Goal: Task Accomplishment & Management: Complete application form

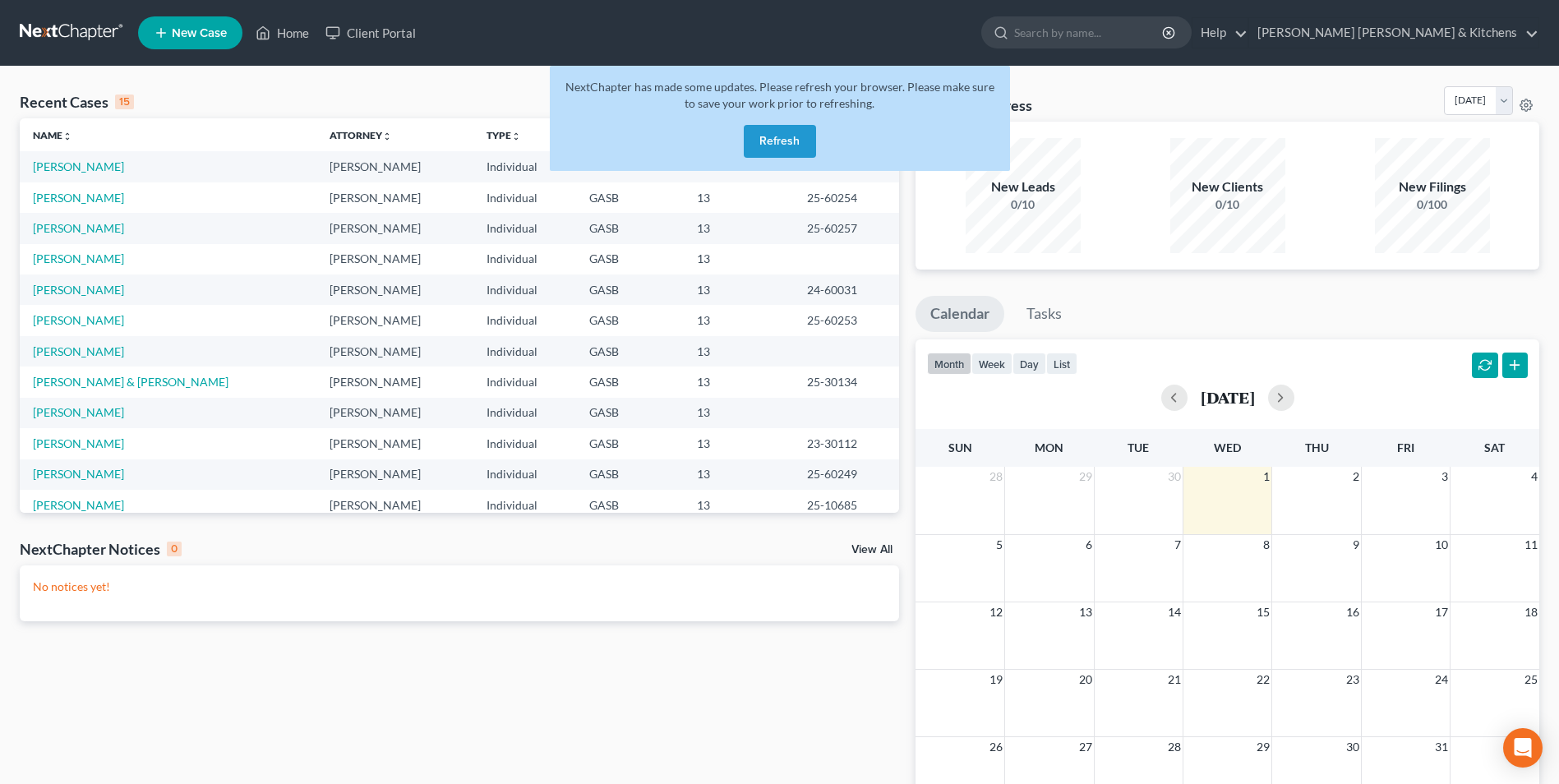
click at [760, 137] on button "Refresh" at bounding box center [780, 141] width 73 height 32
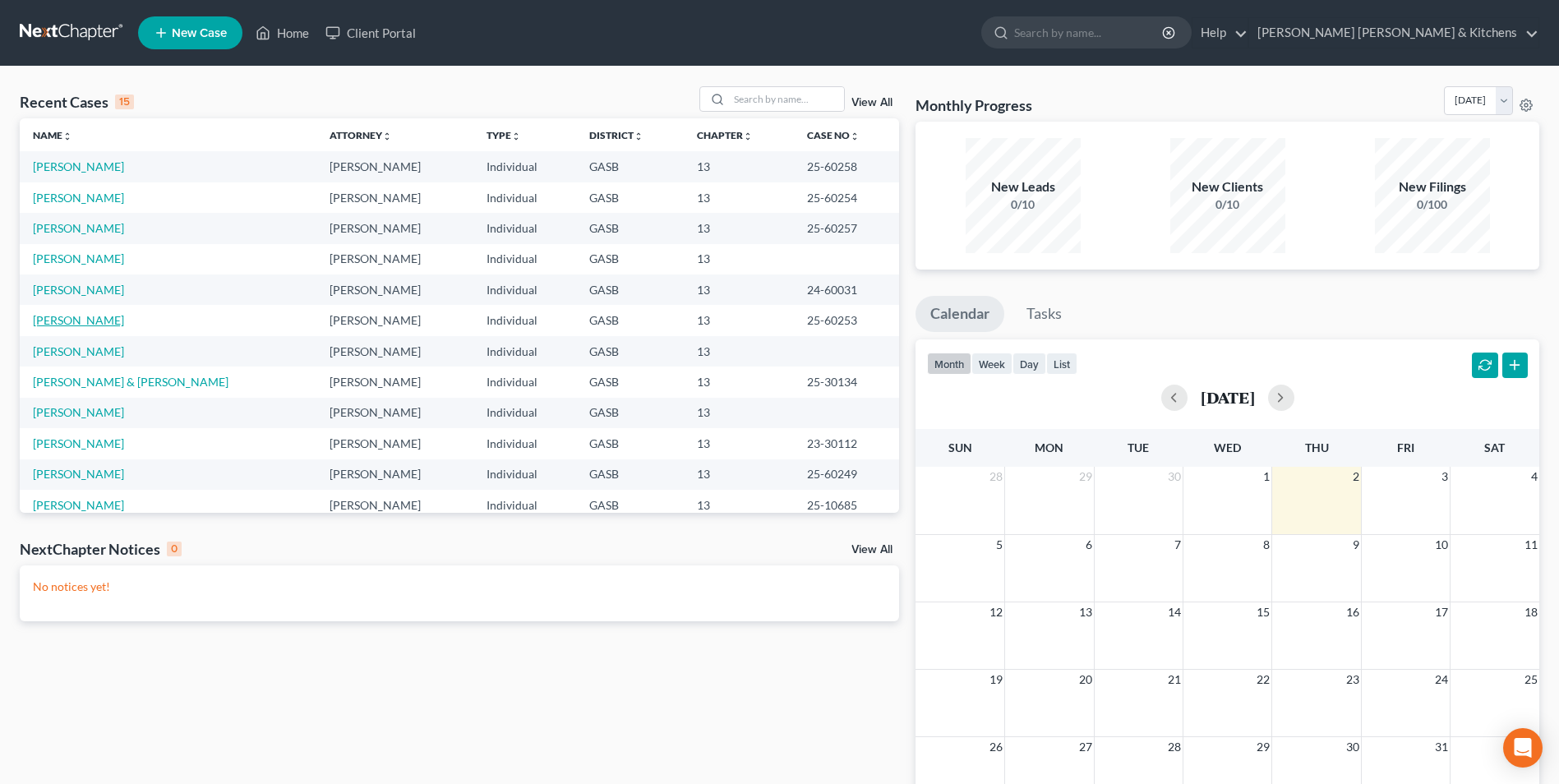
click at [69, 315] on link "[PERSON_NAME]" at bounding box center [78, 320] width 92 height 14
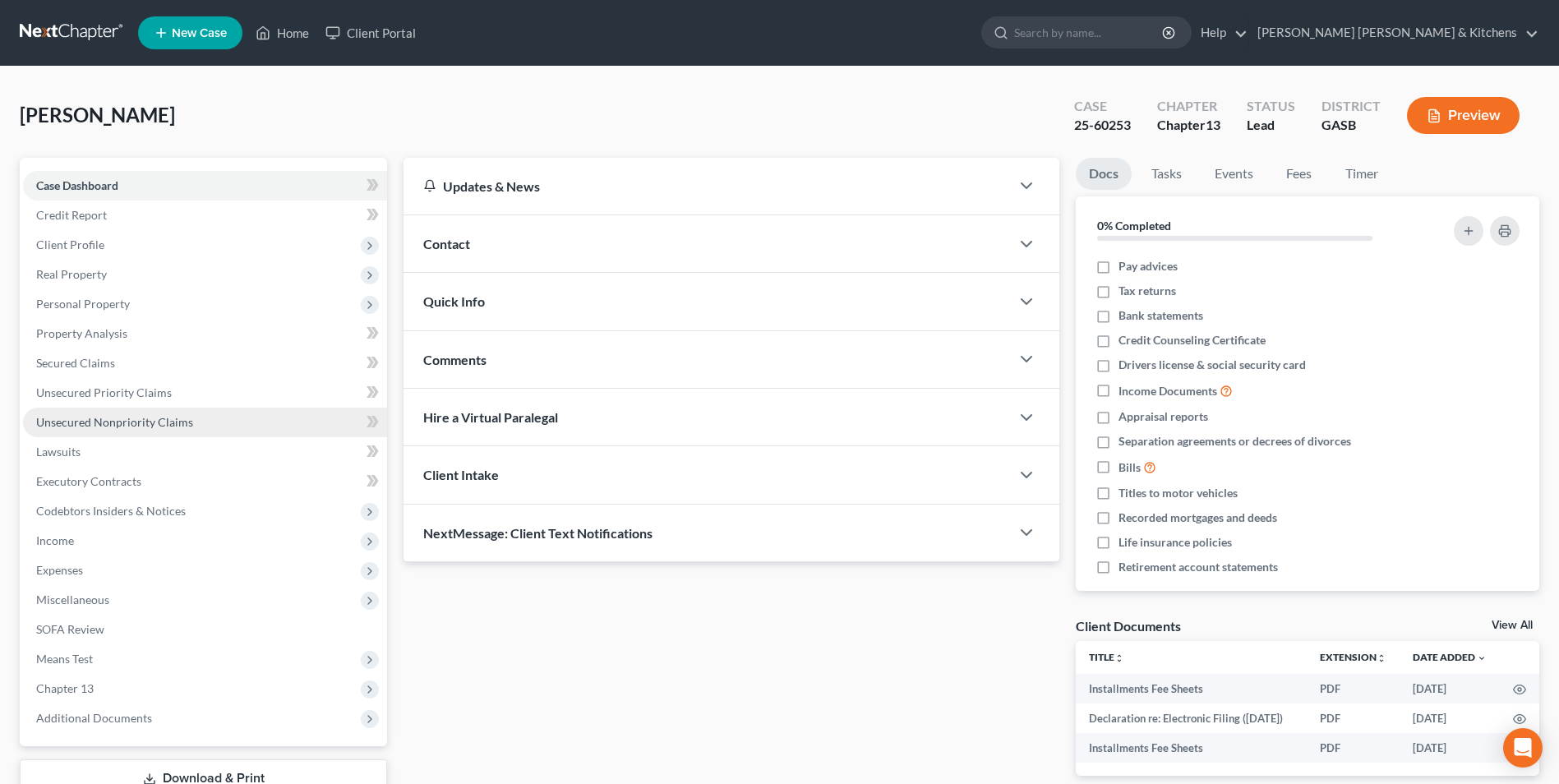
click at [92, 415] on span "Unsecured Nonpriority Claims" at bounding box center [115, 421] width 157 height 14
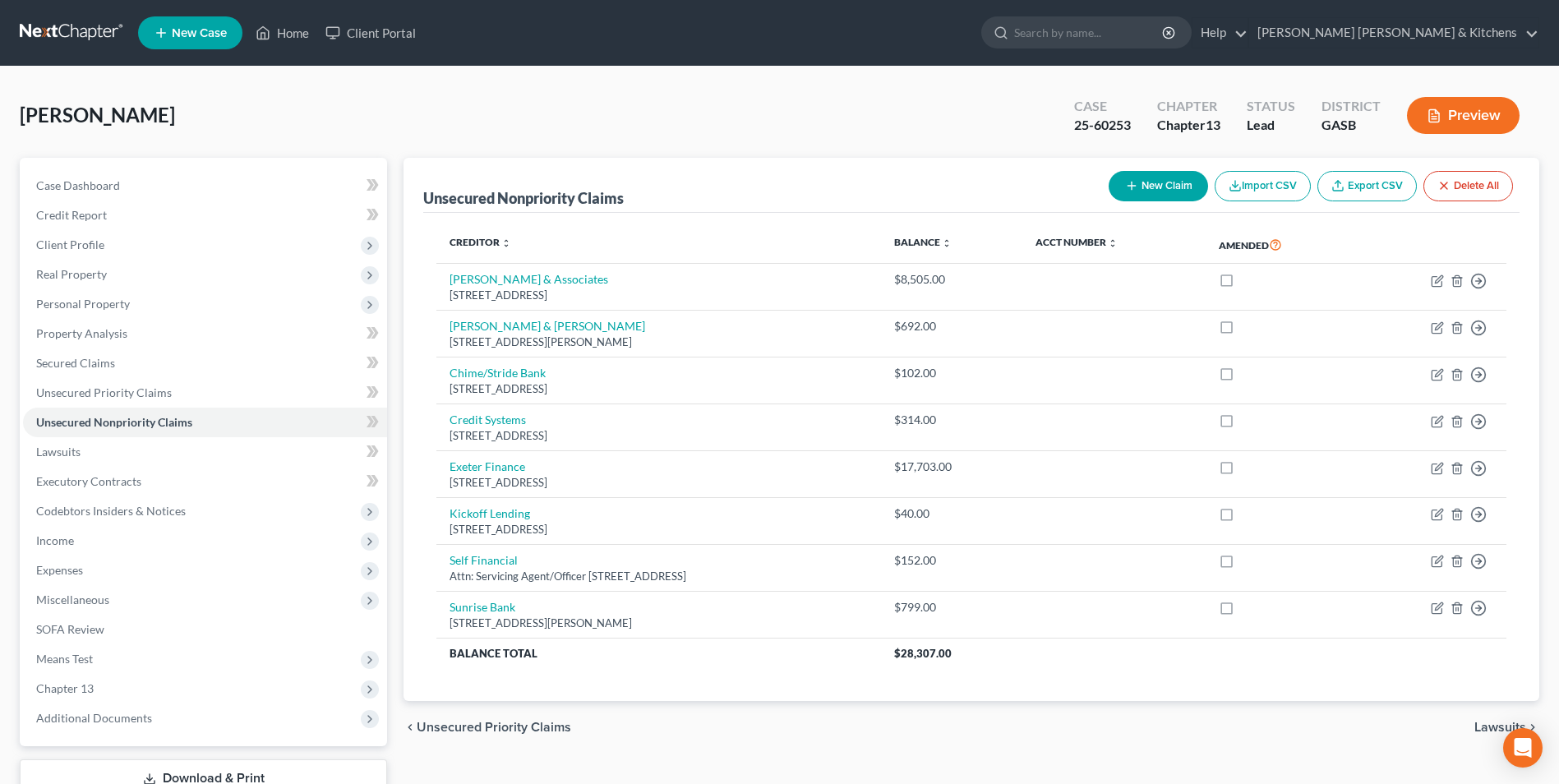
click at [169, 32] on link "New Case" at bounding box center [190, 32] width 104 height 32
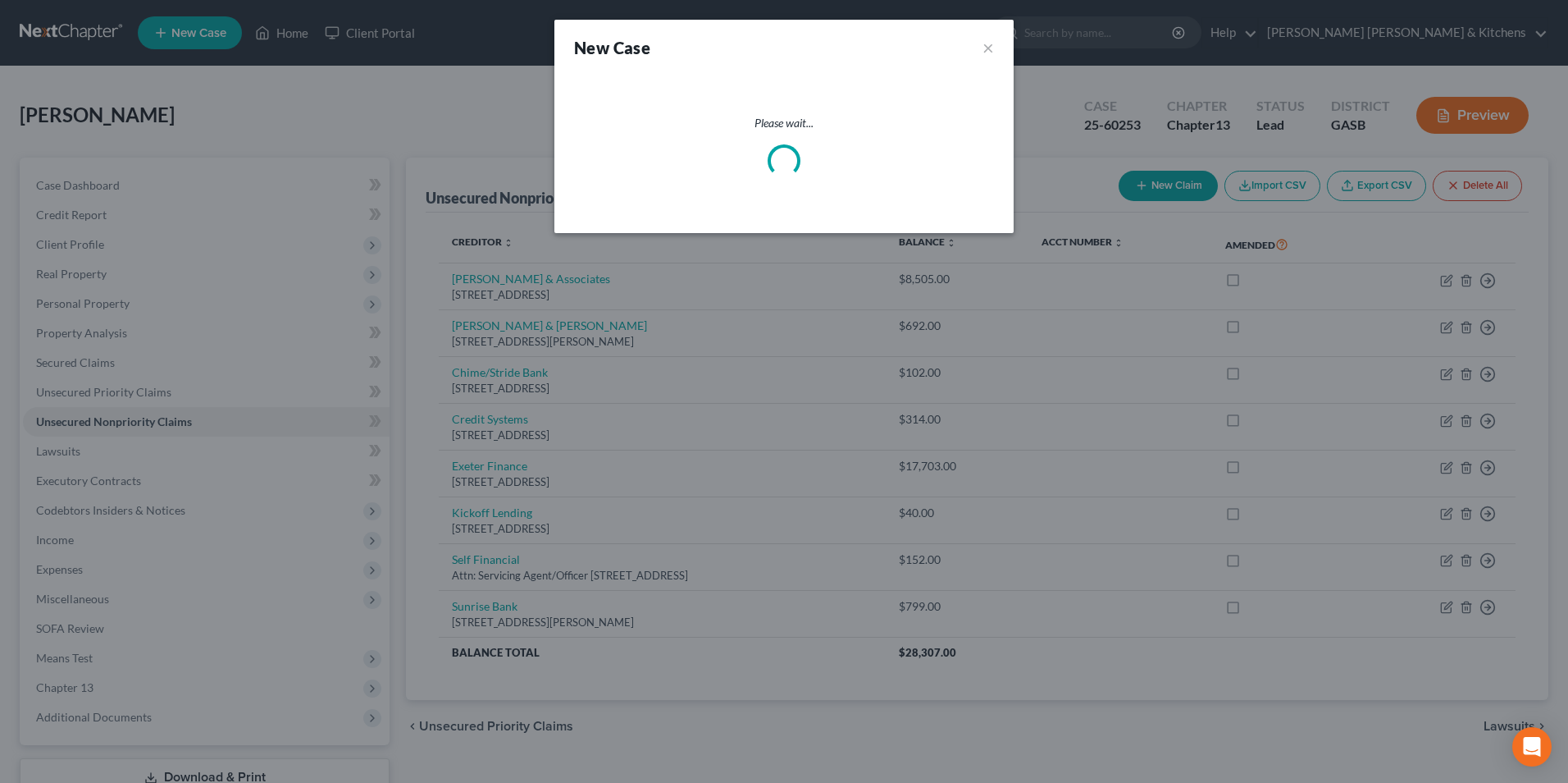
select select "20"
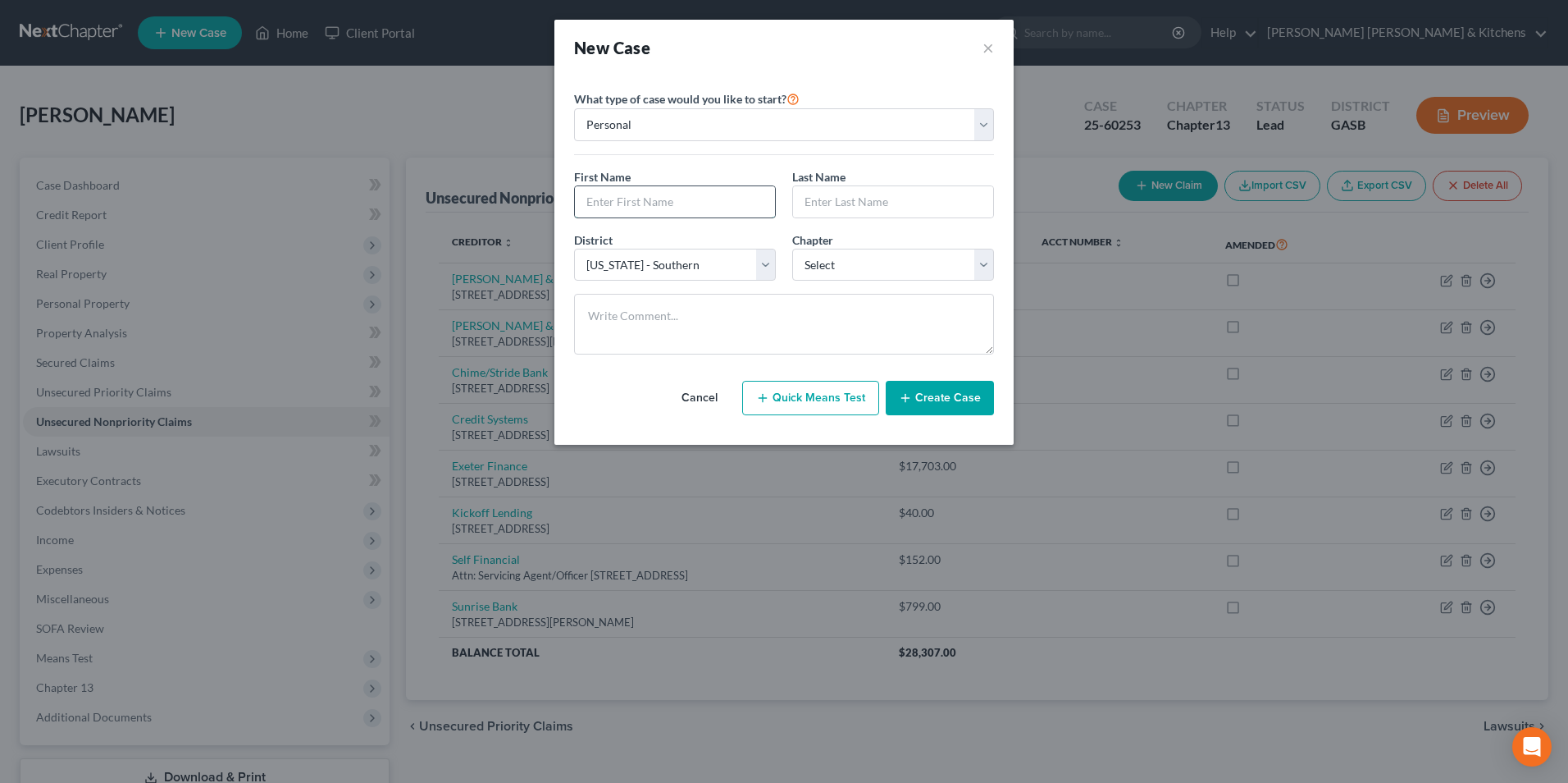
drag, startPoint x: 673, startPoint y: 194, endPoint x: 672, endPoint y: 203, distance: 9.1
click at [673, 199] on input "text" at bounding box center [675, 202] width 200 height 32
type input "Shanon"
type input "Quarterman"
click at [842, 260] on select "Select 7 11 12 13" at bounding box center [893, 265] width 201 height 32
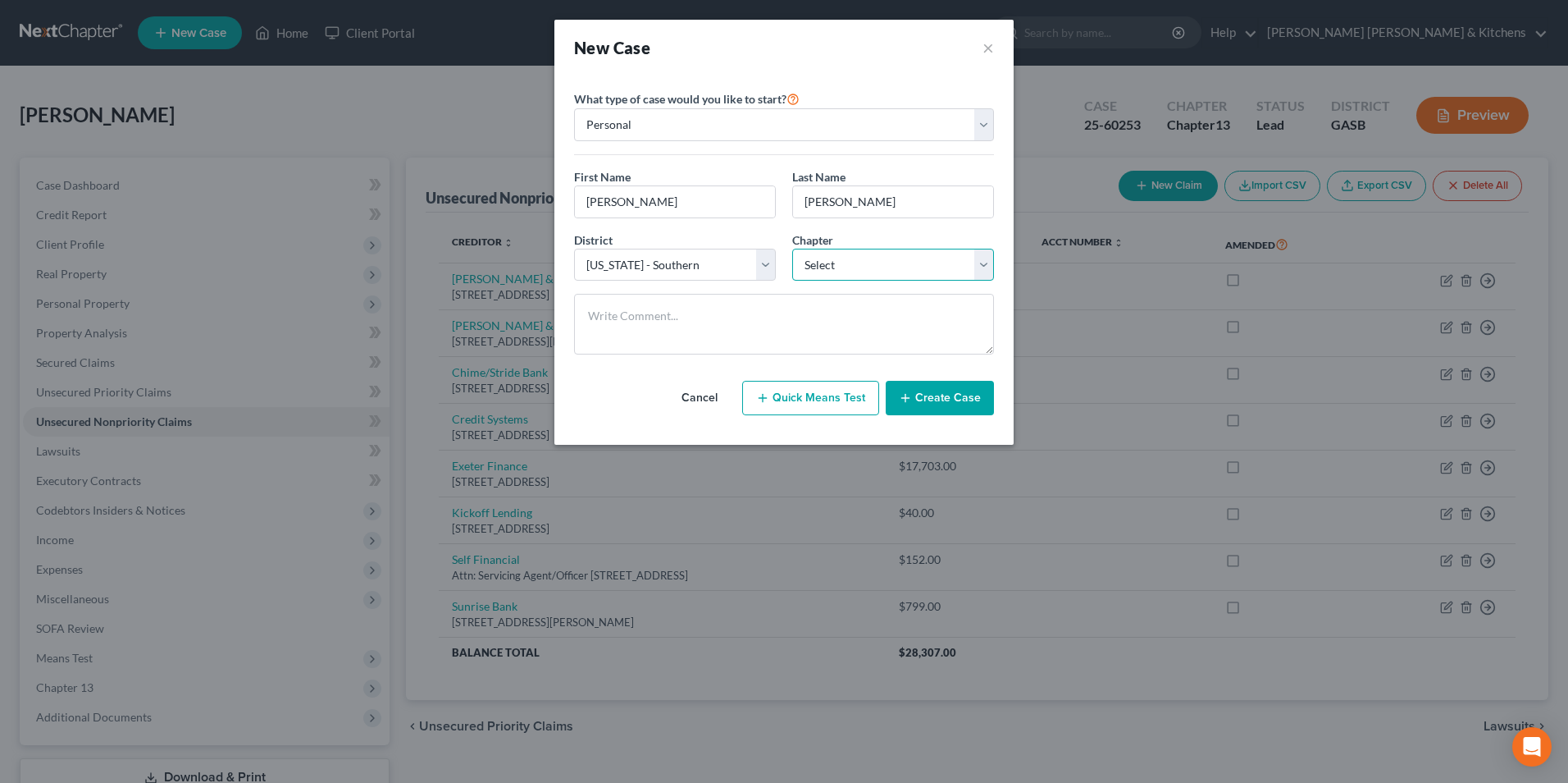
select select "3"
click at [792, 248] on select "Select 7 11 12 13" at bounding box center [893, 265] width 201 height 32
click at [950, 405] on button "Create Case" at bounding box center [940, 398] width 108 height 34
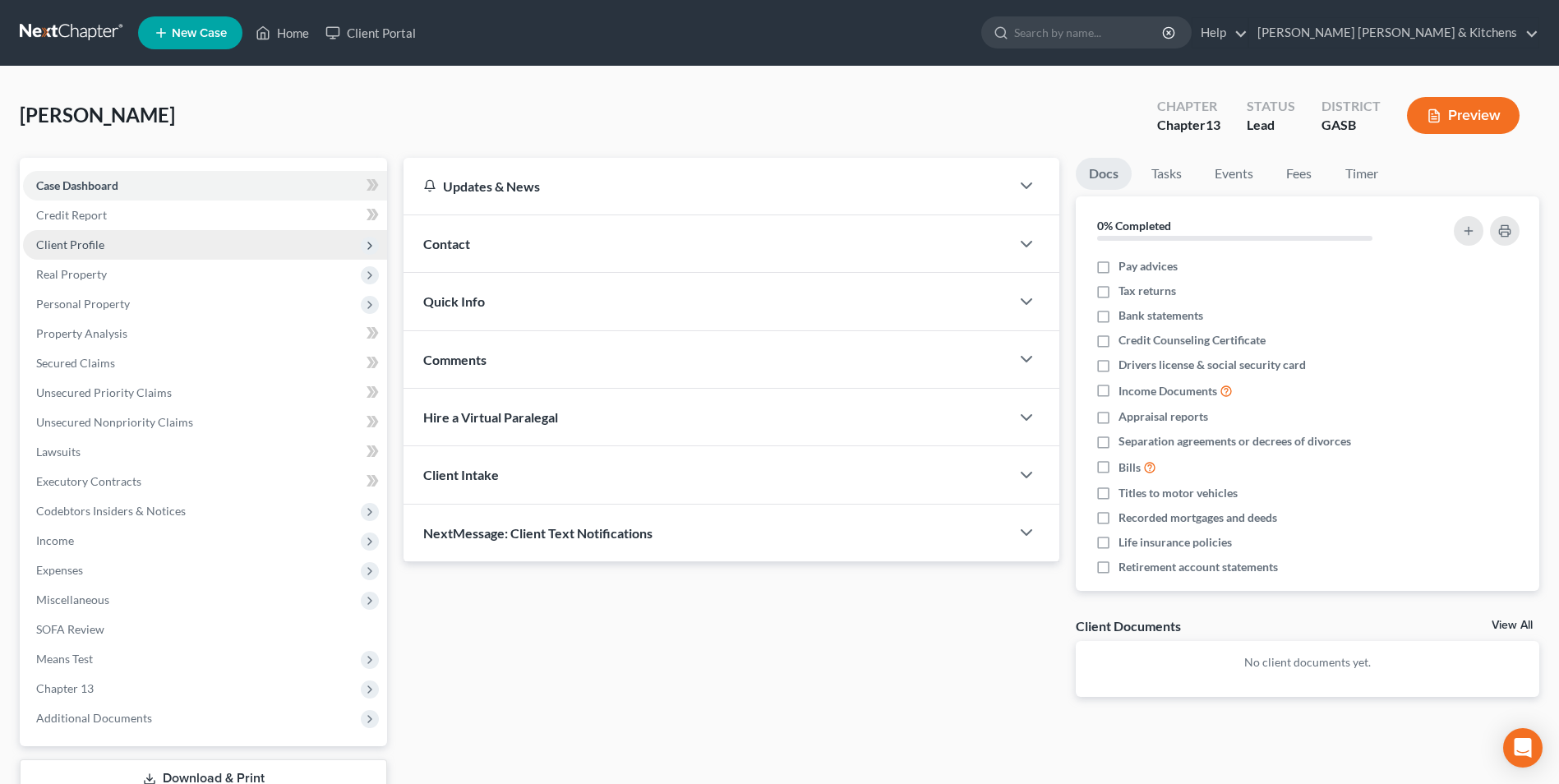
click at [80, 245] on span "Client Profile" at bounding box center [70, 245] width 68 height 14
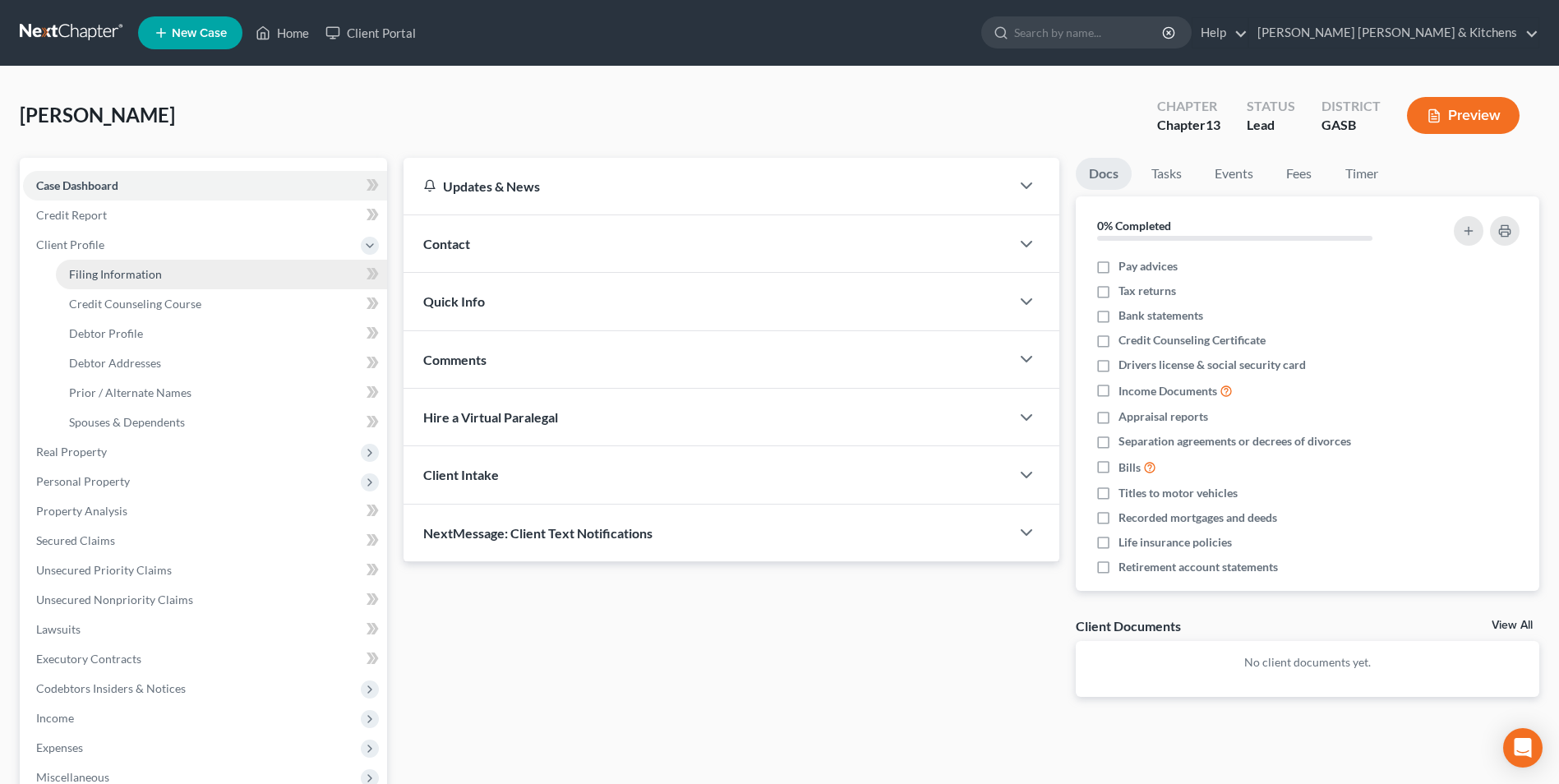
click at [78, 274] on span "Filing Information" at bounding box center [115, 274] width 93 height 14
select select "1"
select select "0"
select select "3"
select select "20"
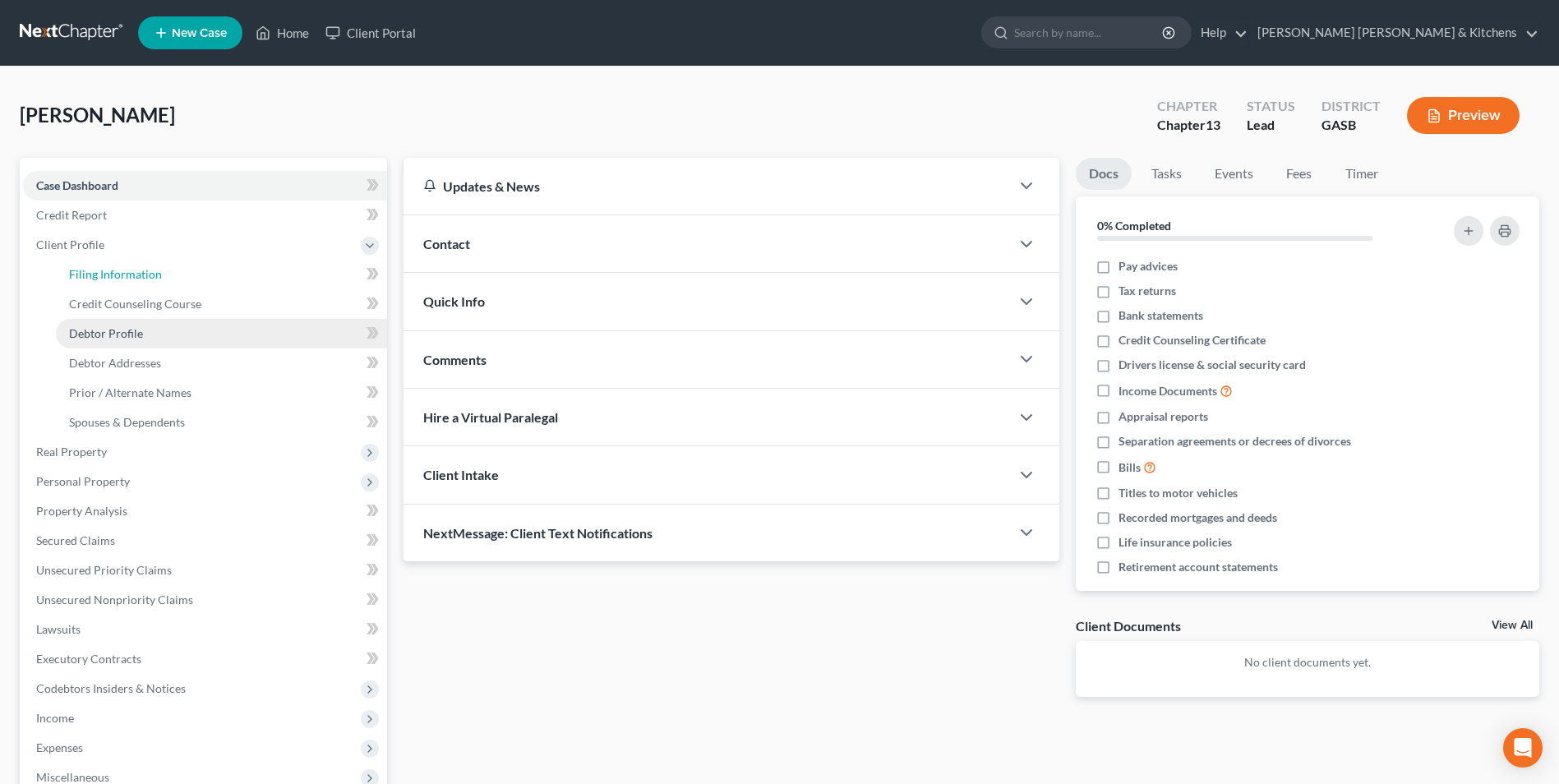
select select "10"
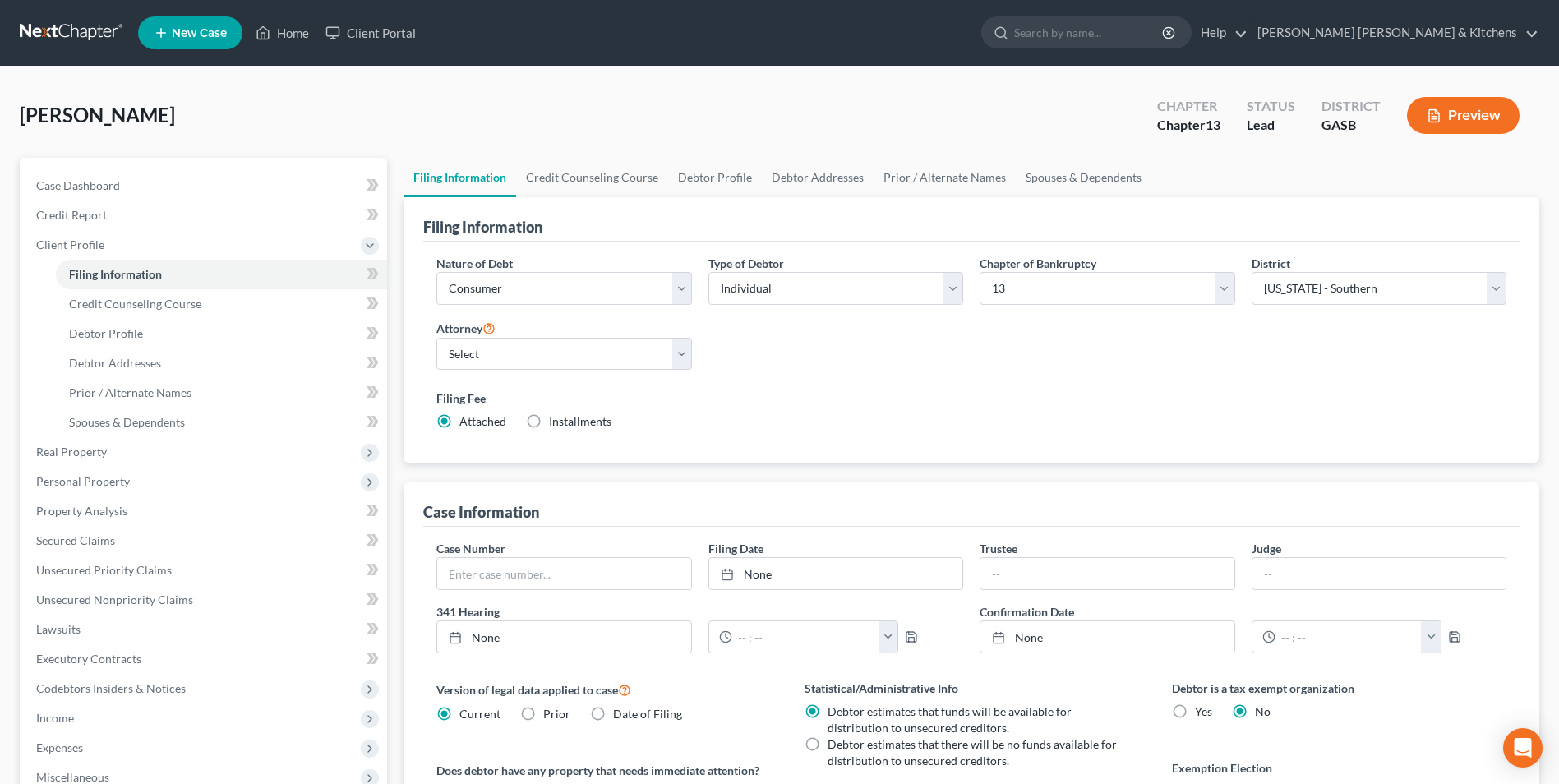
click at [549, 417] on label "Installments Installments" at bounding box center [580, 421] width 62 height 16
click at [556, 417] on input "Installments Installments" at bounding box center [561, 418] width 10 height 10
radio input "true"
radio input "false"
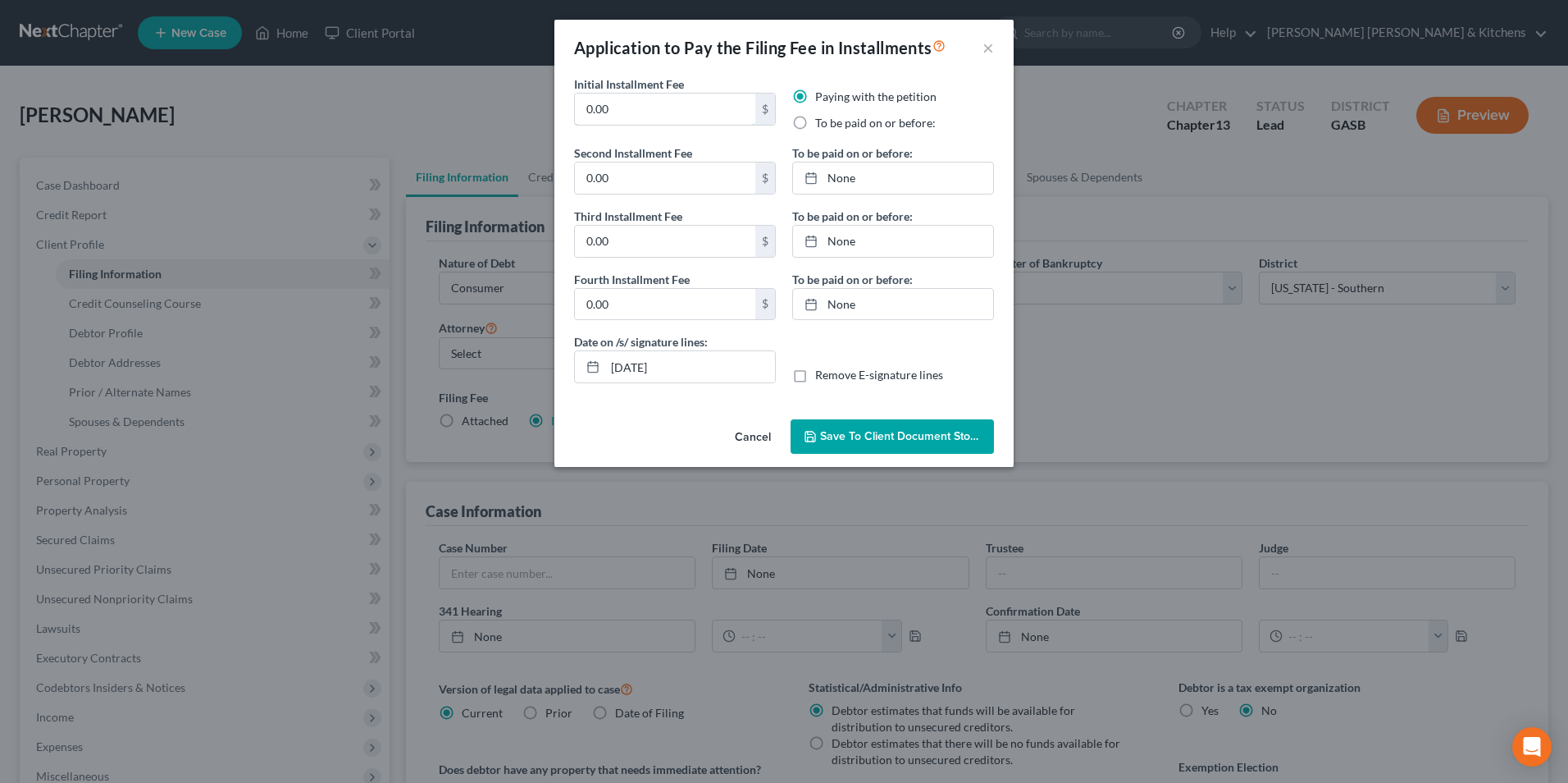
drag, startPoint x: 638, startPoint y: 108, endPoint x: 543, endPoint y: 108, distance: 95.0
click at [556, 108] on div "Initial Installment Fee 0.00 $ Paying with the petition To be paid on or before…" at bounding box center [784, 243] width 459 height 337
type input "313.00"
click at [815, 119] on label "To be paid on or before:" at bounding box center [875, 123] width 120 height 16
click at [822, 119] on input "To be paid on or before:" at bounding box center [827, 120] width 10 height 10
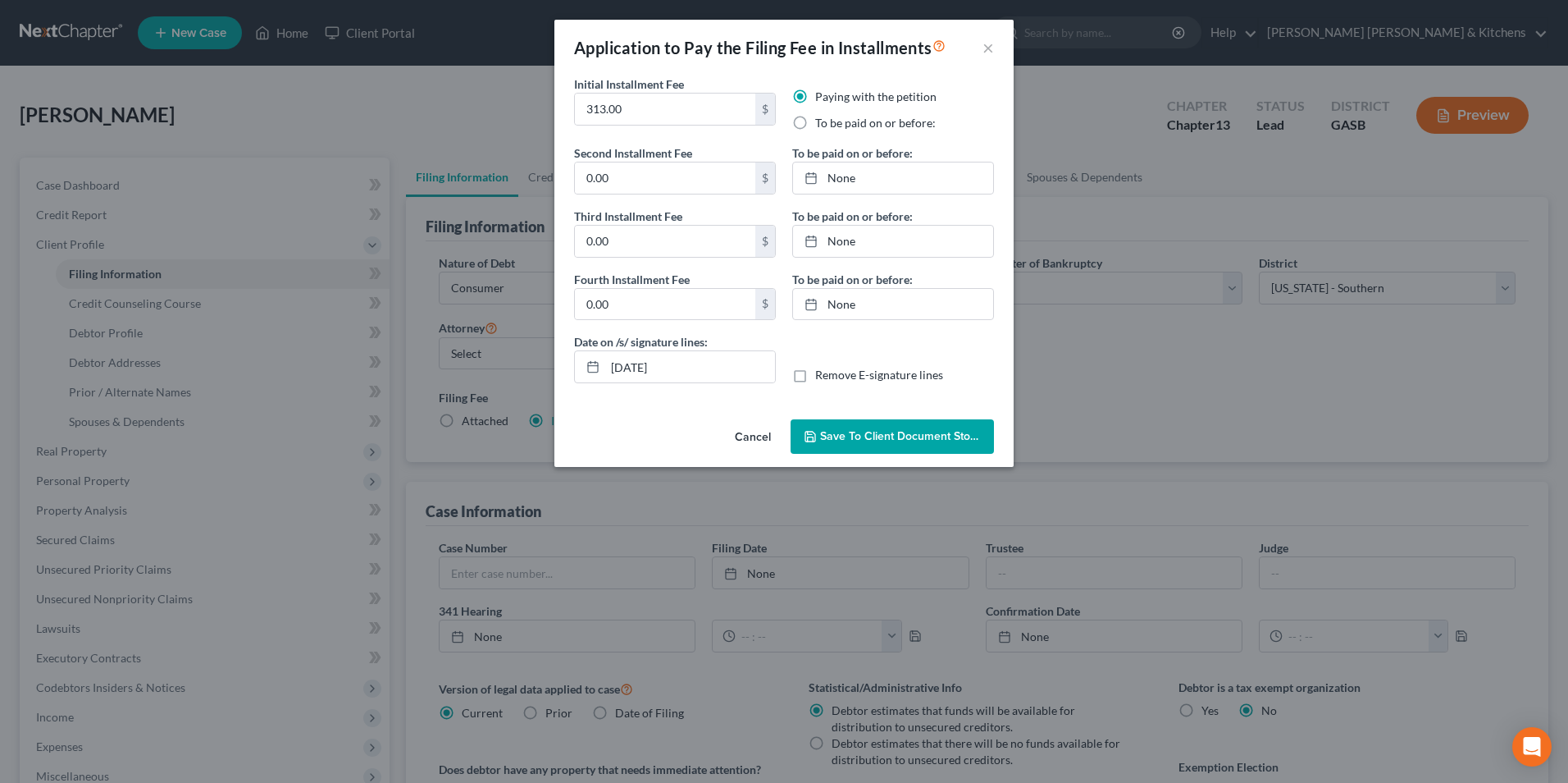
radio input "true"
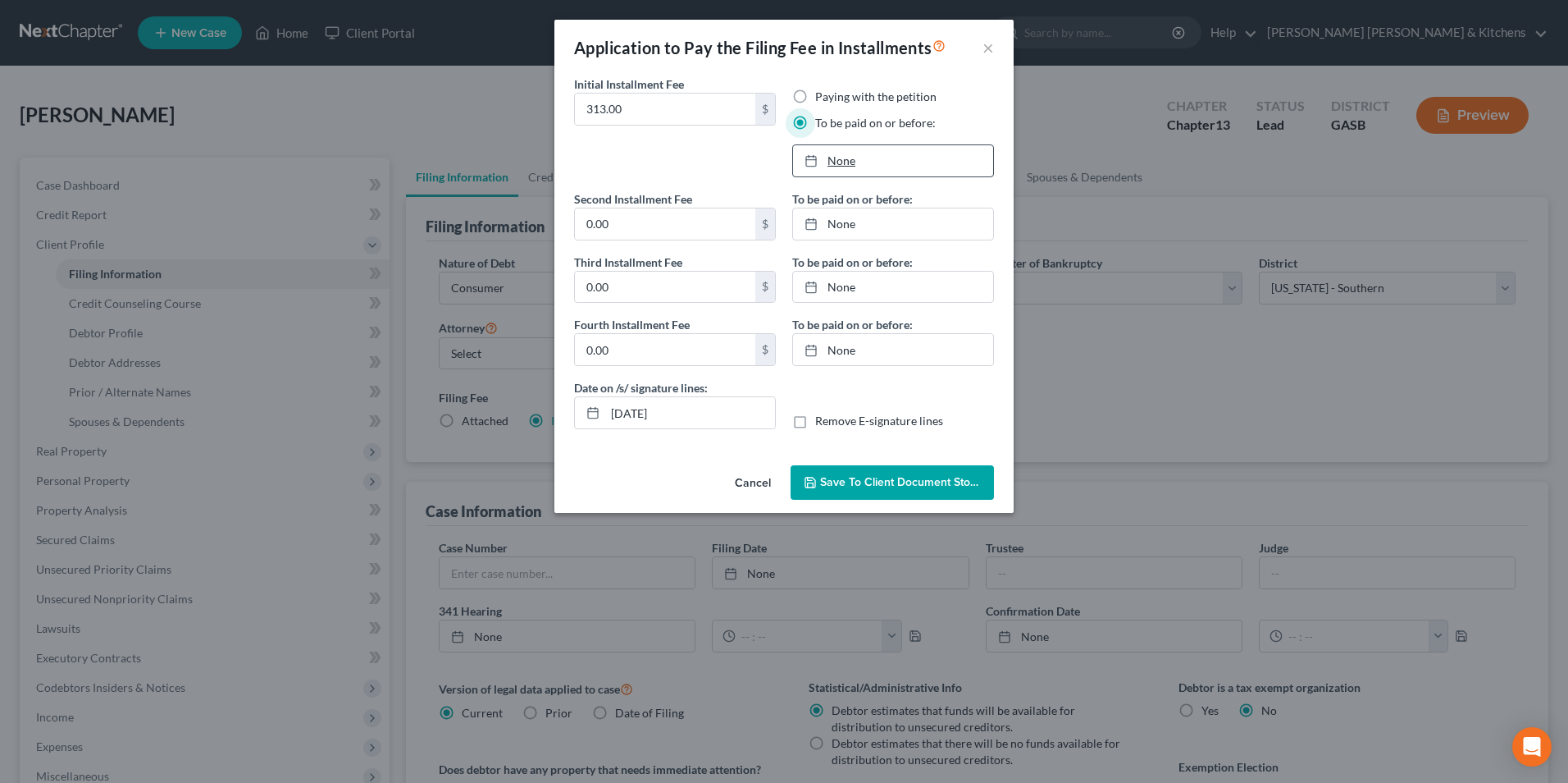
type input "10/2/2025"
click at [848, 161] on link "None" at bounding box center [893, 161] width 200 height 32
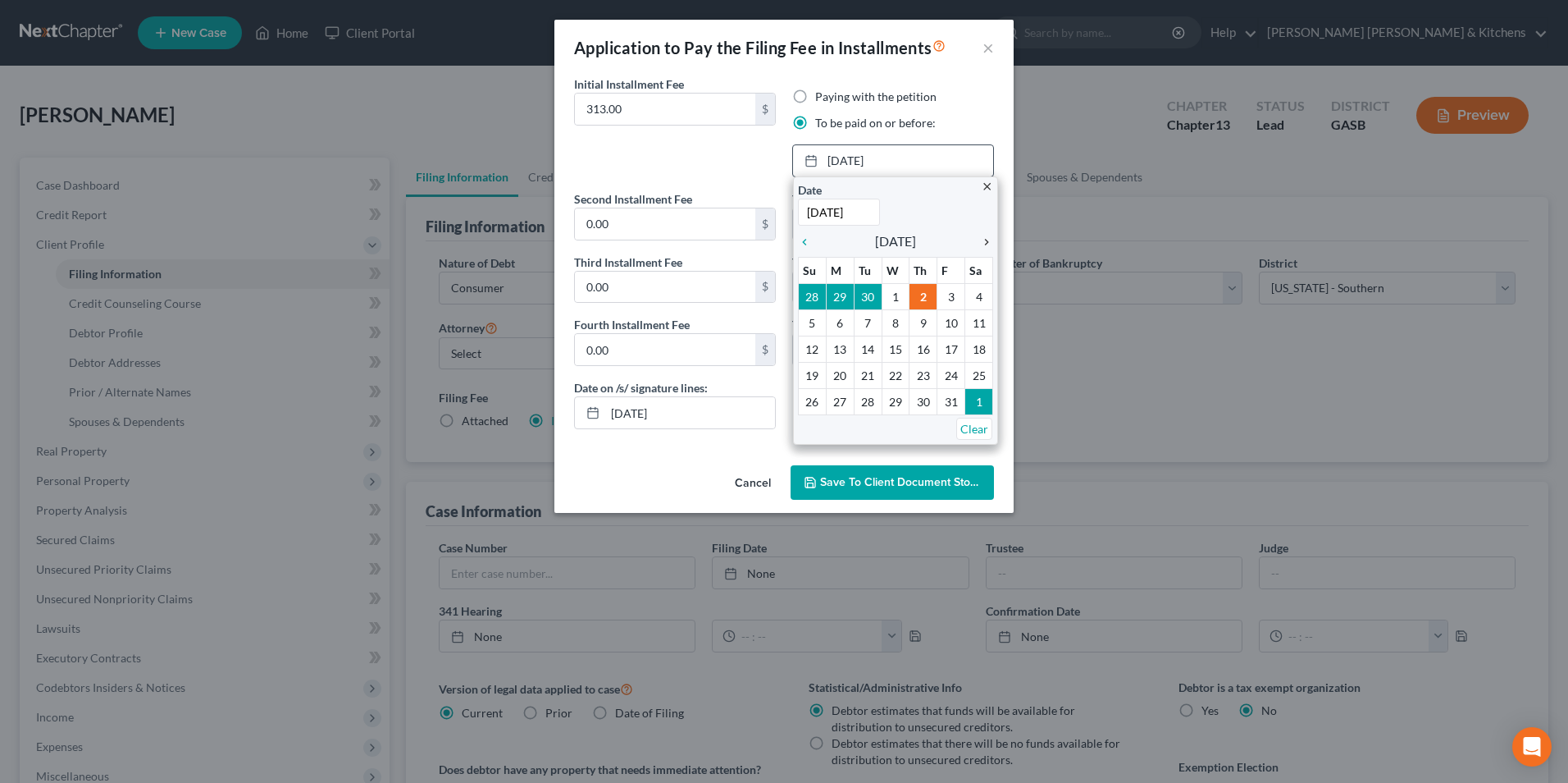
click at [984, 244] on icon "chevron_right" at bounding box center [982, 242] width 21 height 13
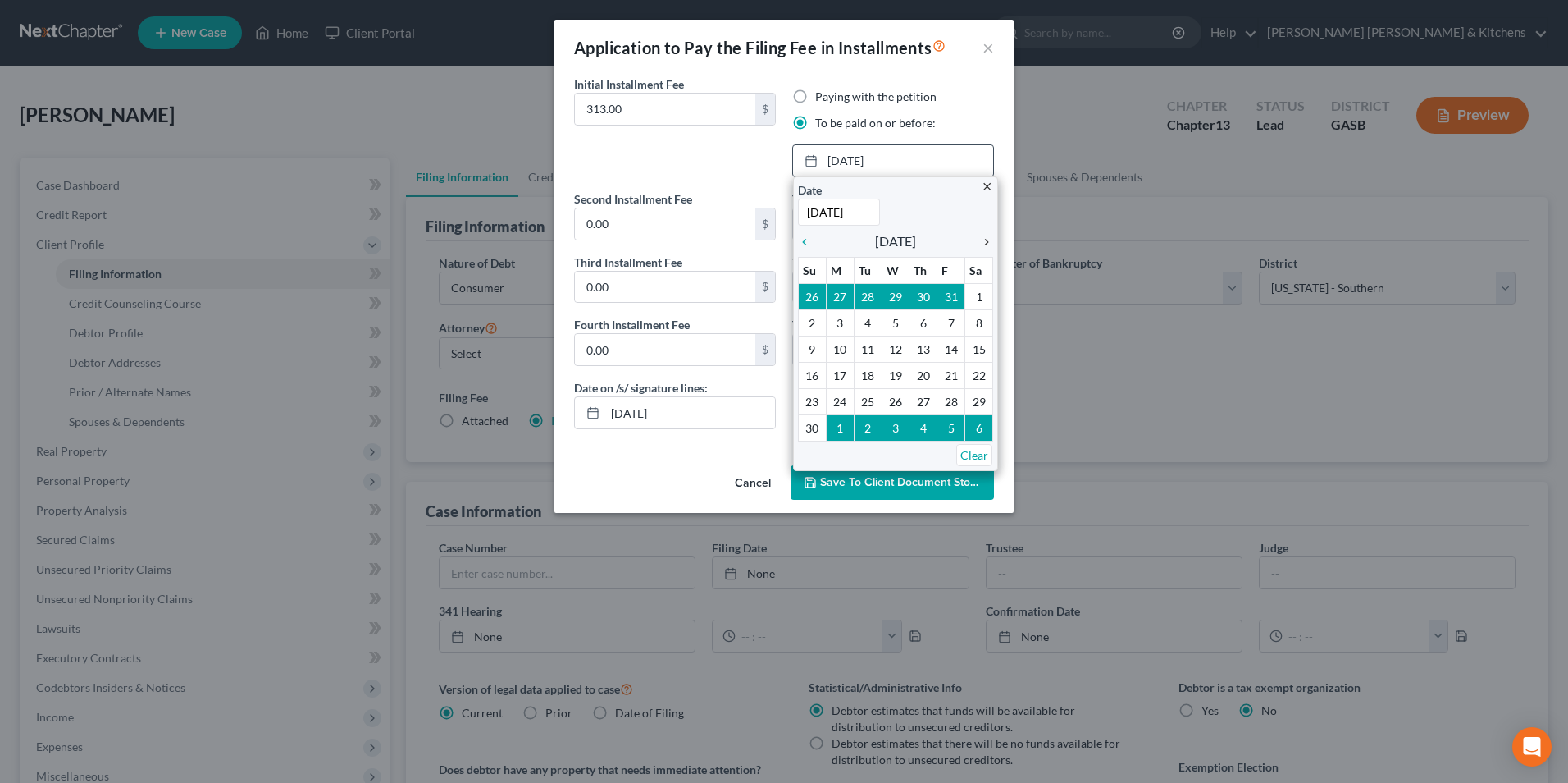
click at [984, 244] on icon "chevron_right" at bounding box center [982, 242] width 21 height 13
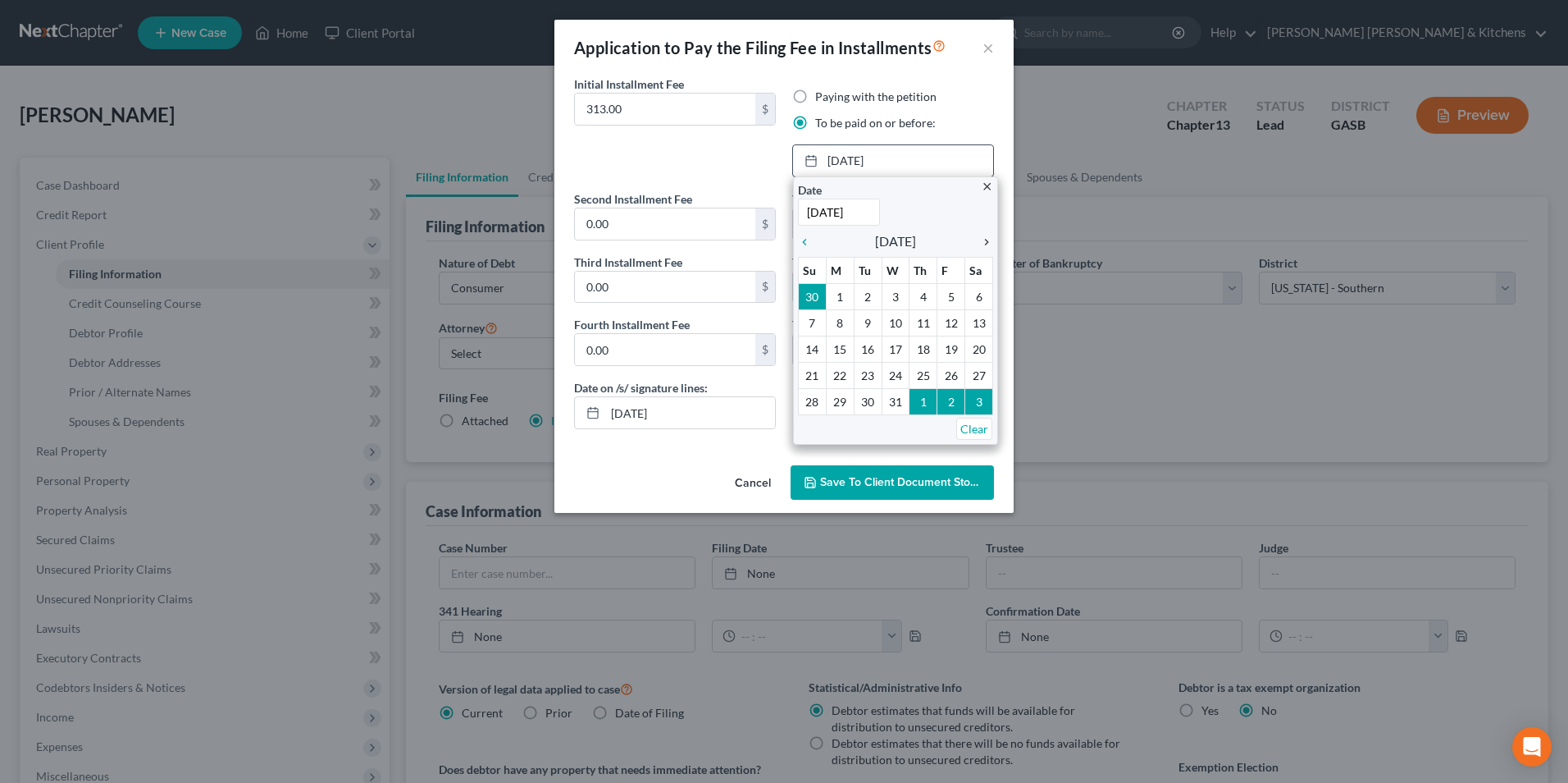
click at [984, 244] on icon "chevron_right" at bounding box center [982, 242] width 21 height 13
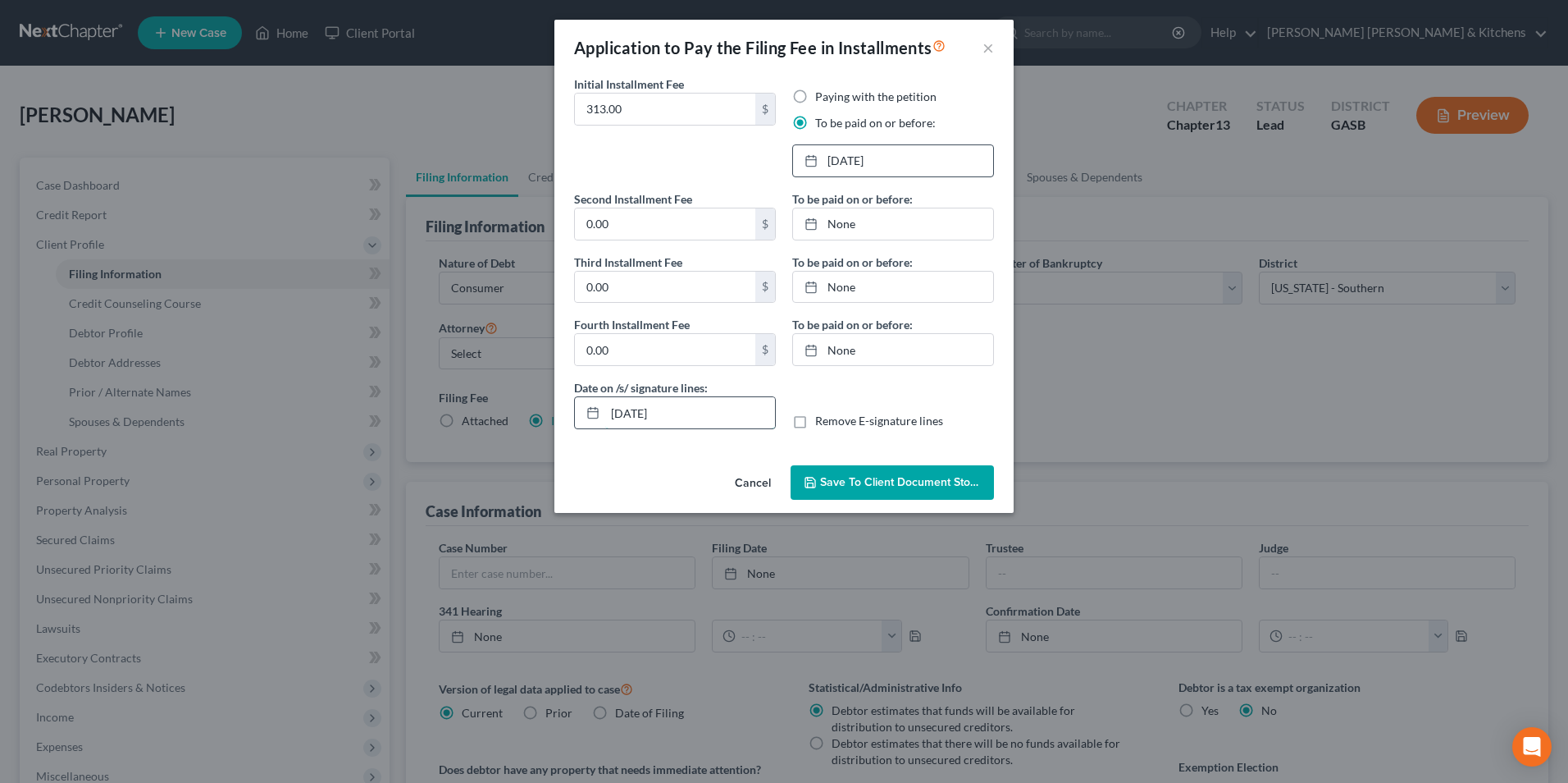
drag, startPoint x: 680, startPoint y: 416, endPoint x: 580, endPoint y: 418, distance: 100.0
click at [580, 418] on div "10/02/2025" at bounding box center [675, 412] width 201 height 32
click at [815, 423] on label "Remove E-signature lines" at bounding box center [879, 420] width 128 height 16
click at [822, 423] on input "Remove E-signature lines" at bounding box center [827, 418] width 10 height 10
checkbox input "true"
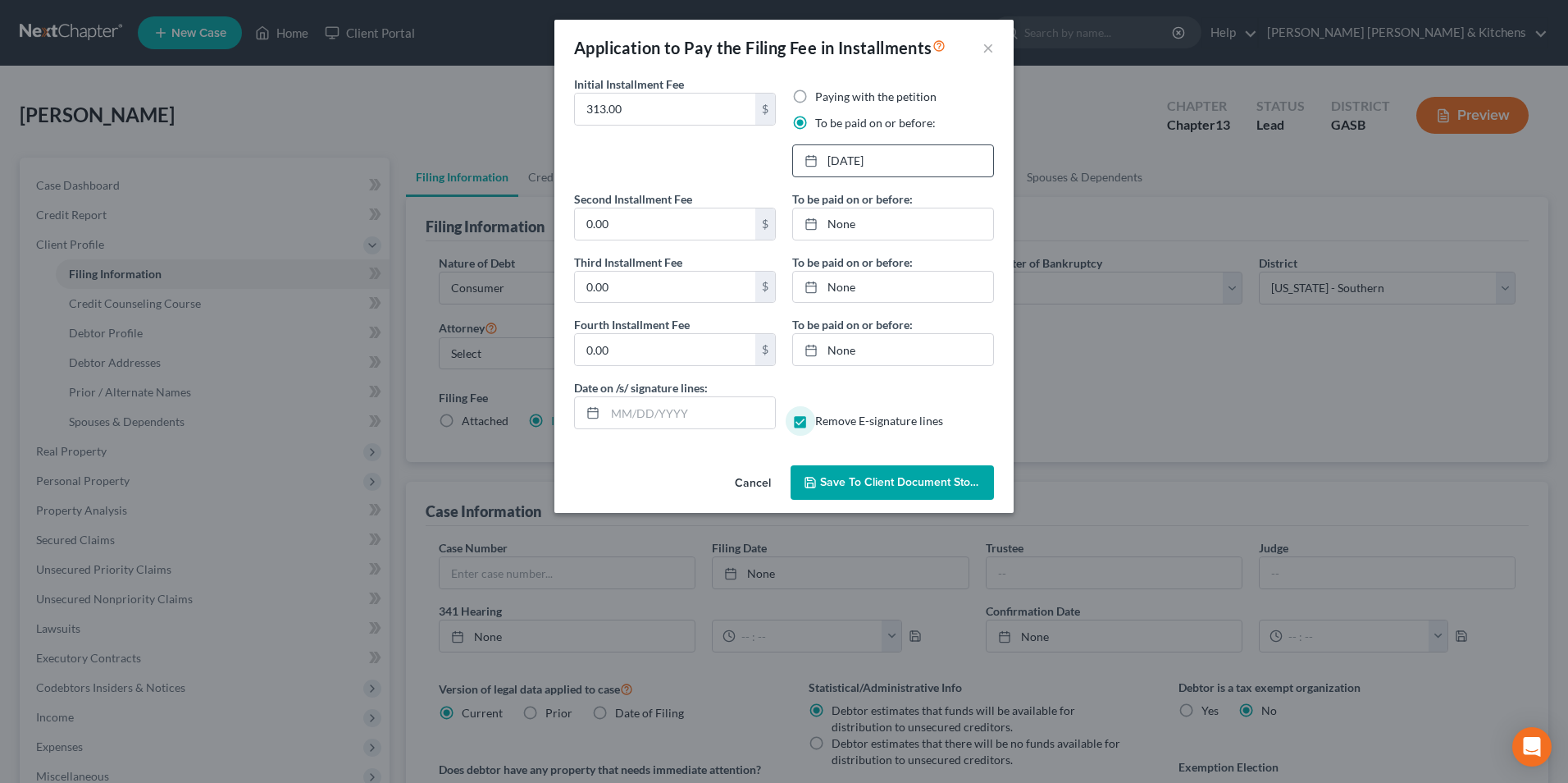
click at [826, 485] on span "Save to Client Document Storage" at bounding box center [907, 482] width 174 height 14
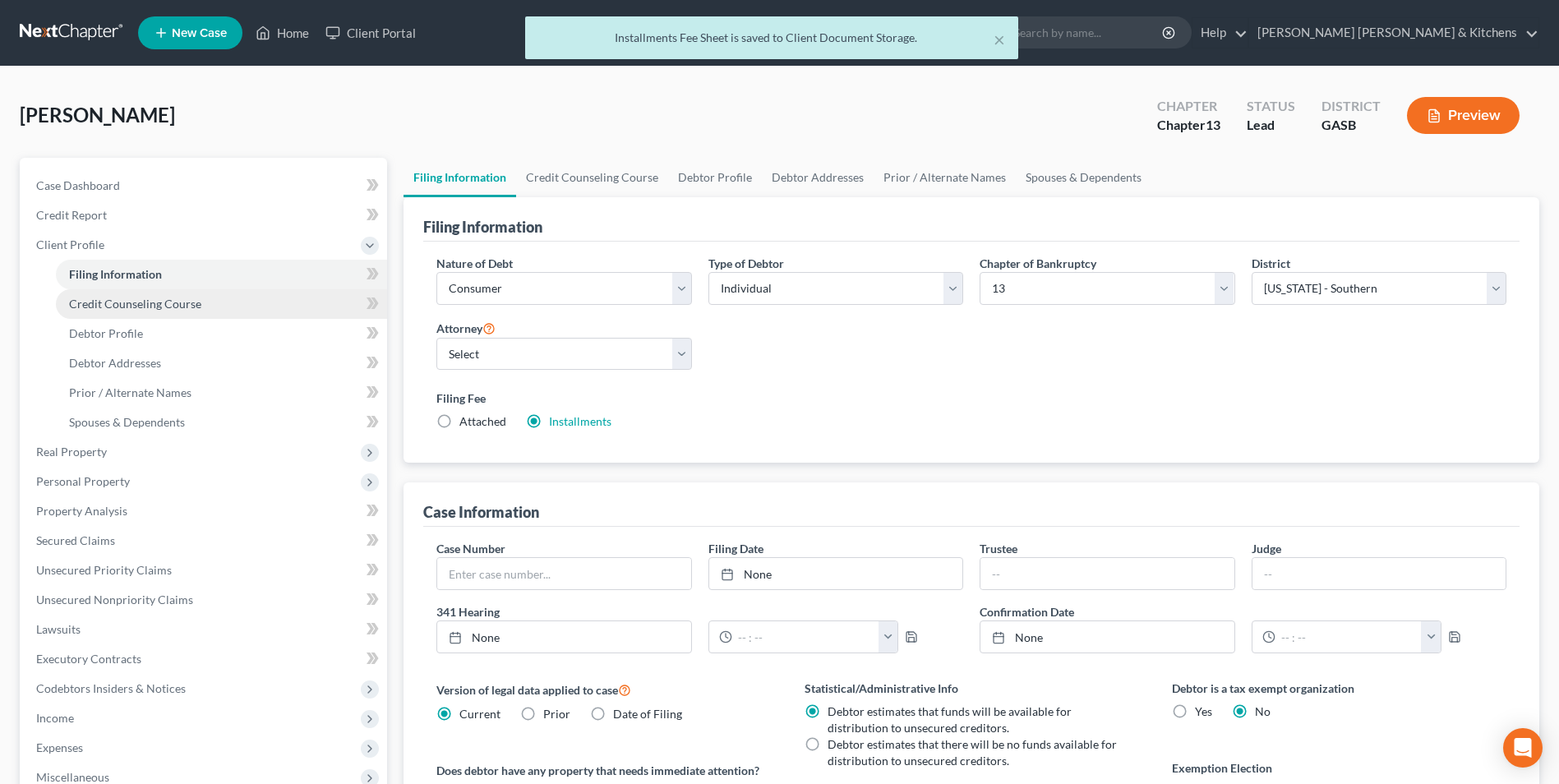
click at [192, 304] on span "Credit Counseling Course" at bounding box center [135, 304] width 133 height 14
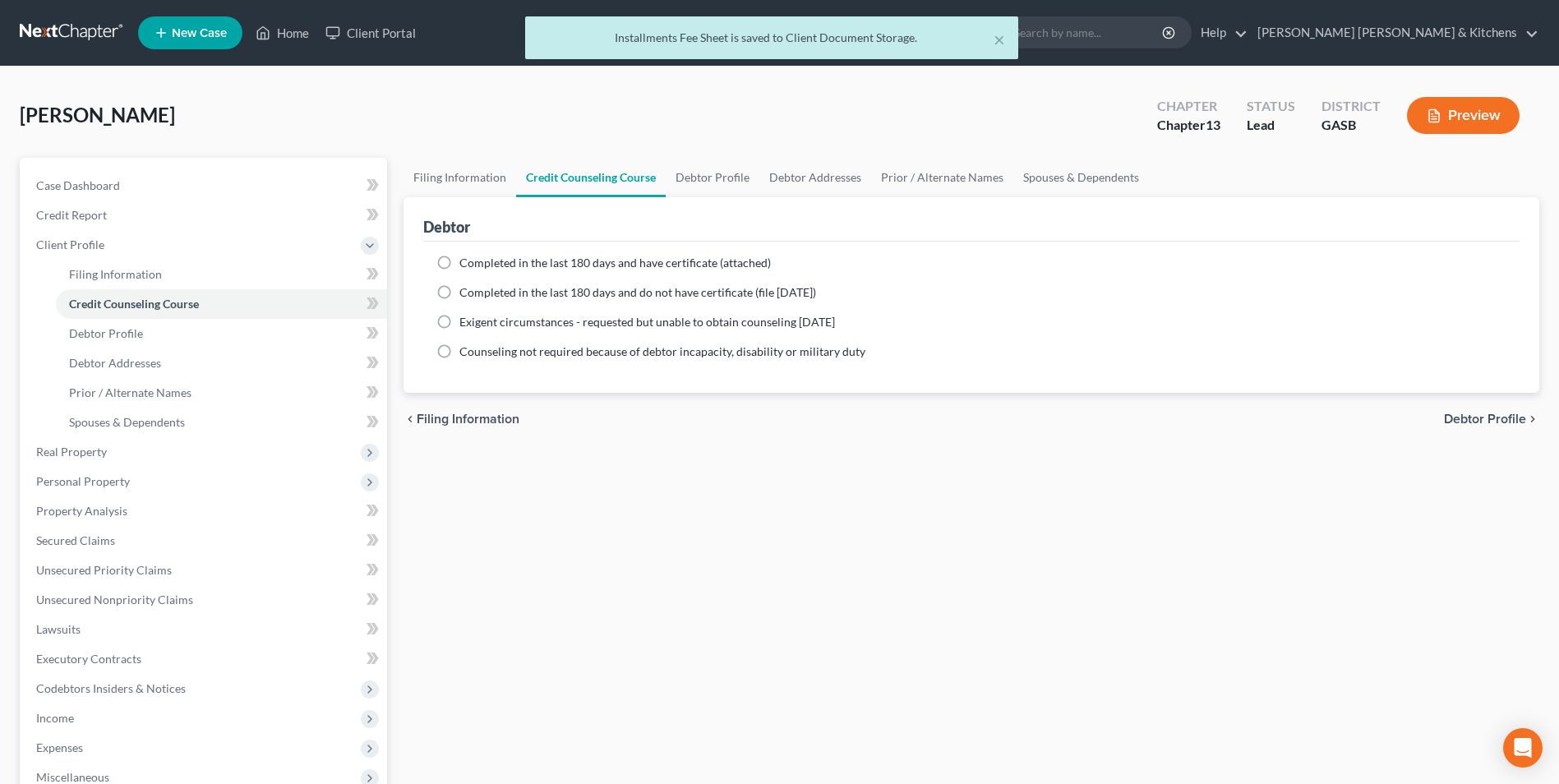
click at [459, 264] on label "Completed in the last 180 days and have certificate (attached)" at bounding box center [615, 262] width 311 height 16
click at [466, 264] on input "Completed in the last 180 days and have certificate (attached)" at bounding box center [471, 260] width 10 height 10
radio input "true"
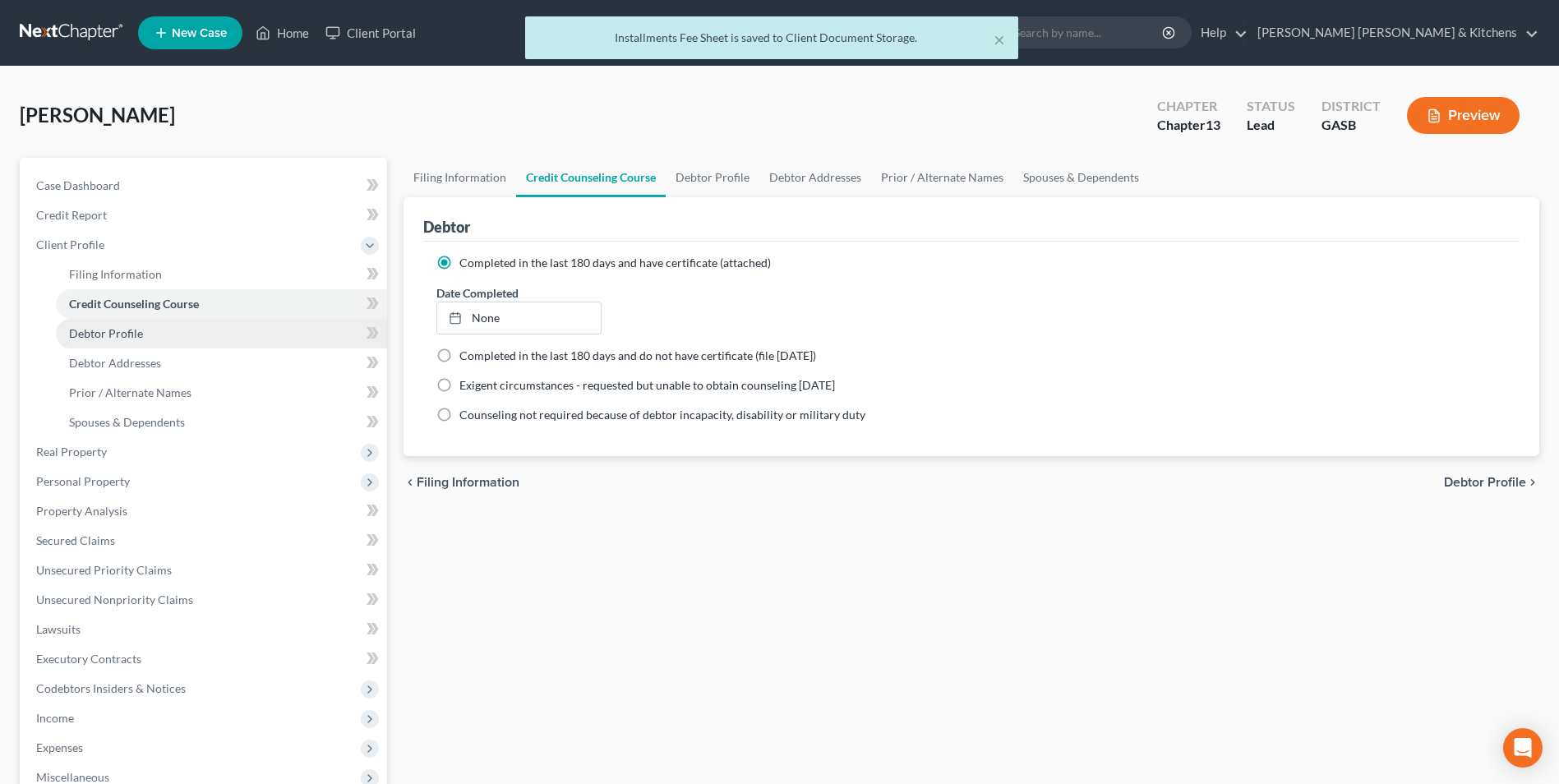
click at [135, 333] on span "Debtor Profile" at bounding box center [106, 333] width 74 height 14
select select "0"
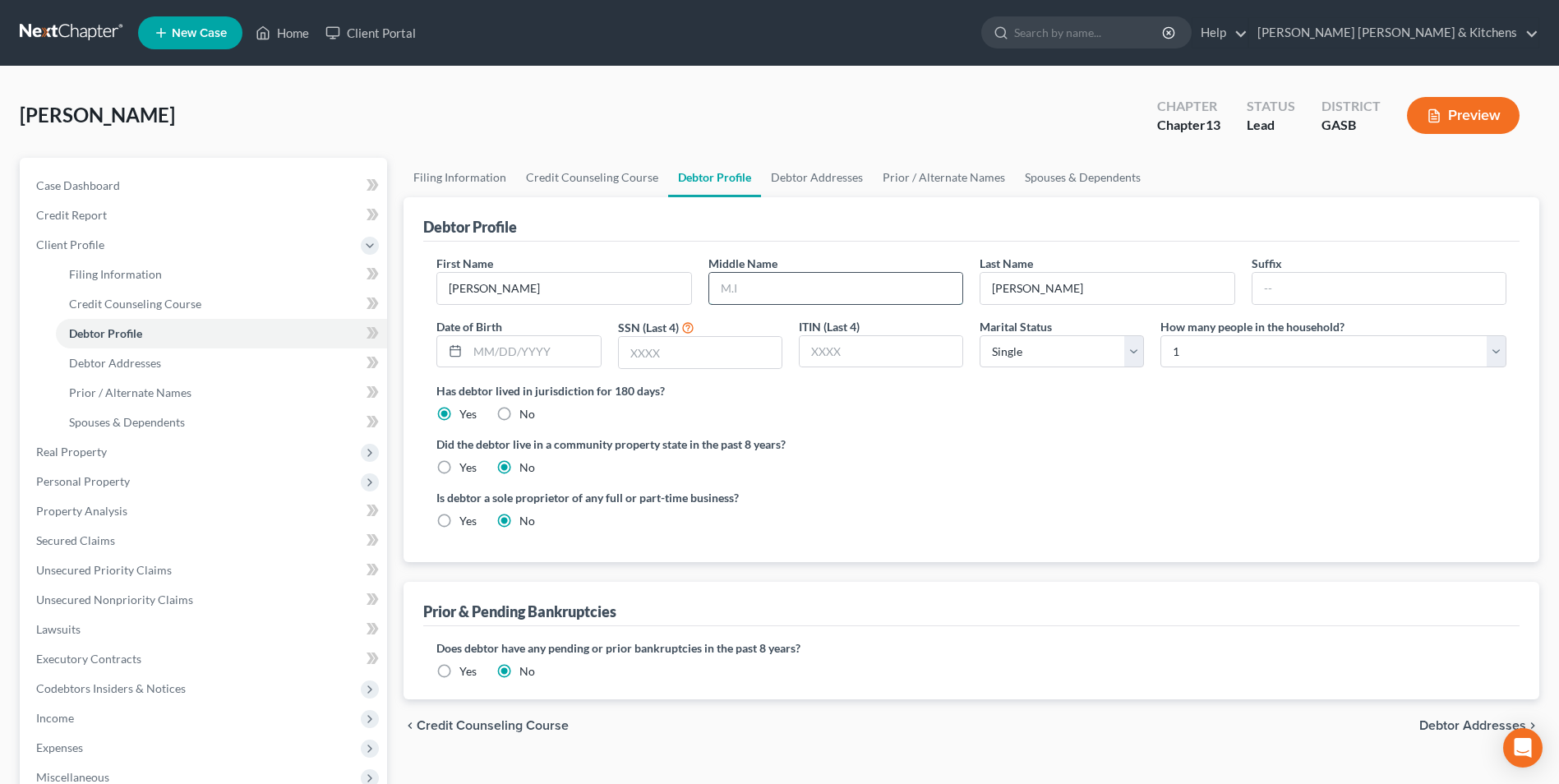
click at [784, 286] on input "text" at bounding box center [836, 288] width 253 height 32
type input "O"
type input "02/22/1987"
type input "4969"
drag, startPoint x: 81, startPoint y: 391, endPoint x: 103, endPoint y: 391, distance: 22.0
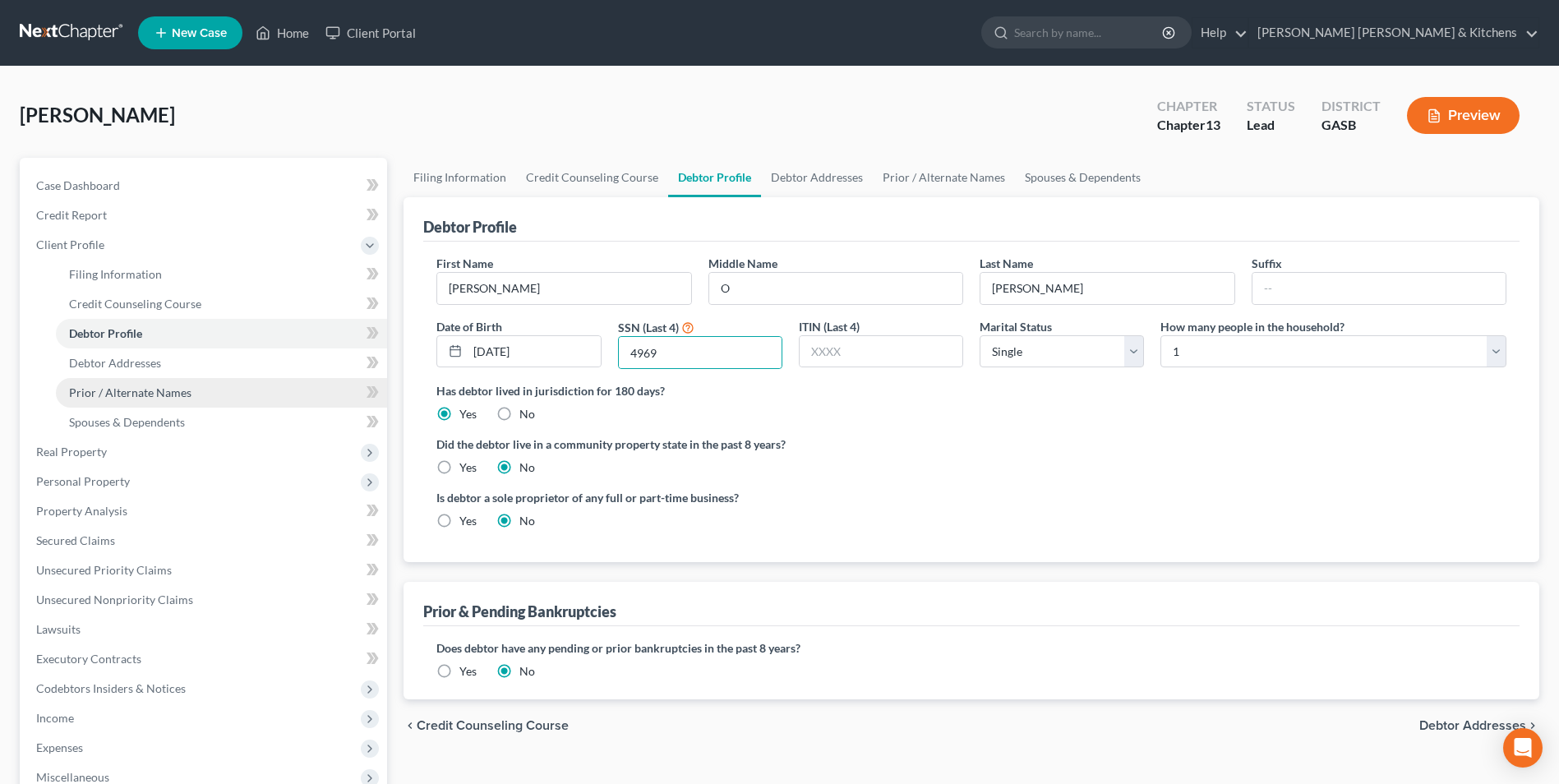
click at [81, 391] on span "Prior / Alternate Names" at bounding box center [130, 392] width 122 height 14
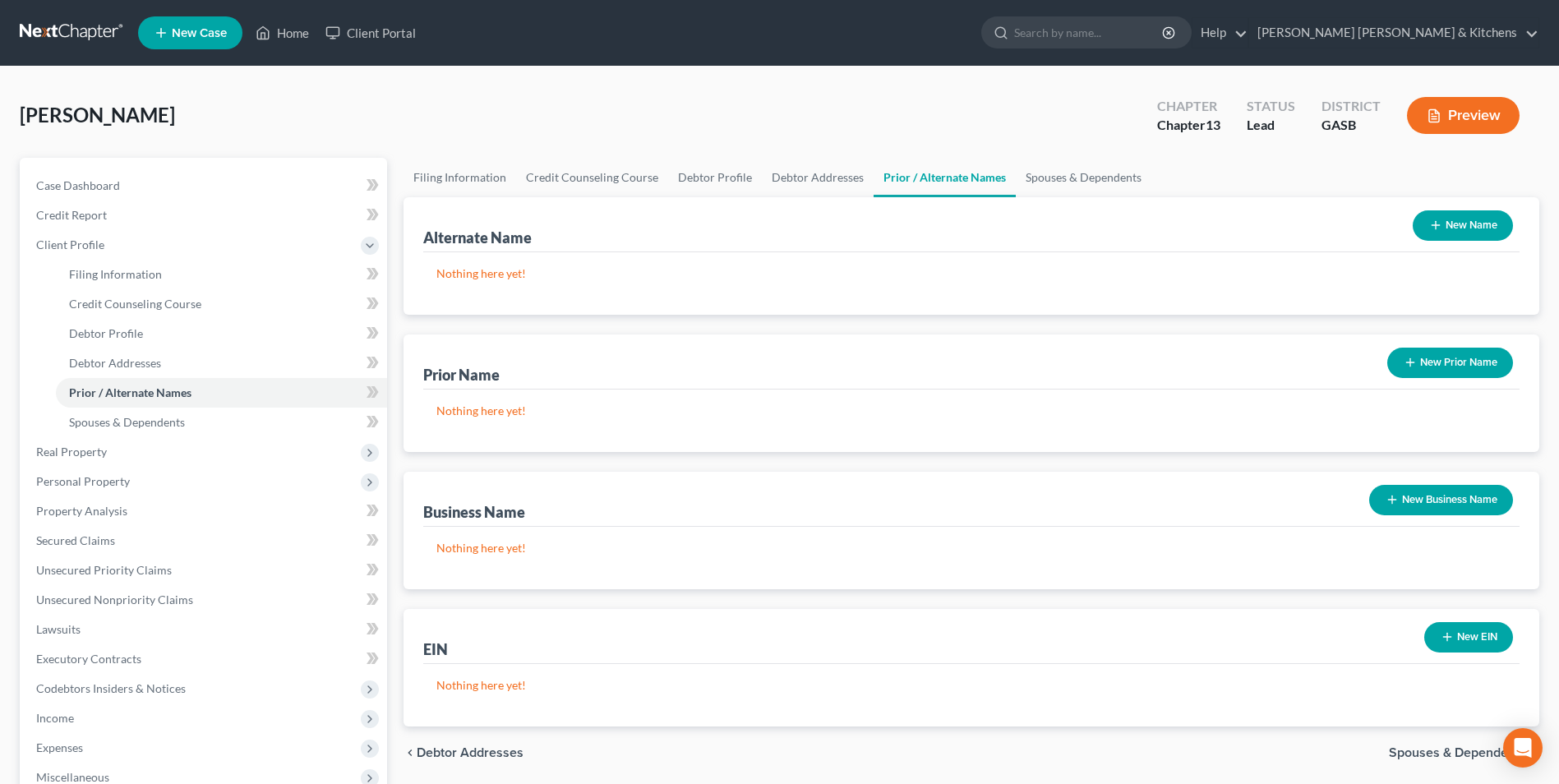
click at [1446, 223] on button "New Name" at bounding box center [1462, 226] width 100 height 31
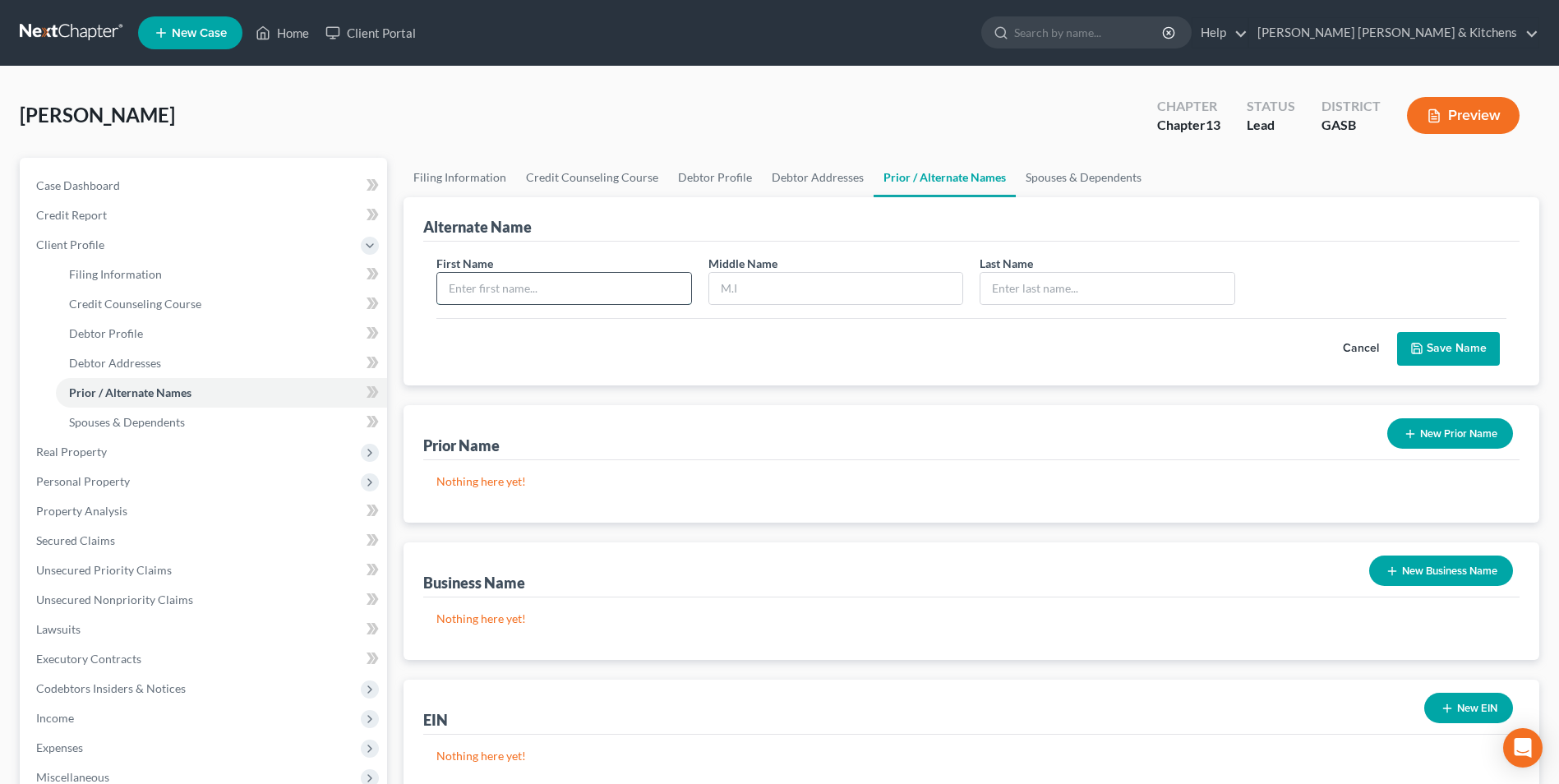
click at [576, 286] on input "text" at bounding box center [564, 288] width 253 height 32
type input "Shanon"
type input "Obryan"
type input "Quarterman"
click at [1490, 345] on button "Save Name" at bounding box center [1448, 349] width 103 height 34
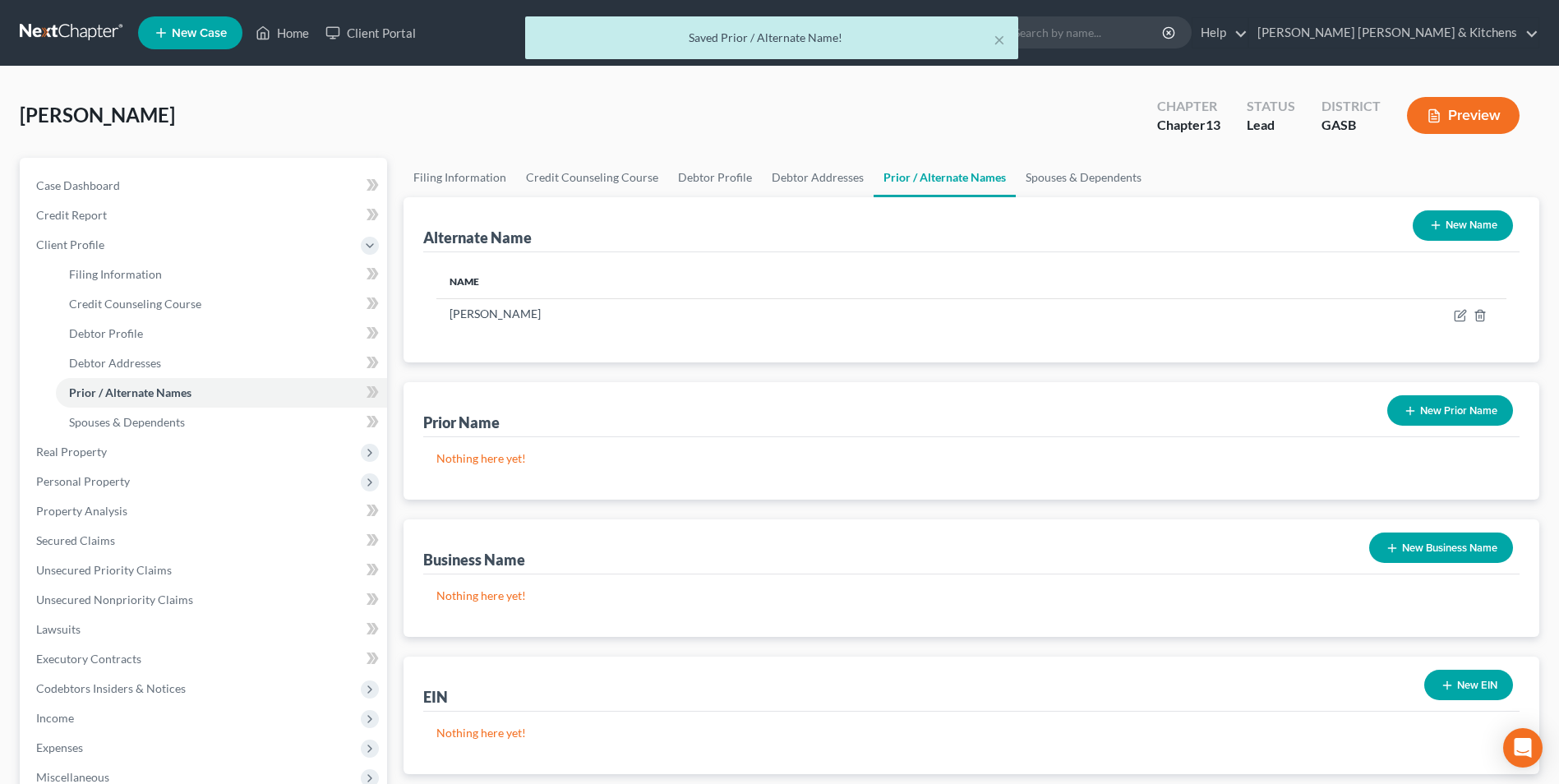
click at [1460, 220] on button "New Name" at bounding box center [1462, 226] width 100 height 31
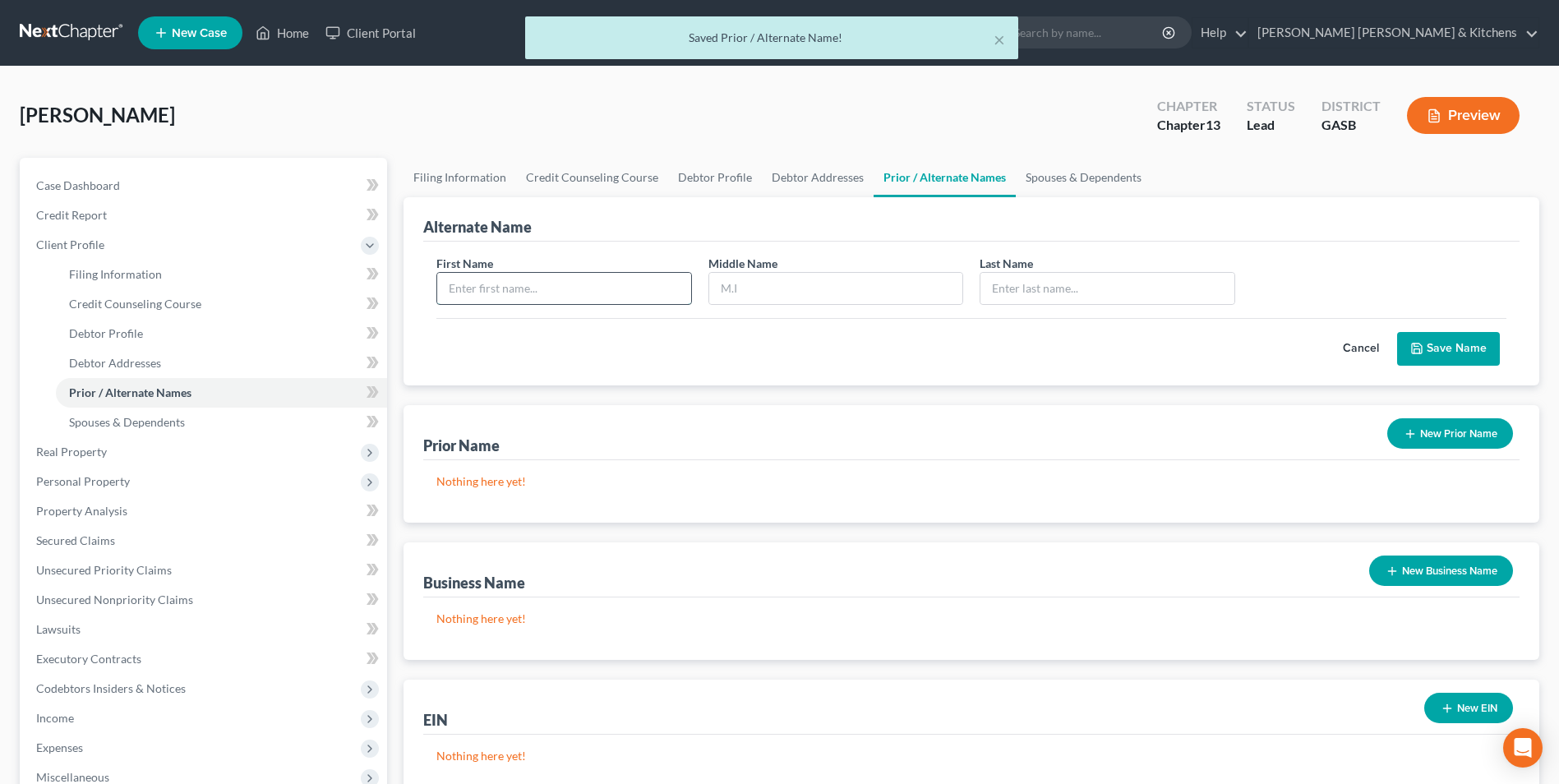
click at [463, 296] on input "text" at bounding box center [564, 288] width 253 height 32
type input "Shannon"
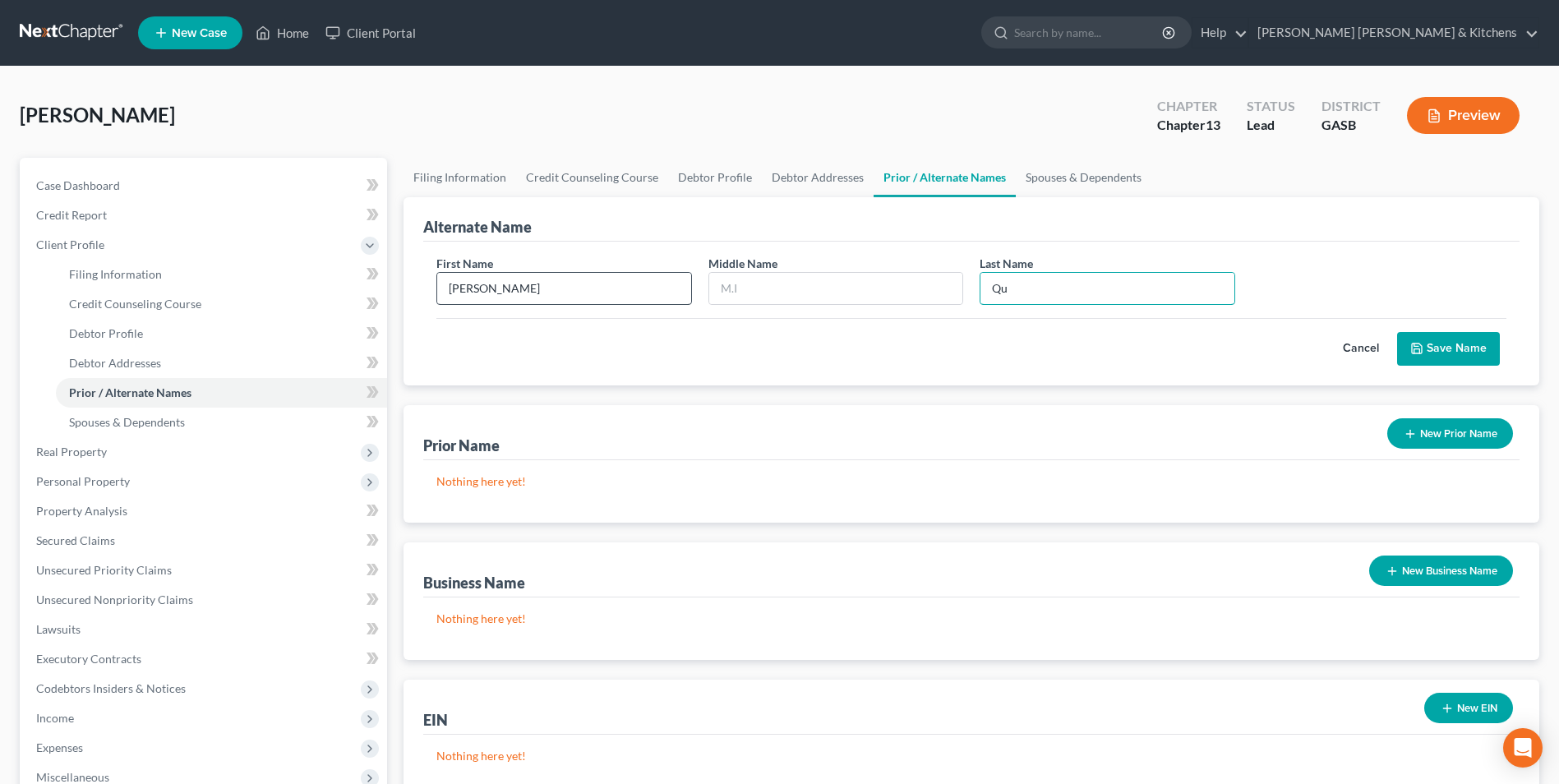
type input "Quarterman"
click at [1459, 339] on button "Save Name" at bounding box center [1448, 349] width 103 height 34
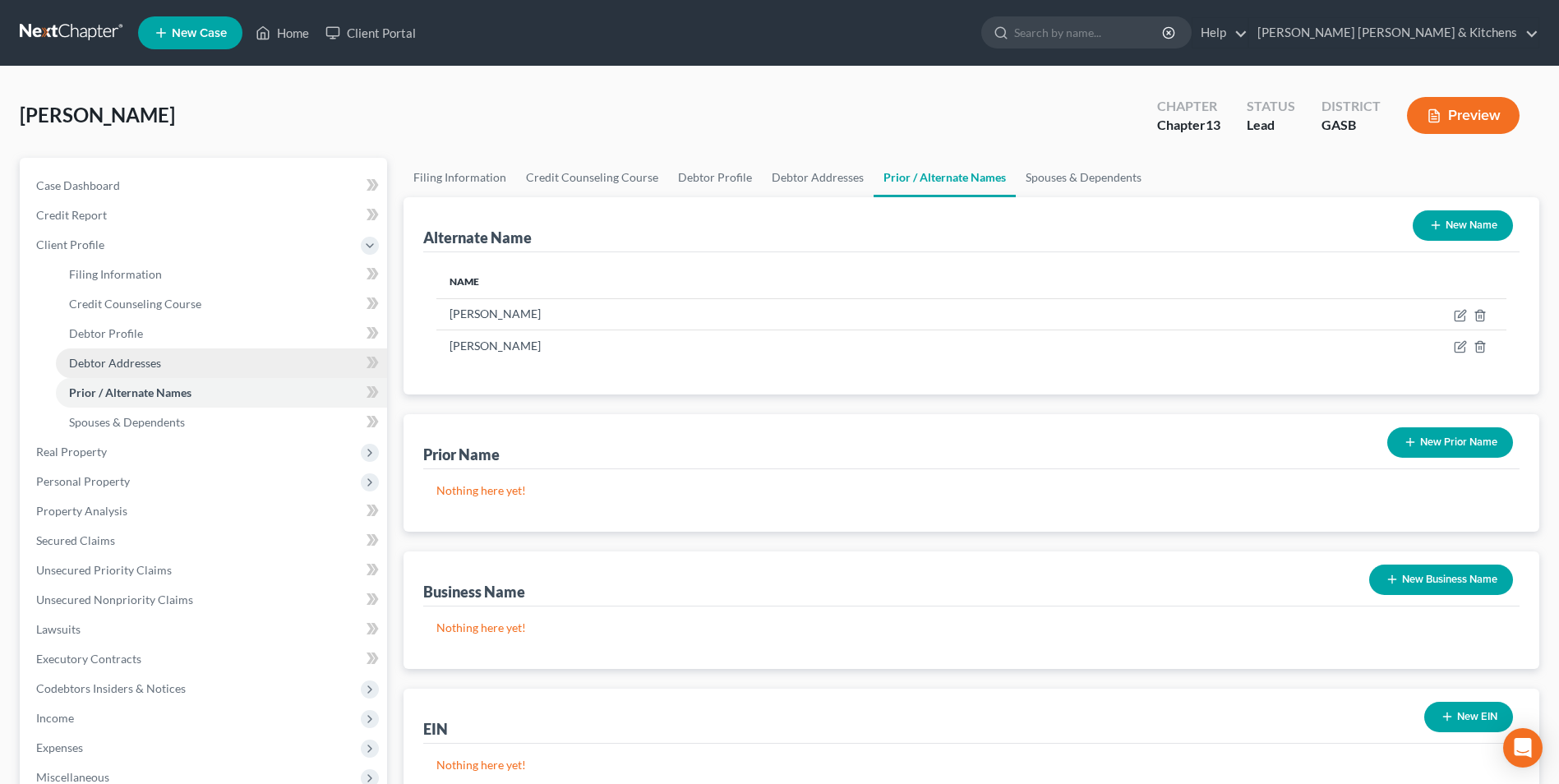
click at [134, 368] on span "Debtor Addresses" at bounding box center [115, 363] width 92 height 14
select select "0"
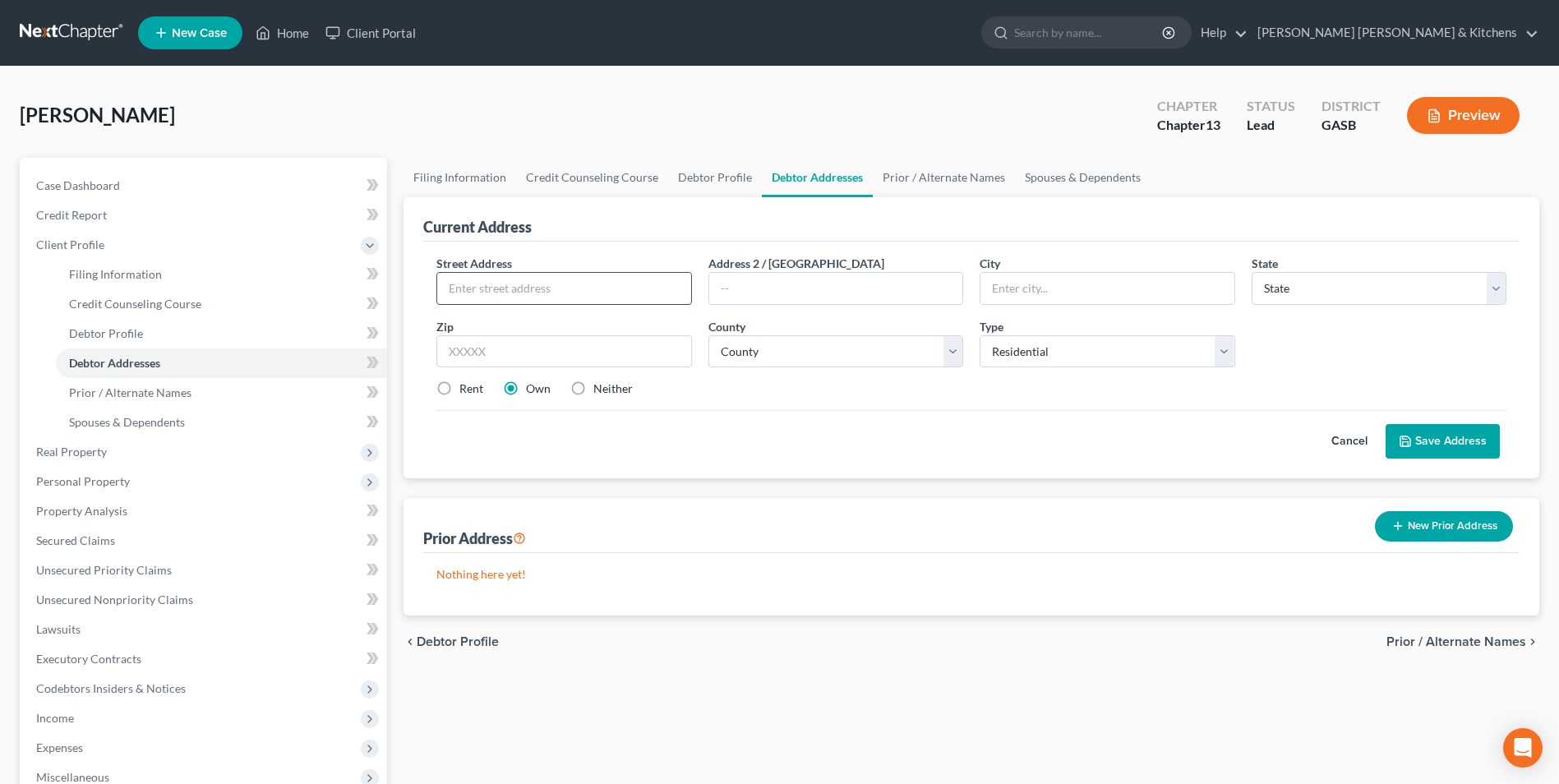
click at [471, 287] on input "text" at bounding box center [564, 288] width 253 height 32
type input "431 Robin Road"
type input "30401"
type input "Swainsboro"
select select "10"
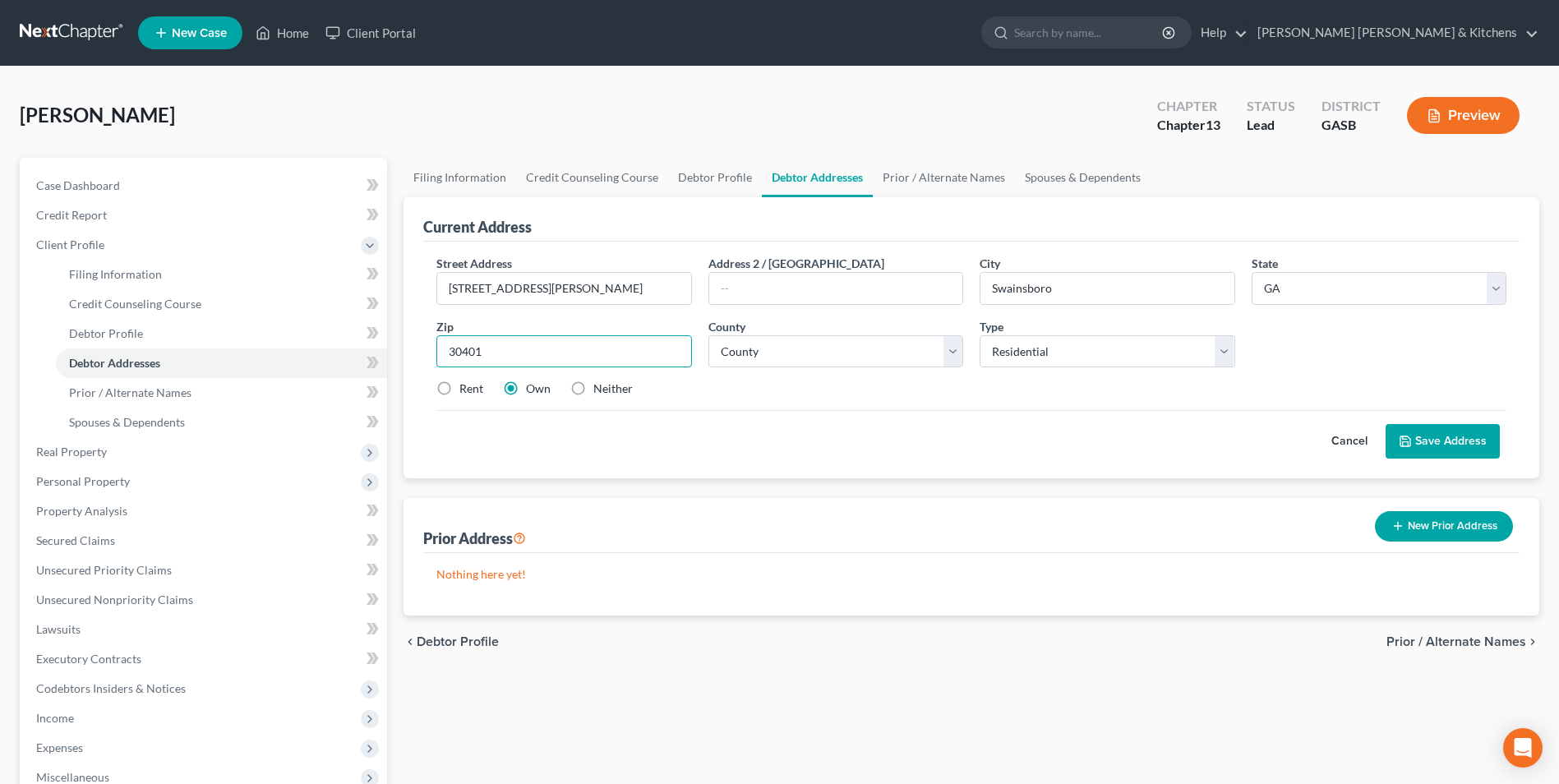
click at [541, 347] on input "30401" at bounding box center [564, 351] width 255 height 32
select select "52"
click at [593, 392] on label "Neither" at bounding box center [613, 388] width 39 height 16
click at [599, 391] on input "Neither" at bounding box center [605, 386] width 10 height 10
radio input "true"
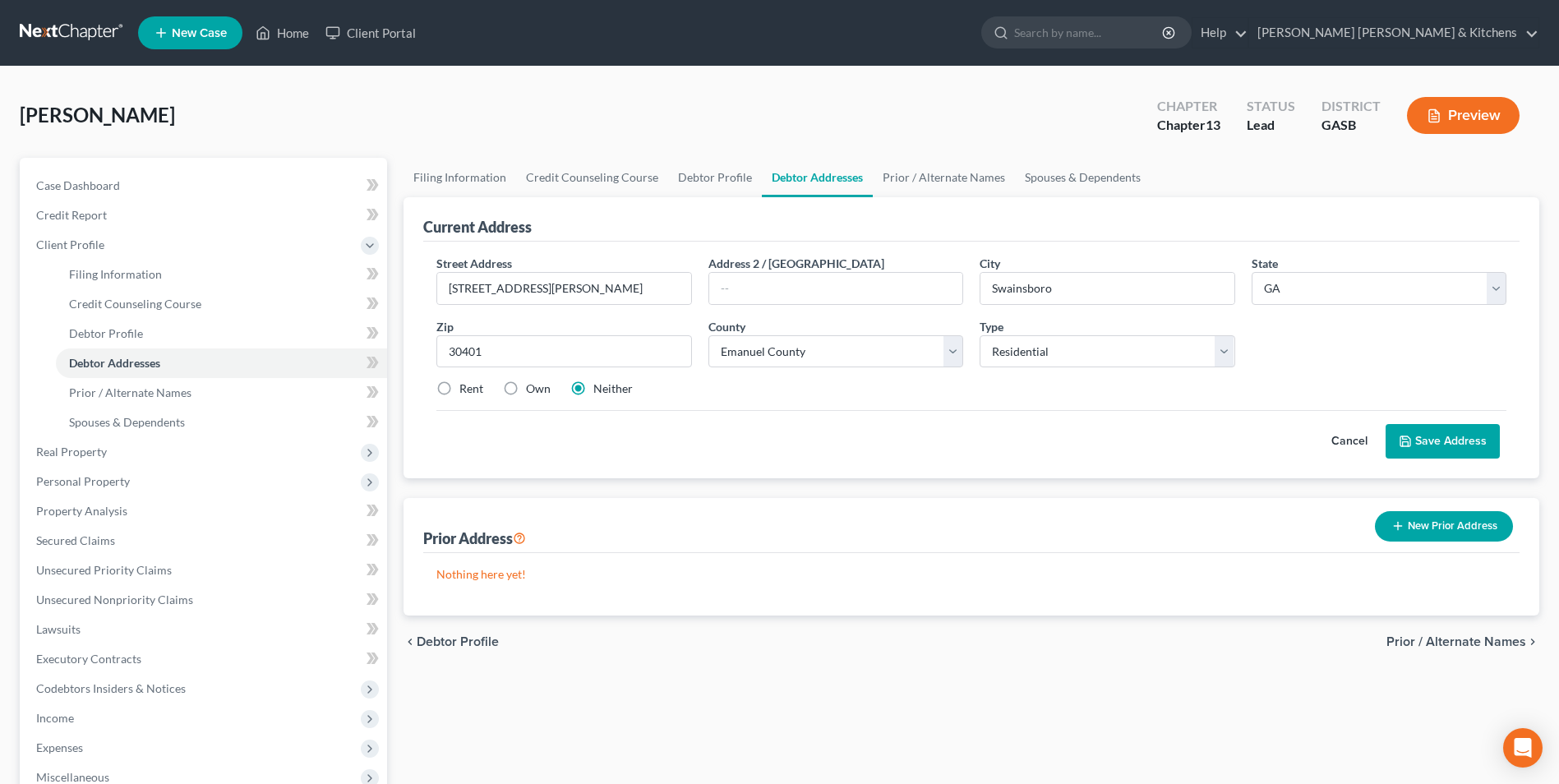
click at [1417, 441] on button "Save Address" at bounding box center [1443, 441] width 115 height 34
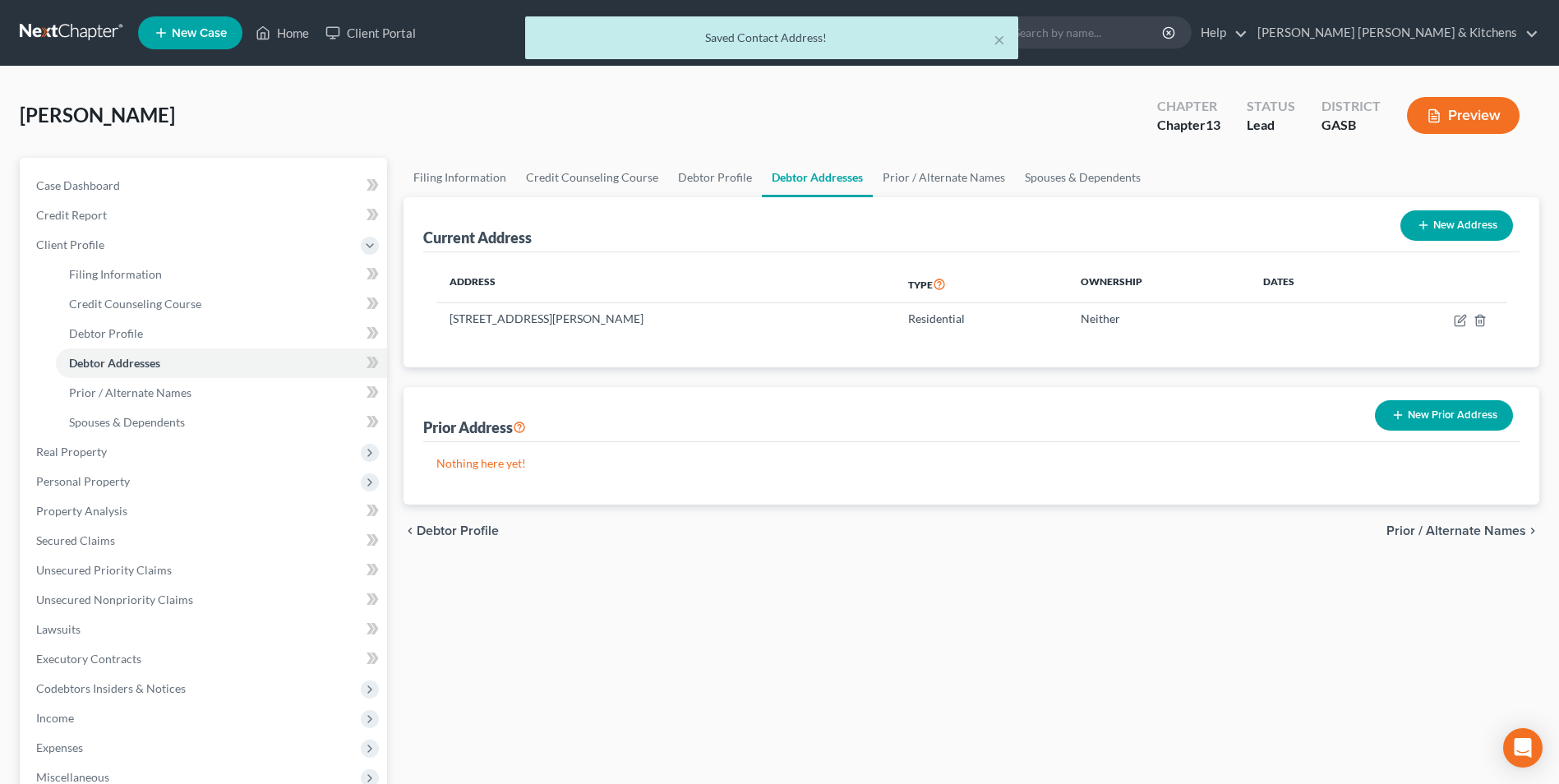
click at [1449, 222] on button "New Address" at bounding box center [1456, 226] width 113 height 31
select select "0"
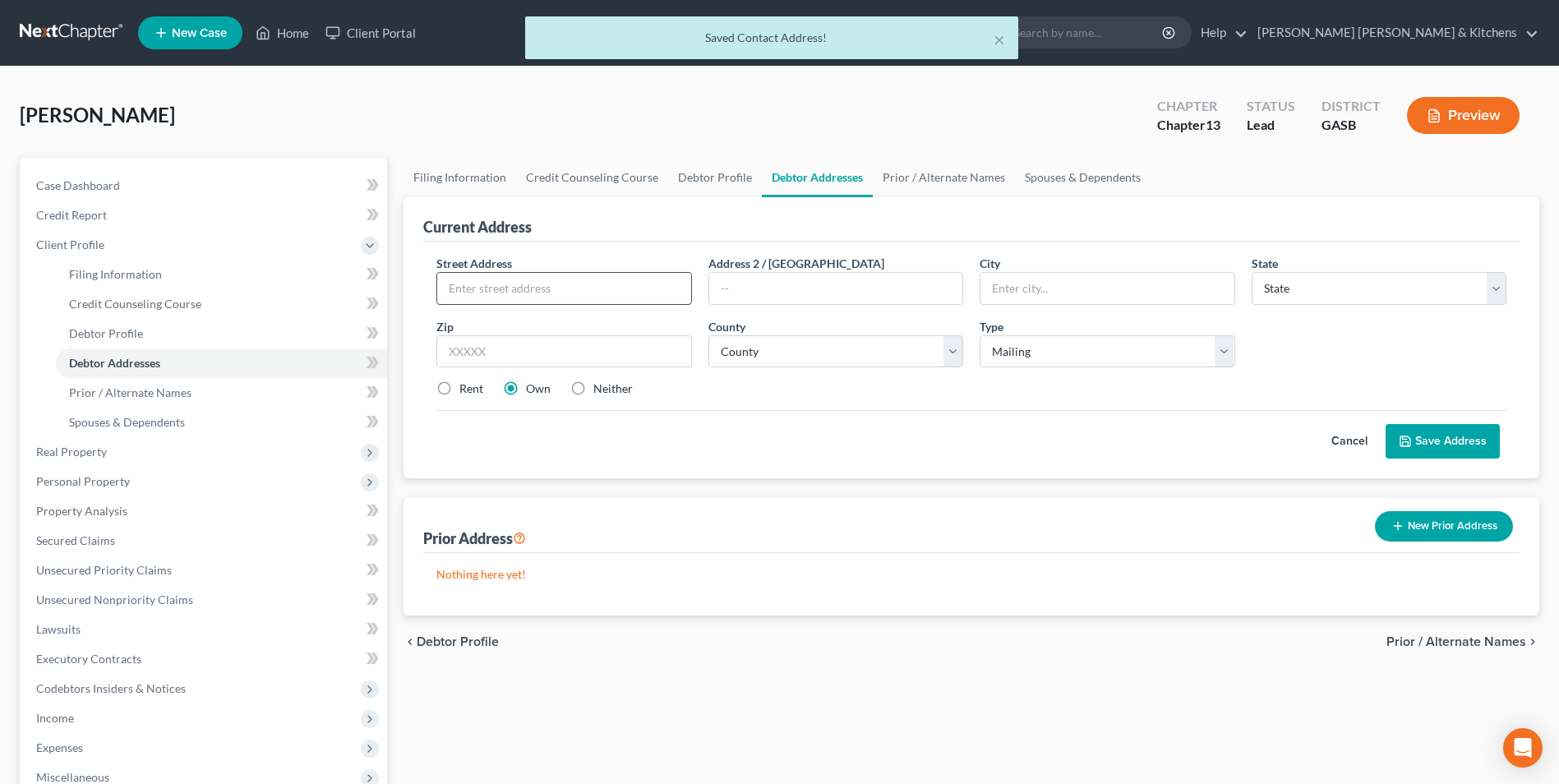
click at [647, 293] on input "text" at bounding box center [564, 288] width 253 height 32
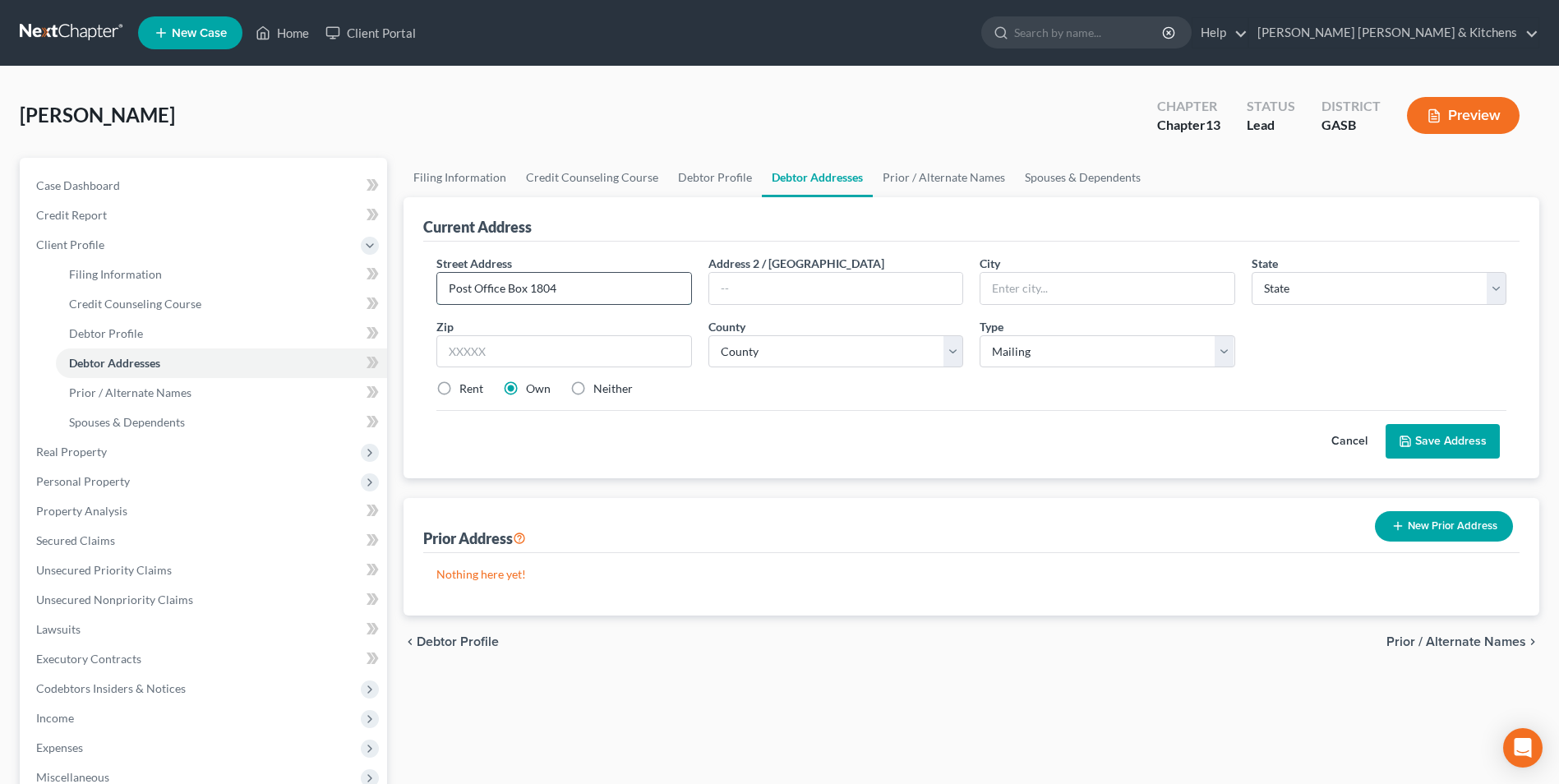
drag, startPoint x: 530, startPoint y: 292, endPoint x: 598, endPoint y: 283, distance: 68.6
click at [587, 285] on input "Post Office Box 1804" at bounding box center [564, 288] width 253 height 32
type input "Post Office Box 352"
type input "30401"
type input "Swainsboro"
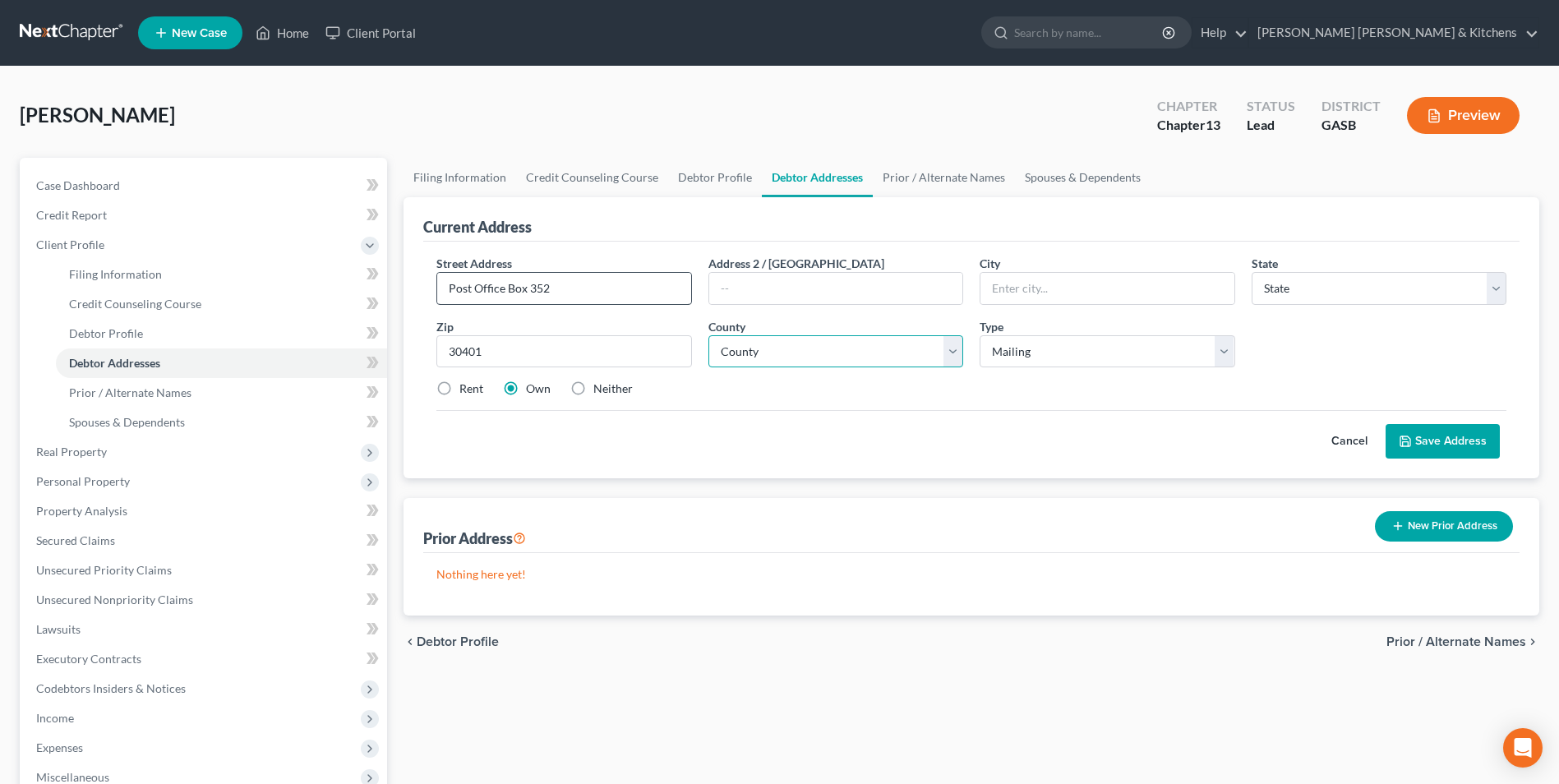
select select "10"
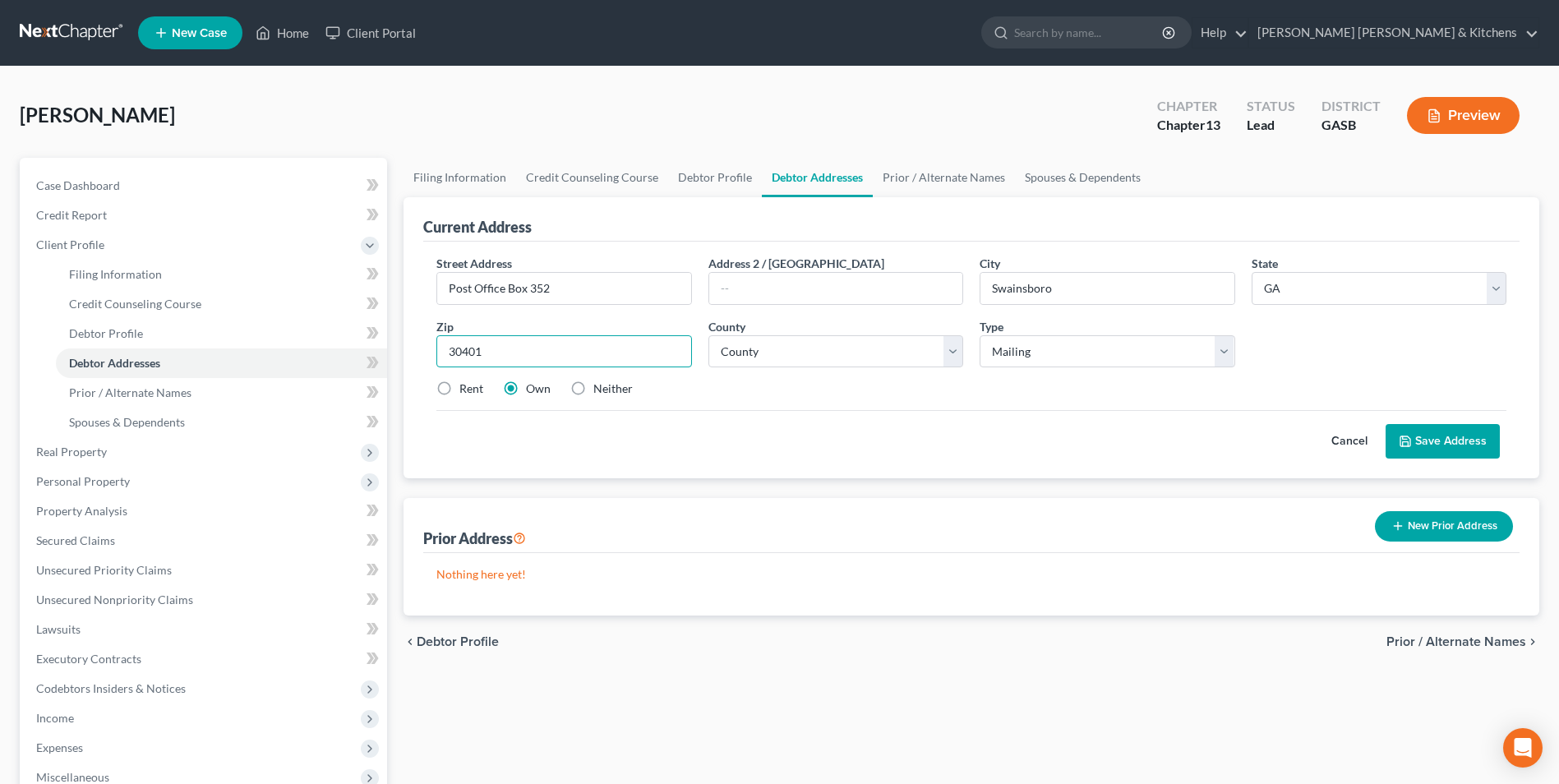
click at [583, 342] on input "30401" at bounding box center [564, 351] width 255 height 32
select select "52"
click at [593, 393] on label "Neither" at bounding box center [613, 388] width 39 height 16
click at [599, 391] on input "Neither" at bounding box center [605, 386] width 10 height 10
radio input "true"
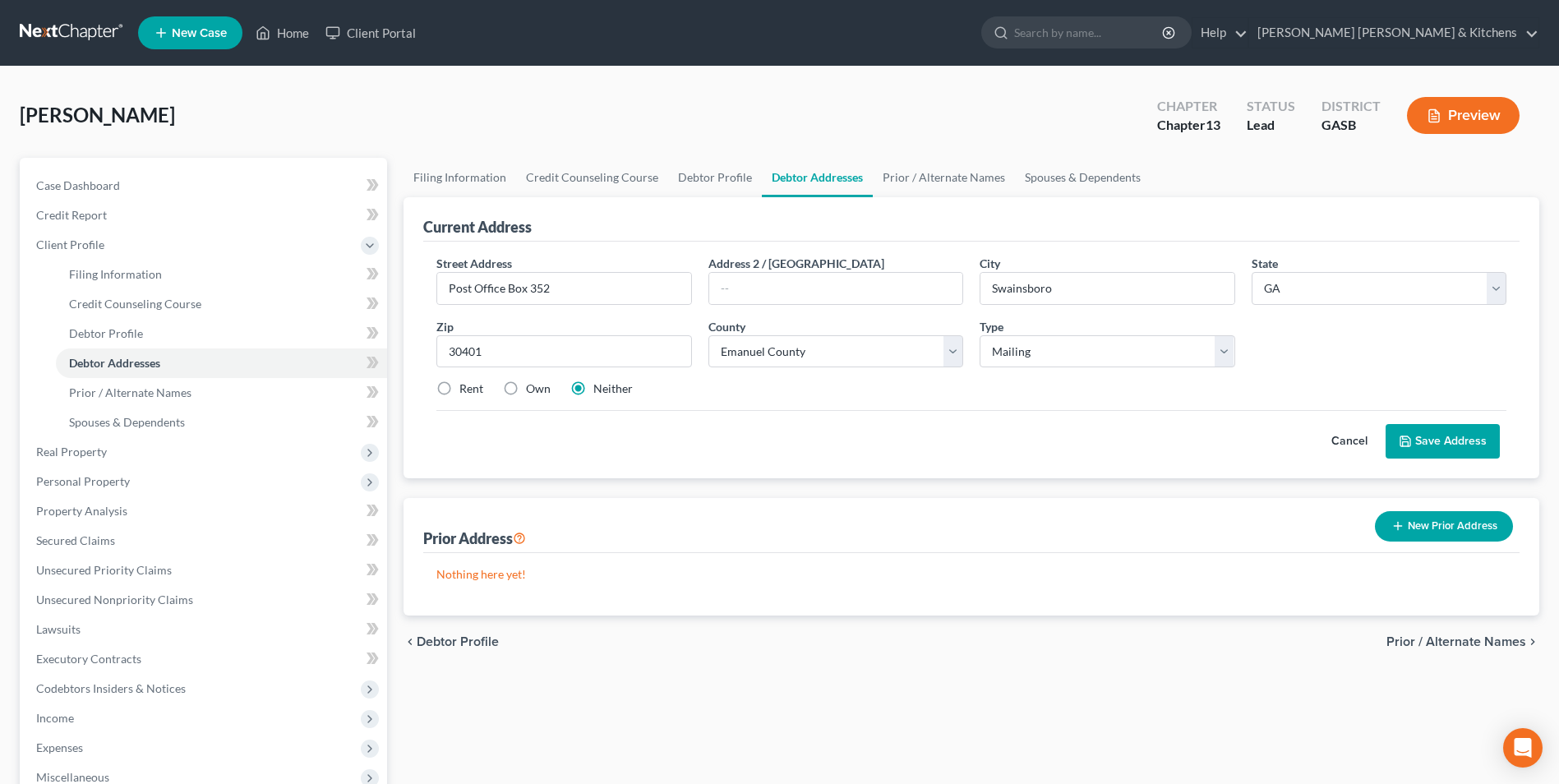
click at [1478, 436] on button "Save Address" at bounding box center [1443, 441] width 115 height 34
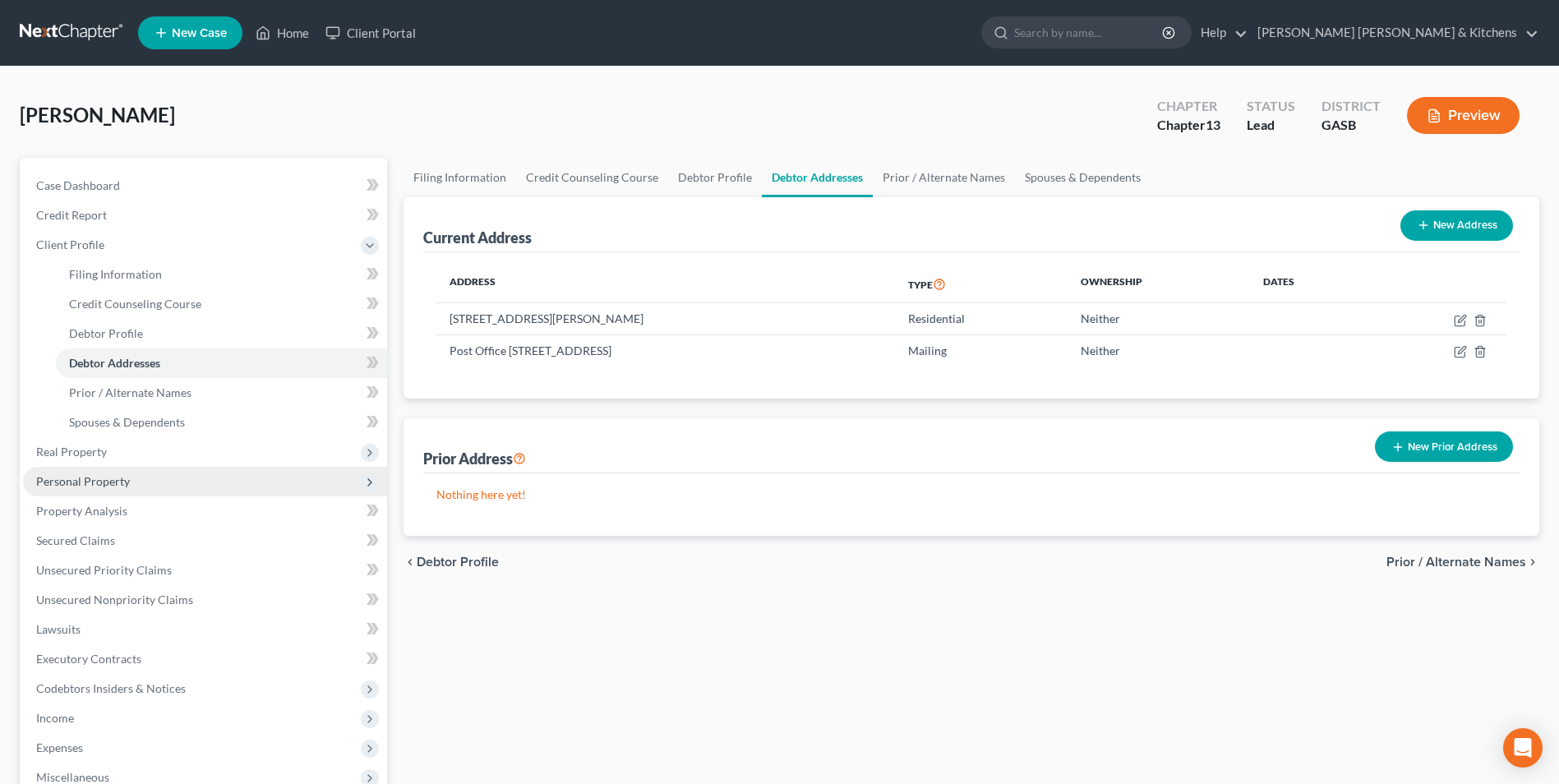
click at [118, 475] on span "Personal Property" at bounding box center [83, 480] width 94 height 14
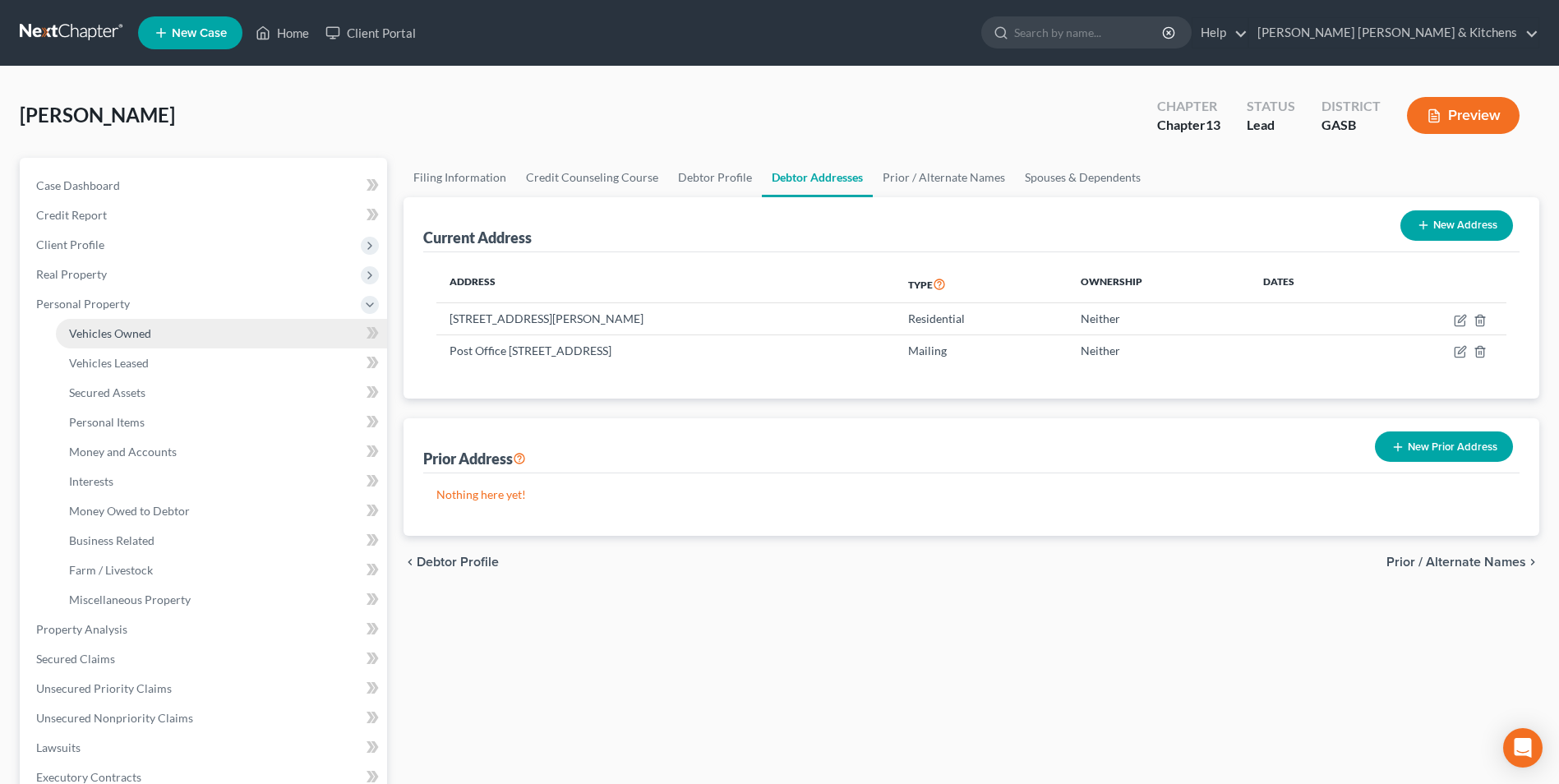
click at [121, 333] on span "Vehicles Owned" at bounding box center [110, 333] width 82 height 14
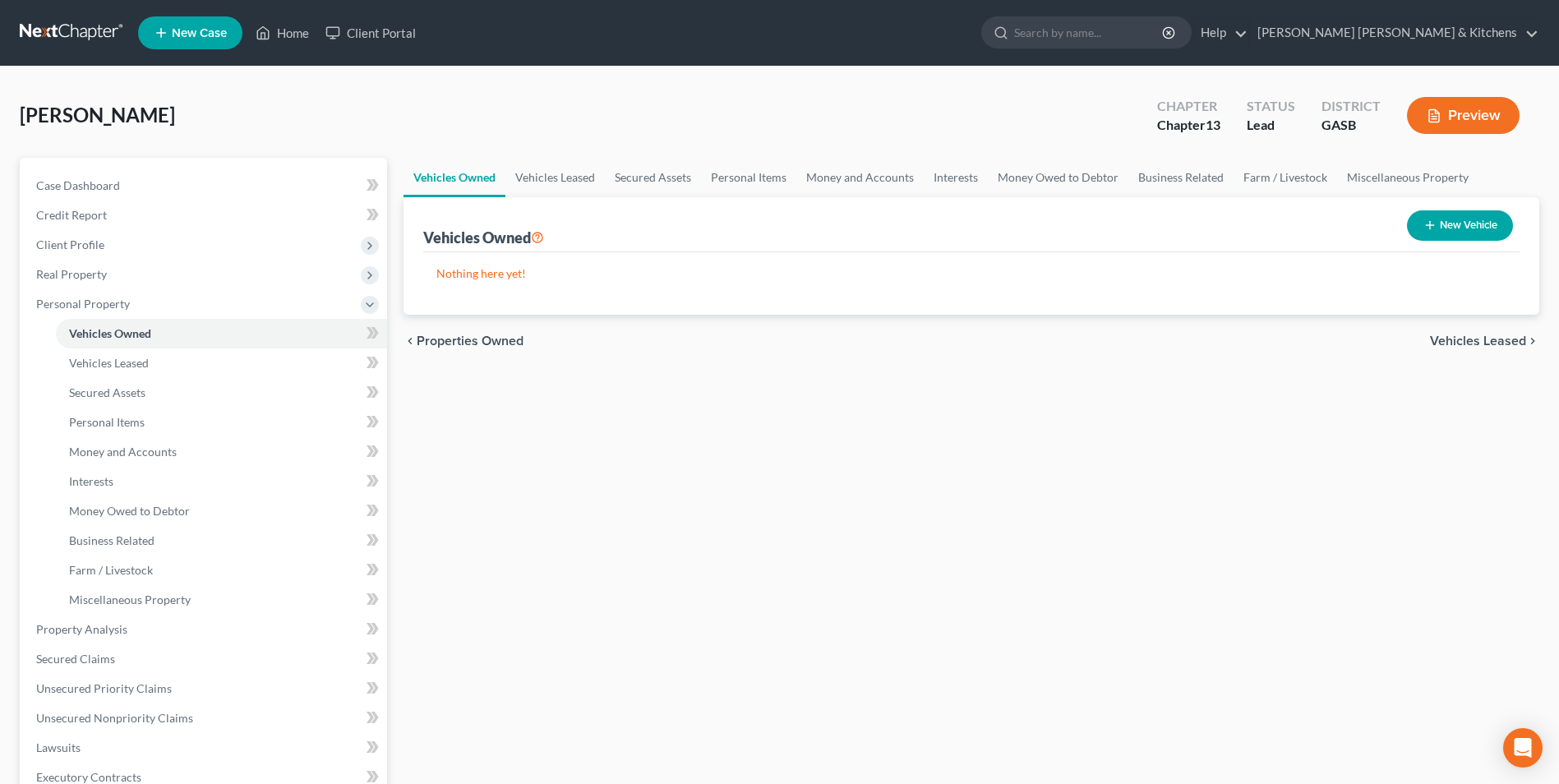
click at [1467, 212] on button "New Vehicle" at bounding box center [1460, 226] width 106 height 31
select select "0"
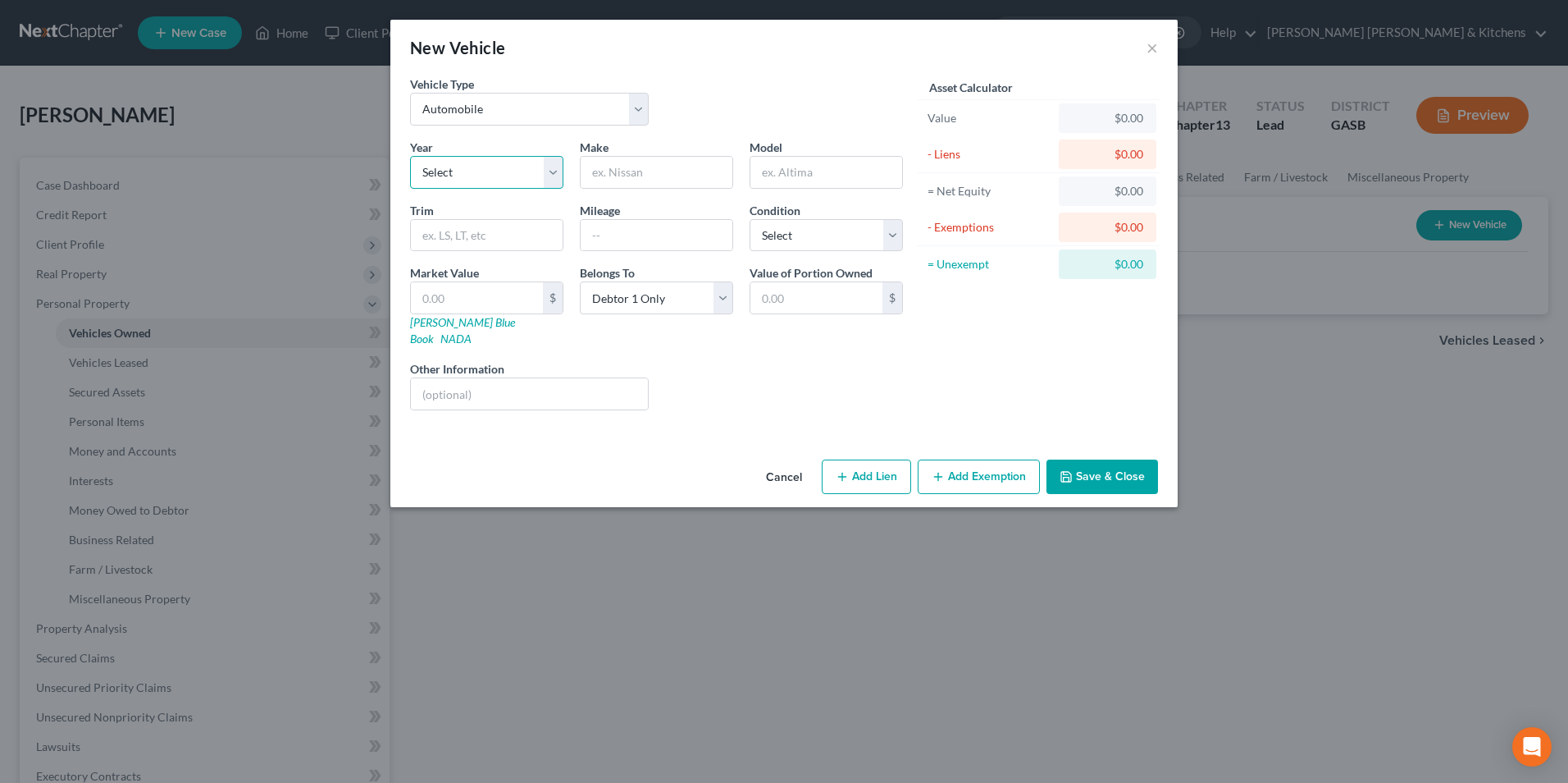
click at [456, 175] on select "Select 2026 2025 2024 2023 2022 2021 2020 2019 2018 2017 2016 2015 2014 2013 20…" at bounding box center [487, 172] width 154 height 32
select select "11"
click at [410, 156] on select "Select 2026 2025 2024 2023 2022 2021 2020 2019 2018 2017 2016 2015 2014 2013 20…" at bounding box center [487, 172] width 154 height 32
click at [635, 173] on input "text" at bounding box center [656, 172] width 152 height 32
type input "Chevy"
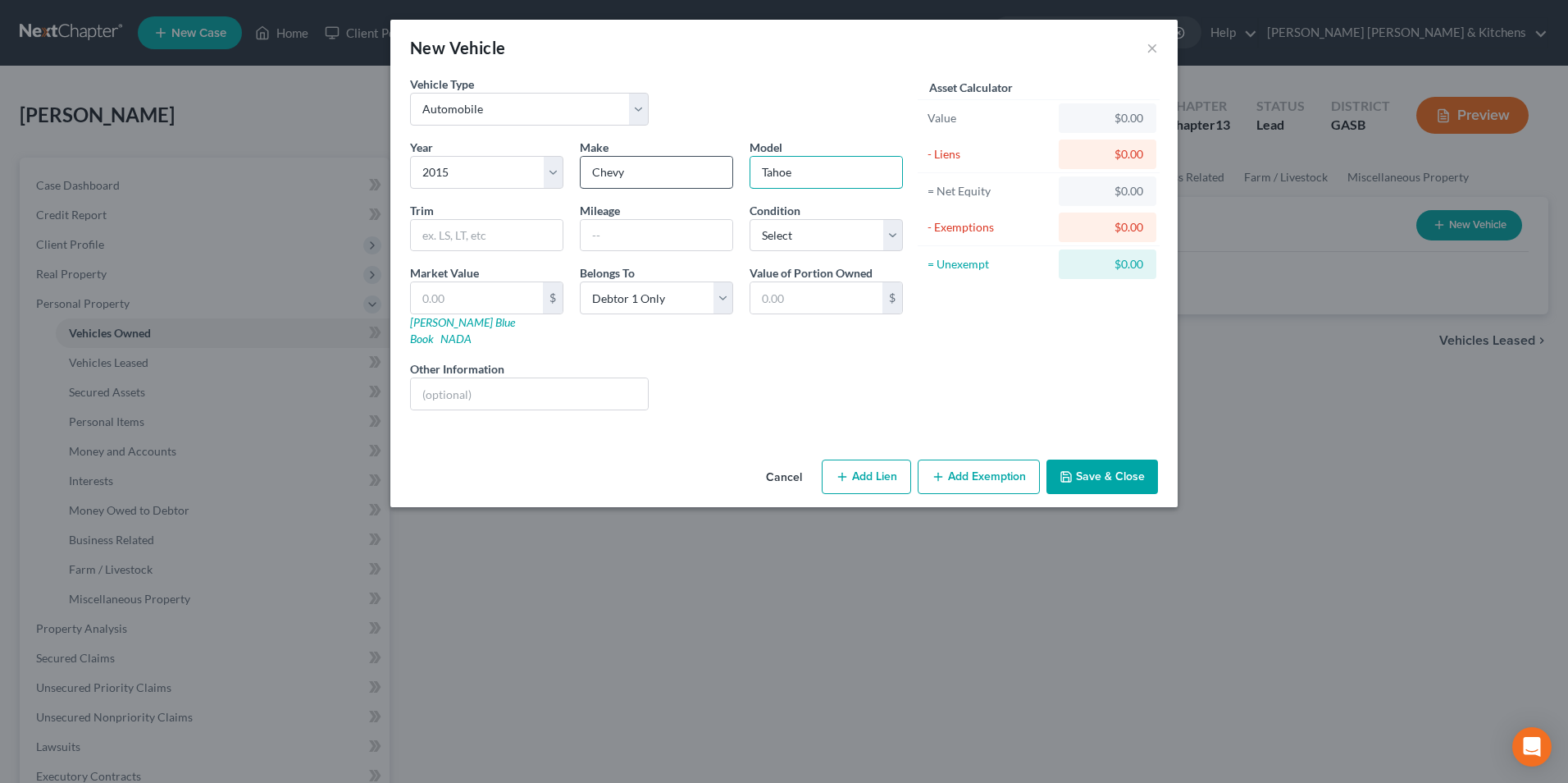
type input "Tahoe"
type input "150,000"
type input "1"
type input "1.00"
type input "13"
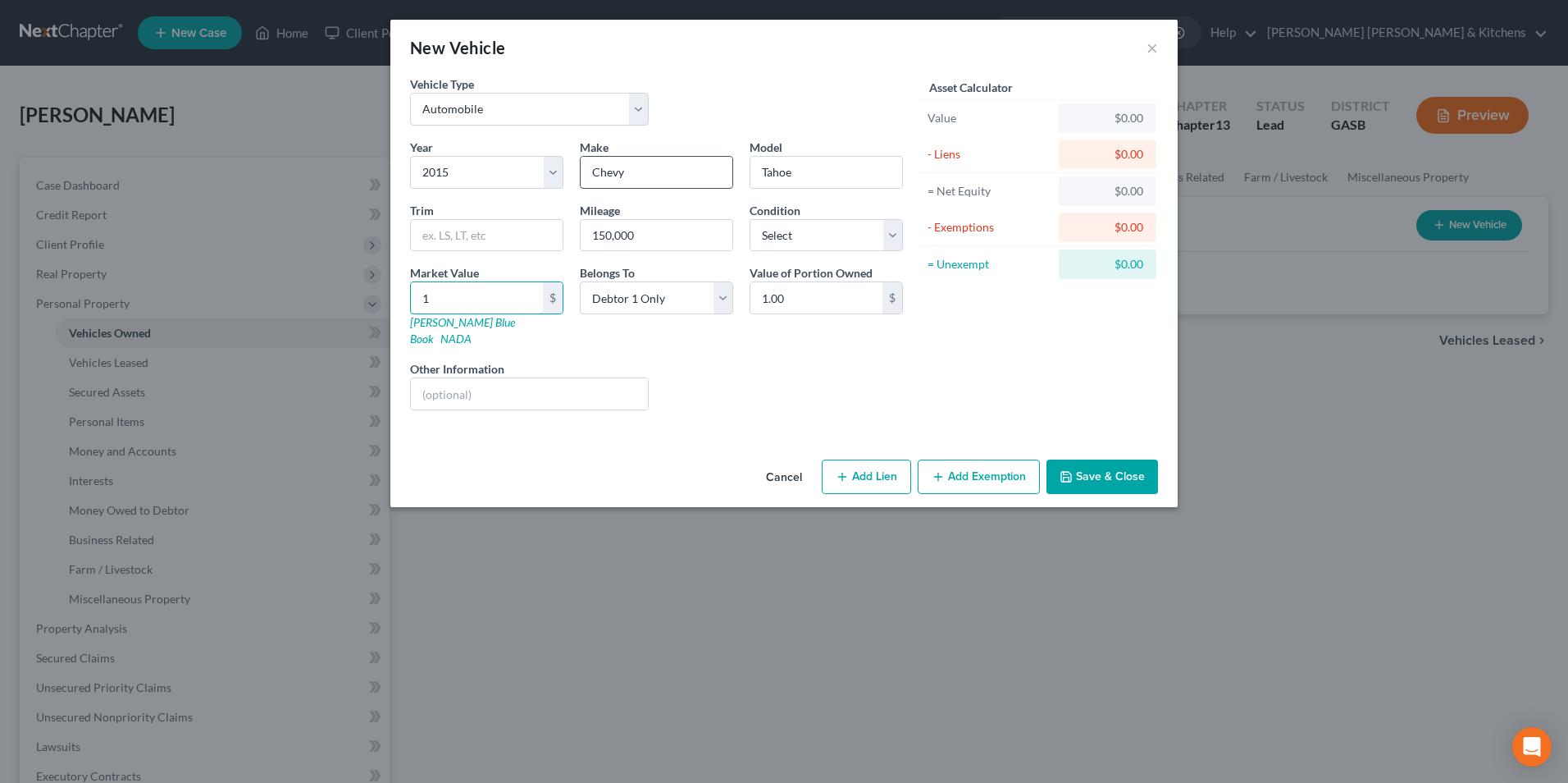
type input "13.00"
type input "137"
type input "137.00"
type input "1370"
type input "1,370.00"
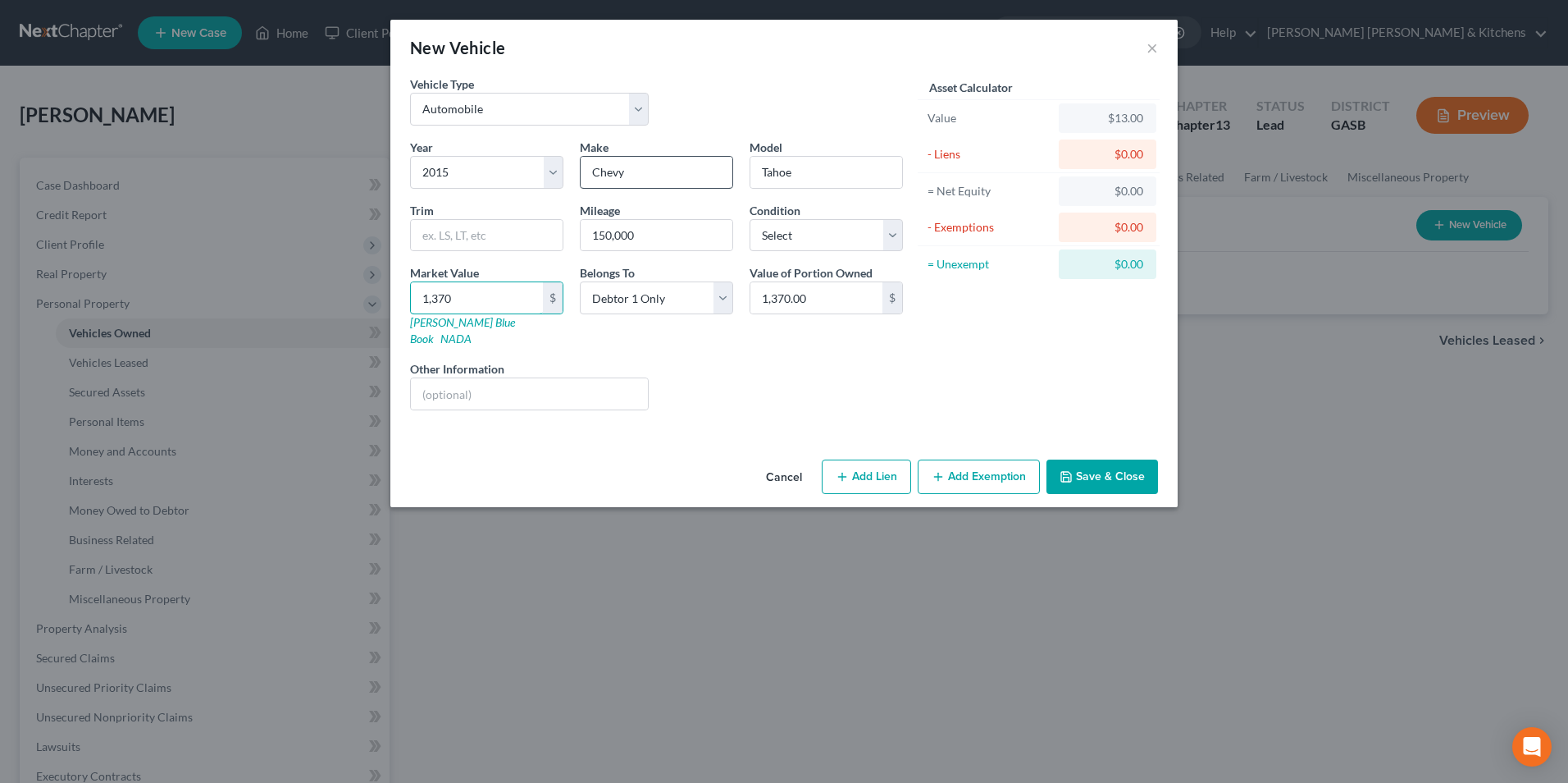
type input "1,3700"
type input "13,700.00"
type input "13,700"
click at [601, 390] on input "text" at bounding box center [529, 394] width 237 height 32
type input "full coverage insurance w/Progressive"
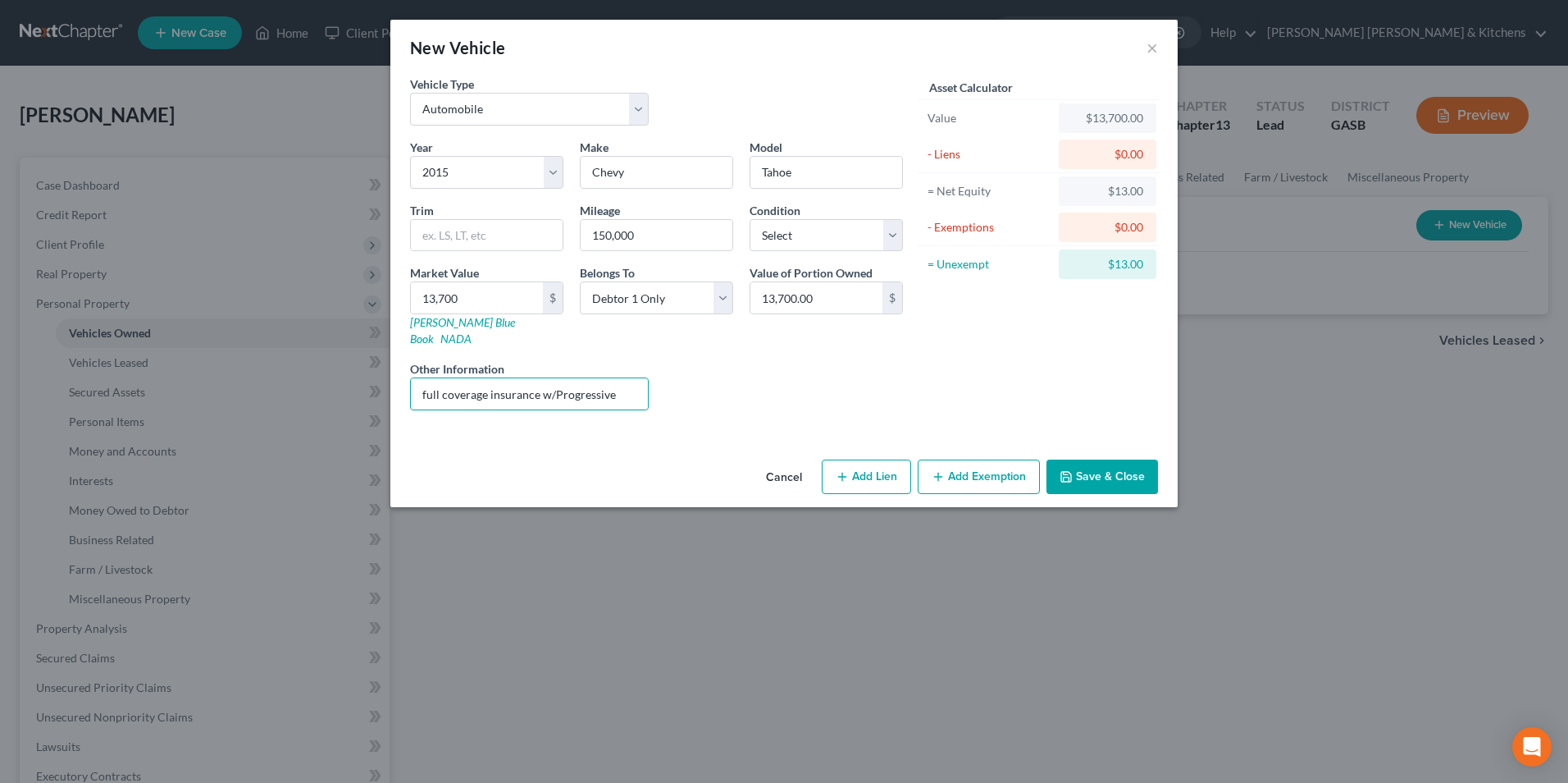
click at [842, 469] on button "Add Lien" at bounding box center [866, 476] width 90 height 34
select select "0"
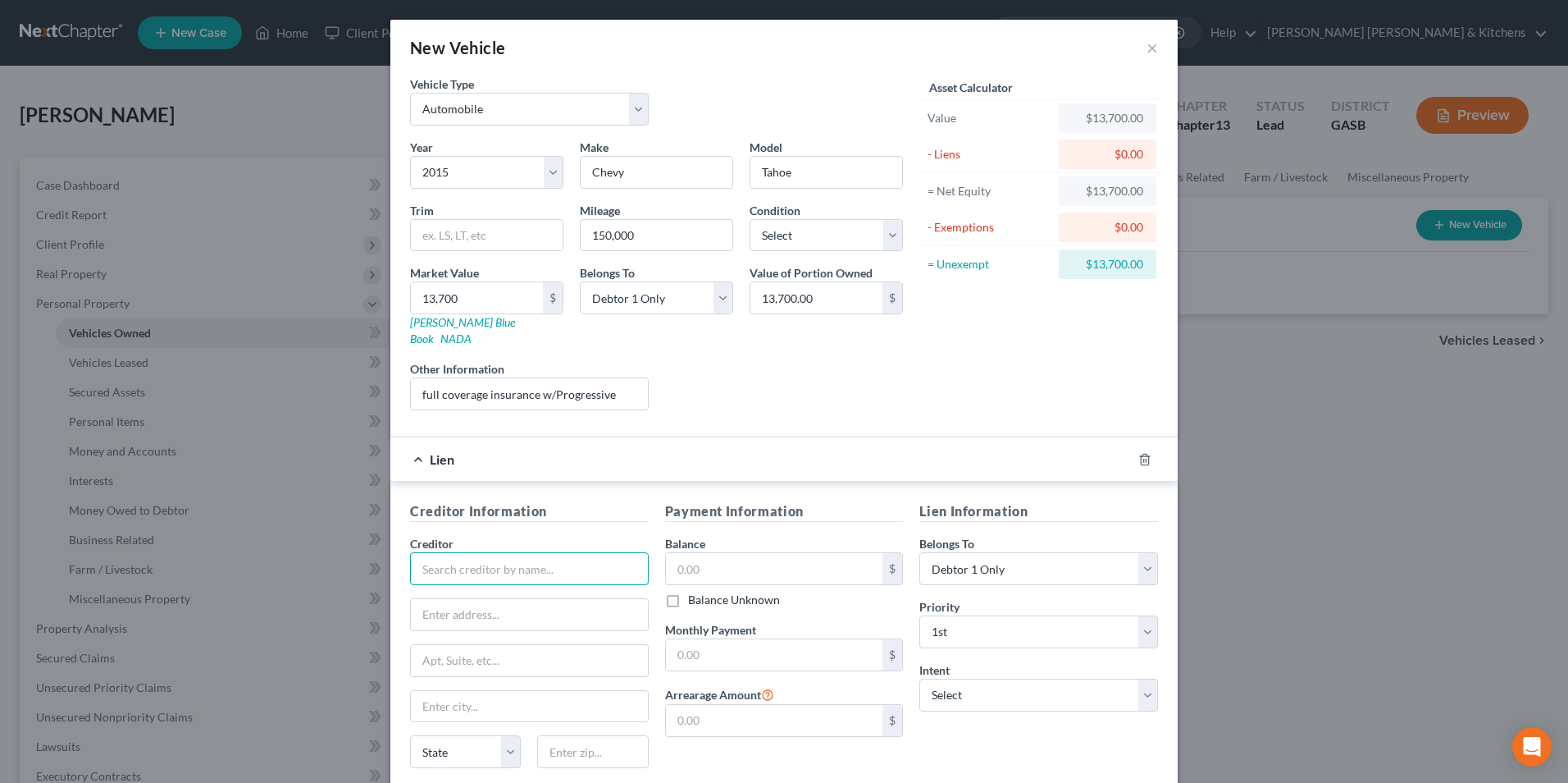
click at [625, 552] on input "text" at bounding box center [529, 569] width 239 height 32
type input "Truist Bank"
drag, startPoint x: 761, startPoint y: 534, endPoint x: 754, endPoint y: 556, distance: 23.1
click at [760, 546] on div "Balance $ Balance Unknown Balance Undetermined $ Balance Unknown" at bounding box center [784, 571] width 239 height 73
click at [754, 556] on input "text" at bounding box center [774, 569] width 218 height 32
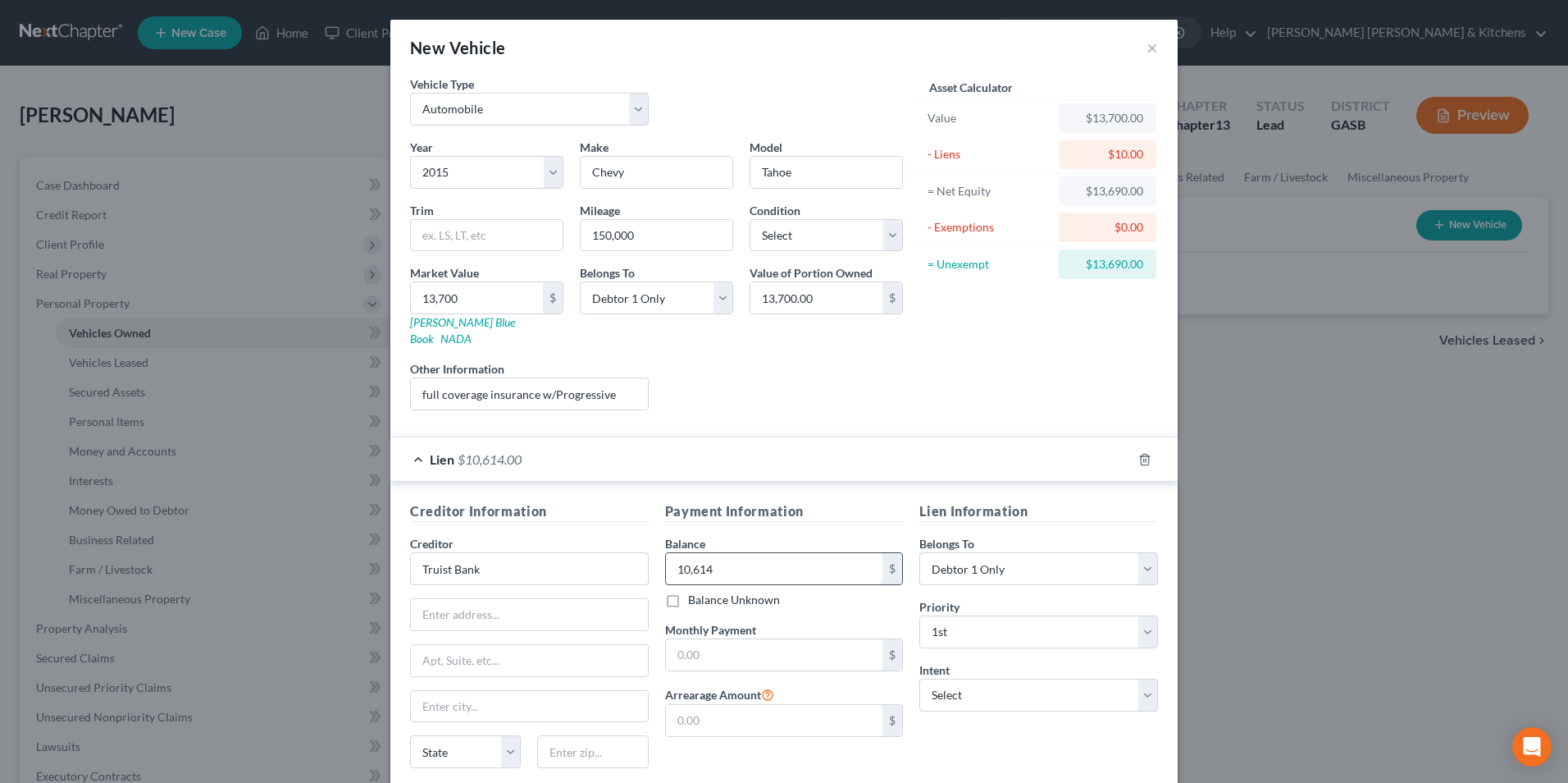
type input "10,614"
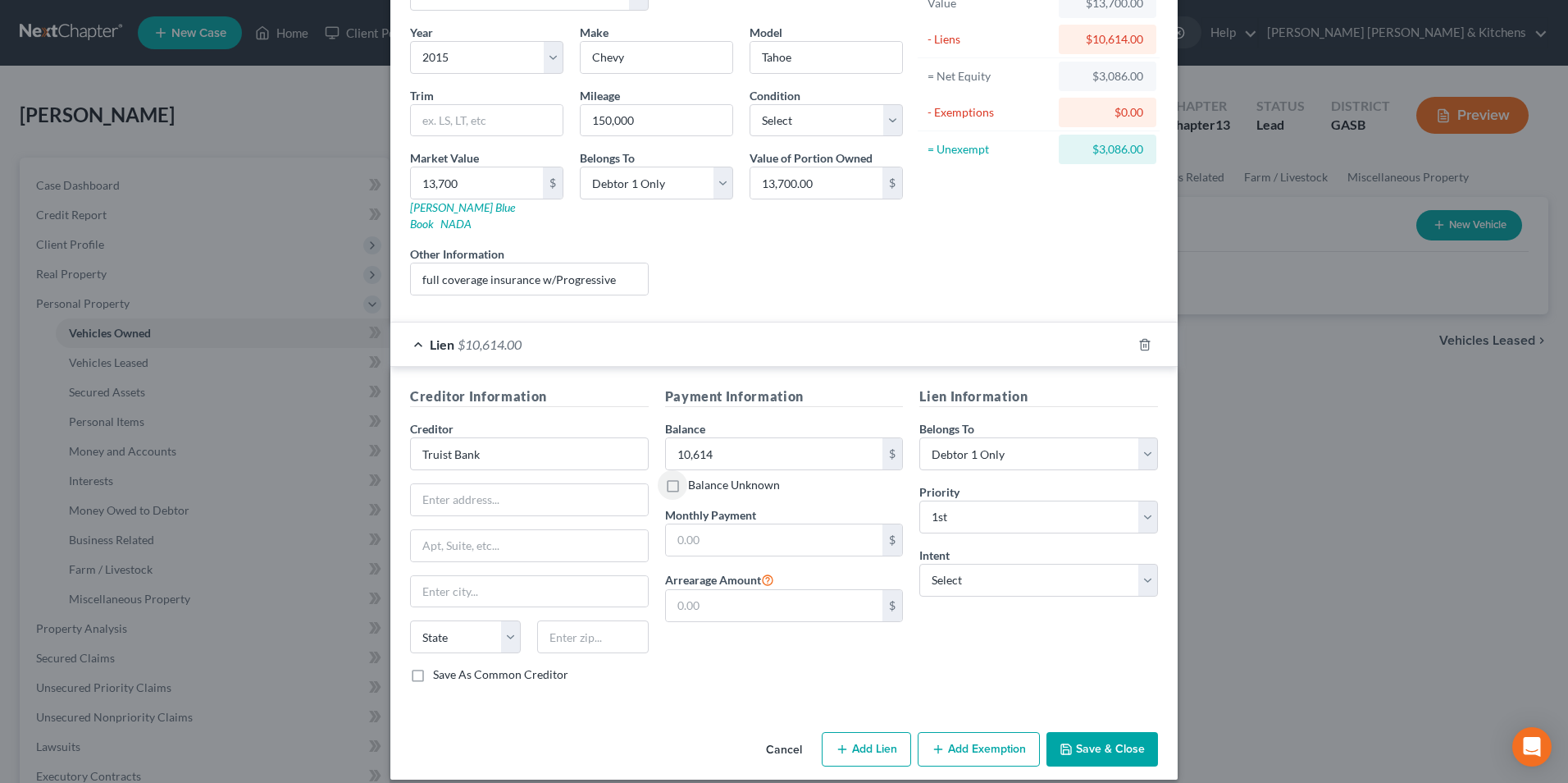
click at [990, 732] on button "Add Exemption" at bounding box center [978, 749] width 122 height 34
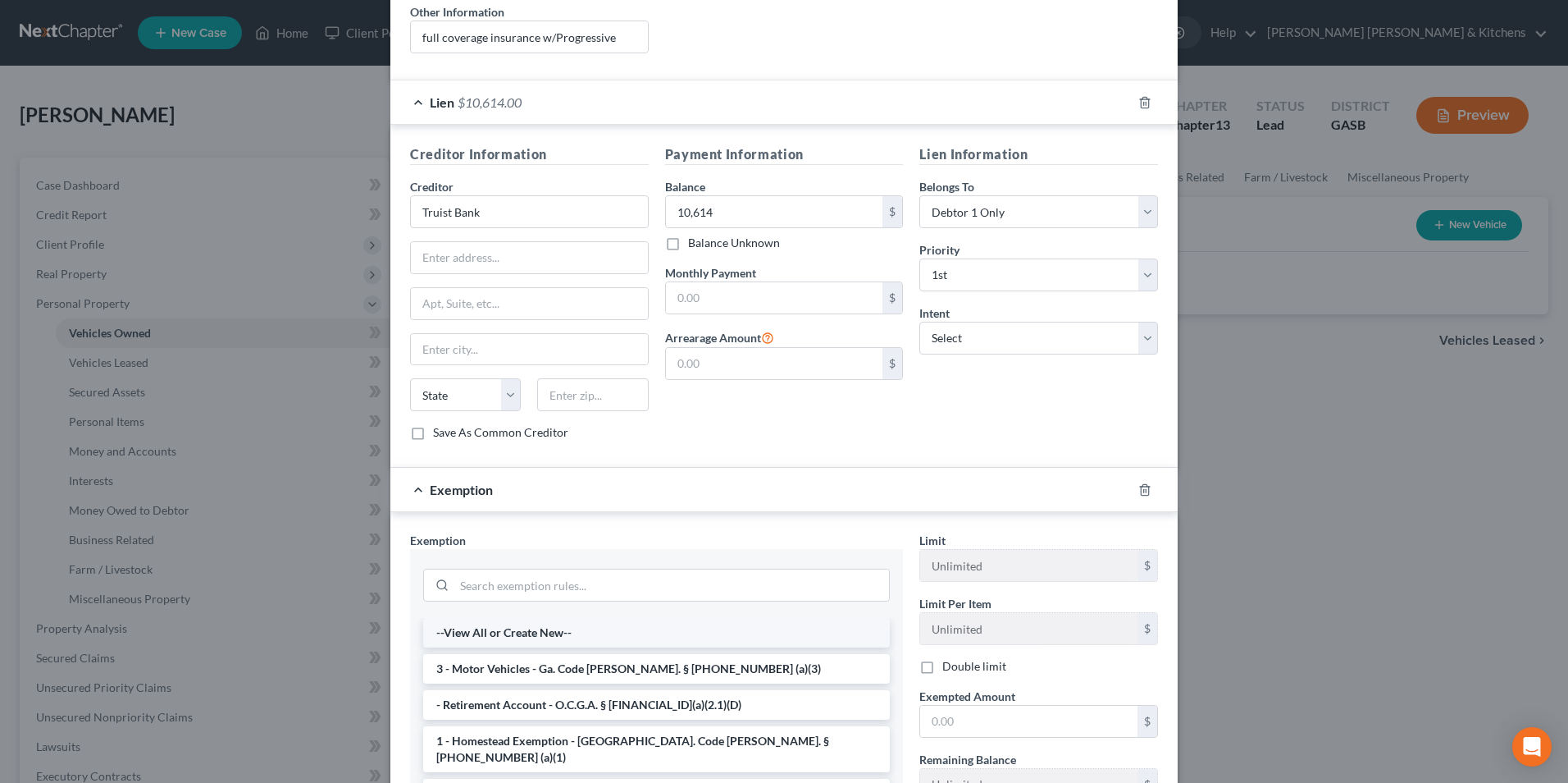
scroll to position [361, 0]
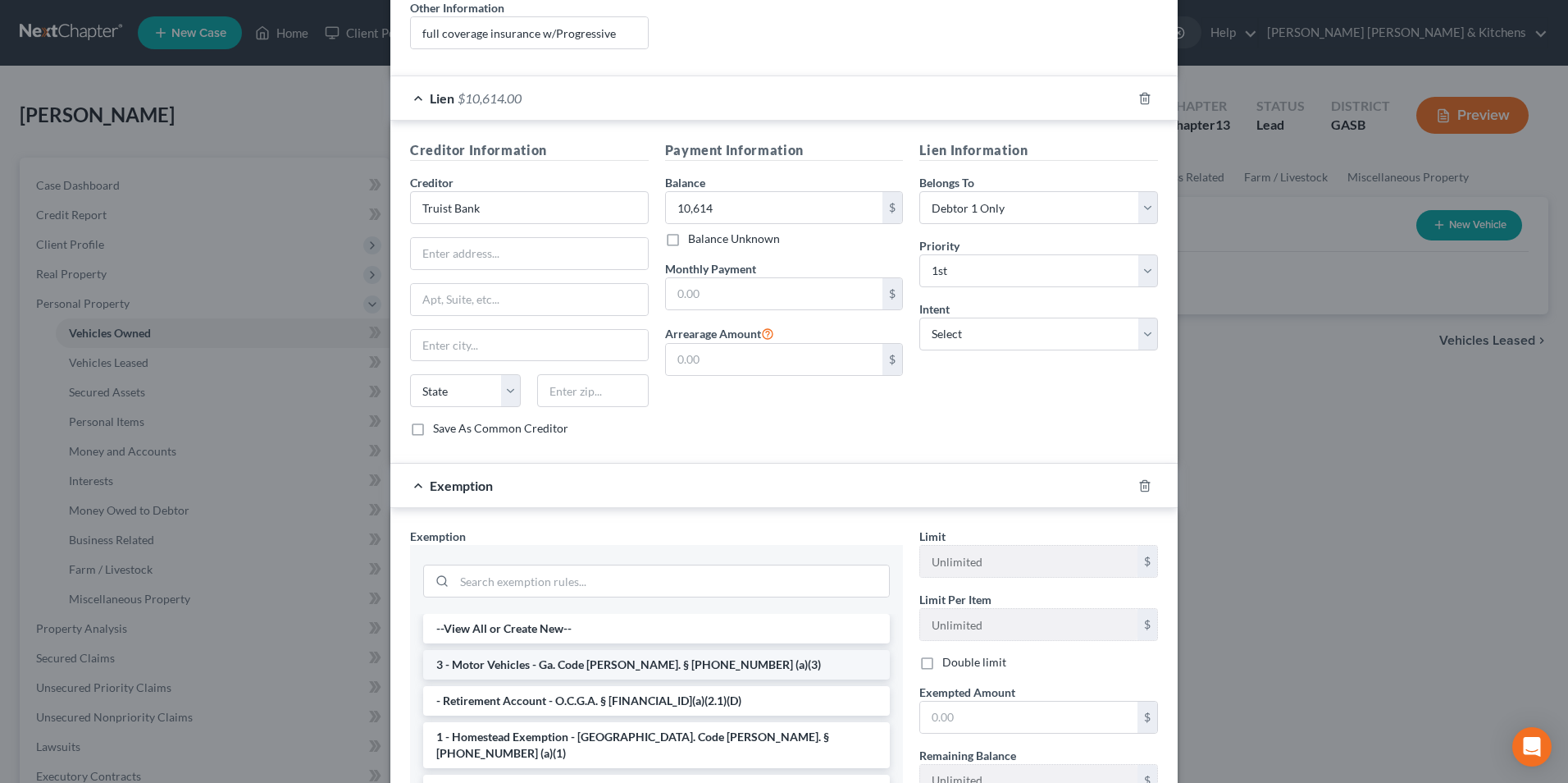
click at [566, 650] on li "3 - Motor Vehicles - Ga. Code Ann. § 44-13-100 (a)(3)" at bounding box center [656, 664] width 467 height 30
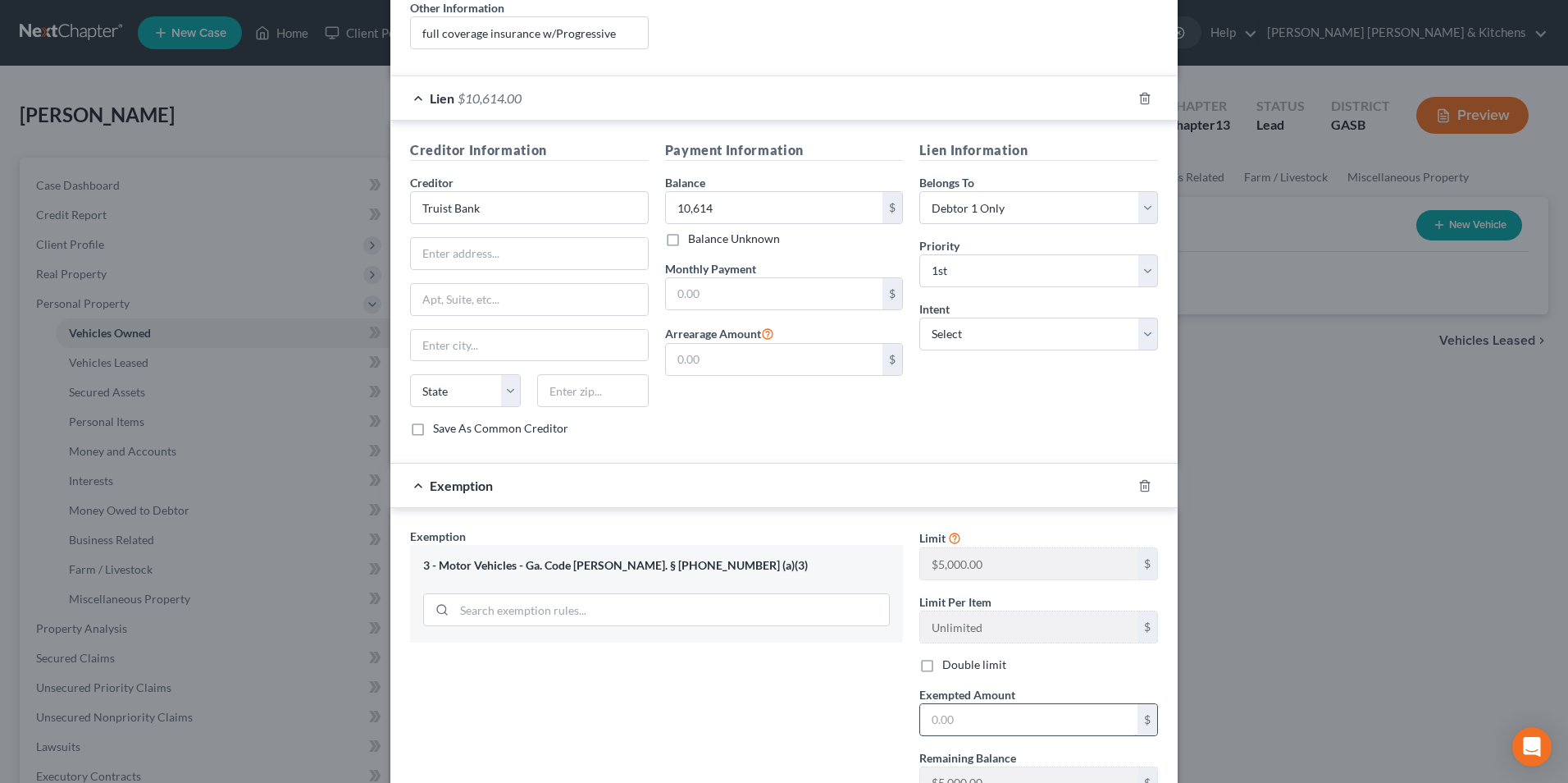
click at [989, 712] on input "text" at bounding box center [1029, 719] width 218 height 32
type input "3,086"
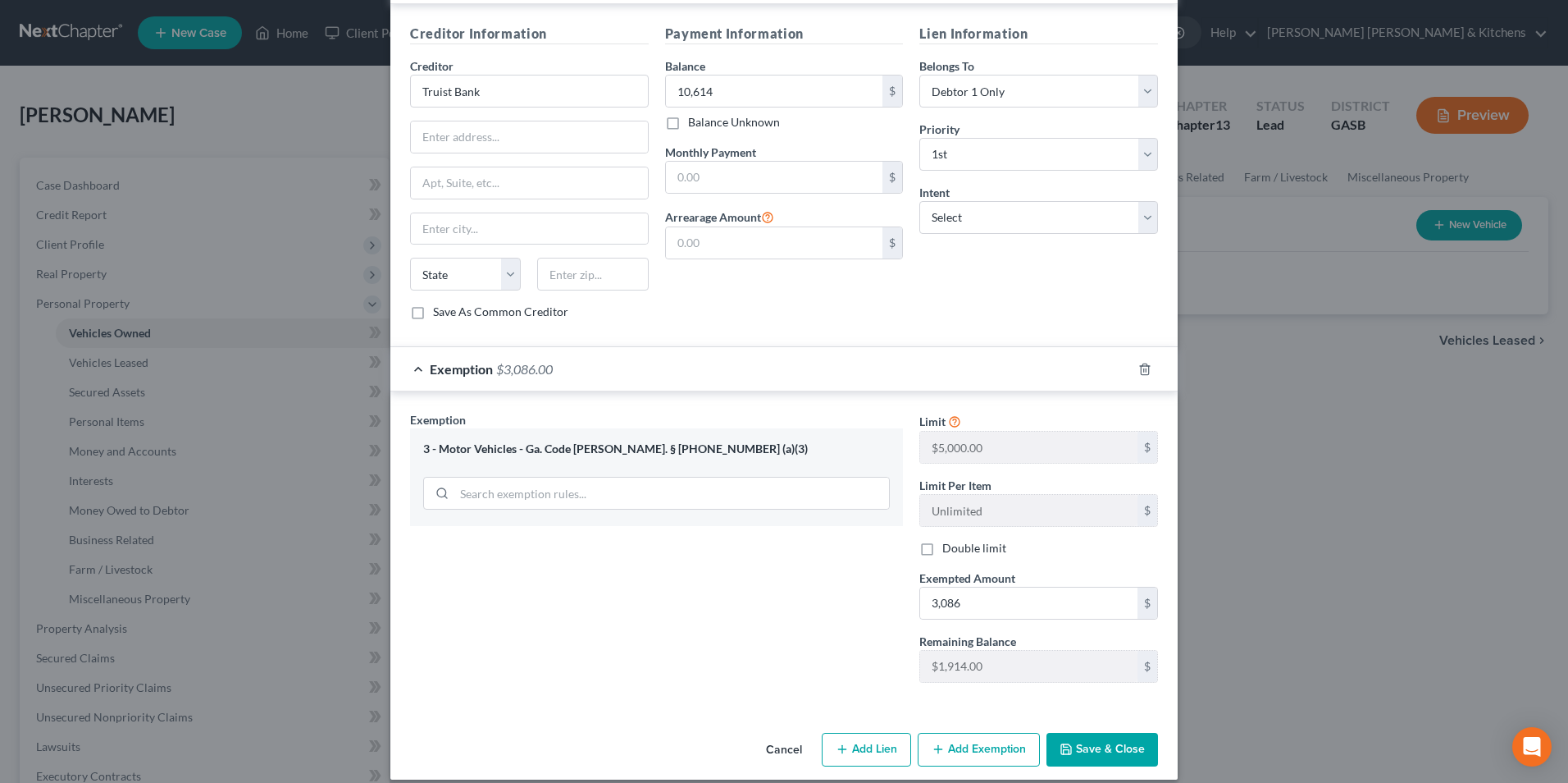
click at [1075, 750] on button "Save & Close" at bounding box center [1102, 750] width 112 height 34
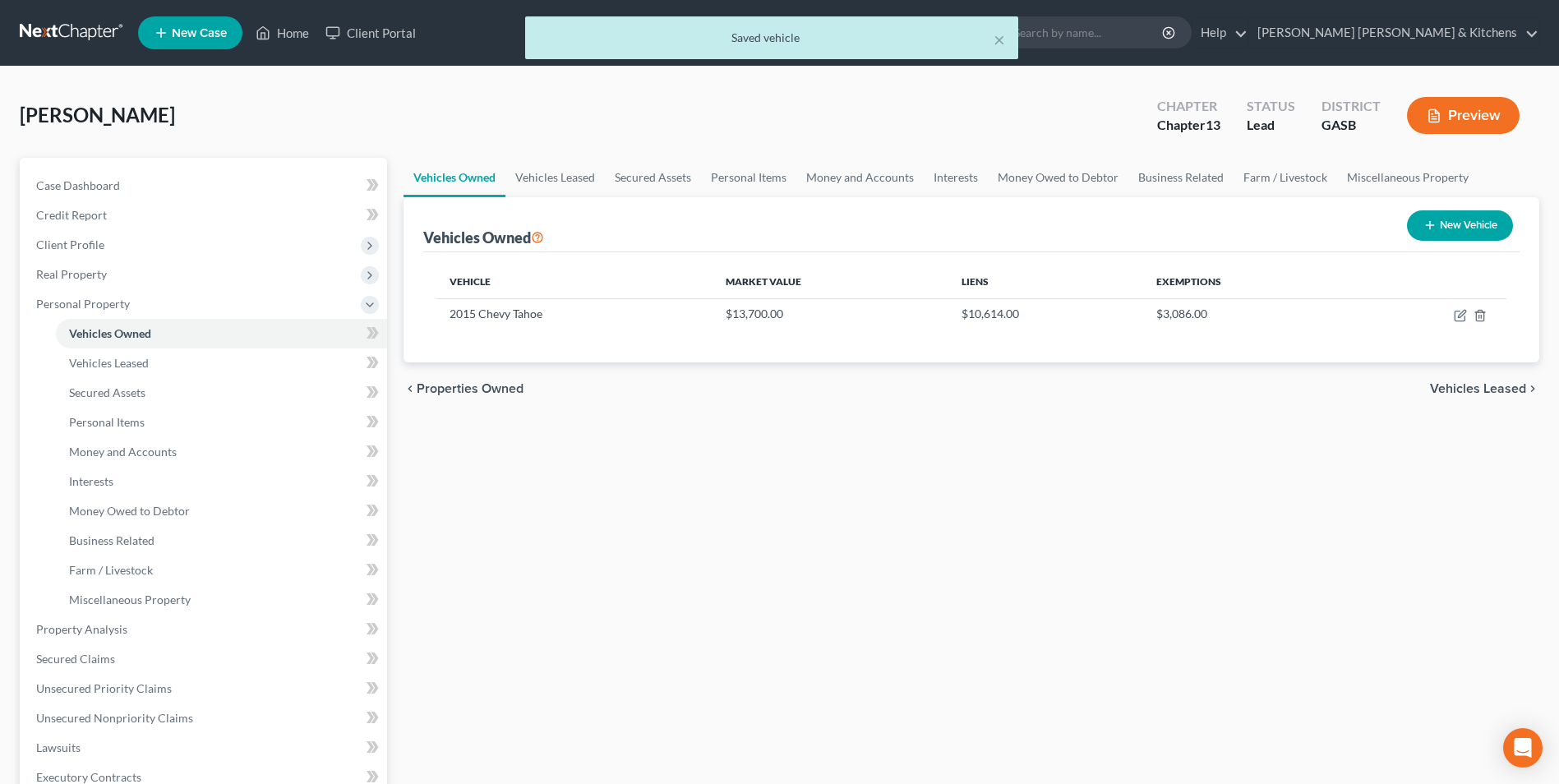
click at [1438, 231] on button "New Vehicle" at bounding box center [1460, 226] width 106 height 31
select select "0"
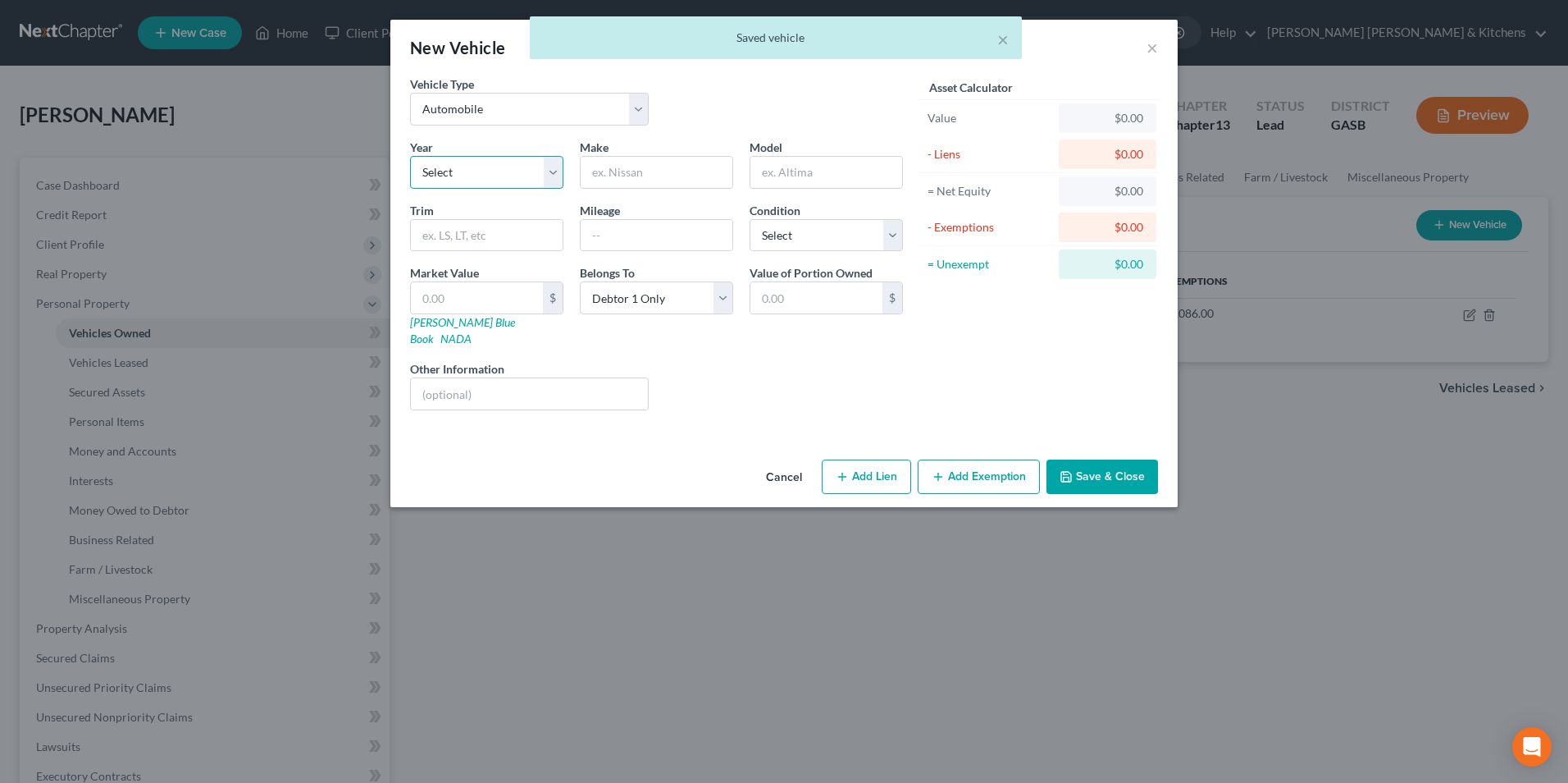
click at [428, 174] on select "Select 2026 2025 2024 2023 2022 2021 2020 2019 2018 2017 2016 2015 2014 2013 20…" at bounding box center [487, 172] width 154 height 32
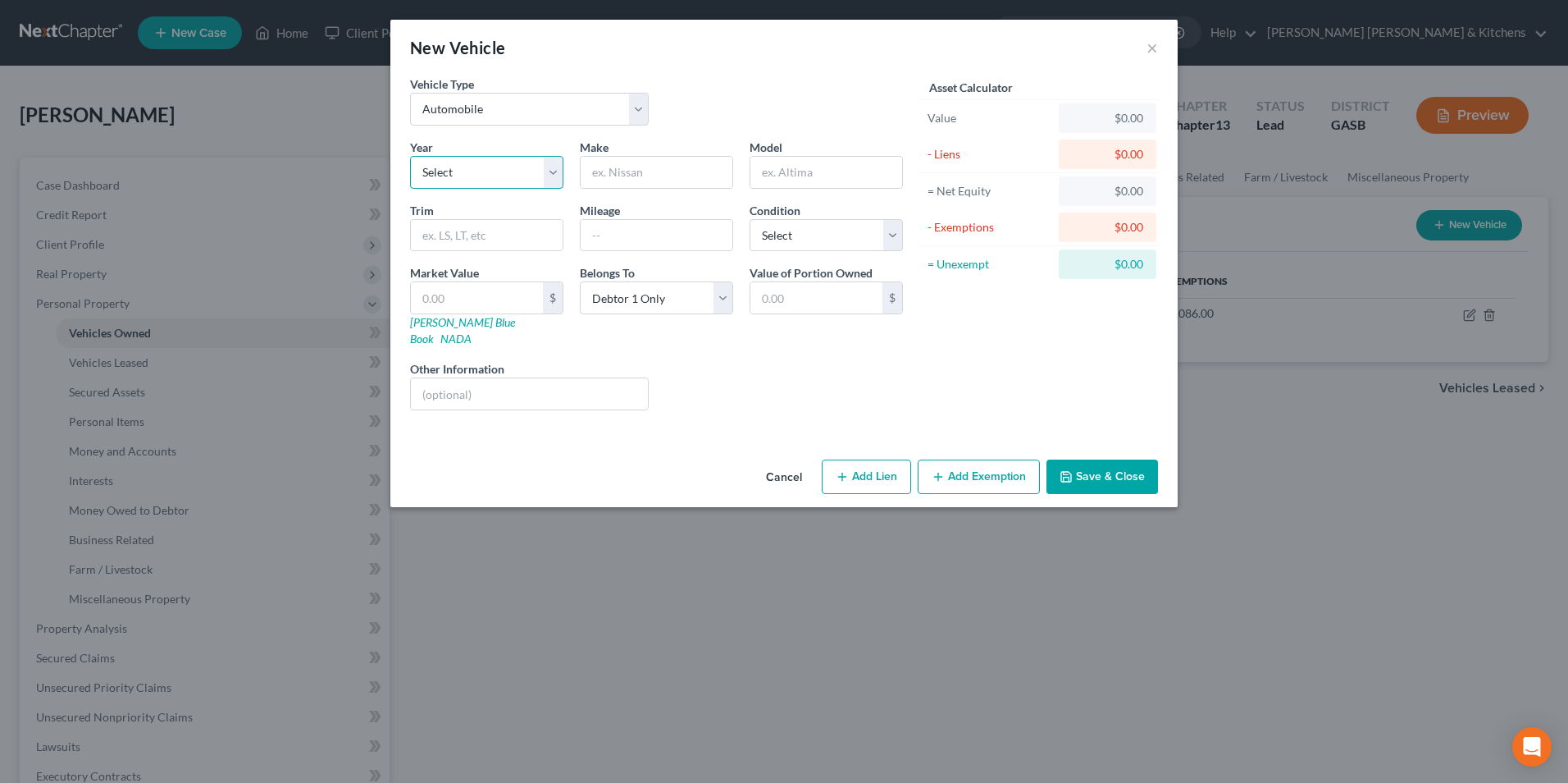
select select "3"
click at [410, 156] on select "Select 2026 2025 2024 2023 2022 2021 2020 2019 2018 2017 2016 2015 2014 2013 20…" at bounding box center [487, 172] width 154 height 32
click at [638, 163] on input "text" at bounding box center [656, 172] width 152 height 32
type input "Chevy"
type input "Silverado"
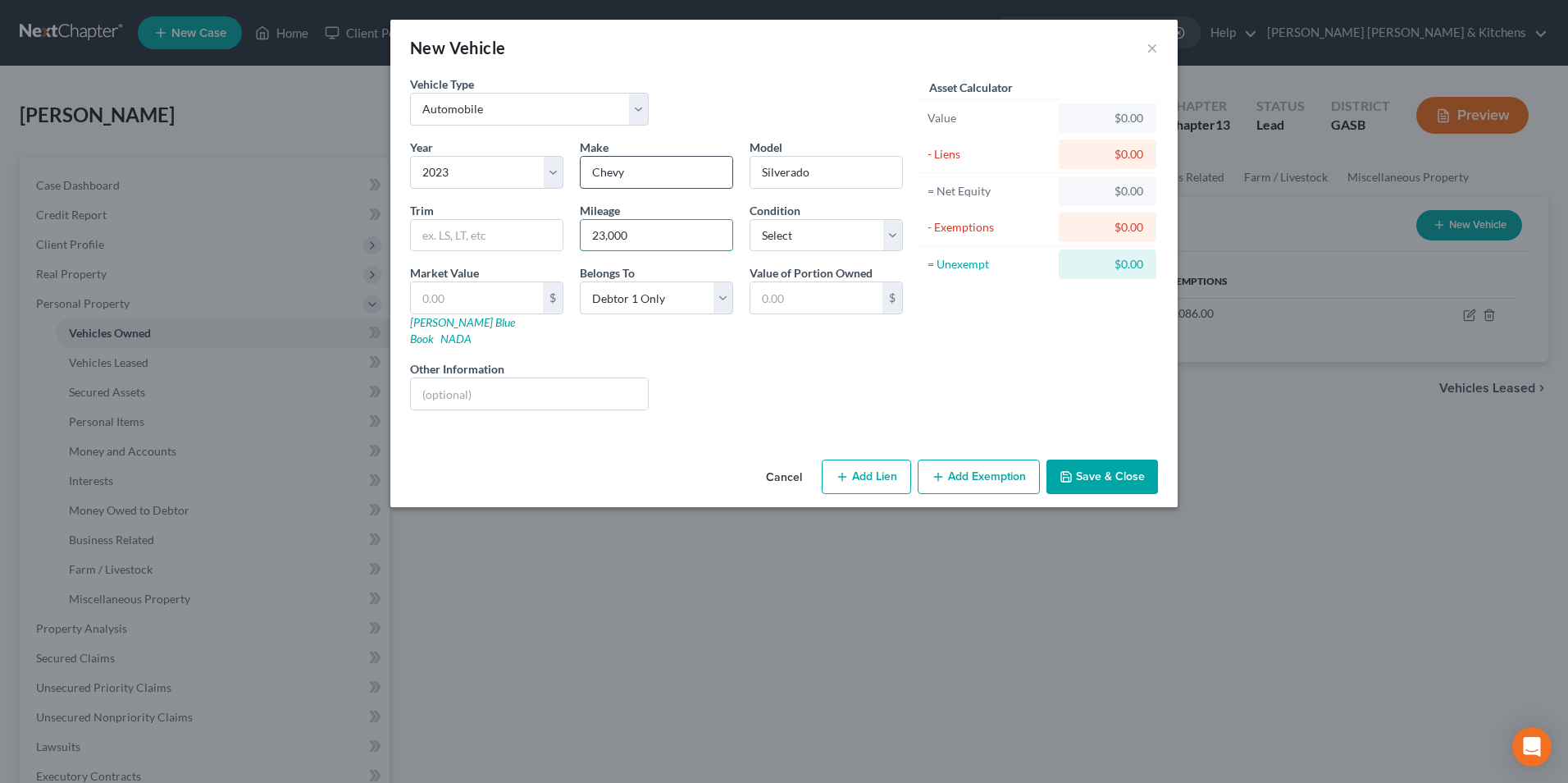
type input "23,000"
type input "4"
type input "4.00"
type input "40"
type input "40.00"
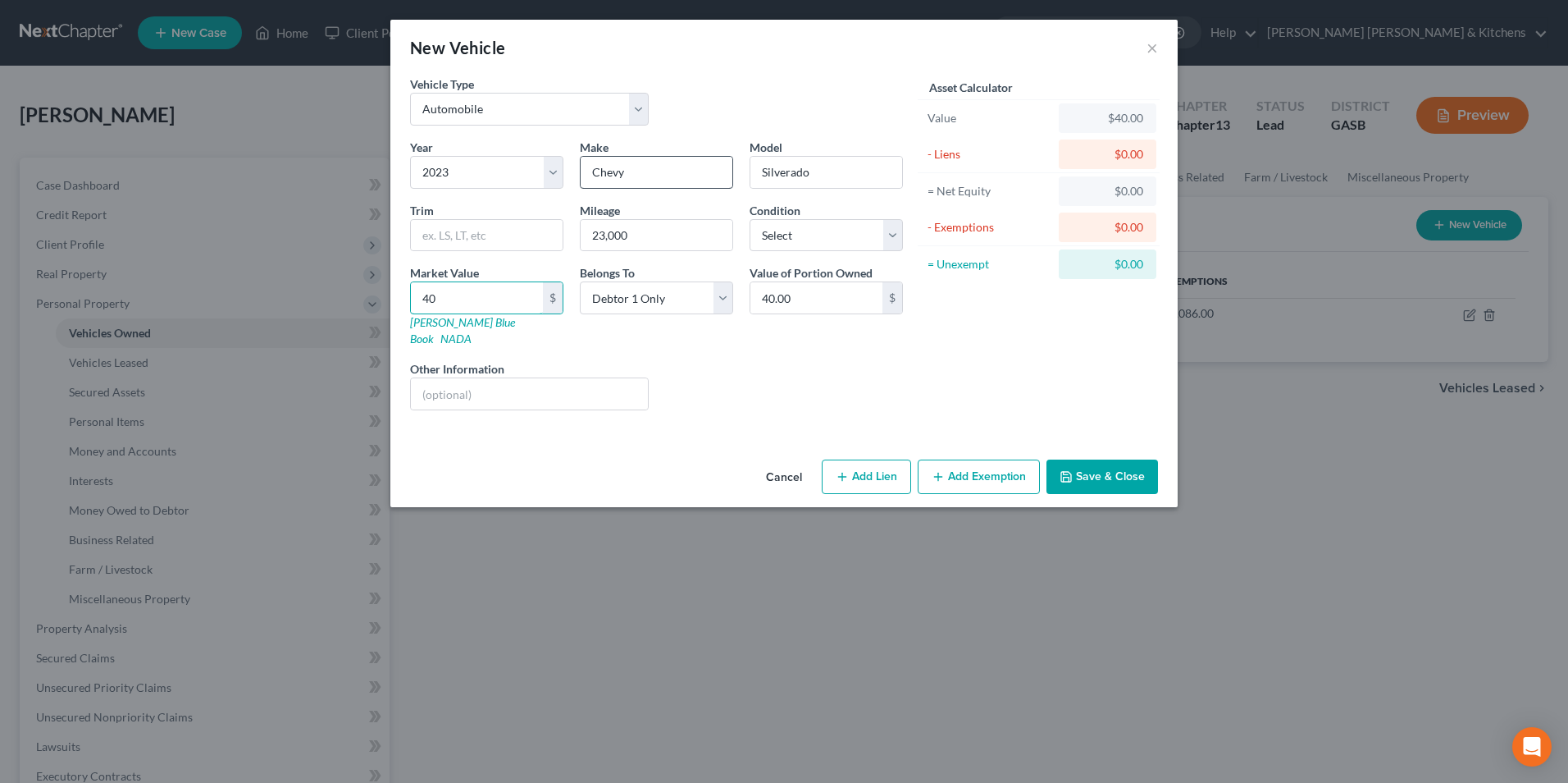
type input "409"
type input "409.00"
type input "4093"
type input "4,093.00"
type input "4,0938"
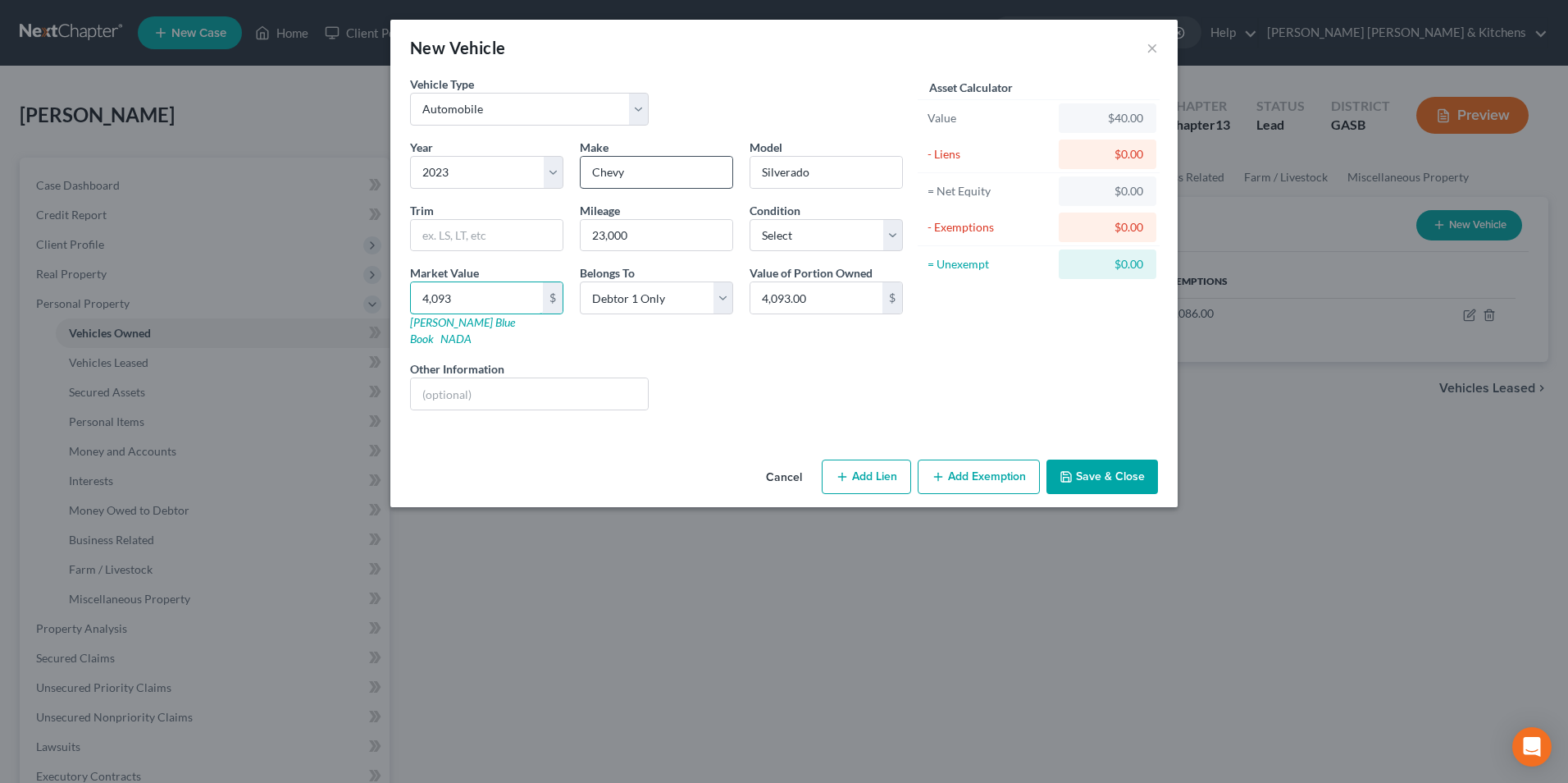
type input "40,938.00"
type input "40,938"
click at [524, 378] on input "text" at bounding box center [529, 394] width 237 height 32
drag, startPoint x: 609, startPoint y: 380, endPoint x: 673, endPoint y: 372, distance: 64.5
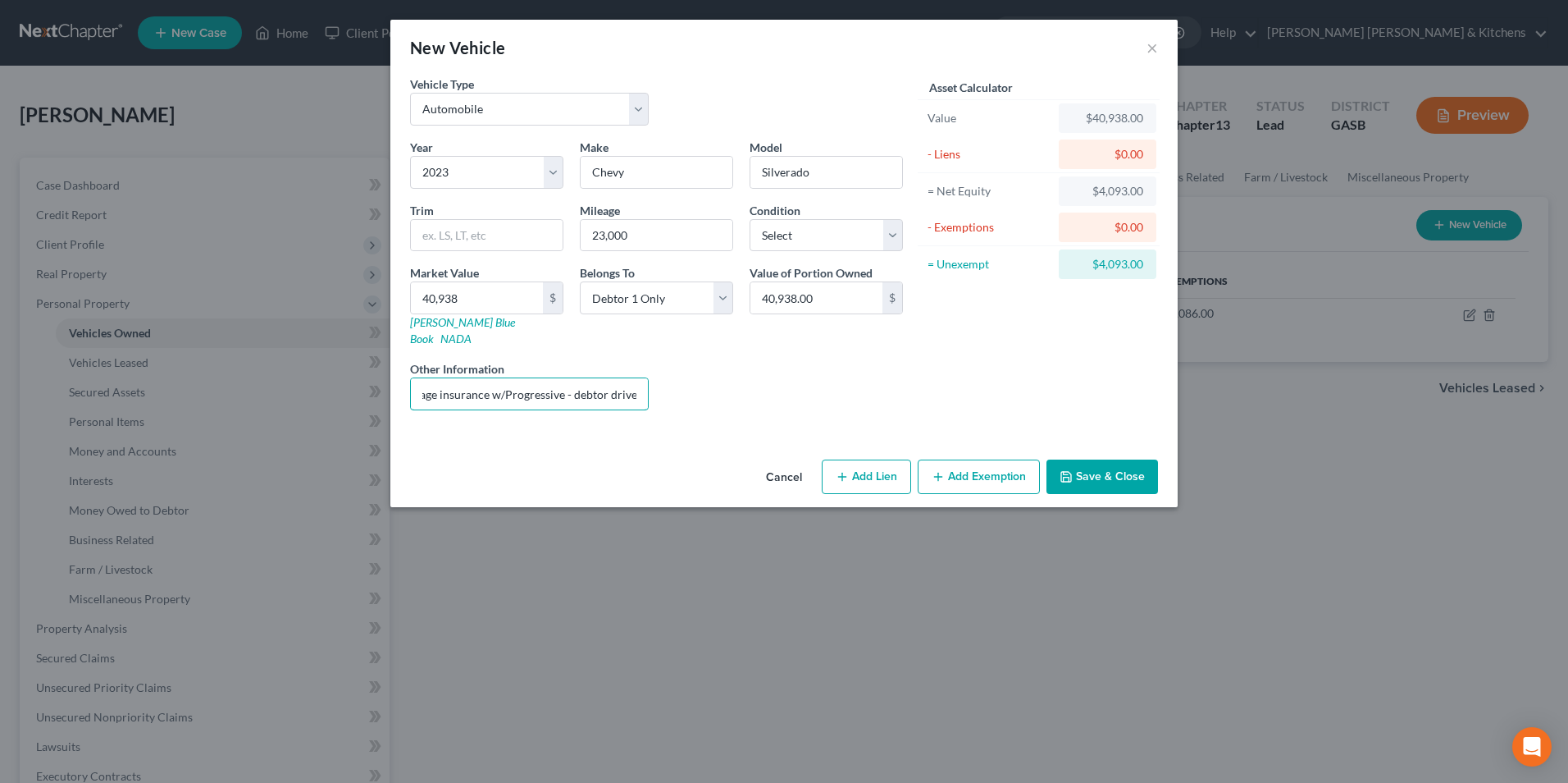
click at [673, 372] on div "Year Select 2026 2025 2024 2023 2022 2021 2020 2019 2018 2017 2016 2015 2014 20…" at bounding box center [656, 280] width 510 height 284
type input "full coverage insurance w/Progressive"
click at [860, 470] on button "Add Lien" at bounding box center [866, 476] width 90 height 34
select select "0"
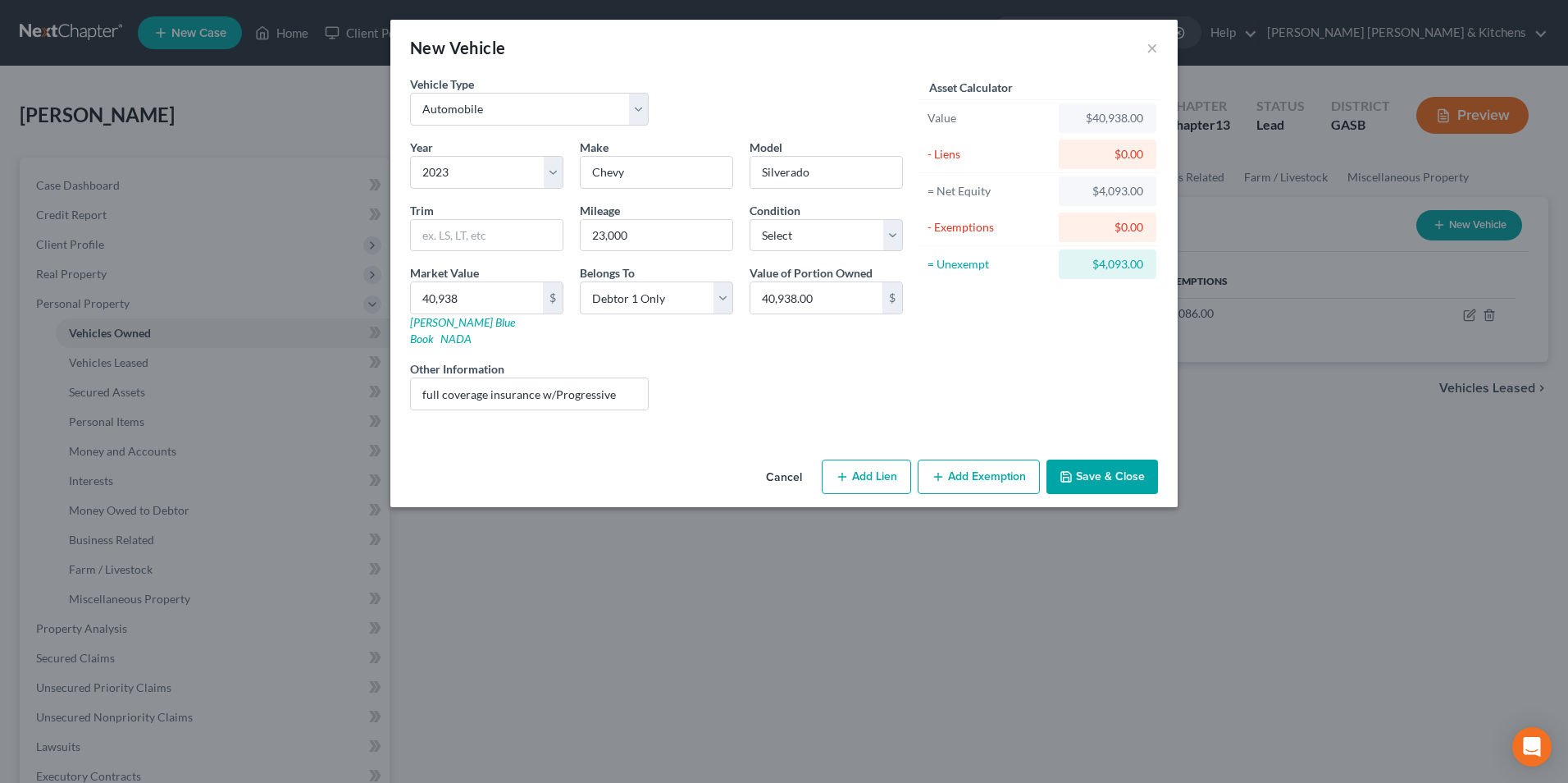
select select "0"
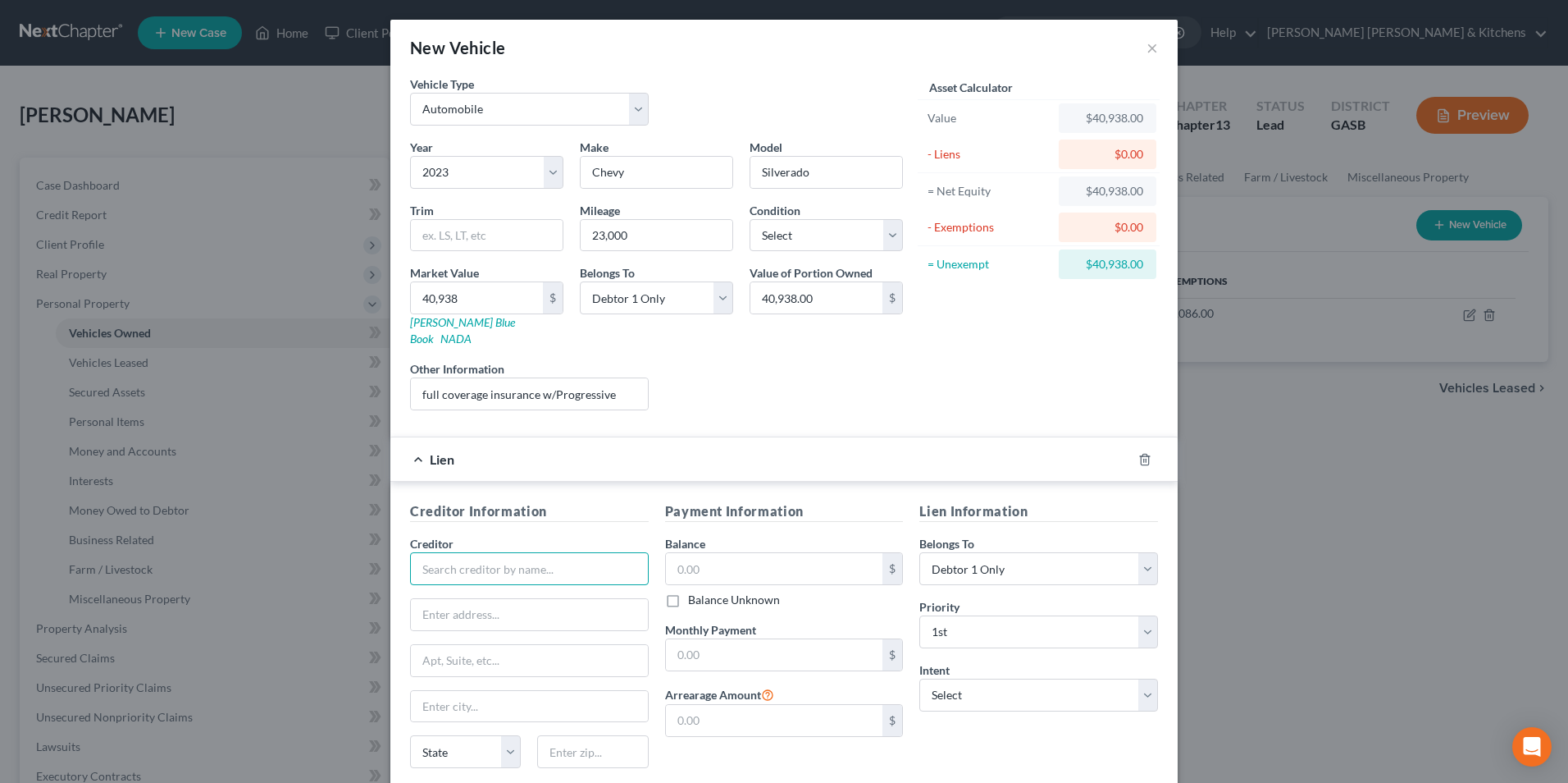
click at [500, 564] on input "text" at bounding box center [529, 569] width 239 height 32
type input "Truist Bank"
click at [684, 553] on input "text" at bounding box center [774, 569] width 218 height 32
type input "74,545"
click at [414, 380] on input "full coverage insurance w/Progressive" at bounding box center [529, 394] width 237 height 32
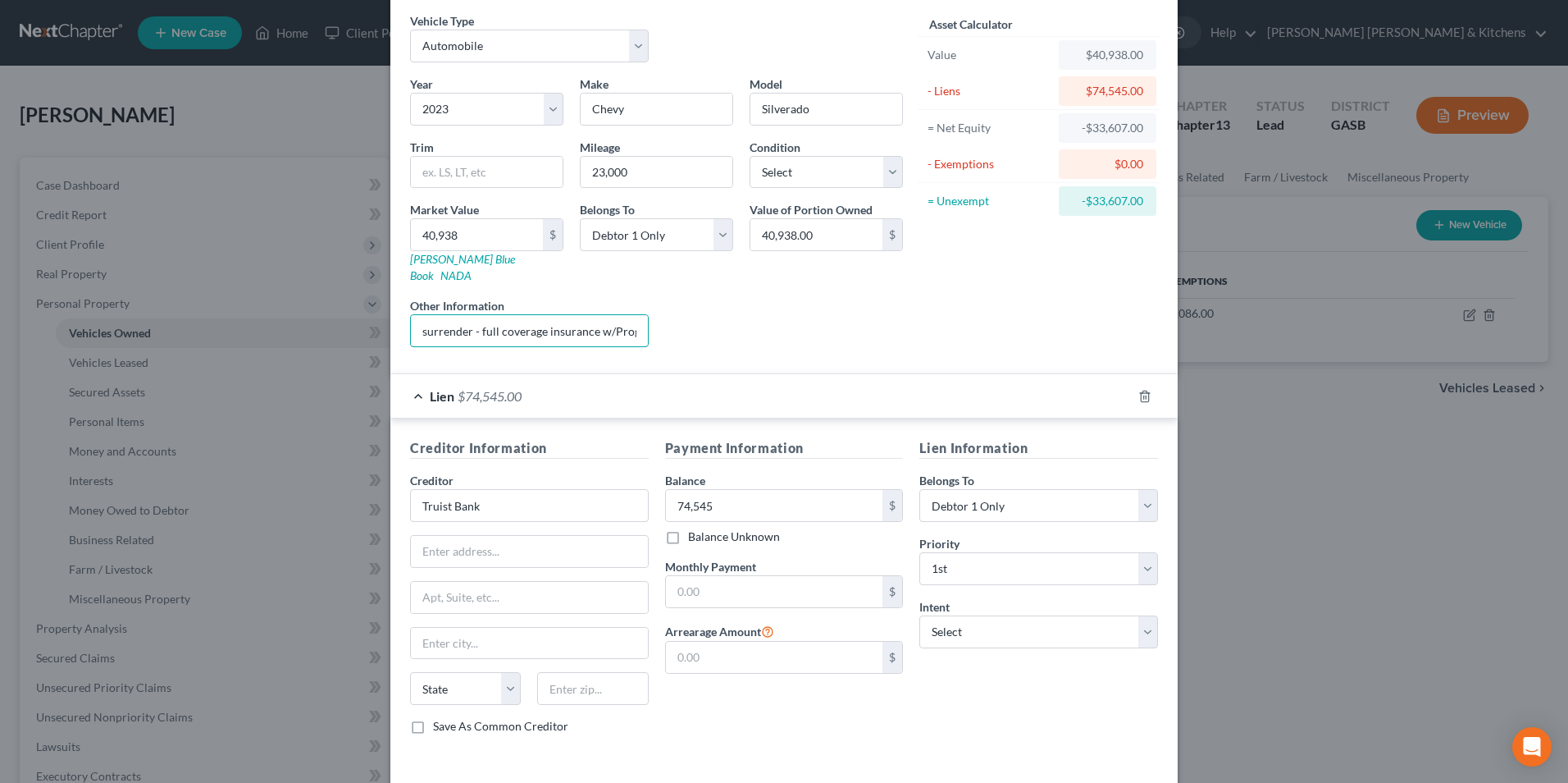
scroll to position [115, 0]
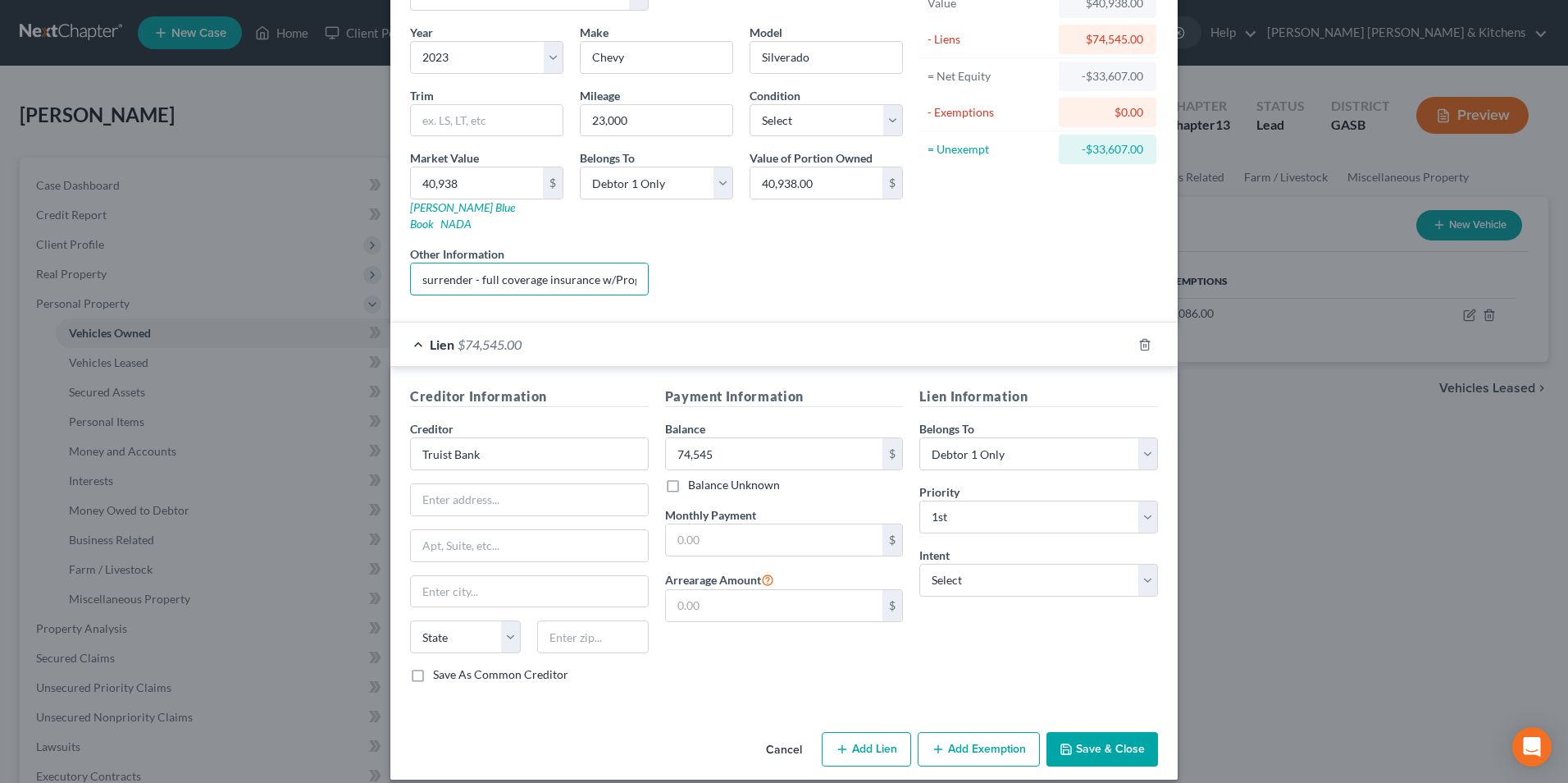
type input "surrender - full coverage insurance w/Progressive"
click at [1074, 736] on button "Save & Close" at bounding box center [1102, 749] width 112 height 34
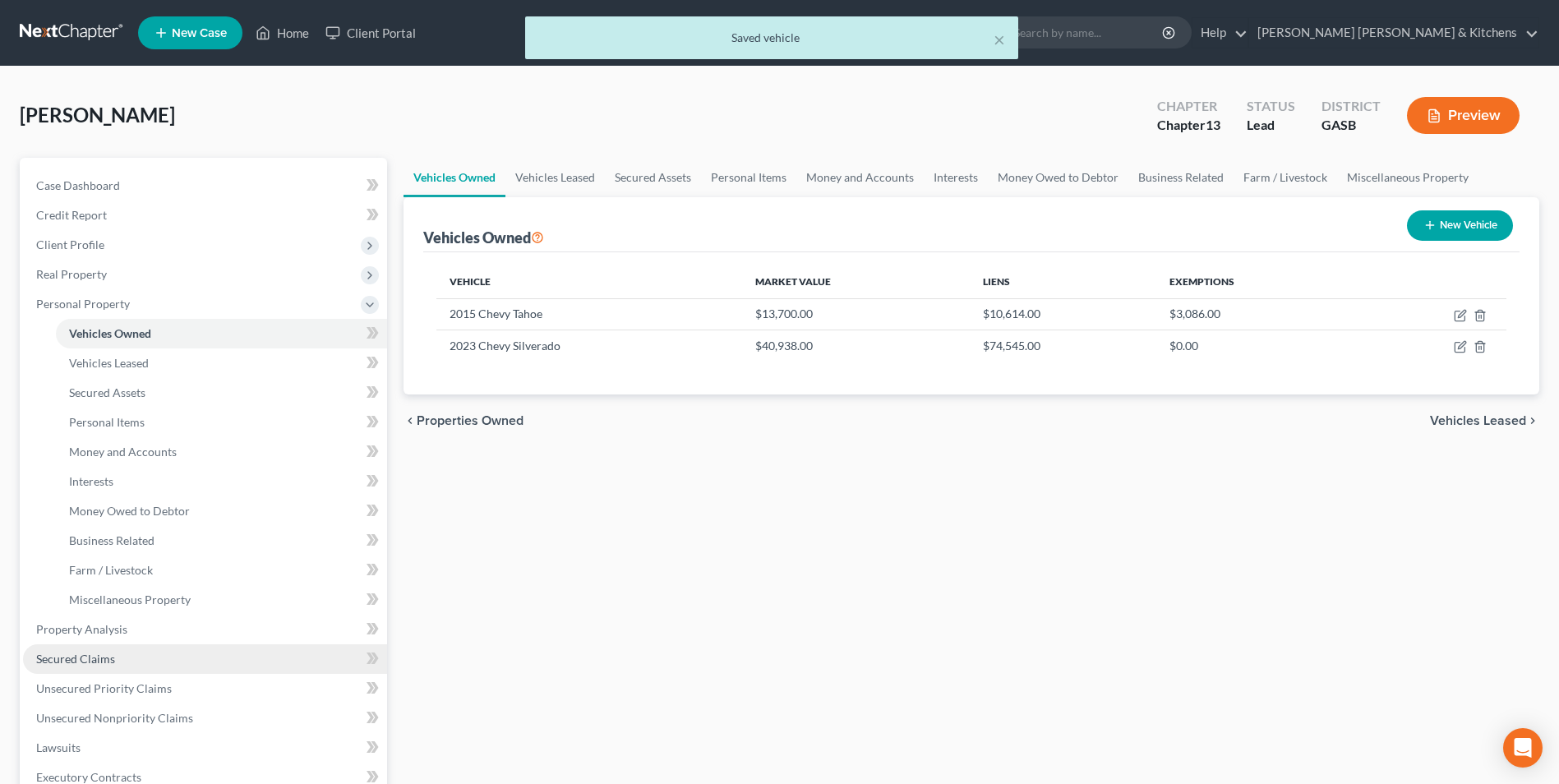
click at [115, 660] on link "Secured Claims" at bounding box center [205, 658] width 364 height 30
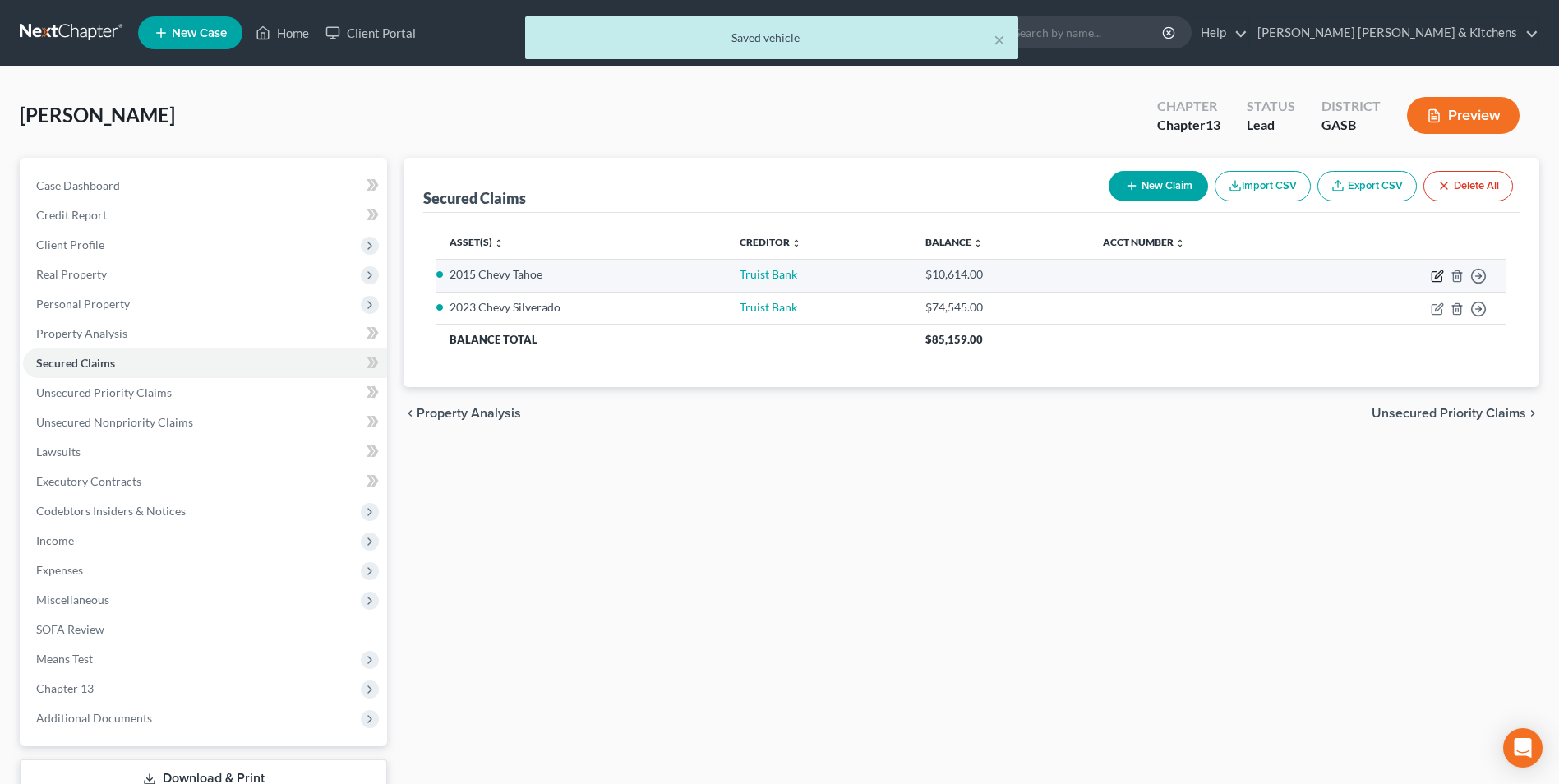
click at [1438, 279] on icon "button" at bounding box center [1437, 275] width 13 height 13
select select "0"
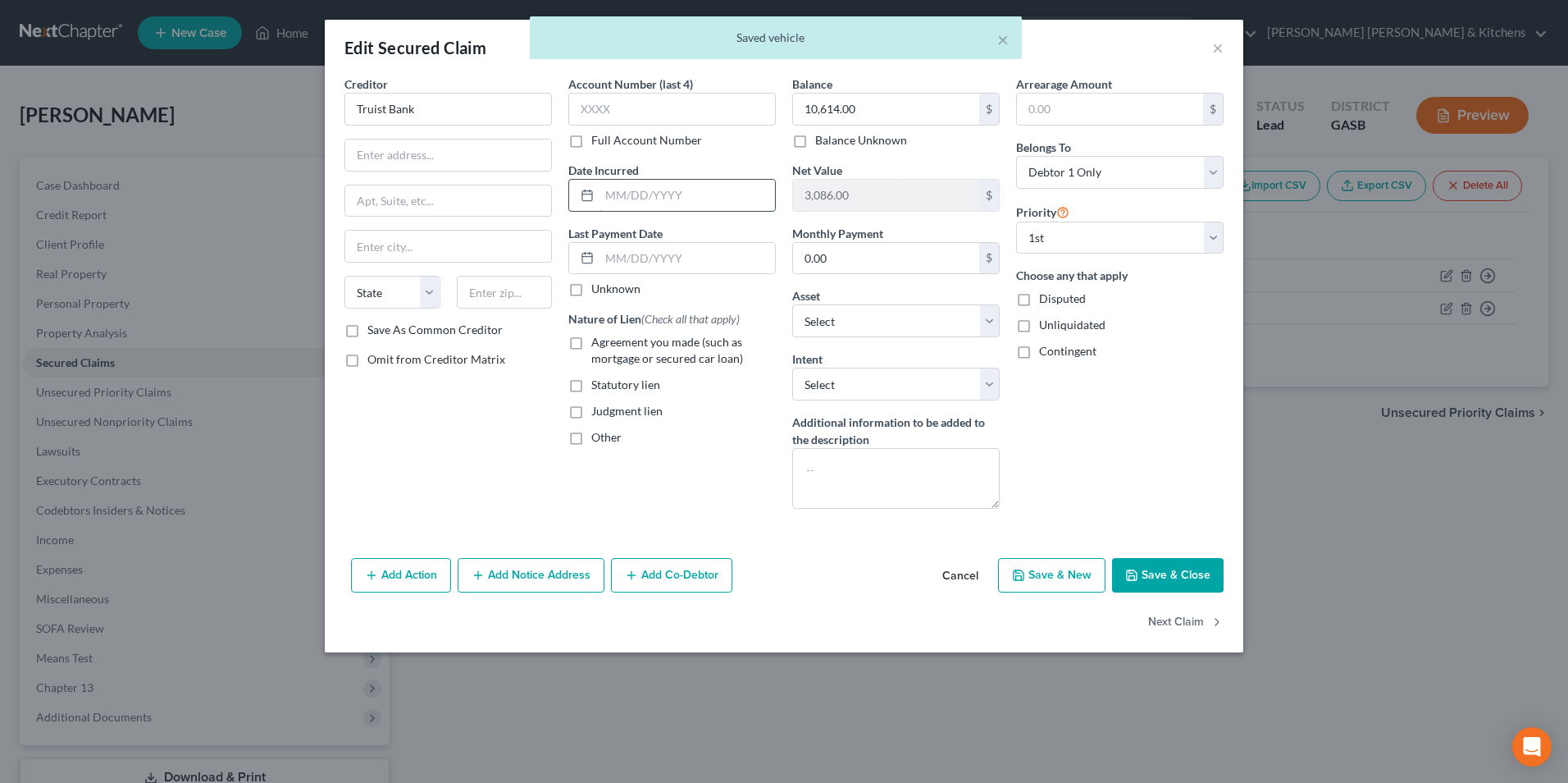
click at [677, 201] on input "text" at bounding box center [687, 195] width 176 height 32
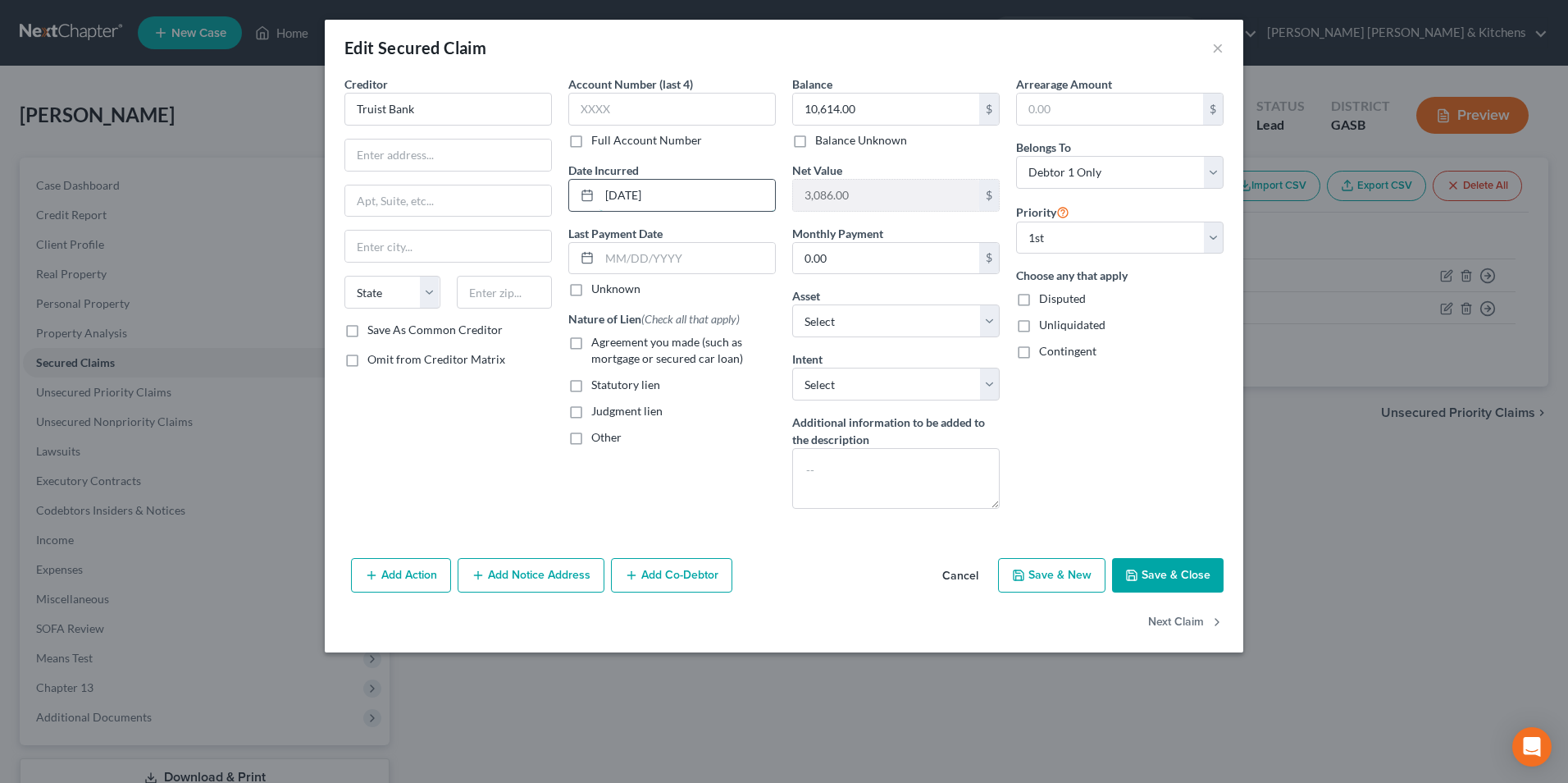
type input "09/16/2022"
click at [592, 343] on label "Agreement you made (such as mortgage or secured car loan)" at bounding box center [684, 350] width 184 height 32
click at [597, 343] on input "Agreement you made (such as mortgage or secured car loan)" at bounding box center [603, 339] width 10 height 10
checkbox input "true"
click at [1181, 576] on button "Save & Close" at bounding box center [1168, 575] width 112 height 34
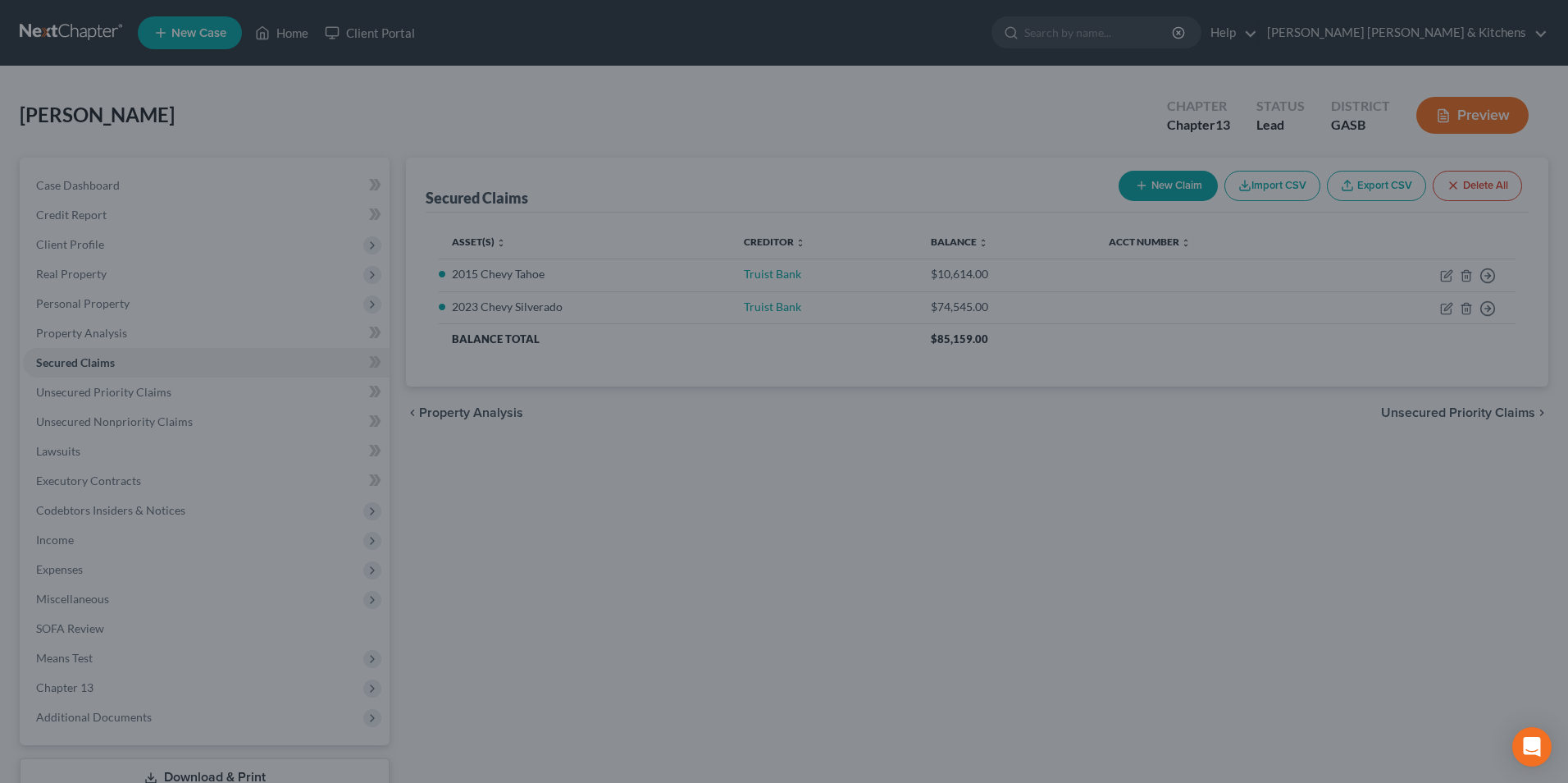
select select "2"
type input "0"
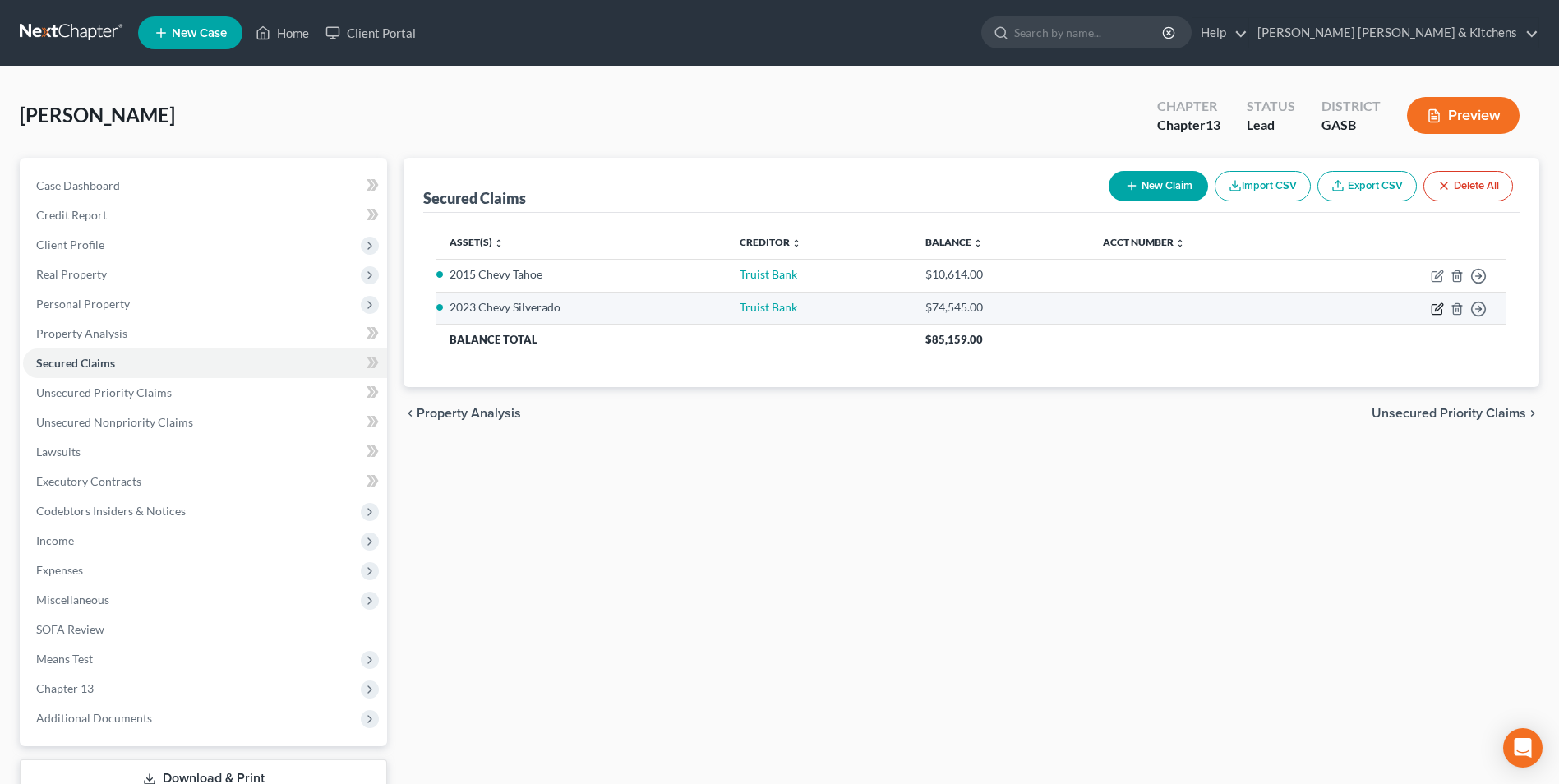
click at [1437, 311] on icon "button" at bounding box center [1437, 309] width 13 height 13
select select "0"
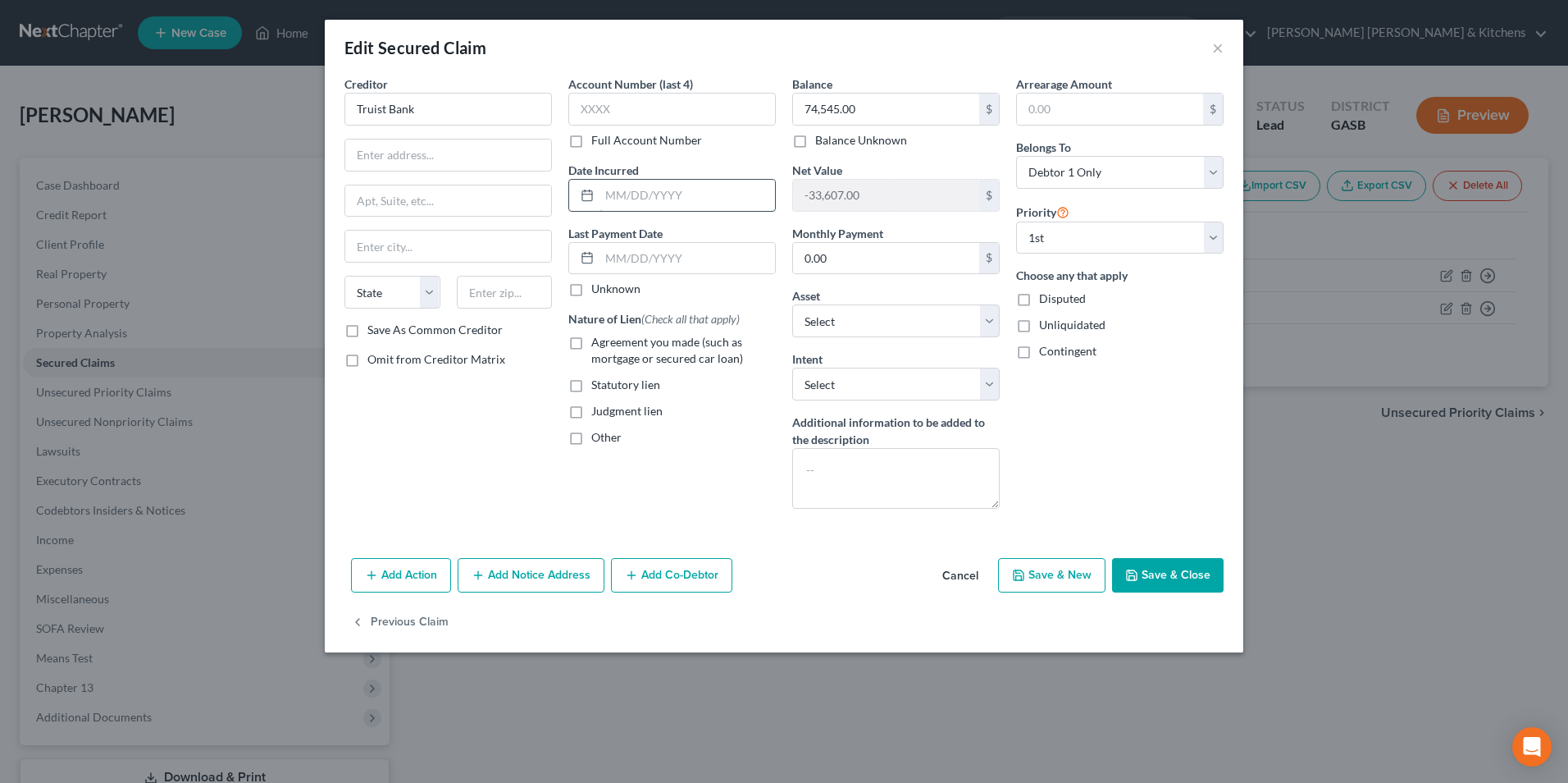
click at [656, 208] on input "text" at bounding box center [687, 195] width 176 height 32
type input "07/27/2024"
click at [592, 347] on label "Agreement you made (such as mortgage or secured car loan)" at bounding box center [684, 350] width 184 height 32
click at [597, 345] on input "Agreement you made (such as mortgage or secured car loan)" at bounding box center [603, 339] width 10 height 10
checkbox input "true"
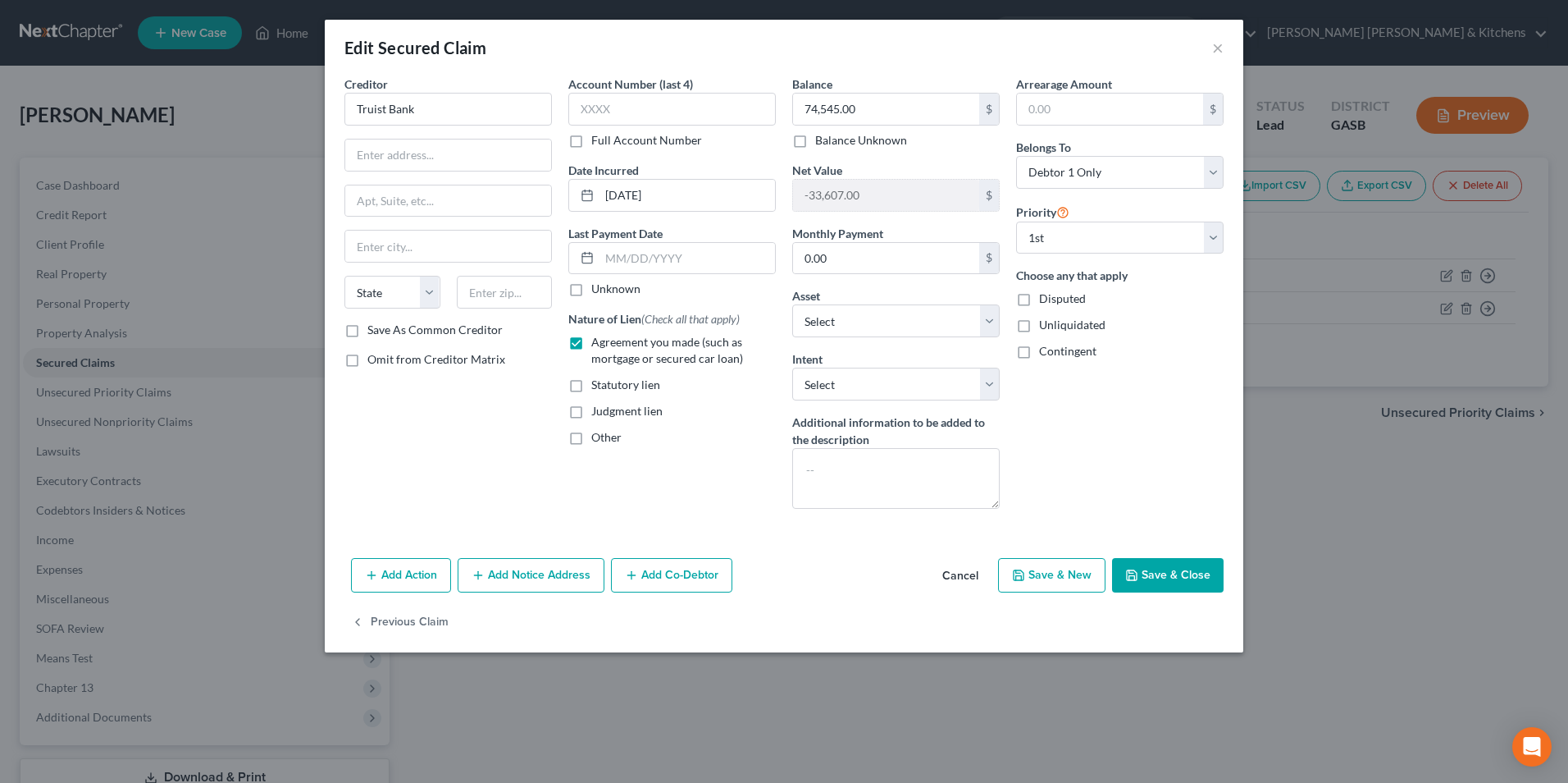
click at [1170, 564] on button "Save & Close" at bounding box center [1168, 575] width 112 height 34
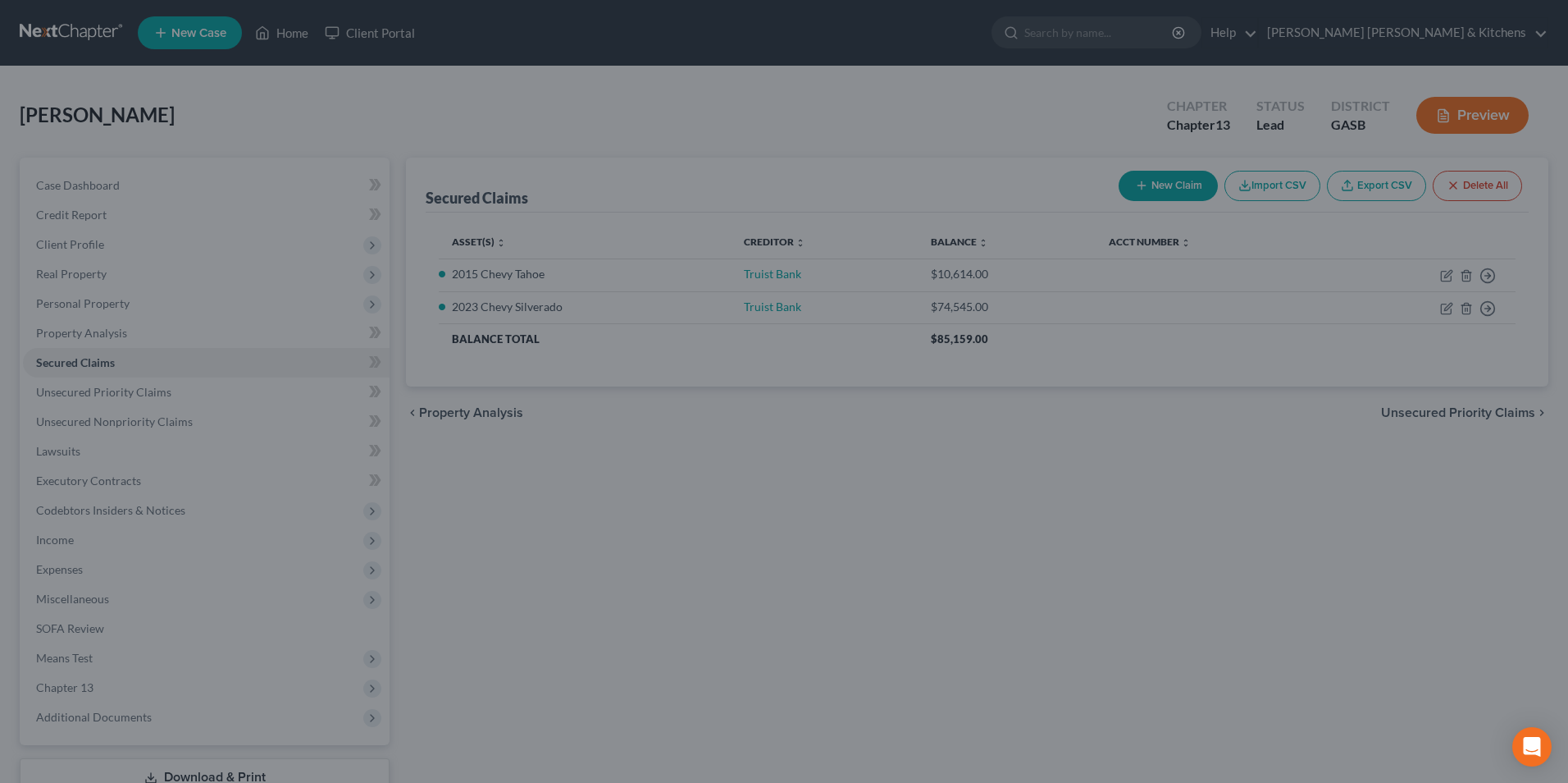
select select "3"
type input "0"
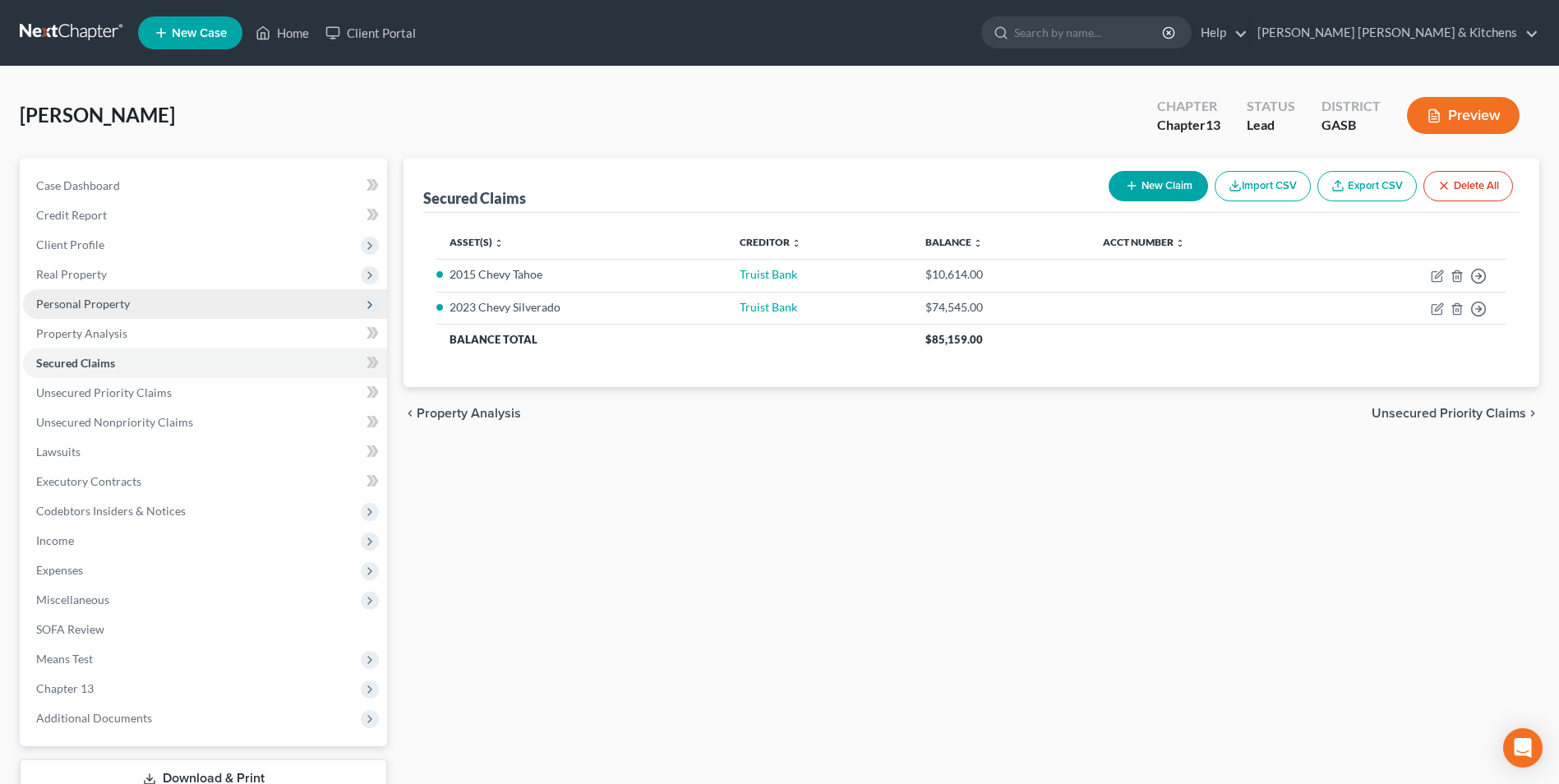
click at [84, 295] on span "Personal Property" at bounding box center [205, 304] width 364 height 30
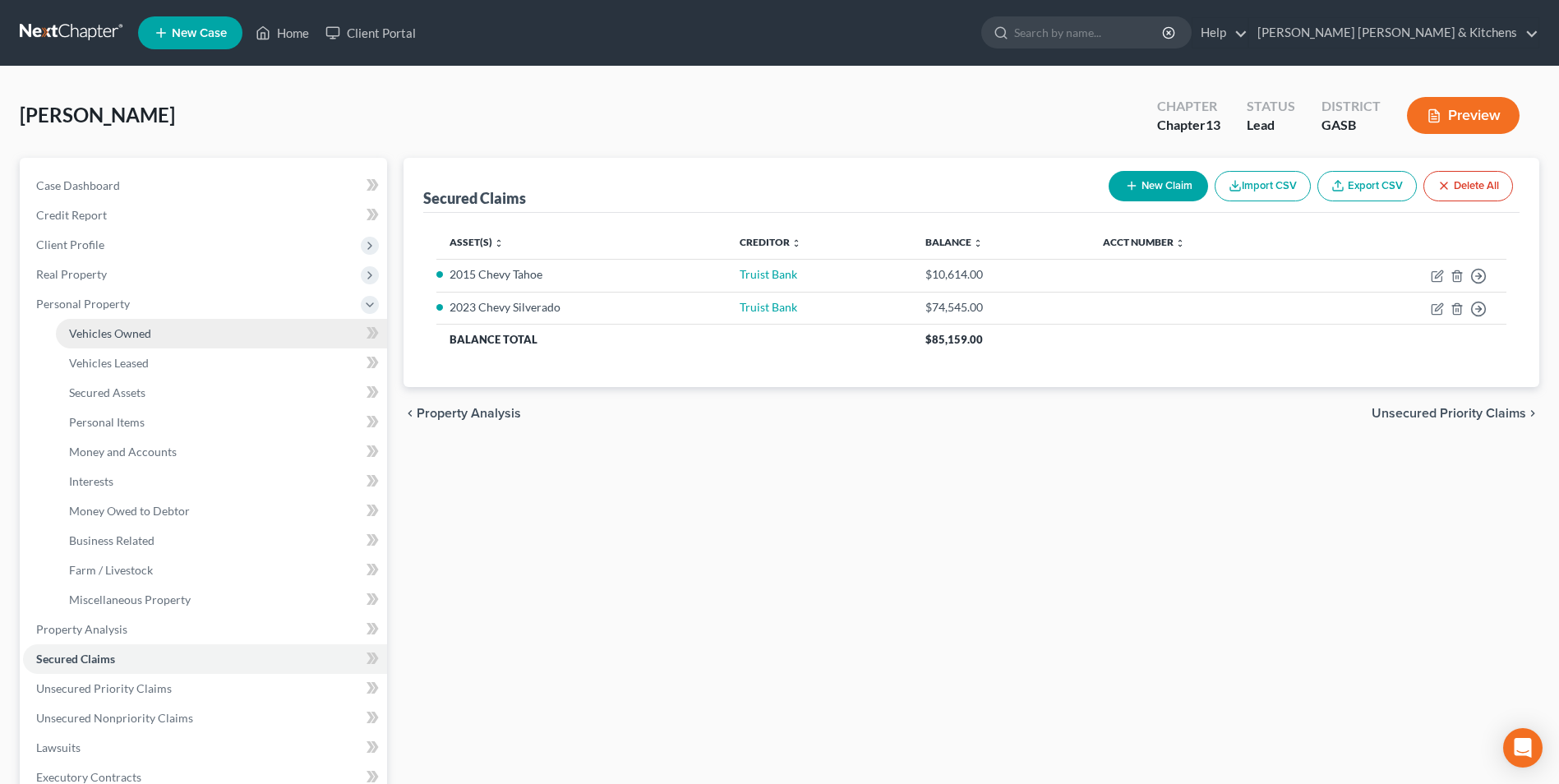
drag, startPoint x: 95, startPoint y: 335, endPoint x: 318, endPoint y: 335, distance: 223.0
click at [95, 335] on span "Vehicles Owned" at bounding box center [110, 333] width 82 height 14
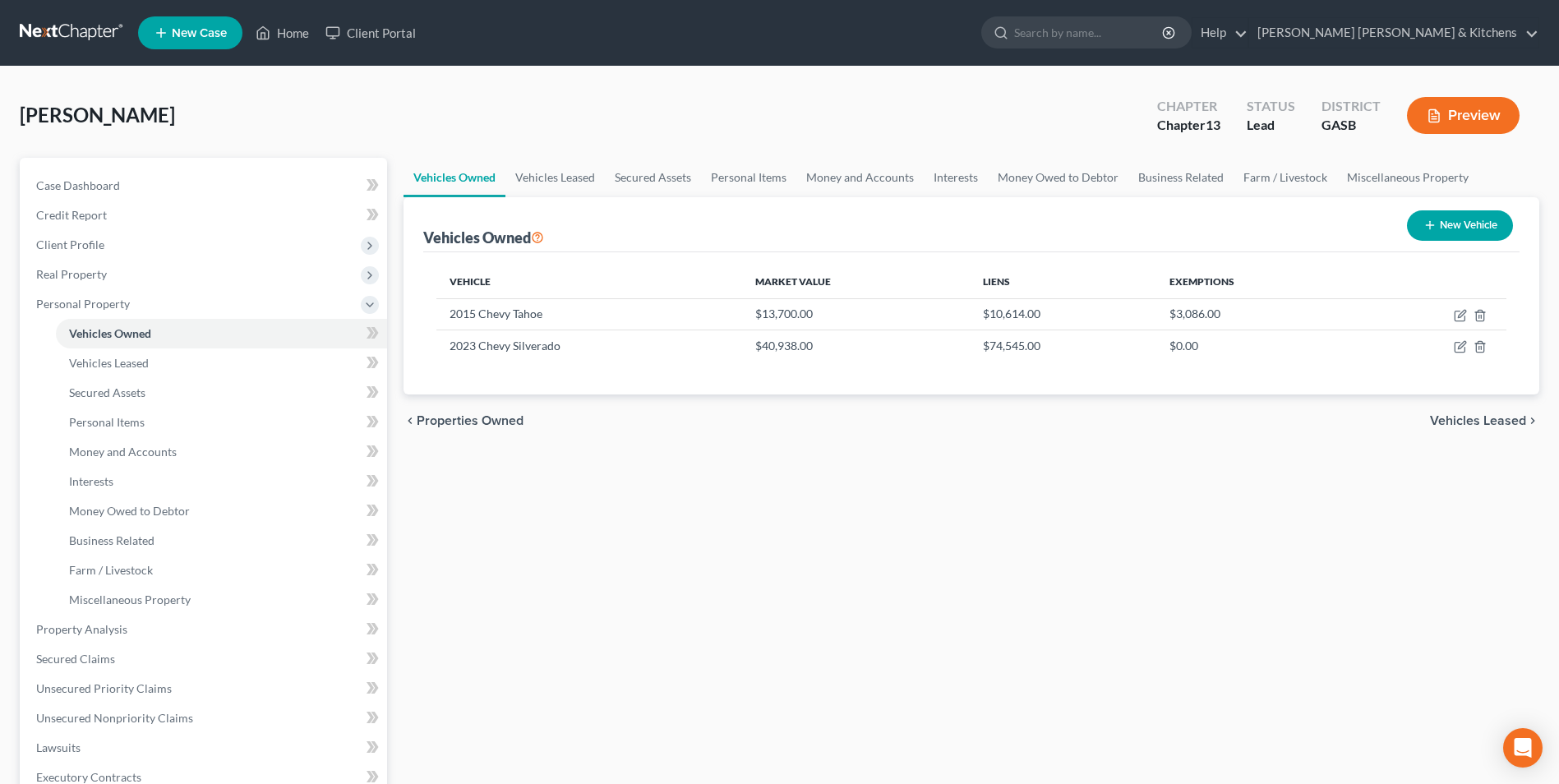
click at [1441, 217] on button "New Vehicle" at bounding box center [1460, 226] width 106 height 31
select select "0"
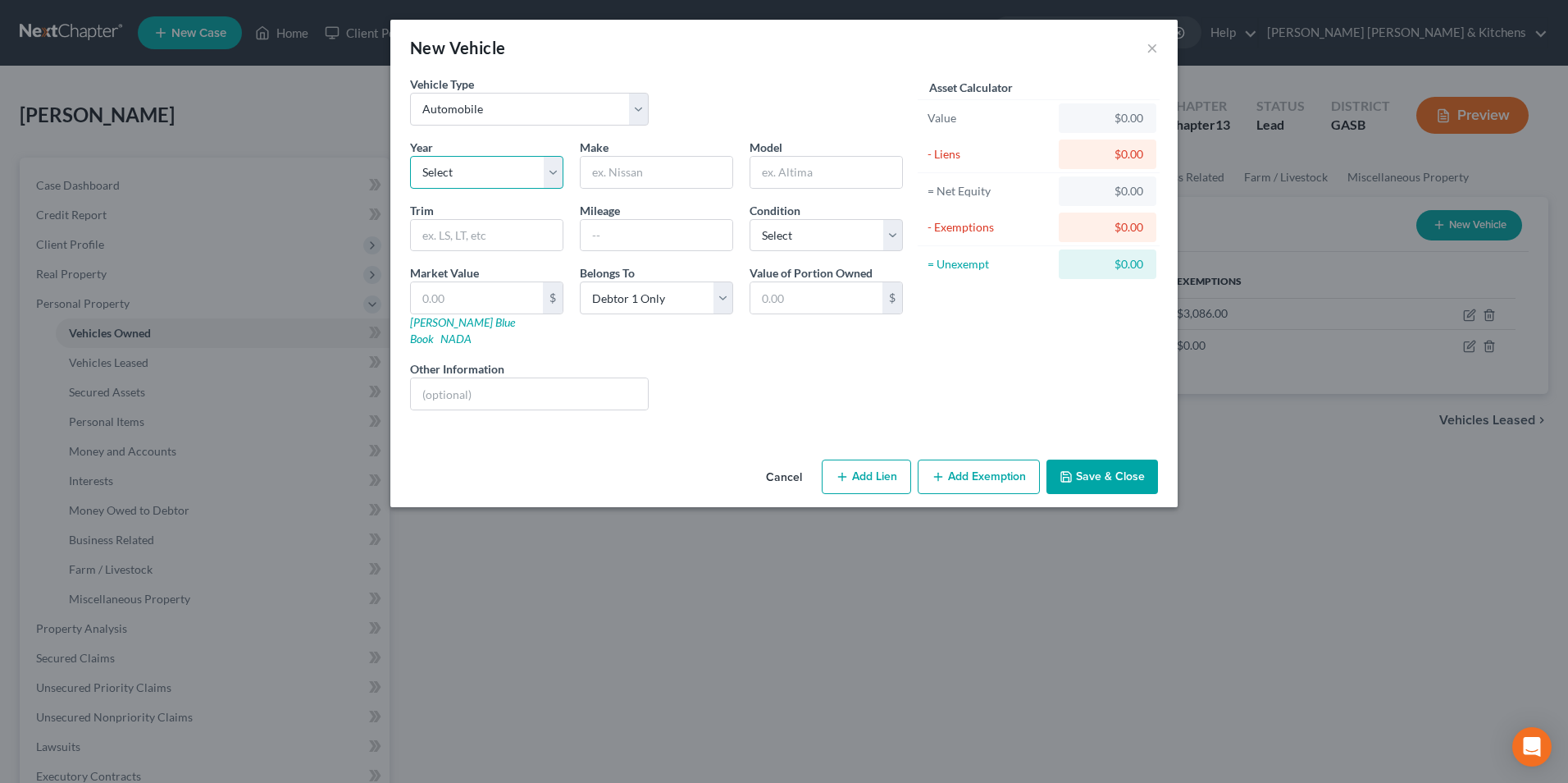
click at [495, 164] on select "Select 2026 2025 2024 2023 2022 2021 2020 2019 2018 2017 2016 2015 2014 2013 20…" at bounding box center [487, 172] width 154 height 32
select select "13"
click at [410, 156] on select "Select 2026 2025 2024 2023 2022 2021 2020 2019 2018 2017 2016 2015 2014 2013 20…" at bounding box center [487, 172] width 154 height 32
click at [667, 183] on input "text" at bounding box center [656, 172] width 152 height 32
type input "Honda"
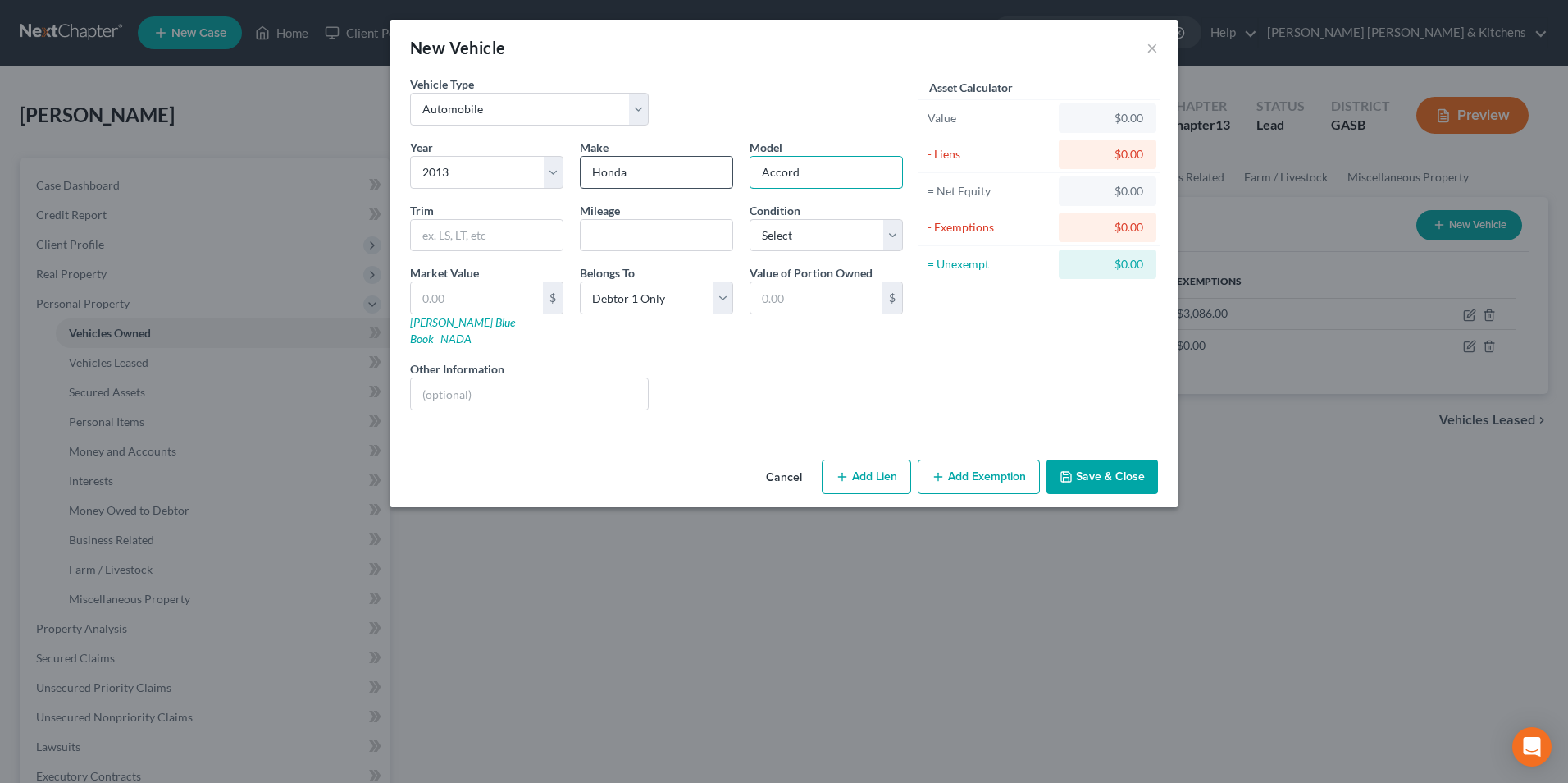
type input "Accord"
type input "200,000"
type input "8"
type input "8.00"
type input "84"
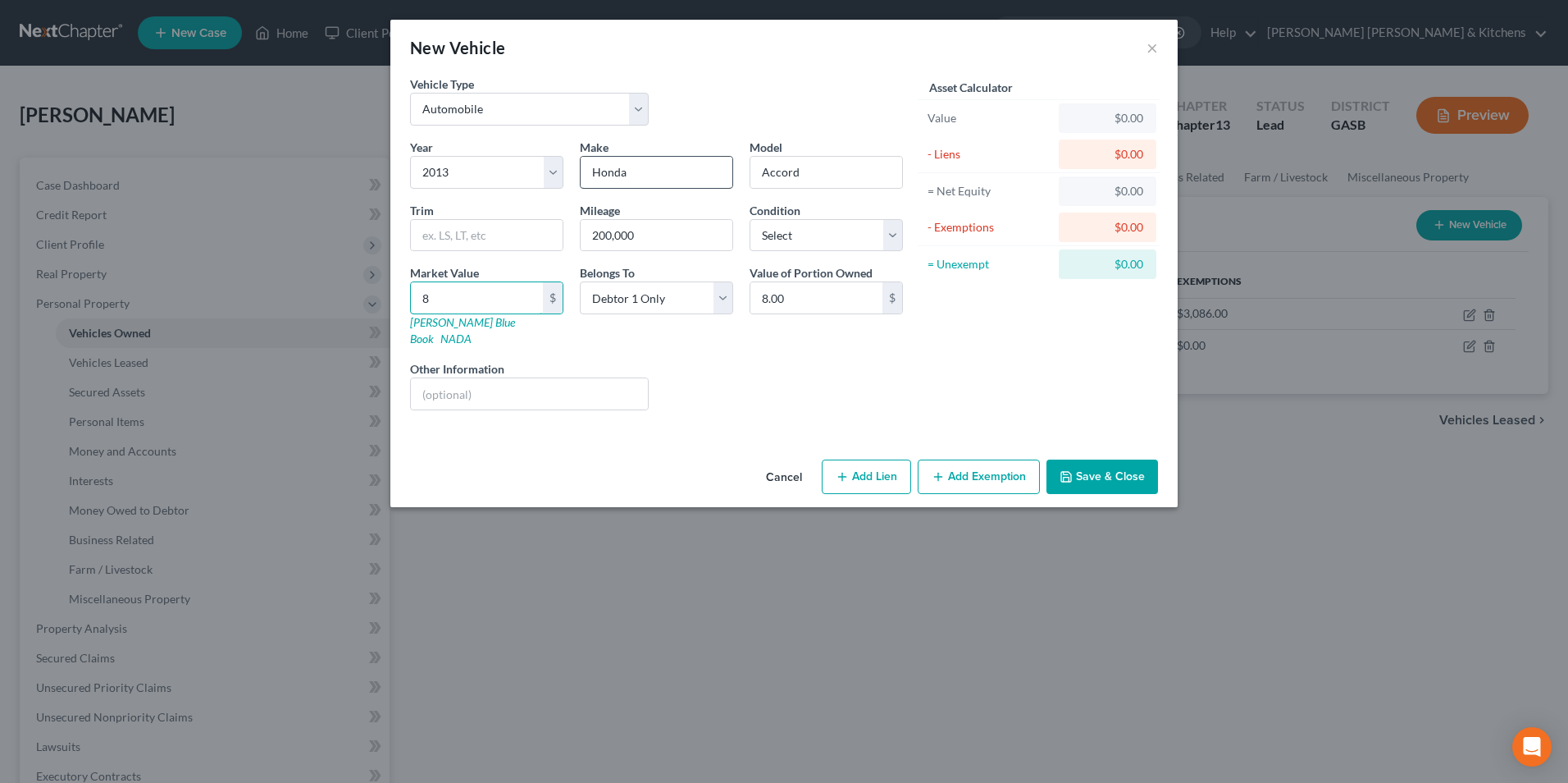
type input "84.00"
type input "844"
type input "844.00"
type input "8448"
type input "8,448.00"
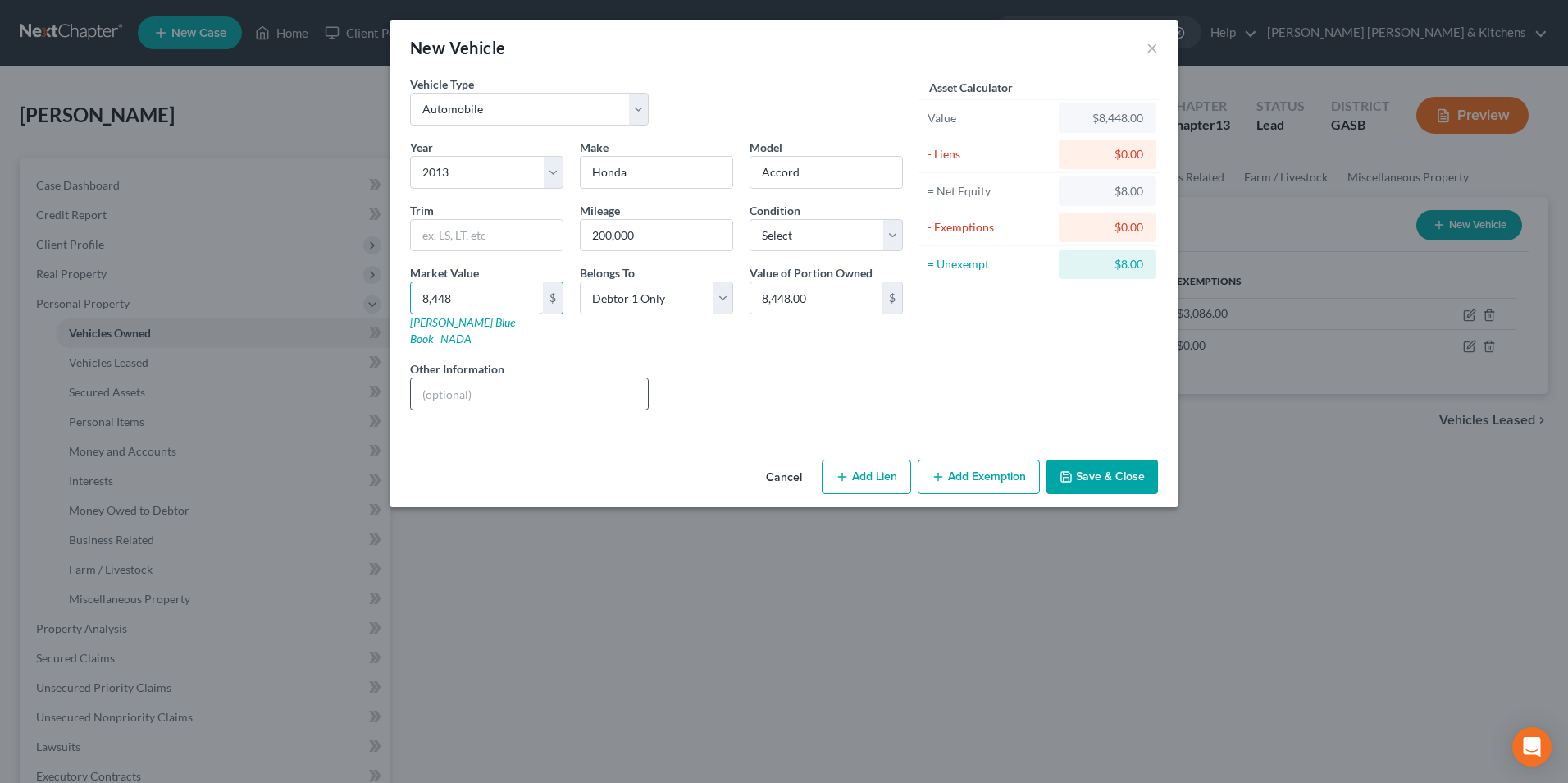
type input "8,448"
click at [592, 380] on input "text" at bounding box center [529, 394] width 237 height 32
type input "full coverage insurance w/Progressive"
drag, startPoint x: 862, startPoint y: 463, endPoint x: 606, endPoint y: 545, distance: 268.8
click at [860, 463] on button "Add Lien" at bounding box center [866, 476] width 90 height 34
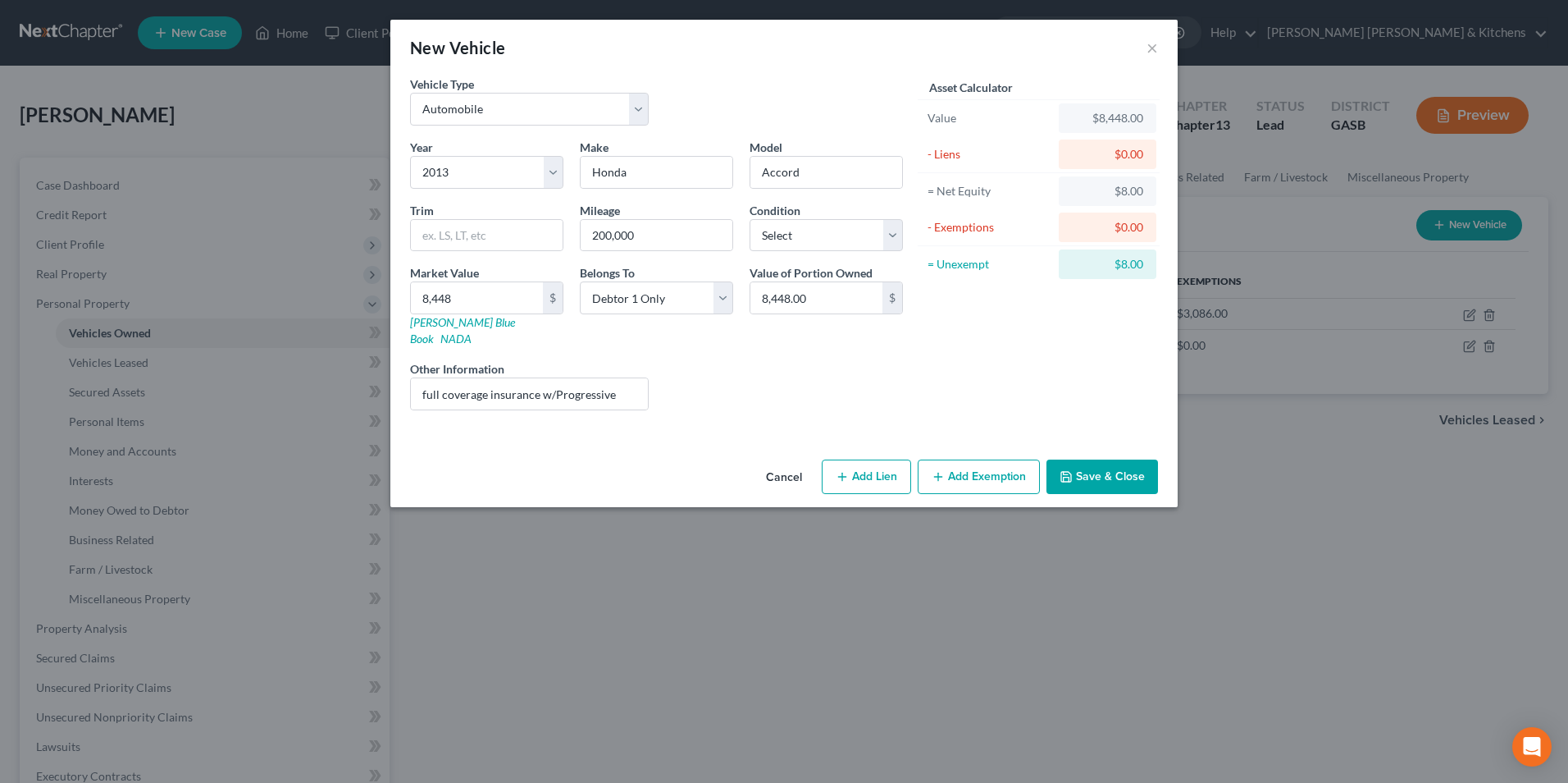
select select "0"
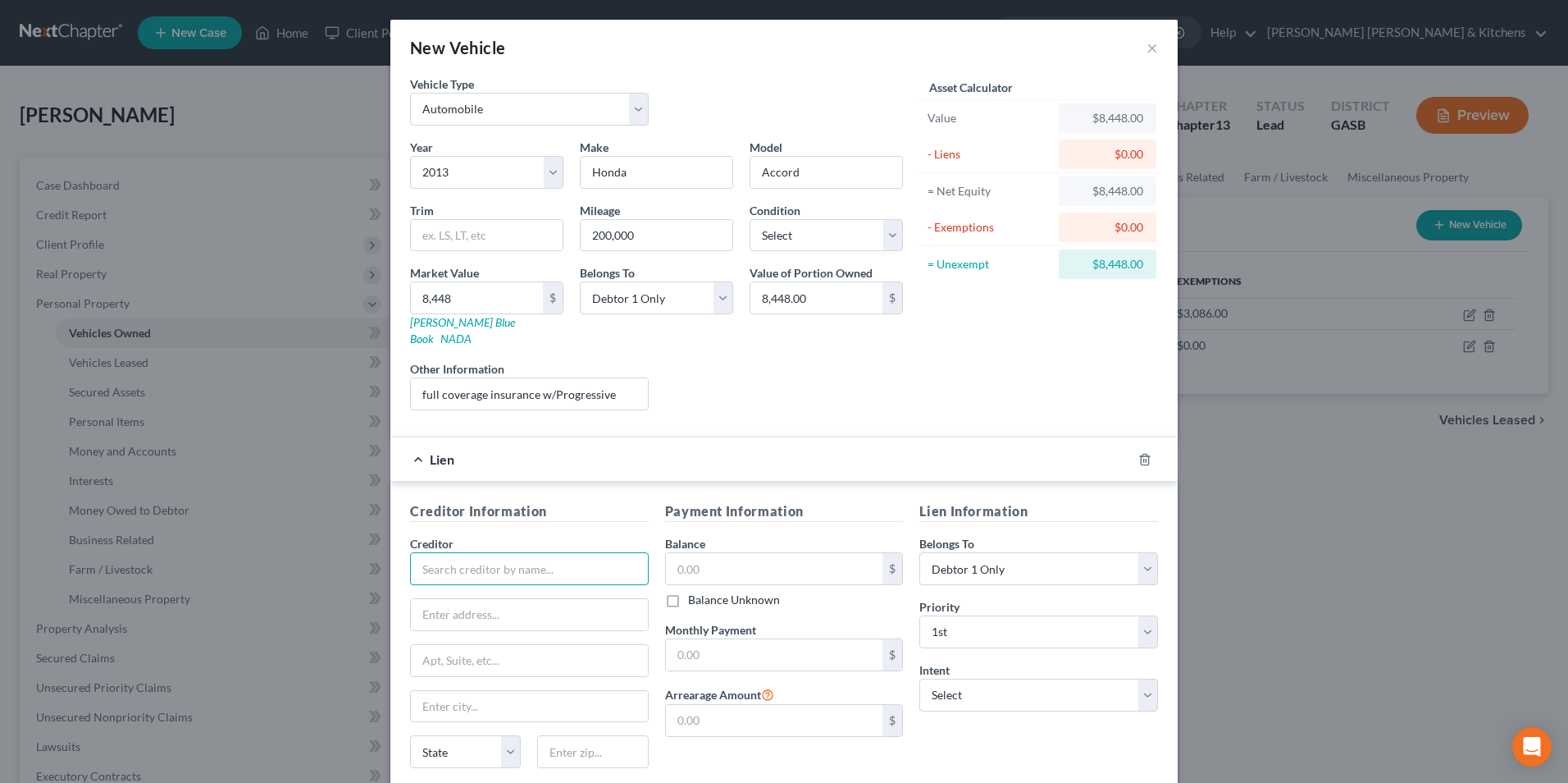
click at [515, 558] on input "text" at bounding box center [529, 569] width 239 height 32
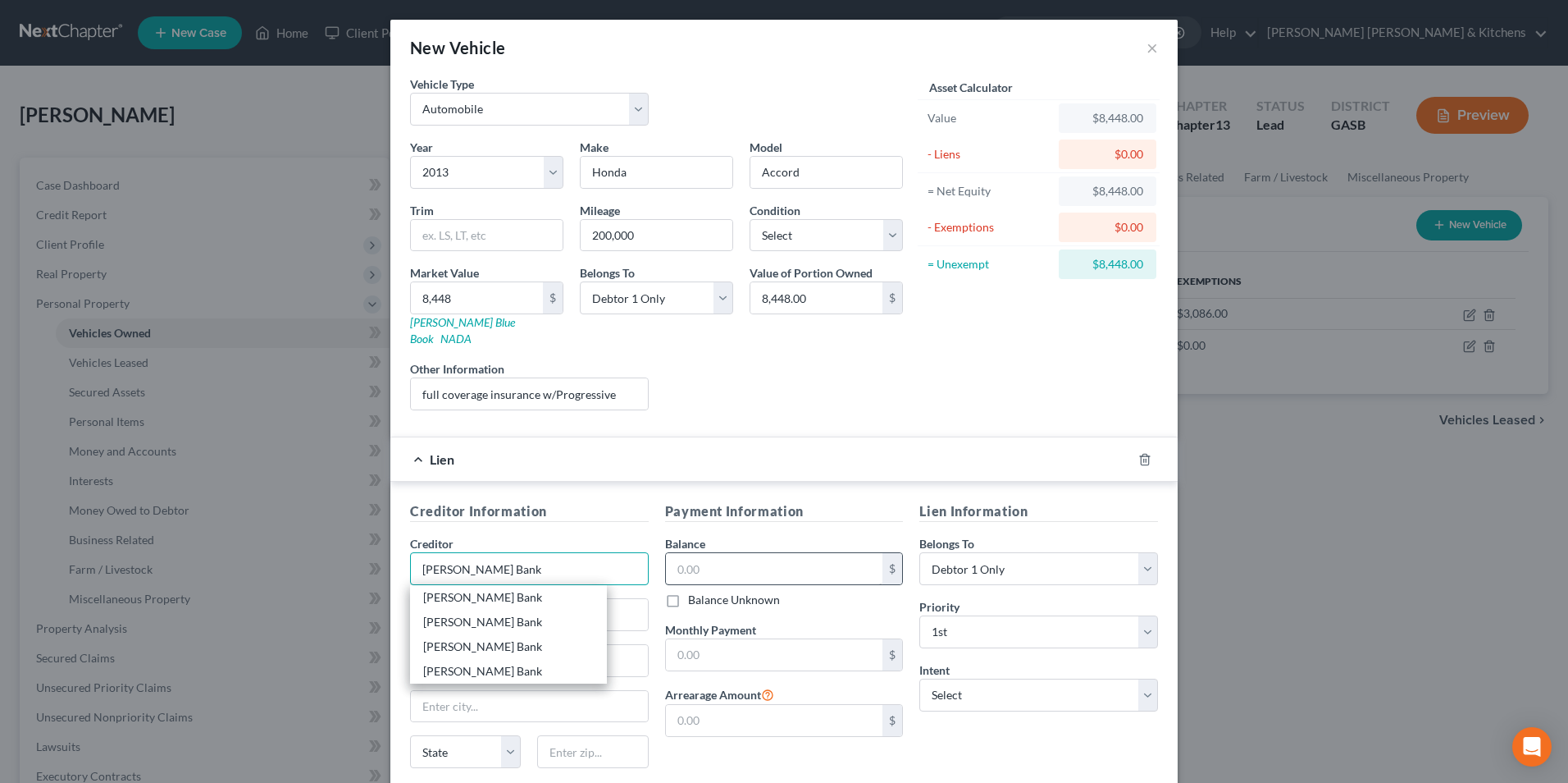
type input "Durden Bank"
click at [819, 553] on input "text" at bounding box center [774, 569] width 218 height 32
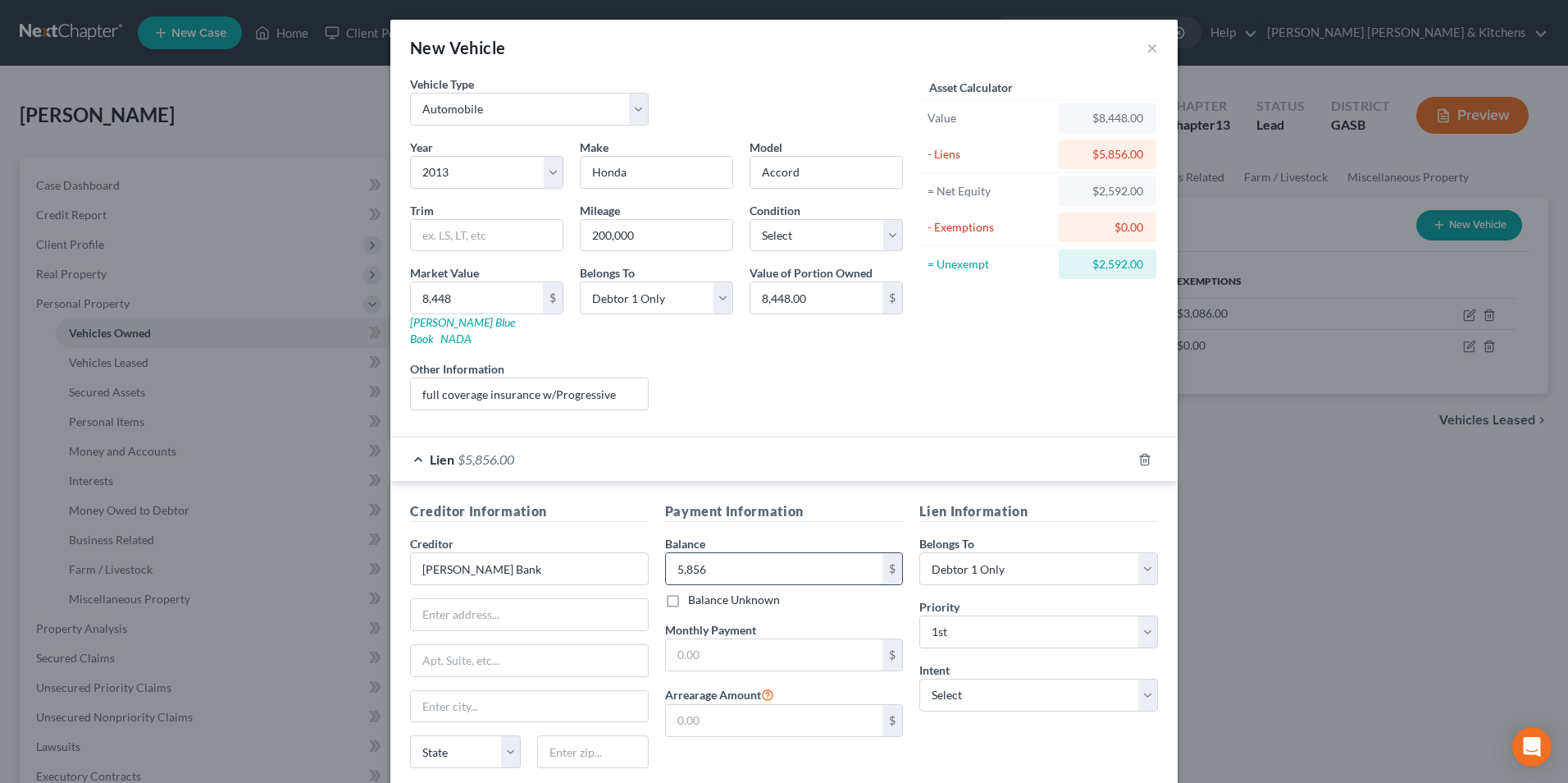
type input "5,856"
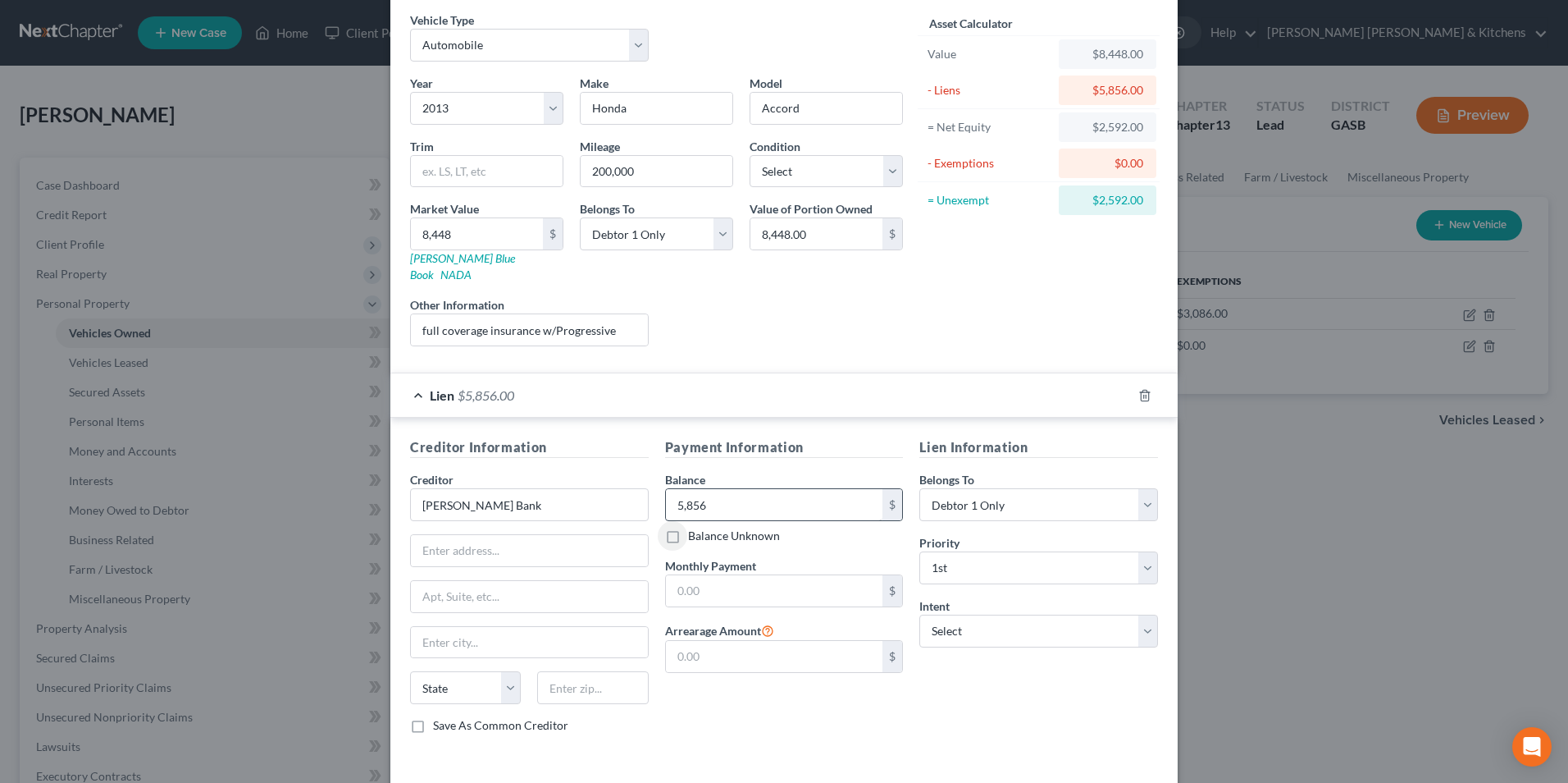
scroll to position [115, 0]
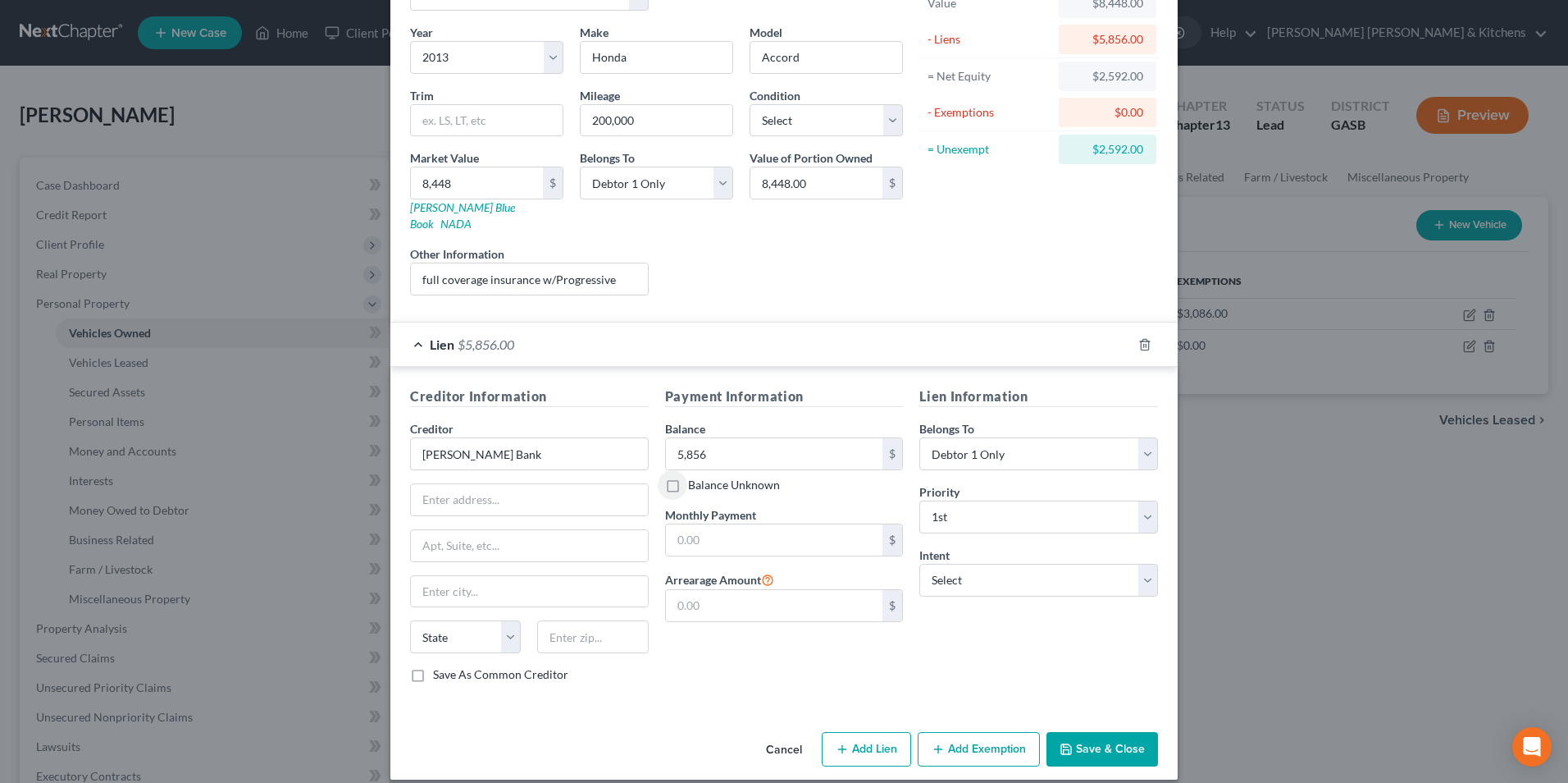
click at [996, 744] on button "Add Exemption" at bounding box center [978, 749] width 122 height 34
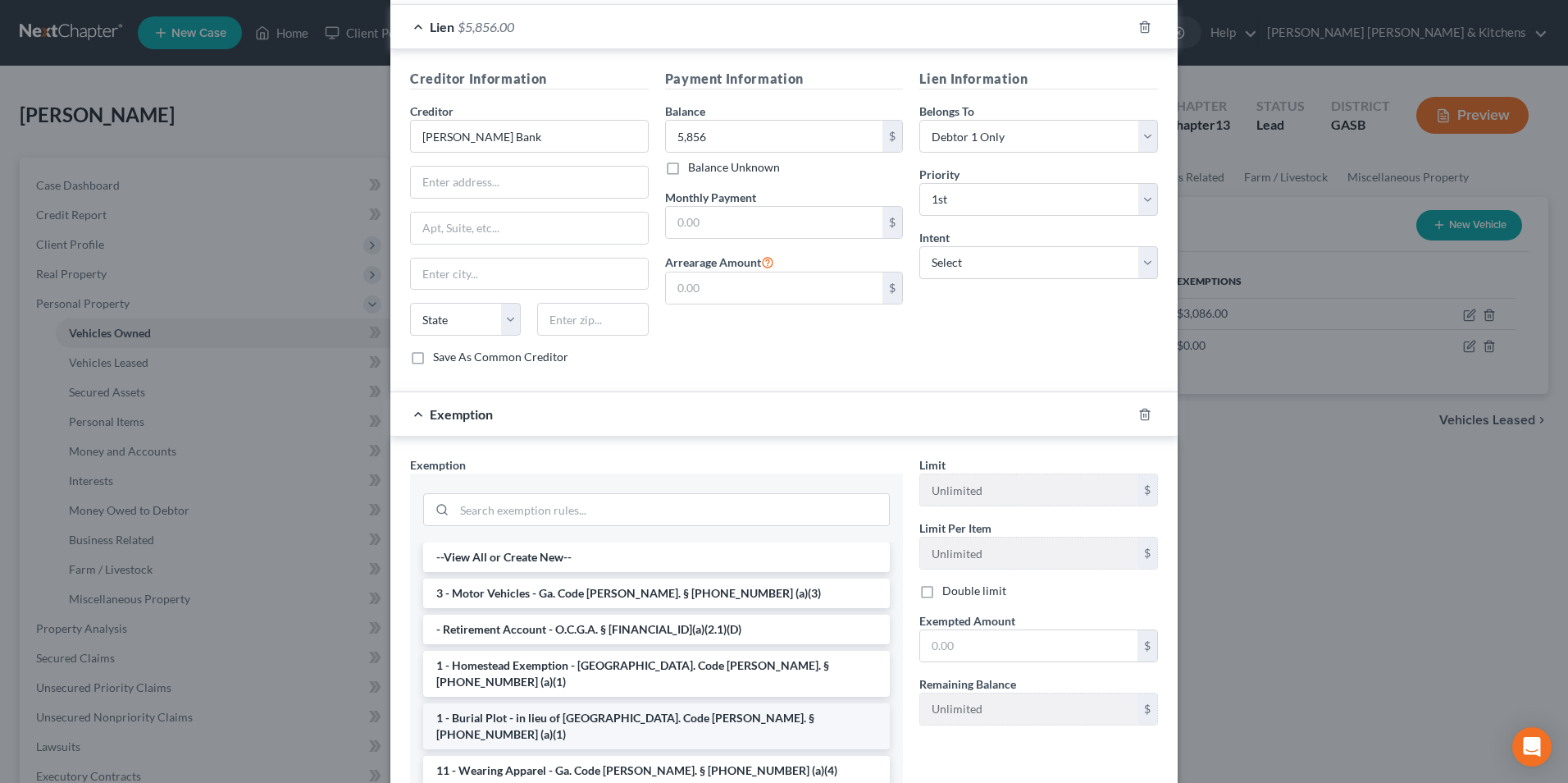
scroll to position [443, 0]
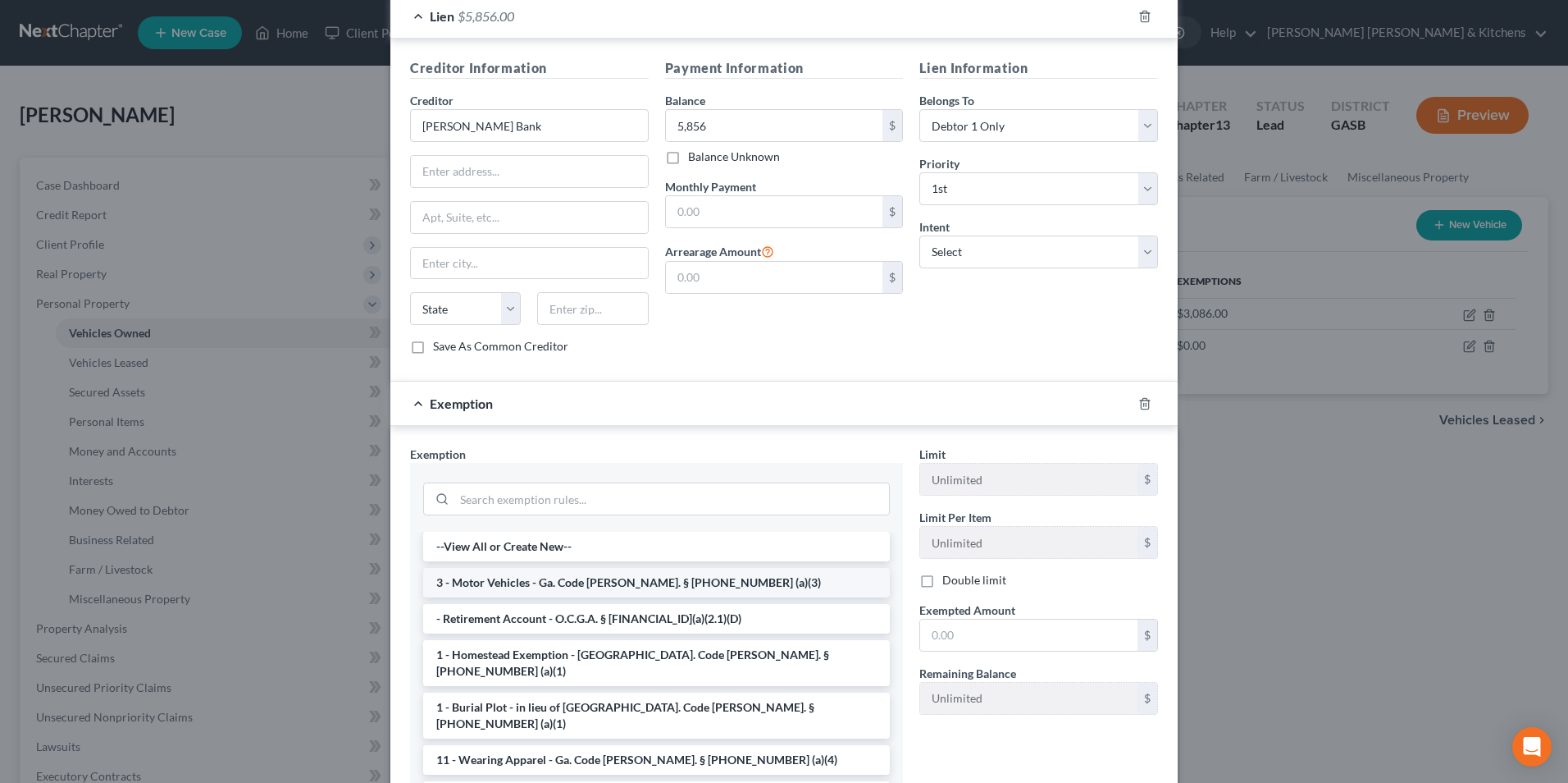
click at [557, 568] on li "3 - Motor Vehicles - Ga. Code Ann. § 44-13-100 (a)(3)" at bounding box center [656, 582] width 467 height 30
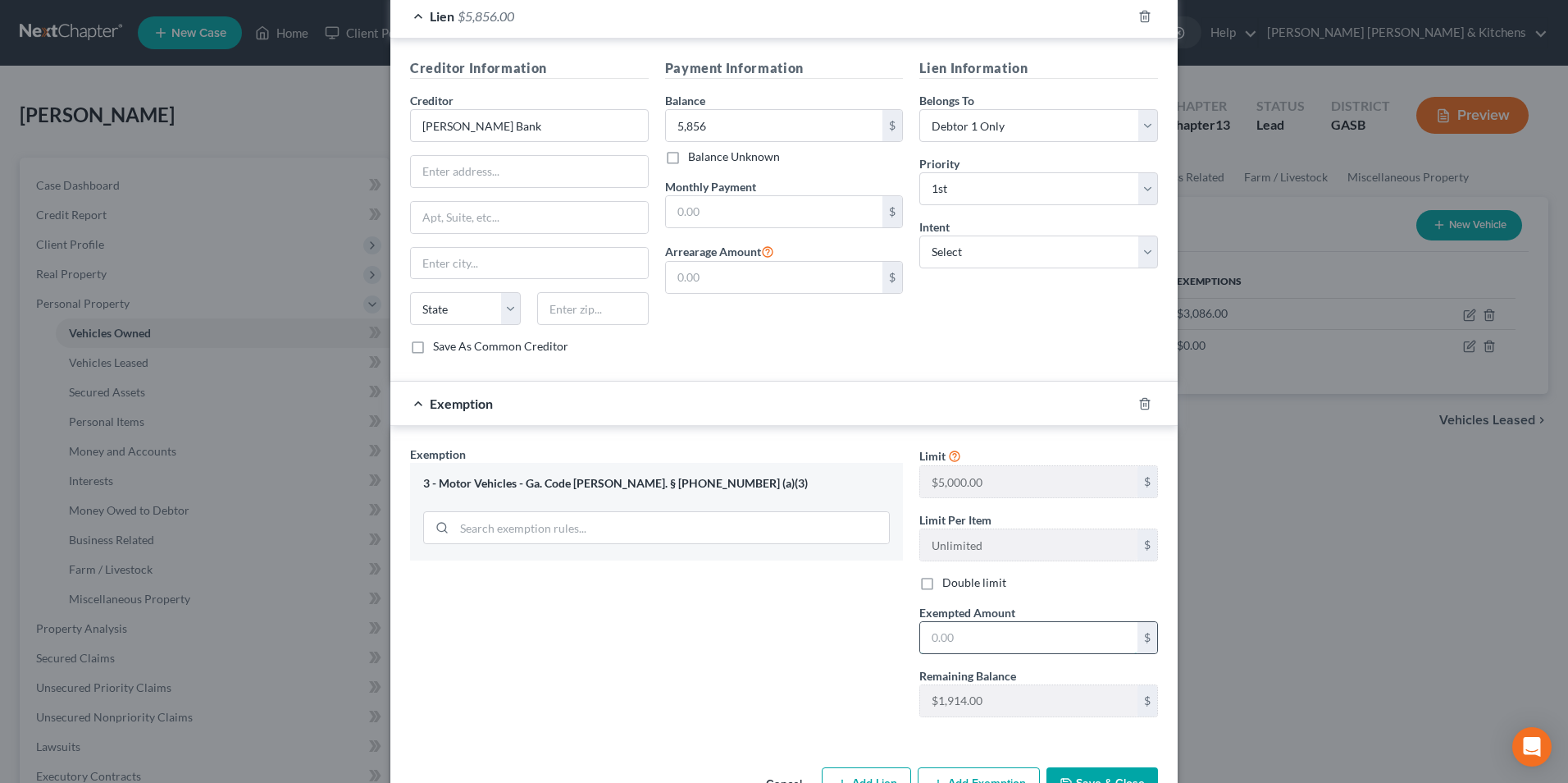
click at [963, 625] on input "text" at bounding box center [1029, 637] width 218 height 32
type input "1,914"
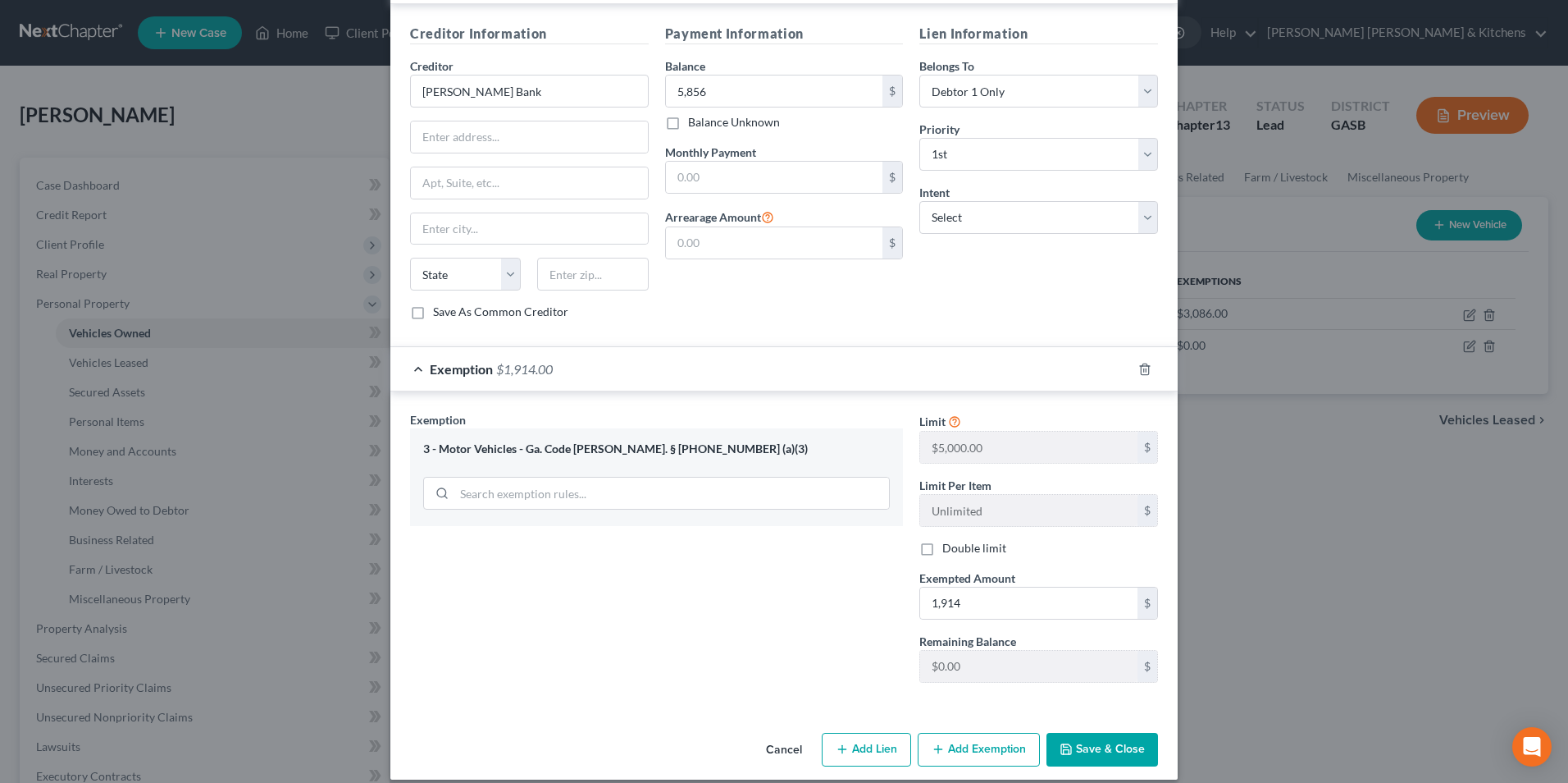
click at [991, 737] on button "Add Exemption" at bounding box center [978, 750] width 122 height 34
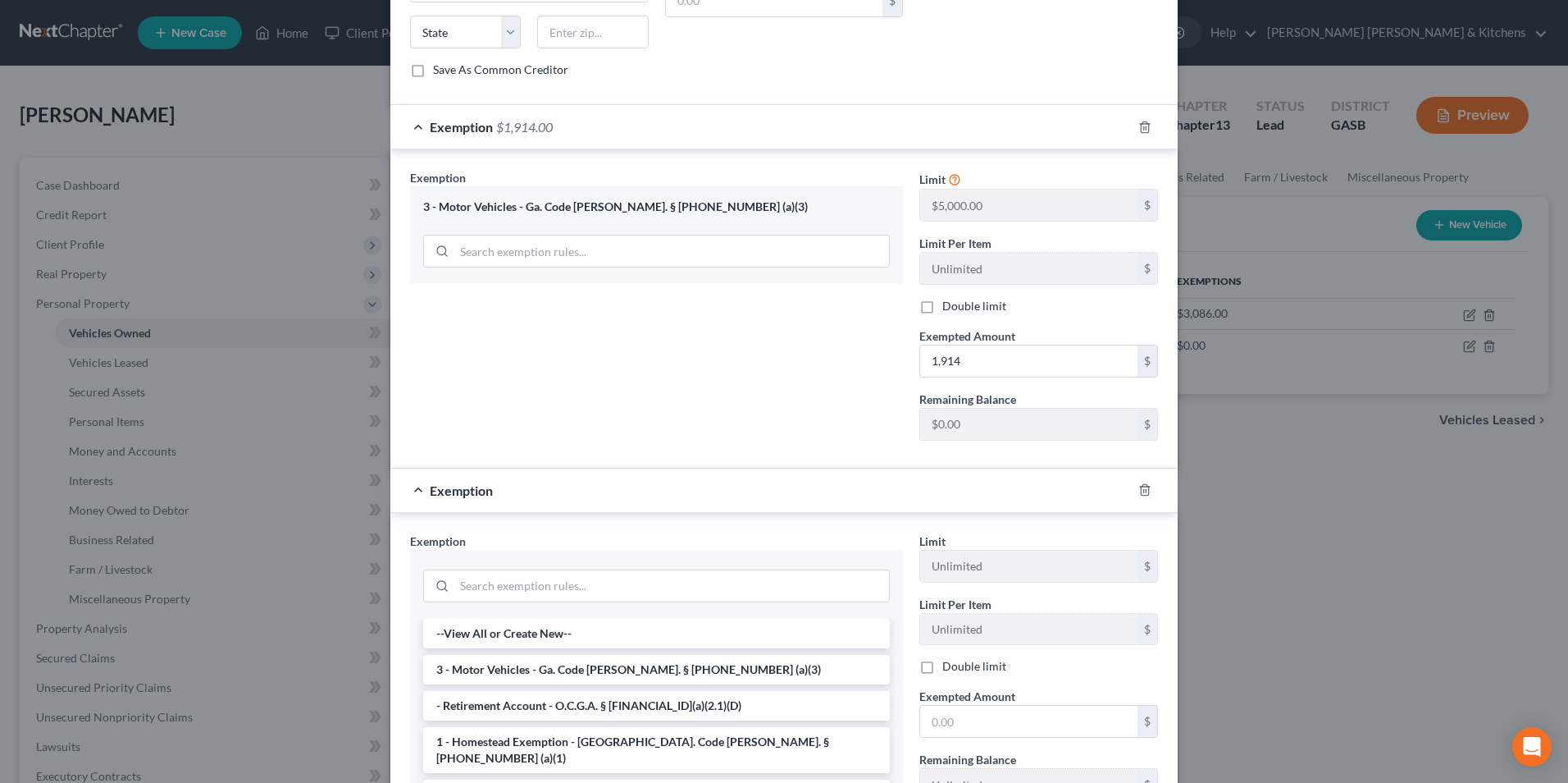
scroll to position [723, 0]
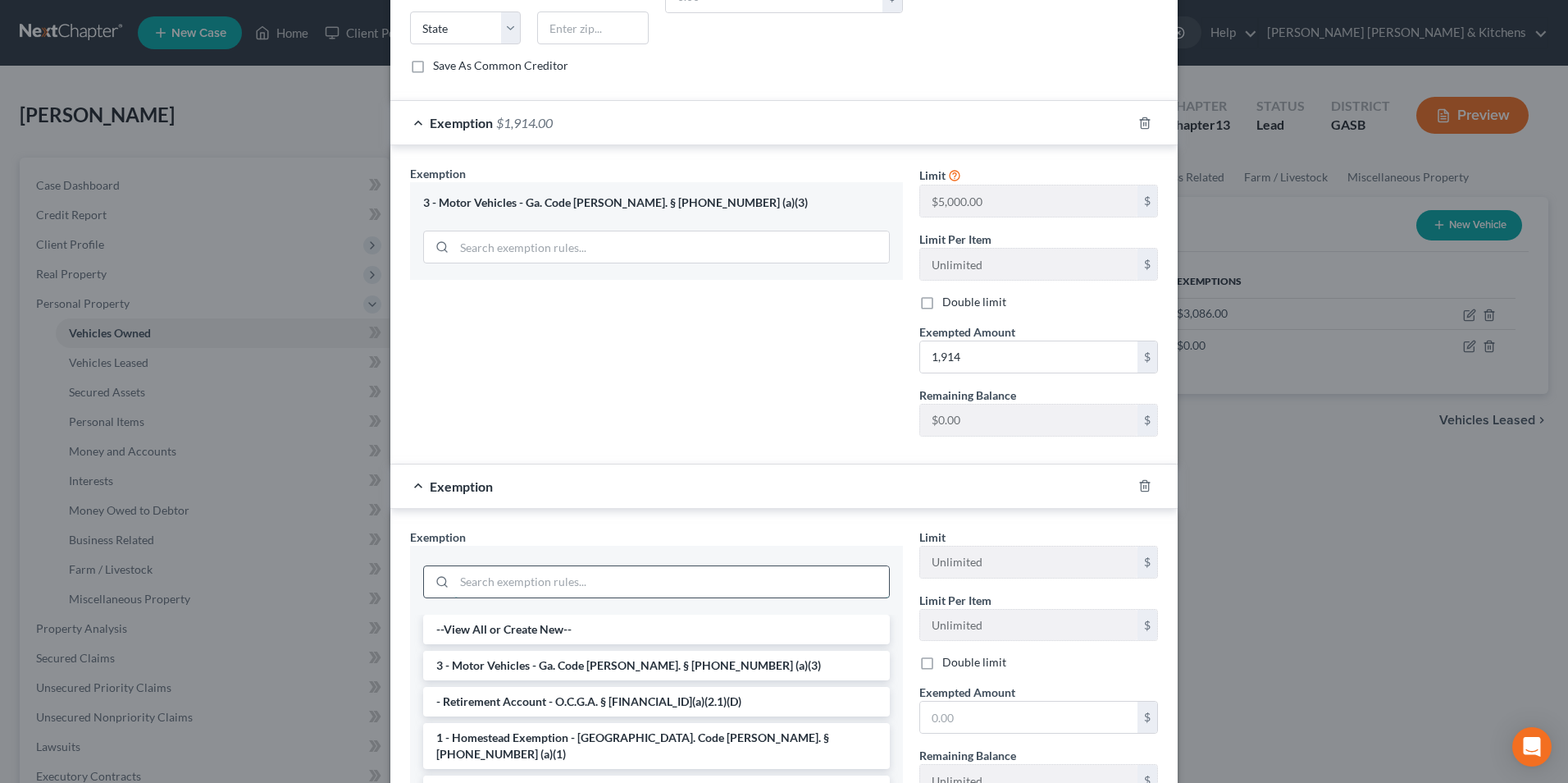
click at [522, 567] on input "search" at bounding box center [671, 581] width 434 height 32
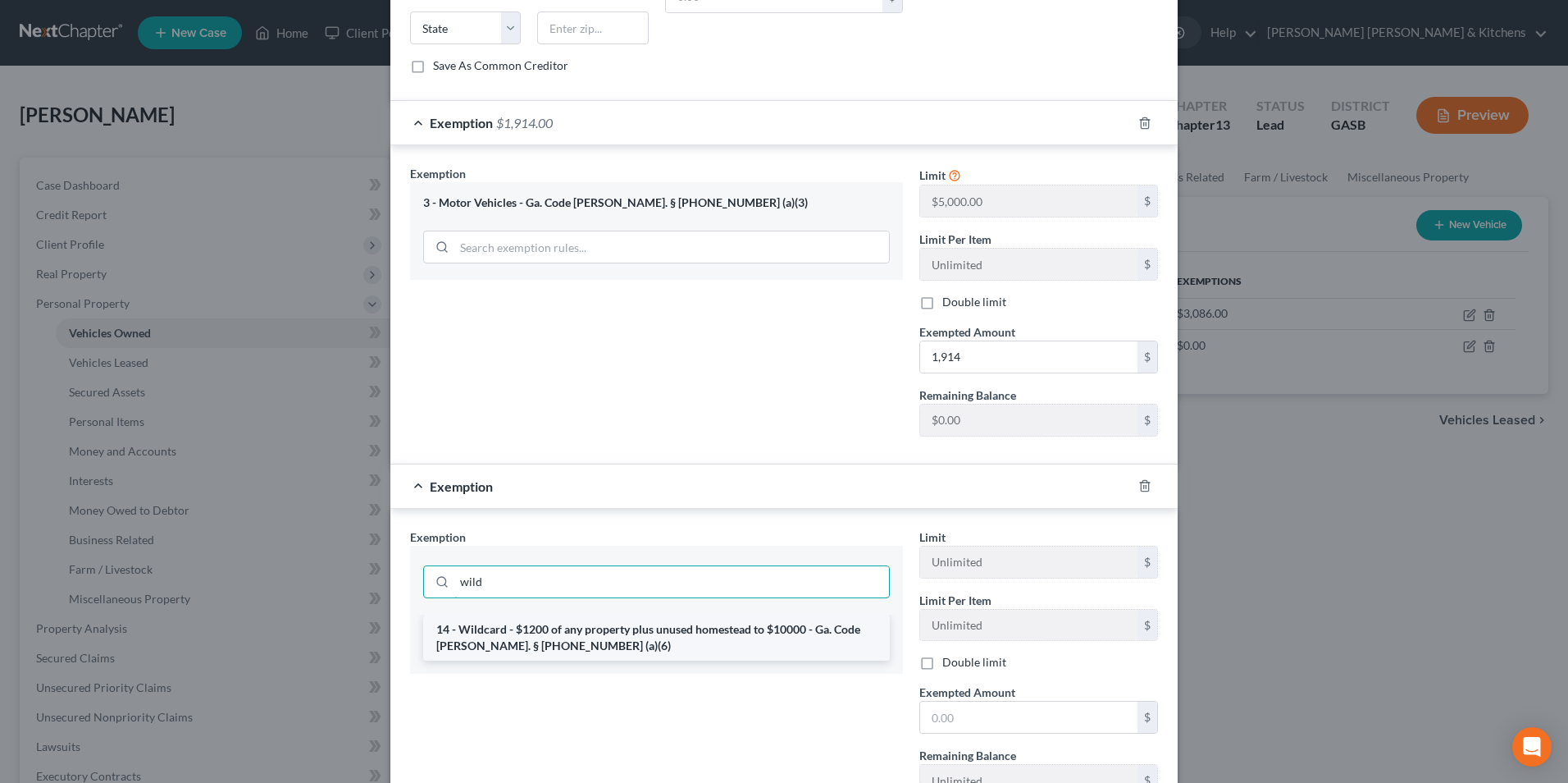
type input "wild"
click at [513, 615] on li "14 - Wildcard - $1200 of any property plus unused homestead to $10000 - Ga. Cod…" at bounding box center [656, 638] width 467 height 46
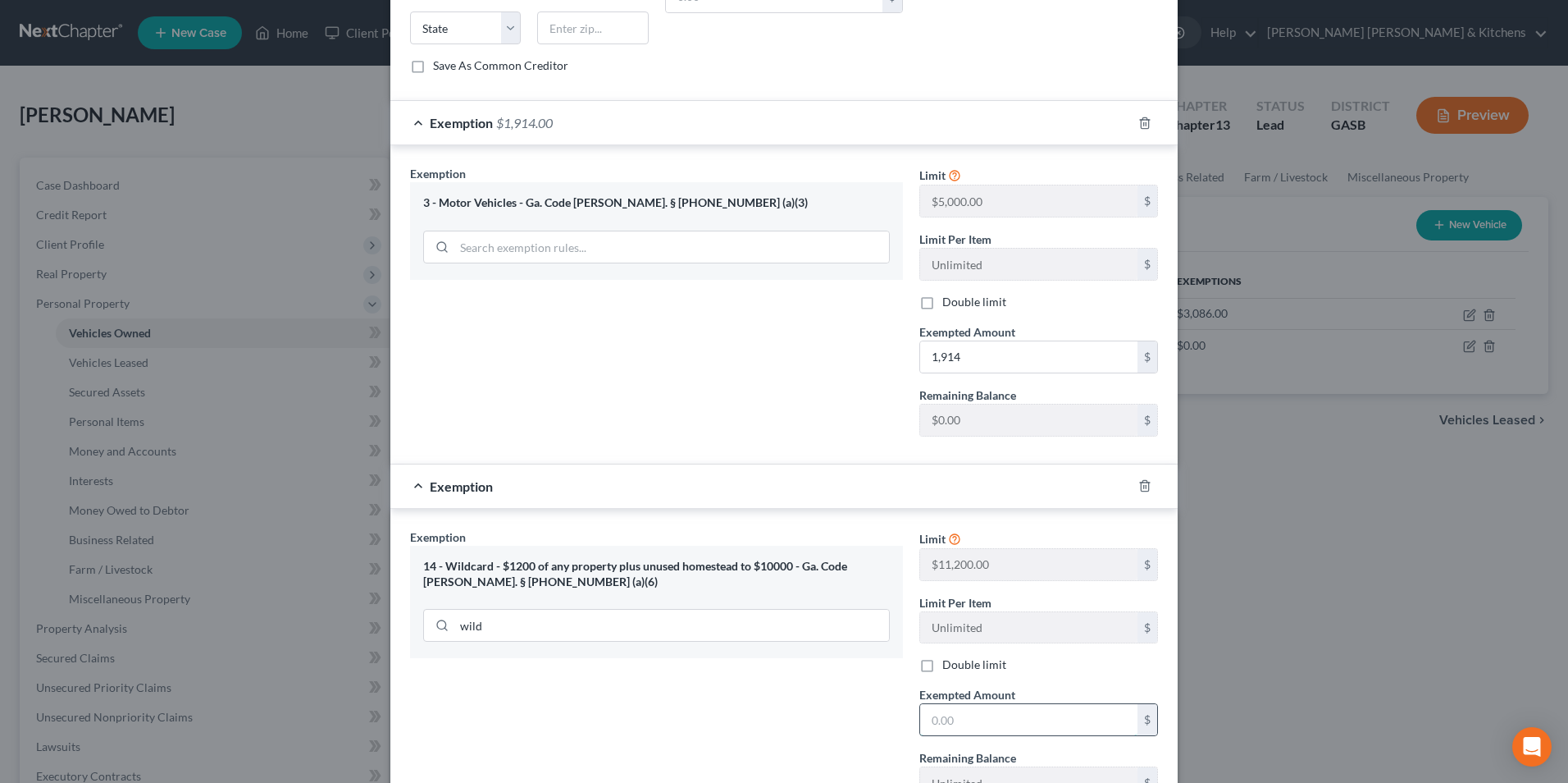
click at [939, 706] on input "text" at bounding box center [1029, 719] width 218 height 32
type input "678"
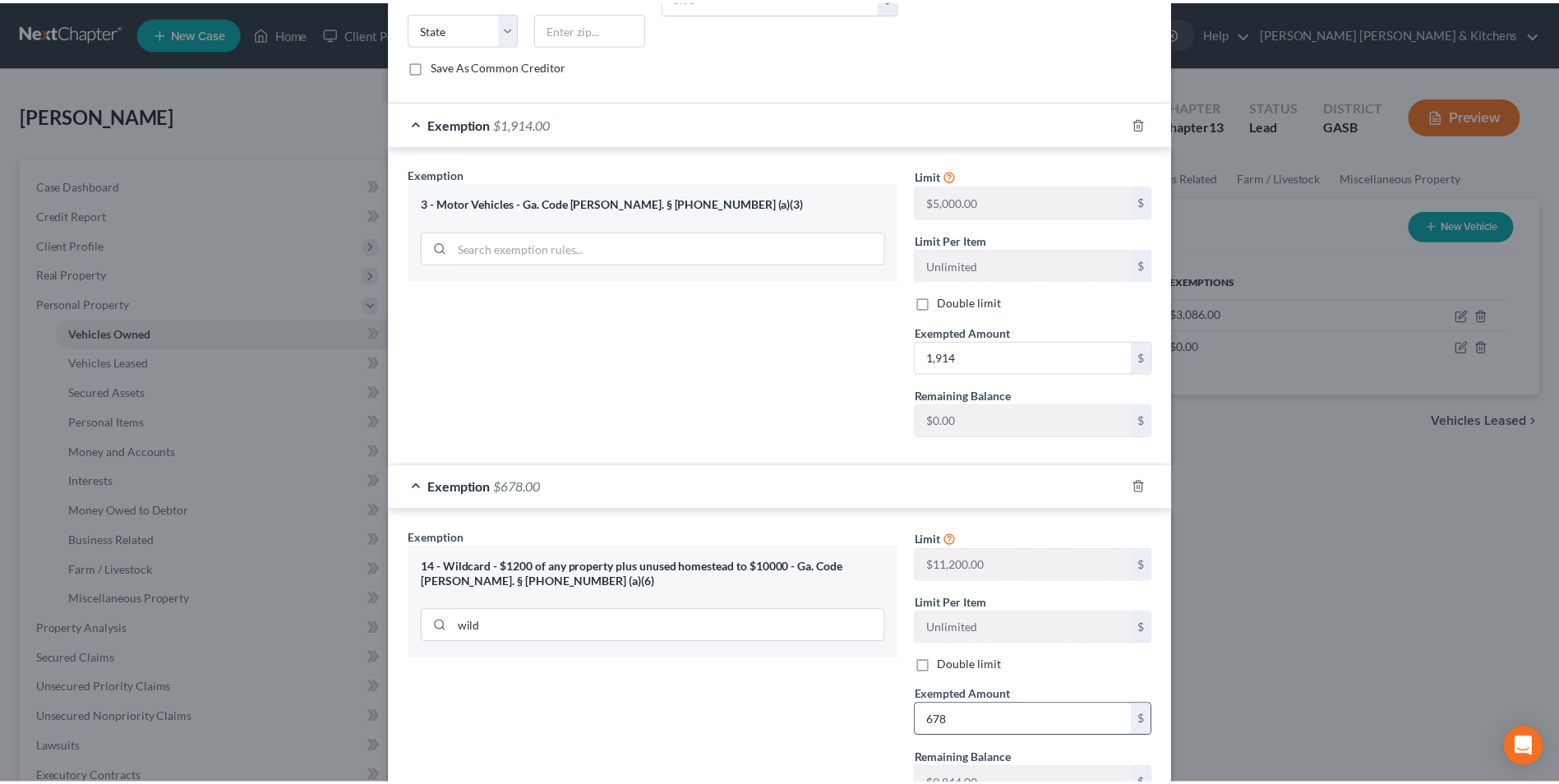
scroll to position [842, 0]
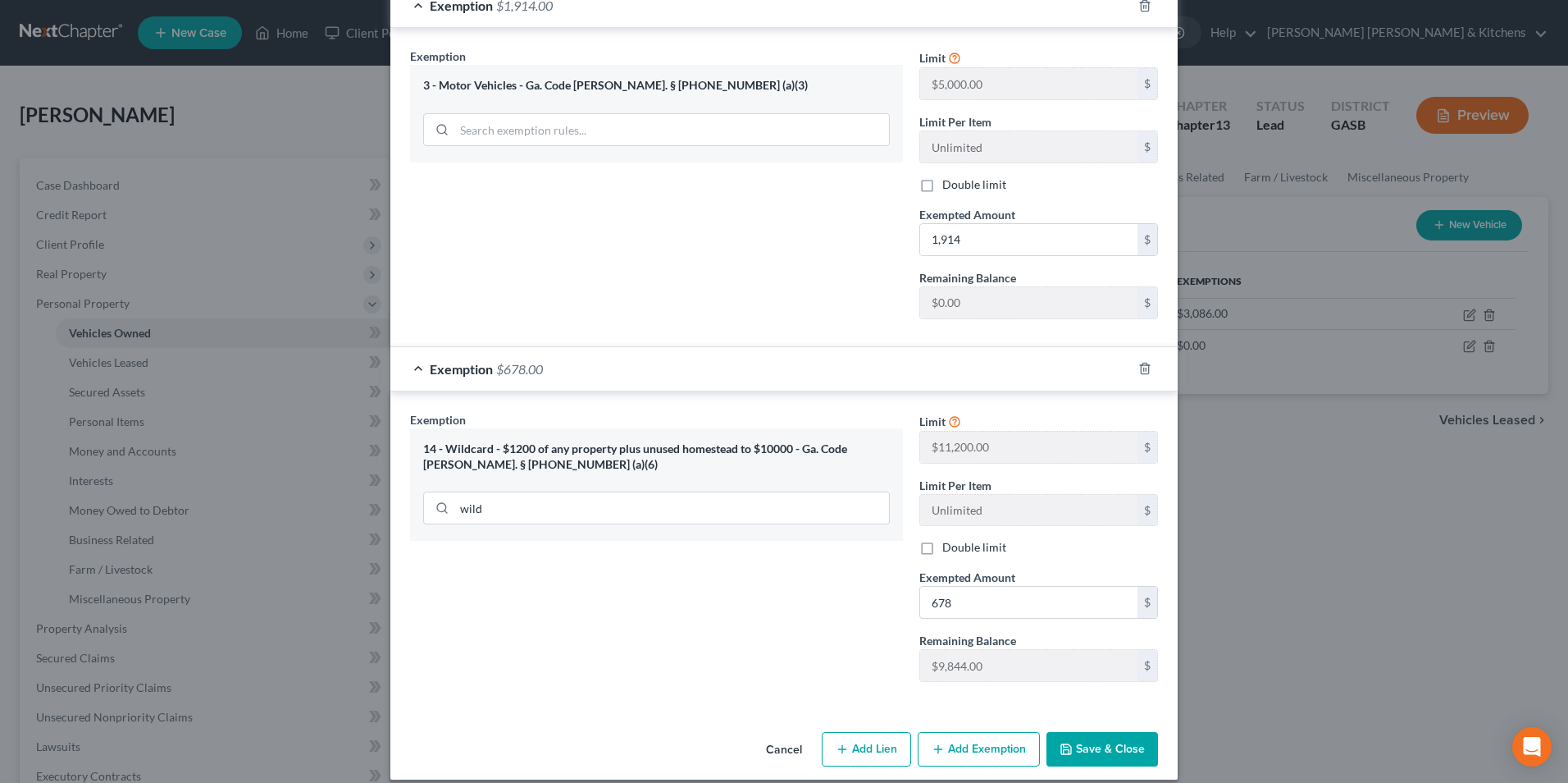
click at [1099, 732] on button "Save & Close" at bounding box center [1102, 749] width 112 height 34
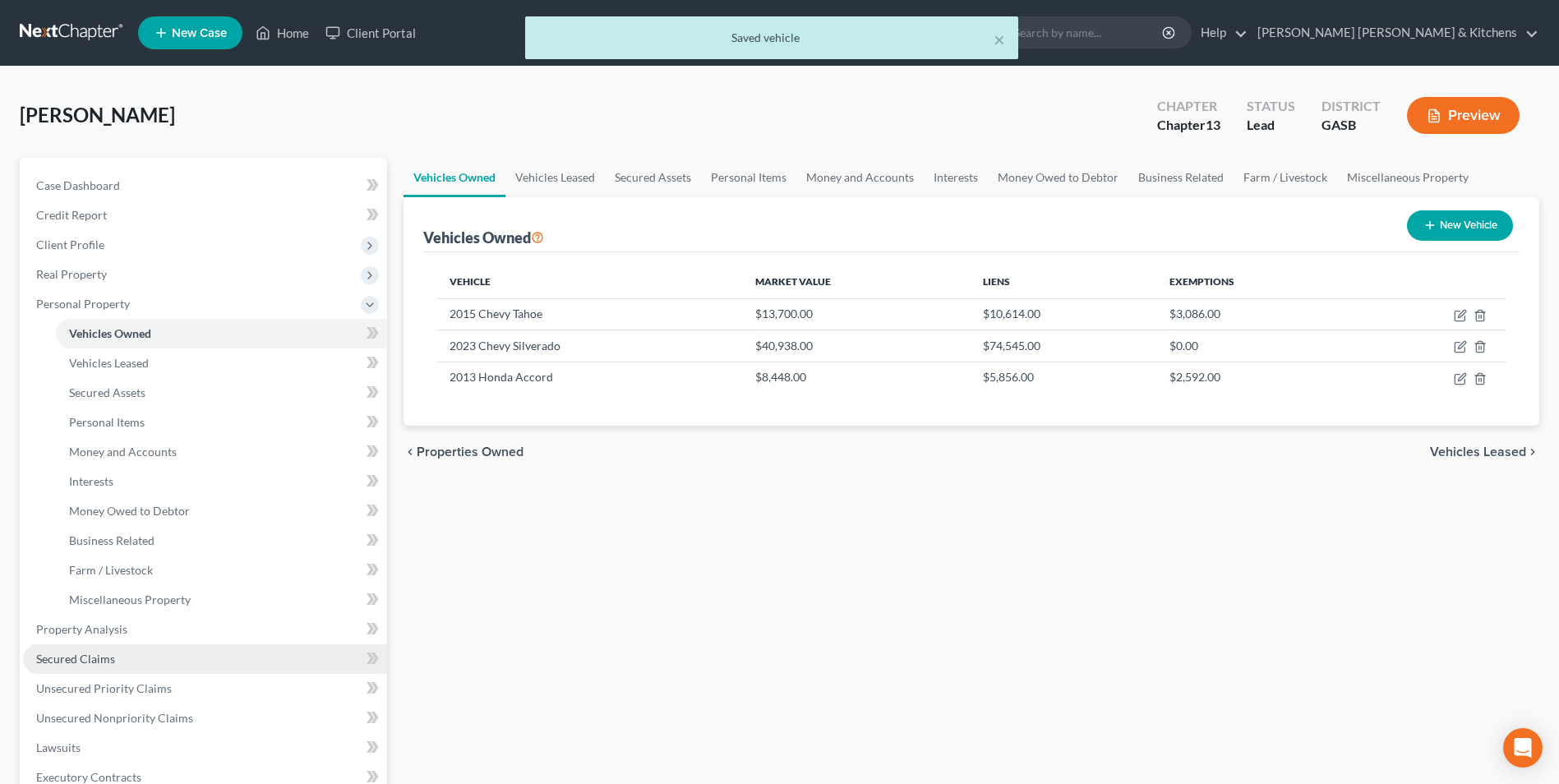
click at [53, 651] on span "Secured Claims" at bounding box center [75, 658] width 79 height 14
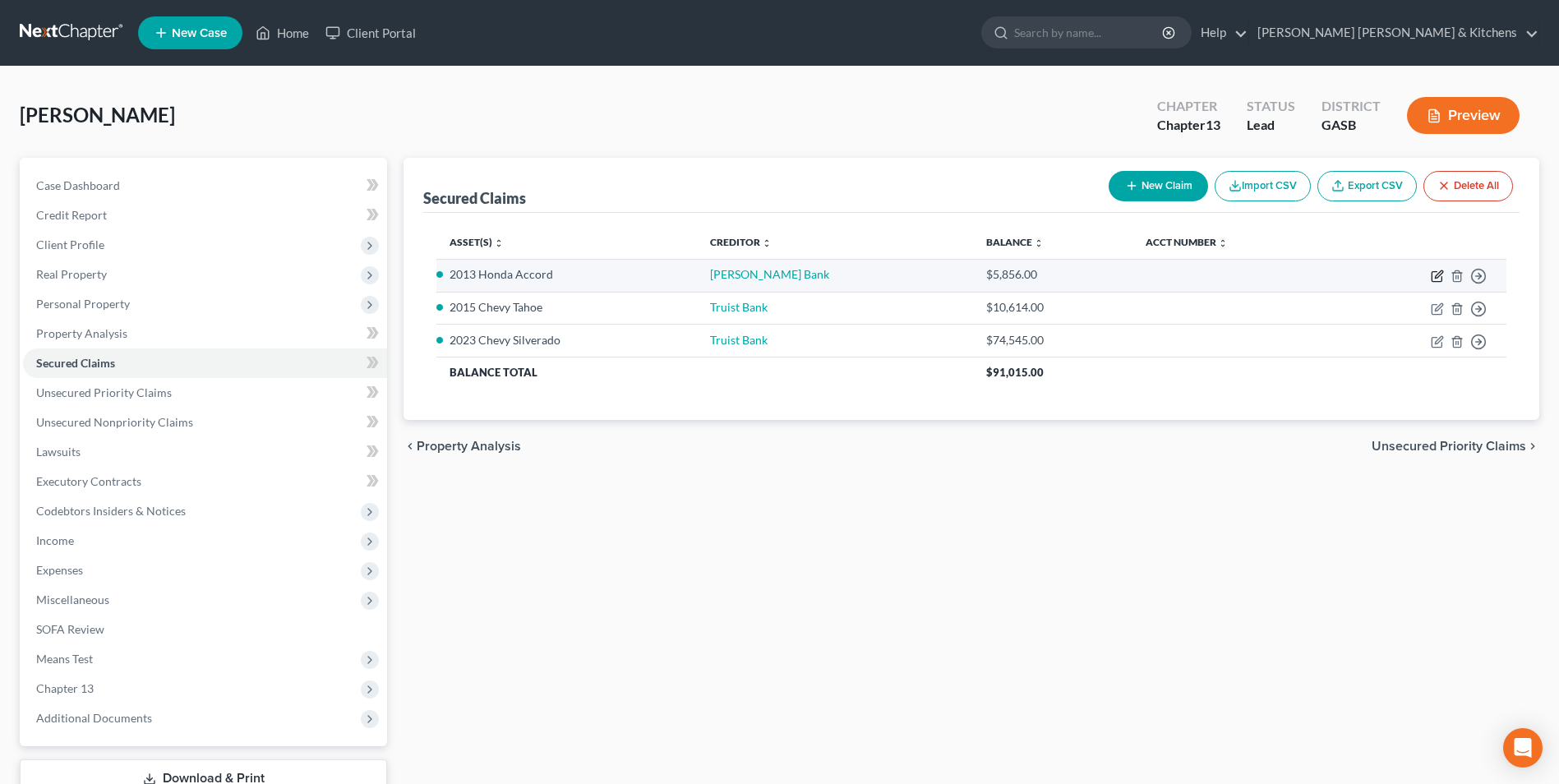
click at [1437, 280] on icon "button" at bounding box center [1437, 275] width 13 height 13
select select "0"
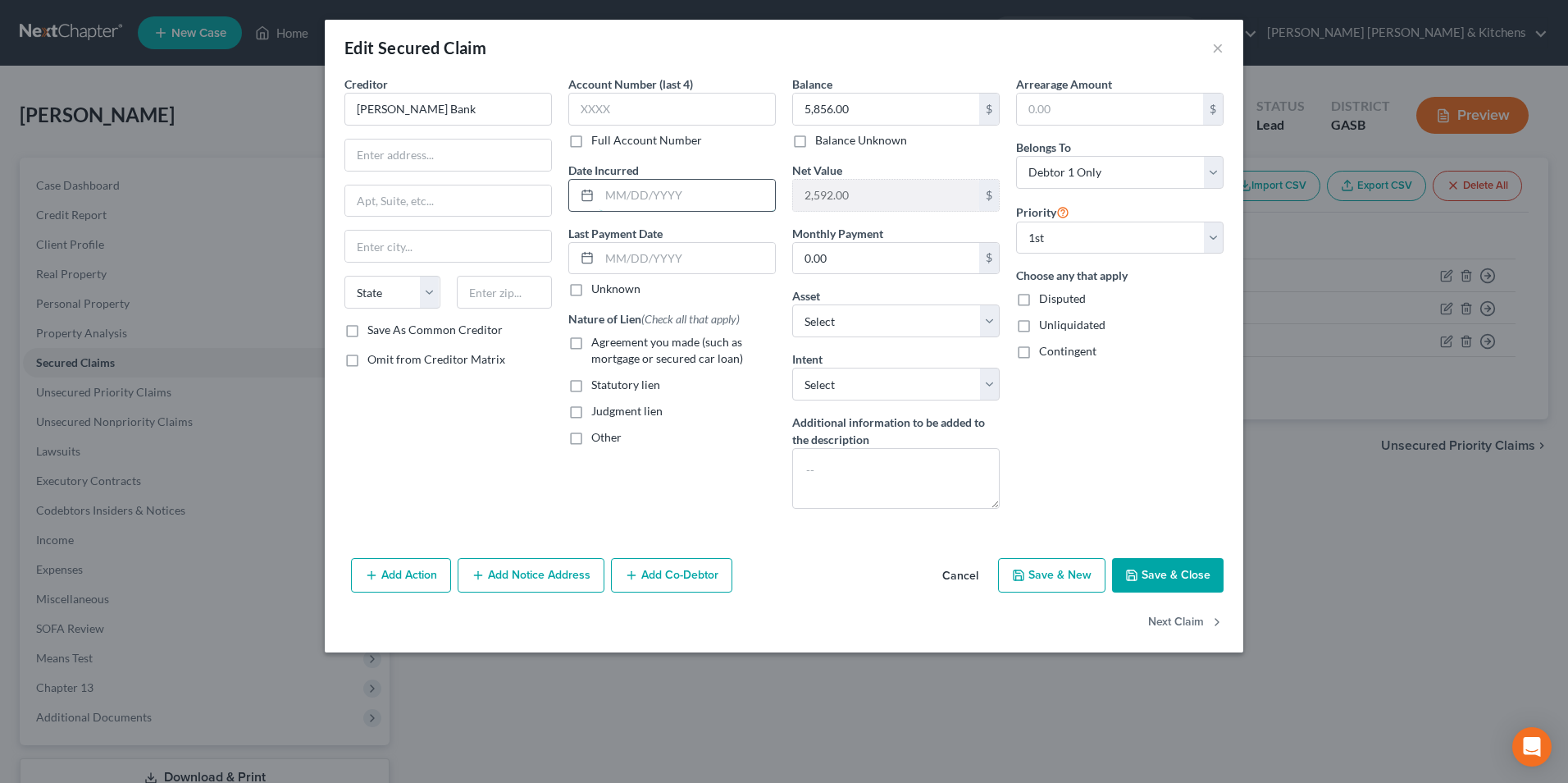
click at [672, 207] on input "text" at bounding box center [687, 195] width 176 height 32
type input "06/30/2025"
drag, startPoint x: 572, startPoint y: 345, endPoint x: 818, endPoint y: 463, distance: 272.8
click at [592, 348] on label "Agreement you made (such as mortgage or secured car loan)" at bounding box center [684, 350] width 184 height 32
click at [597, 345] on input "Agreement you made (such as mortgage or secured car loan)" at bounding box center [603, 339] width 10 height 10
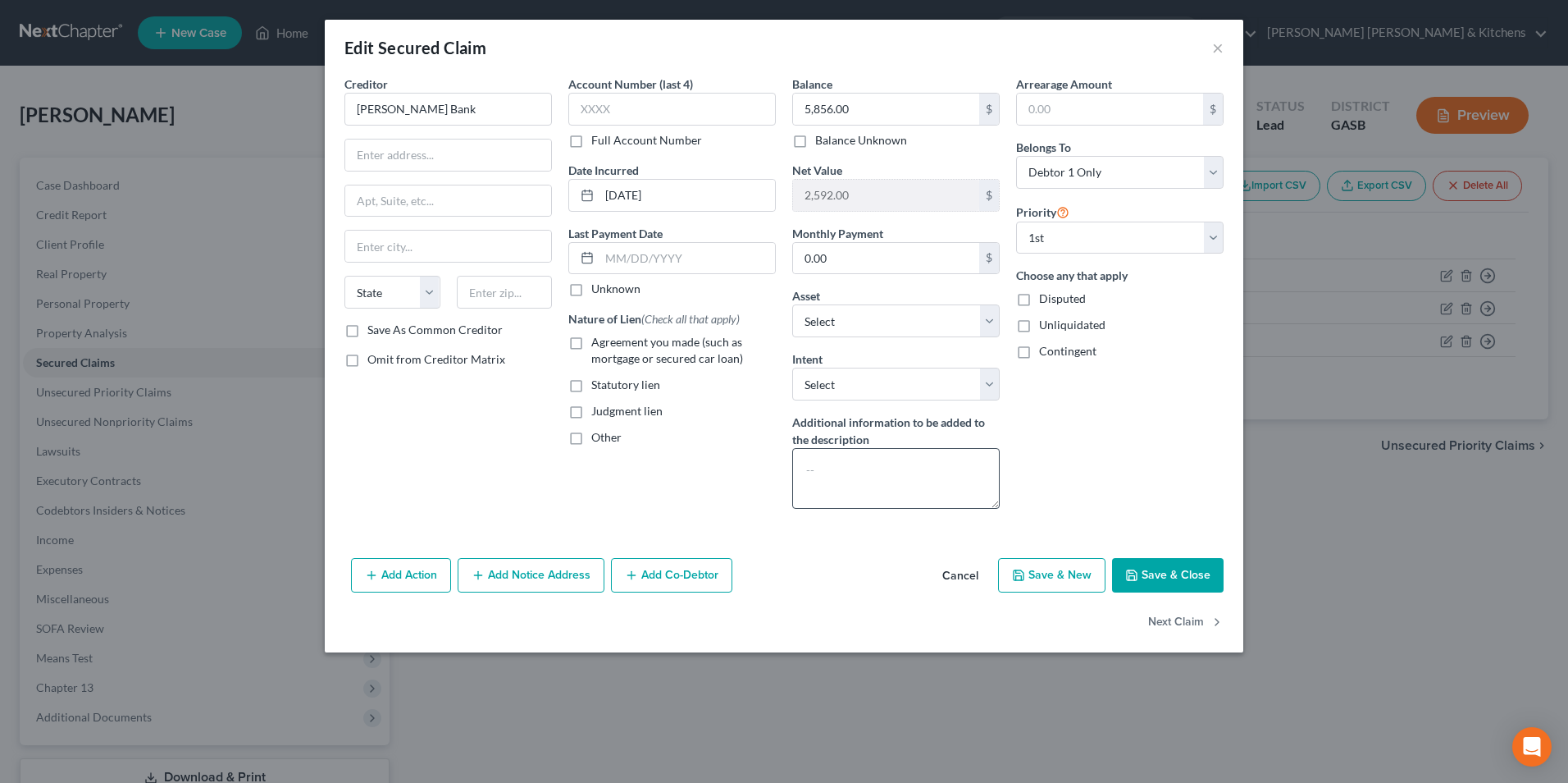
checkbox input "true"
click at [1164, 564] on button "Save & Close" at bounding box center [1168, 575] width 112 height 34
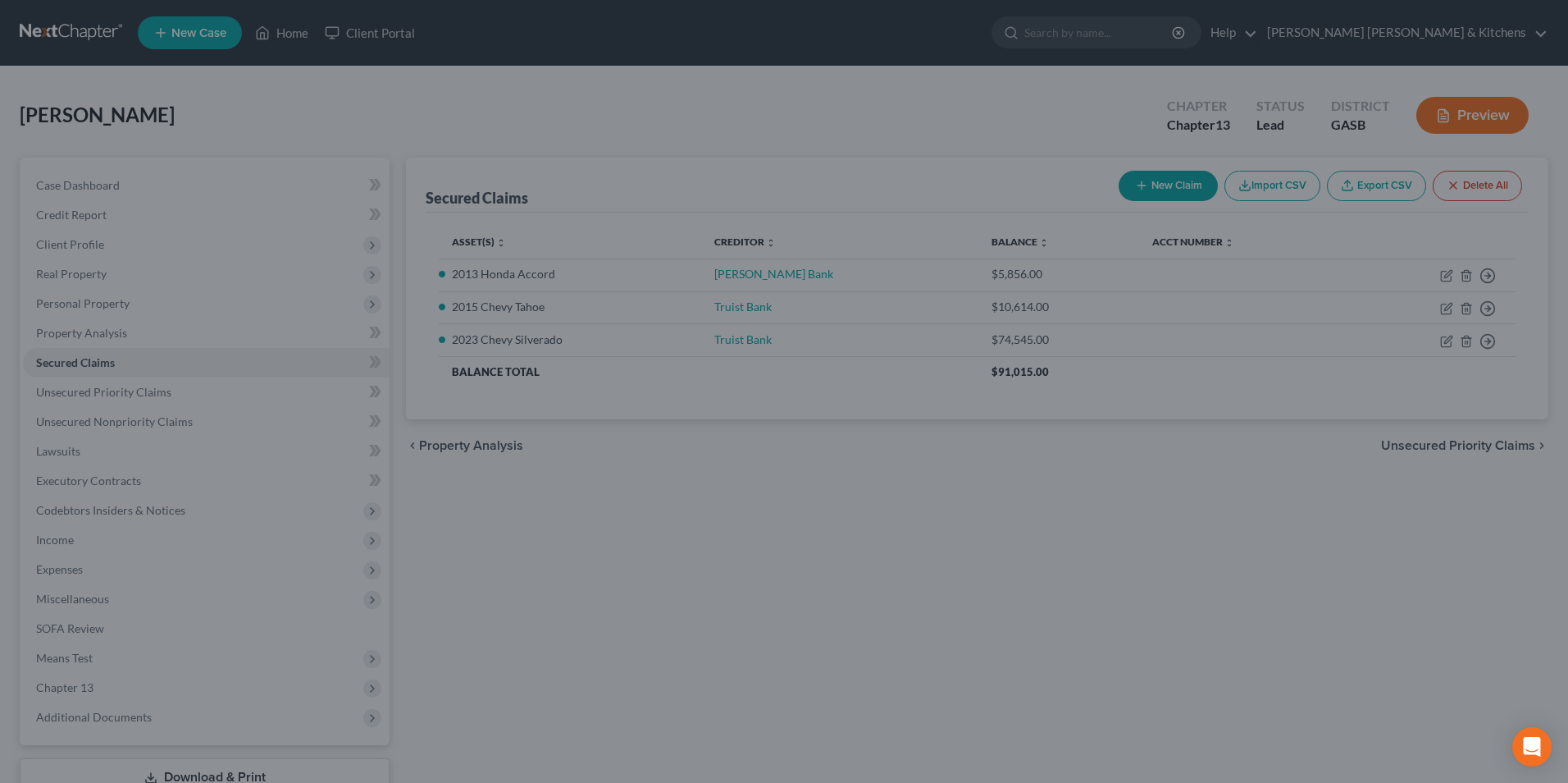
select select "3"
type input "0"
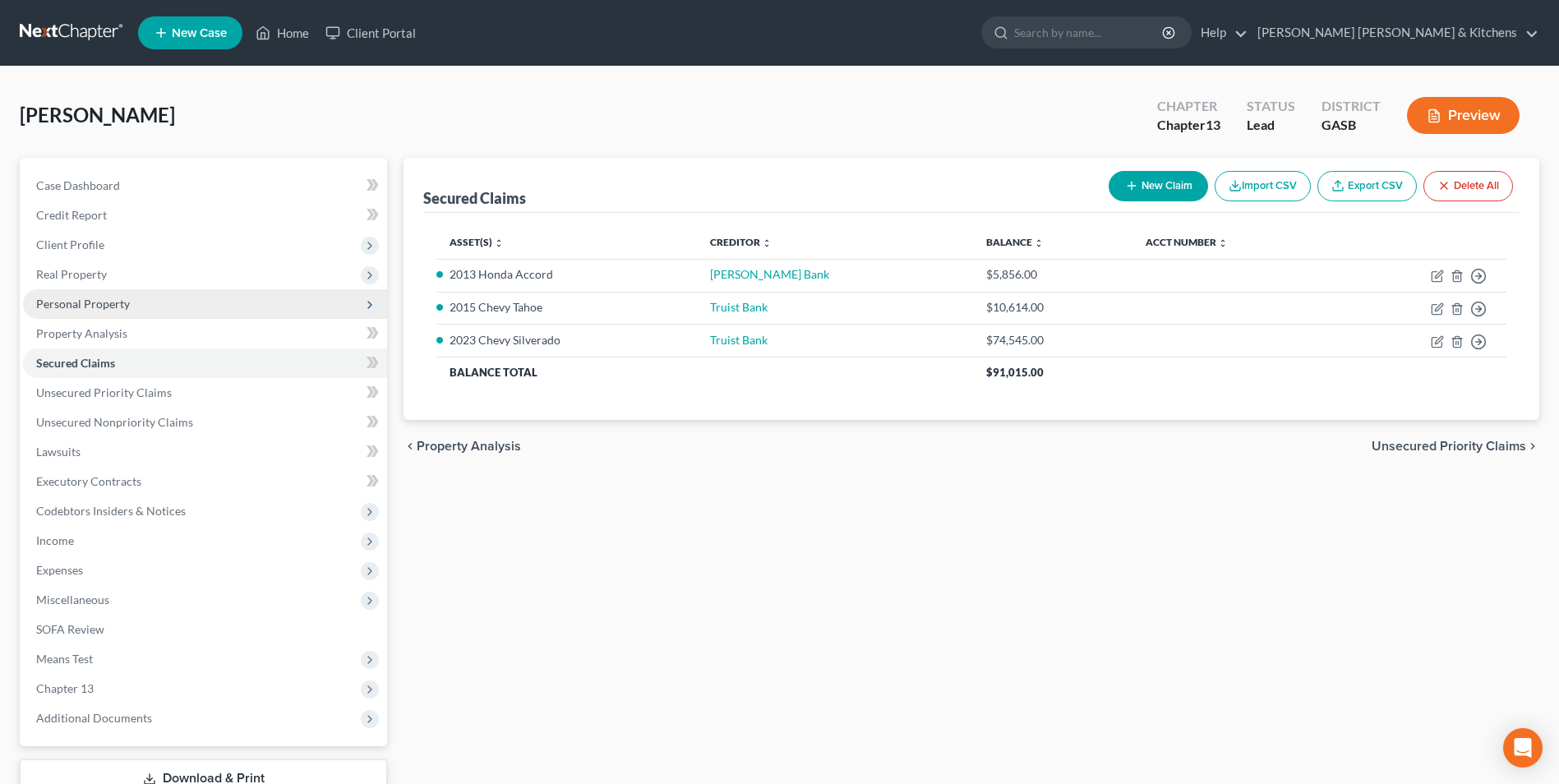
click at [76, 299] on span "Personal Property" at bounding box center [83, 304] width 94 height 14
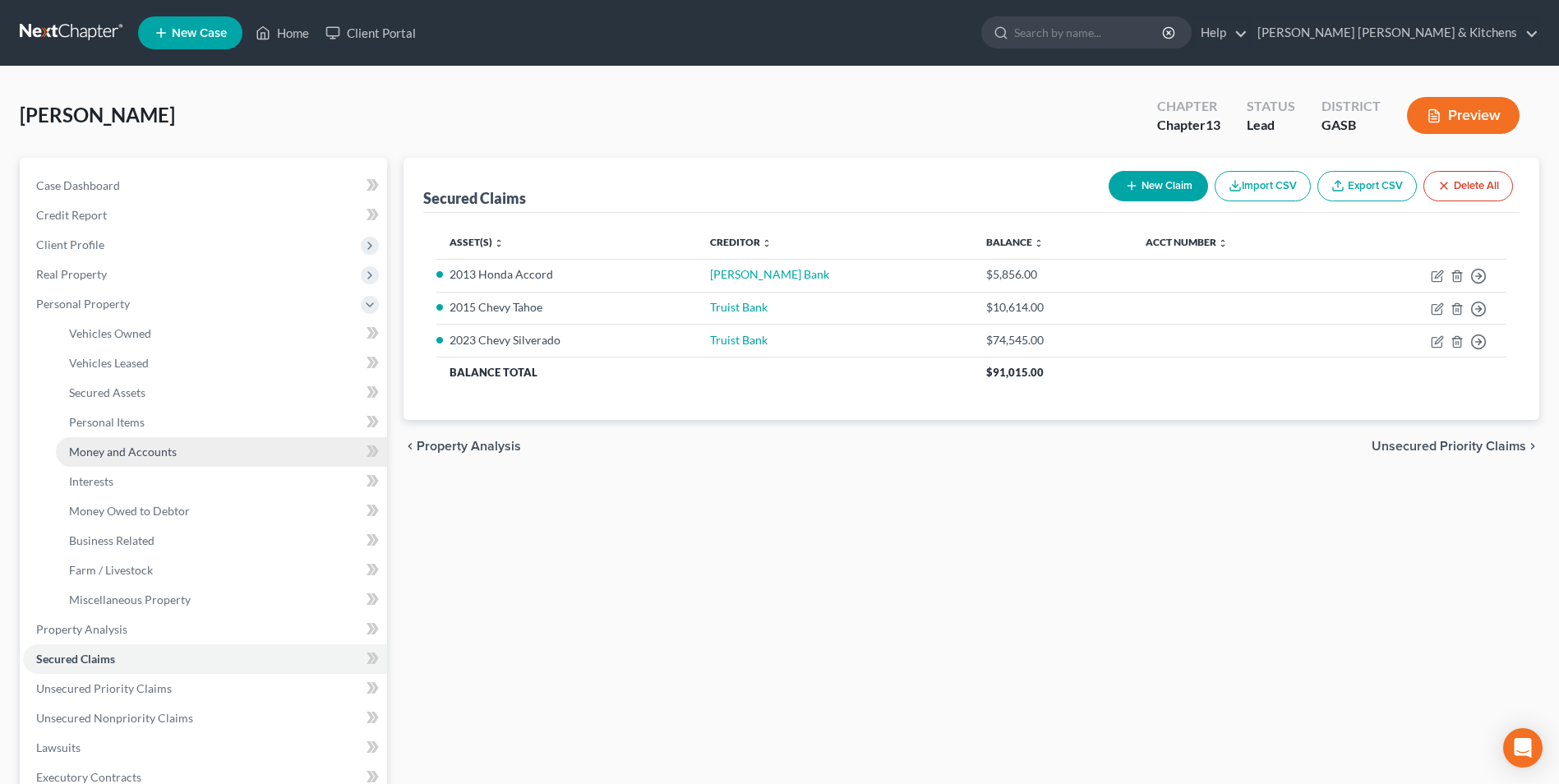
click at [90, 458] on link "Money and Accounts" at bounding box center [221, 451] width 331 height 30
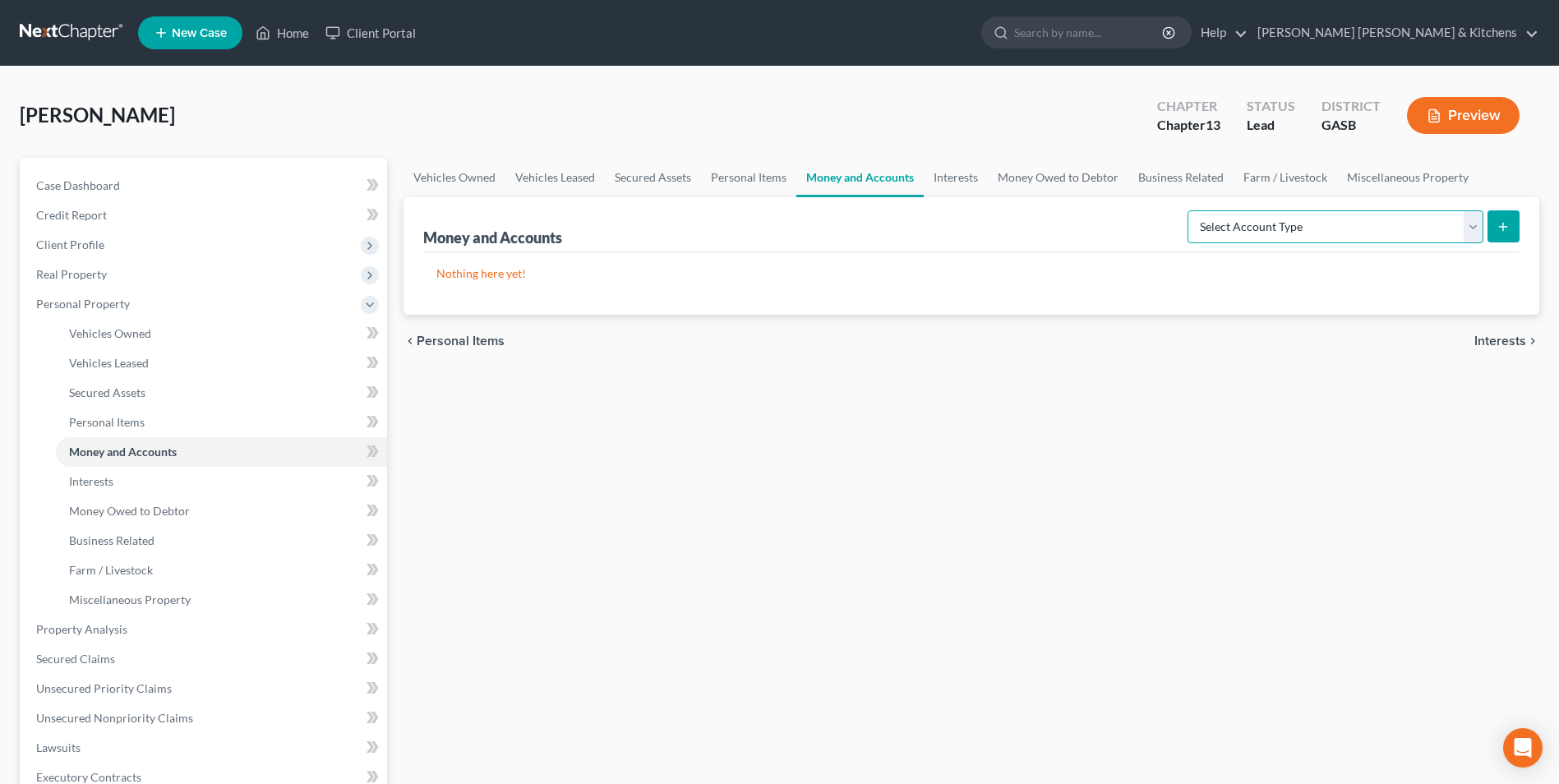
click at [1274, 235] on select "Select Account Type Brokerage Cash on Hand Certificates of Deposit Checking Acc…" at bounding box center [1335, 227] width 296 height 32
select select "checking"
click at [1190, 210] on select "Select Account Type Brokerage Cash on Hand Certificates of Deposit Checking Acc…" at bounding box center [1335, 227] width 296 height 32
click at [1505, 237] on button "submit" at bounding box center [1503, 226] width 32 height 32
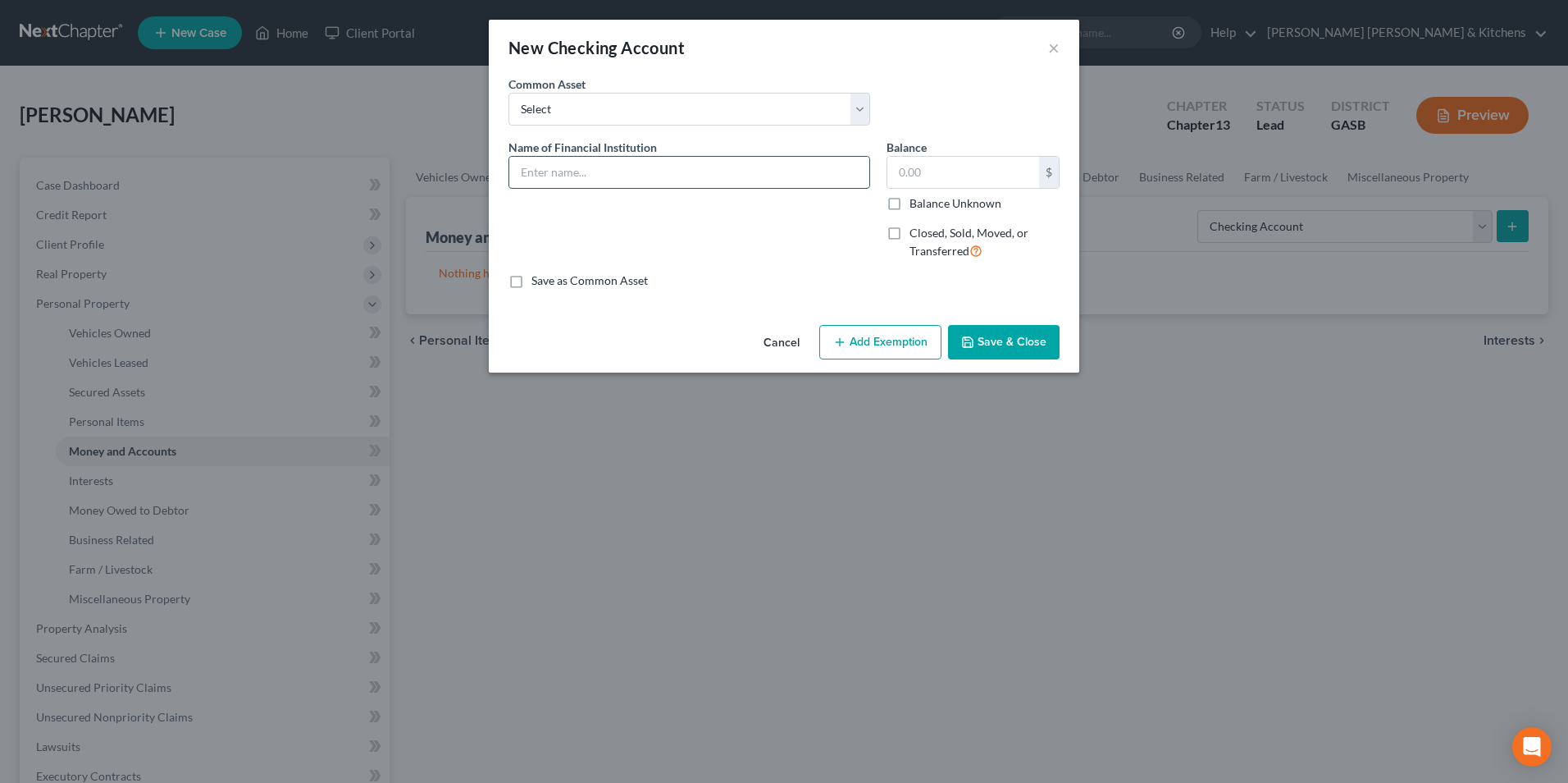
click at [684, 179] on input "text" at bounding box center [690, 172] width 360 height 32
type input "Truist Bank"
click at [944, 170] on input "text" at bounding box center [964, 172] width 152 height 32
type input "0.00"
click at [1035, 342] on button "Save & Close" at bounding box center [1004, 342] width 112 height 34
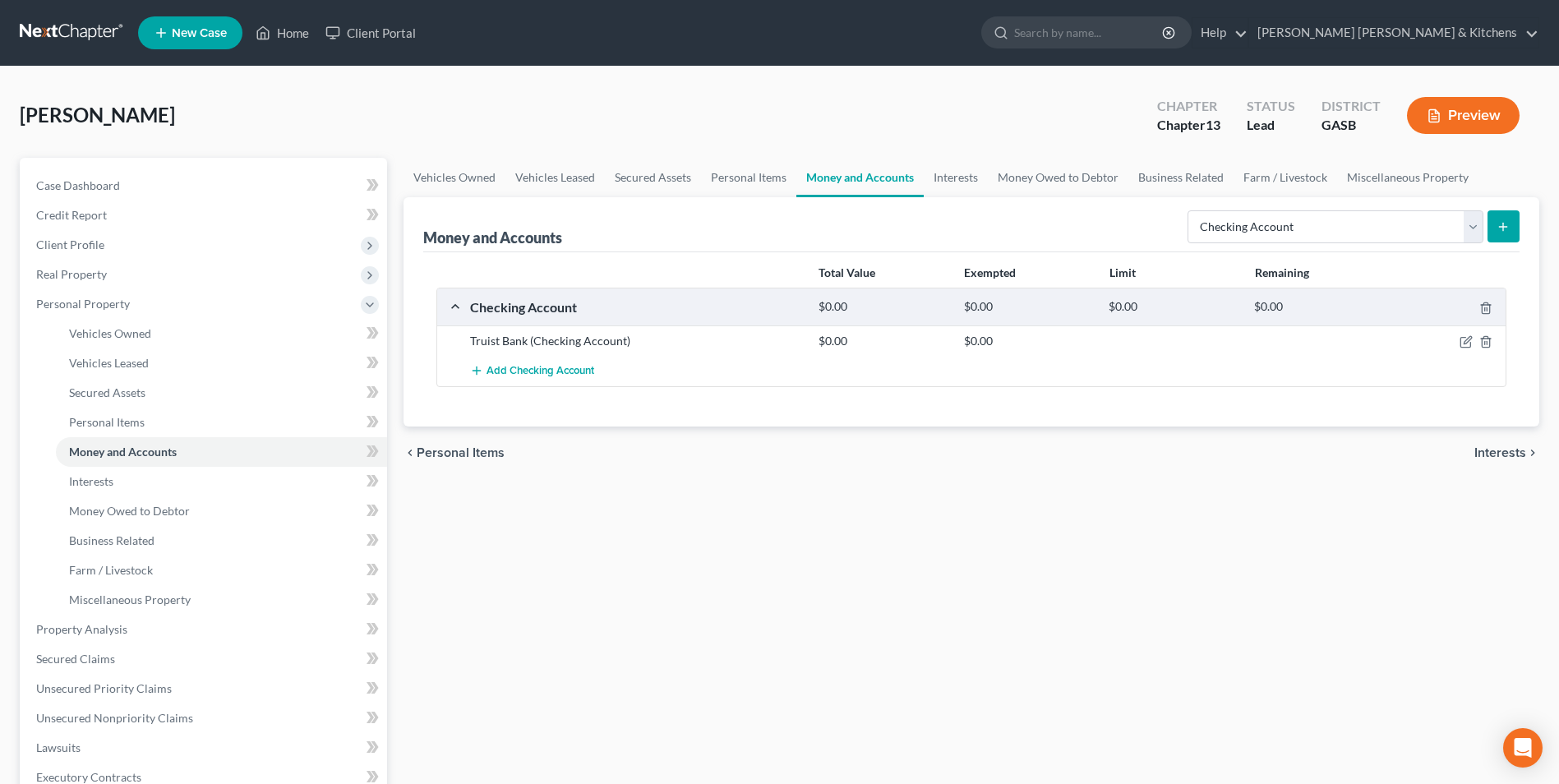
click at [1497, 225] on icon "submit" at bounding box center [1503, 226] width 13 height 13
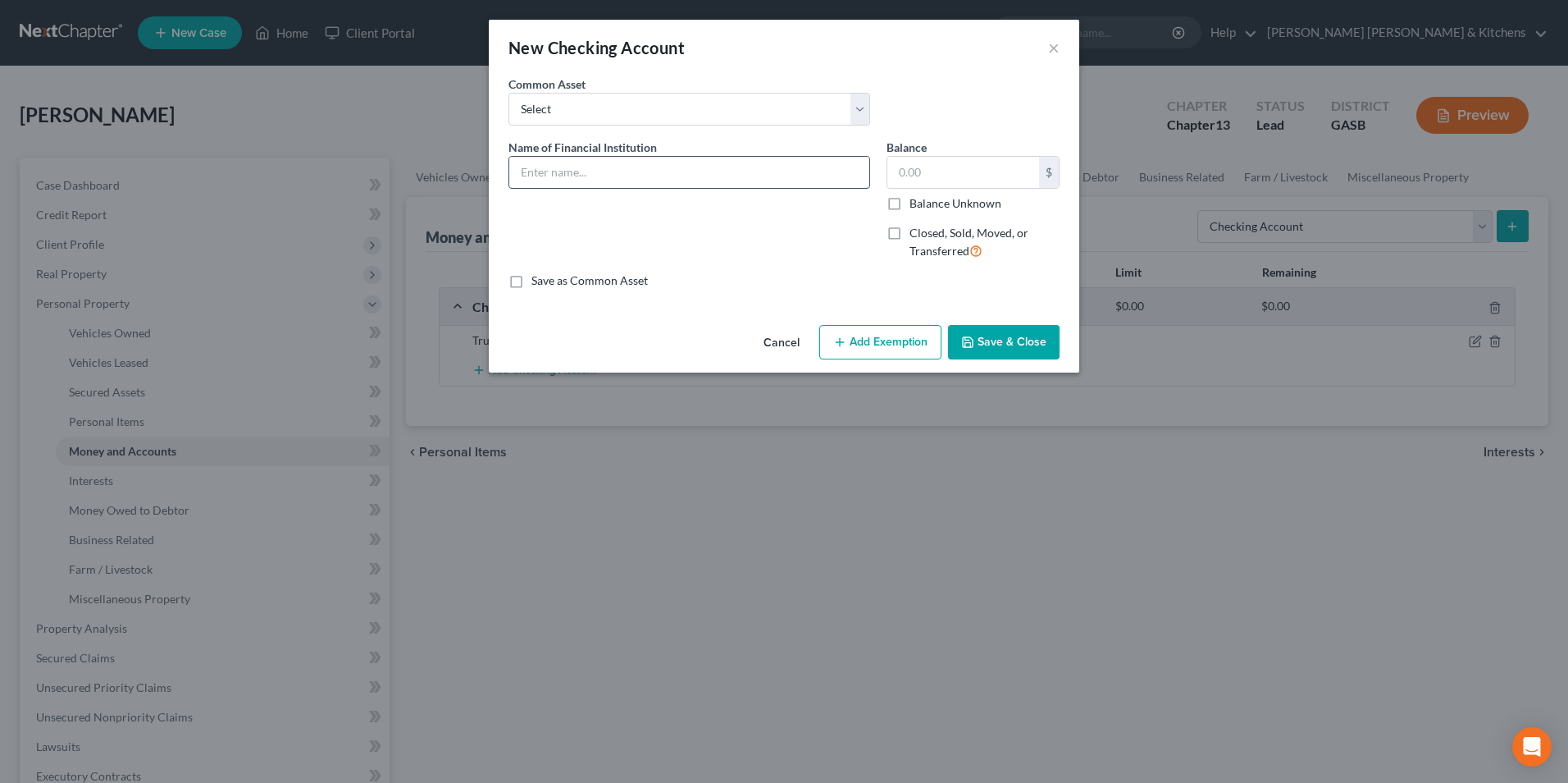
click at [623, 184] on input "text" at bounding box center [690, 172] width 360 height 32
type input "Durden Bank"
click at [964, 175] on input "text" at bounding box center [964, 172] width 152 height 32
type input "17"
click at [913, 348] on button "Add Exemption" at bounding box center [880, 342] width 122 height 34
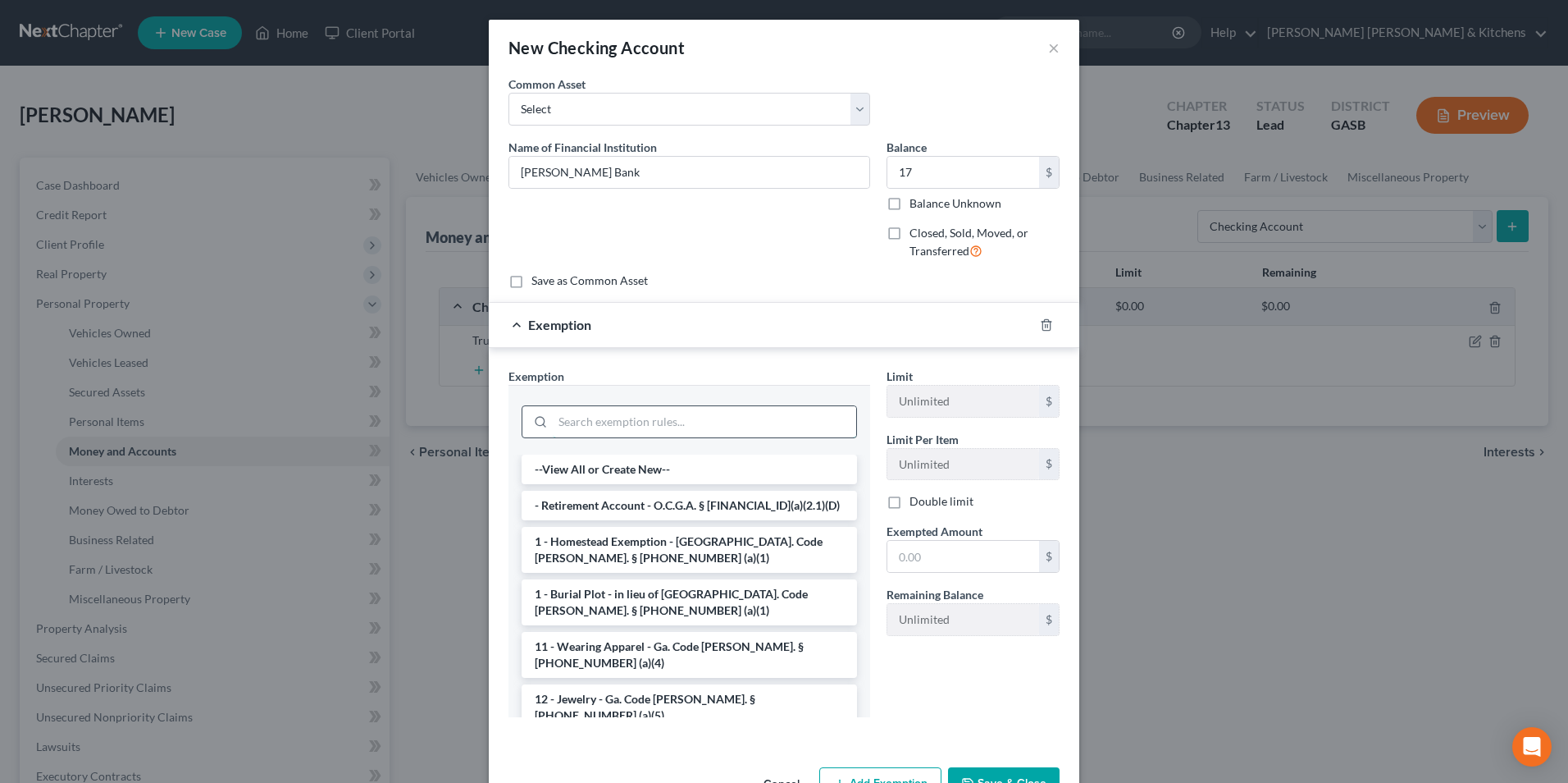
click at [669, 430] on input "search" at bounding box center [704, 422] width 303 height 32
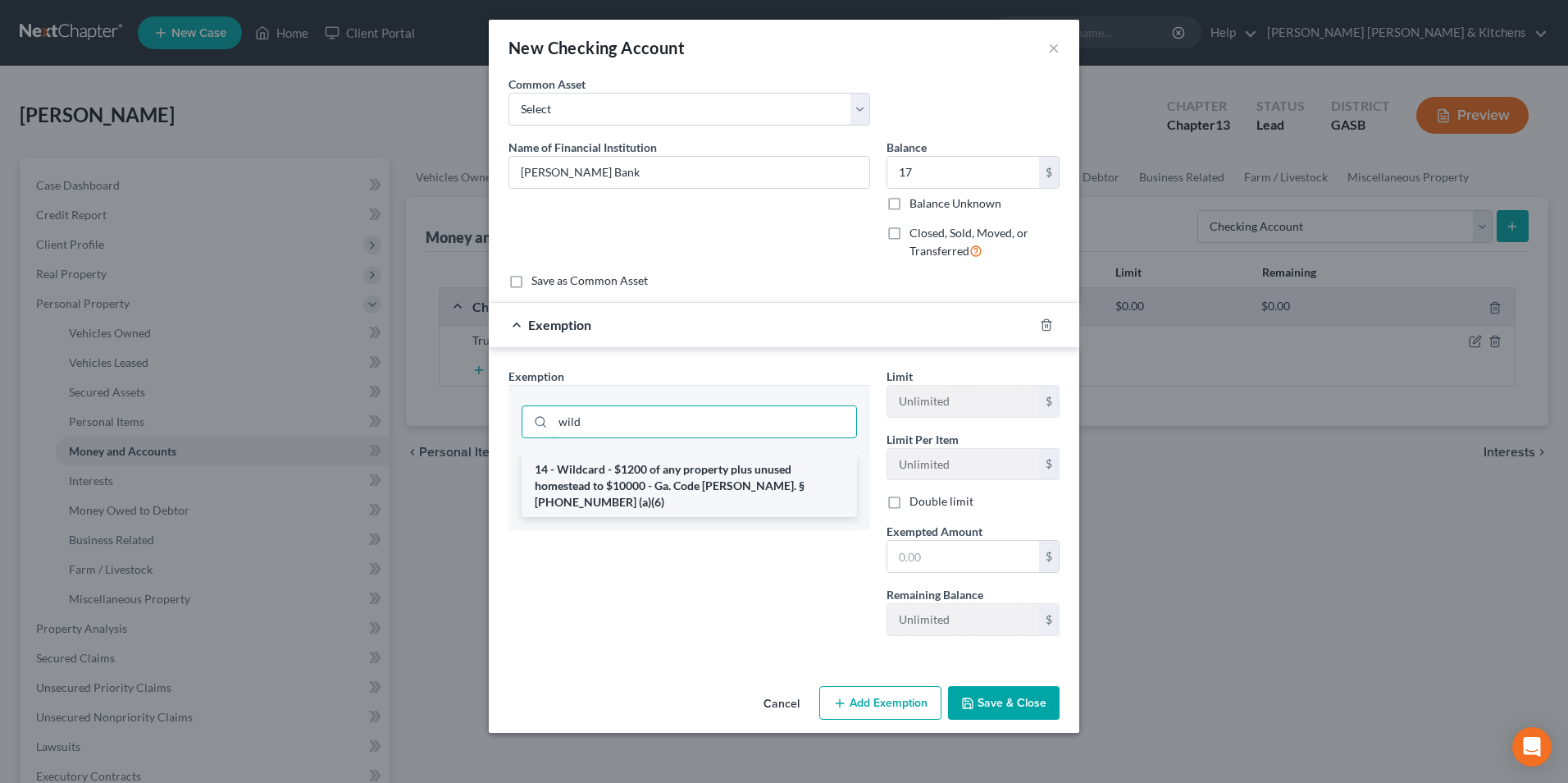
type input "wild"
click at [661, 476] on li "14 - Wildcard - $1200 of any property plus unused homestead to $10000 - Ga. Cod…" at bounding box center [689, 485] width 335 height 62
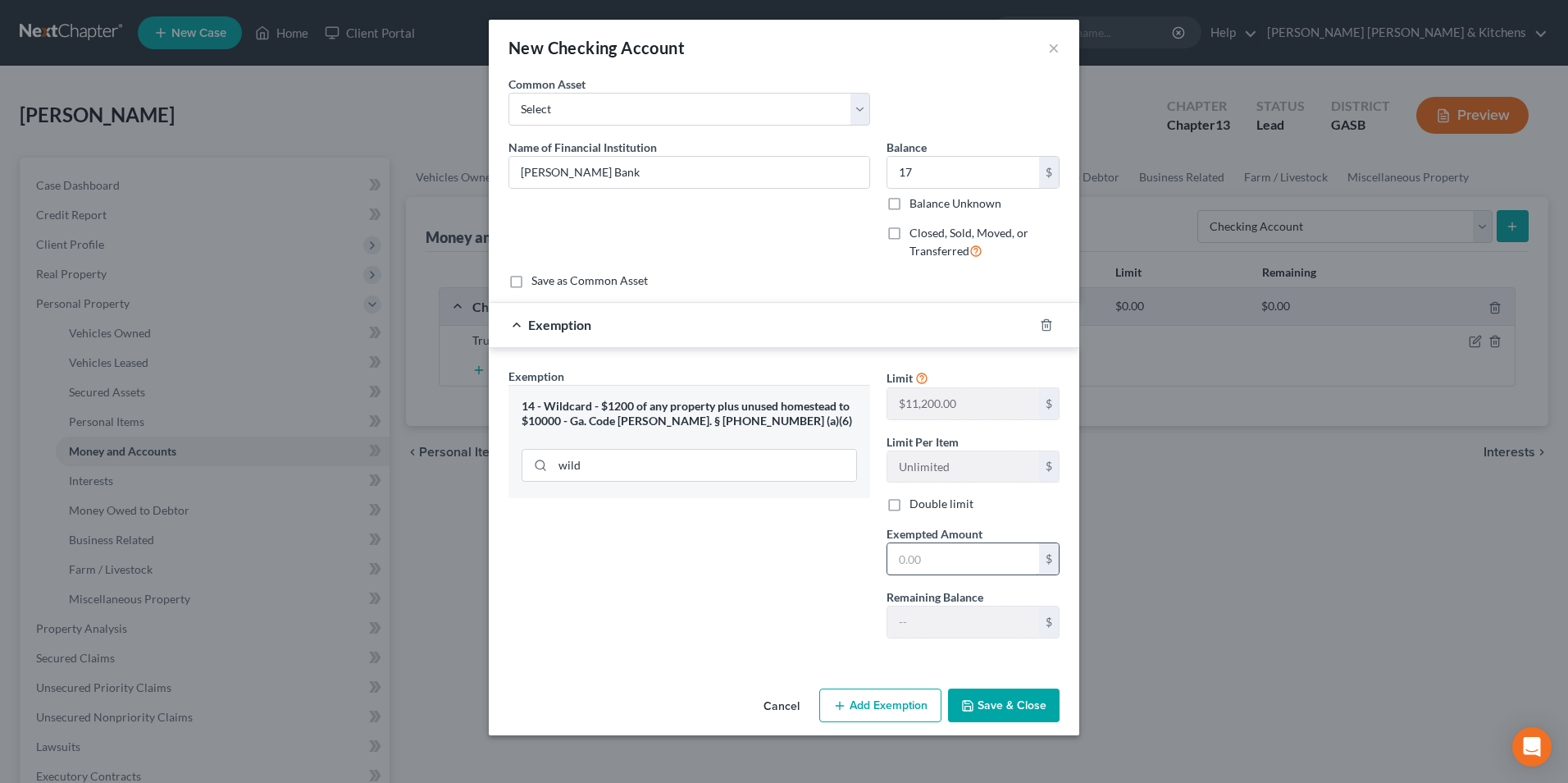
click at [917, 557] on input "text" at bounding box center [964, 558] width 152 height 32
type input "17"
click at [1015, 705] on button "Save & Close" at bounding box center [1004, 705] width 112 height 34
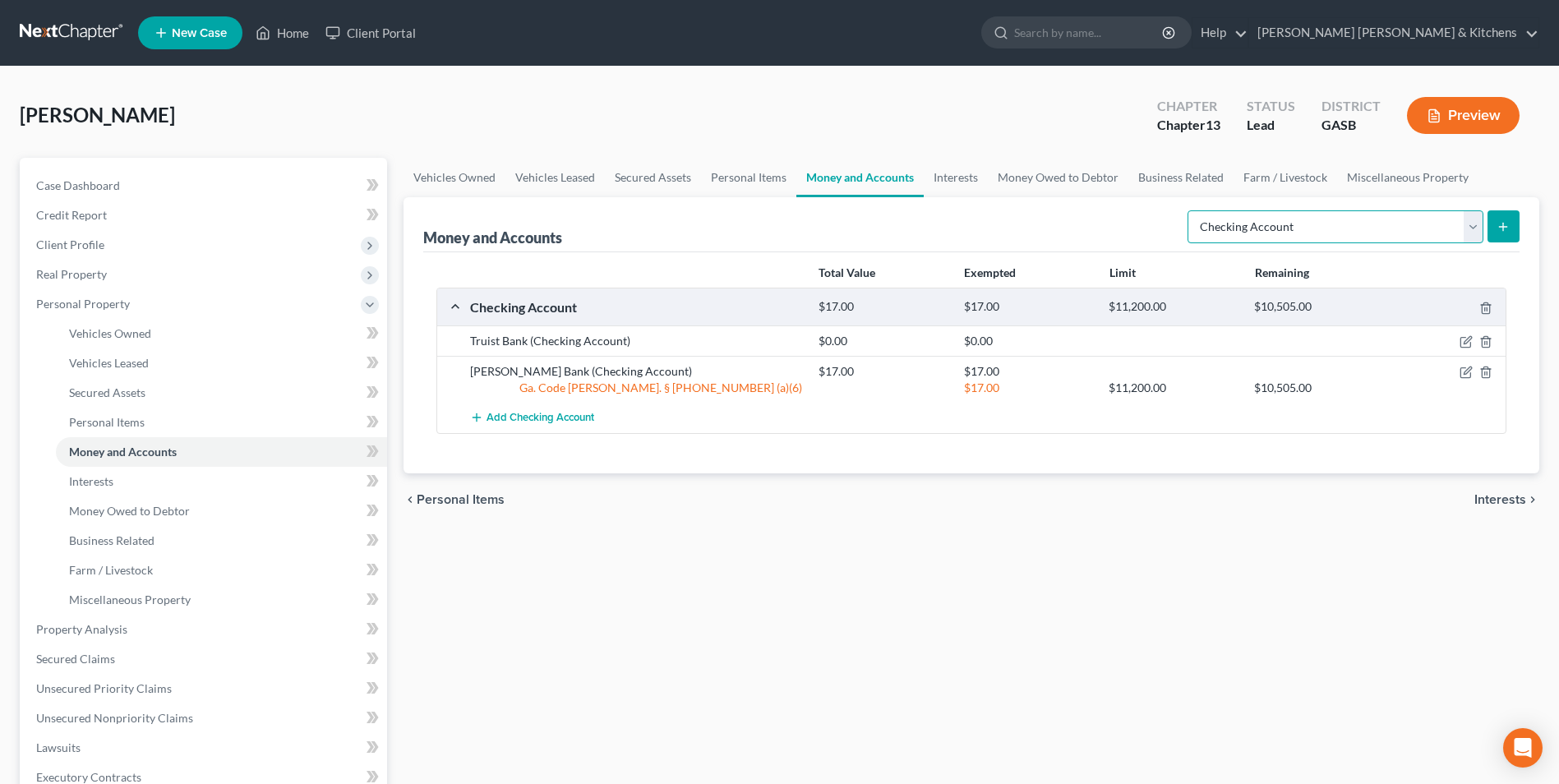
click at [1275, 227] on select "Select Account Type Brokerage Cash on Hand Certificates of Deposit Checking Acc…" at bounding box center [1335, 227] width 296 height 32
select select "other"
click at [1190, 210] on select "Select Account Type Brokerage Cash on Hand Certificates of Deposit Checking Acc…" at bounding box center [1335, 227] width 296 height 32
click at [1499, 230] on icon "submit" at bounding box center [1503, 226] width 13 height 13
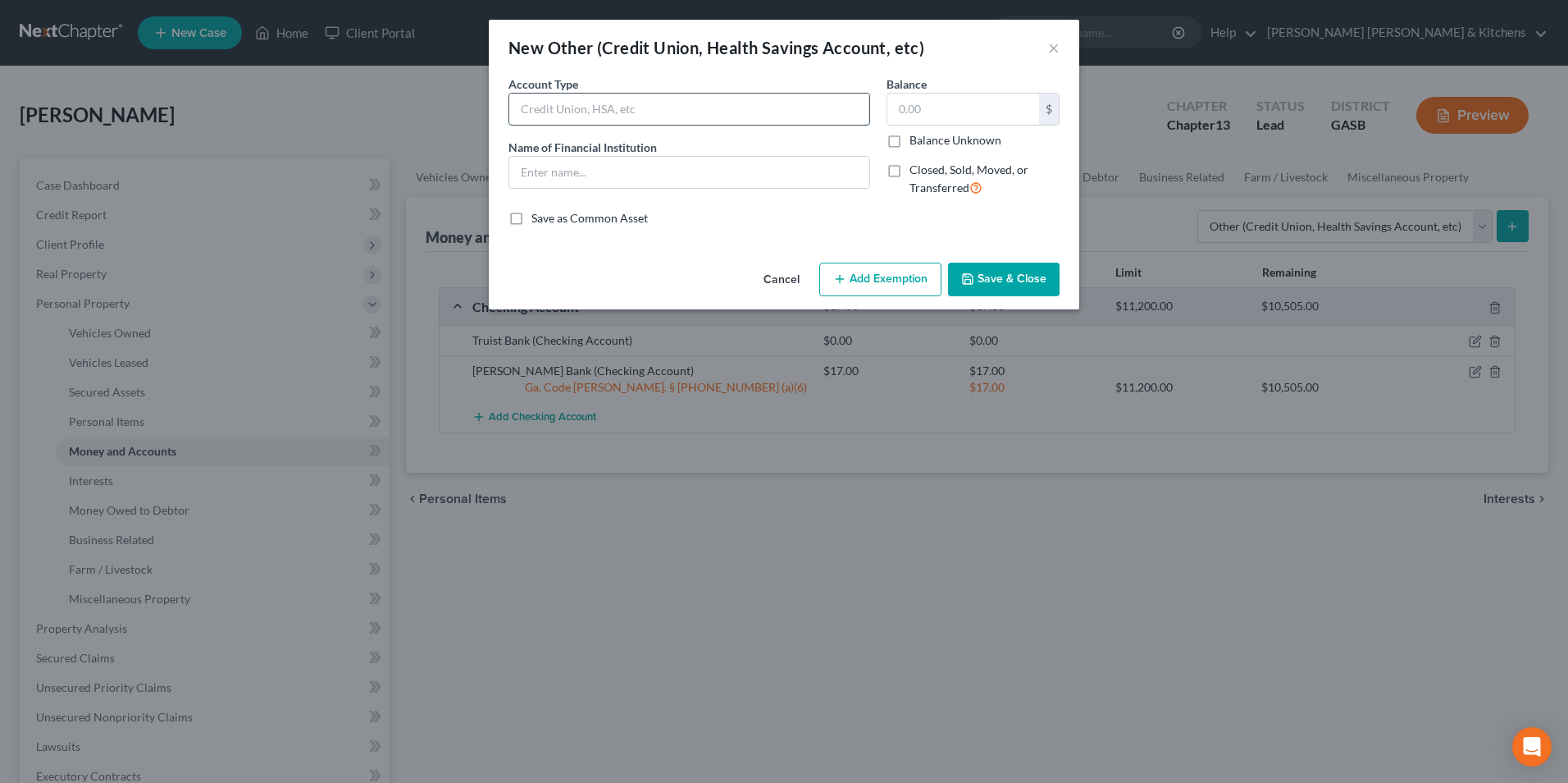
click at [592, 120] on input "text" at bounding box center [690, 109] width 360 height 32
click at [528, 171] on input "text" at bounding box center [690, 172] width 360 height 32
type input "cash app"
click at [925, 97] on input "text" at bounding box center [964, 109] width 152 height 32
type input "50.00"
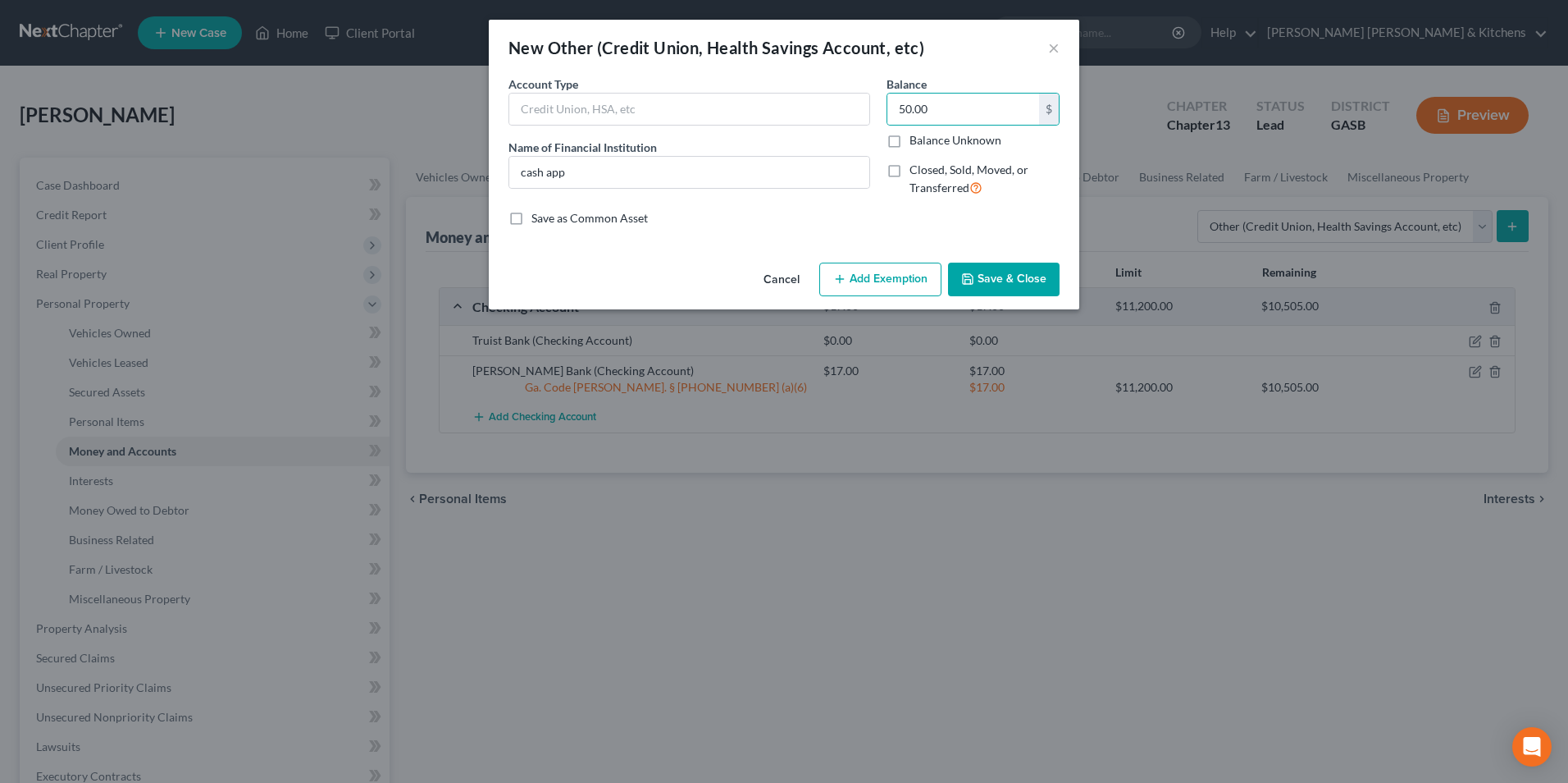
click at [901, 284] on button "Add Exemption" at bounding box center [880, 279] width 122 height 34
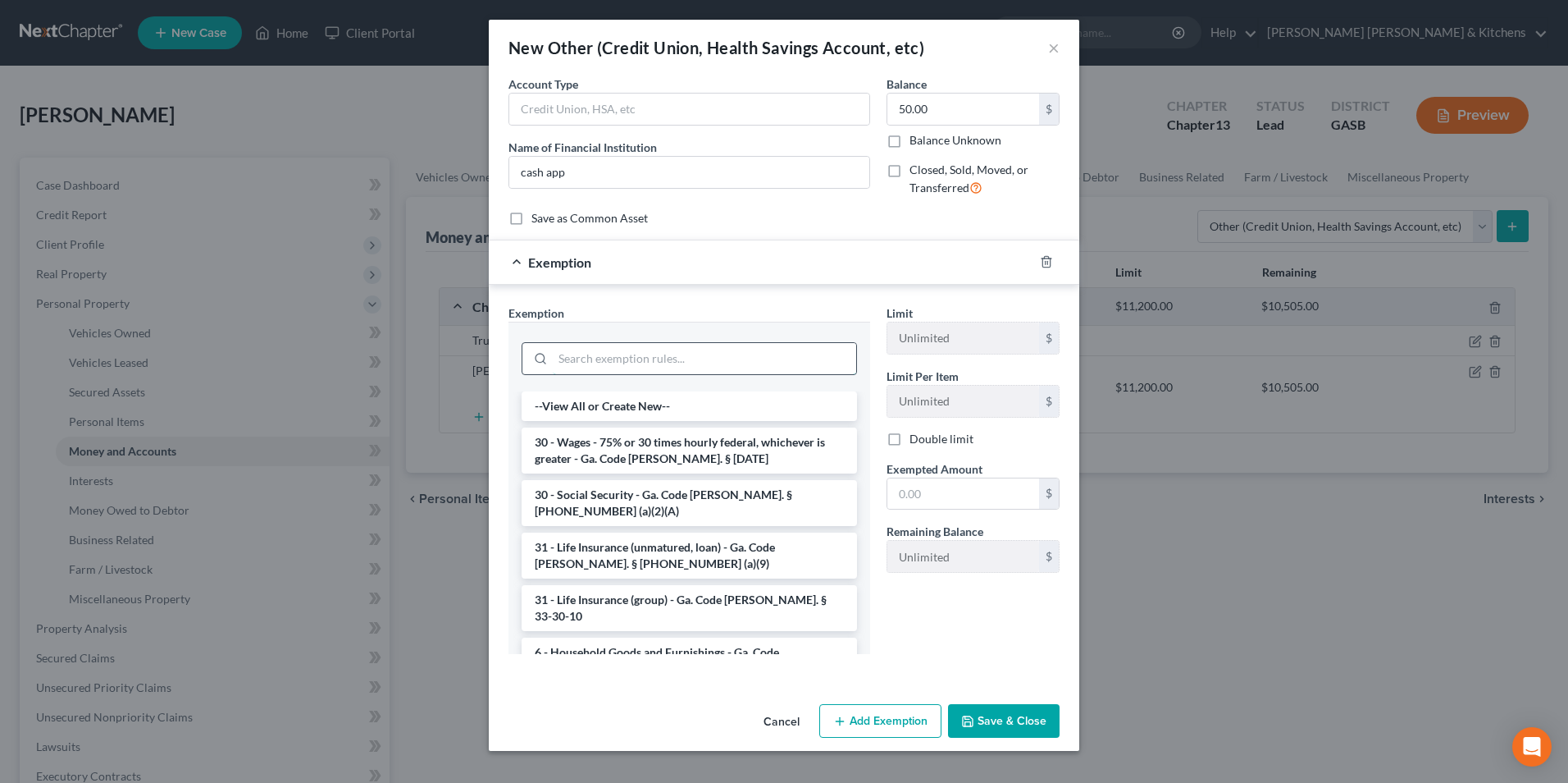
click at [584, 366] on input "search" at bounding box center [704, 359] width 303 height 32
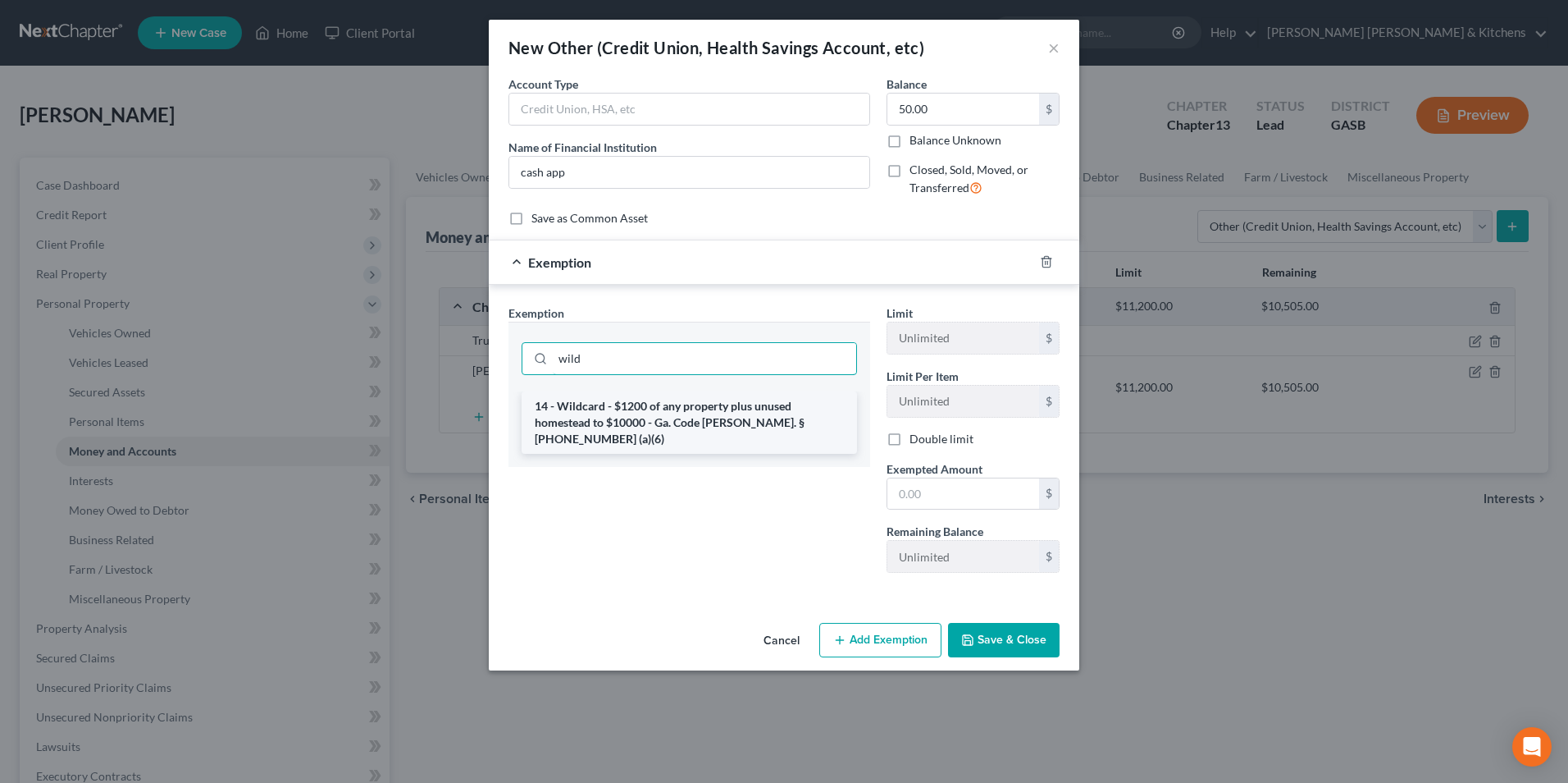
type input "wild"
click at [606, 408] on li "14 - Wildcard - $1200 of any property plus unused homestead to $10000 - Ga. Cod…" at bounding box center [689, 422] width 335 height 62
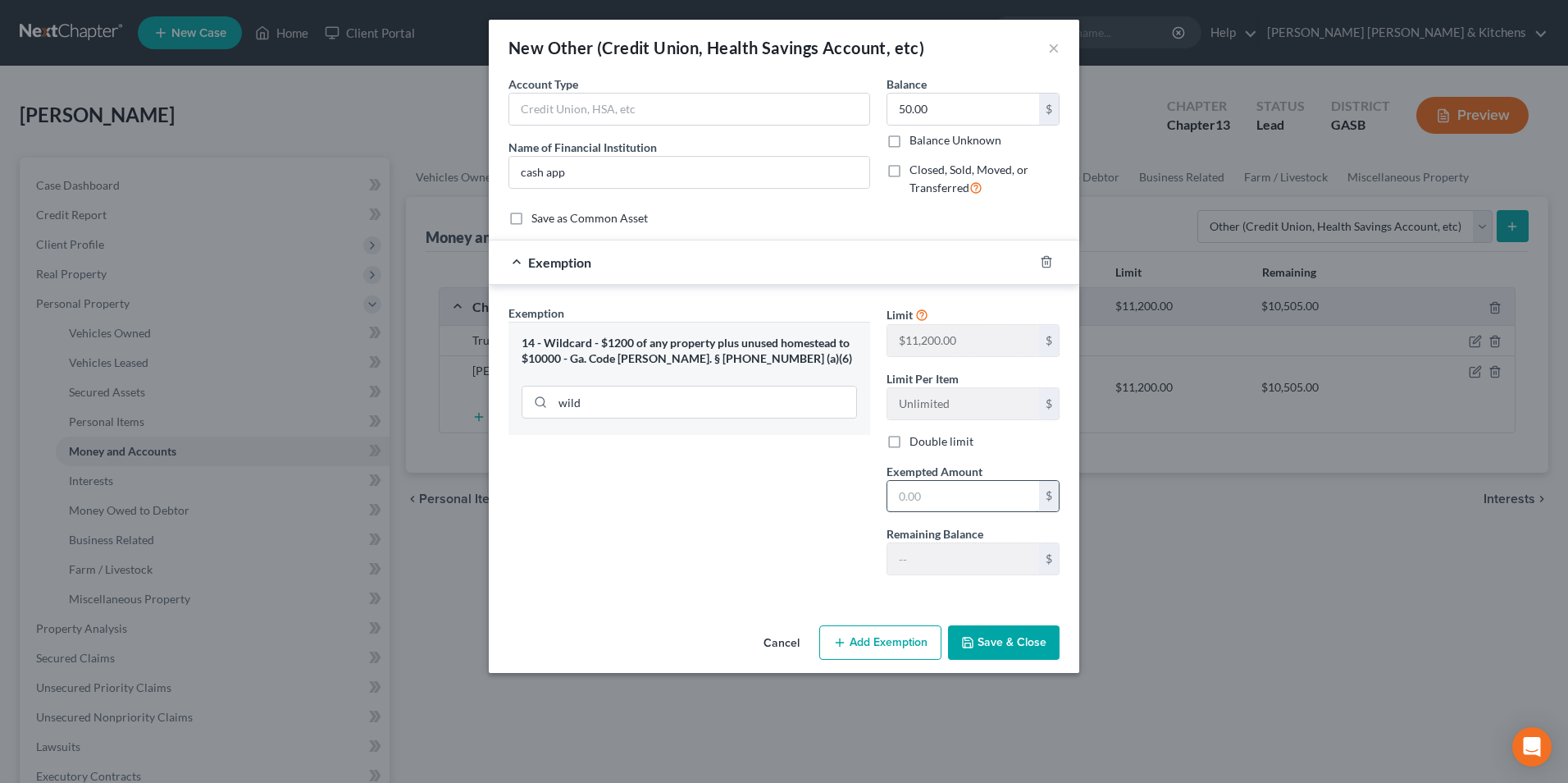
click at [915, 492] on input "text" at bounding box center [964, 496] width 152 height 32
type input "50.00"
click at [976, 646] on button "Save & Close" at bounding box center [1004, 642] width 112 height 34
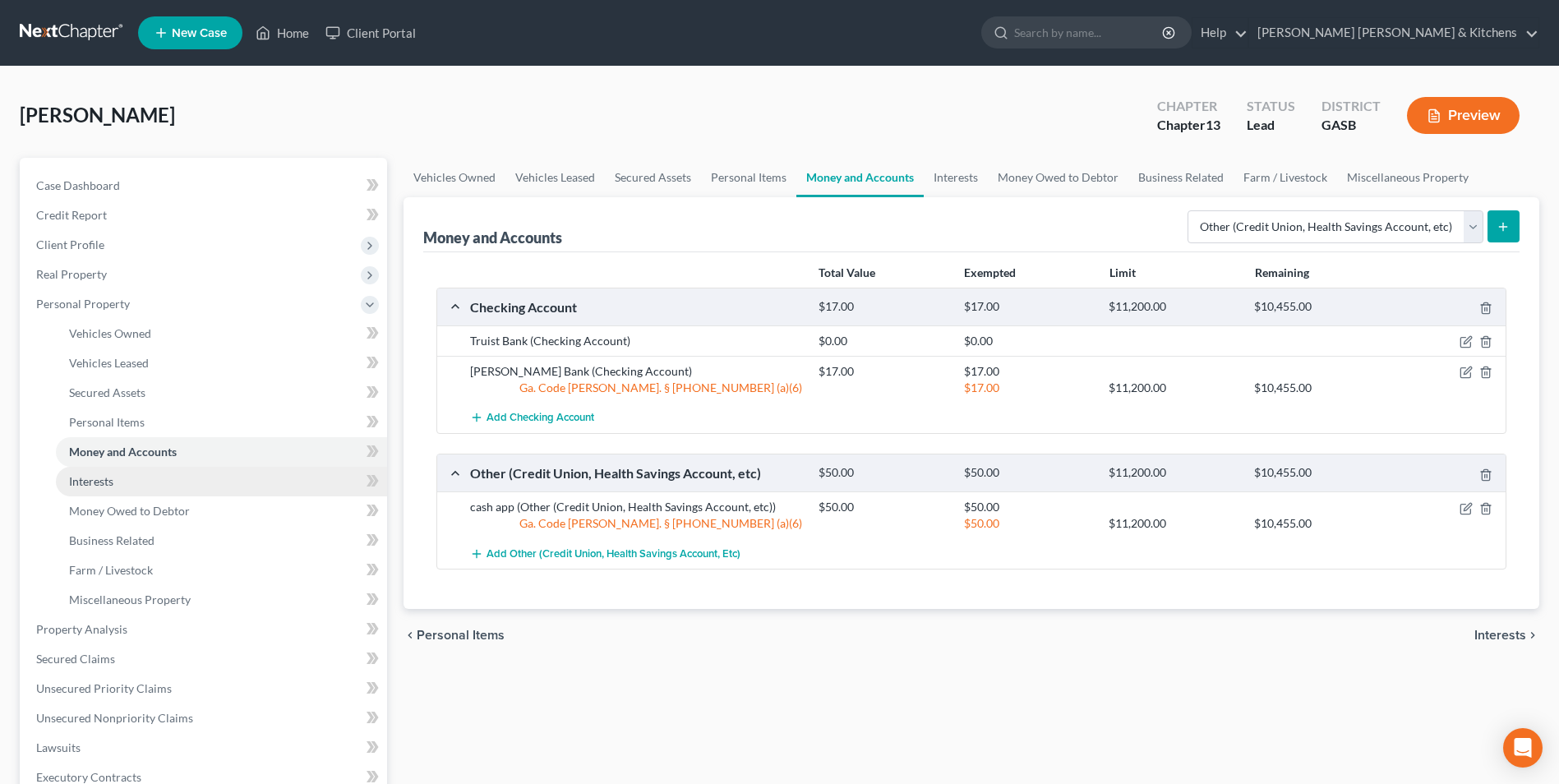
drag, startPoint x: 71, startPoint y: 487, endPoint x: 257, endPoint y: 492, distance: 186.1
click at [71, 487] on span "Interests" at bounding box center [92, 480] width 44 height 14
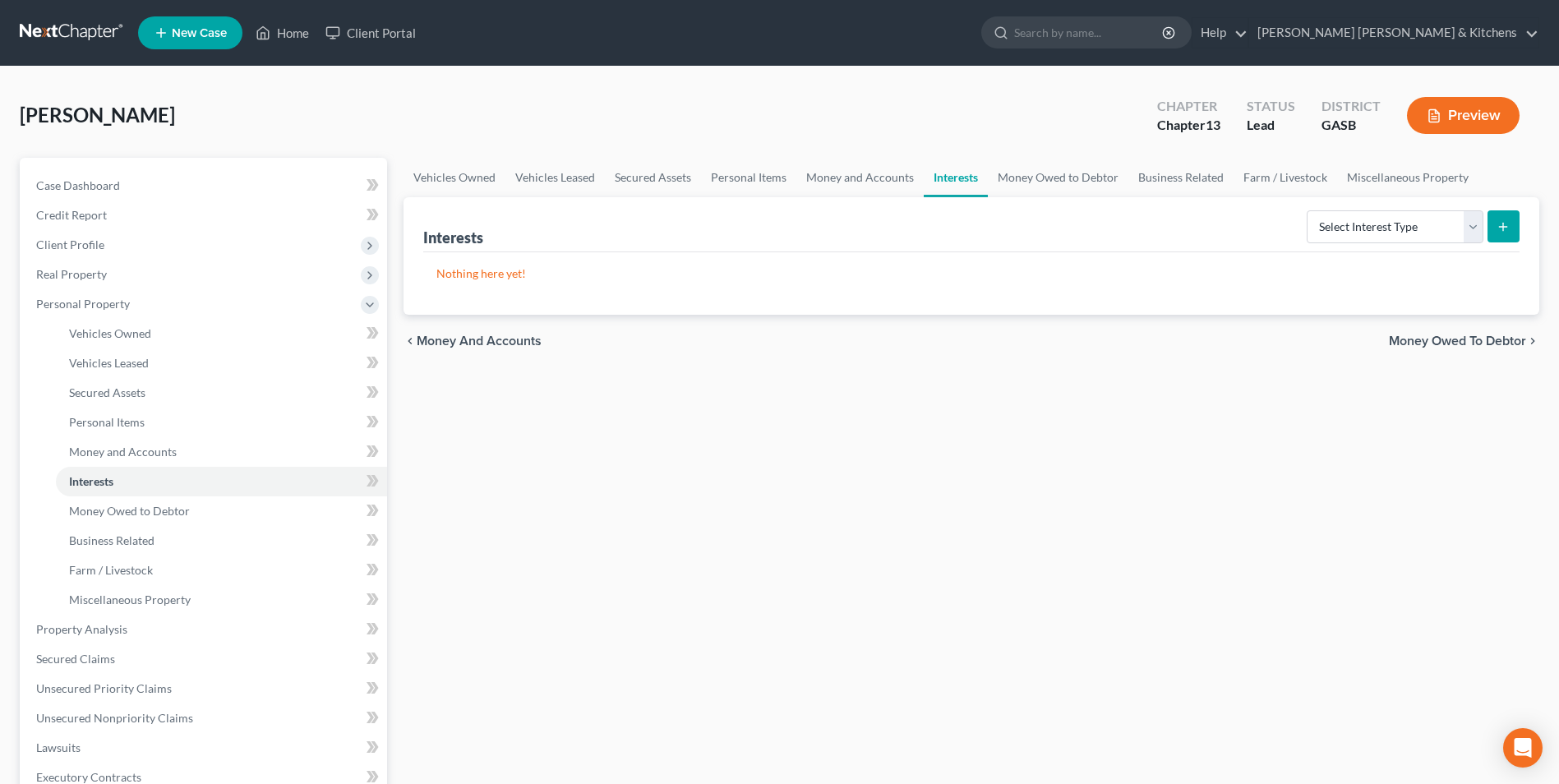
click at [1329, 246] on div "Select Interest Type 401K Annuity Bond Education IRA Government Bond Government…" at bounding box center [1409, 225] width 220 height 44
click at [1343, 233] on select "Select Interest Type 401K Annuity Bond Education IRA Government Bond Government…" at bounding box center [1395, 227] width 177 height 32
select select "term_life_insurance"
click at [1308, 210] on select "Select Interest Type 401K Annuity Bond Education IRA Government Bond Government…" at bounding box center [1395, 227] width 177 height 32
click at [1500, 228] on icon "submit" at bounding box center [1503, 226] width 13 height 13
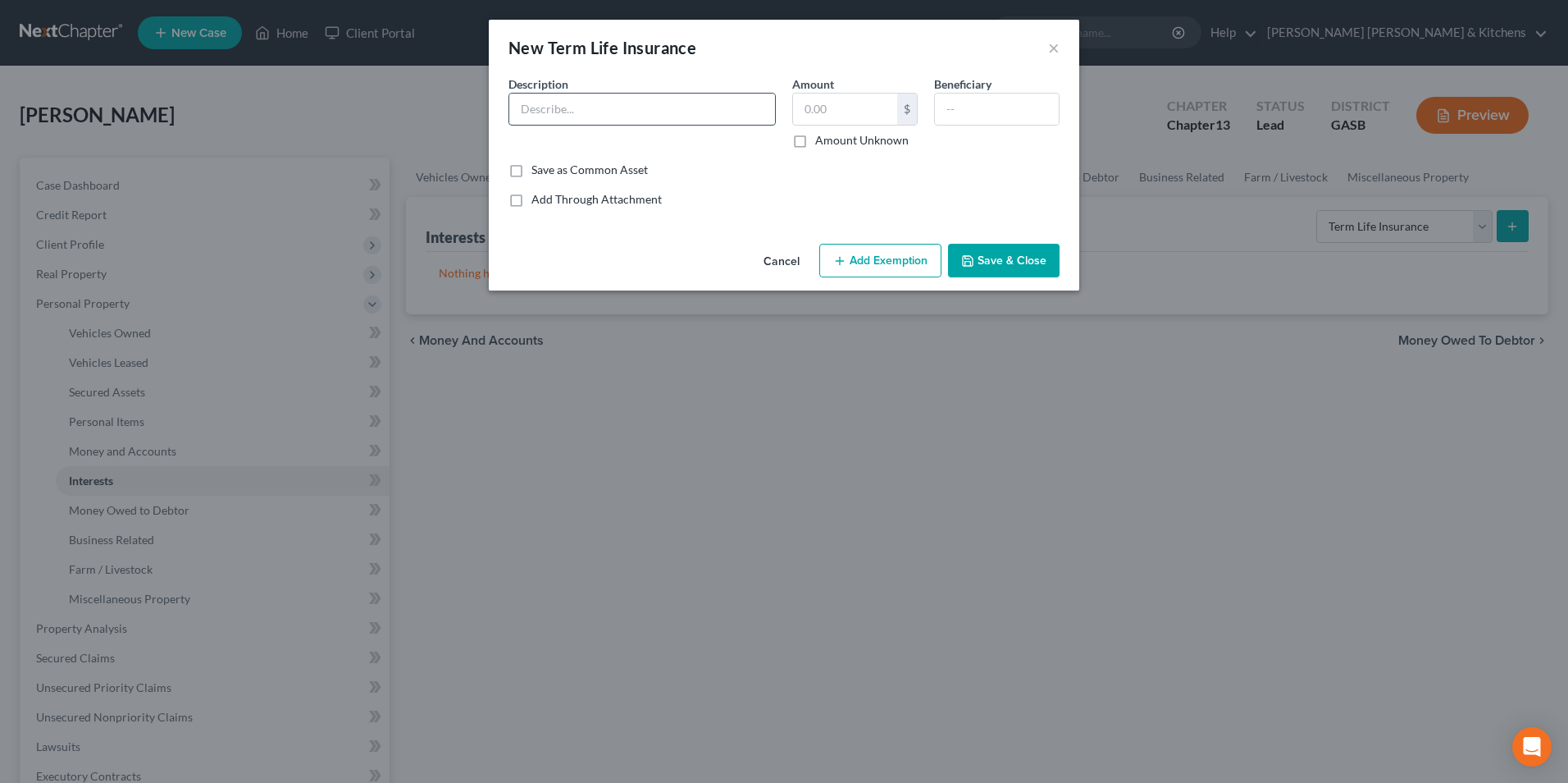
click at [620, 123] on input "text" at bounding box center [642, 109] width 265 height 32
type input "policy thru work"
click at [867, 112] on input "text" at bounding box center [845, 109] width 104 height 32
type input "0.00"
click at [956, 118] on input "text" at bounding box center [996, 109] width 124 height 32
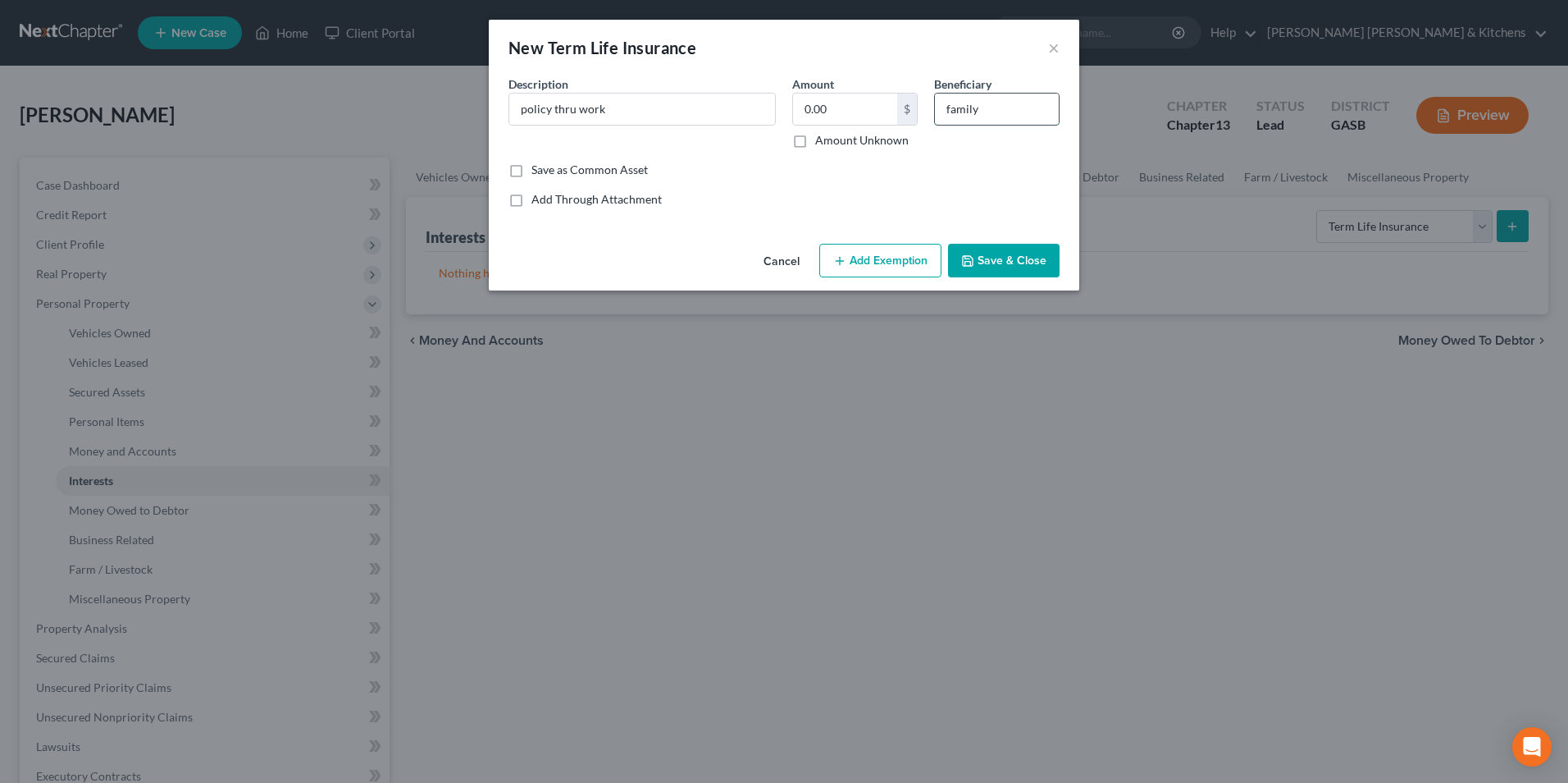
type input "family"
click at [1010, 266] on button "Save & Close" at bounding box center [1004, 260] width 112 height 34
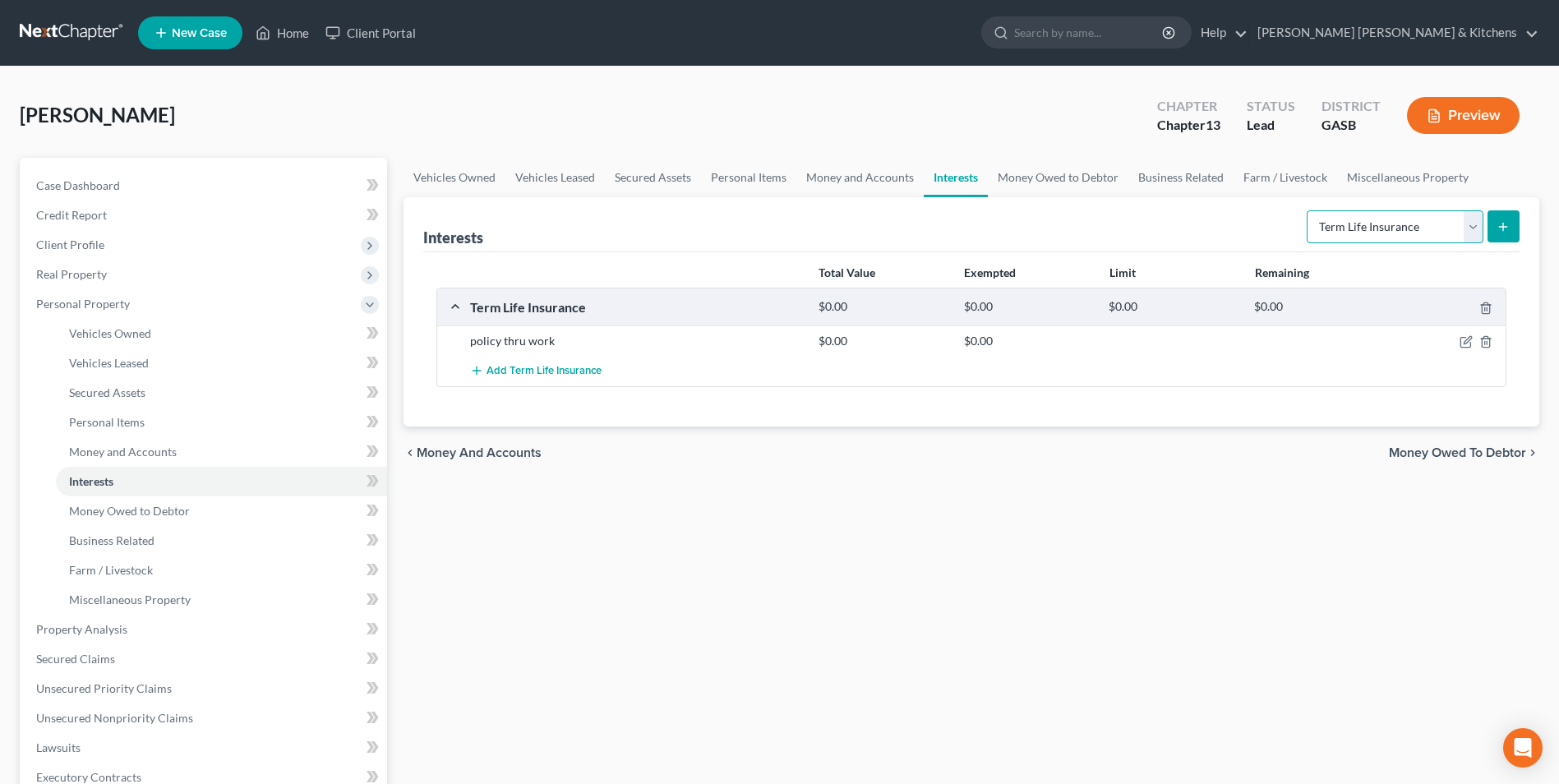
click at [1332, 225] on select "Select Interest Type 401K Annuity Bond Education IRA Government Bond Government…" at bounding box center [1395, 227] width 177 height 32
select select "401k"
click at [1308, 210] on select "Select Interest Type 401K Annuity Bond Education IRA Government Bond Government…" at bounding box center [1395, 227] width 177 height 32
click at [1508, 233] on icon "submit" at bounding box center [1503, 226] width 13 height 13
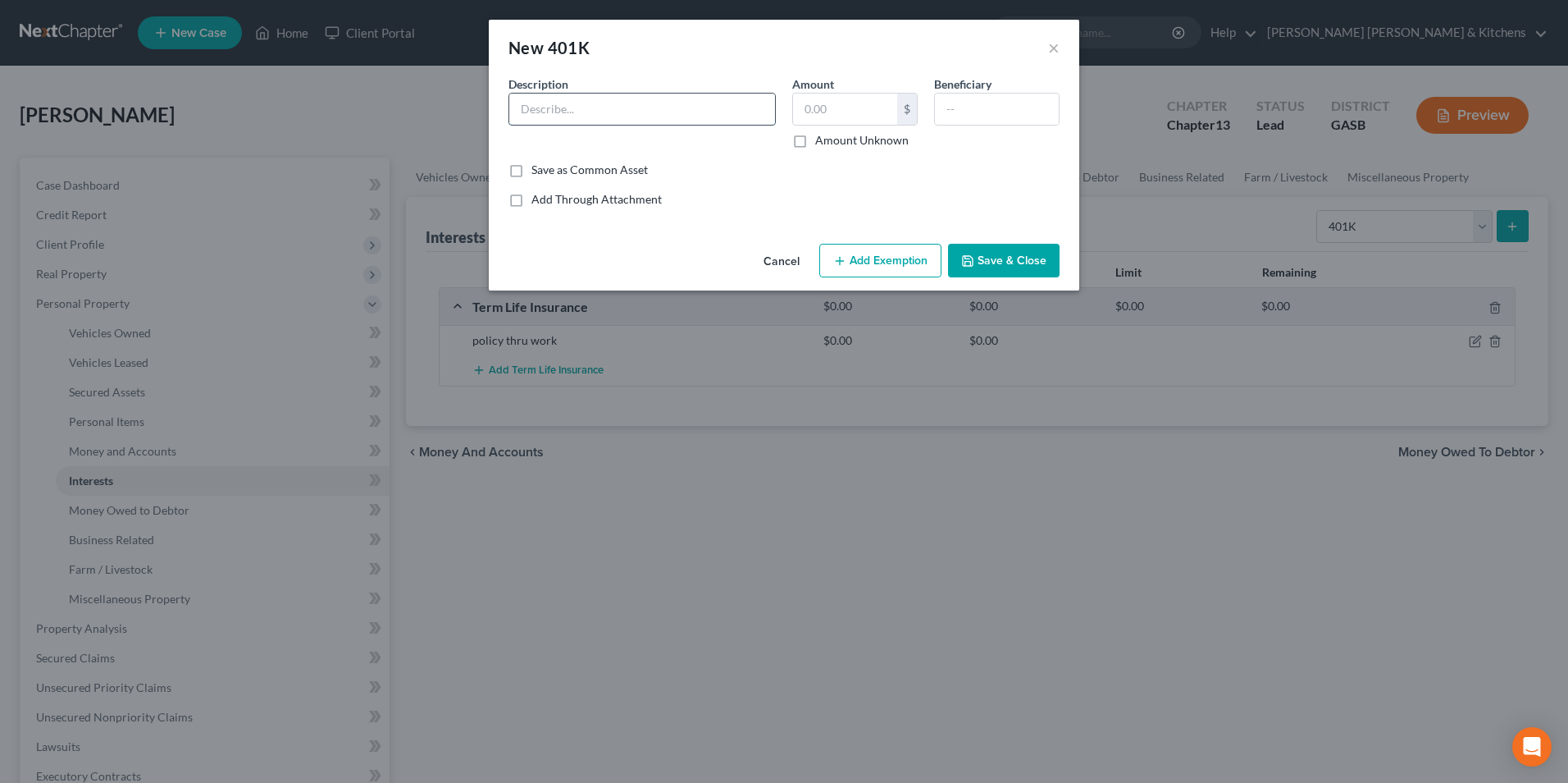
click at [615, 114] on input "text" at bounding box center [642, 109] width 265 height 32
type input "retirement"
click at [814, 126] on div "Amount $ Amount Unknown" at bounding box center [855, 112] width 142 height 73
click at [814, 114] on input "text" at bounding box center [845, 109] width 104 height 32
type input "14,000"
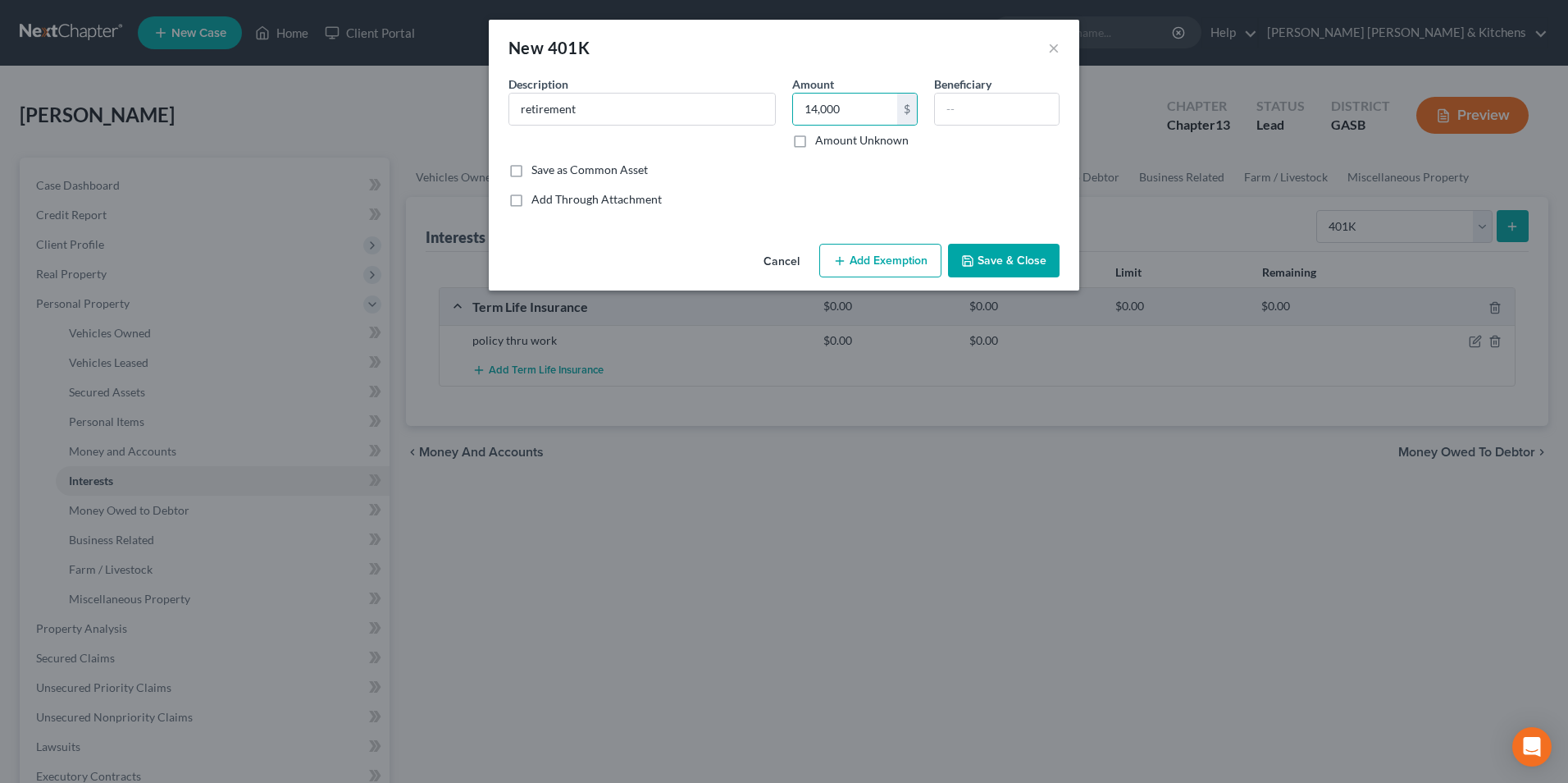
click at [869, 264] on button "Add Exemption" at bounding box center [880, 260] width 122 height 34
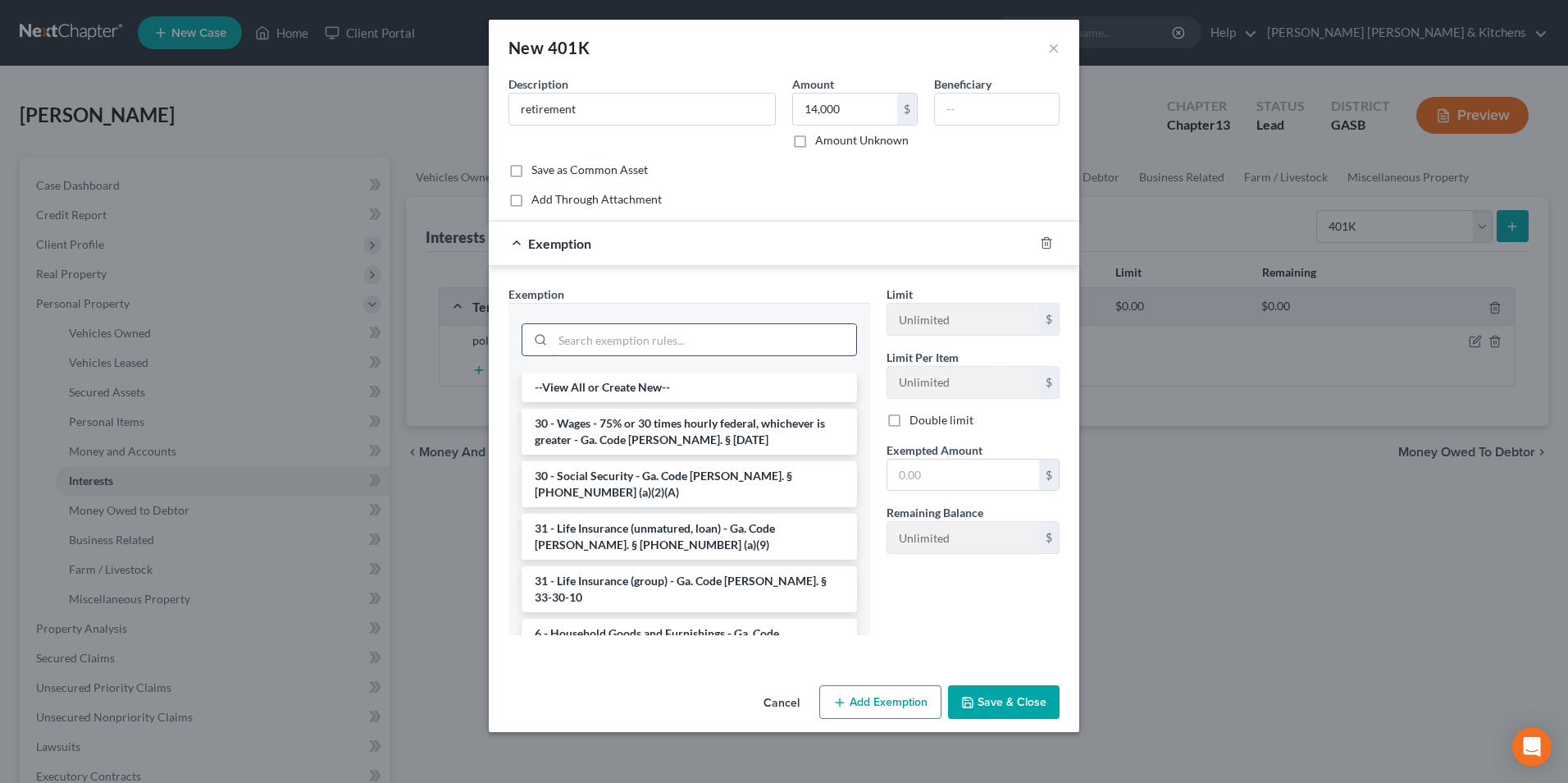
click at [708, 344] on input "search" at bounding box center [704, 340] width 303 height 32
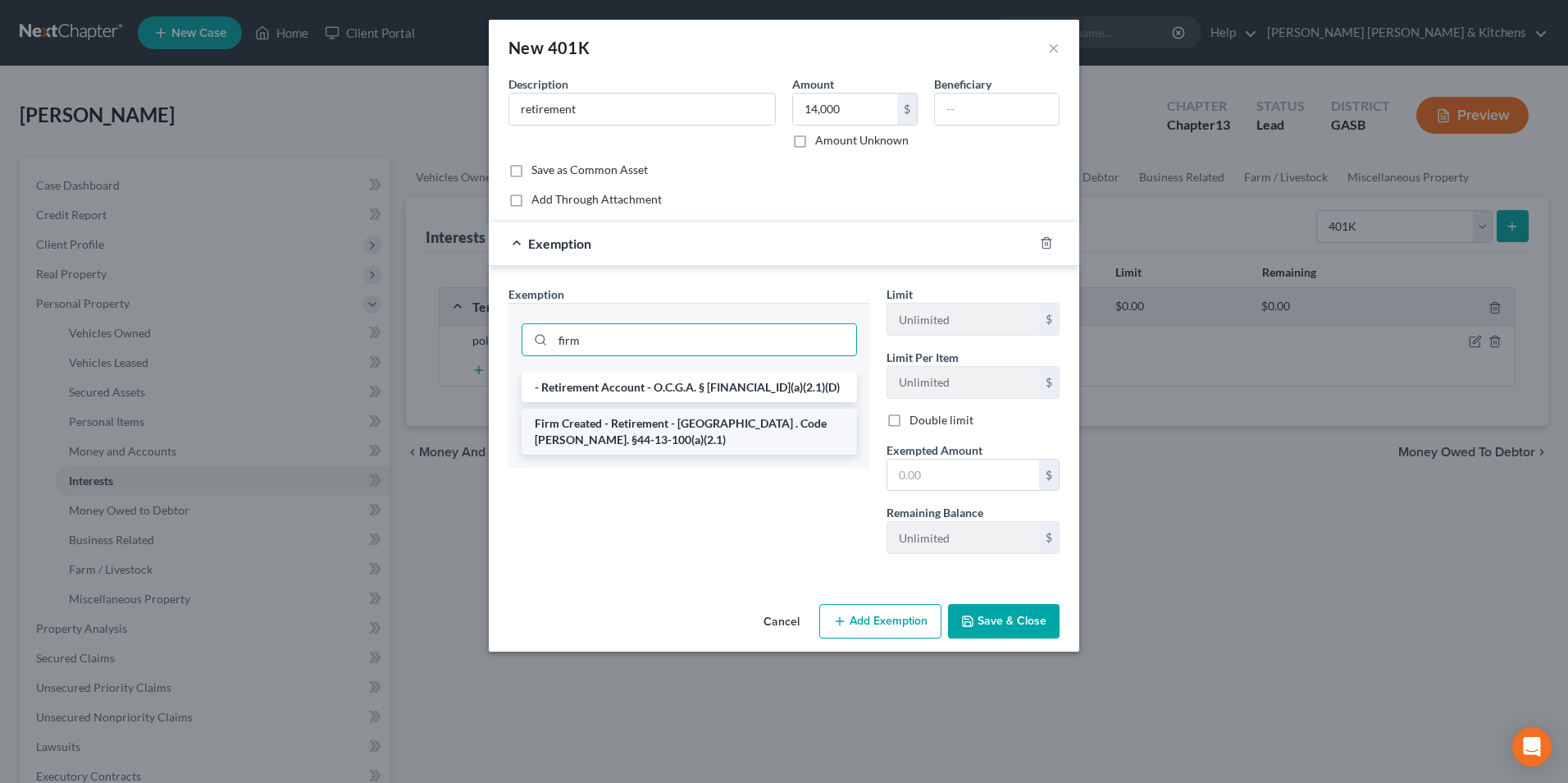
type input "firm"
click at [697, 431] on li "Firm Created - Retirement - GA . Code Ann. §44-13-100(a)(2.1)" at bounding box center [689, 431] width 335 height 46
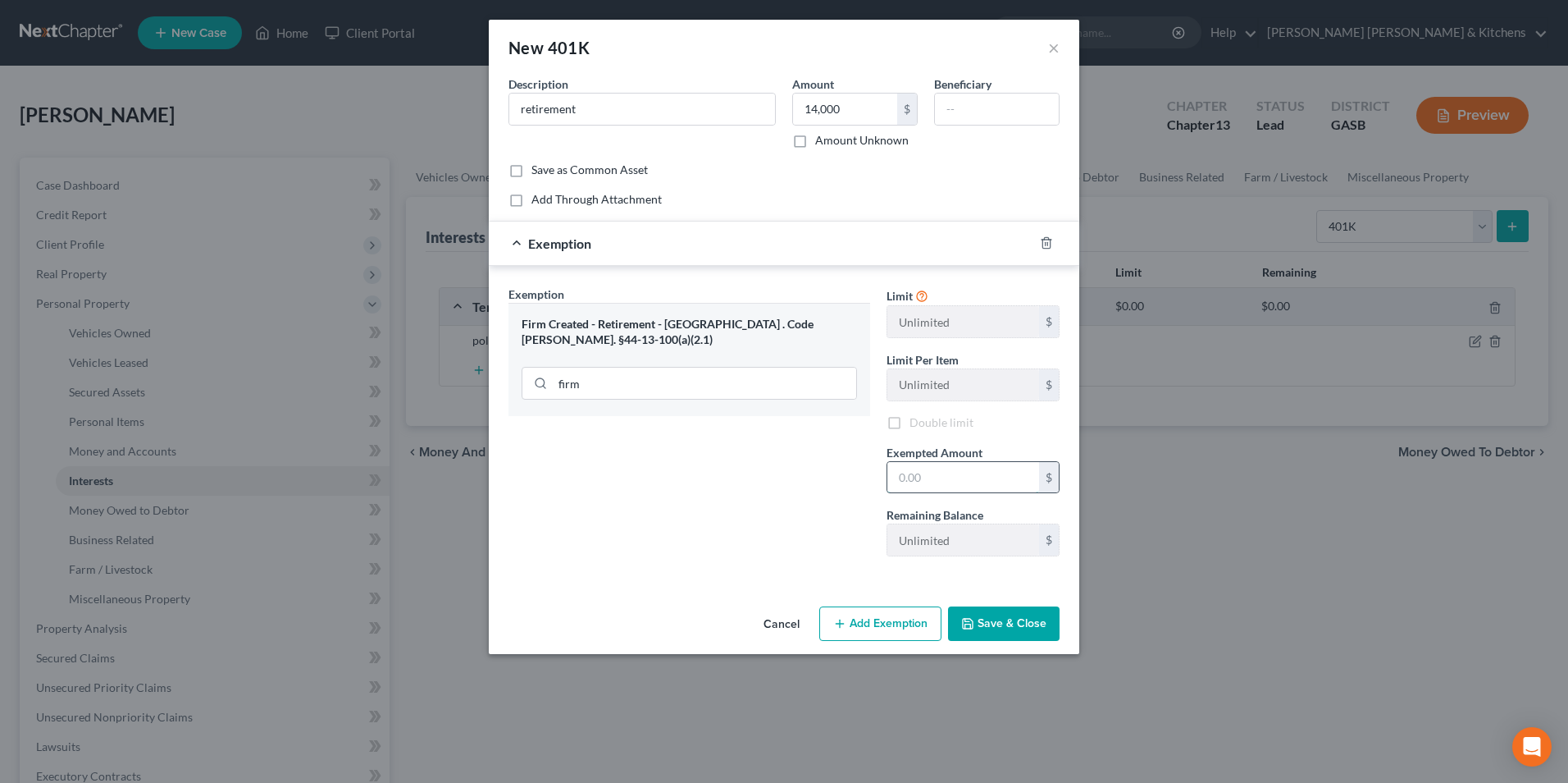
click at [946, 481] on input "text" at bounding box center [964, 477] width 152 height 32
type input "14,000"
click at [1012, 634] on button "Save & Close" at bounding box center [1004, 623] width 112 height 34
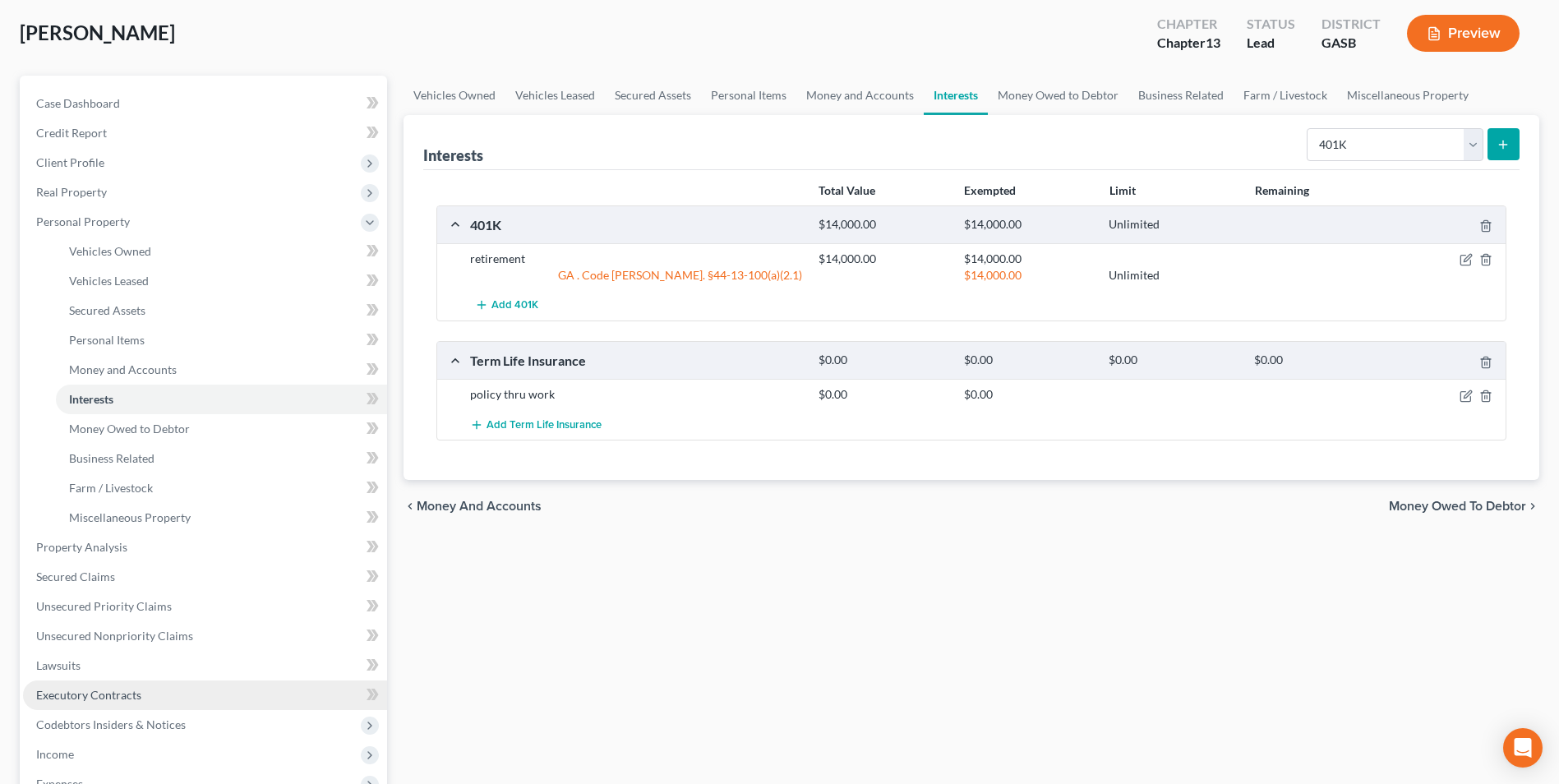
click at [84, 693] on span "Executory Contracts" at bounding box center [88, 694] width 105 height 14
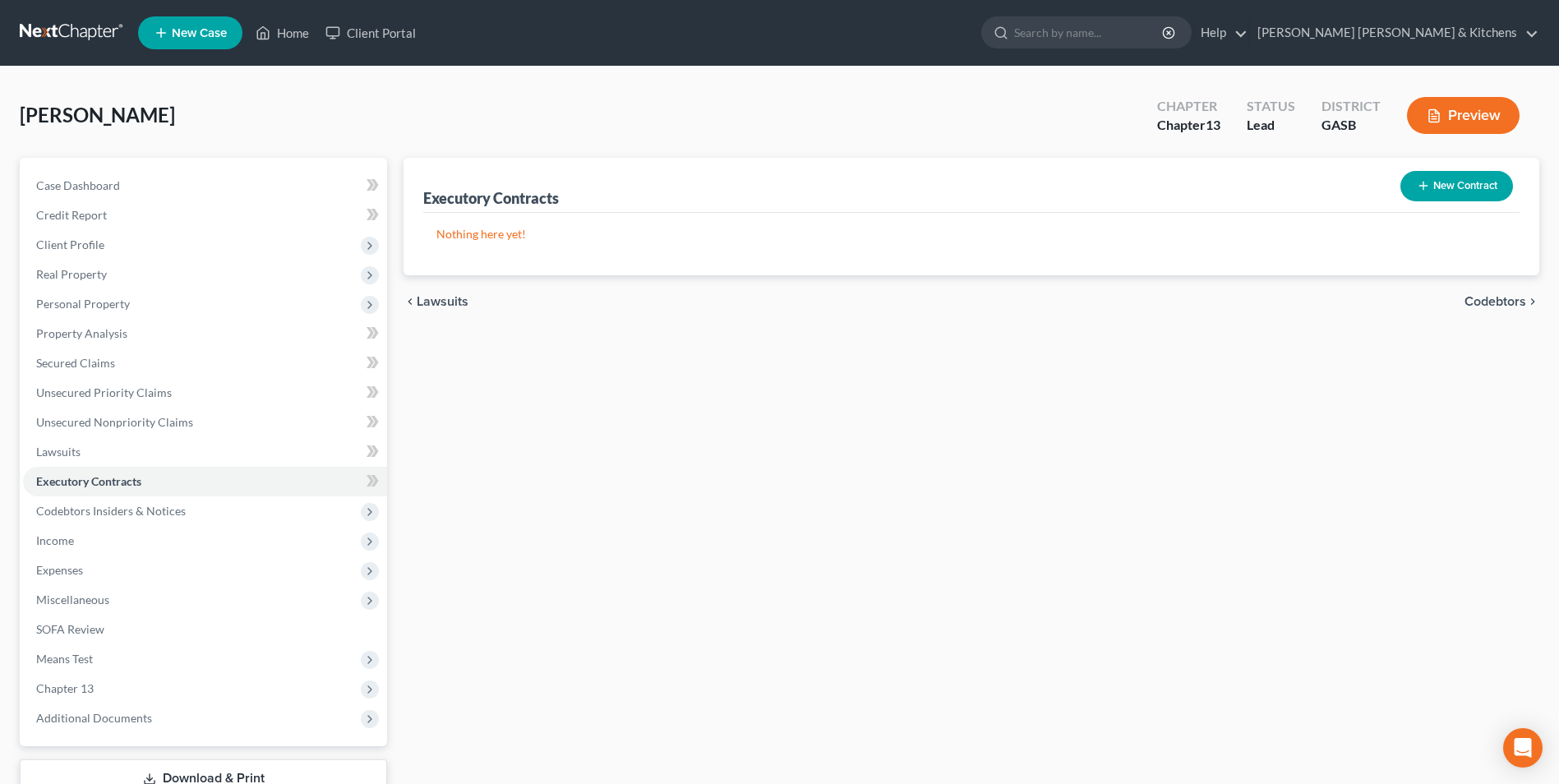
click at [1436, 182] on button "New Contract" at bounding box center [1456, 186] width 113 height 31
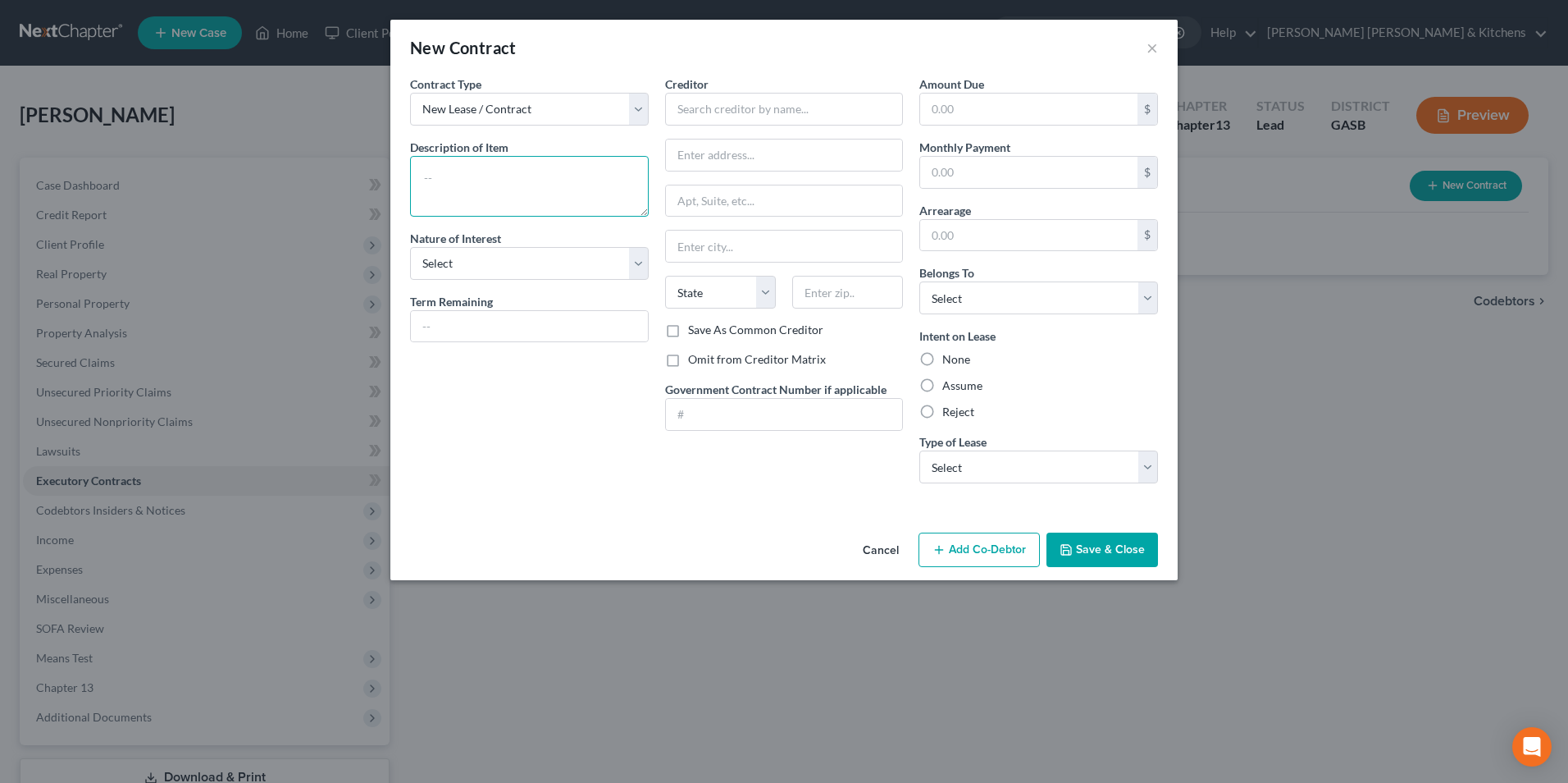
click at [547, 203] on textarea at bounding box center [529, 186] width 239 height 61
type textarea "assume phone contract"
click at [697, 113] on input "text" at bounding box center [784, 109] width 239 height 32
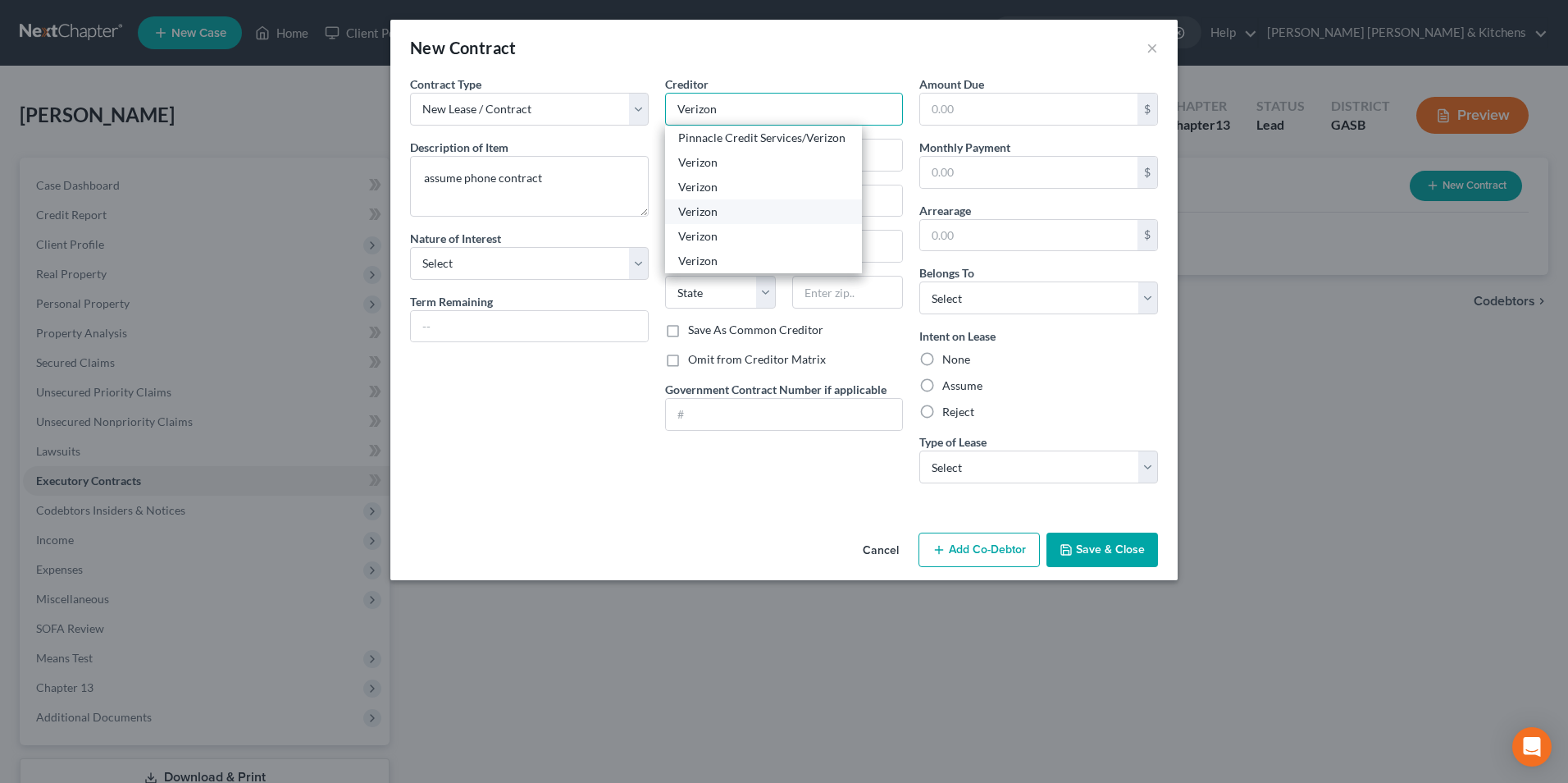
type input "Verizon"
click at [698, 215] on div "Verizon" at bounding box center [764, 211] width 171 height 16
type input "PO Box 650051"
type input "Dallas"
select select "45"
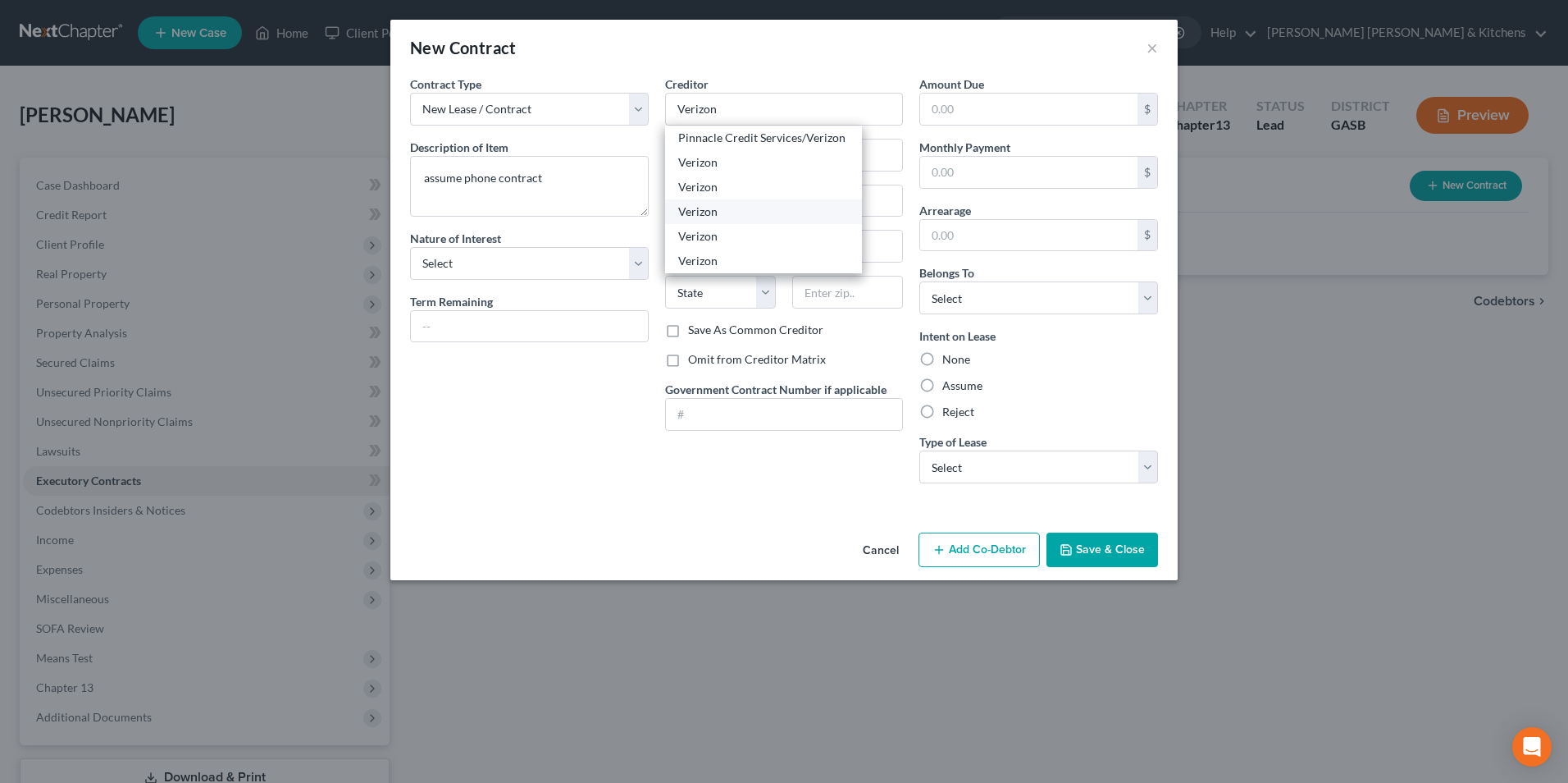
type input "75265"
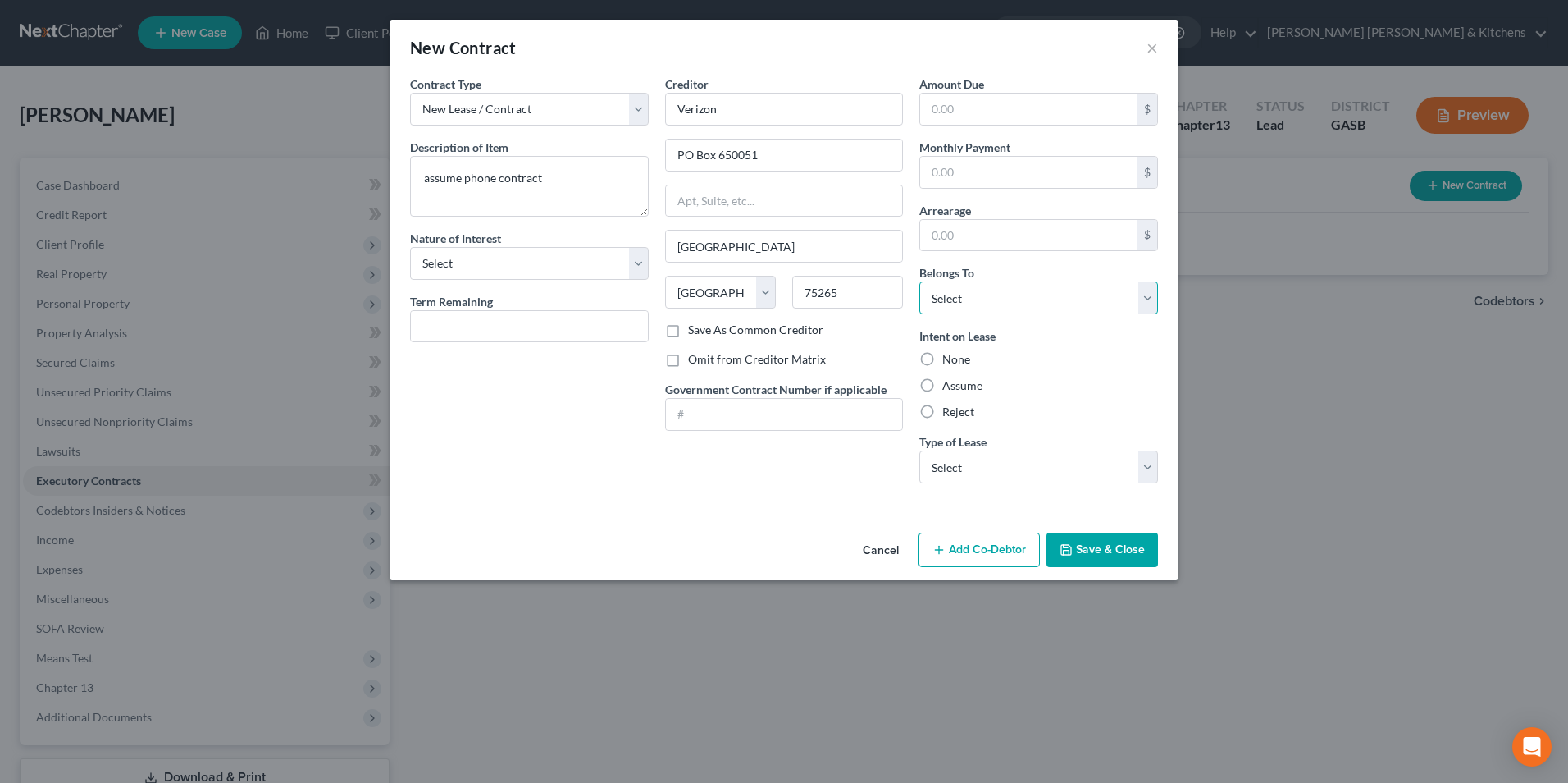
click at [942, 309] on select "Select Debtor 1 Only Debtor 2 Only Debtor 1 And Debtor 2 Only At Least One Of T…" at bounding box center [1039, 298] width 239 height 32
select select "0"
click at [919, 282] on select "Select Debtor 1 Only Debtor 2 Only Debtor 1 And Debtor 2 Only At Least One Of T…" at bounding box center [1039, 298] width 239 height 32
click at [942, 382] on label "Assume" at bounding box center [962, 385] width 40 height 16
click at [949, 382] on input "Assume" at bounding box center [954, 383] width 10 height 10
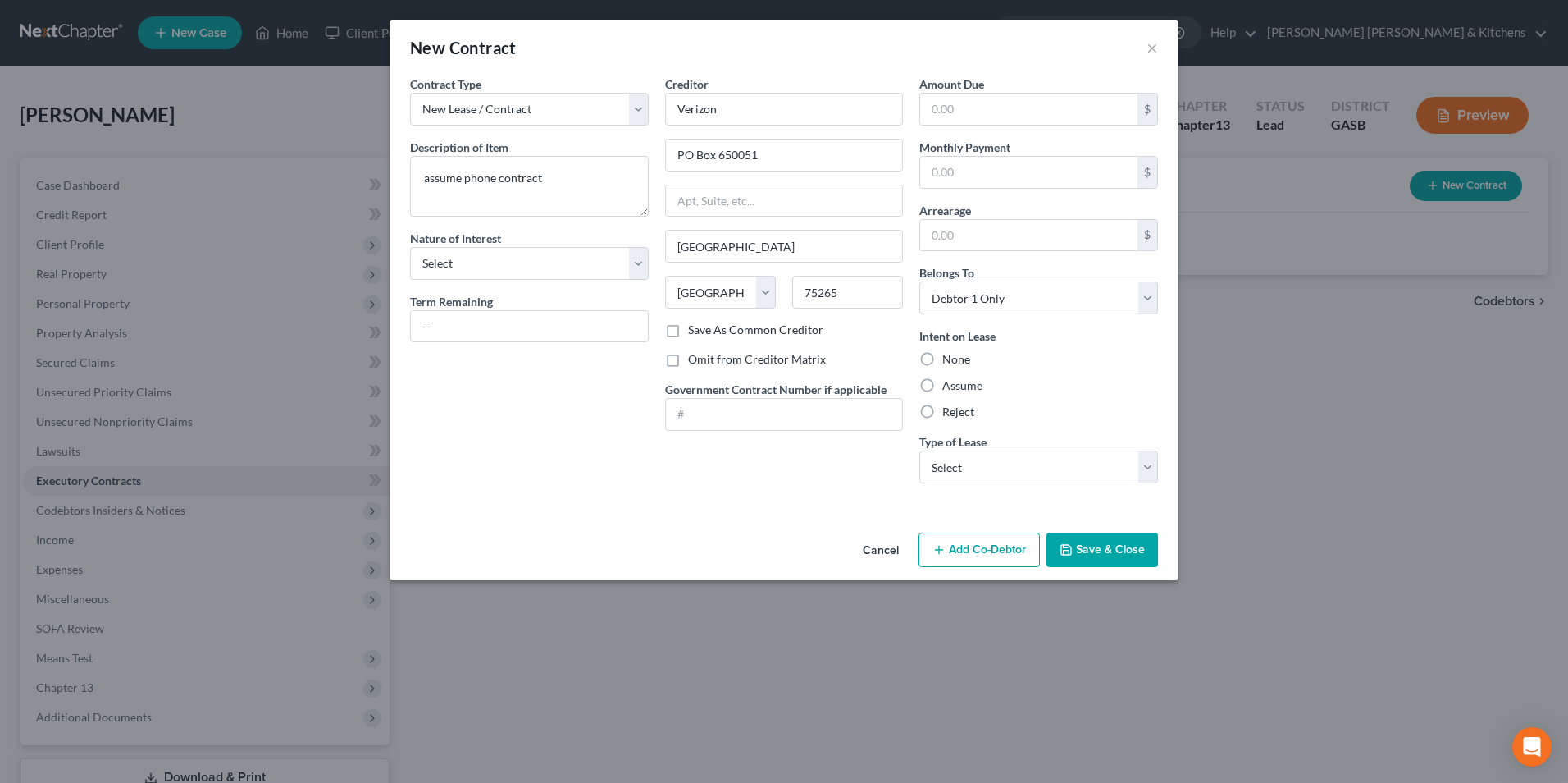
radio input "true"
drag, startPoint x: 945, startPoint y: 466, endPoint x: 947, endPoint y: 482, distance: 16.1
click at [945, 467] on select "Select Real Estate Car Other" at bounding box center [1039, 466] width 239 height 32
select select "2"
click at [919, 450] on select "Select Real Estate Car Other" at bounding box center [1039, 466] width 239 height 32
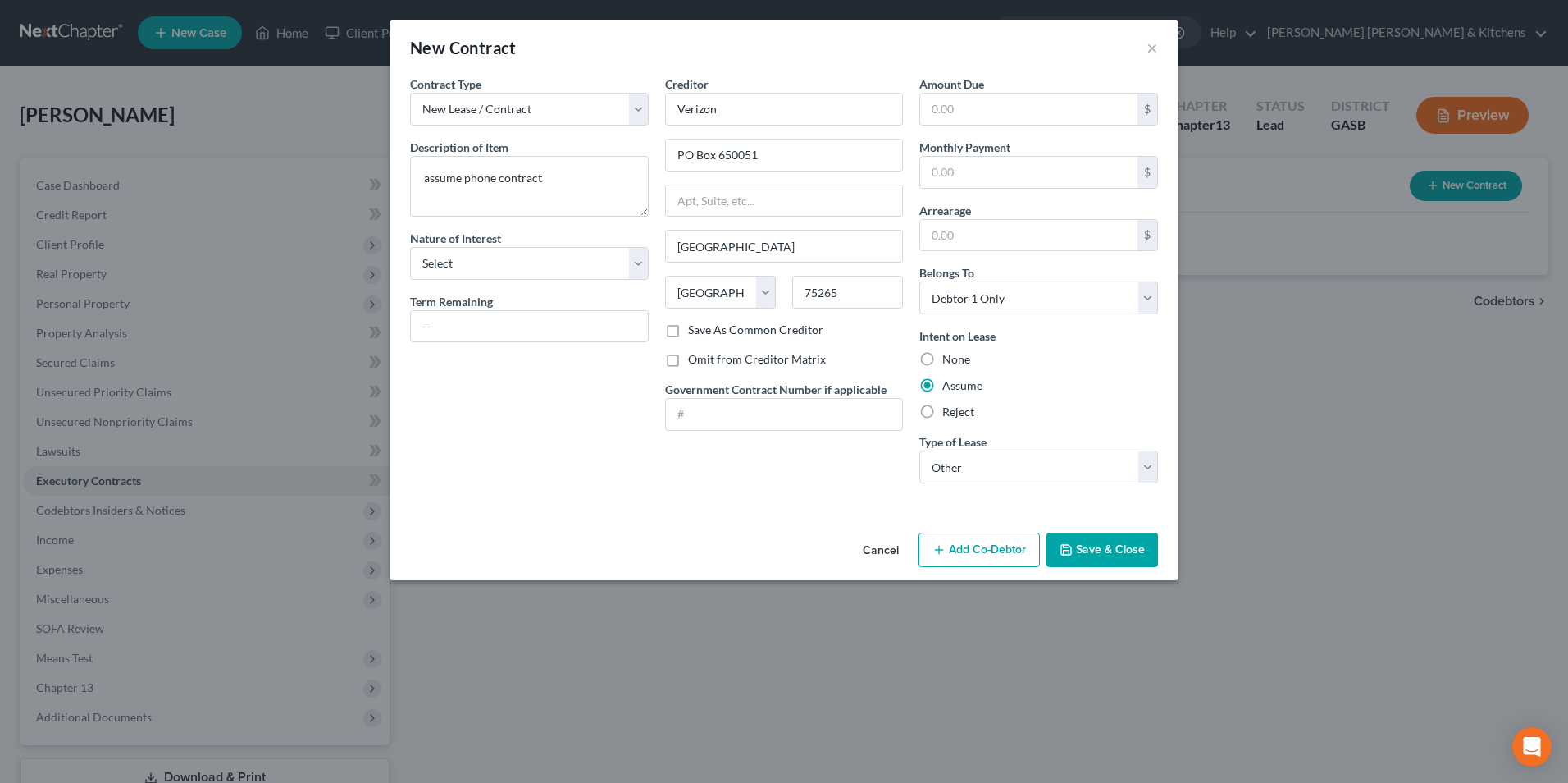
click at [1123, 559] on button "Save & Close" at bounding box center [1102, 550] width 112 height 34
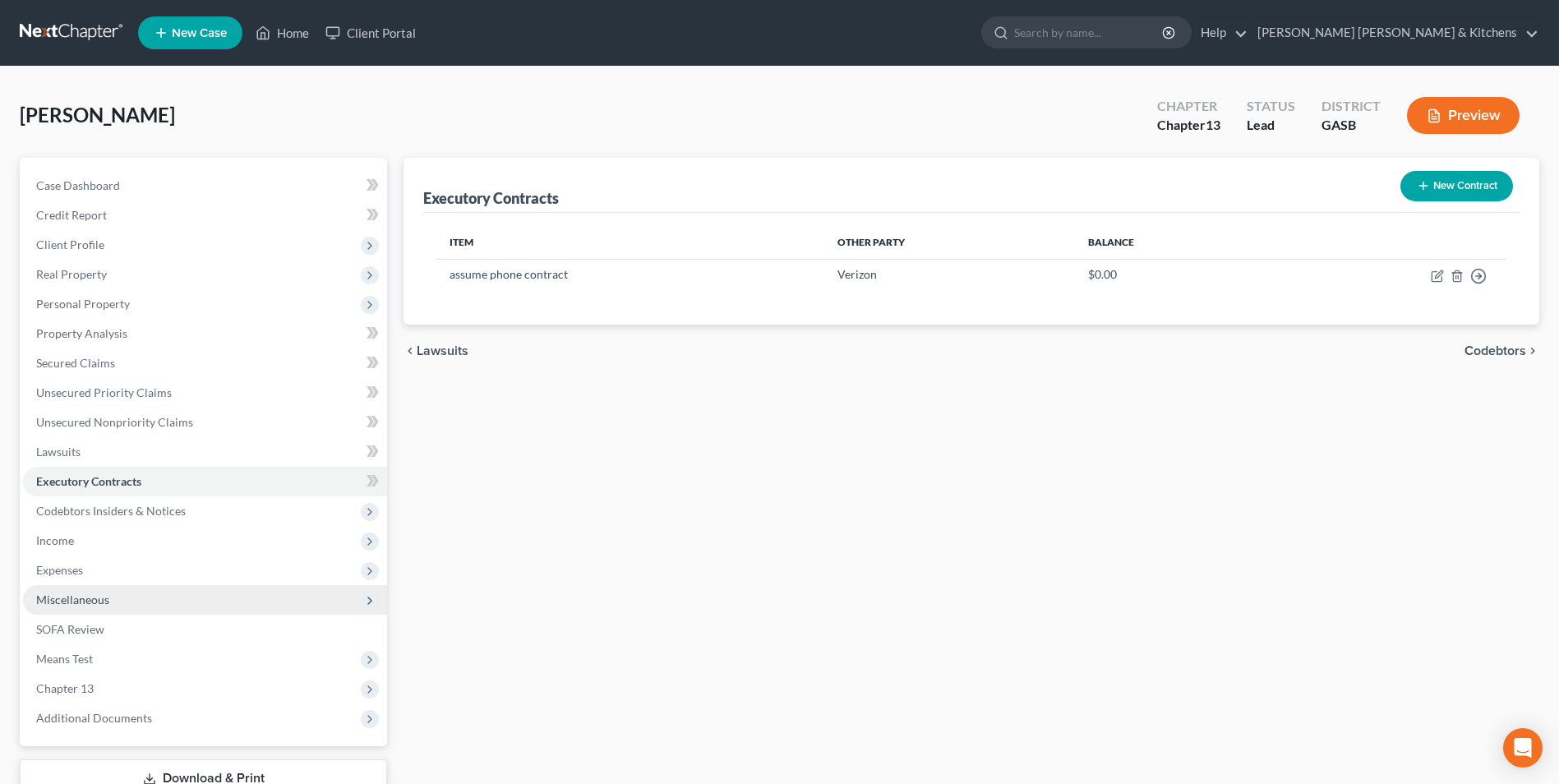
click at [92, 599] on span "Miscellaneous" at bounding box center [73, 599] width 74 height 14
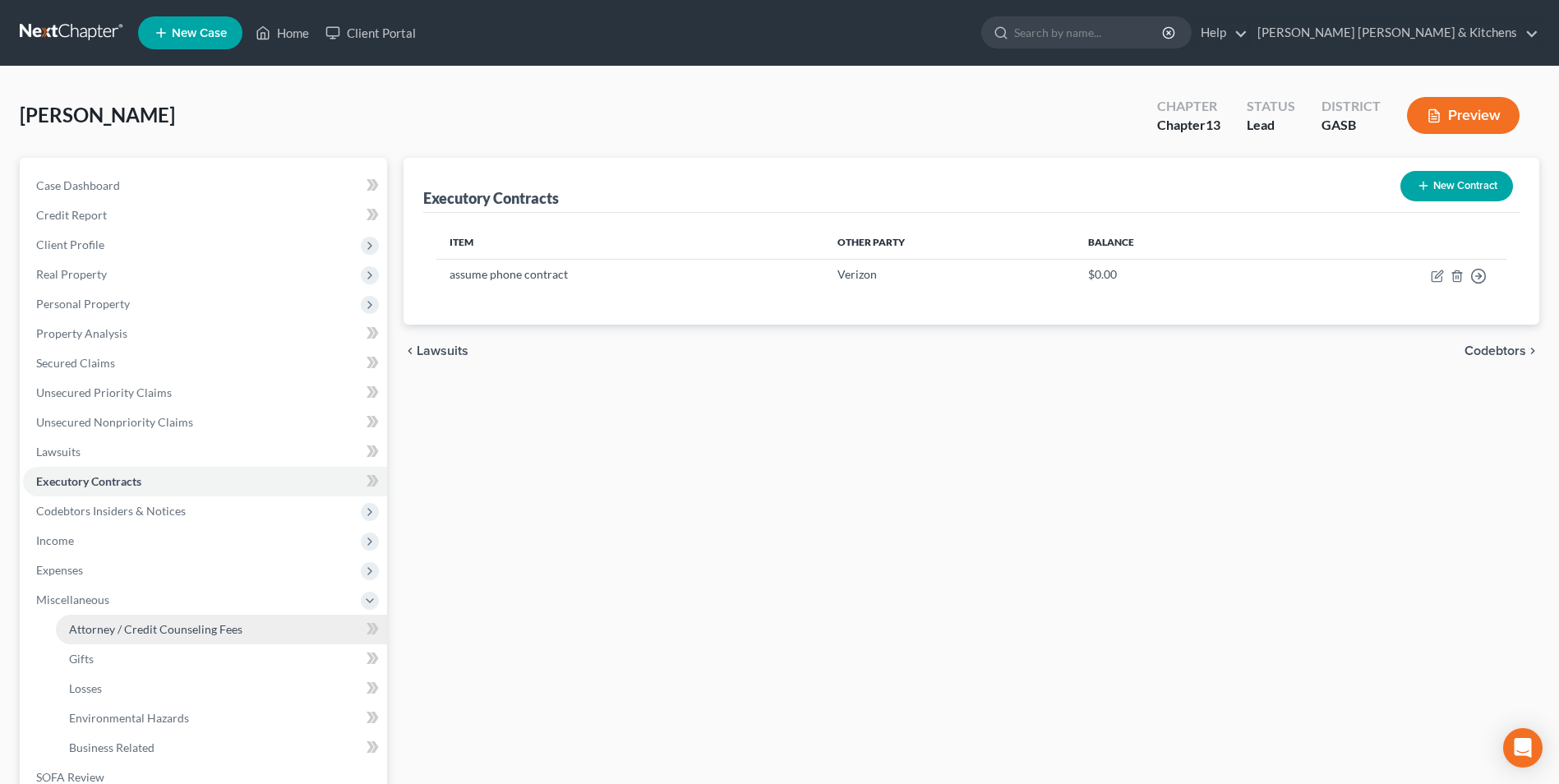
click at [103, 625] on span "Attorney / Credit Counseling Fees" at bounding box center [156, 628] width 174 height 14
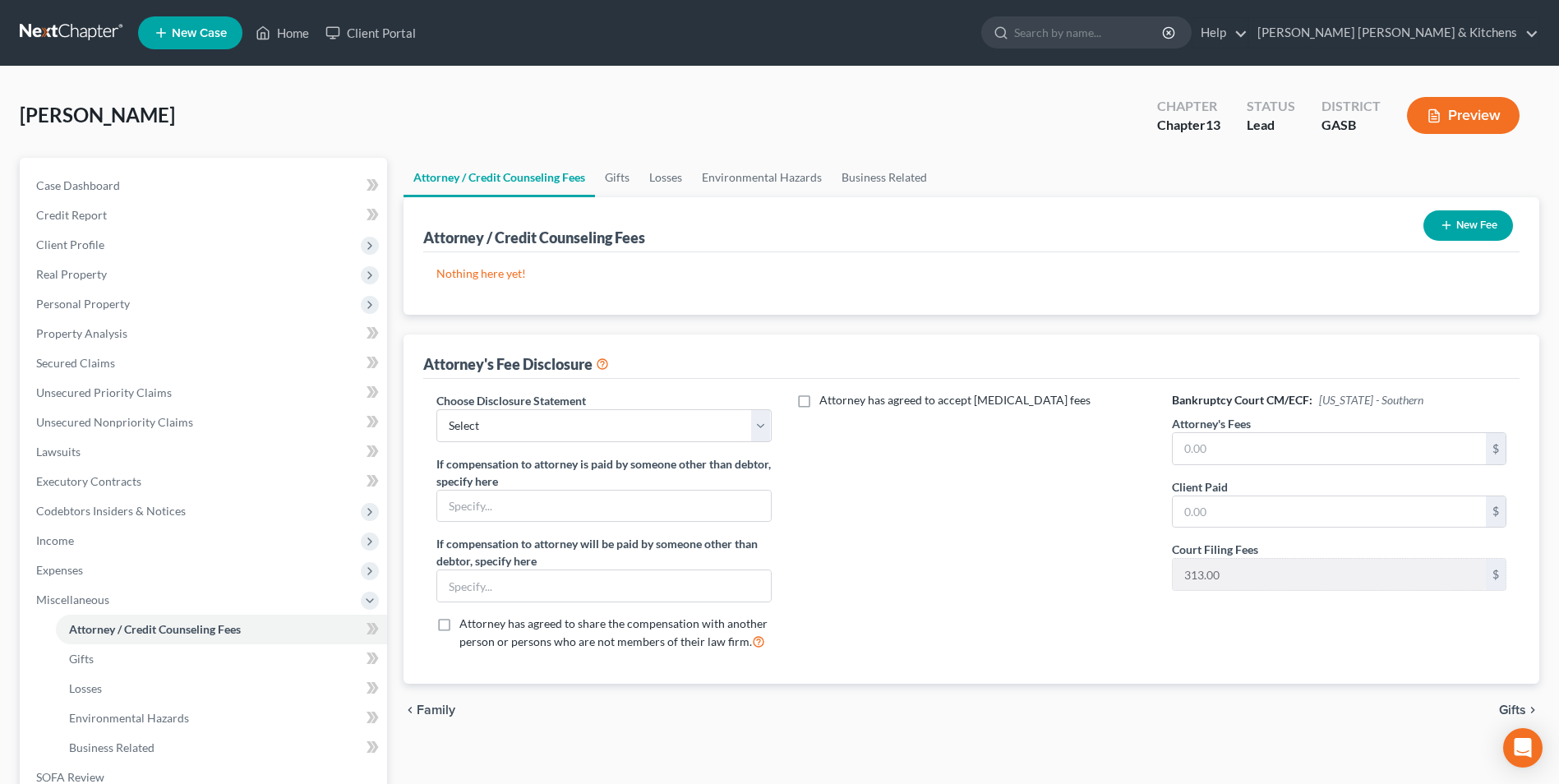
click at [1479, 222] on button "New Fee" at bounding box center [1467, 226] width 90 height 31
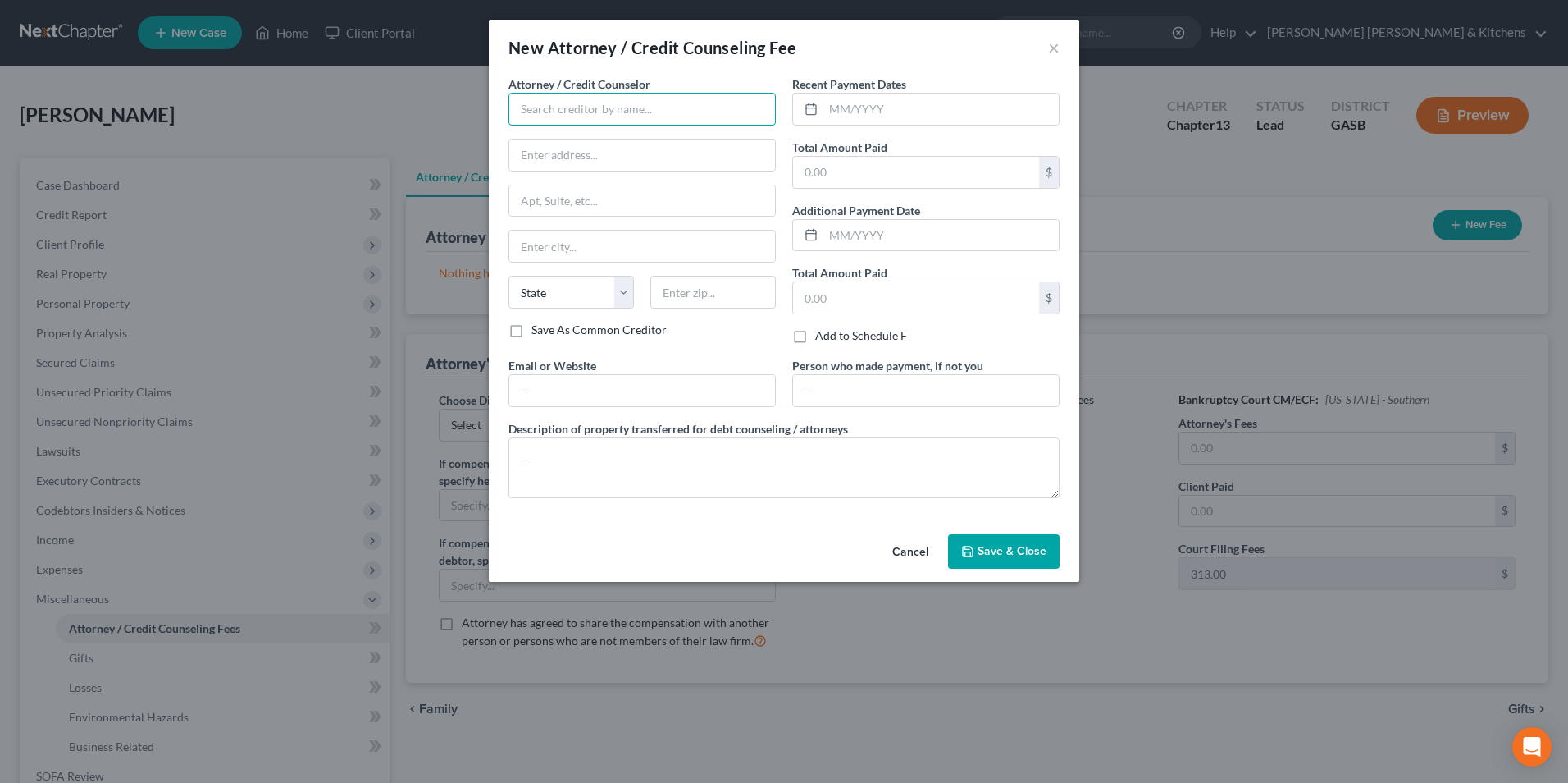
click at [604, 121] on input "text" at bounding box center [642, 109] width 267 height 32
type input "Allen Credit & Debt Counseling"
type input "online"
click at [929, 167] on input "text" at bounding box center [916, 172] width 246 height 32
type input "25.00"
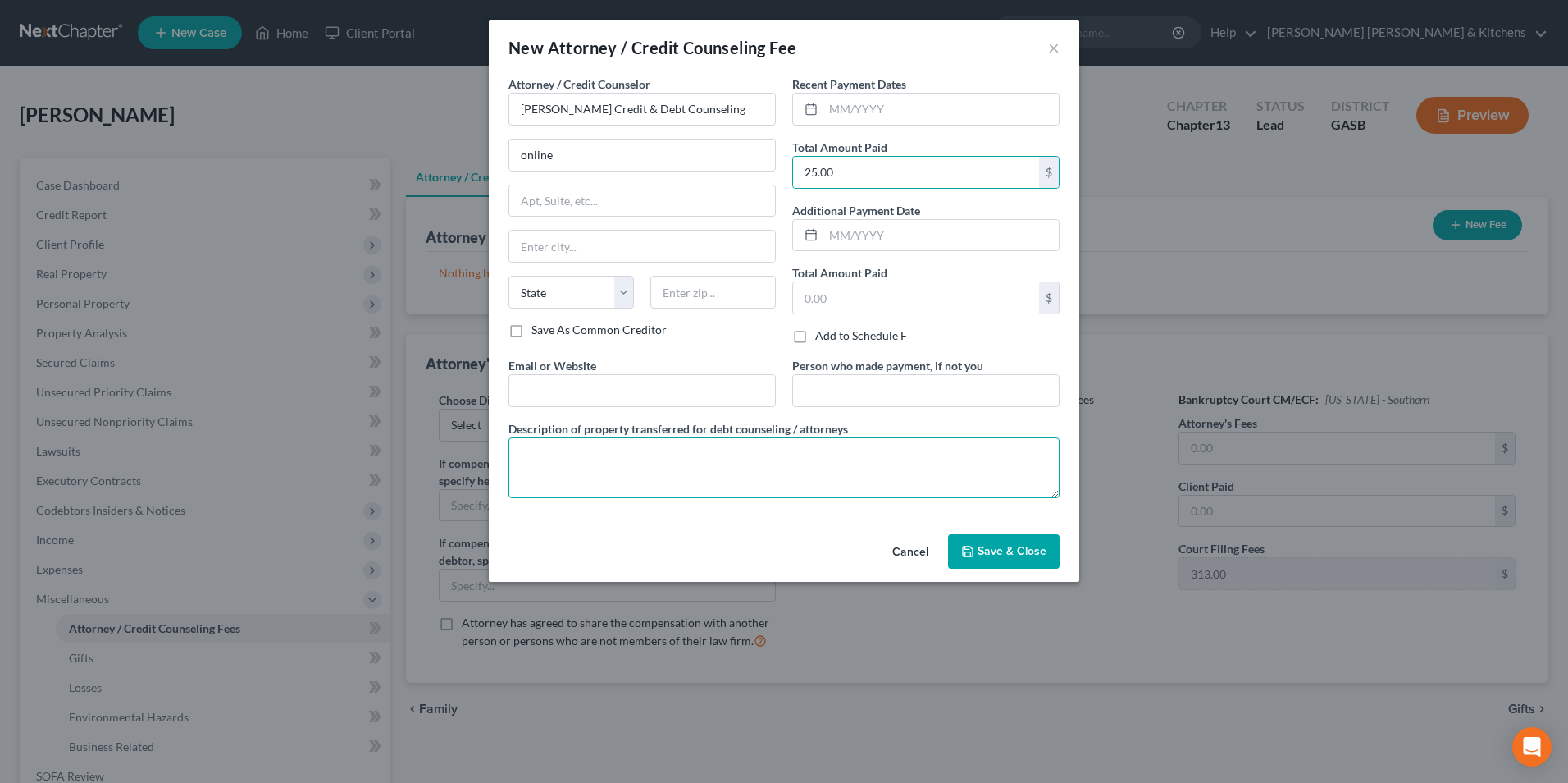
click at [671, 450] on textarea at bounding box center [784, 467] width 551 height 61
type textarea "$25 for pre counseling"
click at [1008, 547] on span "Save & Close" at bounding box center [1011, 551] width 69 height 14
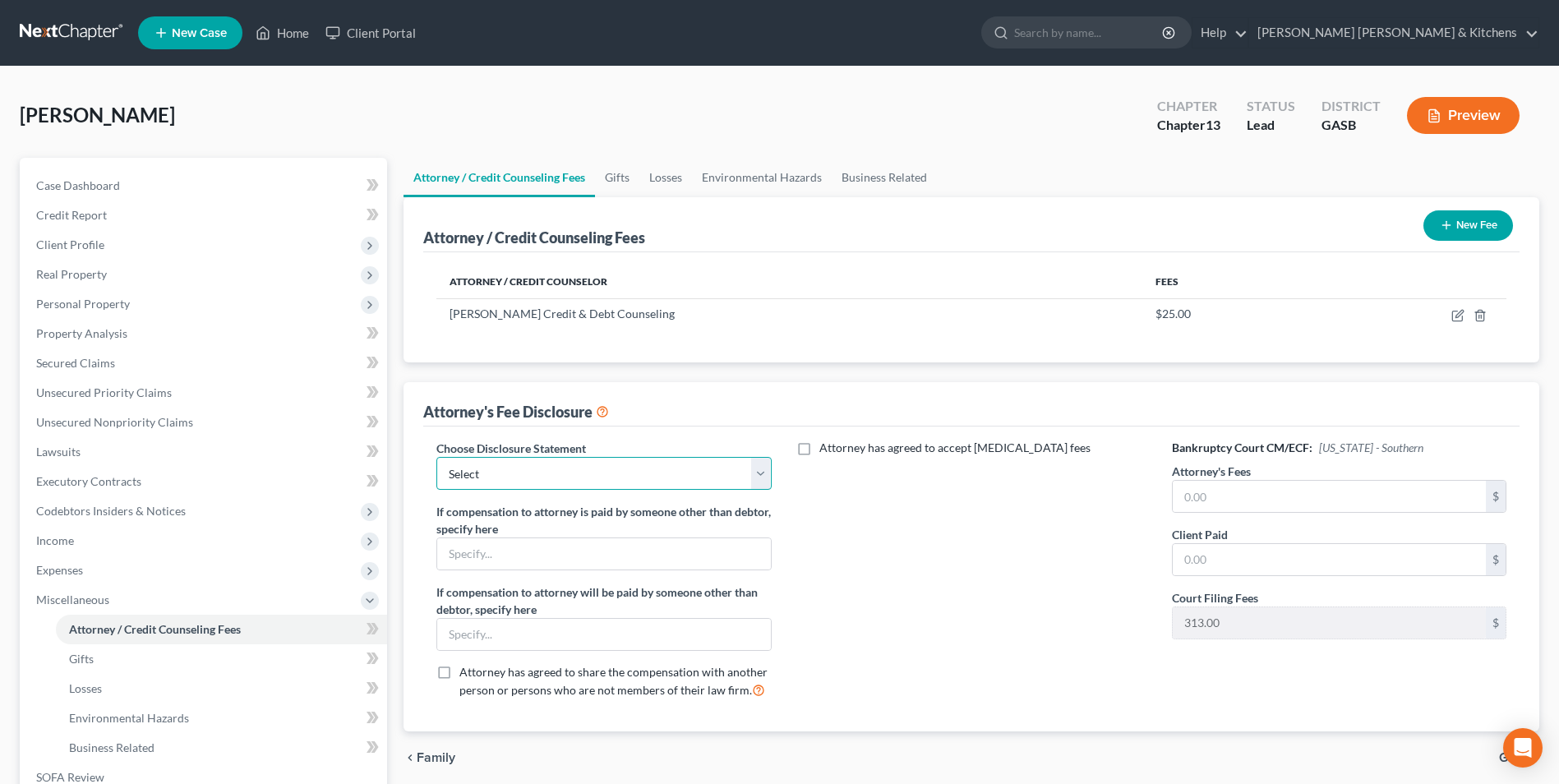
click at [511, 486] on select "Select Disclosure of Compensation of Attorney For Debtors" at bounding box center [603, 473] width 334 height 32
select select "0"
click at [436, 457] on select "Select Disclosure of Compensation of Attorney For Debtors" at bounding box center [603, 473] width 334 height 32
click at [1212, 497] on input "text" at bounding box center [1329, 496] width 313 height 32
type input "4,500.00"
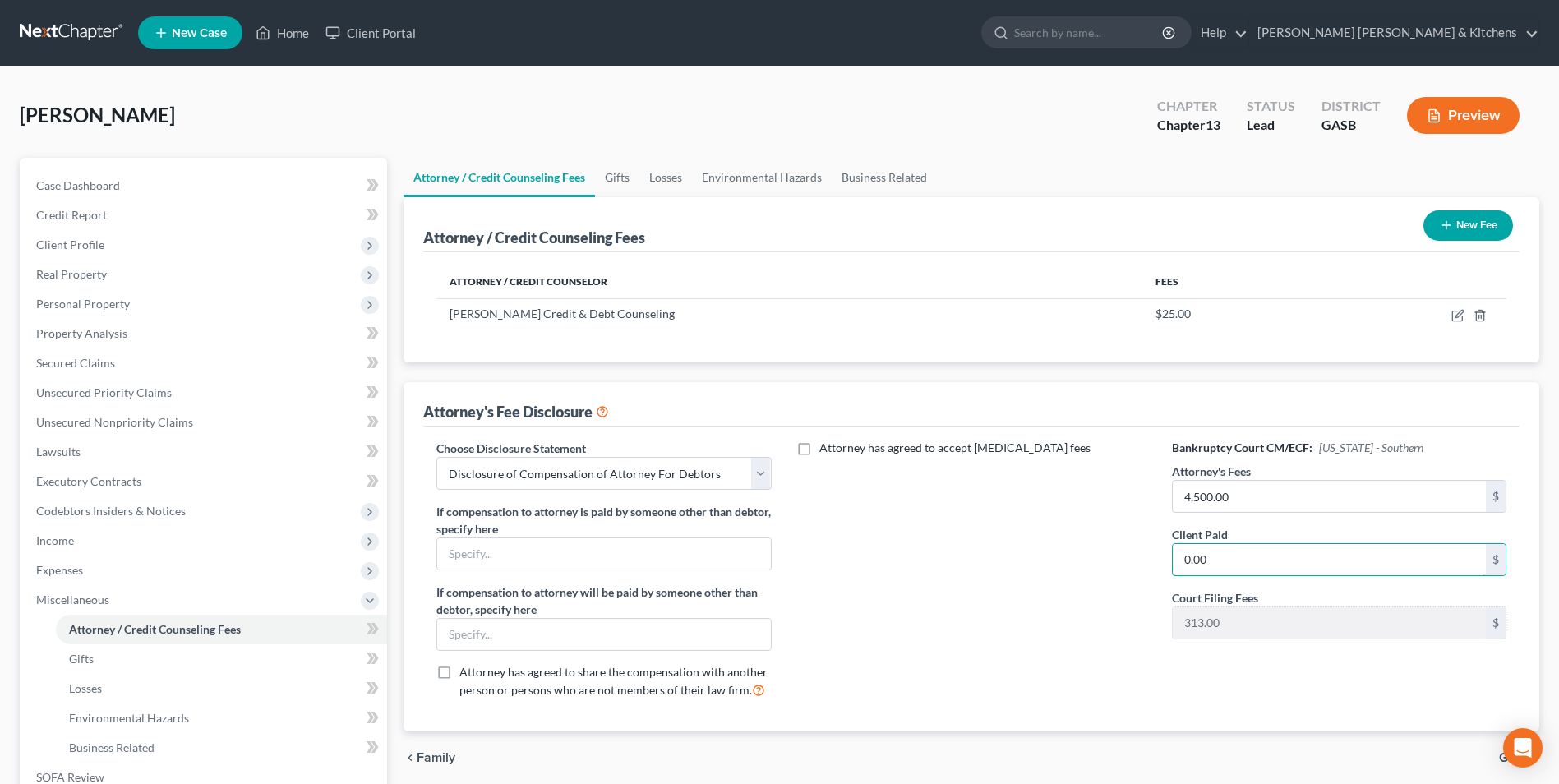
type input "0.00"
click at [119, 298] on span "Personal Property" at bounding box center [83, 304] width 94 height 14
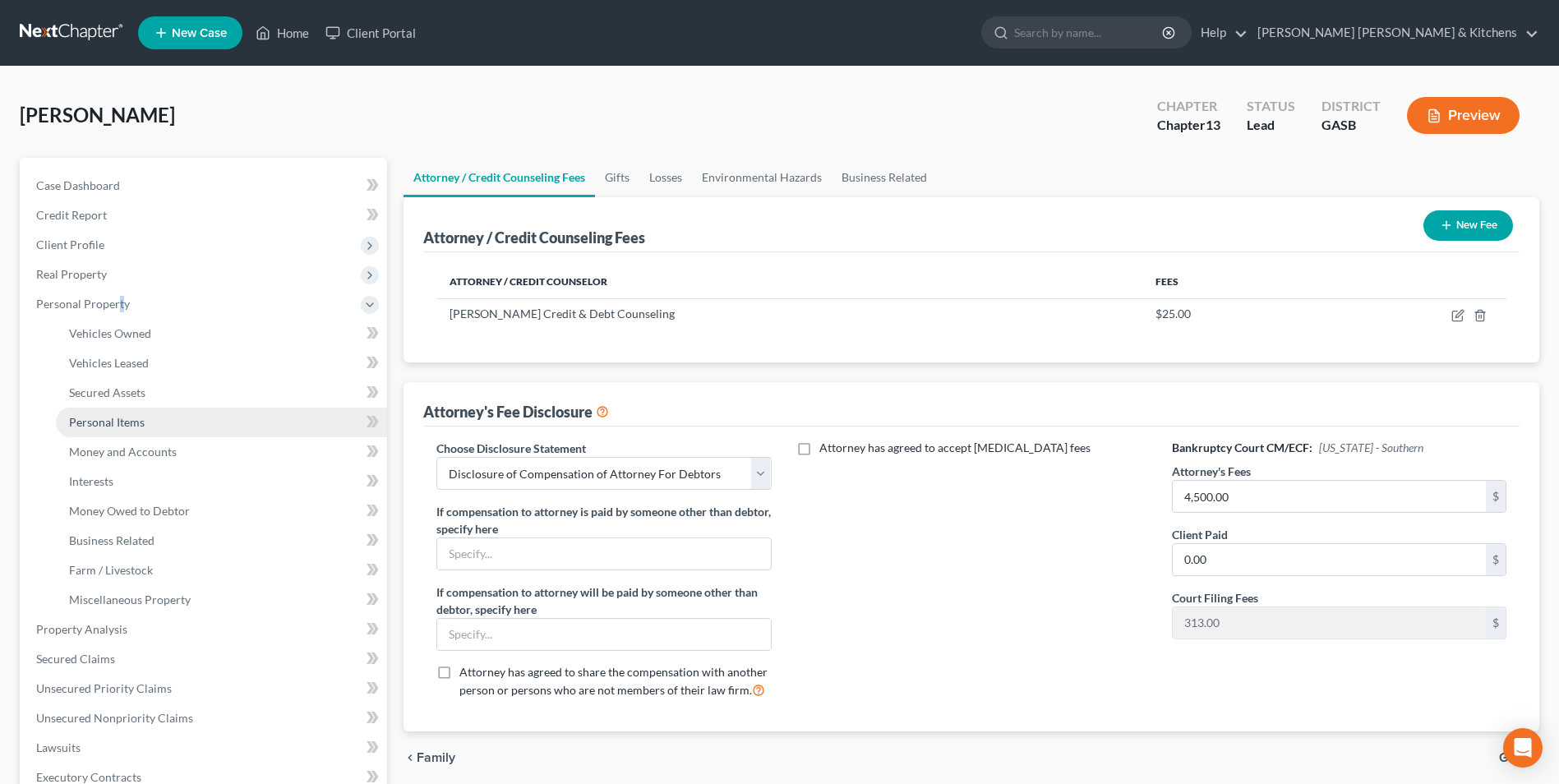
drag, startPoint x: 119, startPoint y: 298, endPoint x: 112, endPoint y: 421, distance: 123.2
click at [109, 421] on span "Personal Items" at bounding box center [107, 421] width 75 height 14
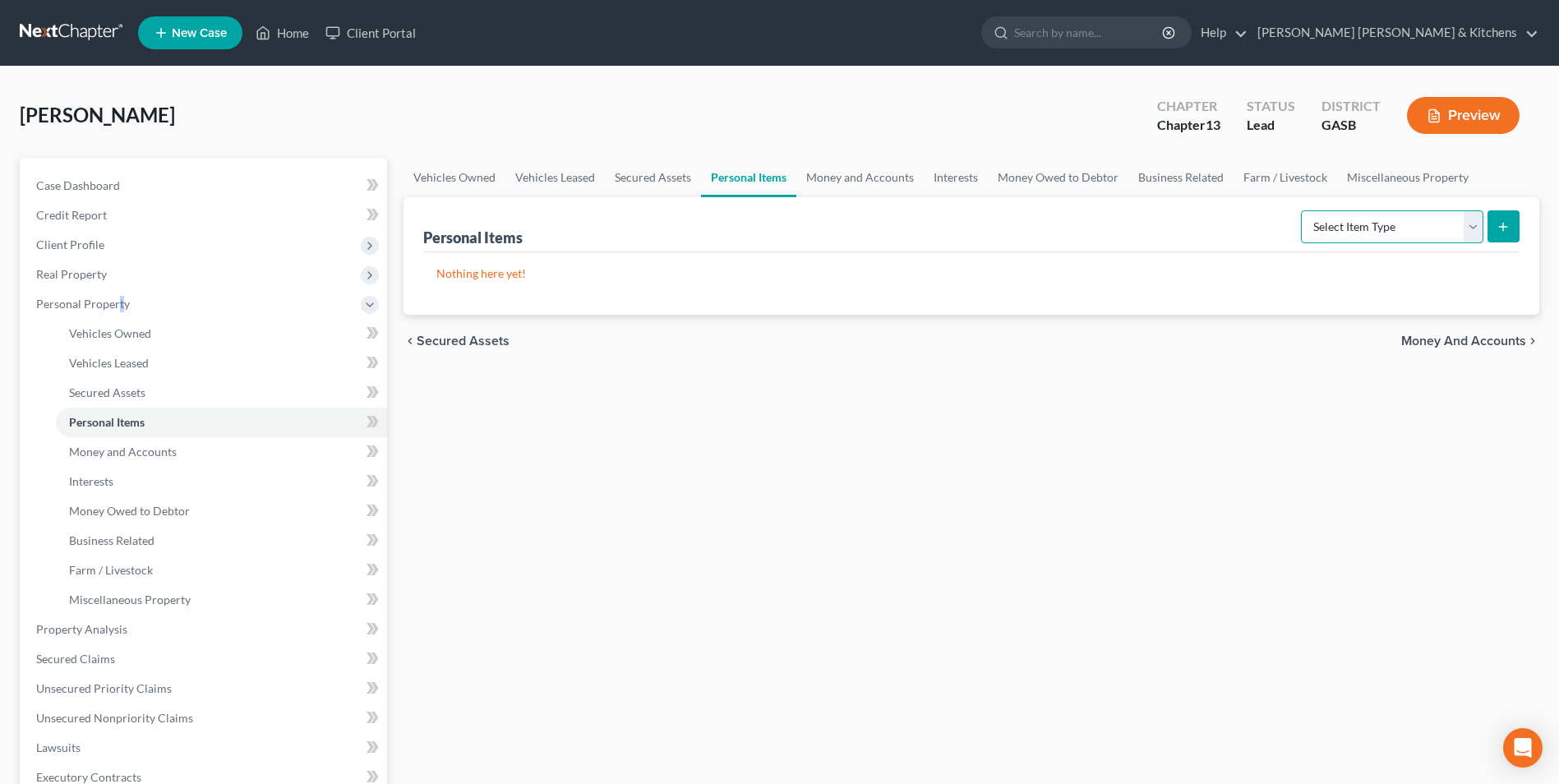
click at [1407, 227] on select "Select Item Type Clothing Collectibles Of Value Electronics Firearms Household …" at bounding box center [1391, 227] width 182 height 32
select select "clothing"
click at [1302, 210] on select "Select Item Type Clothing Collectibles Of Value Electronics Firearms Household …" at bounding box center [1391, 227] width 182 height 32
click at [1489, 234] on button "submit" at bounding box center [1503, 226] width 32 height 32
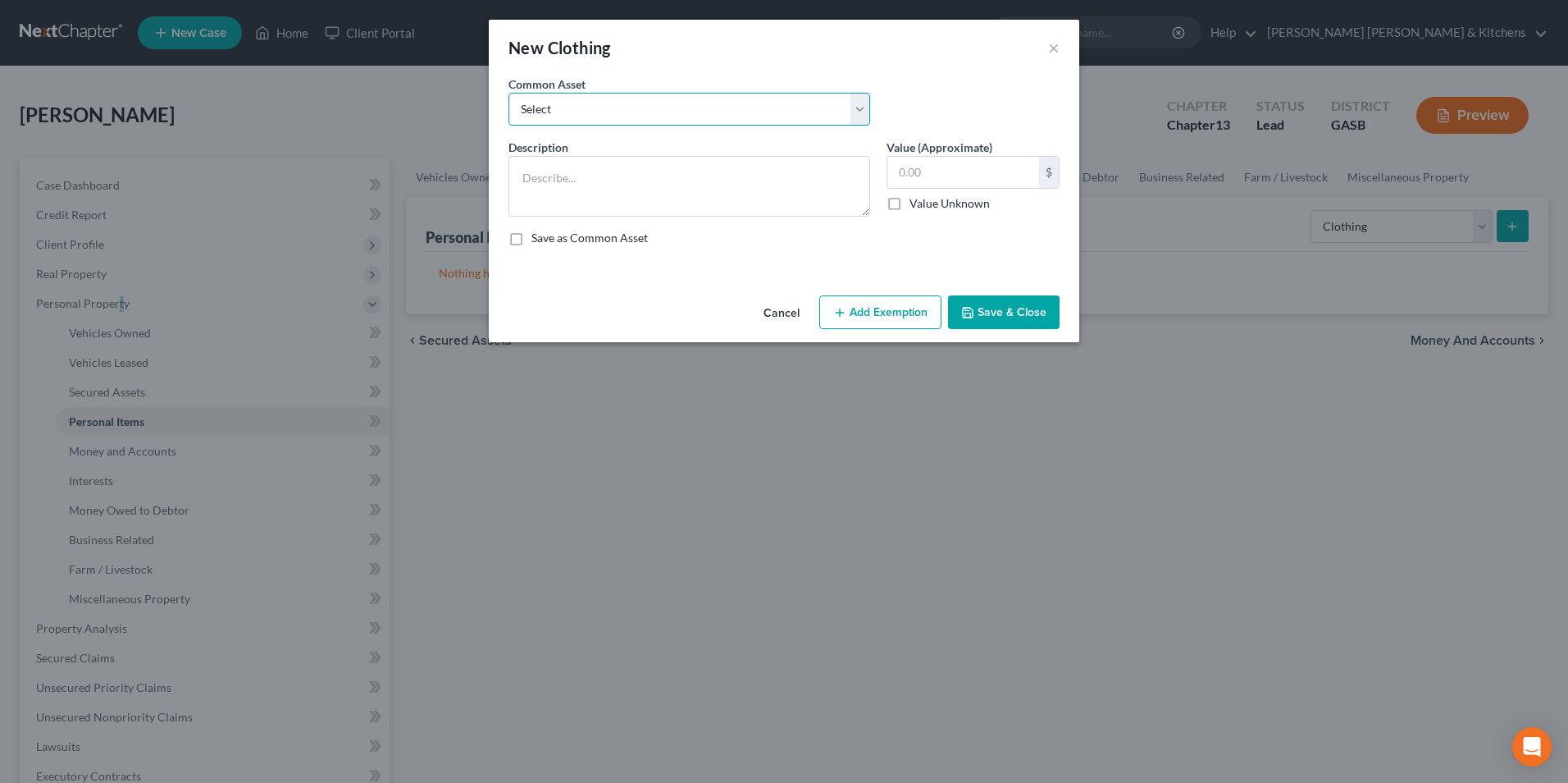
drag, startPoint x: 644, startPoint y: 100, endPoint x: 632, endPoint y: 121, distance: 24.2
click at [642, 100] on select "Select misc wearing apparel on person & at residence" at bounding box center [690, 109] width 362 height 32
select select "0"
click at [509, 93] on select "Select misc wearing apparel on person & at residence" at bounding box center [690, 109] width 362 height 32
type textarea "misc wearing apparel on person & at residence"
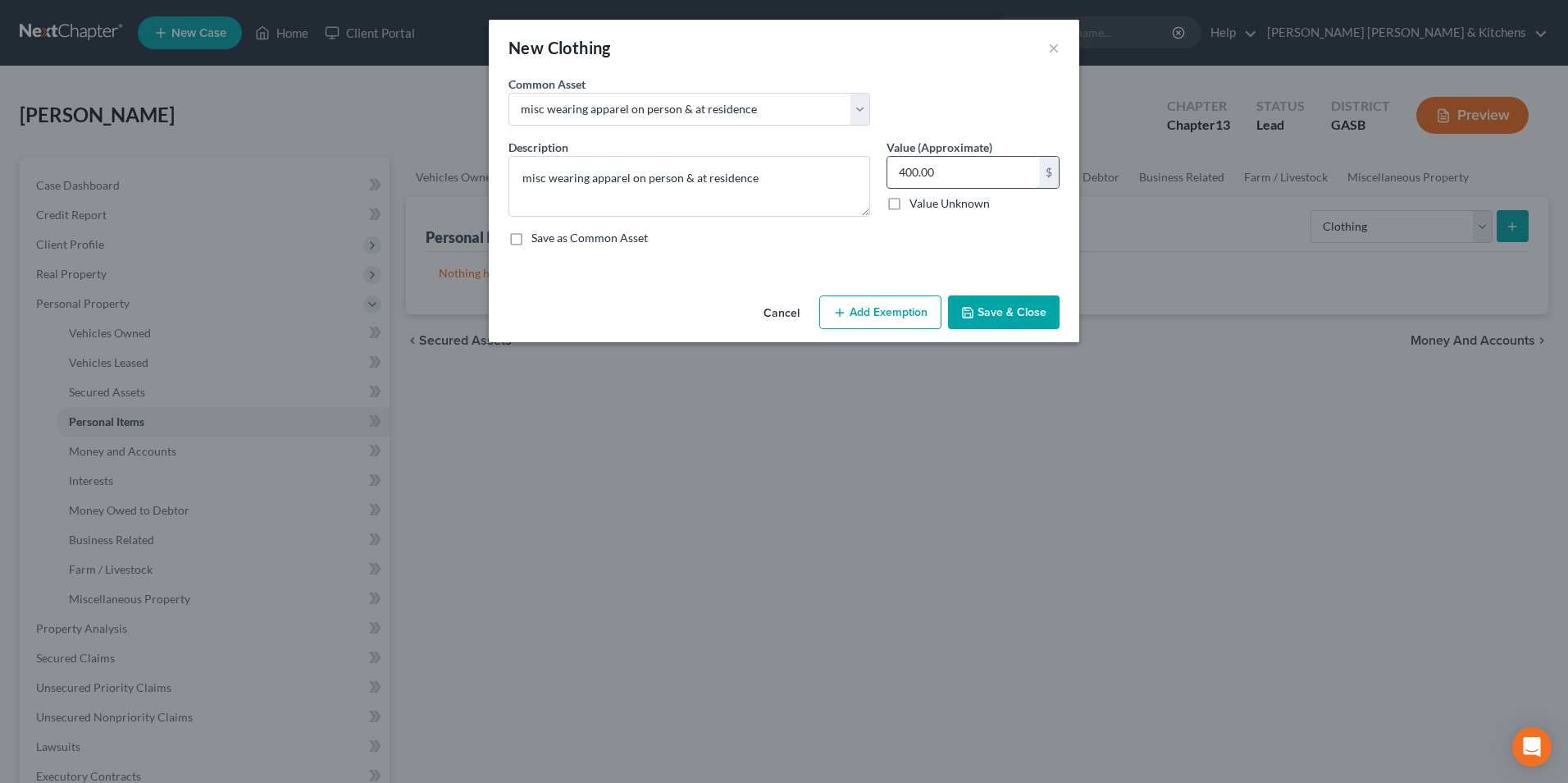
click at [948, 174] on input "400.00" at bounding box center [964, 172] width 152 height 32
type input "200"
click at [915, 312] on button "Add Exemption" at bounding box center [880, 313] width 122 height 34
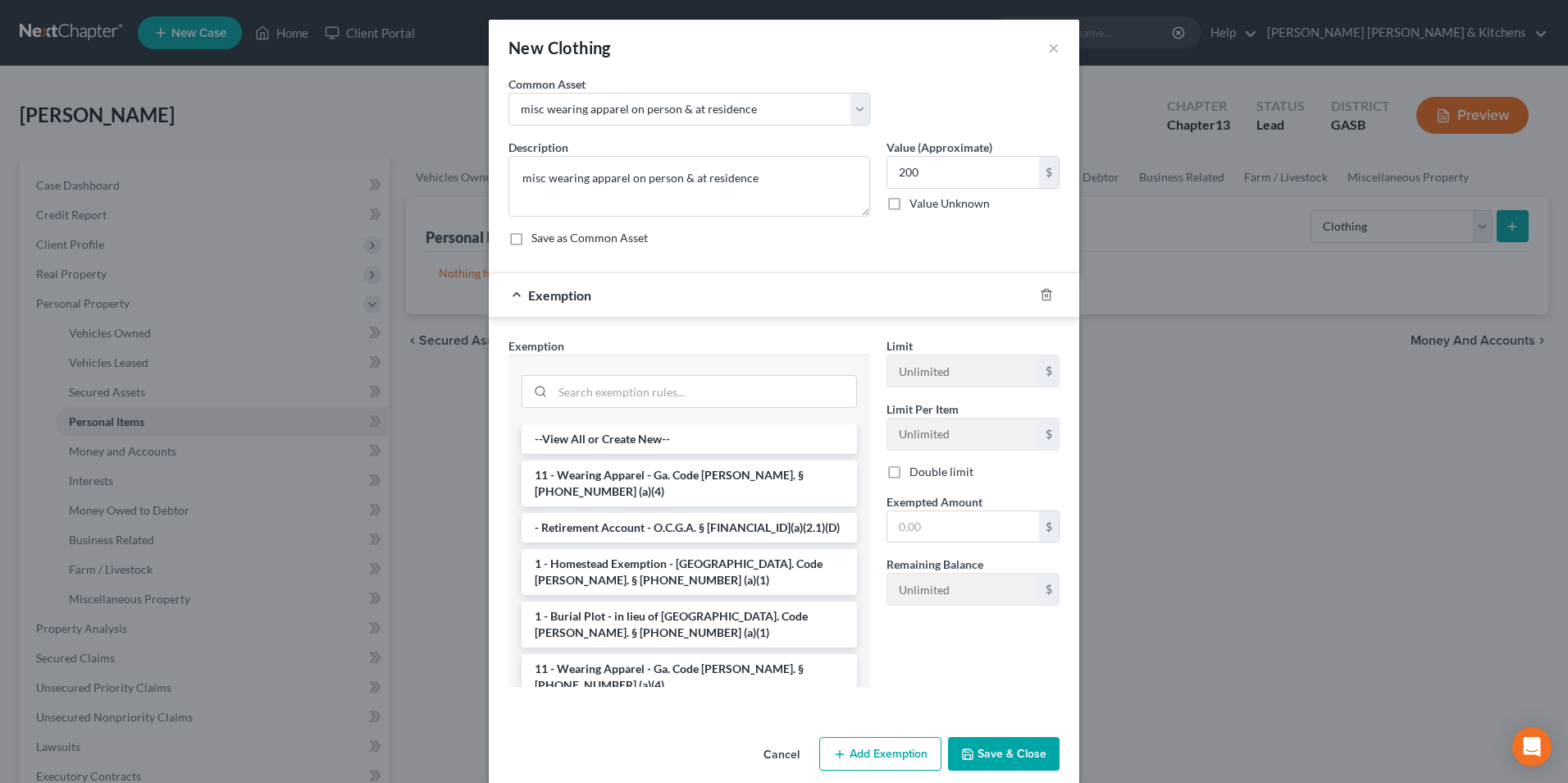
click at [620, 476] on li "11 - Wearing Apparel - Ga. Code Ann. § 44-13-100 (a)(4)" at bounding box center [689, 483] width 335 height 46
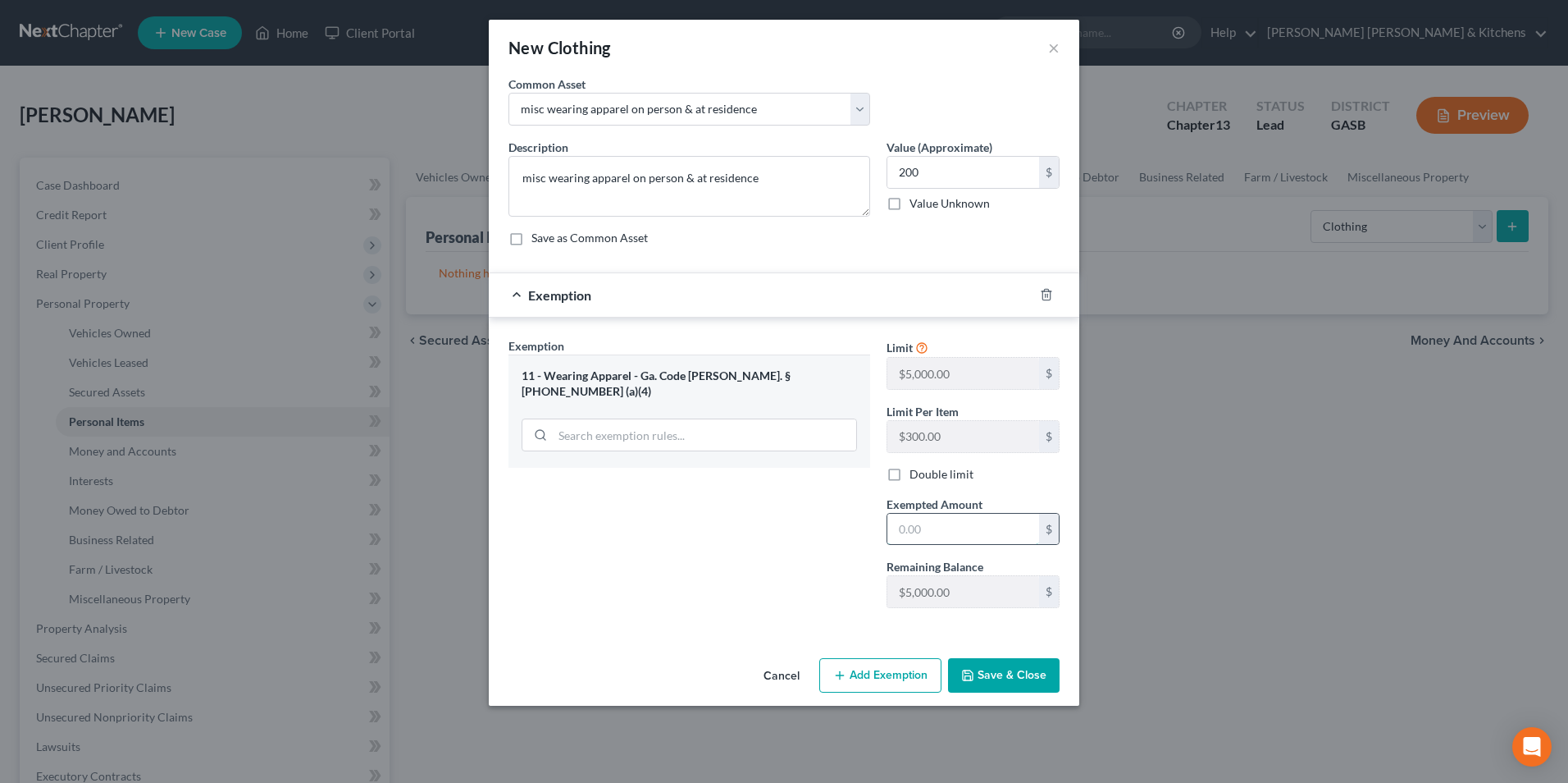
click at [928, 534] on input "text" at bounding box center [964, 529] width 152 height 32
type input "200"
click at [1012, 680] on button "Save & Close" at bounding box center [1004, 675] width 112 height 34
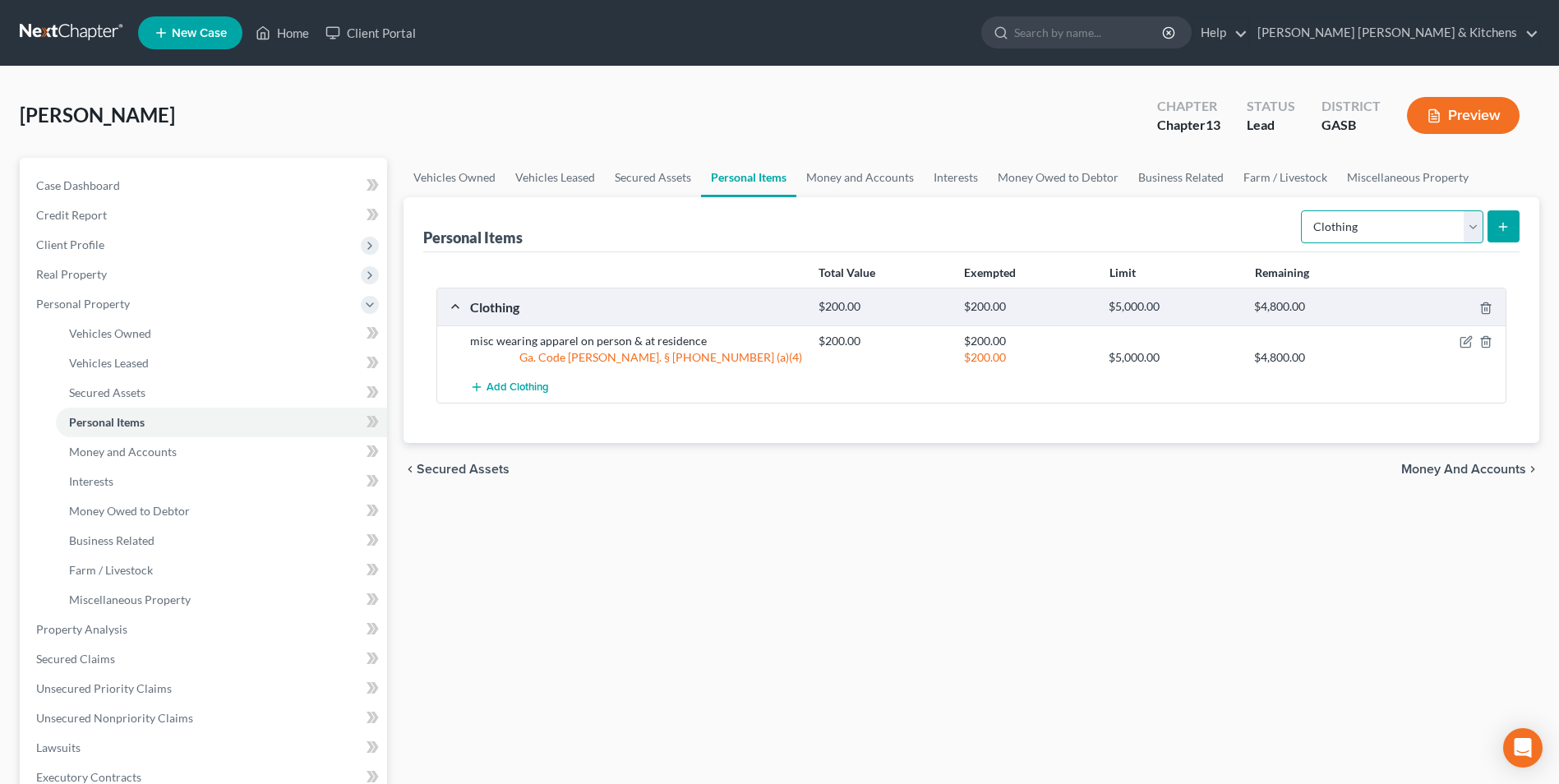
click at [1388, 227] on select "Select Item Type Clothing Collectibles Of Value Electronics Firearms Household …" at bounding box center [1391, 227] width 182 height 32
select select "electronics"
click at [1302, 210] on select "Select Item Type Clothing Collectibles Of Value Electronics Firearms Household …" at bounding box center [1391, 227] width 182 height 32
click at [1504, 231] on icon "submit" at bounding box center [1503, 226] width 13 height 13
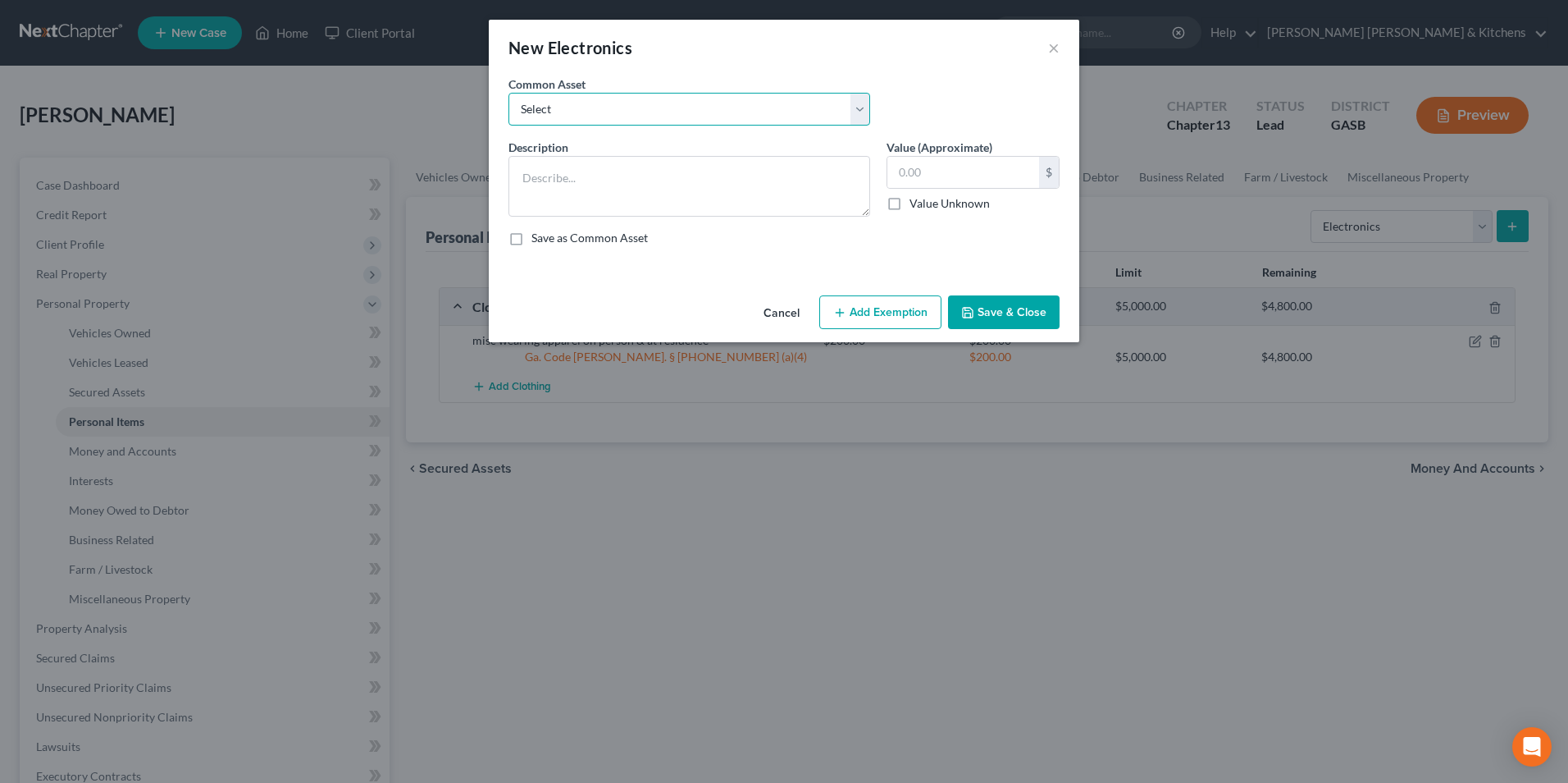
click at [555, 110] on select "Select misc electronics located at residence 1/2 interest w/spouse - misc elect…" at bounding box center [690, 109] width 362 height 32
select select "2"
click at [509, 93] on select "Select misc electronics located at residence 1/2 interest w/spouse - misc elect…" at bounding box center [690, 109] width 362 height 32
type textarea "misc electronics located at residence (no single item value more than $300)"
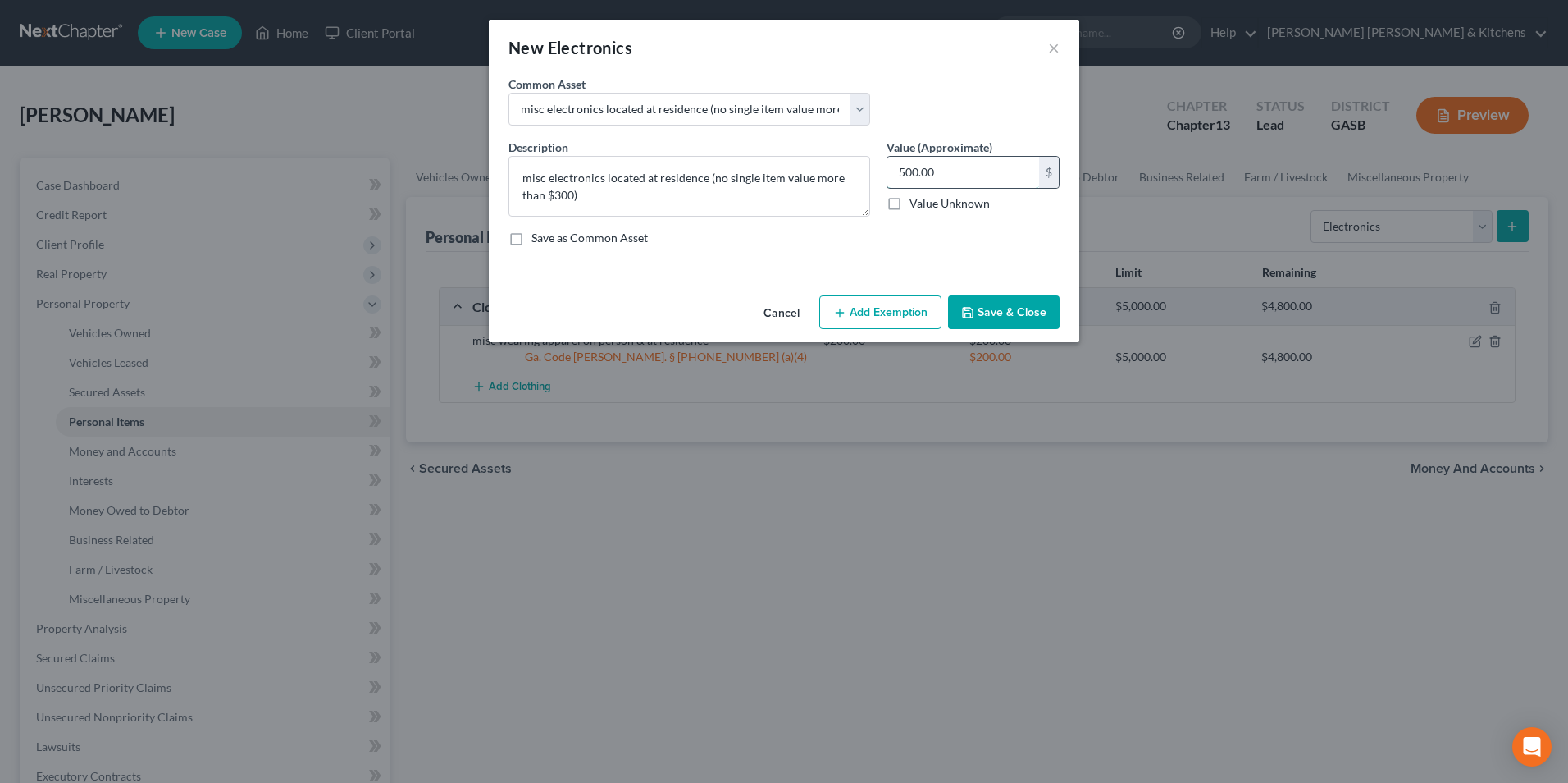
click at [937, 178] on input "500.00" at bounding box center [964, 172] width 152 height 32
type input "900"
click at [886, 318] on button "Add Exemption" at bounding box center [880, 313] width 122 height 34
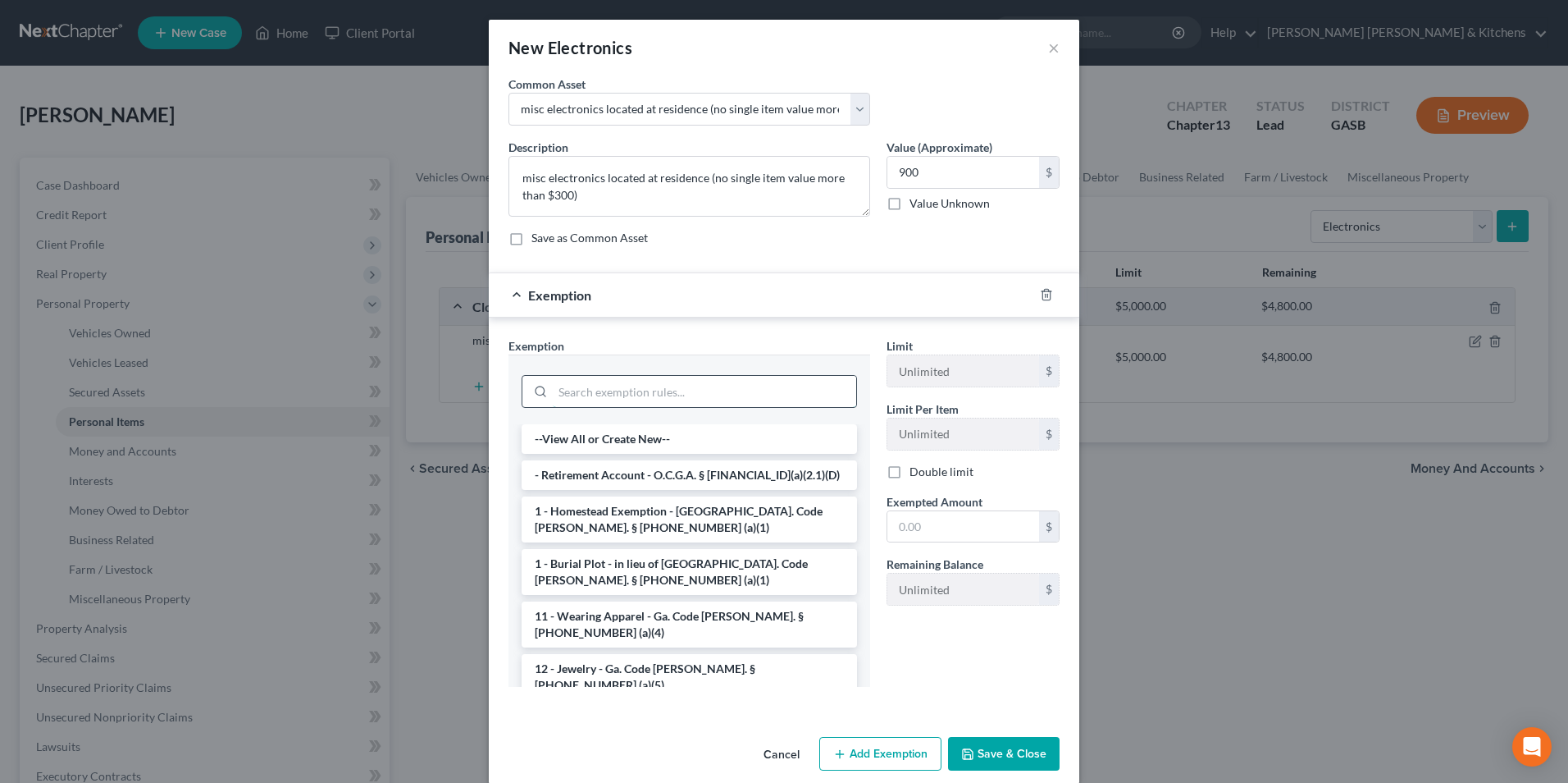
click at [583, 389] on input "search" at bounding box center [704, 391] width 303 height 32
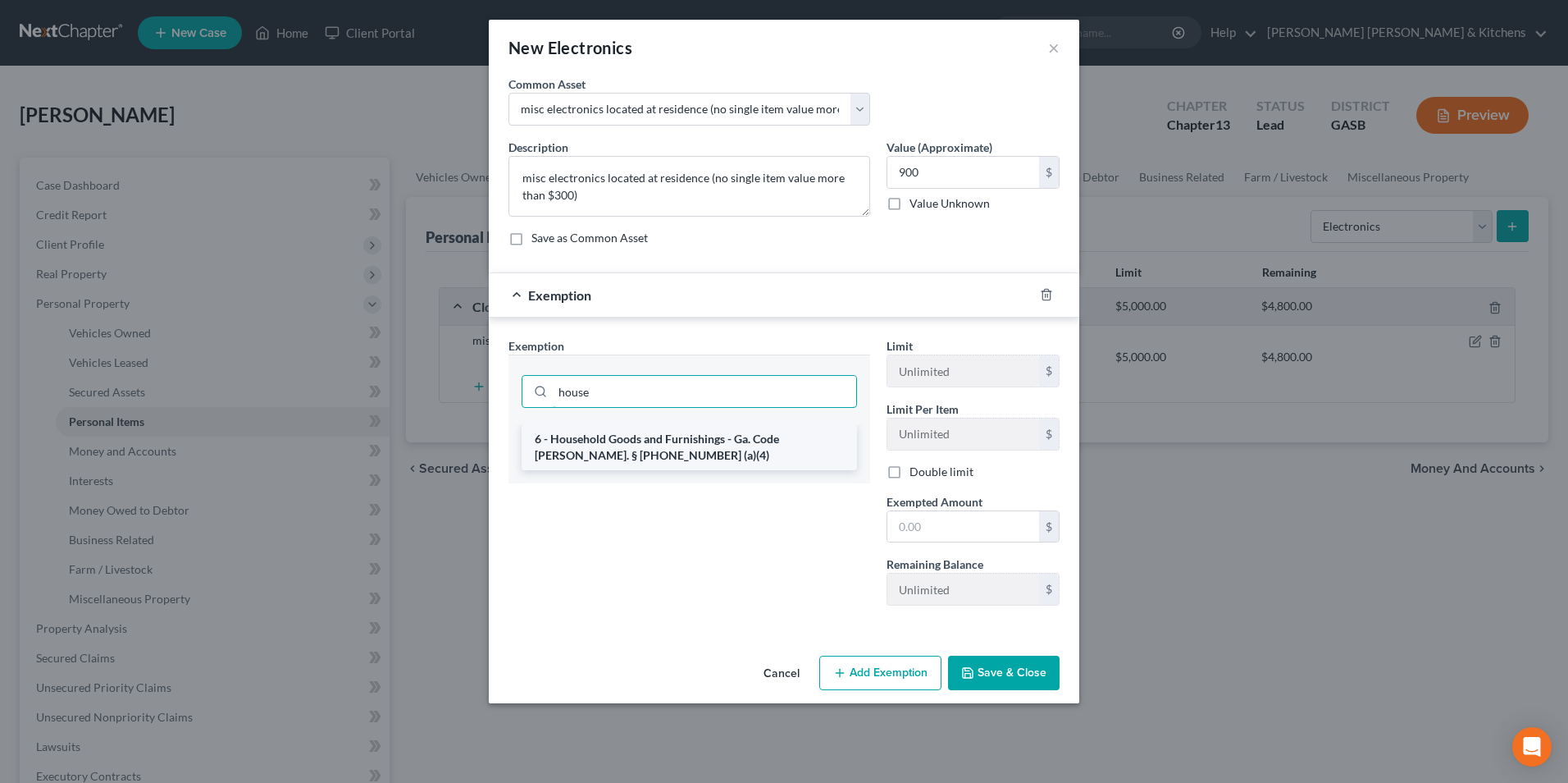
type input "house"
click at [590, 450] on li "6 - Household Goods and Furnishings - Ga. Code Ann. § 44-13-100 (a)(4)" at bounding box center [689, 447] width 335 height 46
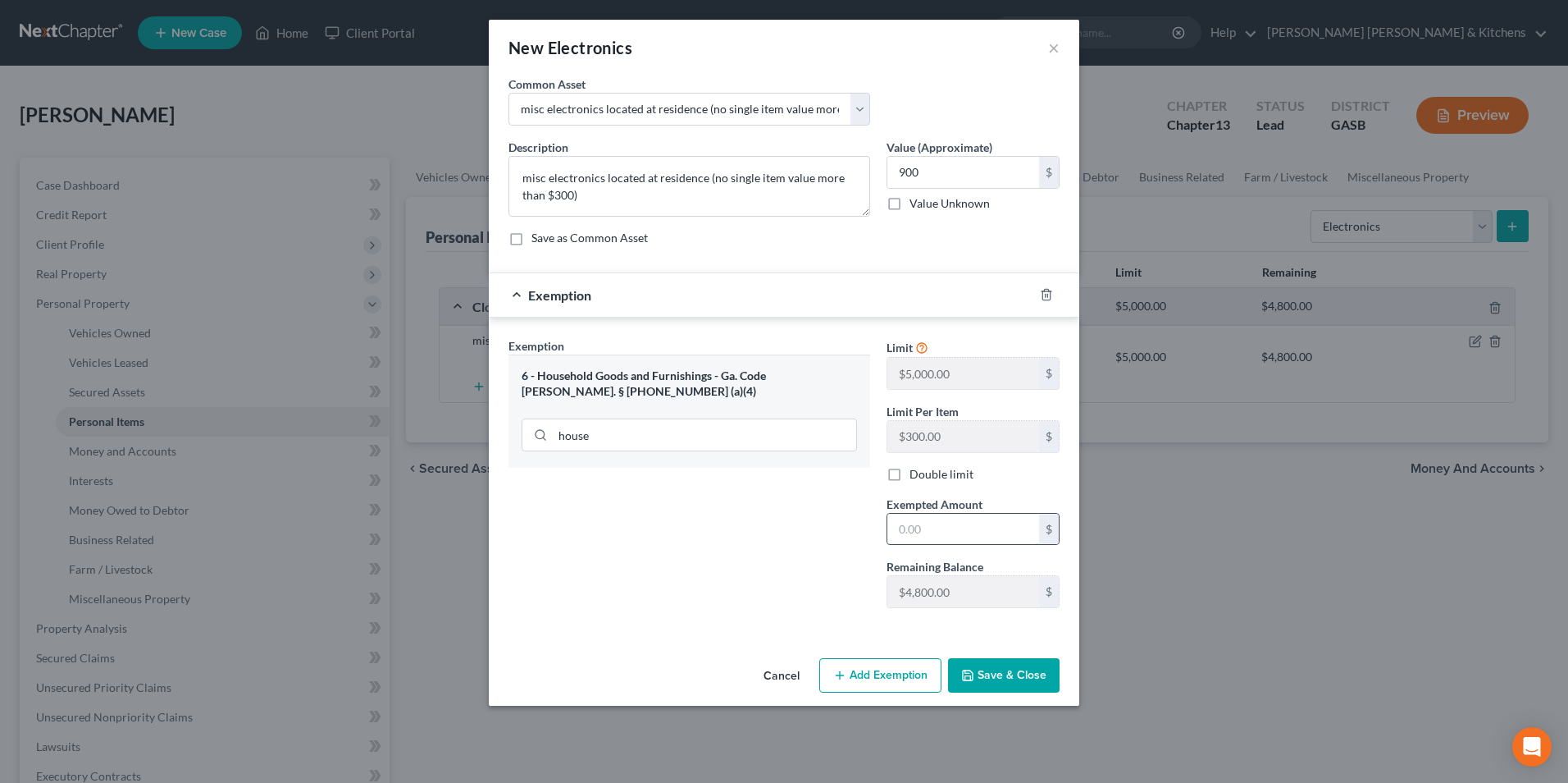
click at [988, 543] on input "text" at bounding box center [964, 529] width 152 height 32
type input "900"
click at [1018, 681] on button "Save & Close" at bounding box center [1004, 675] width 112 height 34
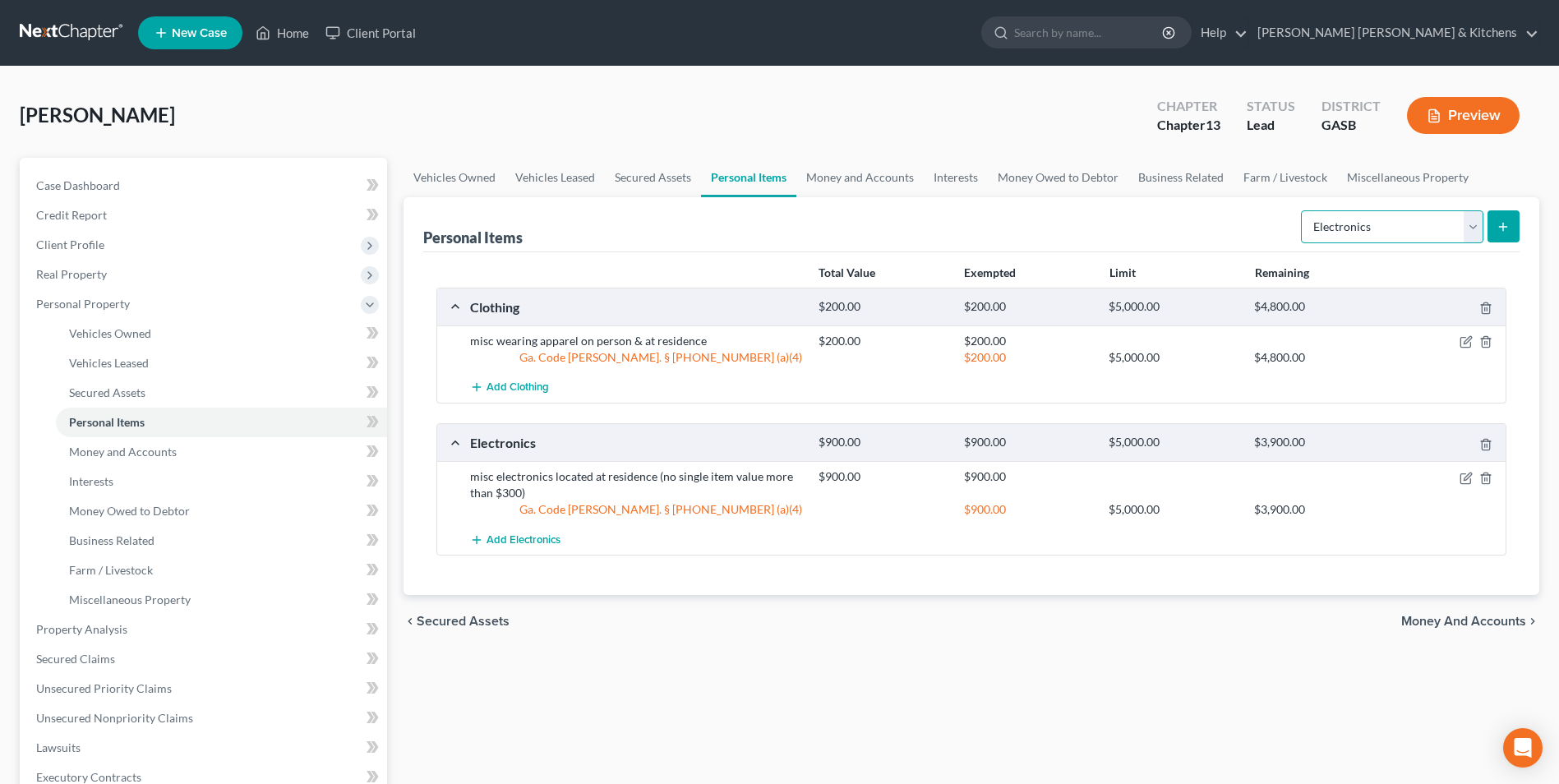
click at [1367, 239] on select "Select Item Type Clothing Collectibles Of Value Electronics Firearms Household …" at bounding box center [1391, 227] width 182 height 32
select select "household_goods"
click at [1302, 210] on select "Select Item Type Clothing Collectibles Of Value Electronics Firearms Household …" at bounding box center [1391, 227] width 182 height 32
click at [1499, 226] on icon "submit" at bounding box center [1503, 226] width 13 height 13
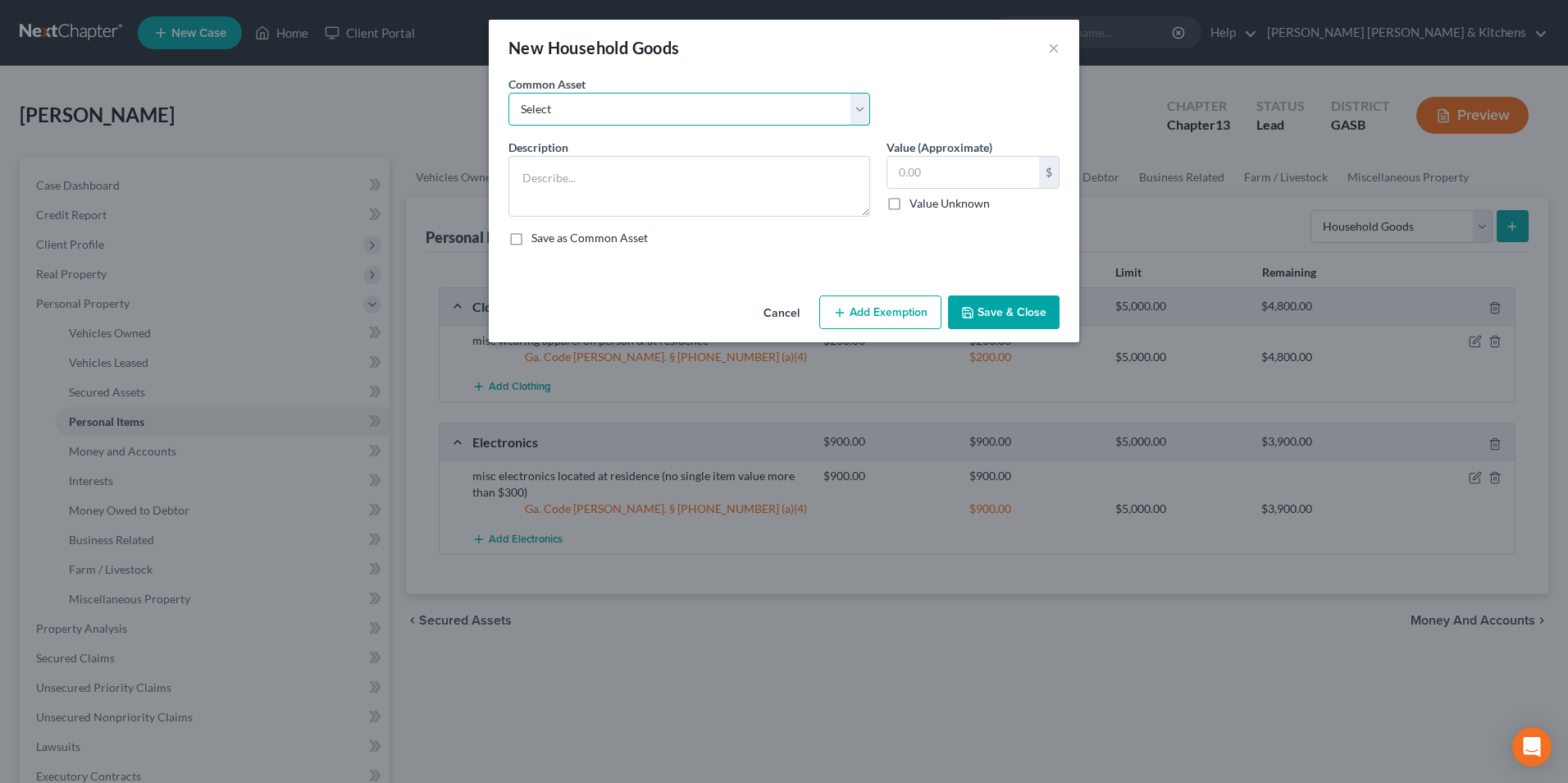
click at [586, 116] on select "Select misc furnishings & appliances at residence misc furnishings & appliances…" at bounding box center [690, 109] width 362 height 32
select select "1"
click at [509, 93] on select "Select misc furnishings & appliances at residence misc furnishings & appliances…" at bounding box center [690, 109] width 362 height 32
type textarea "misc furnishings & appliances at residence (no single item valued over $300)"
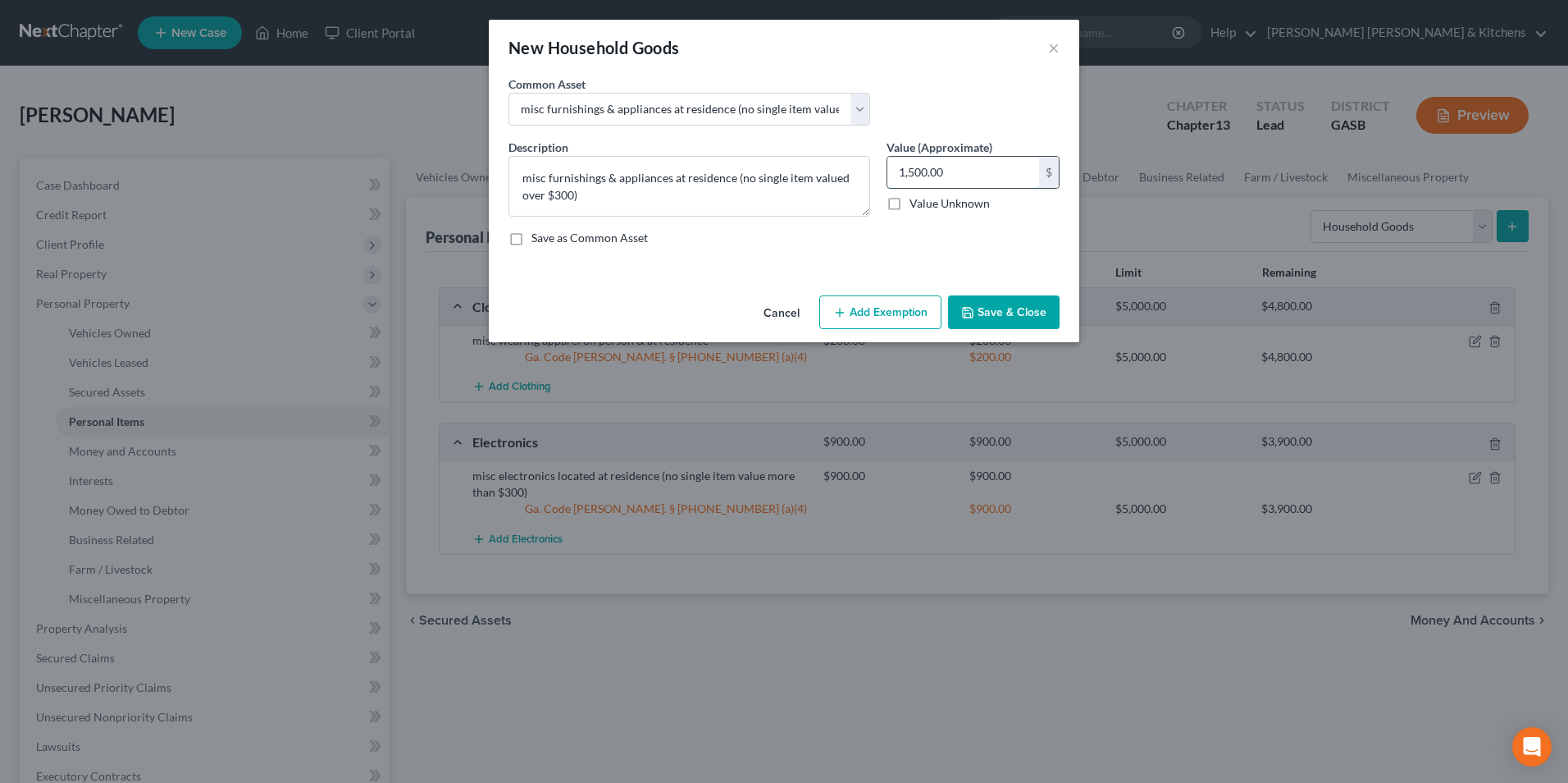
click at [956, 165] on input "1,500.00" at bounding box center [964, 172] width 152 height 32
type input "4,000"
click at [918, 308] on button "Add Exemption" at bounding box center [880, 313] width 122 height 34
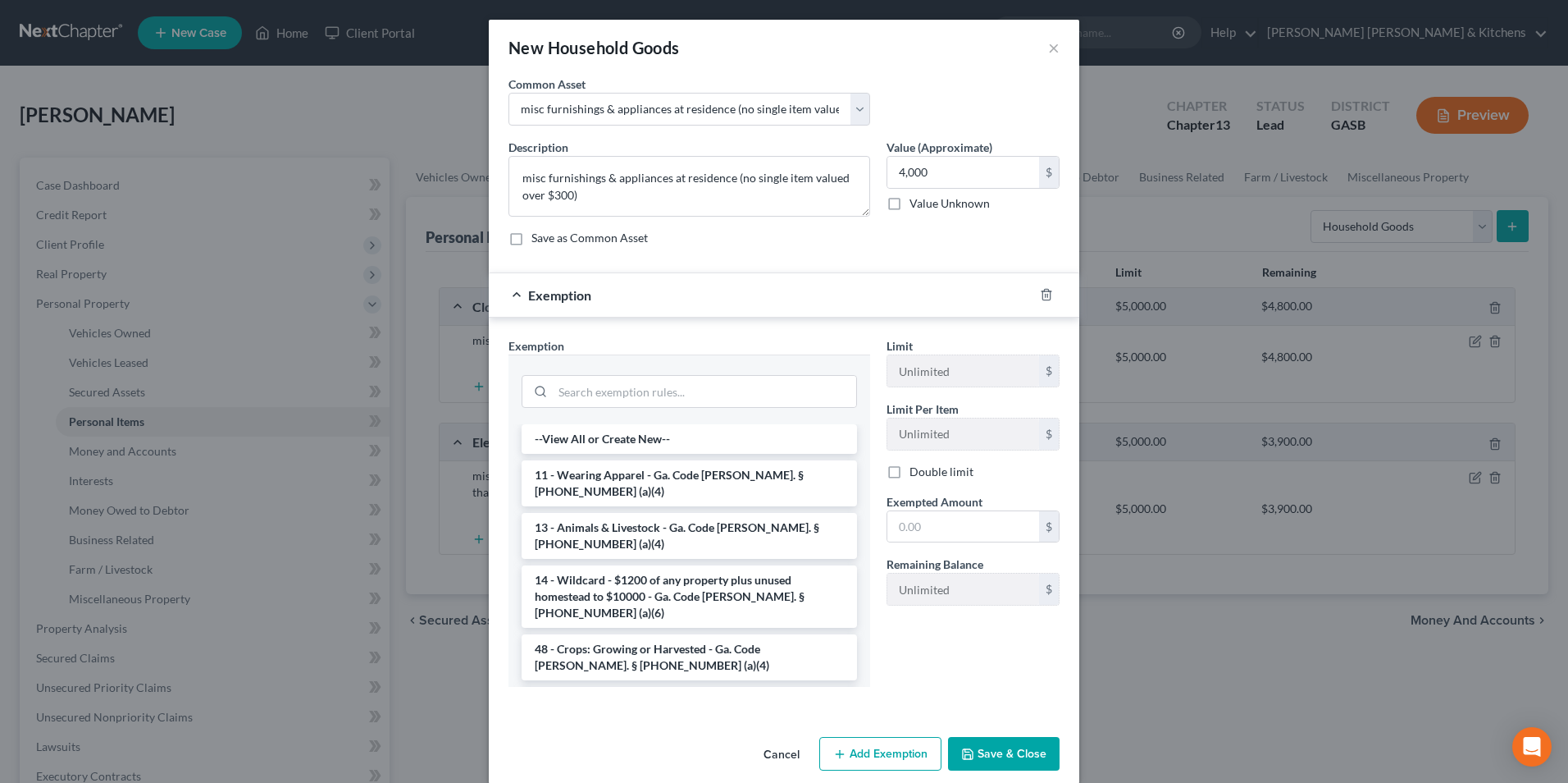
click at [720, 687] on li "6 - Household Goods and Furnishings - Ga. Code Ann. § 44-13-100 (a)(4)" at bounding box center [689, 710] width 335 height 46
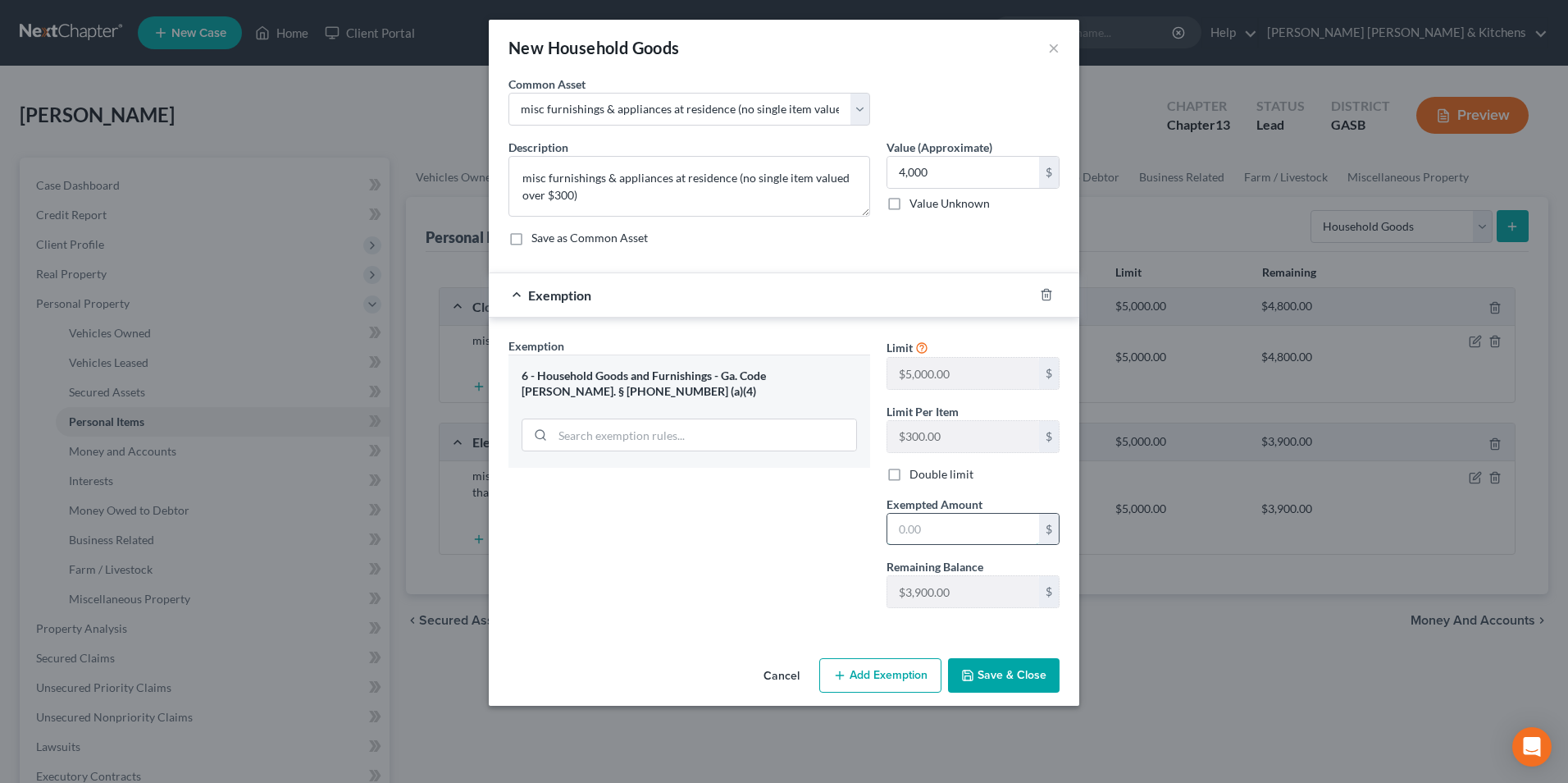
click at [936, 538] on input "text" at bounding box center [964, 529] width 152 height 32
type input "3,900"
click at [900, 681] on button "Add Exemption" at bounding box center [880, 675] width 122 height 34
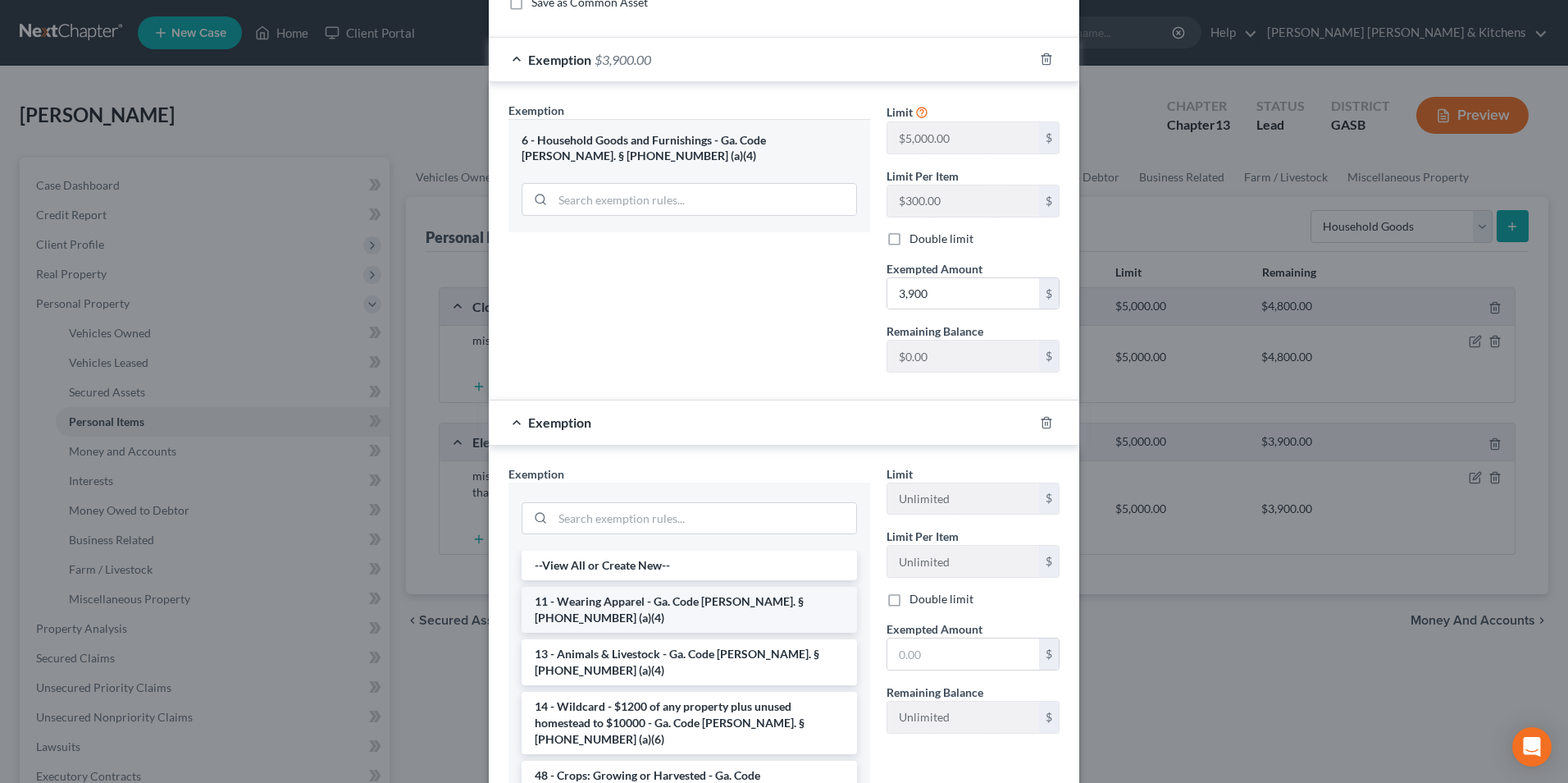
scroll to position [246, 0]
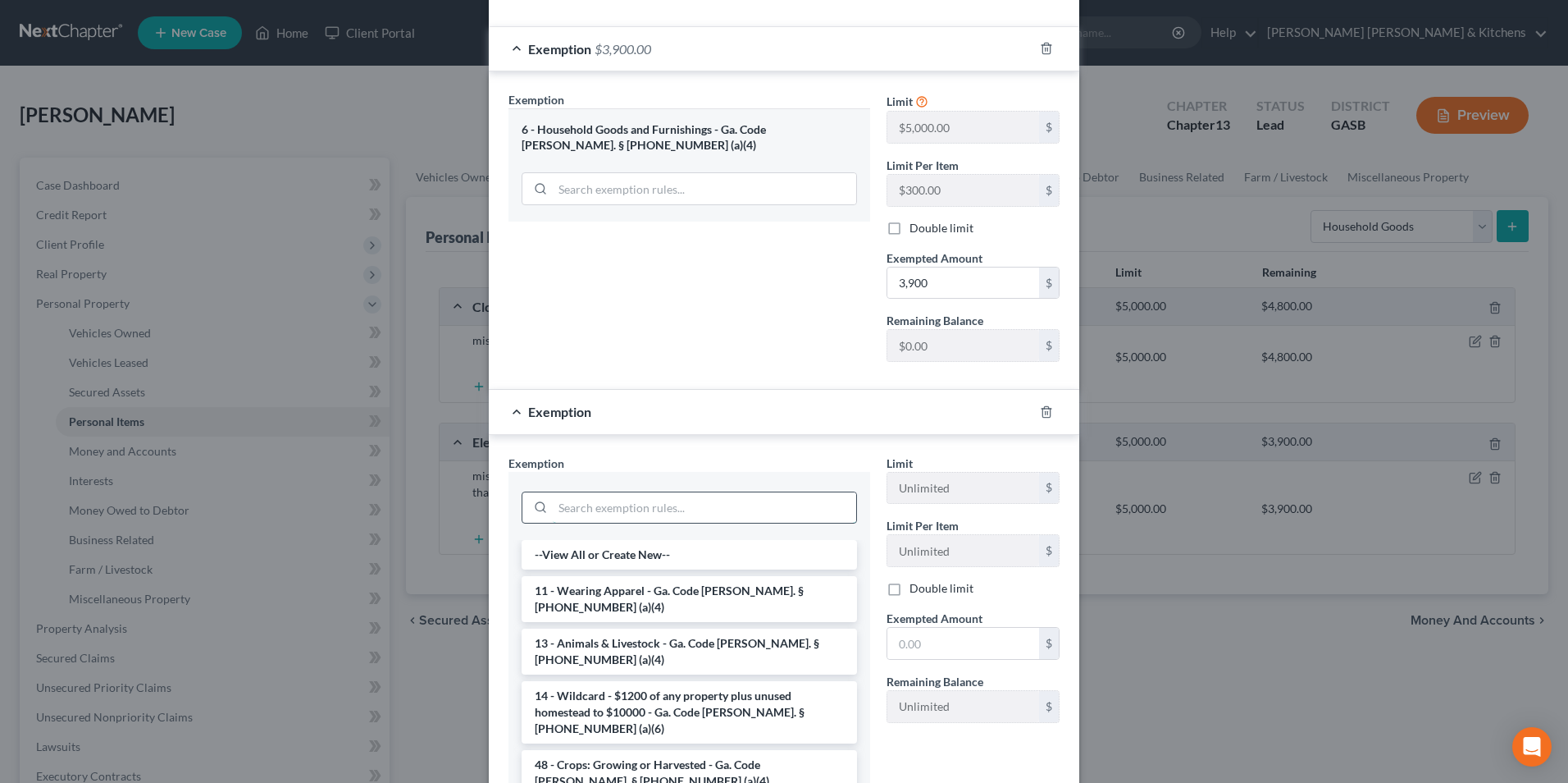
click at [597, 508] on input "search" at bounding box center [704, 507] width 303 height 32
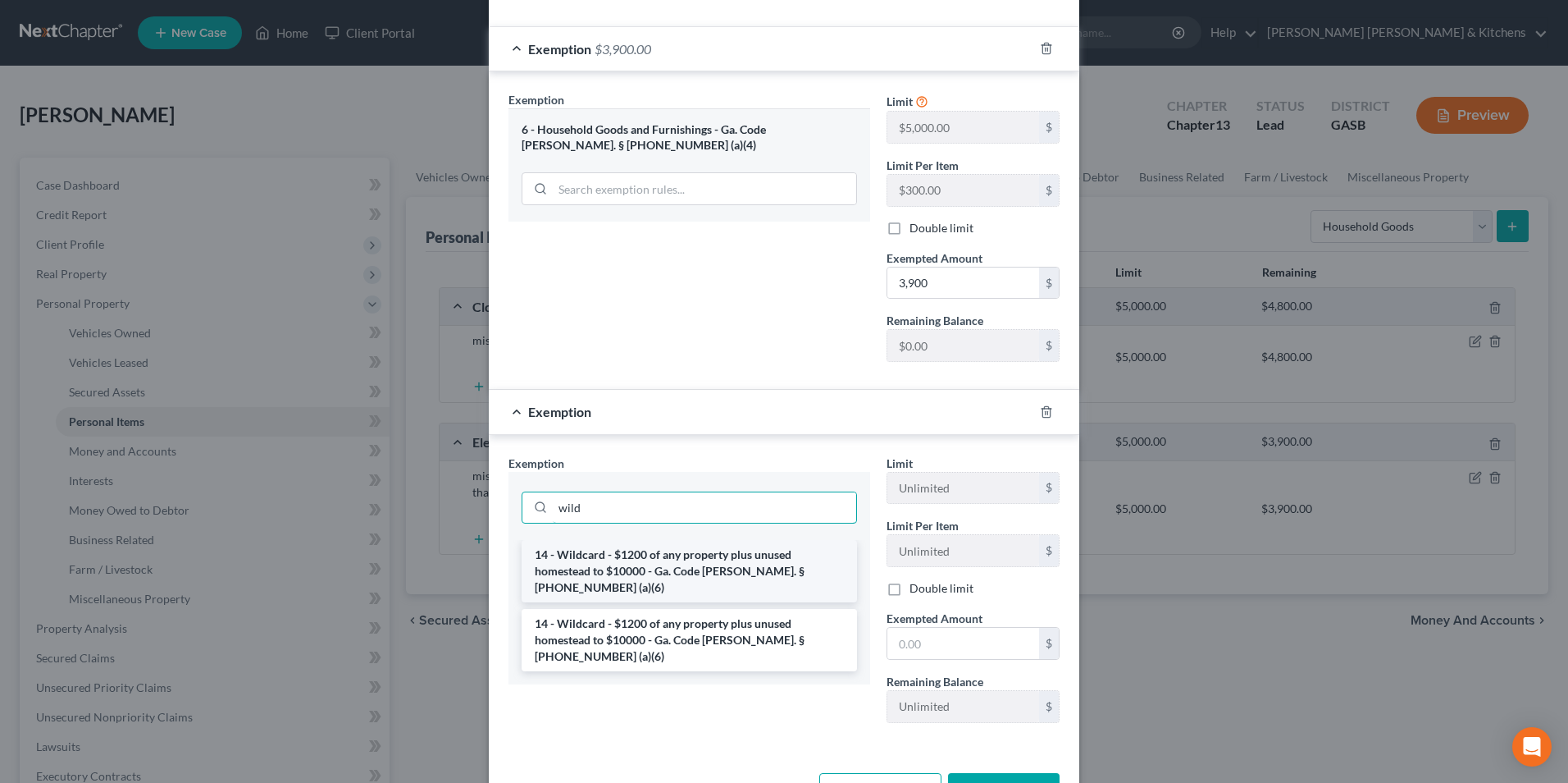
type input "wild"
click at [564, 570] on li "14 - Wildcard - $1200 of any property plus unused homestead to $10000 - Ga. Cod…" at bounding box center [689, 570] width 335 height 62
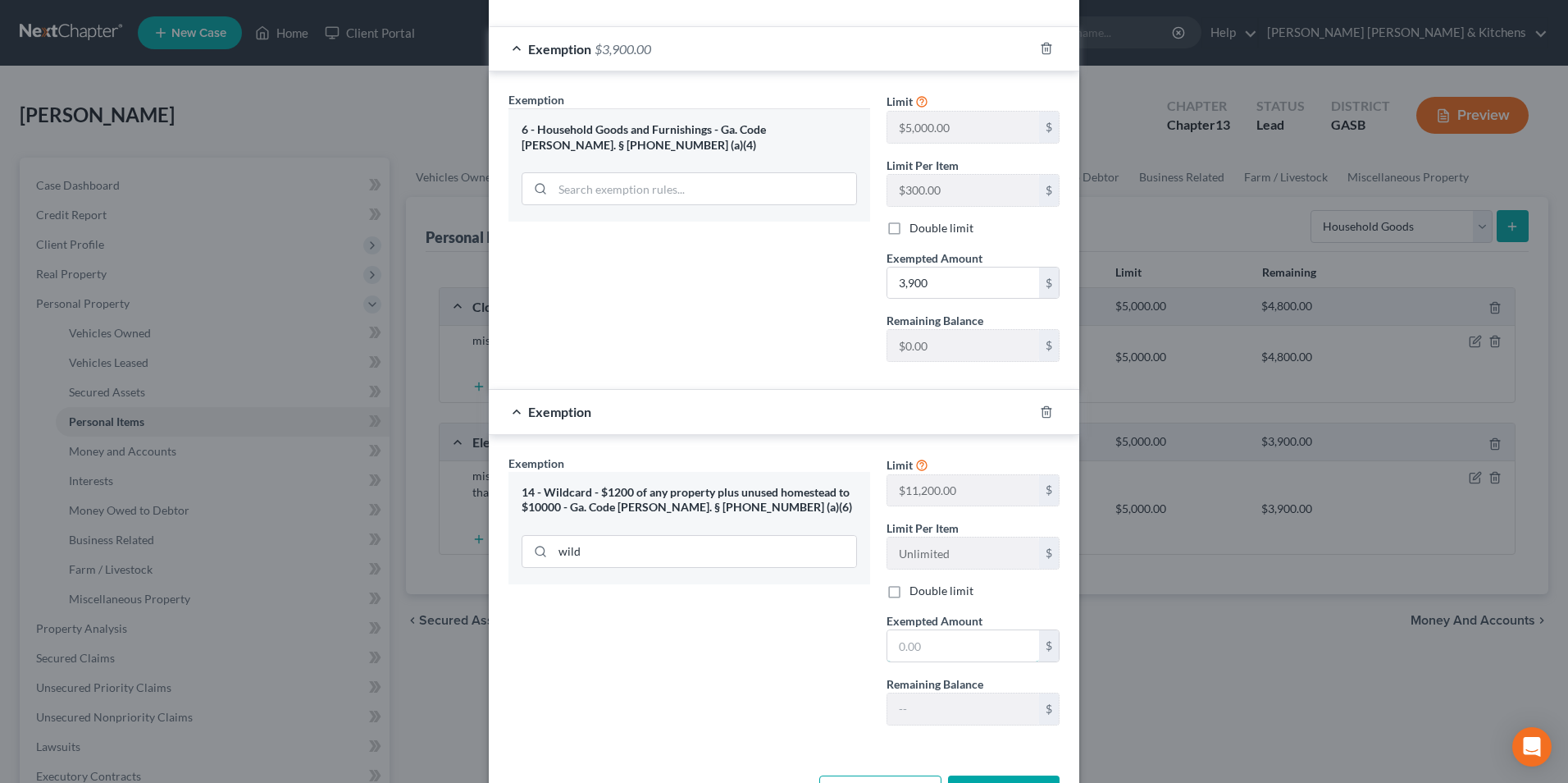
drag, startPoint x: 944, startPoint y: 657, endPoint x: 904, endPoint y: 617, distance: 56.6
click at [944, 657] on input "text" at bounding box center [964, 646] width 152 height 32
type input "100"
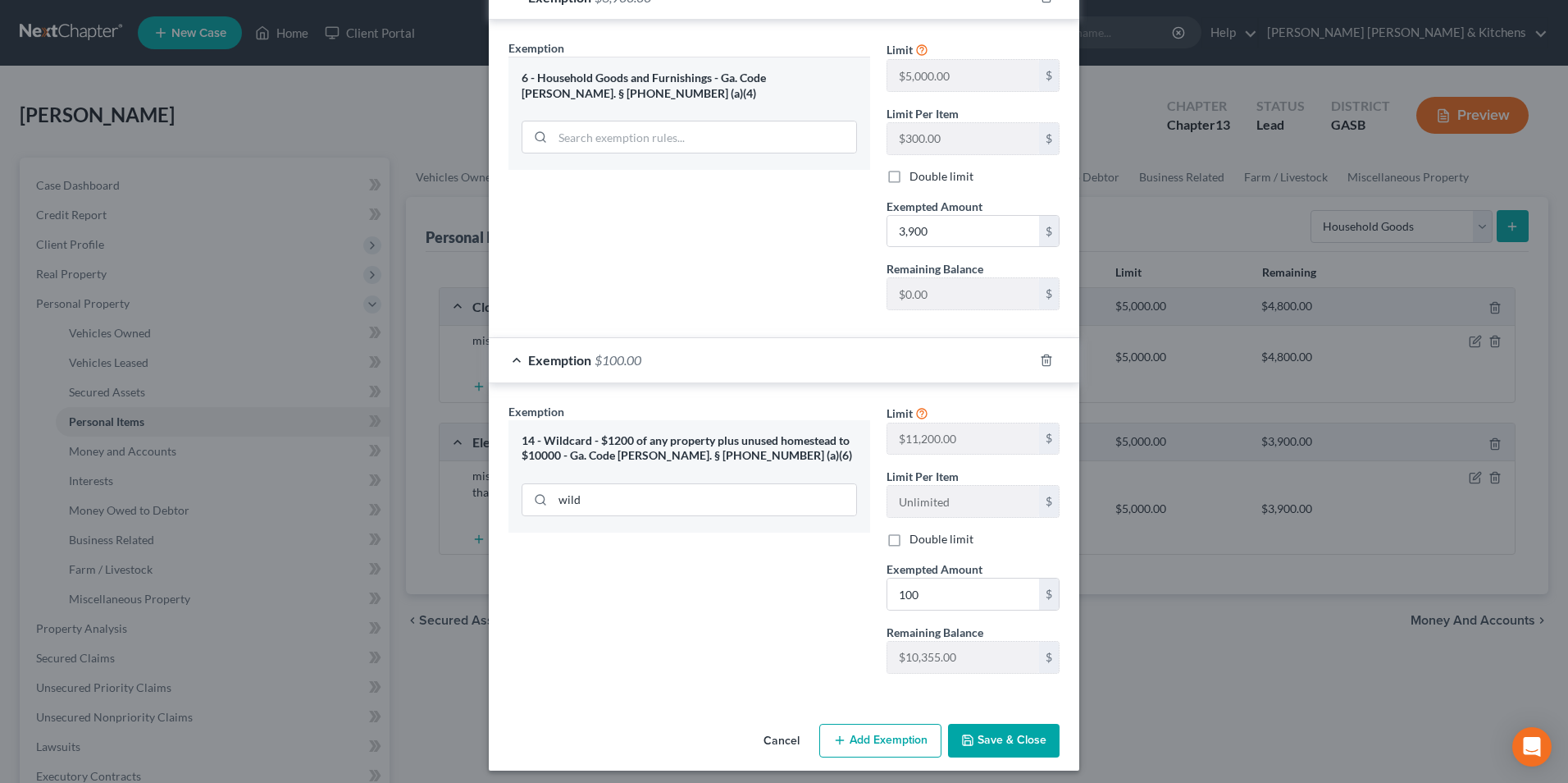
scroll to position [305, 0]
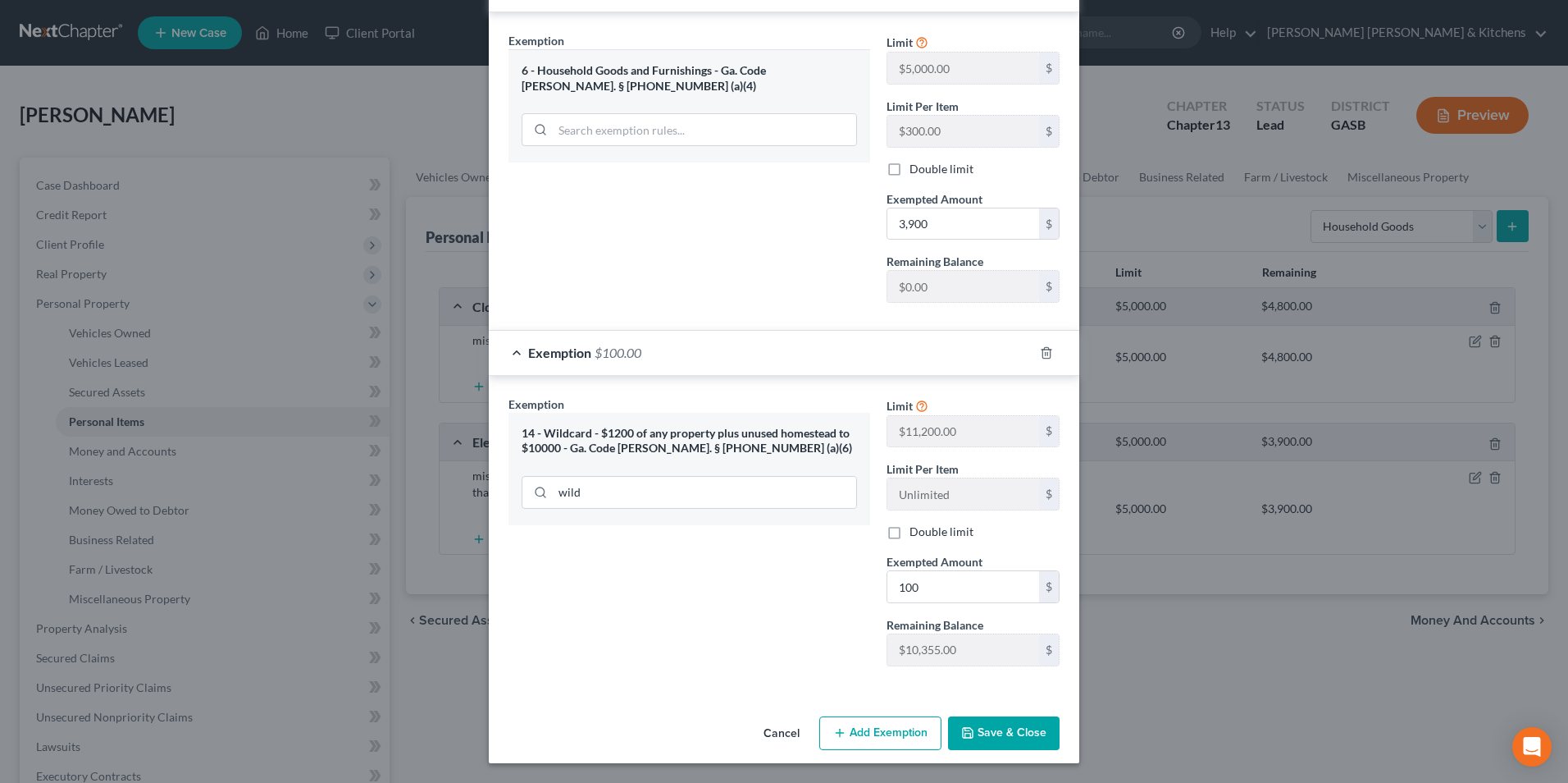
click at [1012, 731] on button "Save & Close" at bounding box center [1004, 733] width 112 height 34
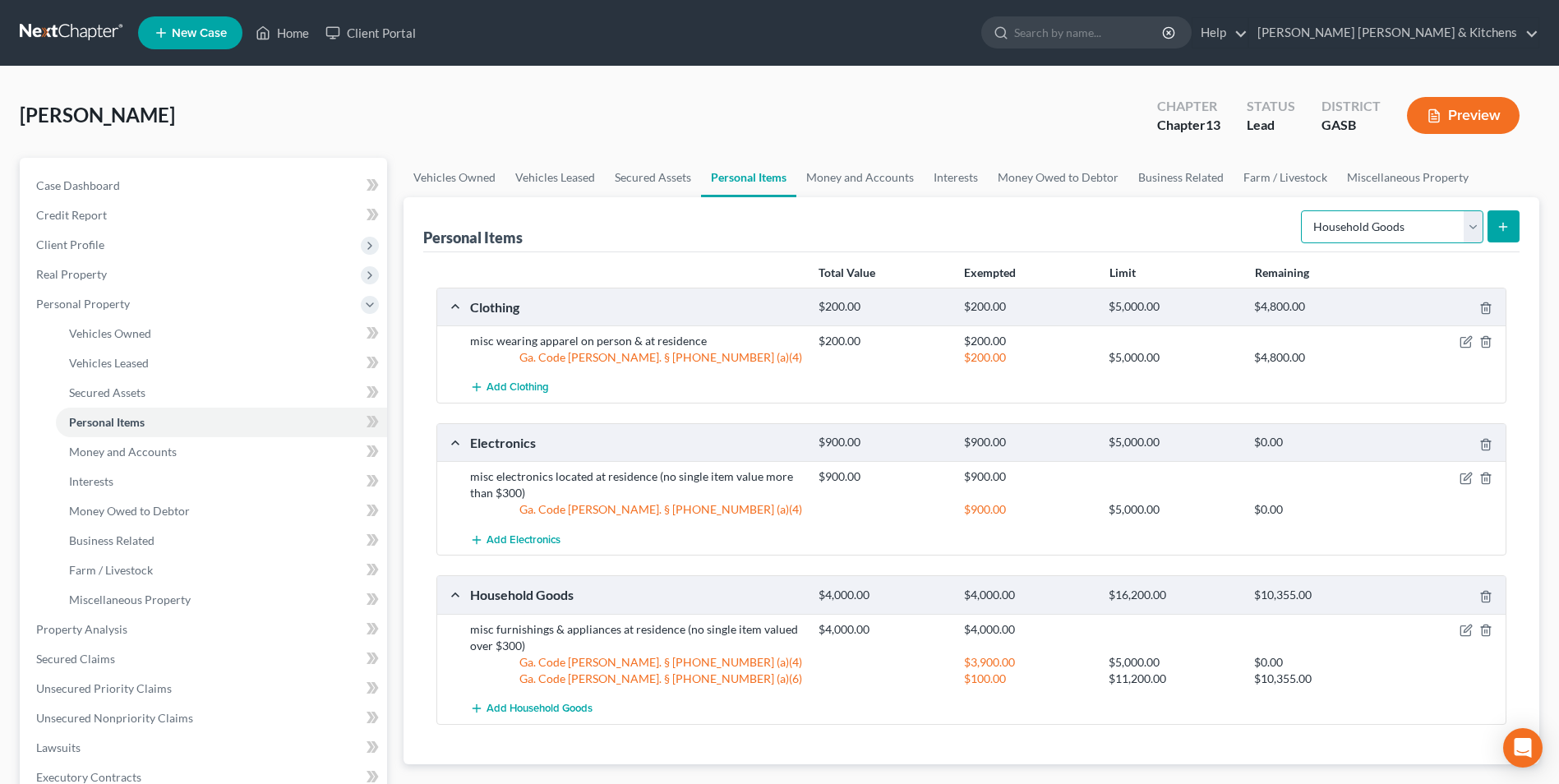
click at [1372, 236] on select "Select Item Type Clothing Collectibles Of Value Electronics Firearms Household …" at bounding box center [1391, 227] width 182 height 32
select select "jewelry"
click at [1302, 210] on select "Select Item Type Clothing Collectibles Of Value Electronics Firearms Household …" at bounding box center [1391, 227] width 182 height 32
click at [1499, 221] on icon "submit" at bounding box center [1503, 226] width 13 height 13
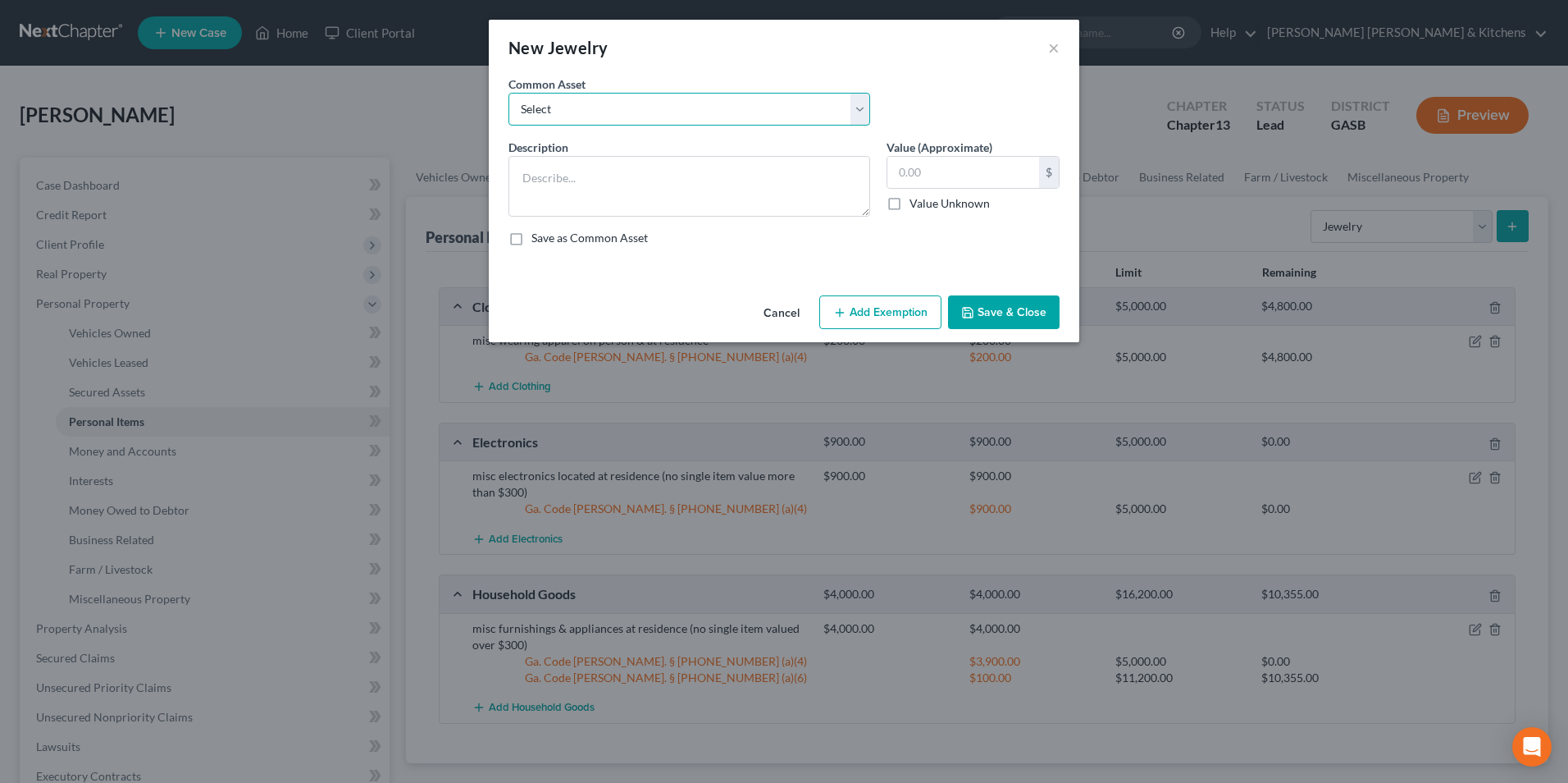
drag, startPoint x: 587, startPoint y: 110, endPoint x: 586, endPoint y: 126, distance: 16.0
click at [587, 110] on select "Select misc jewelry on person & at residence" at bounding box center [690, 109] width 362 height 32
select select "0"
click at [509, 93] on select "Select misc jewelry on person & at residence" at bounding box center [690, 109] width 362 height 32
type textarea "misc jewelry on person & at residence"
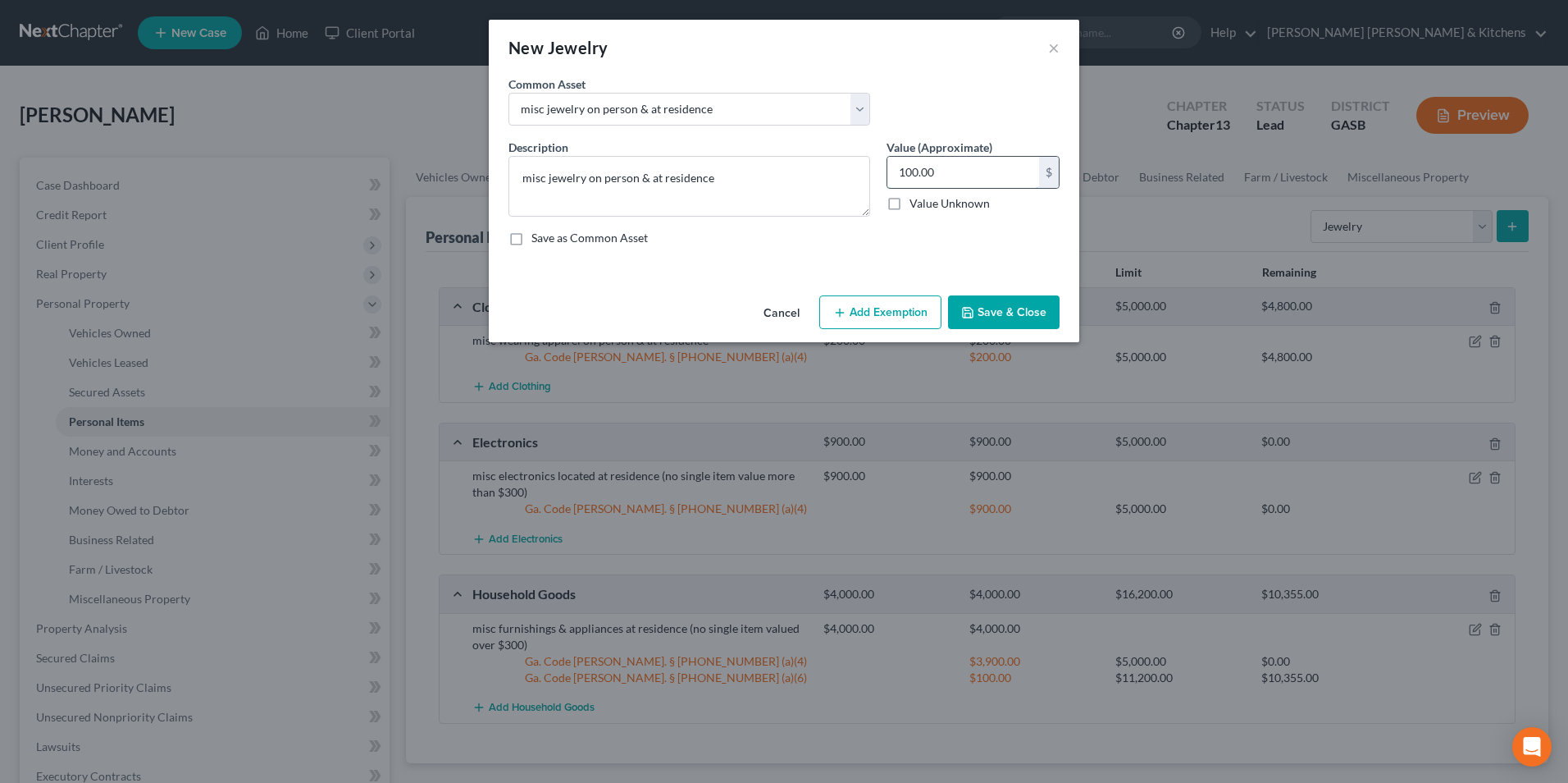
click at [959, 180] on input "100.00" at bounding box center [964, 172] width 152 height 32
type input "1,400"
click at [887, 318] on button "Add Exemption" at bounding box center [880, 313] width 122 height 34
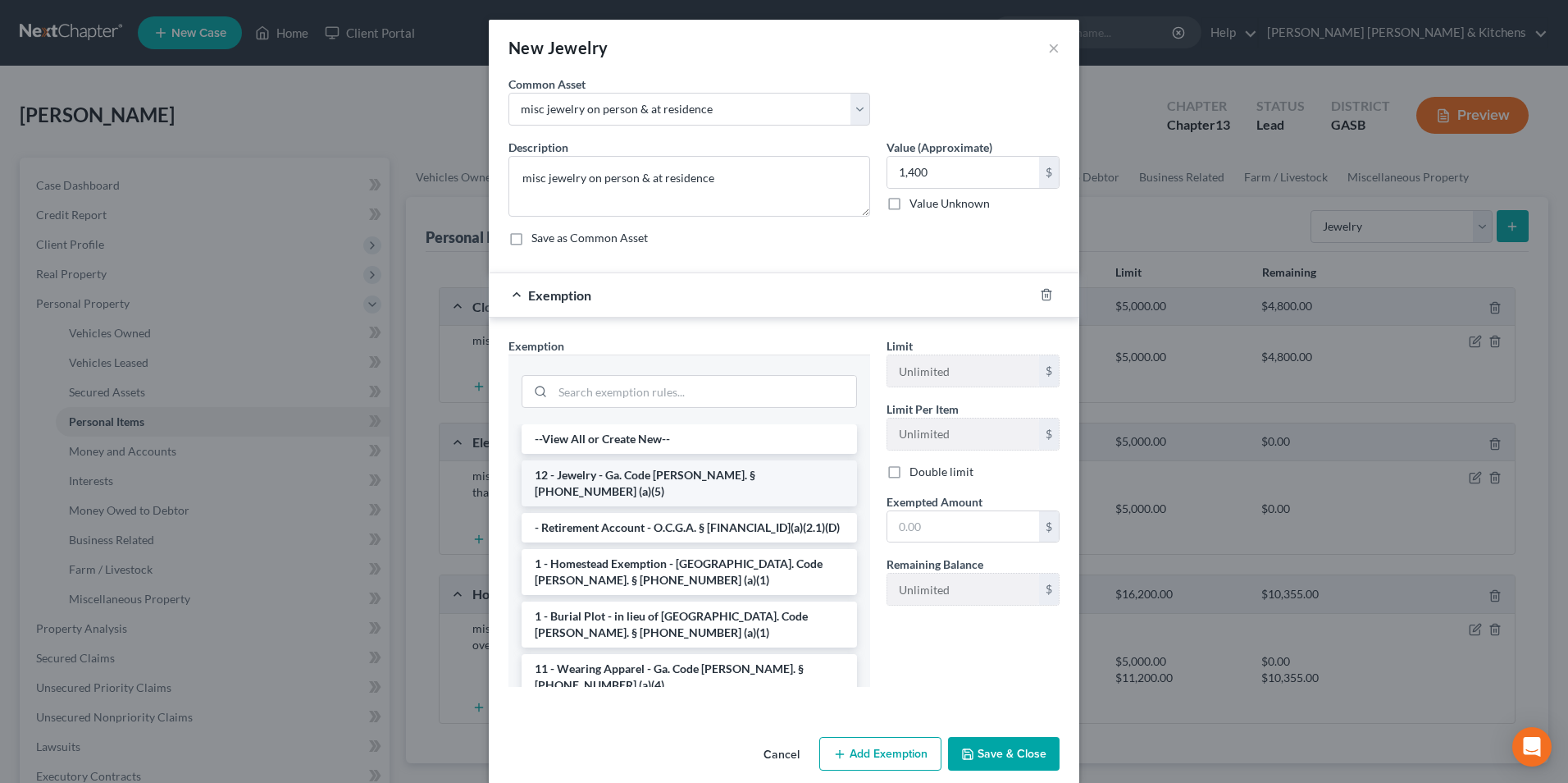
click at [609, 476] on li "12 - Jewelry - Ga. Code Ann. § 44-13-100 (a)(5)" at bounding box center [689, 483] width 335 height 46
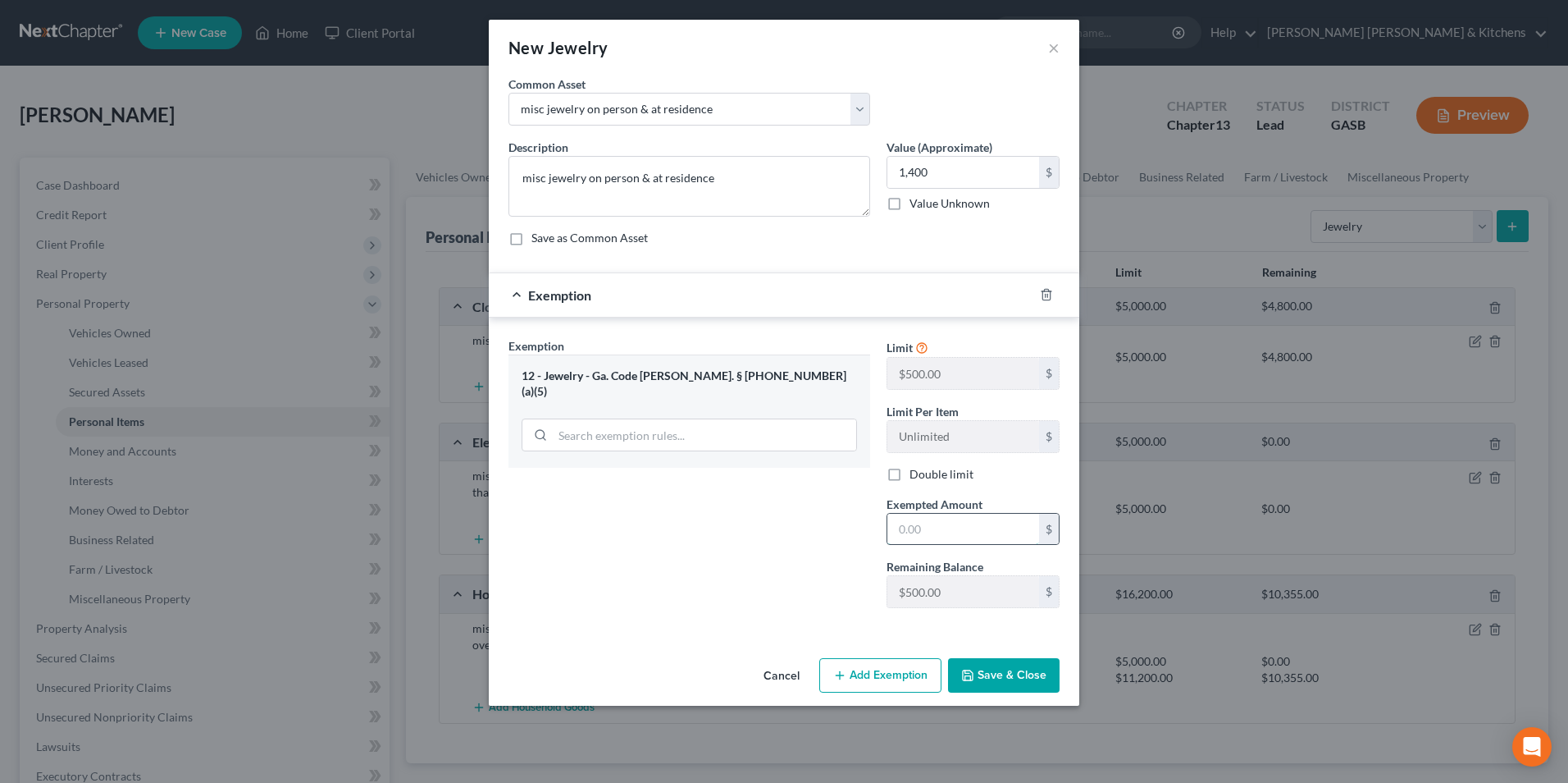
click at [947, 538] on input "text" at bounding box center [964, 529] width 152 height 32
click at [908, 680] on button "Add Exemption" at bounding box center [880, 675] width 122 height 34
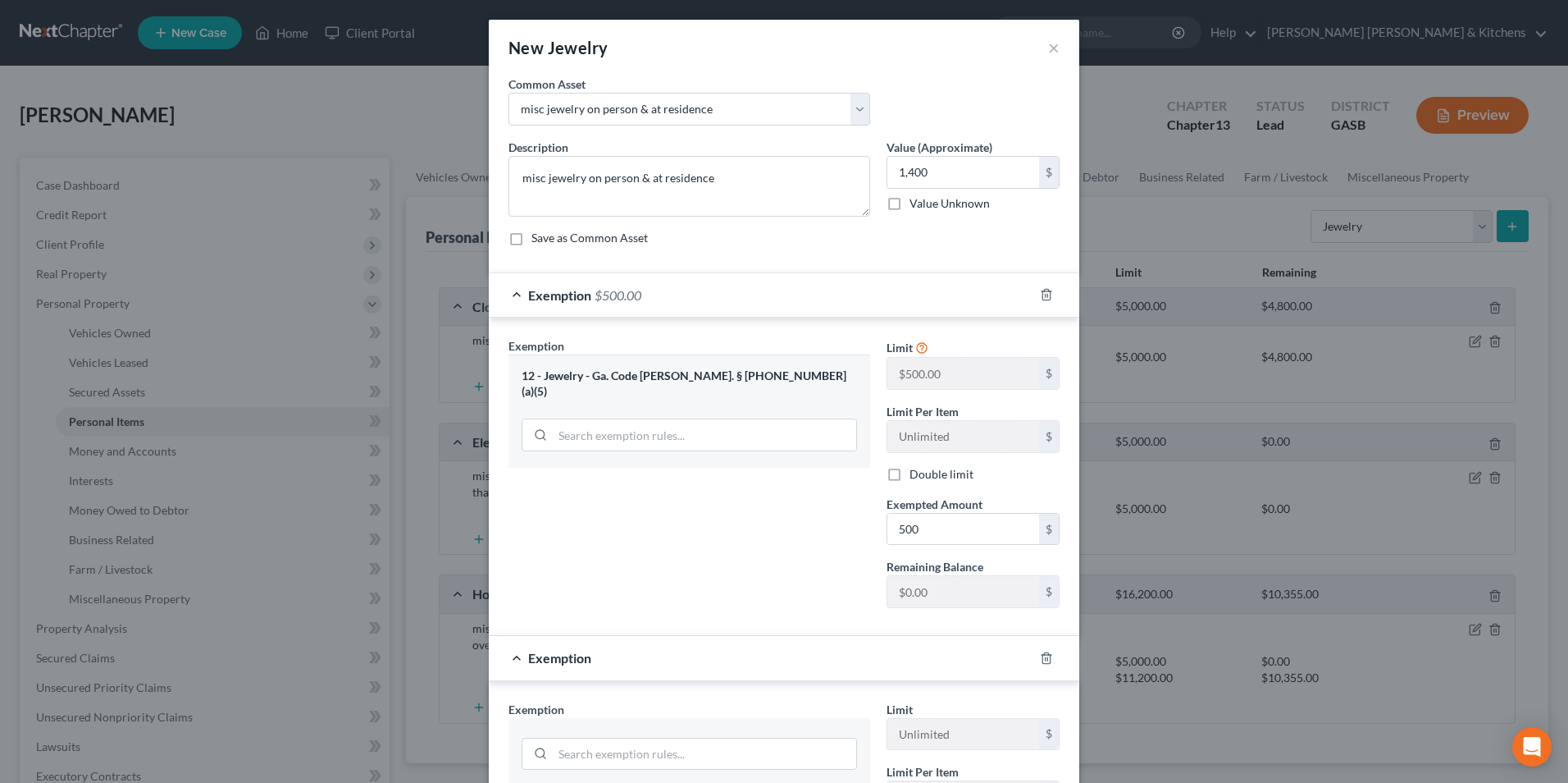
scroll to position [246, 0]
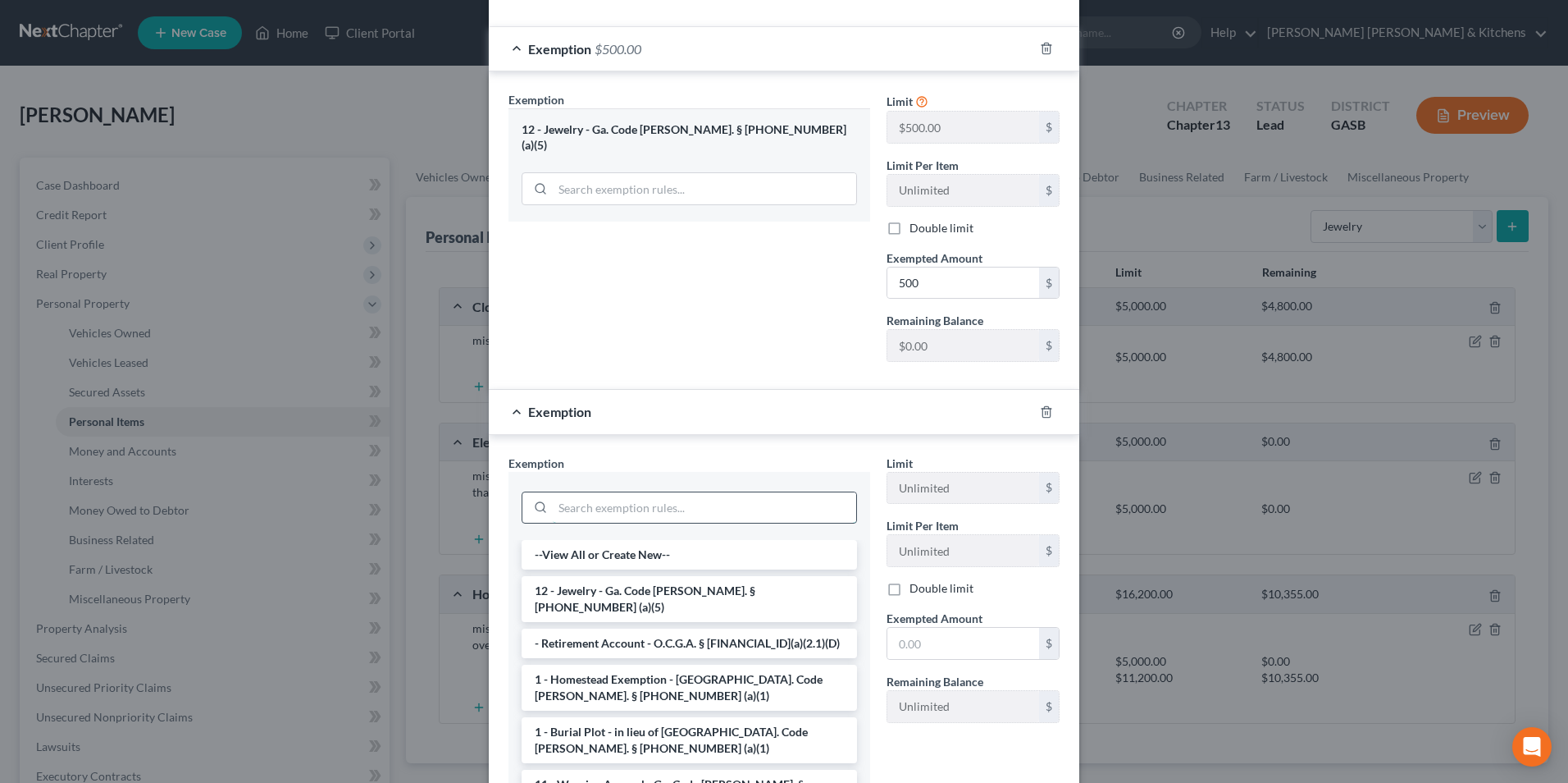
click at [560, 513] on input "search" at bounding box center [704, 507] width 303 height 32
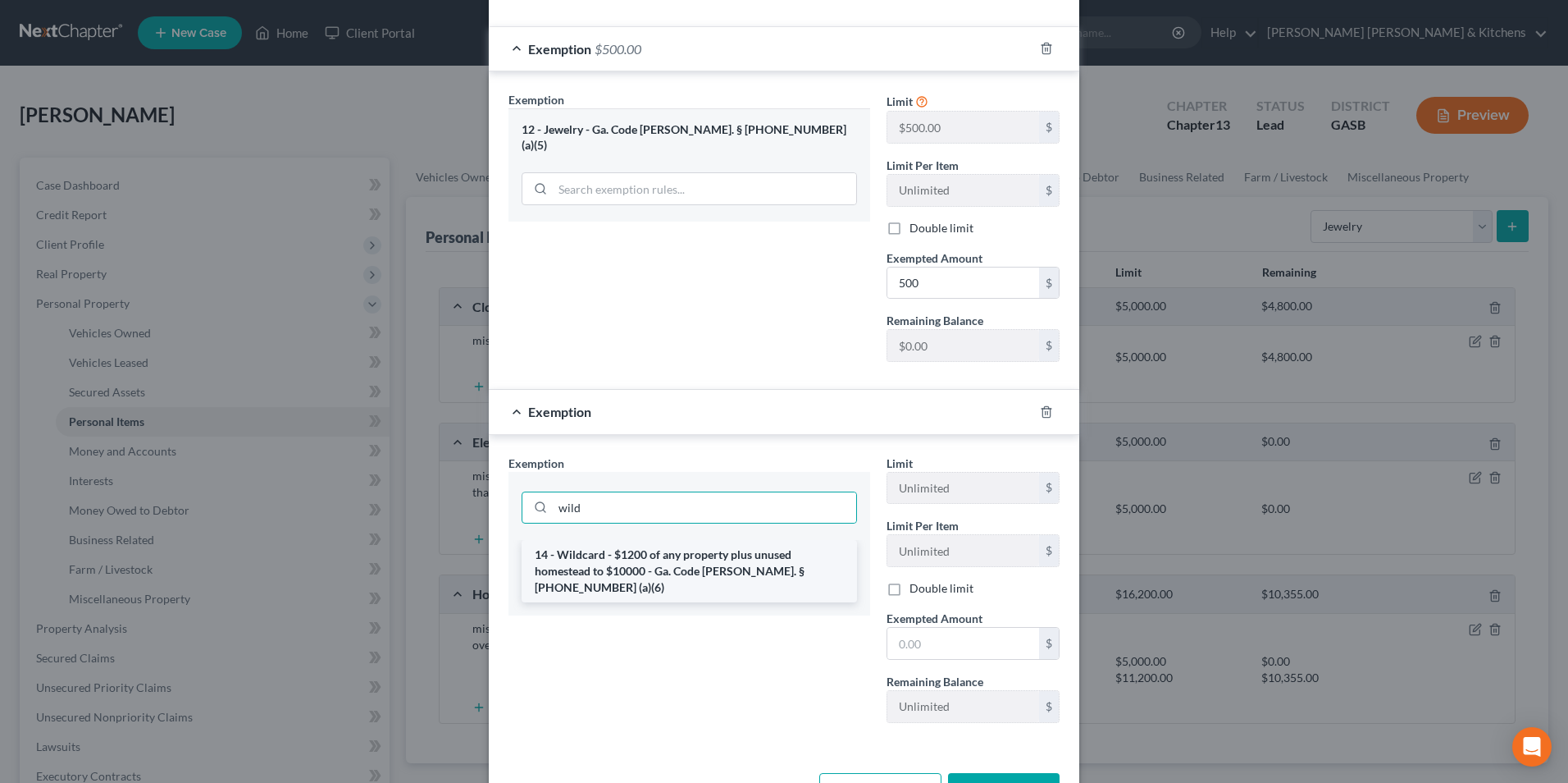
click at [594, 567] on li "14 - Wildcard - $1200 of any property plus unused homestead to $10000 - Ga. Cod…" at bounding box center [689, 570] width 335 height 62
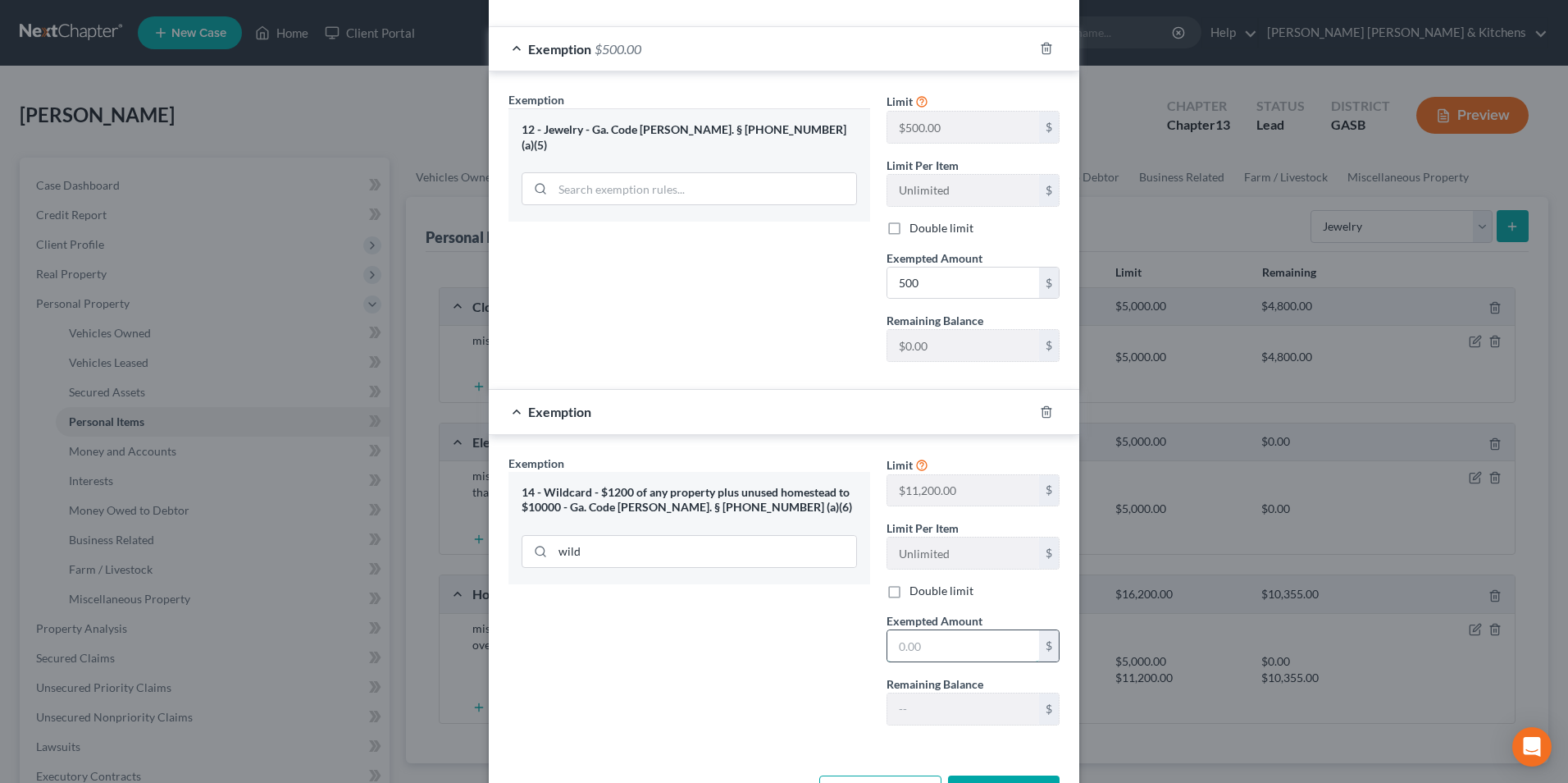
click at [929, 650] on input "text" at bounding box center [964, 646] width 152 height 32
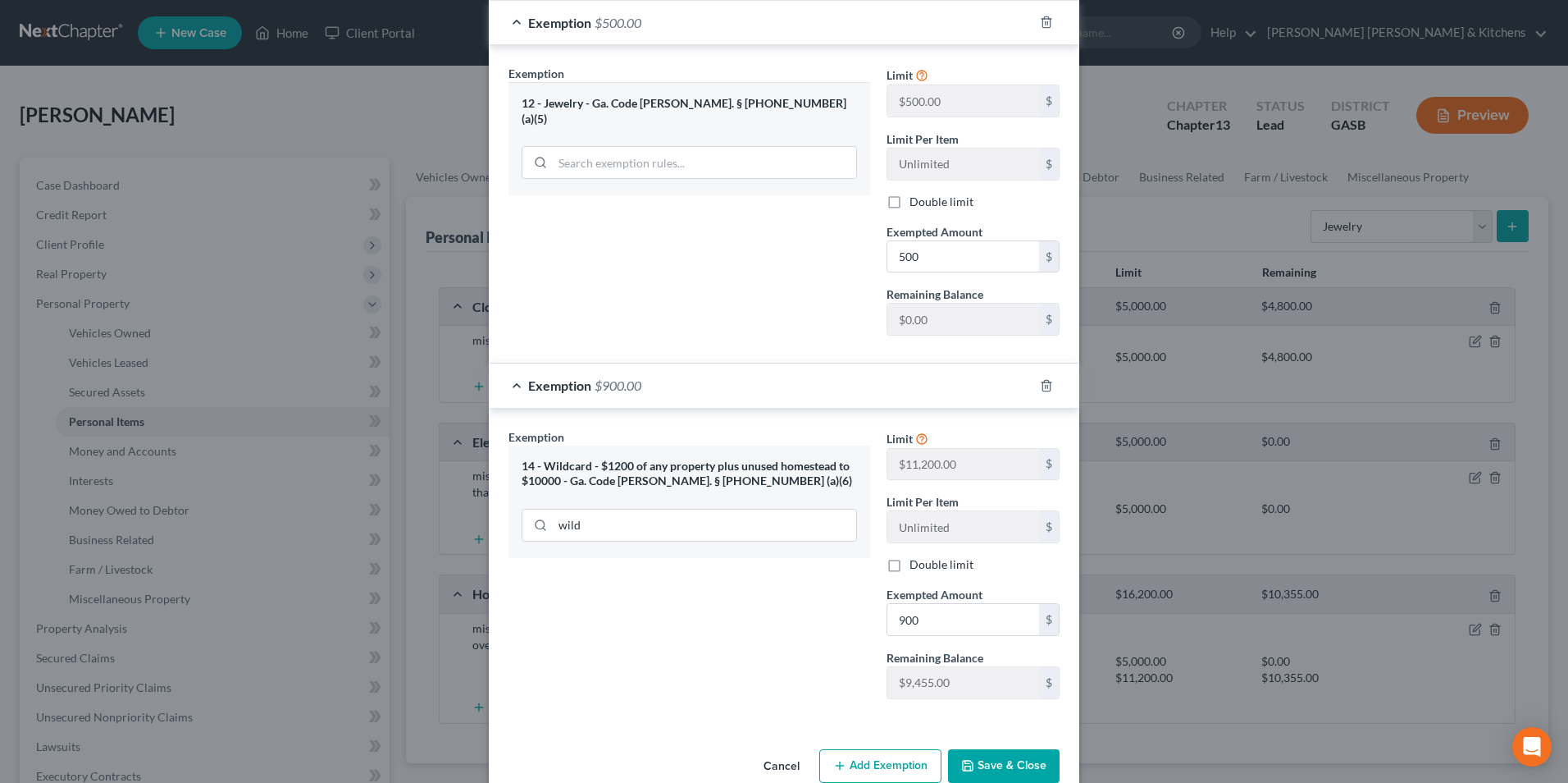
click at [961, 769] on icon "button" at bounding box center [967, 765] width 13 height 13
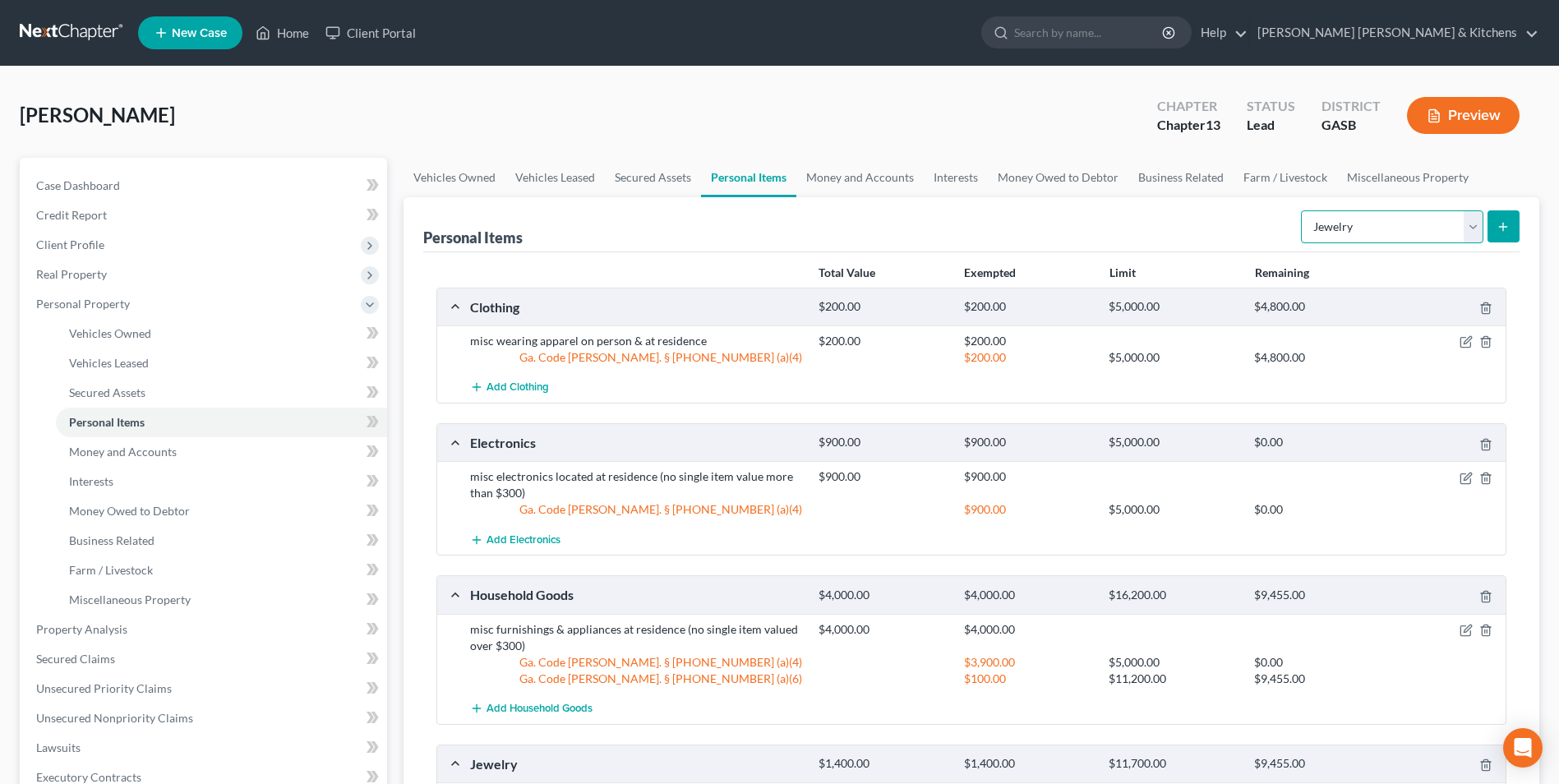
click at [1348, 233] on select "Select Item Type Clothing Collectibles Of Value Electronics Firearms Household …" at bounding box center [1391, 227] width 182 height 32
click at [1302, 210] on select "Select Item Type Clothing Collectibles Of Value Electronics Firearms Household …" at bounding box center [1391, 227] width 182 height 32
click at [1503, 227] on line "submit" at bounding box center [1503, 227] width 8 height 0
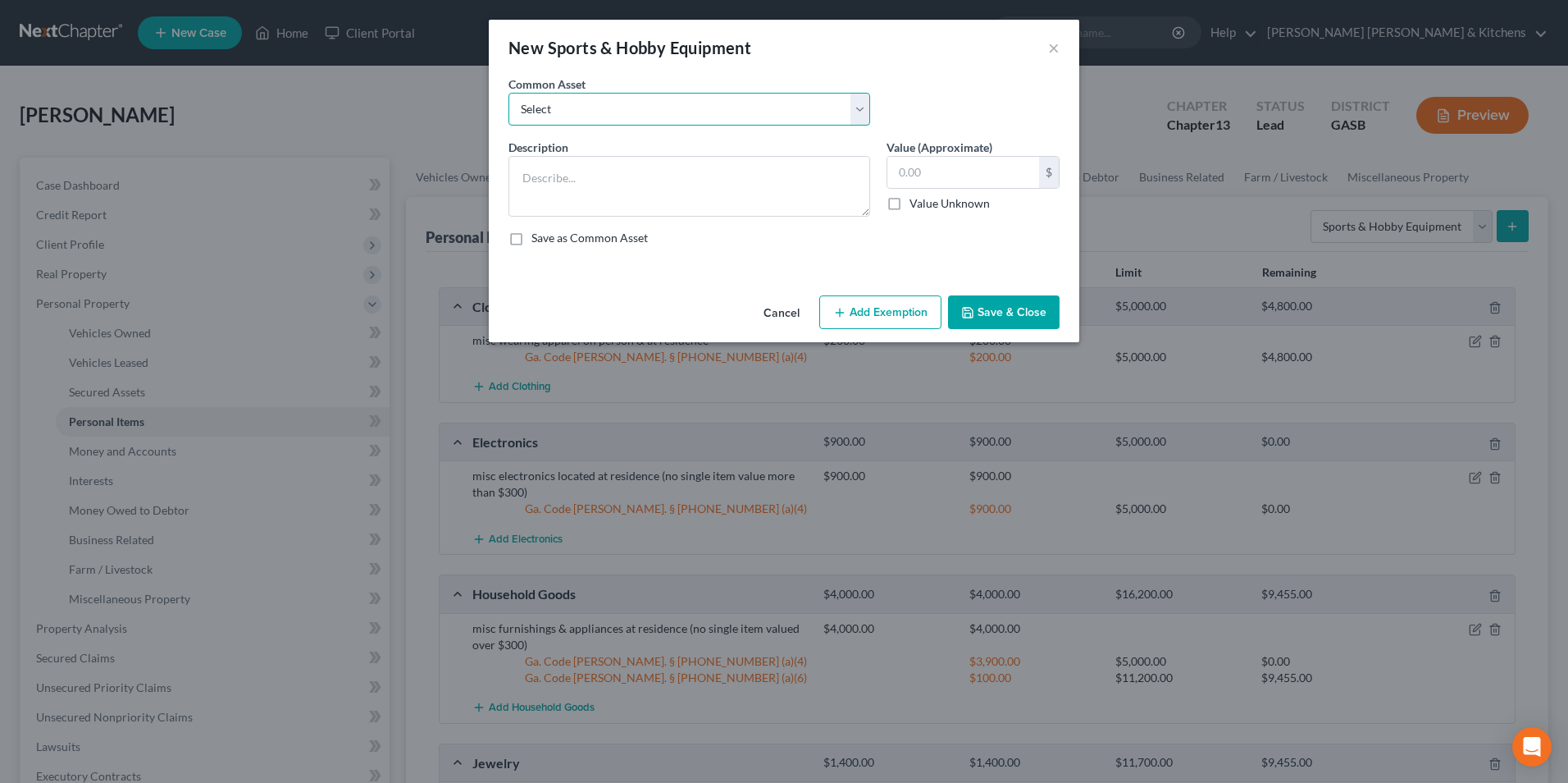
drag, startPoint x: 570, startPoint y: 108, endPoint x: 562, endPoint y: 128, distance: 21.5
click at [568, 111] on select "Select misc items located at residence" at bounding box center [690, 109] width 362 height 32
click at [509, 93] on select "Select misc items located at residence" at bounding box center [690, 109] width 362 height 32
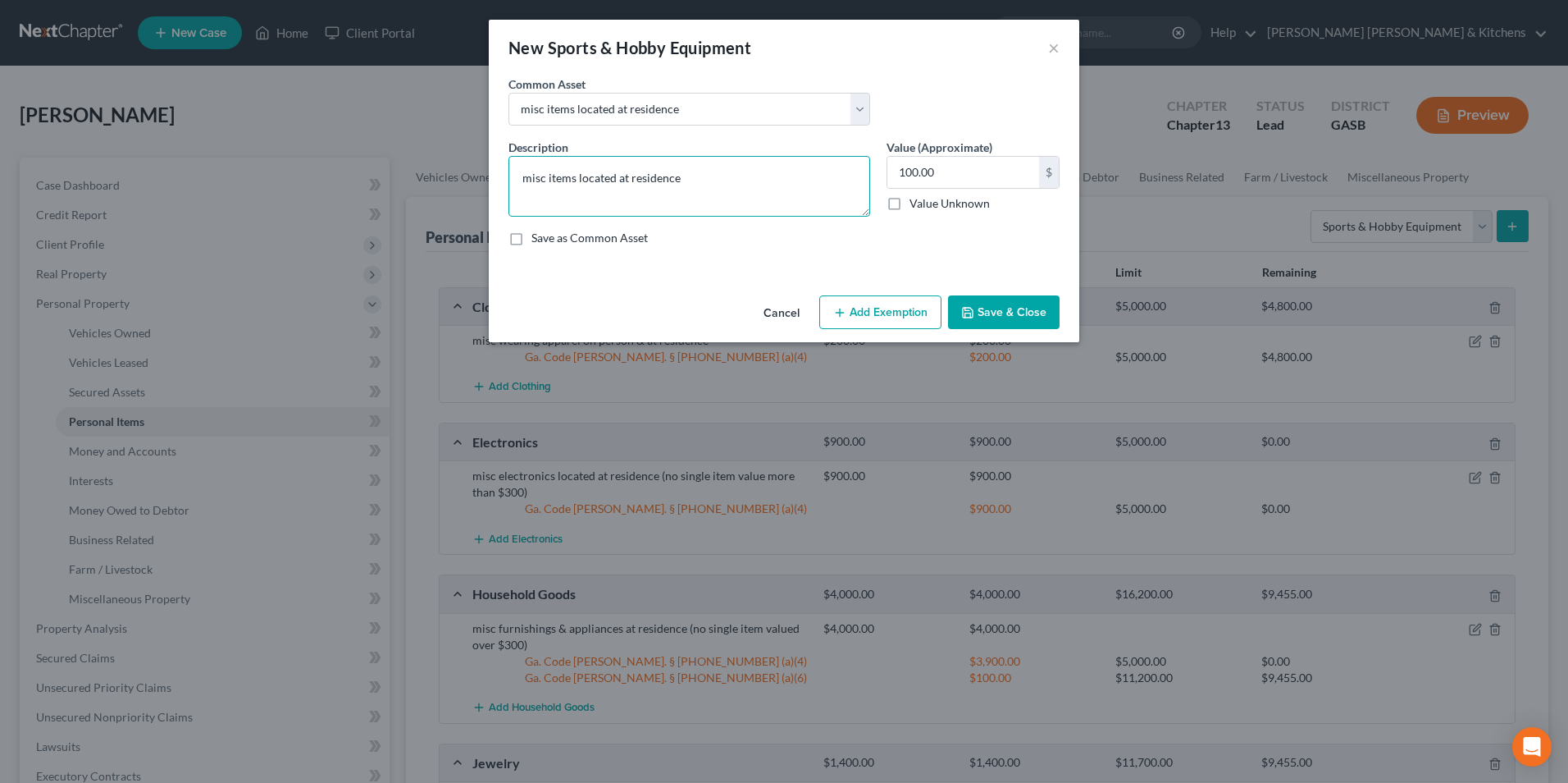
drag, startPoint x: 523, startPoint y: 178, endPoint x: 526, endPoint y: 189, distance: 11.4
click at [523, 184] on textarea "misc items located at residence" at bounding box center [690, 186] width 362 height 61
click at [903, 317] on button "Add Exemption" at bounding box center [880, 313] width 122 height 34
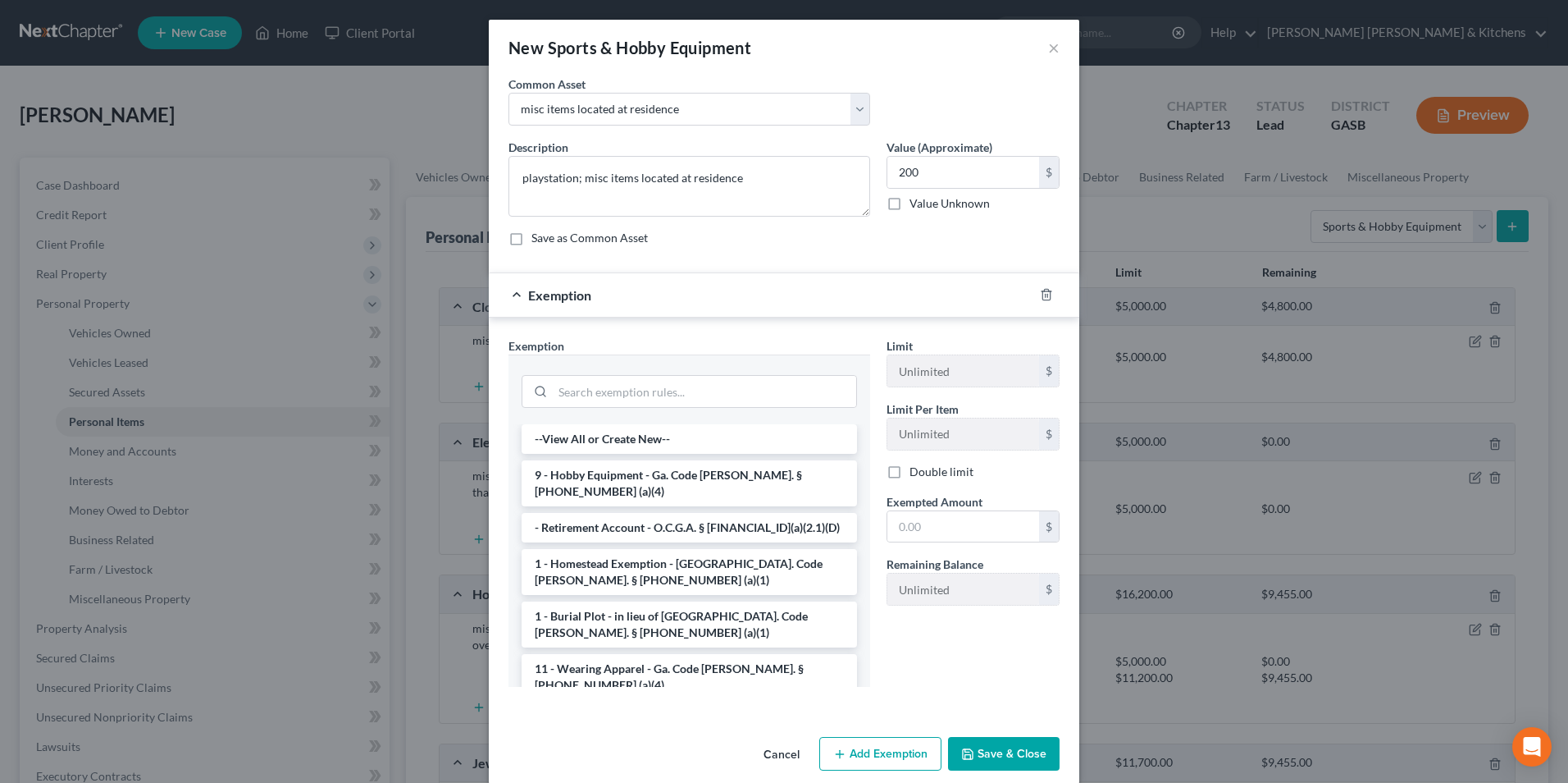
click at [614, 470] on li "9 - Hobby Equipment - Ga. Code Ann. § 44-13-100 (a)(4)" at bounding box center [689, 483] width 335 height 46
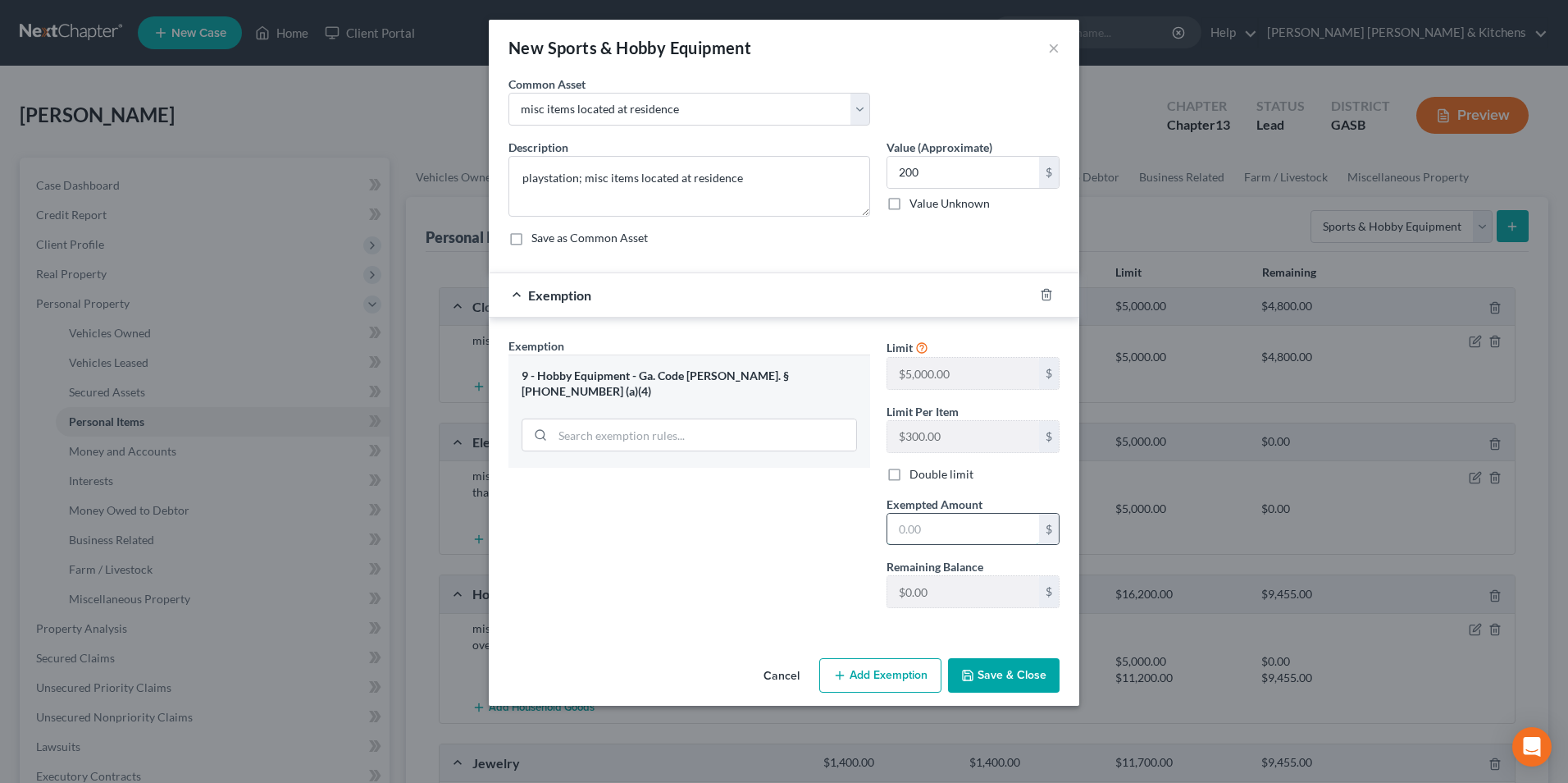
click at [941, 537] on input "text" at bounding box center [964, 529] width 152 height 32
click at [1002, 665] on button "Save & Close" at bounding box center [1004, 675] width 112 height 34
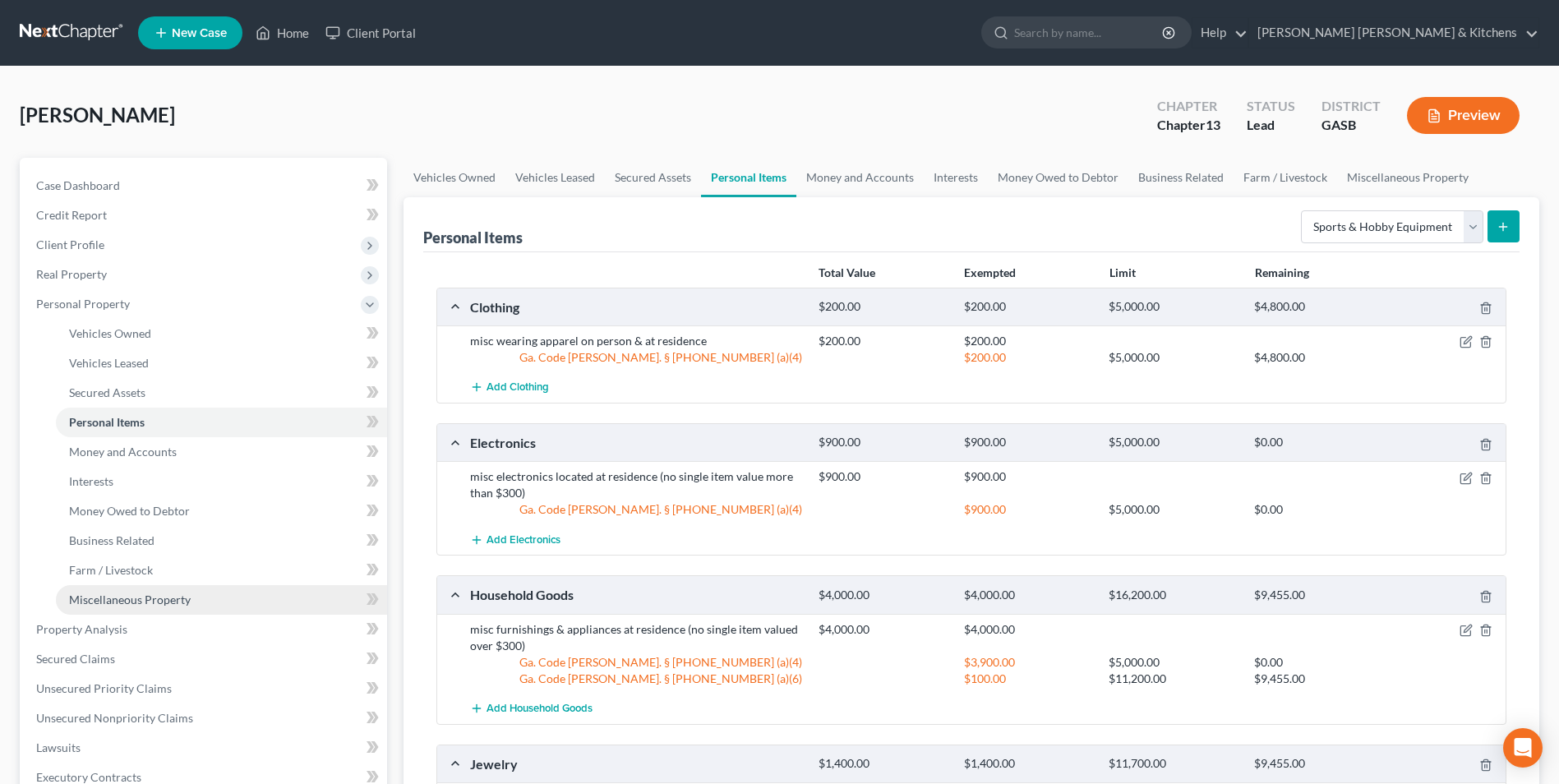
click at [133, 590] on link "Miscellaneous Property" at bounding box center [221, 599] width 331 height 30
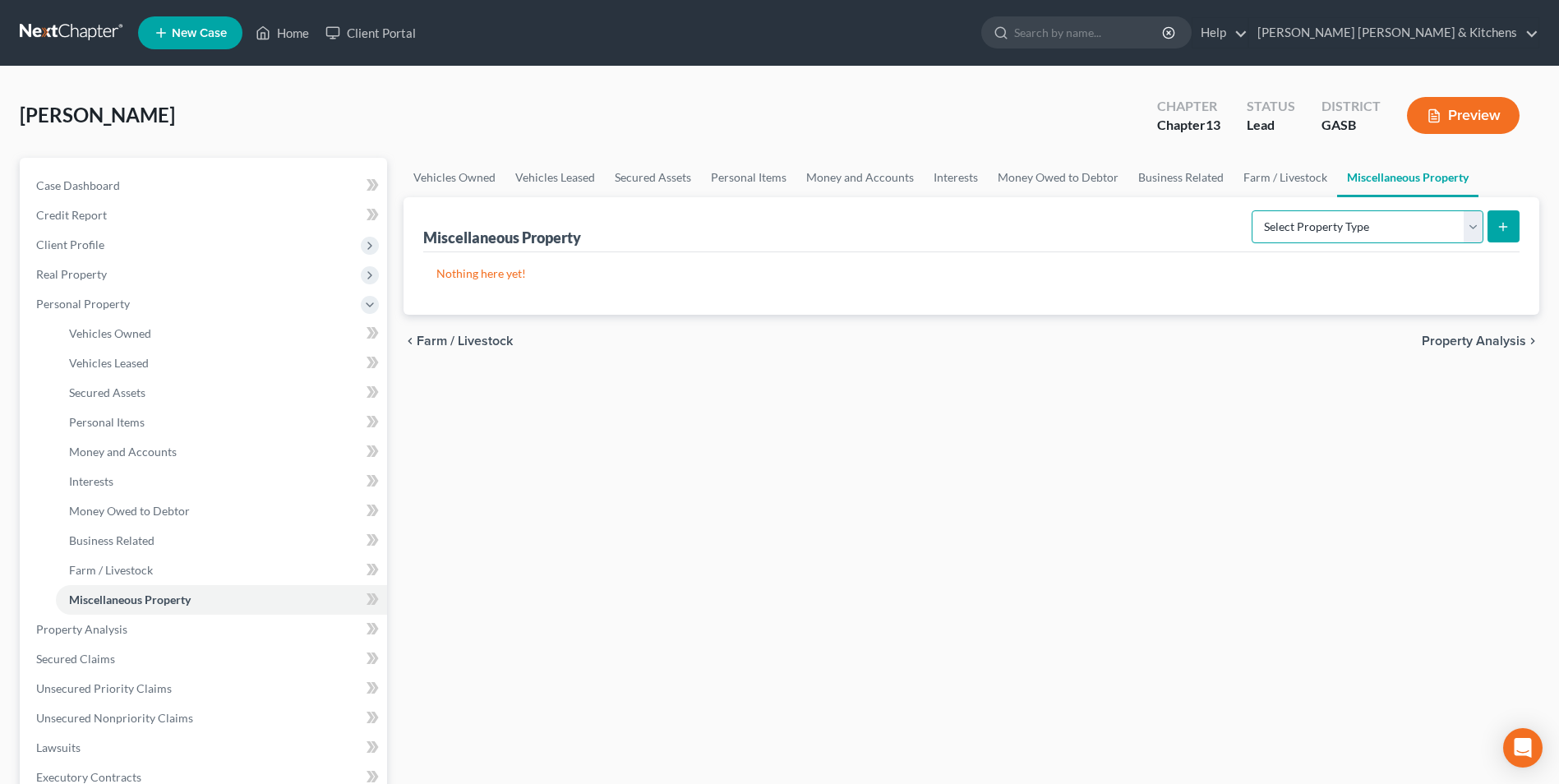
click at [1290, 232] on select "Select Property Type Assigned for Creditor Benefit Within 1 Year Holding for An…" at bounding box center [1367, 227] width 232 height 32
click at [1251, 210] on select "Select Property Type Assigned for Creditor Benefit Within 1 Year Holding for An…" at bounding box center [1367, 227] width 232 height 32
click at [1499, 225] on icon "submit" at bounding box center [1503, 226] width 13 height 13
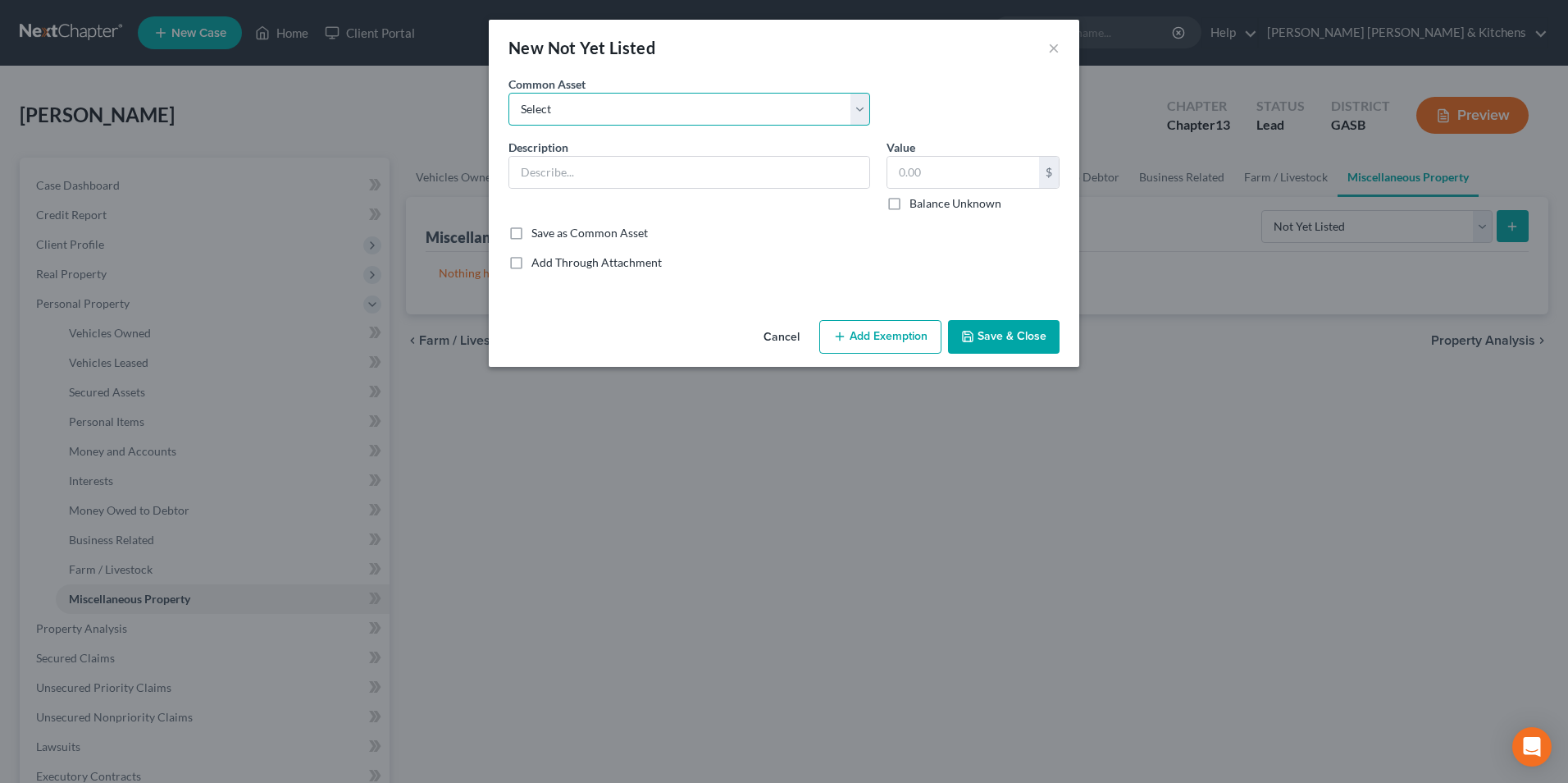
drag, startPoint x: 575, startPoint y: 98, endPoint x: 571, endPoint y: 118, distance: 20.4
click at [574, 102] on select "Select 2 acres that mobile home sits on mower, household/yard tools 1/2 interes…" at bounding box center [690, 109] width 362 height 32
click at [509, 93] on select "Select 2 acres that mobile home sits on mower, household/yard tools 1/2 interes…" at bounding box center [690, 109] width 362 height 32
click at [522, 177] on input "mower, household/yard tools" at bounding box center [690, 172] width 360 height 32
click at [906, 339] on button "Add Exemption" at bounding box center [880, 337] width 122 height 34
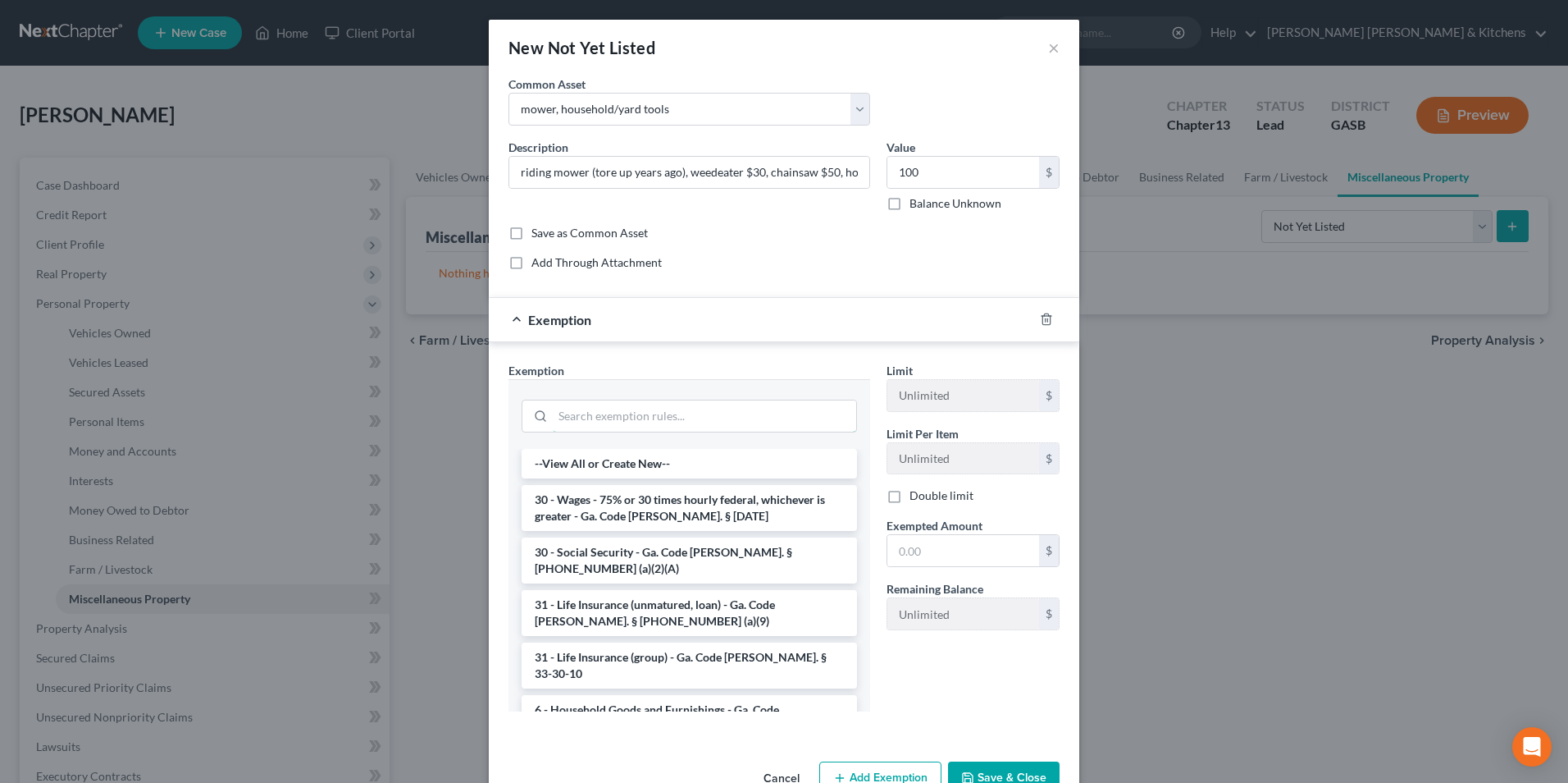
click at [653, 423] on input "search" at bounding box center [704, 416] width 303 height 32
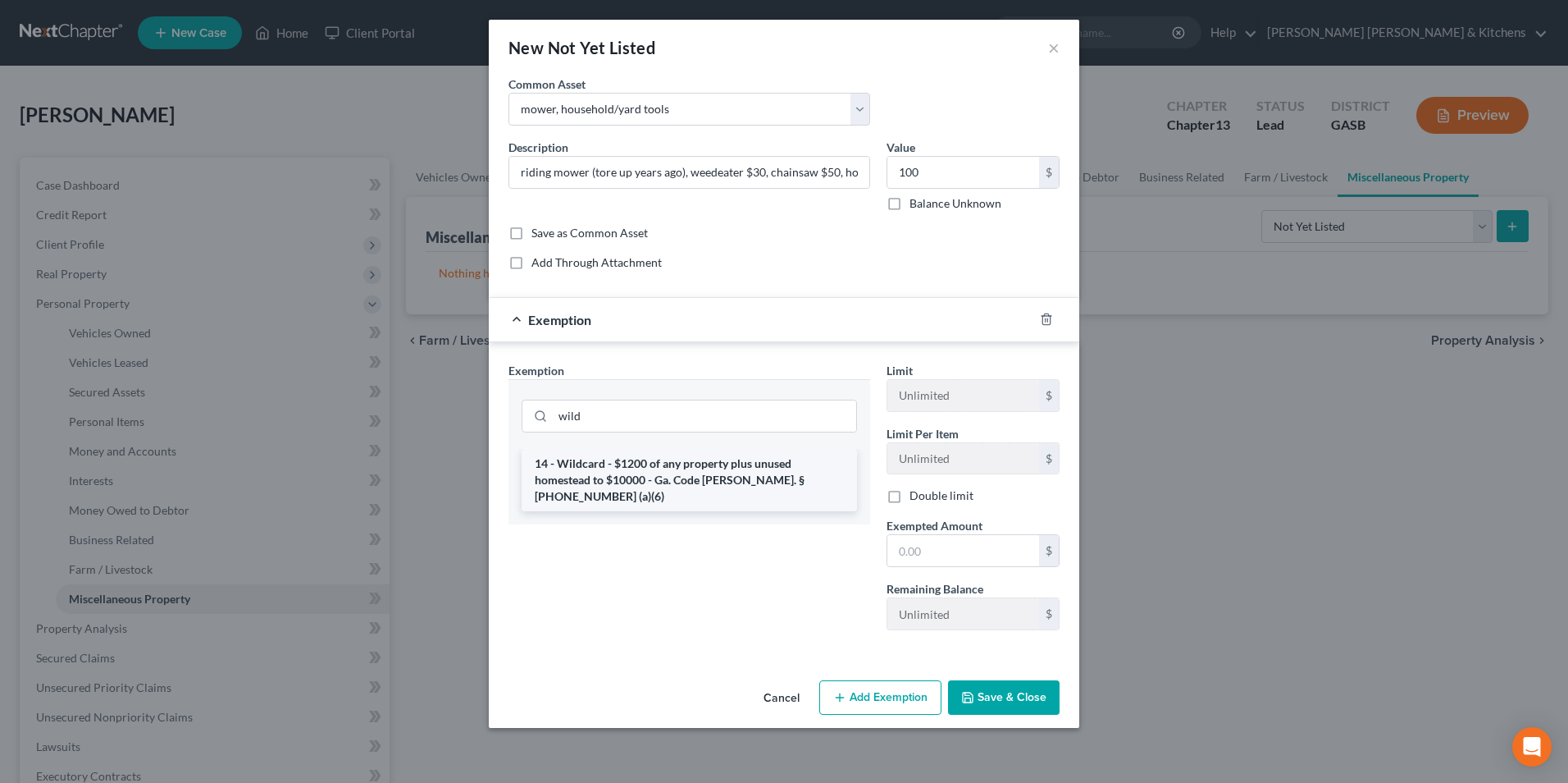
click at [671, 471] on li "14 - Wildcard - $1200 of any property plus unused homestead to $10000 - Ga. Cod…" at bounding box center [689, 480] width 335 height 62
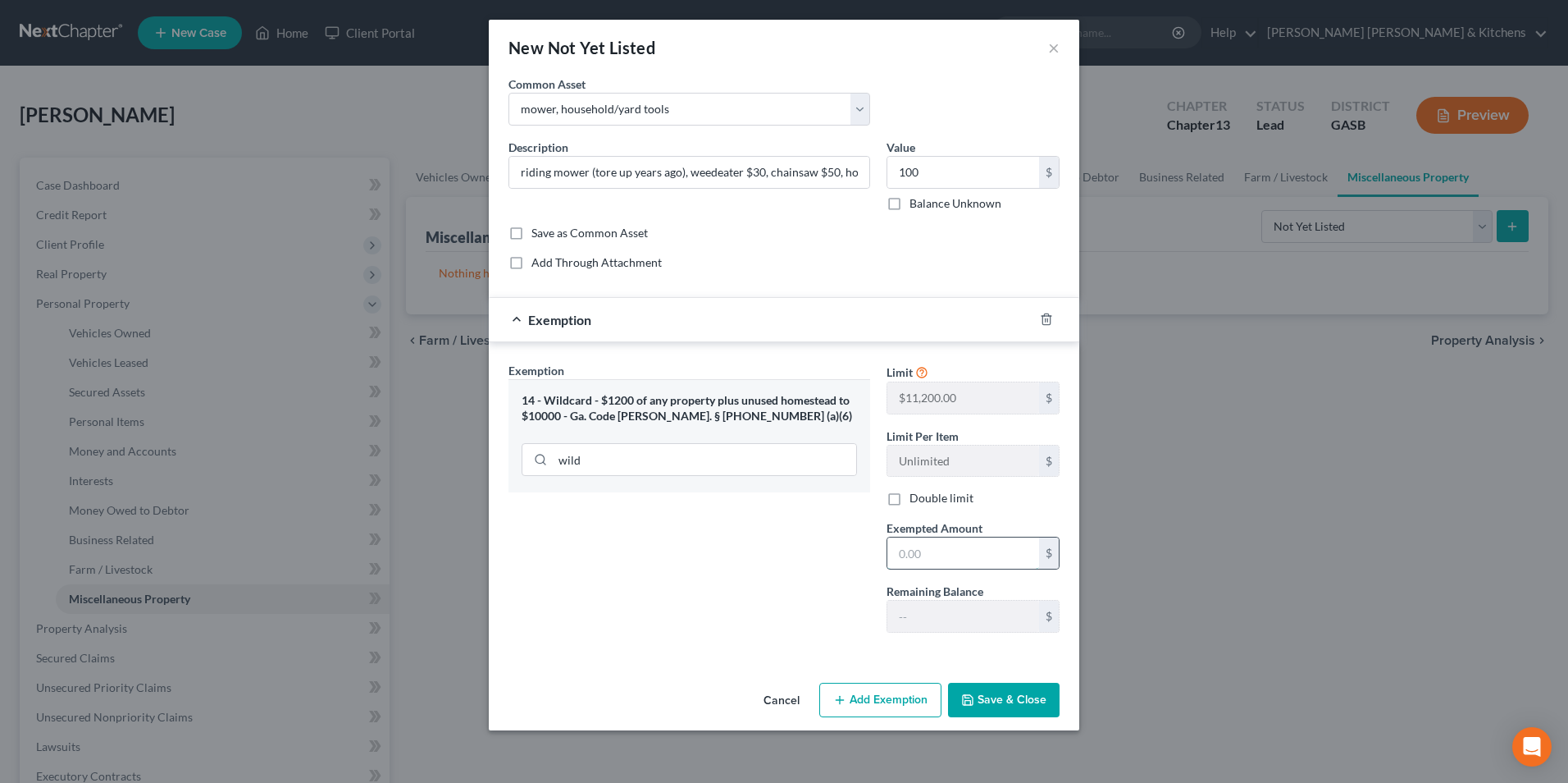
click at [961, 550] on input "text" at bounding box center [964, 552] width 152 height 32
click at [998, 704] on button "Save & Close" at bounding box center [1004, 699] width 112 height 34
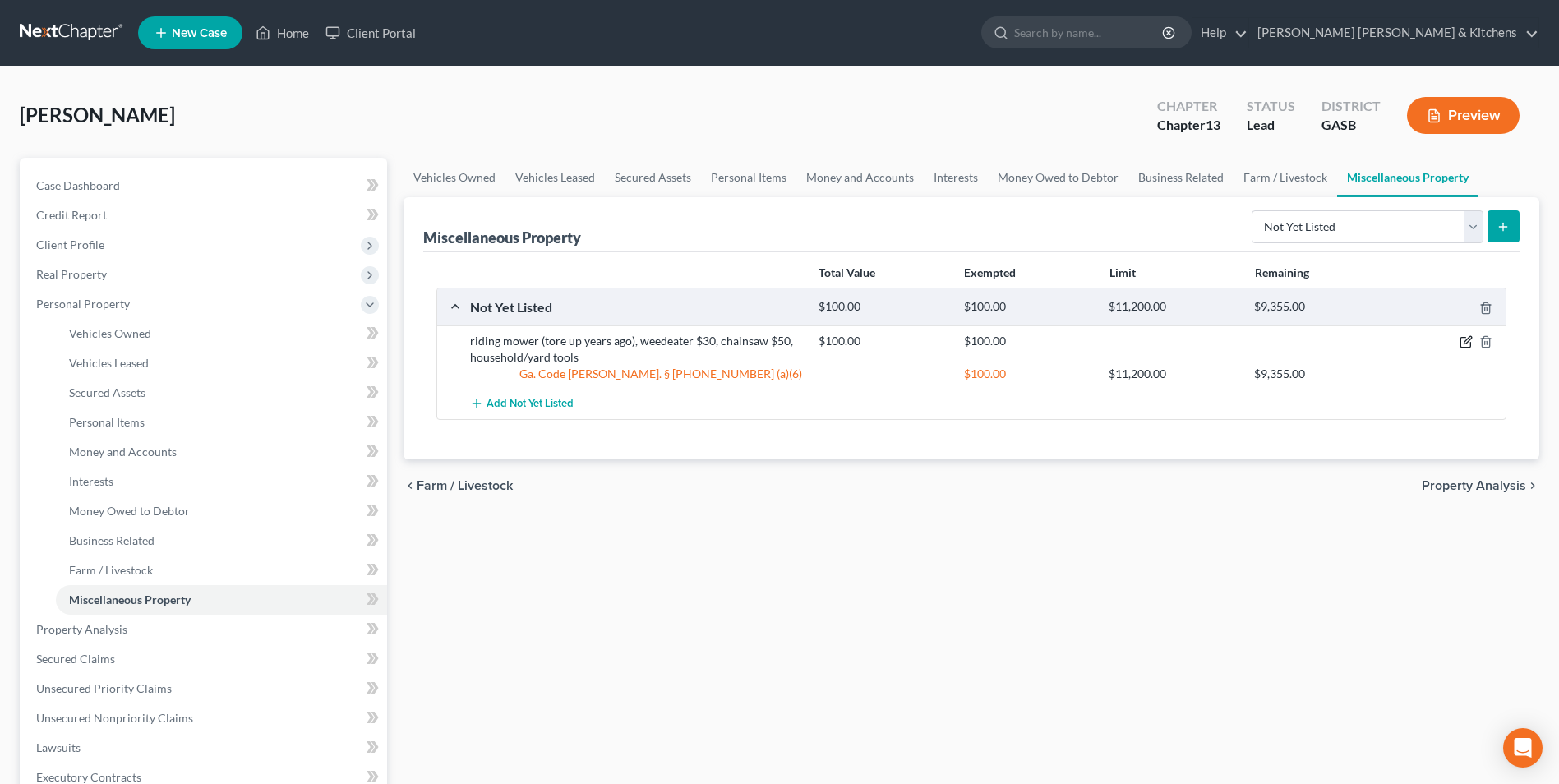
click at [1467, 343] on icon "button" at bounding box center [1467, 340] width 8 height 8
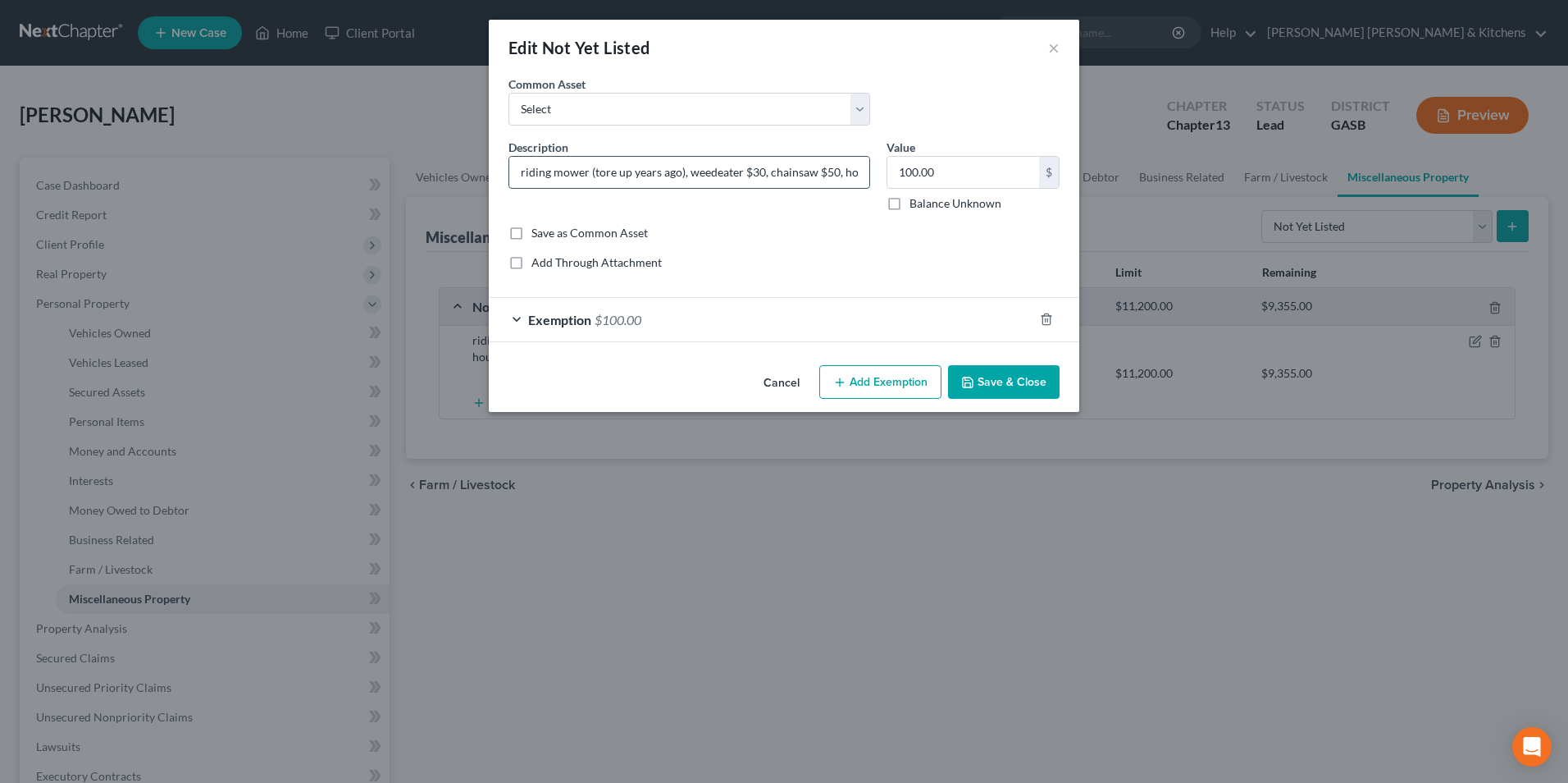
click at [525, 178] on input "riding mower (tore up years ago), weedeater $30, chainsaw $50, household/yard t…" at bounding box center [690, 172] width 360 height 32
click at [552, 325] on span "Exemption" at bounding box center [560, 319] width 63 height 15
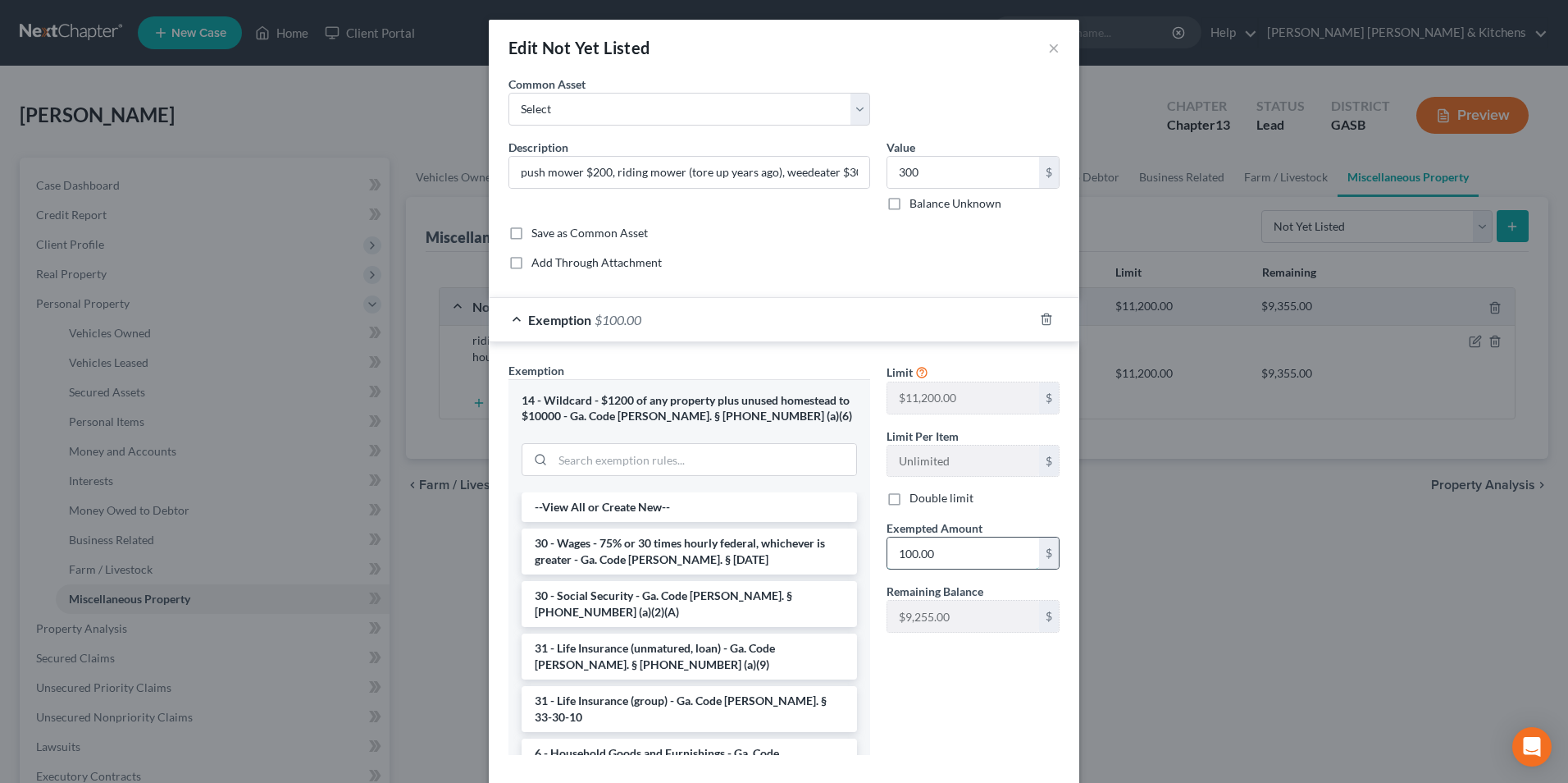
click at [958, 555] on input "100.00" at bounding box center [964, 552] width 152 height 32
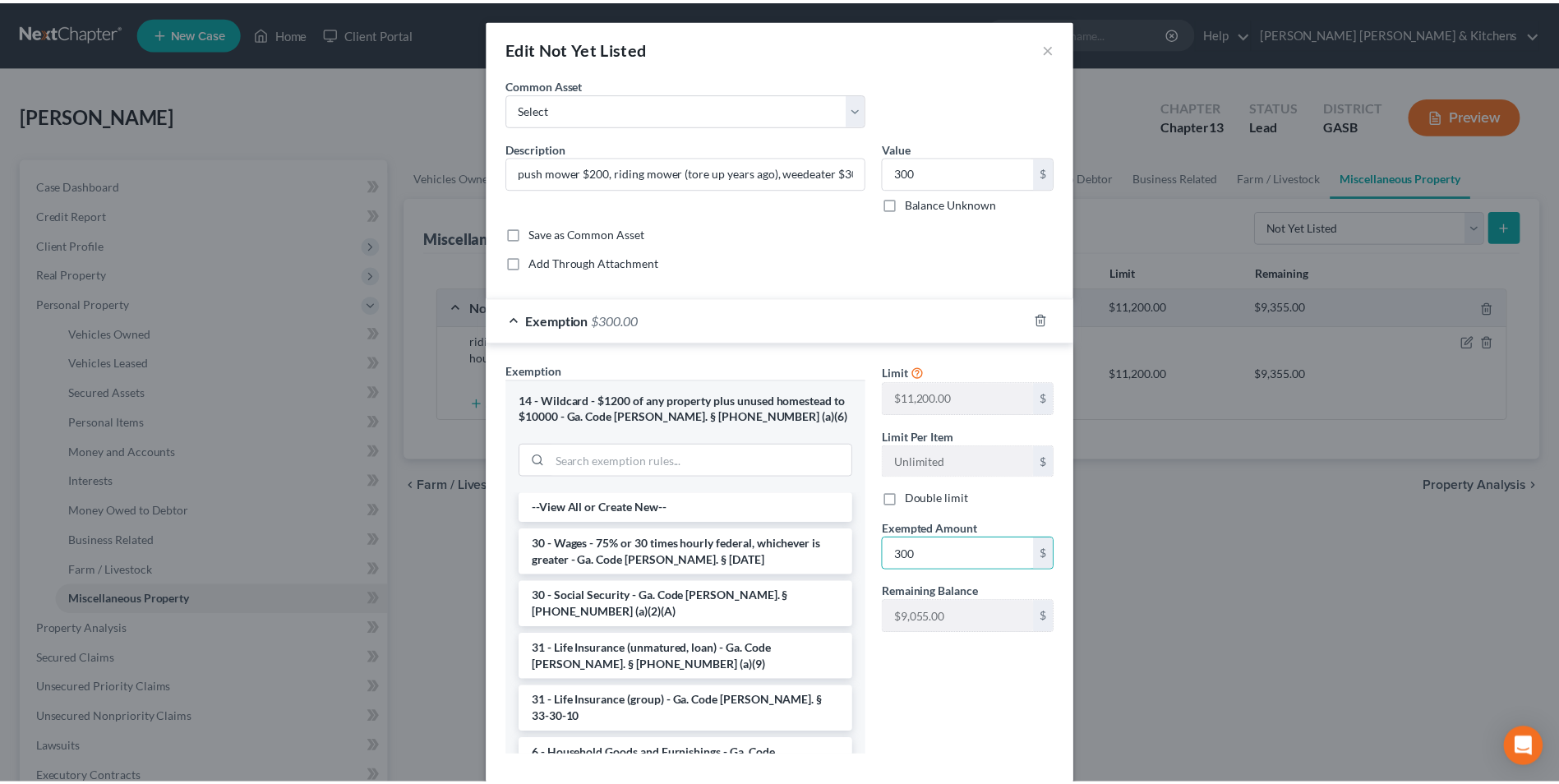
scroll to position [90, 0]
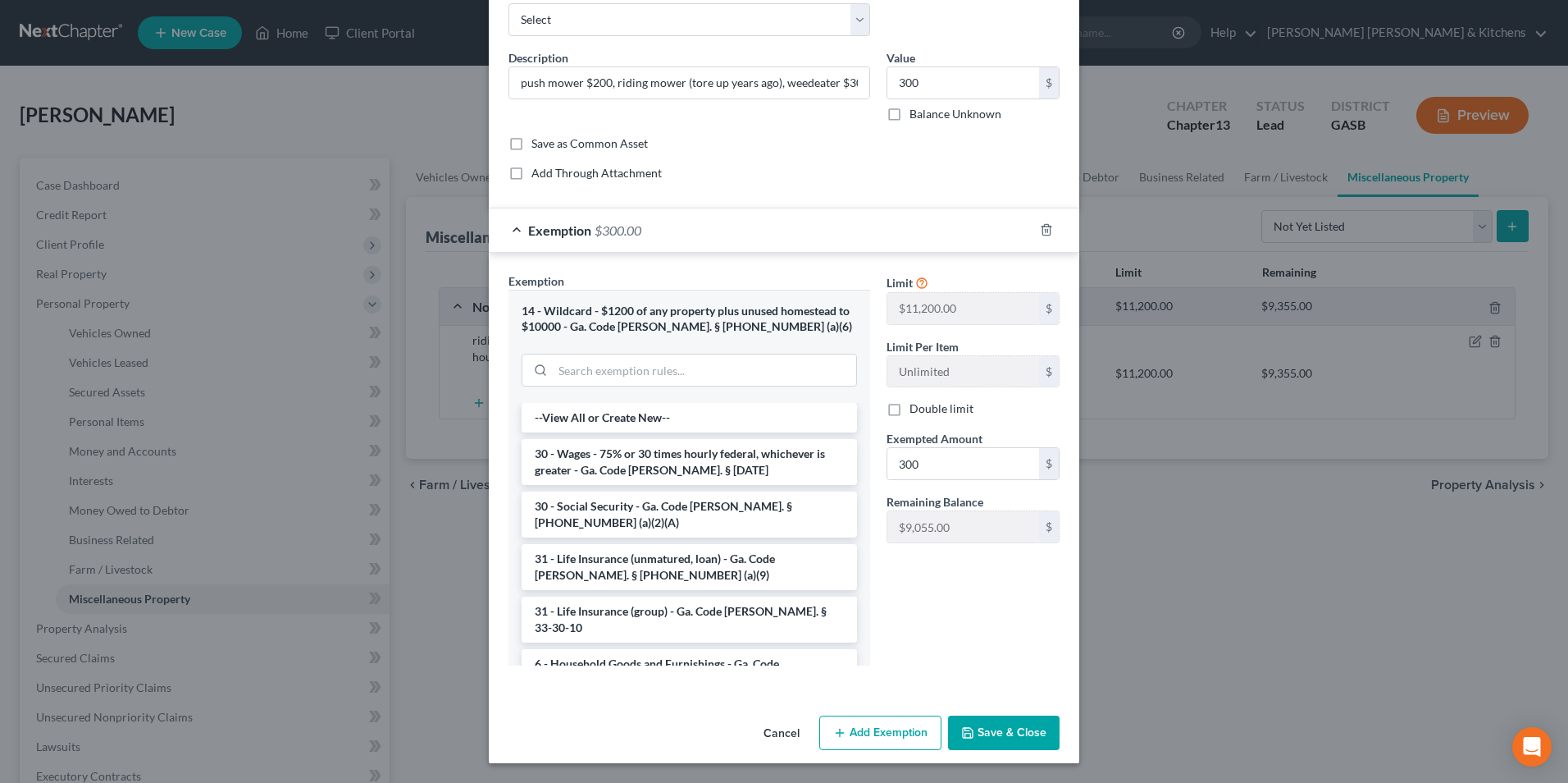
click at [1000, 742] on button "Save & Close" at bounding box center [1004, 733] width 112 height 34
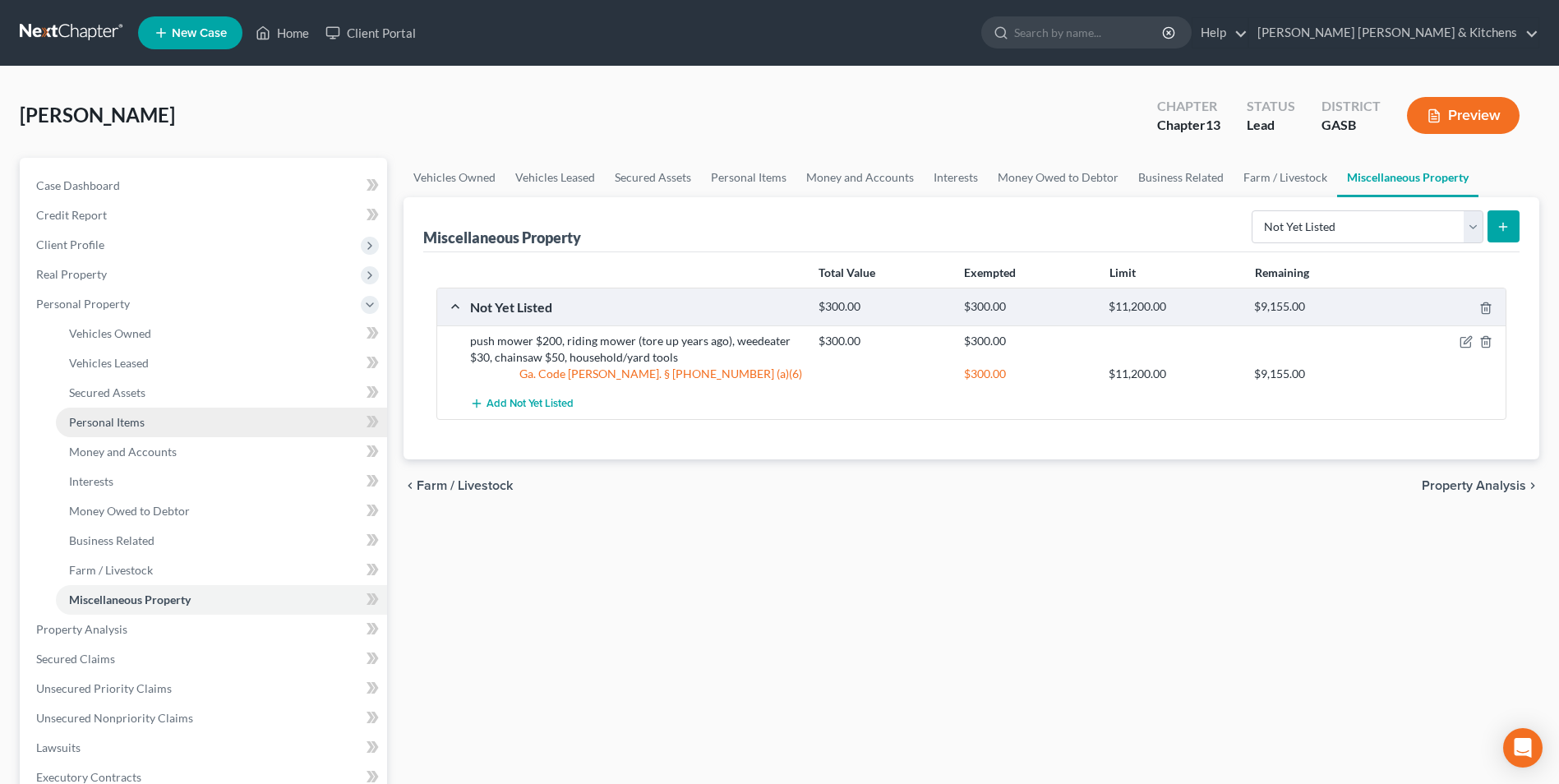
click at [80, 416] on span "Personal Items" at bounding box center [107, 421] width 75 height 14
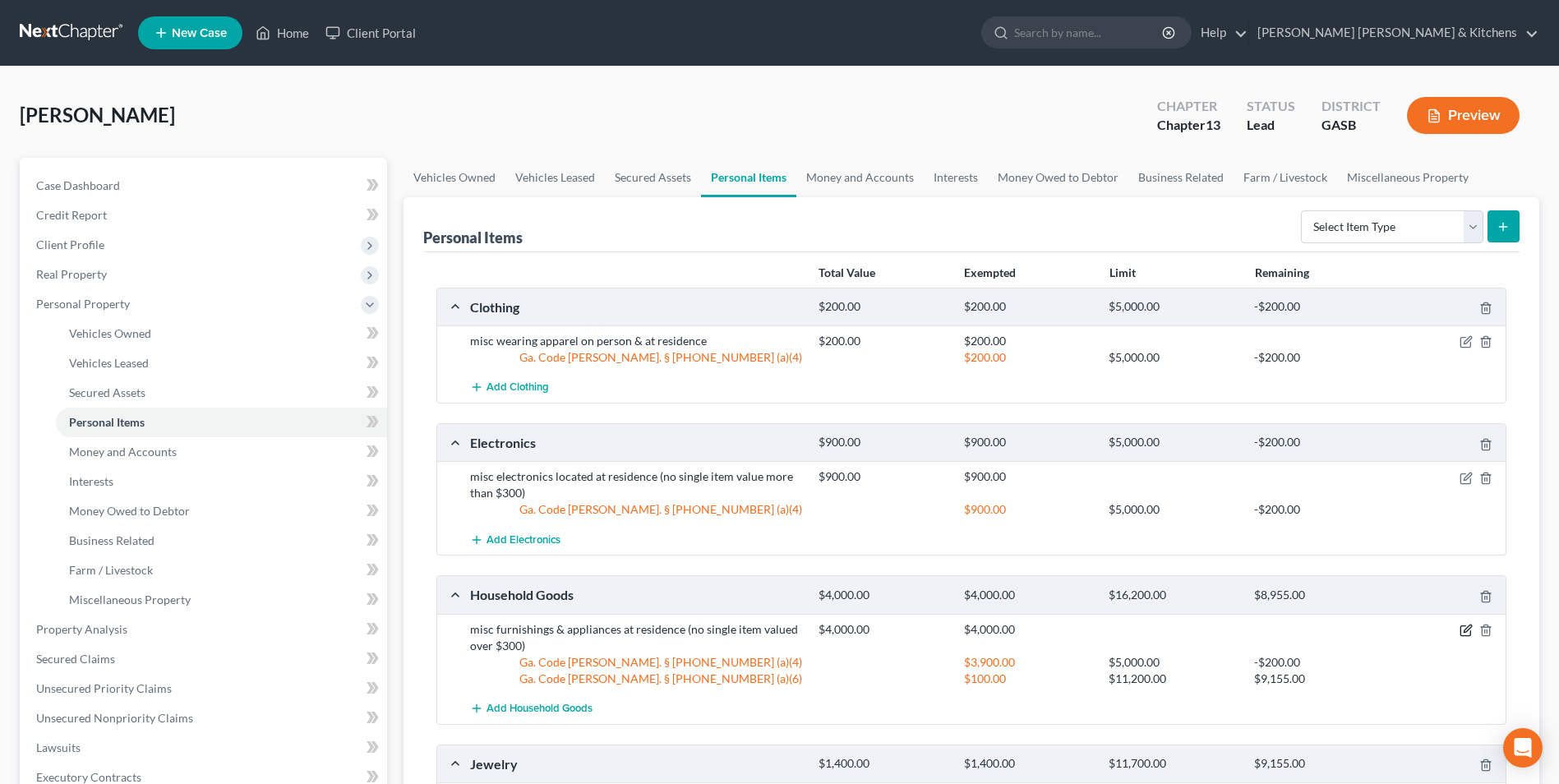
click at [1462, 624] on icon "button" at bounding box center [1465, 629] width 13 height 13
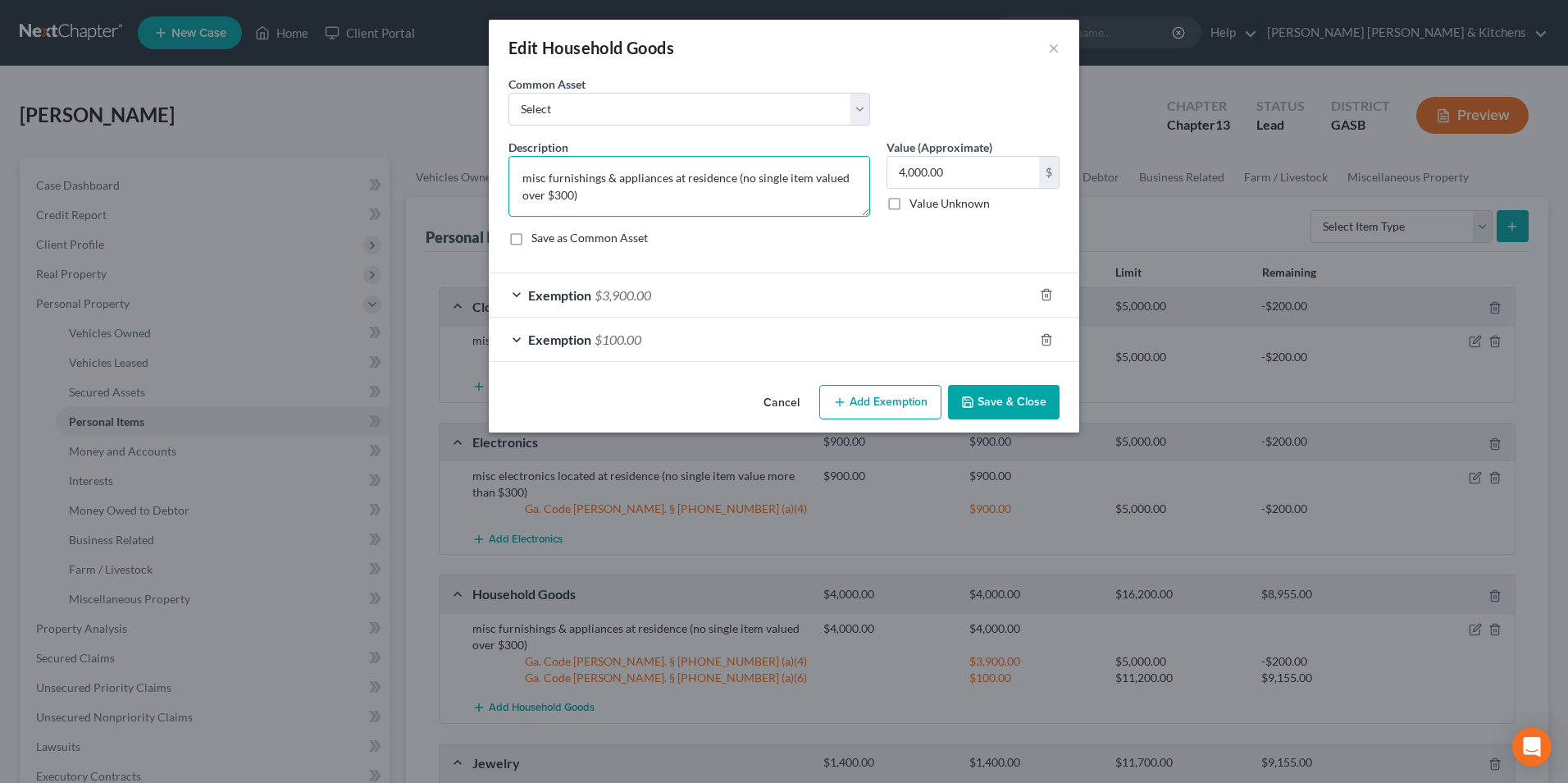
click at [729, 185] on textarea "misc furnishings & appliances at residence (no single item valued over $300)" at bounding box center [690, 186] width 362 height 61
click at [1035, 400] on button "Save & Close" at bounding box center [1004, 402] width 112 height 34
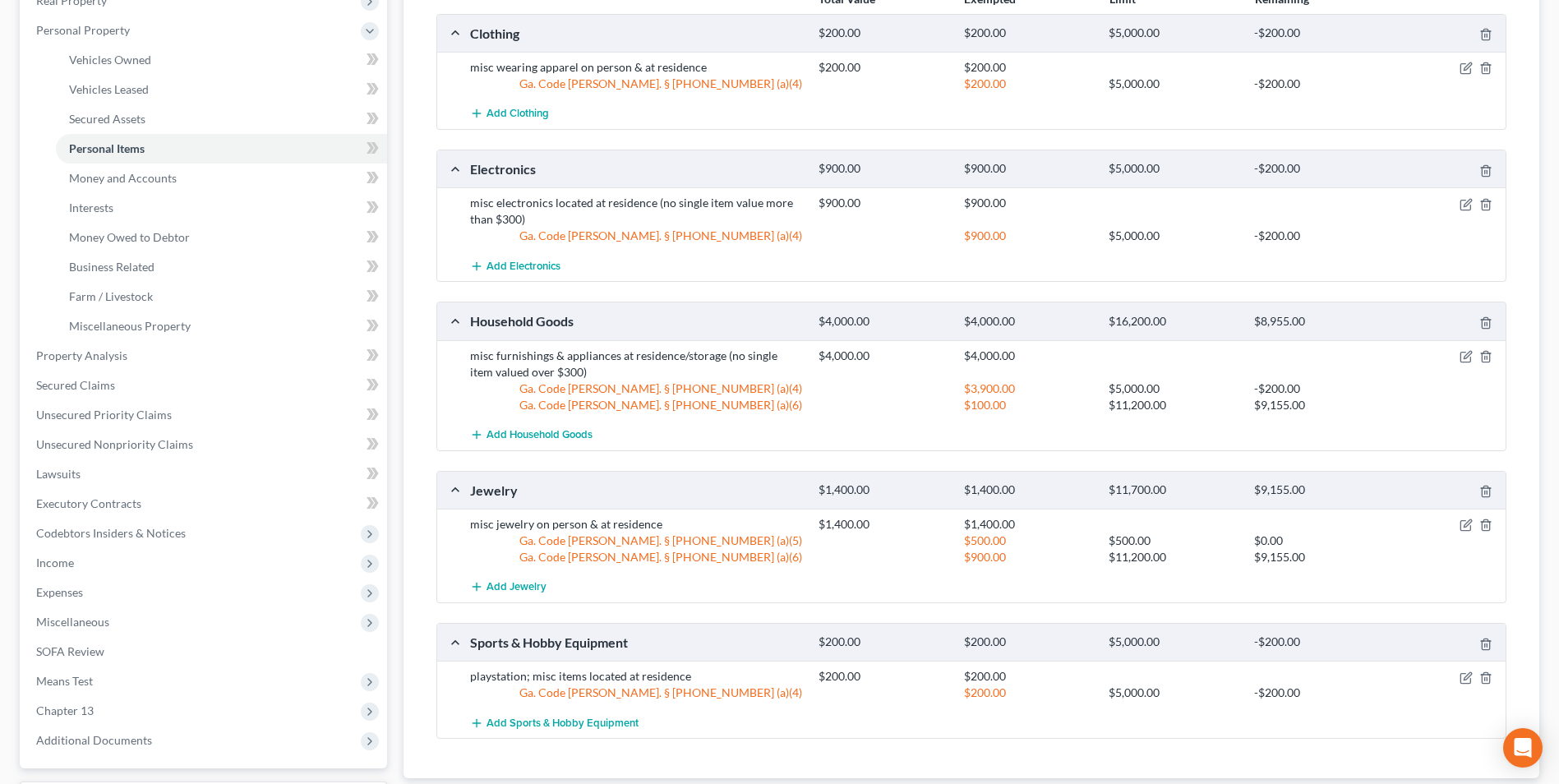
scroll to position [328, 0]
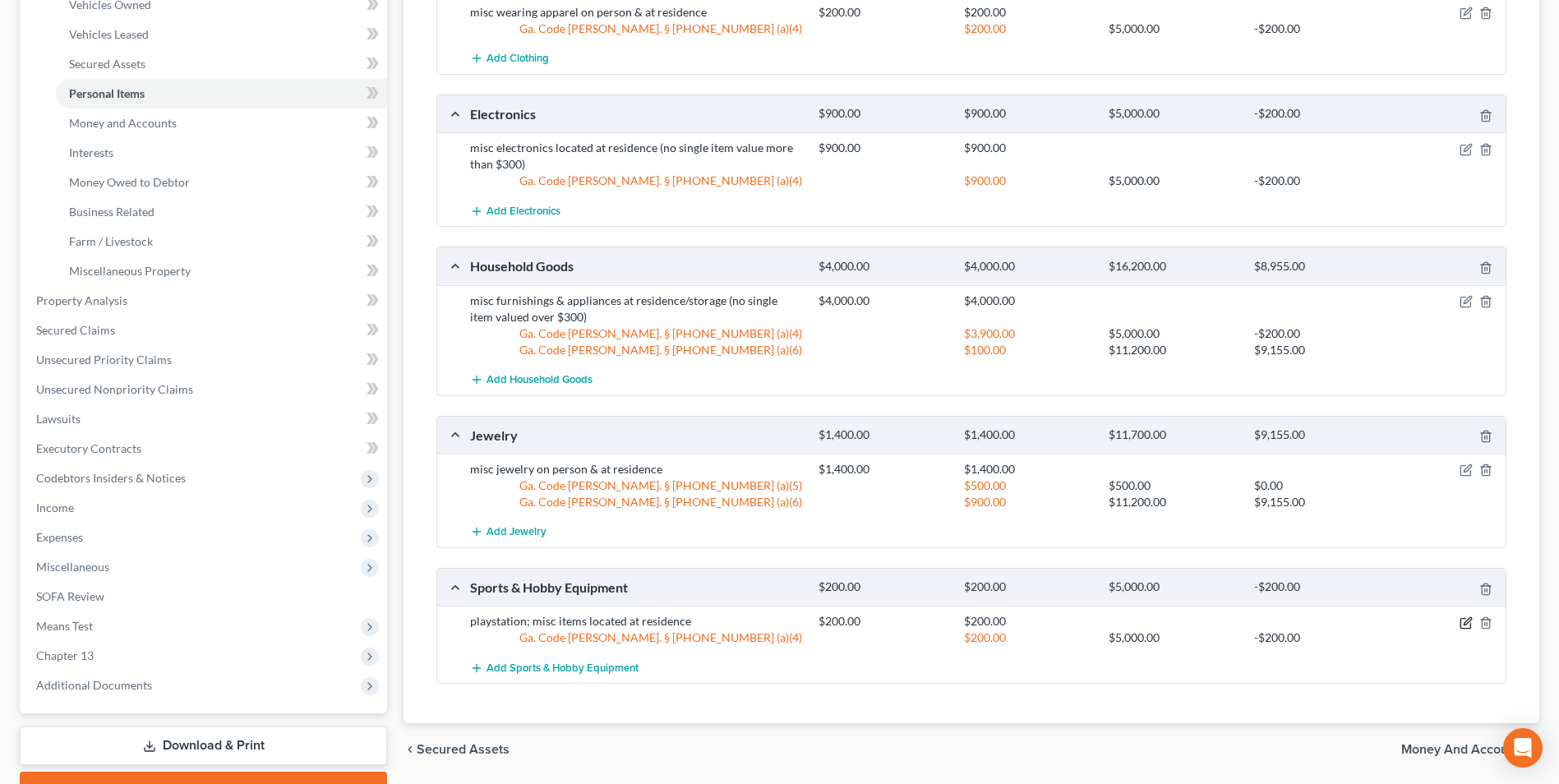
click at [1466, 620] on icon "button" at bounding box center [1467, 621] width 8 height 8
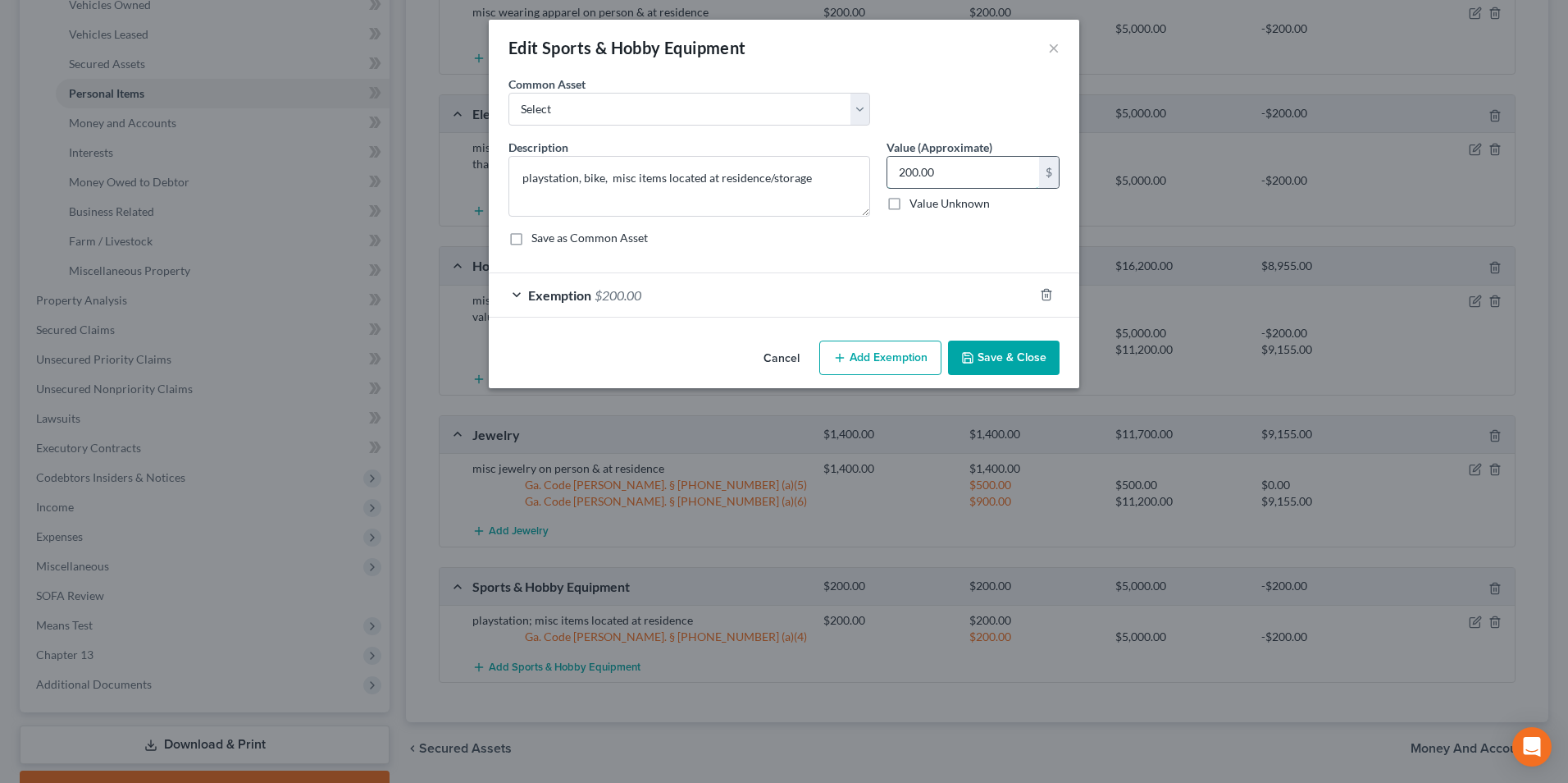
click at [947, 176] on input "200.00" at bounding box center [964, 172] width 152 height 32
click at [1040, 367] on button "Save & Close" at bounding box center [1004, 358] width 112 height 34
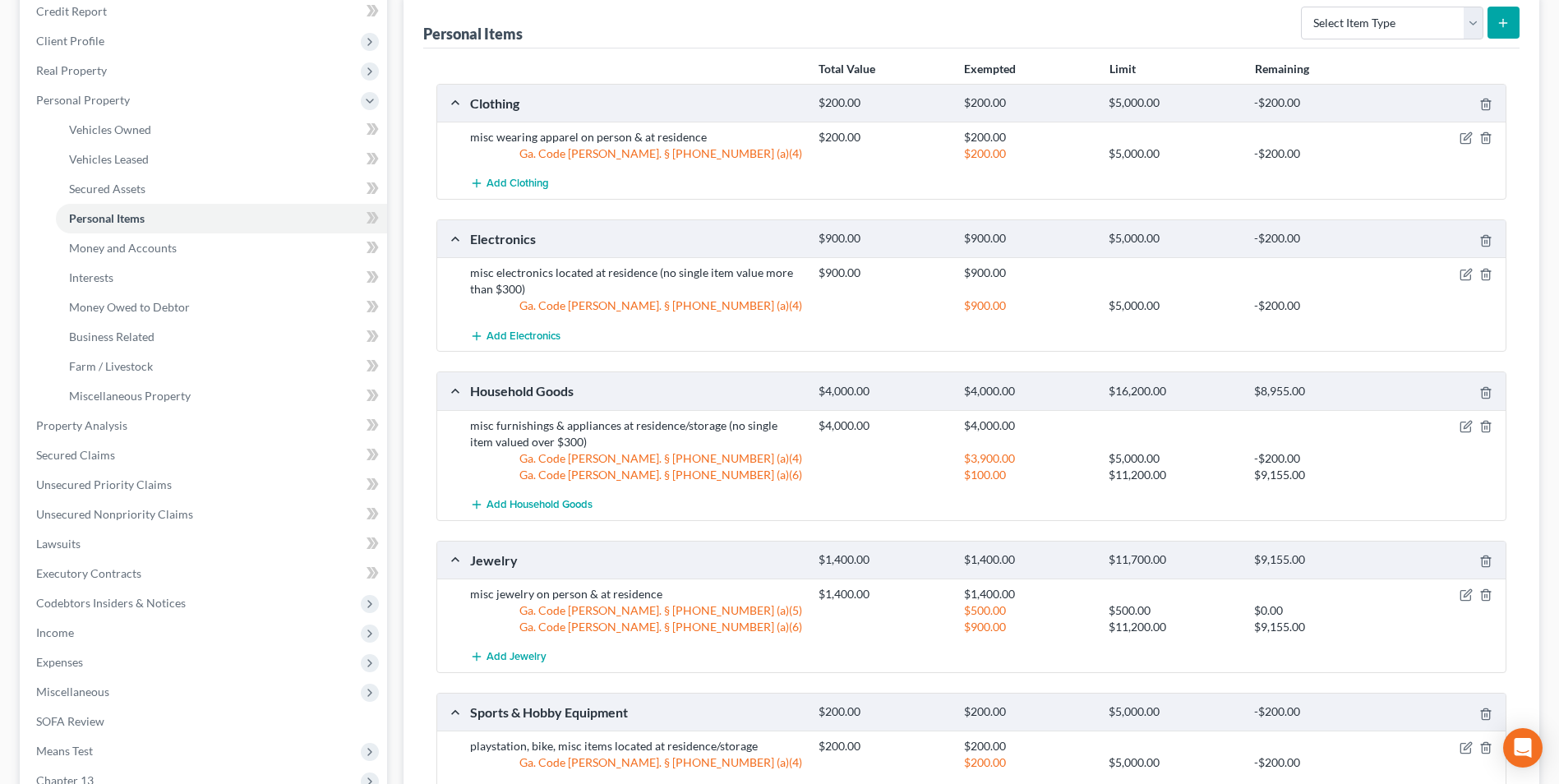
scroll to position [0, 0]
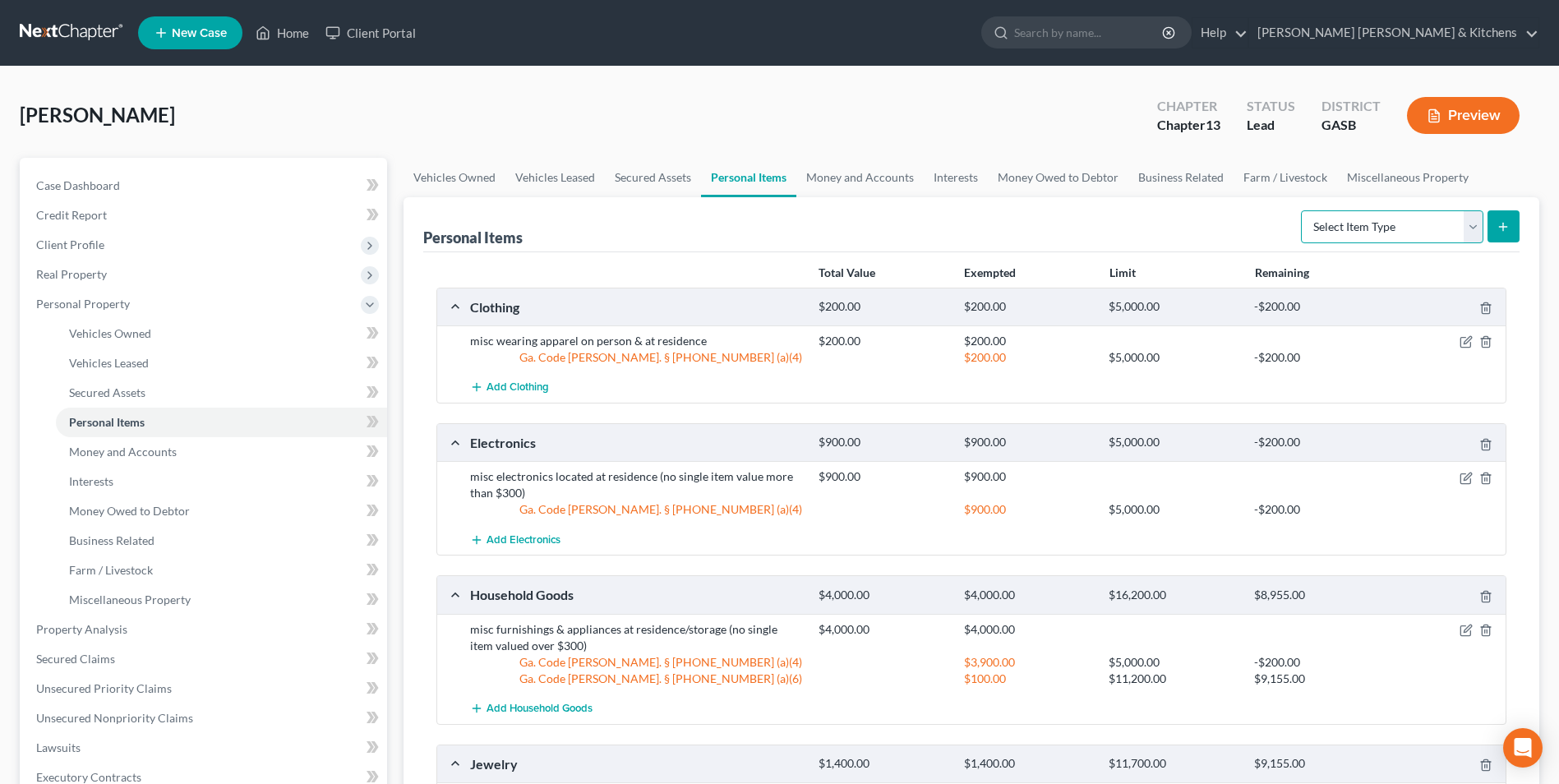
drag, startPoint x: 1388, startPoint y: 222, endPoint x: 1381, endPoint y: 232, distance: 12.2
click at [1388, 222] on select "Select Item Type Clothing Collectibles Of Value Electronics Firearms Household …" at bounding box center [1391, 227] width 182 height 32
click at [1302, 210] on select "Select Item Type Clothing Collectibles Of Value Electronics Firearms Household …" at bounding box center [1391, 227] width 182 height 32
click at [1502, 232] on icon "submit" at bounding box center [1503, 226] width 13 height 13
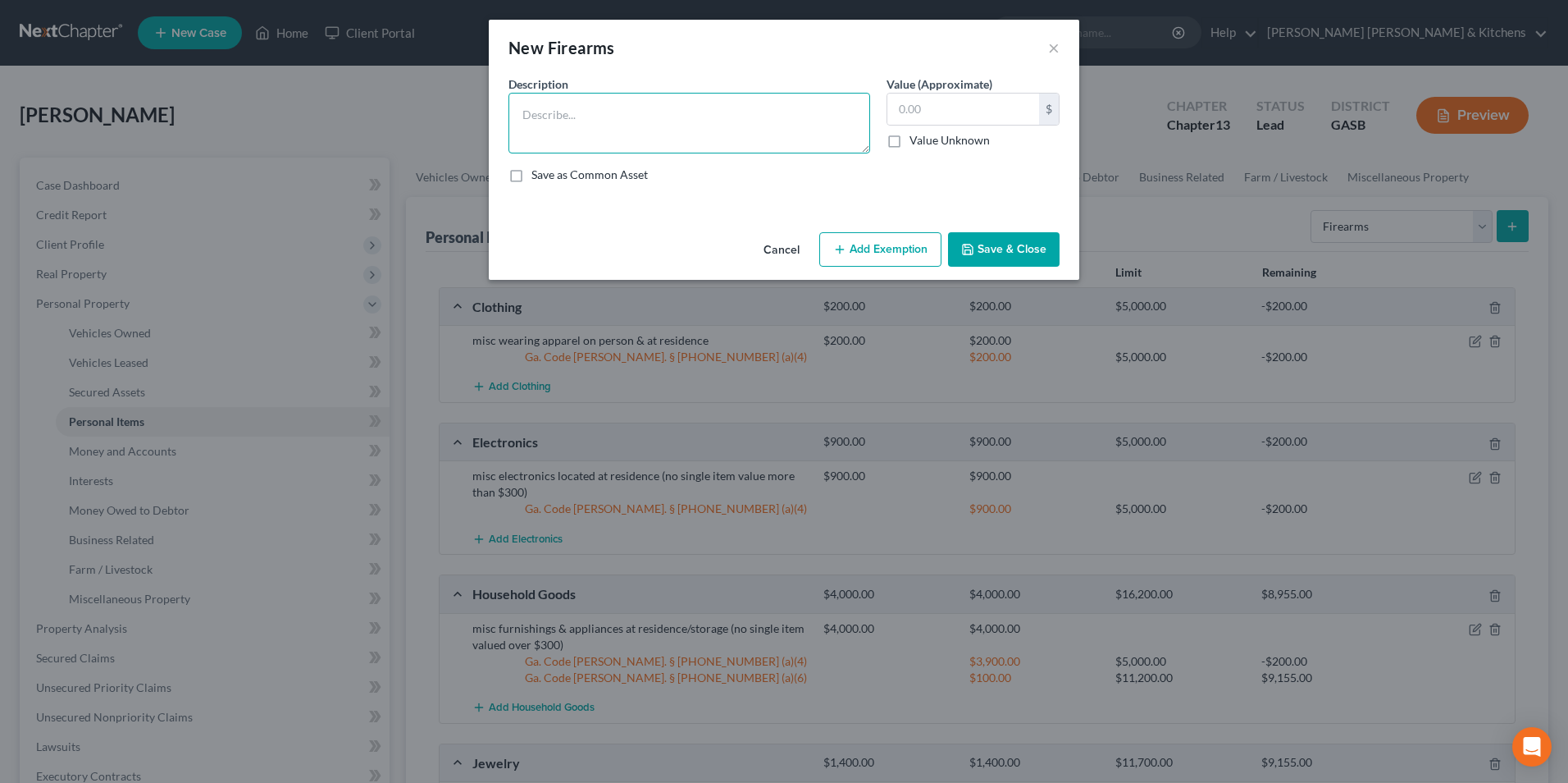
click at [562, 131] on textarea at bounding box center [690, 123] width 362 height 61
click at [1006, 106] on input "text" at bounding box center [964, 109] width 152 height 32
click at [927, 242] on button "Add Exemption" at bounding box center [880, 249] width 122 height 34
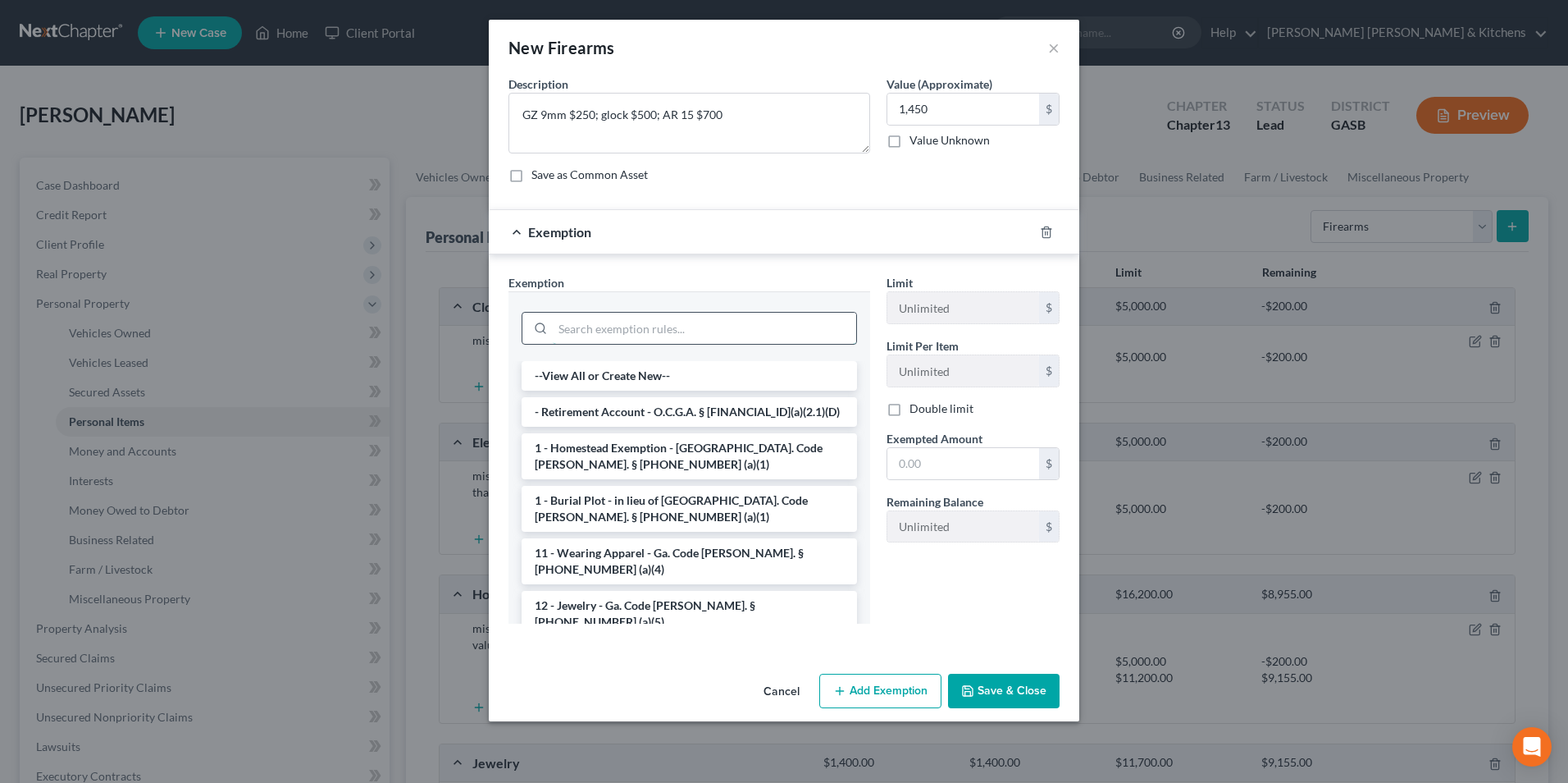
click at [681, 329] on input "search" at bounding box center [704, 328] width 303 height 32
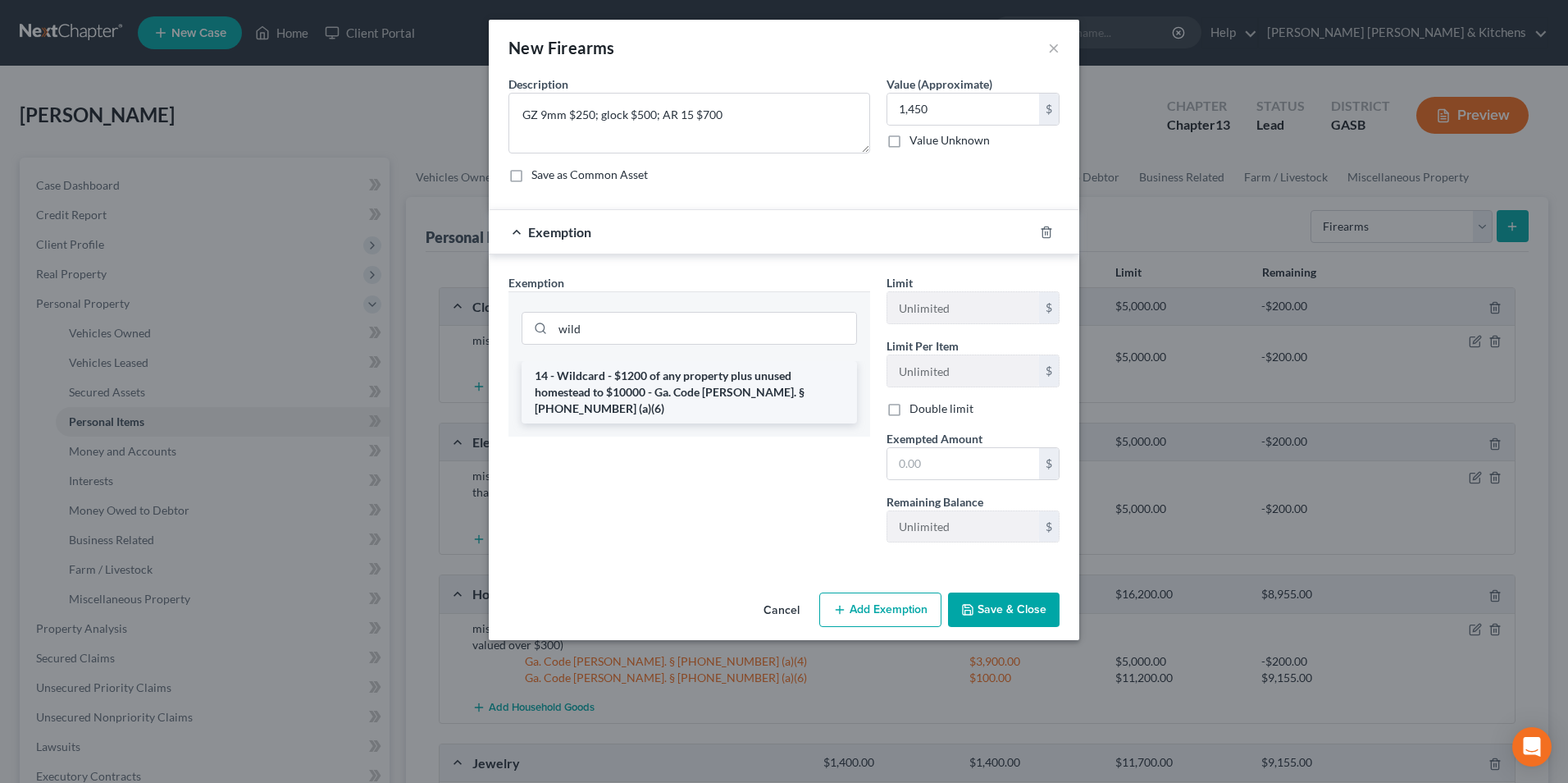
click at [685, 382] on li "14 - Wildcard - $1200 of any property plus unused homestead to $10000 - Ga. Cod…" at bounding box center [689, 392] width 335 height 62
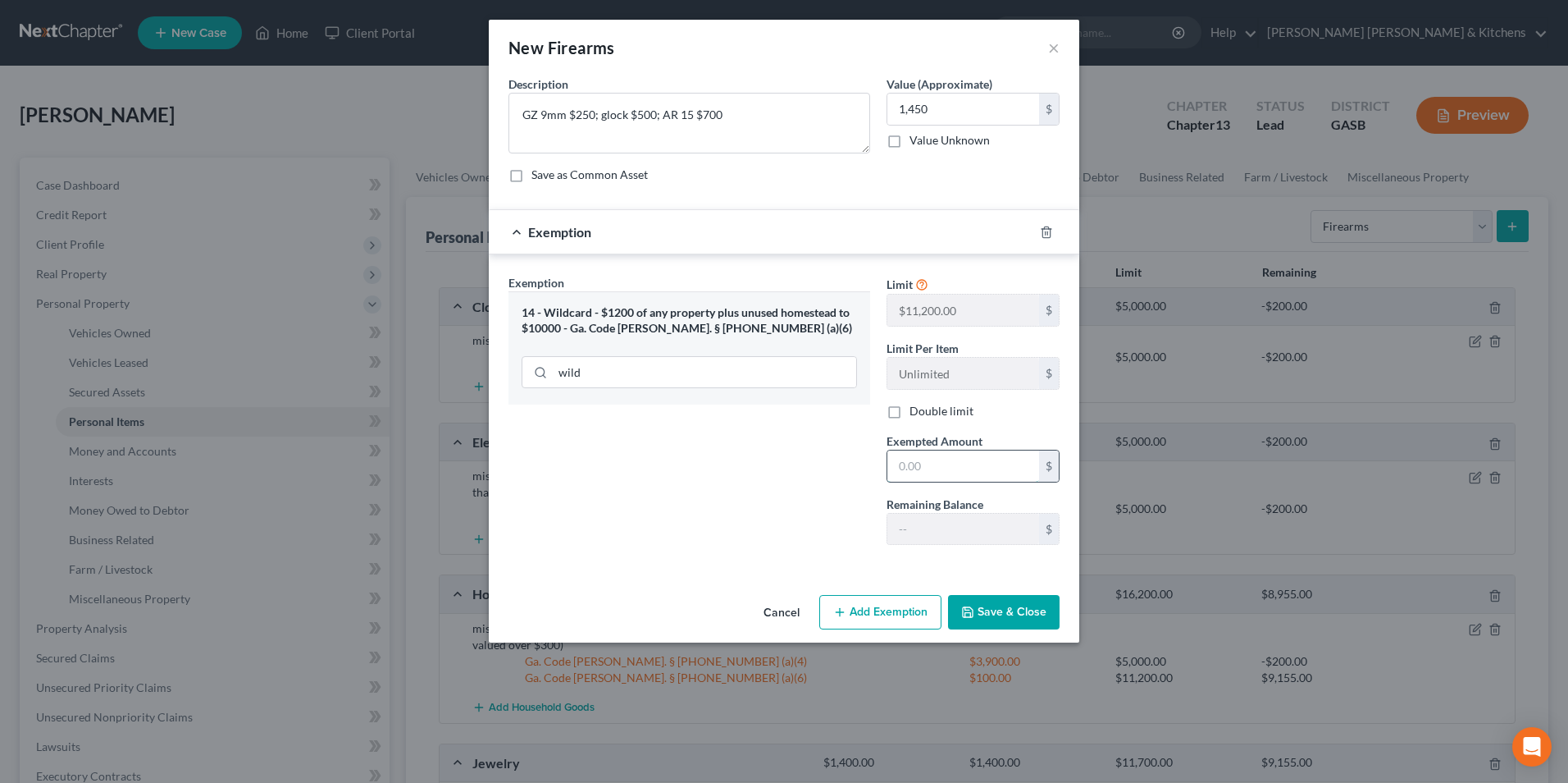
drag, startPoint x: 931, startPoint y: 451, endPoint x: 931, endPoint y: 462, distance: 11.0
click at [931, 451] on input "text" at bounding box center [964, 465] width 152 height 32
click at [993, 614] on button "Save & Close" at bounding box center [1004, 612] width 112 height 34
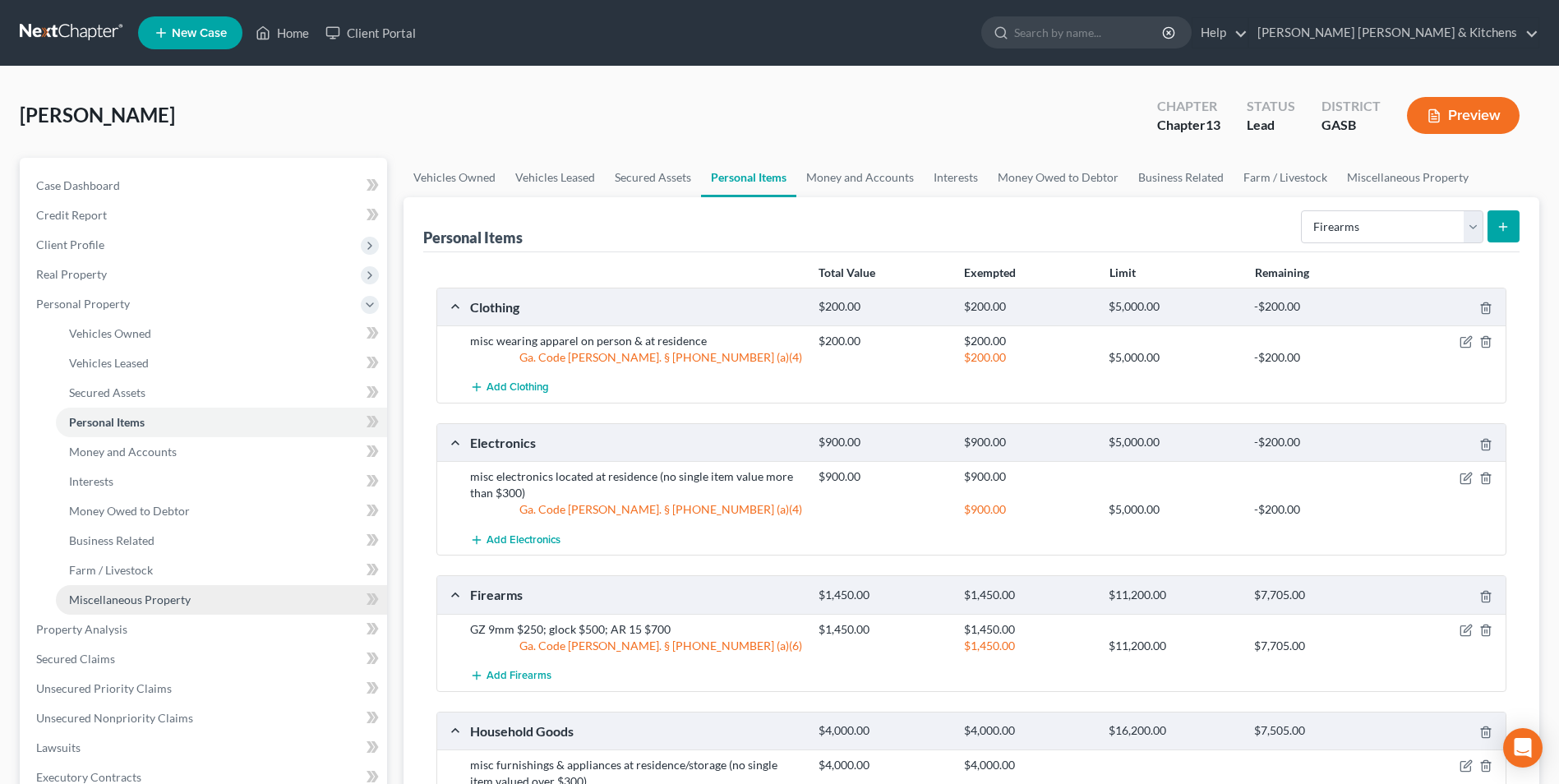
click at [109, 600] on span "Miscellaneous Property" at bounding box center [130, 599] width 121 height 14
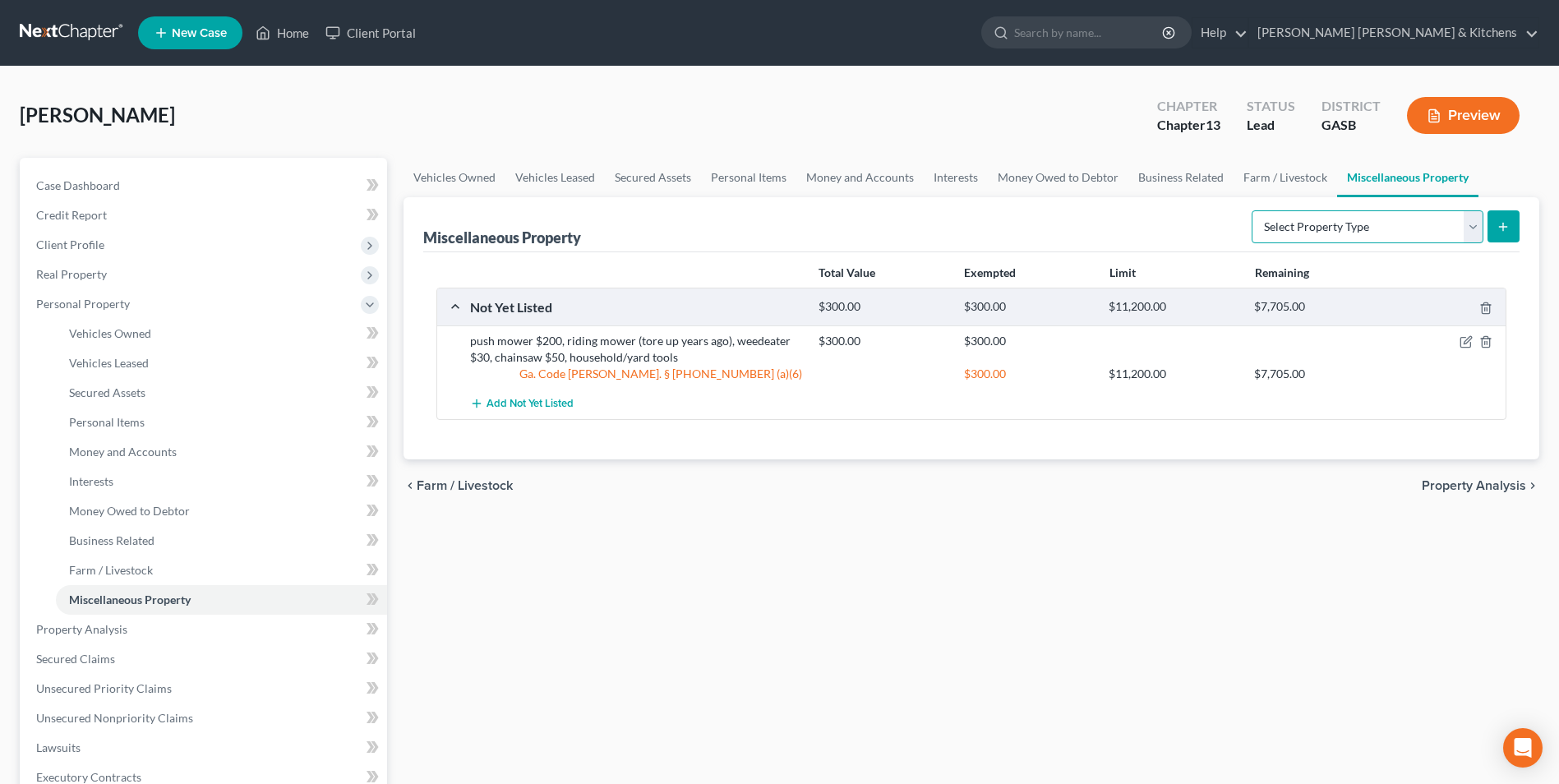
click at [1302, 232] on select "Select Property Type Assigned for Creditor Benefit Within 1 Year Holding for An…" at bounding box center [1367, 227] width 232 height 32
click at [1251, 210] on select "Select Property Type Assigned for Creditor Benefit Within 1 Year Holding for An…" at bounding box center [1367, 227] width 232 height 32
click at [1499, 221] on icon "submit" at bounding box center [1503, 226] width 13 height 13
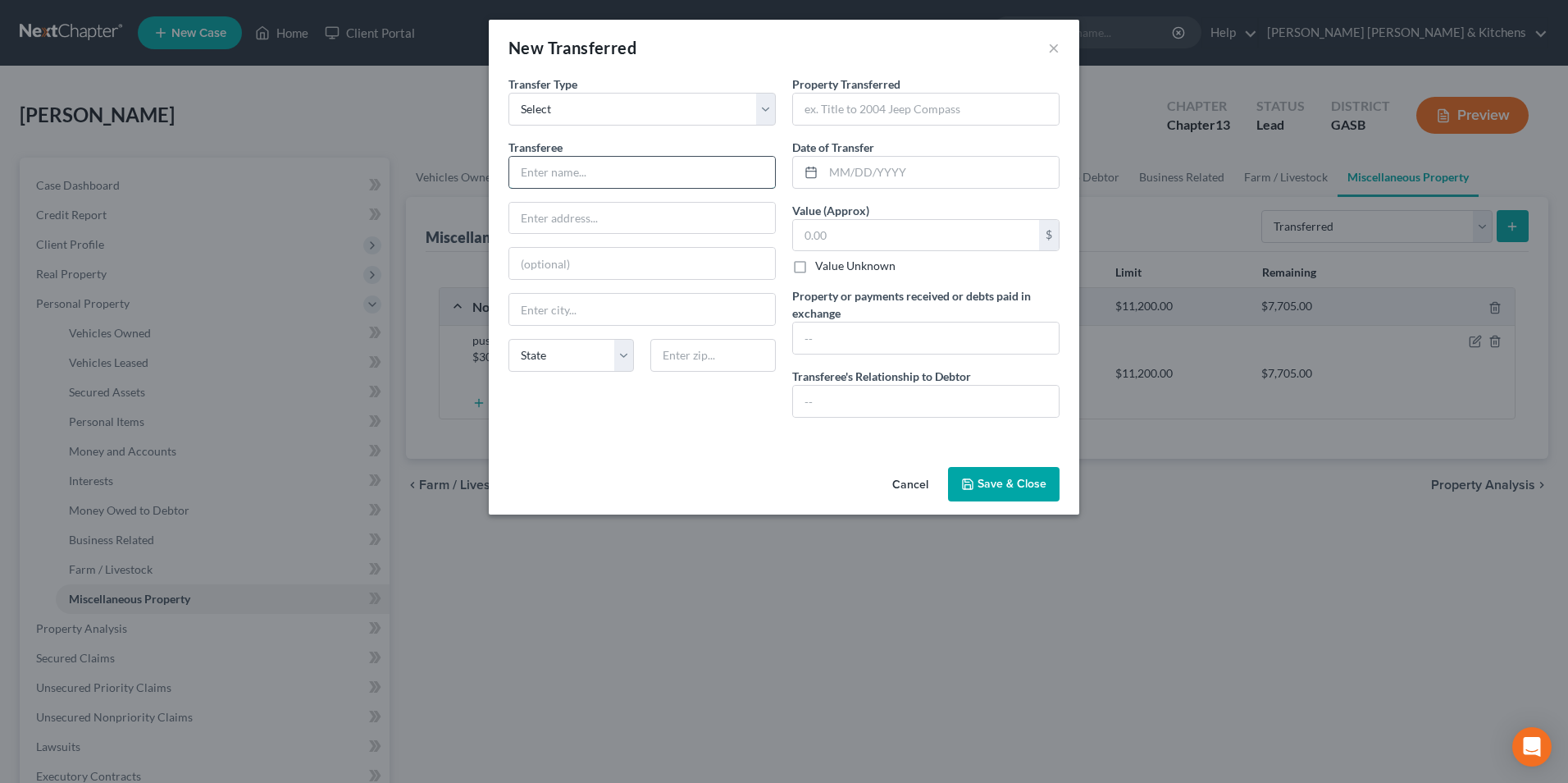
click at [606, 166] on input "text" at bounding box center [642, 172] width 265 height 32
click at [798, 116] on input "text" at bounding box center [925, 109] width 265 height 32
click at [837, 397] on input "text" at bounding box center [925, 401] width 265 height 32
click at [829, 343] on input "gave tv to daughter" at bounding box center [925, 338] width 265 height 32
click at [1011, 476] on button "Save & Close" at bounding box center [1004, 484] width 112 height 34
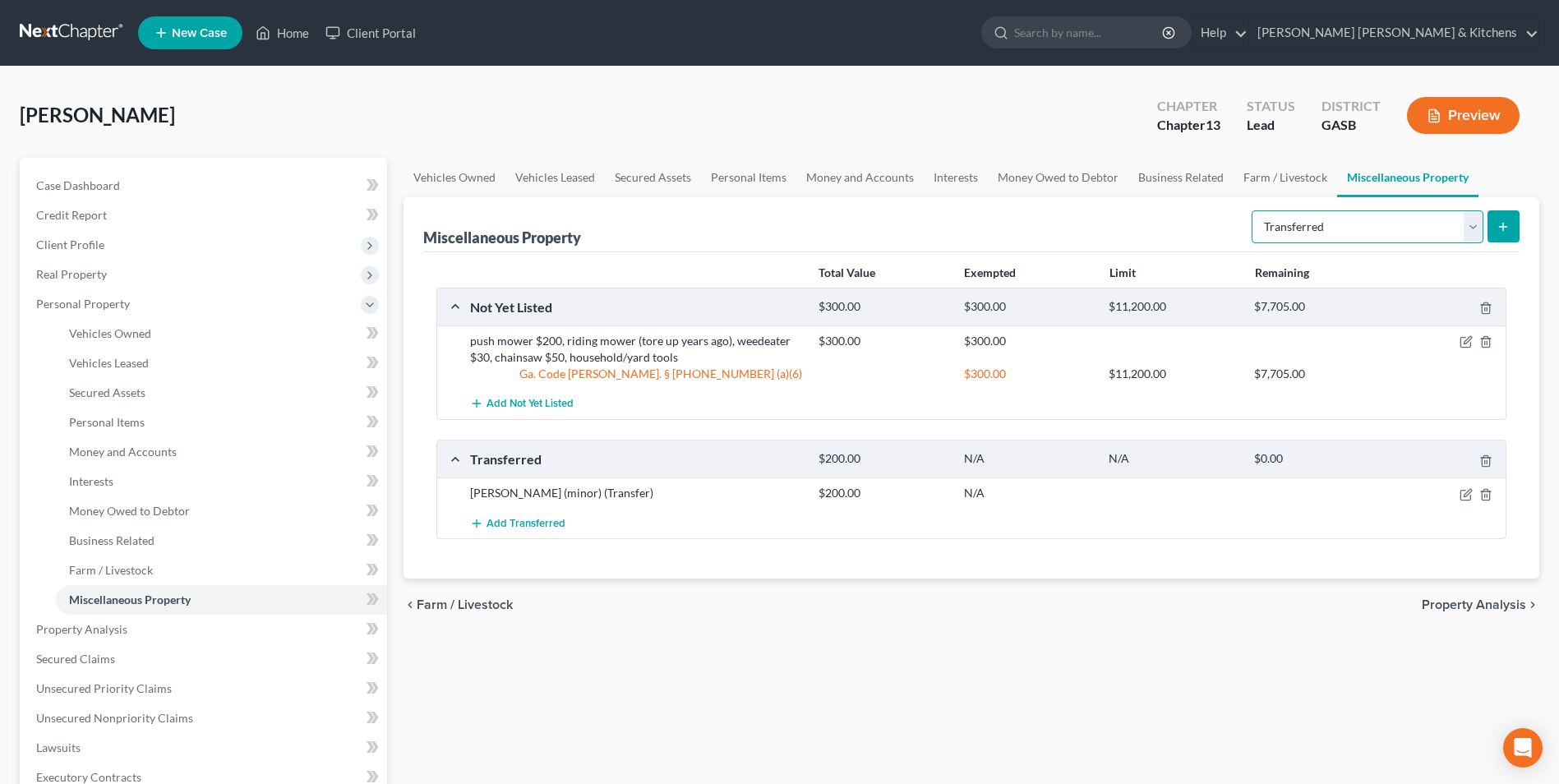
click at [1370, 217] on select "Select Property Type Assigned for Creditor Benefit Within 1 Year Holding for An…" at bounding box center [1367, 227] width 232 height 32
click at [1251, 210] on select "Select Property Type Assigned for Creditor Benefit Within 1 Year Holding for An…" at bounding box center [1367, 227] width 232 height 32
click at [1499, 235] on button "submit" at bounding box center [1503, 226] width 32 height 32
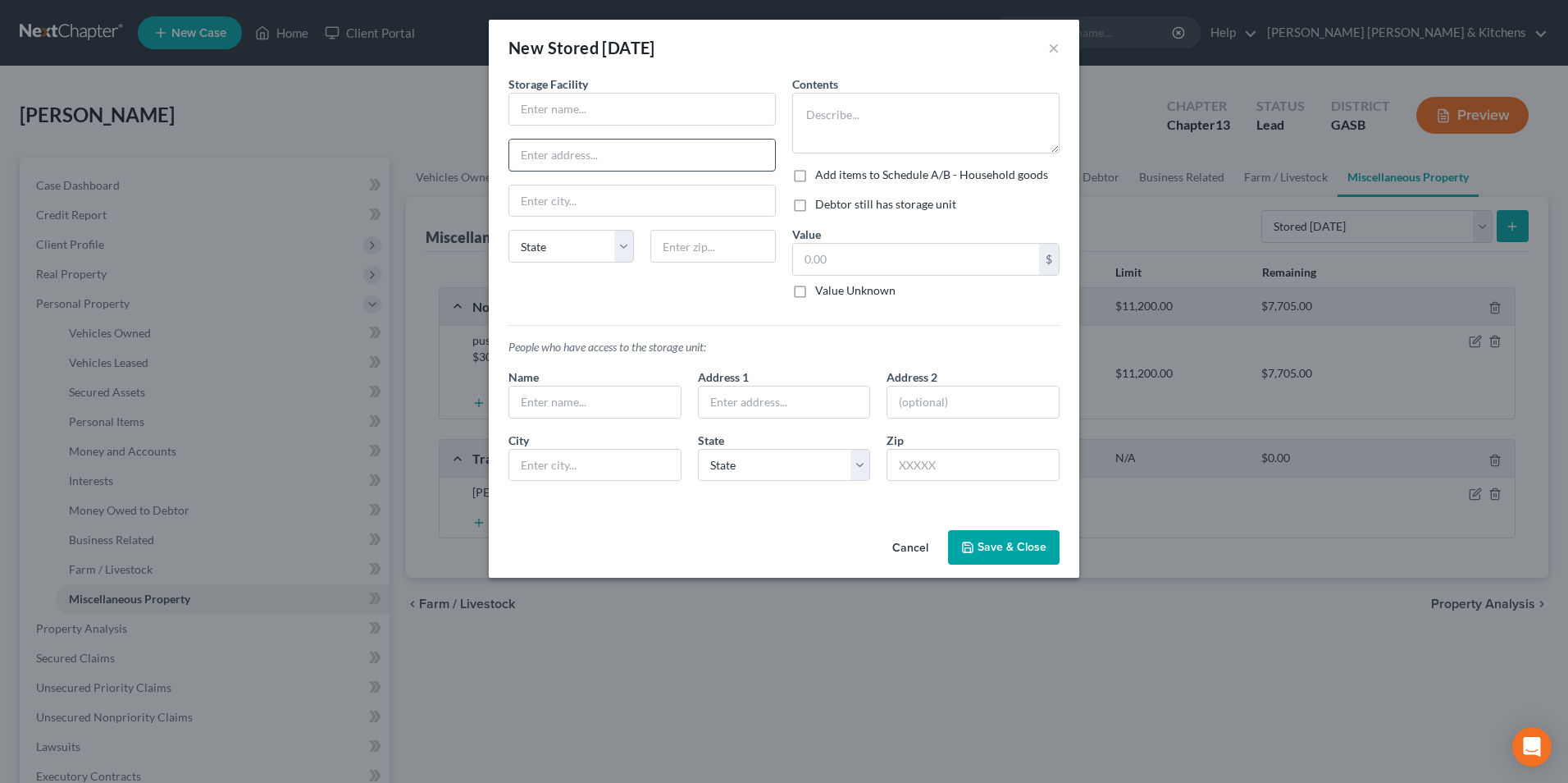
click at [632, 149] on input "text" at bounding box center [642, 155] width 265 height 32
click at [601, 116] on input "text" at bounding box center [642, 109] width 265 height 32
click at [815, 207] on label "Debtor still has storage unit" at bounding box center [885, 204] width 141 height 16
click at [822, 207] on input "Debtor still has storage unit" at bounding box center [827, 202] width 10 height 10
click at [1043, 546] on button "Save & Close" at bounding box center [1004, 547] width 112 height 34
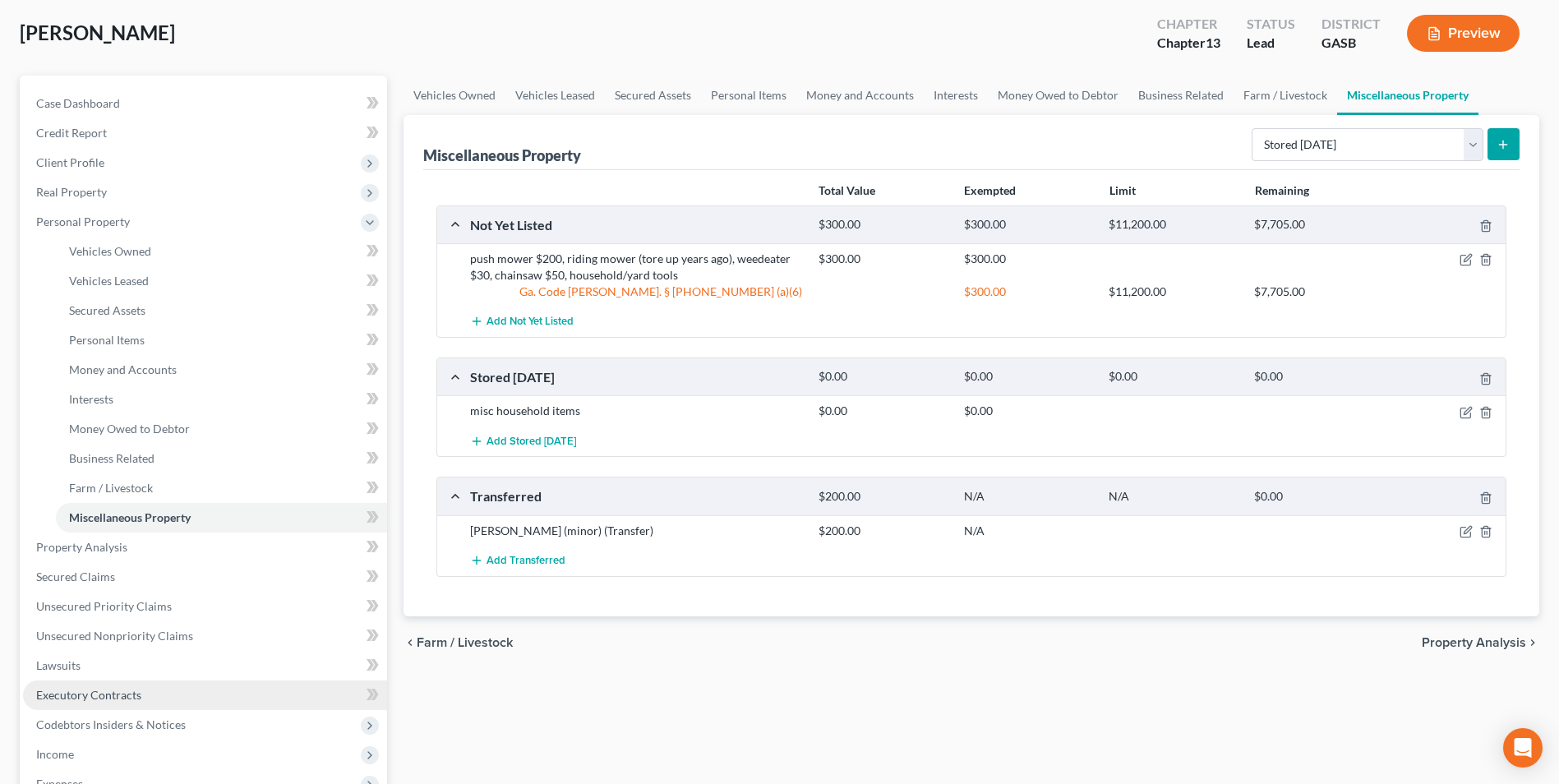
click at [88, 698] on span "Executory Contracts" at bounding box center [88, 694] width 105 height 14
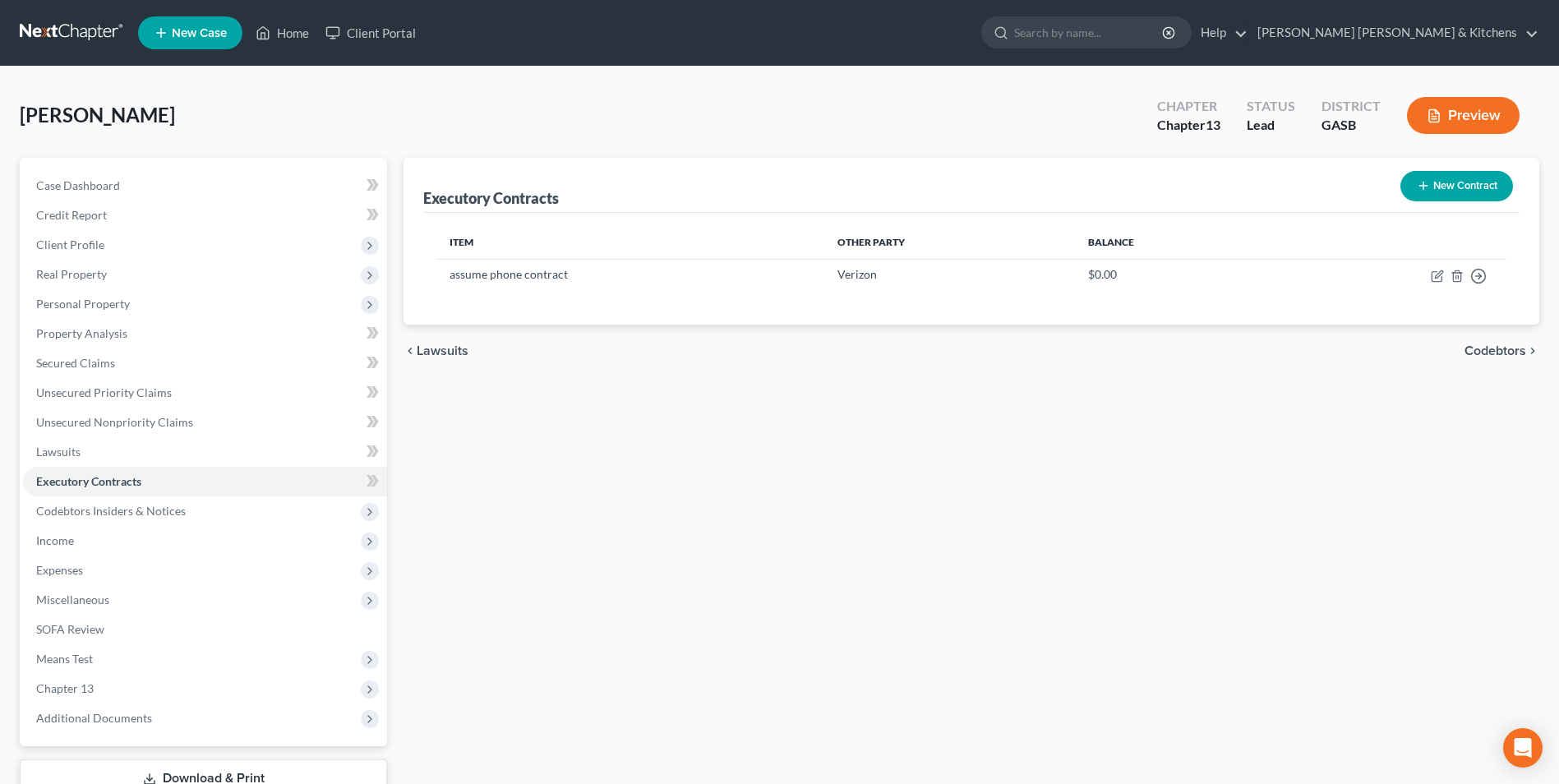
click at [1450, 174] on button "New Contract" at bounding box center [1456, 186] width 113 height 31
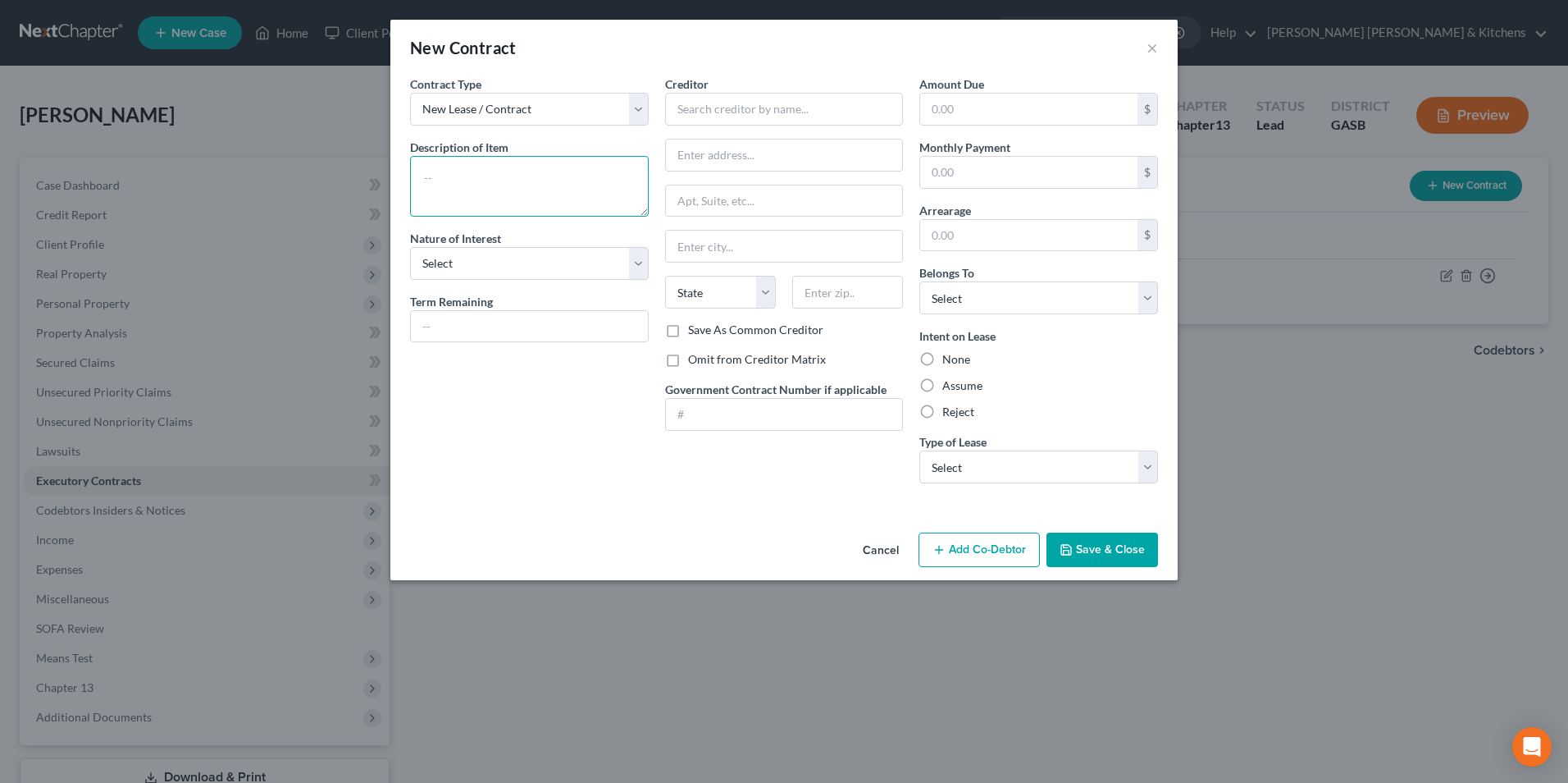
click at [441, 196] on textarea at bounding box center [529, 186] width 239 height 61
click at [683, 115] on input "text" at bounding box center [784, 109] width 239 height 32
click at [939, 301] on select "Select Debtor 1 Only Debtor 2 Only Debtor 1 And Debtor 2 Only At Least One Of T…" at bounding box center [1039, 298] width 239 height 32
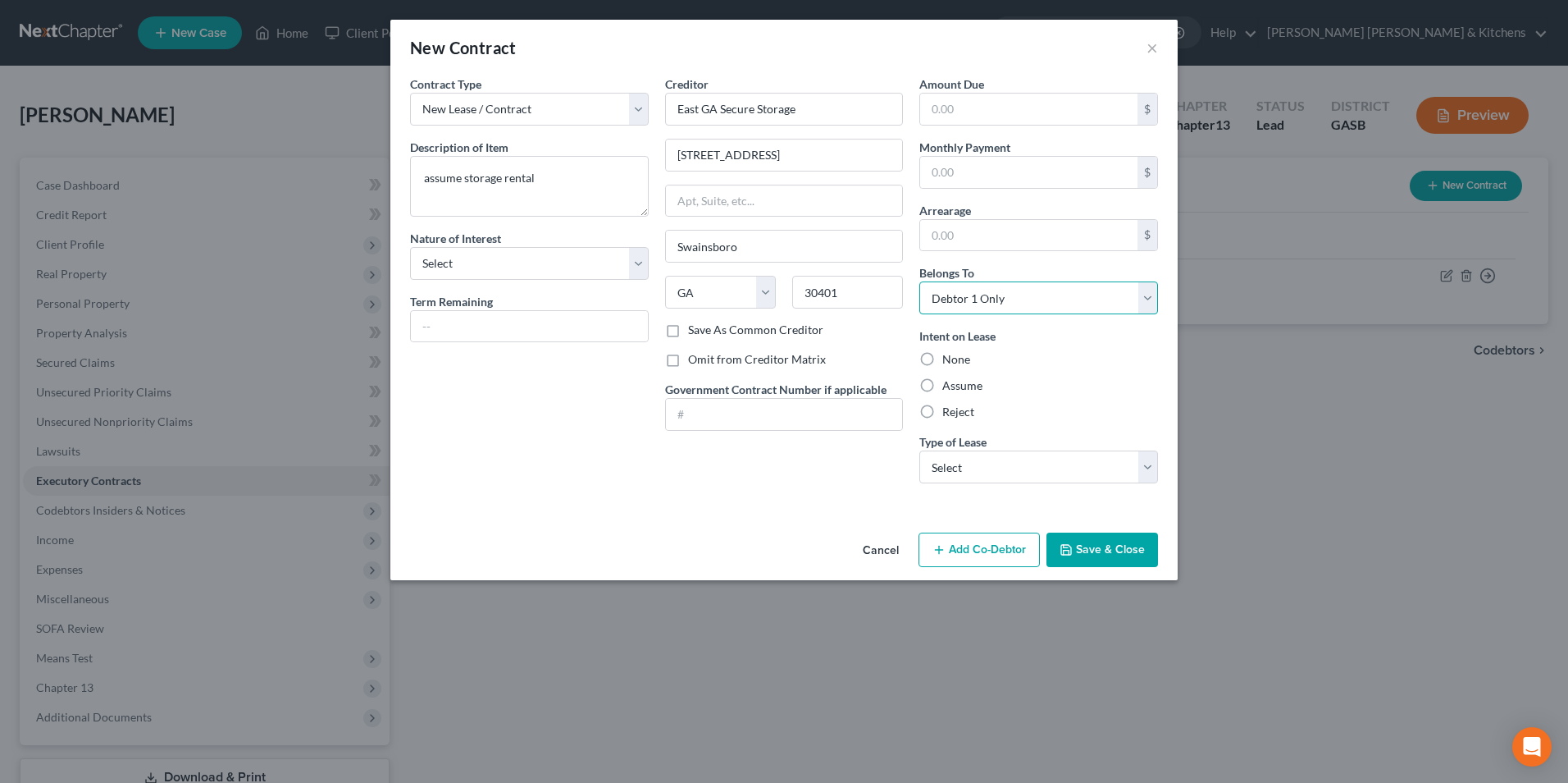
click at [919, 282] on select "Select Debtor 1 Only Debtor 2 Only Debtor 1 And Debtor 2 Only At Least One Of T…" at bounding box center [1039, 298] width 239 height 32
click at [942, 383] on label "Assume" at bounding box center [962, 385] width 40 height 16
click at [949, 383] on input "Assume" at bounding box center [954, 383] width 10 height 10
click at [947, 477] on select "Select Real Estate Car Other" at bounding box center [1039, 466] width 239 height 32
click at [919, 450] on select "Select Real Estate Car Other" at bounding box center [1039, 466] width 239 height 32
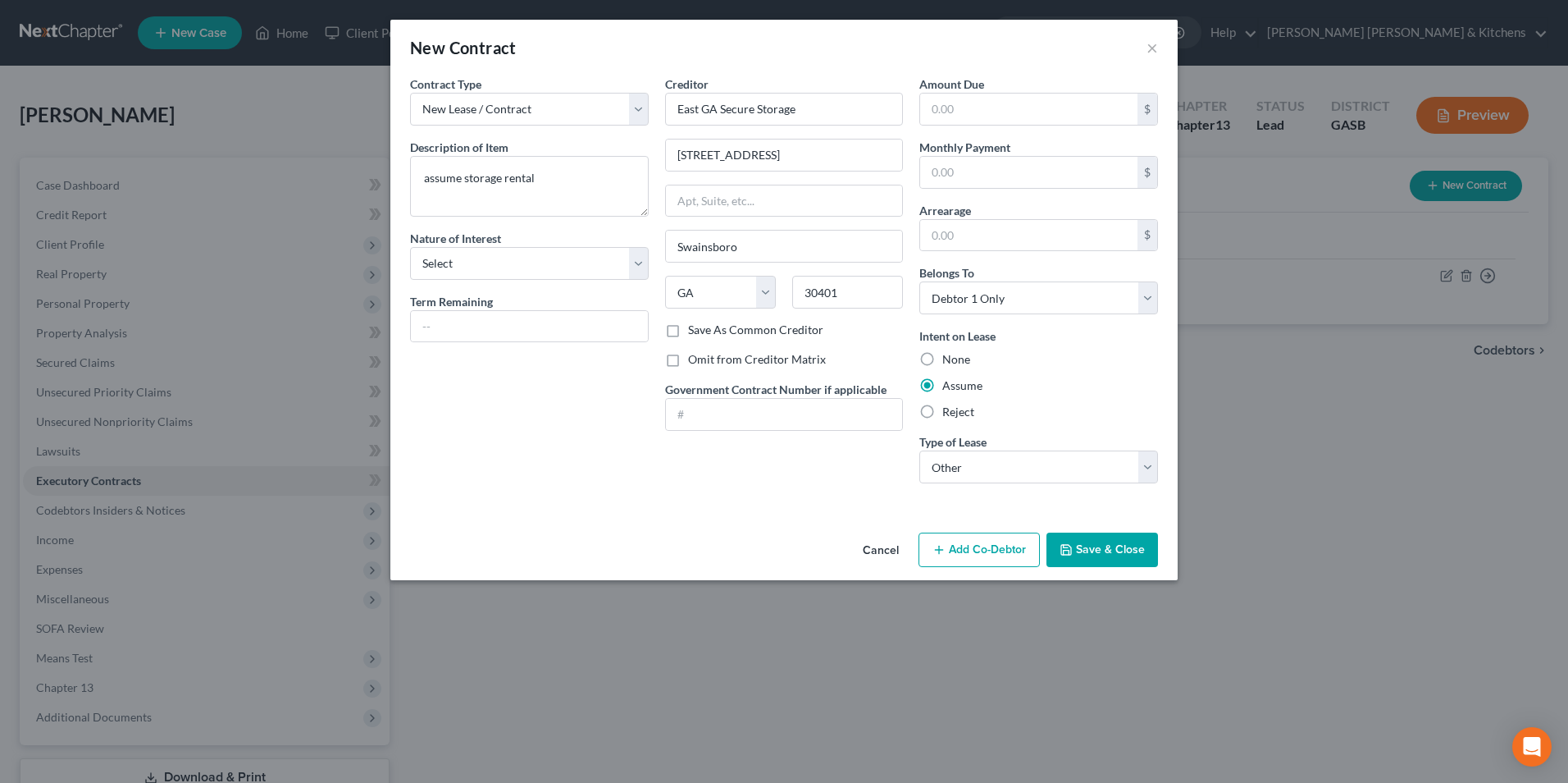
click at [1150, 549] on button "Save & Close" at bounding box center [1102, 550] width 112 height 34
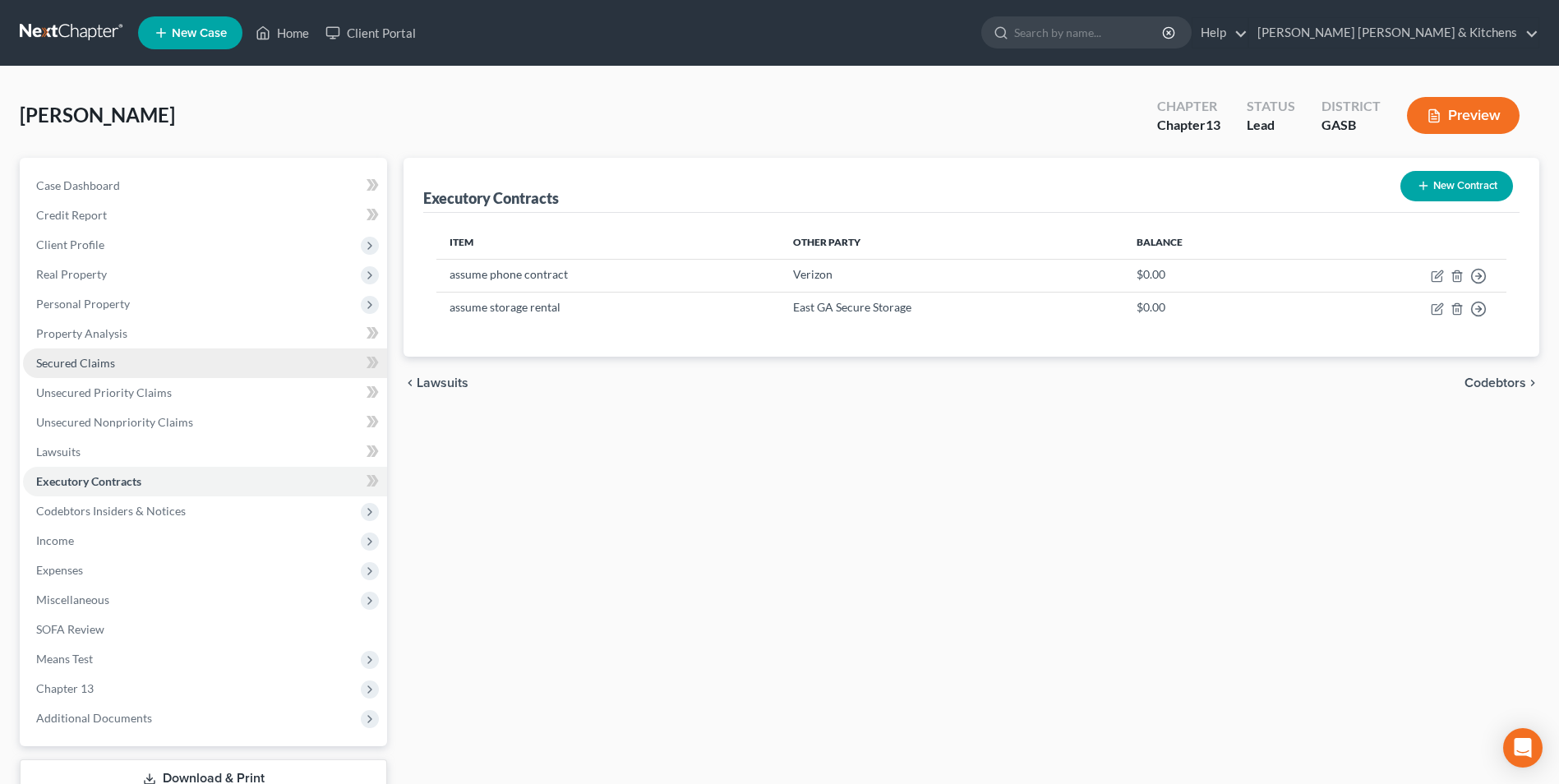
click at [81, 360] on span "Secured Claims" at bounding box center [75, 363] width 79 height 14
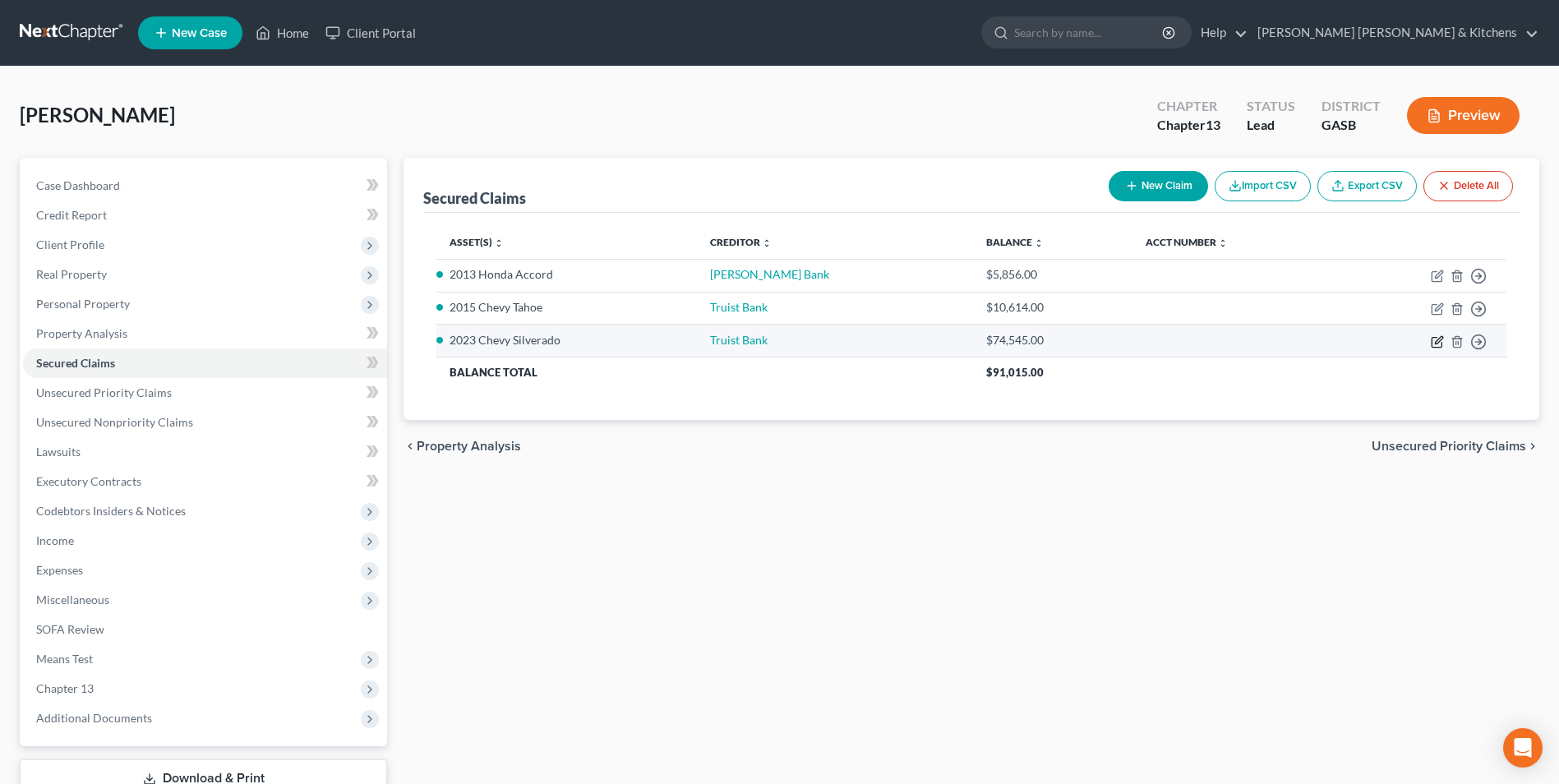
click at [1438, 345] on icon "button" at bounding box center [1437, 341] width 13 height 13
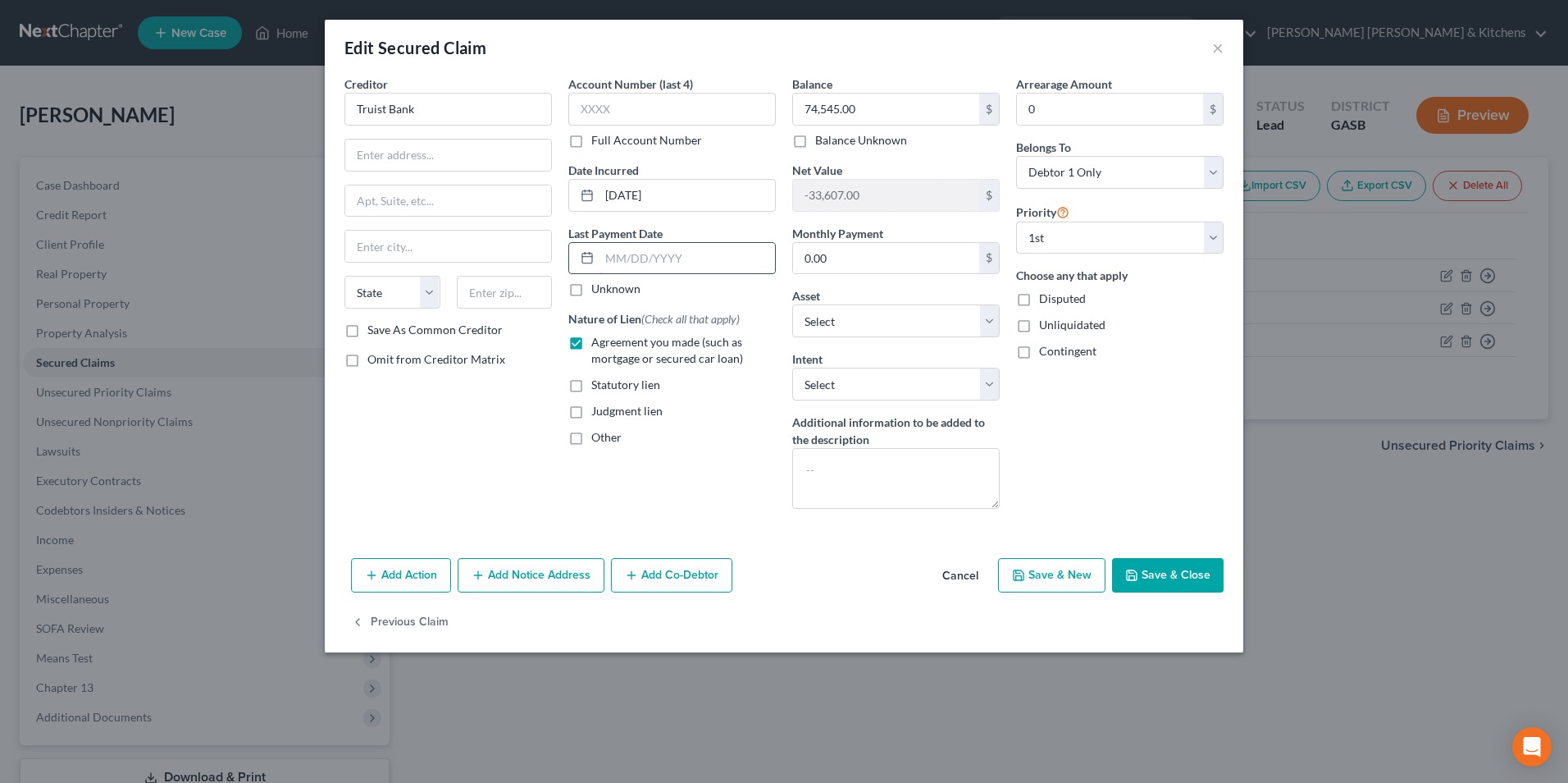
click at [635, 258] on input "text" at bounding box center [687, 258] width 176 height 32
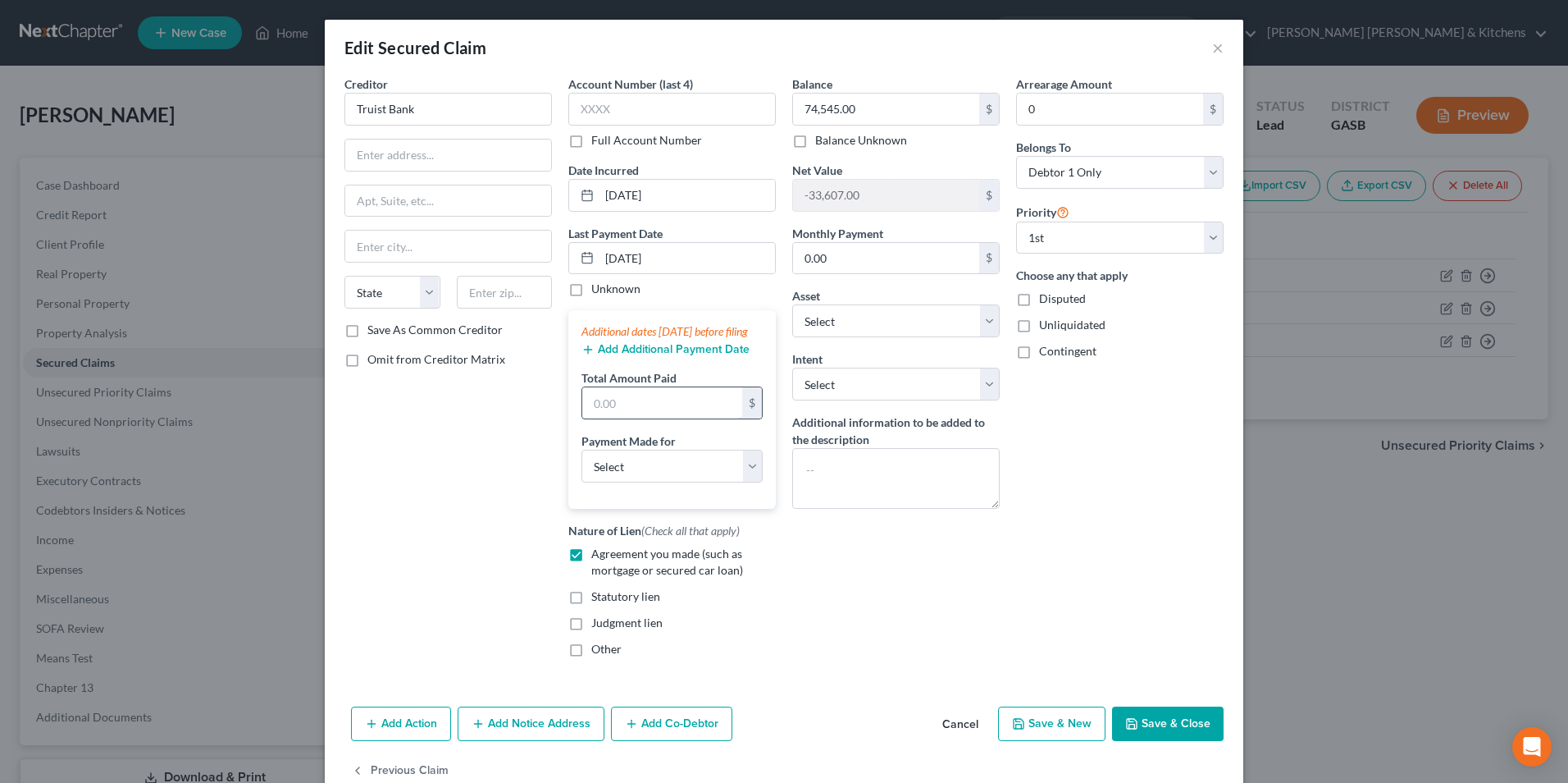
click at [615, 418] on input "text" at bounding box center [662, 402] width 160 height 32
click at [597, 482] on select "Select Car Credit Card Loan Repayment Mortgage Other Suppliers Or Vendors" at bounding box center [672, 466] width 181 height 32
click at [581, 466] on select "Select Car Credit Card Loan Repayment Mortgage Other Suppliers Or Vendors" at bounding box center [672, 466] width 181 height 32
click at [626, 356] on button "Add Additional Payment Date" at bounding box center [665, 349] width 168 height 13
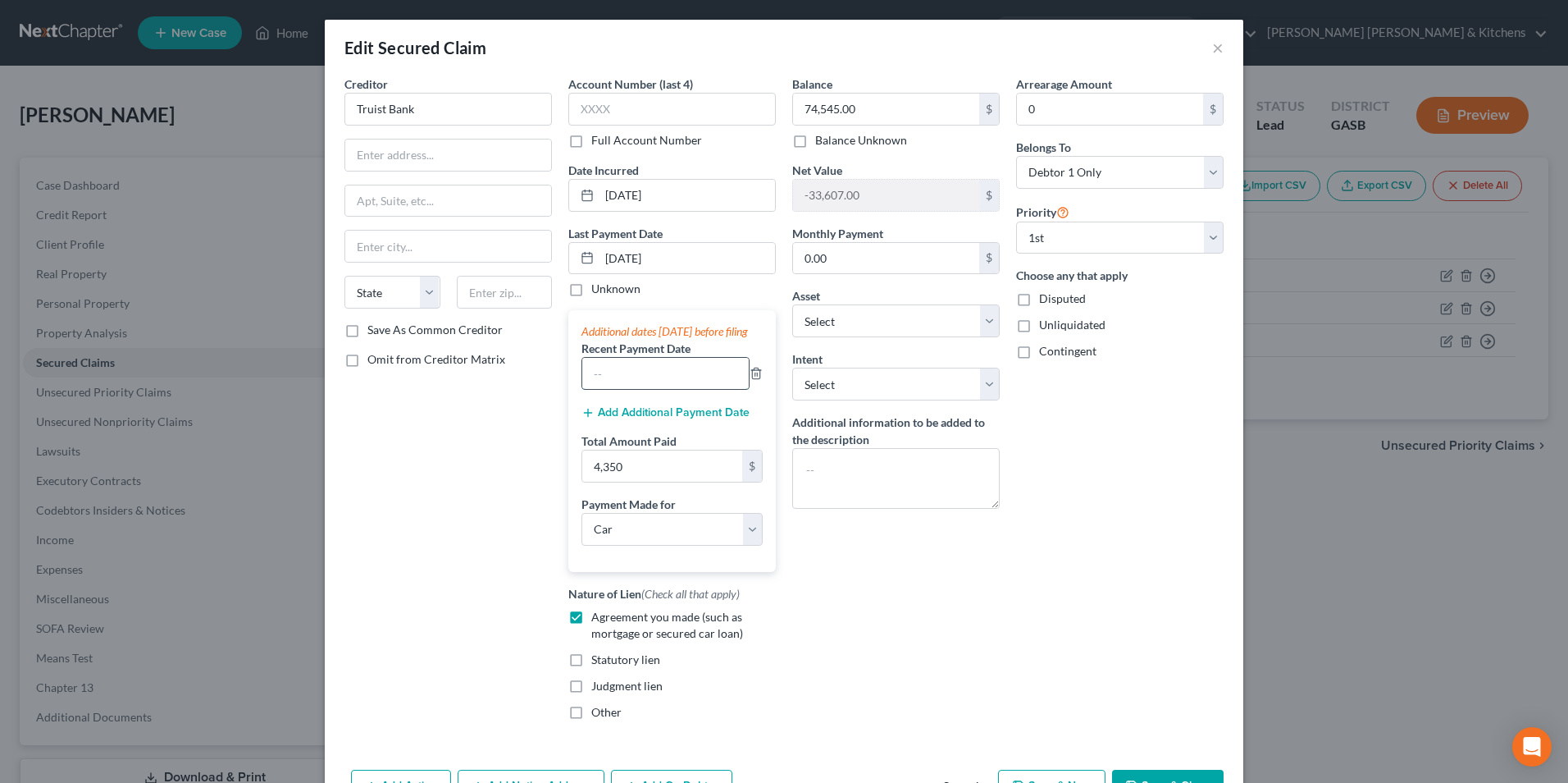
click at [621, 387] on input "text" at bounding box center [665, 373] width 166 height 32
click at [602, 419] on button "Add Additional Payment Date" at bounding box center [665, 412] width 168 height 13
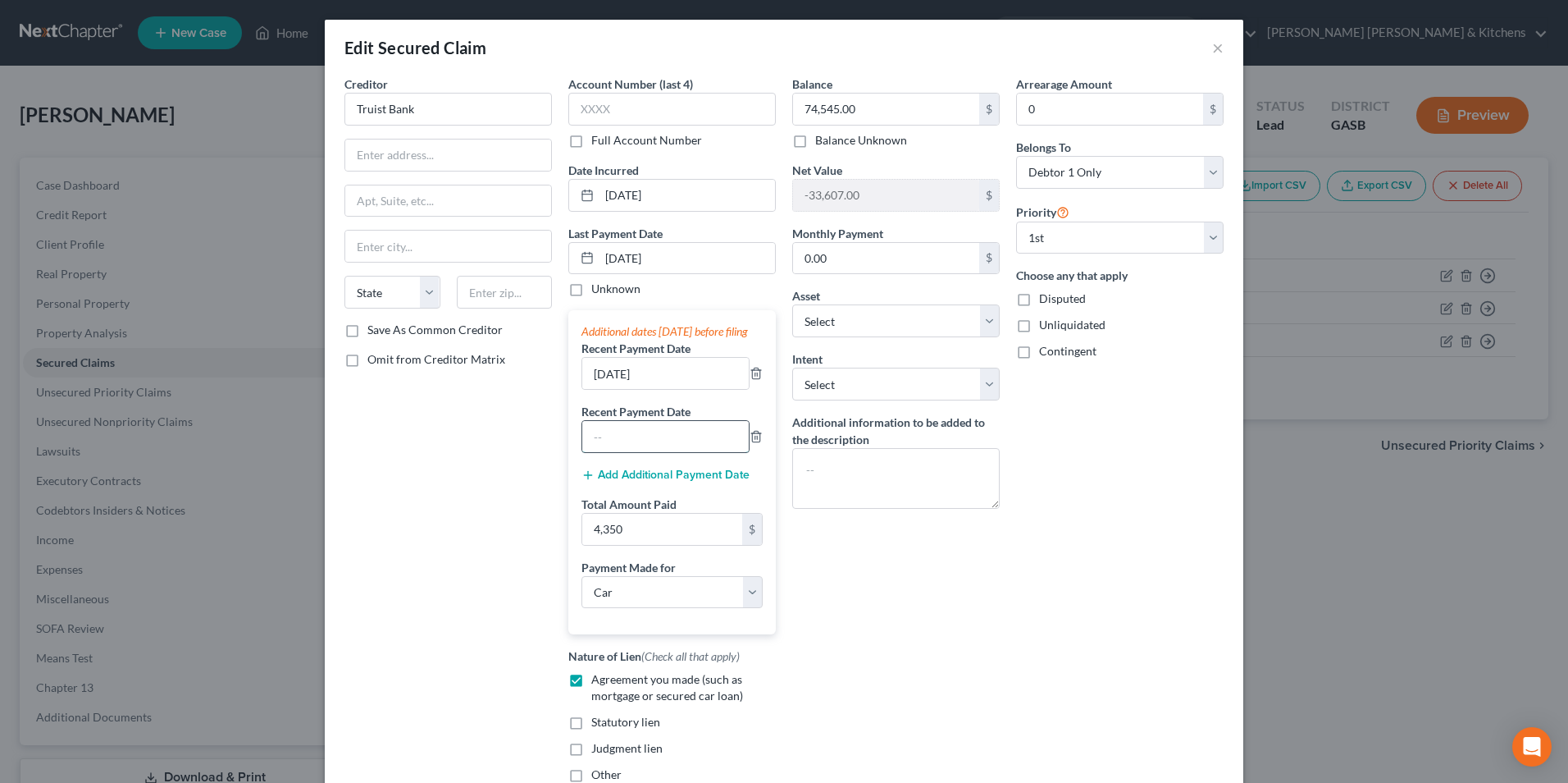
click at [602, 452] on input "text" at bounding box center [665, 436] width 166 height 32
click at [602, 452] on input "07" at bounding box center [665, 436] width 166 height 32
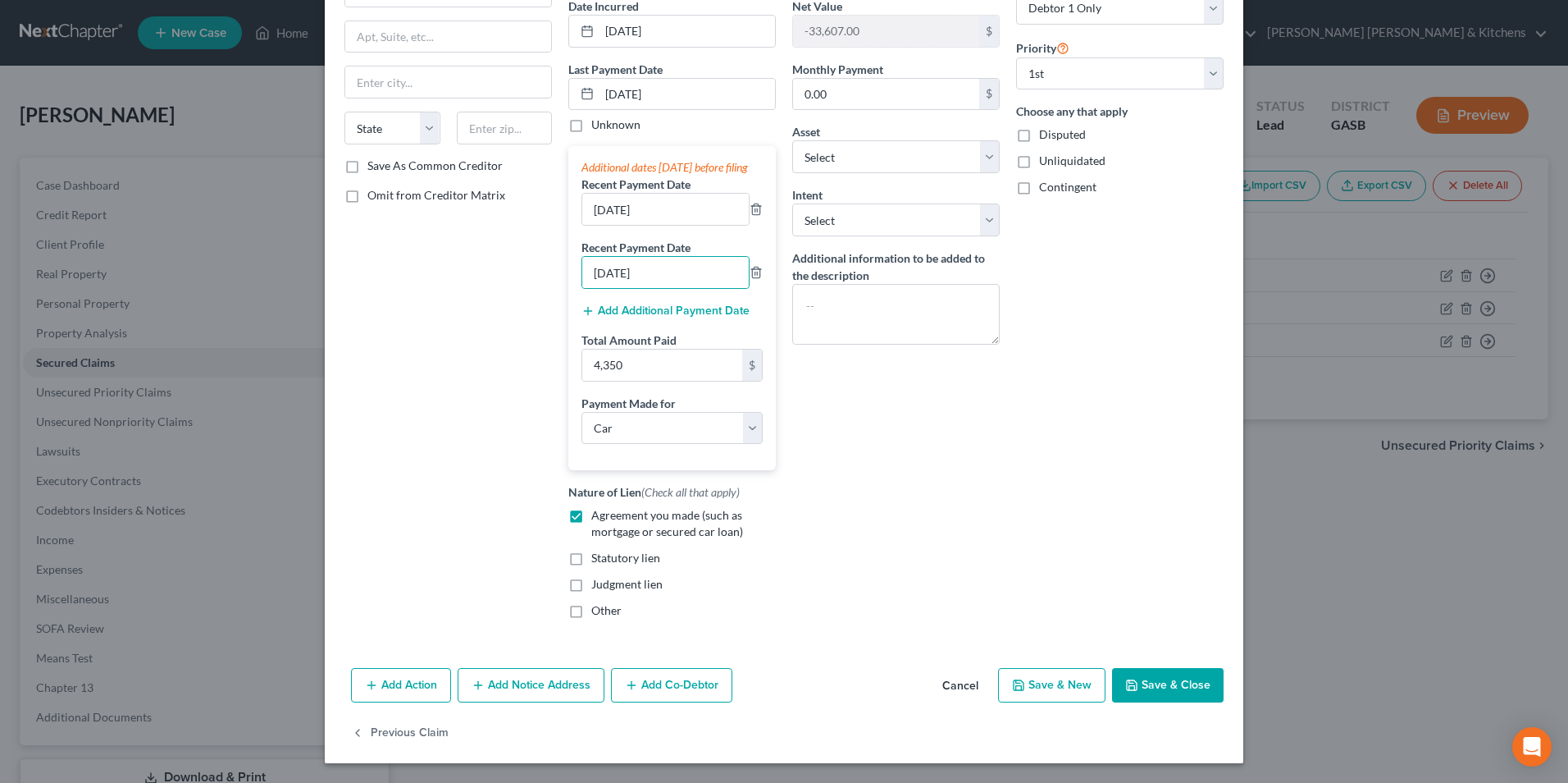
click at [1156, 684] on button "Save & Close" at bounding box center [1168, 685] width 112 height 34
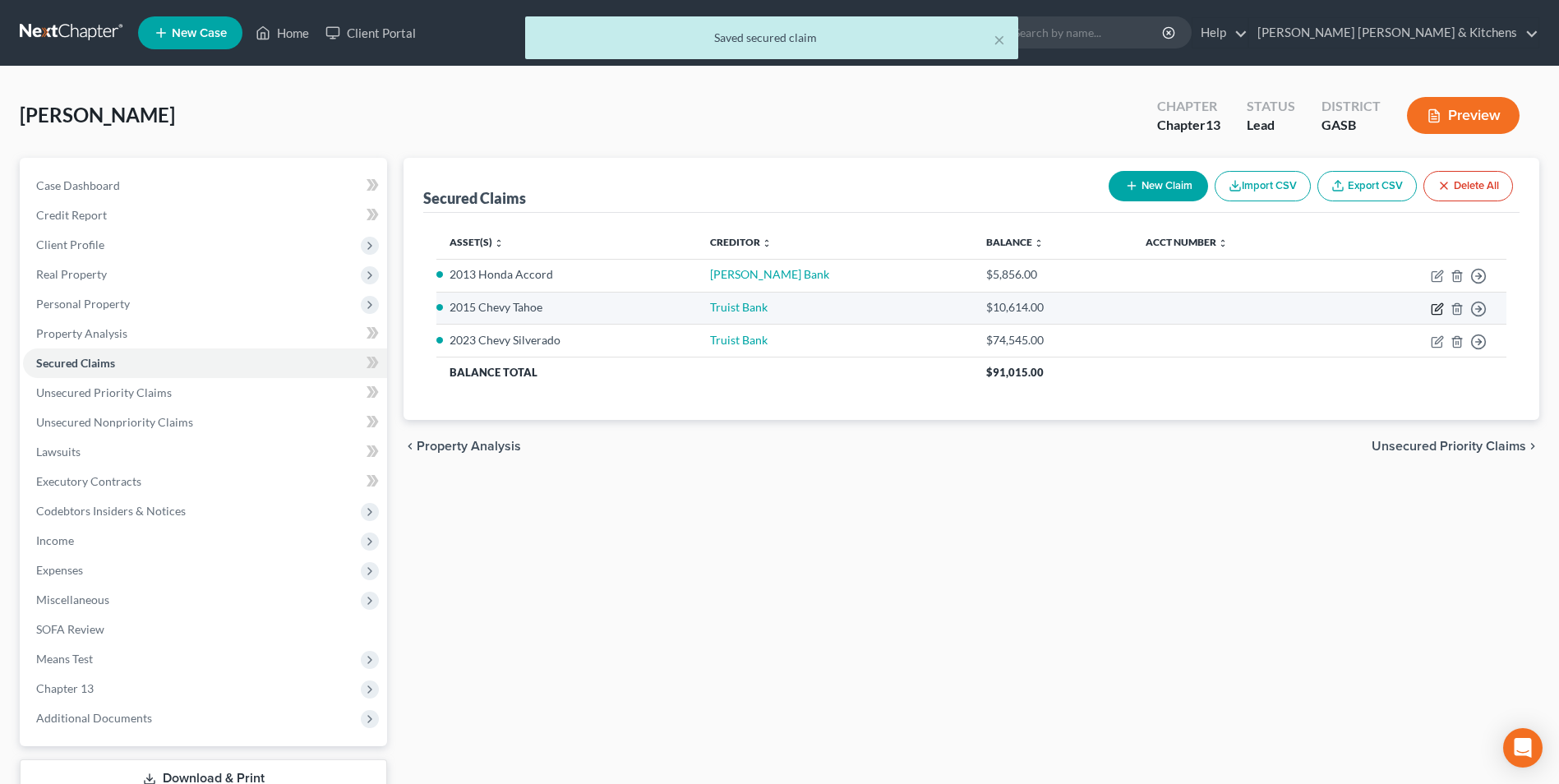
click at [1435, 310] on icon "button" at bounding box center [1437, 309] width 13 height 13
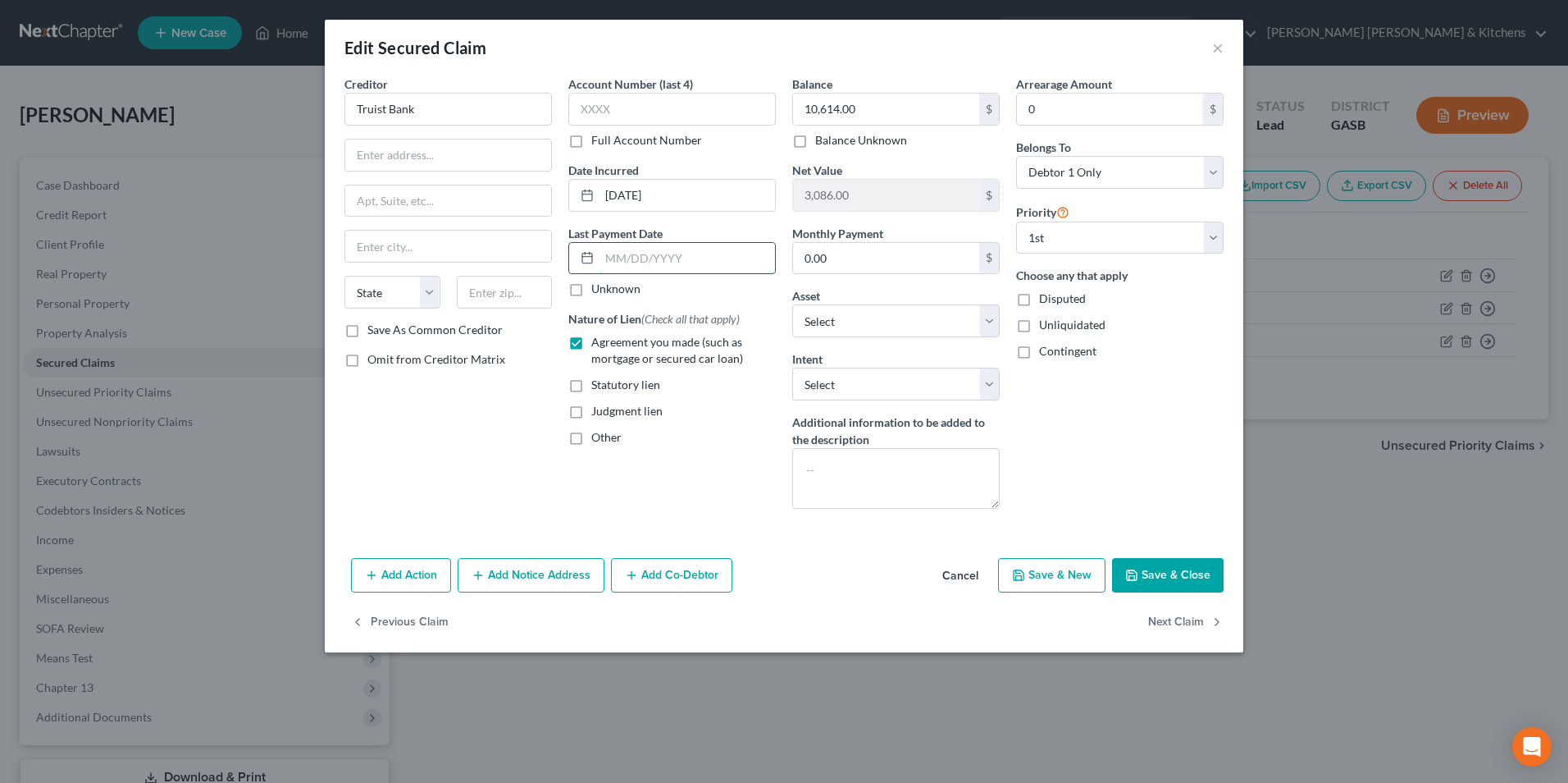
click at [641, 272] on input "text" at bounding box center [687, 258] width 176 height 32
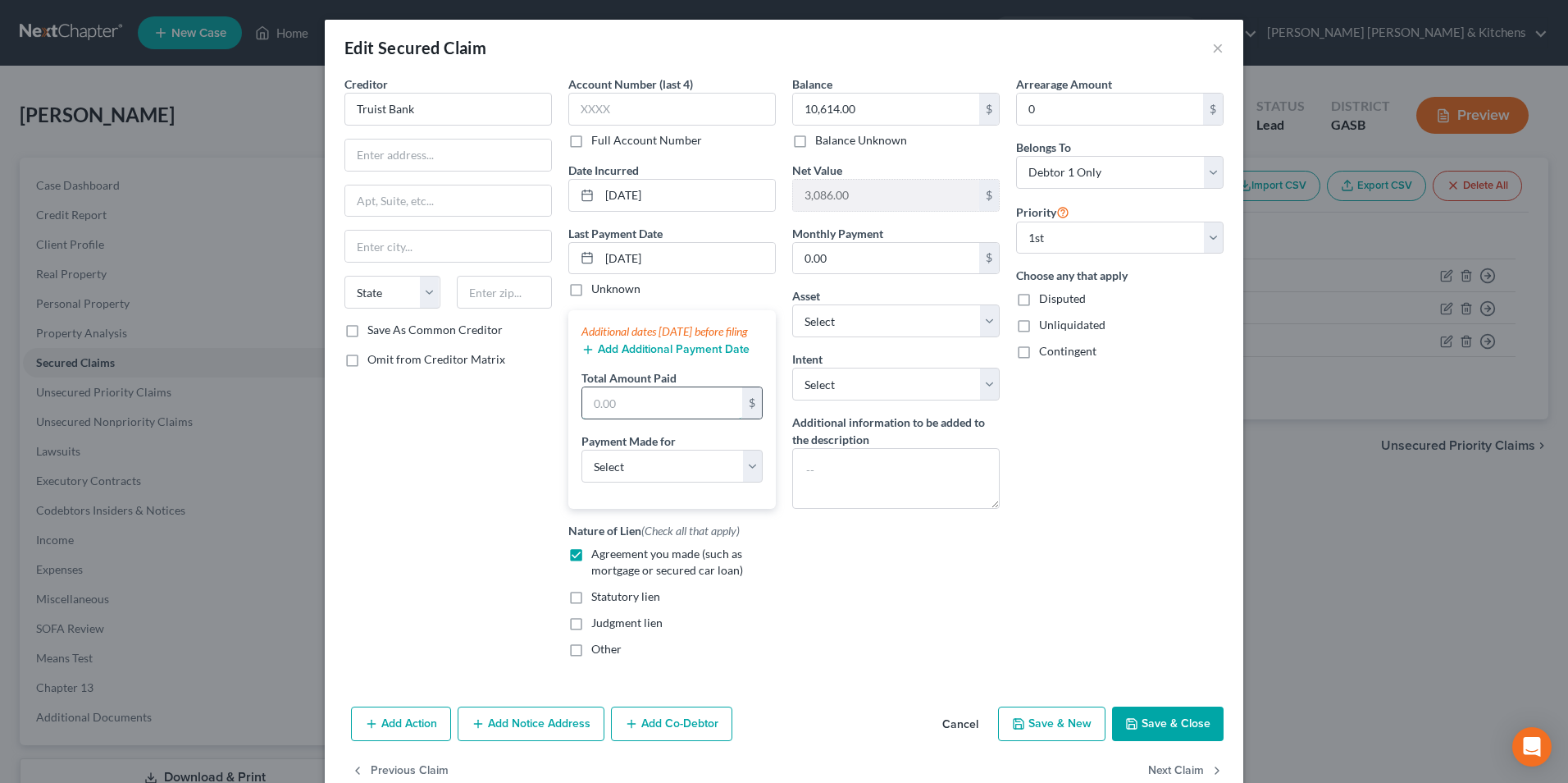
click at [617, 418] on input "text" at bounding box center [662, 402] width 160 height 32
click at [620, 482] on select "Select Car Credit Card Loan Repayment Mortgage Other Suppliers Or Vendors" at bounding box center [672, 466] width 181 height 32
click at [581, 466] on select "Select Car Credit Card Loan Repayment Mortgage Other Suppliers Or Vendors" at bounding box center [672, 466] width 181 height 32
click at [609, 356] on button "Add Additional Payment Date" at bounding box center [665, 349] width 168 height 13
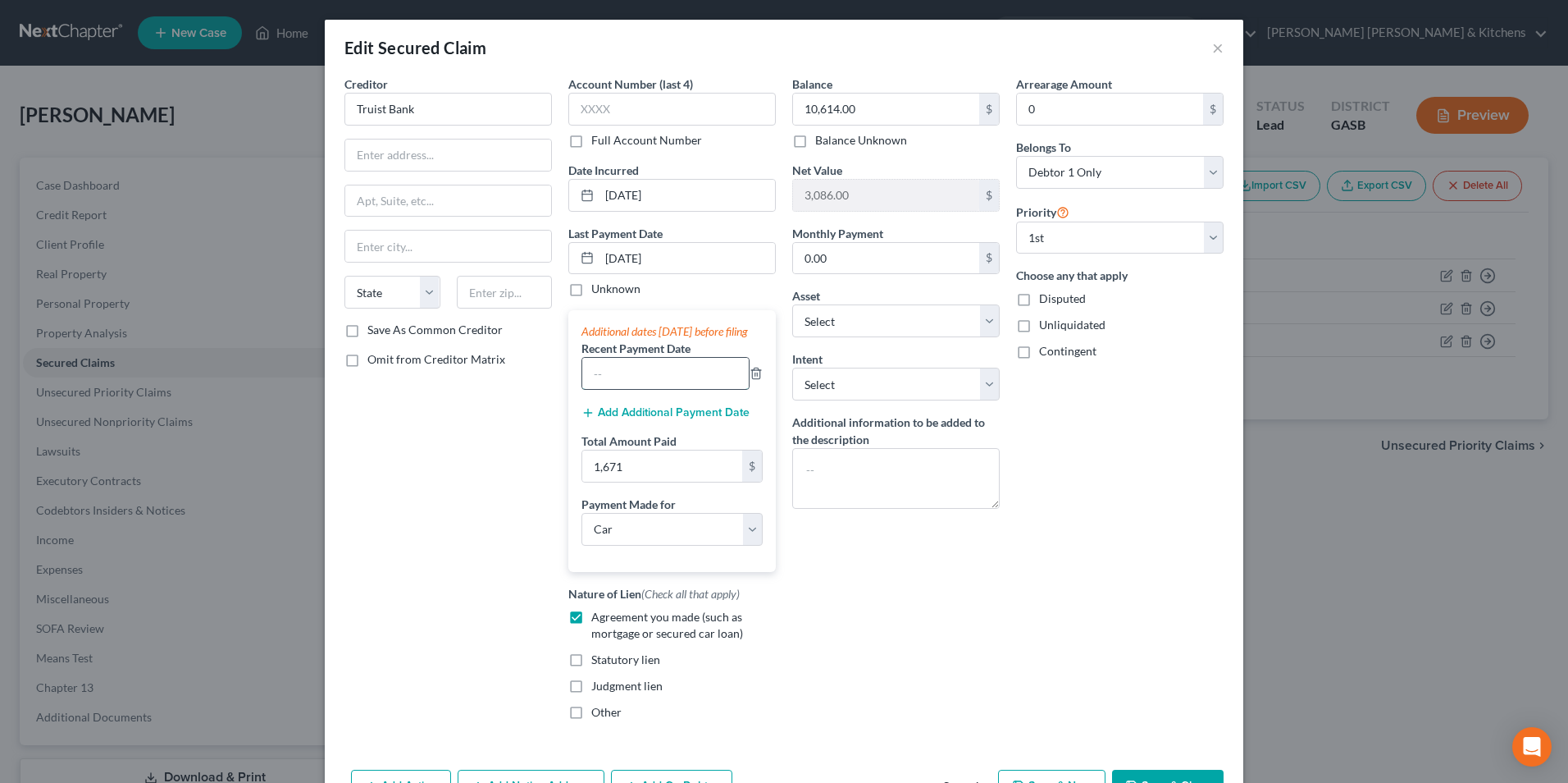
click at [609, 389] on input "text" at bounding box center [665, 373] width 166 height 32
click at [609, 419] on button "Add Additional Payment Date" at bounding box center [665, 412] width 168 height 13
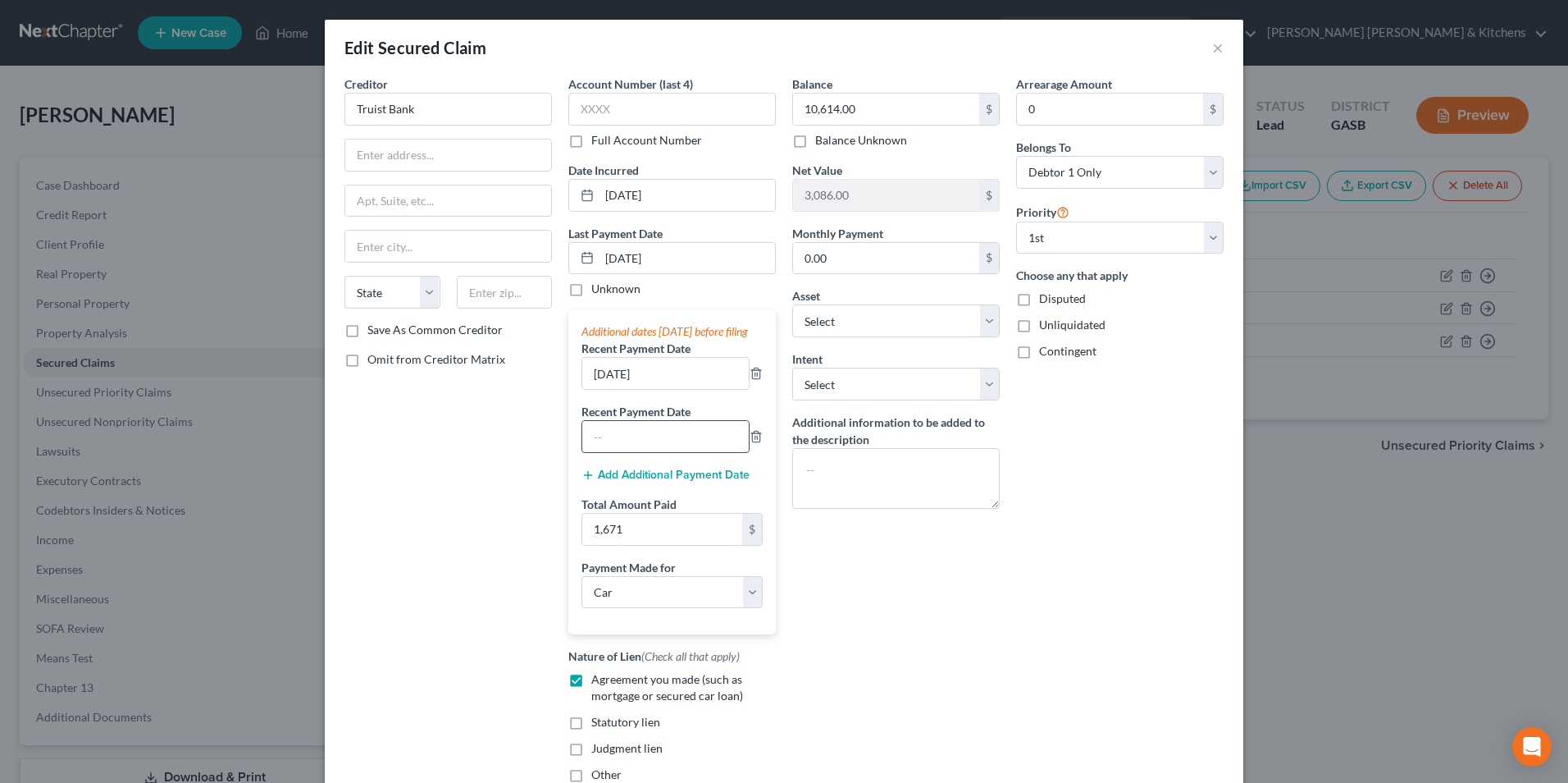
click at [606, 452] on input "text" at bounding box center [665, 436] width 166 height 32
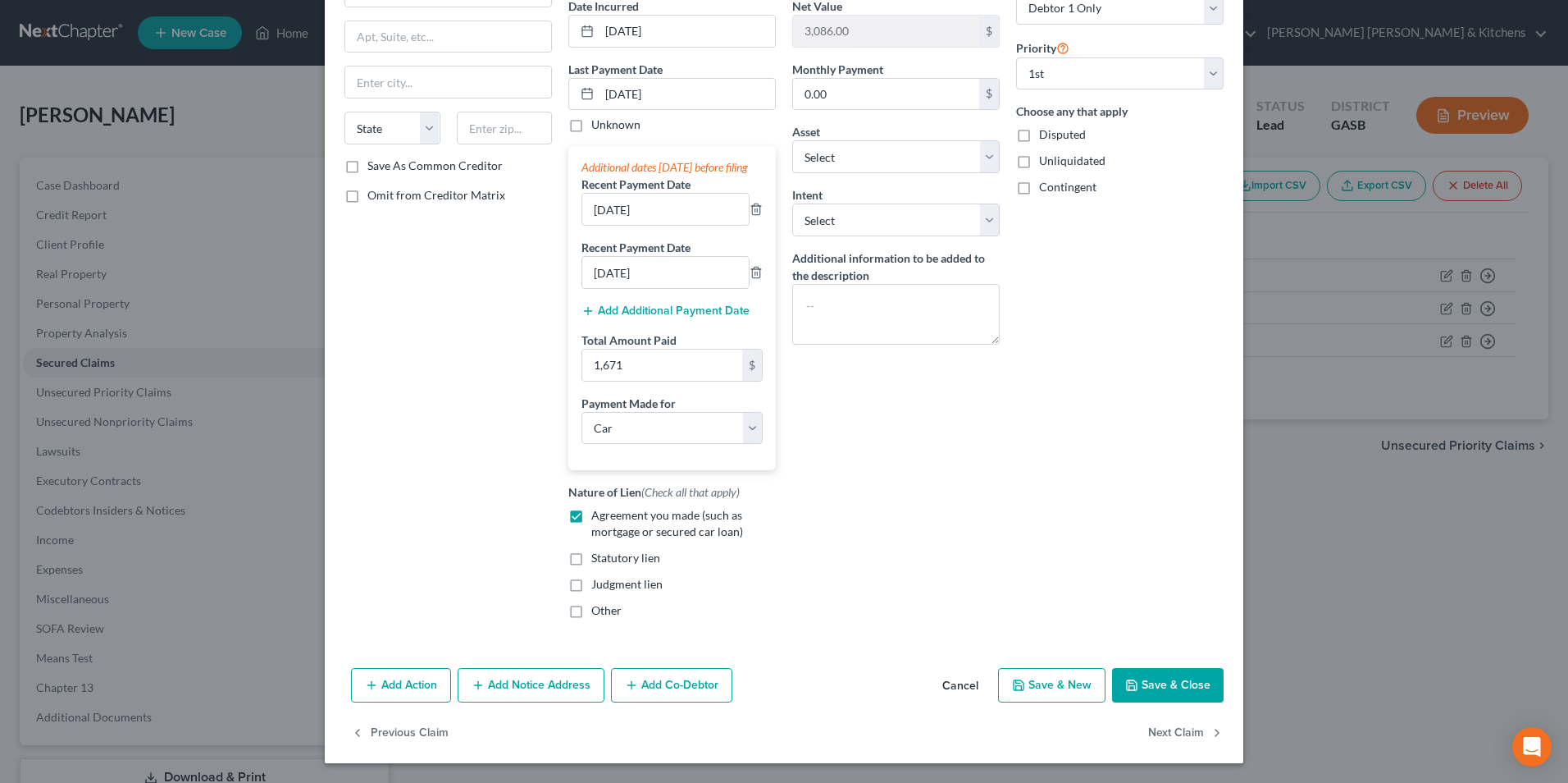
click at [1195, 698] on button "Save & Close" at bounding box center [1168, 685] width 112 height 34
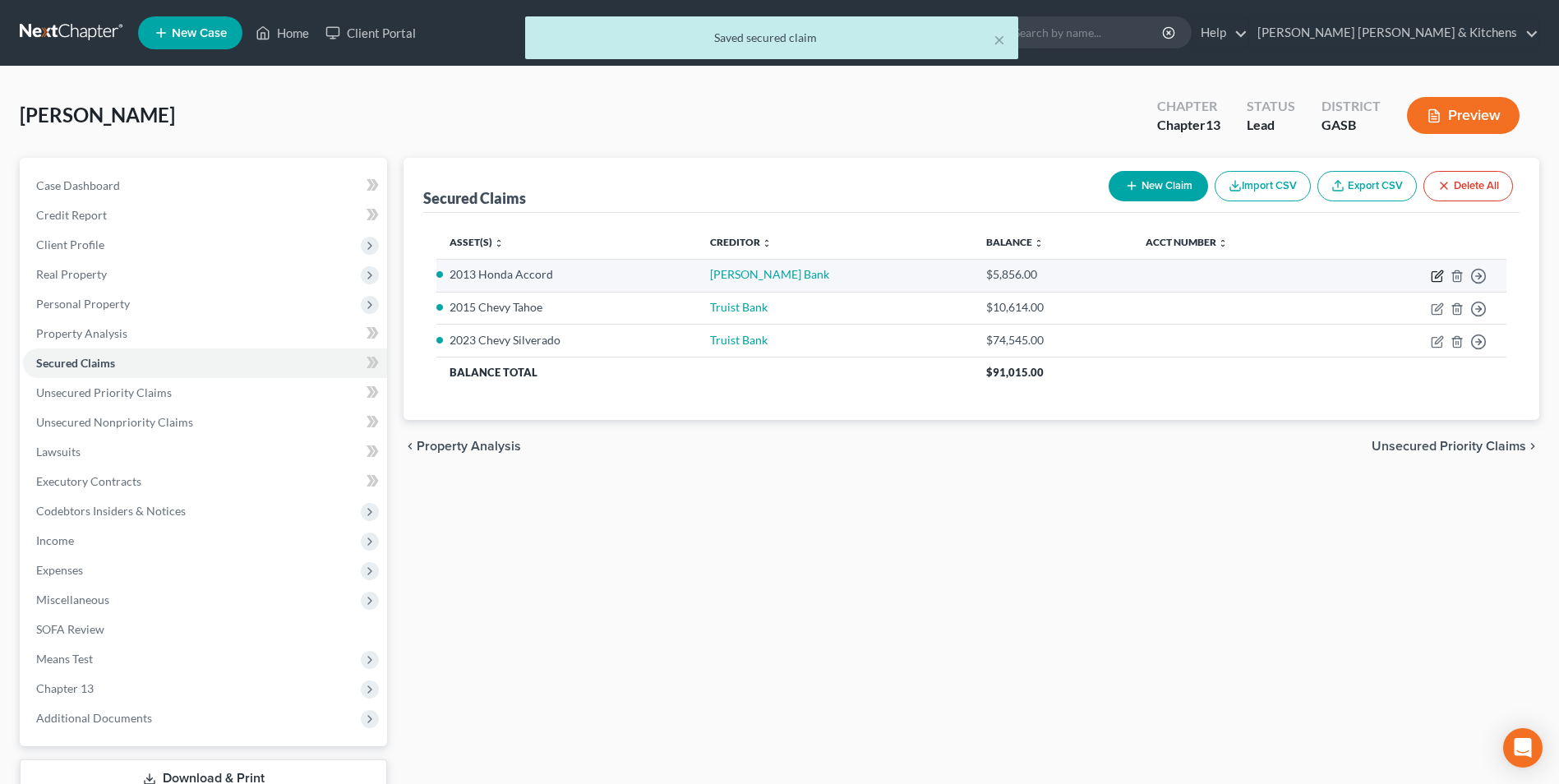
click at [1439, 272] on icon "button" at bounding box center [1438, 274] width 8 height 8
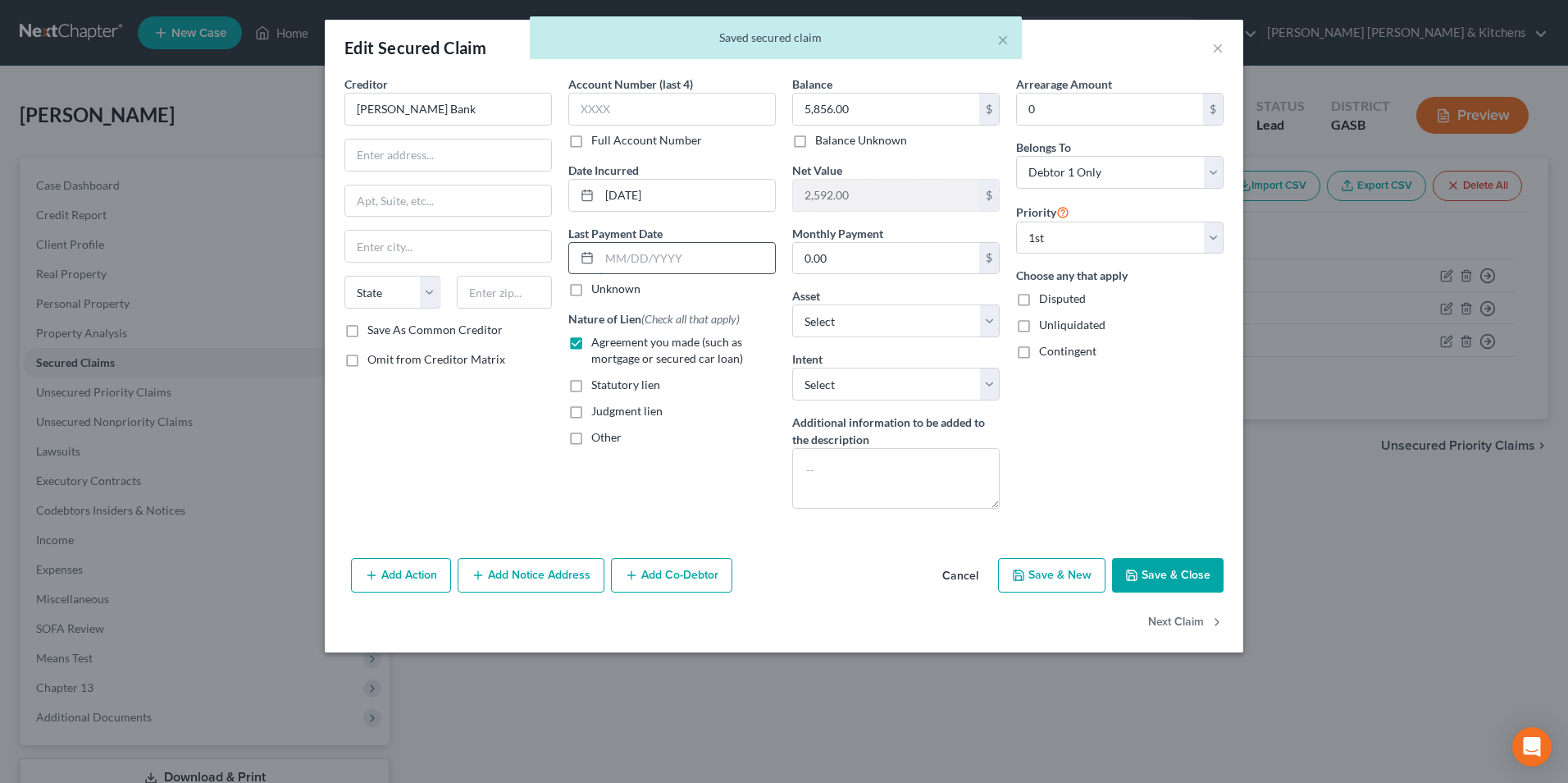
click at [644, 261] on input "text" at bounding box center [687, 258] width 176 height 32
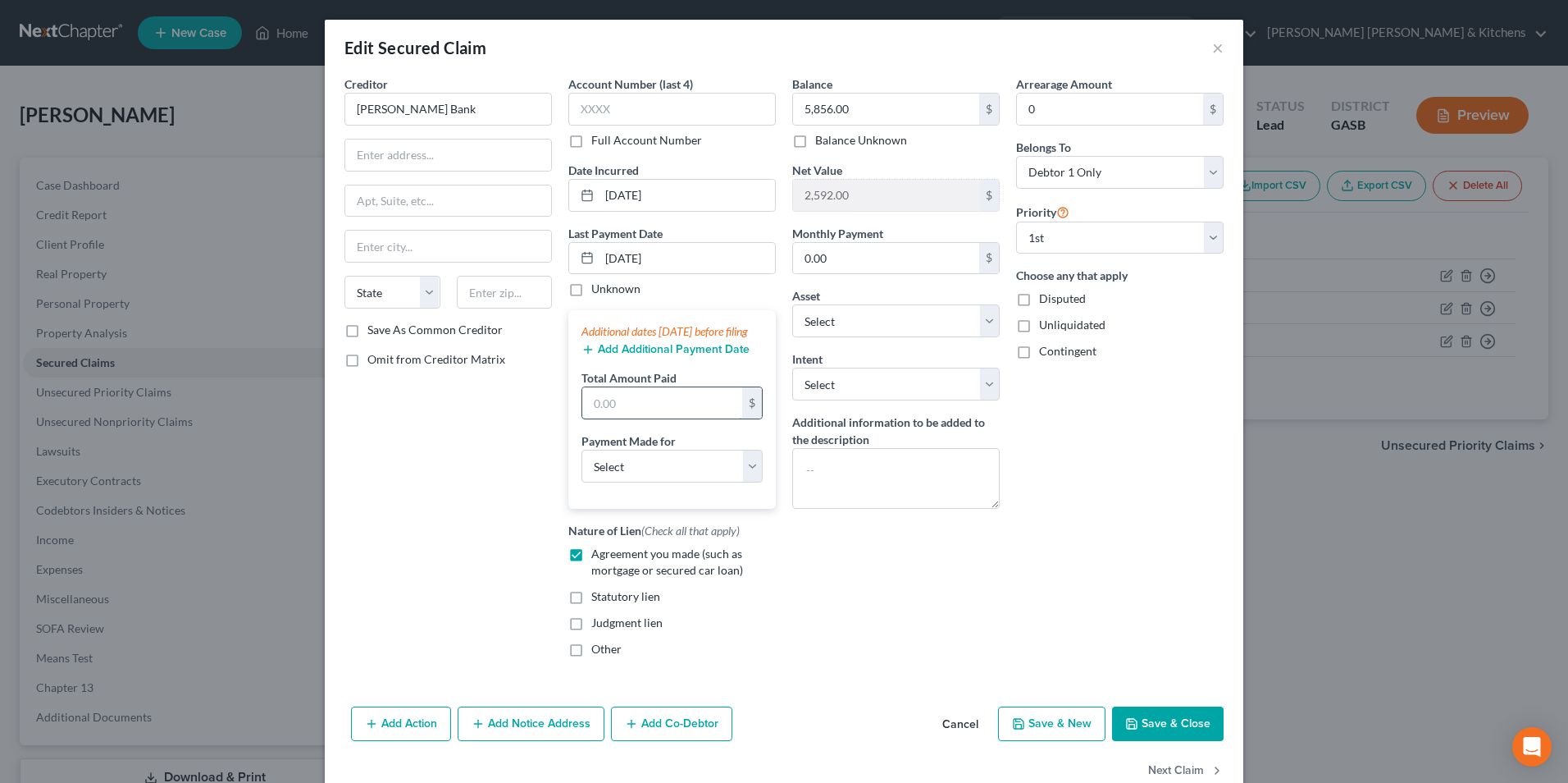
click at [612, 418] on input "text" at bounding box center [662, 402] width 160 height 32
click at [607, 482] on select "Select Car Credit Card Loan Repayment Mortgage Other Suppliers Or Vendors" at bounding box center [672, 466] width 181 height 32
click at [581, 466] on select "Select Car Credit Card Loan Repayment Mortgage Other Suppliers Or Vendors" at bounding box center [672, 466] width 181 height 32
click at [618, 356] on button "Add Additional Payment Date" at bounding box center [665, 349] width 168 height 13
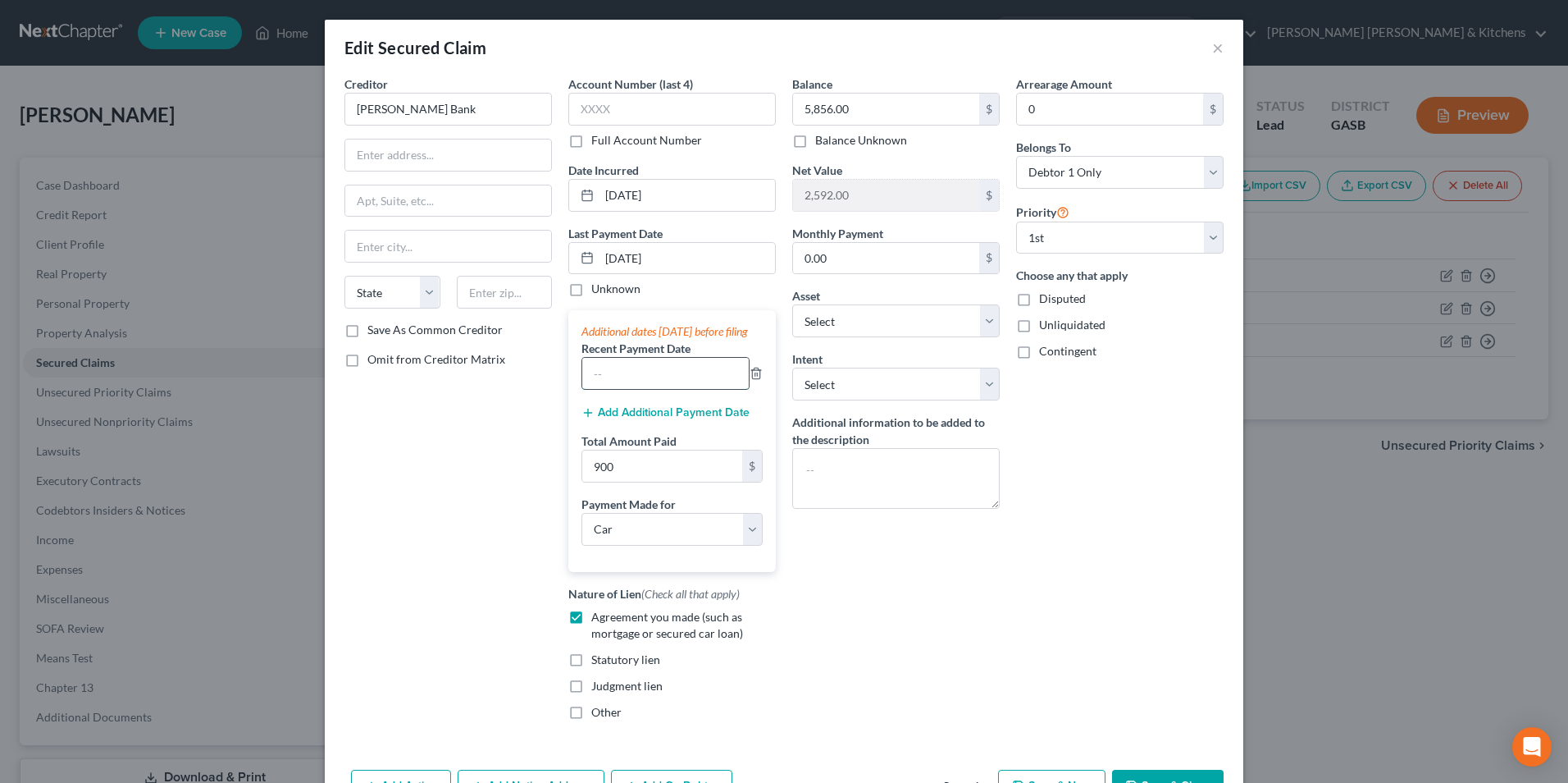
click at [617, 389] on input "text" at bounding box center [665, 373] width 166 height 32
click at [609, 419] on button "Add Additional Payment Date" at bounding box center [665, 412] width 168 height 13
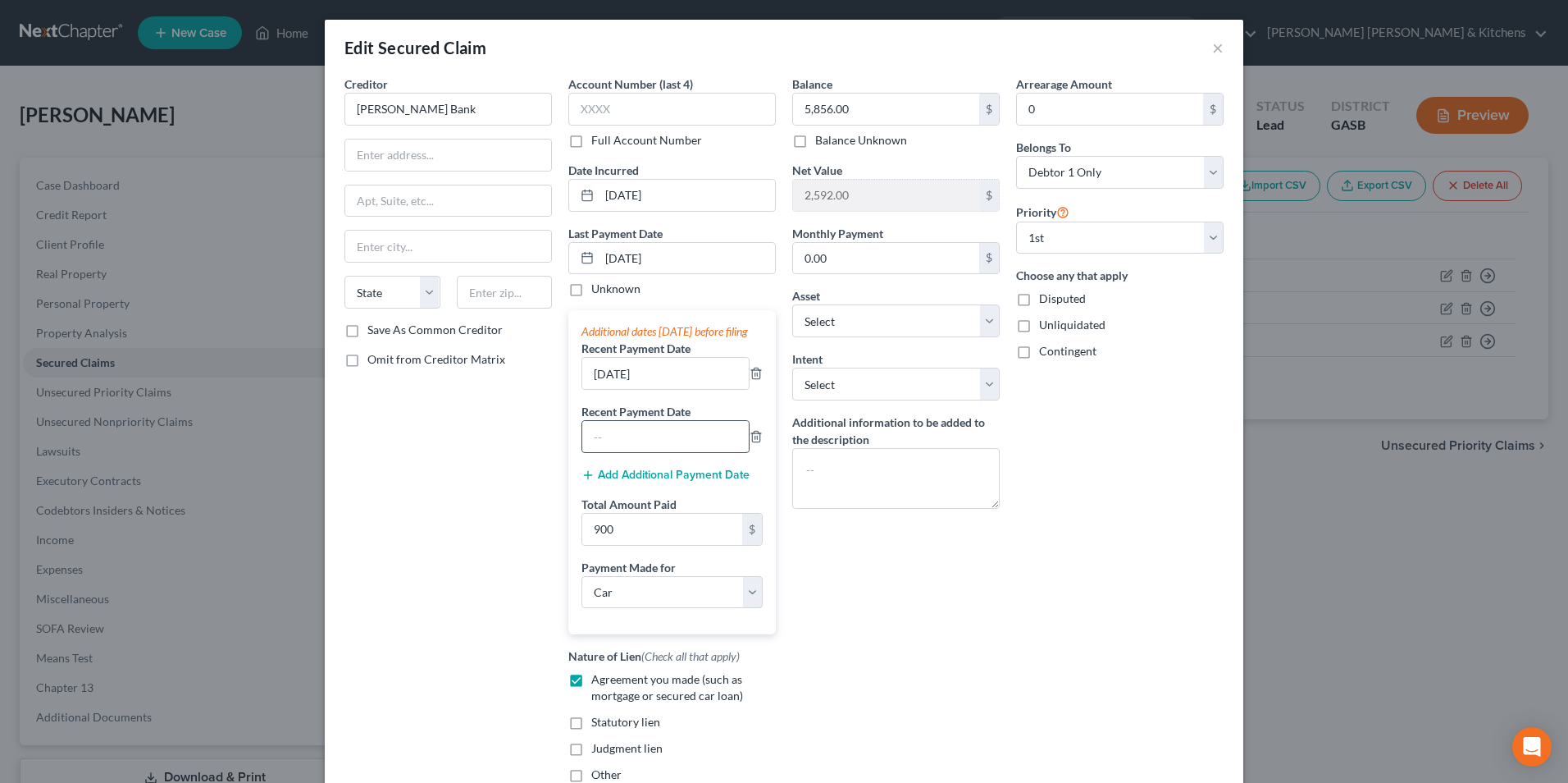
click at [609, 452] on input "text" at bounding box center [665, 436] width 166 height 32
click at [609, 452] on input "07" at bounding box center [665, 436] width 166 height 32
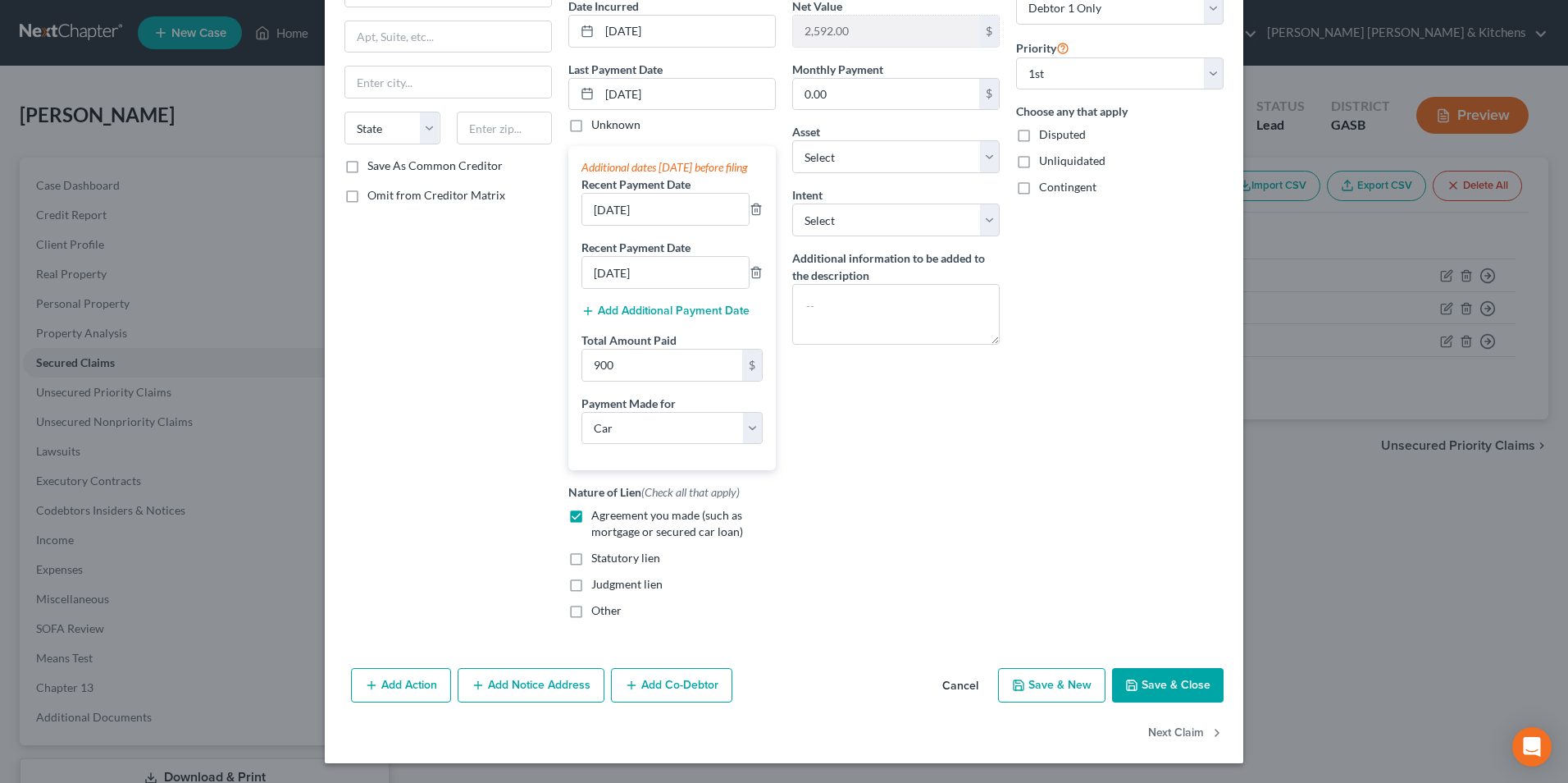
click at [1171, 691] on button "Save & Close" at bounding box center [1168, 685] width 112 height 34
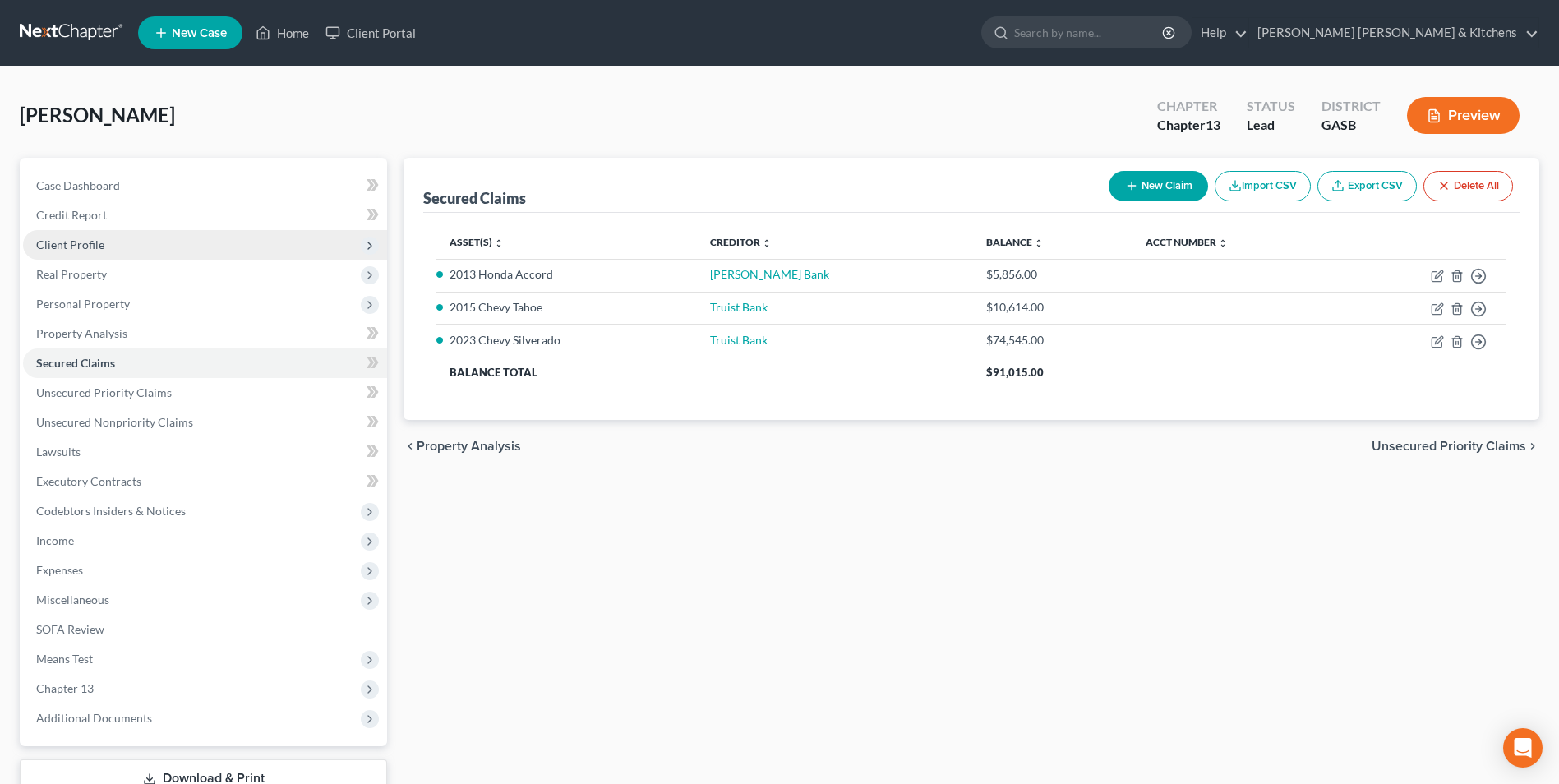
click at [71, 239] on span "Client Profile" at bounding box center [70, 245] width 68 height 14
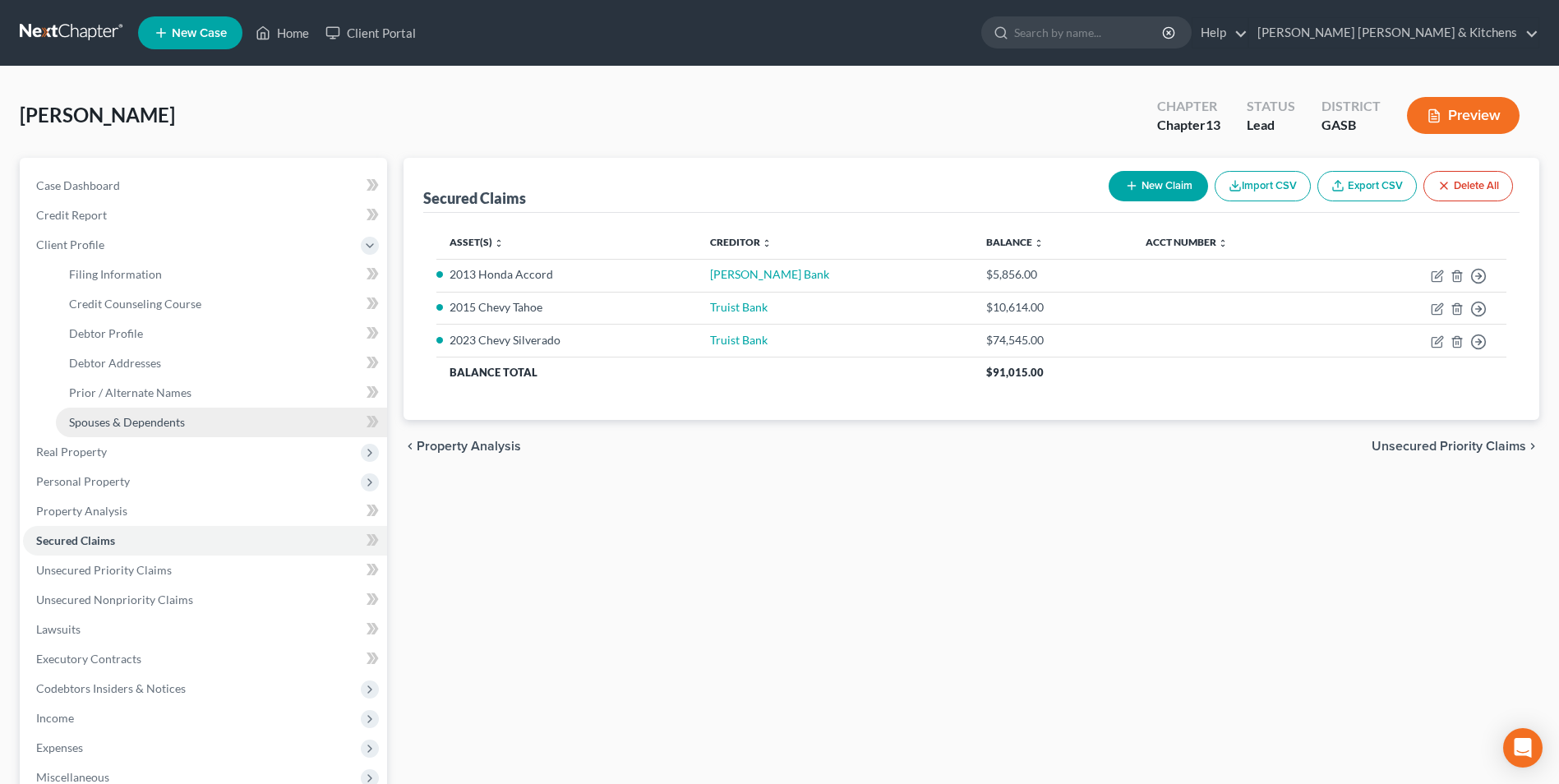
click at [111, 421] on span "Spouses & Dependents" at bounding box center [127, 421] width 115 height 14
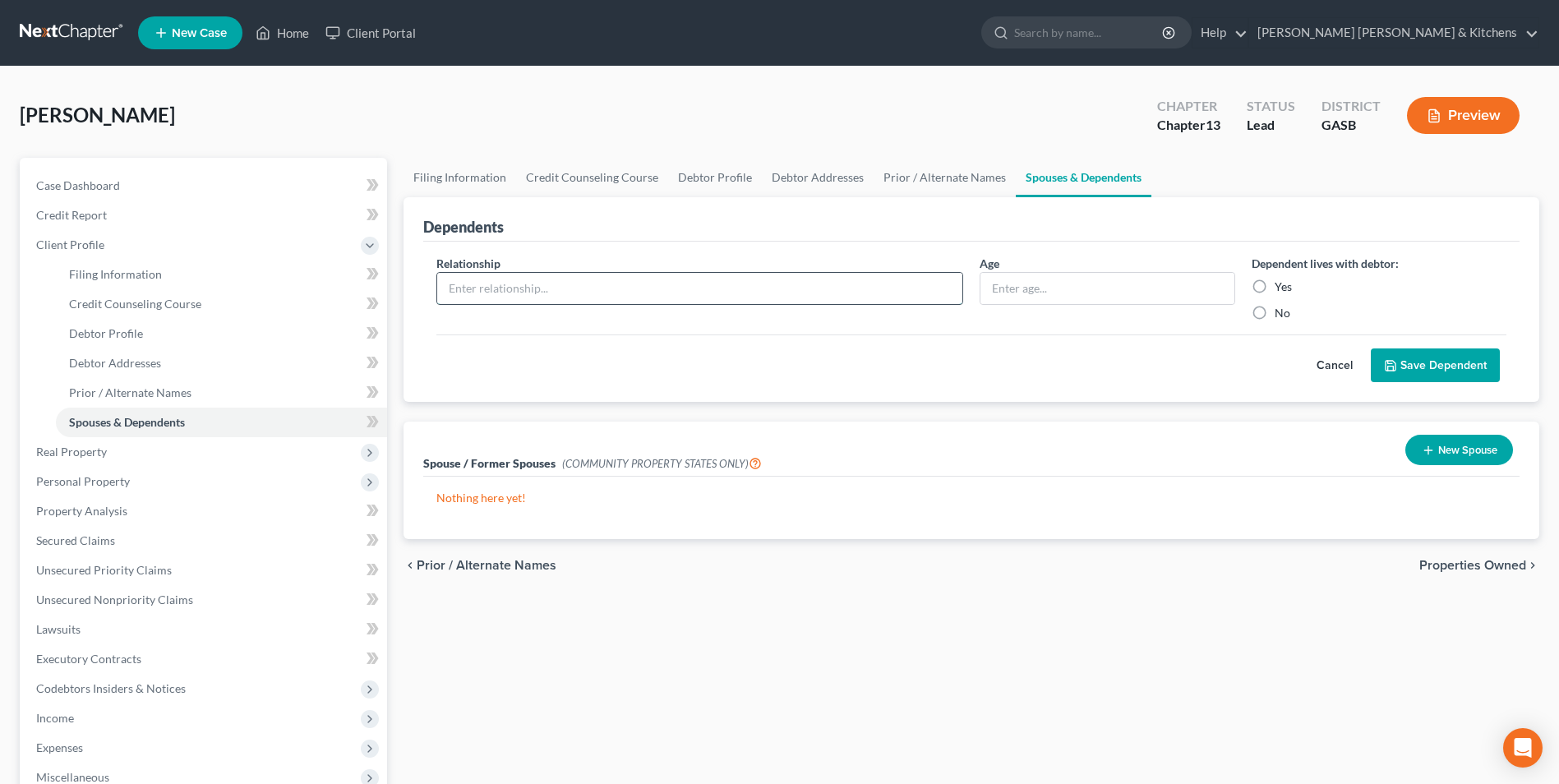
click at [723, 284] on input "text" at bounding box center [700, 288] width 525 height 32
click at [1042, 289] on input "text" at bounding box center [1107, 288] width 253 height 32
click at [1274, 313] on label "No" at bounding box center [1282, 312] width 15 height 16
click at [1281, 313] on input "No" at bounding box center [1286, 309] width 10 height 10
click at [1424, 366] on button "Save Dependent" at bounding box center [1435, 365] width 129 height 34
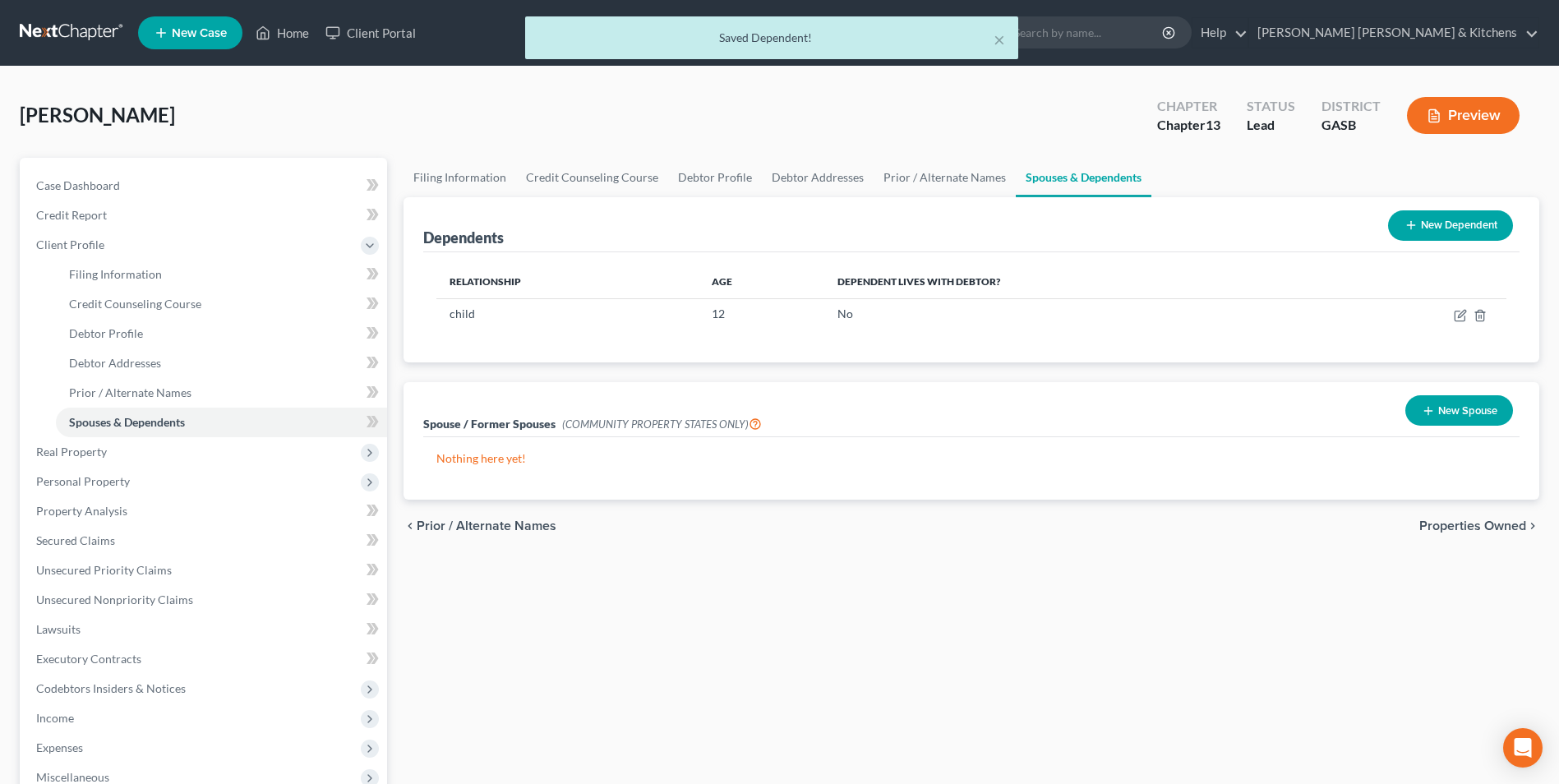
click at [1398, 236] on button "New Dependent" at bounding box center [1450, 226] width 125 height 31
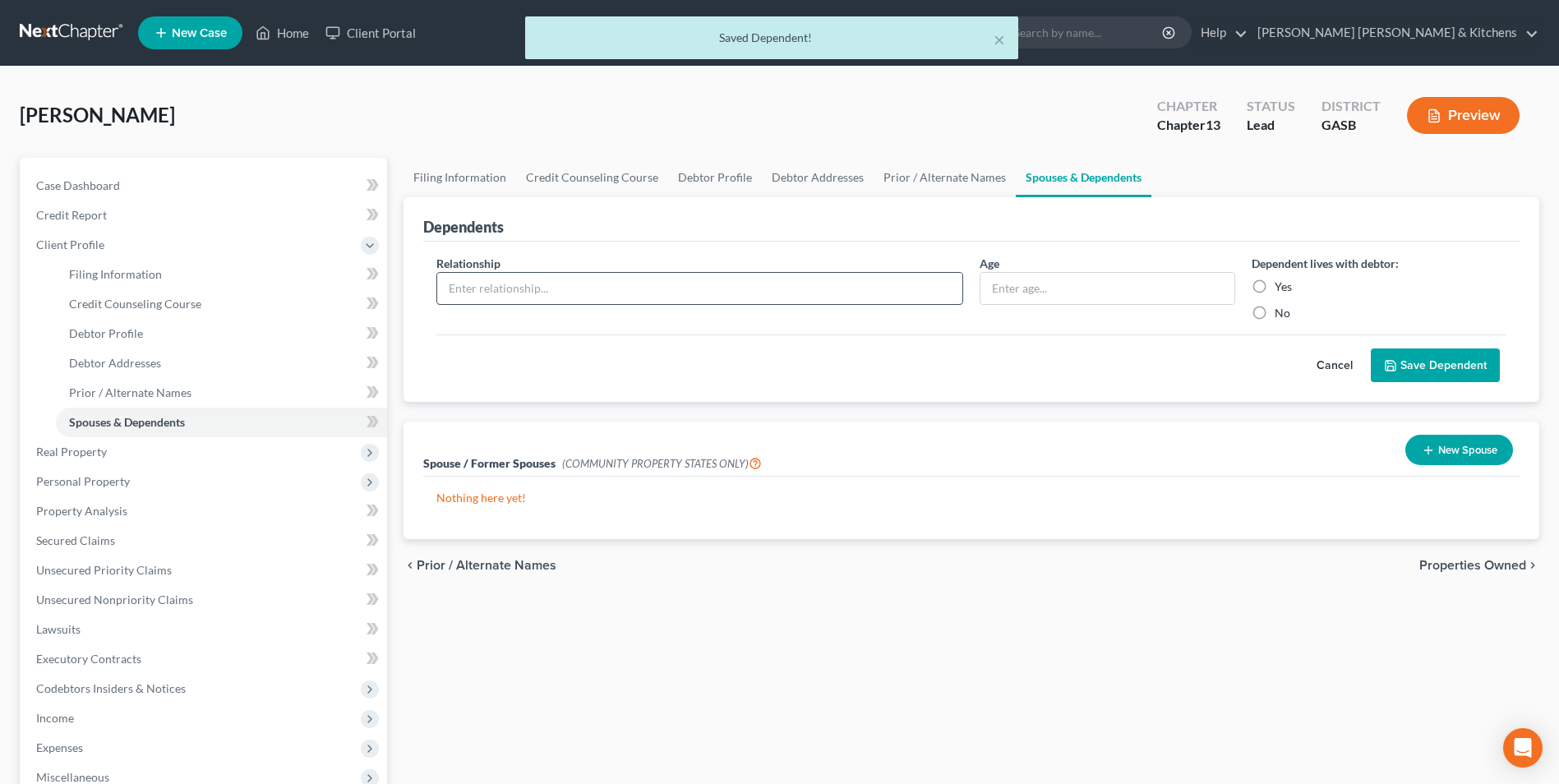
click at [466, 291] on input "text" at bounding box center [700, 288] width 525 height 32
click at [1056, 296] on input "12" at bounding box center [1107, 288] width 253 height 32
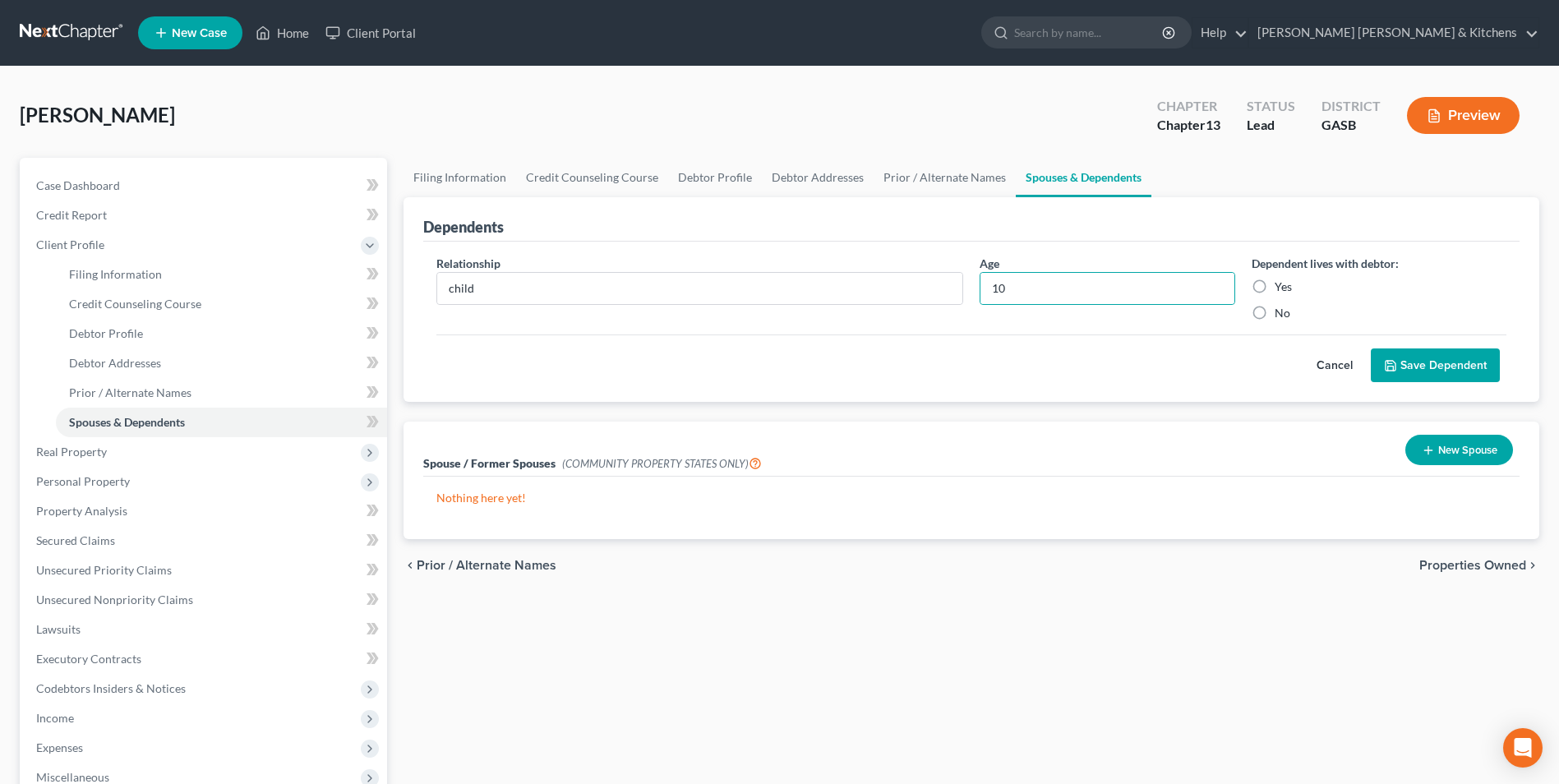
click at [1274, 308] on label "No" at bounding box center [1282, 312] width 15 height 16
click at [1281, 308] on input "No" at bounding box center [1286, 309] width 10 height 10
click at [1465, 362] on button "Save Dependent" at bounding box center [1435, 365] width 129 height 34
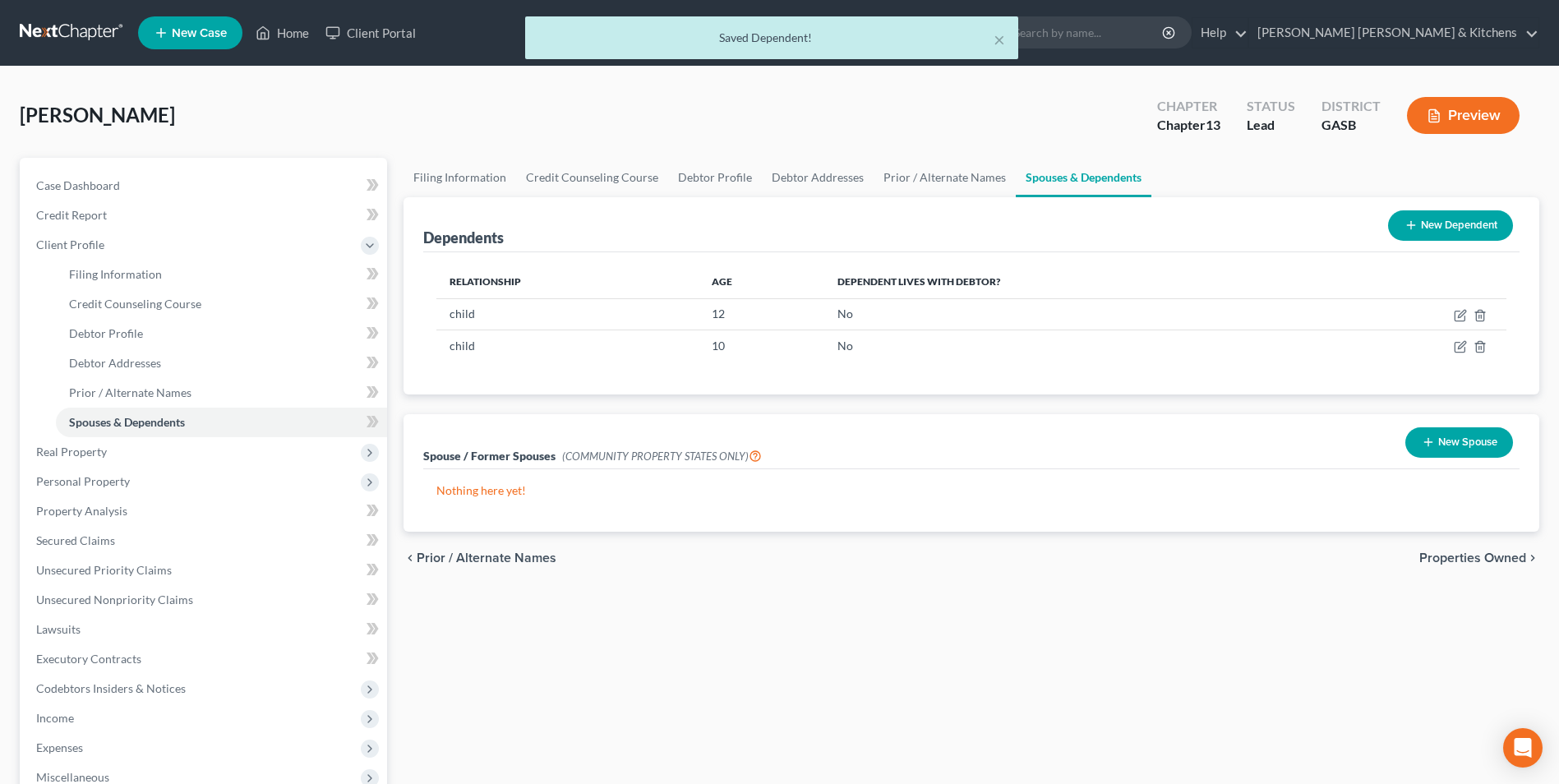
click at [1448, 225] on button "New Dependent" at bounding box center [1450, 226] width 125 height 31
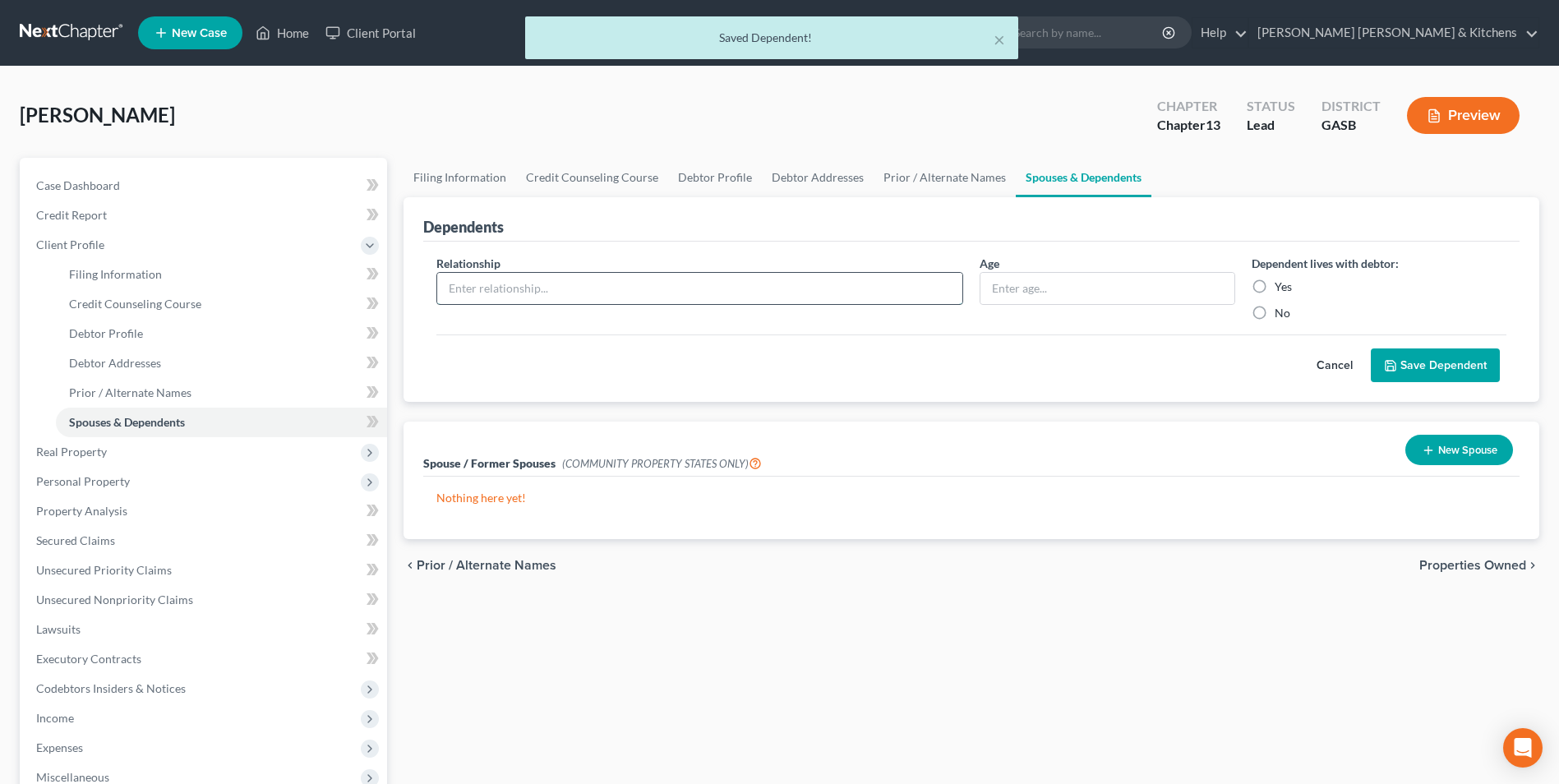
click at [557, 291] on input "text" at bounding box center [700, 288] width 525 height 32
click at [1049, 286] on input "10" at bounding box center [1107, 288] width 253 height 32
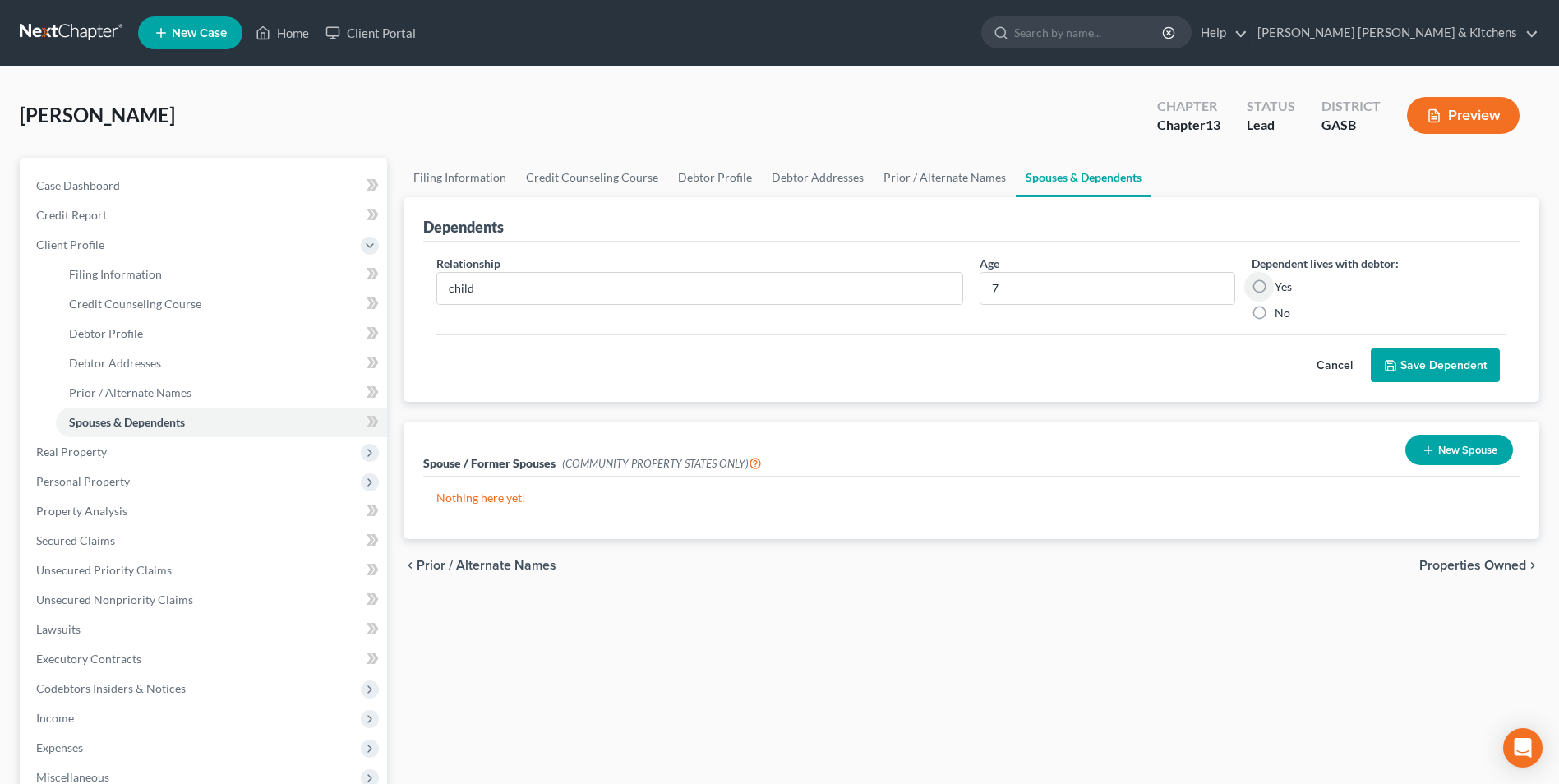
click at [1274, 308] on label "No" at bounding box center [1282, 312] width 15 height 16
click at [1281, 308] on input "No" at bounding box center [1286, 309] width 10 height 10
click at [1435, 376] on button "Save Dependent" at bounding box center [1435, 365] width 129 height 34
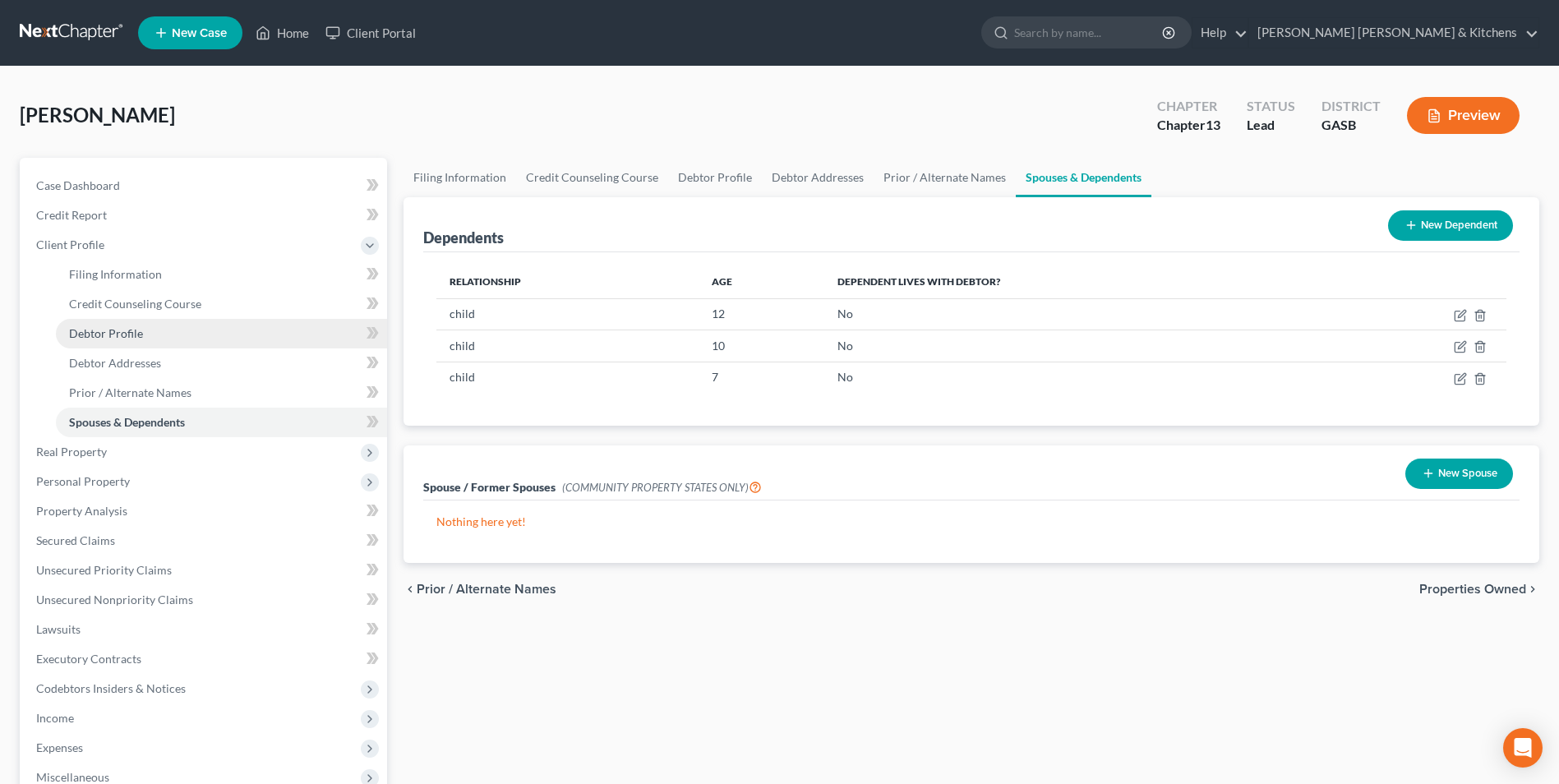
click at [79, 334] on span "Debtor Profile" at bounding box center [106, 333] width 74 height 14
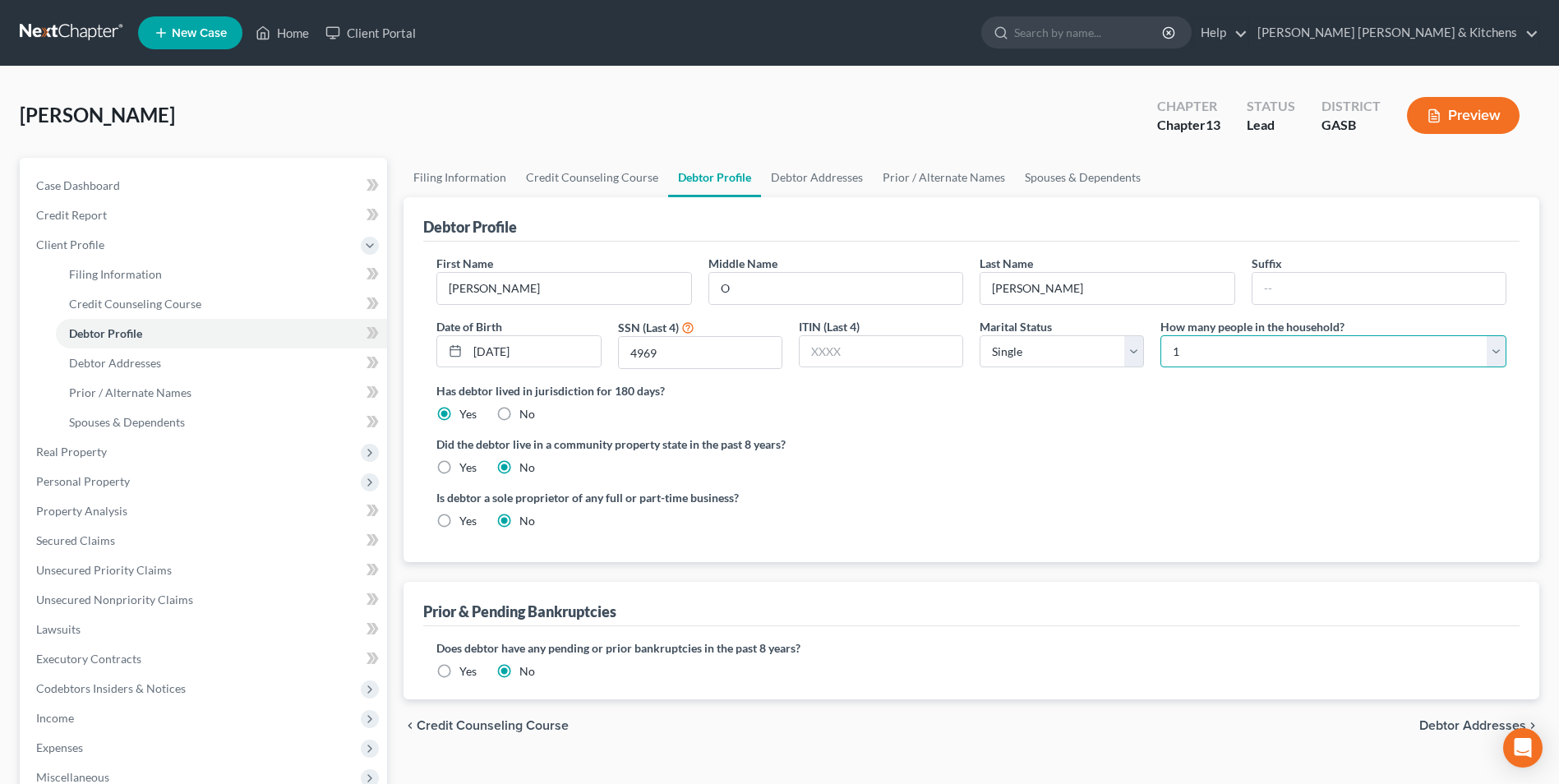
click at [1282, 352] on select "Select 1 2 3 4 5 6 7 8 9 10 11 12 13 14 15 16 17 18 19 20" at bounding box center [1333, 351] width 345 height 32
click at [1160, 335] on select "Select 1 2 3 4 5 6 7 8 9 10 11 12 13 14 15 16 17 18 19 20" at bounding box center [1333, 351] width 345 height 32
drag, startPoint x: 1180, startPoint y: 346, endPoint x: 1180, endPoint y: 366, distance: 20.0
click at [1180, 346] on select "Select 1 2 3 4 5 6 7 8 9 10 11 12 13 14 15 16 17 18 19 20" at bounding box center [1333, 351] width 345 height 32
click at [1160, 335] on select "Select 1 2 3 4 5 6 7 8 9 10 11 12 13 14 15 16 17 18 19 20" at bounding box center [1333, 351] width 345 height 32
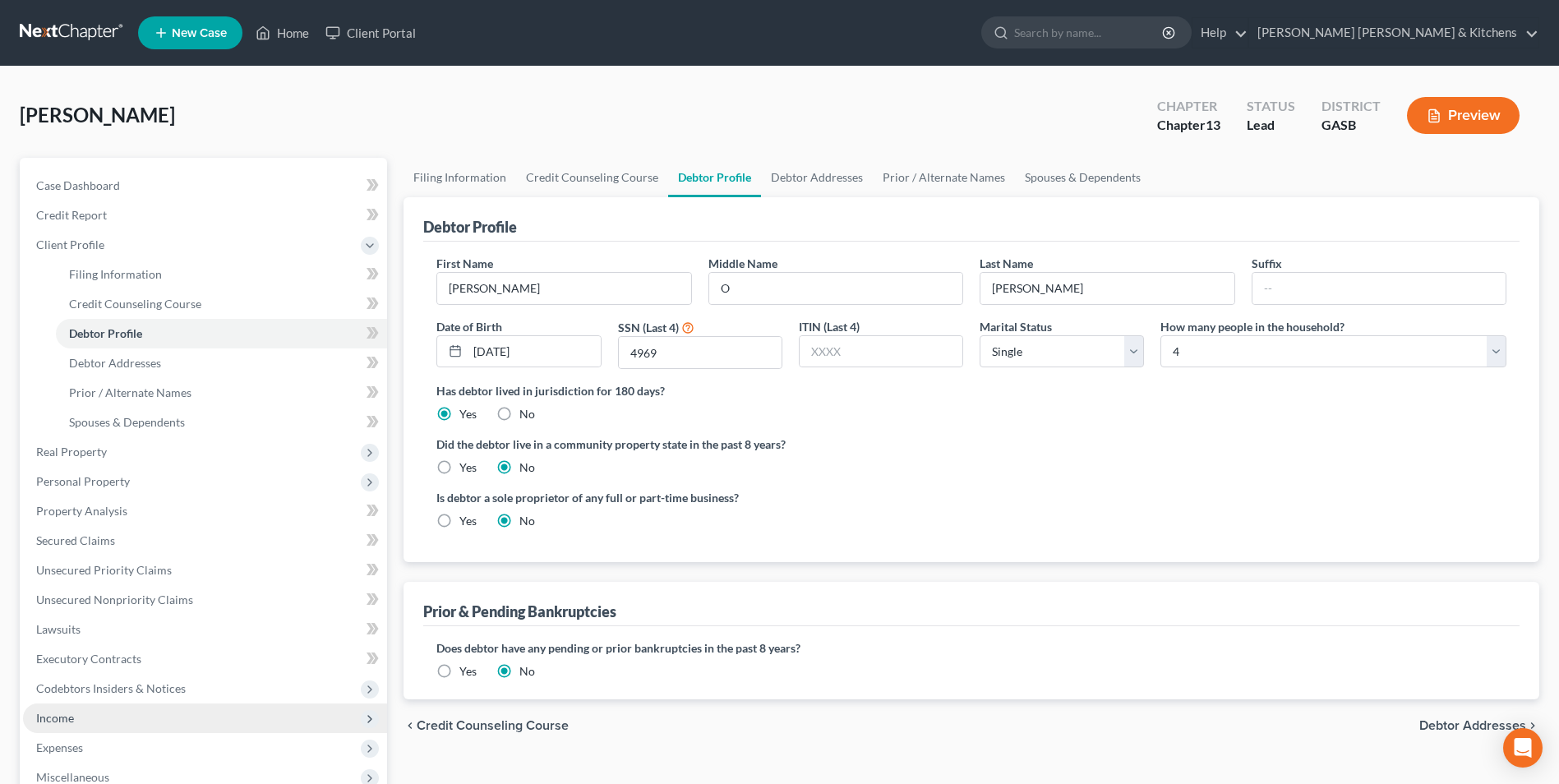
click at [85, 716] on span "Income" at bounding box center [205, 717] width 364 height 30
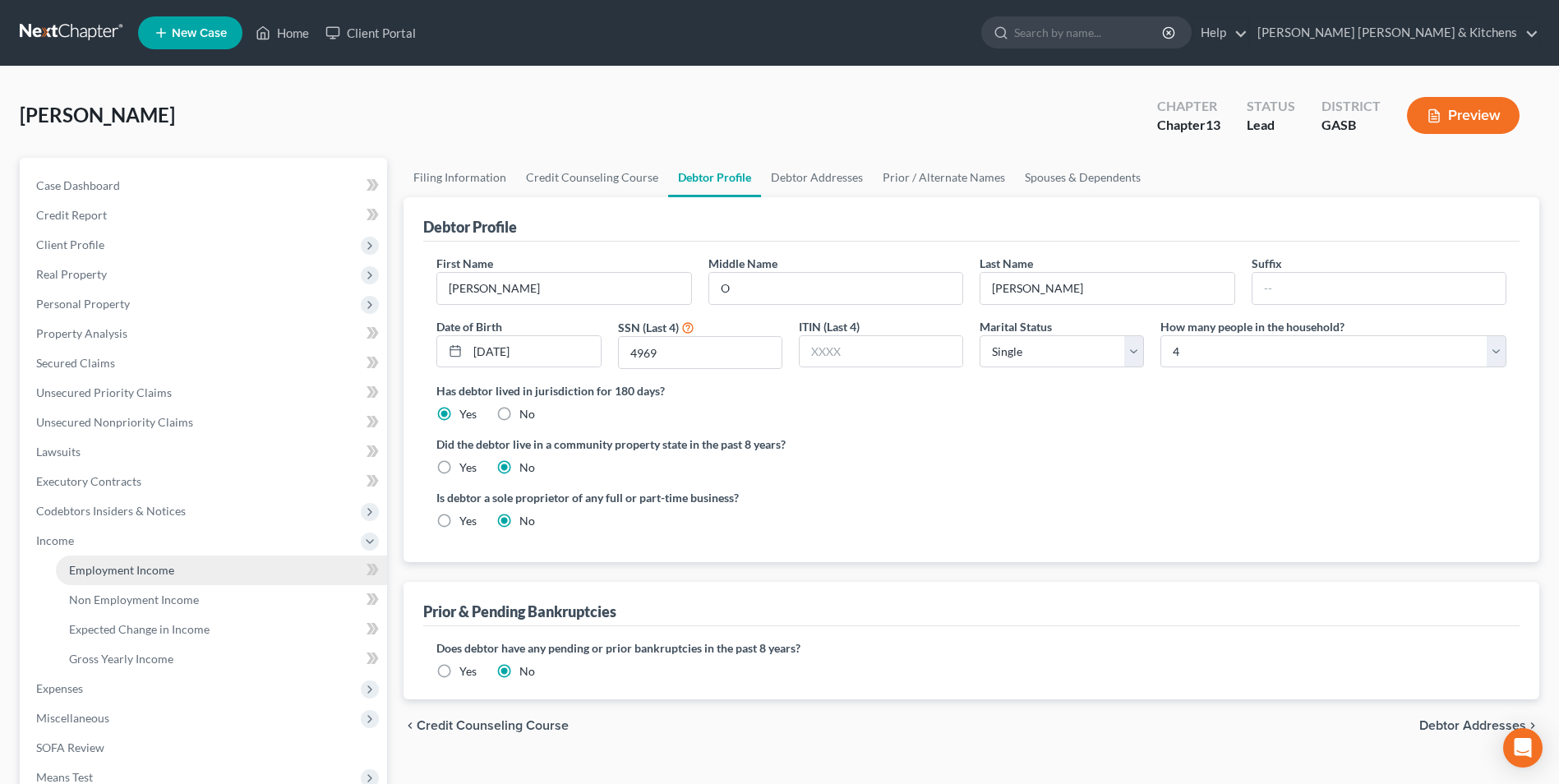
click at [97, 570] on span "Employment Income" at bounding box center [121, 569] width 105 height 14
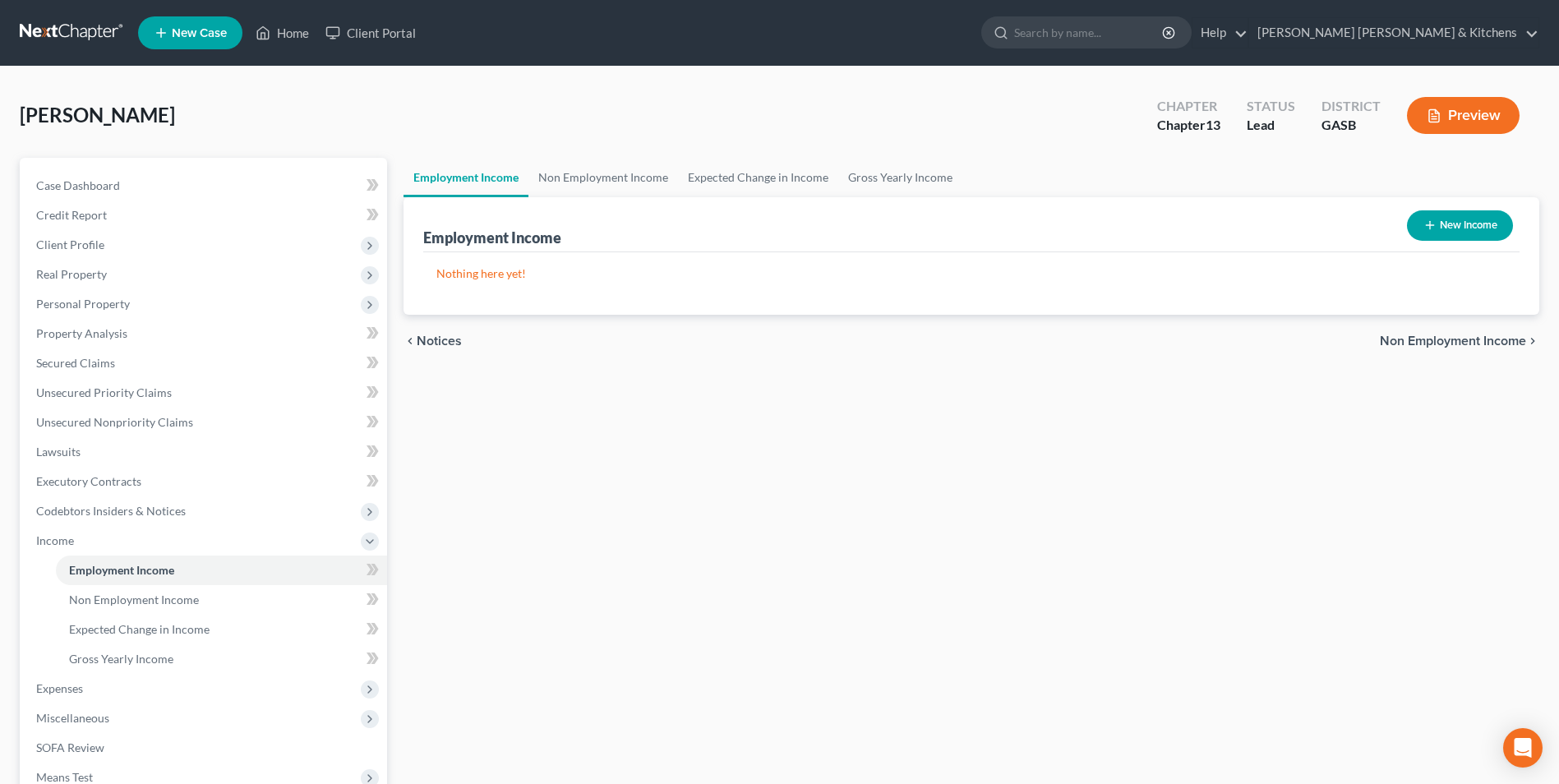
click at [1459, 218] on button "New Income" at bounding box center [1460, 226] width 106 height 31
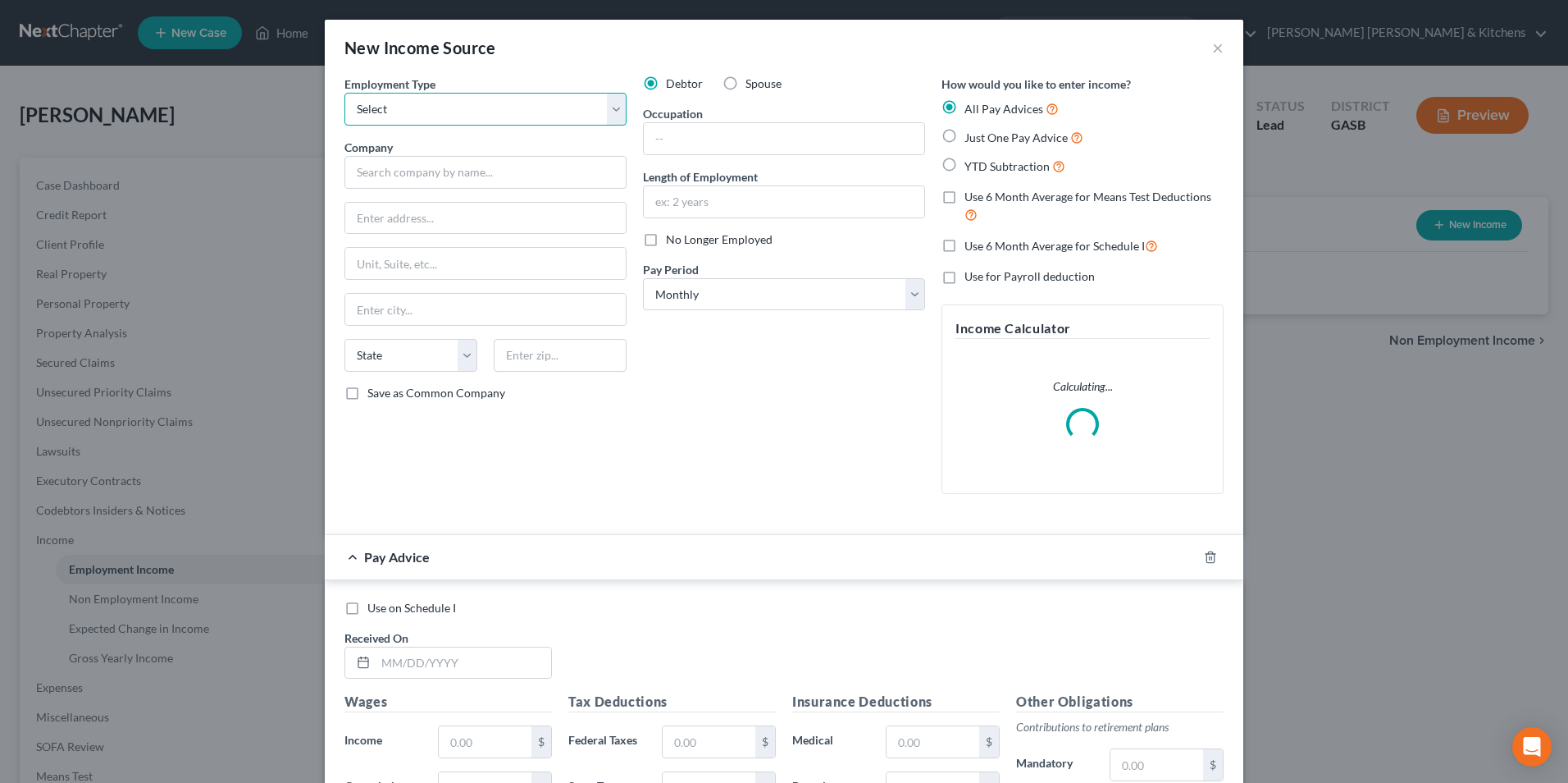
click at [394, 110] on select "Select Full or Part Time Employment Self Employment" at bounding box center [486, 109] width 283 height 32
click at [345, 93] on select "Select Full or Part Time Employment Self Employment" at bounding box center [486, 109] width 283 height 32
click at [391, 172] on input "text" at bounding box center [486, 172] width 283 height 32
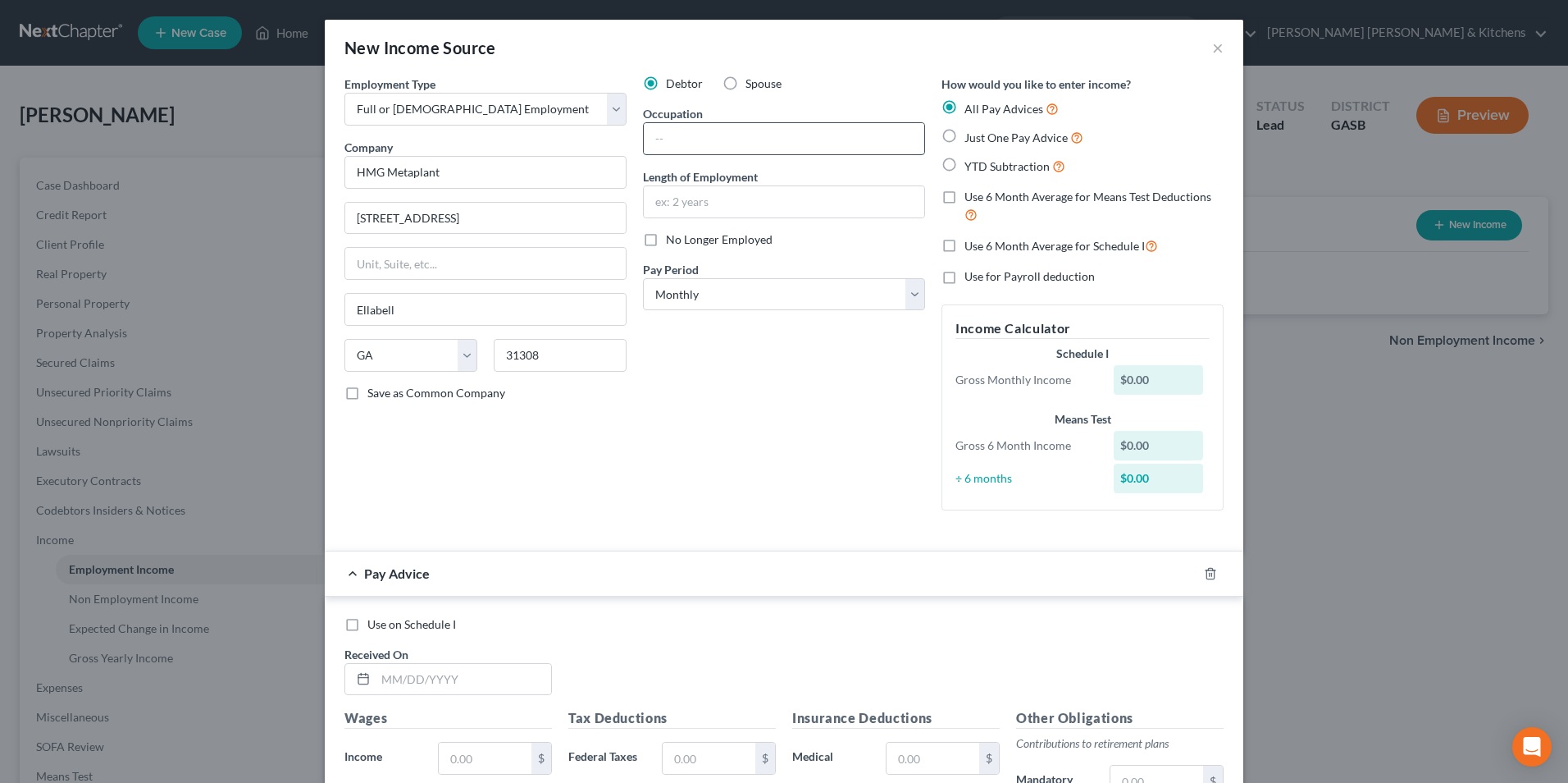
click at [657, 149] on input "text" at bounding box center [784, 138] width 281 height 32
click at [965, 157] on label "YTD Subtraction" at bounding box center [1015, 167] width 101 height 19
click at [971, 157] on input "YTD Subtraction" at bounding box center [976, 162] width 10 height 10
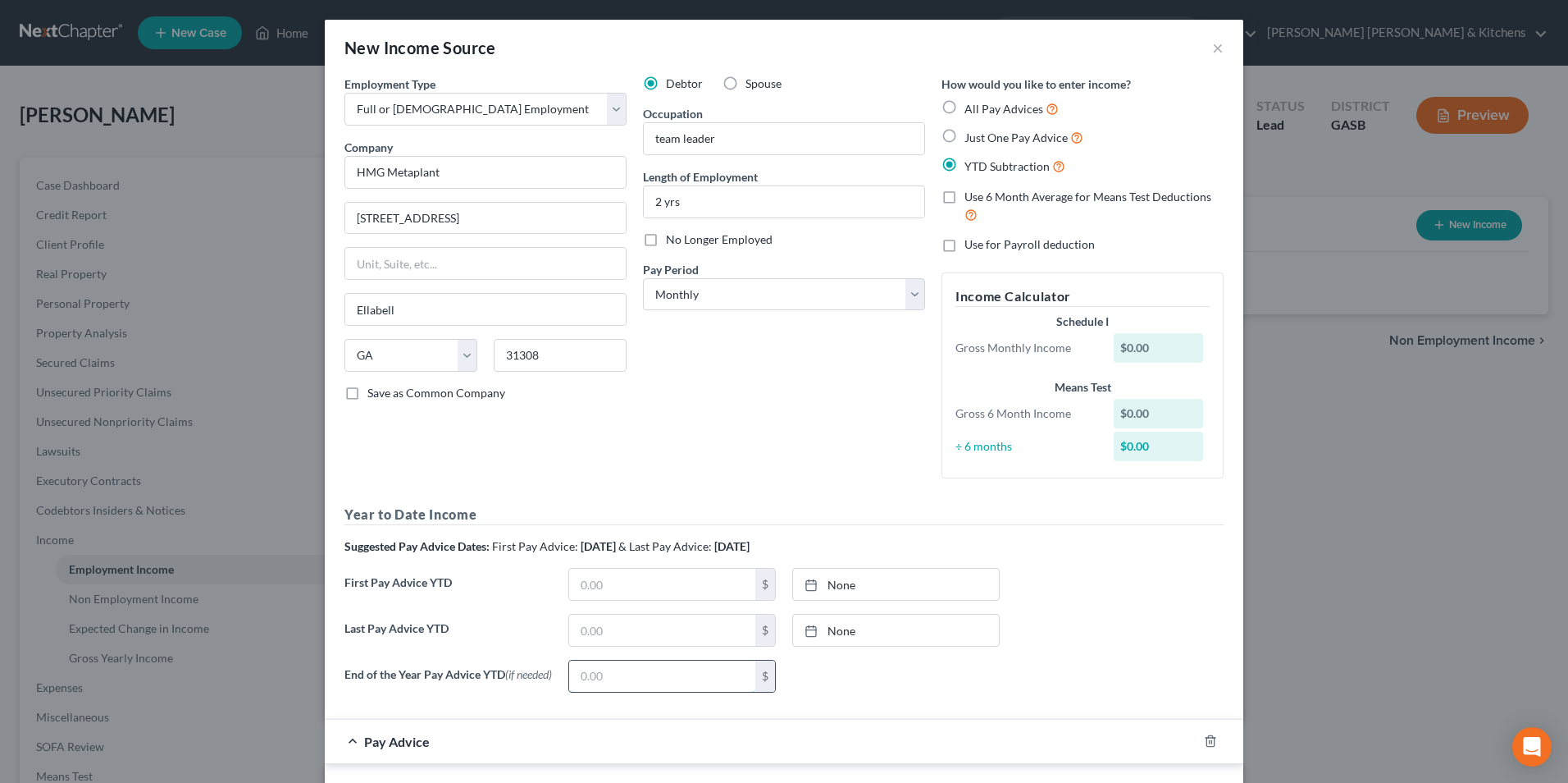
click at [656, 680] on input "text" at bounding box center [662, 675] width 186 height 32
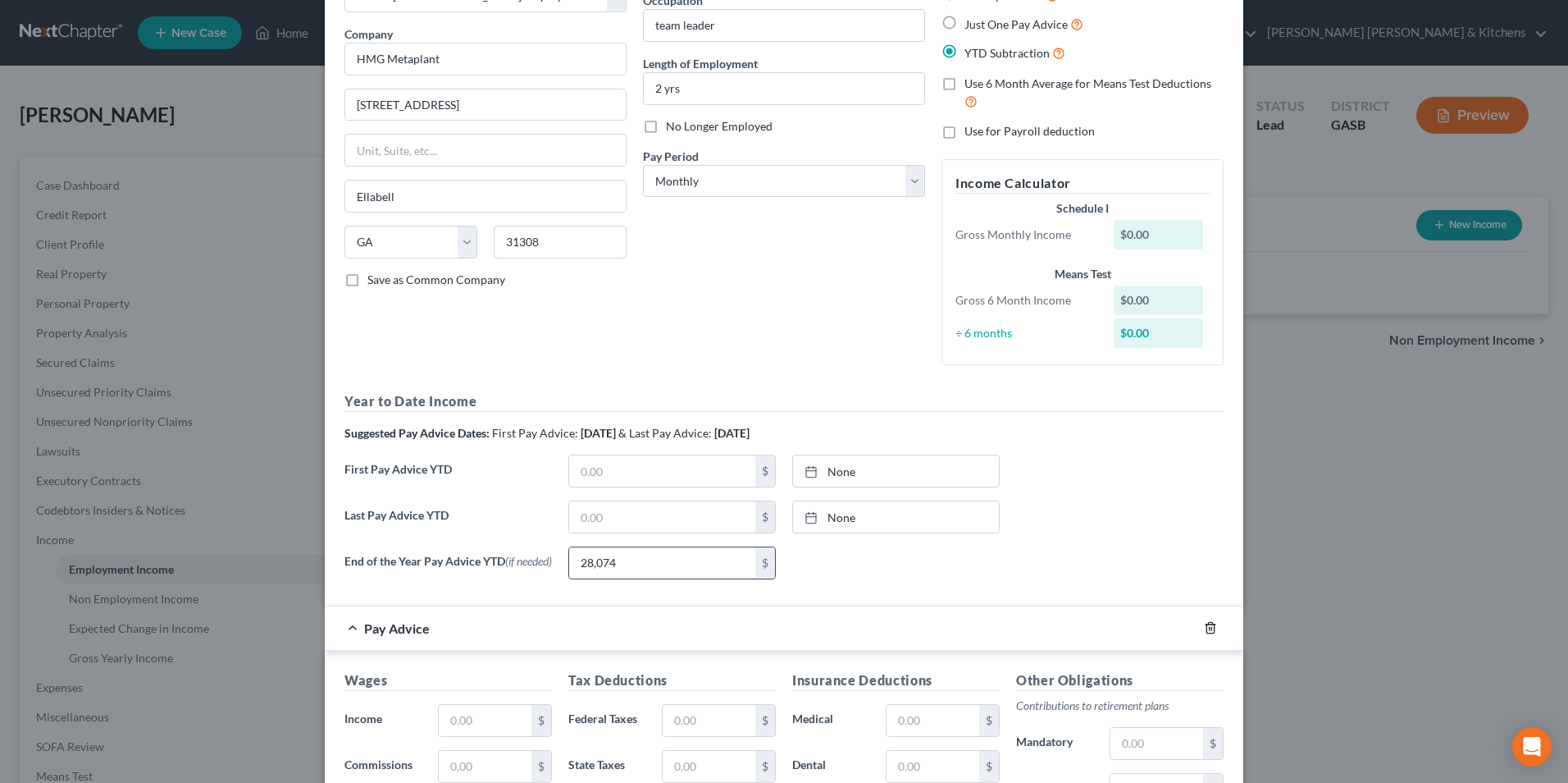
scroll to position [164, 0]
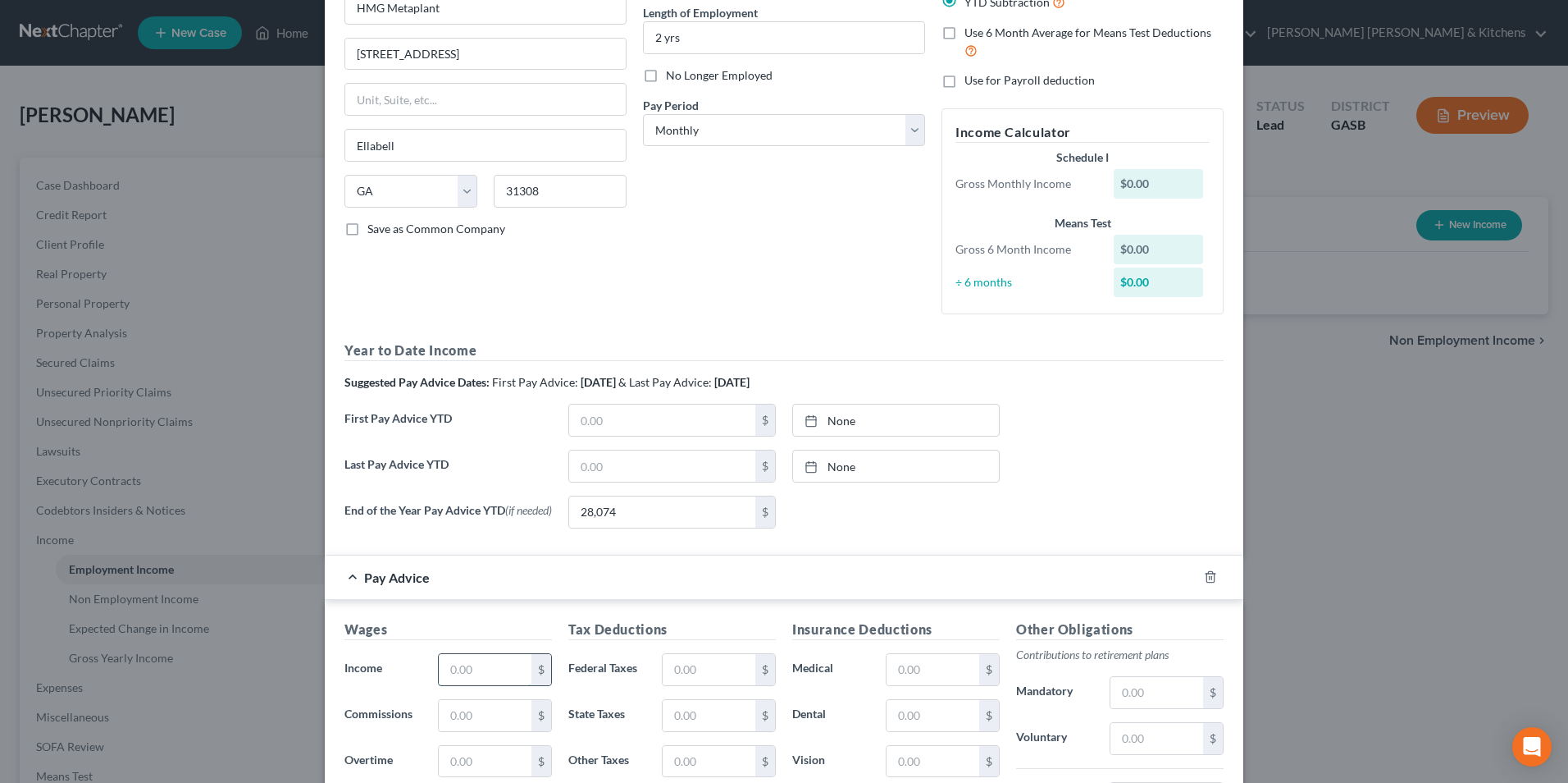
click at [463, 674] on input "text" at bounding box center [485, 669] width 93 height 32
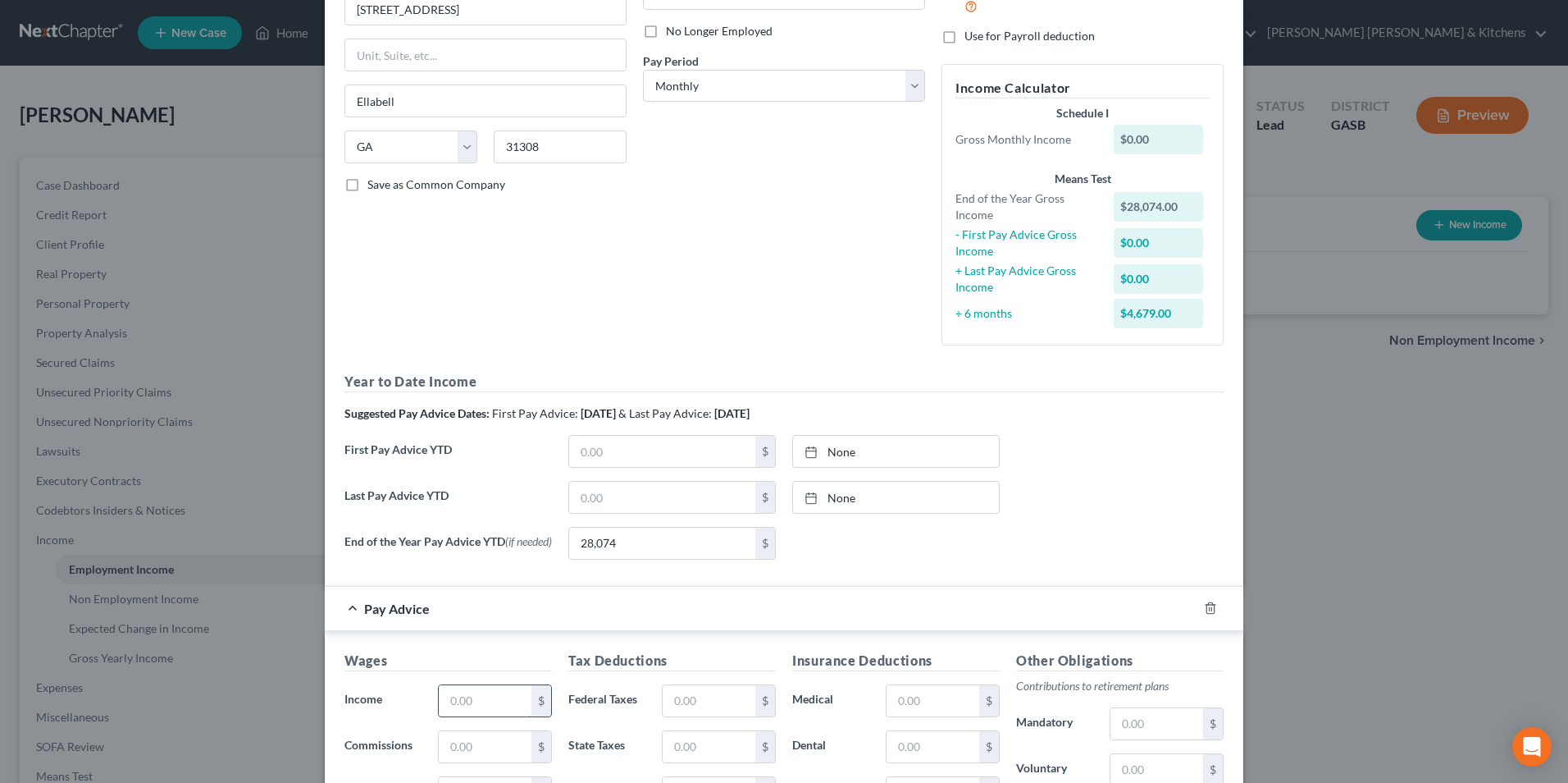
scroll to position [246, 0]
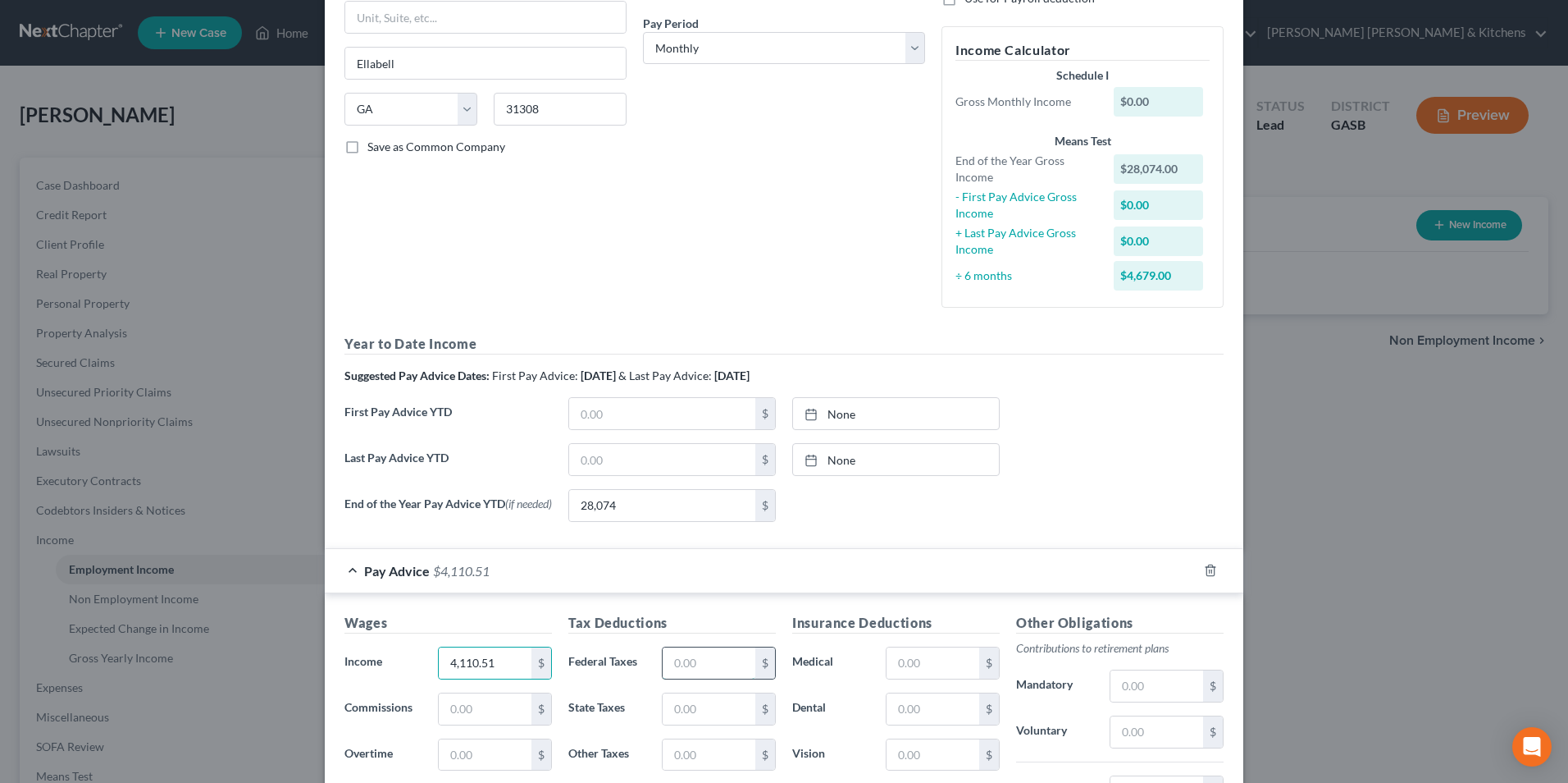
click at [720, 669] on input "text" at bounding box center [708, 663] width 93 height 32
drag, startPoint x: 1177, startPoint y: 733, endPoint x: 1102, endPoint y: 553, distance: 195.0
click at [1177, 733] on input "text" at bounding box center [1157, 732] width 93 height 32
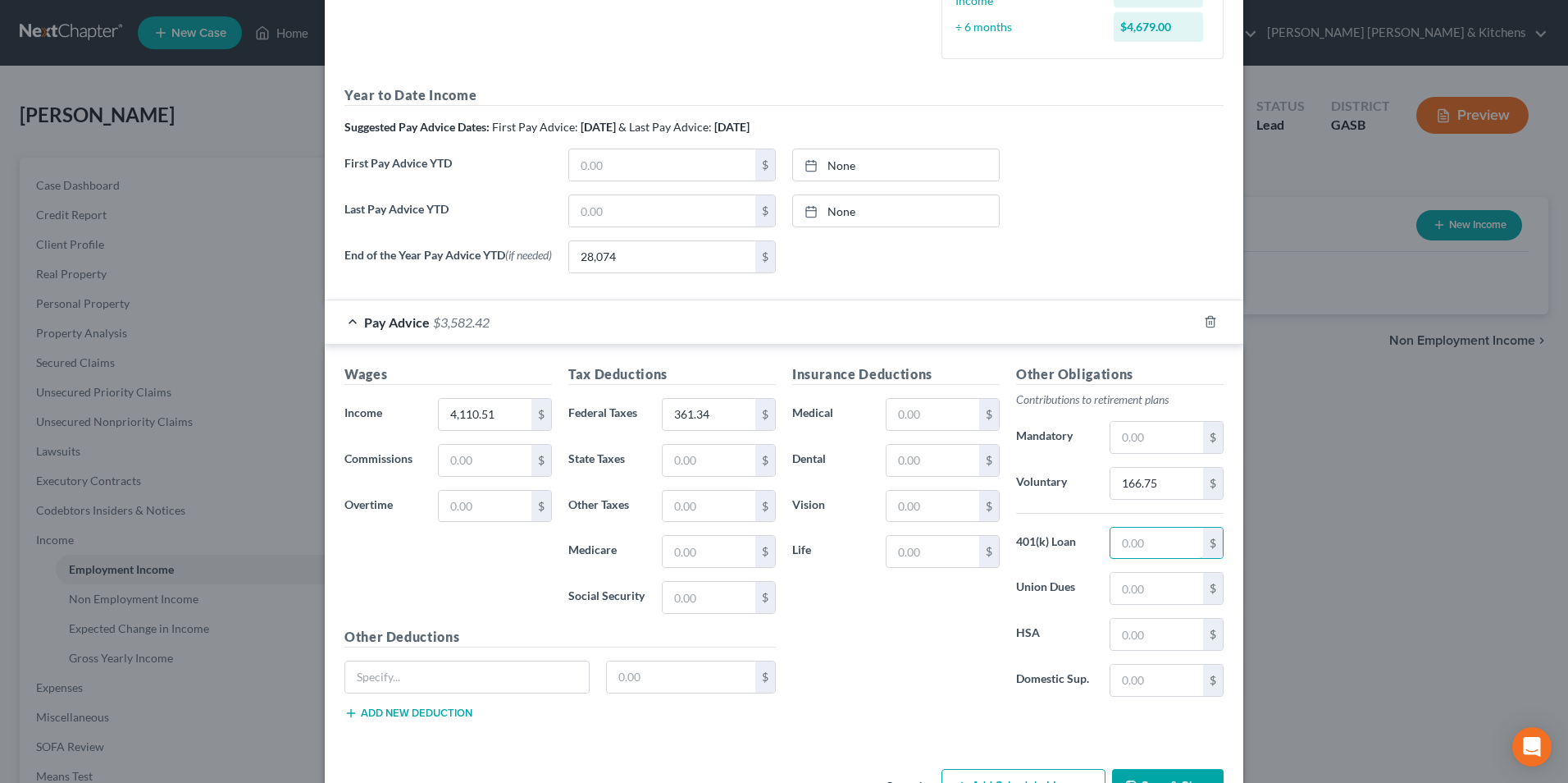
scroll to position [552, 0]
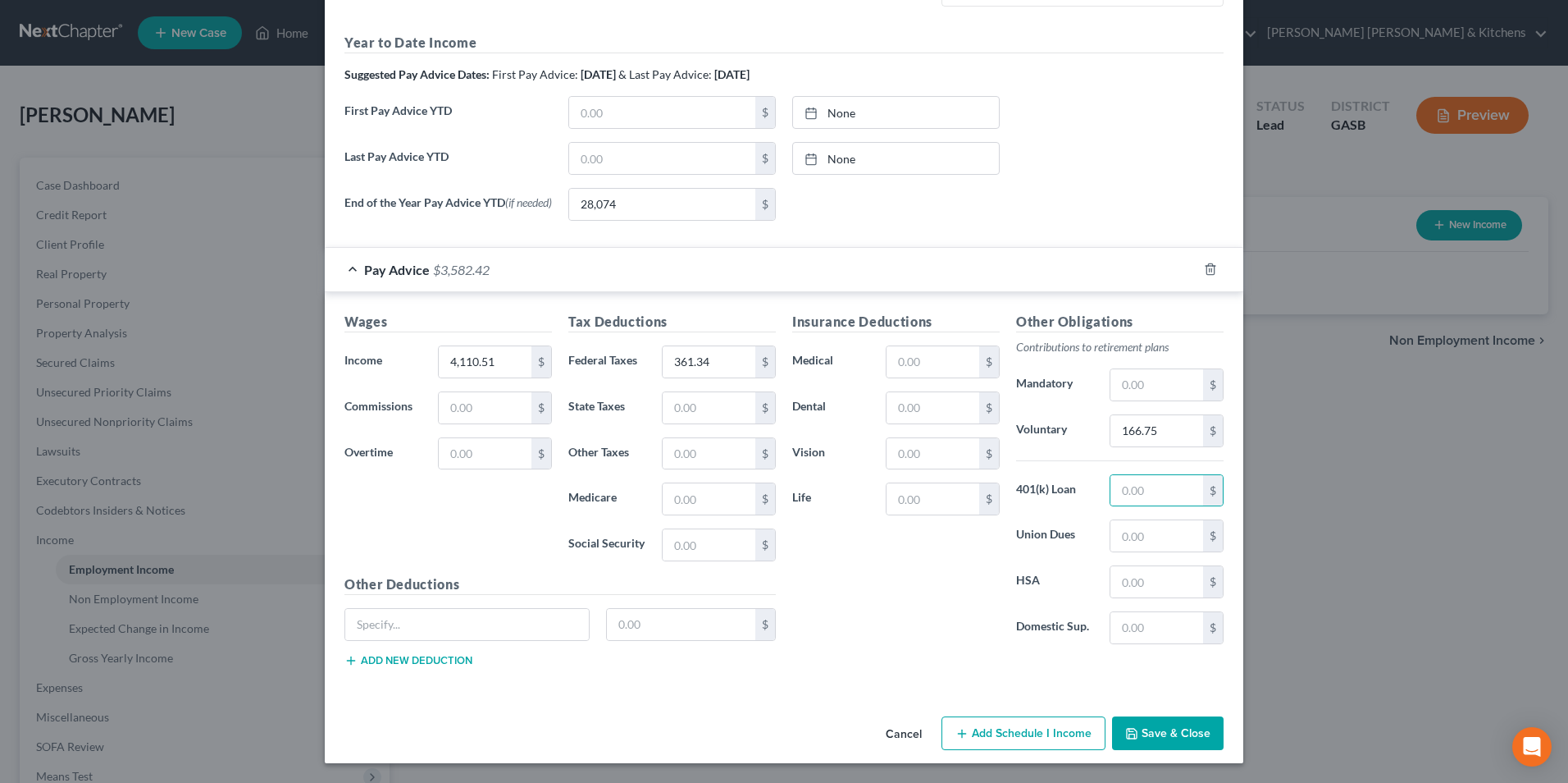
drag, startPoint x: 1167, startPoint y: 733, endPoint x: 1122, endPoint y: 743, distance: 46.1
click at [1166, 733] on button "Save & Close" at bounding box center [1168, 733] width 112 height 34
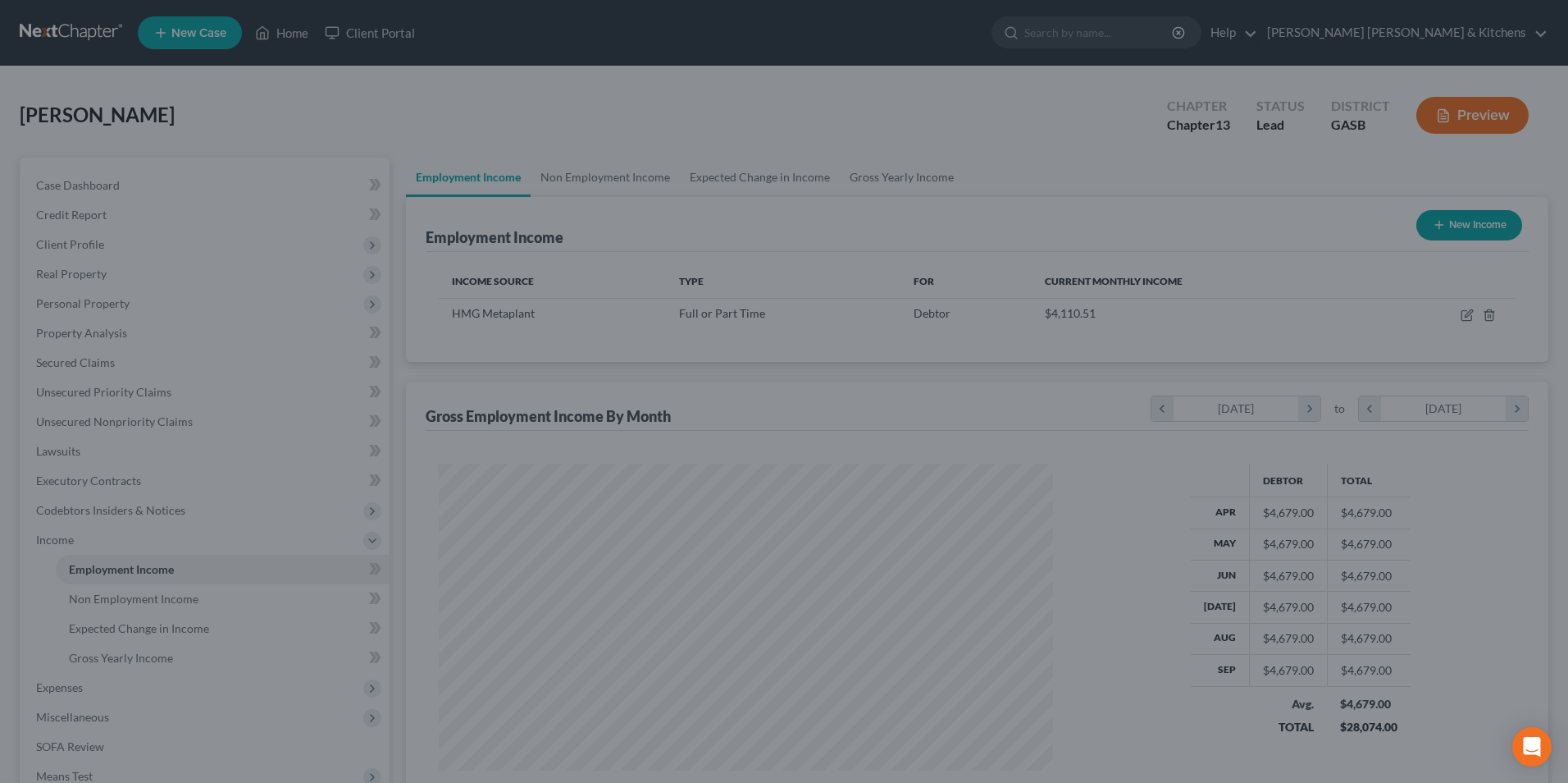
scroll to position [304, 641]
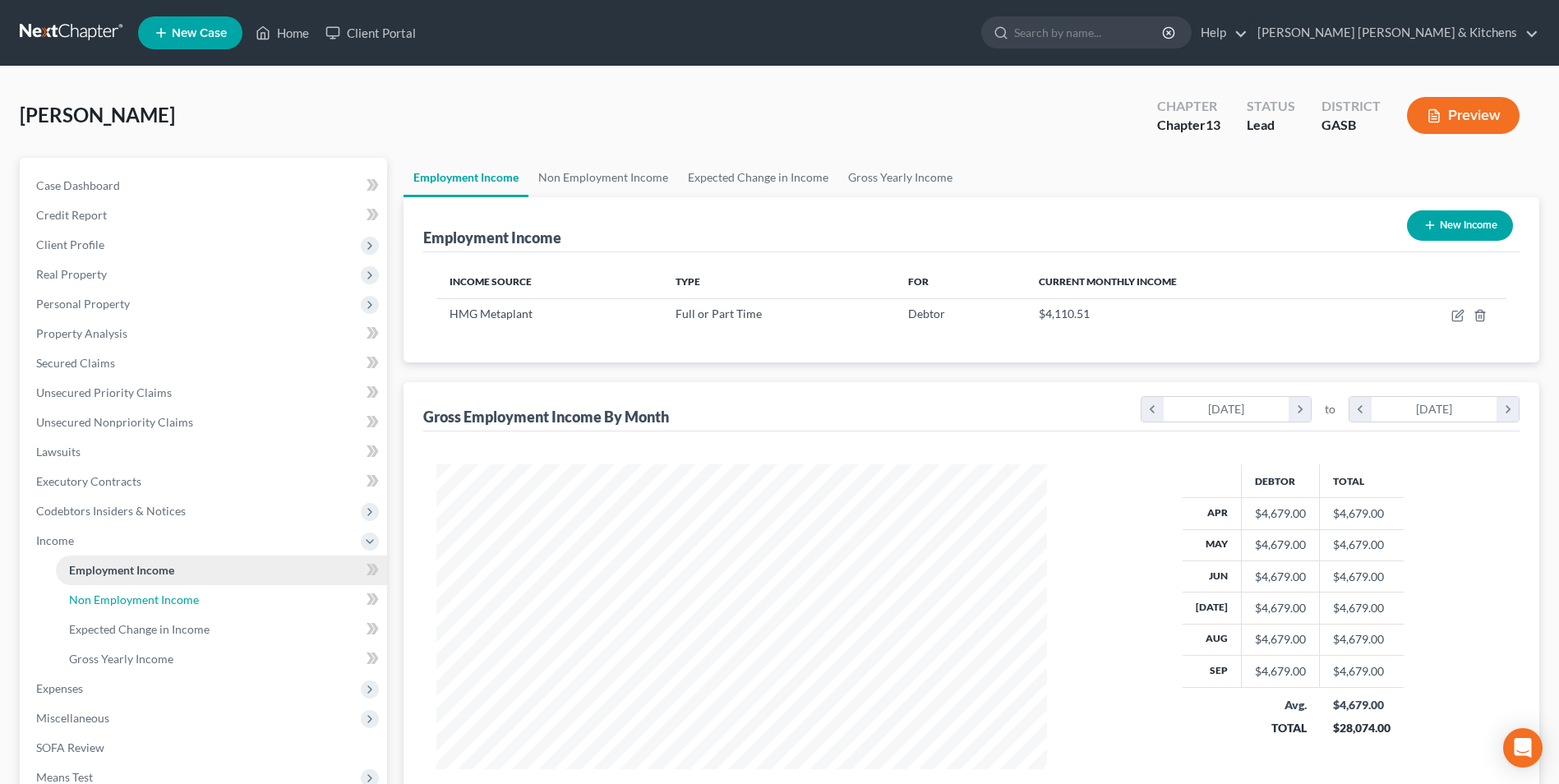
drag, startPoint x: 155, startPoint y: 605, endPoint x: 334, endPoint y: 556, distance: 185.6
click at [155, 605] on span "Non Employment Income" at bounding box center [134, 599] width 130 height 14
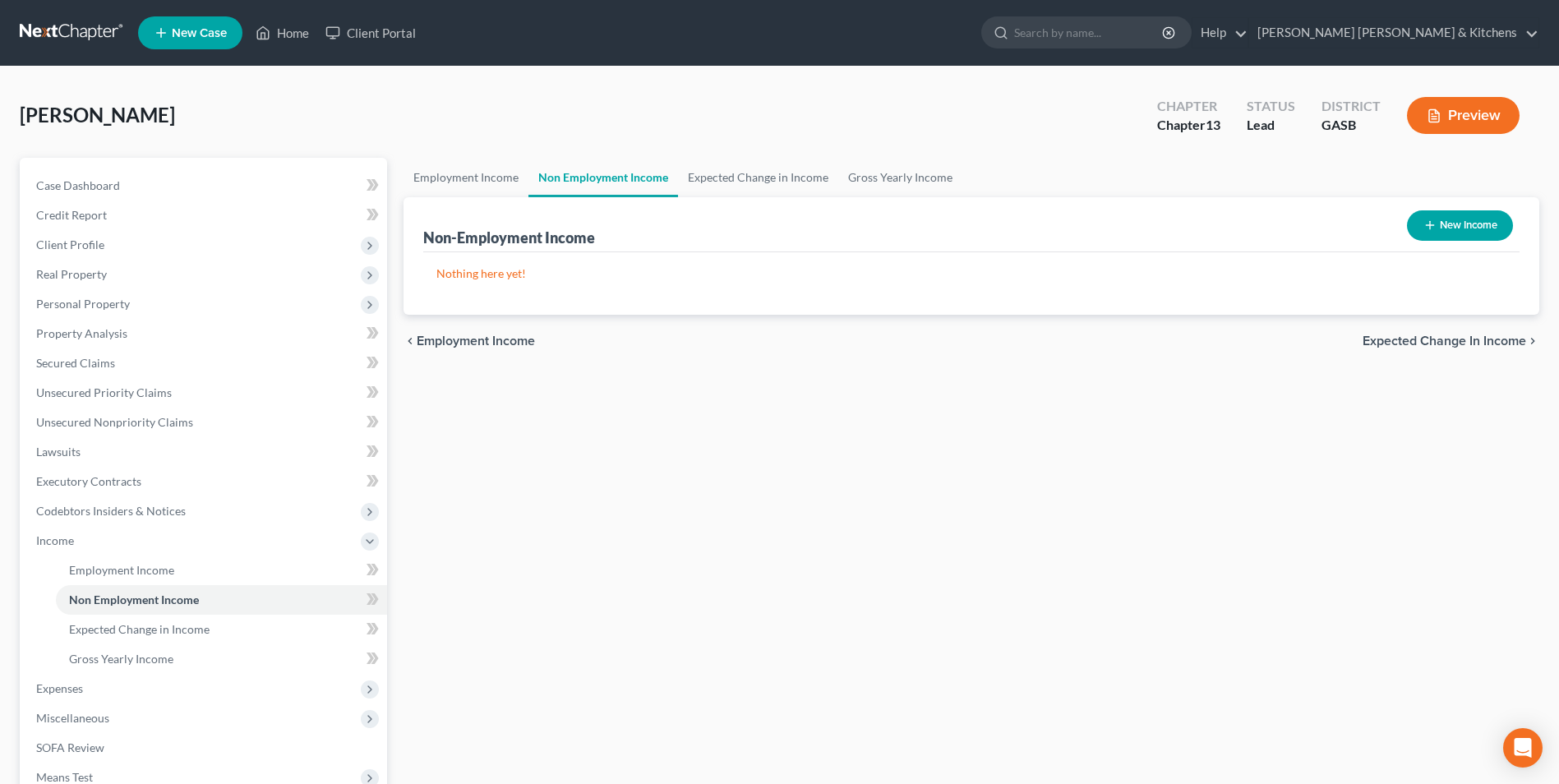
click at [1446, 216] on button "New Income" at bounding box center [1460, 226] width 106 height 31
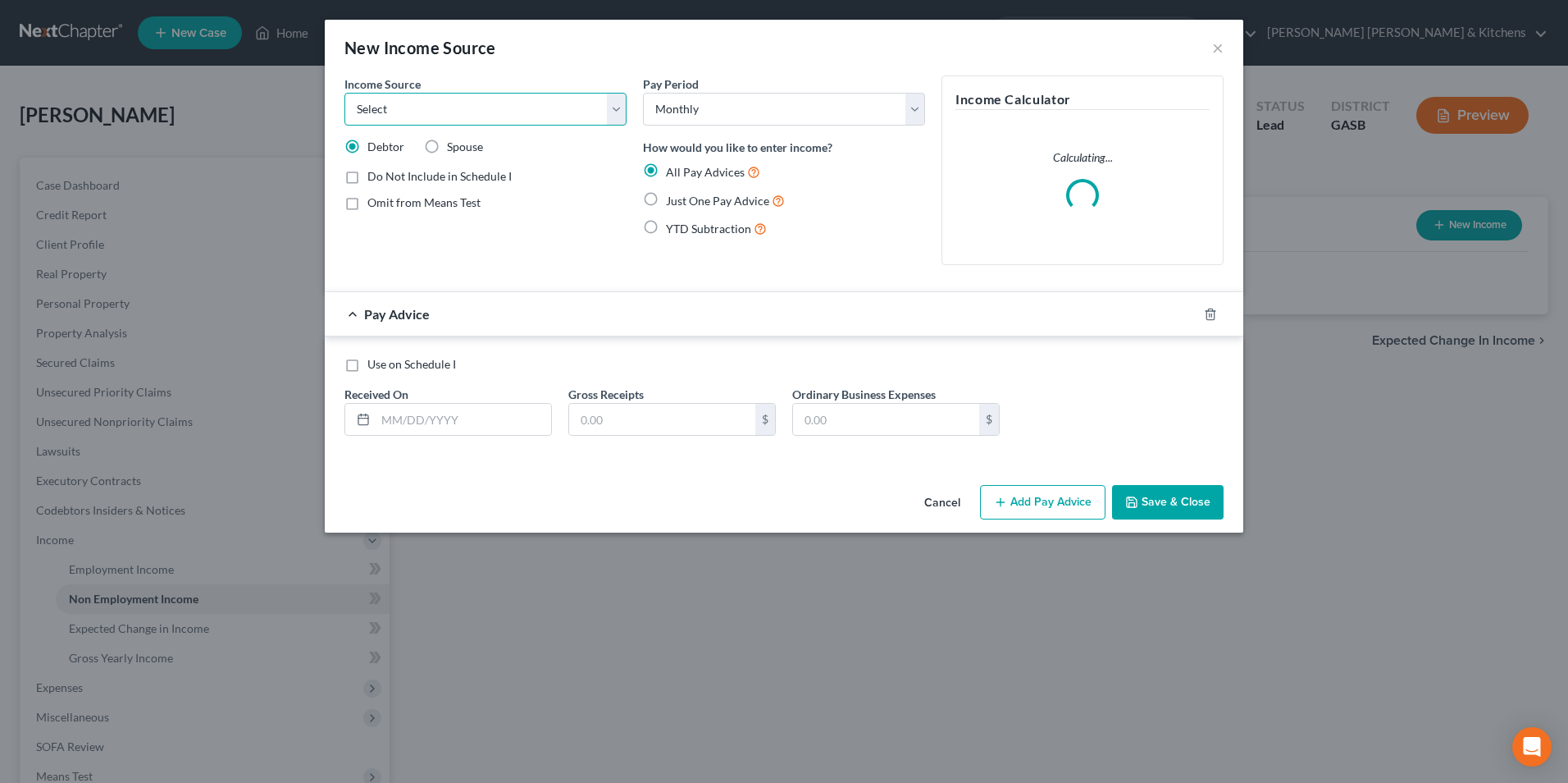
drag, startPoint x: 397, startPoint y: 102, endPoint x: 397, endPoint y: 114, distance: 12.0
click at [397, 102] on select "Select Unemployment Disability (from employer) Pension Retirement Social Securi…" at bounding box center [486, 109] width 283 height 32
click at [345, 93] on select "Select Unemployment Disability (from employer) Pension Retirement Social Securi…" at bounding box center [486, 109] width 283 height 32
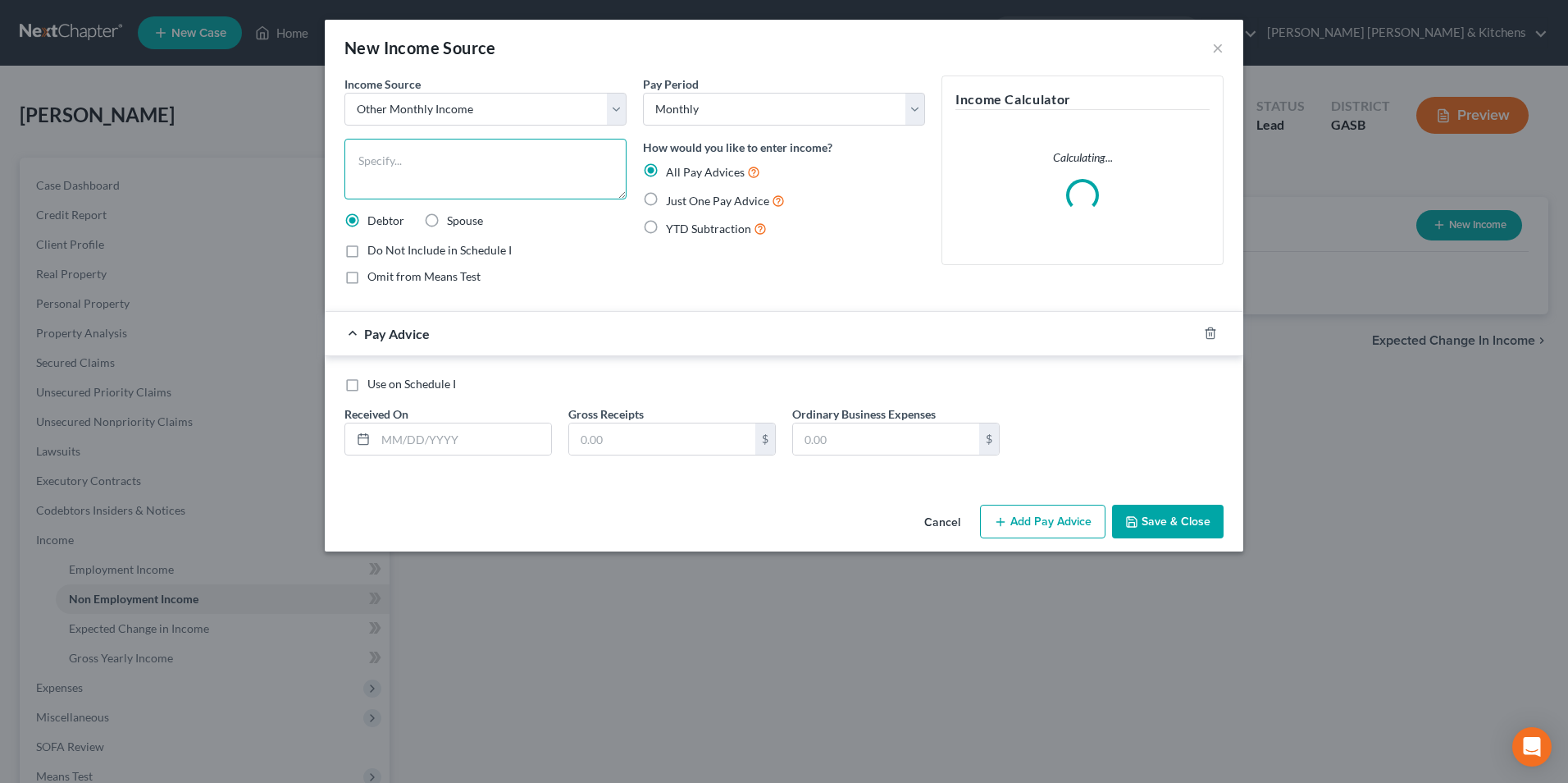
click at [408, 172] on textarea at bounding box center [486, 168] width 283 height 61
drag, startPoint x: 657, startPoint y: 205, endPoint x: 649, endPoint y: 200, distance: 9.4
click at [666, 202] on label "Just One Pay Advice" at bounding box center [725, 201] width 119 height 19
click at [673, 202] on input "Just One Pay Advice" at bounding box center [678, 196] width 10 height 10
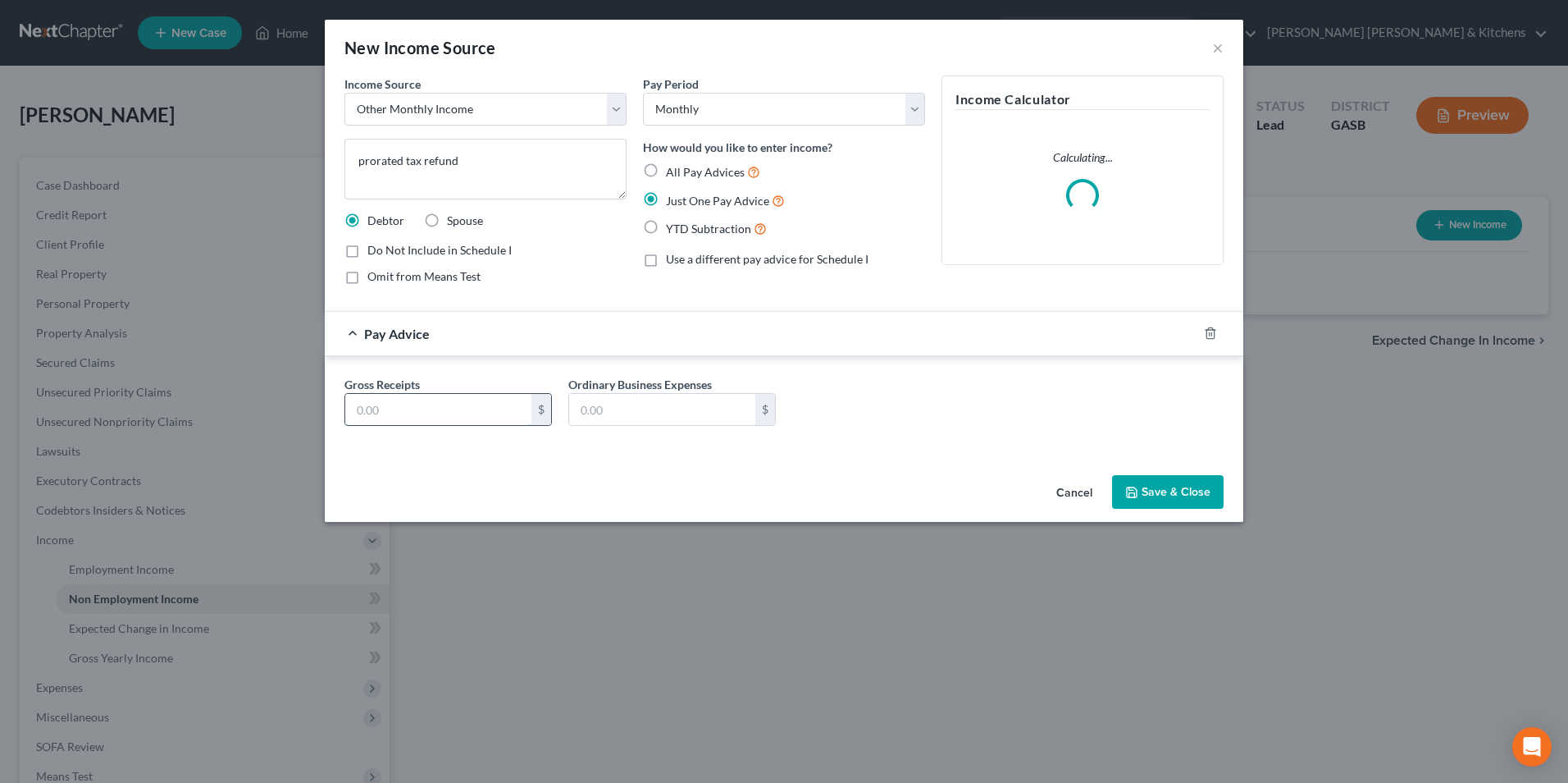
click at [483, 418] on input "text" at bounding box center [438, 409] width 186 height 32
click at [1174, 491] on button "Save & Close" at bounding box center [1168, 492] width 112 height 34
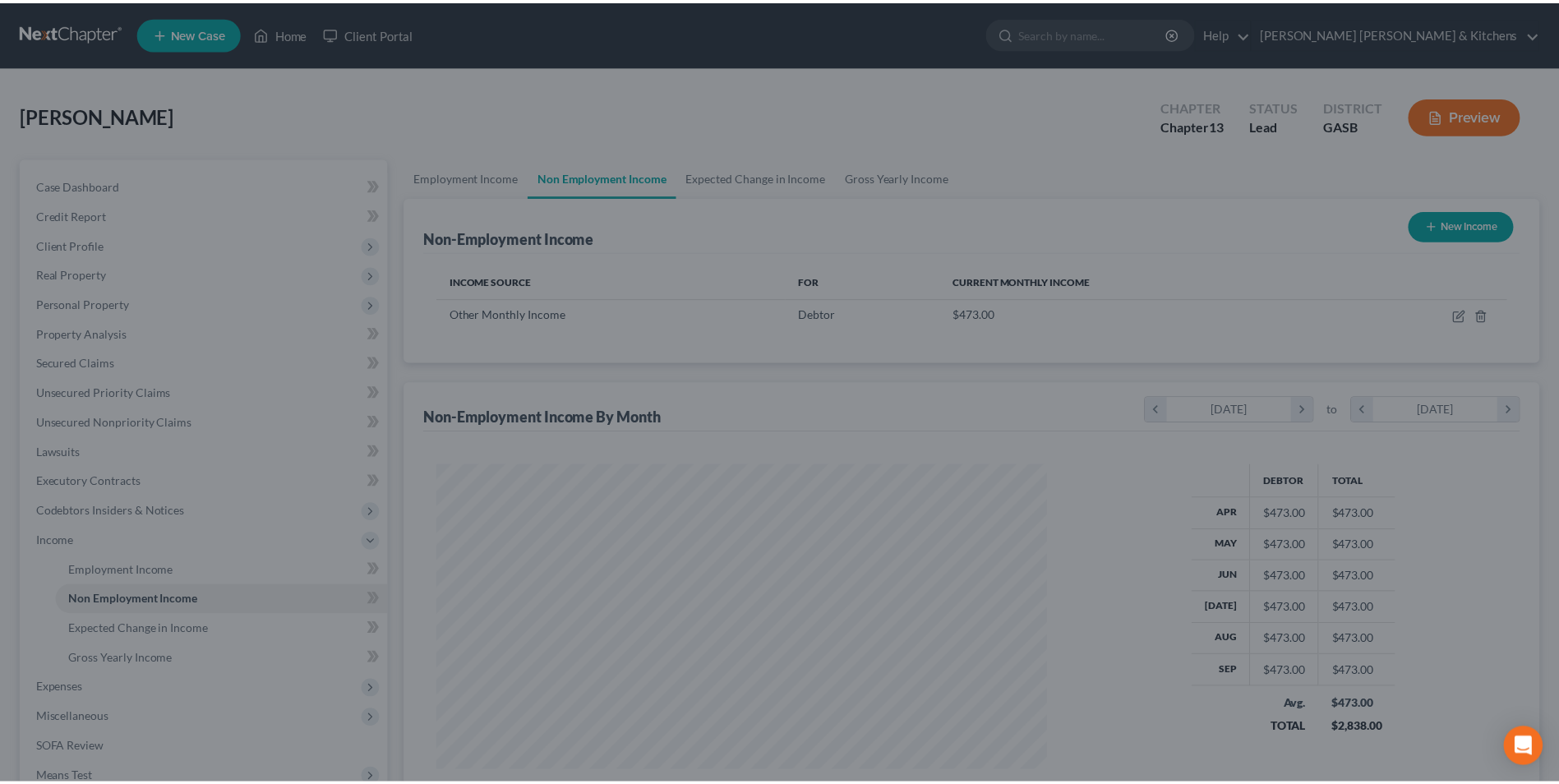
scroll to position [304, 642]
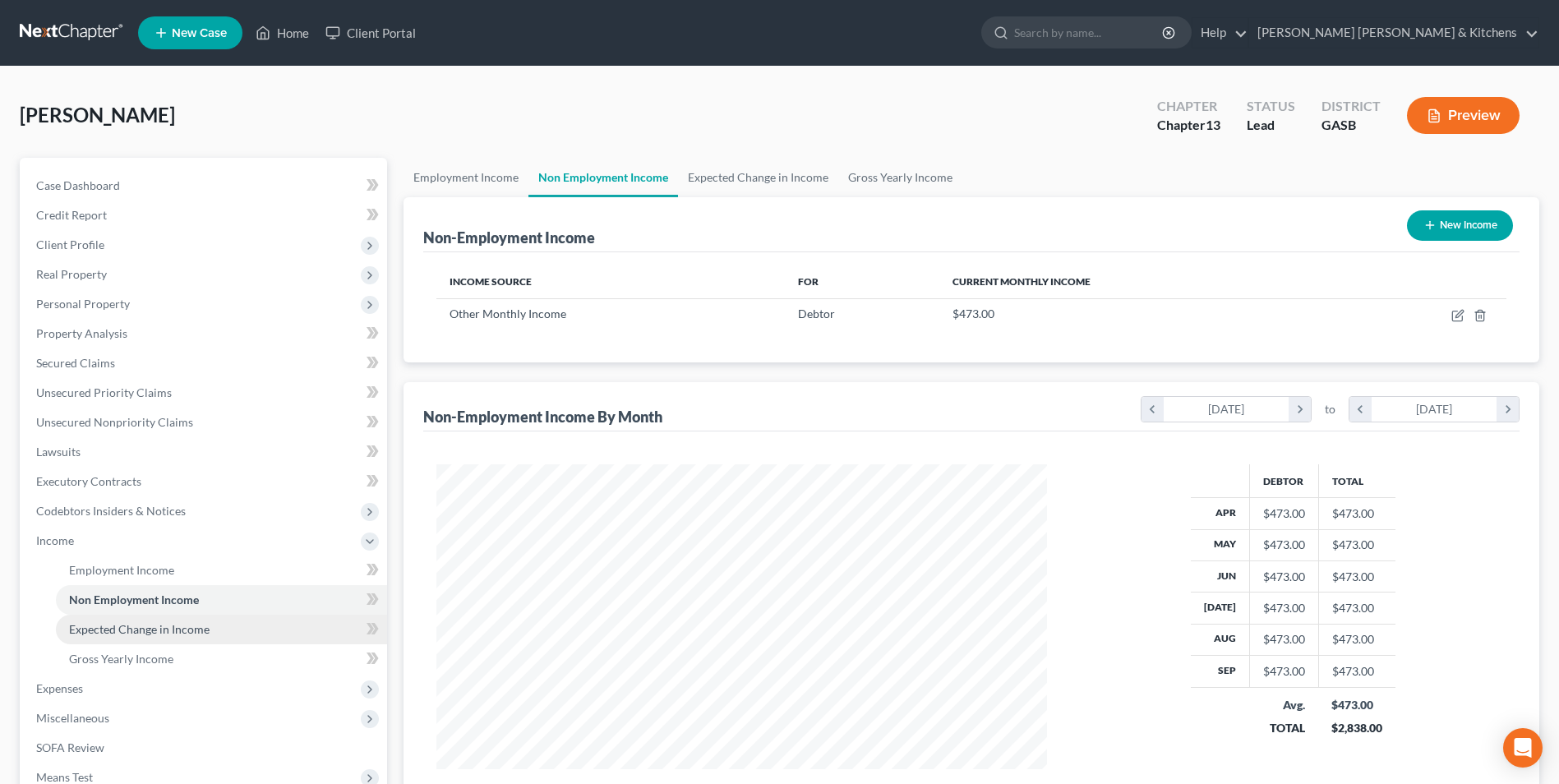
click at [126, 636] on link "Expected Change in Income" at bounding box center [221, 629] width 331 height 30
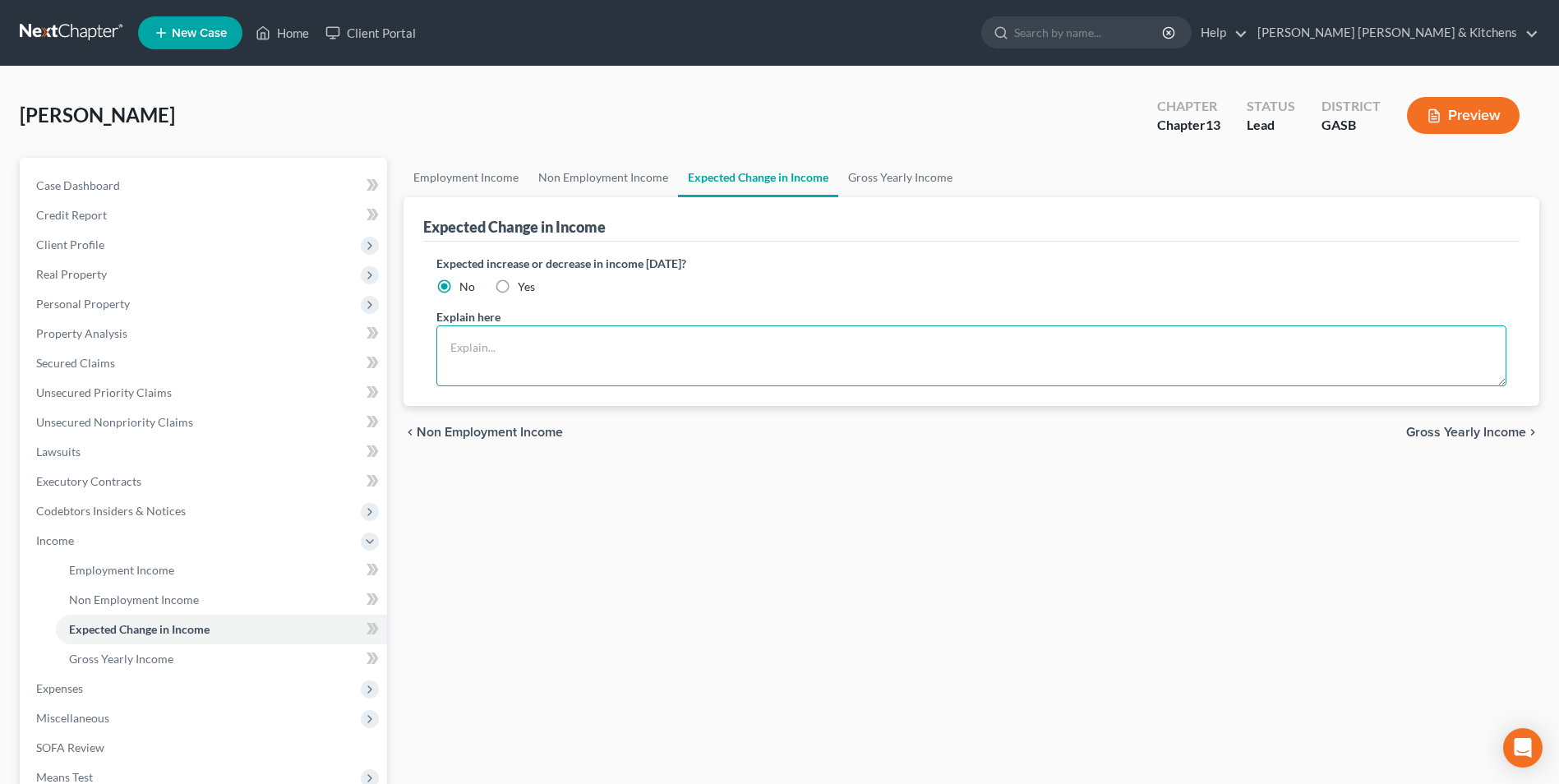
click at [461, 359] on textarea at bounding box center [971, 355] width 1070 height 61
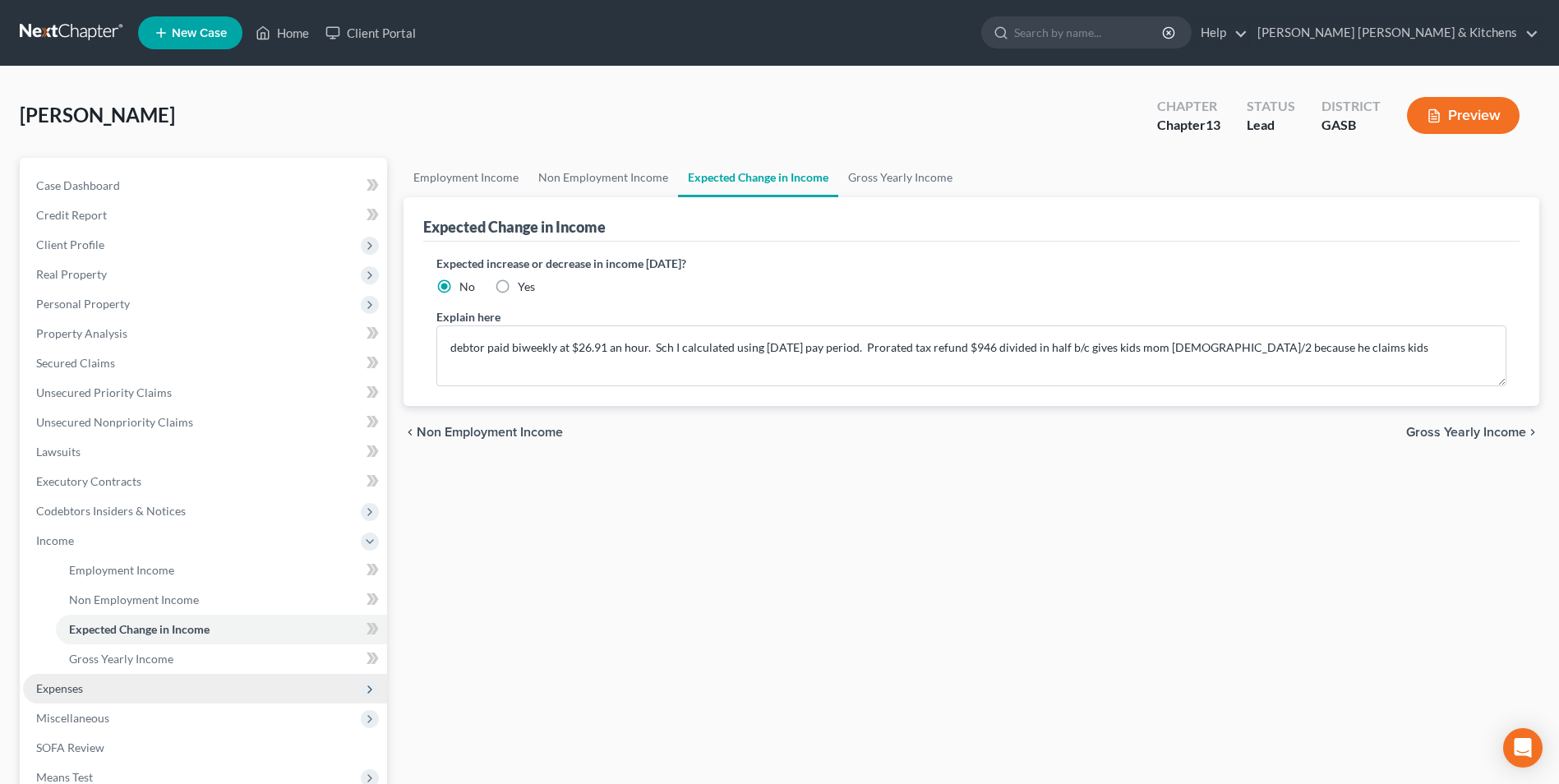
click at [78, 681] on span "Expenses" at bounding box center [59, 688] width 47 height 14
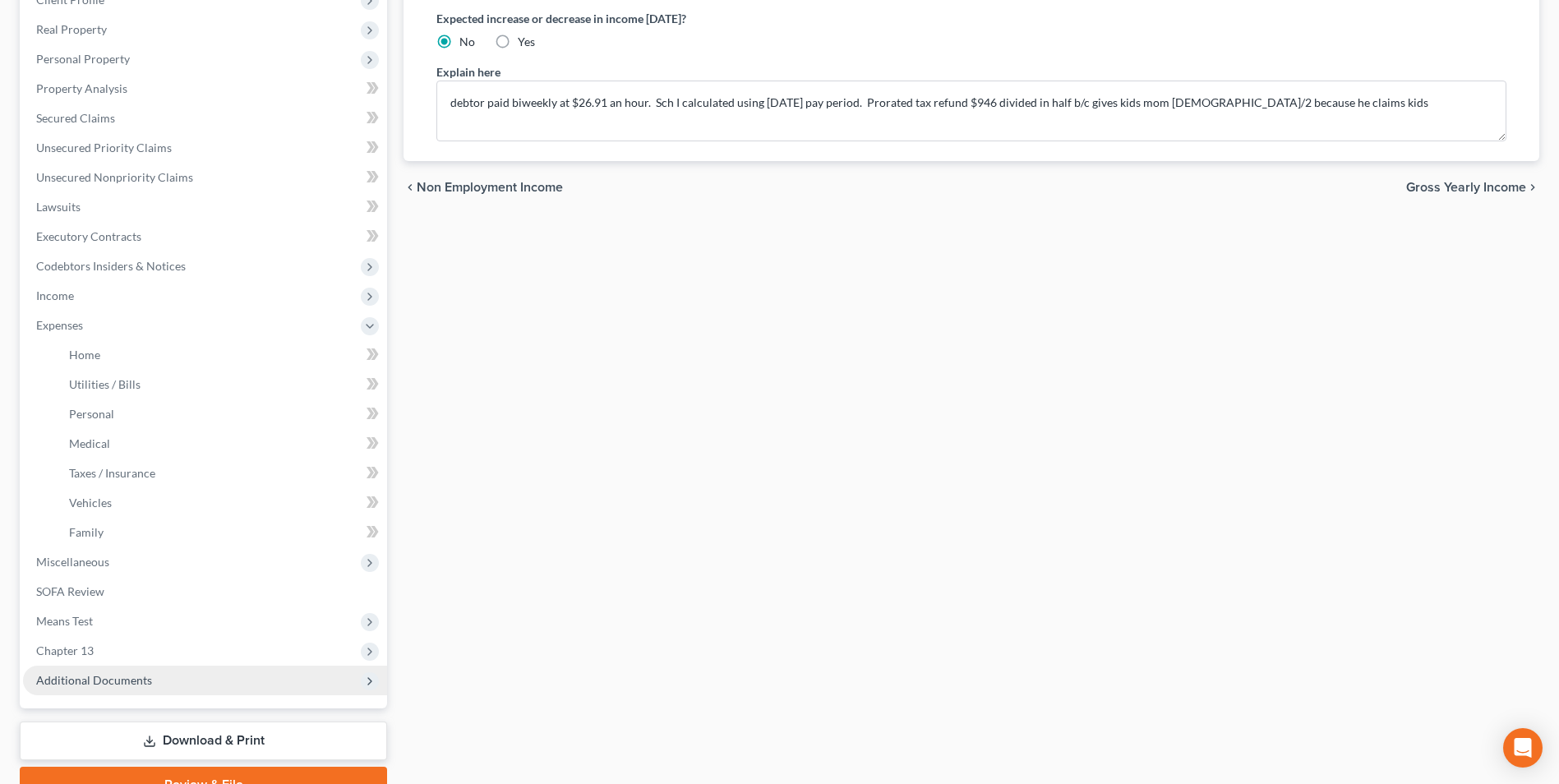
scroll to position [246, 0]
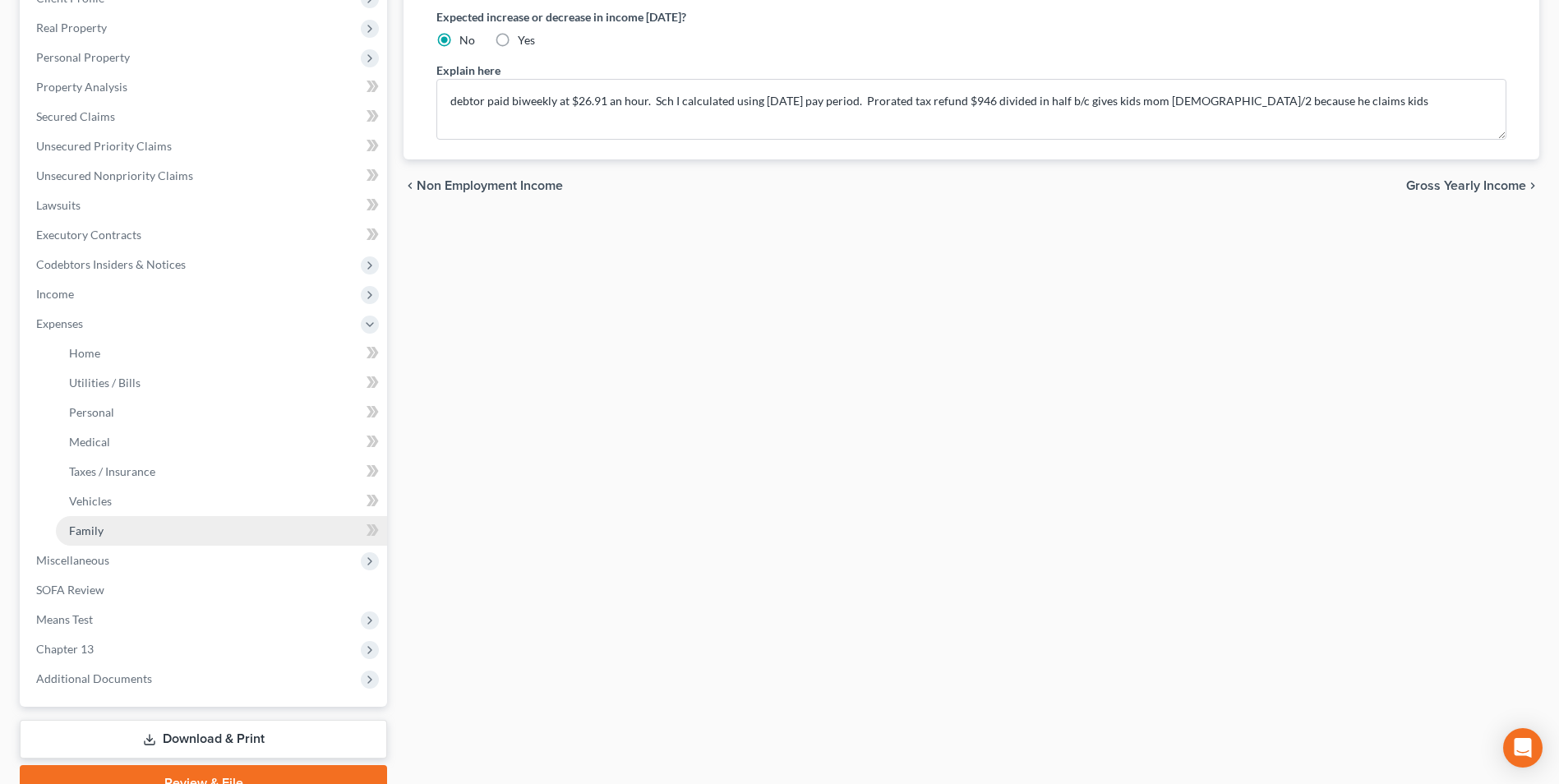
click at [88, 529] on span "Family" at bounding box center [86, 530] width 34 height 14
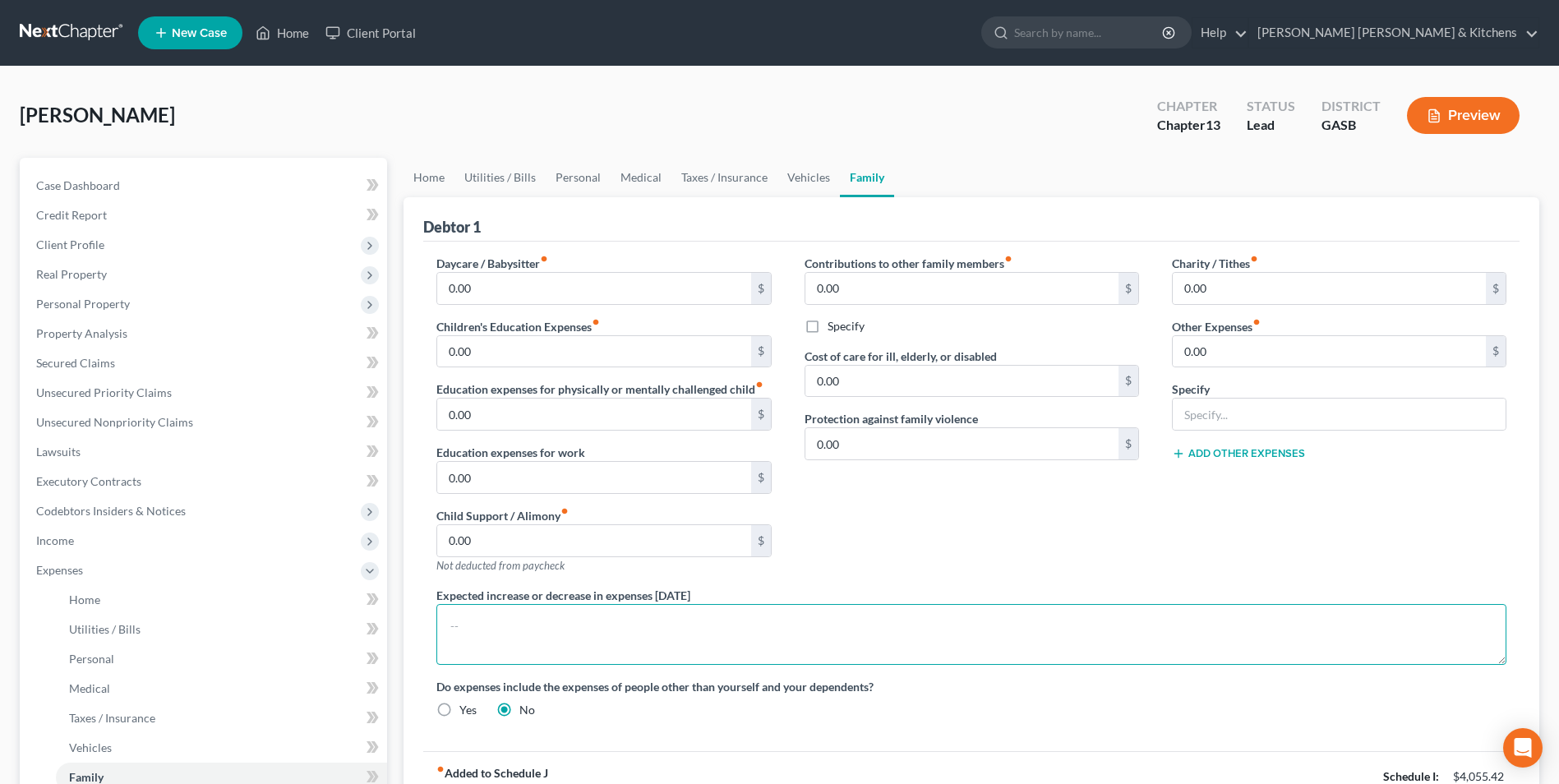
click at [471, 621] on textarea at bounding box center [971, 634] width 1070 height 61
click at [962, 626] on textarea "debtor lives with uncle, they do not comingle income. Sch J represents debtor's…" at bounding box center [971, 634] width 1070 height 61
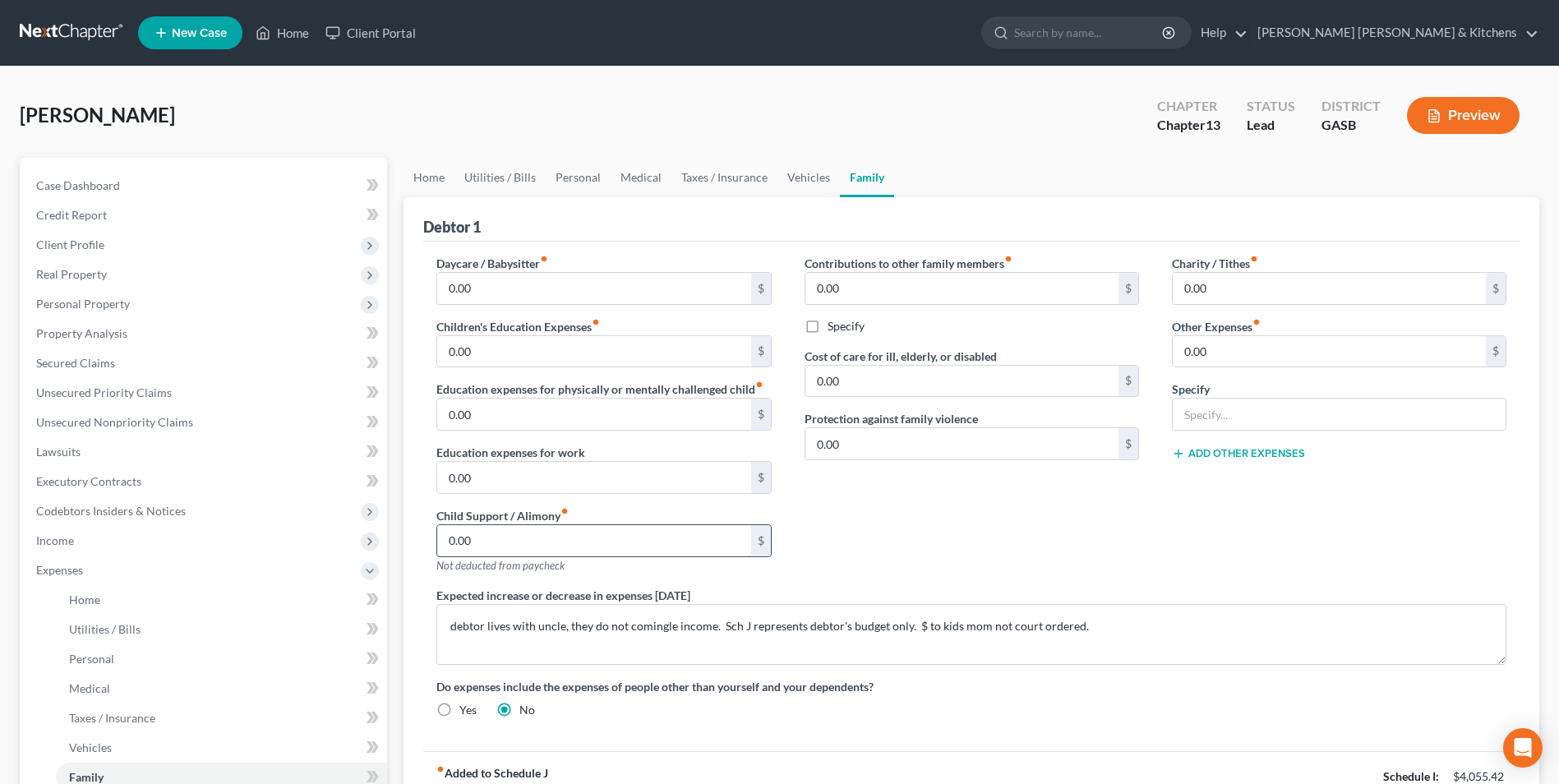
click at [560, 536] on input "0.00" at bounding box center [593, 540] width 313 height 32
click at [1099, 628] on textarea "debtor lives with uncle, they do not comingle income. Sch J represents debtor's…" at bounding box center [971, 634] width 1070 height 61
click at [91, 601] on span "Home" at bounding box center [85, 599] width 32 height 14
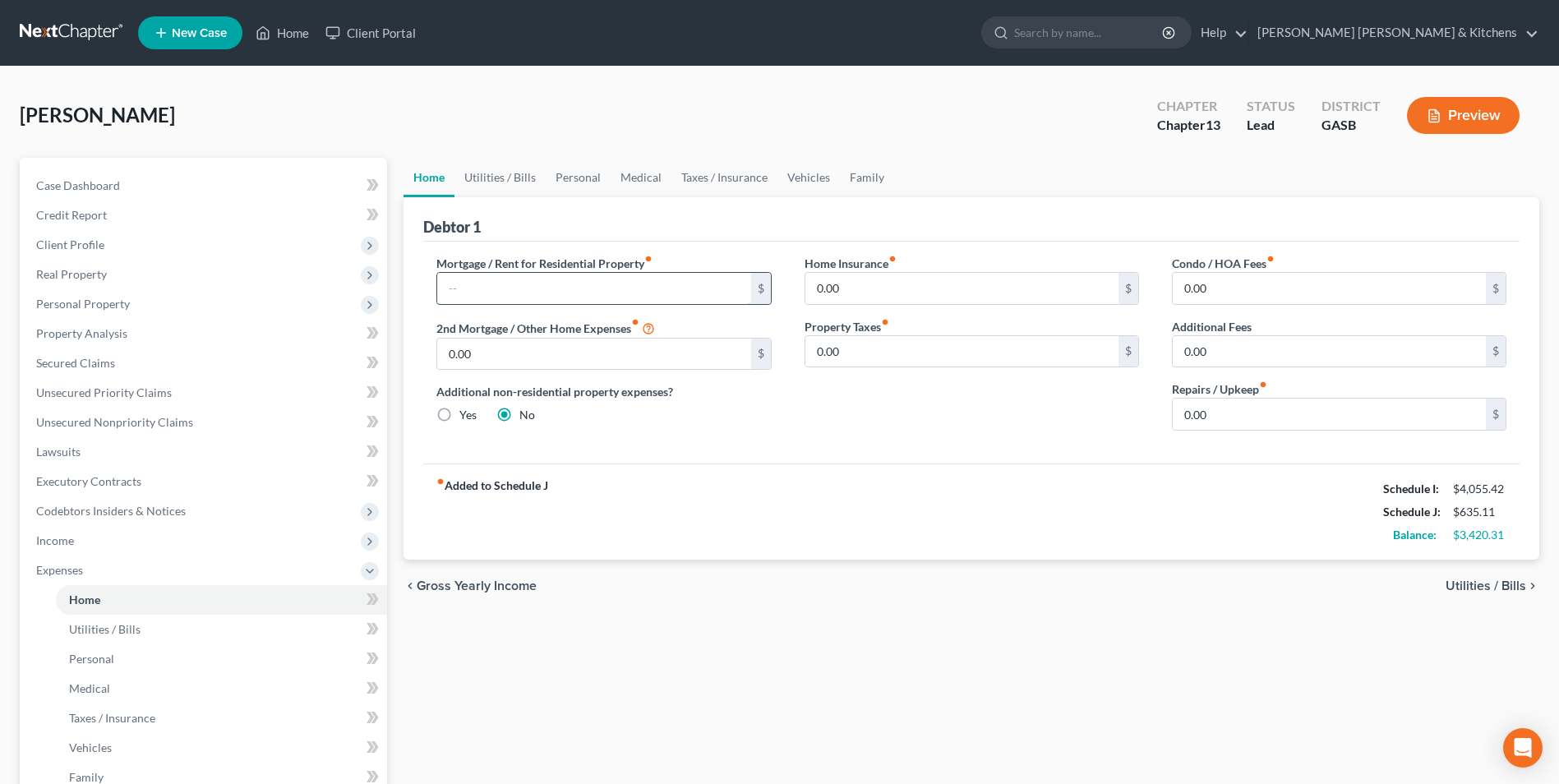
click at [534, 282] on input "text" at bounding box center [593, 288] width 313 height 32
click at [1486, 585] on span "Utilities / Bills" at bounding box center [1485, 585] width 80 height 13
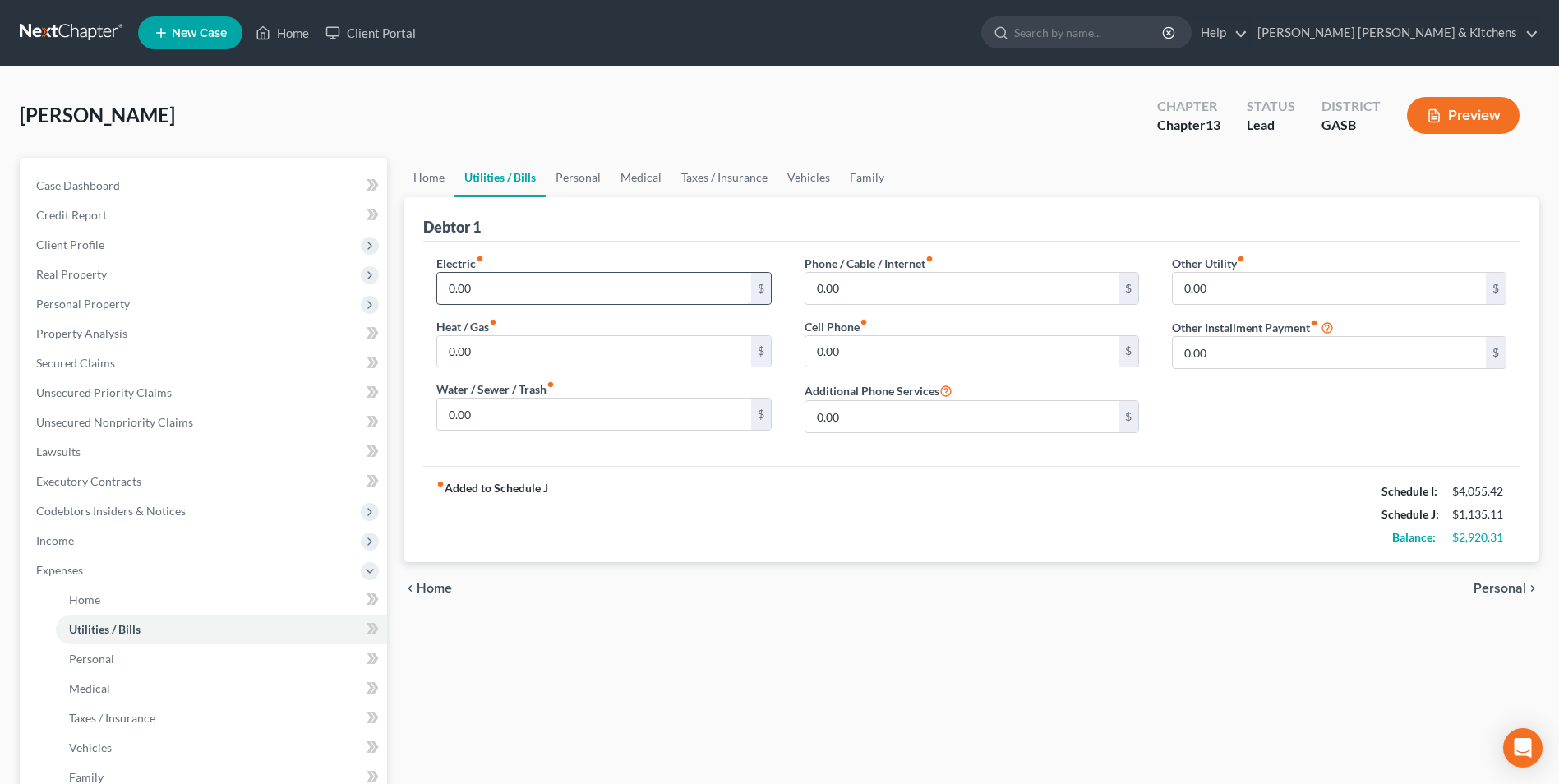
click at [557, 289] on input "0.00" at bounding box center [593, 288] width 313 height 32
click at [135, 651] on link "Personal" at bounding box center [221, 658] width 331 height 30
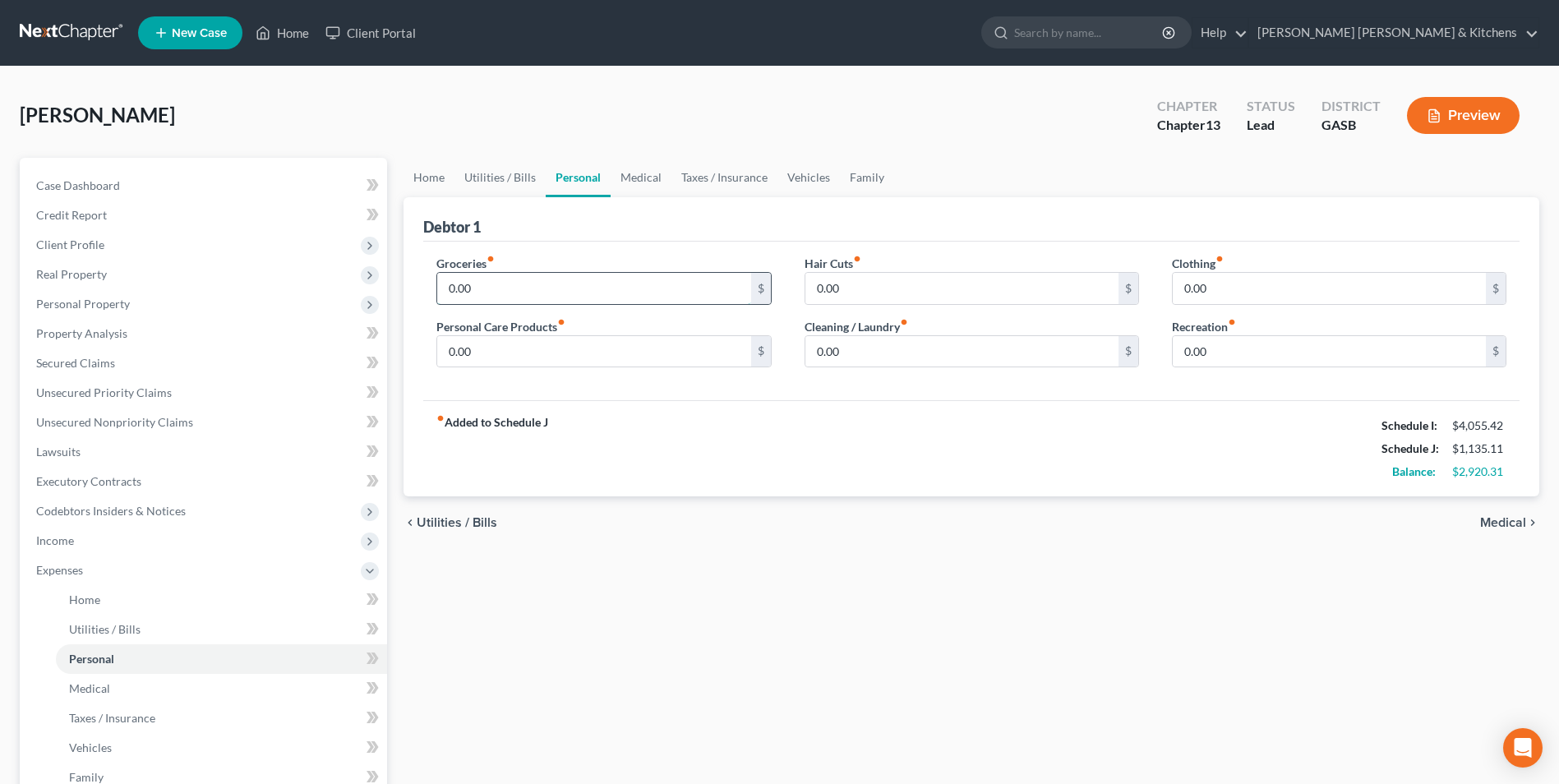
click at [481, 284] on input "0.00" at bounding box center [593, 288] width 313 height 32
click at [75, 618] on link "Utilities / Bills" at bounding box center [221, 629] width 331 height 30
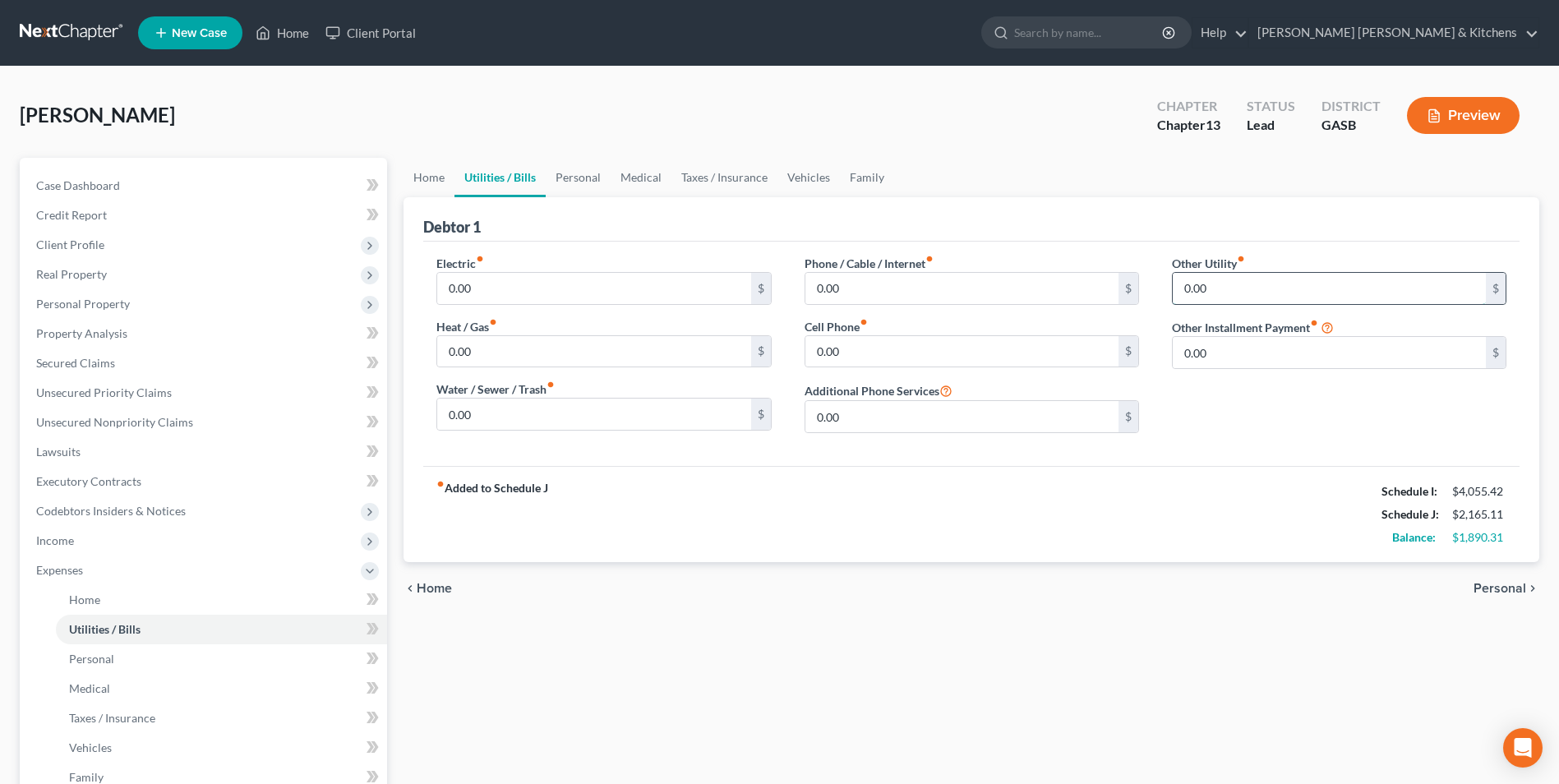
click at [1219, 298] on input "0.00" at bounding box center [1329, 288] width 313 height 32
click at [1503, 593] on span "Personal" at bounding box center [1499, 587] width 52 height 13
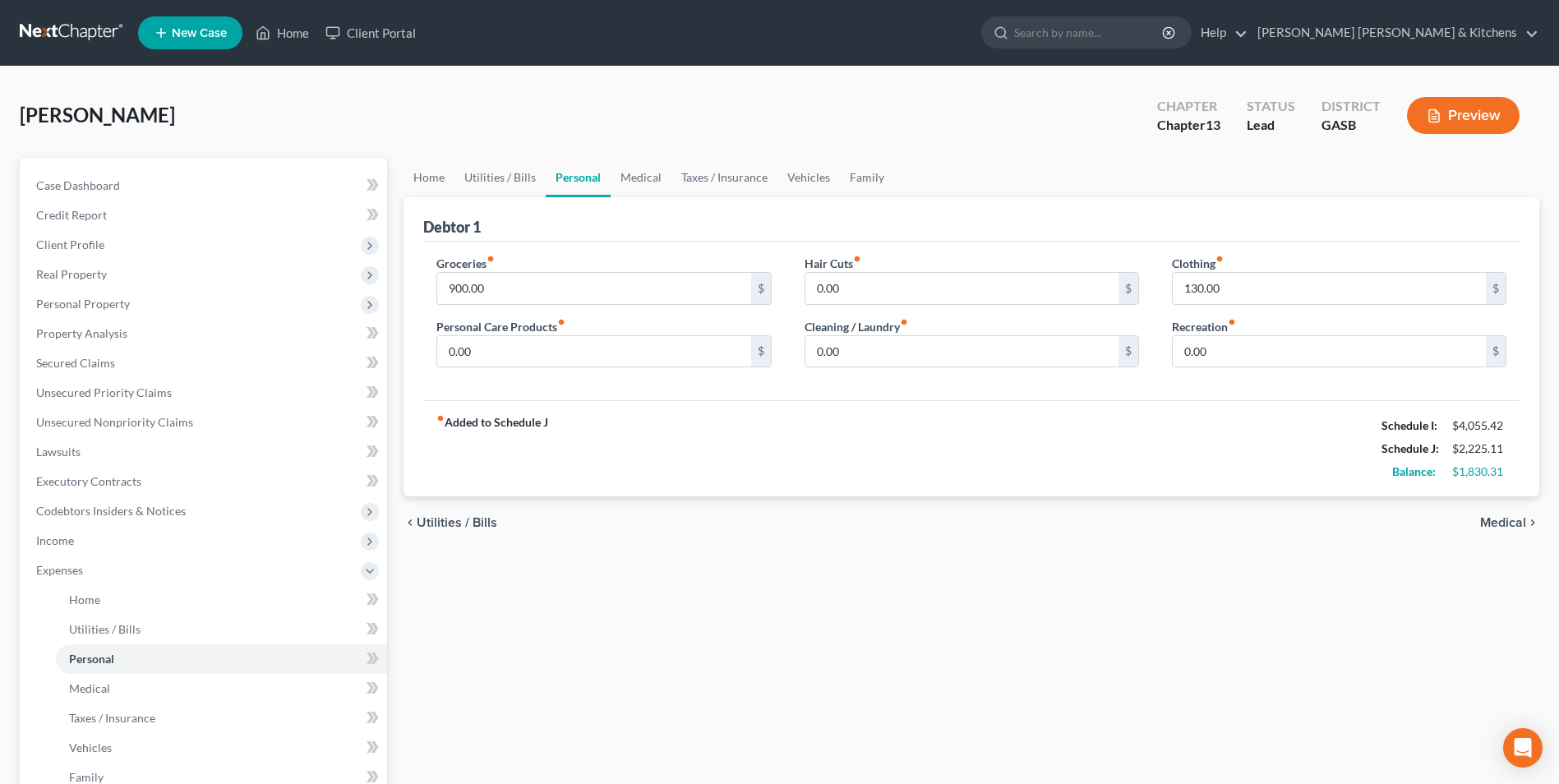
click at [1520, 516] on span "Medical" at bounding box center [1503, 522] width 46 height 13
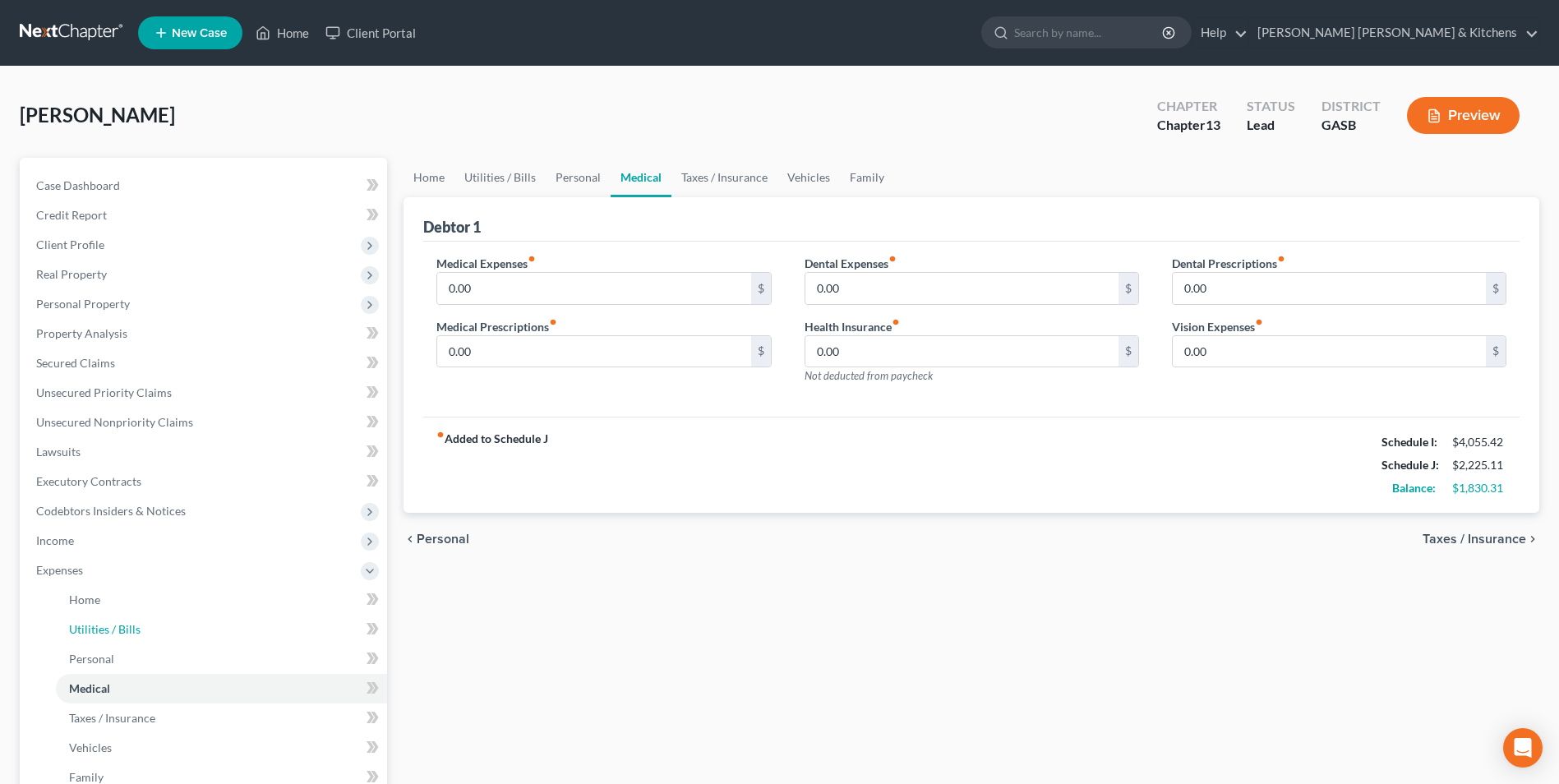
drag, startPoint x: 120, startPoint y: 628, endPoint x: 644, endPoint y: 581, distance: 526.1
click at [120, 628] on span "Utilities / Bills" at bounding box center [105, 628] width 72 height 14
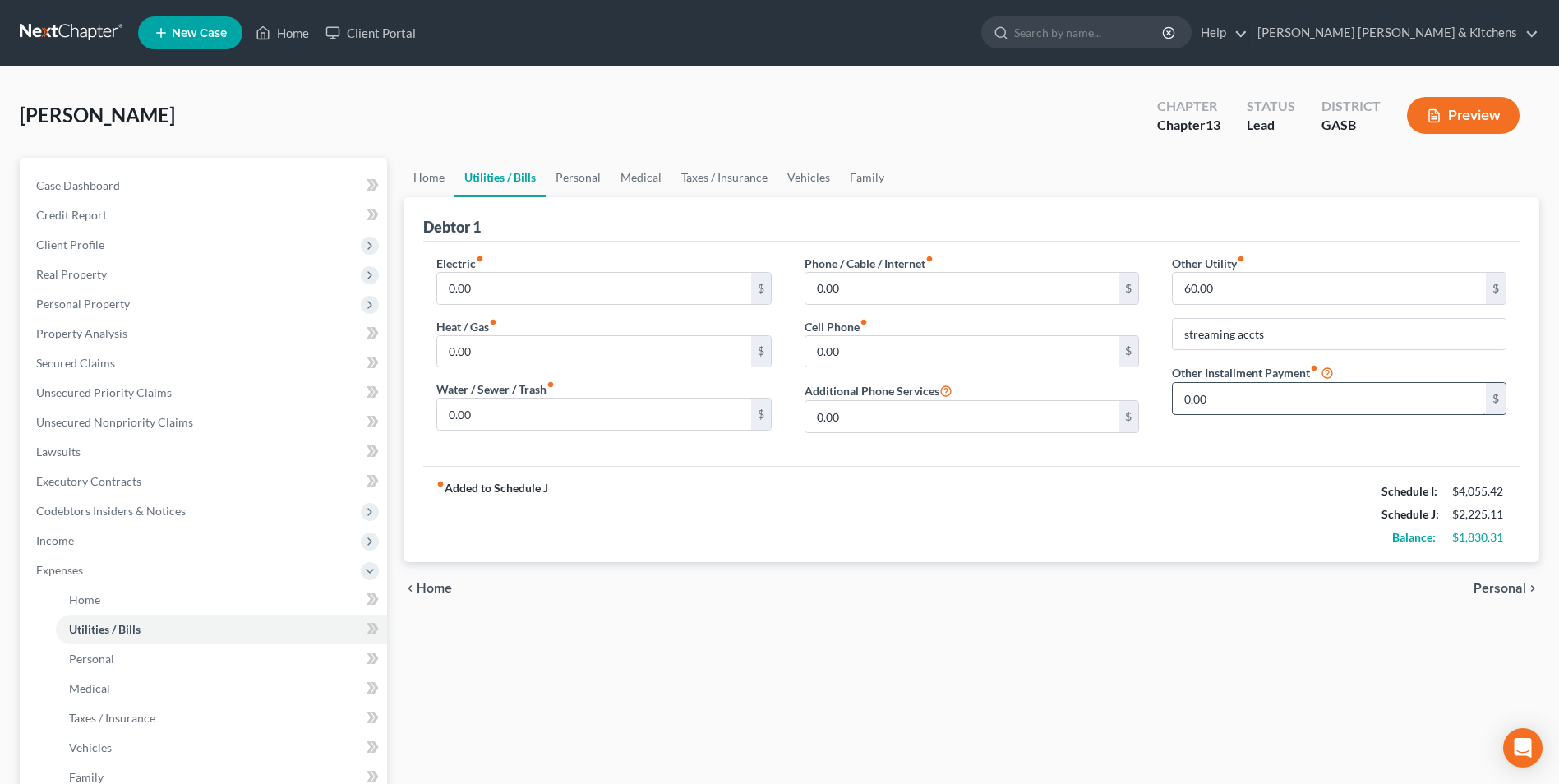
click at [1220, 396] on input "0.00" at bounding box center [1329, 398] width 313 height 32
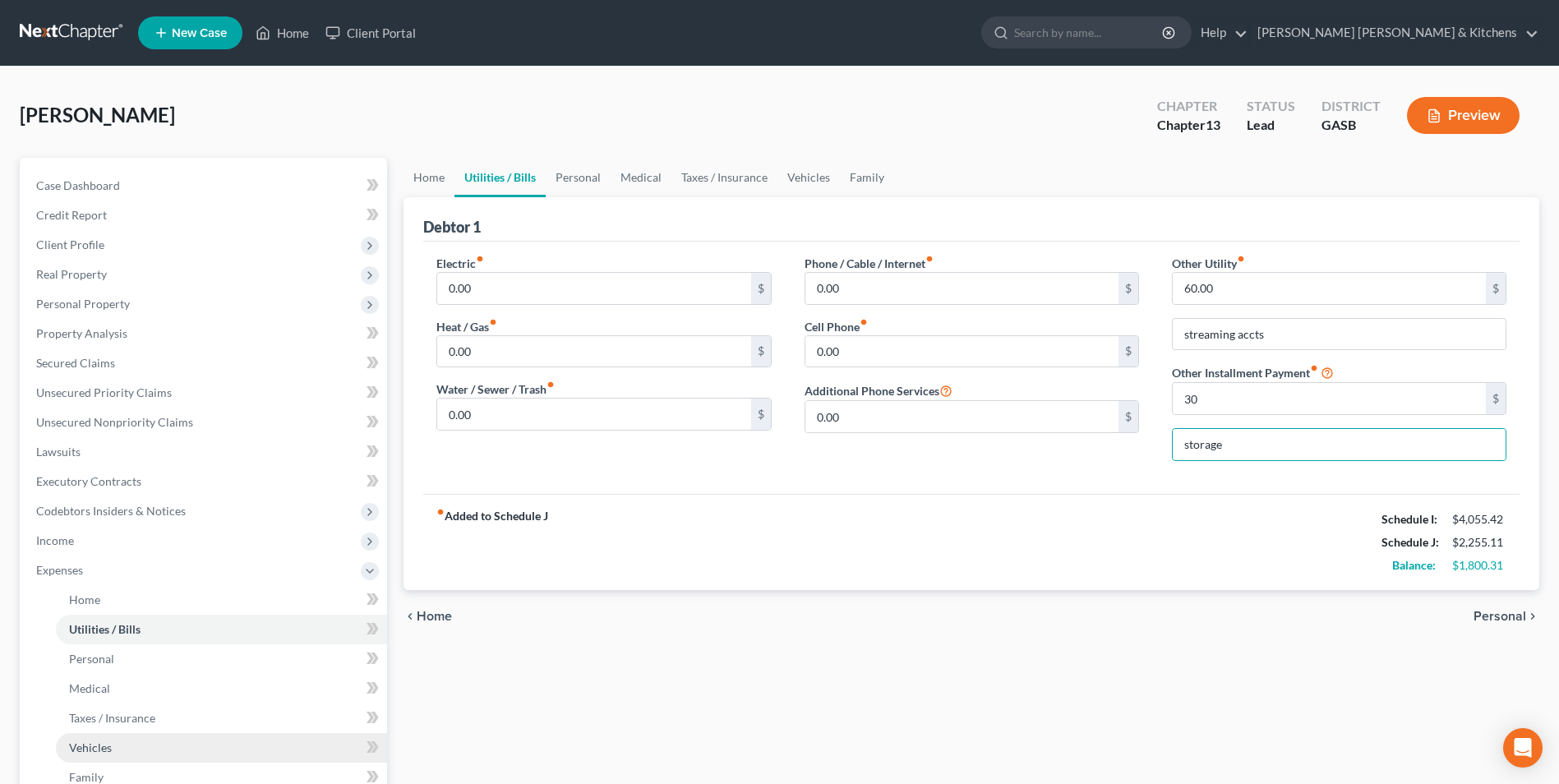
click at [83, 741] on span "Vehicles" at bounding box center [91, 747] width 43 height 14
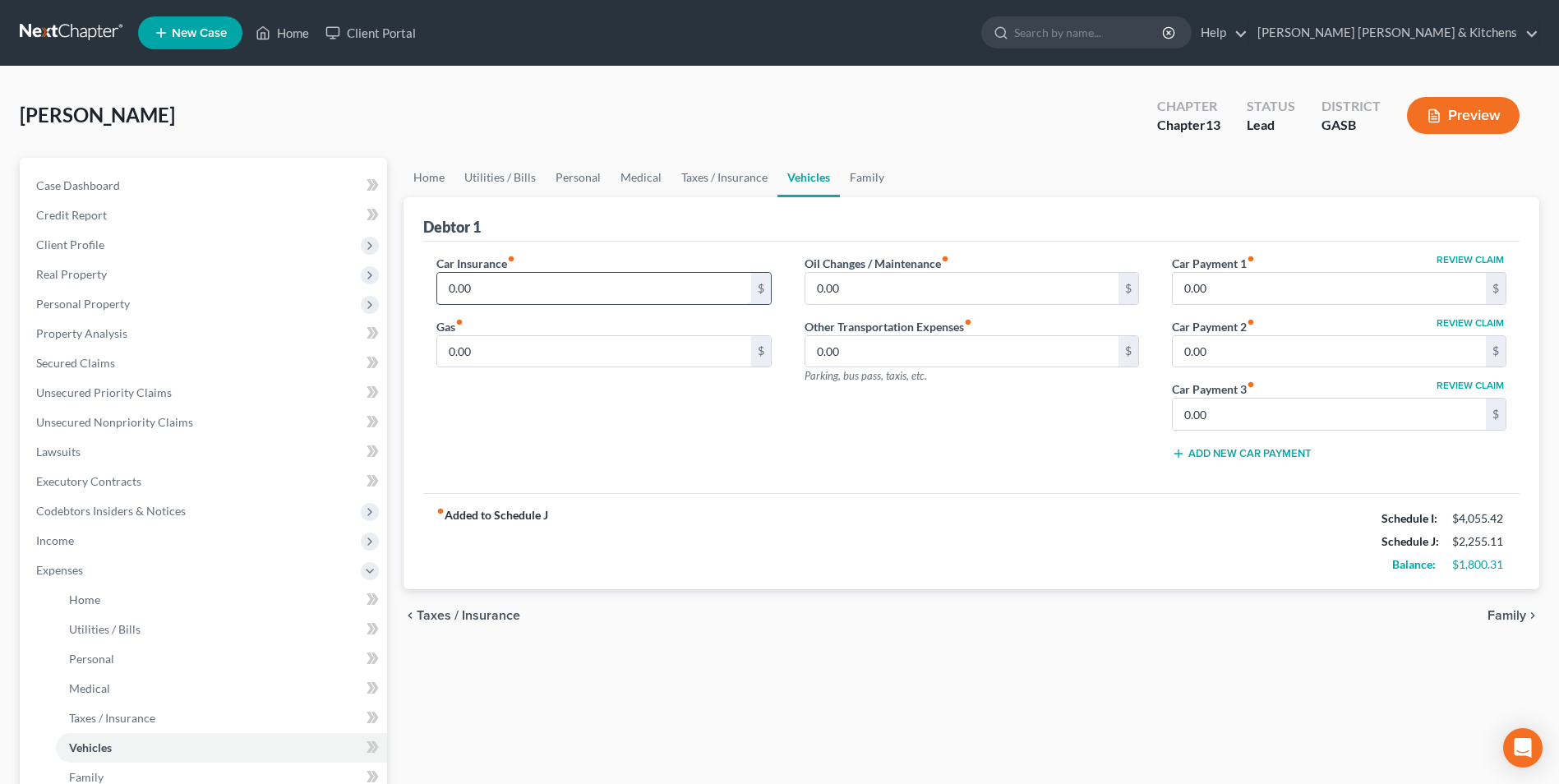
click at [487, 283] on input "0.00" at bounding box center [593, 288] width 313 height 32
click at [80, 543] on span "Income" at bounding box center [205, 540] width 364 height 30
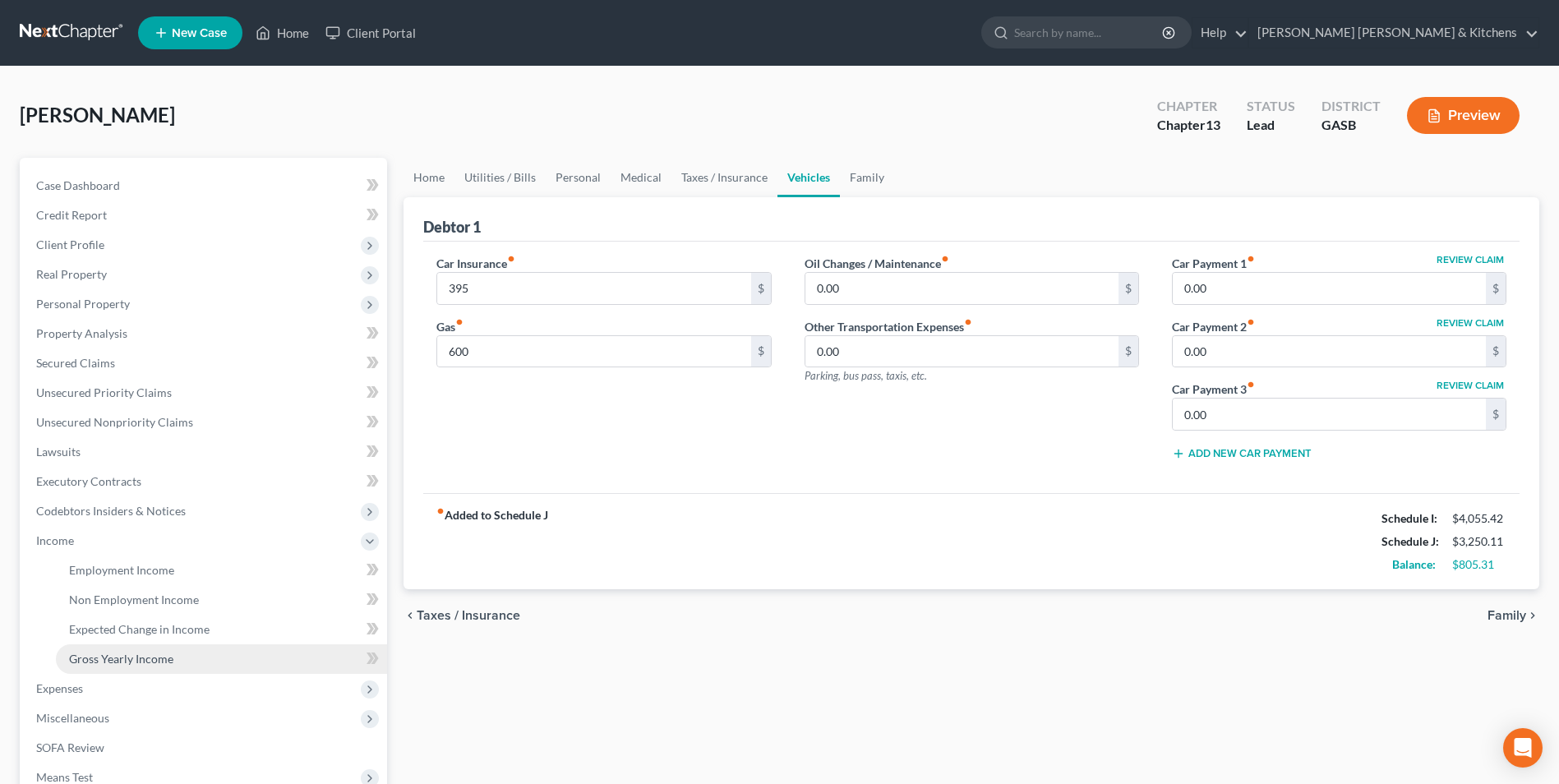
drag, startPoint x: 106, startPoint y: 651, endPoint x: 293, endPoint y: 659, distance: 187.2
click at [108, 653] on span "Gross Yearly Income" at bounding box center [121, 658] width 104 height 14
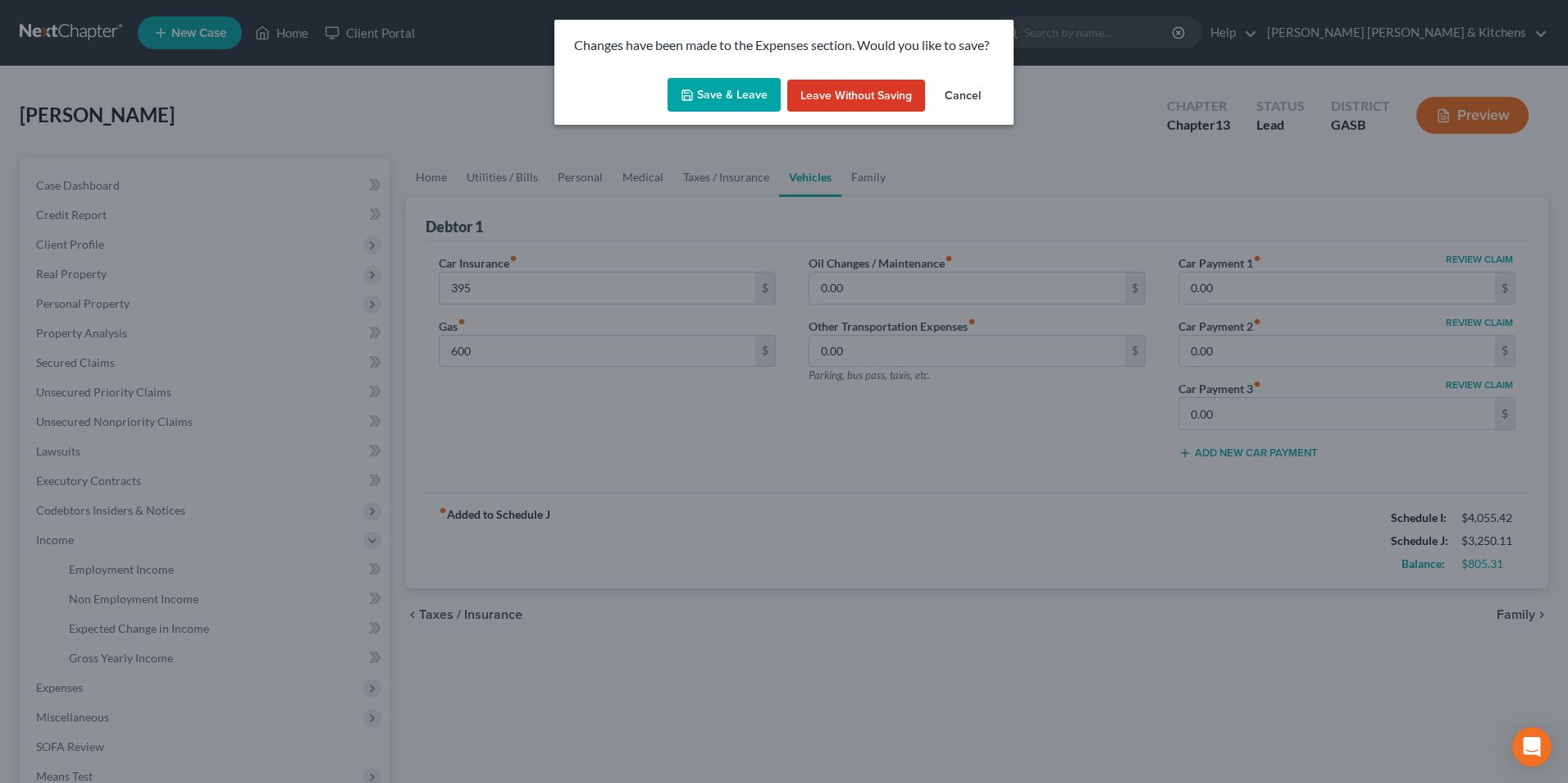
click at [703, 100] on button "Save & Leave" at bounding box center [724, 95] width 114 height 34
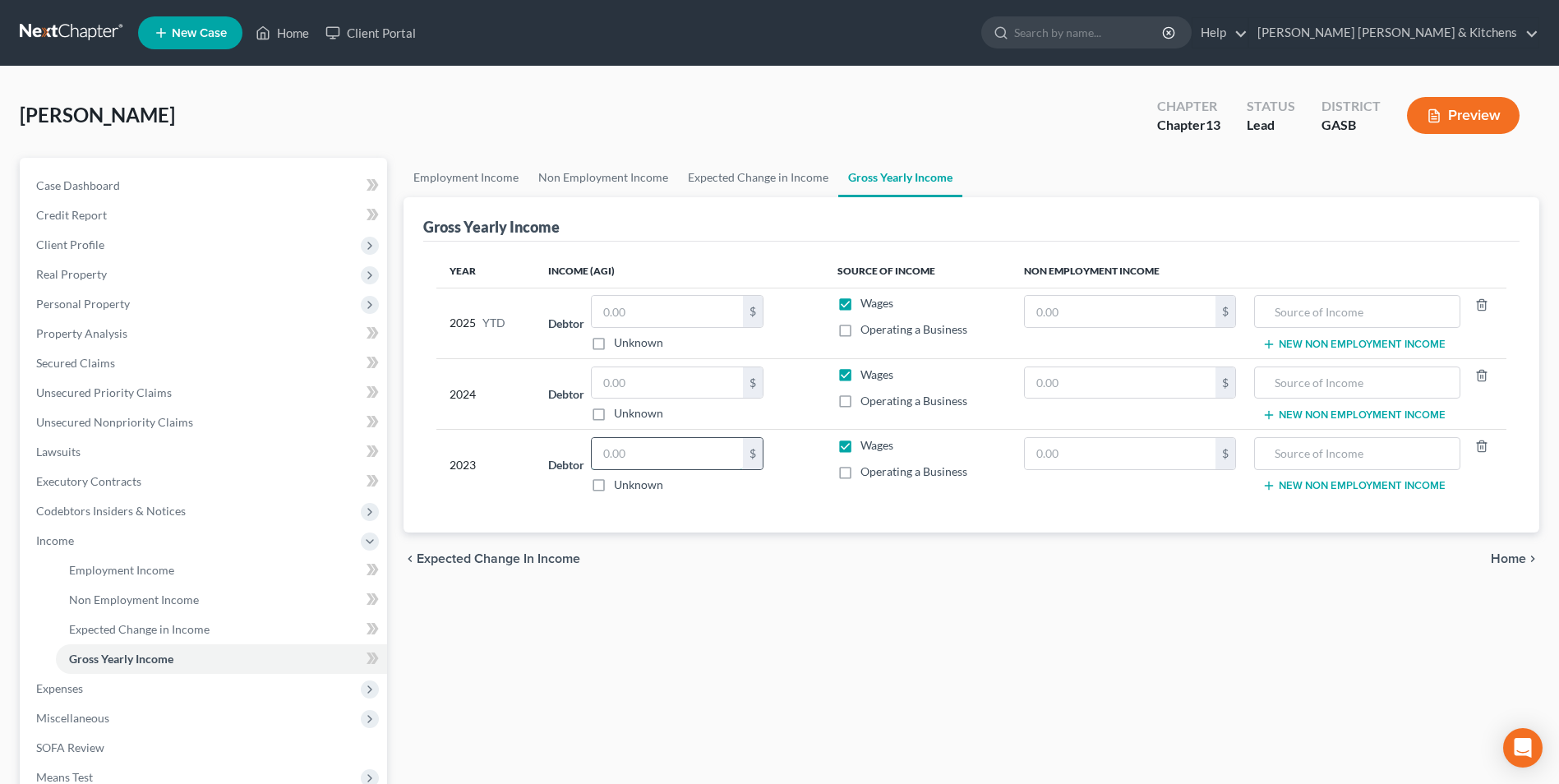
click at [641, 460] on input "text" at bounding box center [667, 453] width 151 height 32
click at [1067, 390] on input "text" at bounding box center [1119, 382] width 191 height 32
click at [1302, 378] on input "text" at bounding box center [1357, 382] width 188 height 32
click at [1143, 319] on input "text" at bounding box center [1119, 311] width 191 height 32
click at [1332, 312] on input "text" at bounding box center [1357, 311] width 188 height 32
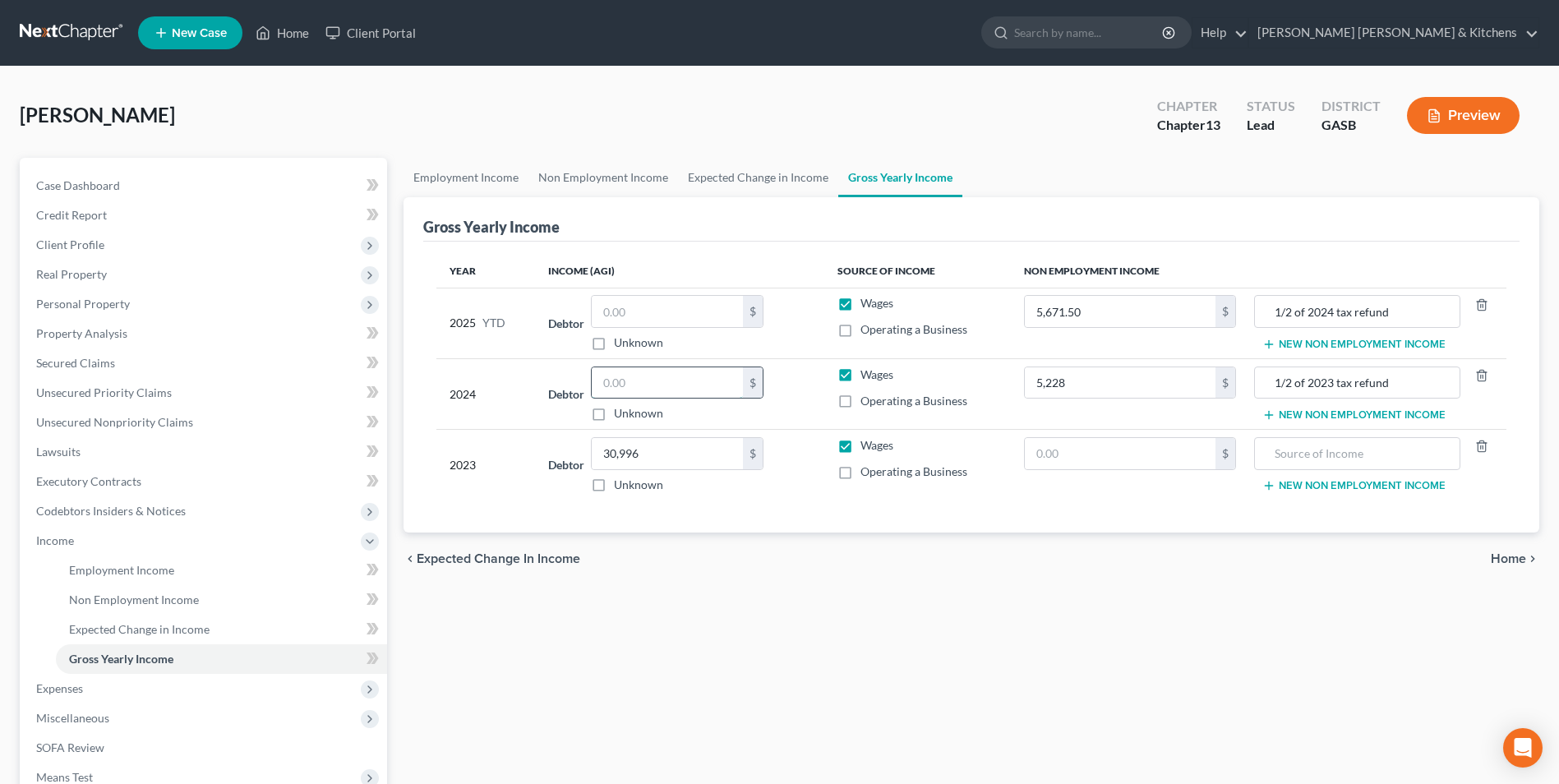
click at [717, 384] on input "text" at bounding box center [667, 382] width 151 height 32
click at [92, 602] on span "Non Employment Income" at bounding box center [134, 599] width 130 height 14
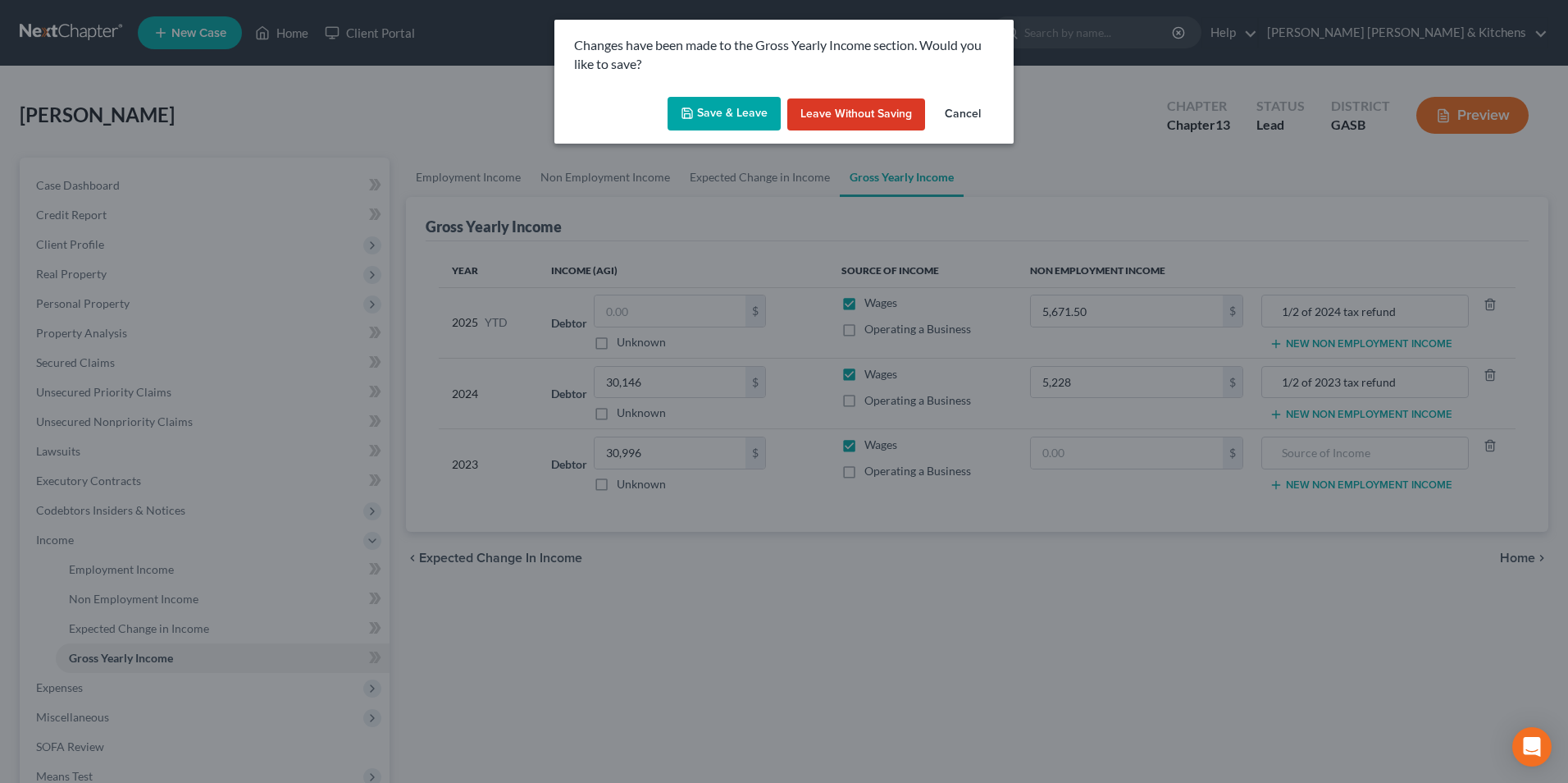
click at [708, 124] on button "Save & Leave" at bounding box center [724, 114] width 114 height 34
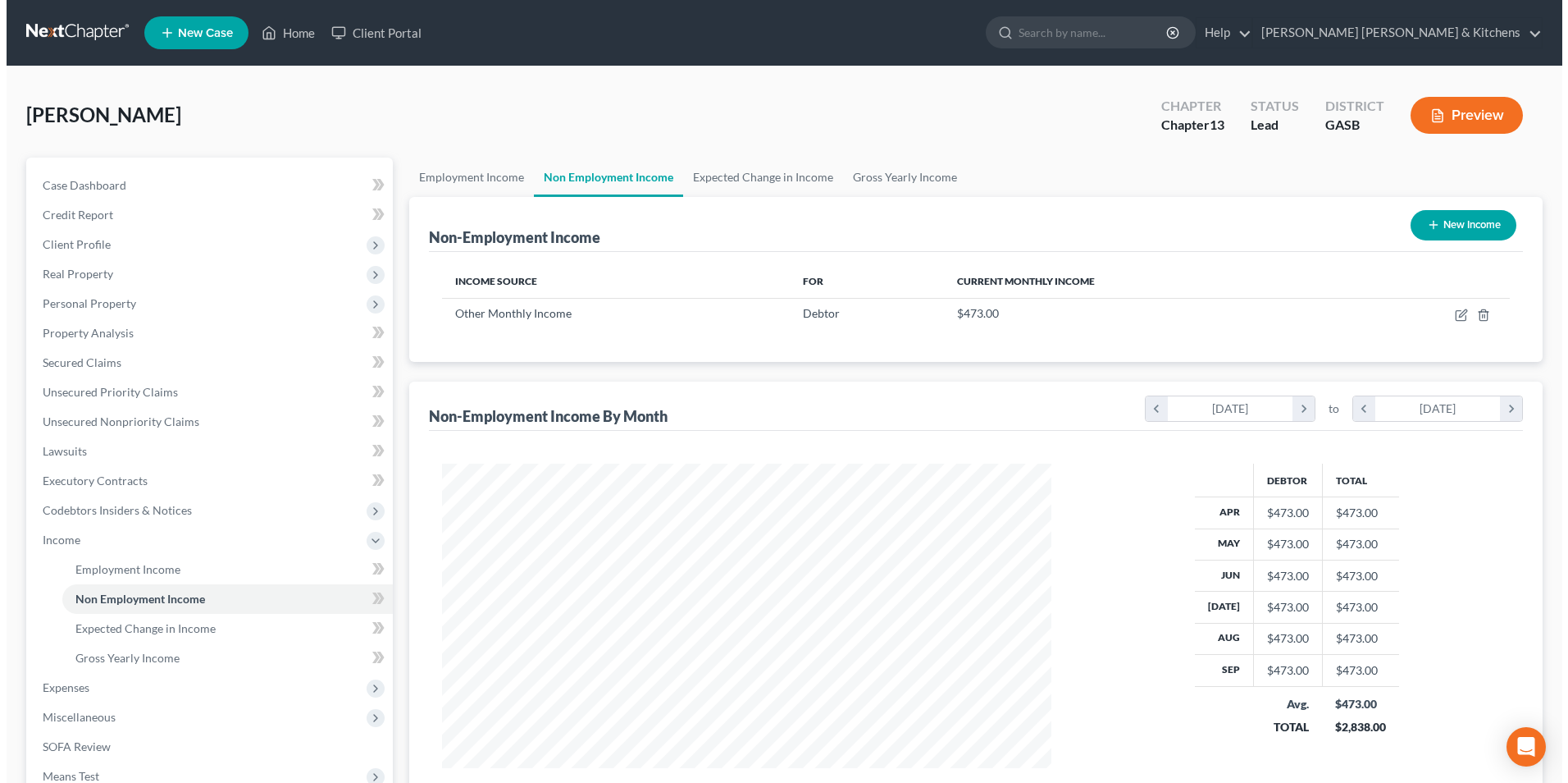
scroll to position [304, 641]
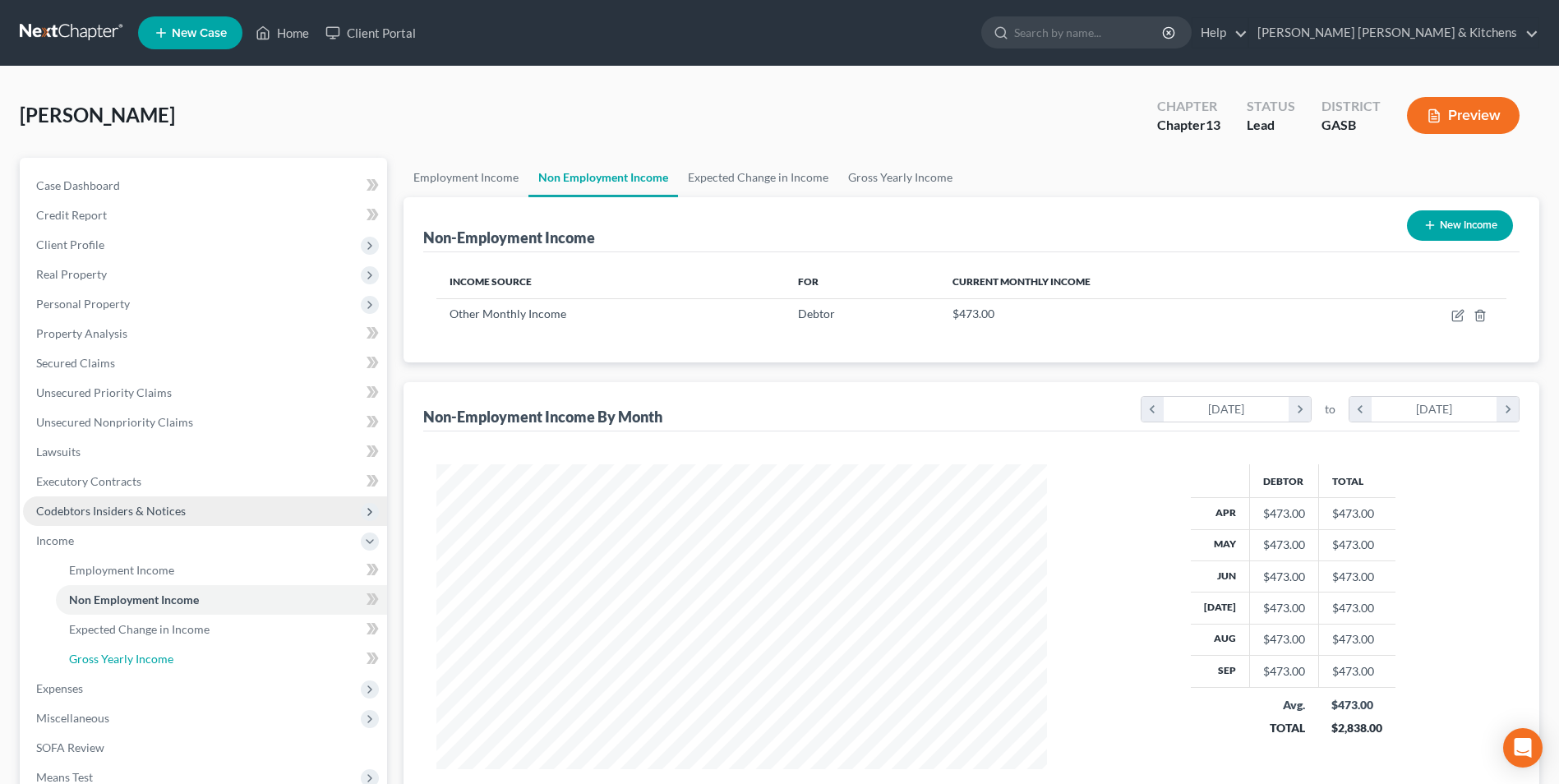
drag, startPoint x: 174, startPoint y: 651, endPoint x: 386, endPoint y: 513, distance: 253.0
click at [173, 651] on link "Gross Yearly Income" at bounding box center [221, 658] width 331 height 30
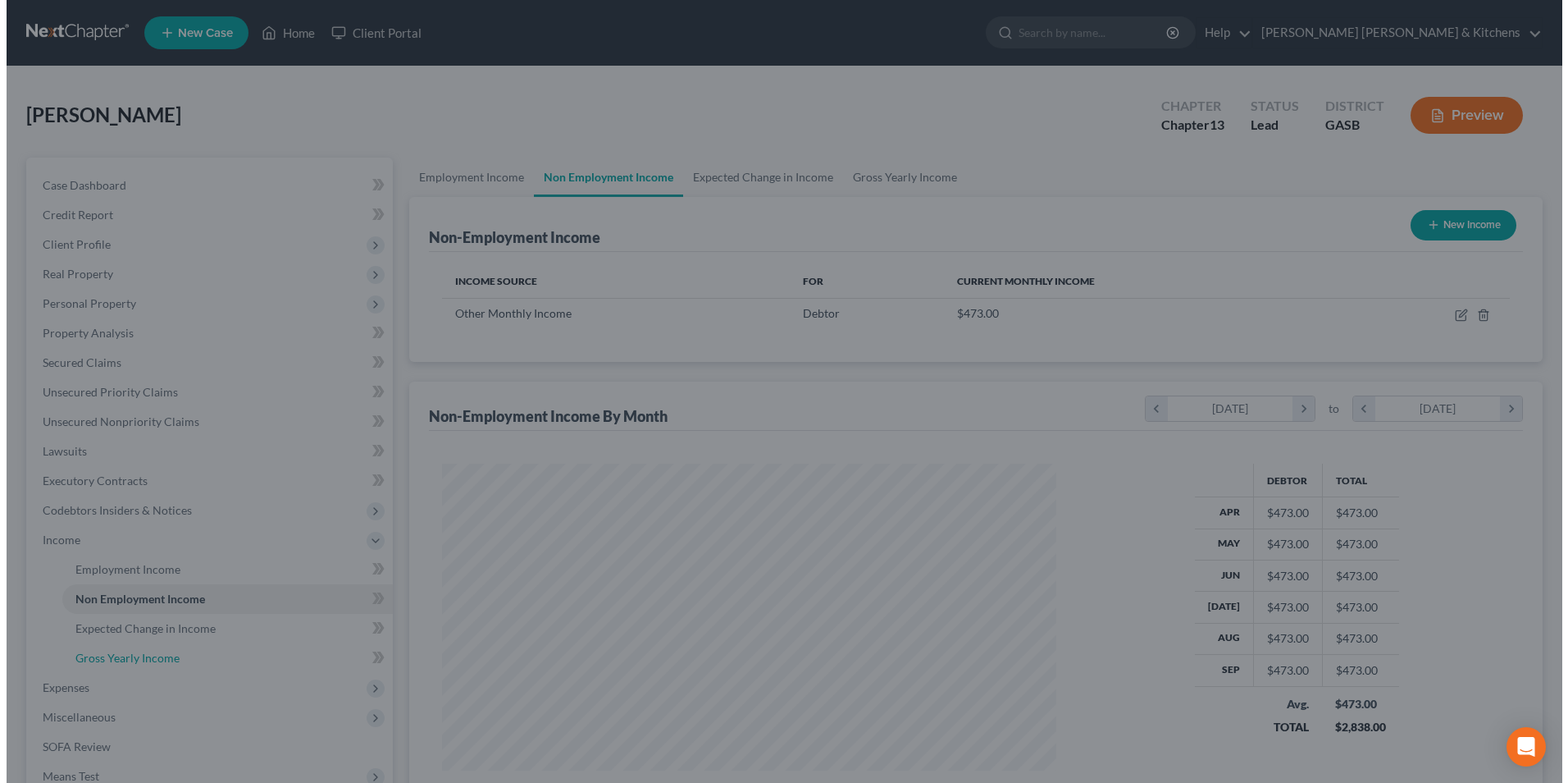
scroll to position [307, 648]
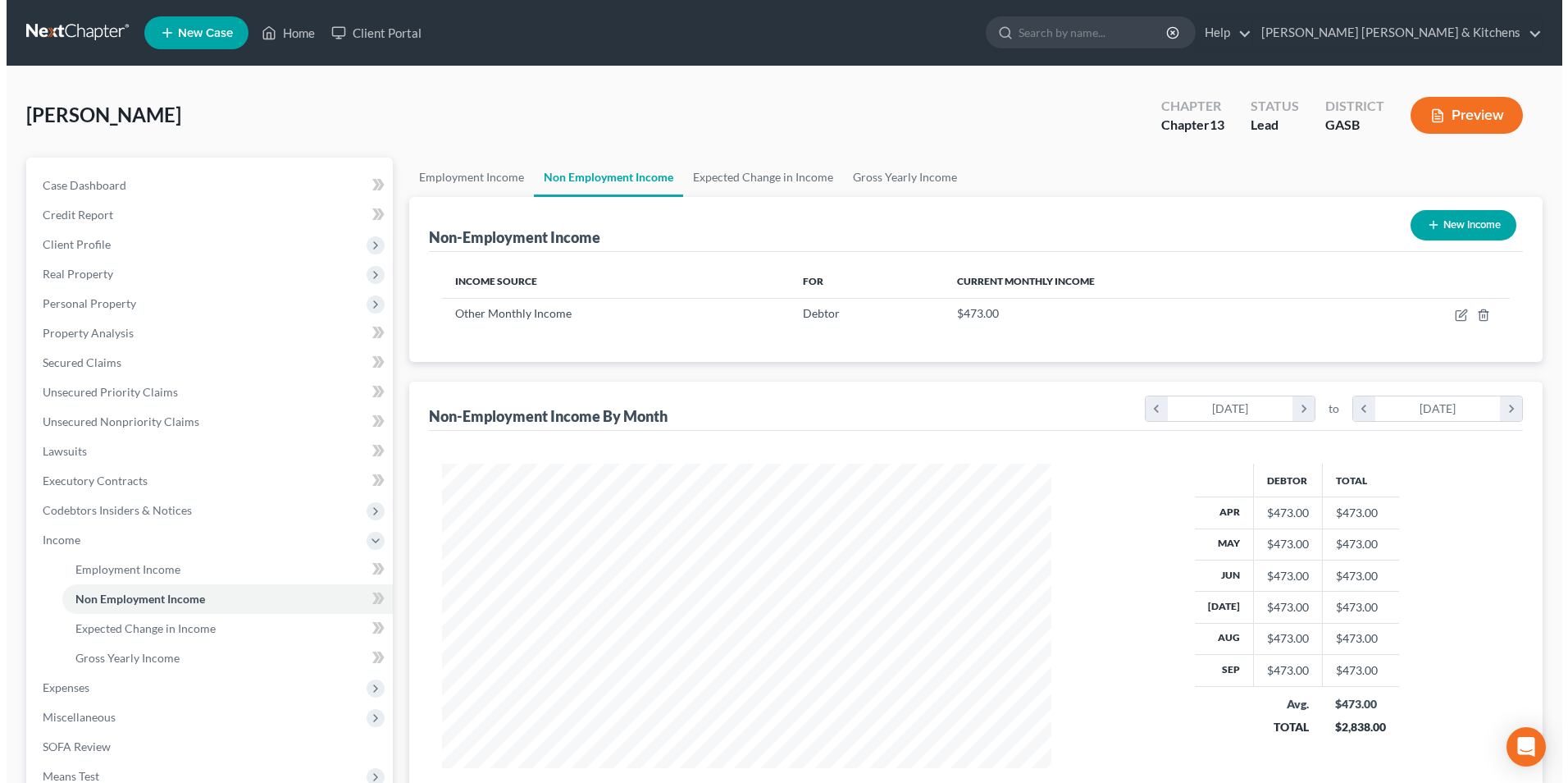
scroll to position [304, 641]
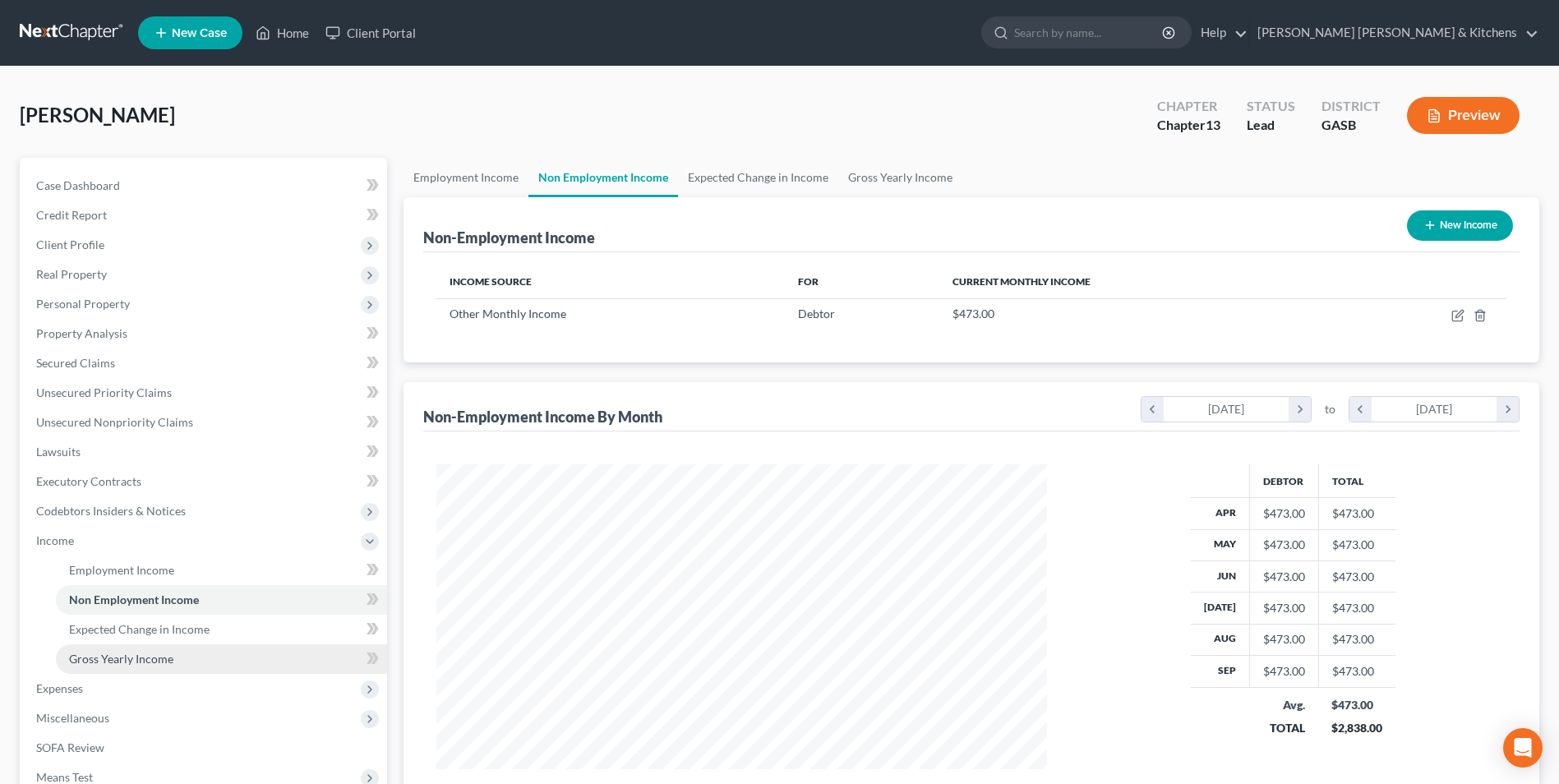
click at [86, 657] on span "Gross Yearly Income" at bounding box center [121, 658] width 104 height 14
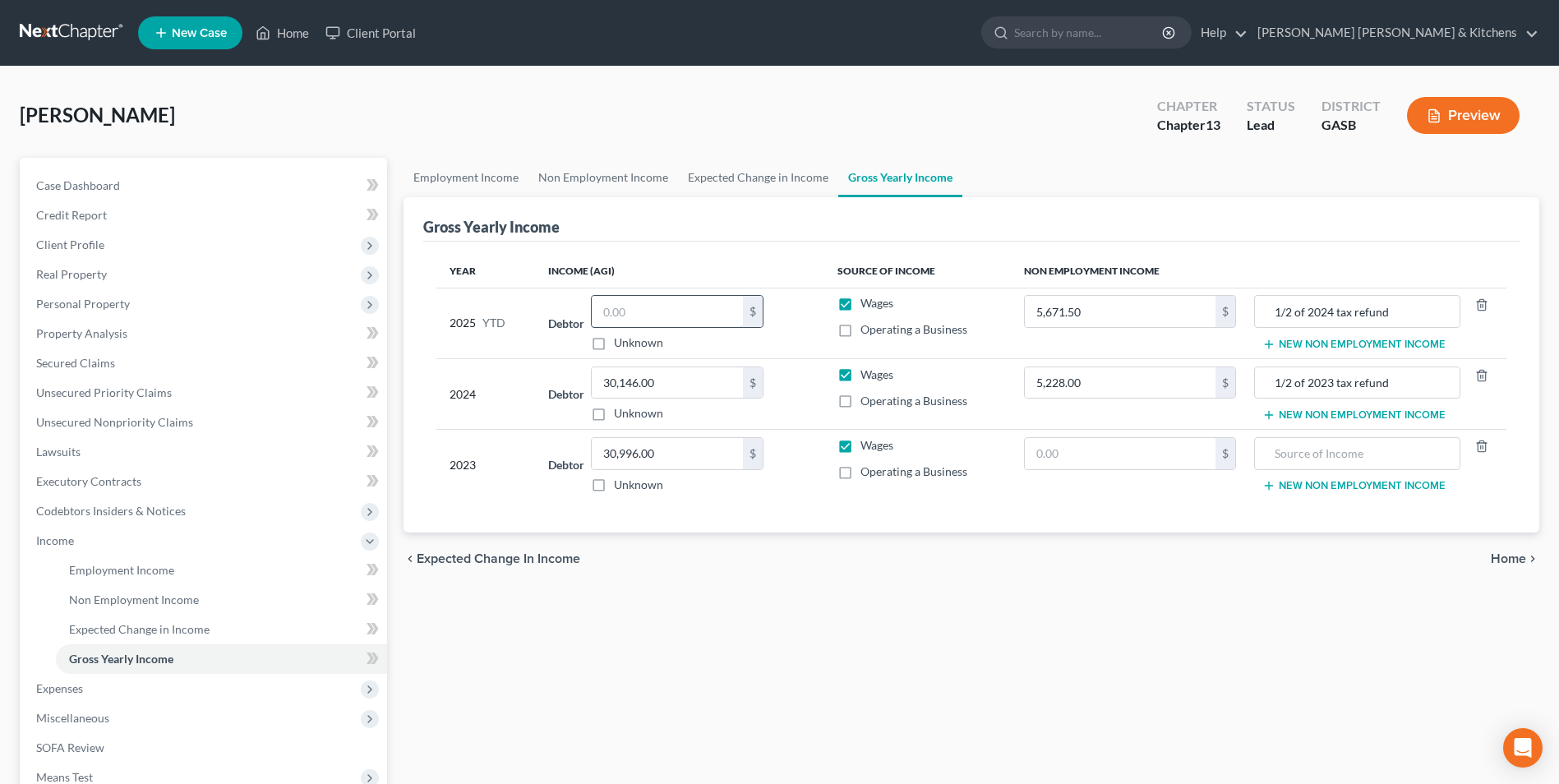
click at [635, 318] on input "text" at bounding box center [667, 311] width 151 height 32
type input "43,665"
click at [55, 366] on span "Secured Claims" at bounding box center [75, 363] width 79 height 14
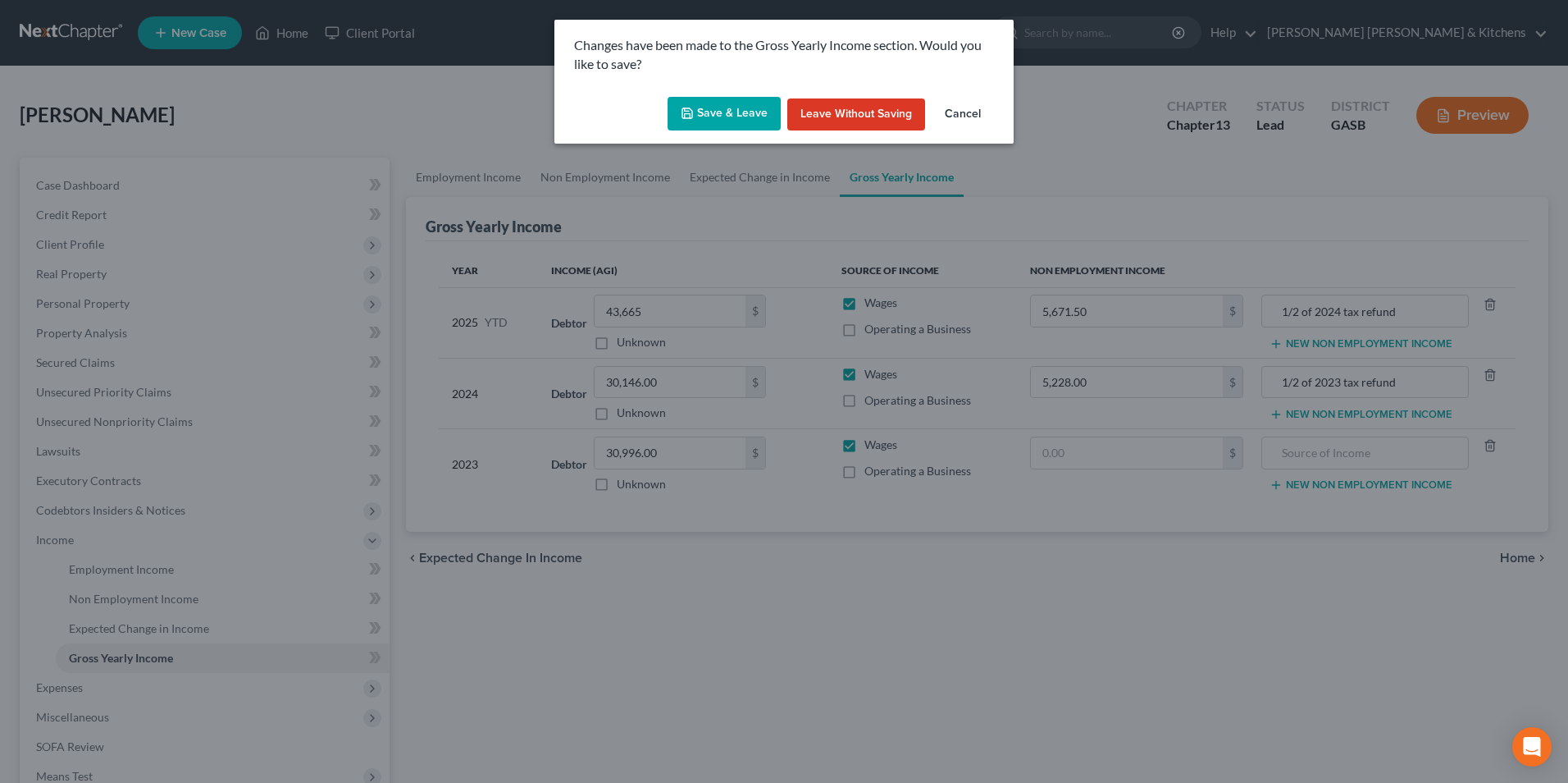
click at [707, 123] on button "Save & Leave" at bounding box center [724, 114] width 114 height 34
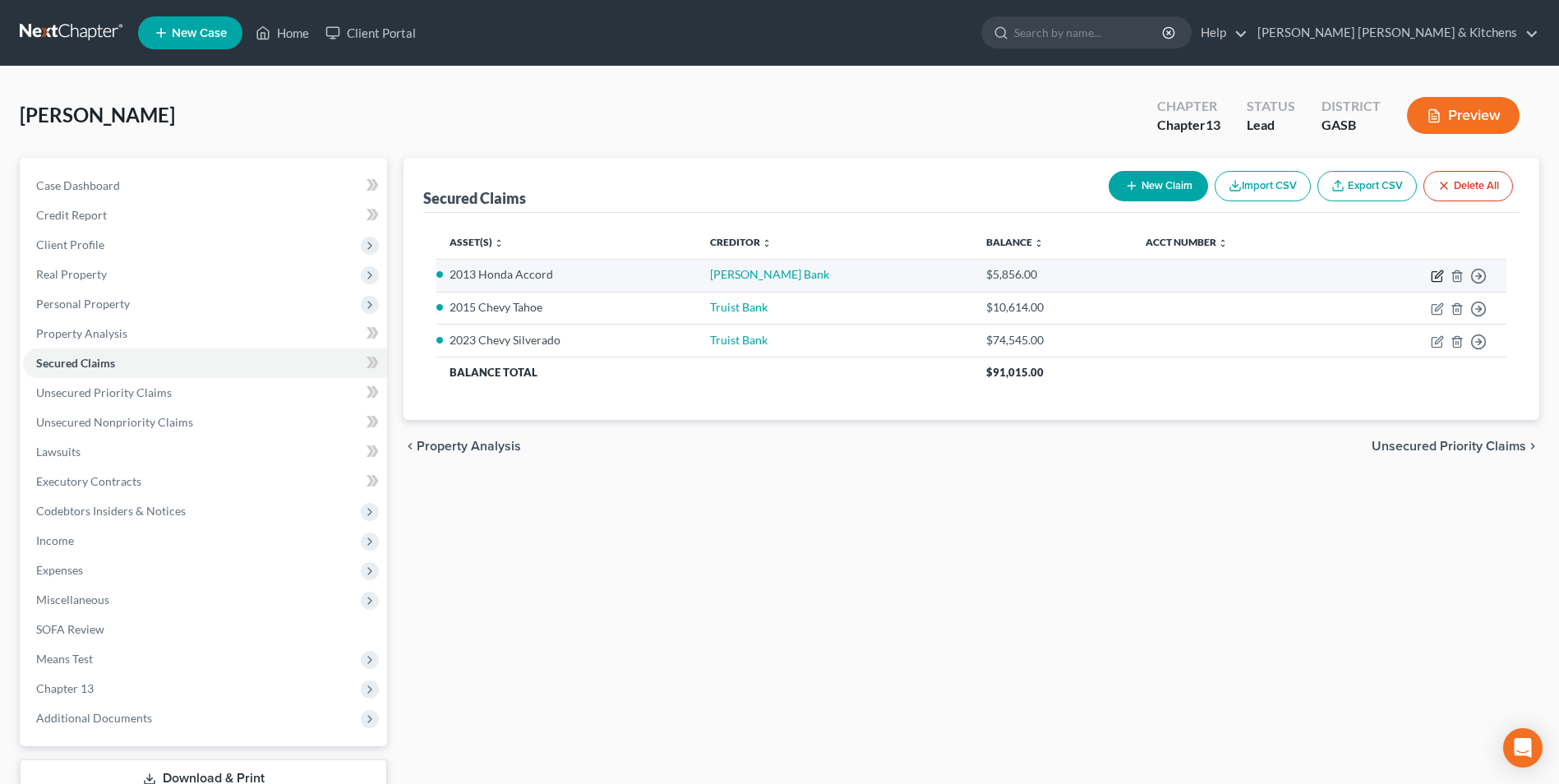
click at [1437, 278] on icon "button" at bounding box center [1438, 274] width 8 height 8
select select "0"
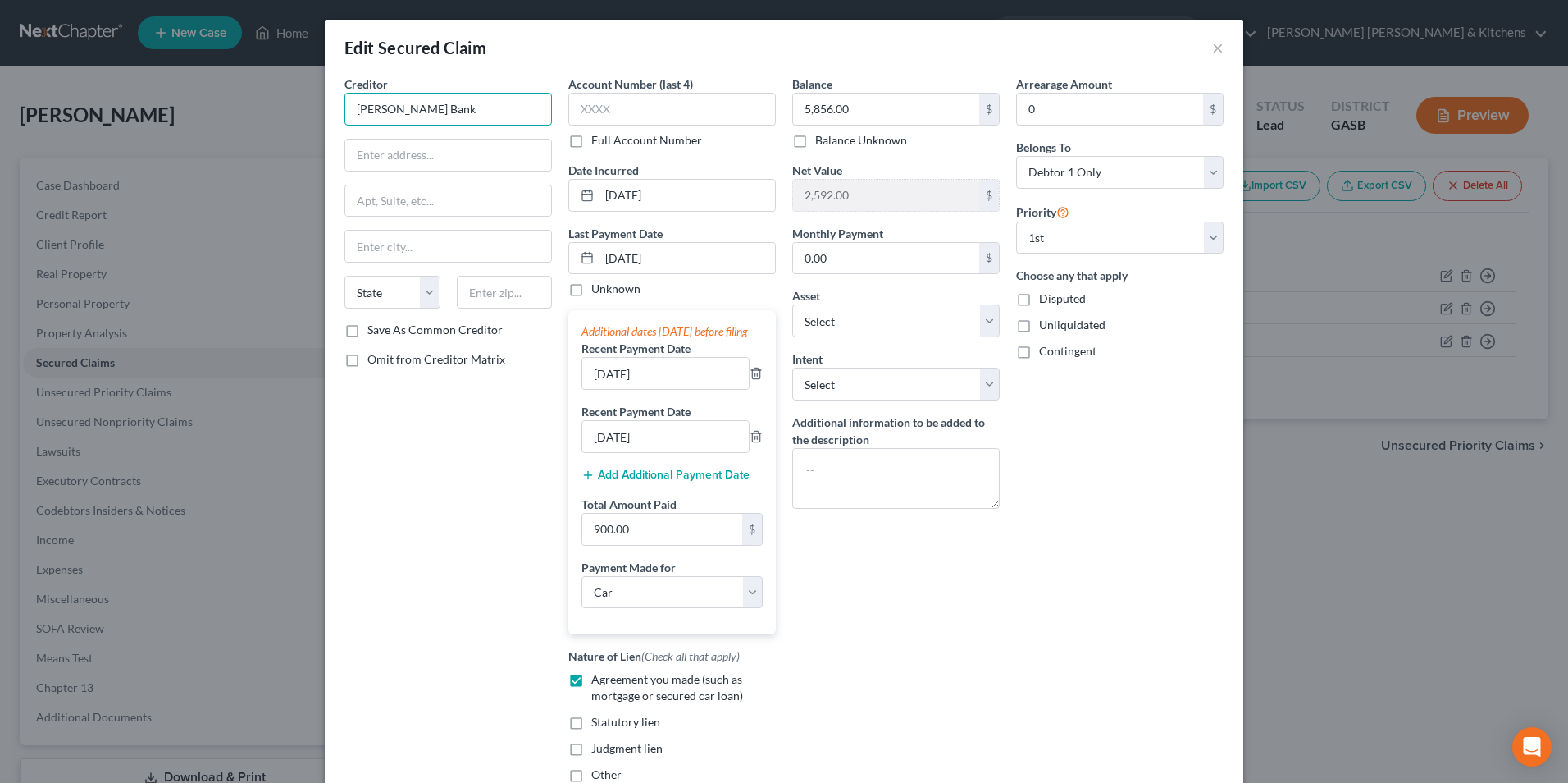
click at [445, 104] on input "Durden Bank" at bounding box center [448, 109] width 207 height 32
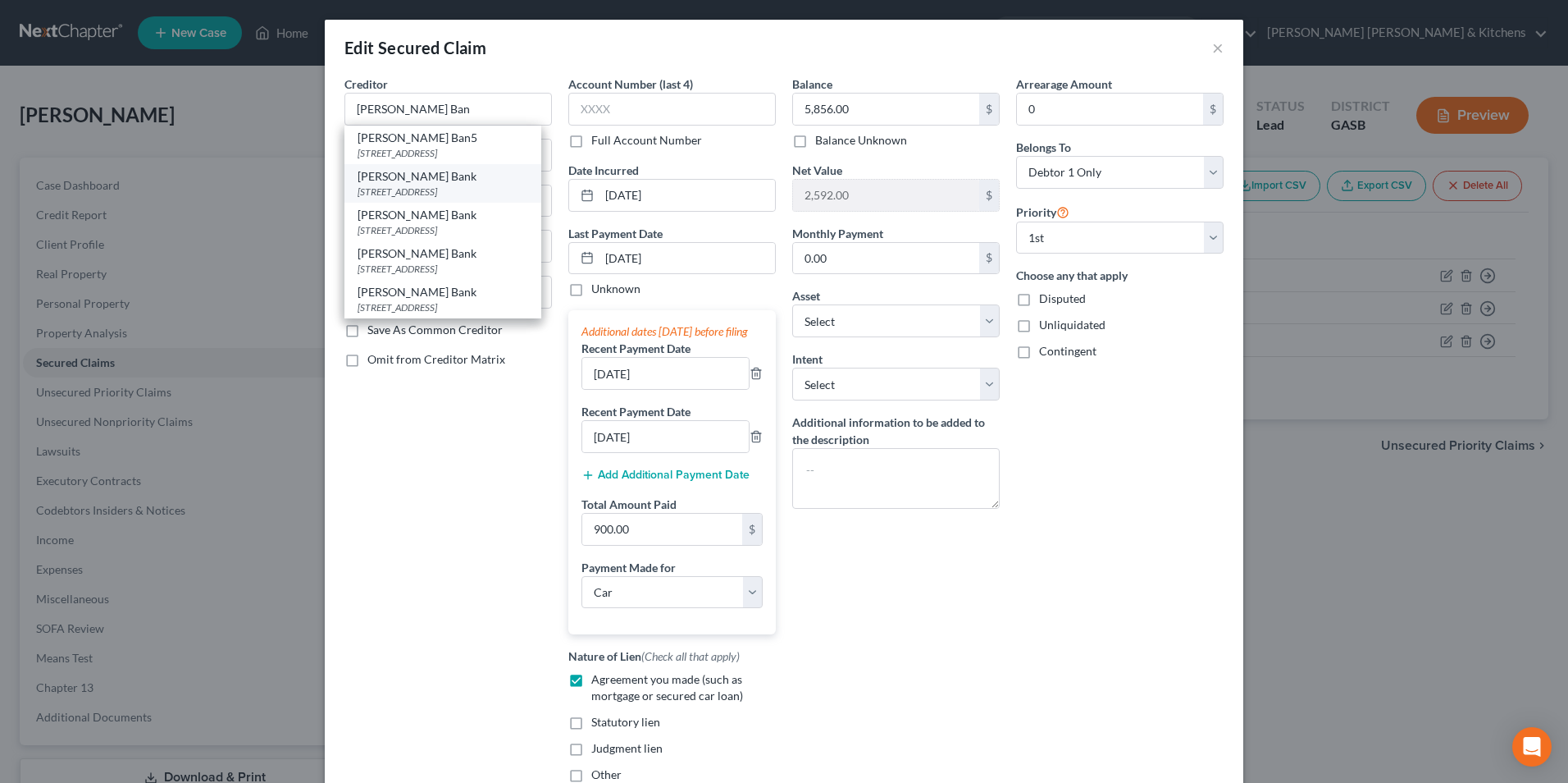
click at [437, 186] on div "111 Railroad Avenue, Twin City, GA 30471" at bounding box center [443, 191] width 171 height 14
type input "Durden Bank"
type input "111 Railroad Avenue"
type input "Twin City"
select select "10"
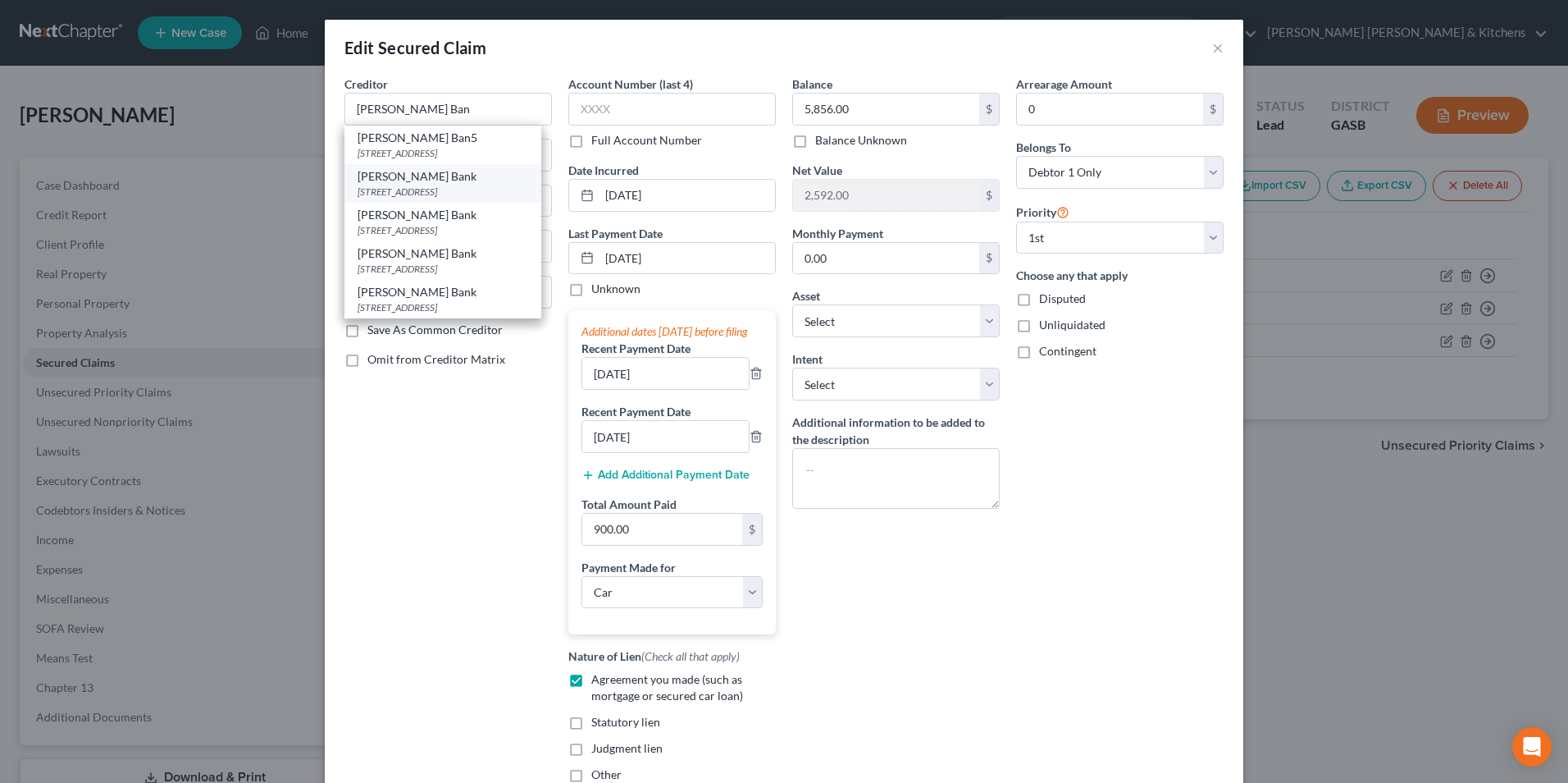
type input "30471"
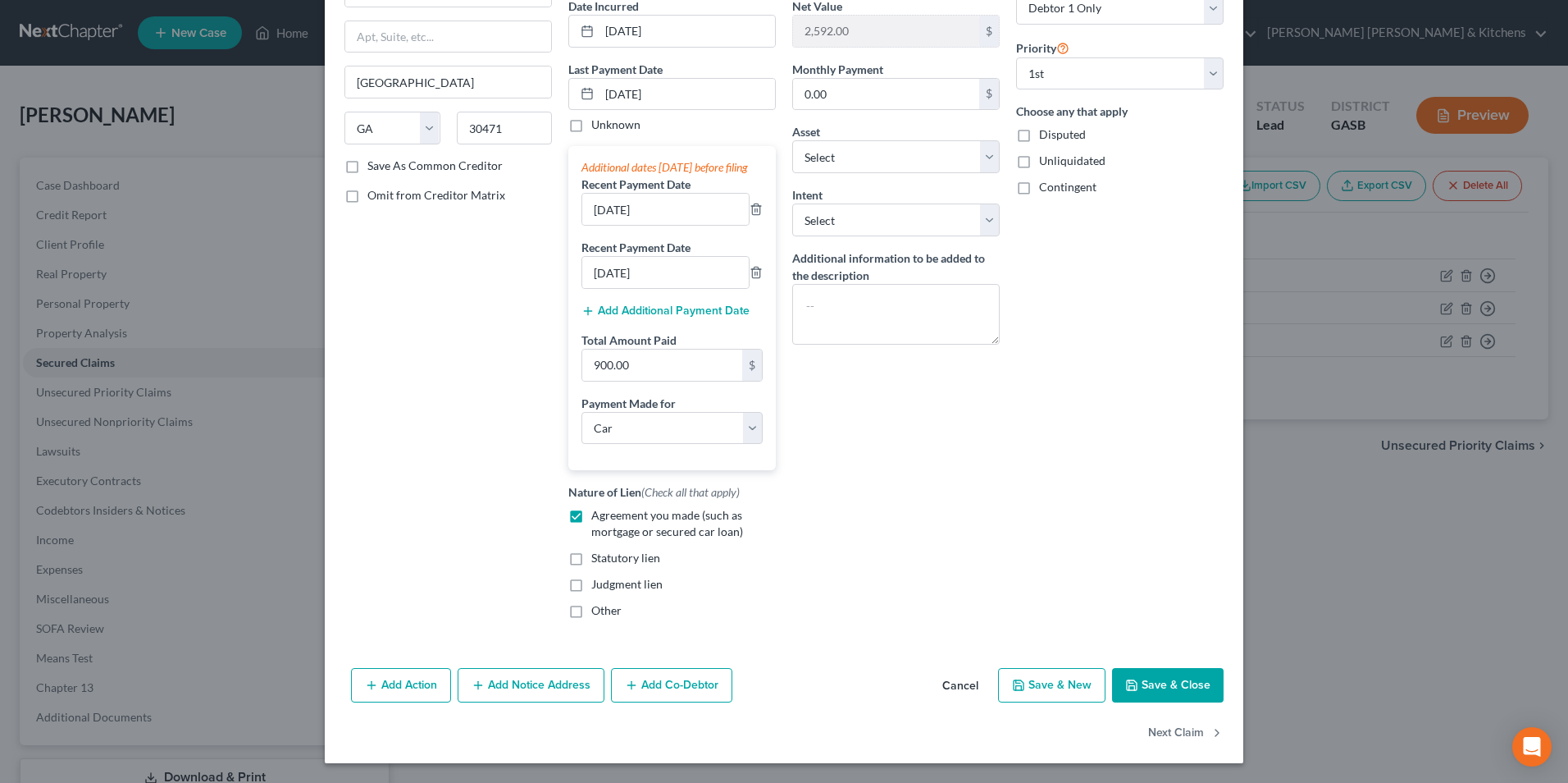
scroll to position [180, 0]
click at [1035, 678] on button "Save & New" at bounding box center [1052, 685] width 108 height 34
select select "0"
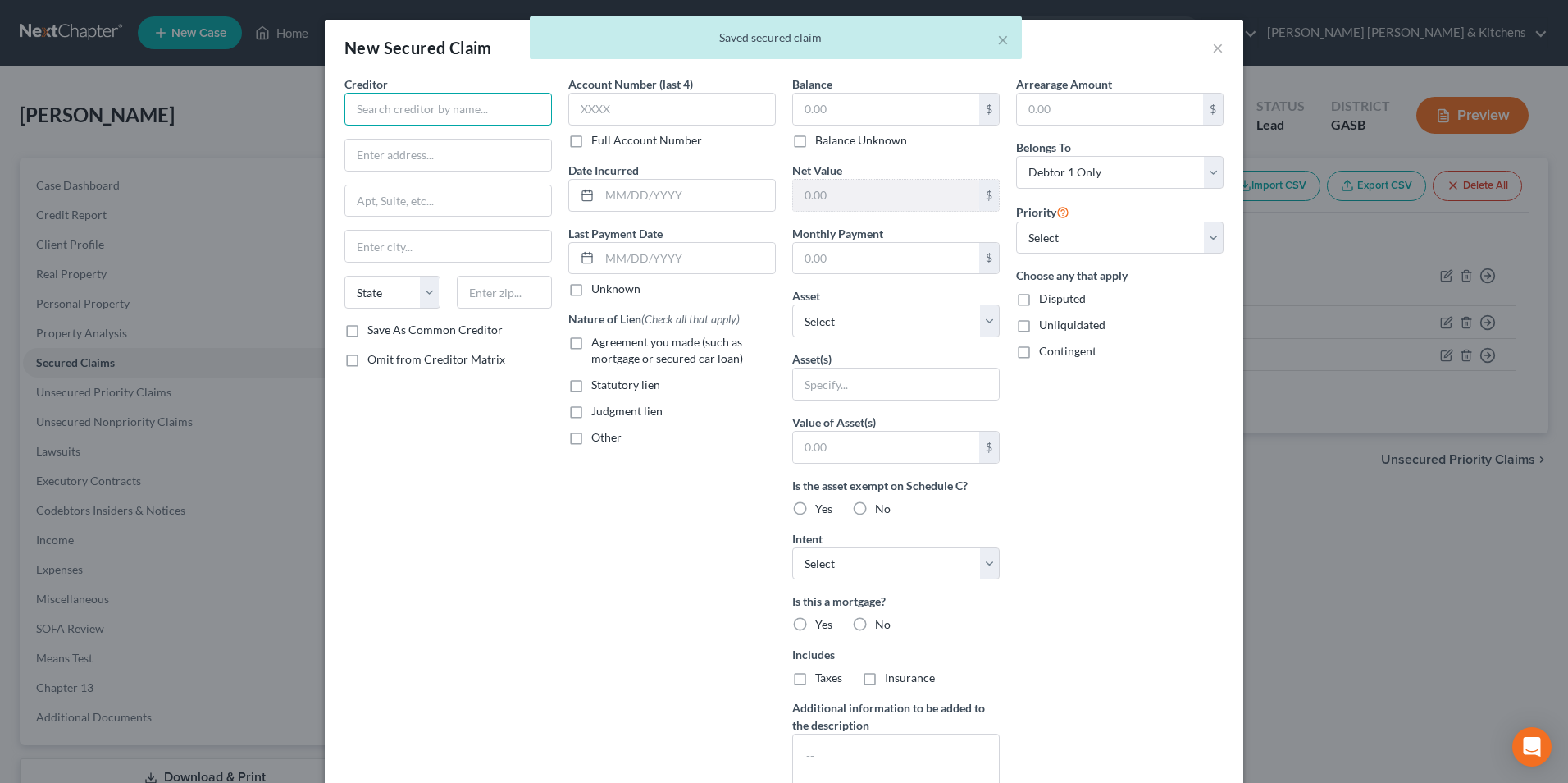
click at [370, 107] on input "text" at bounding box center [448, 109] width 207 height 32
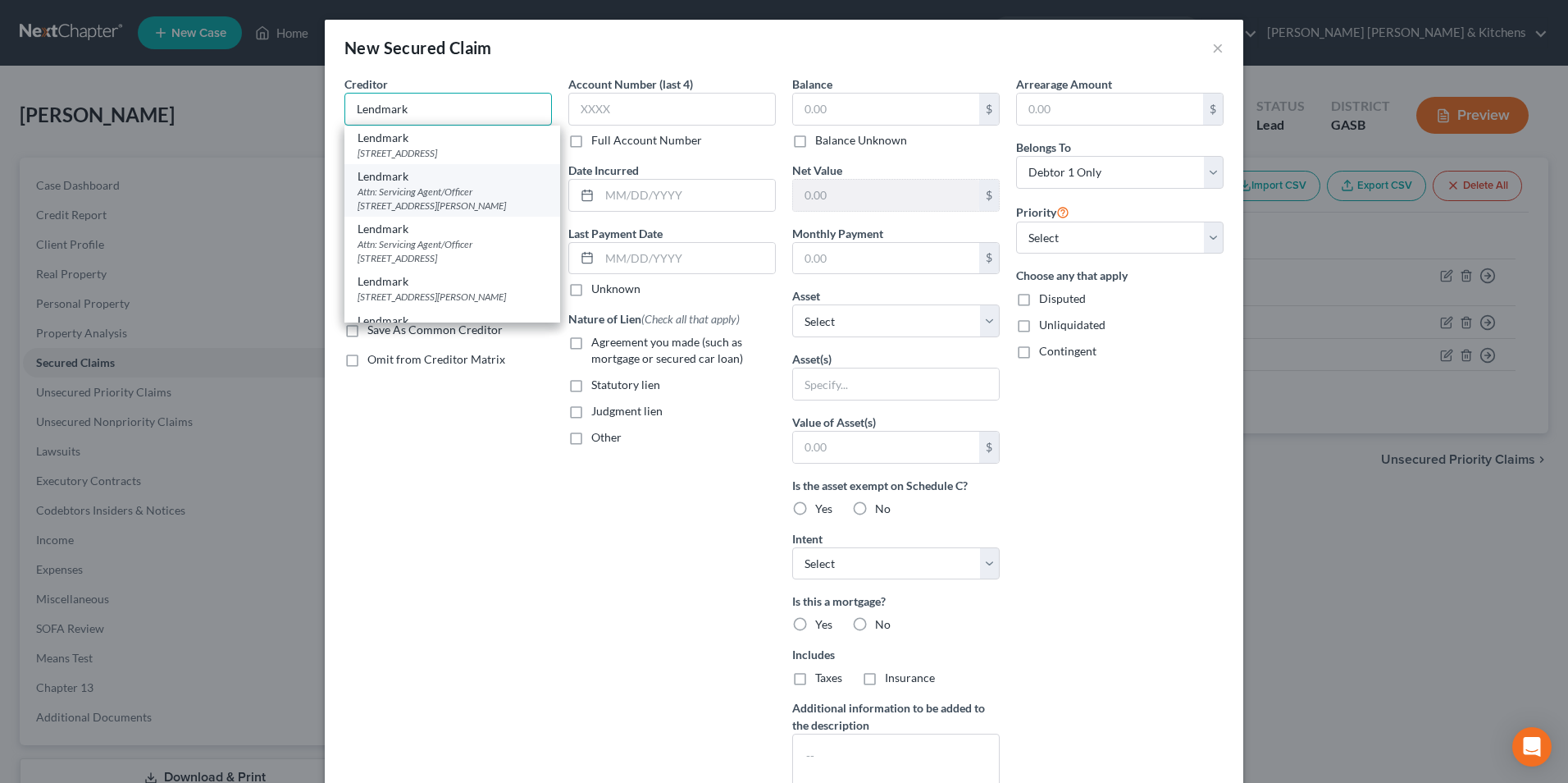
type input "Lendmark"
click at [449, 199] on div "Attn: Servicing Agent/Officer 2118 Usher Street, Ste 200, Conyers, GA 30094" at bounding box center [452, 198] width 189 height 28
type input "Attn: Servicing Agent/Officer"
type input "2118 Usher Street, Ste 200"
type input "Conyers"
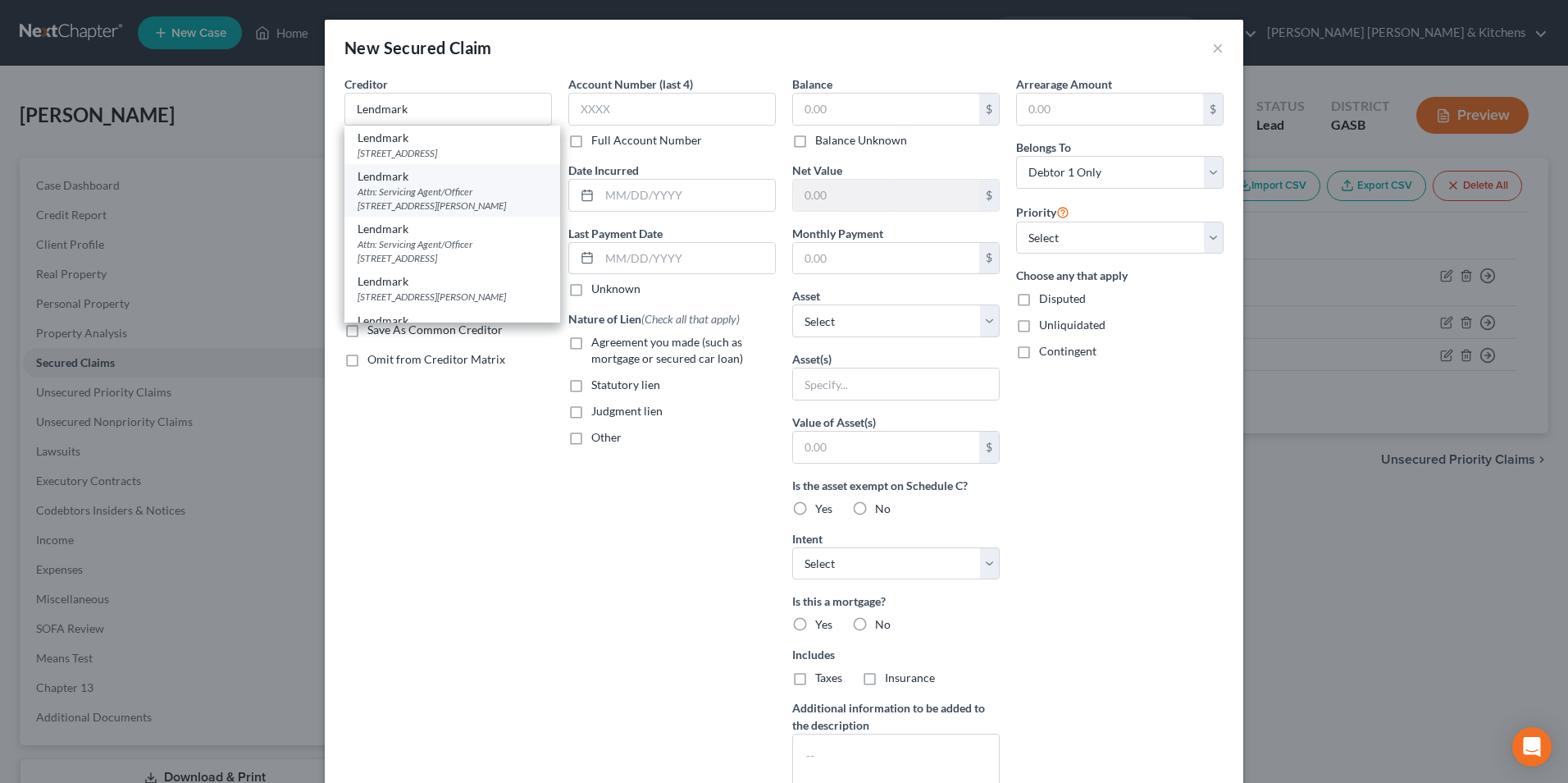
select select "10"
type input "30094"
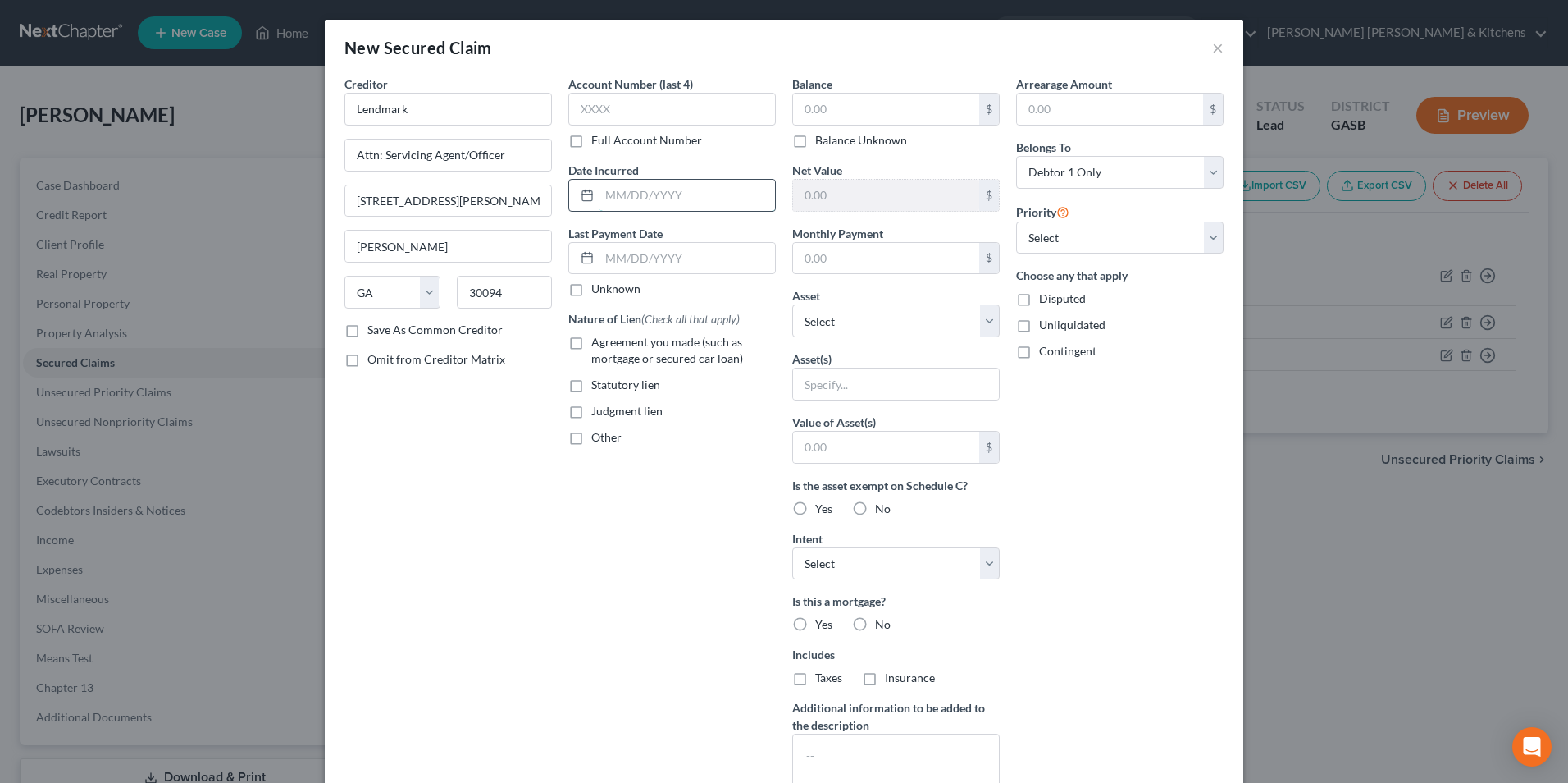
click at [624, 199] on input "text" at bounding box center [687, 195] width 176 height 32
type input "2022"
click at [592, 340] on label "Agreement you made (such as mortgage or secured car loan)" at bounding box center [684, 350] width 184 height 32
click at [597, 340] on input "Agreement you made (such as mortgage or secured car loan)" at bounding box center [603, 339] width 10 height 10
checkbox input "true"
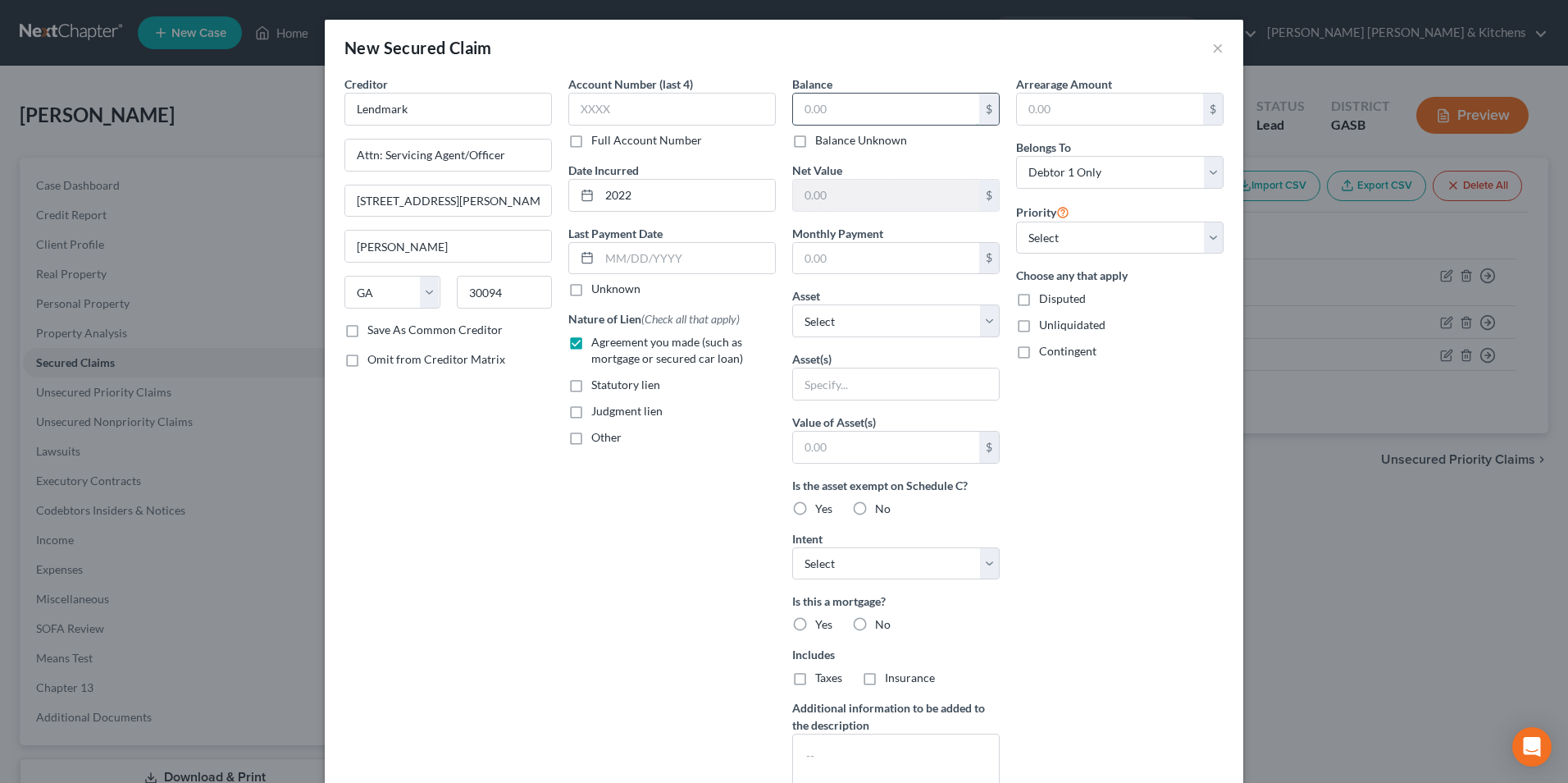
click at [825, 108] on input "text" at bounding box center [886, 109] width 186 height 32
type input "3,756"
click at [827, 382] on input "text" at bounding box center [895, 383] width 206 height 32
type input "personal property"
click at [846, 449] on input "text" at bounding box center [886, 447] width 186 height 32
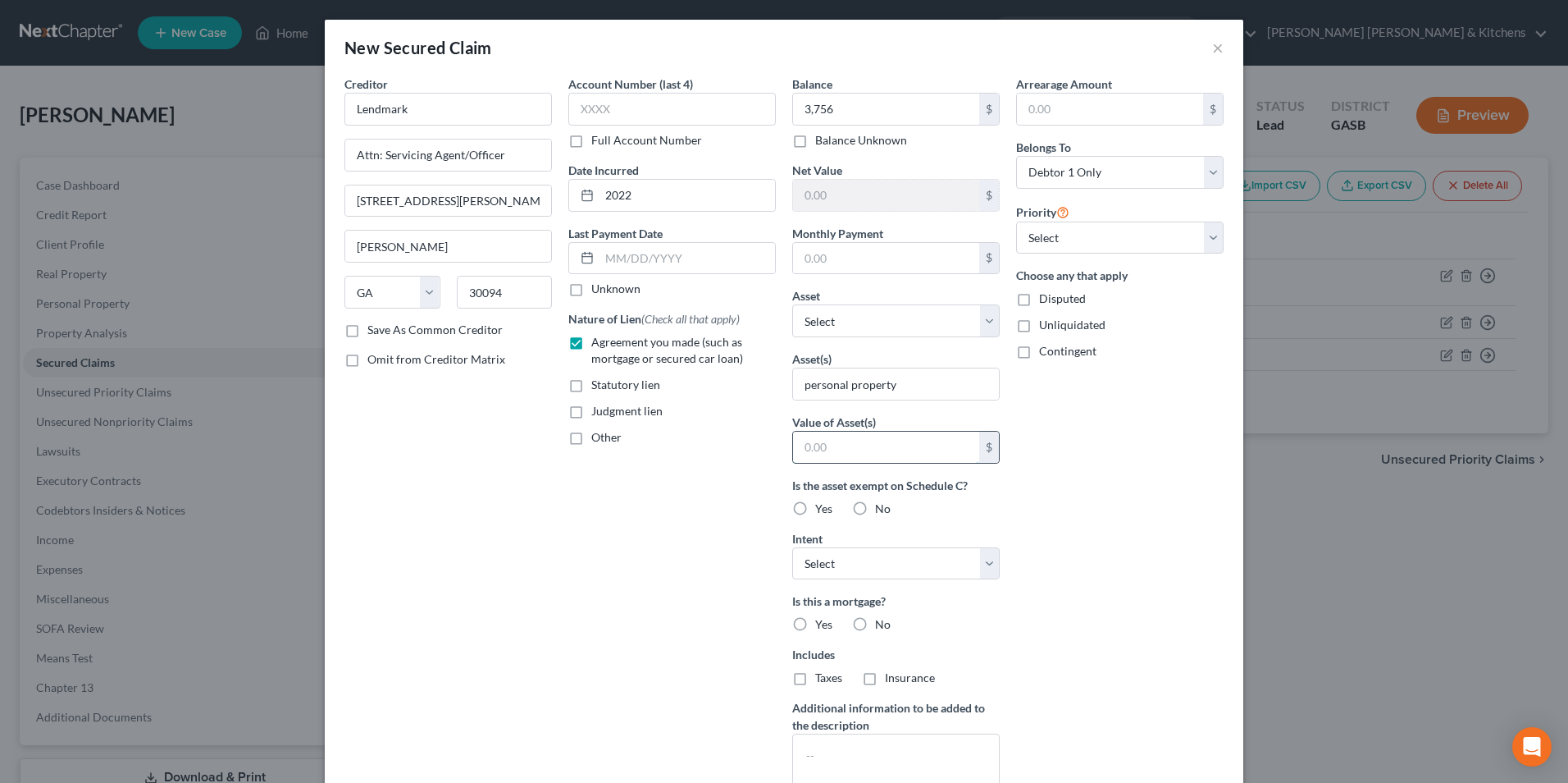
type input "1.00"
click at [1039, 304] on label "Disputed" at bounding box center [1062, 298] width 47 height 16
click at [1046, 301] on input "Disputed" at bounding box center [1051, 295] width 10 height 10
checkbox input "true"
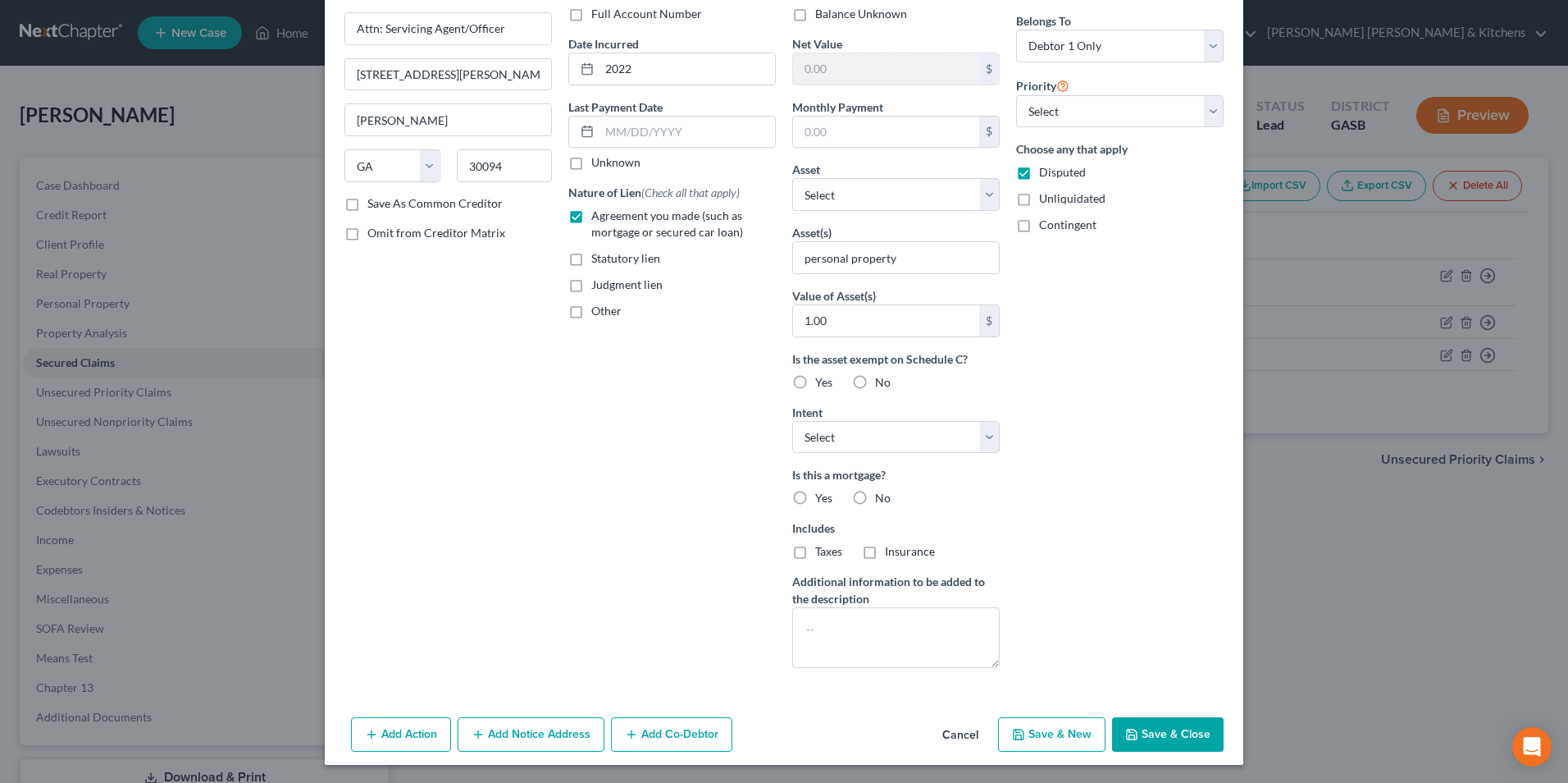
scroll to position [128, 0]
click at [1062, 733] on button "Save & New" at bounding box center [1052, 733] width 108 height 34
select select "0"
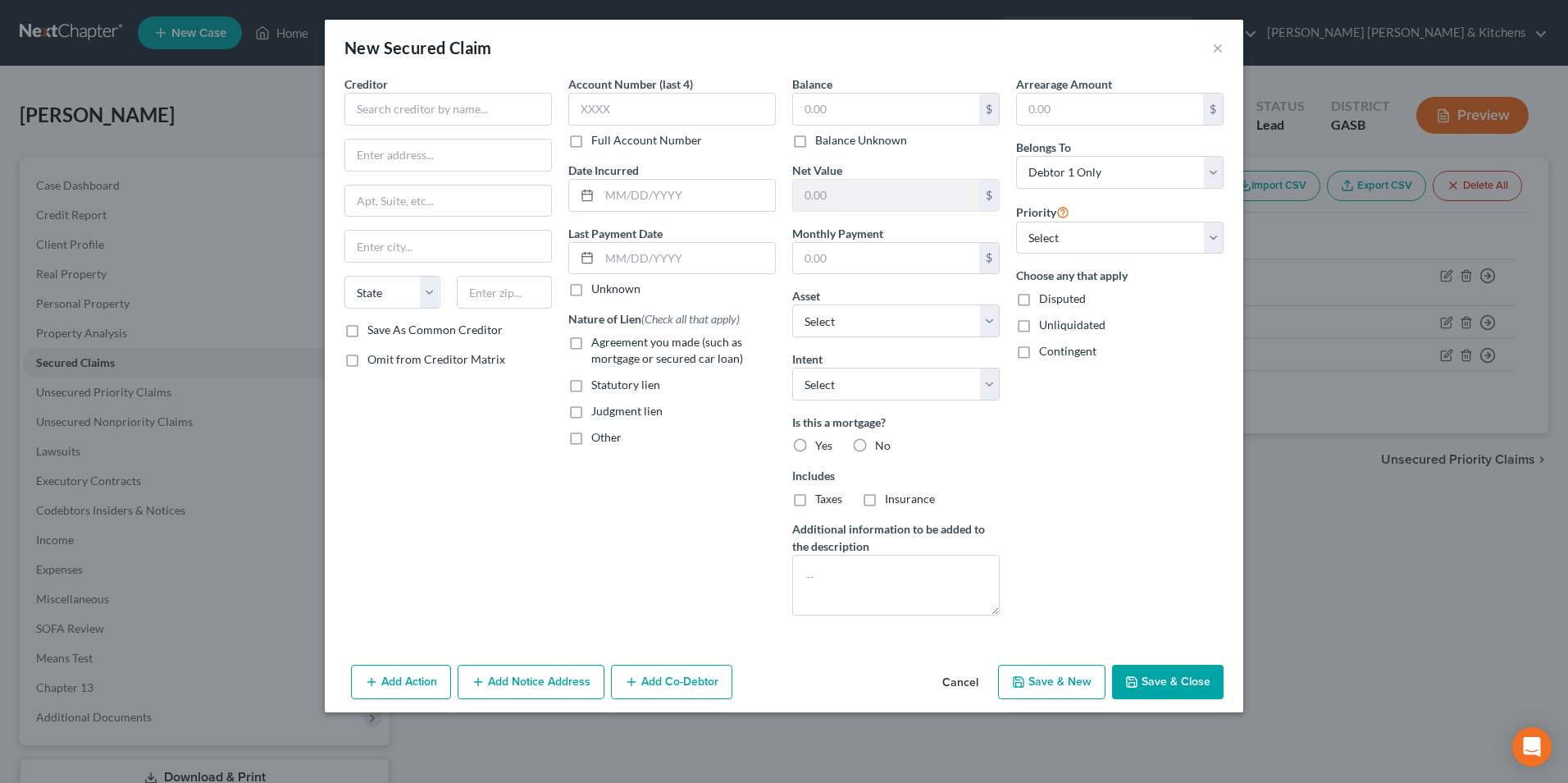
scroll to position [0, 0]
click at [429, 124] on input "text" at bounding box center [448, 109] width 207 height 32
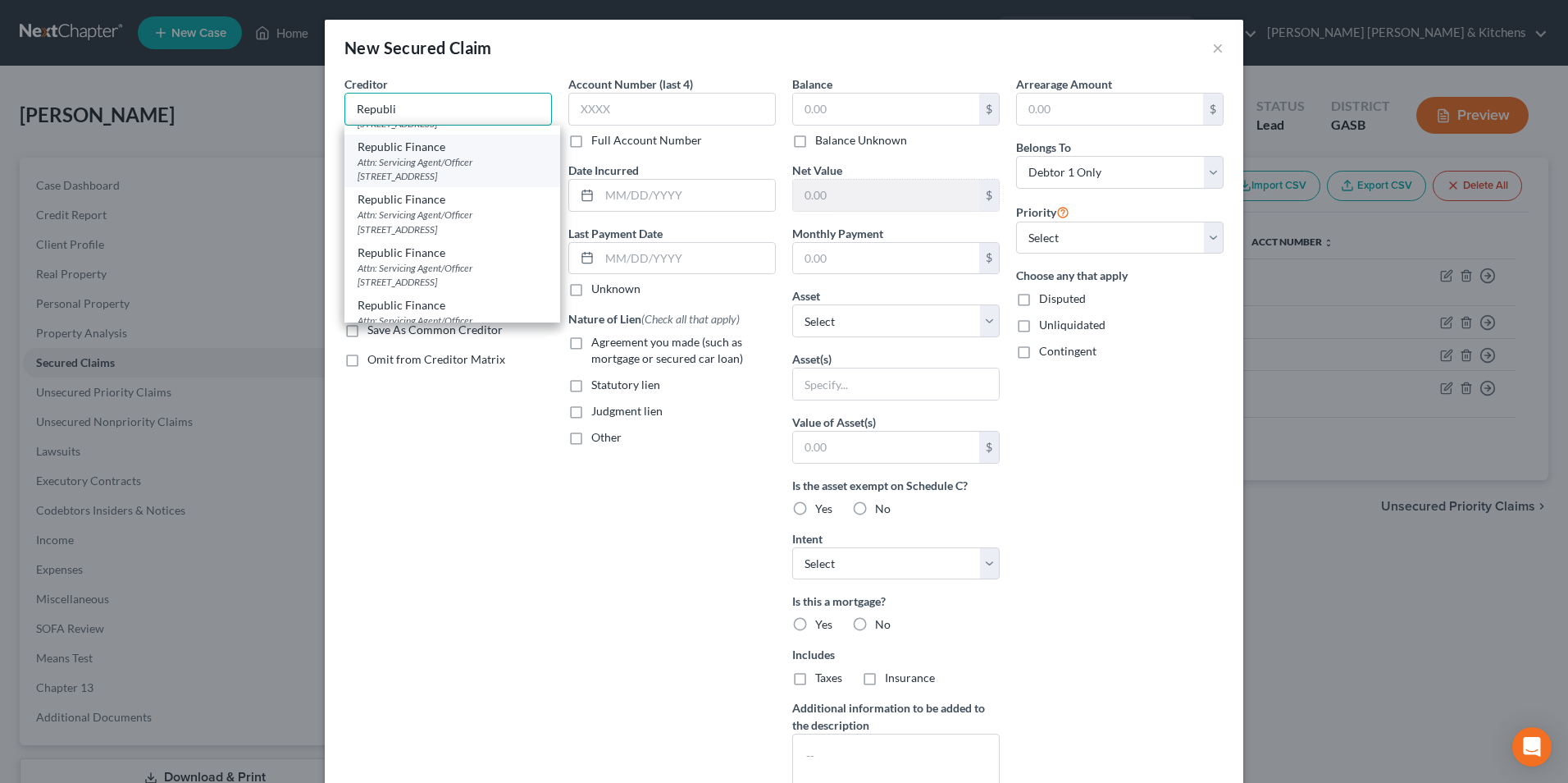
scroll to position [164, 0]
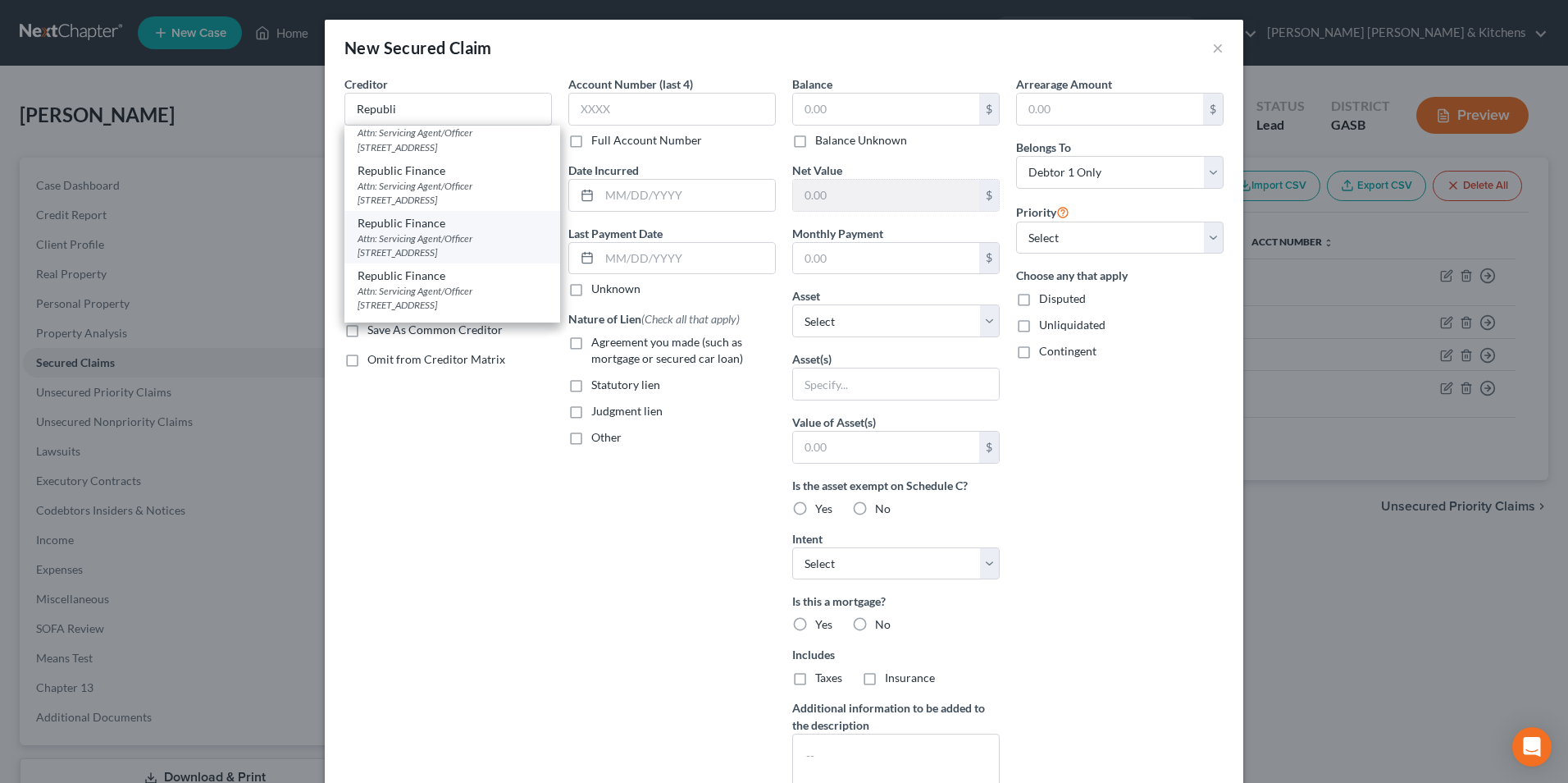
click at [498, 260] on div "Attn: Servicing Agent/Officer 282 Tower Road, Ponchatoula, LA 70454" at bounding box center [452, 245] width 189 height 28
type input "Republic Finance"
type input "Attn: Servicing Agent/Officer"
type input "282 Tower Road"
type input "Ponchatoula"
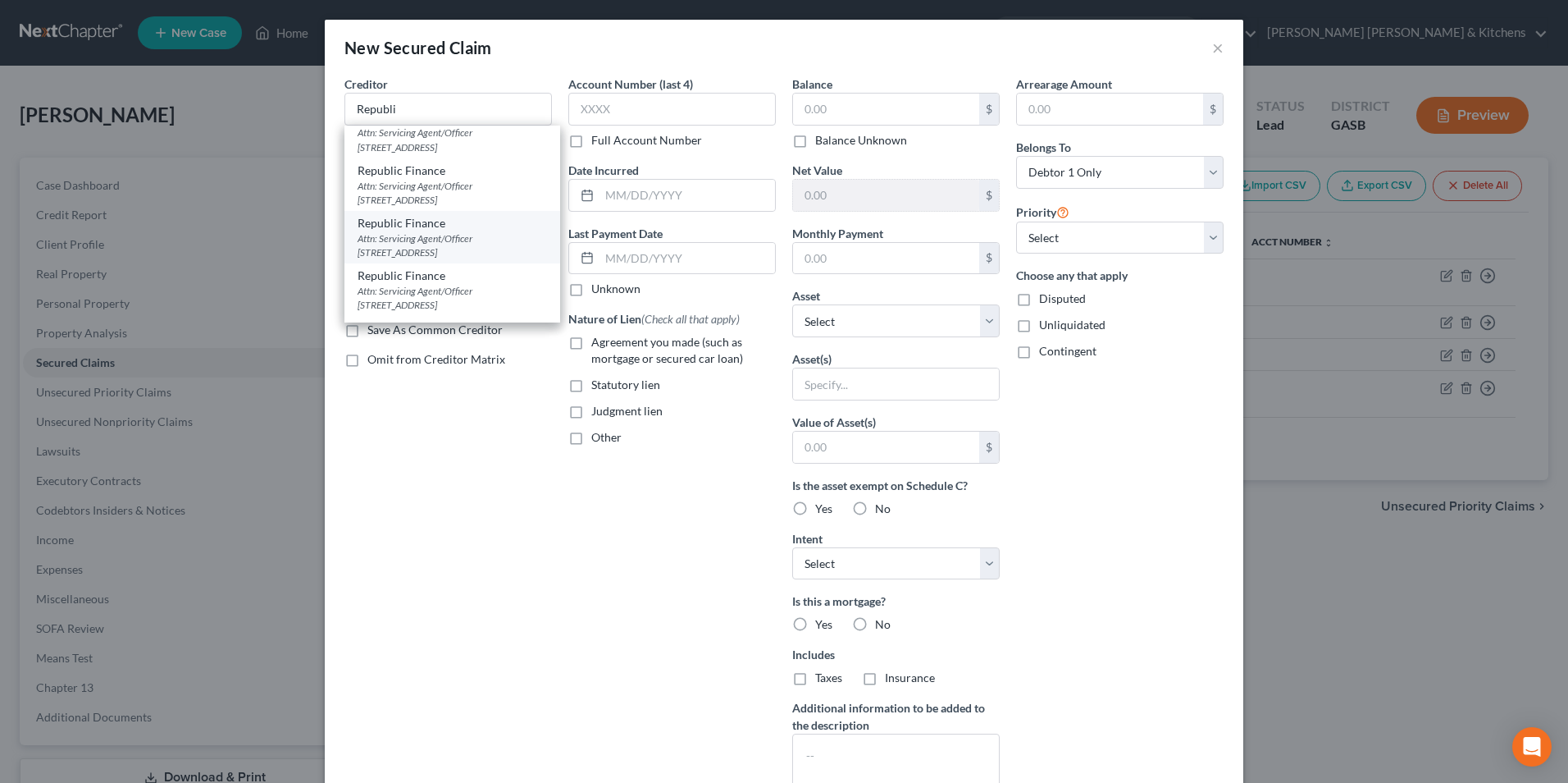
select select "19"
type input "70454"
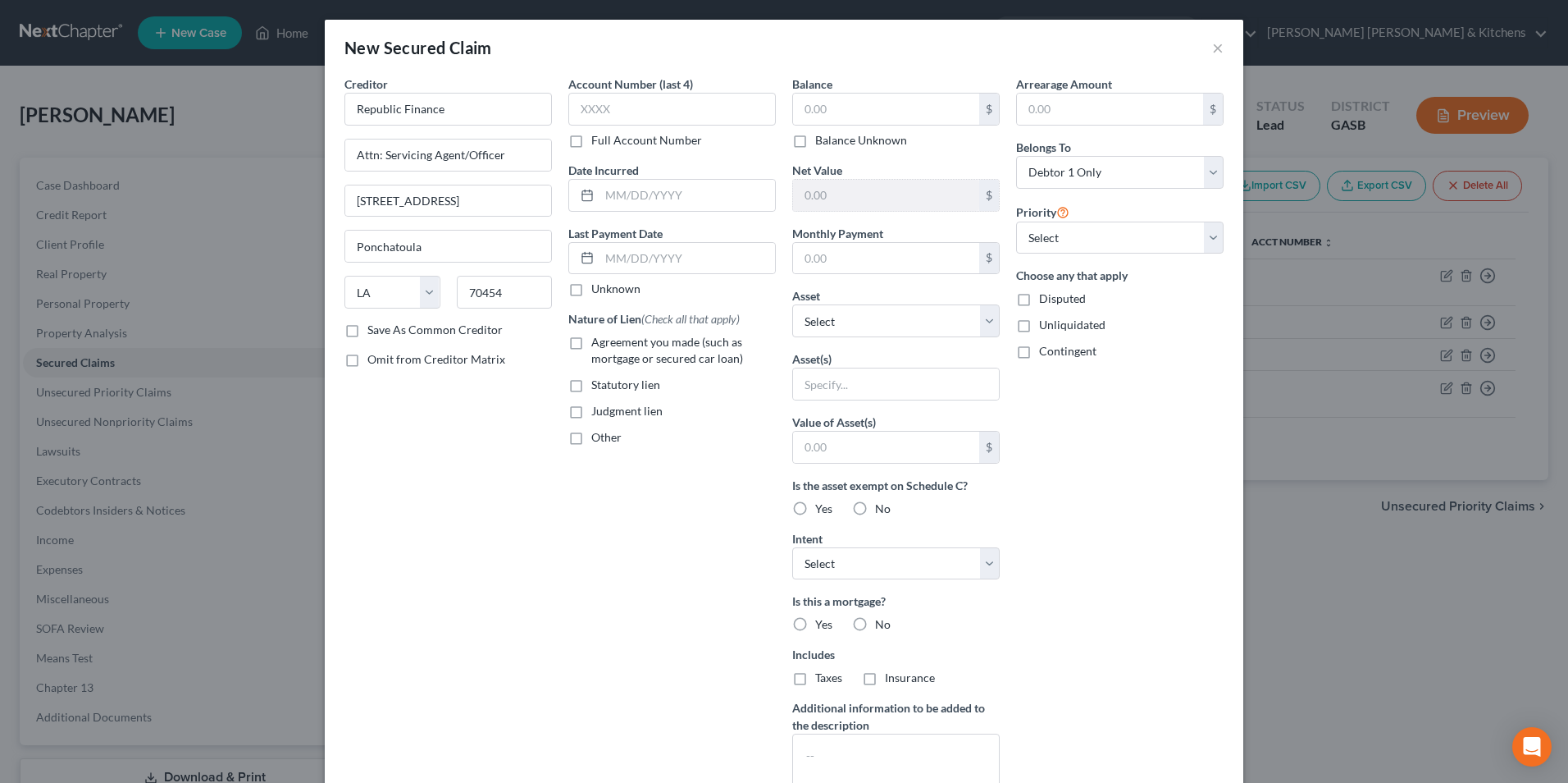
scroll to position [0, 0]
click at [639, 200] on input "text" at bounding box center [687, 195] width 176 height 32
type input "2023"
click at [592, 354] on label "Agreement you made (such as mortgage or secured car loan)" at bounding box center [684, 350] width 184 height 32
click at [597, 345] on input "Agreement you made (such as mortgage or secured car loan)" at bounding box center [603, 339] width 10 height 10
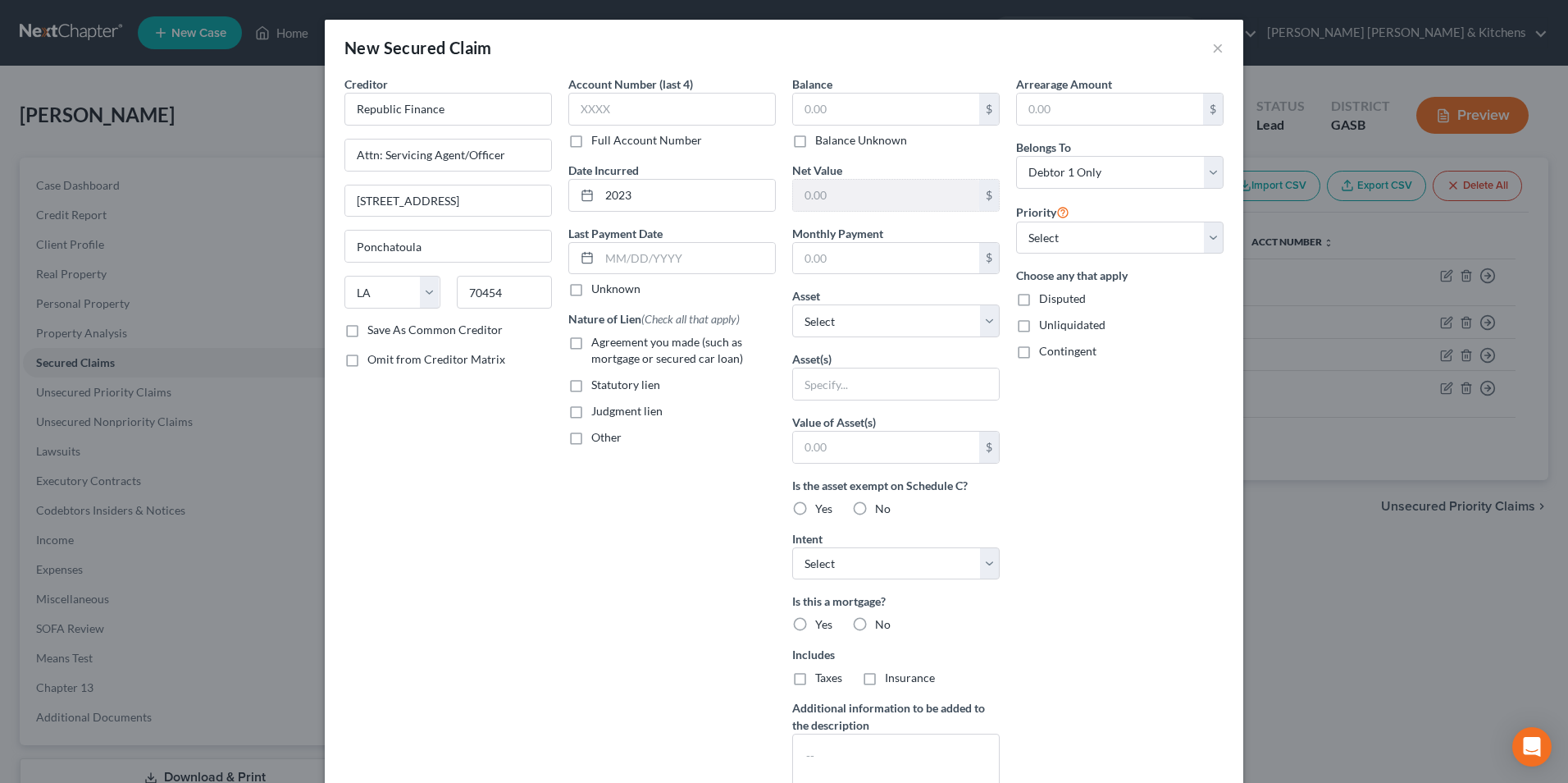
checkbox input "true"
click at [848, 113] on input "text" at bounding box center [886, 109] width 186 height 32
type input "4,385"
click at [840, 387] on input "text" at bounding box center [895, 383] width 206 height 32
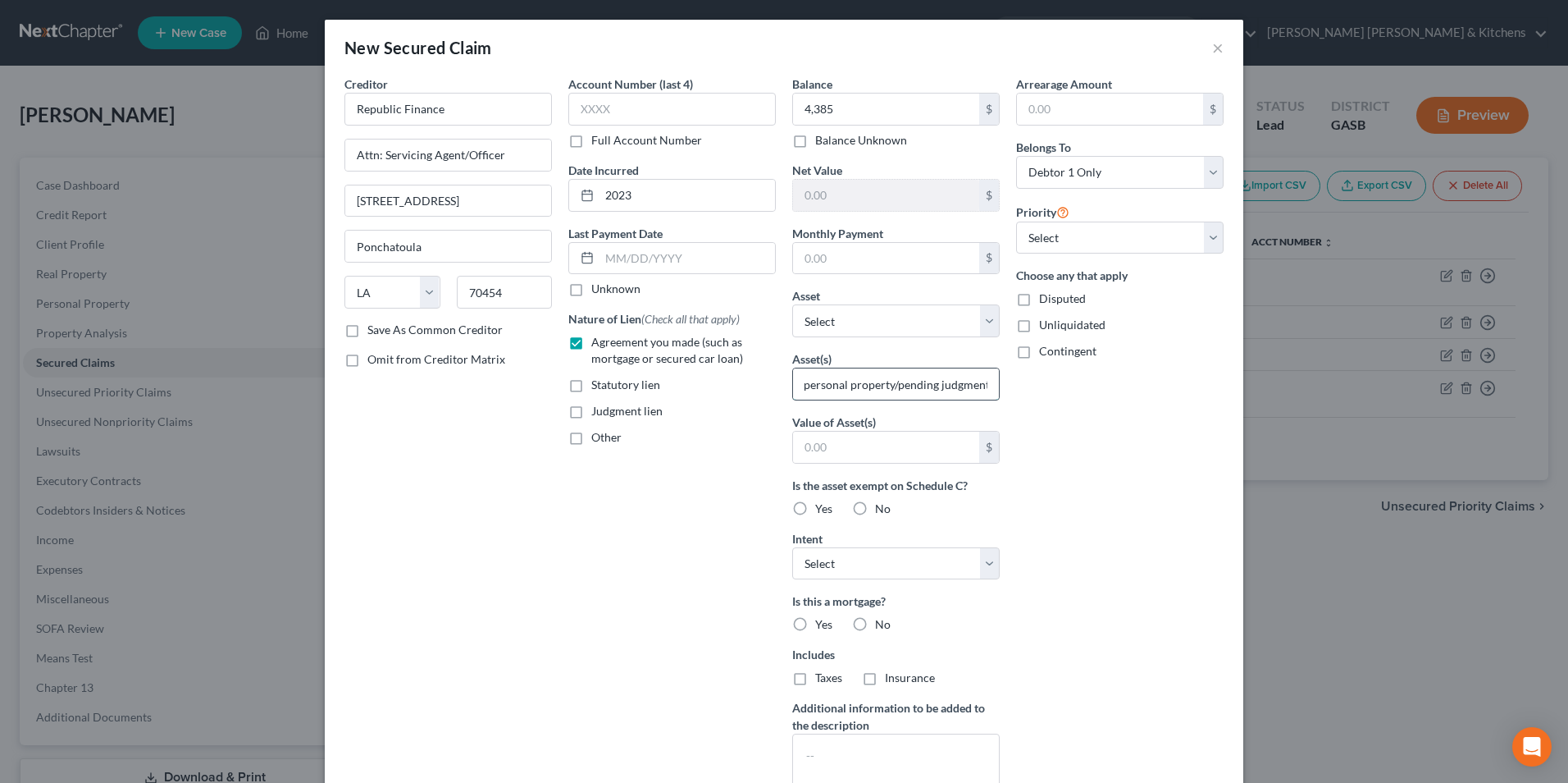
type input "personal property/pending judgment"
type input "1.00"
click at [1039, 305] on label "Disputed" at bounding box center [1062, 298] width 47 height 16
click at [1046, 301] on input "Disputed" at bounding box center [1051, 295] width 10 height 10
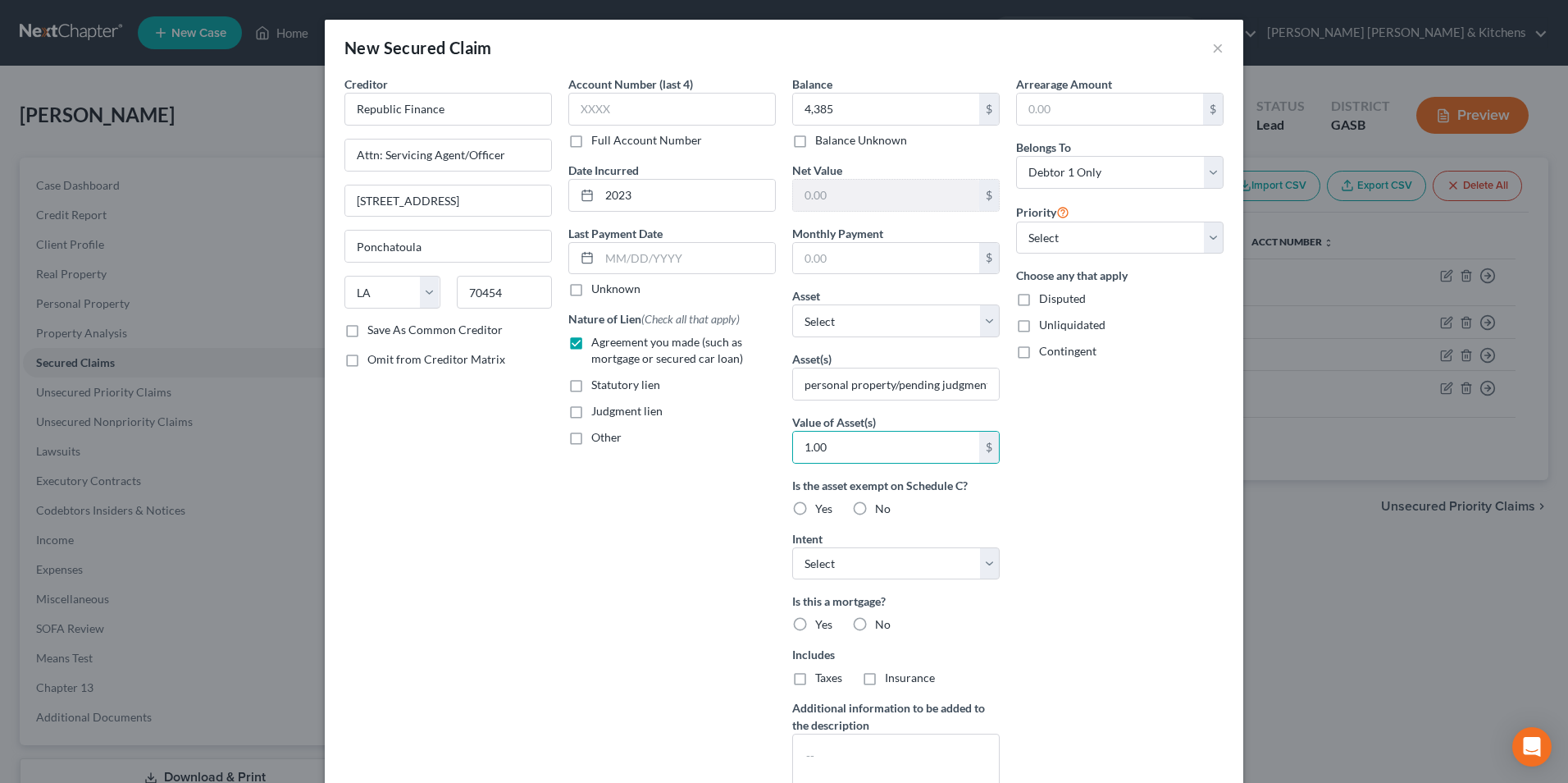
checkbox input "true"
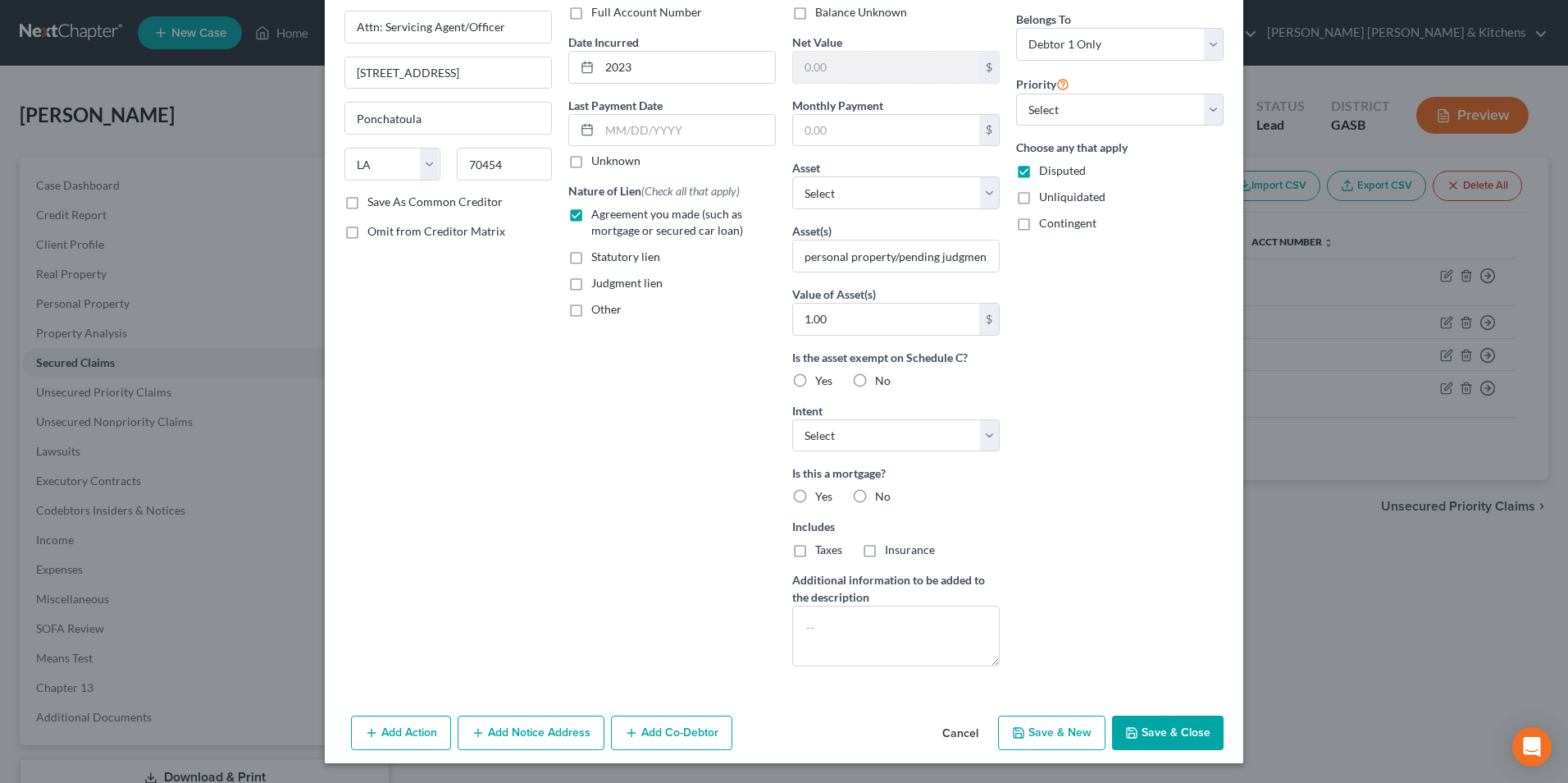
click at [512, 735] on button "Add Notice Address" at bounding box center [531, 733] width 147 height 34
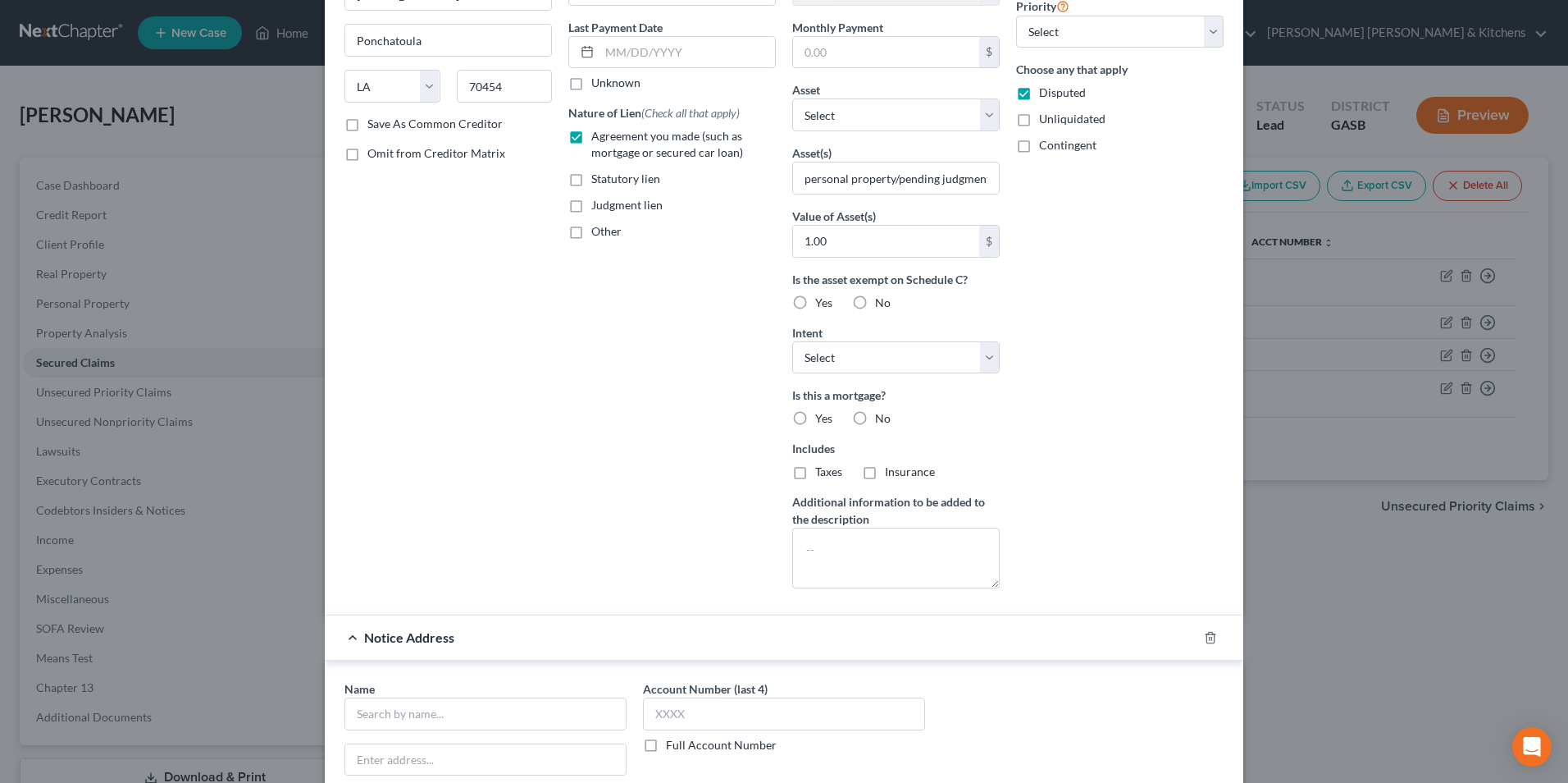
scroll to position [292, 0]
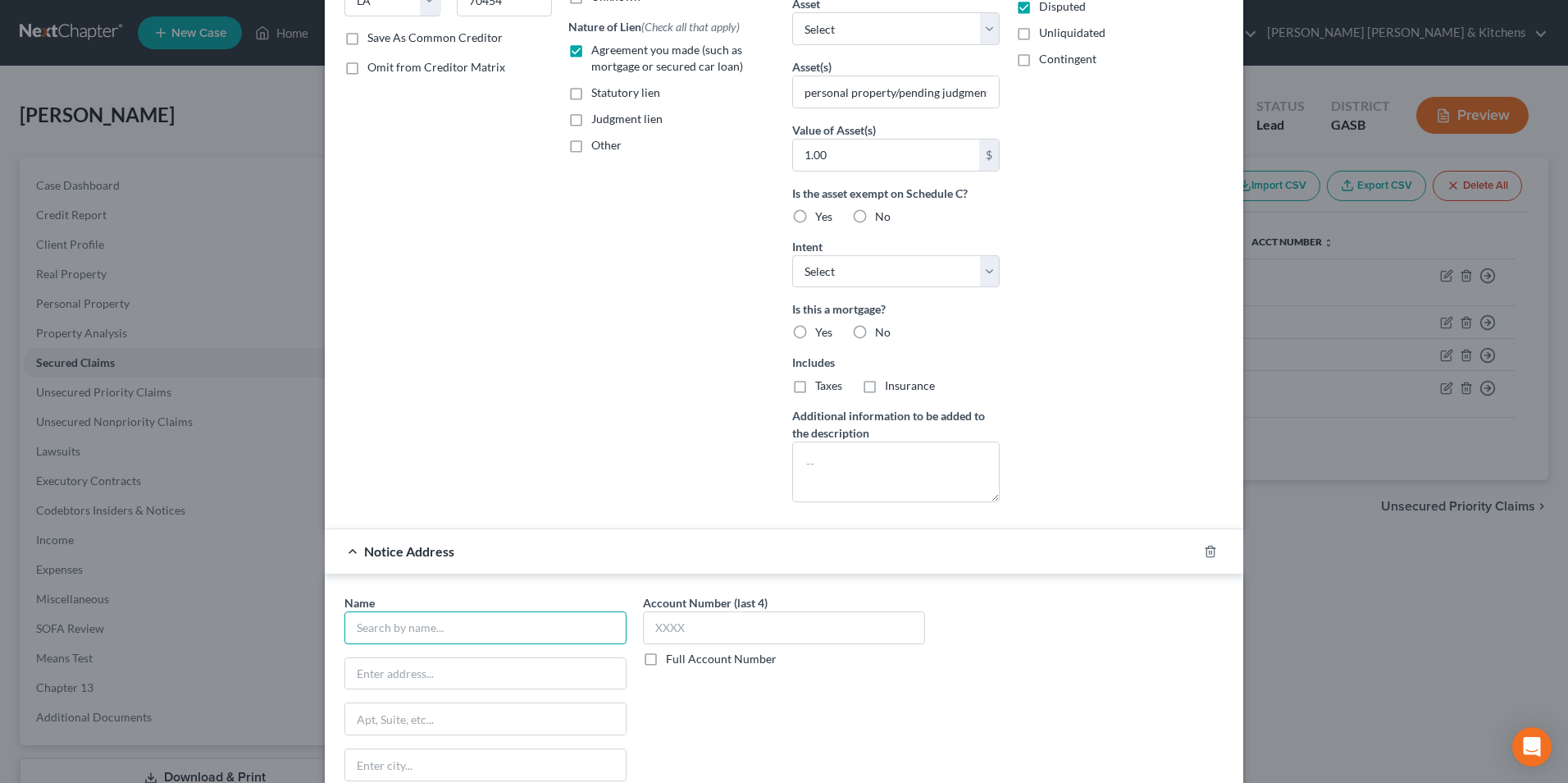
click at [454, 634] on input "text" at bounding box center [486, 628] width 283 height 32
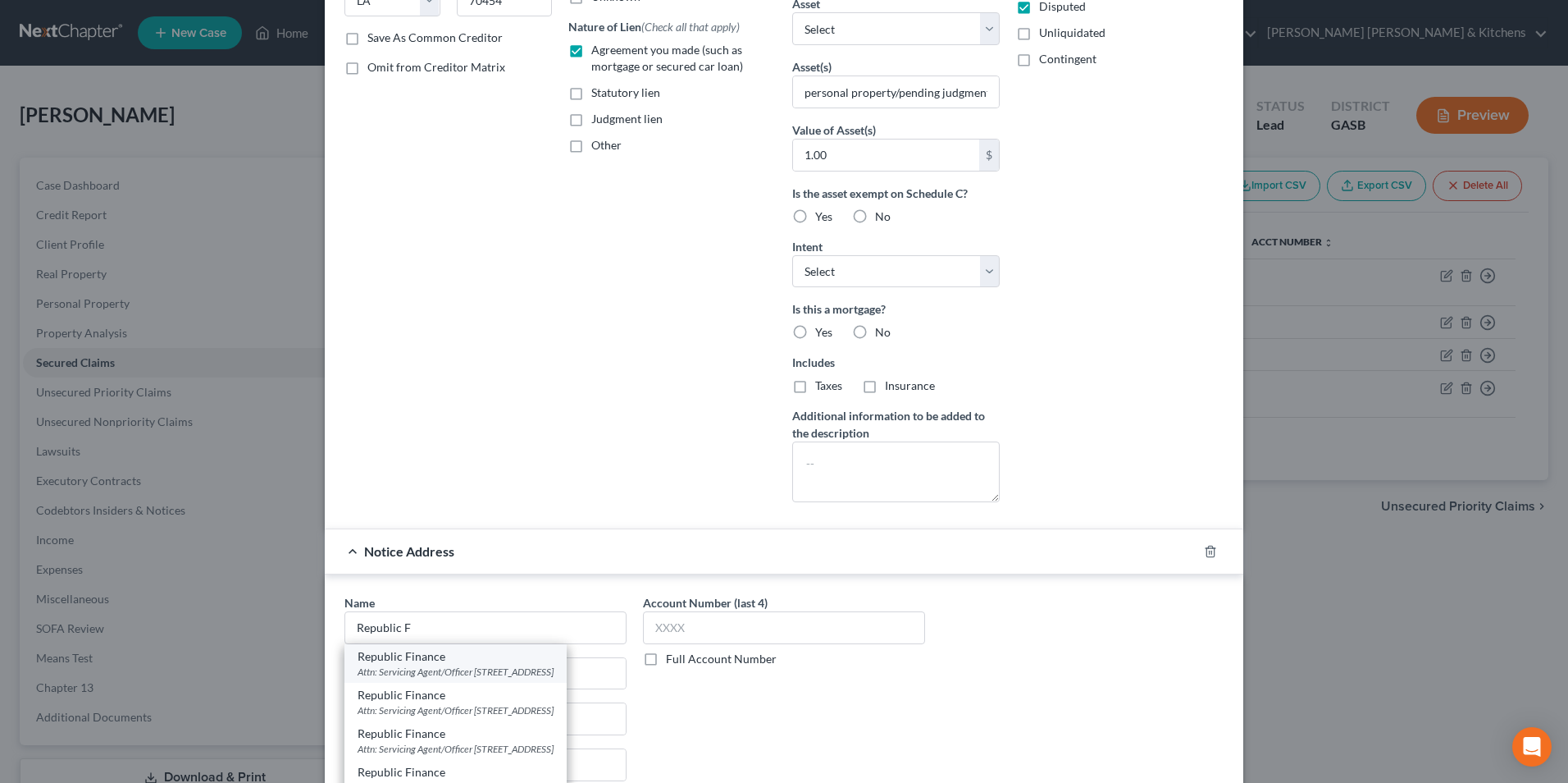
click at [498, 678] on div "Attn: Servicing Agent/Officer 721 South Main St, Ste 2, Statesboro, GA 30458" at bounding box center [456, 671] width 196 height 14
type input "Republic Finance"
type input "Attn: Servicing Agent/Officer"
type input "721 South Main St, Ste 2"
type input "Statesboro"
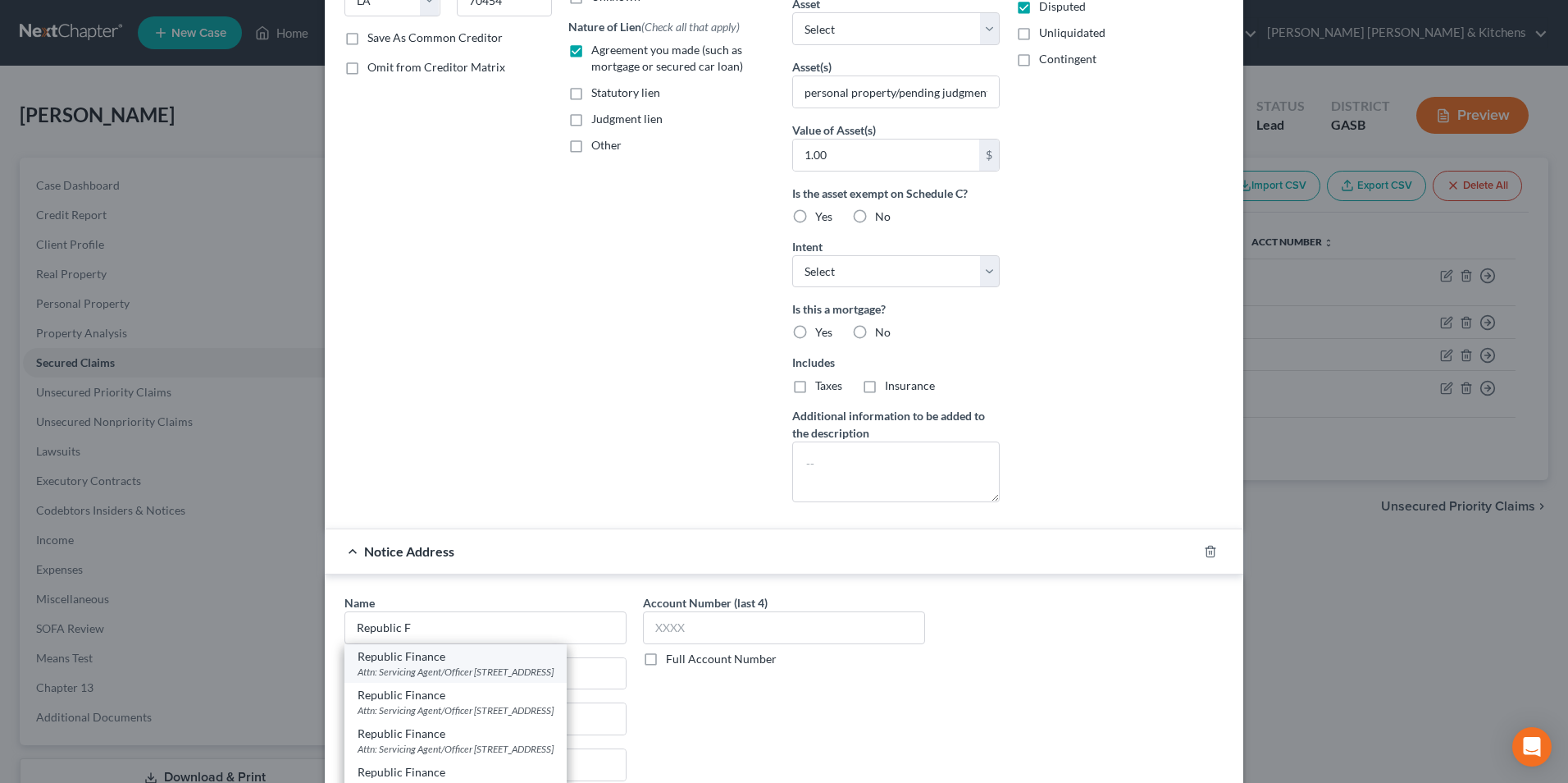
select select "10"
type input "30458"
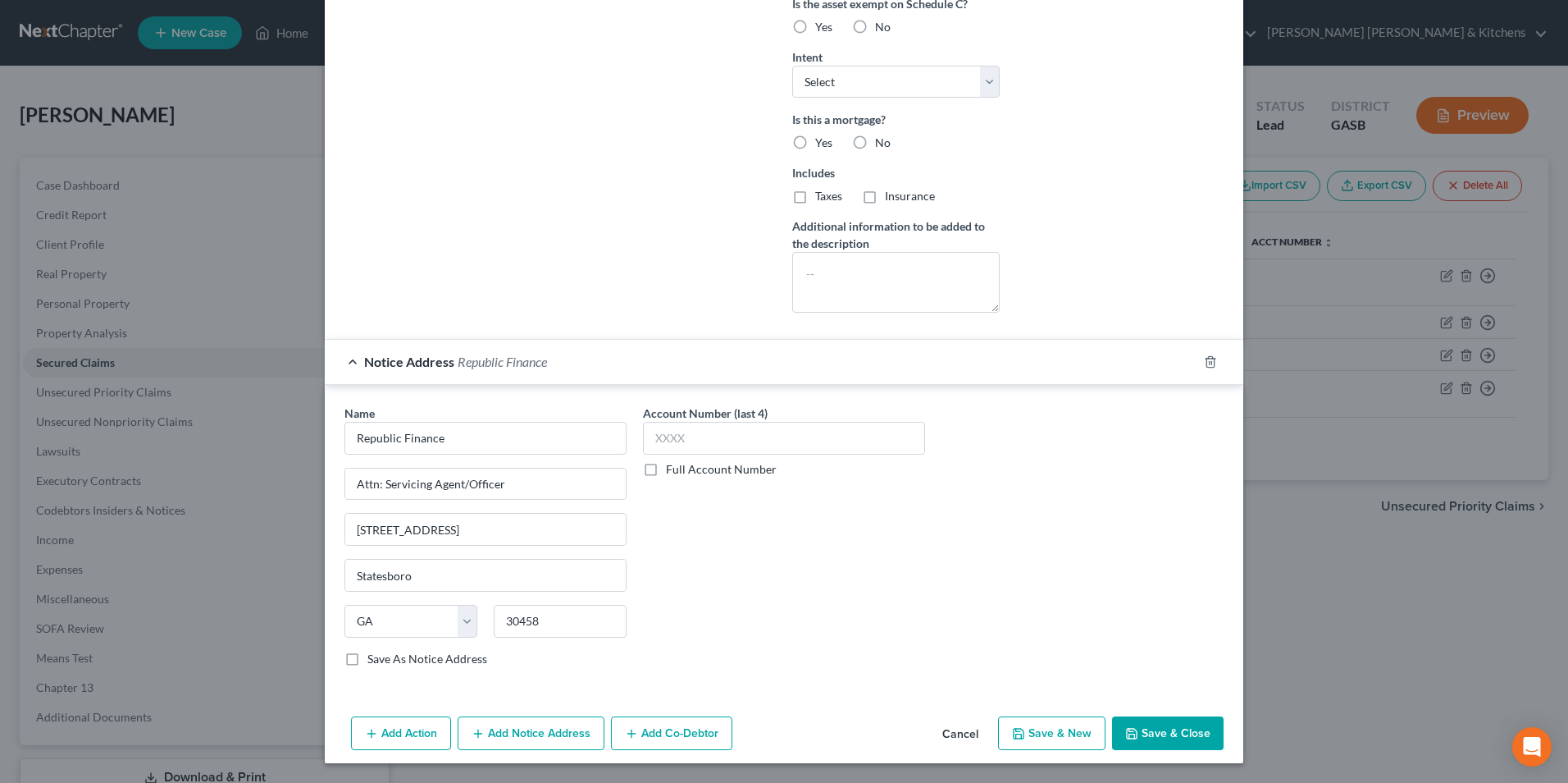
click at [1192, 744] on button "Save & Close" at bounding box center [1168, 733] width 112 height 34
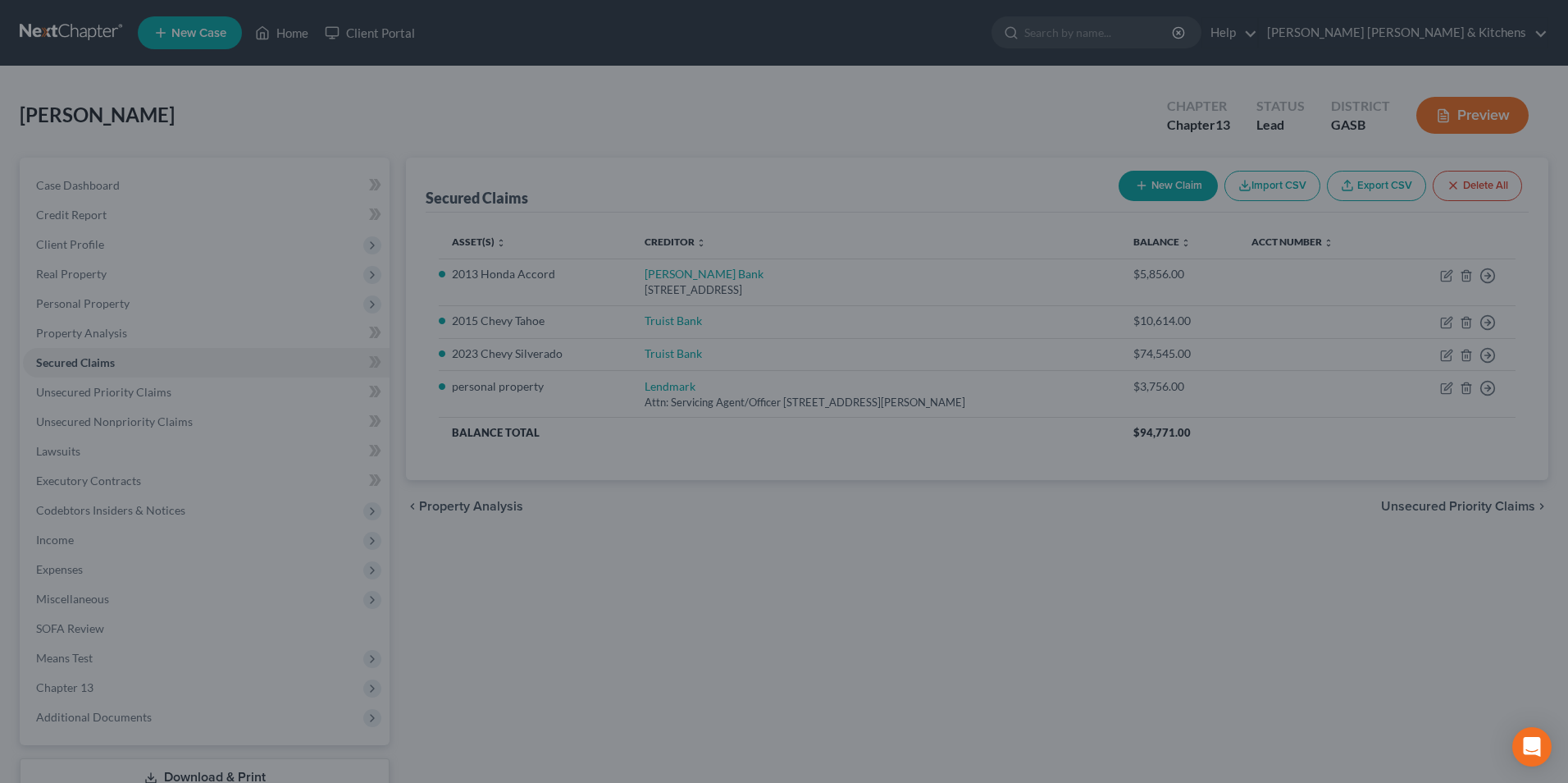
scroll to position [0, 0]
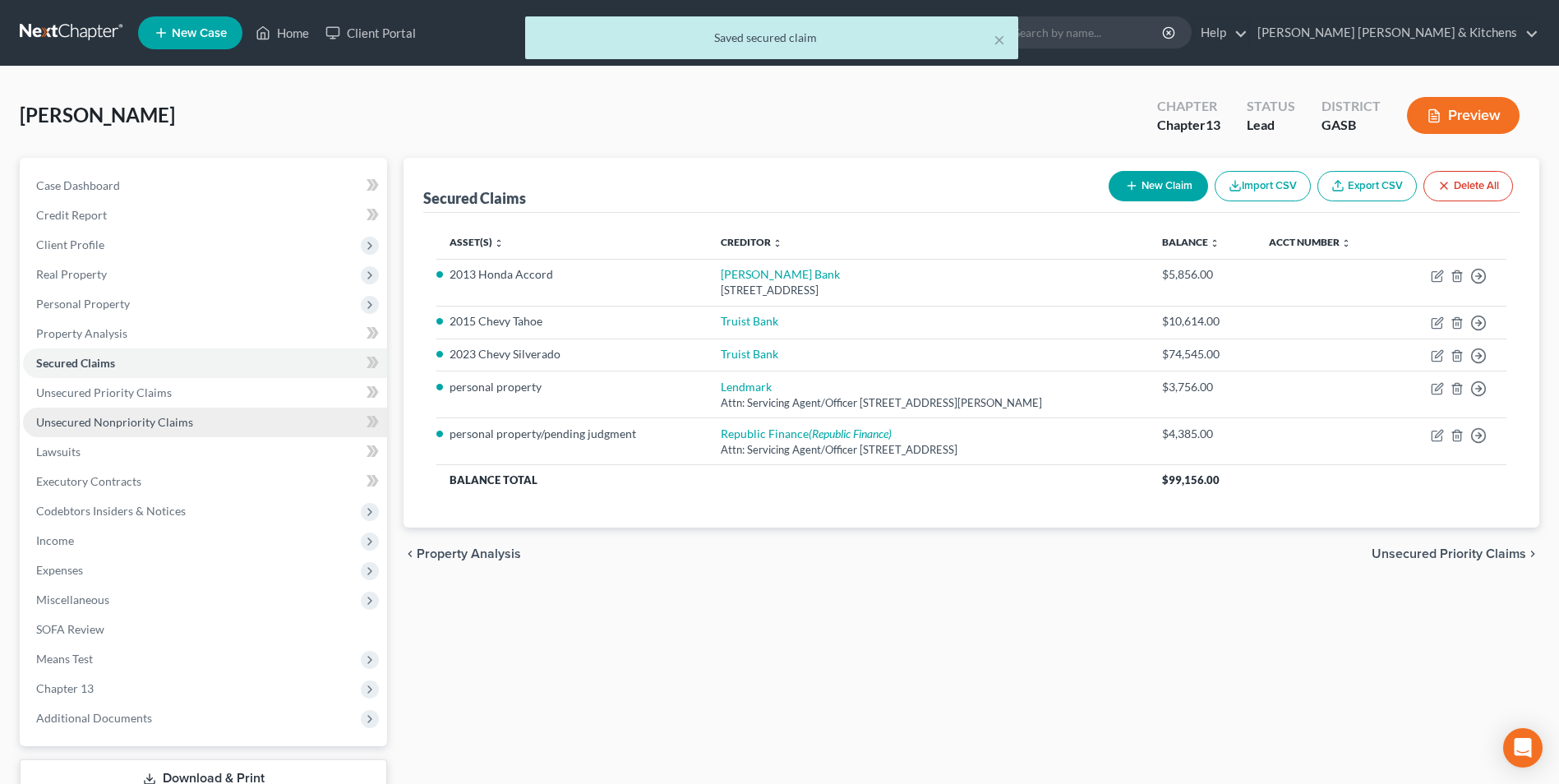
click at [188, 421] on span "Unsecured Nonpriority Claims" at bounding box center [115, 421] width 157 height 14
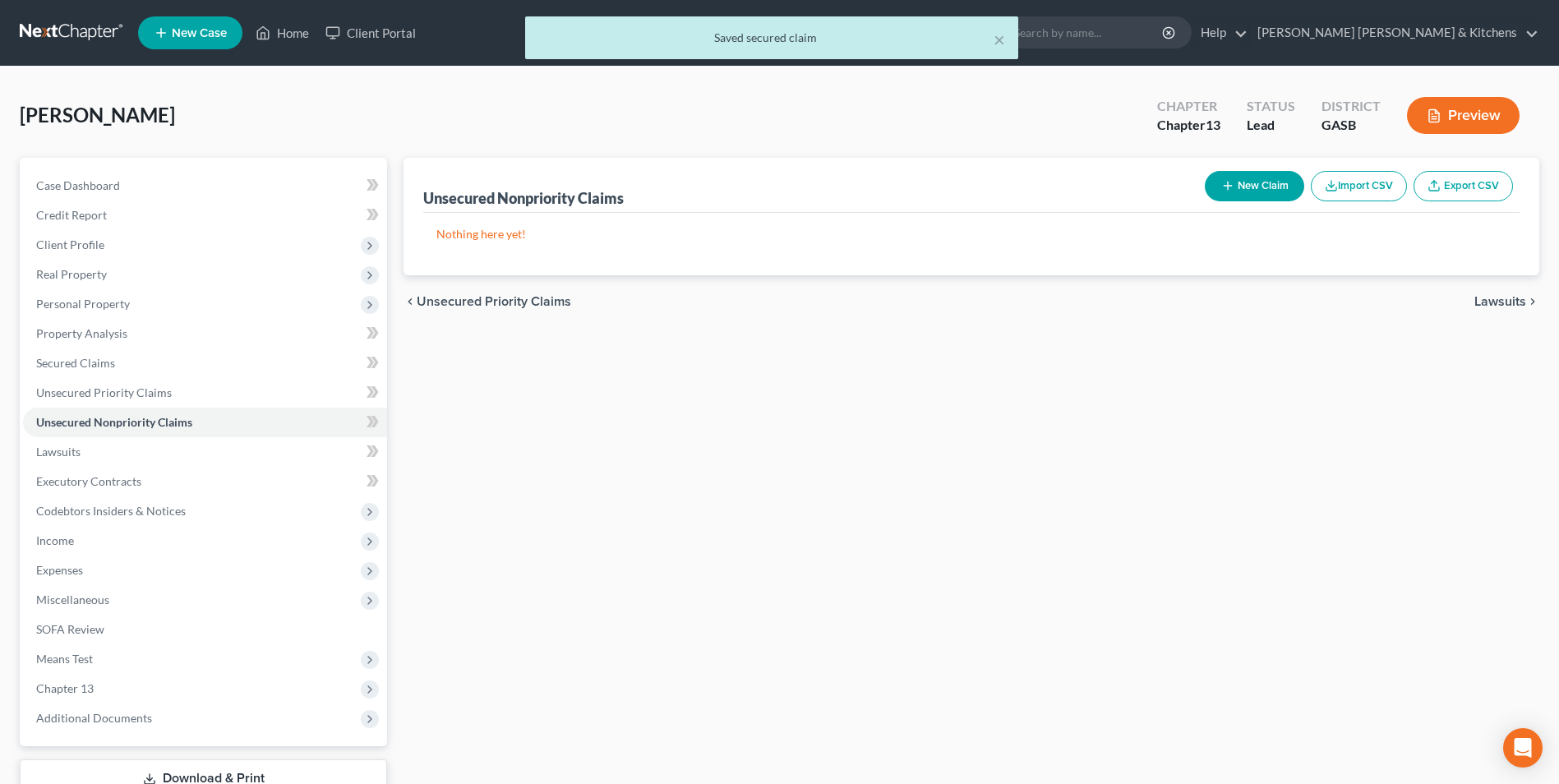
click at [1228, 185] on icon "button" at bounding box center [1227, 185] width 13 height 13
select select "0"
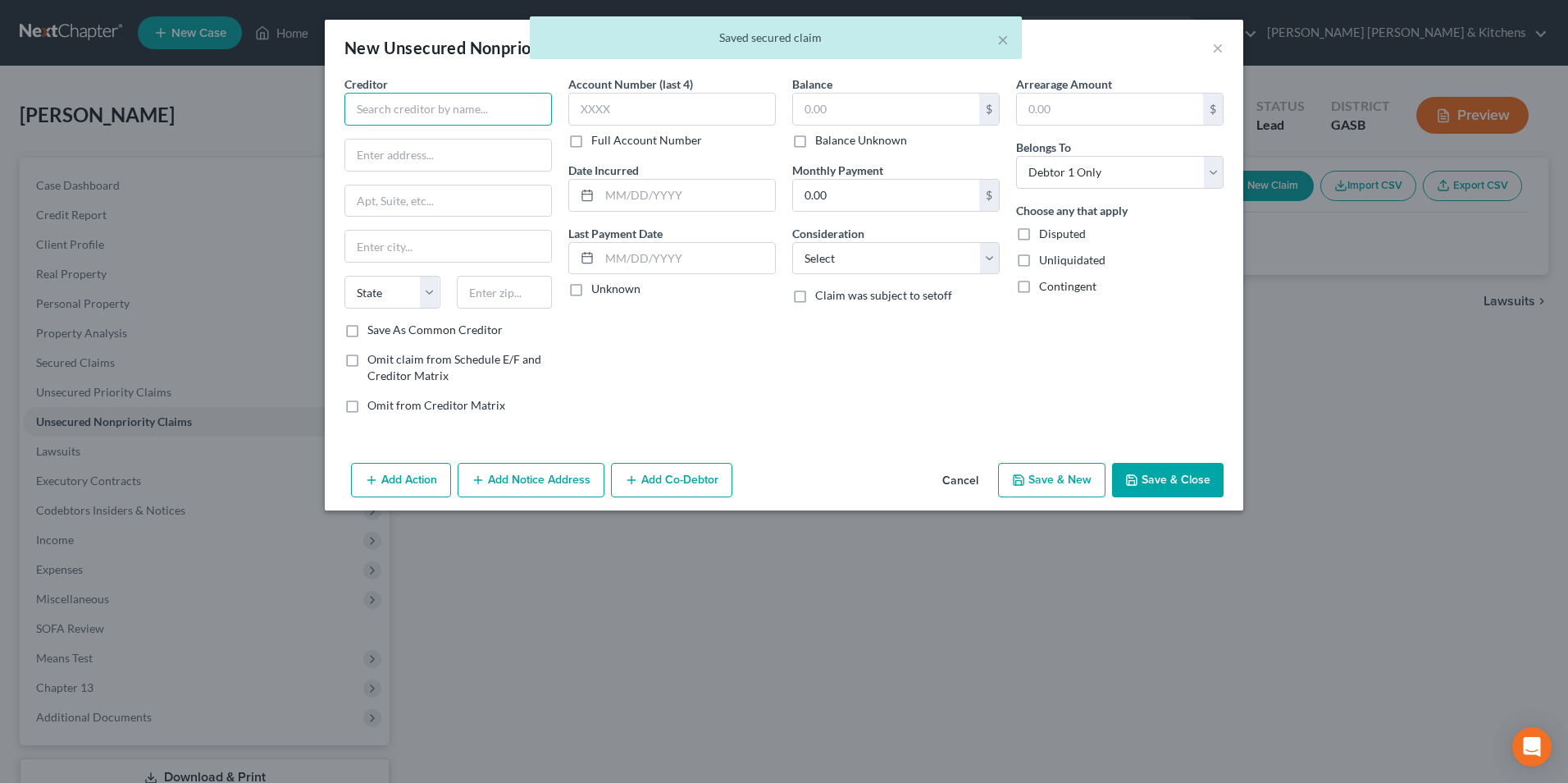
click at [471, 114] on input "text" at bounding box center [448, 109] width 207 height 32
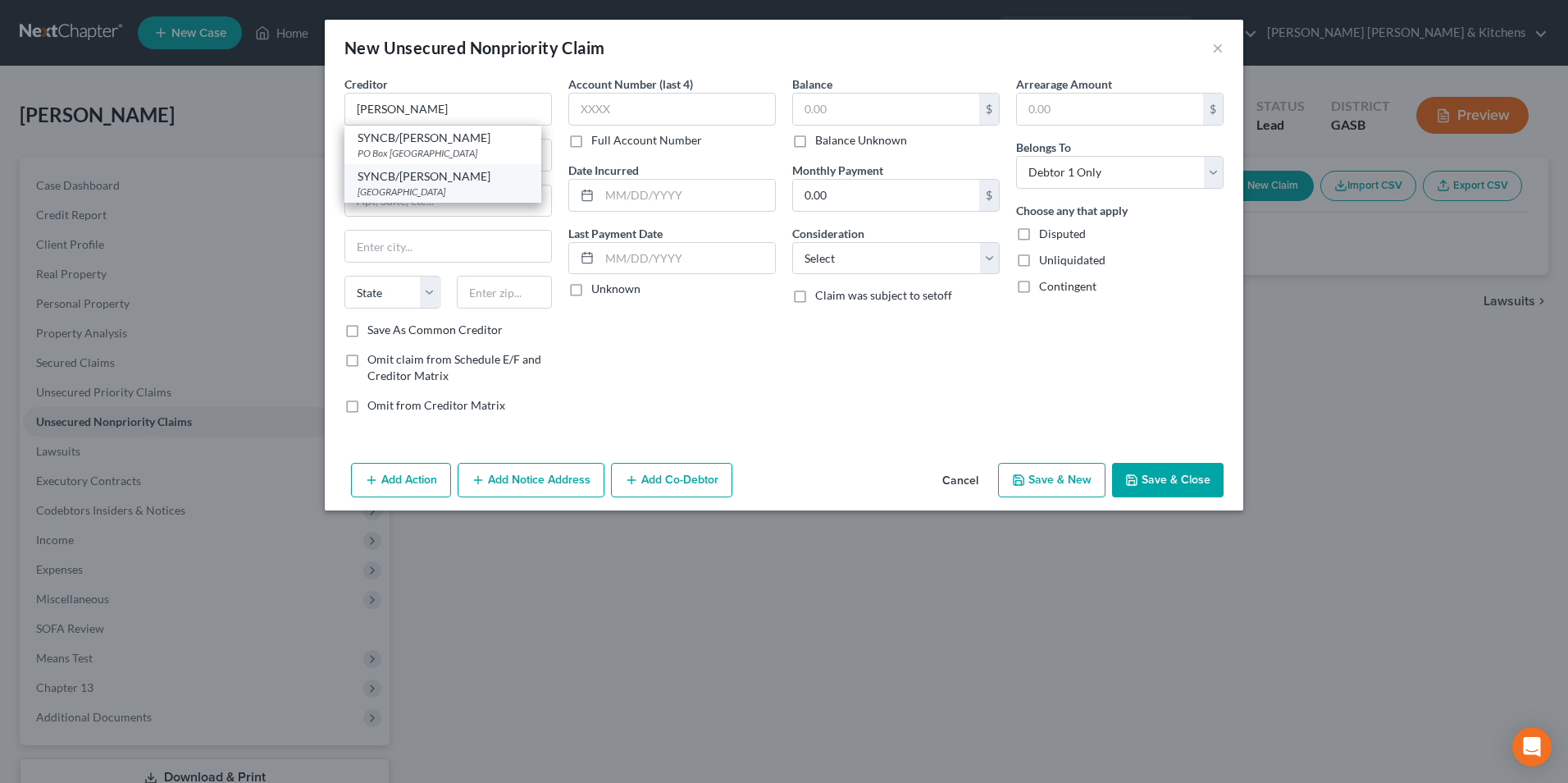
click at [469, 181] on div "SYNCB/Belk" at bounding box center [443, 176] width 171 height 16
type input "SYNCB/Belk"
type input "PO Box 71750"
type input "Philadelphia"
select select "39"
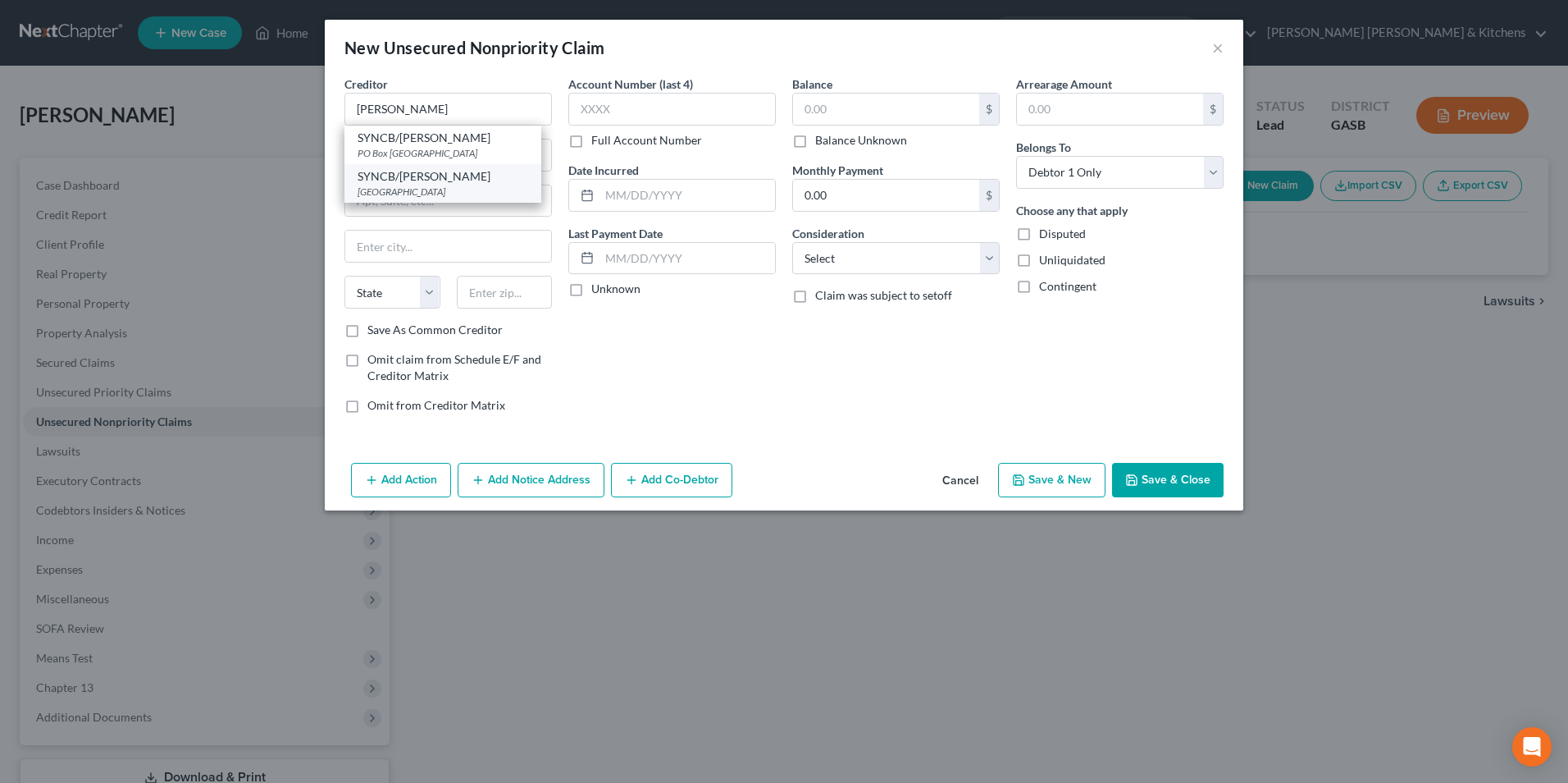
type input "19176"
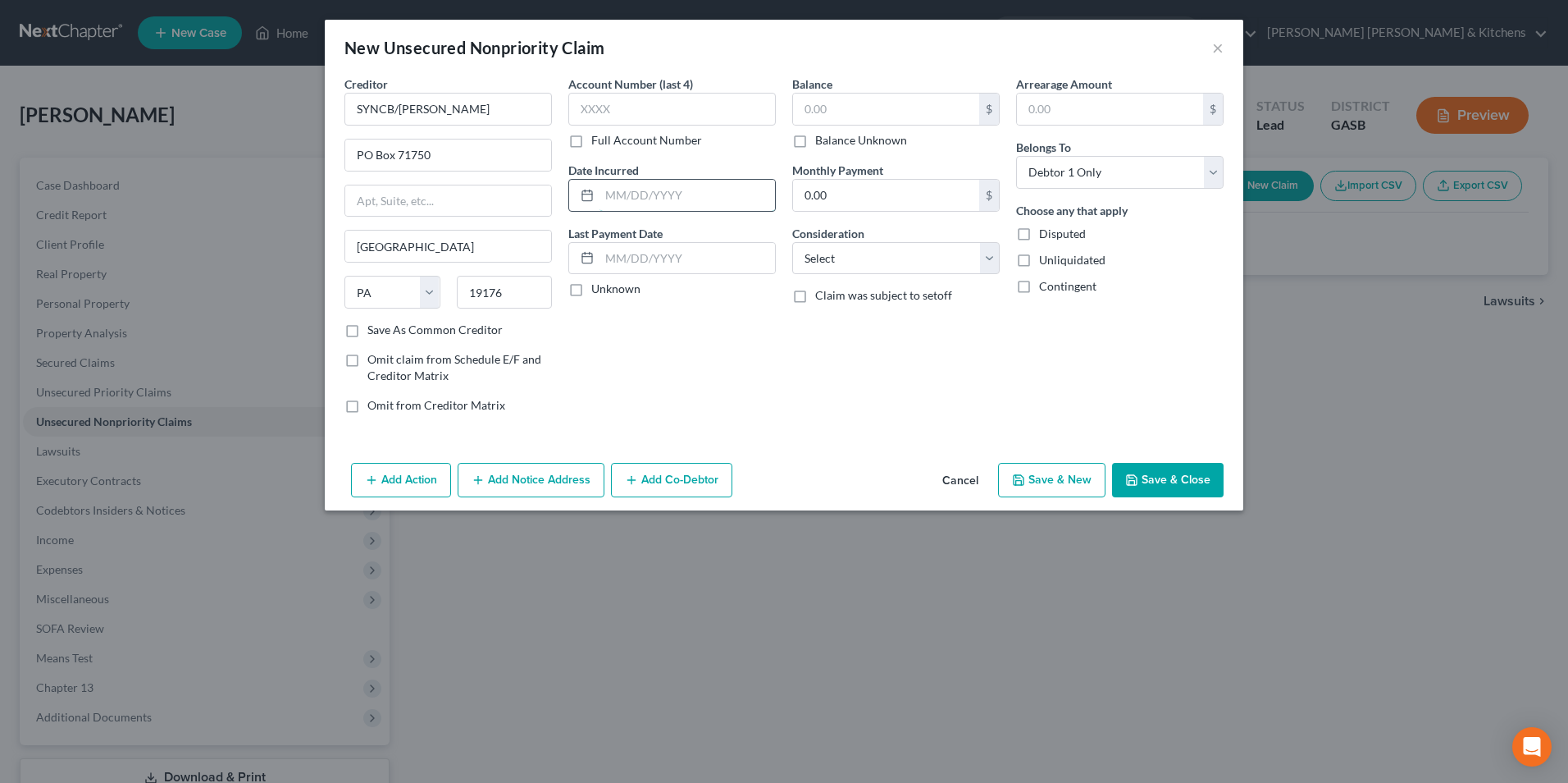
click at [637, 199] on input "text" at bounding box center [687, 195] width 176 height 32
type input "2022"
click at [836, 115] on input "text" at bounding box center [886, 109] width 186 height 32
type input "131"
click at [818, 267] on select "Select Cable / Satellite Services Collection Agency Credit Card Debt Debt Couns…" at bounding box center [895, 258] width 207 height 32
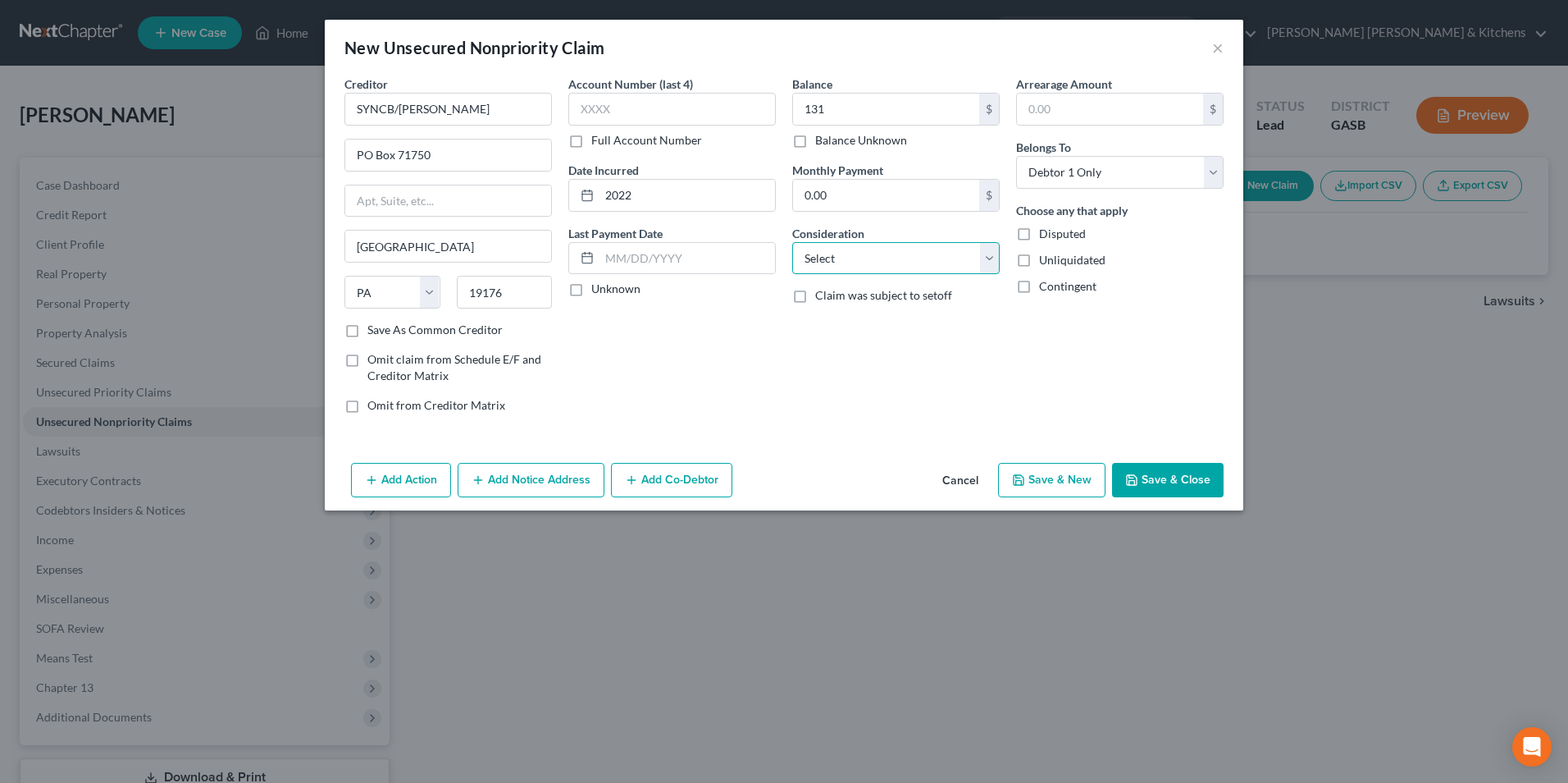
select select "2"
click at [792, 242] on select "Select Cable / Satellite Services Collection Agency Credit Card Debt Debt Couns…" at bounding box center [895, 258] width 207 height 32
click at [1170, 481] on button "Save & Close" at bounding box center [1168, 480] width 112 height 34
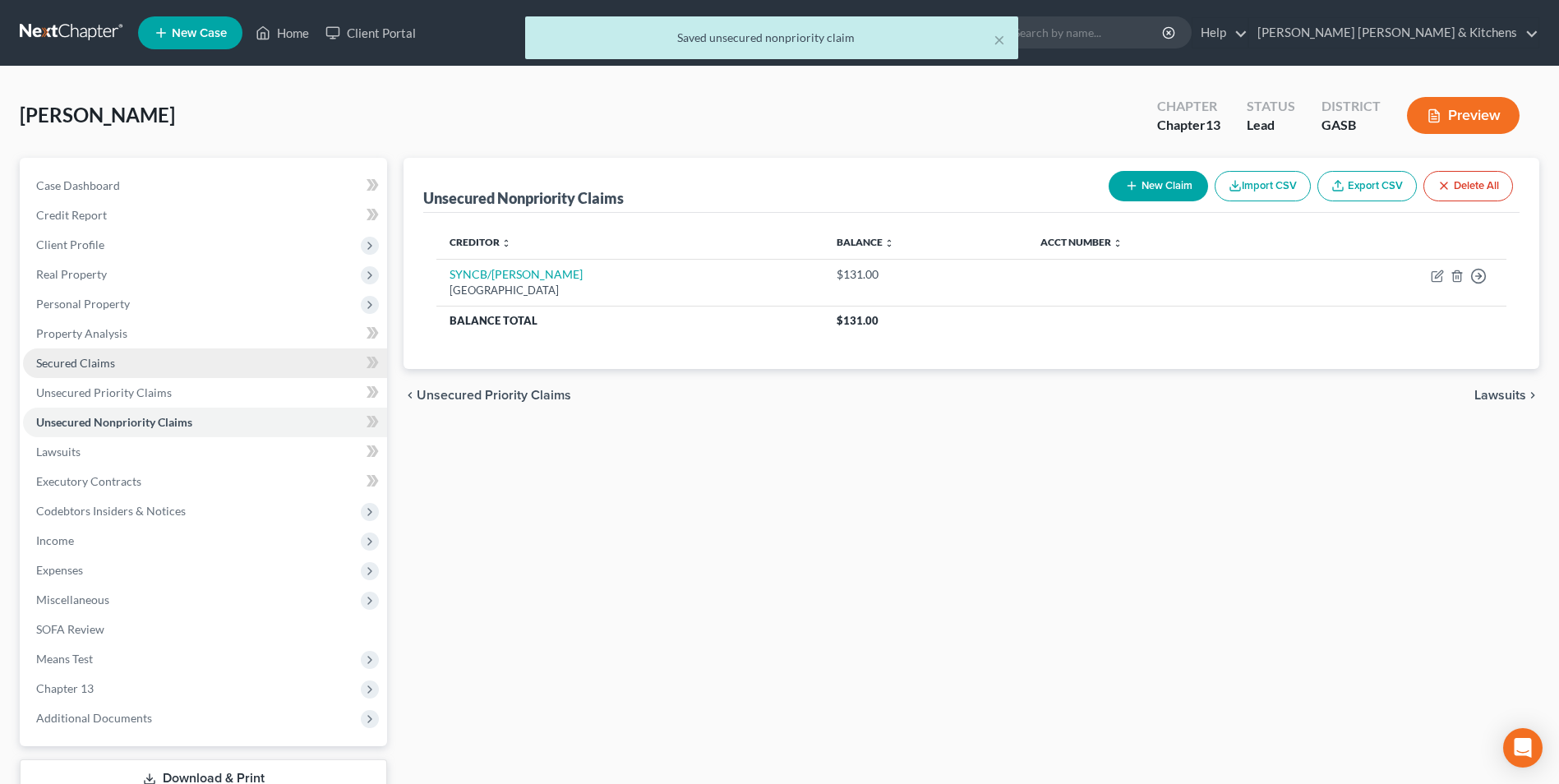
click at [109, 364] on span "Secured Claims" at bounding box center [75, 363] width 79 height 14
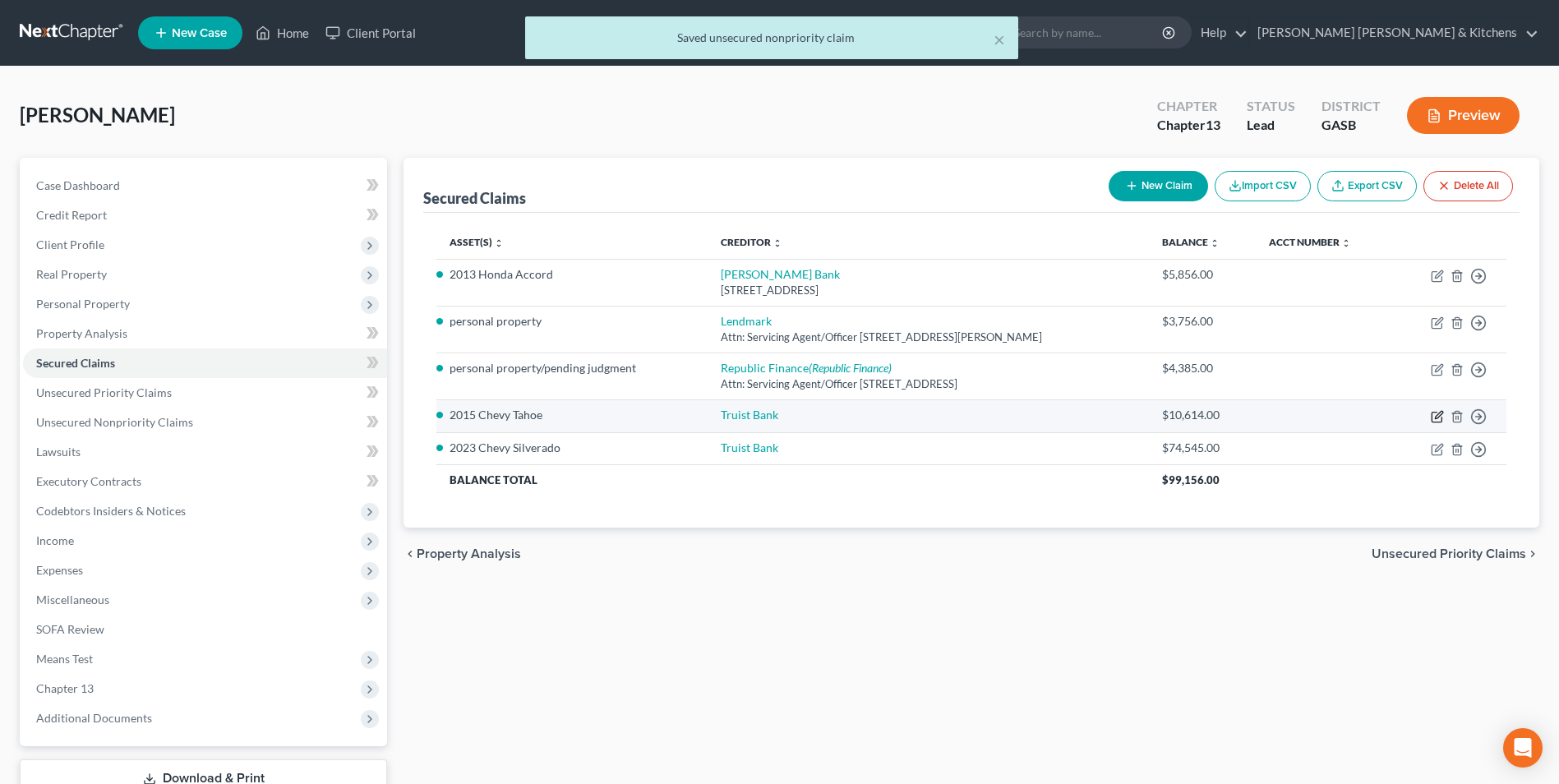
click at [1438, 421] on icon "button" at bounding box center [1437, 416] width 13 height 13
select select "0"
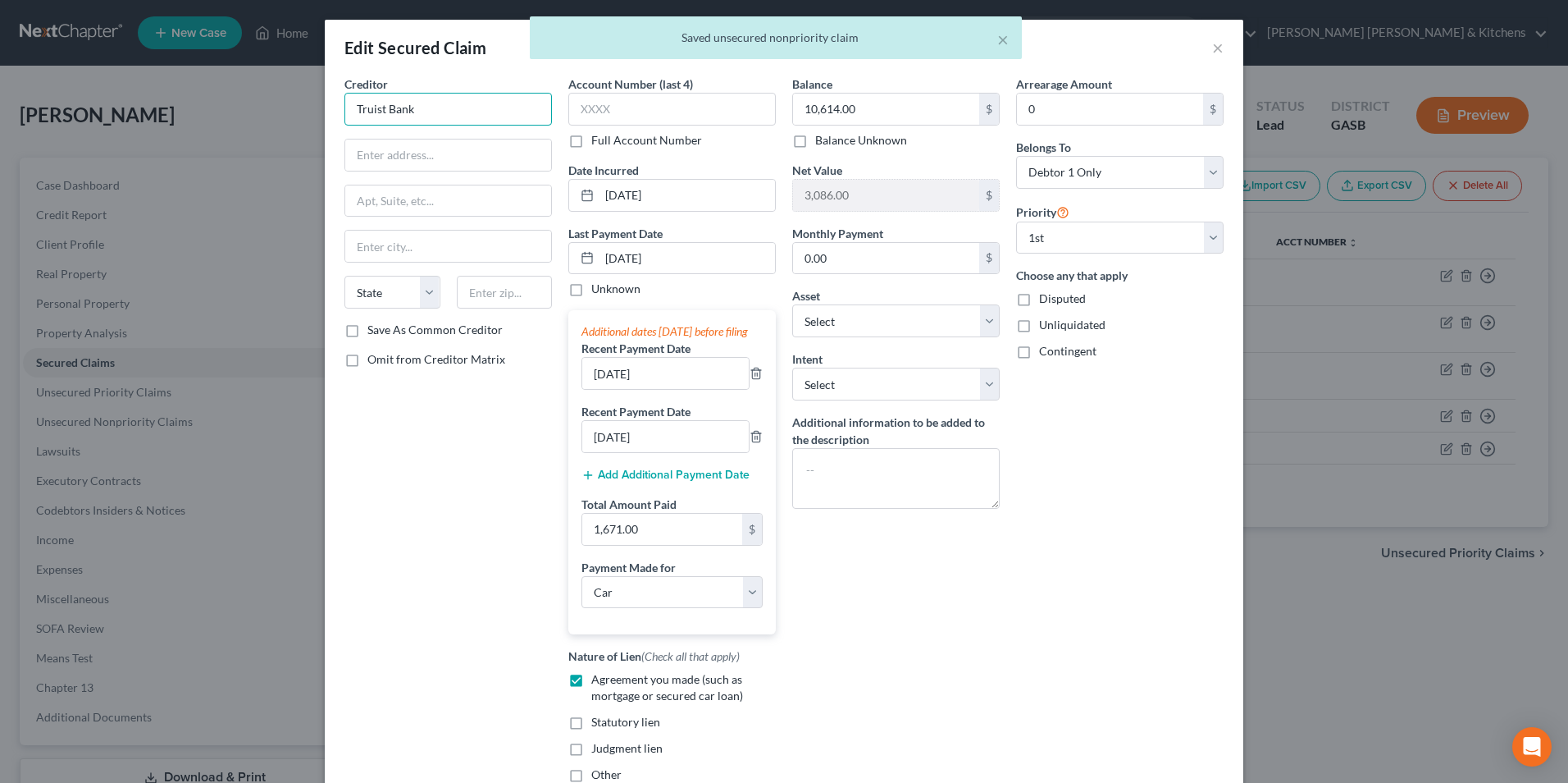
click at [429, 117] on input "Truist Bank" at bounding box center [448, 109] width 207 height 32
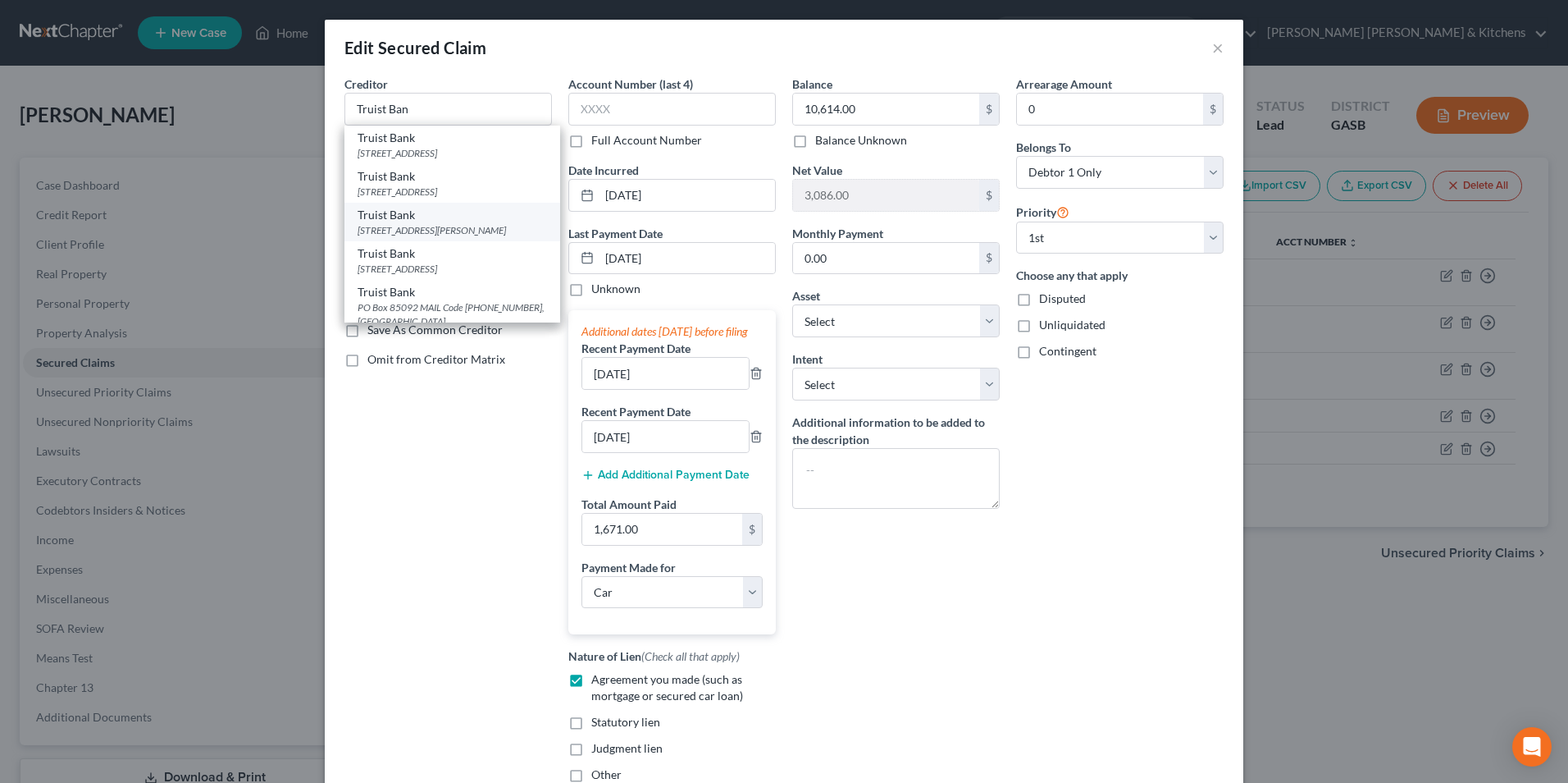
click at [448, 223] on div "Truist Bank" at bounding box center [452, 214] width 189 height 16
type input "Truist Bank"
type input "PO Box 849"
type input "Wilson"
select select "28"
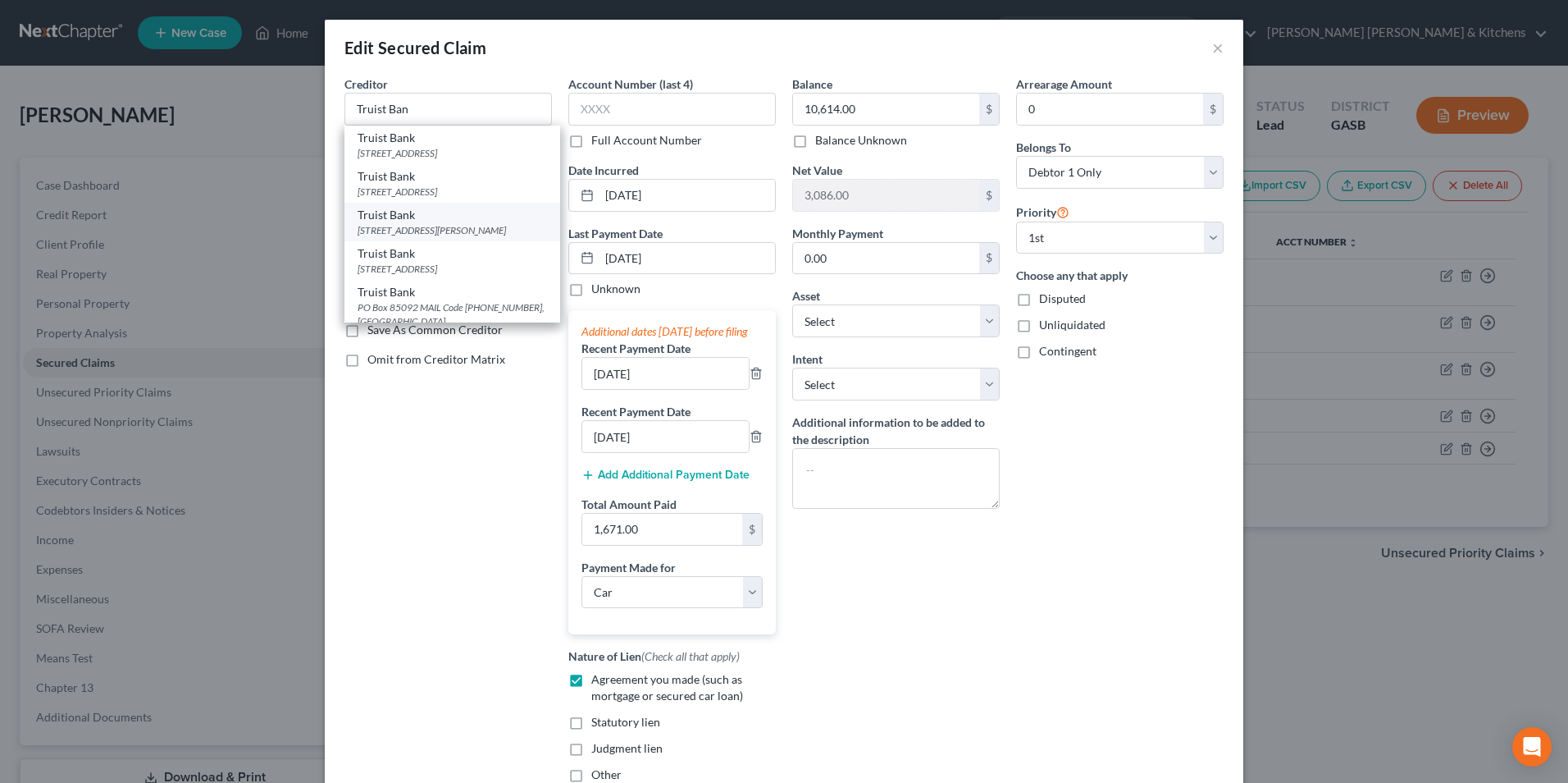
type input "27894"
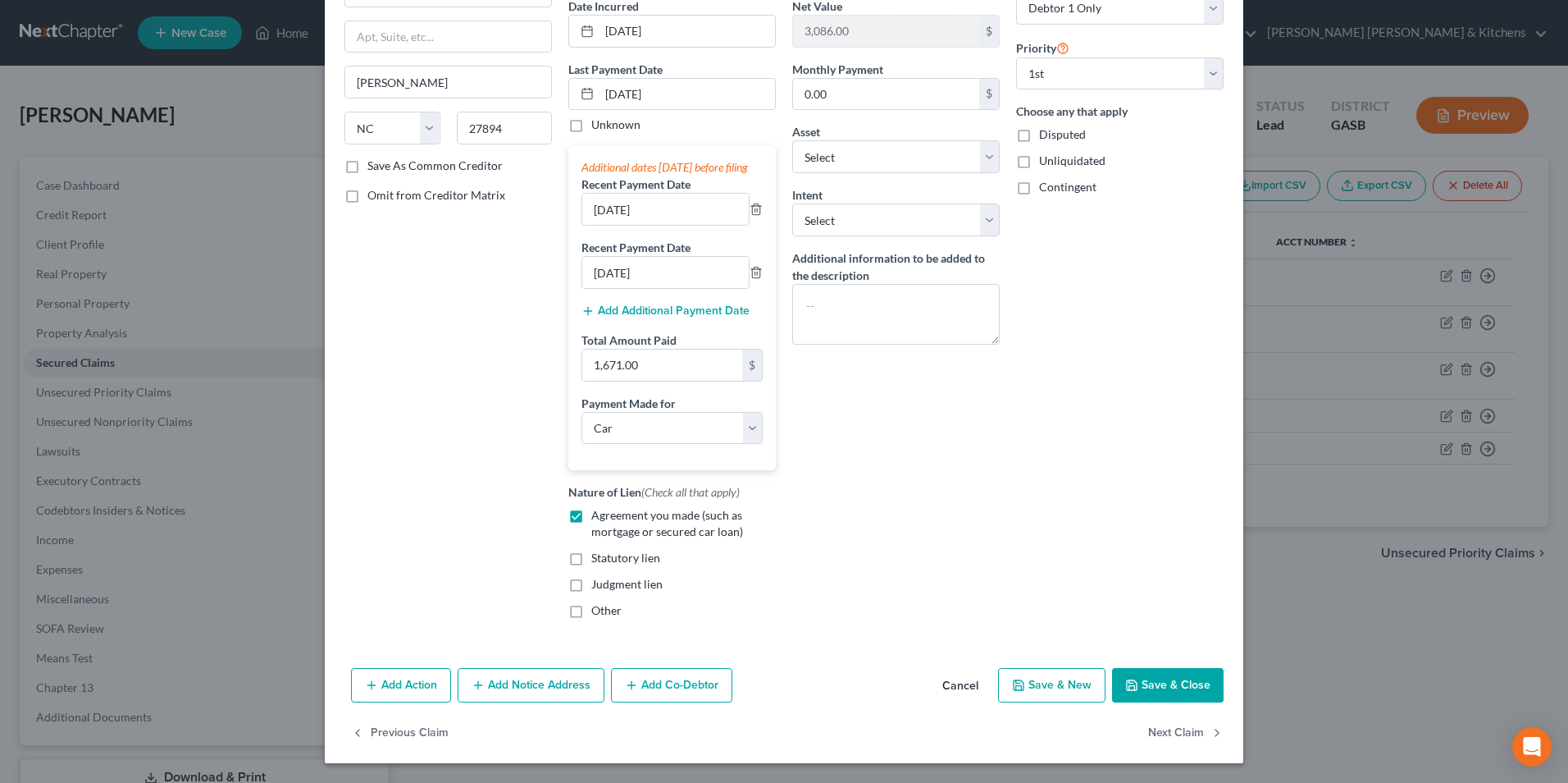
scroll to position [180, 0]
click at [1175, 702] on button "Save & Close" at bounding box center [1168, 685] width 112 height 34
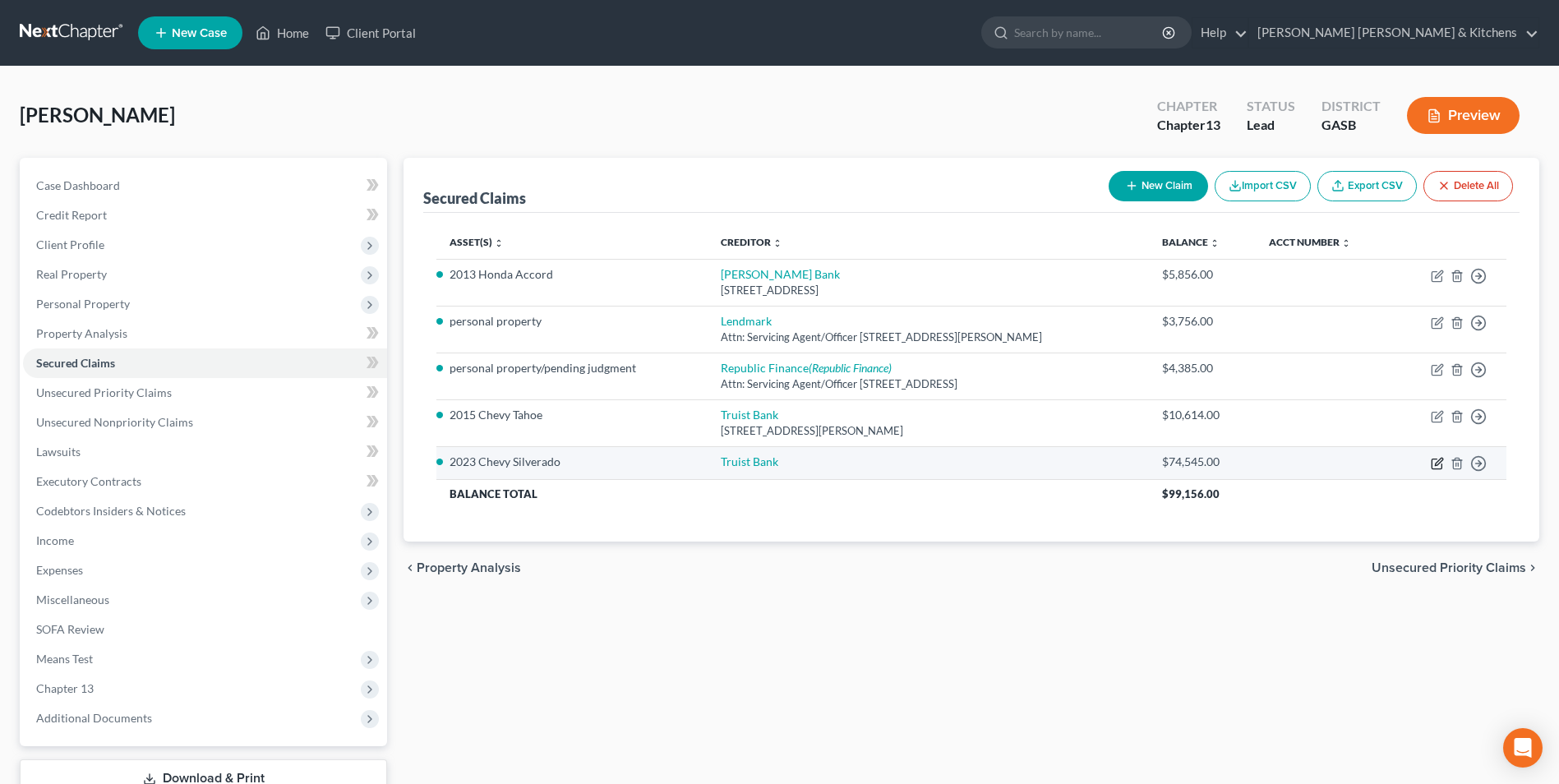
click at [1435, 465] on icon "button" at bounding box center [1438, 461] width 8 height 8
select select "0"
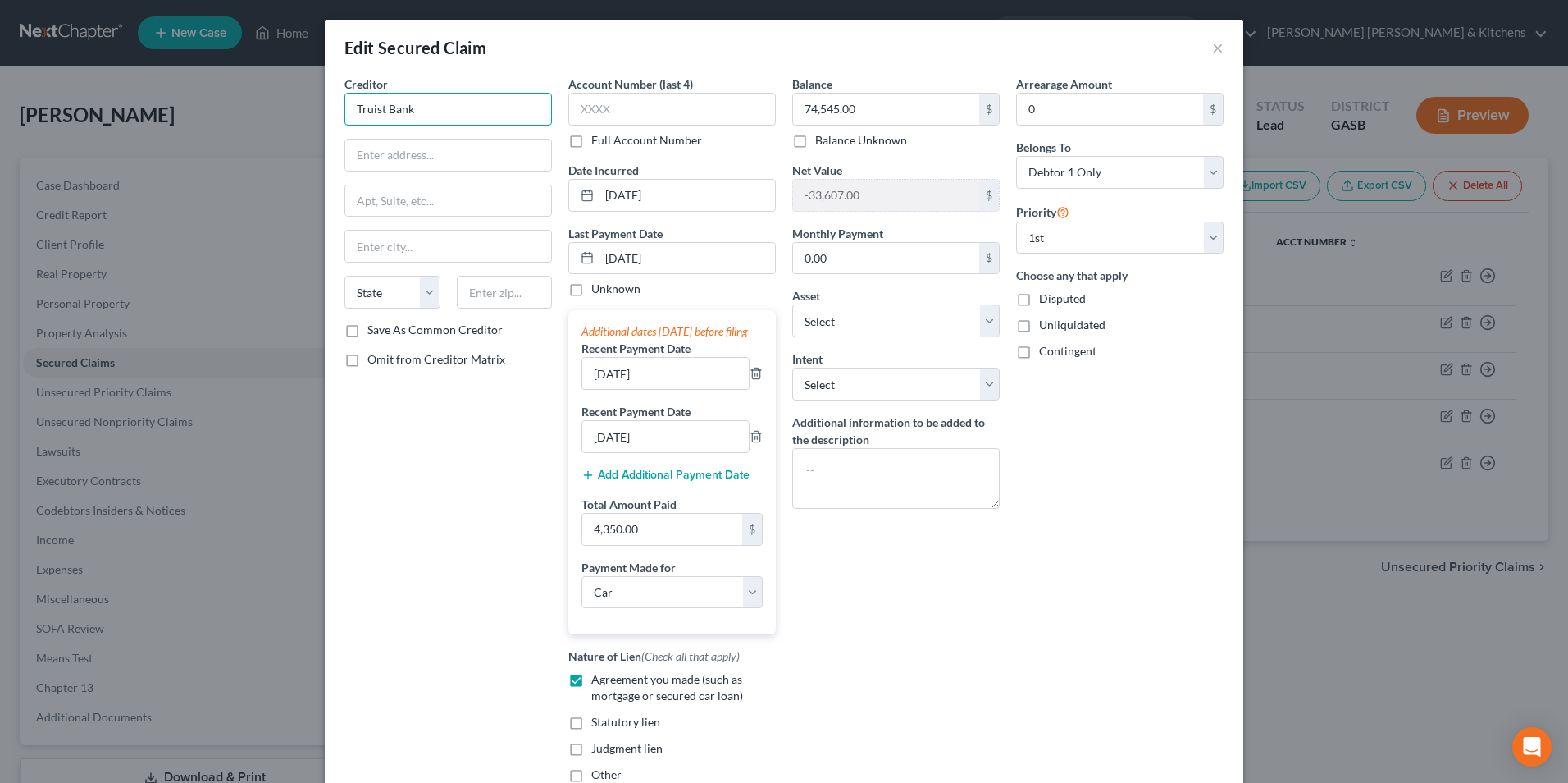
click at [504, 99] on input "Truist Bank" at bounding box center [448, 109] width 207 height 32
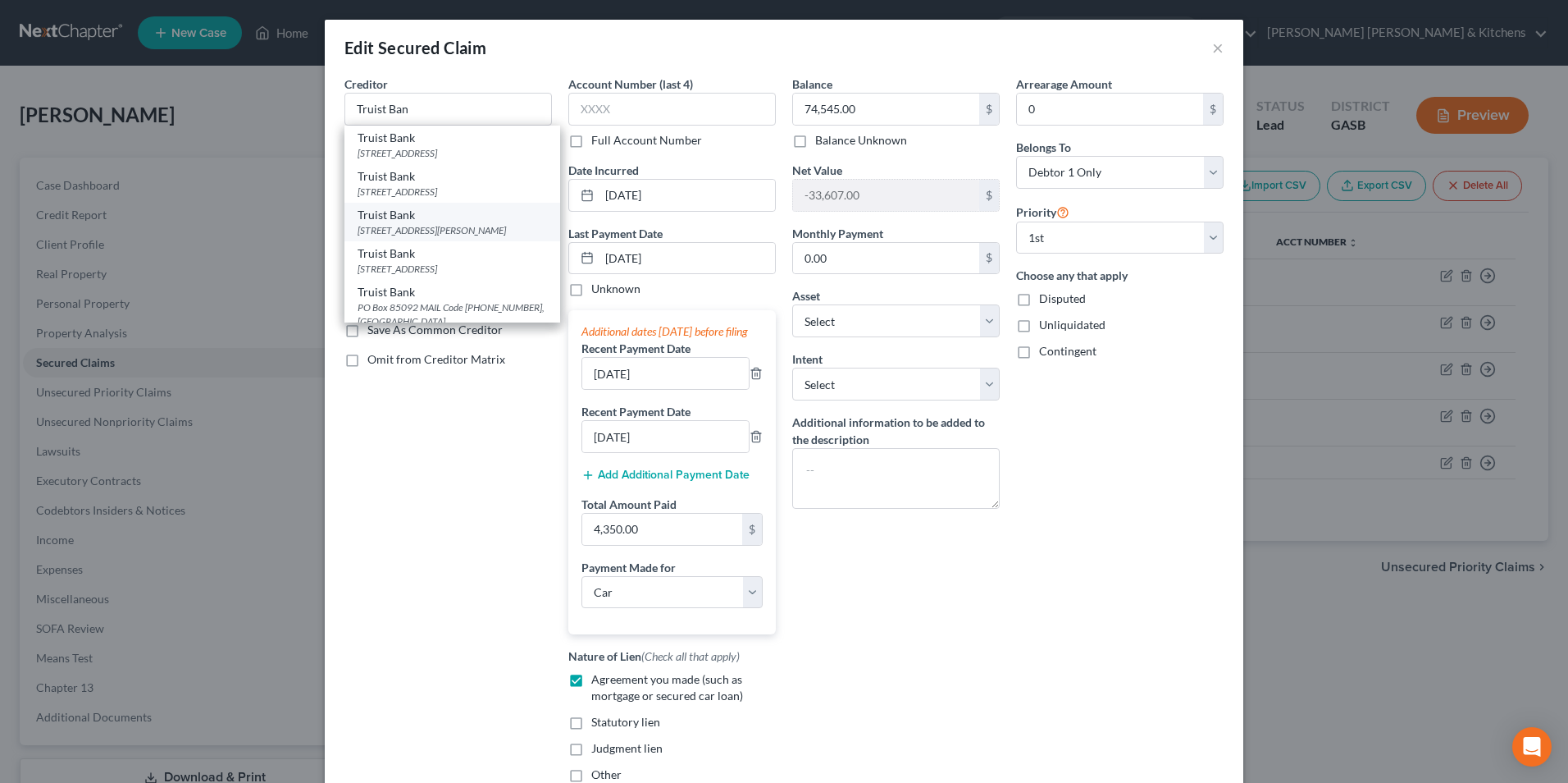
click at [438, 237] on div "PO Box 849, Wilson, NC 27894" at bounding box center [452, 230] width 189 height 14
type input "Truist Bank"
type input "PO Box 849"
type input "Wilson"
select select "28"
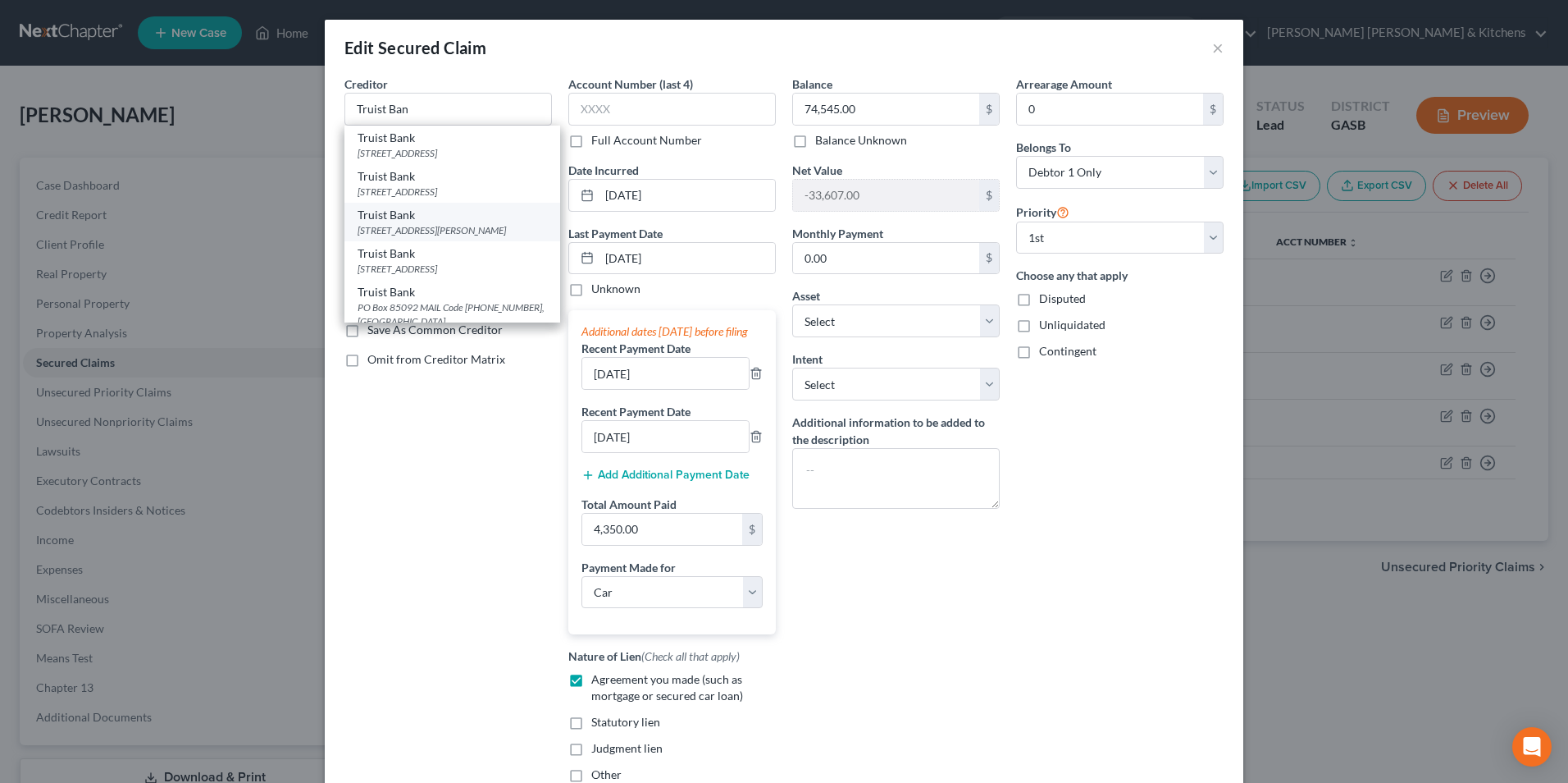
type input "27894"
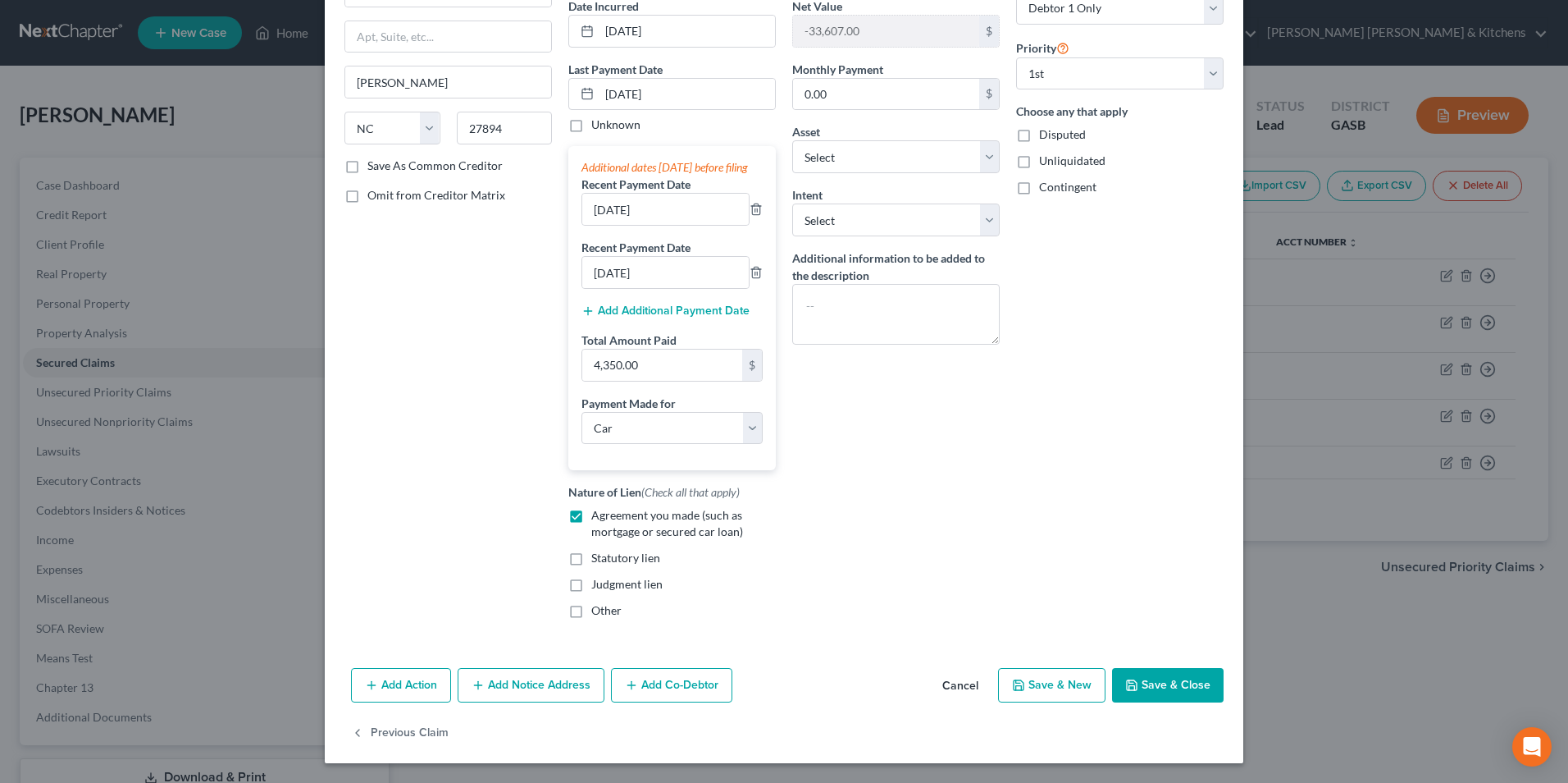
click at [1175, 681] on button "Save & Close" at bounding box center [1168, 685] width 112 height 34
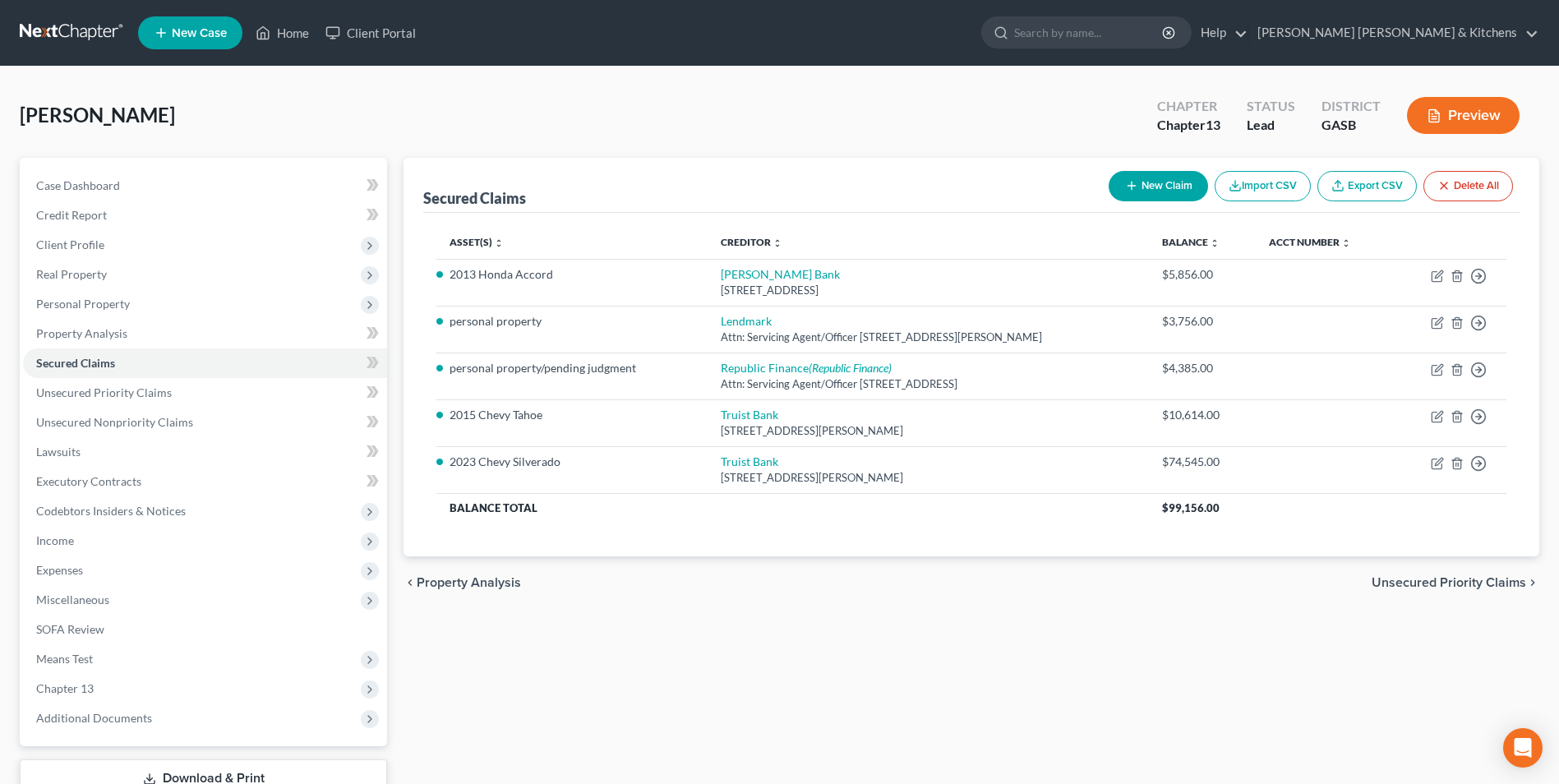
click at [1143, 189] on button "New Claim" at bounding box center [1158, 186] width 99 height 31
select select "0"
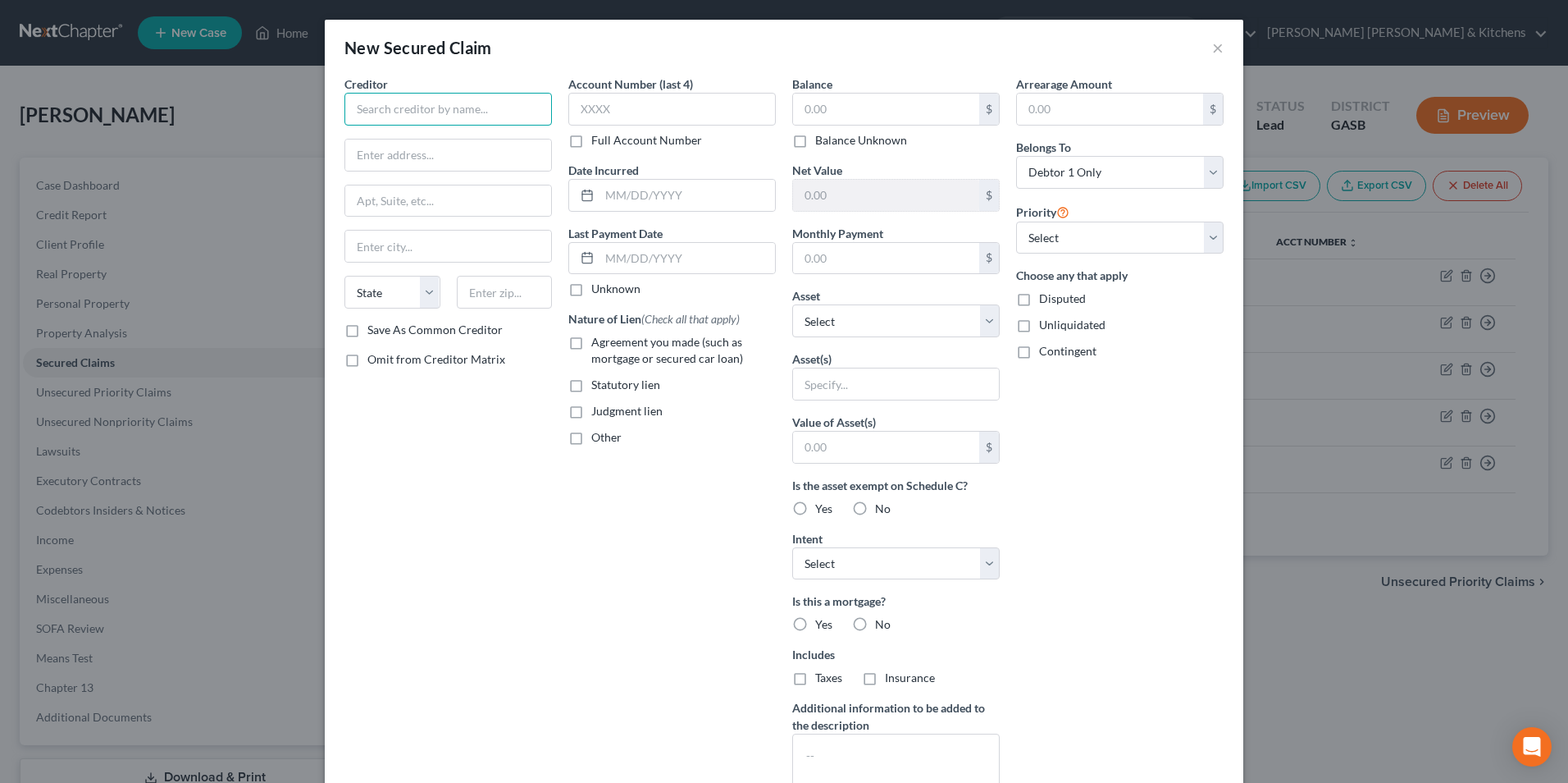
click at [457, 109] on input "text" at bounding box center [448, 109] width 207 height 32
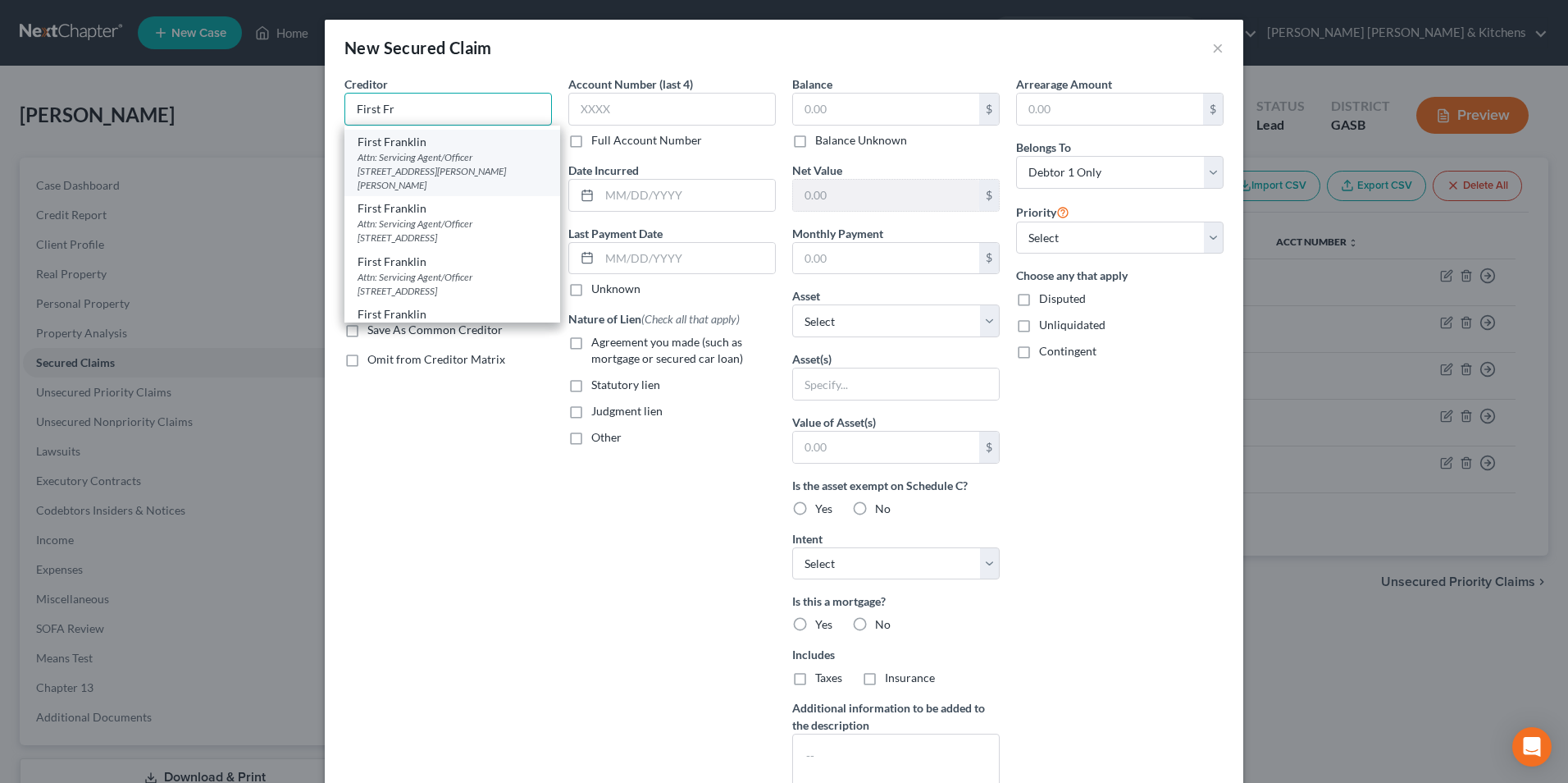
scroll to position [246, 0]
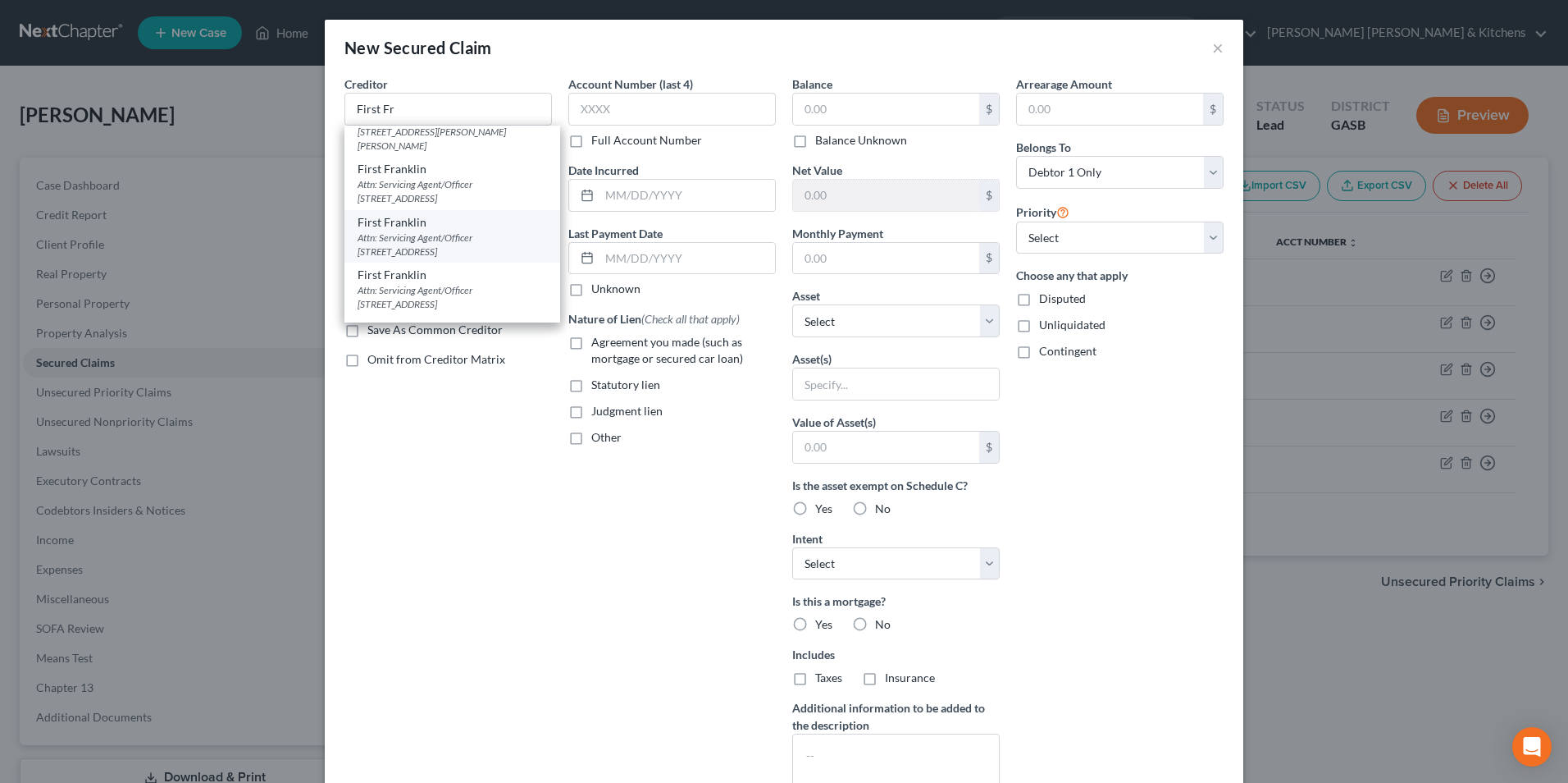
click at [467, 251] on div "Attn: Servicing Agent/Officer 414 S Main Street, Ste A-1, Swainsboro, GA 30401" at bounding box center [452, 244] width 189 height 28
type input "First Franklin"
type input "Attn: Servicing Agent/Officer"
type input "414 S Main Street, Ste A-1"
type input "Swainsboro"
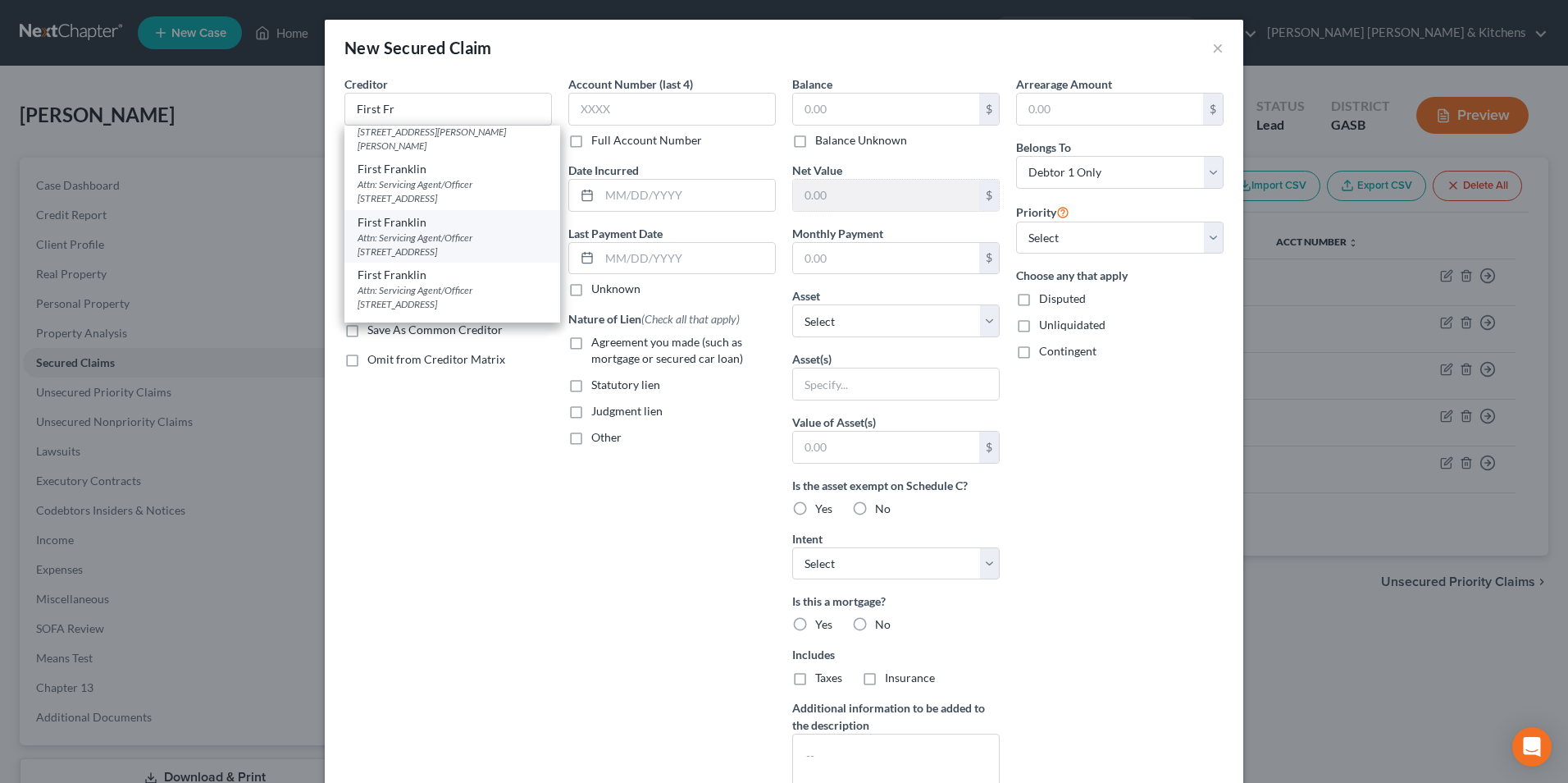
select select "10"
type input "30401"
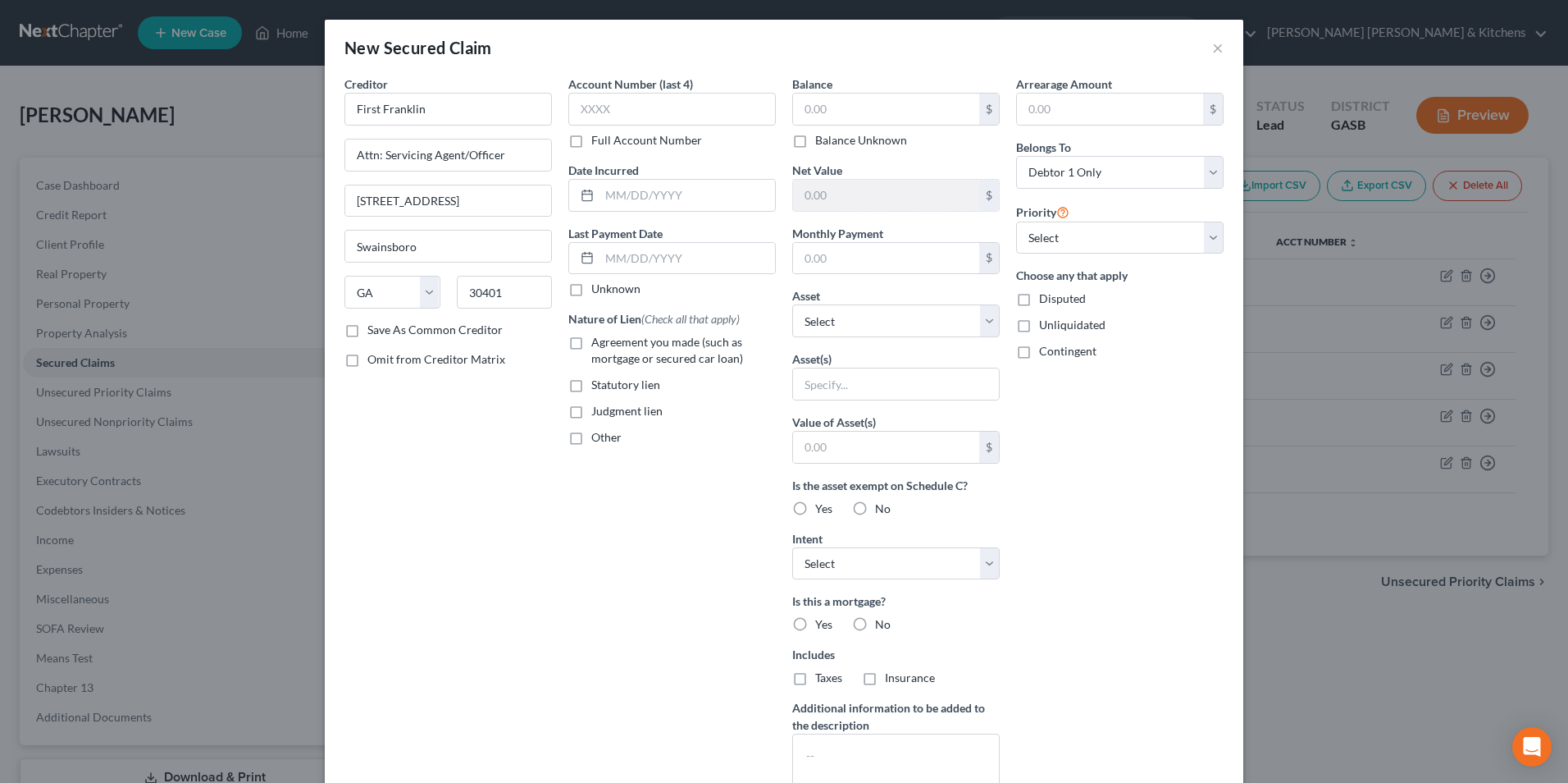
click at [592, 345] on label "Agreement you made (such as mortgage or secured car loan)" at bounding box center [684, 350] width 184 height 32
click at [597, 345] on input "Agreement you made (such as mortgage or secured car loan)" at bounding box center [603, 339] width 10 height 10
checkbox input "true"
click at [813, 123] on input "text" at bounding box center [886, 109] width 186 height 32
type input "3,000"
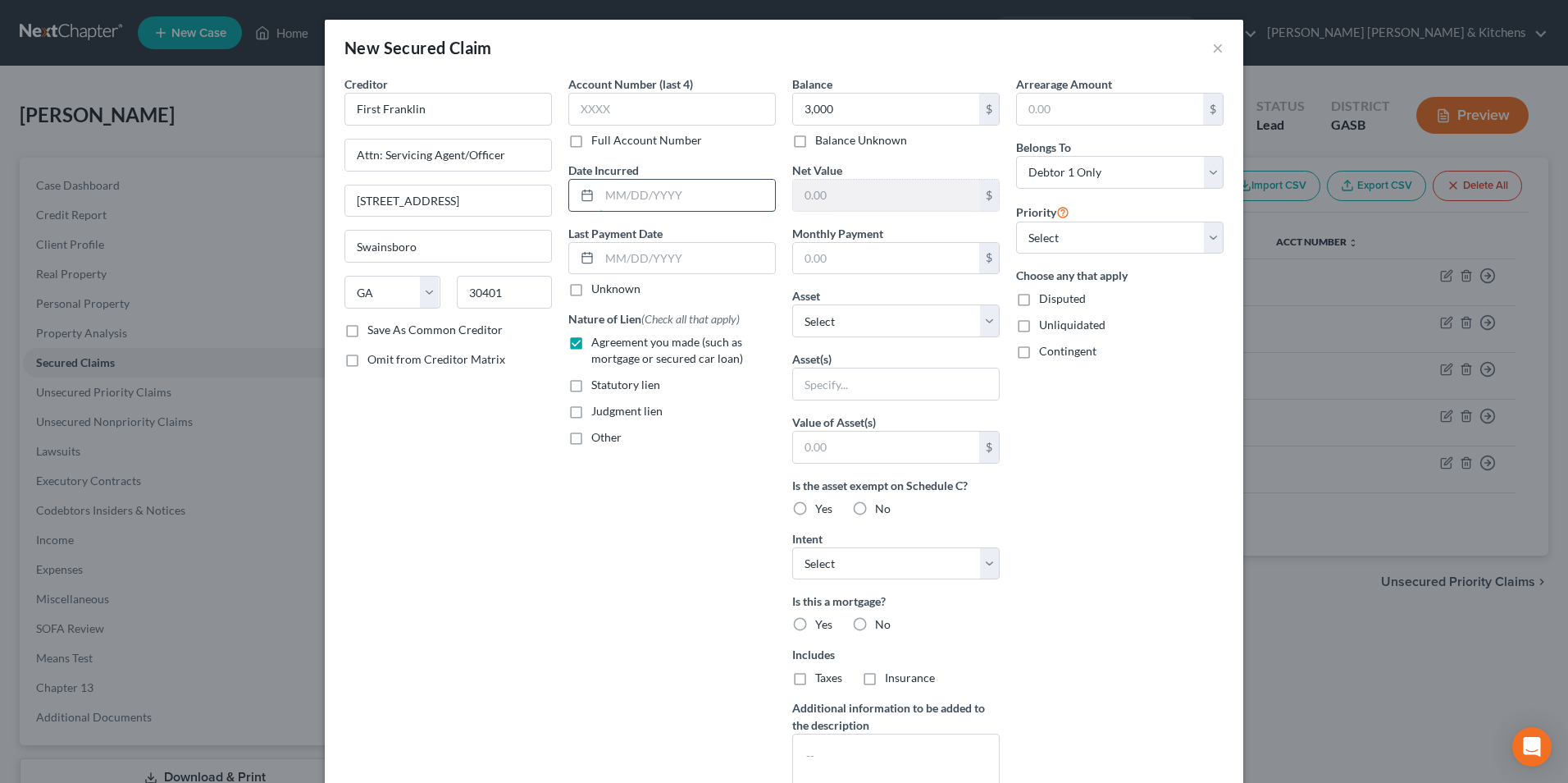
click at [732, 186] on input "text" at bounding box center [687, 195] width 176 height 32
type input "2021"
click at [813, 394] on input "text" at bounding box center [895, 383] width 206 height 32
type input "personal property"
click at [813, 447] on input "text" at bounding box center [886, 447] width 186 height 32
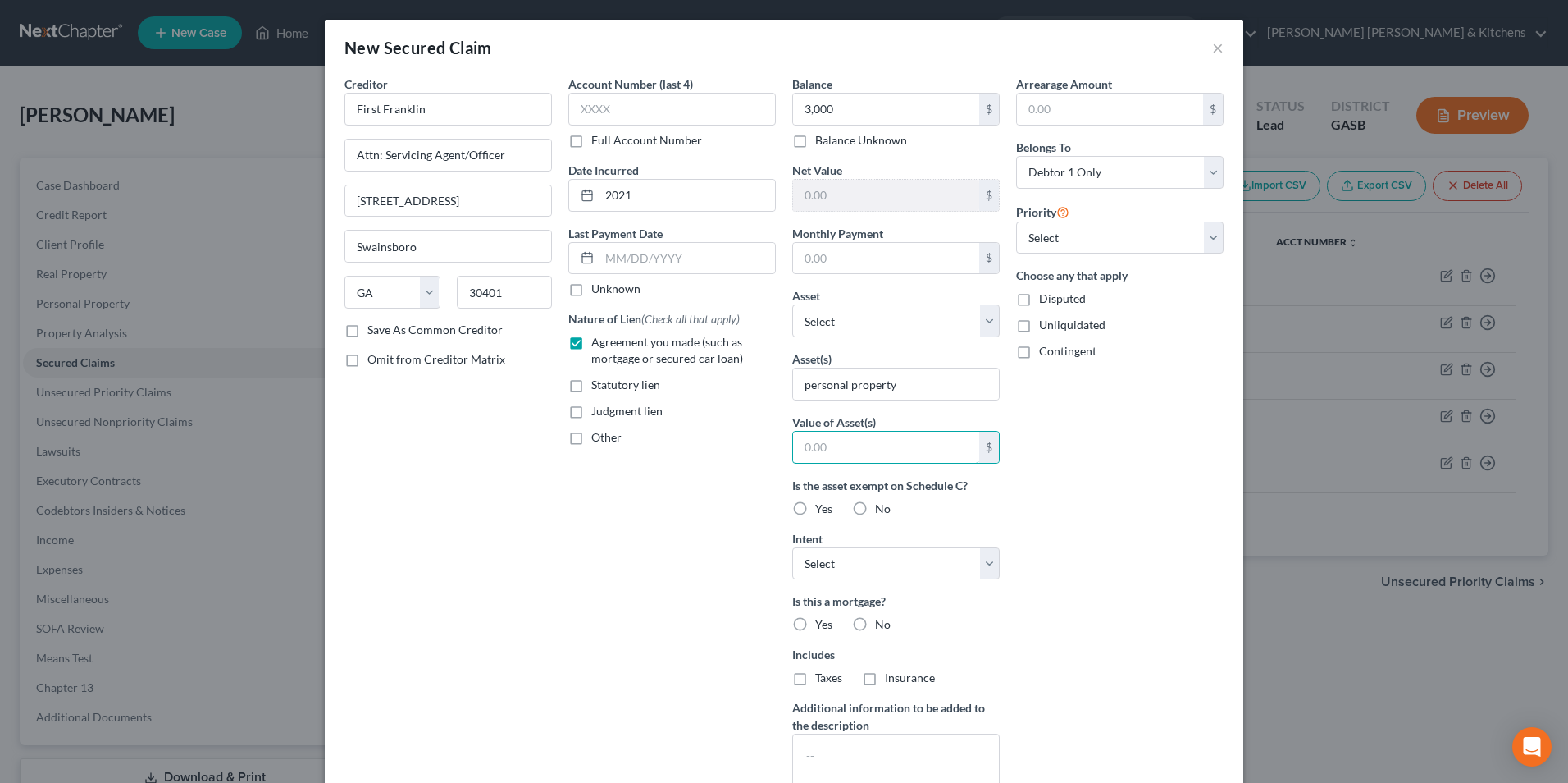
type input "1.00"
click at [1039, 303] on label "Disputed" at bounding box center [1062, 298] width 47 height 16
click at [1046, 301] on input "Disputed" at bounding box center [1051, 295] width 10 height 10
checkbox input "true"
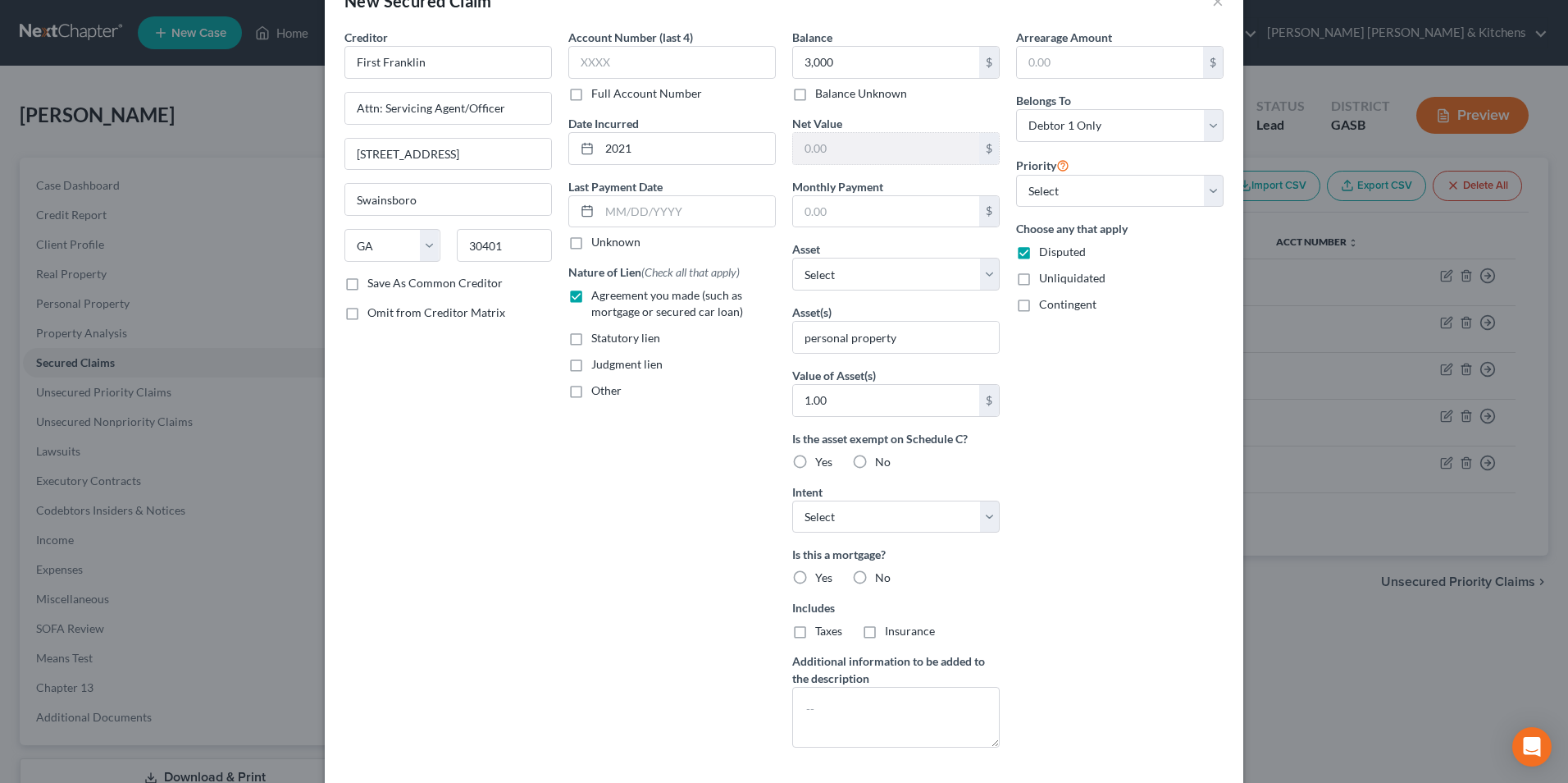
scroll to position [128, 0]
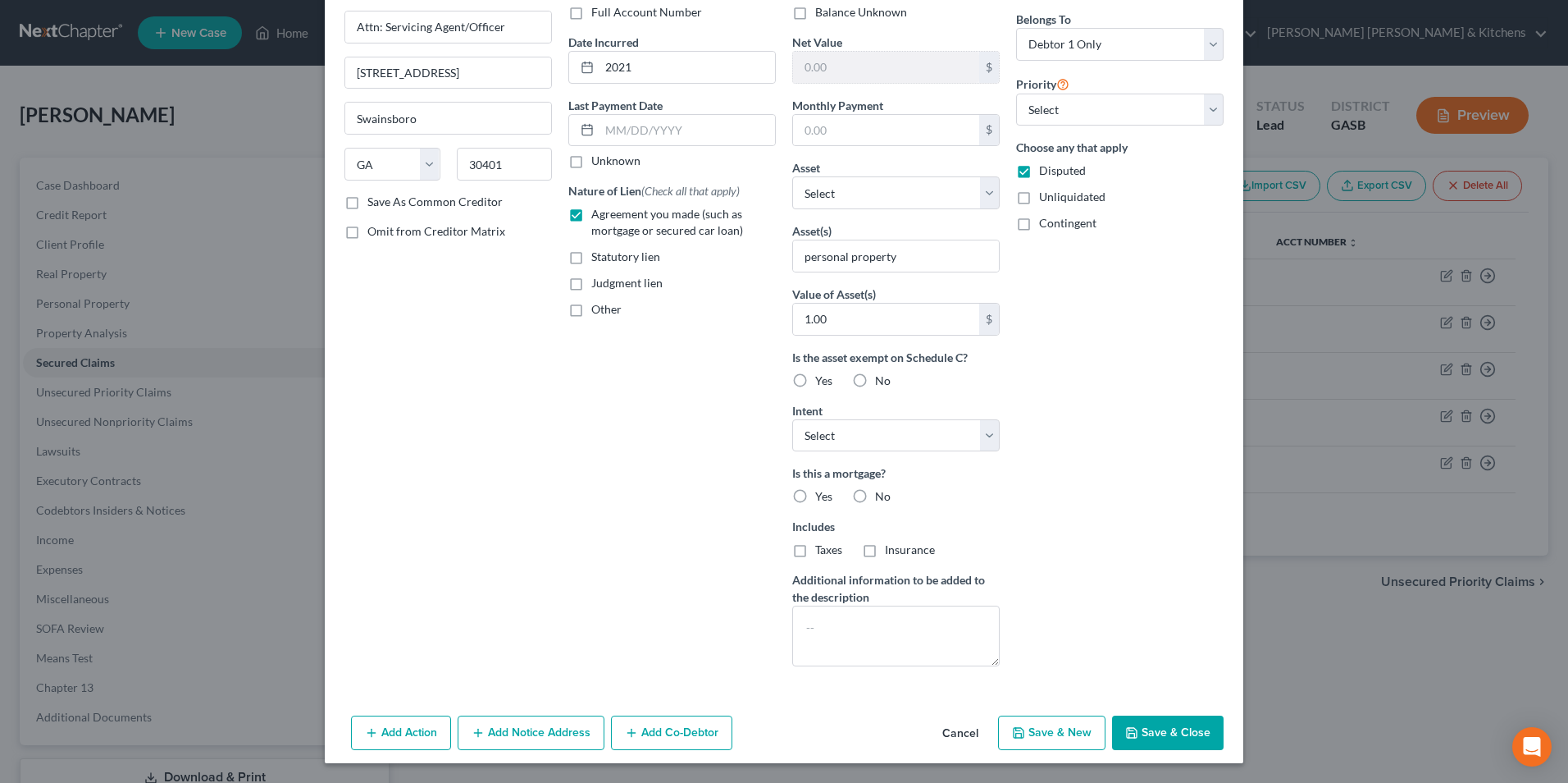
click at [1070, 733] on button "Save & New" at bounding box center [1052, 733] width 108 height 34
select select "0"
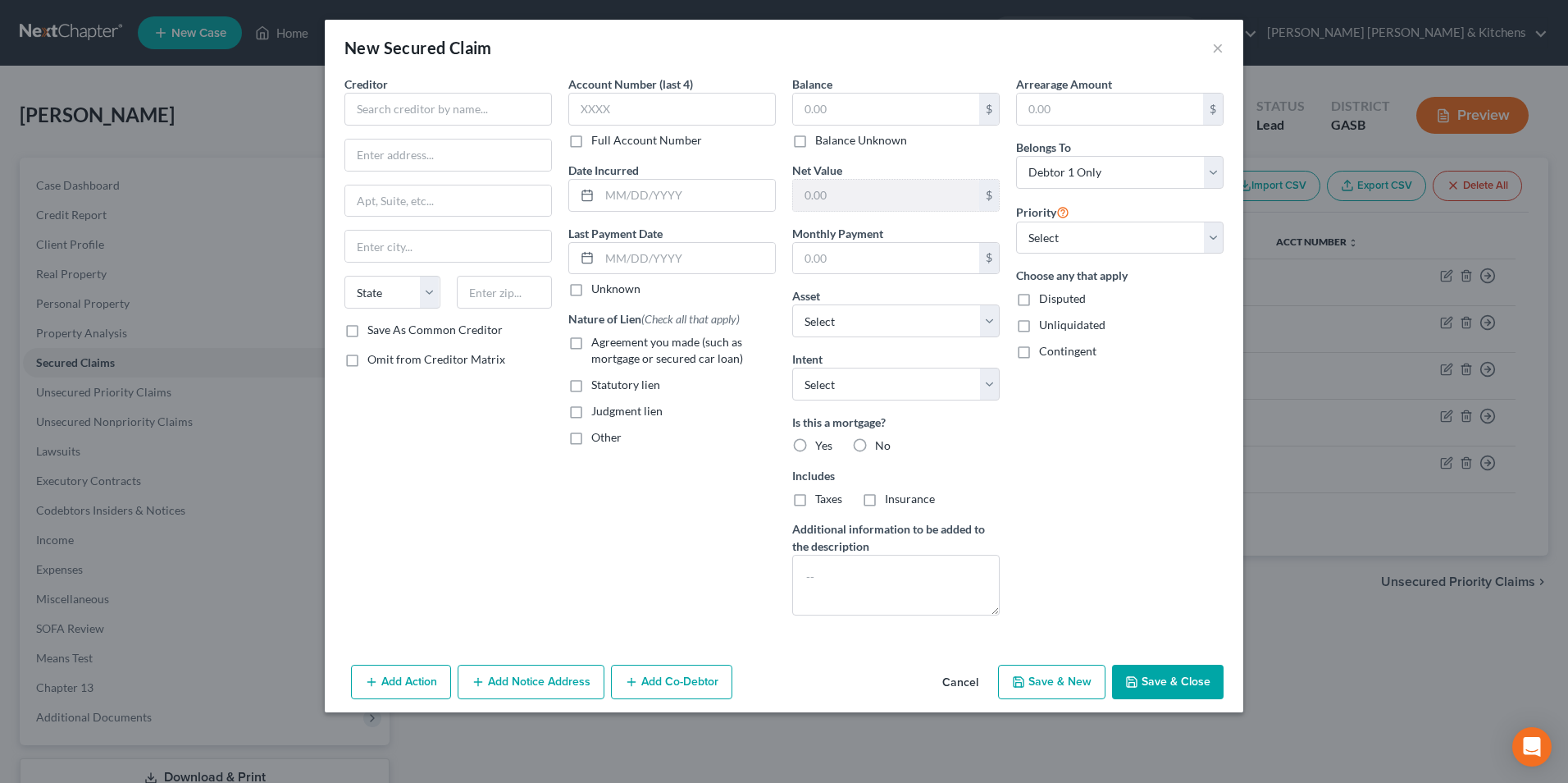
scroll to position [0, 0]
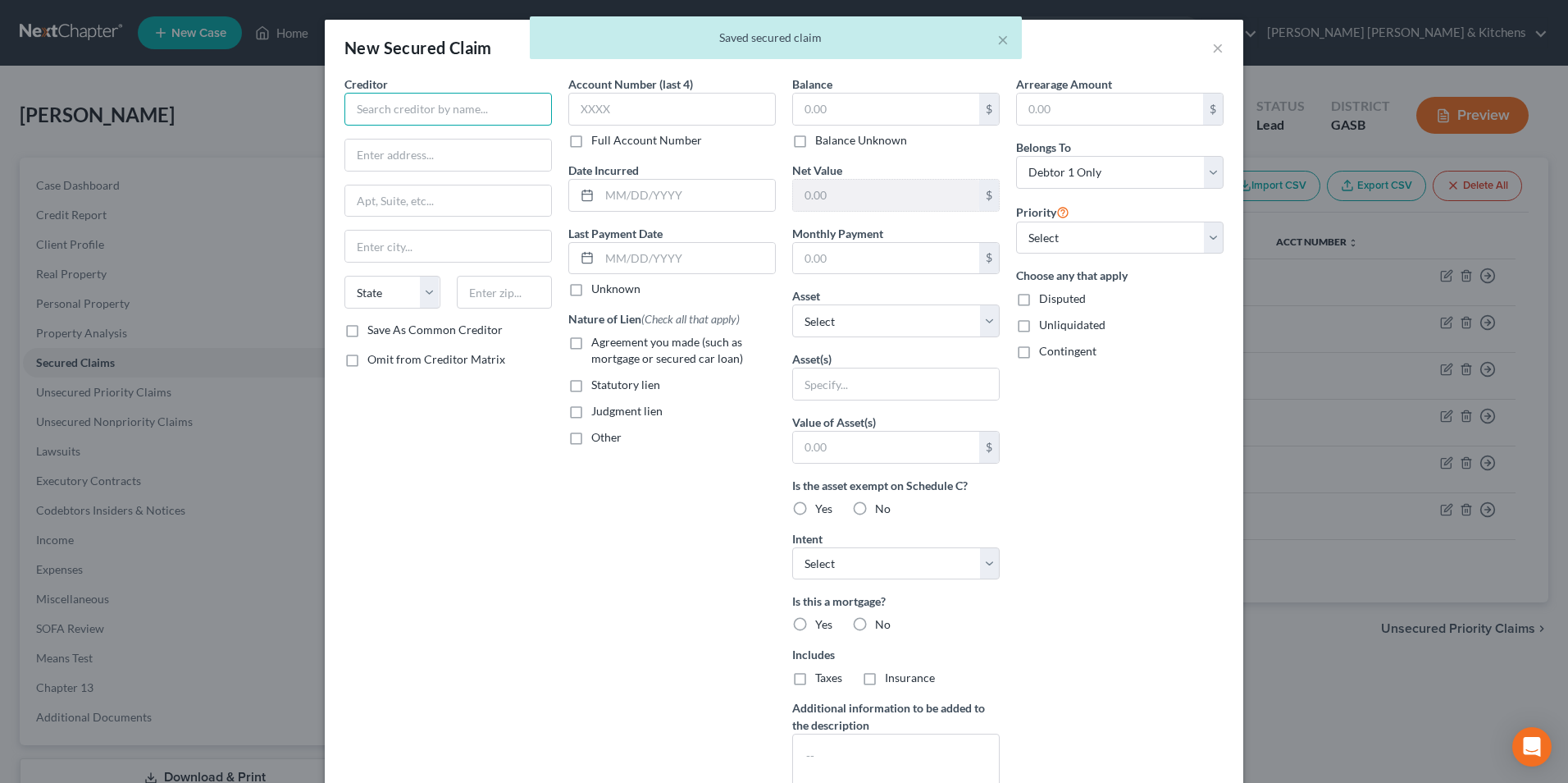
click at [372, 118] on input "text" at bounding box center [448, 109] width 207 height 32
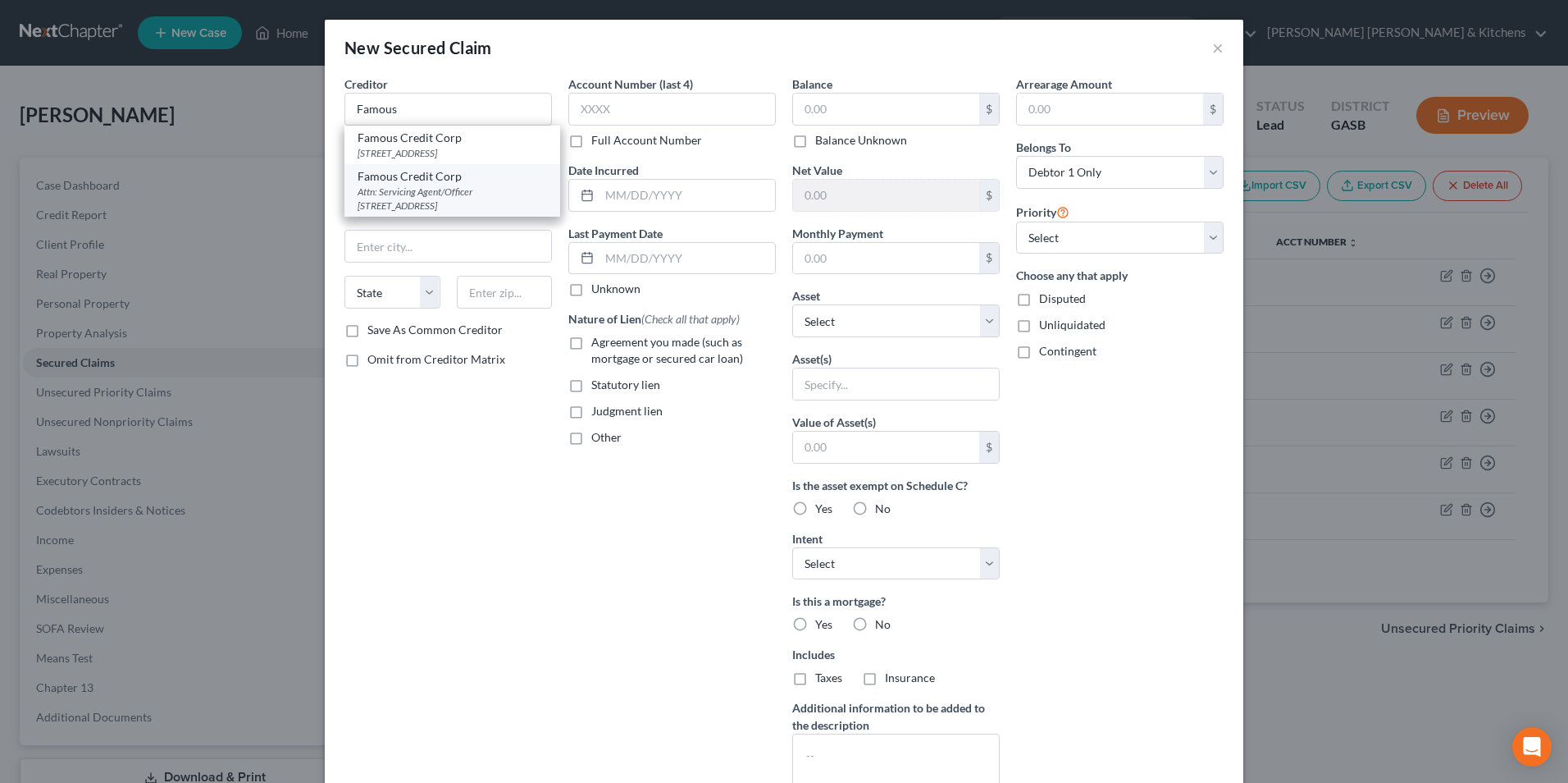
click at [425, 199] on div "Attn: Servicing Agent/Officer 206 B Green Steeet, Swainsboro, GA 30401" at bounding box center [452, 198] width 189 height 28
type input "Famous Credit Corp"
type input "Attn: Servicing Agent/Officer"
type input "206 B Green Steeet"
type input "Swainsboro"
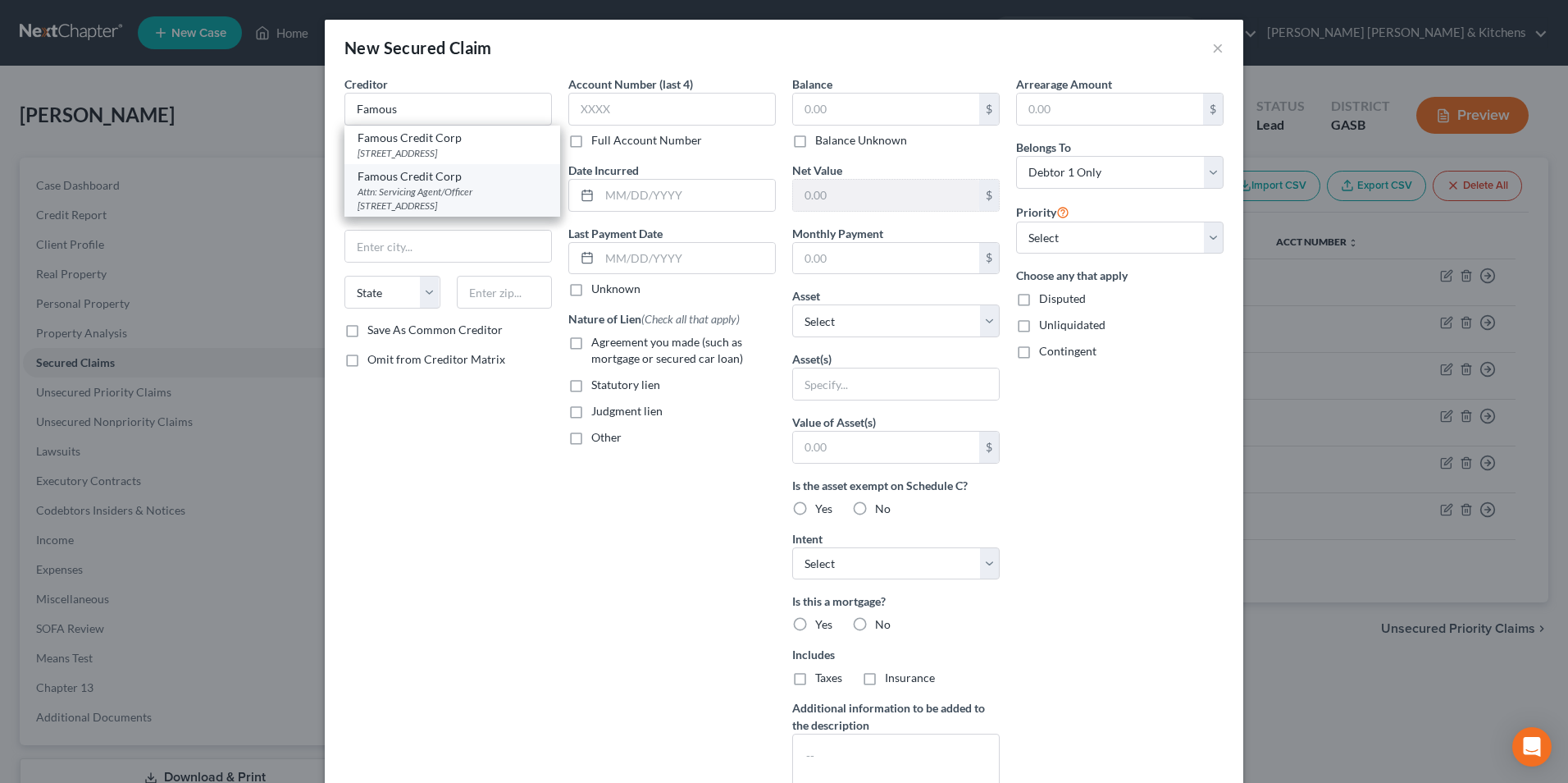
select select "10"
type input "30401"
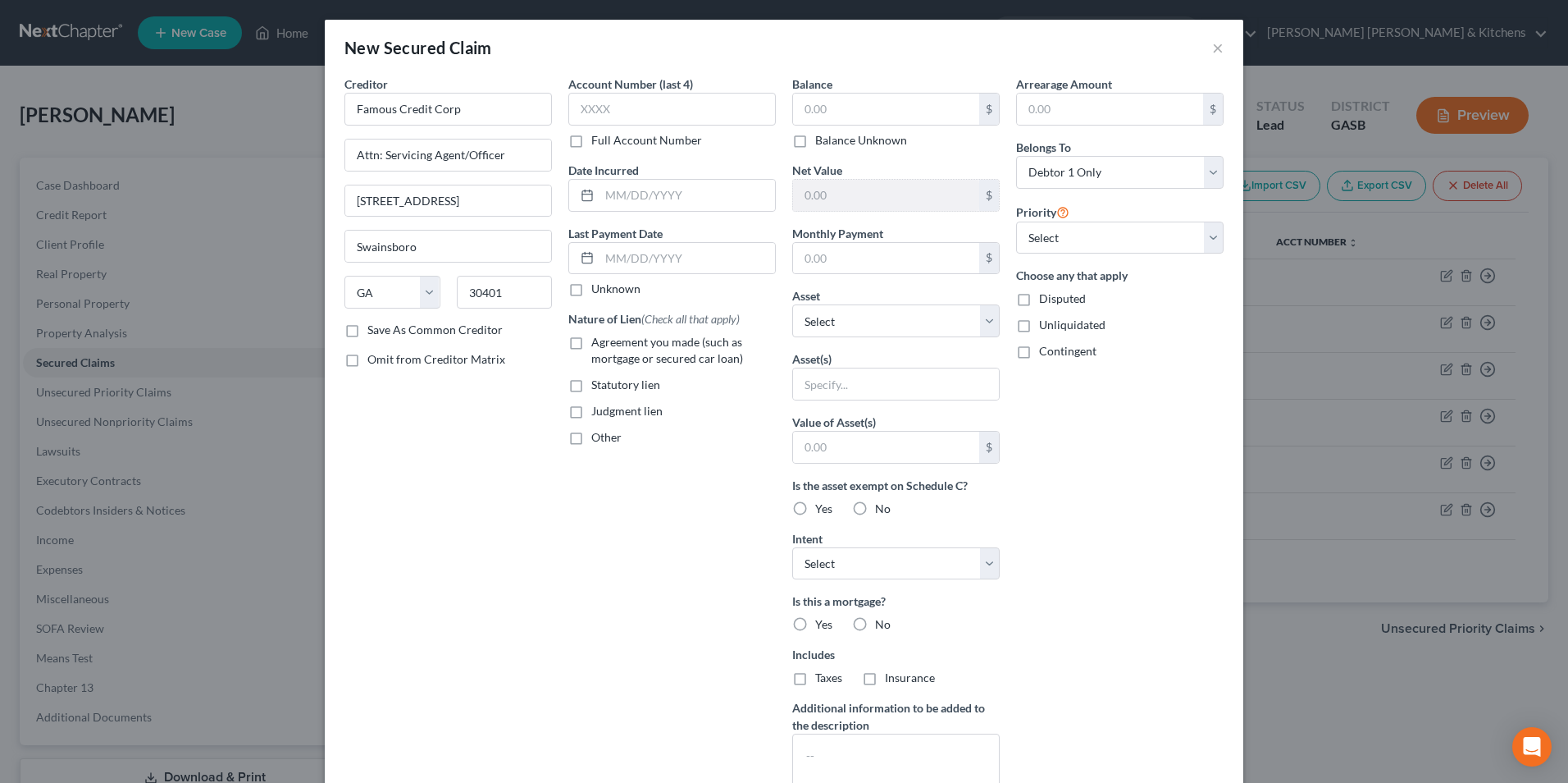
click at [592, 346] on label "Agreement you made (such as mortgage or secured car loan)" at bounding box center [684, 350] width 184 height 32
click at [597, 345] on input "Agreement you made (such as mortgage or secured car loan)" at bounding box center [603, 339] width 10 height 10
checkbox input "true"
click at [831, 112] on input "text" at bounding box center [886, 109] width 186 height 32
click at [648, 190] on input "text" at bounding box center [687, 195] width 176 height 32
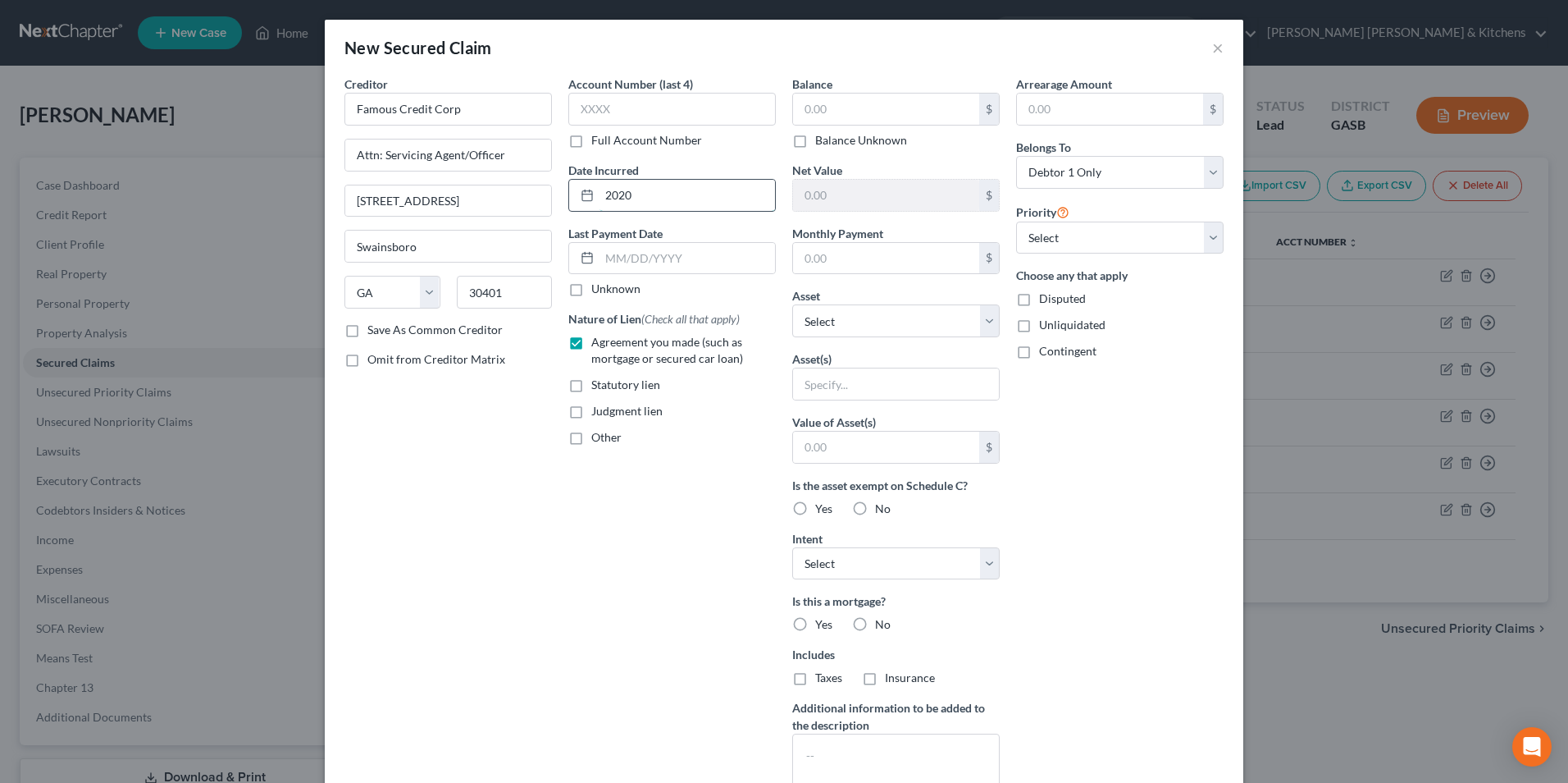
type input "2020"
click at [801, 115] on input "text" at bounding box center [886, 109] width 186 height 32
type input "1,500"
drag, startPoint x: 828, startPoint y: 375, endPoint x: 828, endPoint y: 384, distance: 9.0
click at [828, 375] on input "text" at bounding box center [895, 383] width 206 height 32
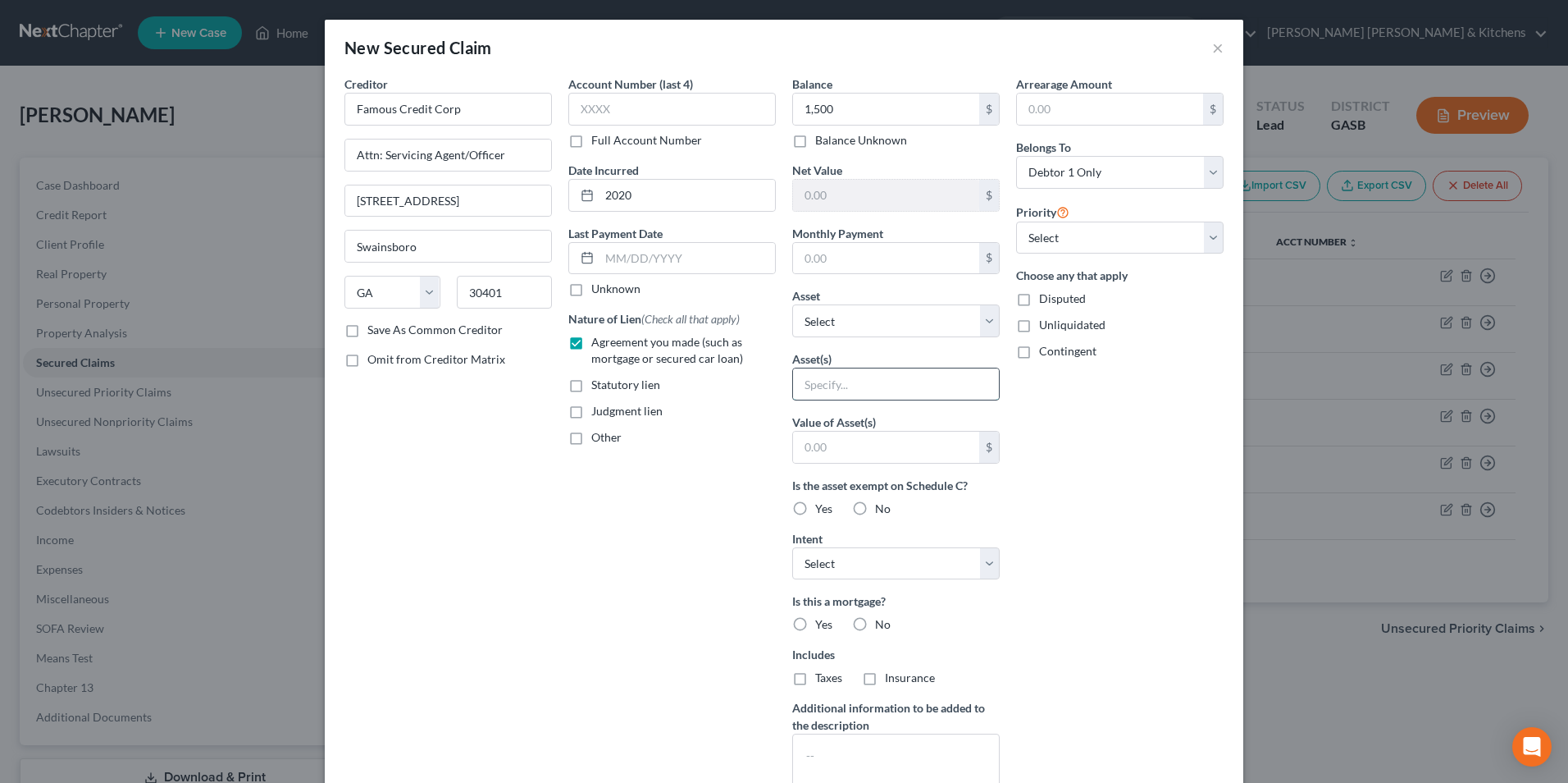
type input "personal property/pending judgment"
type input "1.00"
drag, startPoint x: 888, startPoint y: 386, endPoint x: 1088, endPoint y: 364, distance: 201.2
click at [1077, 392] on div "Creditor * Famous Credit Corp Attn: Servicing Agent/Officer 206 B Green Steeet …" at bounding box center [784, 441] width 895 height 732
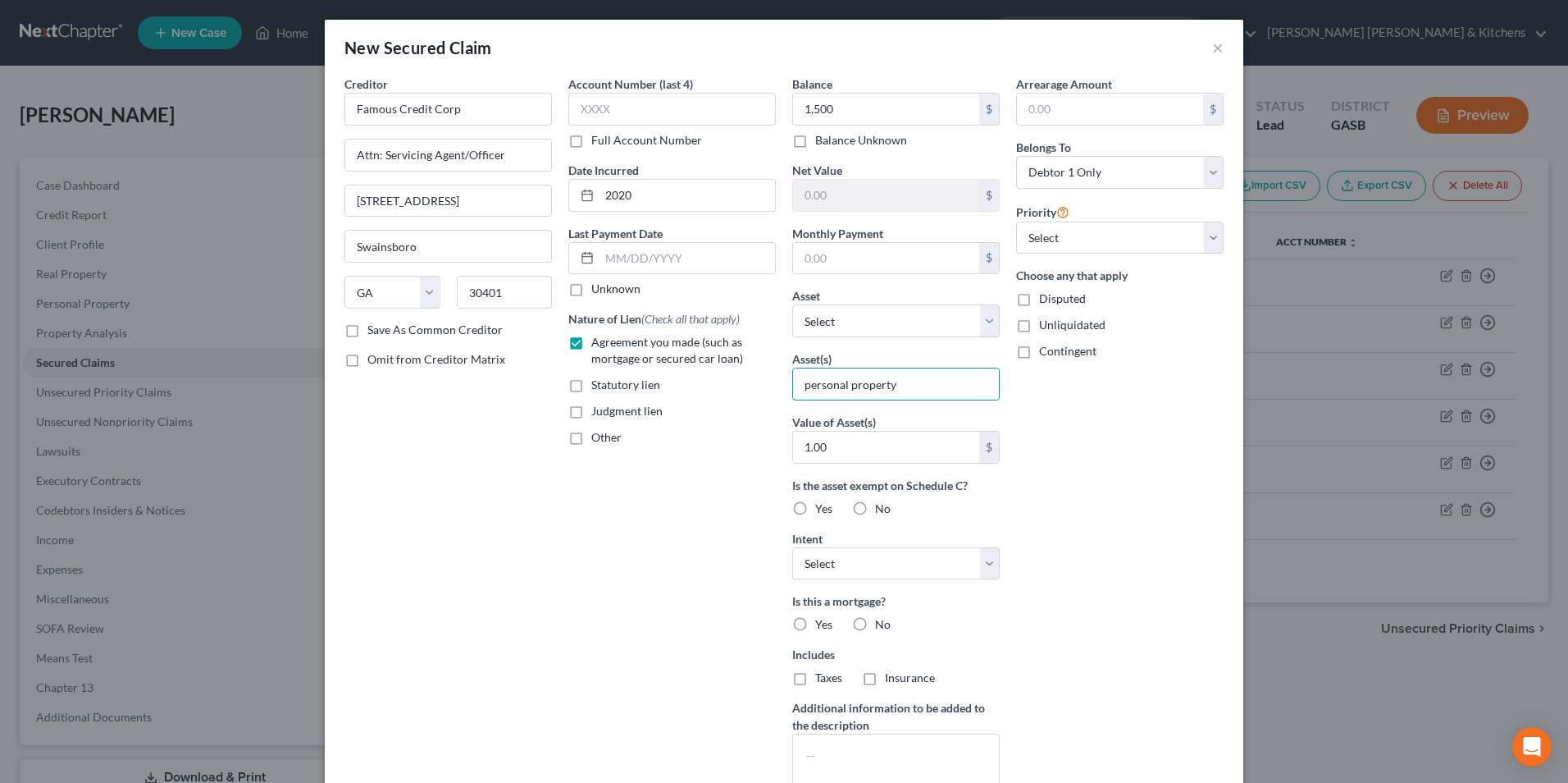
scroll to position [0, 0]
type input "personal property"
click at [1039, 302] on label "Disputed" at bounding box center [1062, 298] width 47 height 16
click at [1046, 301] on input "Disputed" at bounding box center [1051, 295] width 10 height 10
checkbox input "true"
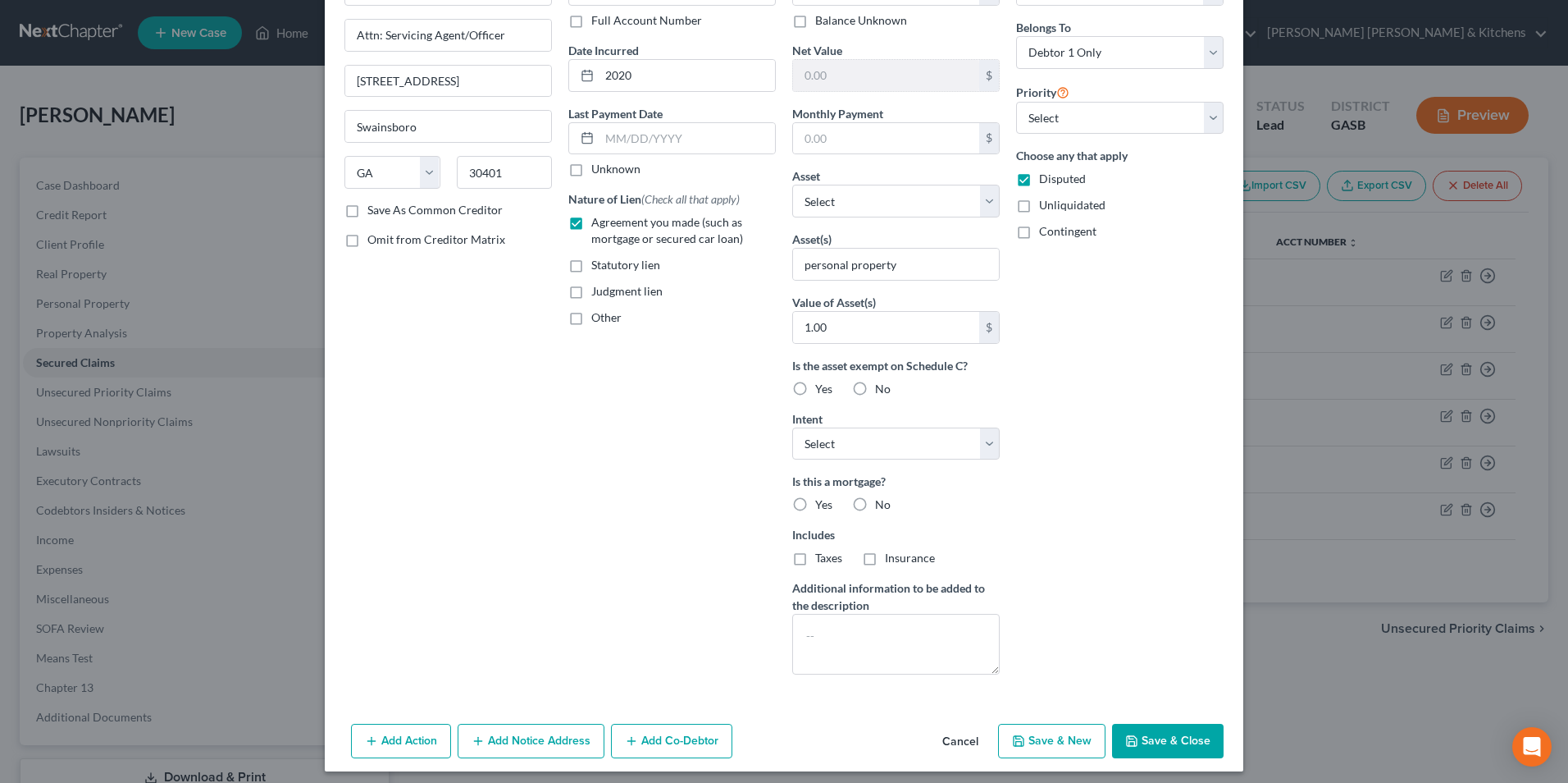
scroll to position [128, 0]
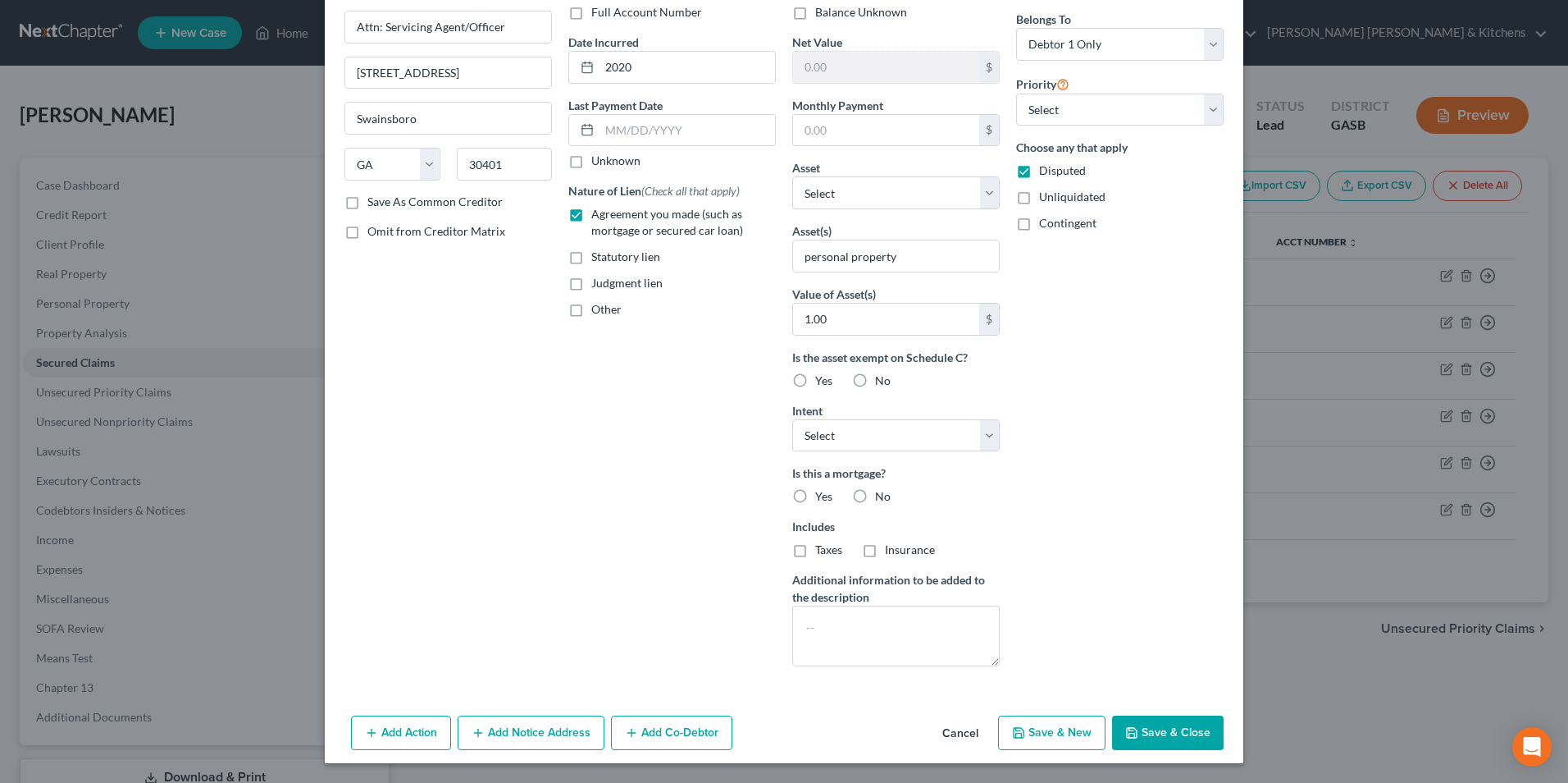
click at [1171, 730] on button "Save & Close" at bounding box center [1168, 733] width 112 height 34
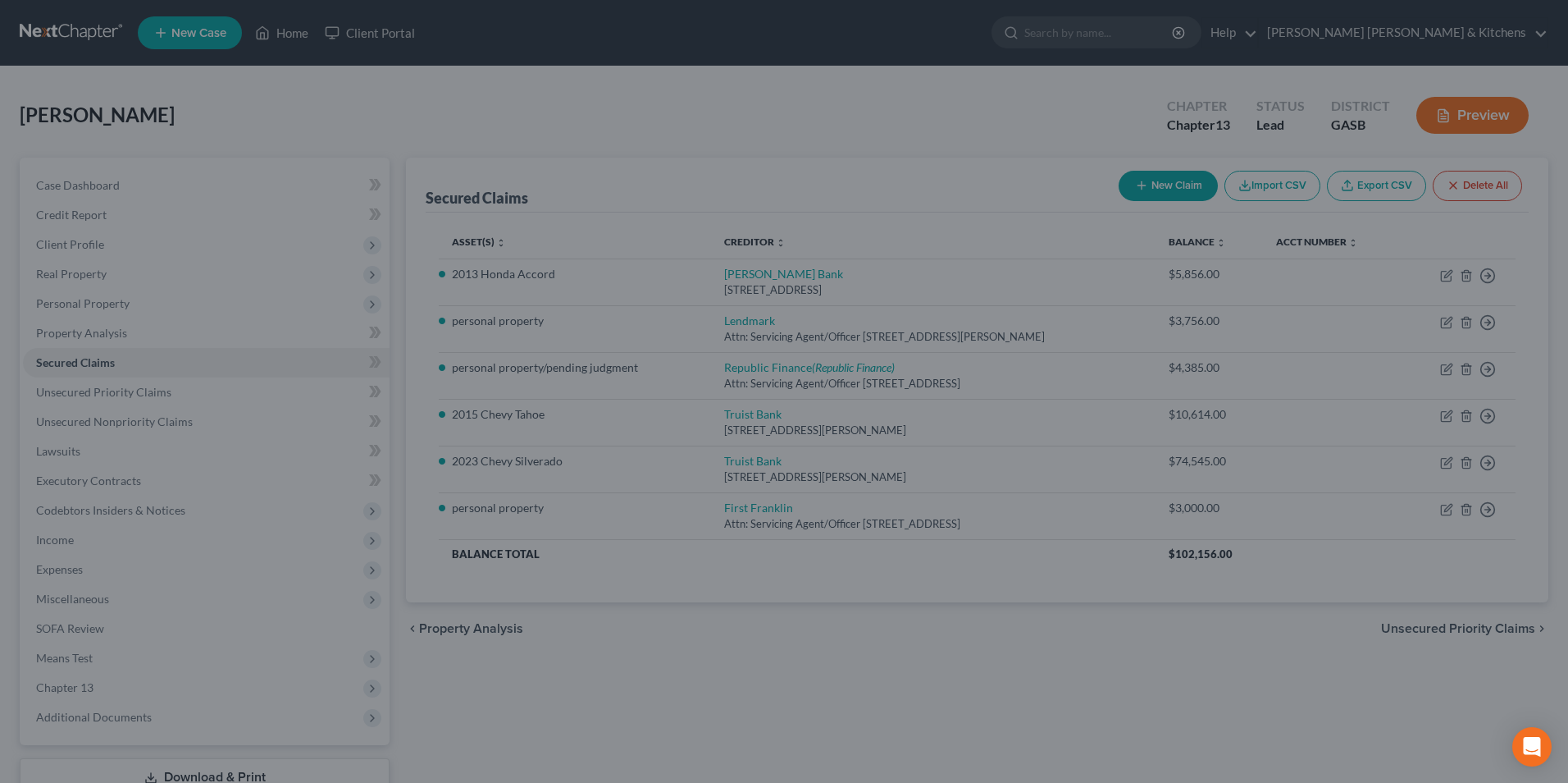
scroll to position [0, 0]
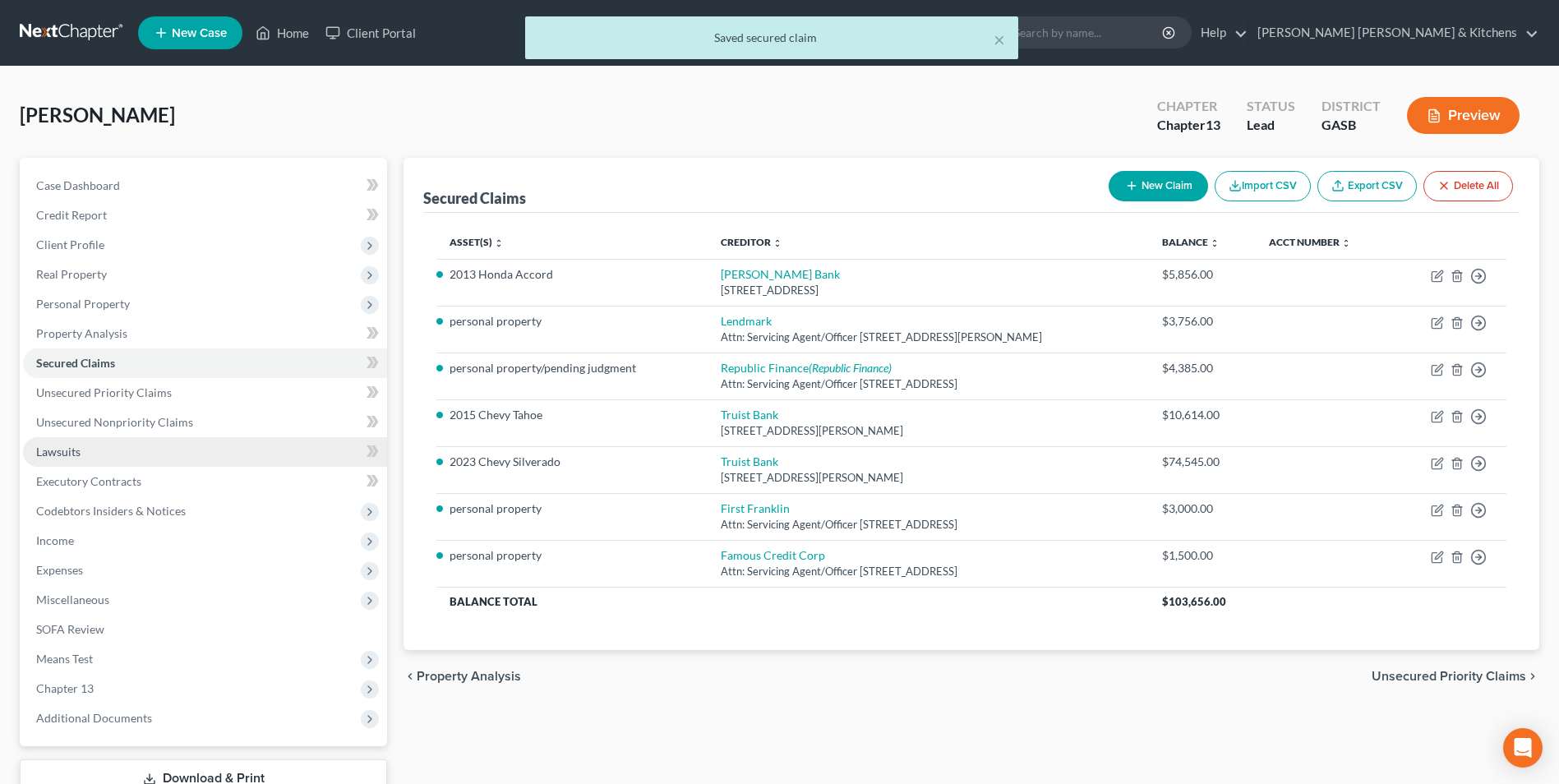
click at [54, 449] on span "Lawsuits" at bounding box center [58, 451] width 44 height 14
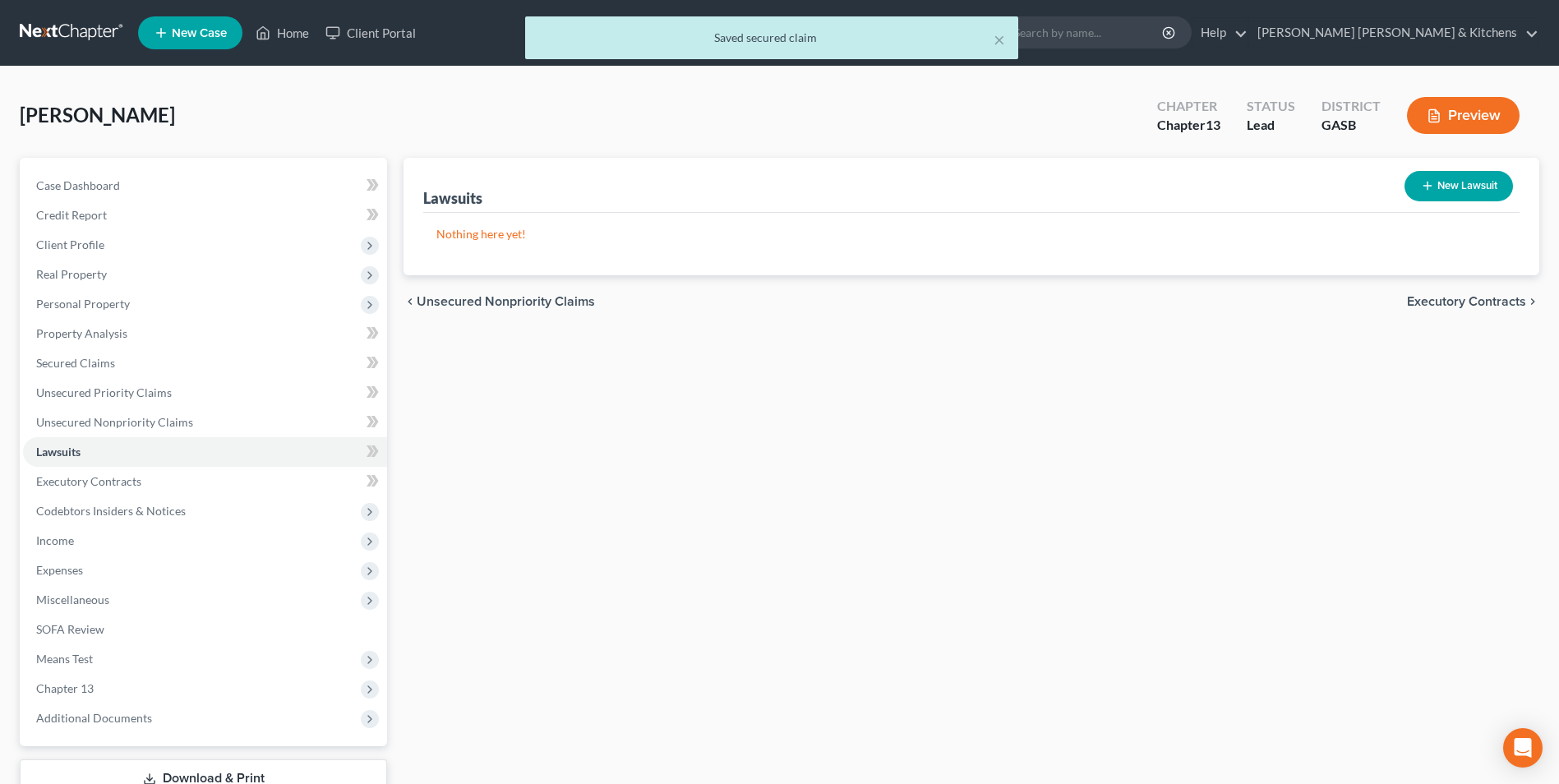
click at [1463, 189] on button "New Lawsuit" at bounding box center [1458, 186] width 109 height 31
select select "0"
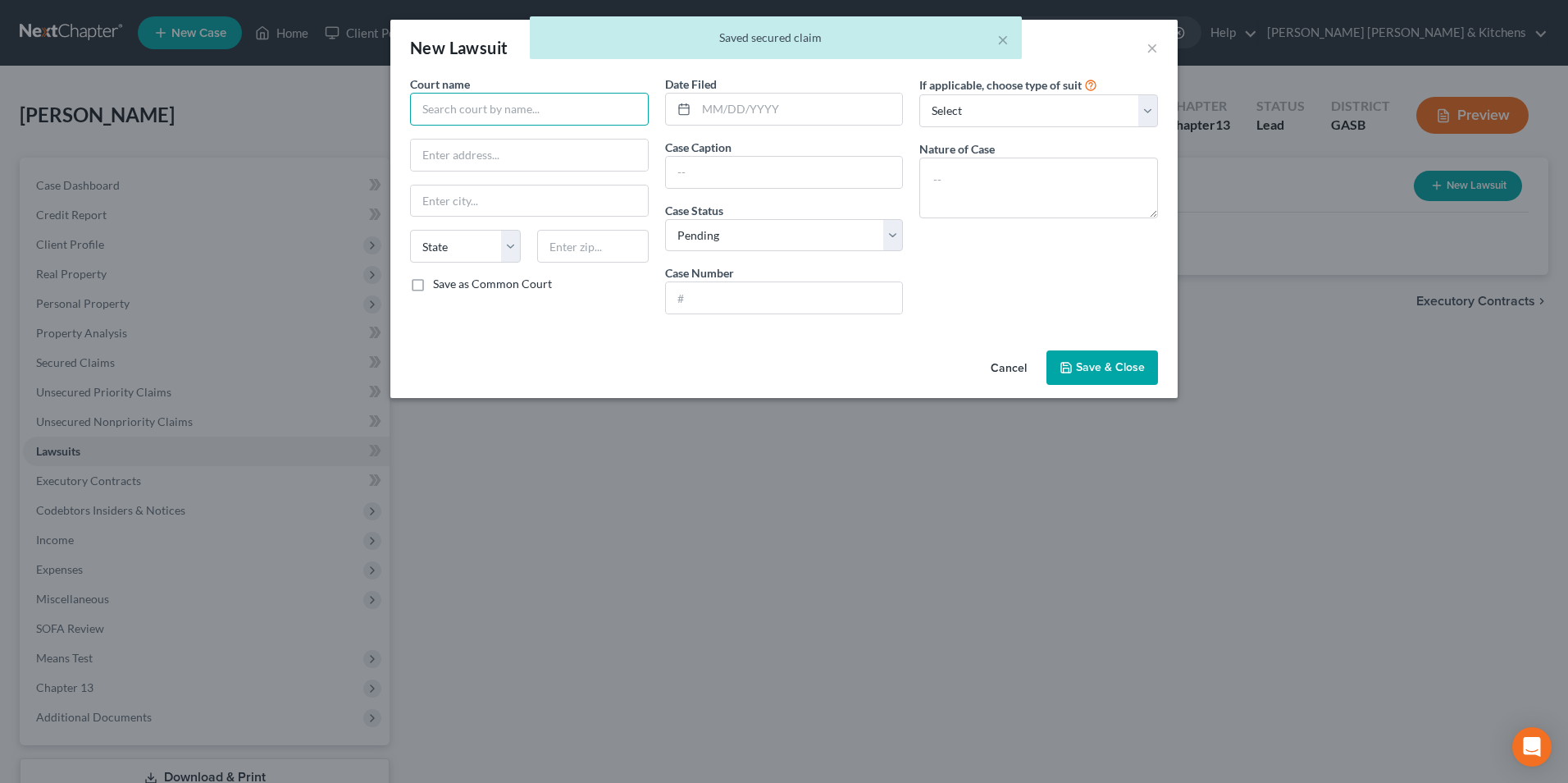
click at [510, 115] on input "text" at bounding box center [529, 109] width 239 height 32
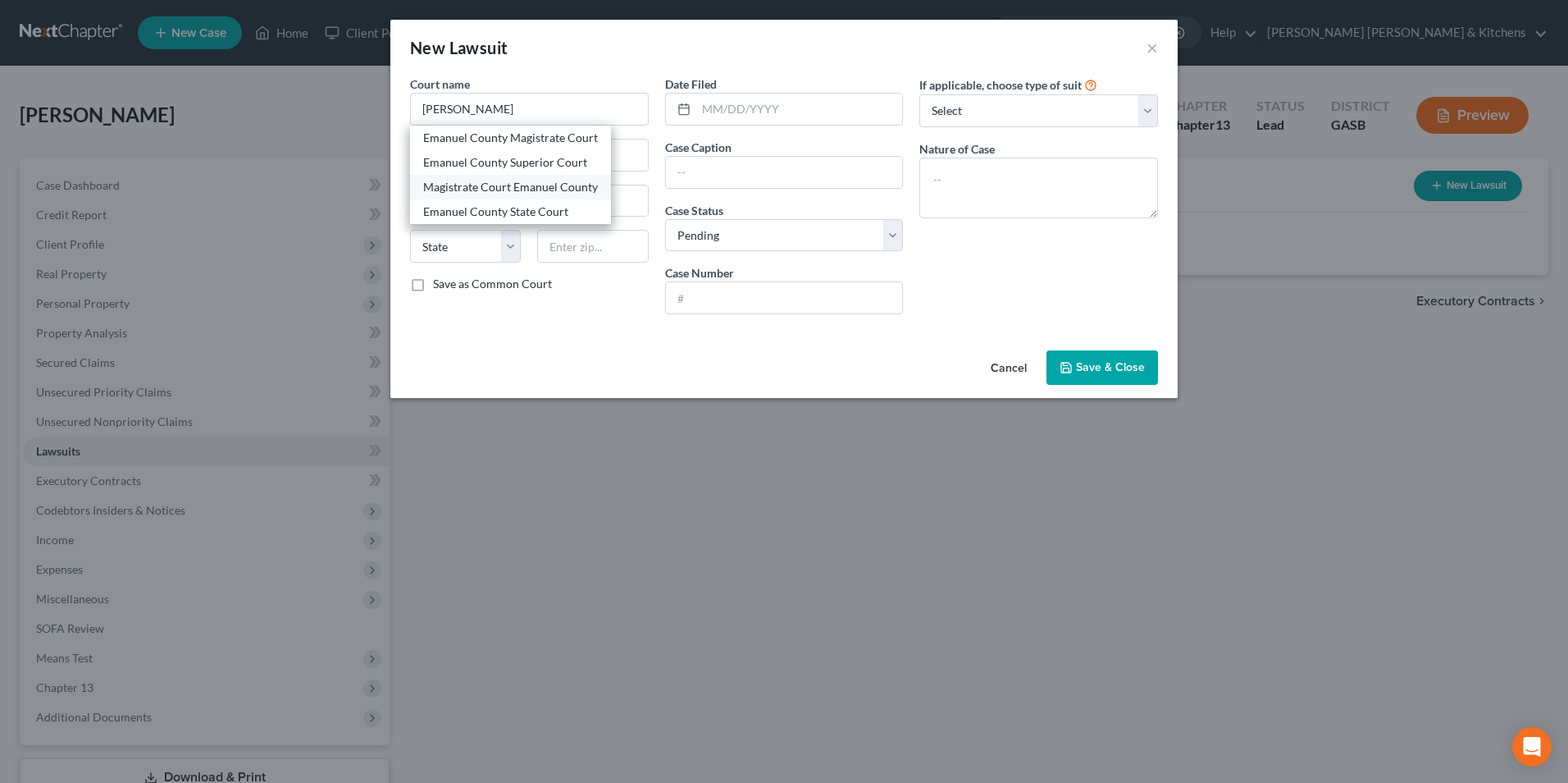
click at [506, 189] on div "Magistrate Court Emanuel County" at bounding box center [510, 186] width 175 height 16
type input "Magistrate Court Emanuel County"
type input "107 North Main Street"
type input "Swainsboro"
select select "10"
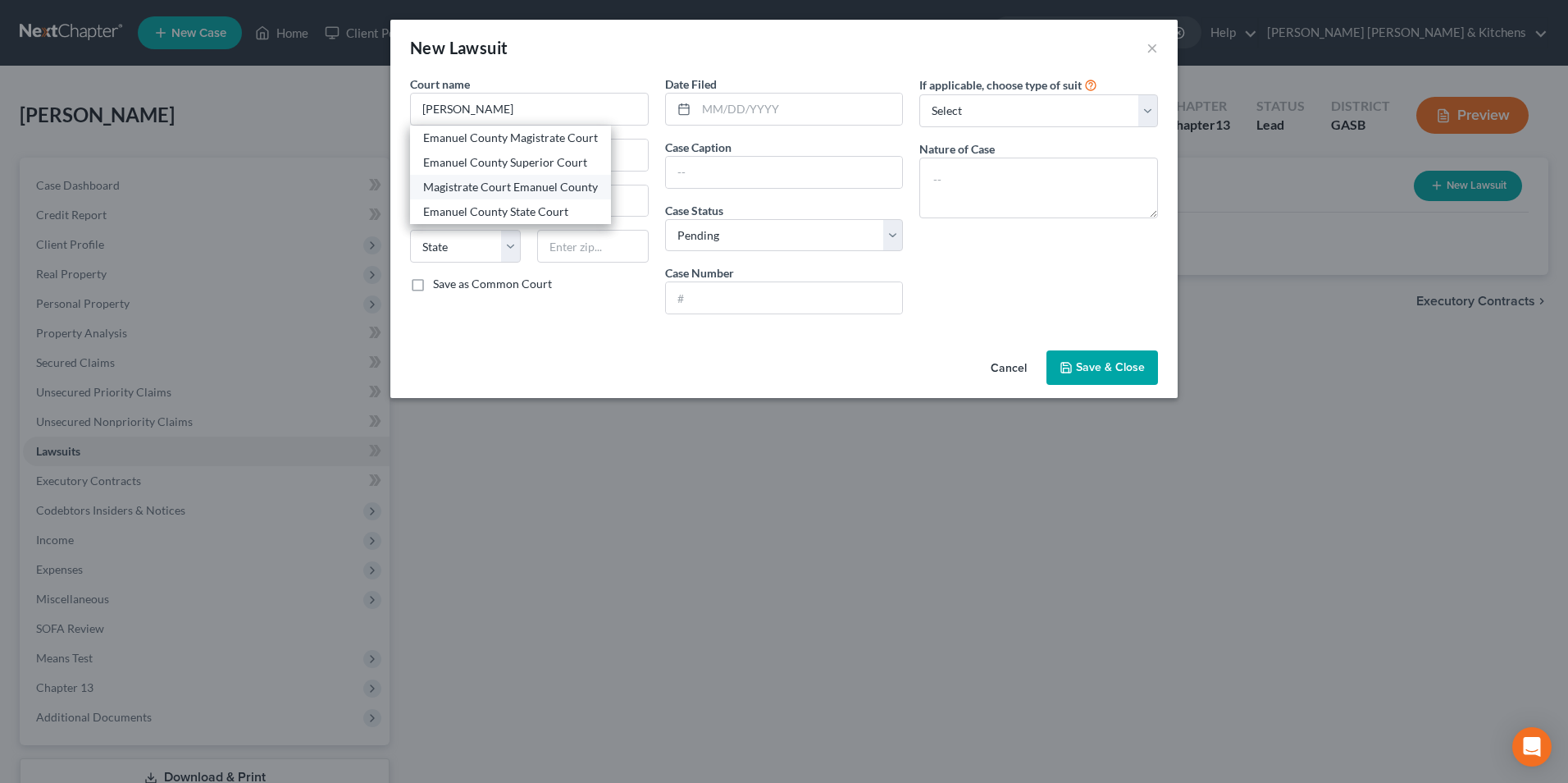
type input "30401"
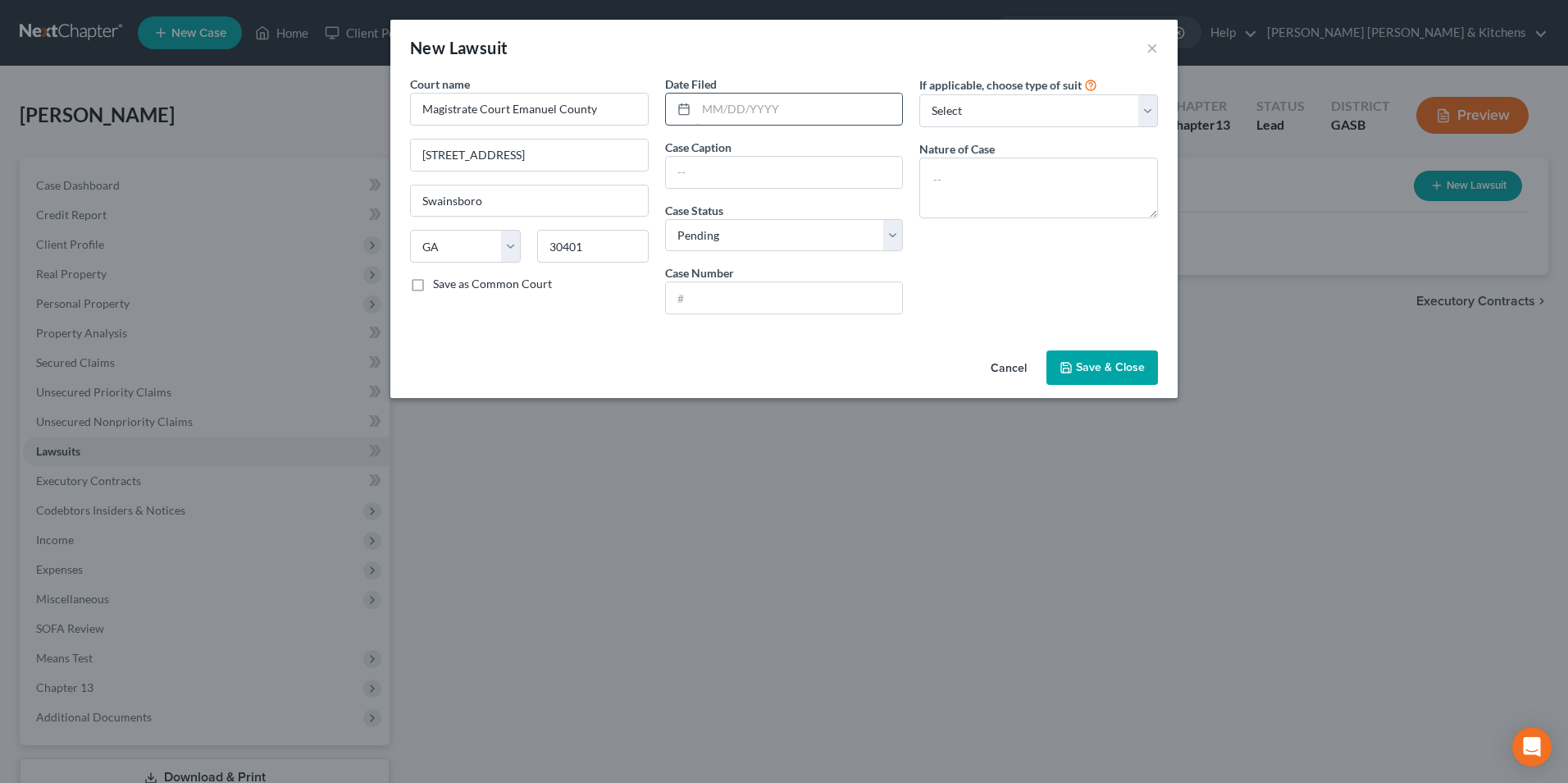
click at [760, 98] on input "text" at bounding box center [800, 109] width 207 height 32
type input "09/26/2025"
drag, startPoint x: 794, startPoint y: 175, endPoint x: 953, endPoint y: 166, distance: 159.3
click at [947, 167] on div "Court name * Magistrate Court Emanuel County 107 North Main Street Swainsboro S…" at bounding box center [784, 201] width 764 height 252
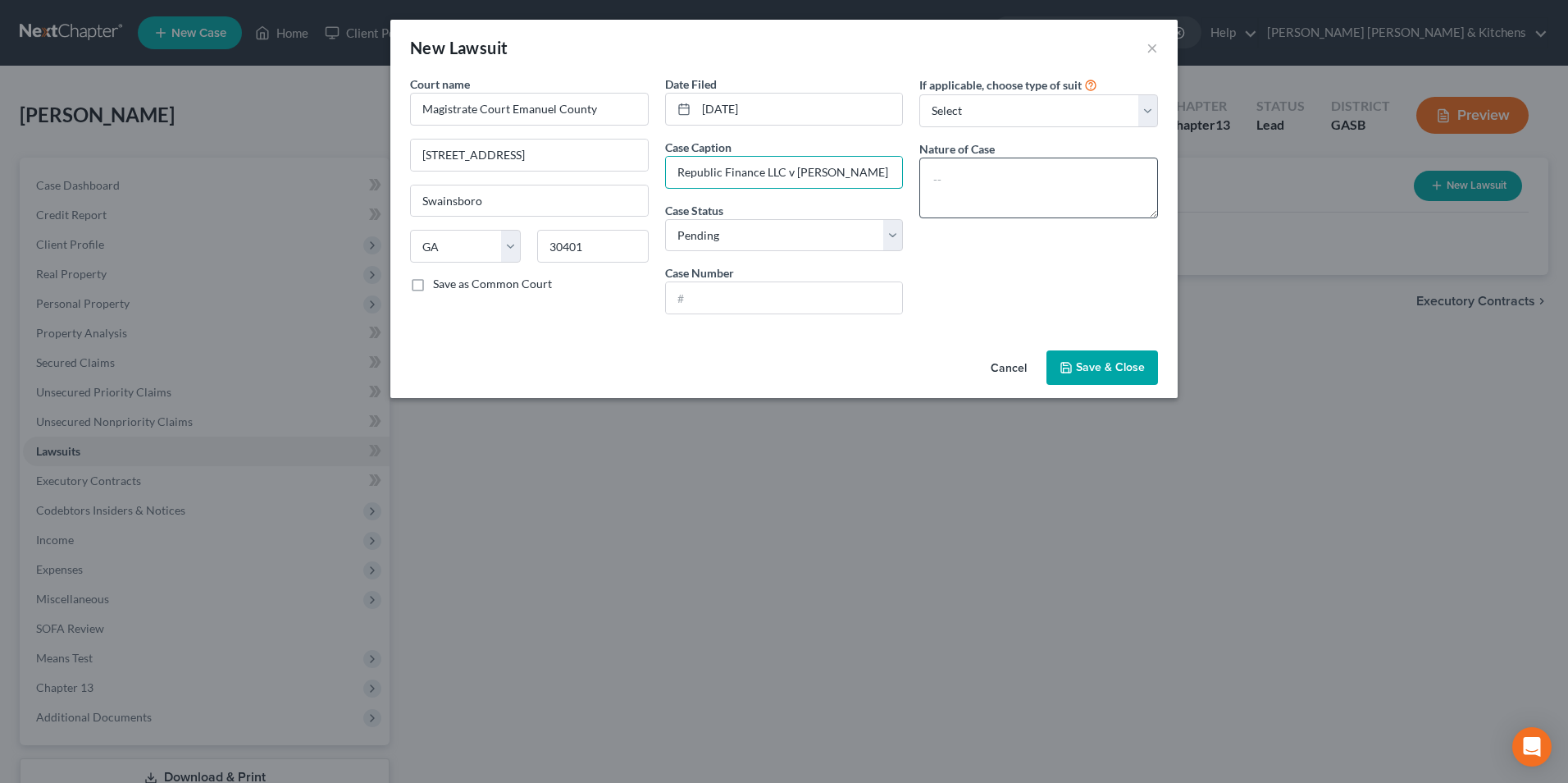
type input "Republic Finance LLC v Shanon Quarterman"
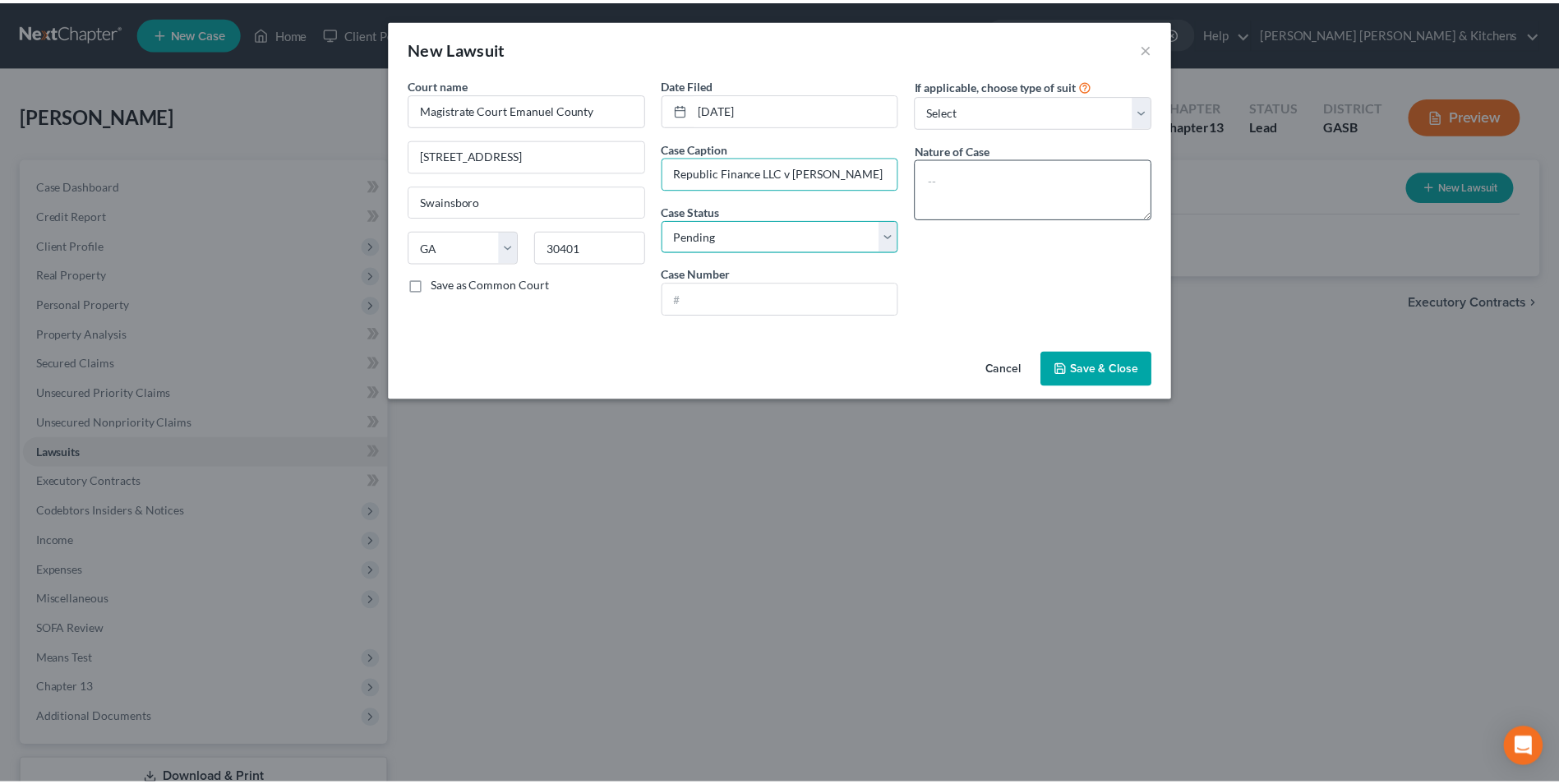
scroll to position [0, 0]
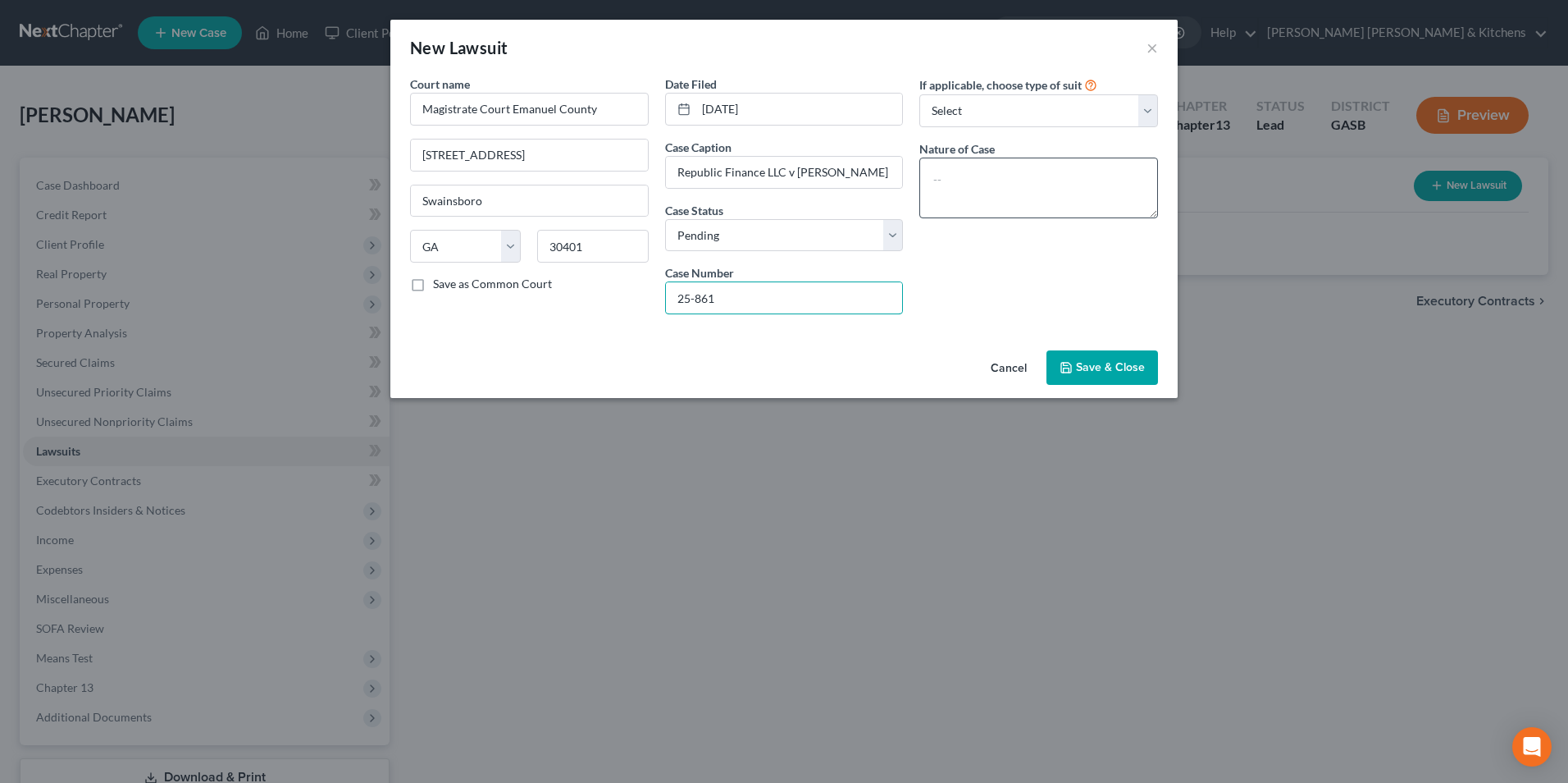
type input "25-861"
click at [941, 183] on textarea at bounding box center [1039, 187] width 239 height 61
type textarea "suit on acct"
click at [1107, 374] on span "Save & Close" at bounding box center [1110, 367] width 69 height 14
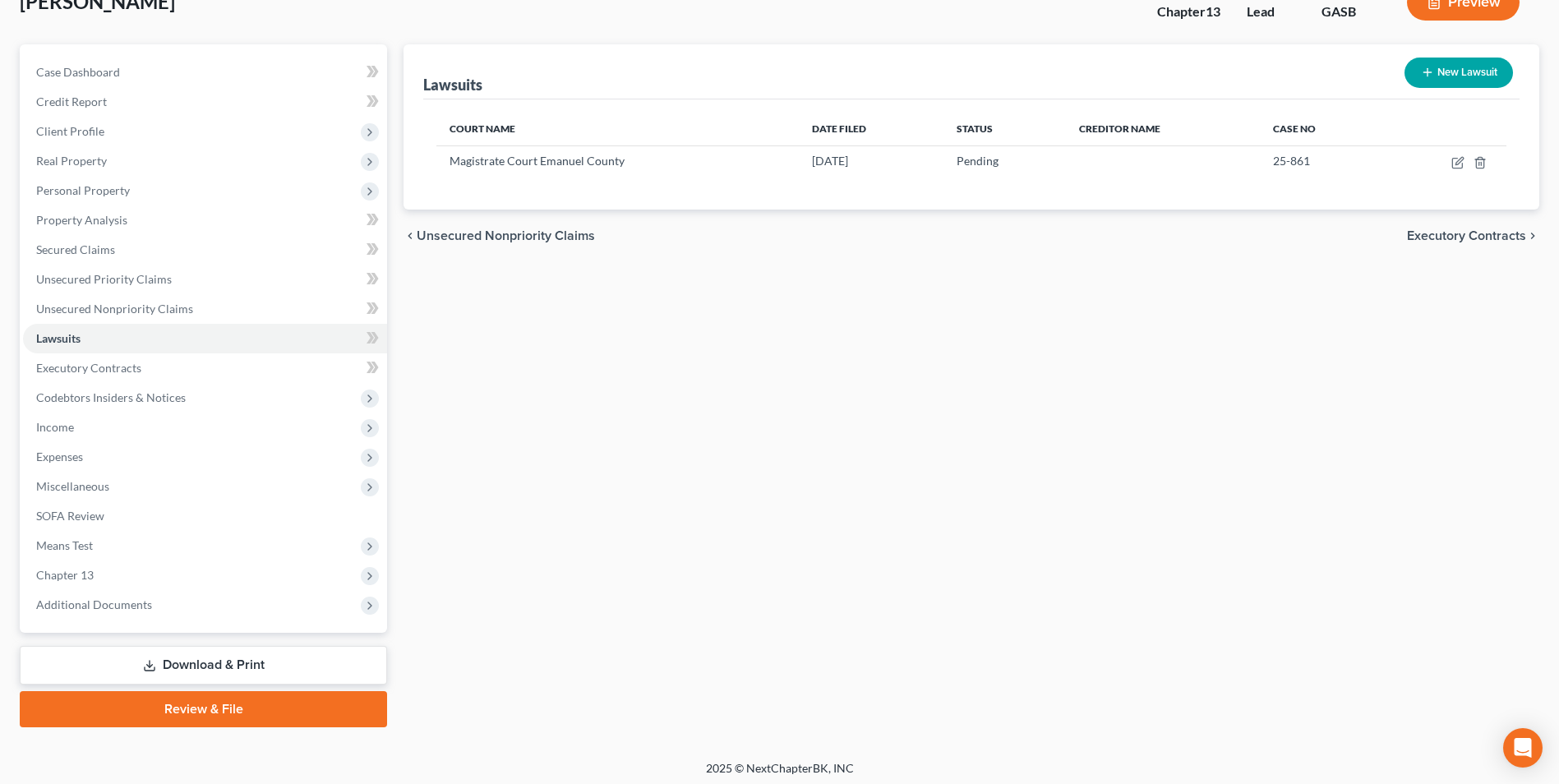
scroll to position [119, 0]
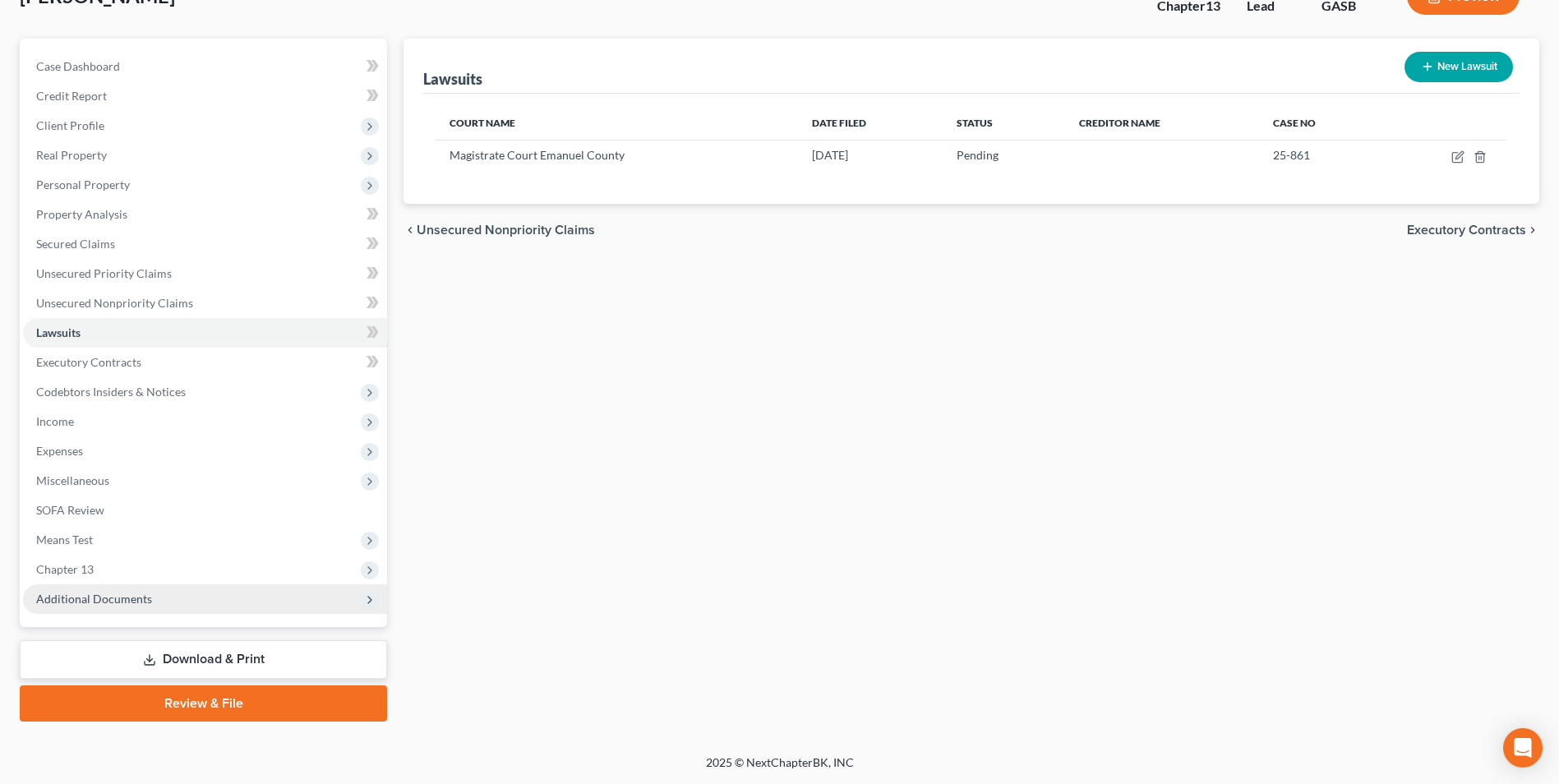
click at [97, 587] on span "Additional Documents" at bounding box center [205, 598] width 364 height 30
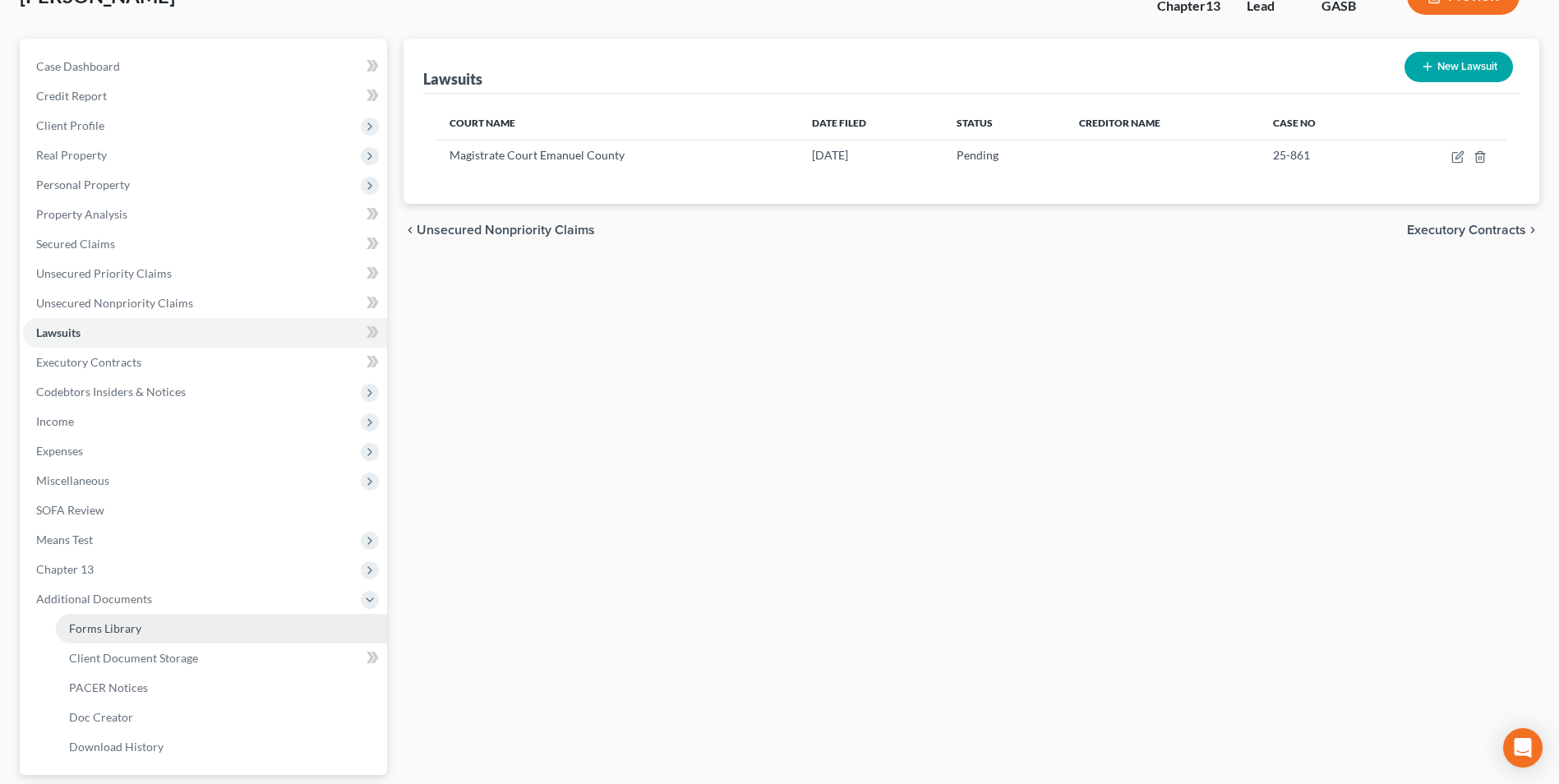
click at [137, 616] on link "Forms Library" at bounding box center [221, 628] width 331 height 30
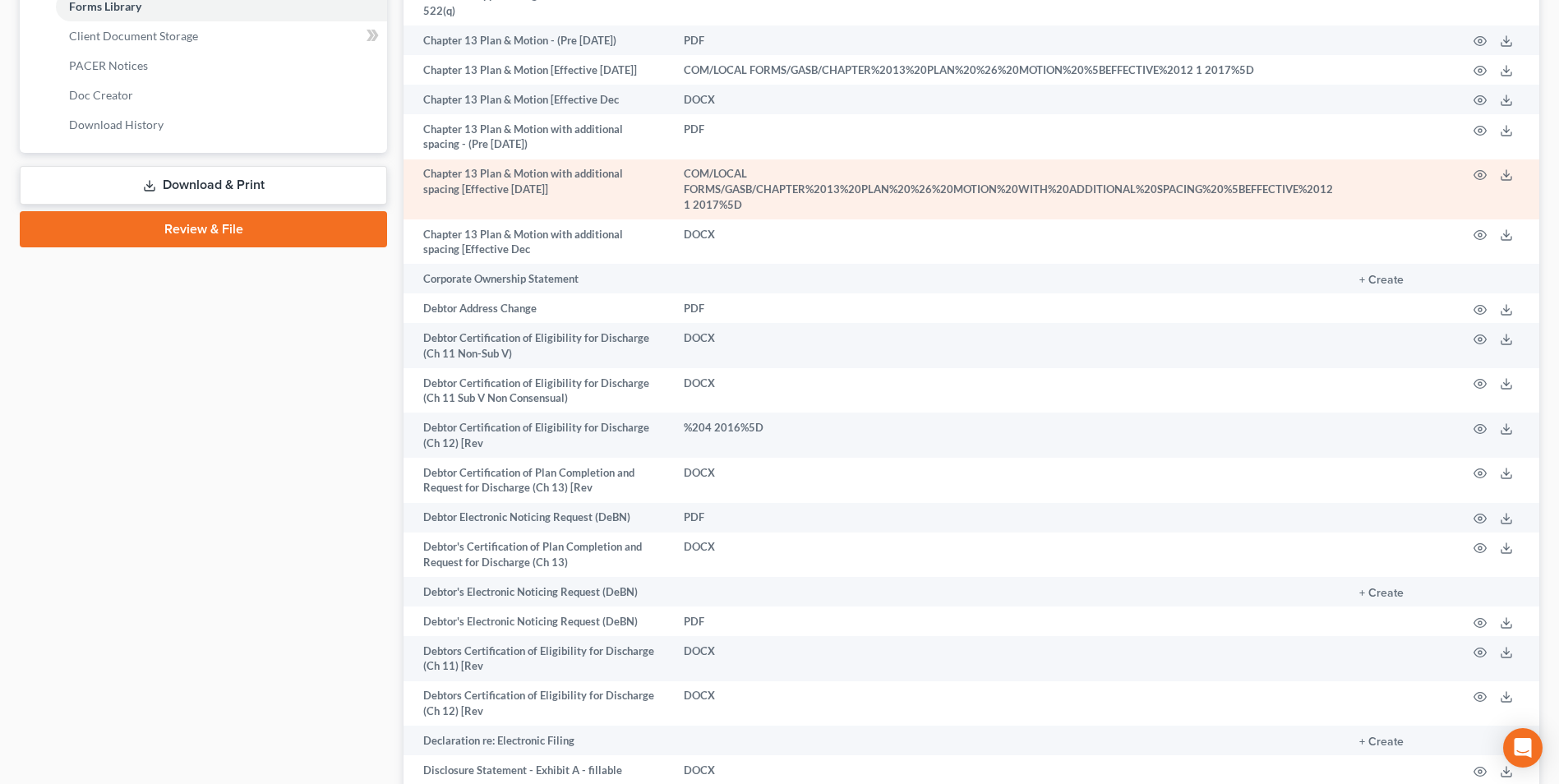
scroll to position [822, 0]
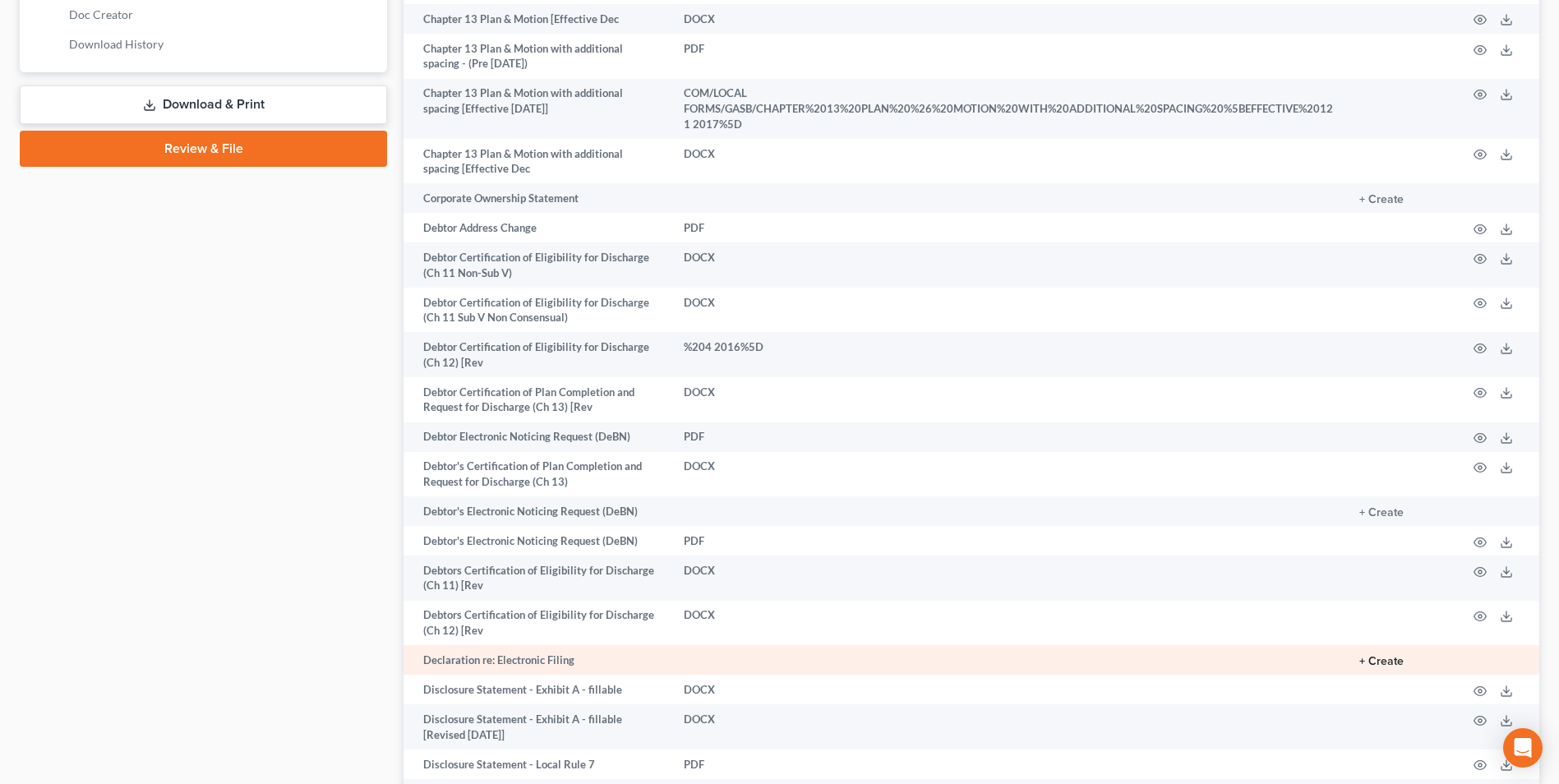
click at [1389, 656] on button "+ Create" at bounding box center [1381, 661] width 44 height 11
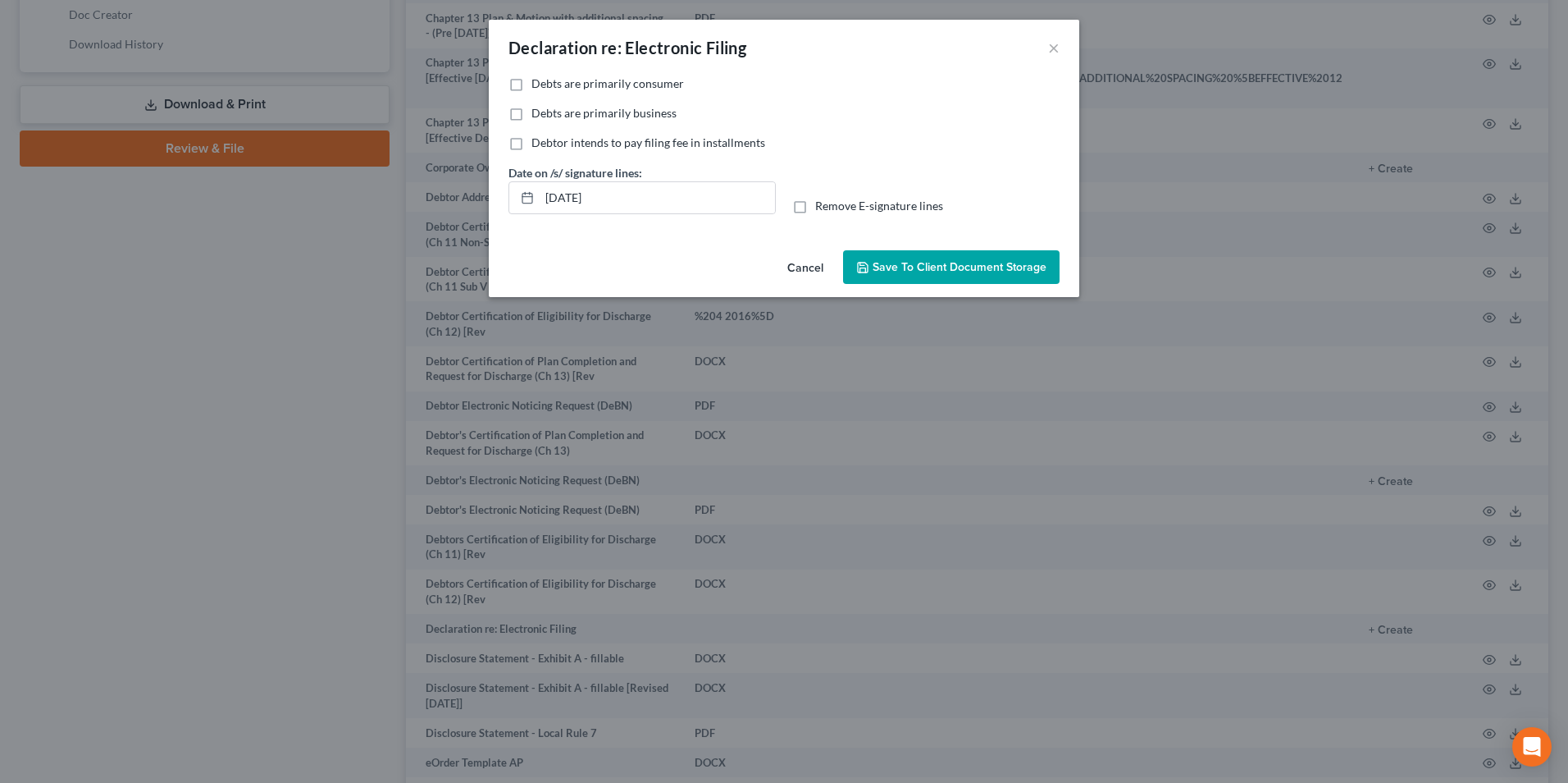
click at [532, 82] on label "Debts are primarily consumer" at bounding box center [608, 83] width 153 height 16
click at [538, 82] on input "Debts are primarily consumer" at bounding box center [543, 80] width 10 height 10
checkbox input "true"
drag, startPoint x: 603, startPoint y: 202, endPoint x: 510, endPoint y: 212, distance: 93.5
click at [512, 211] on div "10/02/2025" at bounding box center [642, 197] width 267 height 32
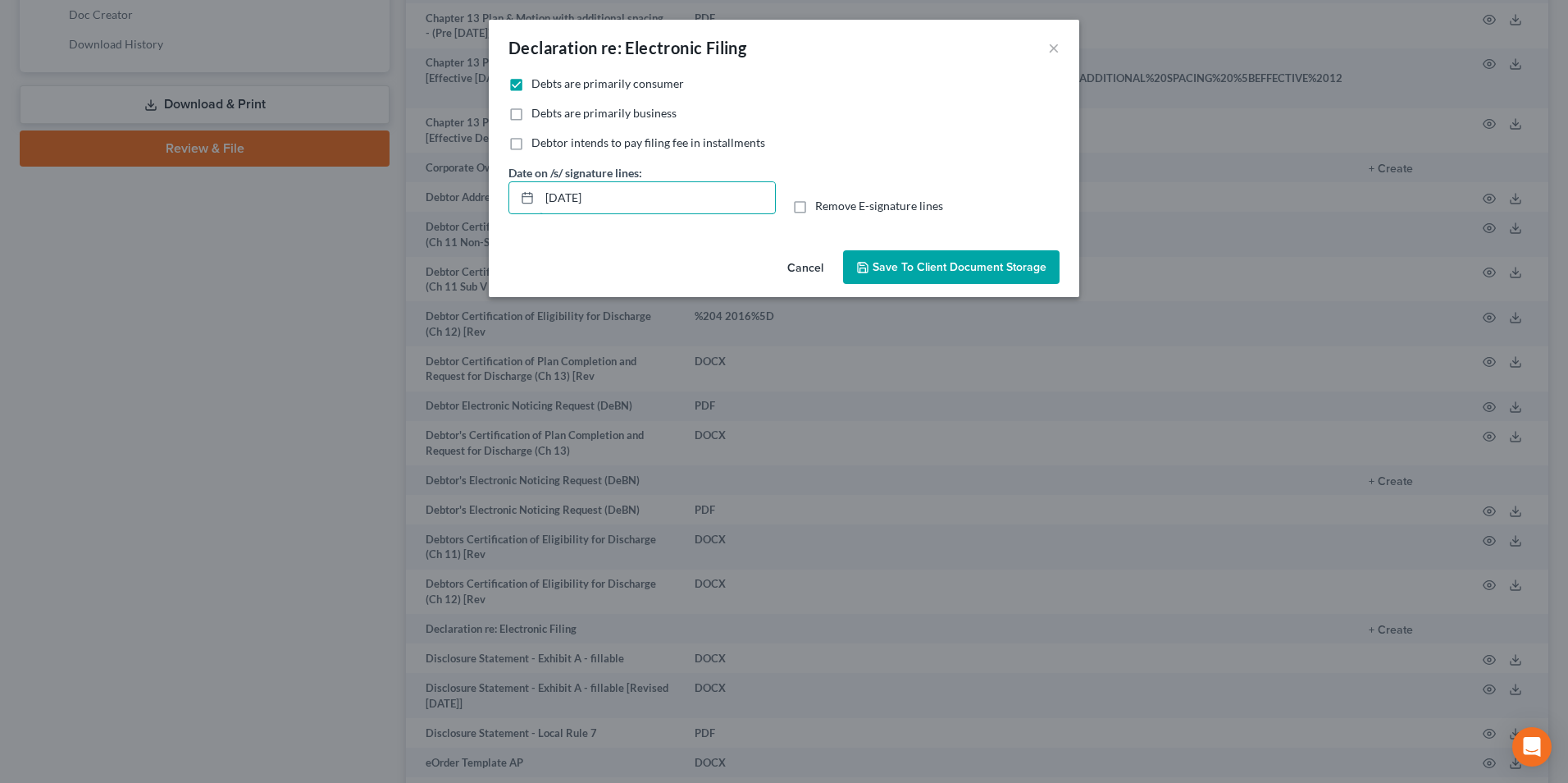
type input "5"
click at [815, 208] on label "Remove E-signature lines" at bounding box center [879, 206] width 128 height 16
click at [822, 208] on input "Remove E-signature lines" at bounding box center [827, 203] width 10 height 10
checkbox input "true"
click at [910, 271] on span "Save to Client Document Storage" at bounding box center [959, 267] width 174 height 14
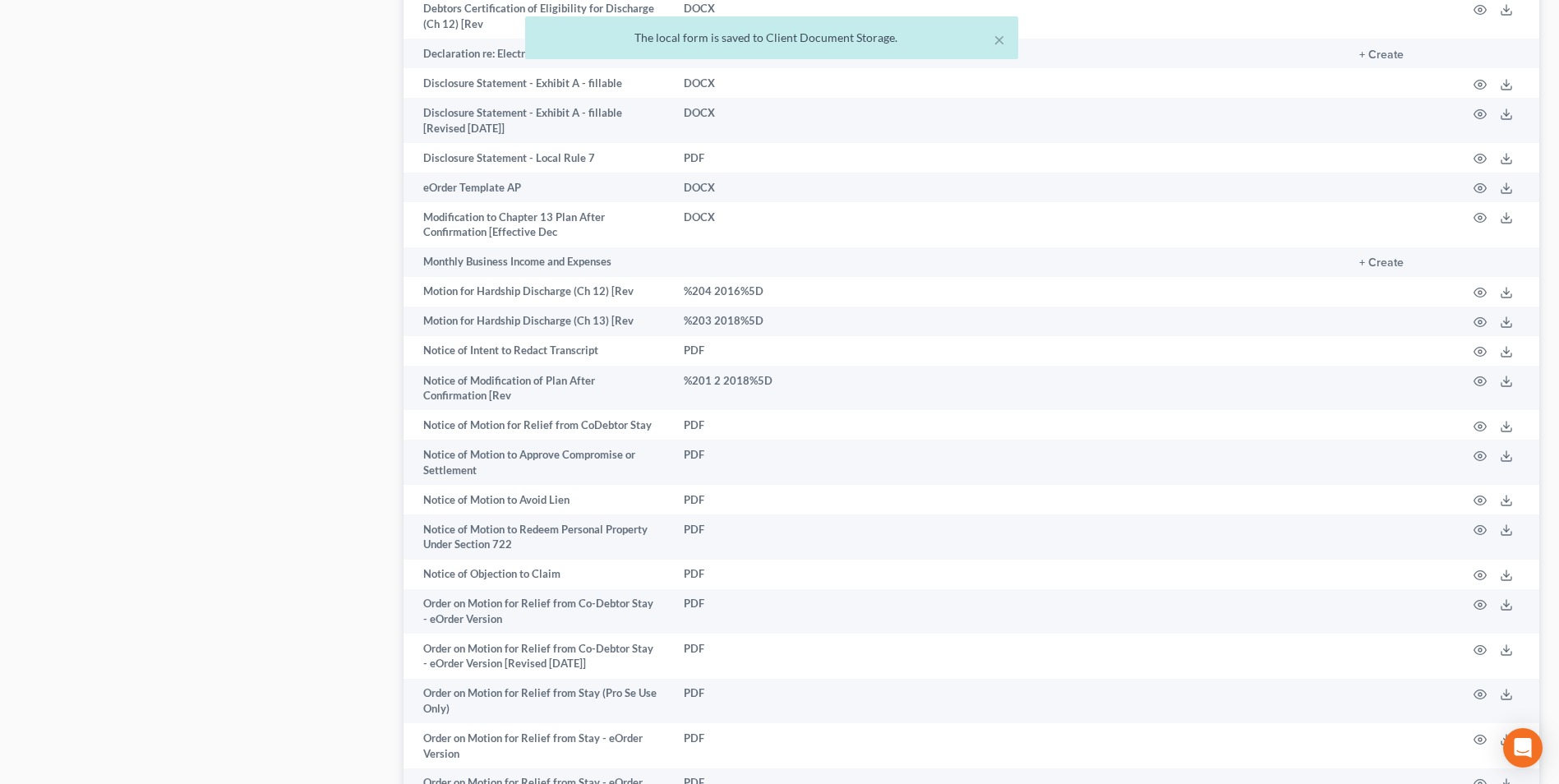
scroll to position [1725, 0]
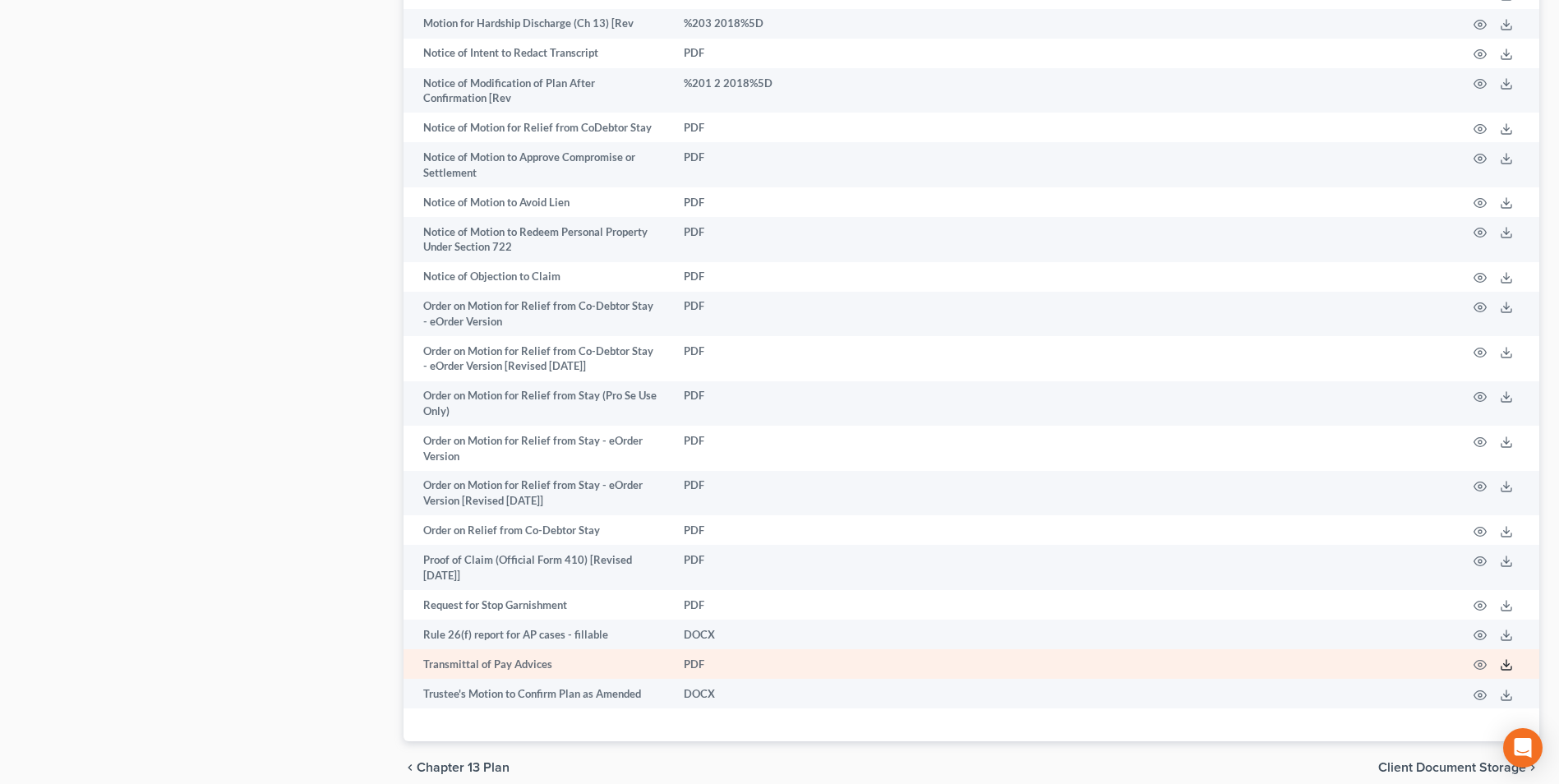
click at [1505, 658] on icon at bounding box center [1505, 664] width 13 height 13
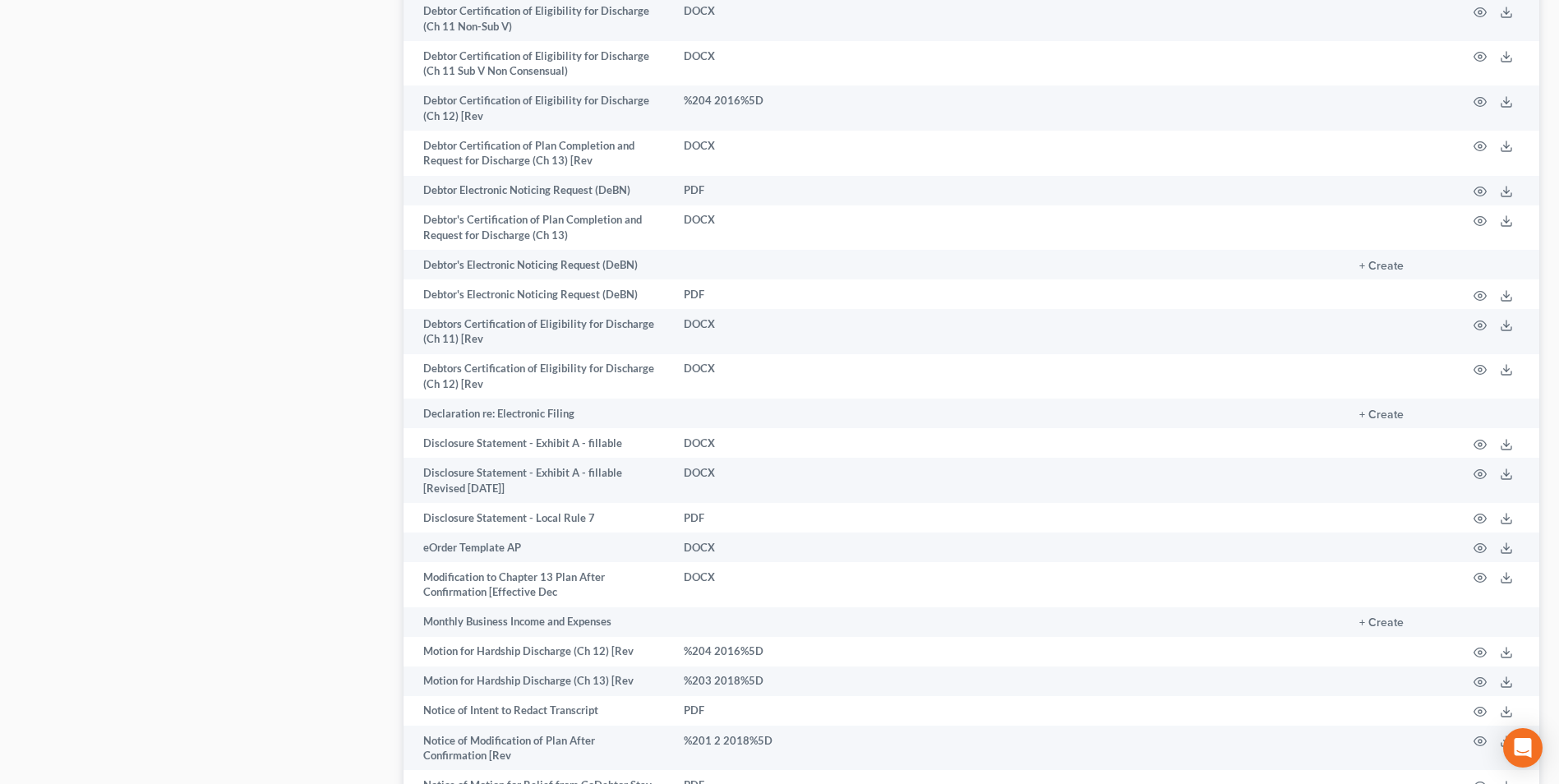
scroll to position [328, 0]
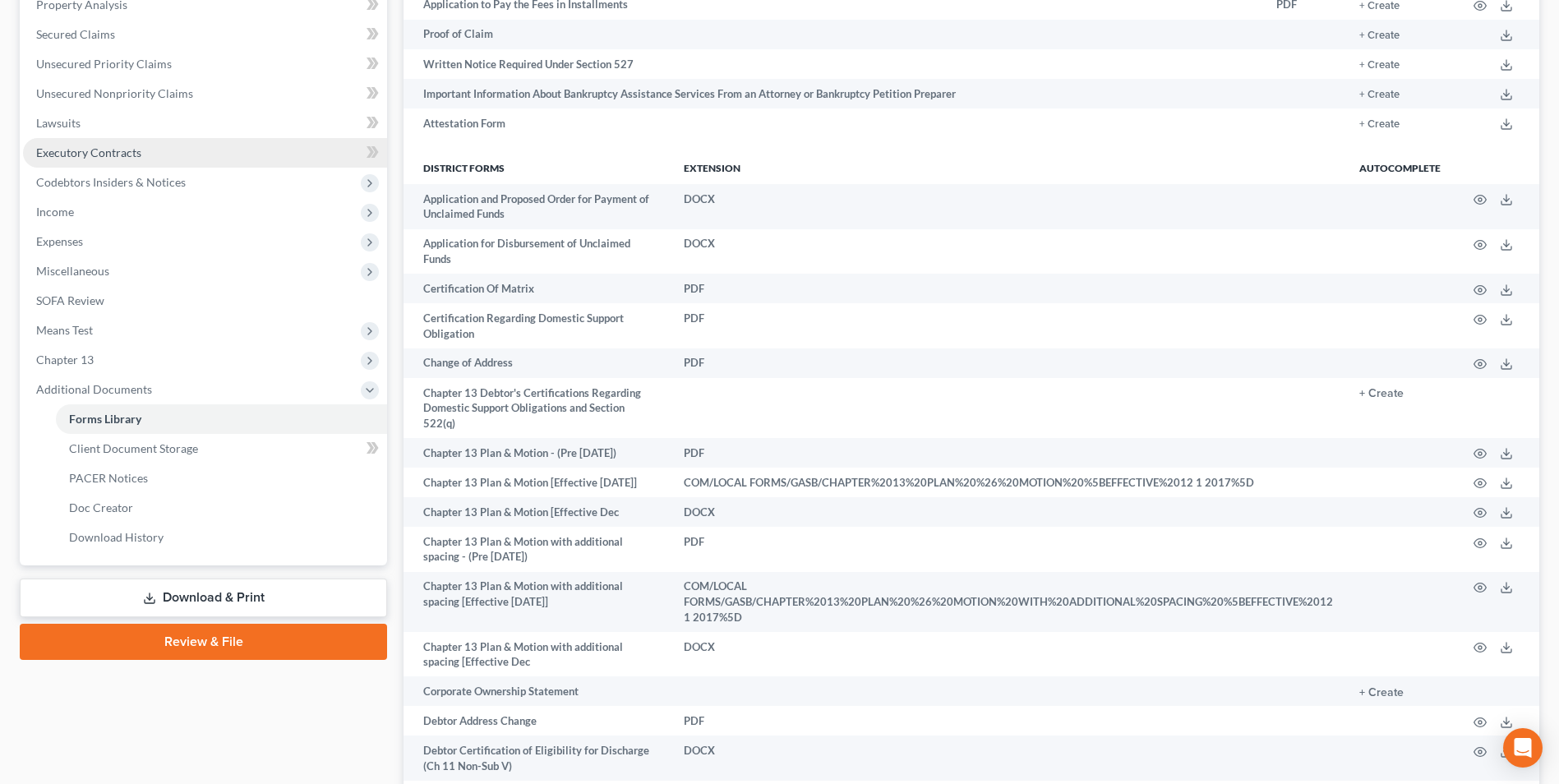
click at [79, 162] on link "Executory Contracts" at bounding box center [205, 152] width 364 height 30
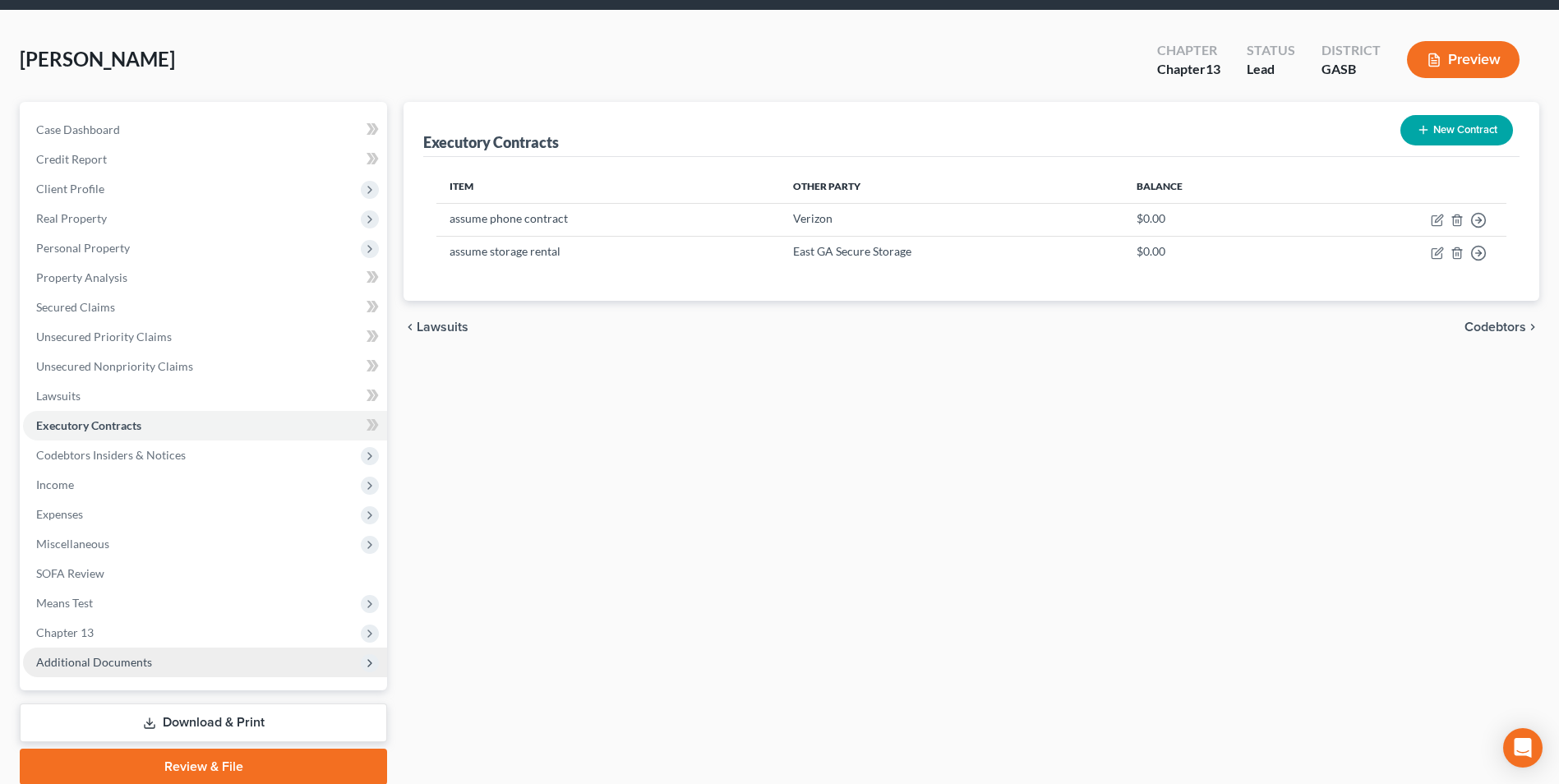
scroll to position [119, 0]
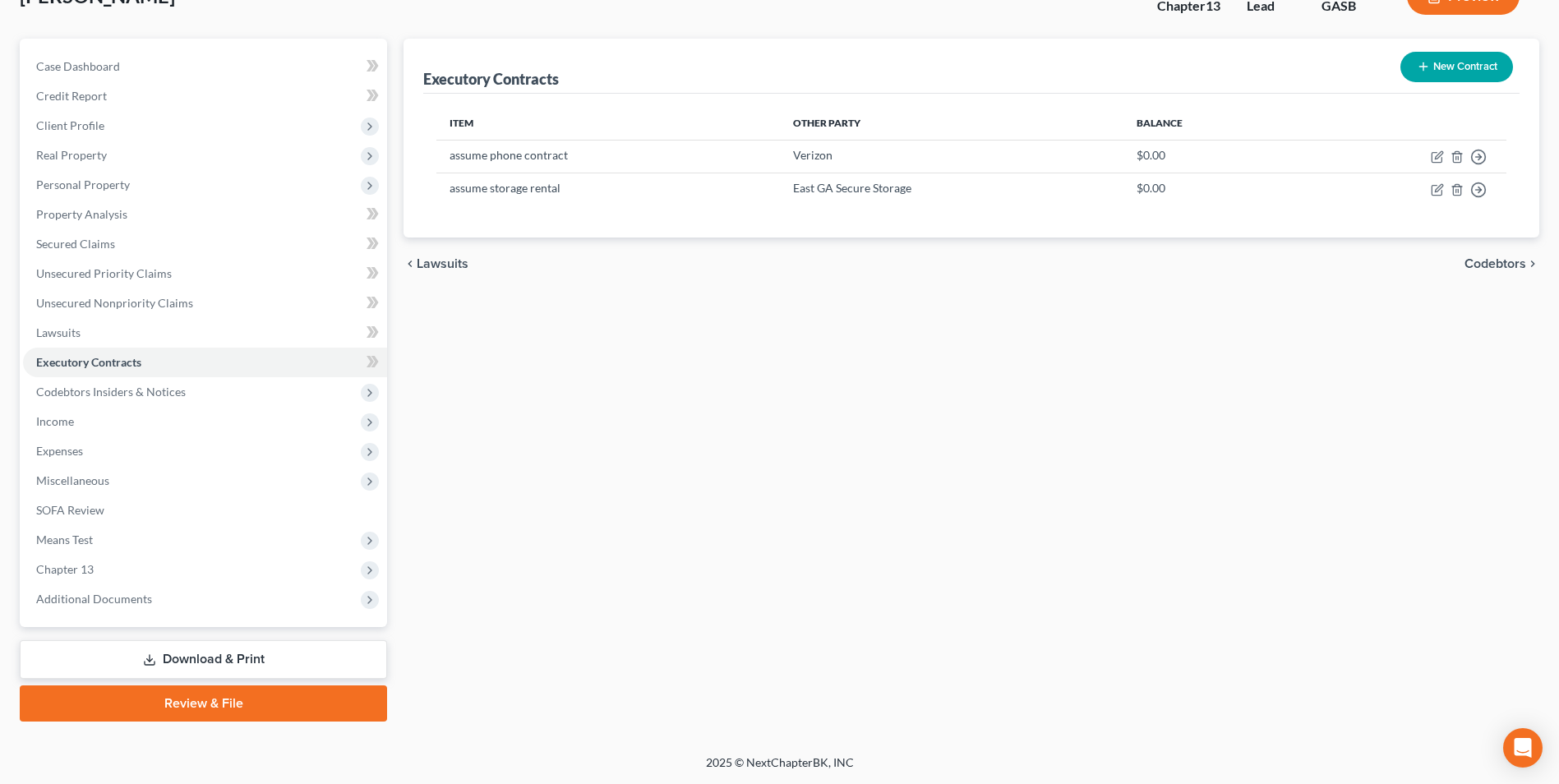
click at [186, 649] on link "Download & Print" at bounding box center [203, 658] width 367 height 38
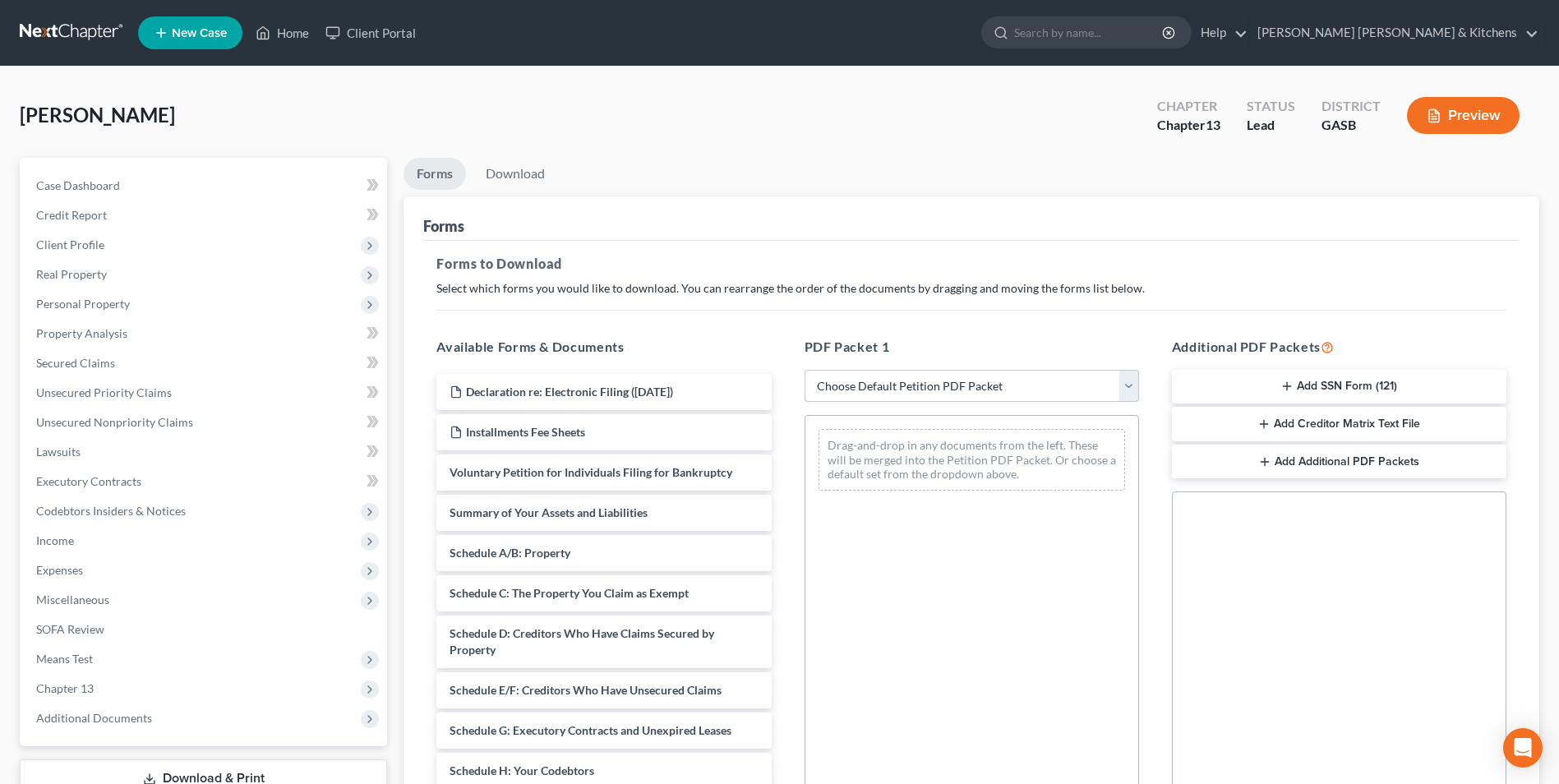
click at [891, 398] on select "Choose Default Petition PDF Packet Complete Bankruptcy Petition (all forms and …" at bounding box center [971, 386] width 334 height 32
click at [805, 369] on select "Choose Default Petition PDF Packet Complete Bankruptcy Petition (all forms and …" at bounding box center [971, 386] width 334 height 32
click at [894, 386] on select "Choose Default Petition PDF Packet Complete Bankruptcy Petition (all forms and …" at bounding box center [971, 386] width 334 height 32
select select "0"
click at [805, 369] on select "Choose Default Petition PDF Packet Complete Bankruptcy Petition (all forms and …" at bounding box center [971, 386] width 334 height 32
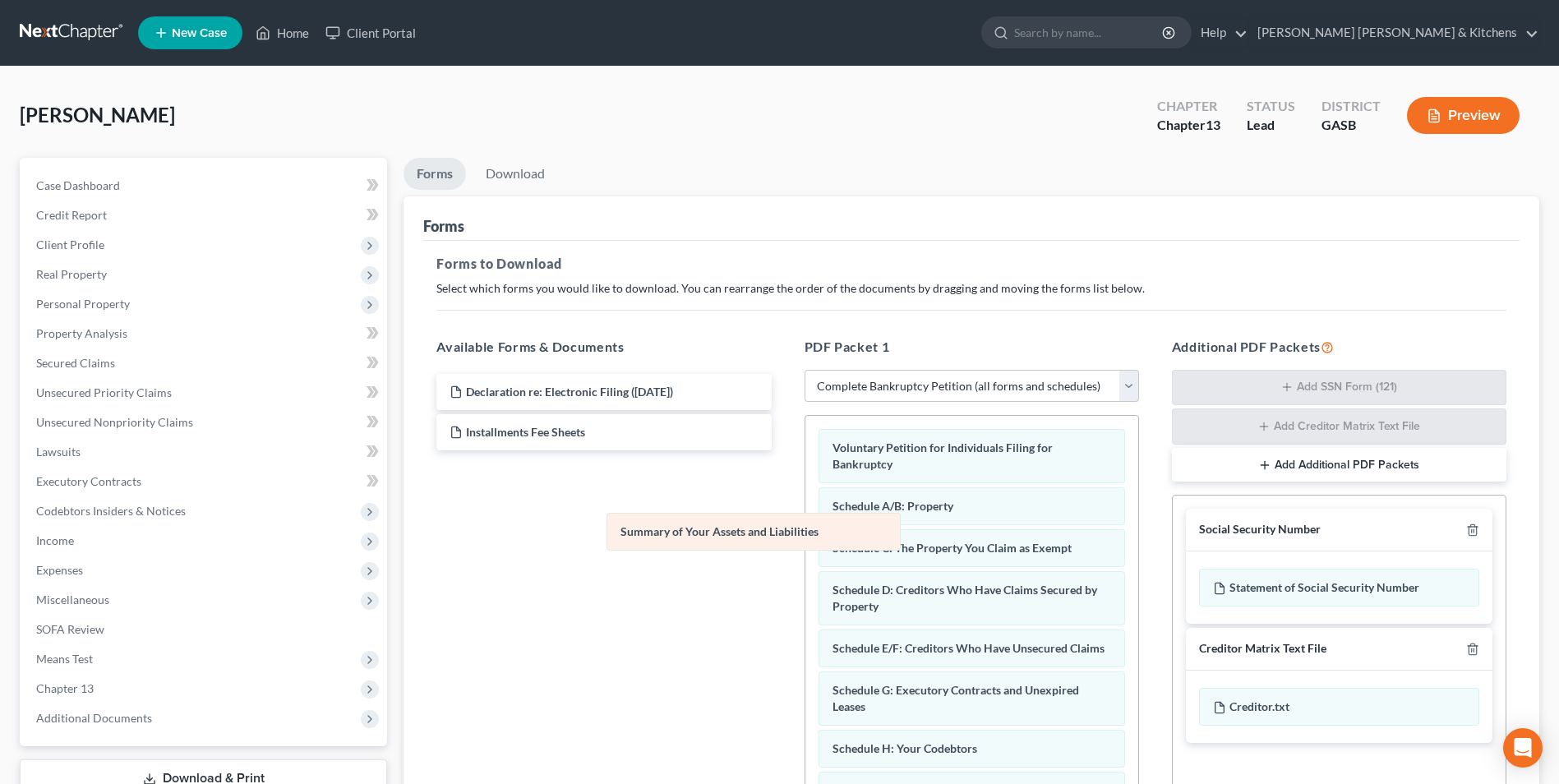
drag, startPoint x: 919, startPoint y: 506, endPoint x: 549, endPoint y: 472, distance: 371.6
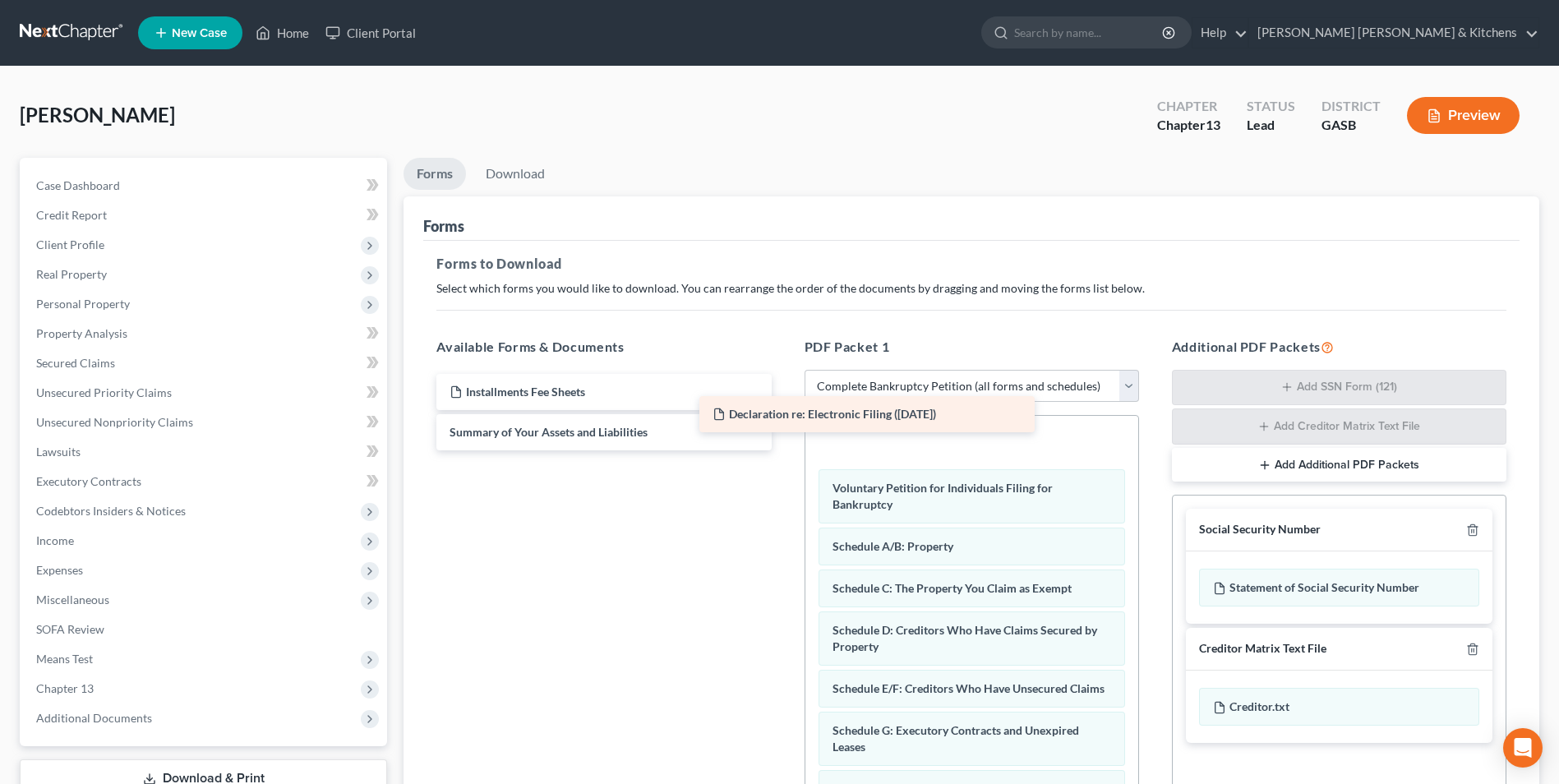
drag, startPoint x: 582, startPoint y: 395, endPoint x: 870, endPoint y: 433, distance: 290.5
click at [784, 431] on div "Declaration re: Electronic Filing (10/02/2025) Declaration re: Electronic Filin…" at bounding box center [604, 411] width 361 height 76
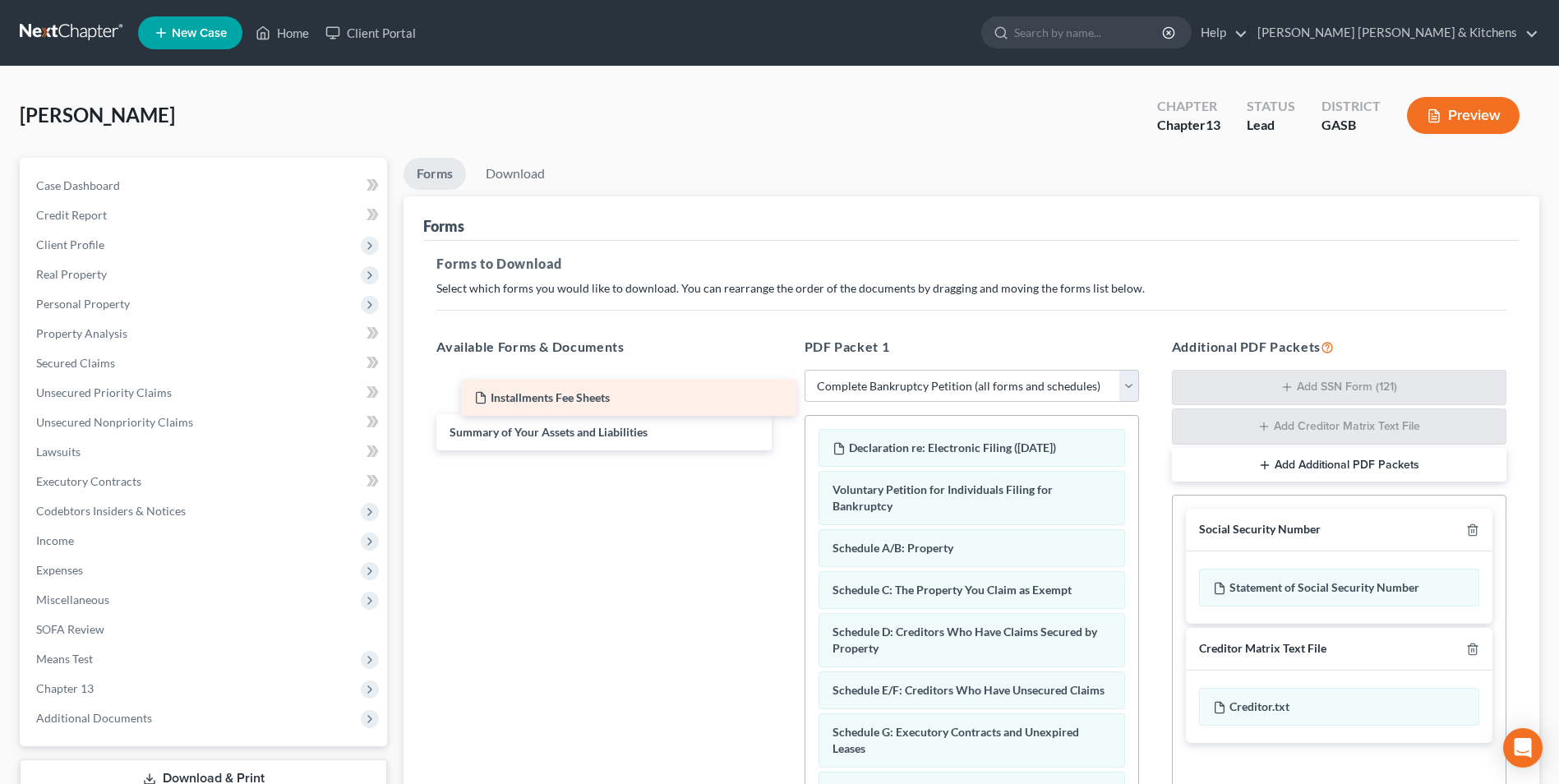
drag, startPoint x: 624, startPoint y: 389, endPoint x: 1054, endPoint y: 438, distance: 432.8
click at [784, 438] on div "Installments Fee Sheets Installments Fee Sheets Installments Fee Sheets Summary…" at bounding box center [604, 411] width 361 height 76
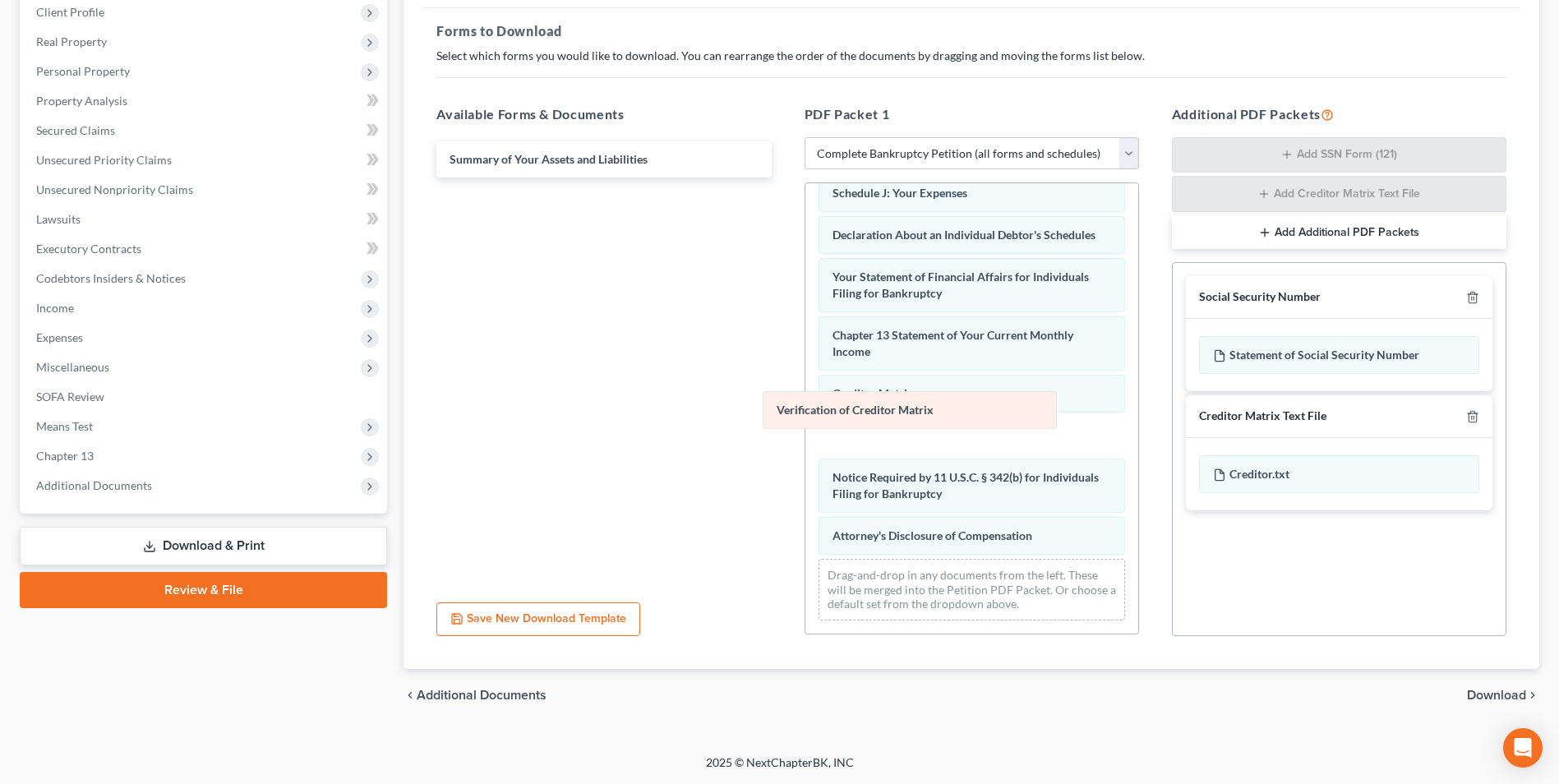
scroll to position [465, 0]
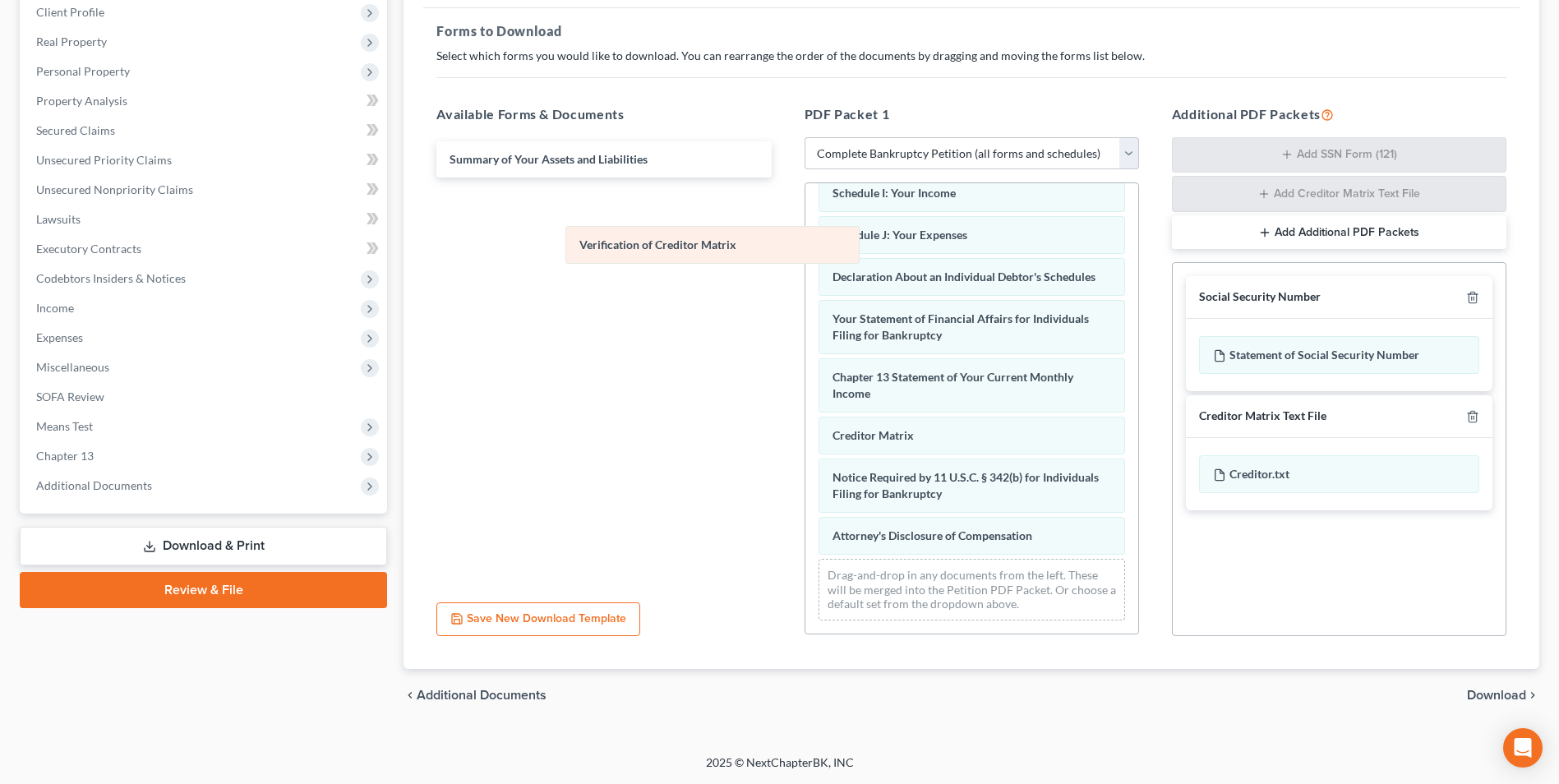
drag, startPoint x: 907, startPoint y: 442, endPoint x: 646, endPoint y: 239, distance: 330.7
click at [806, 247] on div "Verification of Creditor Matrix Installments Fee Sheets Declaration re: Electro…" at bounding box center [971, 184] width 333 height 899
click at [1497, 682] on div "chevron_left Additional Documents Download chevron_right" at bounding box center [971, 694] width 1136 height 52
click at [1496, 694] on span "Download" at bounding box center [1496, 694] width 59 height 13
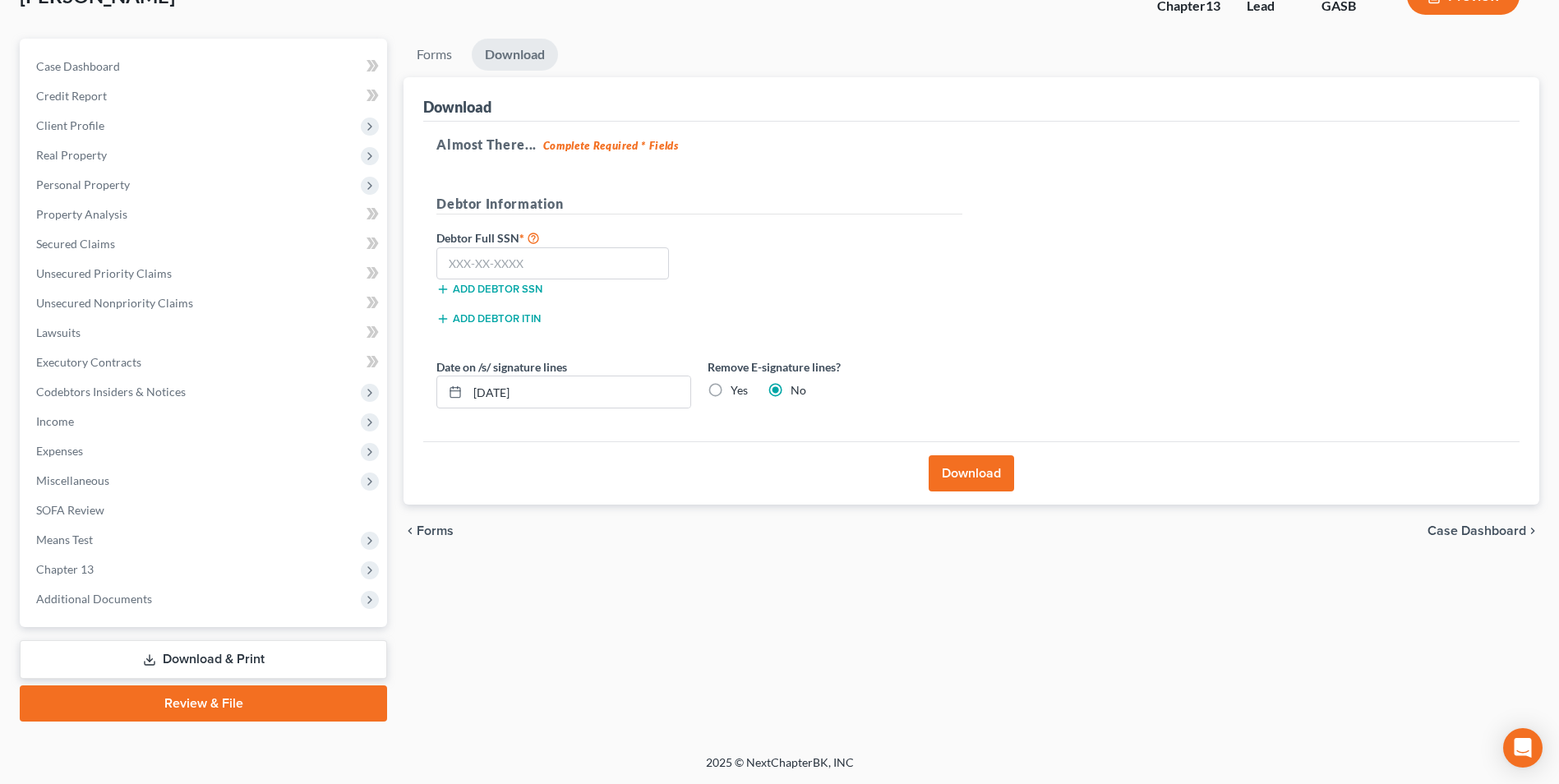
scroll to position [119, 0]
click at [540, 268] on input "text" at bounding box center [552, 263] width 233 height 32
type input "253-57-4969"
drag, startPoint x: 545, startPoint y: 404, endPoint x: 406, endPoint y: 362, distance: 145.2
click at [406, 362] on div "Download Almost There... Complete Required * Fields Debtor Information Debtor F…" at bounding box center [971, 291] width 1136 height 428
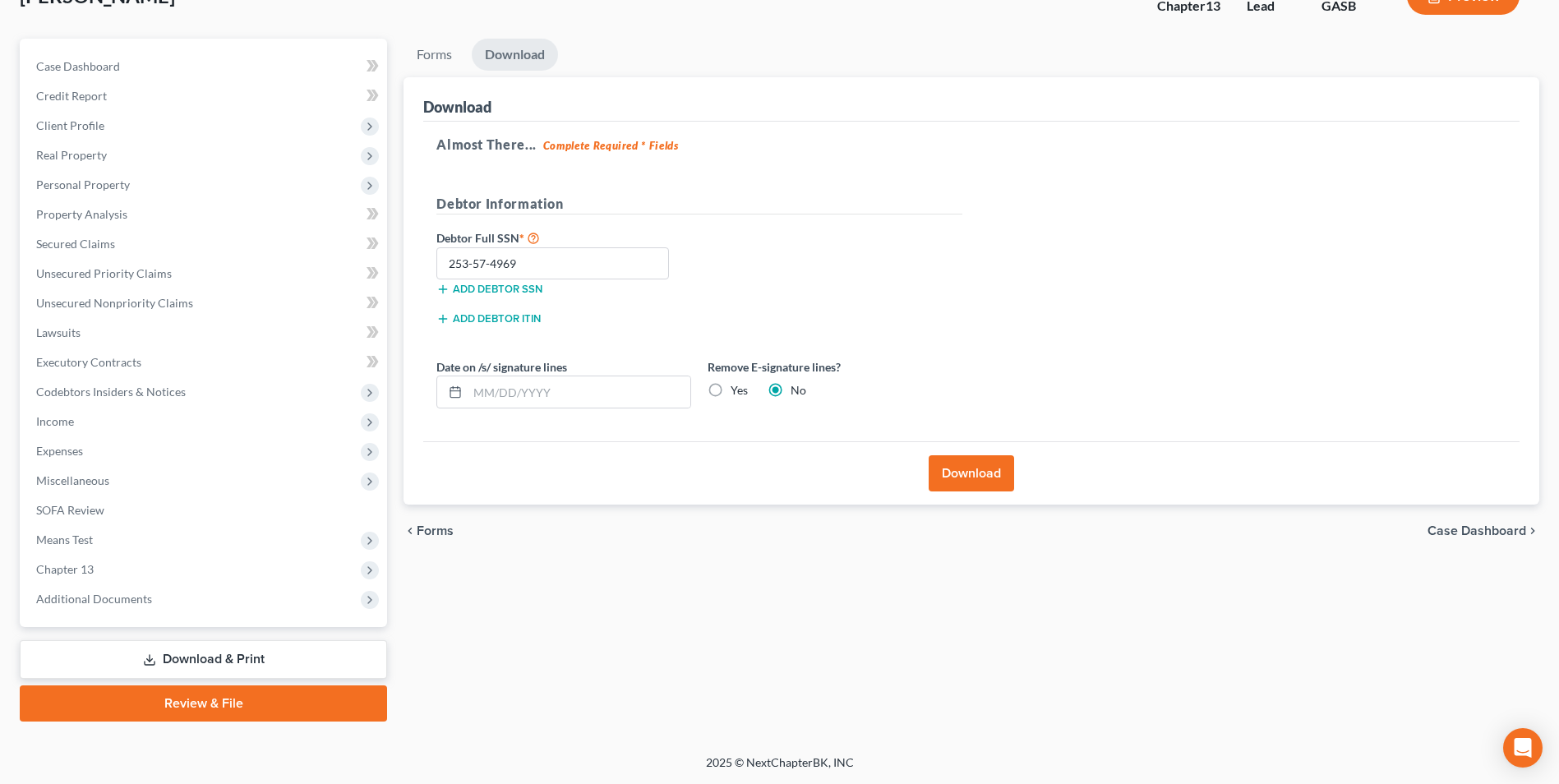
click at [730, 393] on label "Yes" at bounding box center [739, 390] width 17 height 16
click at [737, 392] on input "Yes" at bounding box center [742, 387] width 10 height 10
radio input "true"
radio input "false"
click at [991, 472] on button "Download" at bounding box center [971, 473] width 86 height 36
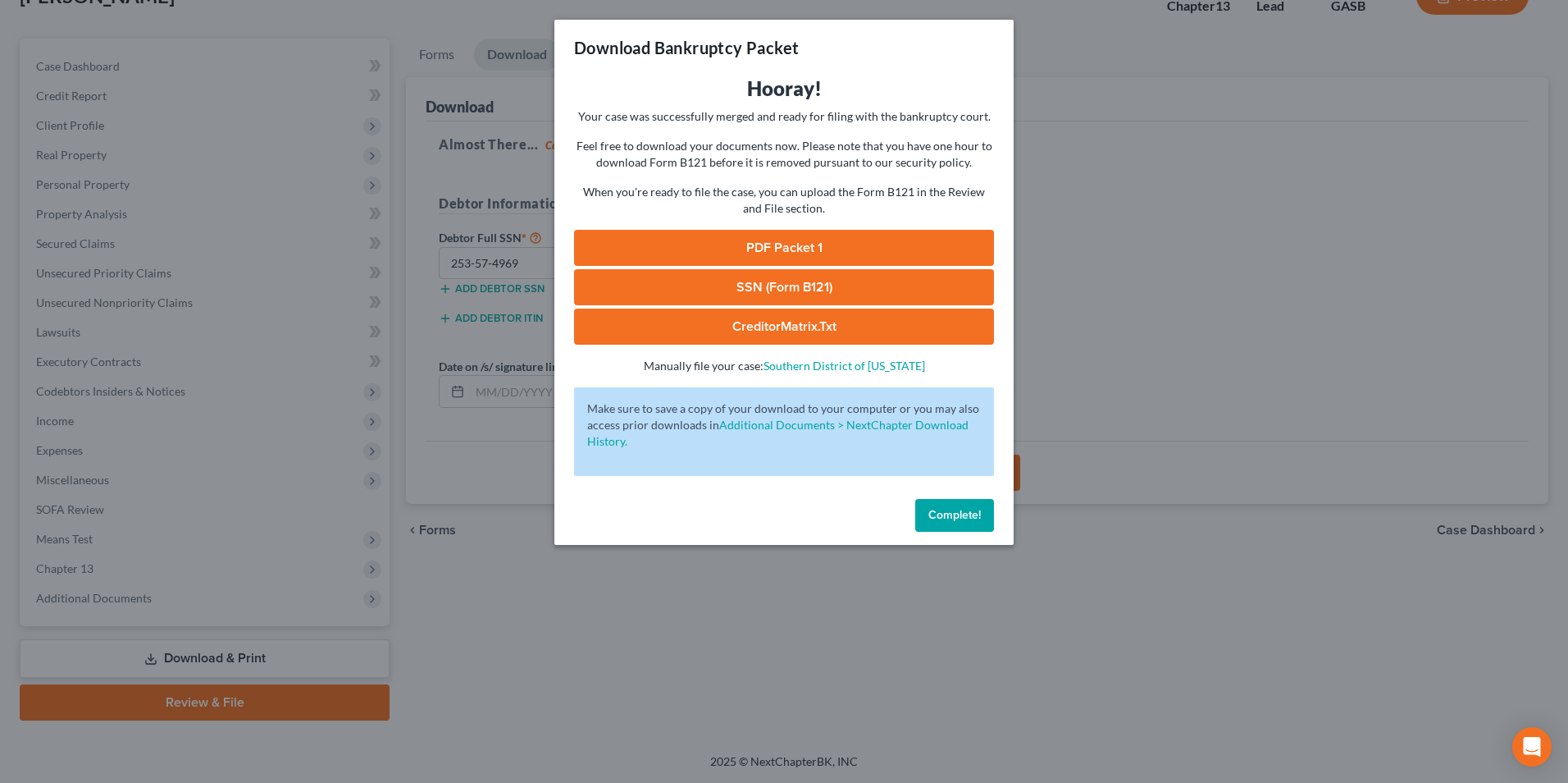
click at [790, 295] on link "SSN (Form B121)" at bounding box center [784, 287] width 420 height 36
click at [738, 243] on link "PDF Packet 1" at bounding box center [784, 248] width 420 height 36
click at [539, 628] on div "Download Bankruptcy Packet Hooray! Your case was successfully merged and ready …" at bounding box center [784, 391] width 1568 height 783
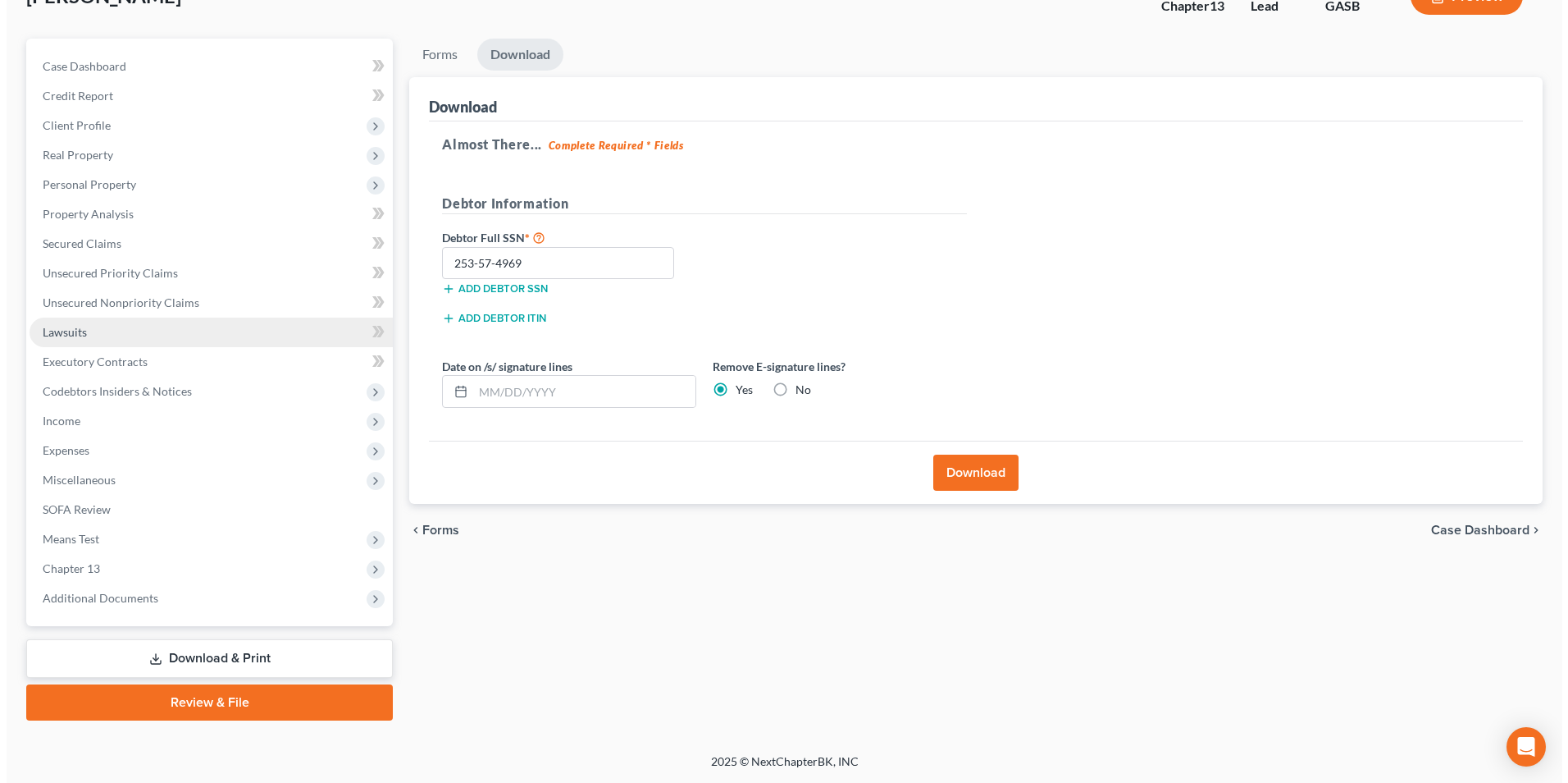
scroll to position [0, 0]
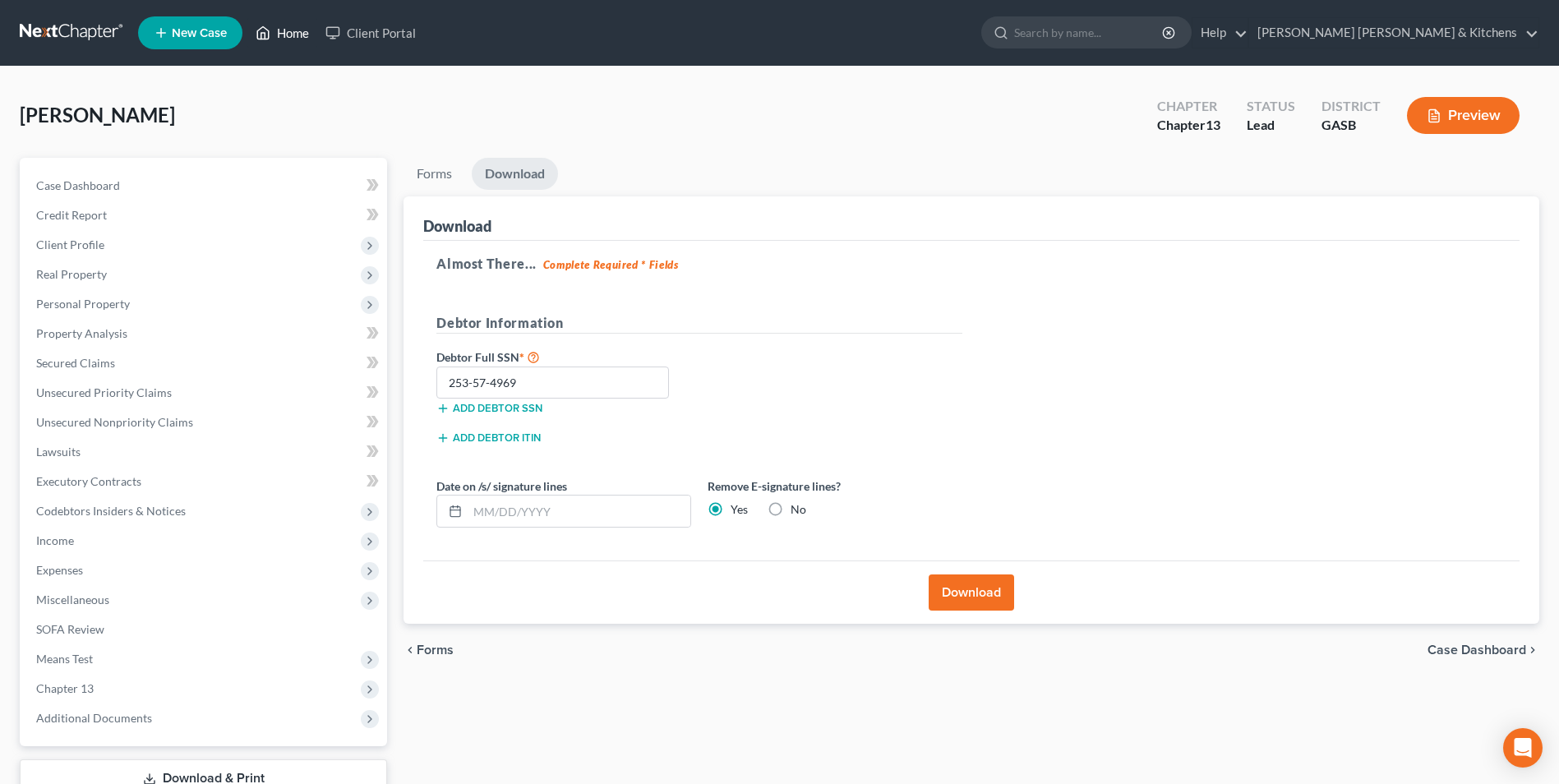
click at [290, 32] on link "Home" at bounding box center [282, 32] width 70 height 30
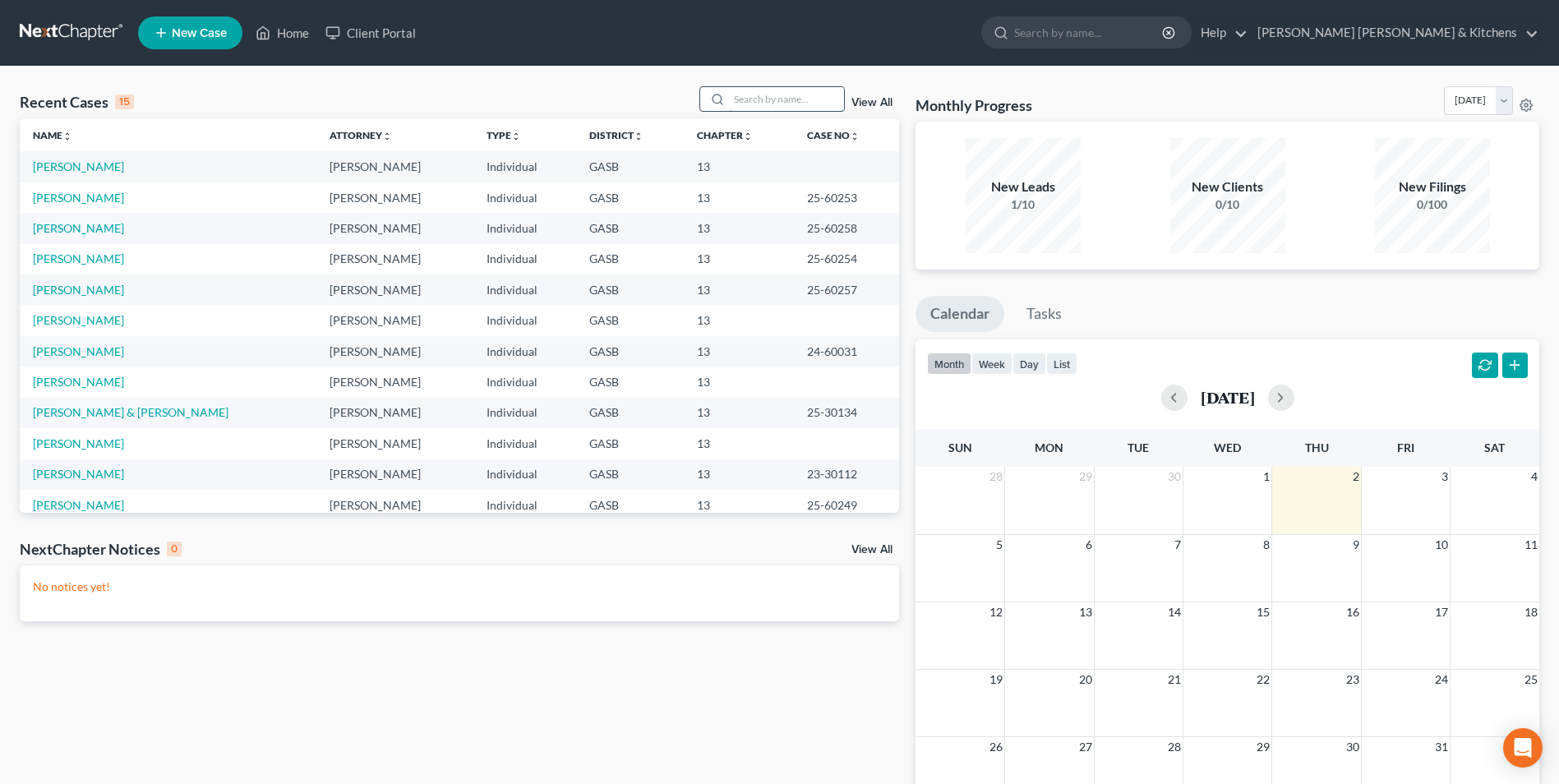
click at [764, 97] on input "search" at bounding box center [786, 99] width 115 height 24
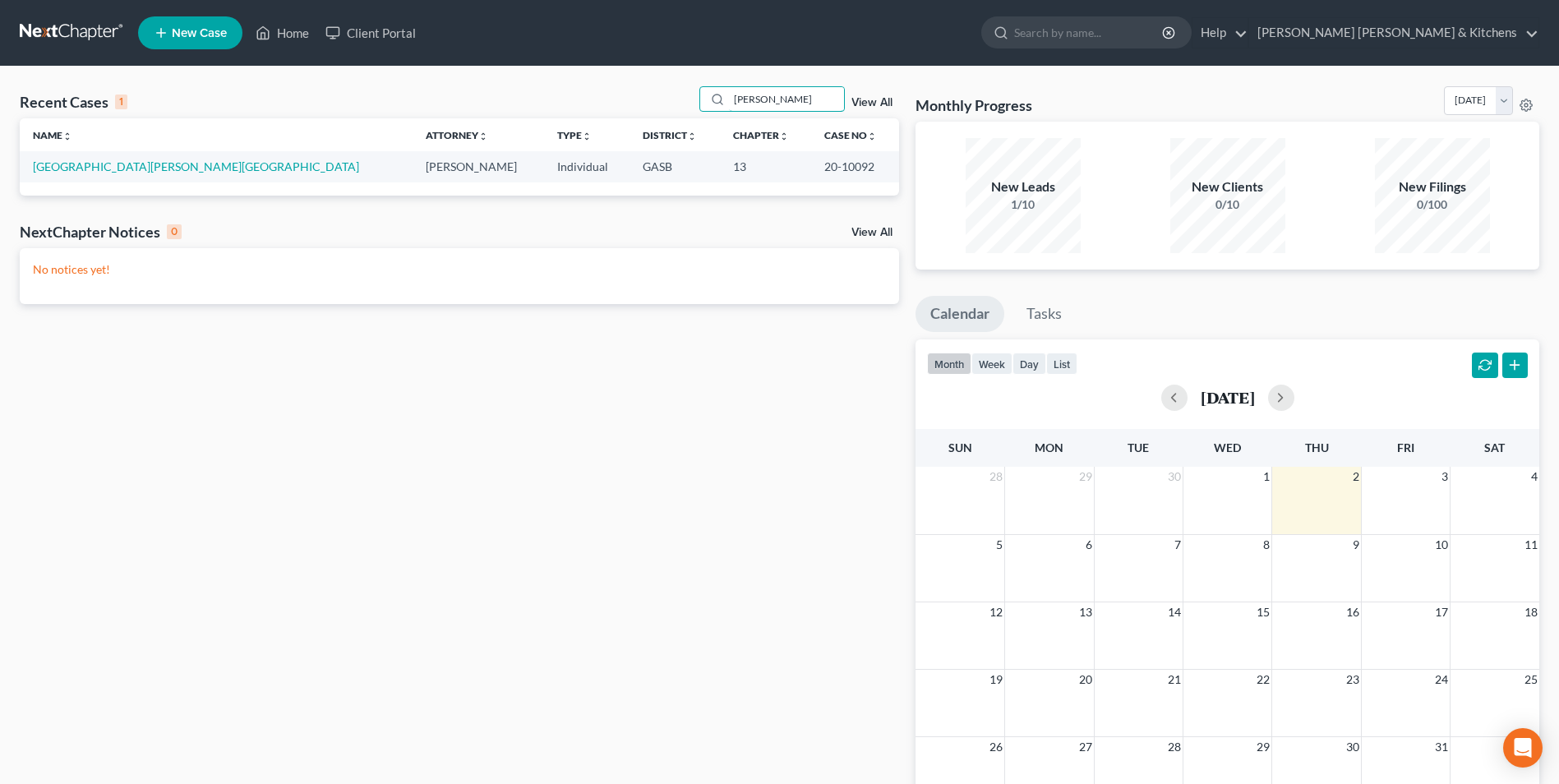
type input "latia"
click at [201, 34] on span "New Case" at bounding box center [199, 33] width 55 height 12
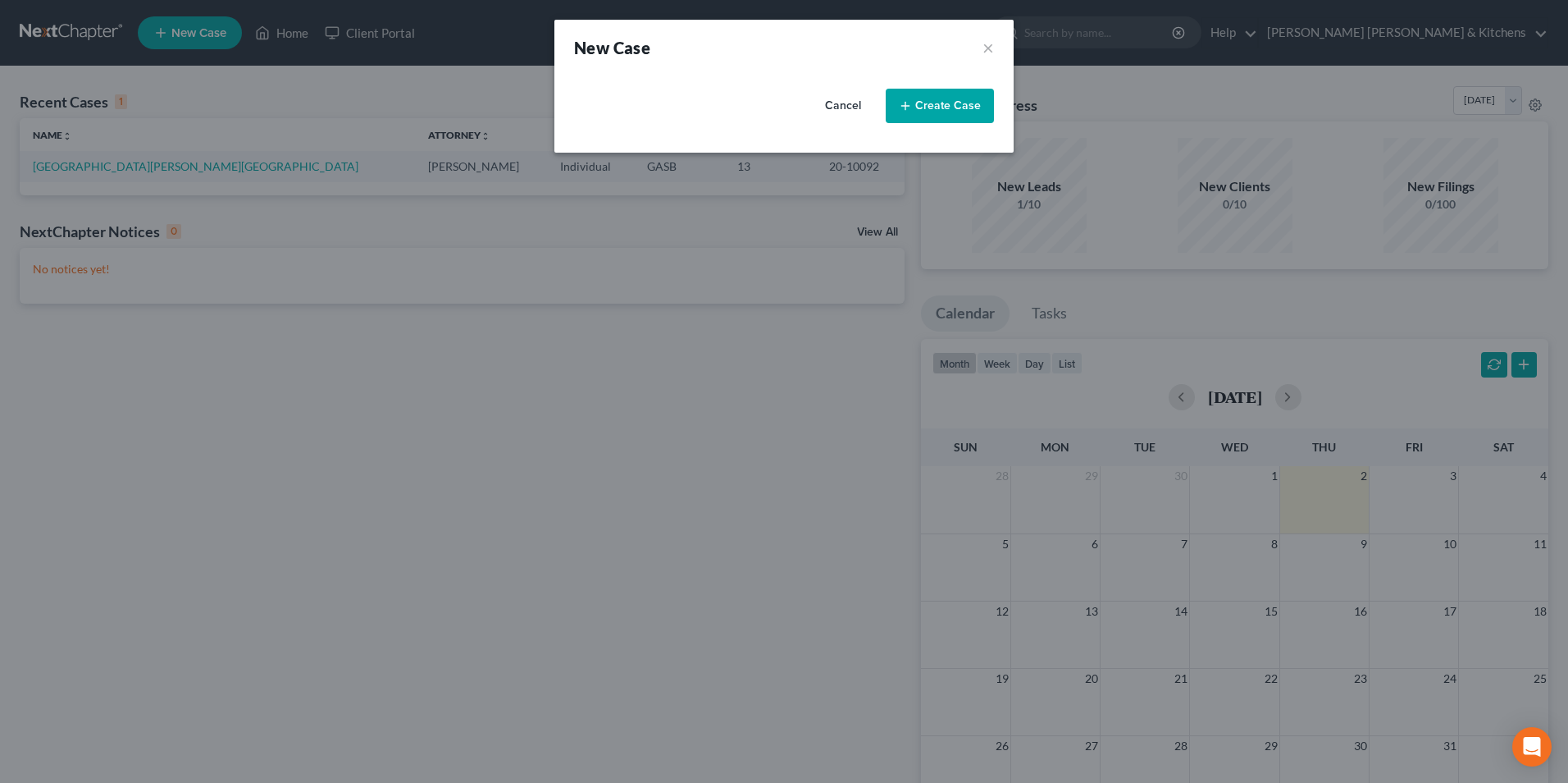
select select "20"
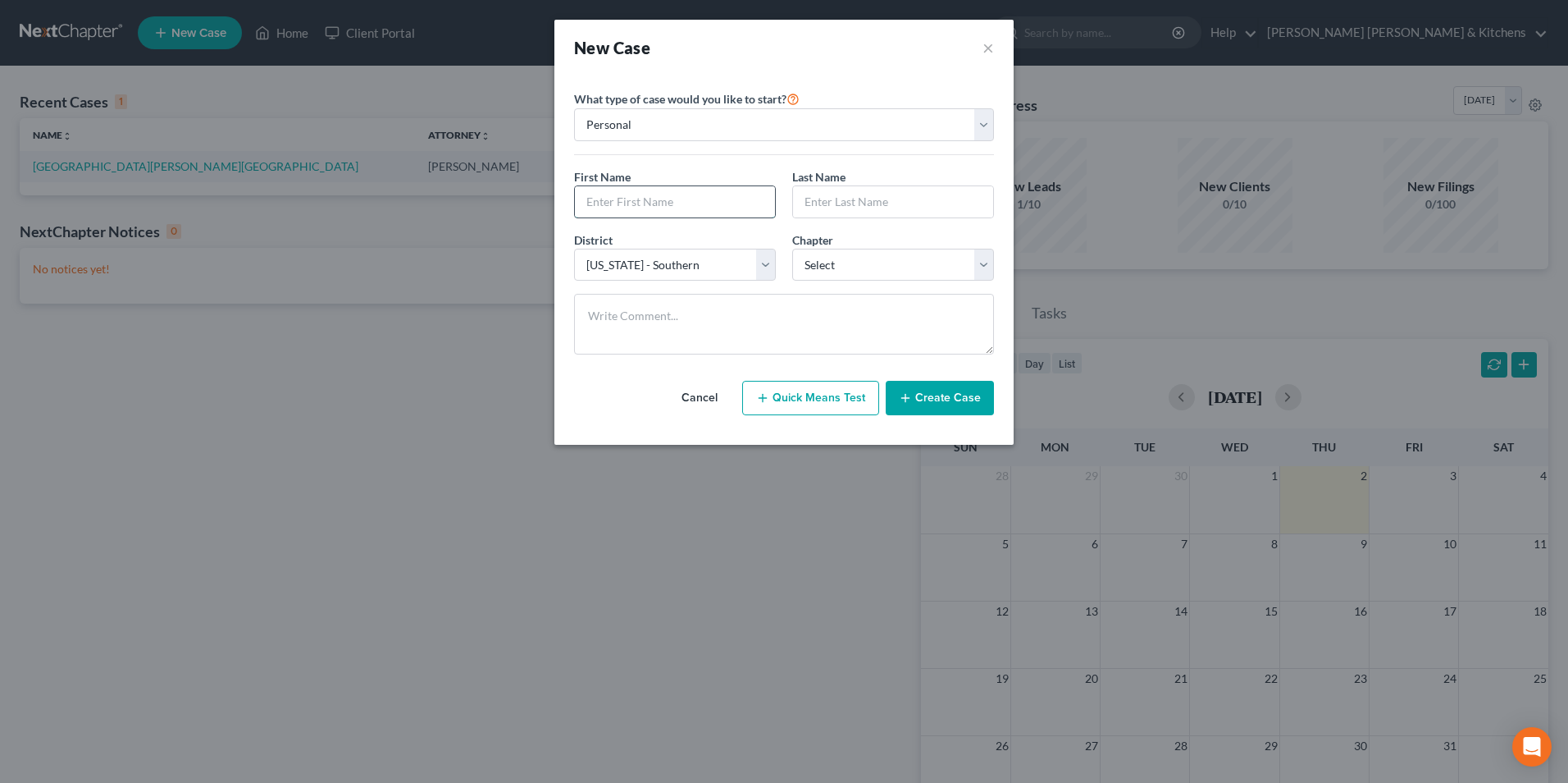
click at [653, 202] on input "text" at bounding box center [675, 202] width 200 height 32
type input "Latia"
type input "Martin"
click at [825, 273] on select "Select 7 11 12 13" at bounding box center [893, 265] width 201 height 32
click at [836, 369] on div "Cancel Quick Means Test Create Case" at bounding box center [784, 397] width 420 height 61
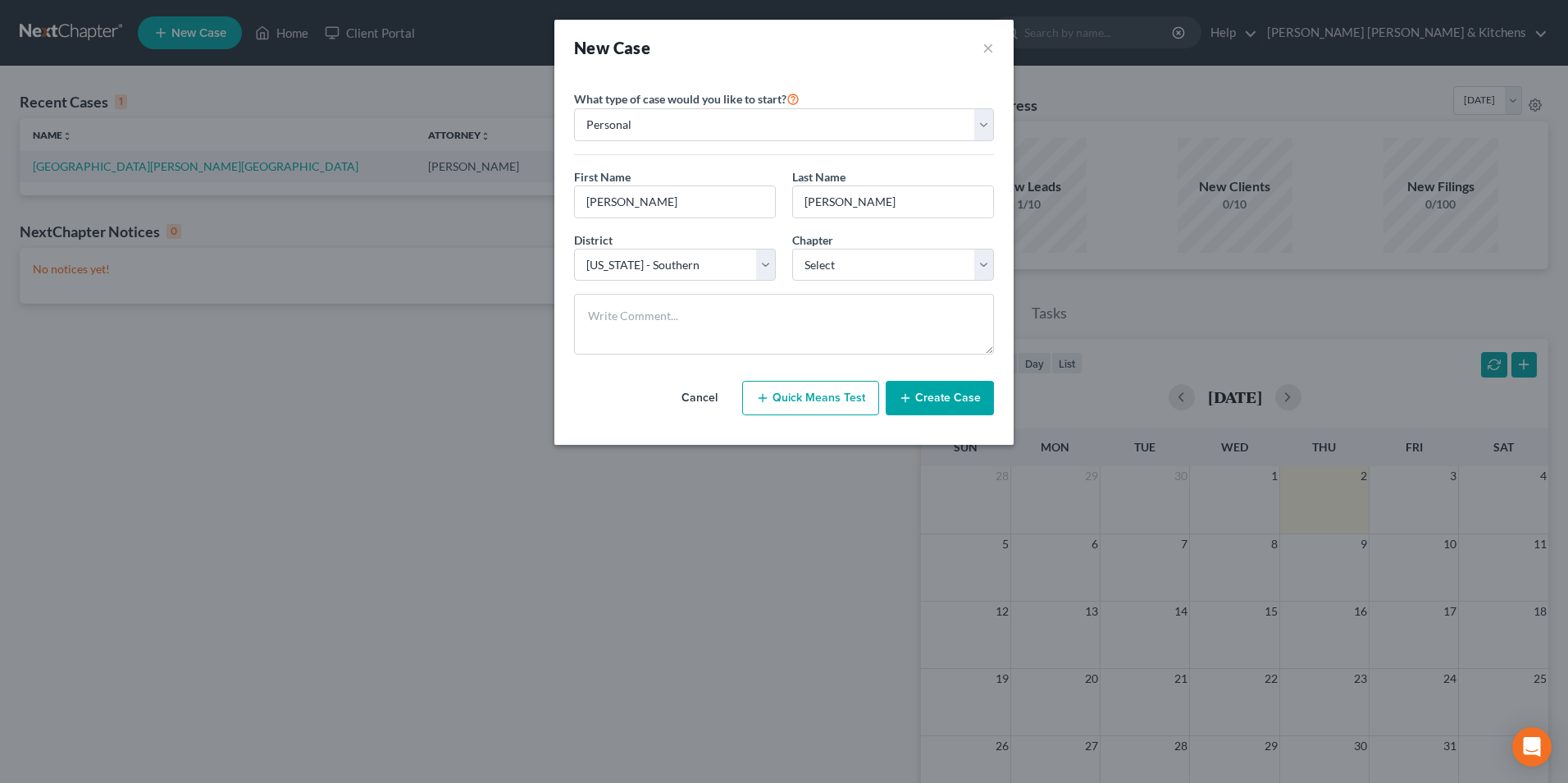
click at [900, 394] on button "Create Case" at bounding box center [940, 398] width 108 height 34
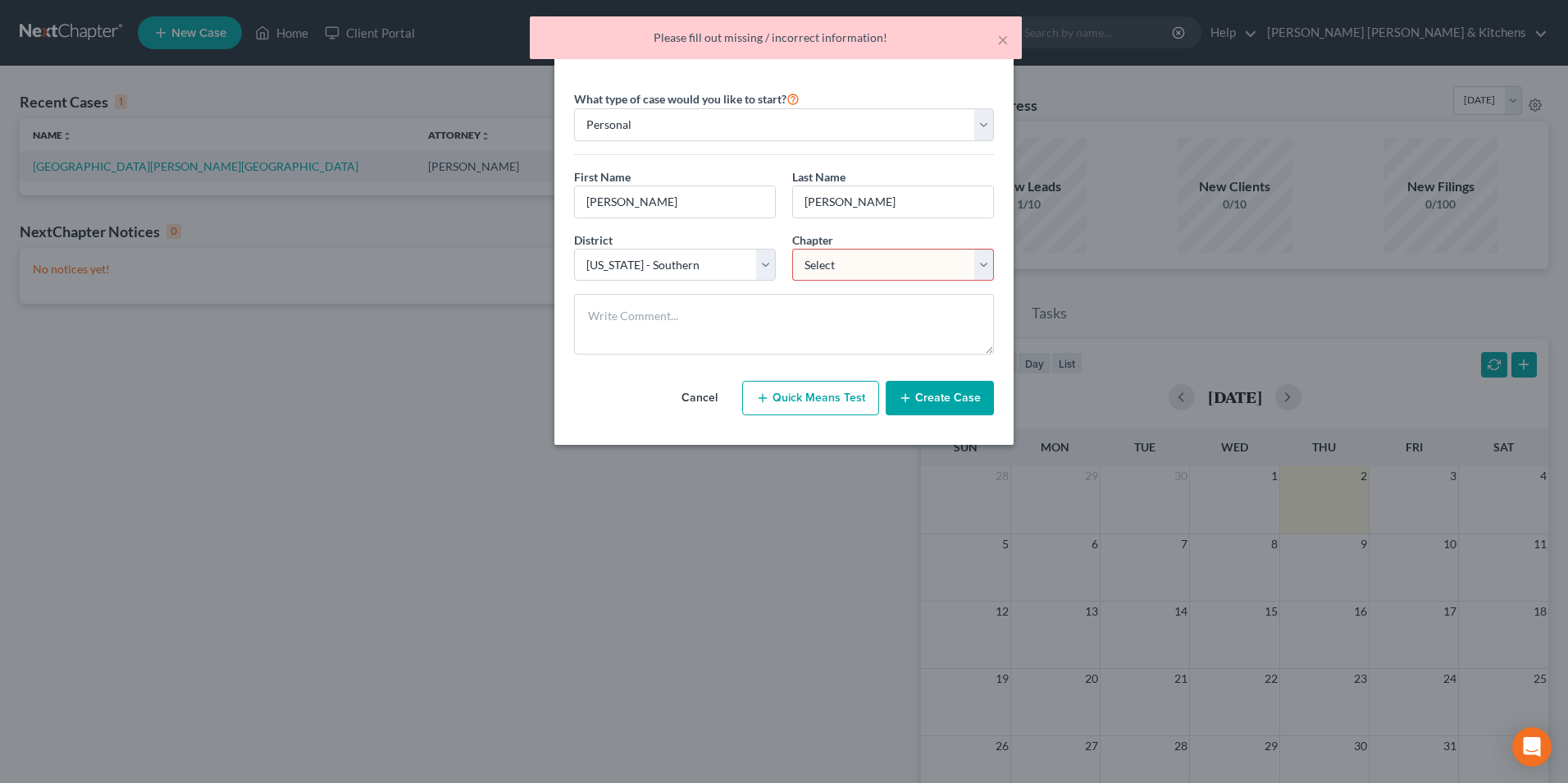
drag, startPoint x: 838, startPoint y: 279, endPoint x: 846, endPoint y: 271, distance: 11.3
click at [838, 278] on select "Select 7 11 12 13" at bounding box center [893, 265] width 201 height 32
select select "3"
click at [792, 248] on select "Select 7 11 12 13" at bounding box center [893, 265] width 201 height 32
click at [930, 393] on button "Create Case" at bounding box center [940, 398] width 108 height 34
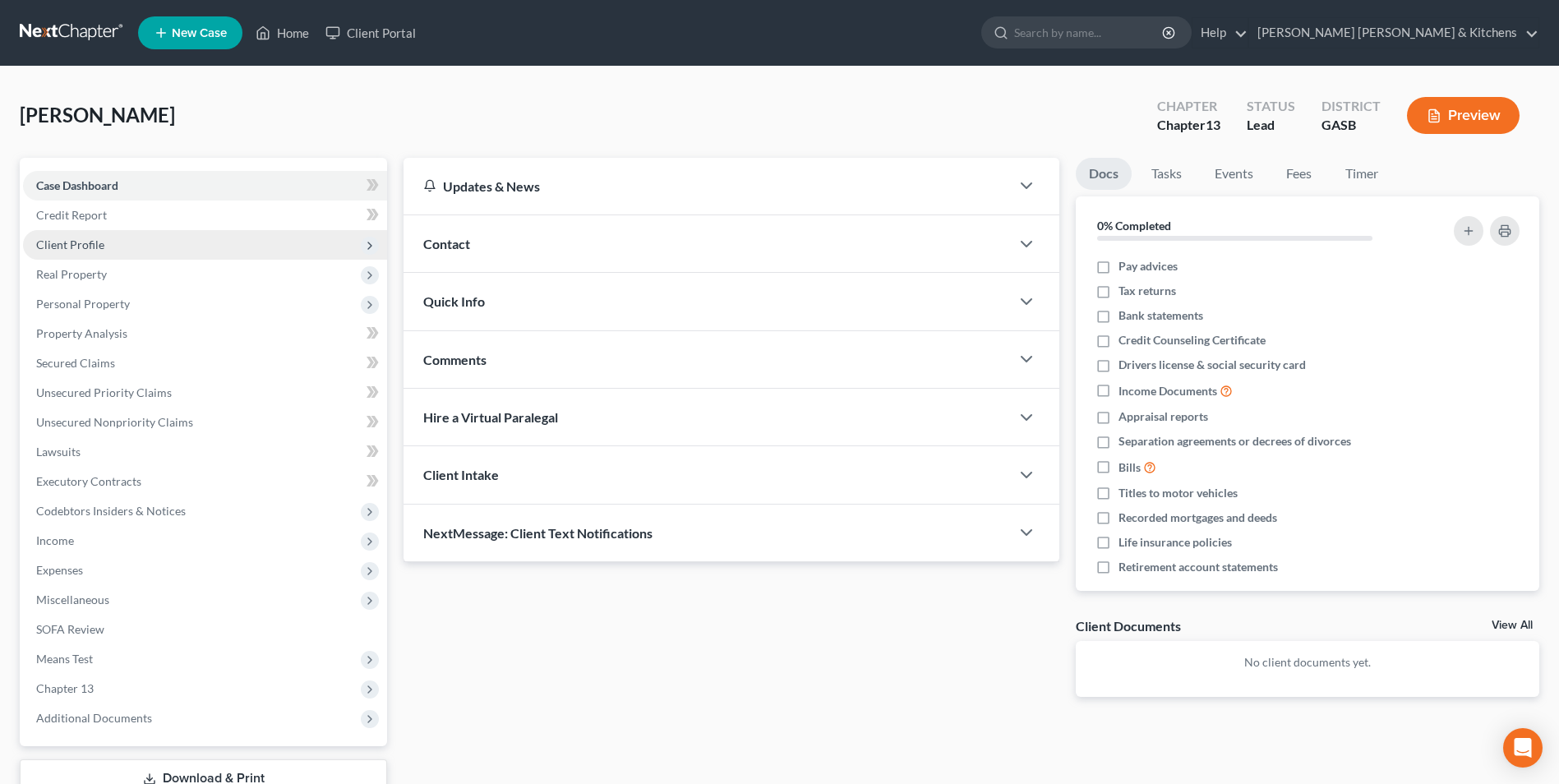
click at [66, 246] on span "Client Profile" at bounding box center [70, 245] width 68 height 14
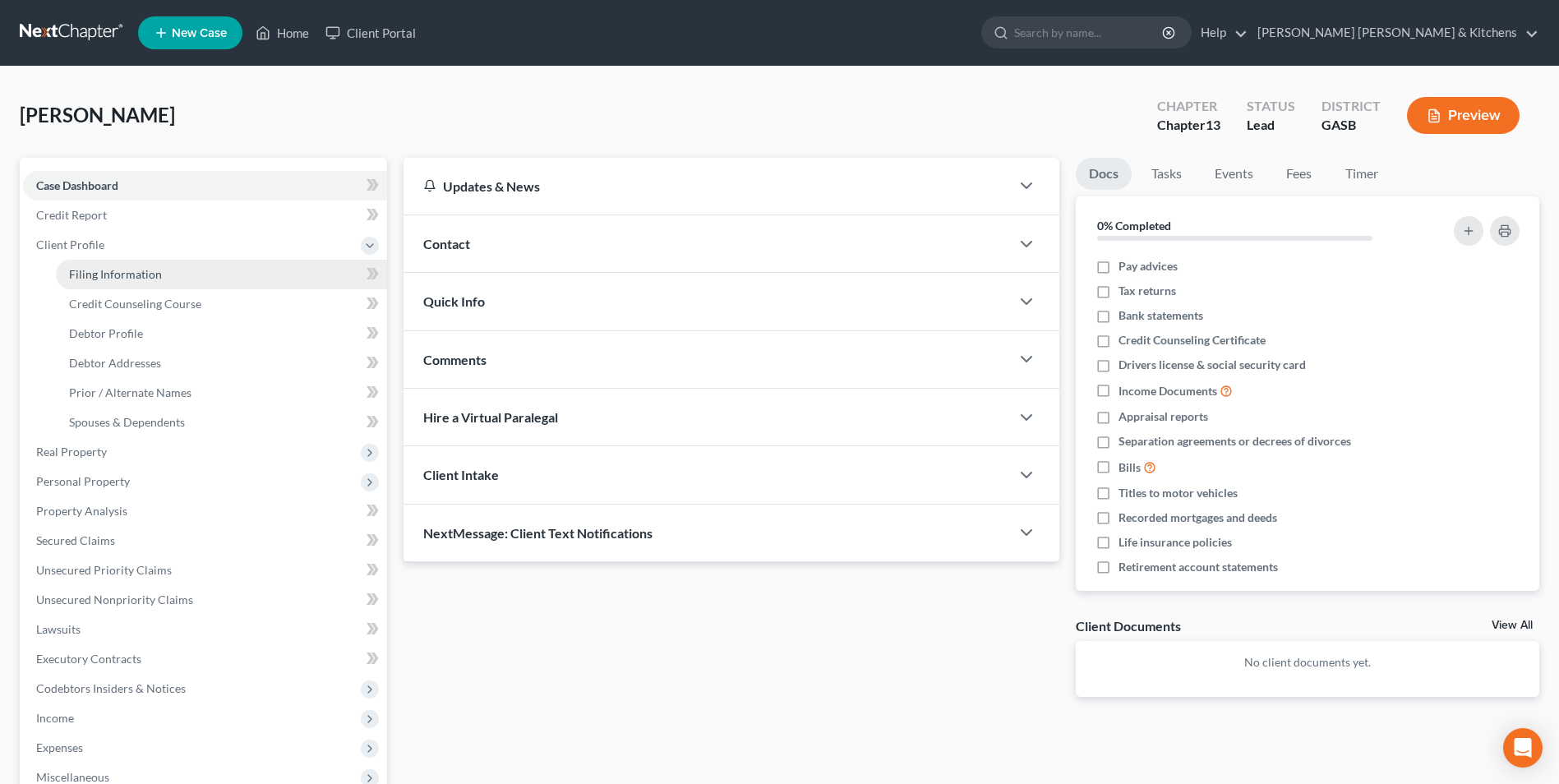
click at [89, 262] on link "Filing Information" at bounding box center [221, 274] width 331 height 30
select select "1"
select select "0"
select select "3"
select select "20"
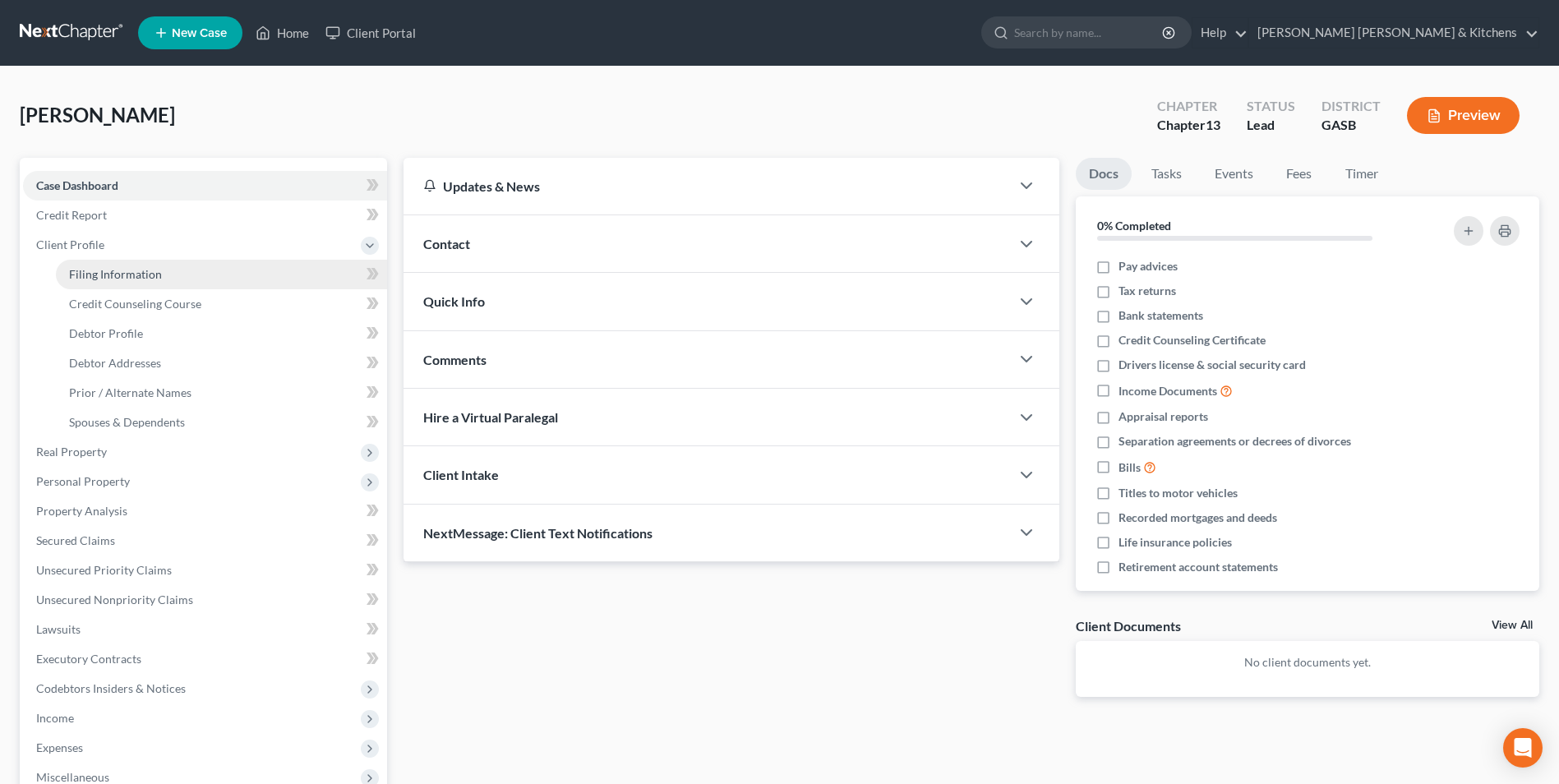
select select "0"
select select "10"
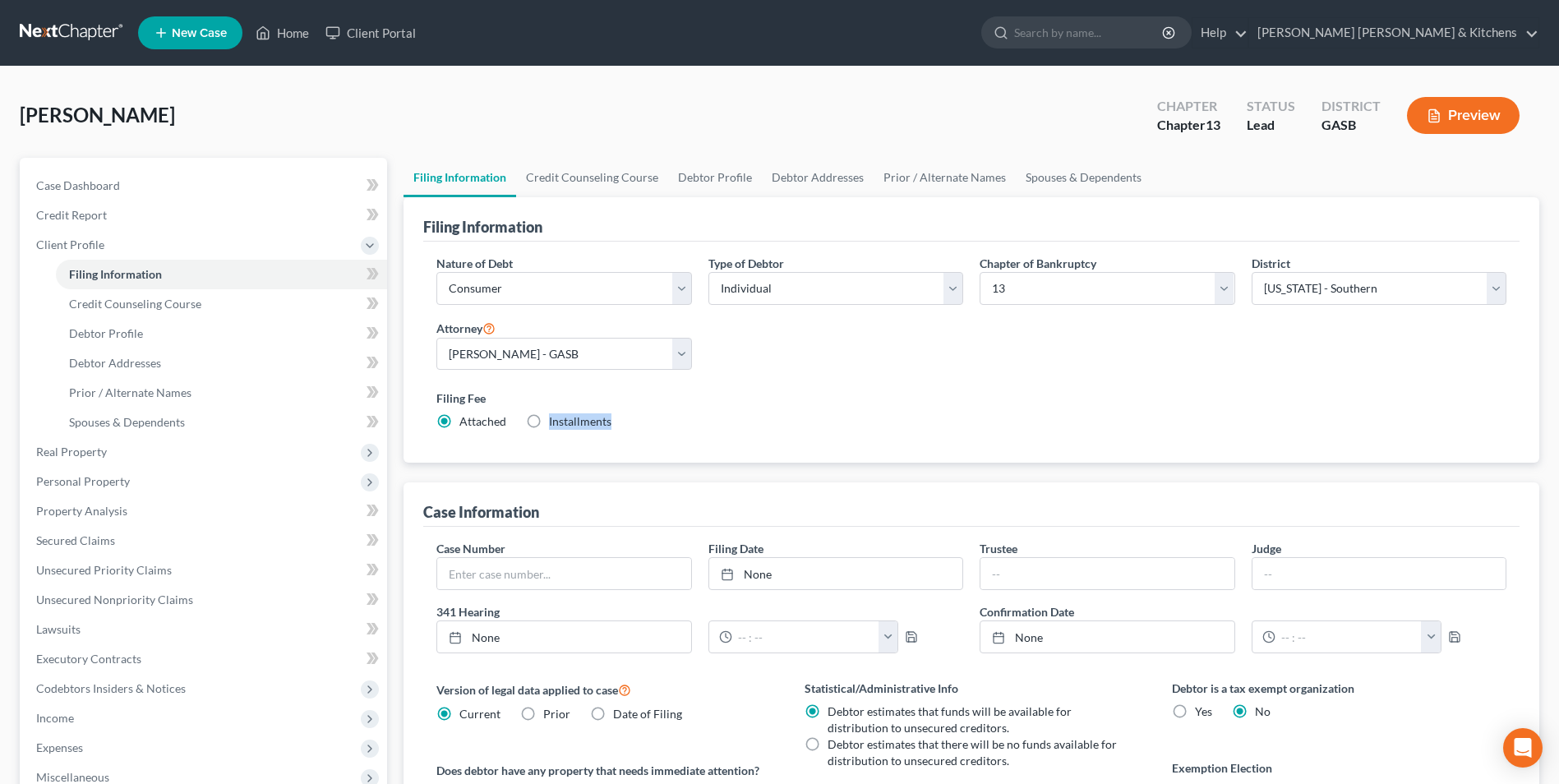
click at [549, 422] on label "Installments Installments" at bounding box center [580, 421] width 62 height 16
click at [549, 425] on label "Installments Installments" at bounding box center [580, 421] width 62 height 16
click at [556, 424] on input "Installments Installments" at bounding box center [561, 418] width 10 height 10
radio input "true"
radio input "false"
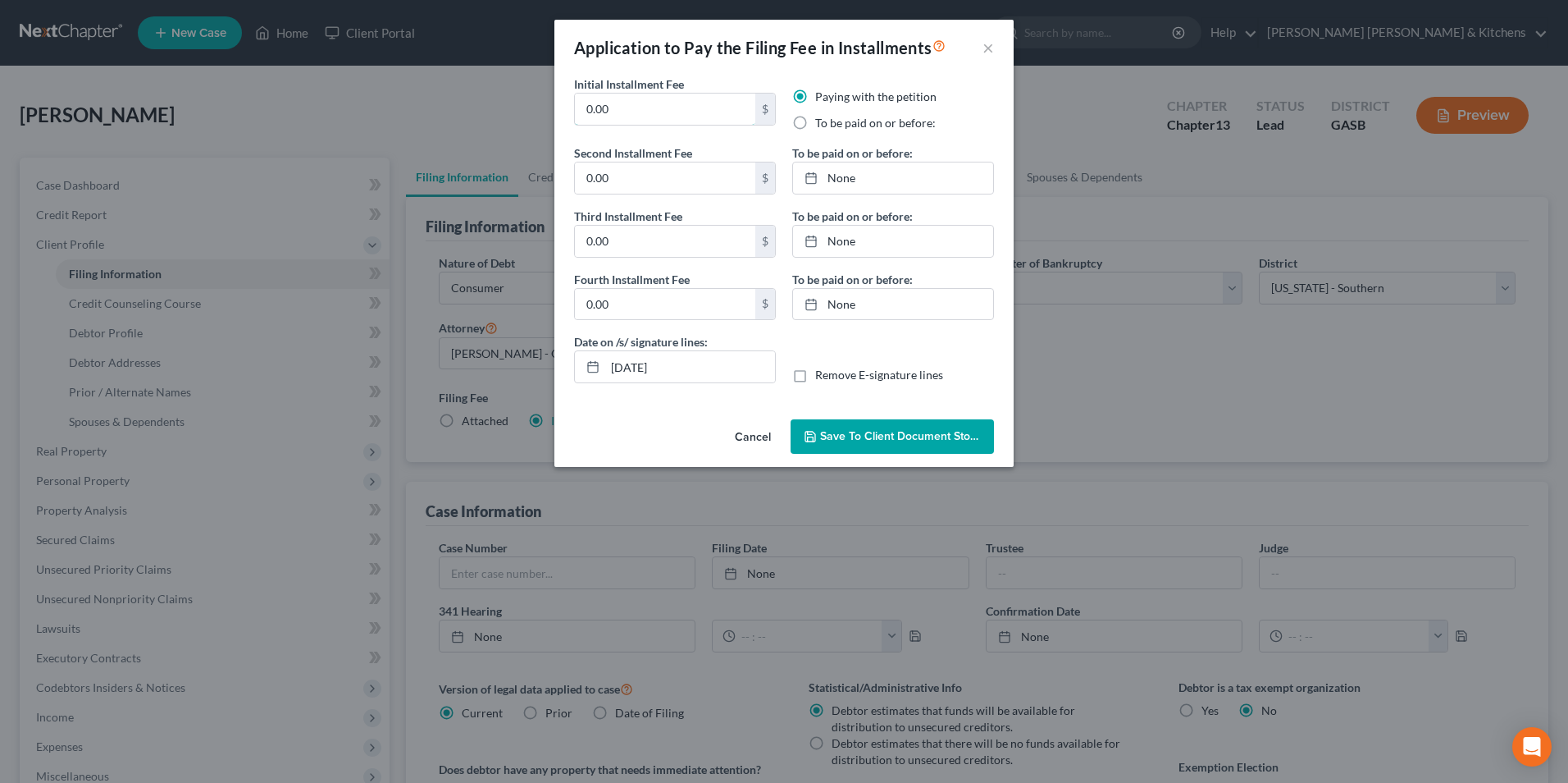
drag, startPoint x: 625, startPoint y: 121, endPoint x: 564, endPoint y: 114, distance: 61.4
click at [564, 114] on div "Initial Installment Fee 0.00 $ Paying with the petition To be paid on or before…" at bounding box center [784, 243] width 459 height 337
type input "313.00"
click at [815, 123] on label "To be paid on or before:" at bounding box center [875, 123] width 120 height 16
click at [822, 123] on input "To be paid on or before:" at bounding box center [827, 120] width 10 height 10
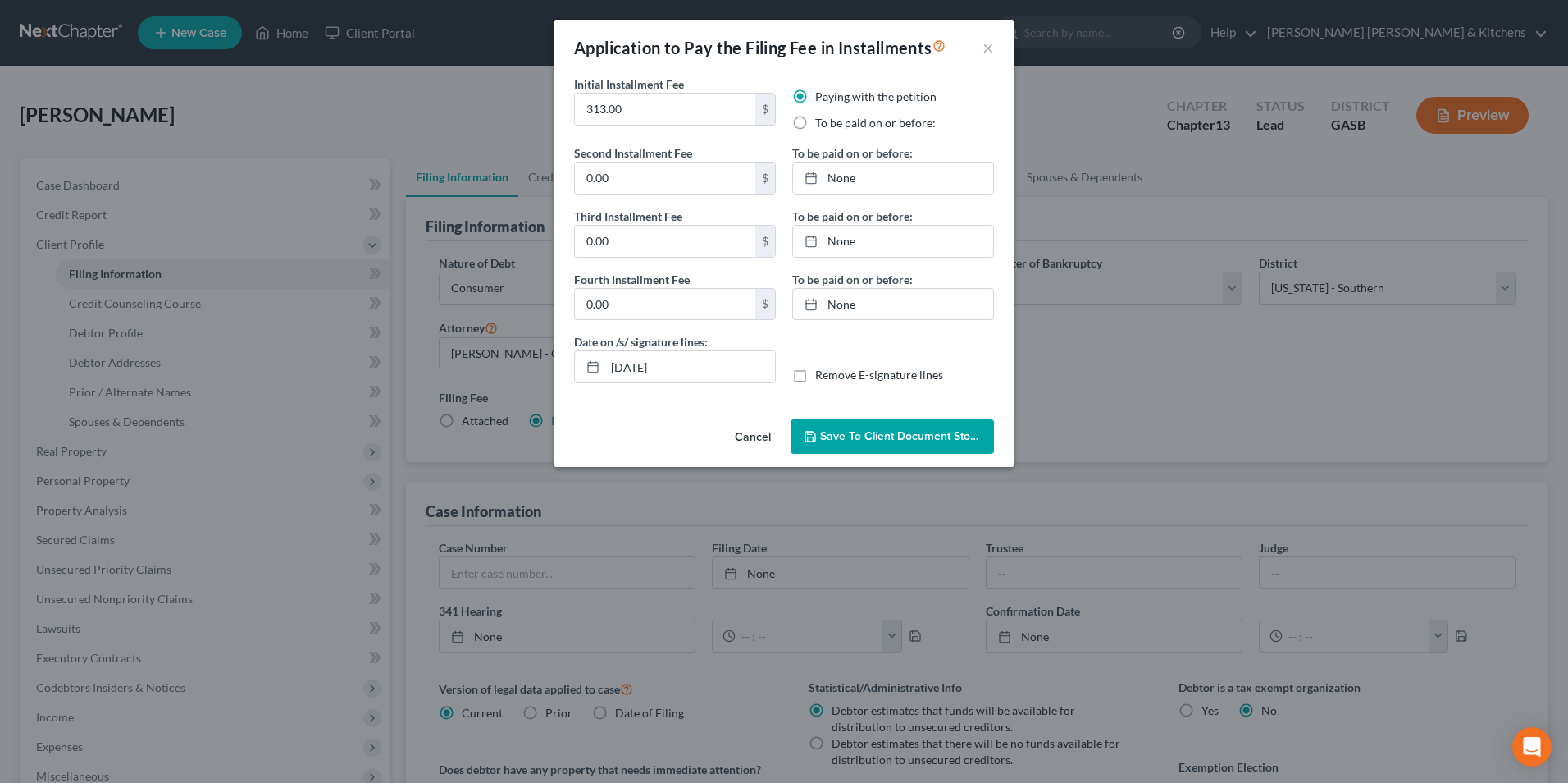
radio input "true"
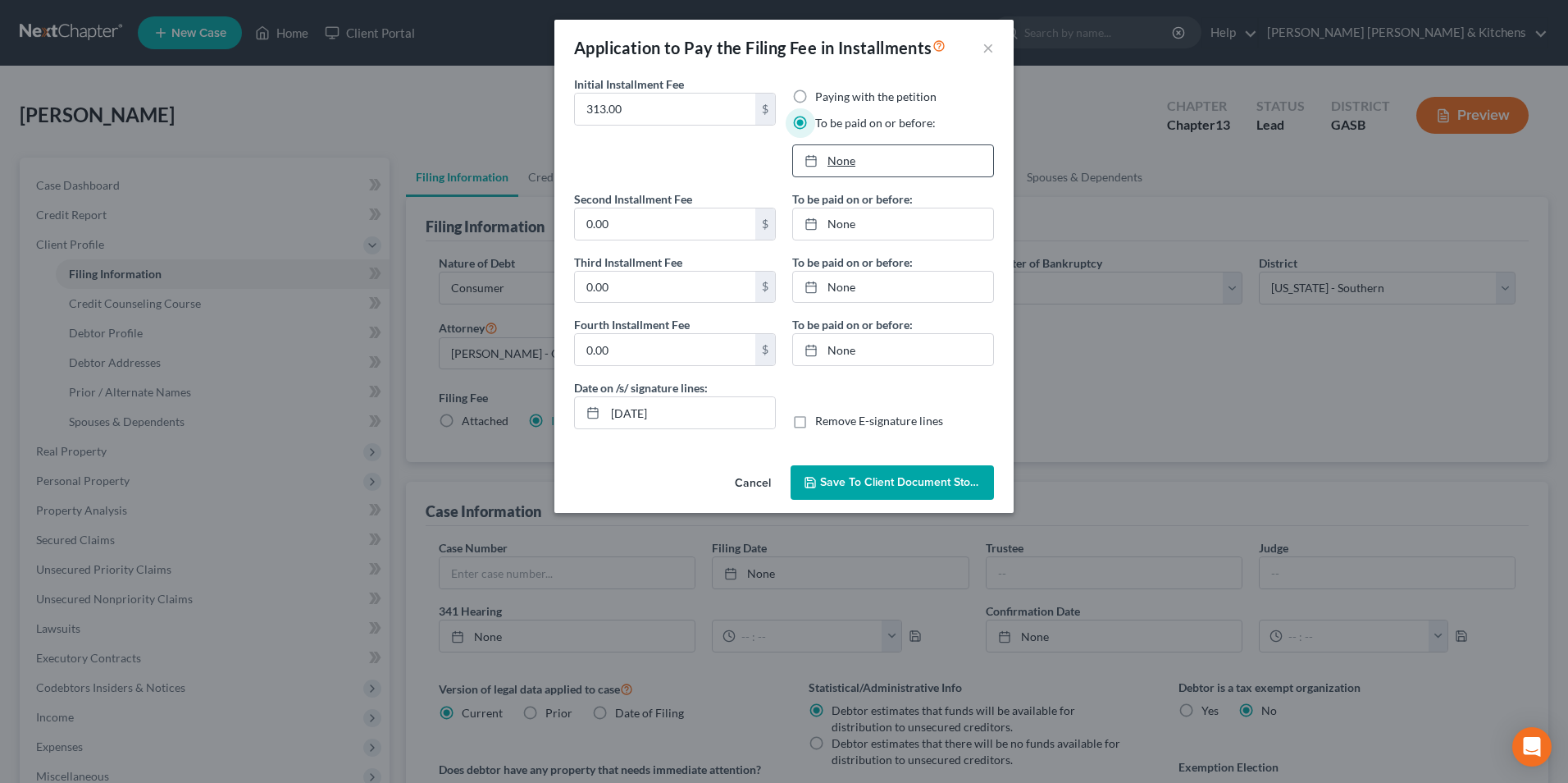
type input "10/2/2025"
click at [848, 157] on link "None" at bounding box center [893, 161] width 200 height 32
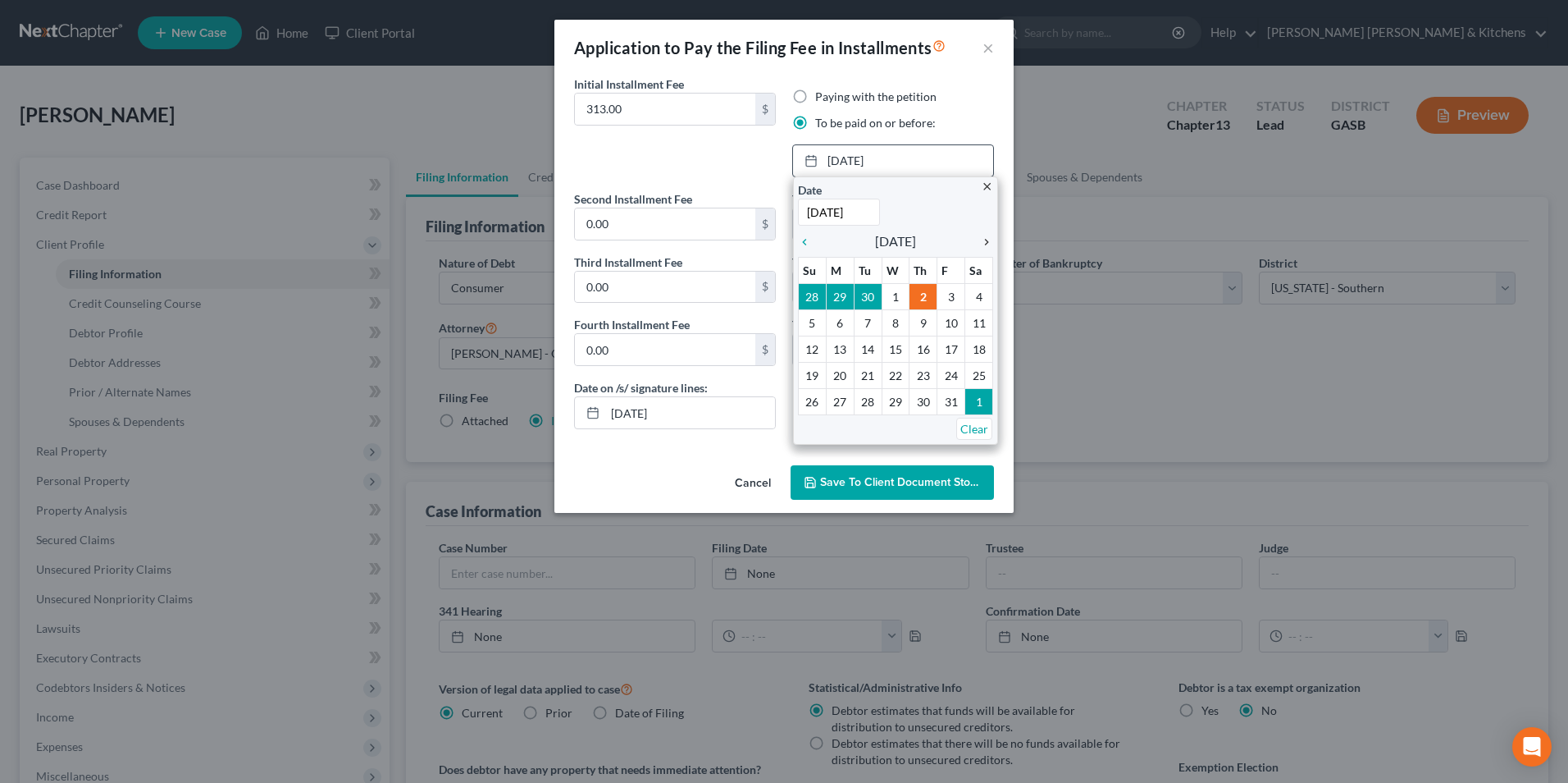
click at [988, 245] on icon "chevron_right" at bounding box center [982, 242] width 21 height 13
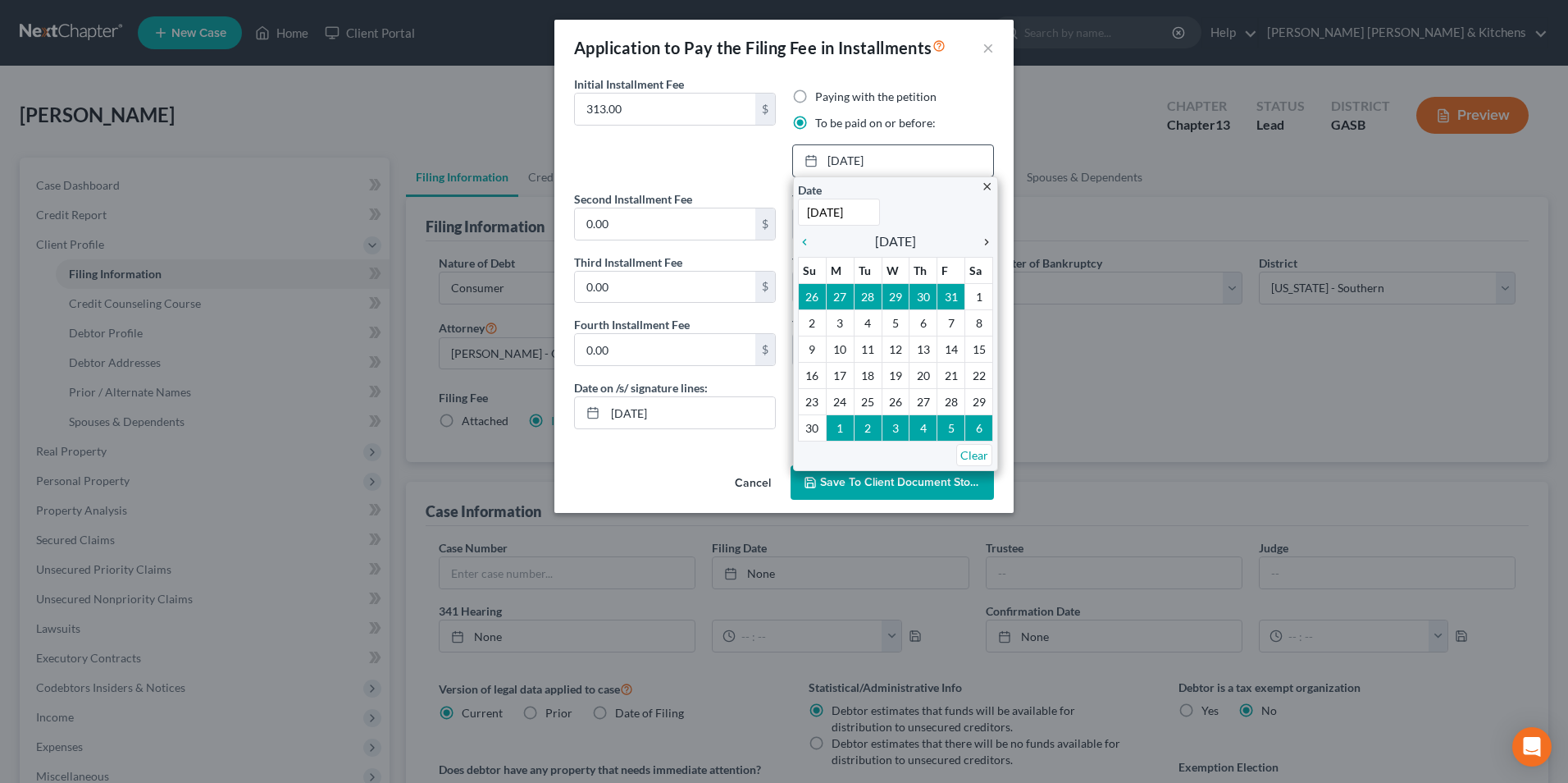
click at [988, 245] on icon "chevron_right" at bounding box center [982, 242] width 21 height 13
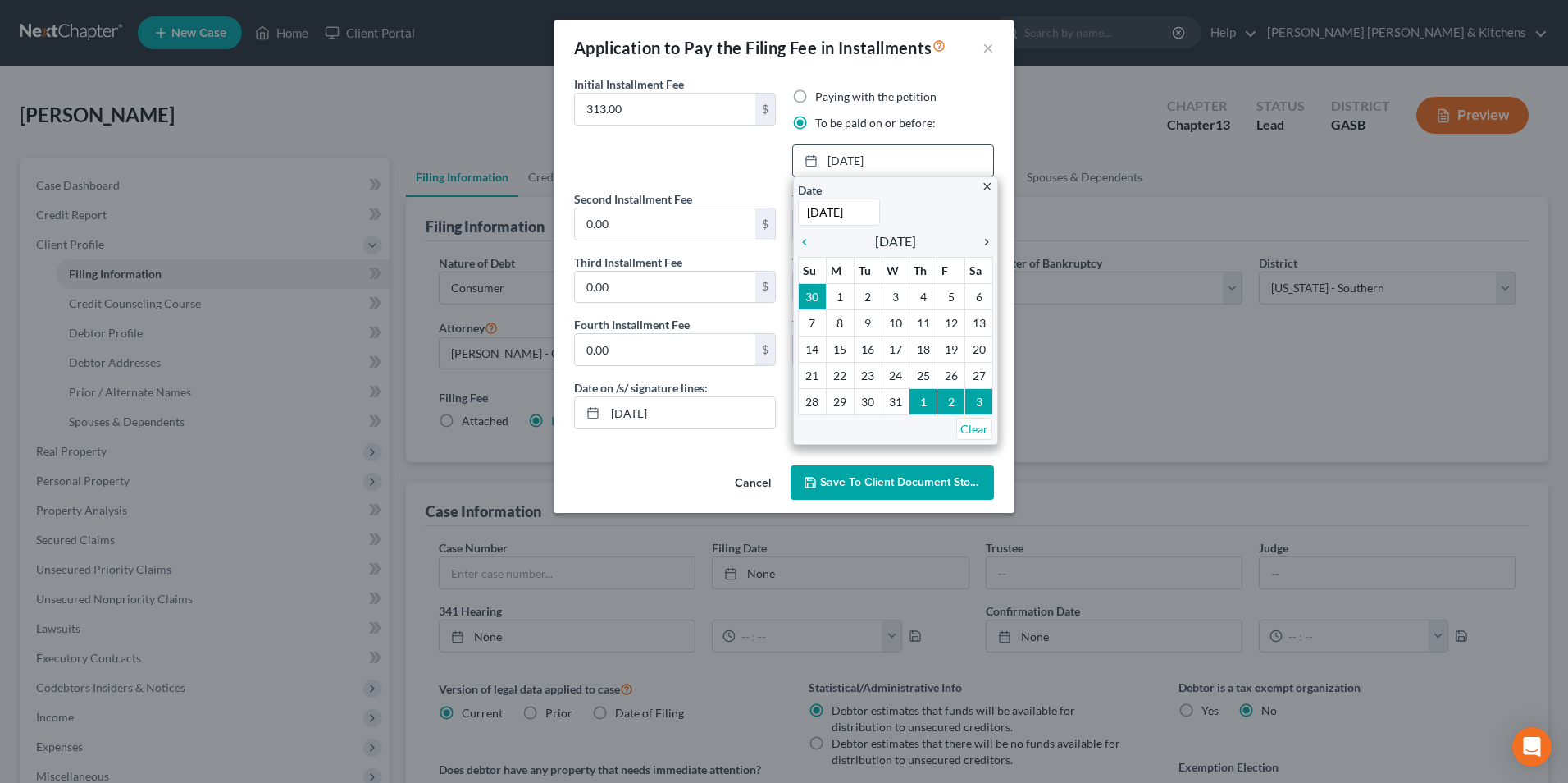
click at [988, 245] on icon "chevron_right" at bounding box center [982, 242] width 21 height 13
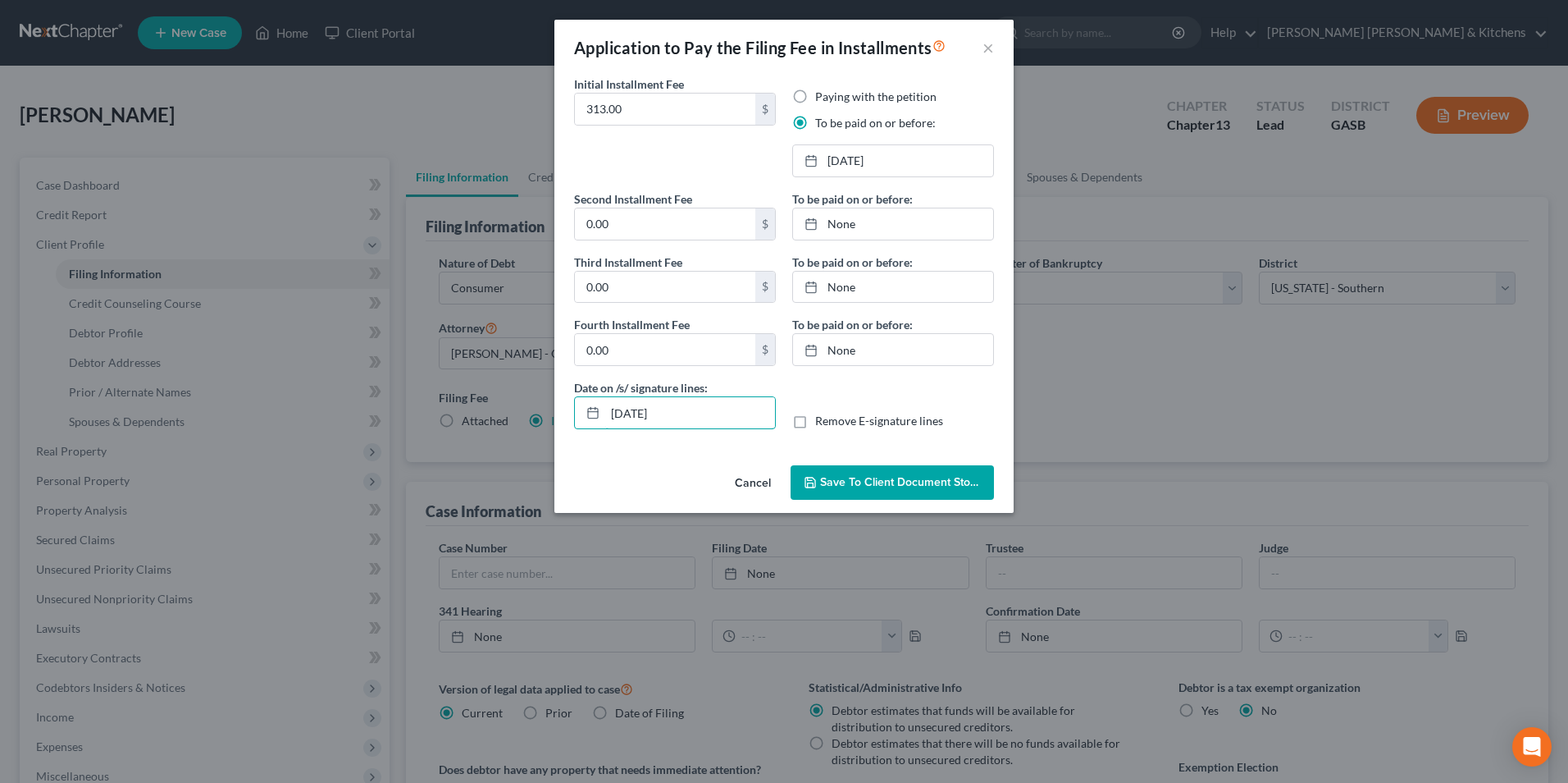
drag, startPoint x: 694, startPoint y: 412, endPoint x: 566, endPoint y: 401, distance: 128.5
click at [568, 401] on div "Date on /s/ signature lines: 10/02/2025" at bounding box center [675, 404] width 219 height 50
drag, startPoint x: 798, startPoint y: 424, endPoint x: 805, endPoint y: 443, distance: 20.2
click at [815, 424] on label "Remove E-signature lines" at bounding box center [879, 420] width 128 height 16
click at [822, 424] on input "Remove E-signature lines" at bounding box center [827, 418] width 10 height 10
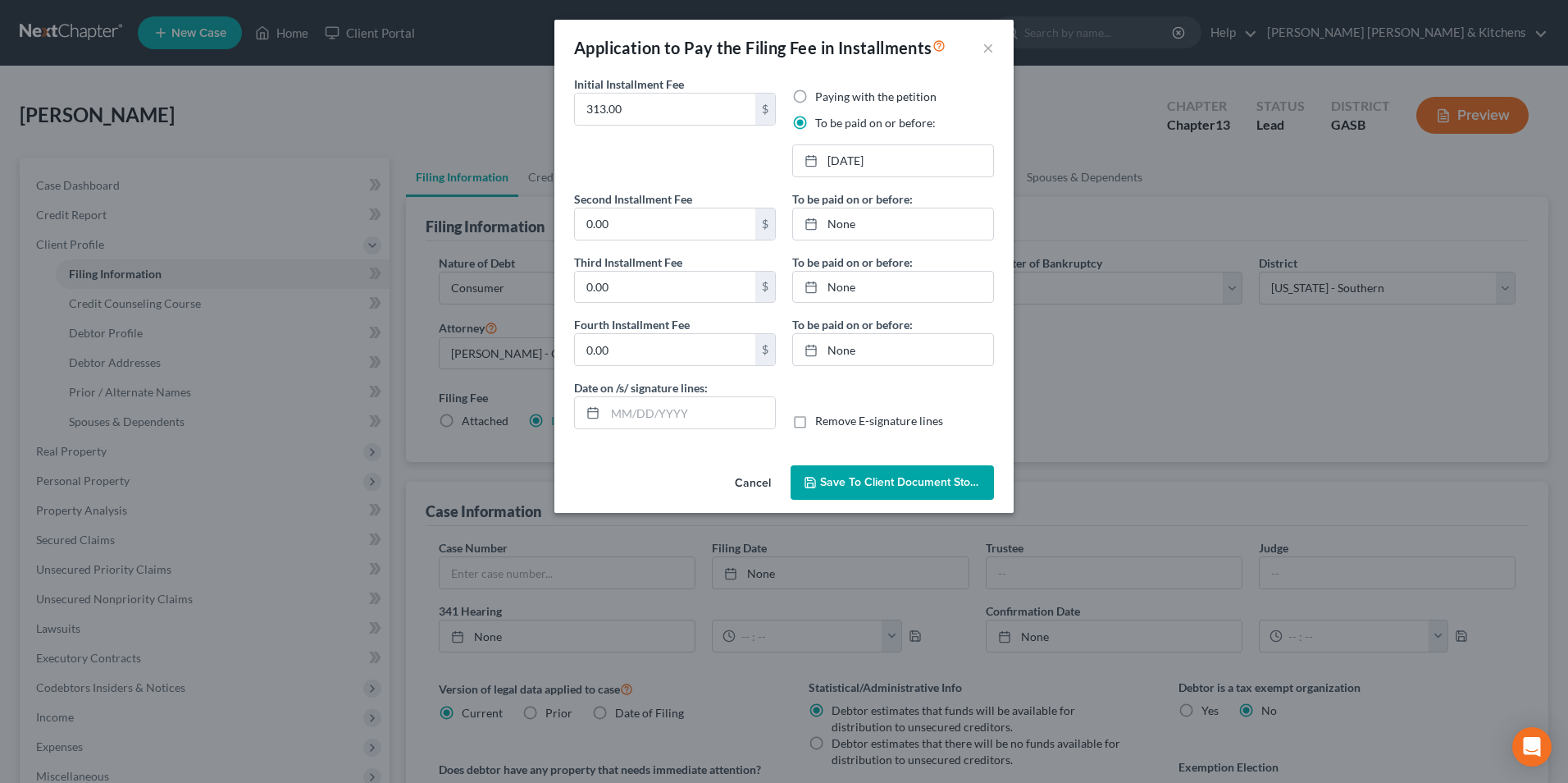
checkbox input "true"
click at [825, 478] on span "Save to Client Document Storage" at bounding box center [907, 482] width 174 height 14
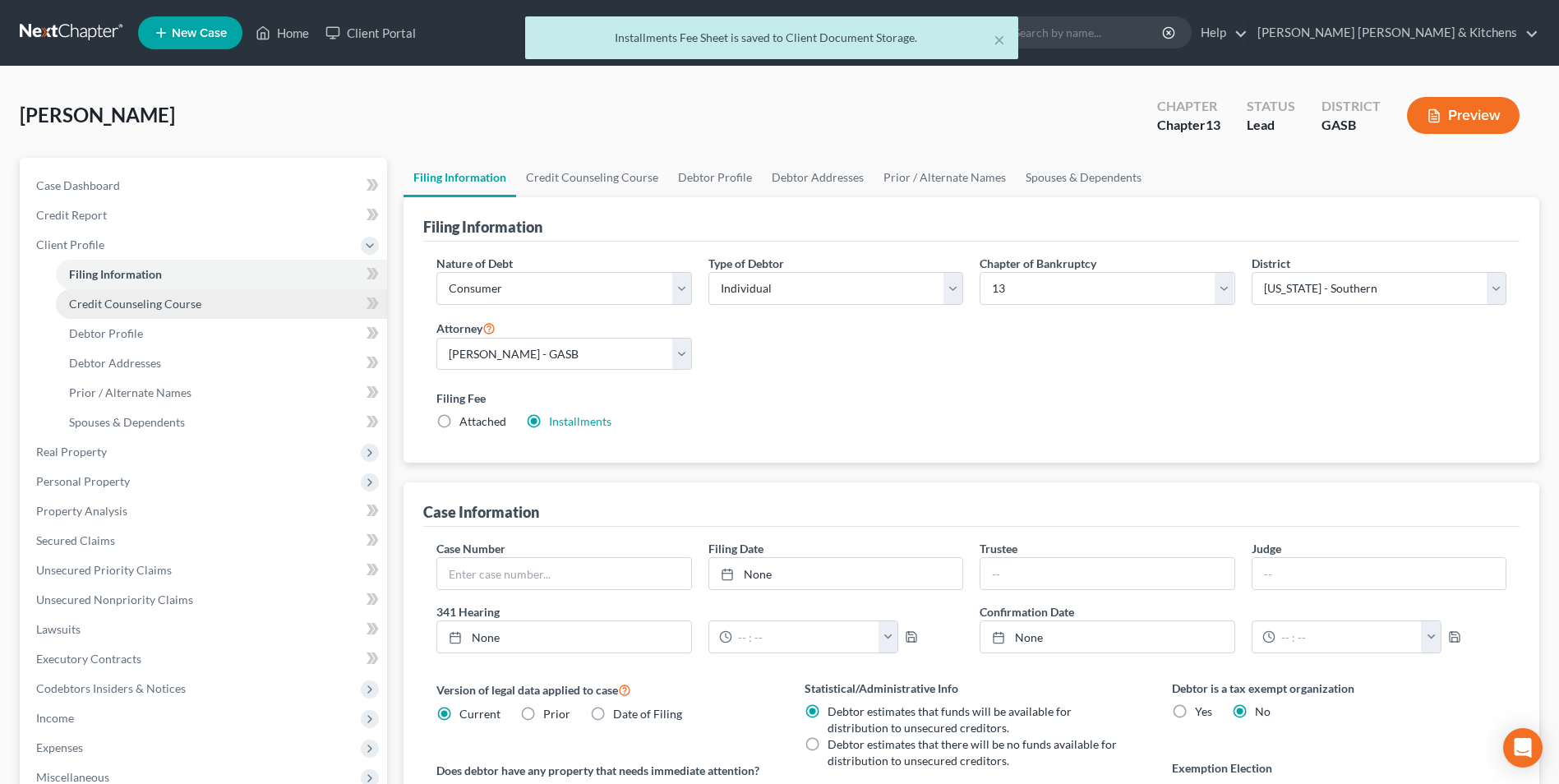
click at [146, 308] on span "Credit Counseling Course" at bounding box center [135, 304] width 133 height 14
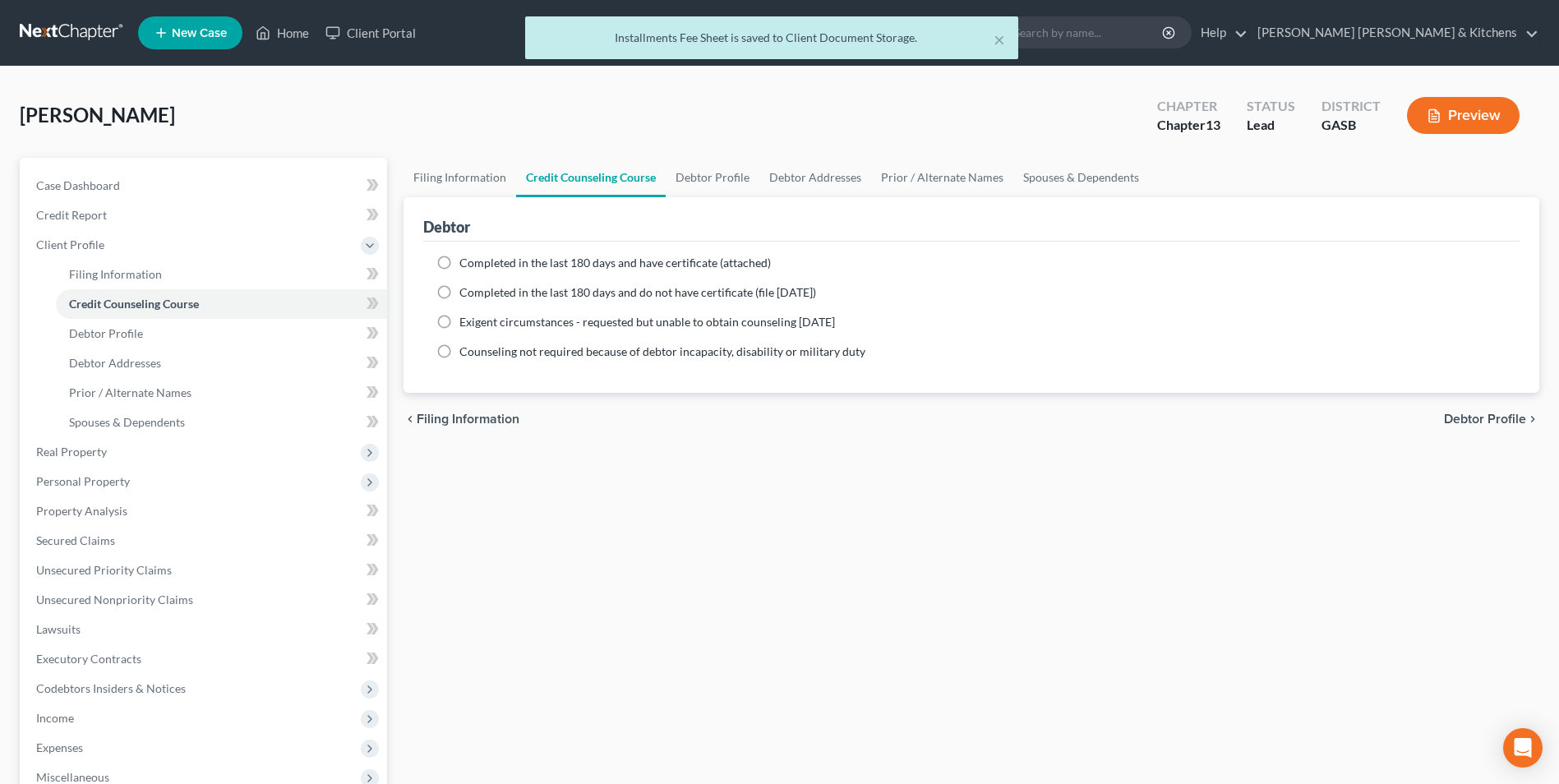
click at [459, 261] on label "Completed in the last 180 days and have certificate (attached)" at bounding box center [615, 262] width 311 height 16
click at [466, 261] on input "Completed in the last 180 days and have certificate (attached)" at bounding box center [471, 260] width 10 height 10
radio input "true"
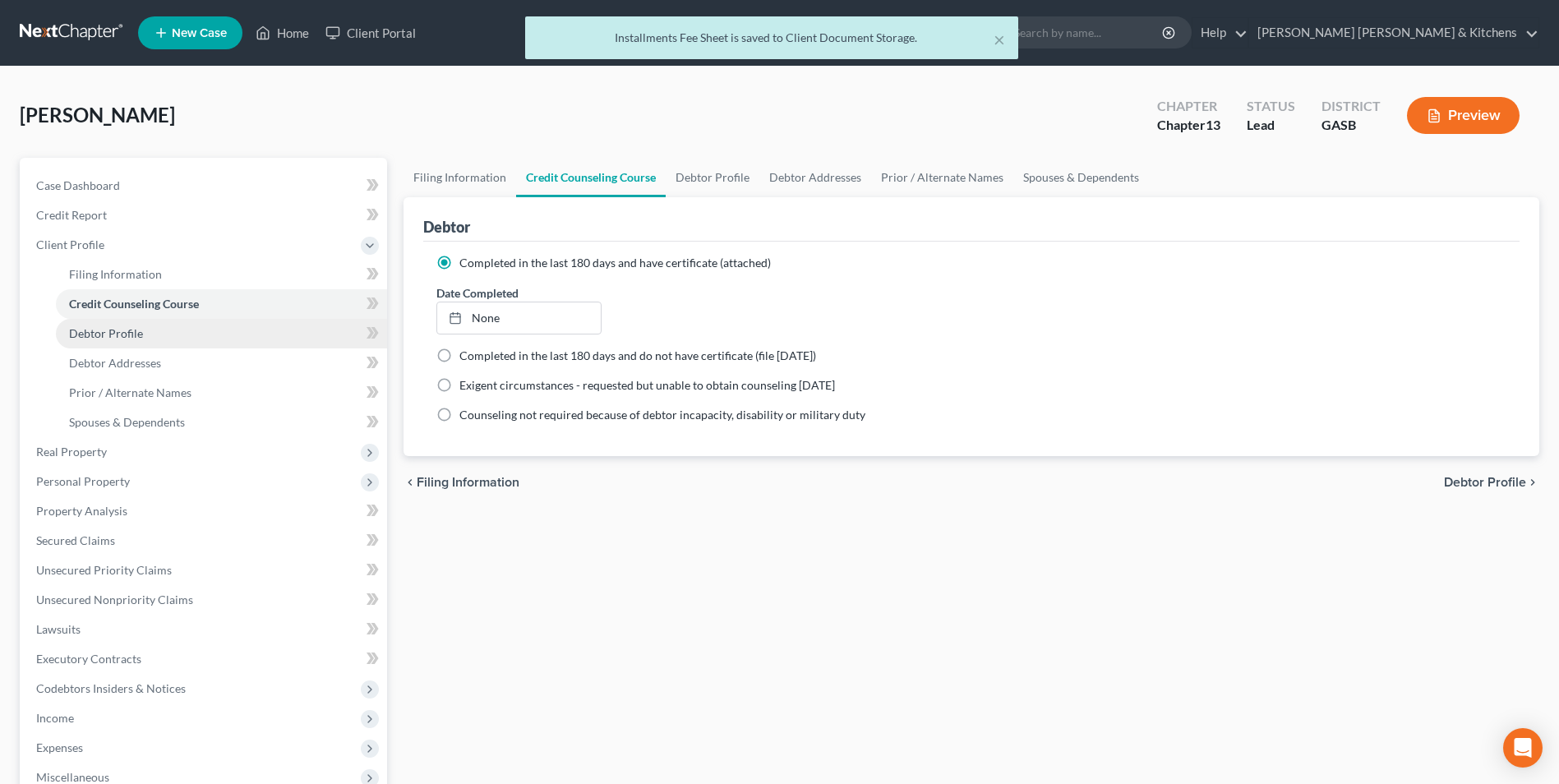
click at [139, 333] on span "Debtor Profile" at bounding box center [106, 333] width 74 height 14
select select "0"
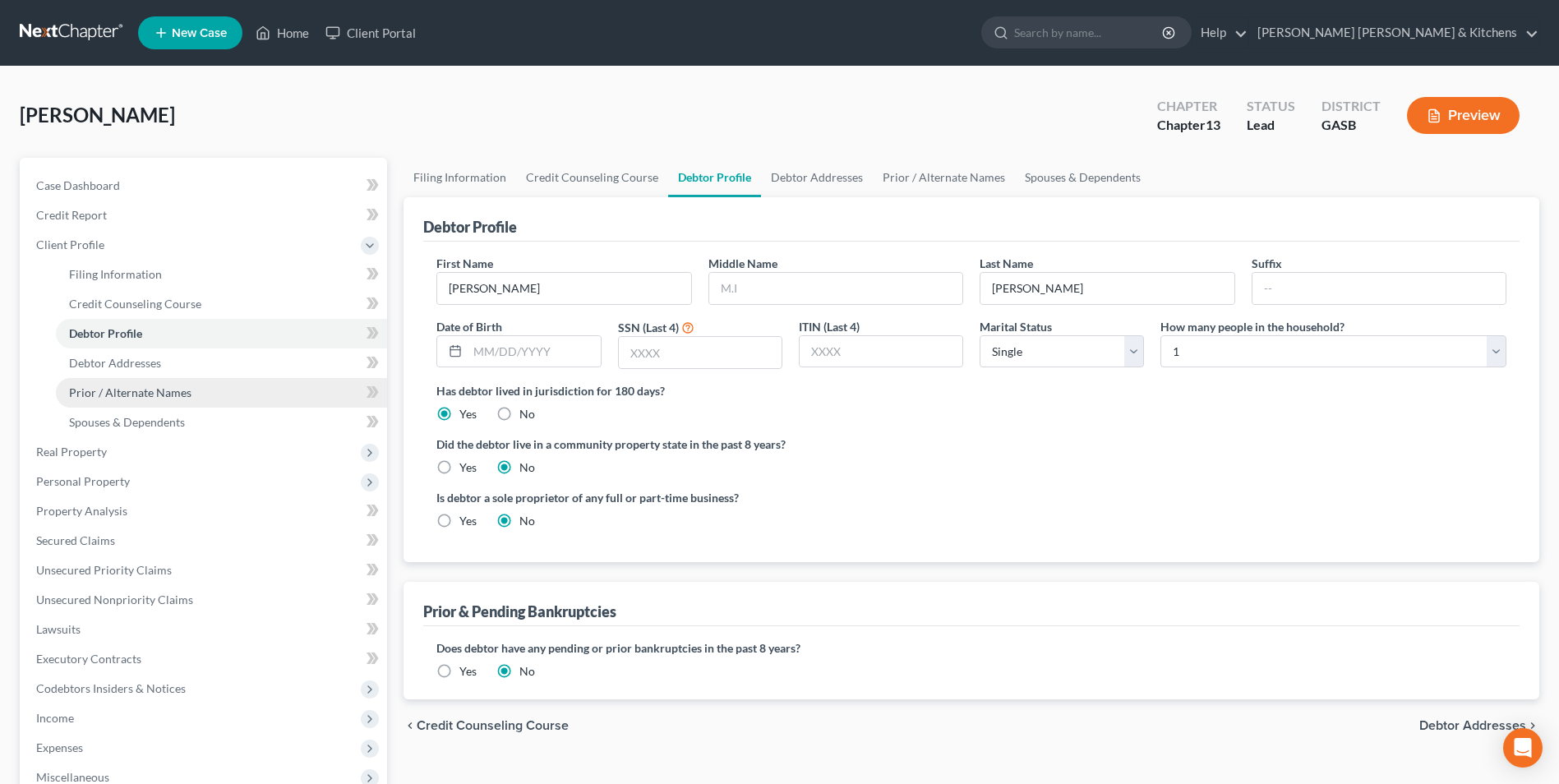
click at [140, 397] on span "Prior / Alternate Names" at bounding box center [130, 392] width 122 height 14
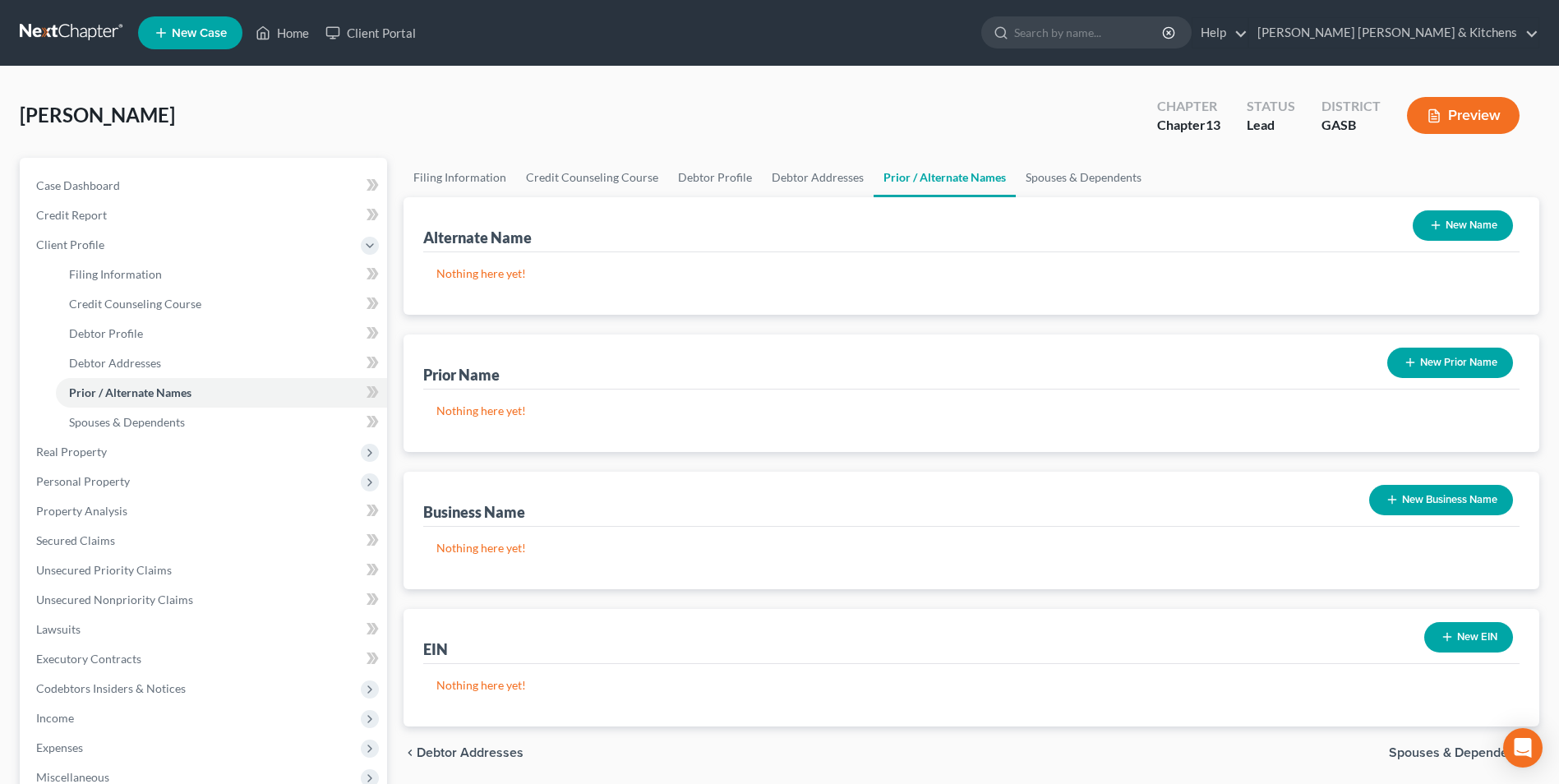
click at [1443, 222] on button "New Name" at bounding box center [1462, 226] width 100 height 31
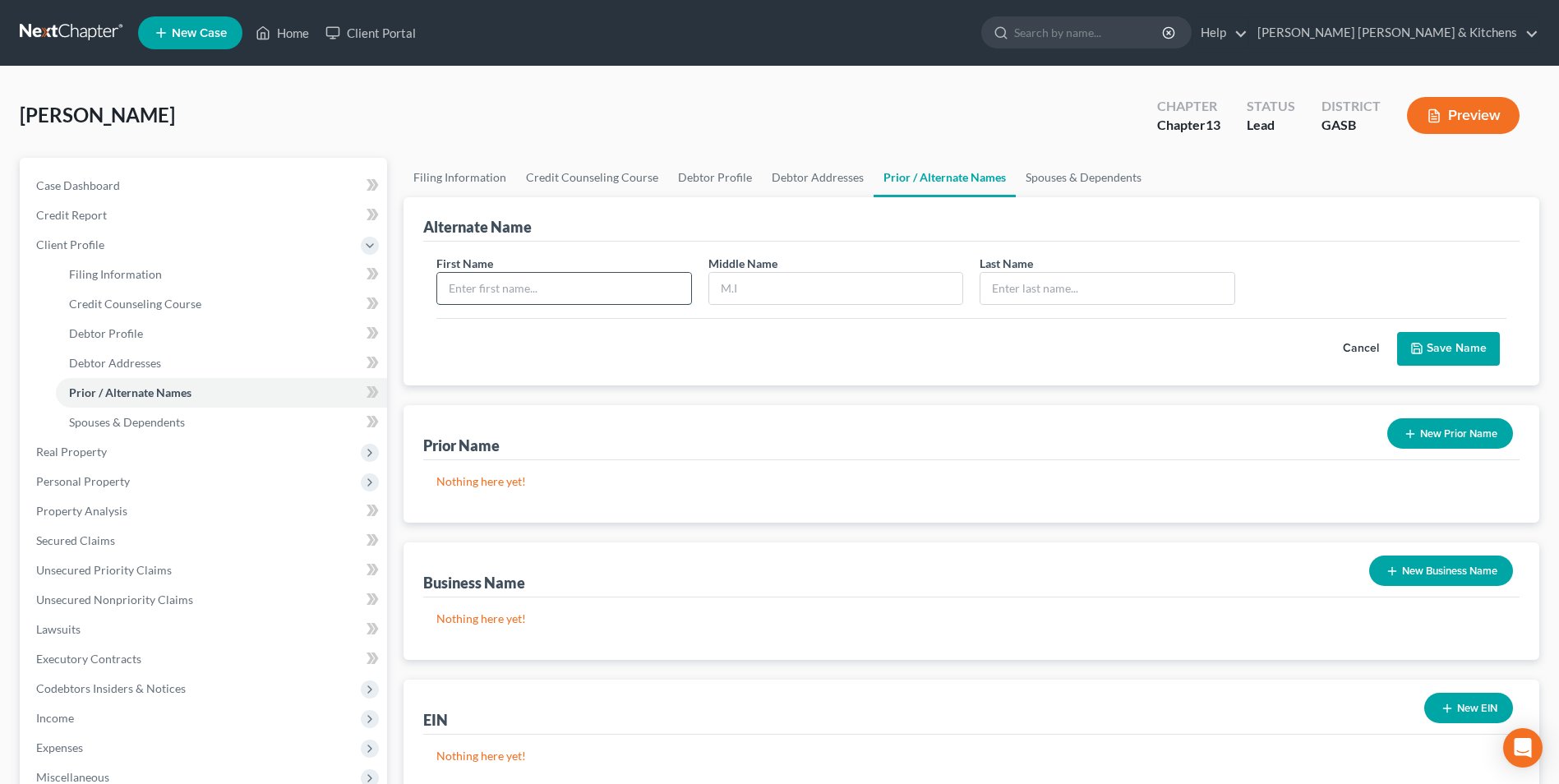
click at [599, 299] on input "text" at bounding box center [564, 288] width 253 height 32
type input "Latia"
type input "N"
type input "Martin"
click at [1433, 351] on button "Save Name" at bounding box center [1448, 349] width 103 height 34
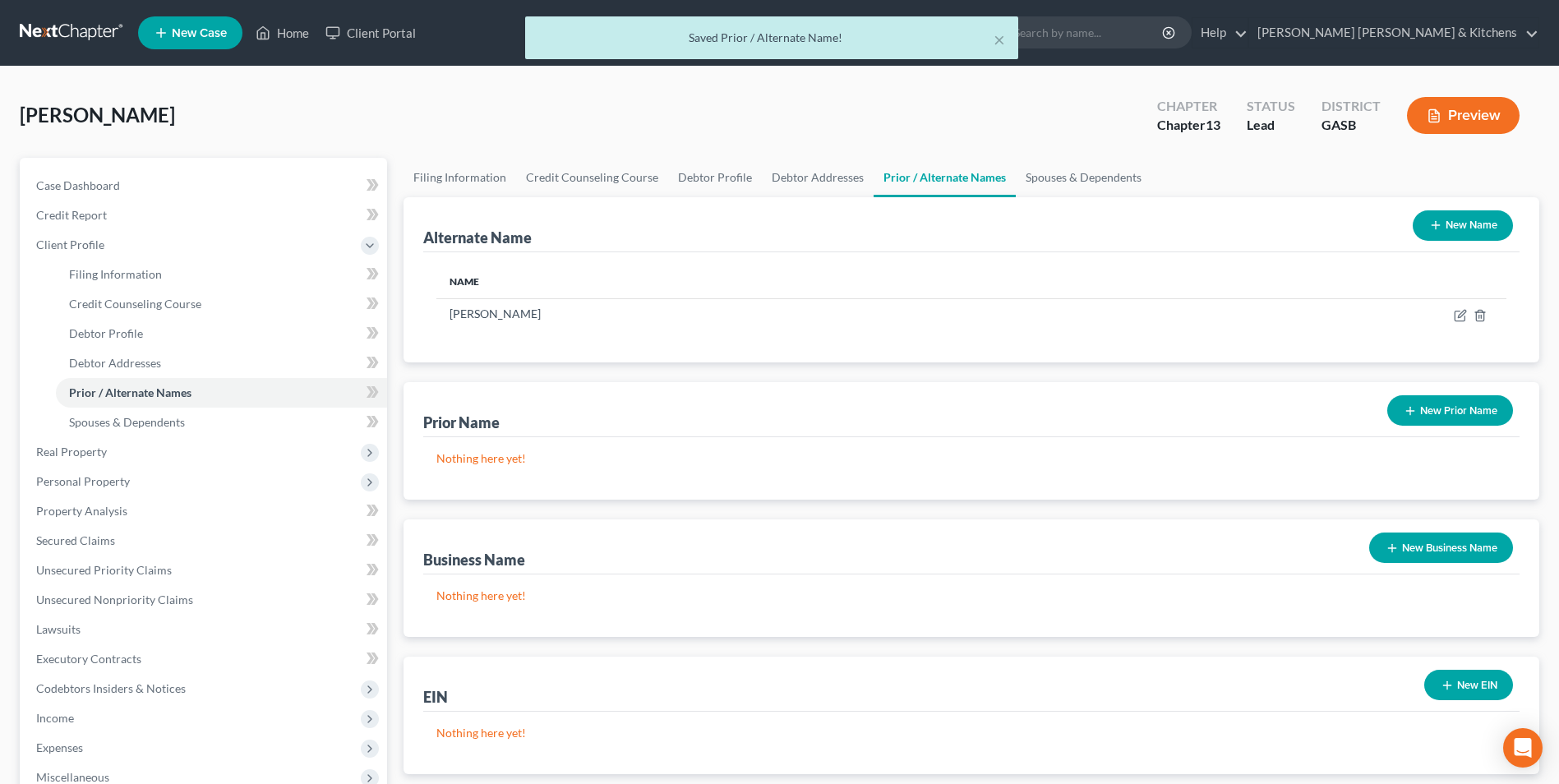
click at [1457, 234] on button "New Name" at bounding box center [1462, 226] width 100 height 31
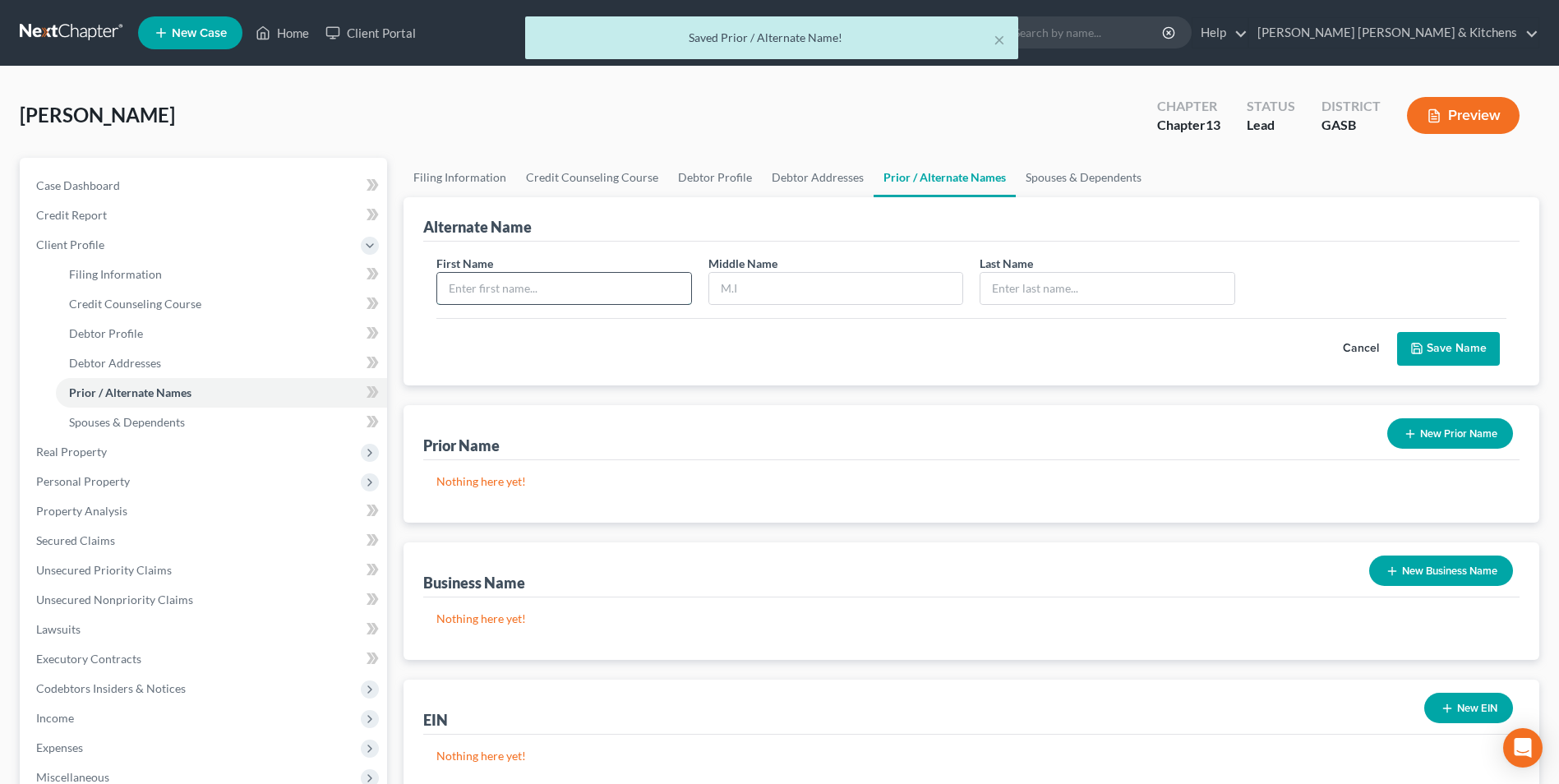
click at [542, 295] on input "text" at bounding box center [564, 288] width 253 height 32
type input "Latia"
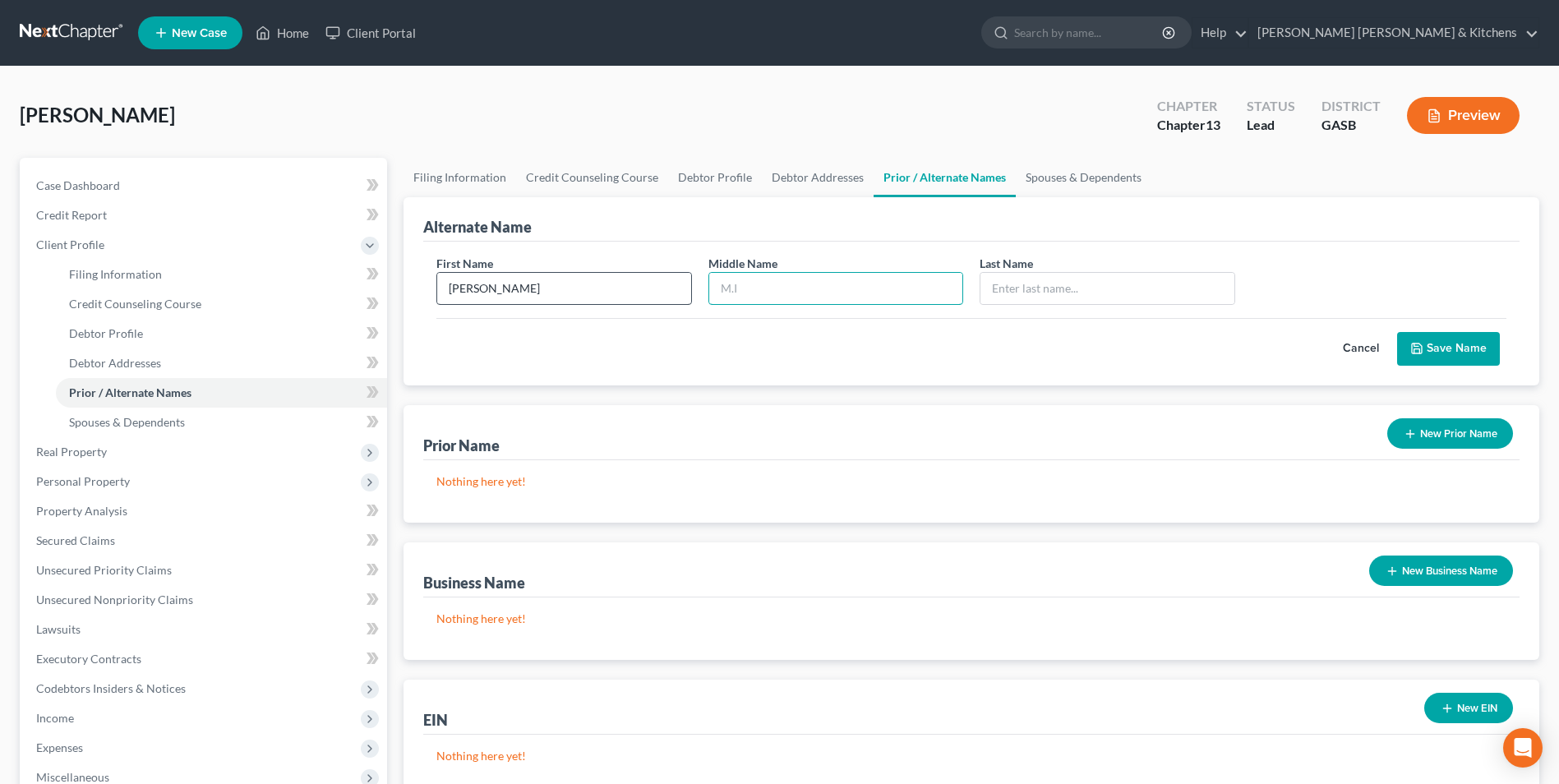
type input "A"
type input "Nicole Ashley"
type input "Martin"
click at [1436, 354] on button "Save Name" at bounding box center [1448, 349] width 103 height 34
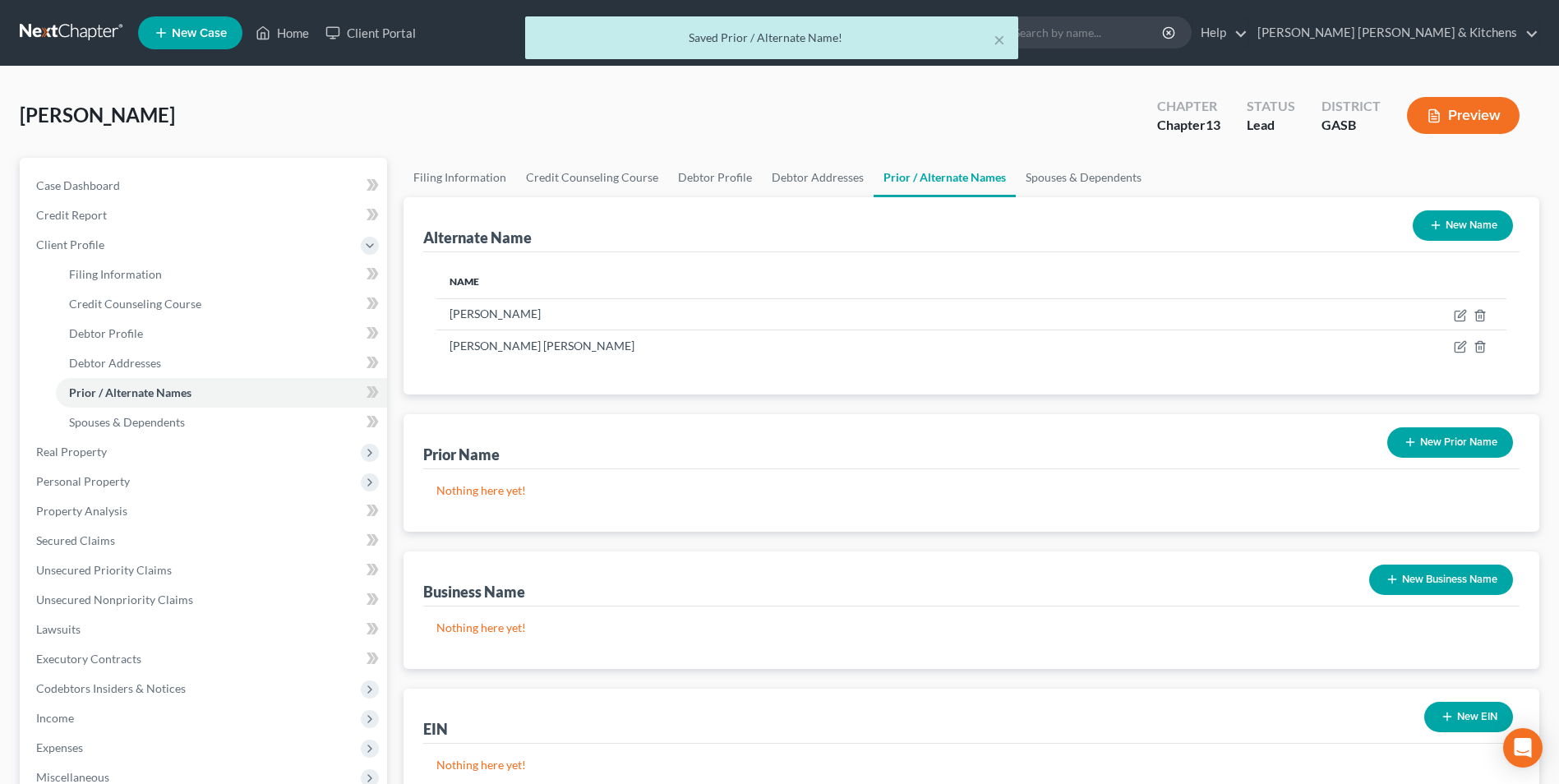
drag, startPoint x: 1450, startPoint y: 220, endPoint x: 1409, endPoint y: 225, distance: 41.3
click at [1454, 225] on button "New Name" at bounding box center [1462, 226] width 100 height 31
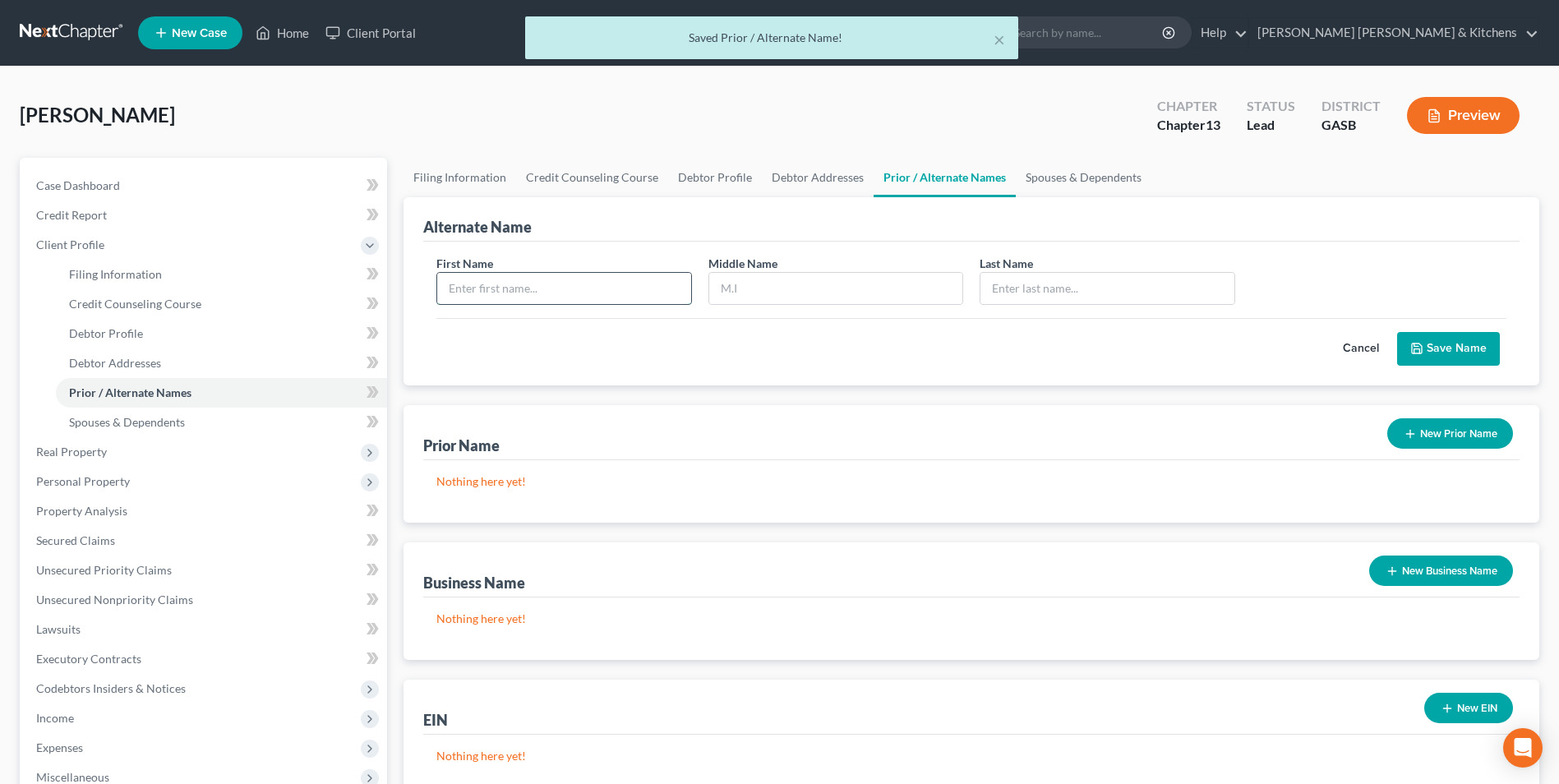
click at [579, 283] on input "text" at bounding box center [564, 288] width 253 height 32
type input "Latia"
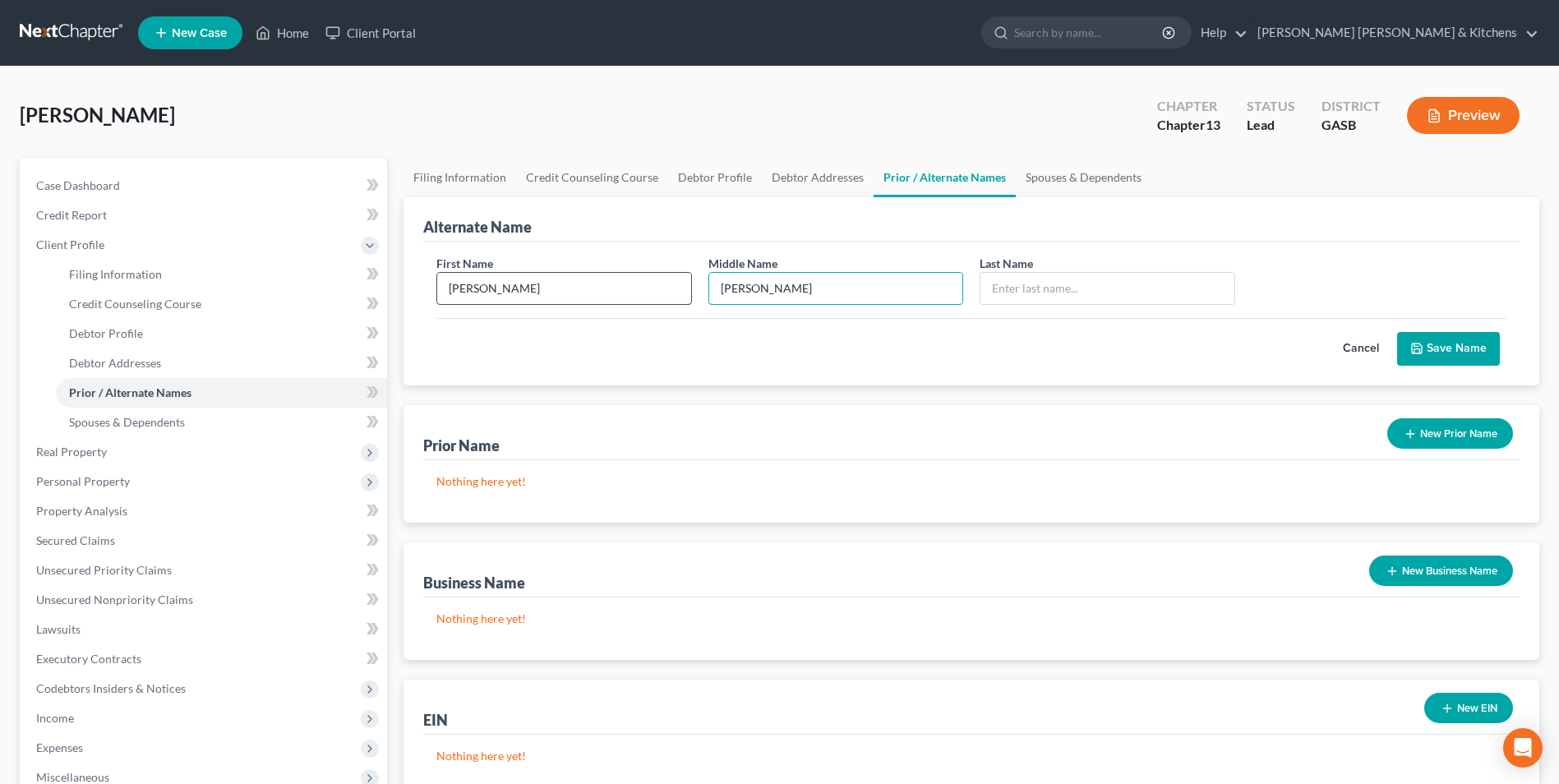
type input "Ashley"
type input "Martin"
click at [1473, 344] on button "Save Name" at bounding box center [1448, 349] width 103 height 34
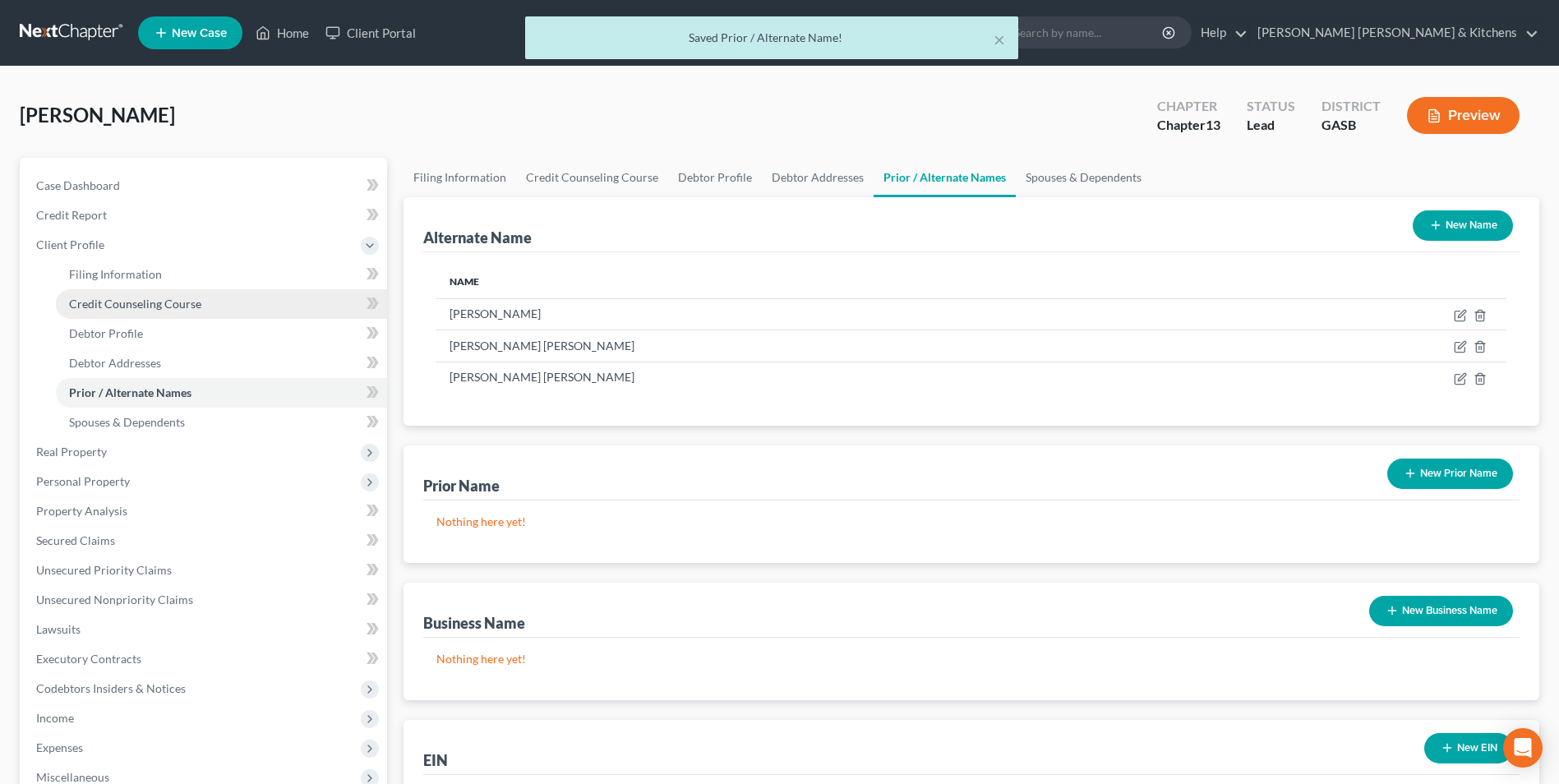
click at [121, 309] on span "Credit Counseling Course" at bounding box center [135, 304] width 133 height 14
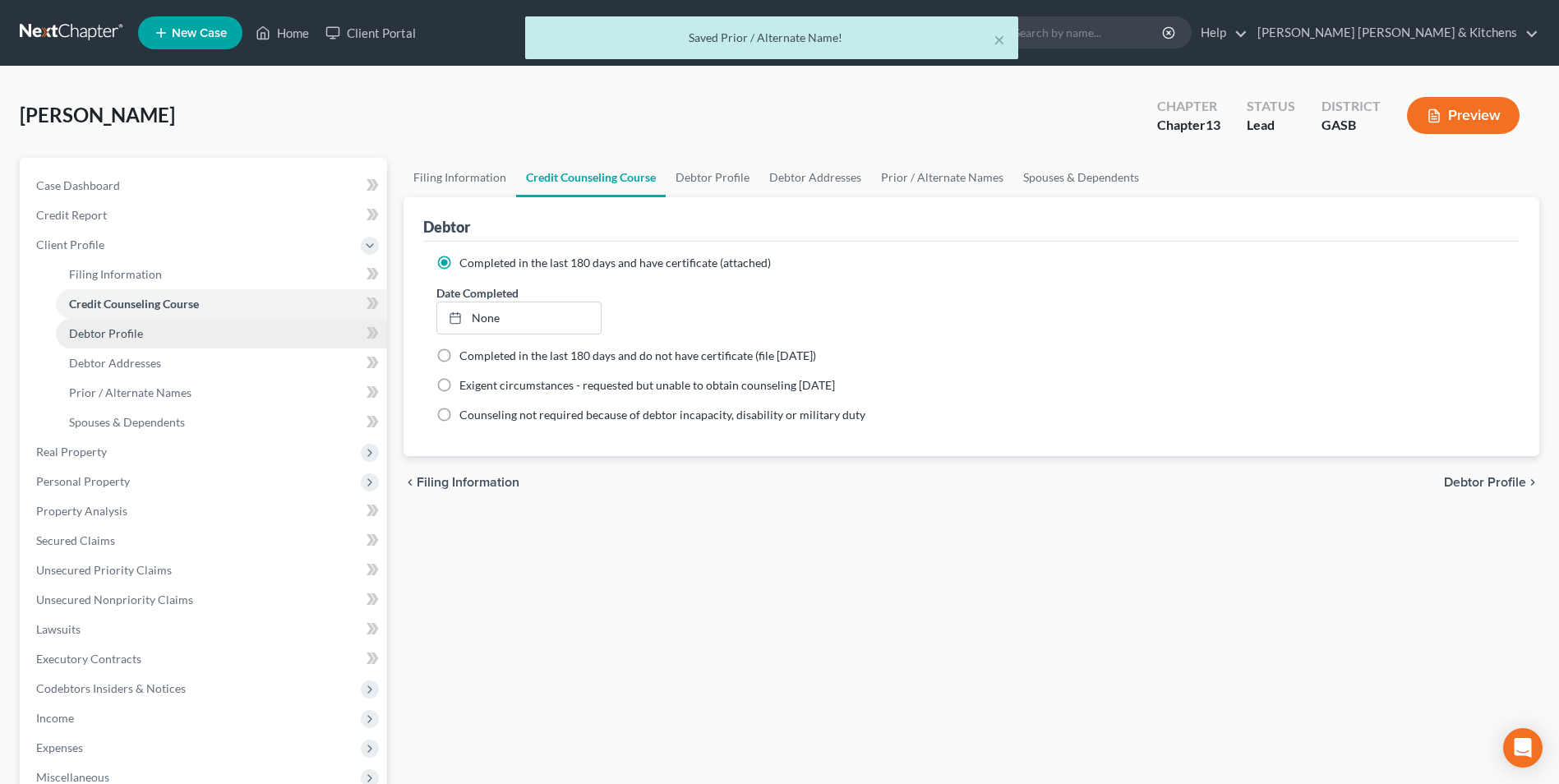
click at [119, 327] on span "Debtor Profile" at bounding box center [106, 333] width 74 height 14
select select "0"
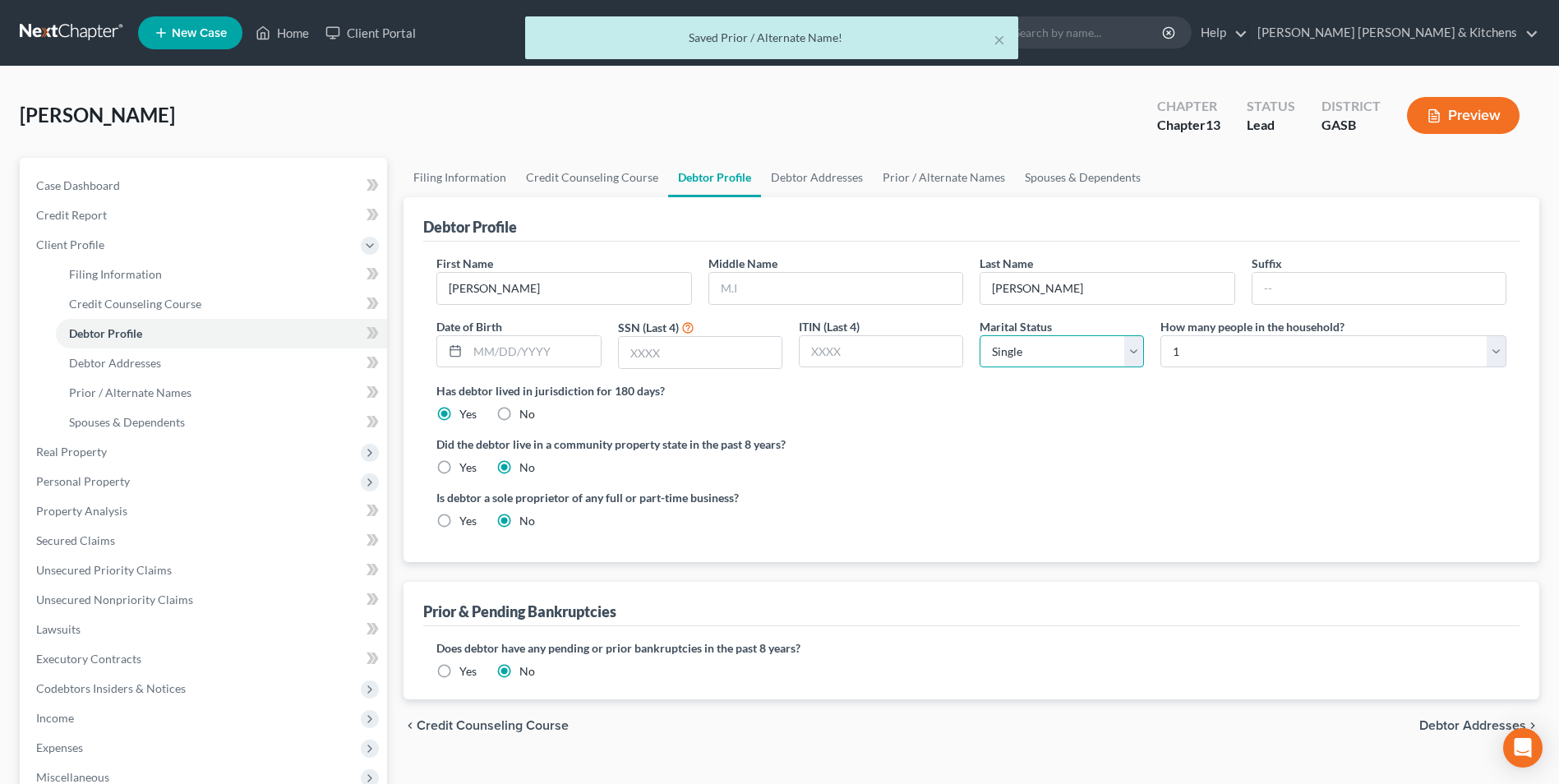
drag, startPoint x: 1021, startPoint y: 347, endPoint x: 1029, endPoint y: 359, distance: 14.4
click at [1021, 347] on select "Select Single Married Separated Divorced Widowed" at bounding box center [1061, 351] width 164 height 32
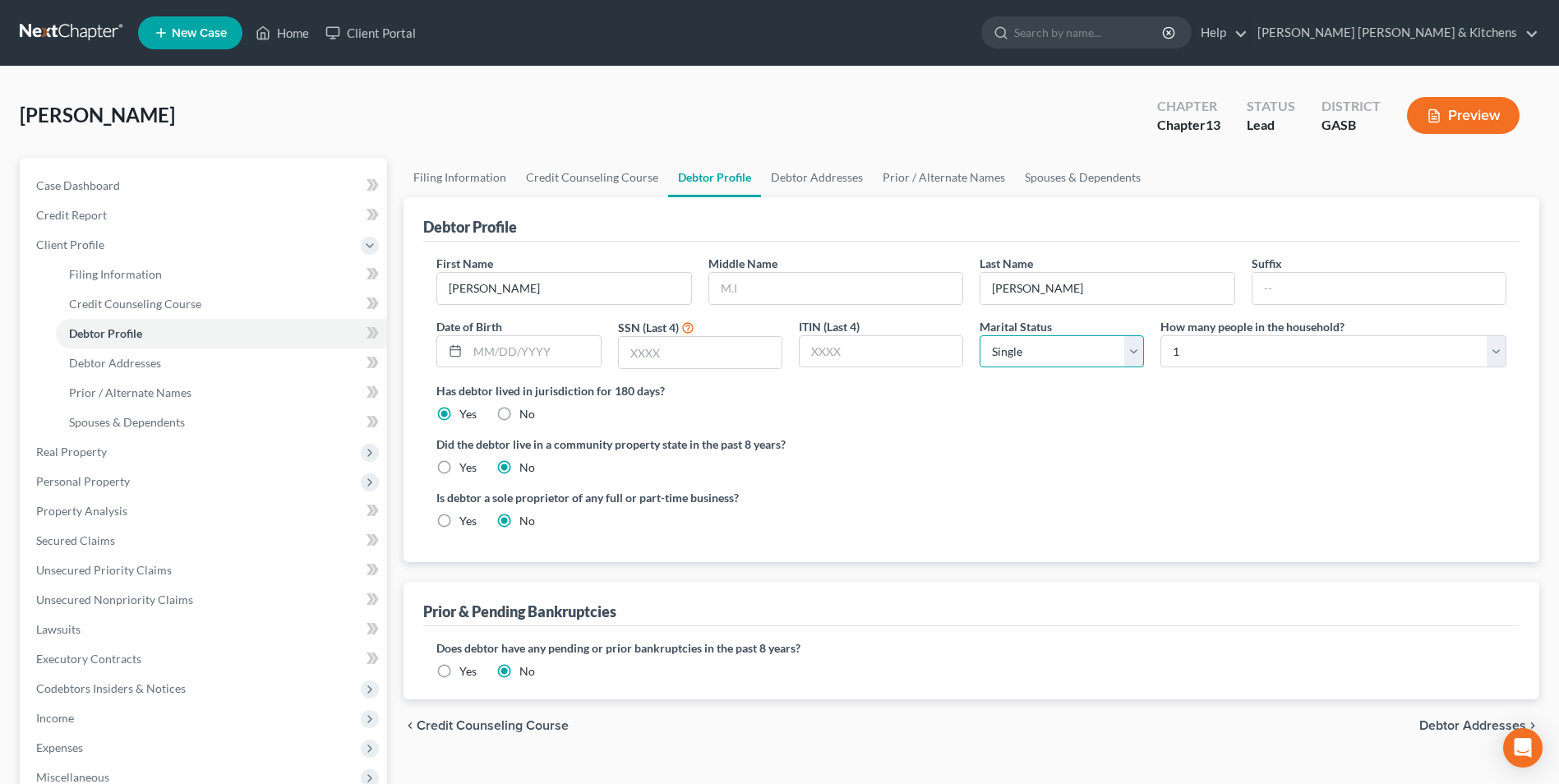
select select "1"
click at [979, 335] on select "Select Single Married Separated Divorced Widowed" at bounding box center [1061, 351] width 164 height 32
click at [485, 365] on input "text" at bounding box center [534, 351] width 133 height 32
type input "11/04/1987"
type input "1098"
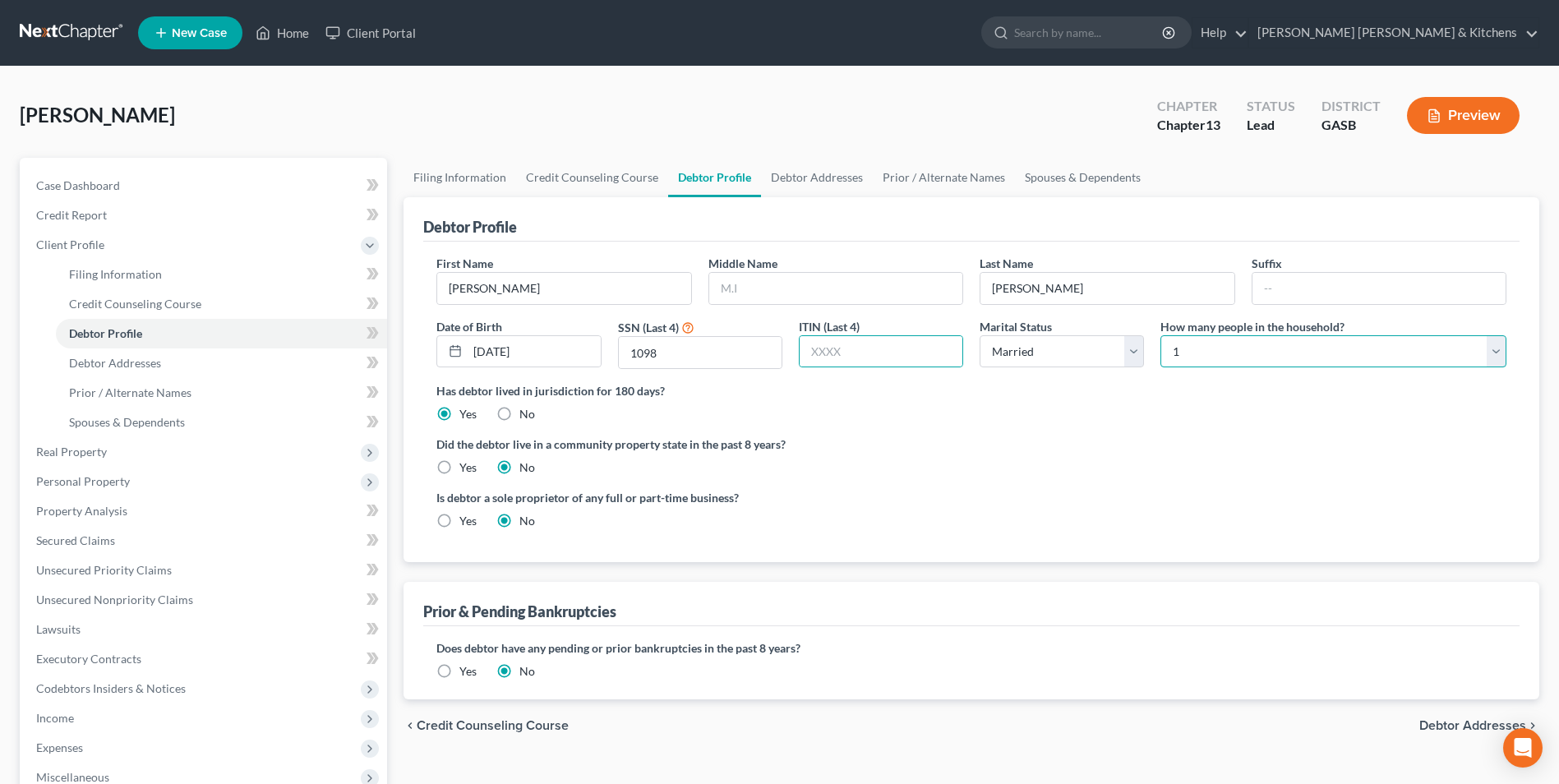
click at [1213, 339] on select "Select 1 2 3 4 5 6 7 8 9 10 11 12 13 14 15 16 17 18 19 20" at bounding box center [1333, 351] width 345 height 32
select select "1"
click at [1160, 335] on select "Select 1 2 3 4 5 6 7 8 9 10 11 12 13 14 15 16 17 18 19 20" at bounding box center [1333, 351] width 345 height 32
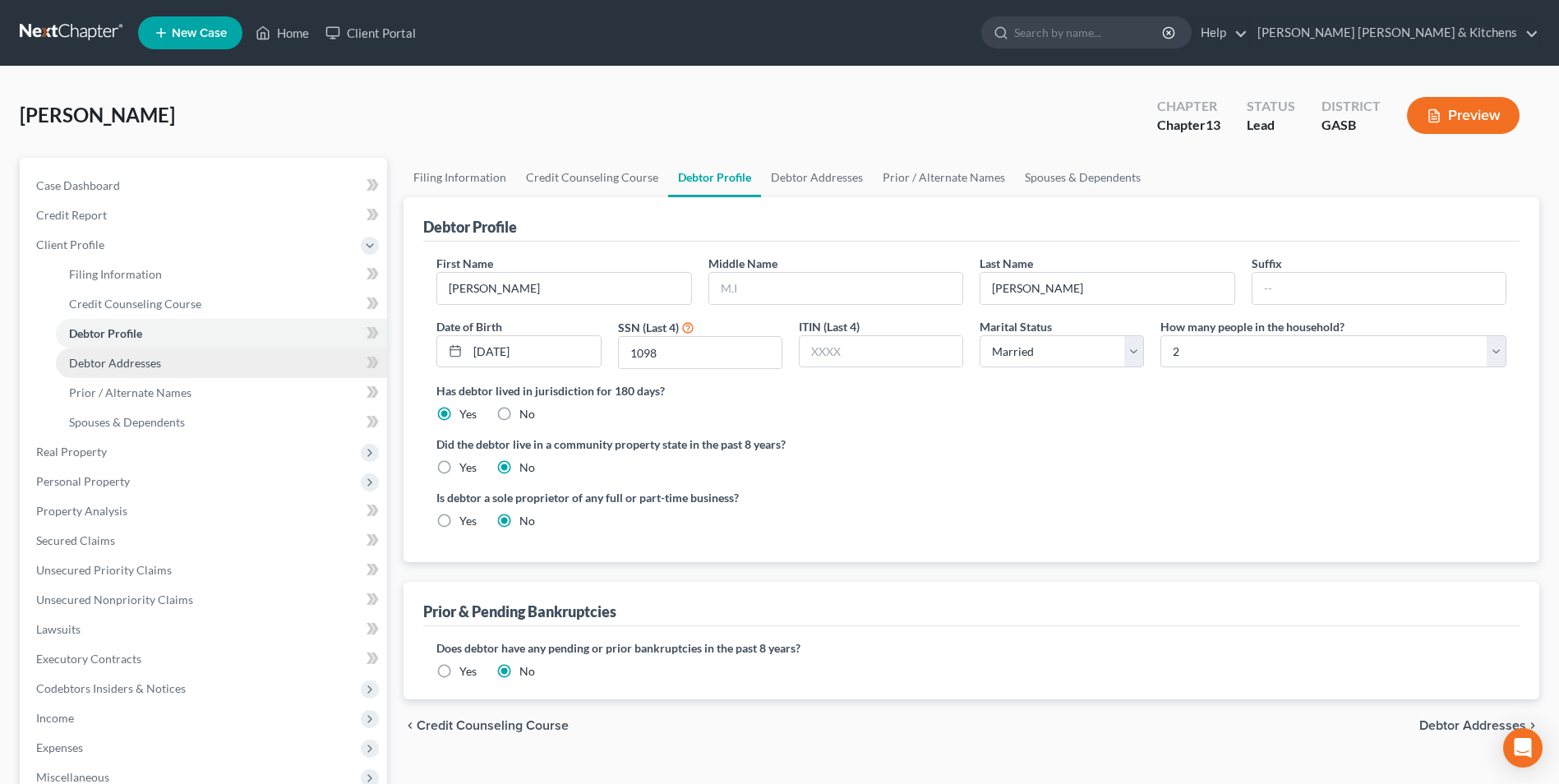
click at [160, 365] on link "Debtor Addresses" at bounding box center [221, 363] width 331 height 30
select select "0"
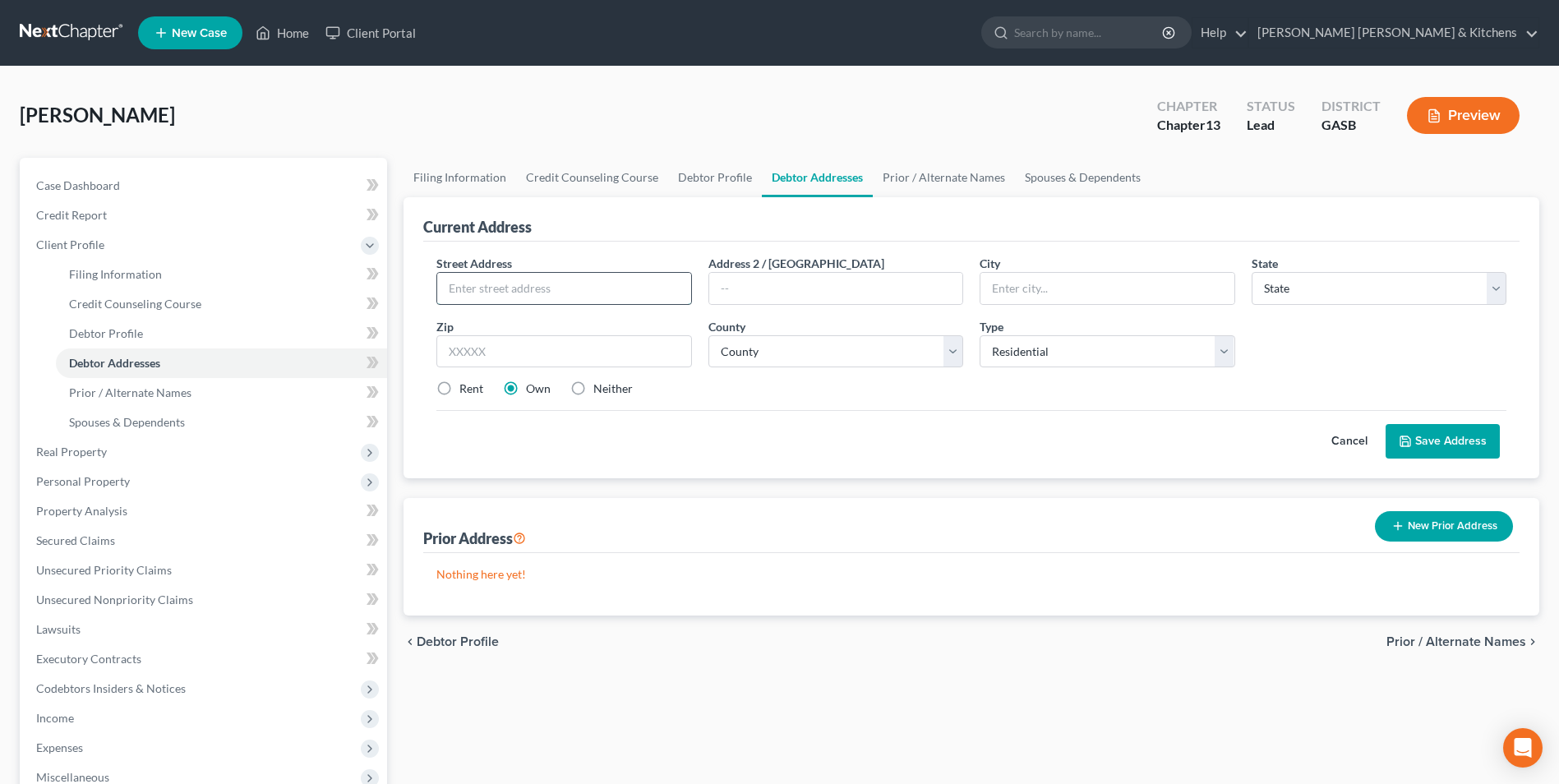
click at [522, 295] on input "text" at bounding box center [564, 288] width 253 height 32
type input "301 Holly Drive"
type input "31021"
type input "Dublin"
select select "10"
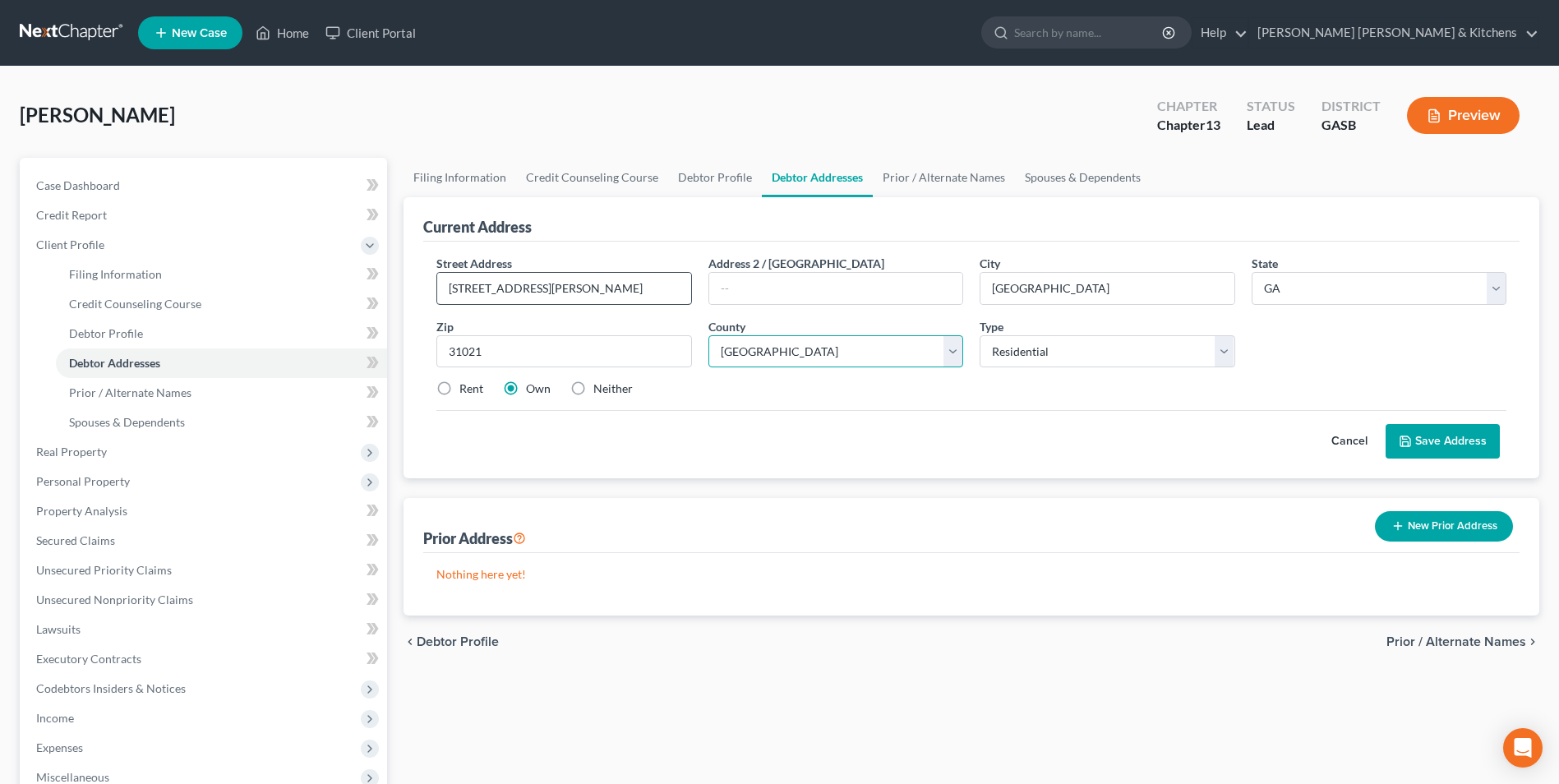
select select "86"
click at [1450, 438] on button "Save Address" at bounding box center [1443, 441] width 115 height 34
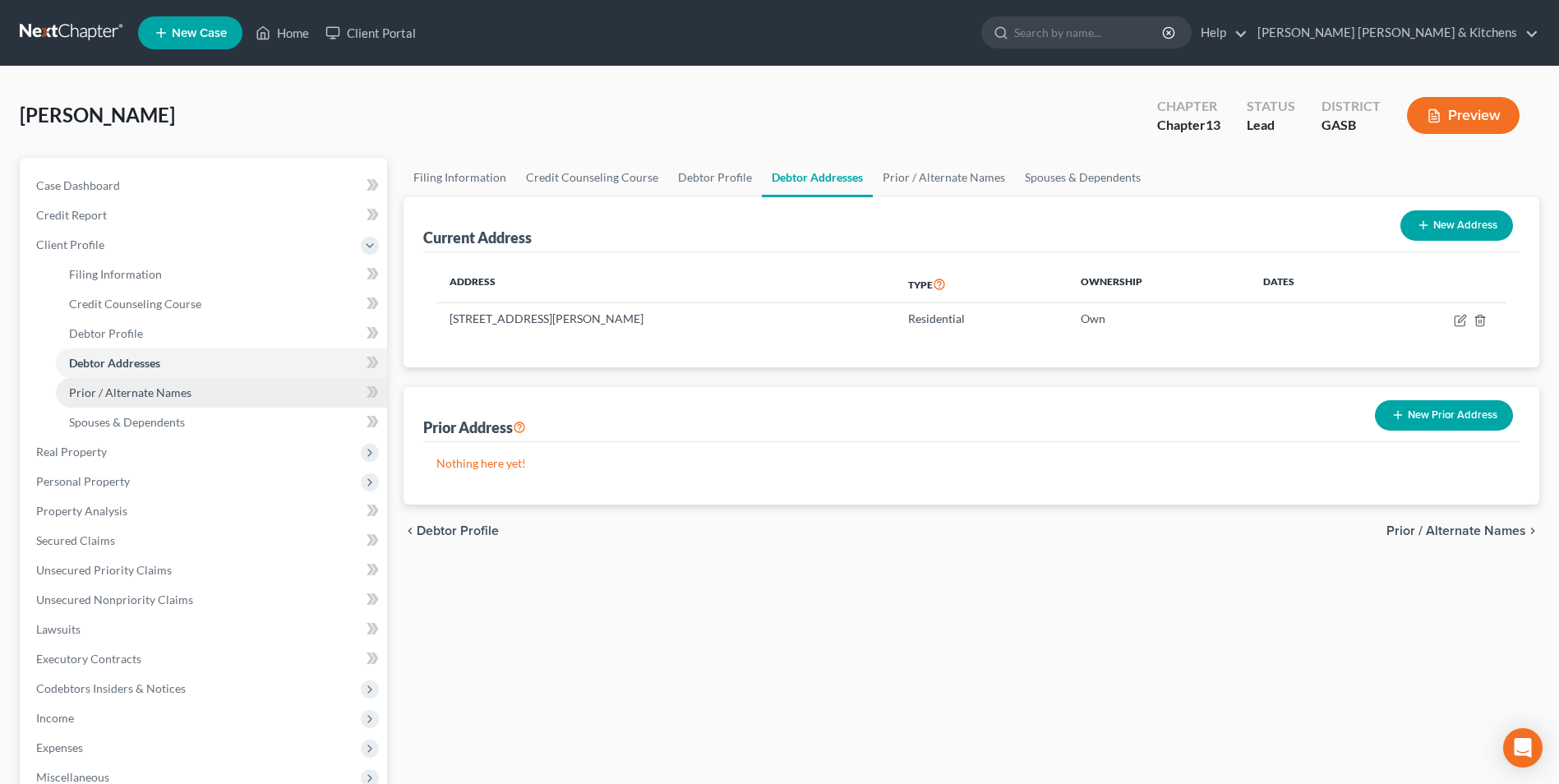
click at [124, 393] on span "Prior / Alternate Names" at bounding box center [130, 392] width 122 height 14
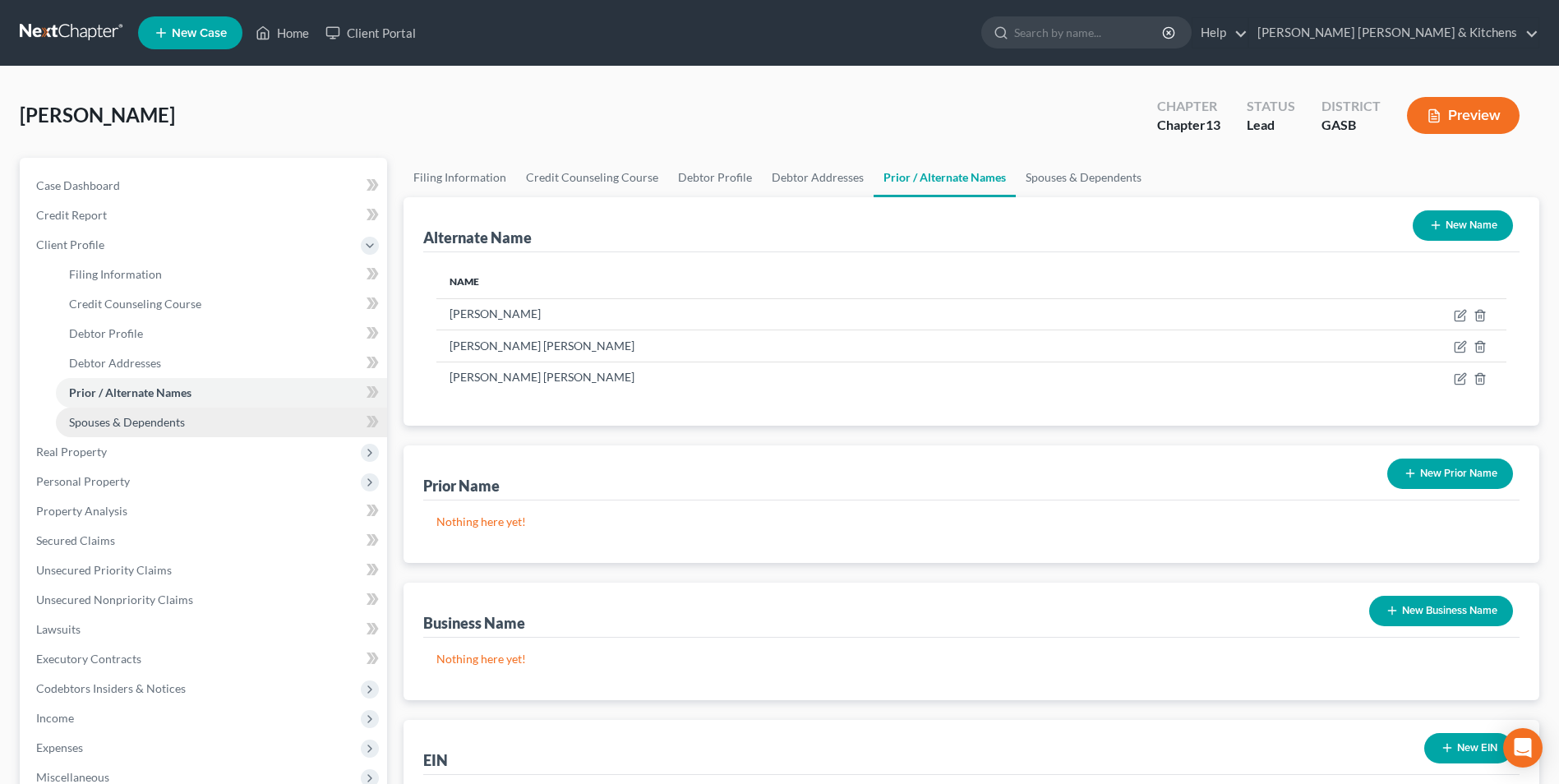
click at [117, 428] on span "Spouses & Dependents" at bounding box center [127, 421] width 115 height 14
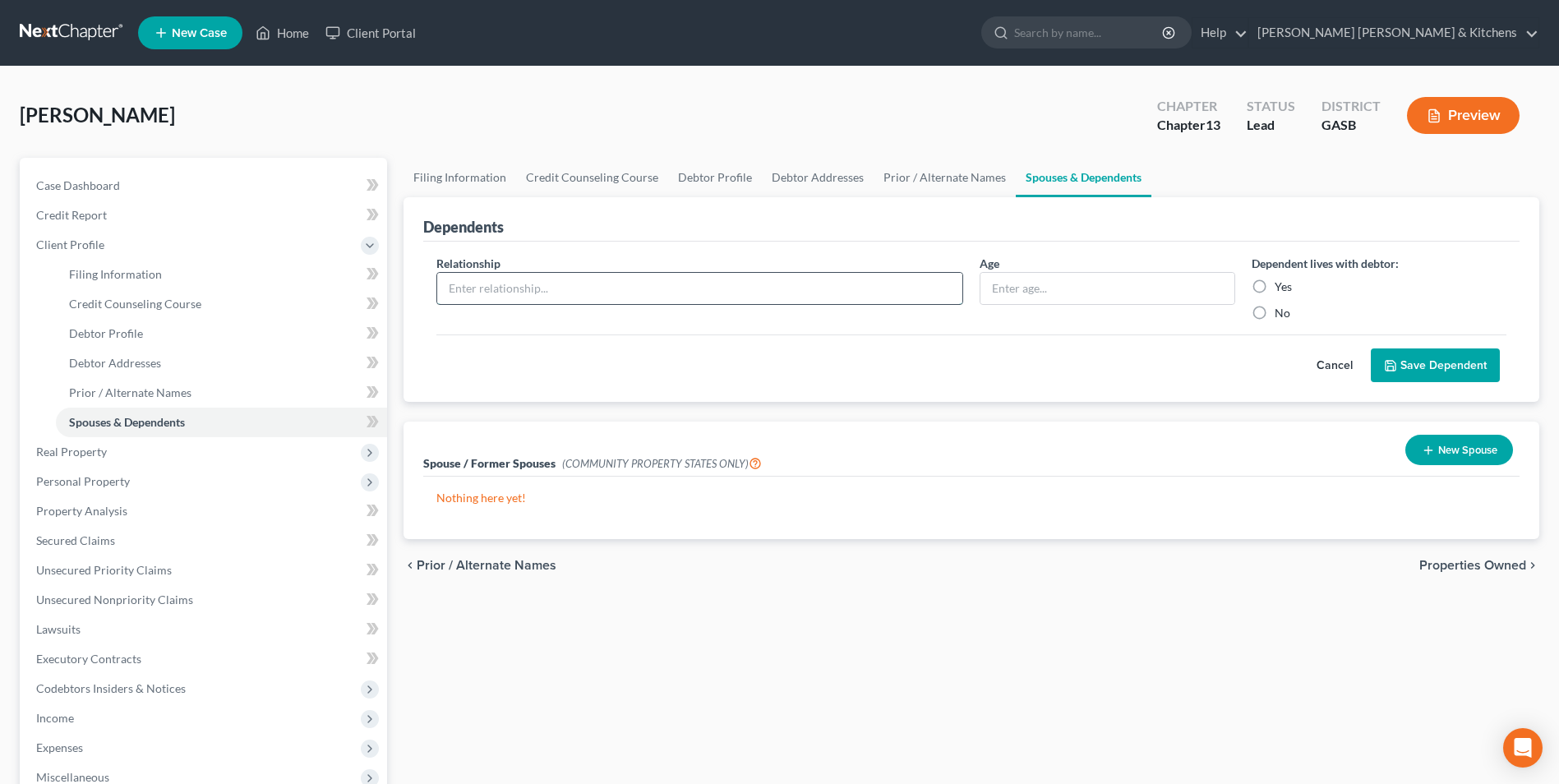
click at [542, 274] on input "text" at bounding box center [700, 288] width 525 height 32
type input "spouse"
click at [1274, 288] on label "Yes" at bounding box center [1283, 286] width 17 height 16
click at [1281, 288] on input "Yes" at bounding box center [1286, 284] width 10 height 10
radio input "true"
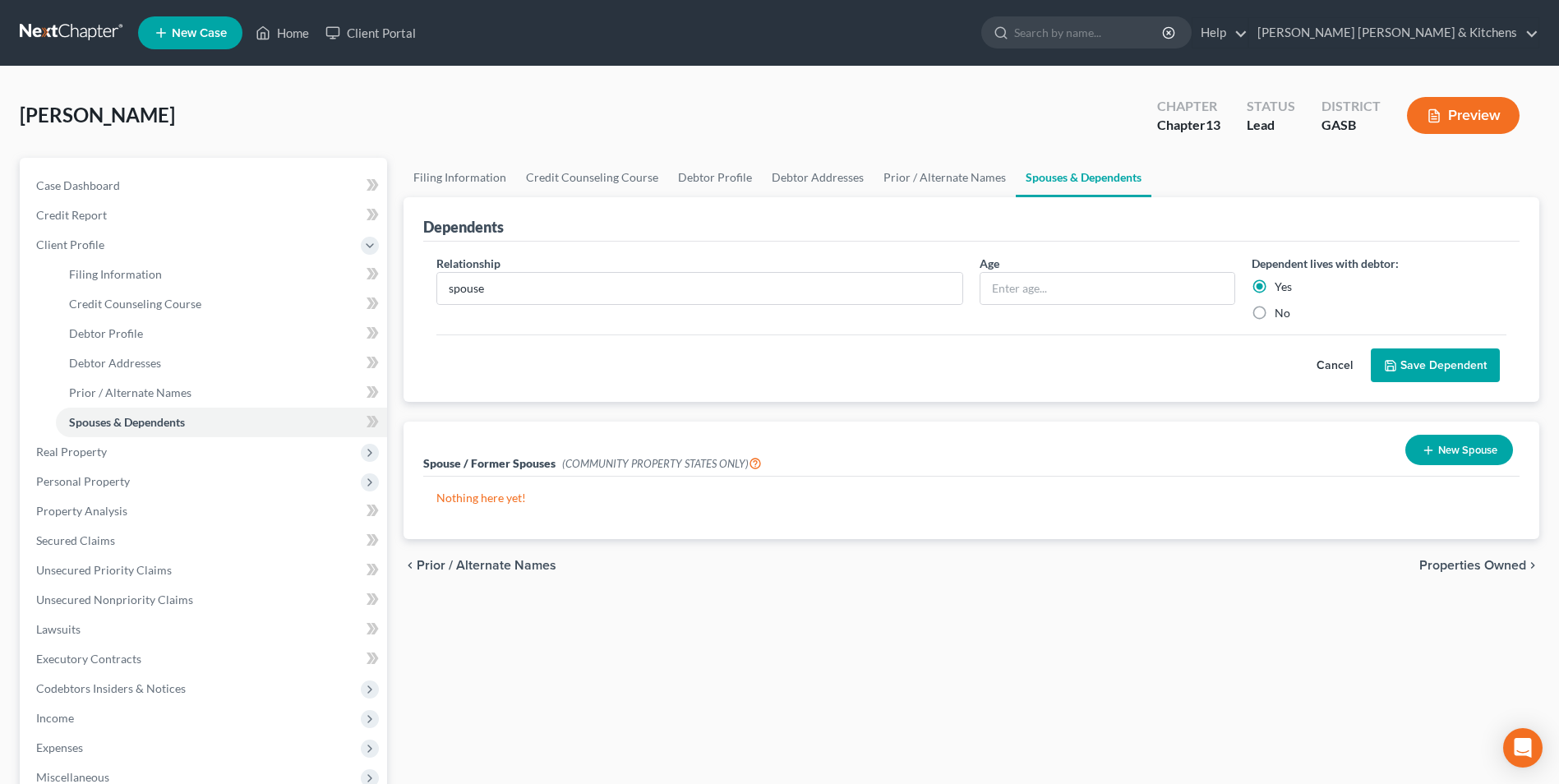
click at [1390, 363] on icon "submit" at bounding box center [1390, 365] width 13 height 13
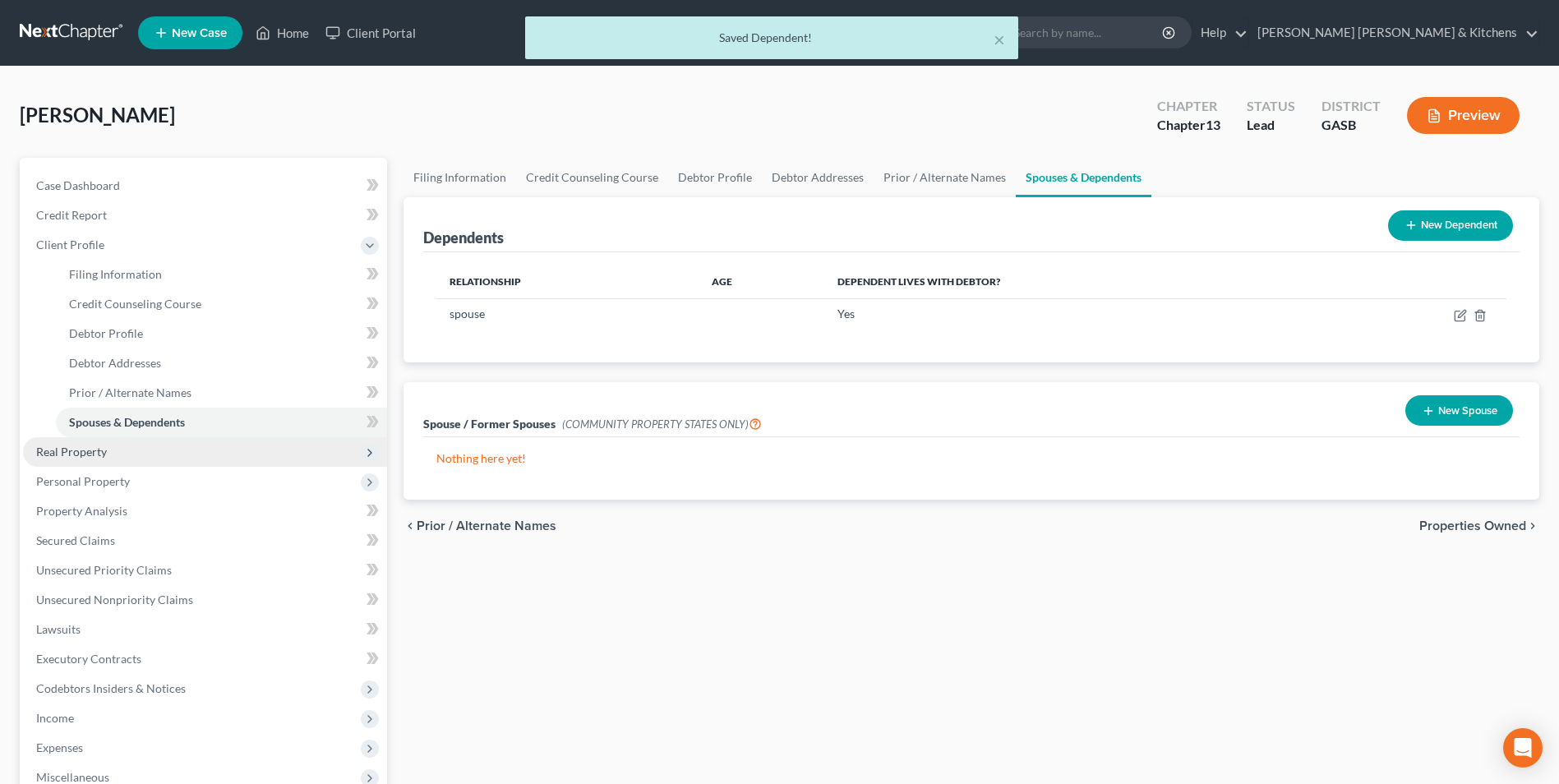
click at [83, 450] on span "Real Property" at bounding box center [71, 451] width 71 height 14
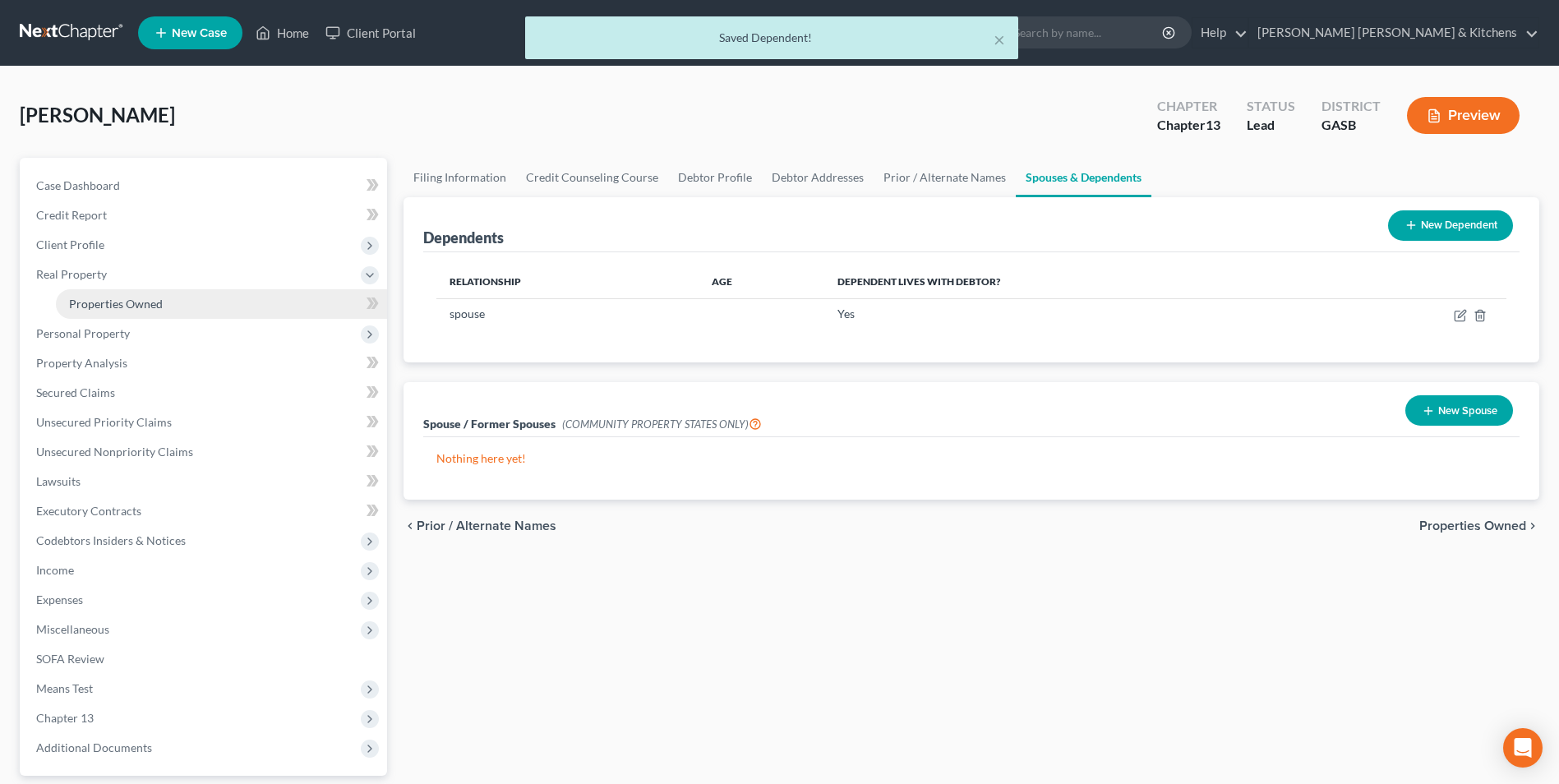
click at [87, 304] on span "Properties Owned" at bounding box center [116, 304] width 94 height 14
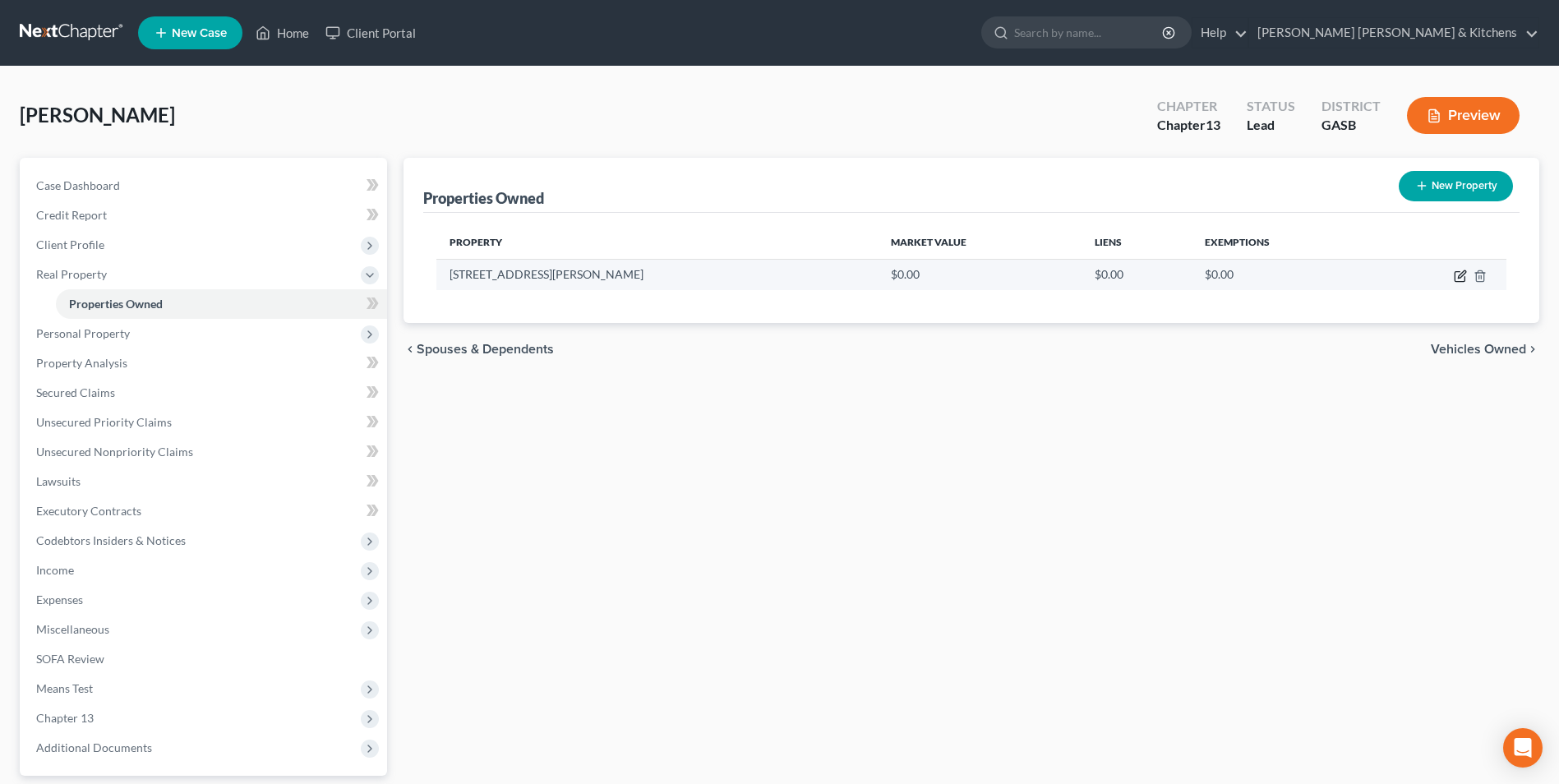
click at [1457, 282] on icon "button" at bounding box center [1460, 277] width 10 height 10
select select "10"
select select "86"
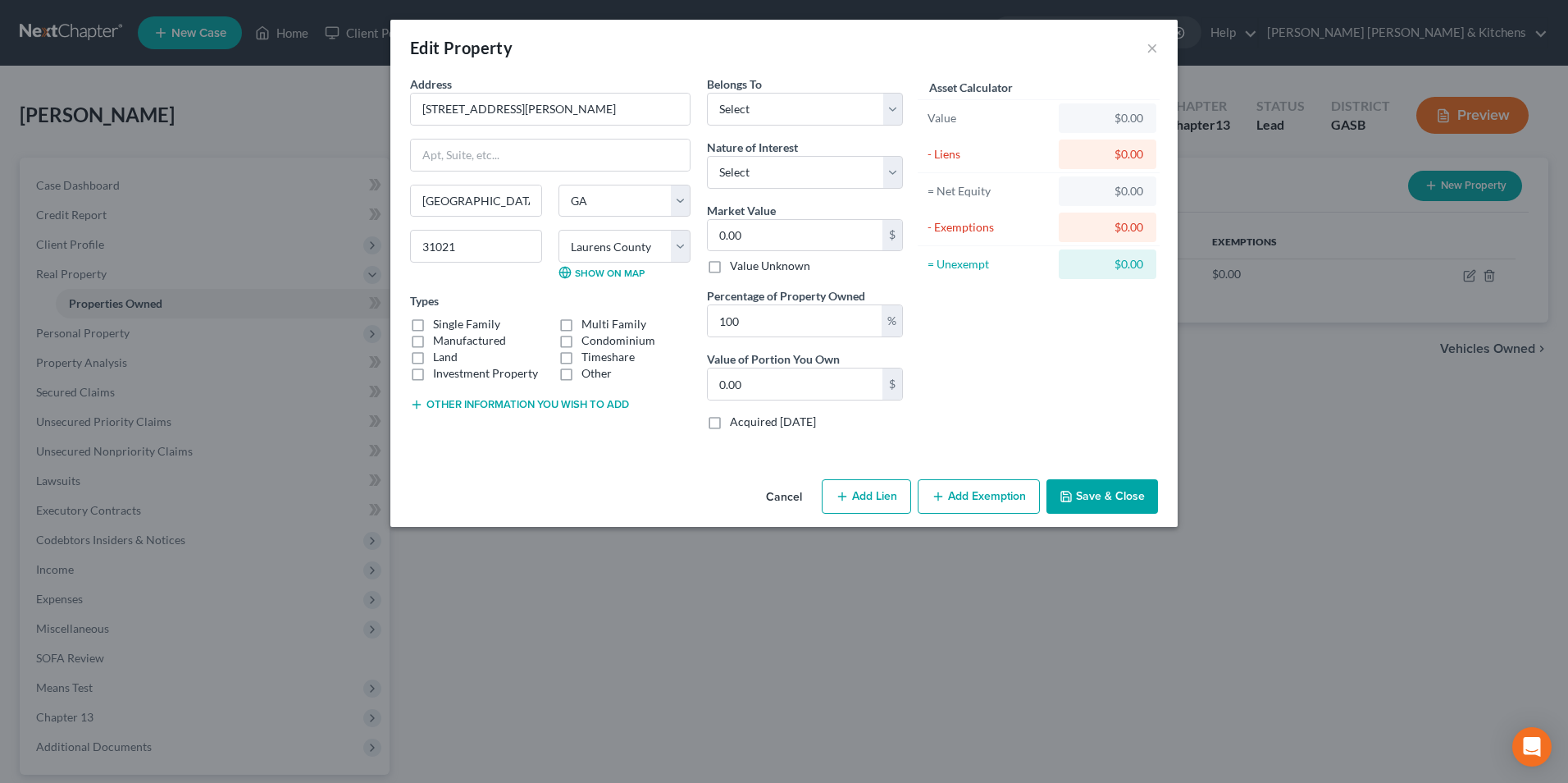
click at [433, 319] on label "Single Family" at bounding box center [466, 324] width 67 height 16
click at [440, 319] on input "Single Family" at bounding box center [445, 321] width 10 height 10
checkbox input "true"
click at [502, 403] on button "Other information you wish to add" at bounding box center [519, 404] width 219 height 13
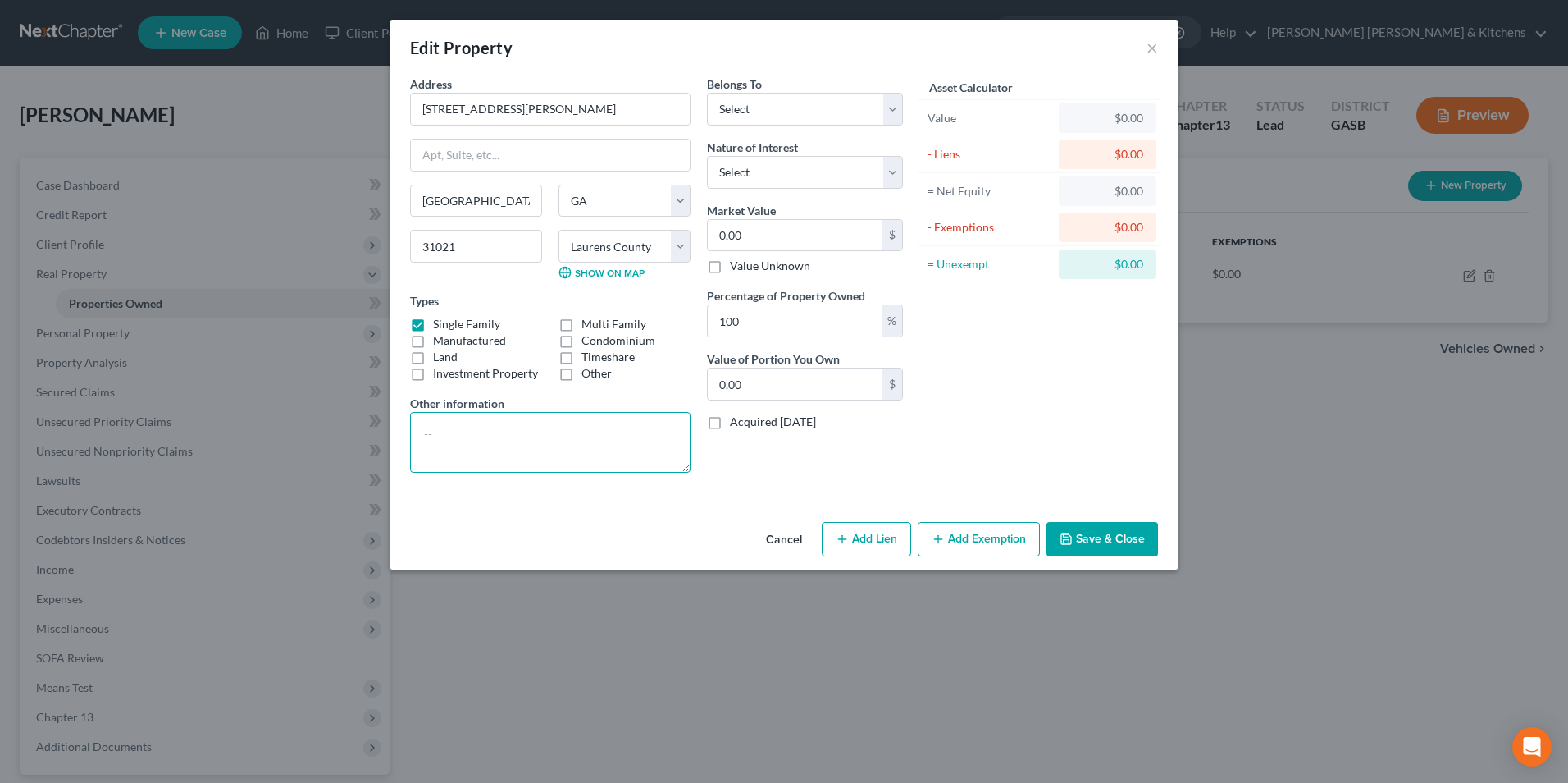
click at [510, 444] on textarea at bounding box center [550, 441] width 281 height 61
type textarea "residence, tax value - joint w/spouse"
click at [738, 114] on select "Select Debtor 1 Only Debtor 2 Only Debtor 1 And Debtor 2 Only At Least One Of T…" at bounding box center [805, 109] width 196 height 32
select select "3"
click at [707, 93] on select "Select Debtor 1 Only Debtor 2 Only Debtor 1 And Debtor 2 Only At Least One Of T…" at bounding box center [805, 109] width 196 height 32
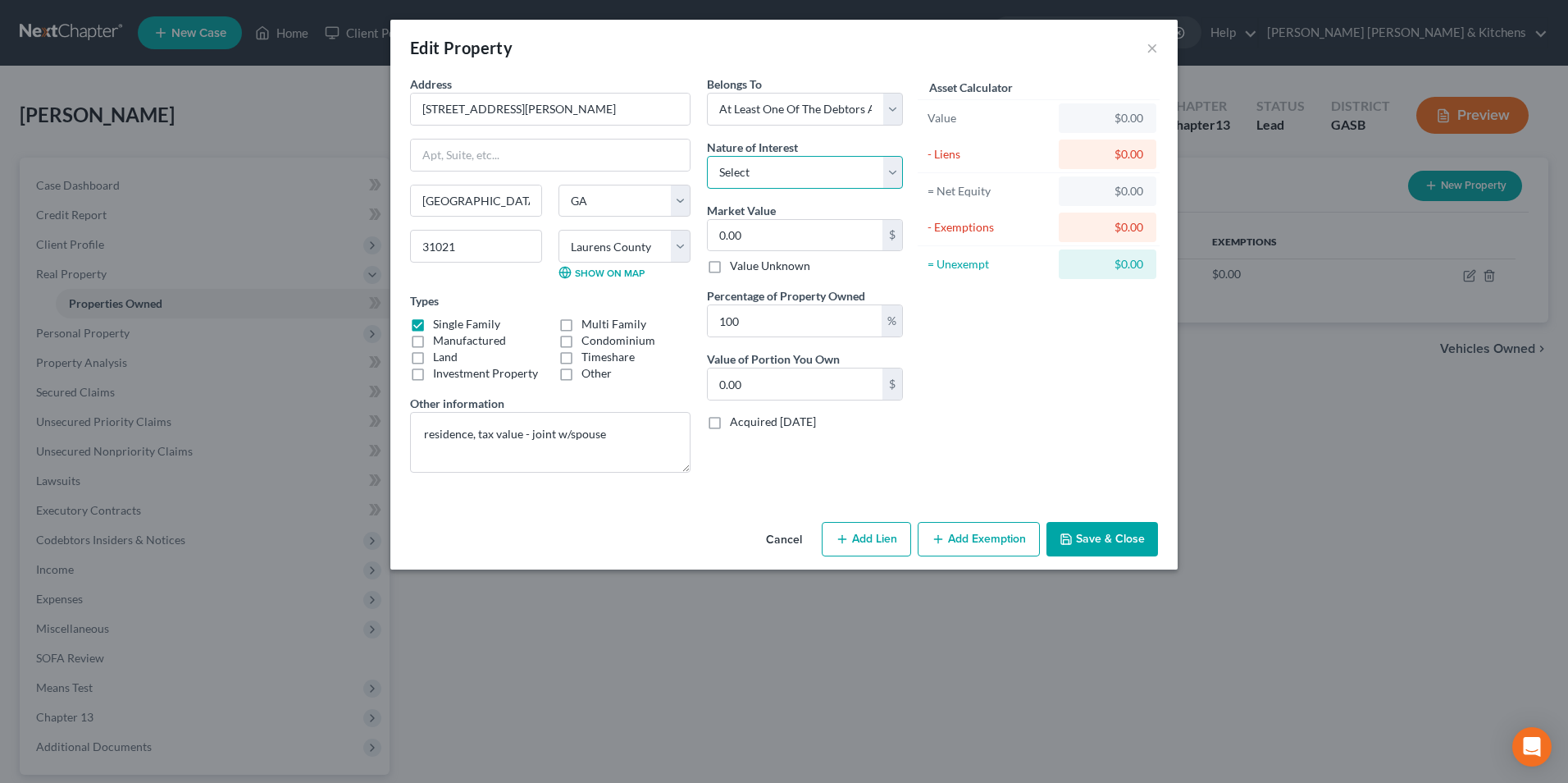
click at [770, 188] on select "Select Fee Simple Joint Tenant Life Estate Equitable Interest Future Interest T…" at bounding box center [805, 172] width 196 height 32
select select "0"
click at [707, 156] on select "Select Fee Simple Joint Tenant Life Estate Equitable Interest Future Interest T…" at bounding box center [805, 172] width 196 height 32
click at [770, 221] on input "0.00" at bounding box center [795, 235] width 175 height 32
type input "2"
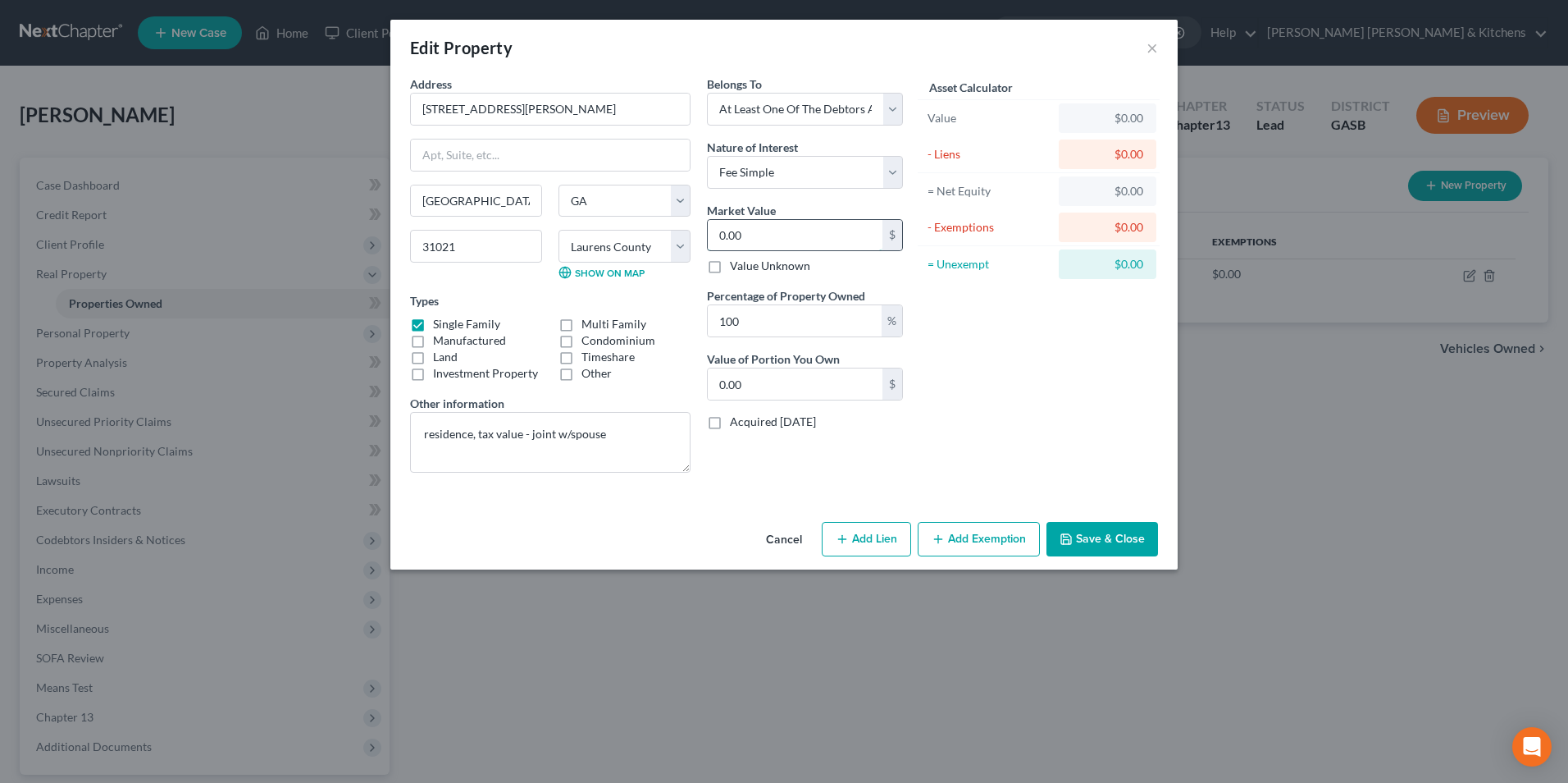
type input "2.00"
type input "23"
type input "23.00"
type input "238"
type input "238.00"
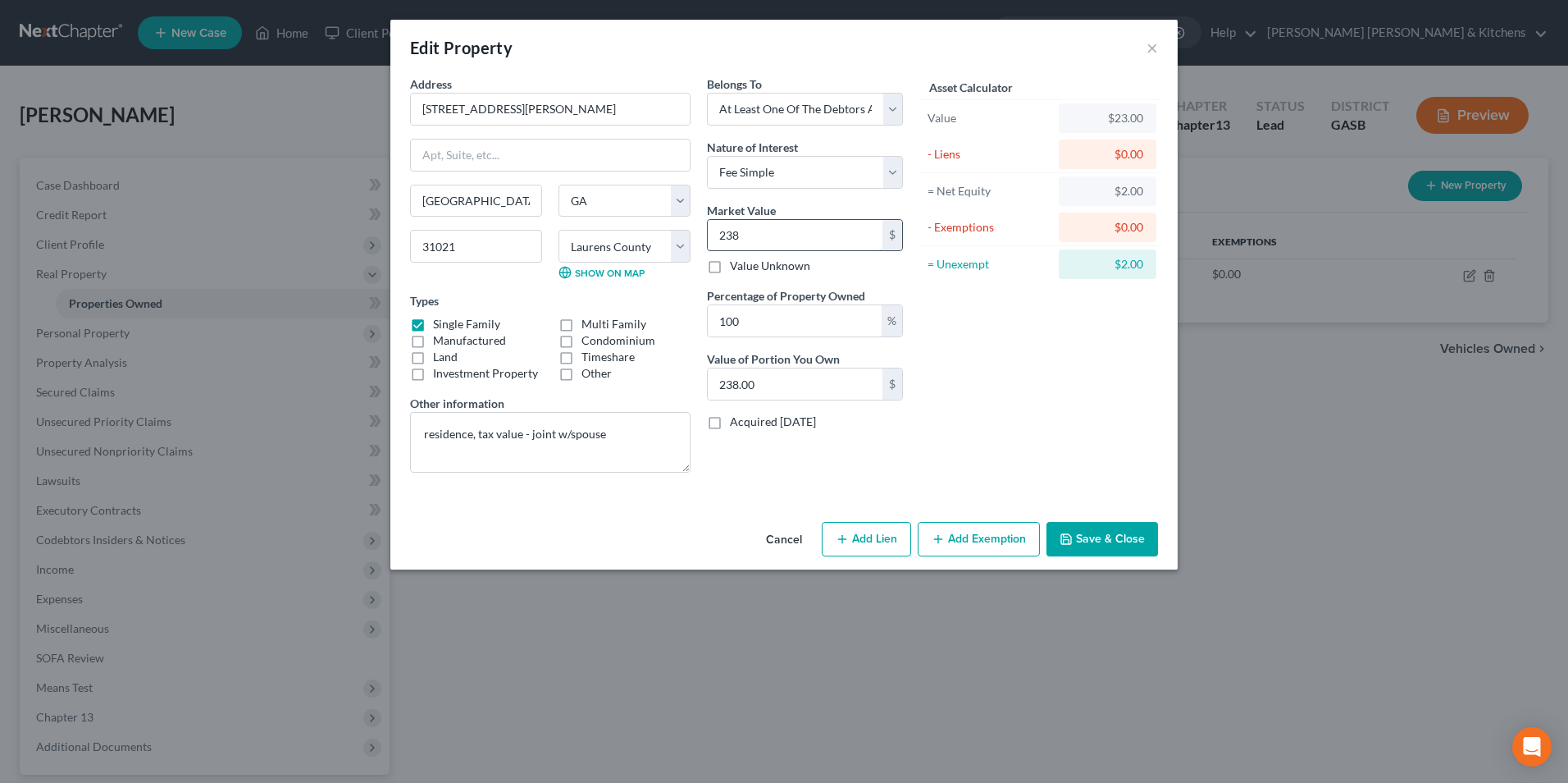
type input "2381"
type input "2,381.00"
type input "2,3818"
type input "23,818.00"
type input "23,8182"
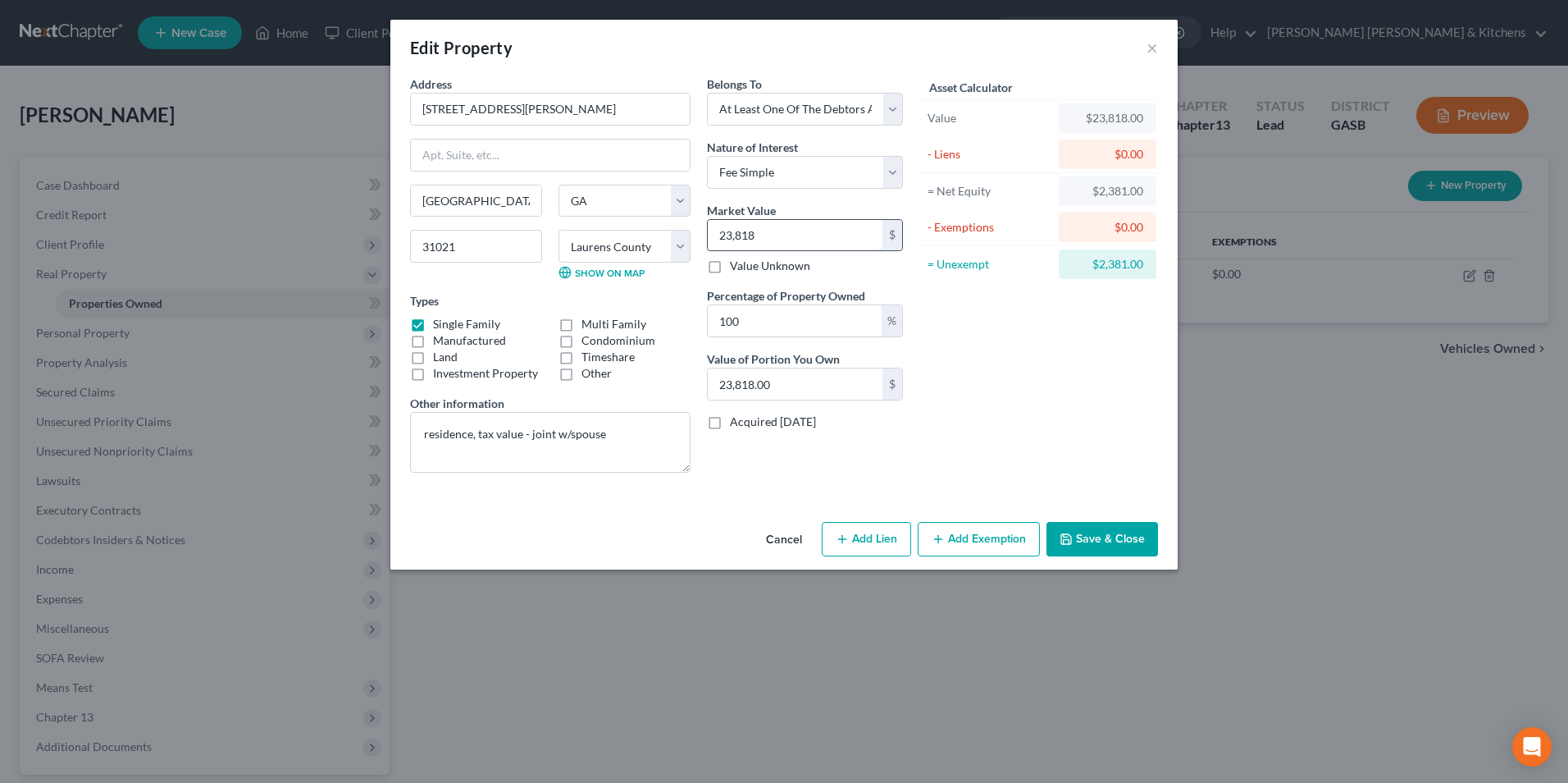
type input "238,182.00"
type input "238,182"
drag, startPoint x: 758, startPoint y: 328, endPoint x: 709, endPoint y: 324, distance: 49.2
click at [709, 324] on input "100" at bounding box center [795, 320] width 174 height 32
type input "5"
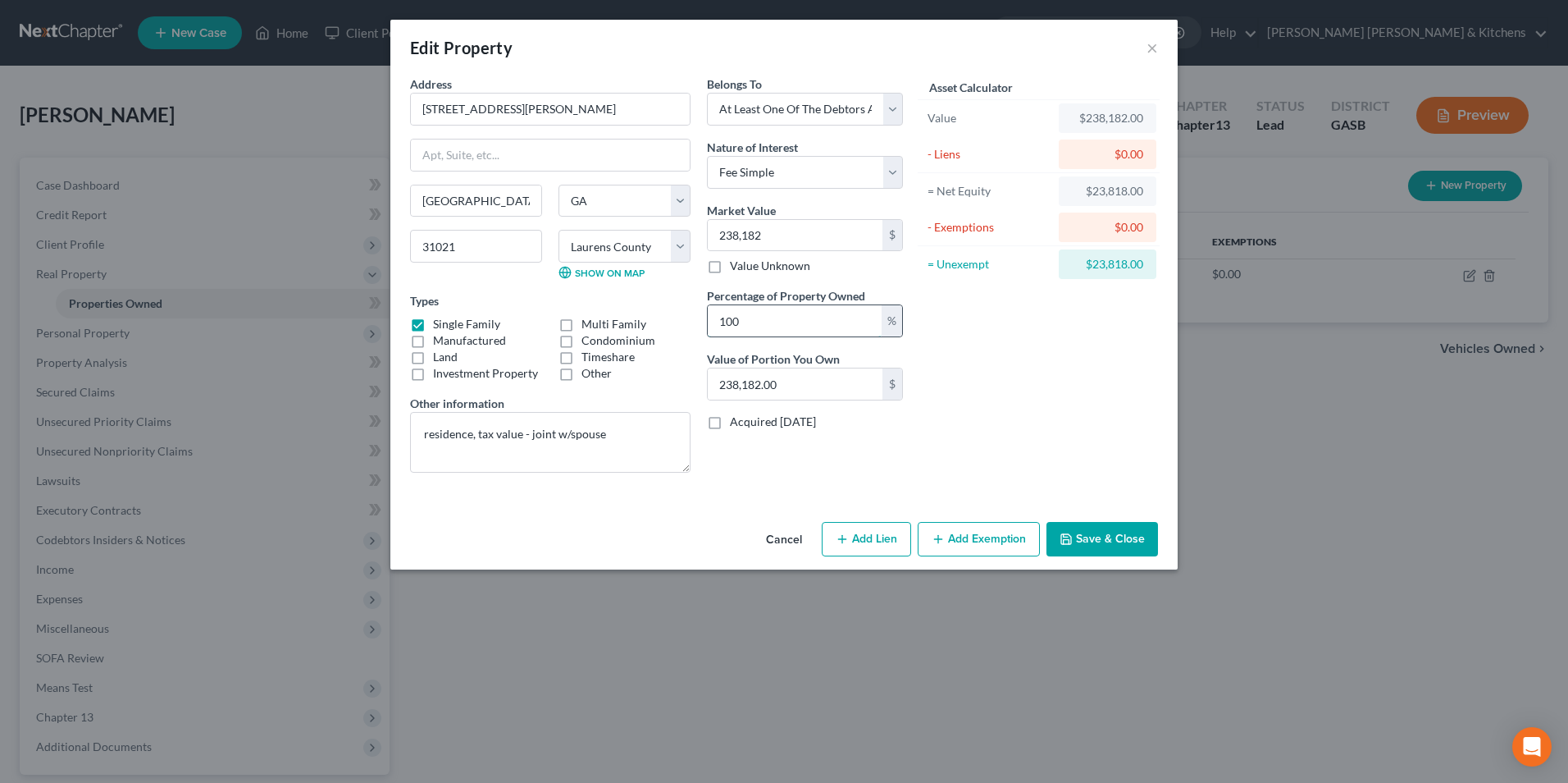
type input "11,909.10"
type input "50"
type input "119,091.00"
type input "50"
click at [976, 543] on button "Add Exemption" at bounding box center [978, 539] width 122 height 34
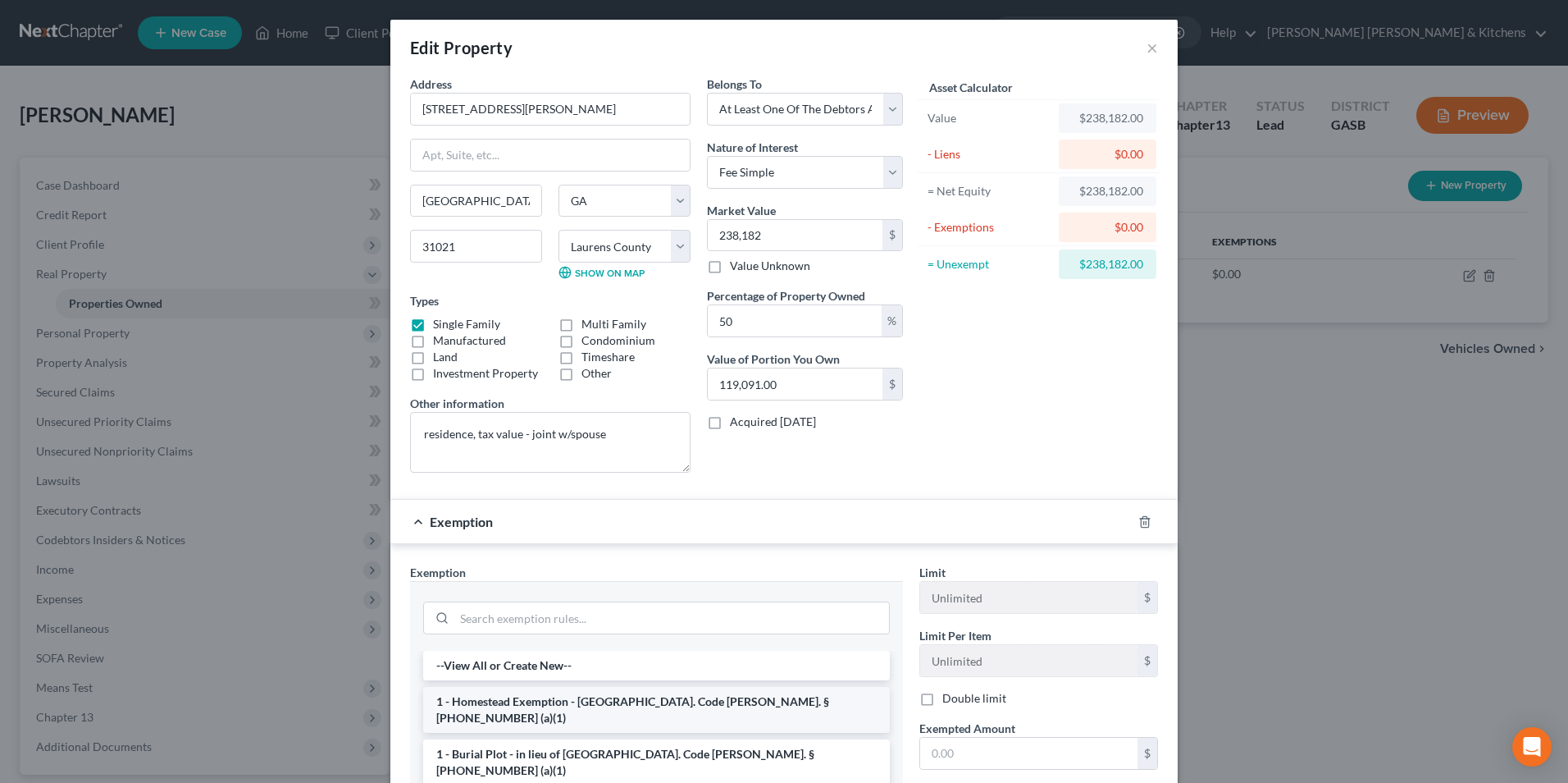
click at [593, 701] on li "1 - Homestead Exemption - Ga. Code Ann. § 44-13-100 (a)(1)" at bounding box center [656, 710] width 467 height 46
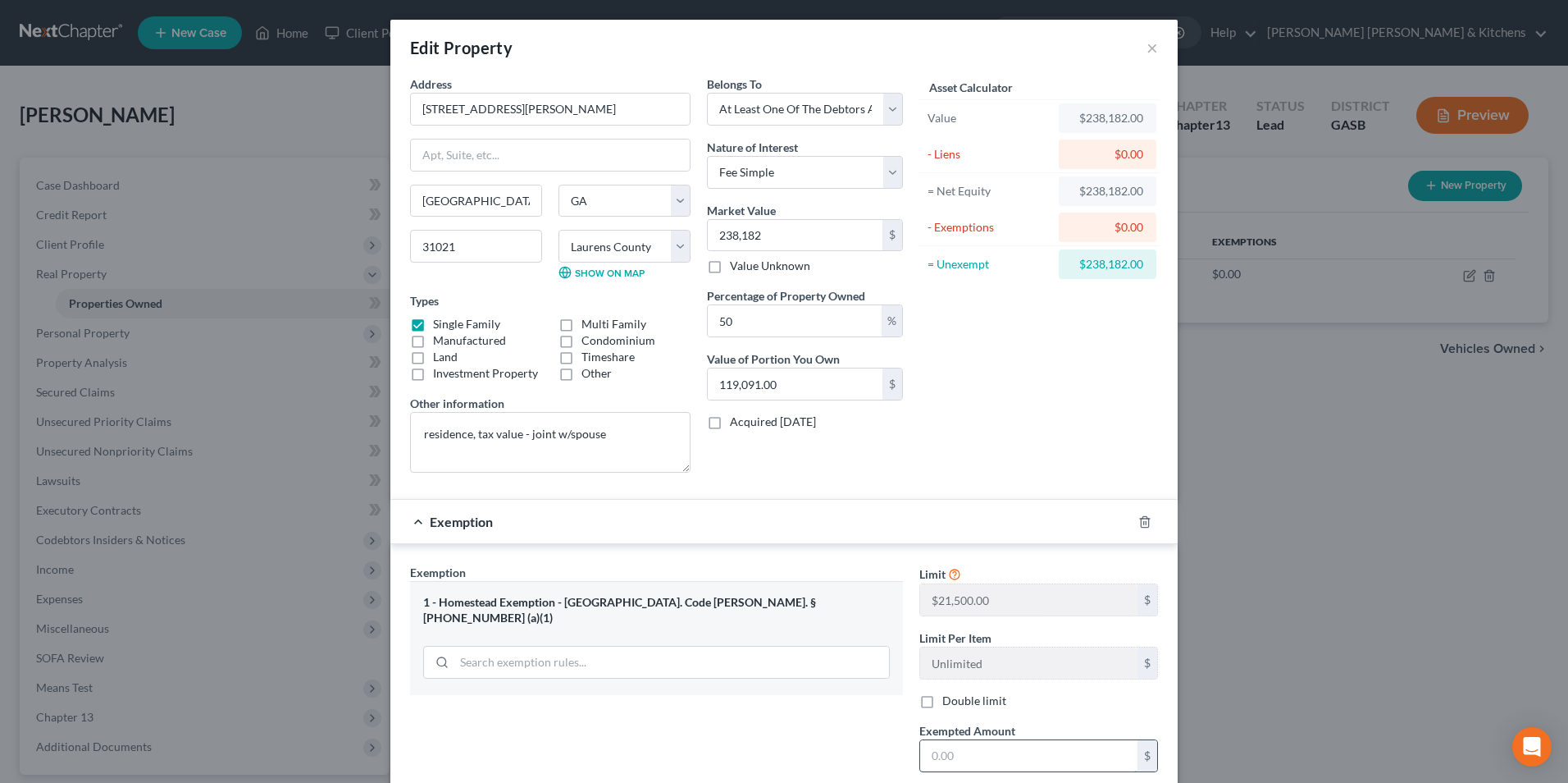
click at [954, 749] on input "text" at bounding box center [1029, 756] width 218 height 32
type input "3,012"
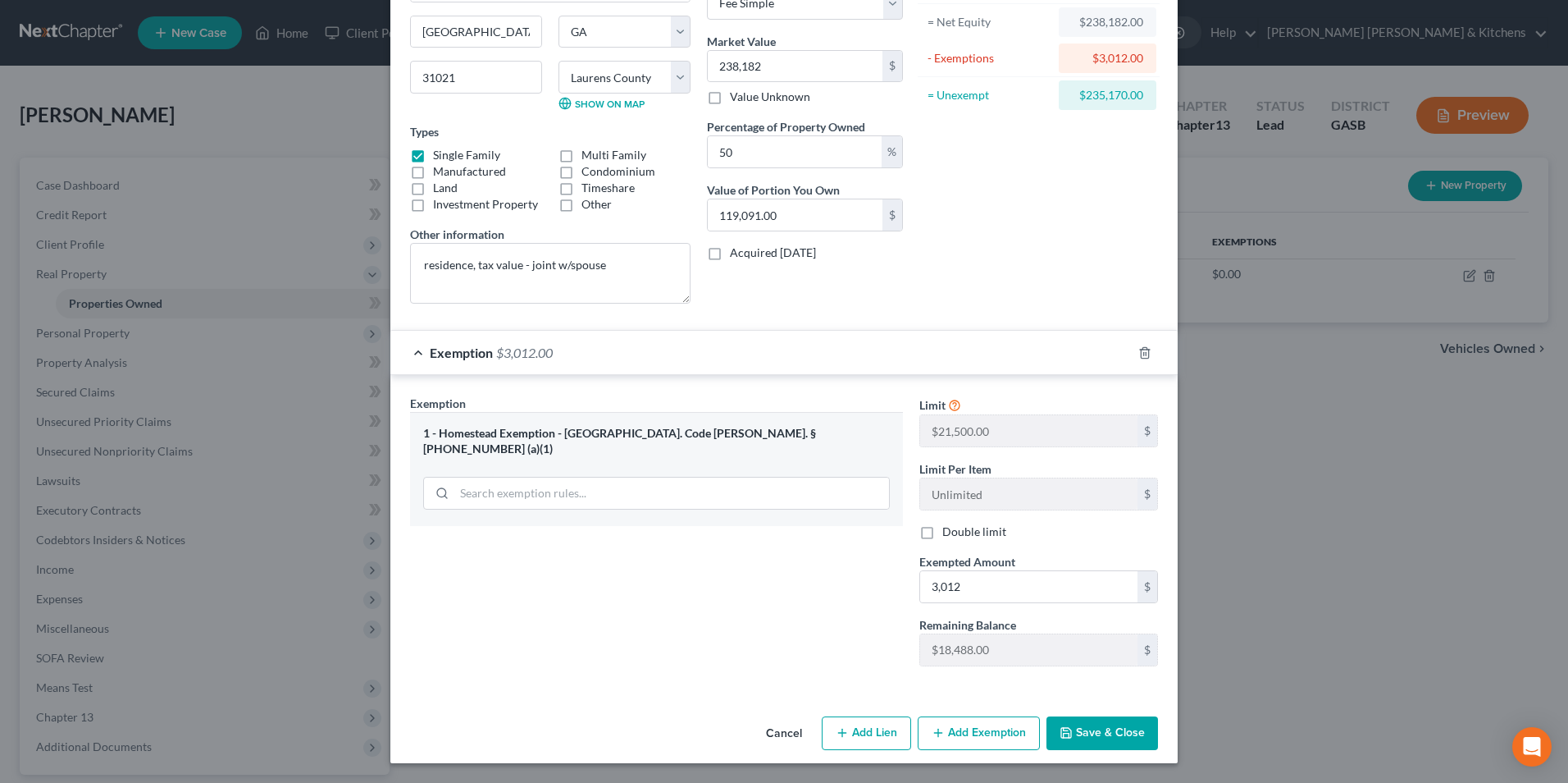
click at [1102, 739] on button "Save & Close" at bounding box center [1102, 733] width 112 height 34
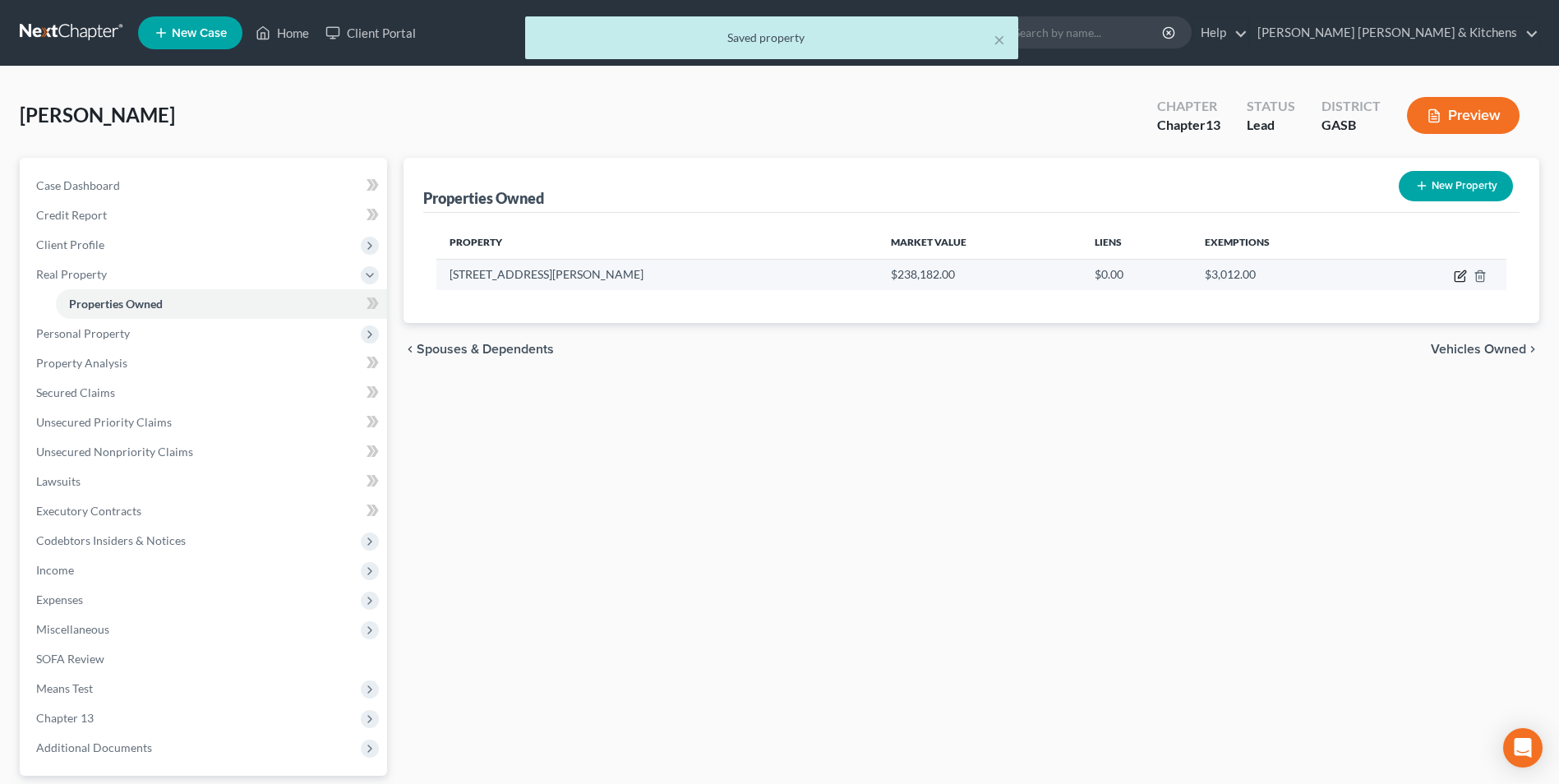
click at [1460, 277] on icon "button" at bounding box center [1461, 274] width 8 height 8
select select "10"
select select "86"
select select "3"
select select "0"
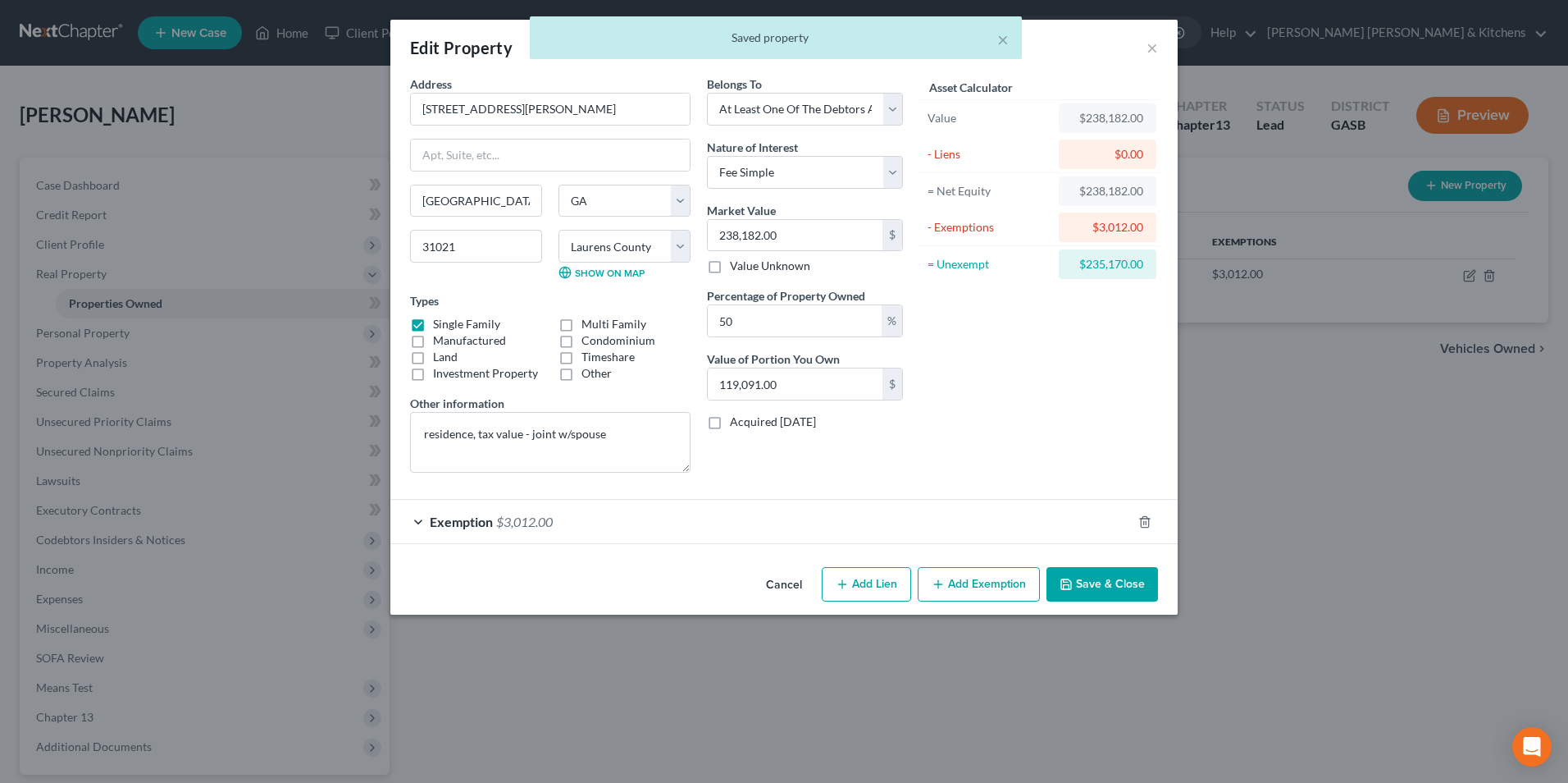
click at [854, 583] on button "Add Lien" at bounding box center [866, 584] width 90 height 34
select select "3"
select select "0"
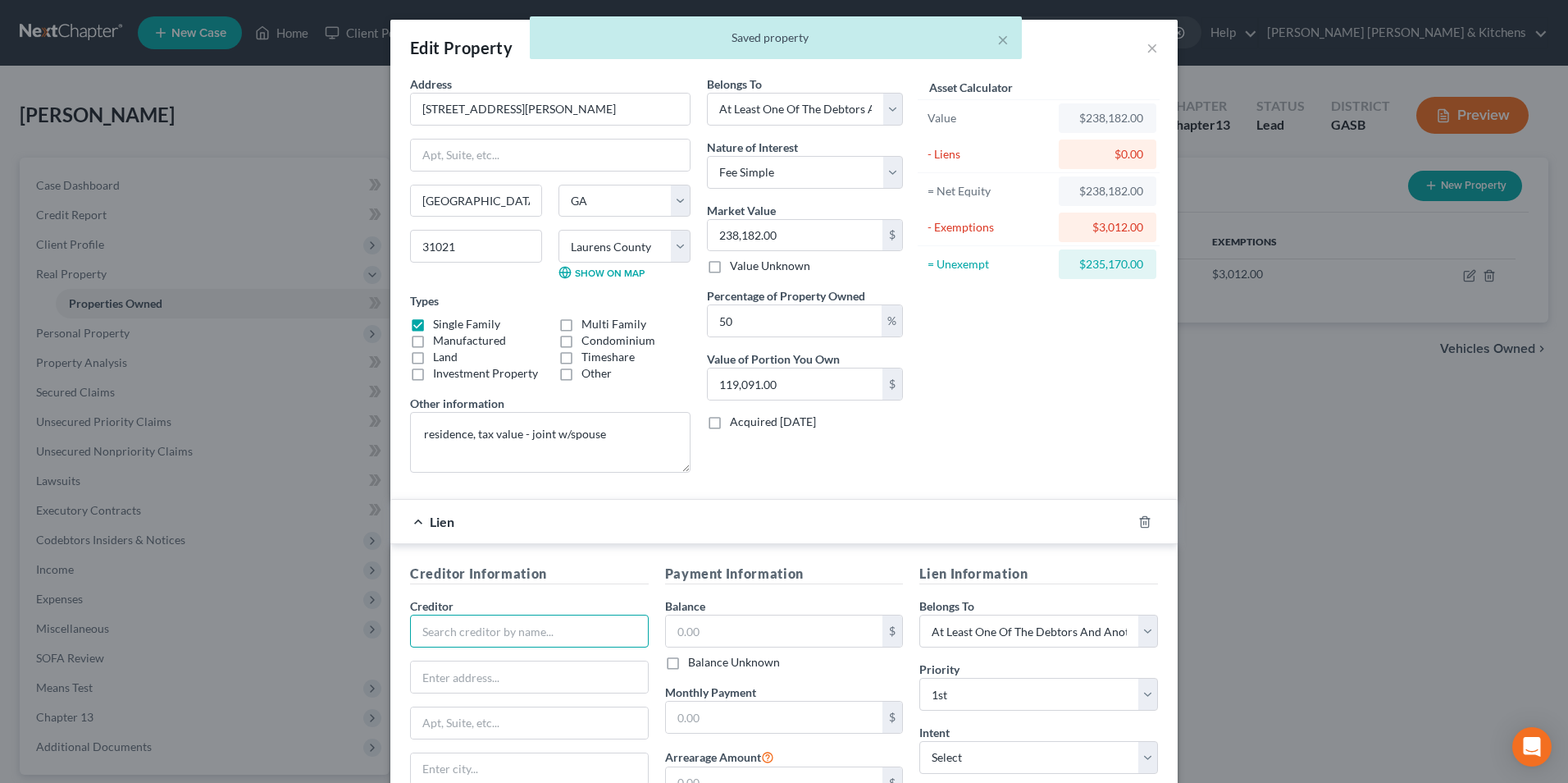
click at [551, 634] on input "text" at bounding box center [529, 631] width 239 height 32
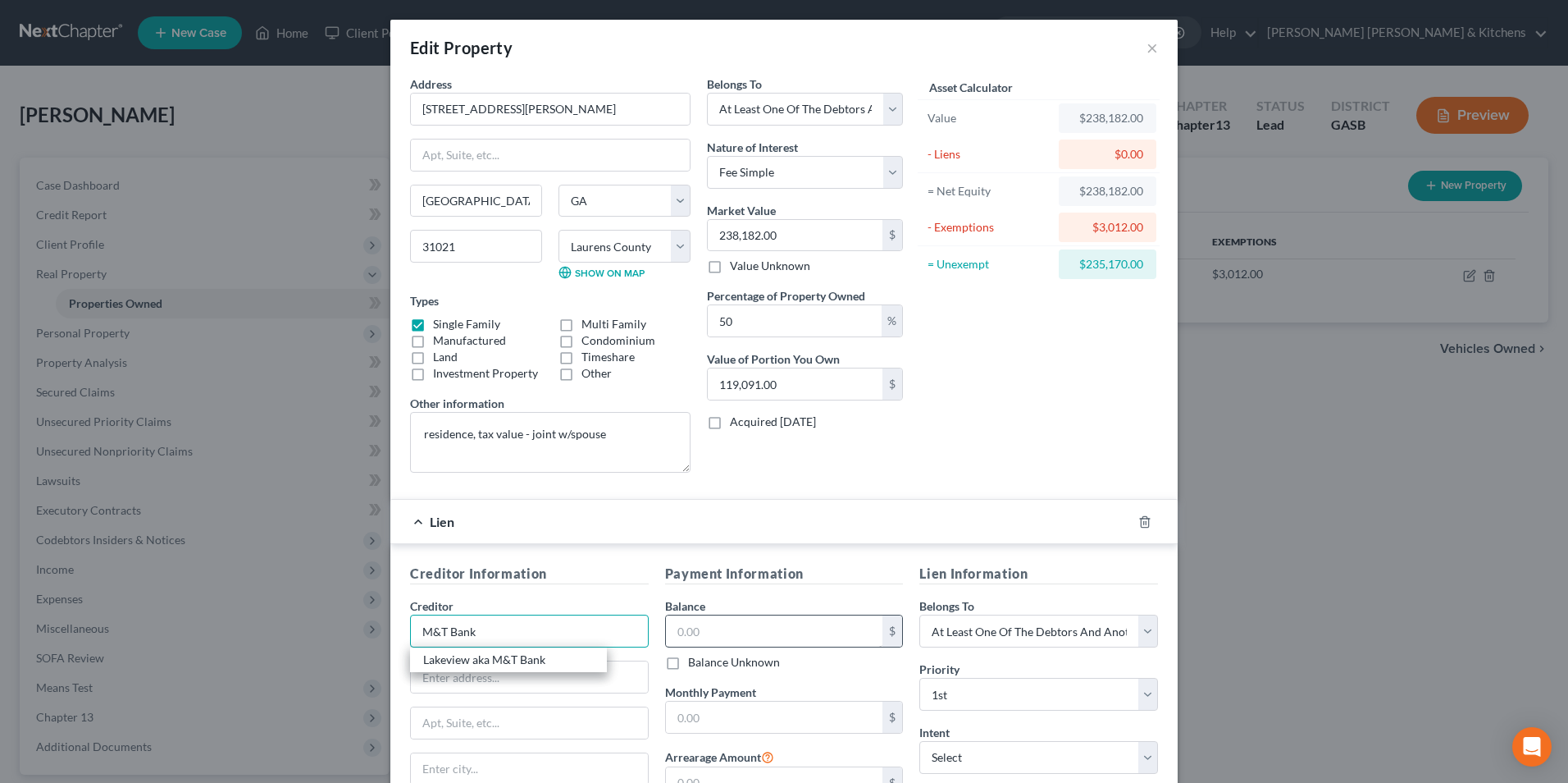
type input "M&T Bank"
click at [670, 636] on input "text" at bounding box center [774, 631] width 218 height 32
type input "208,340"
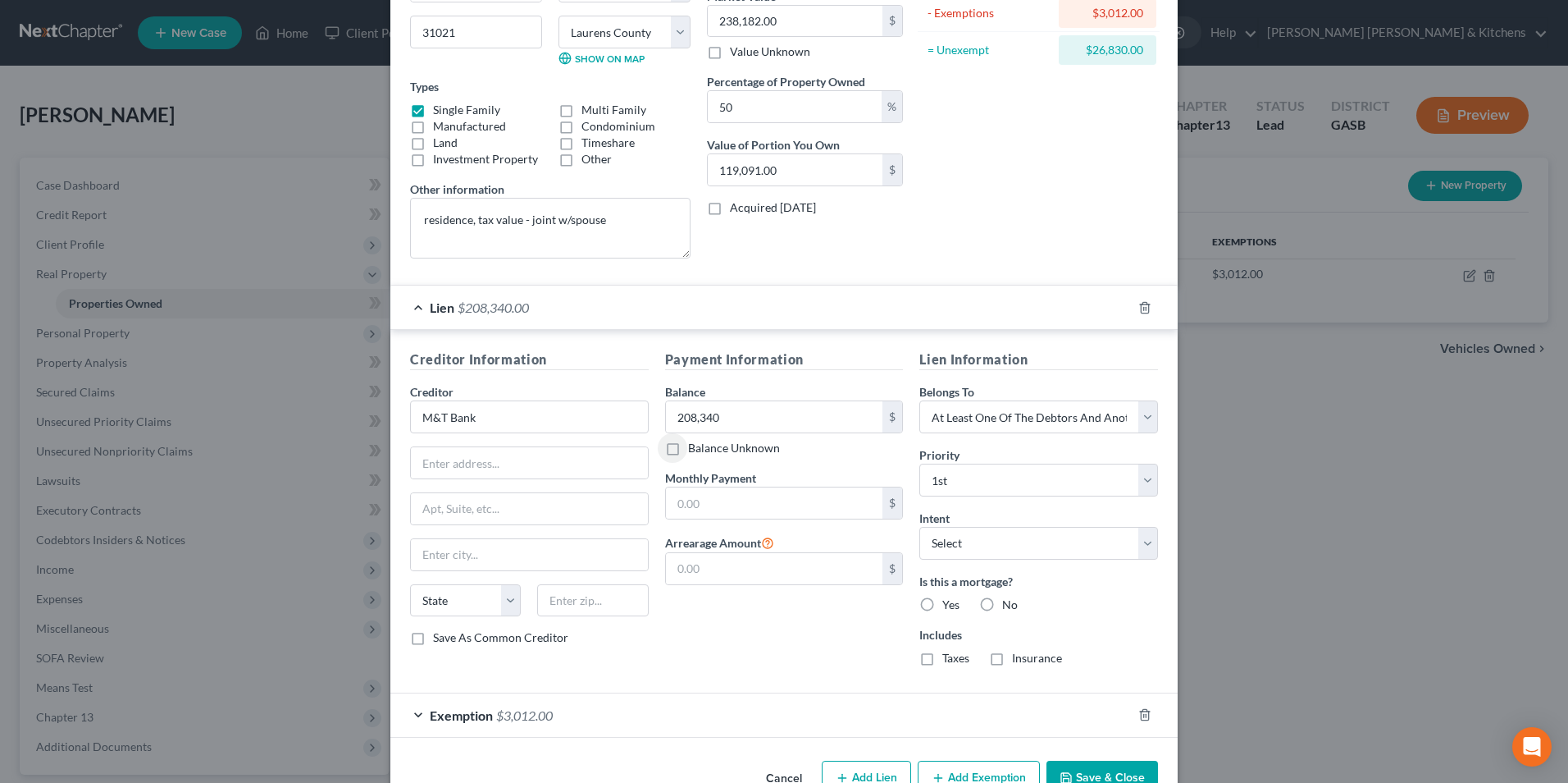
scroll to position [260, 0]
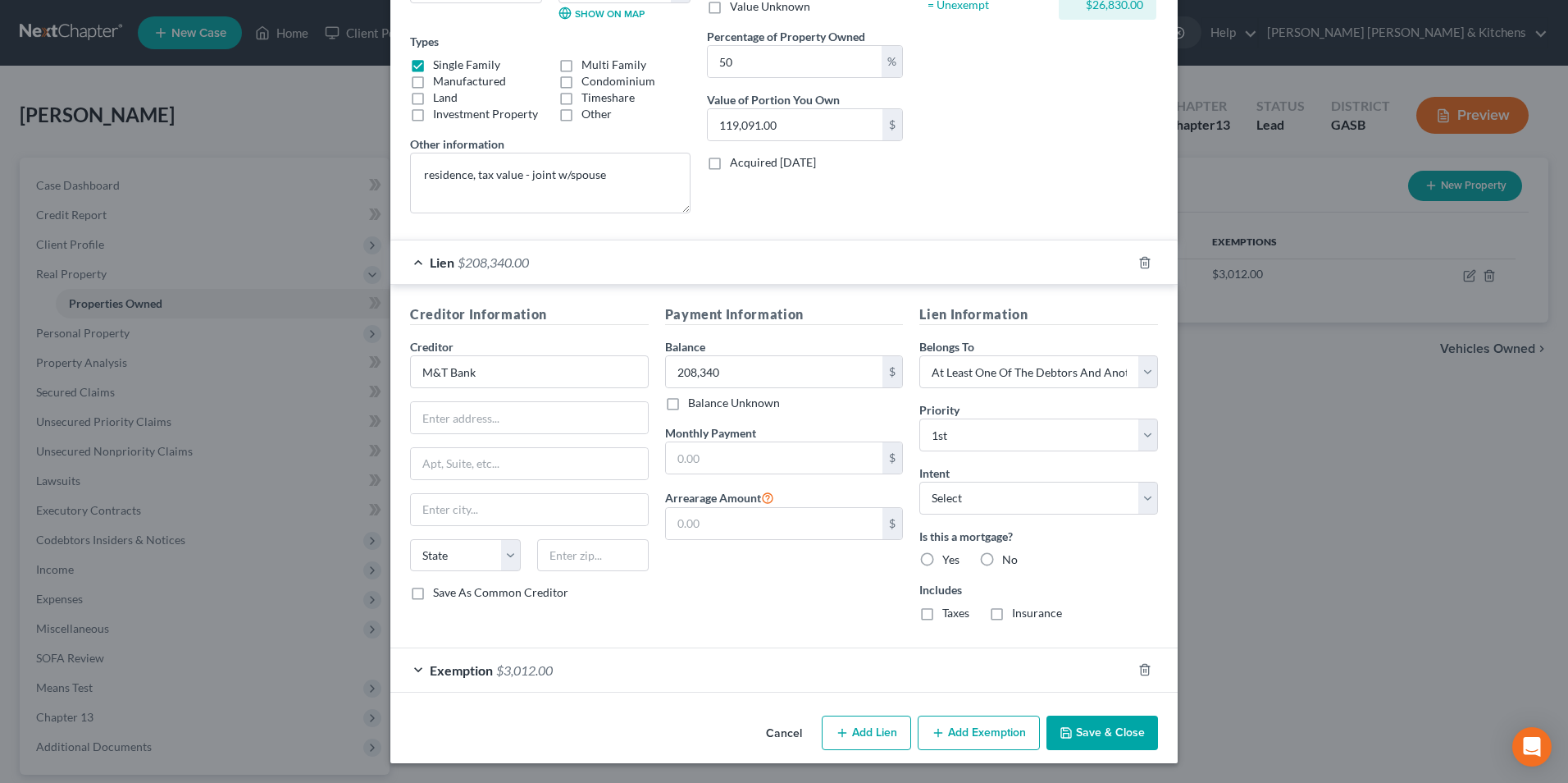
click at [1123, 734] on button "Save & Close" at bounding box center [1102, 733] width 112 height 34
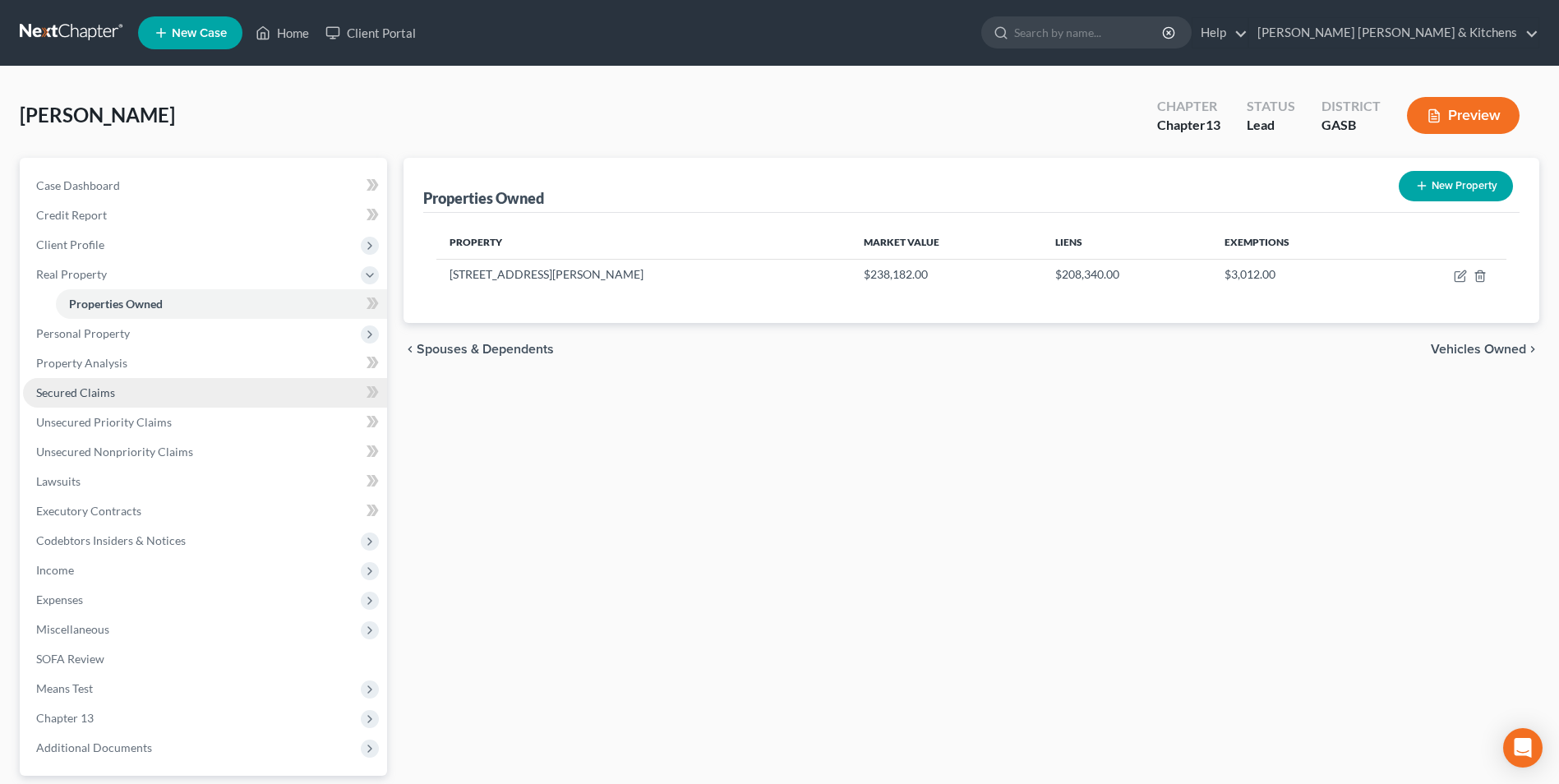
click at [106, 388] on span "Secured Claims" at bounding box center [75, 392] width 79 height 14
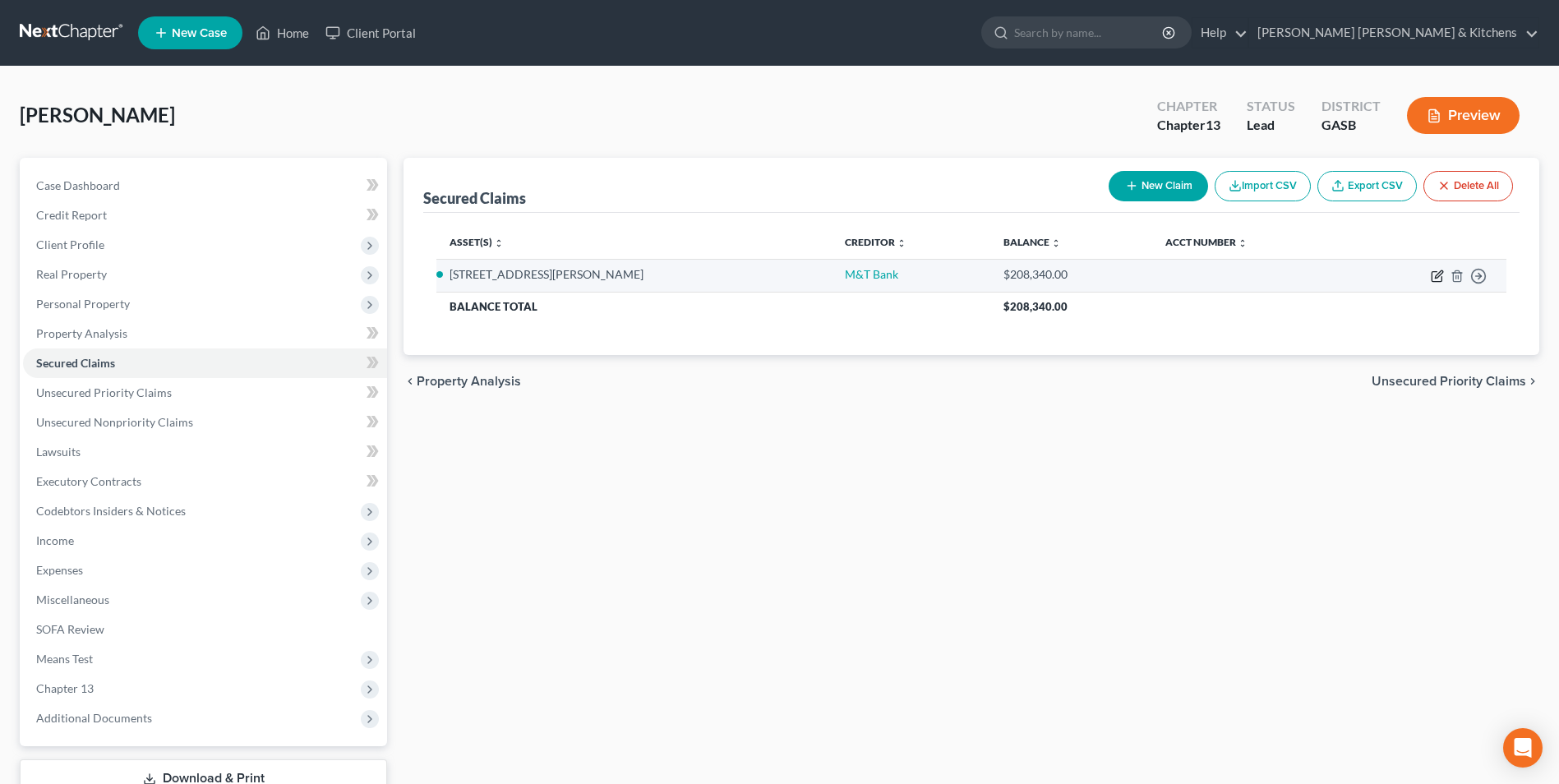
click at [1436, 272] on icon "button" at bounding box center [1437, 277] width 10 height 10
select select "3"
select select "0"
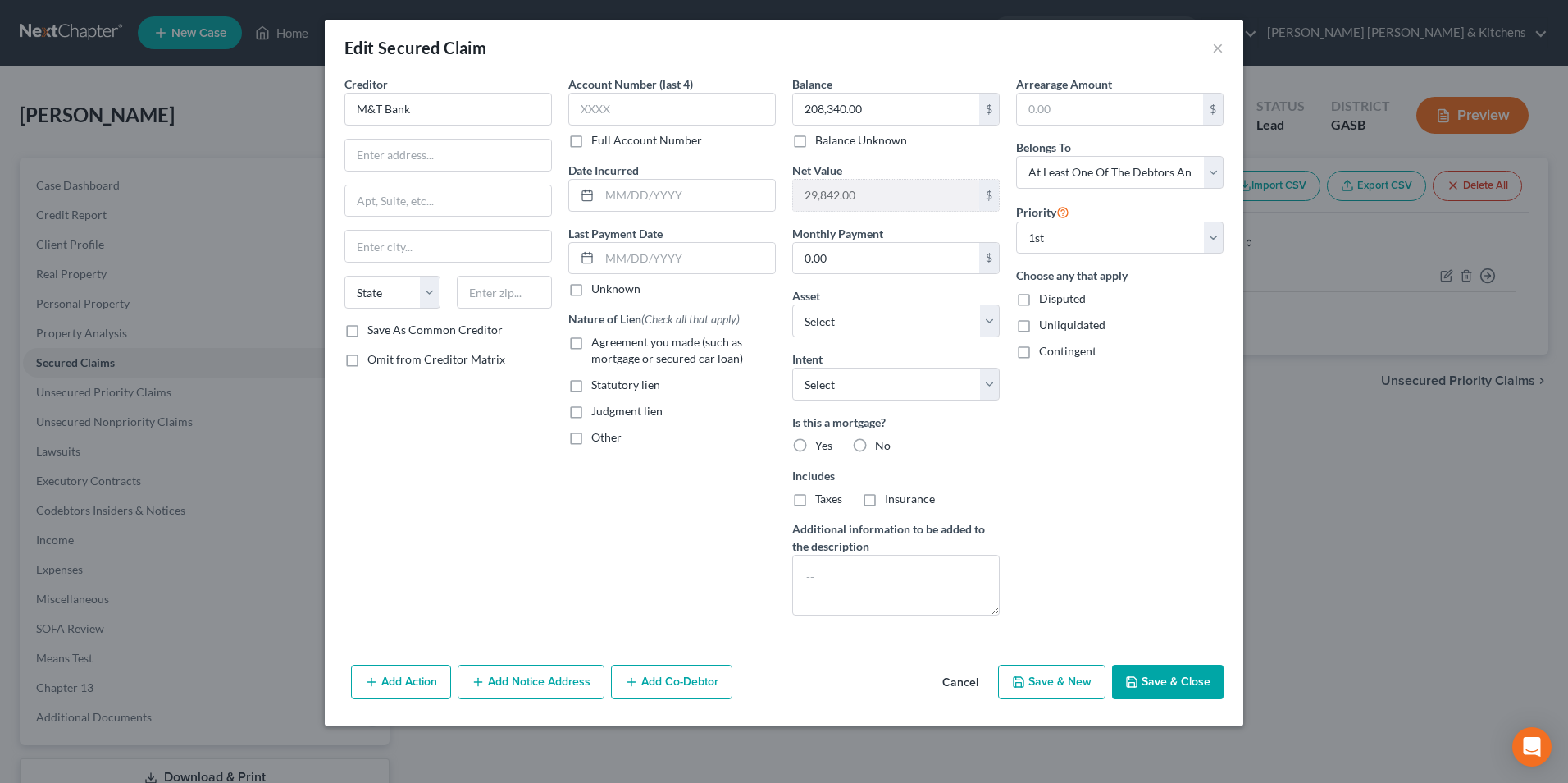
click at [662, 690] on button "Add Co-Debtor" at bounding box center [672, 681] width 121 height 34
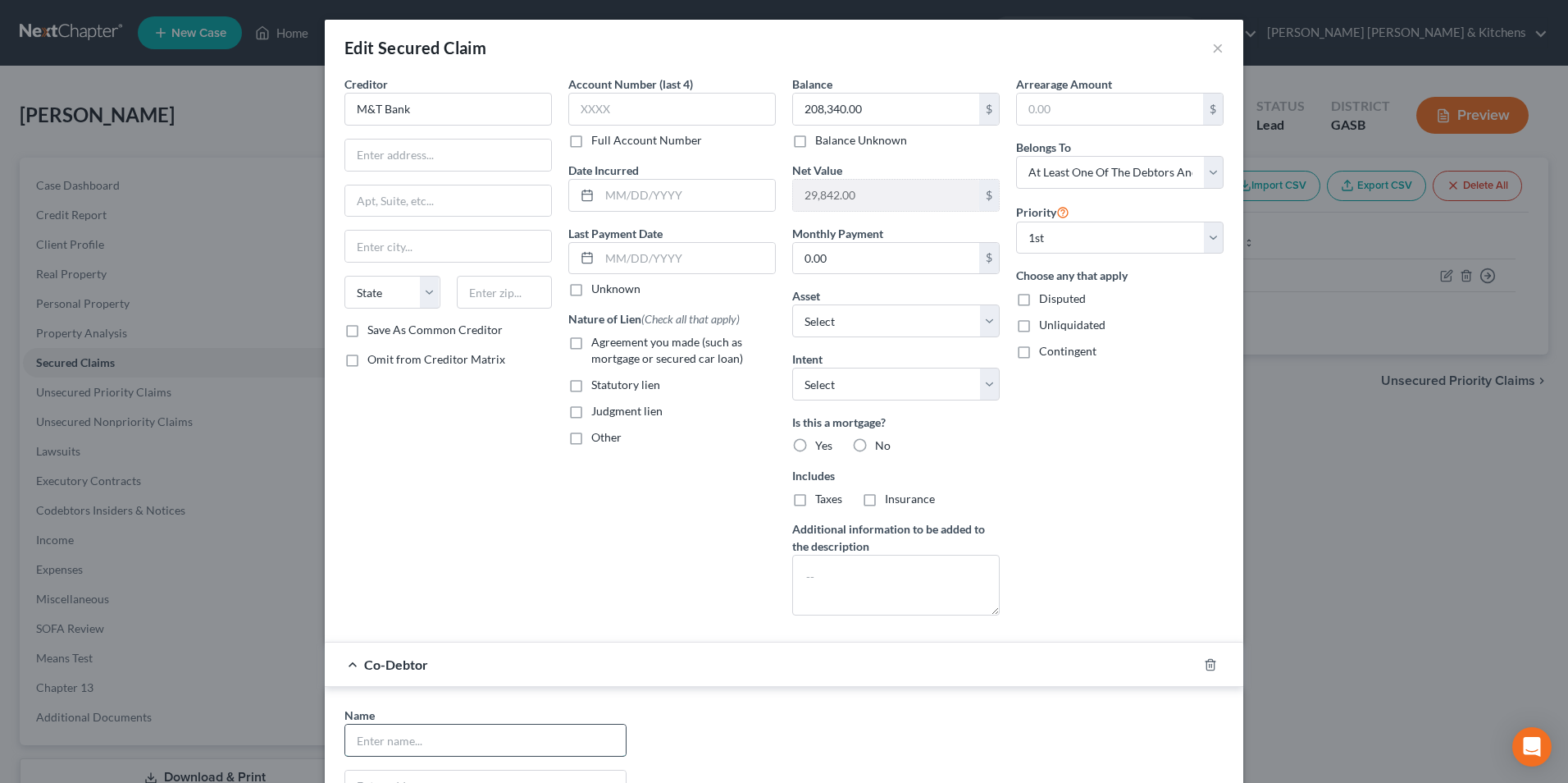
click at [448, 752] on input "text" at bounding box center [485, 739] width 281 height 32
type input "Christopher Martin"
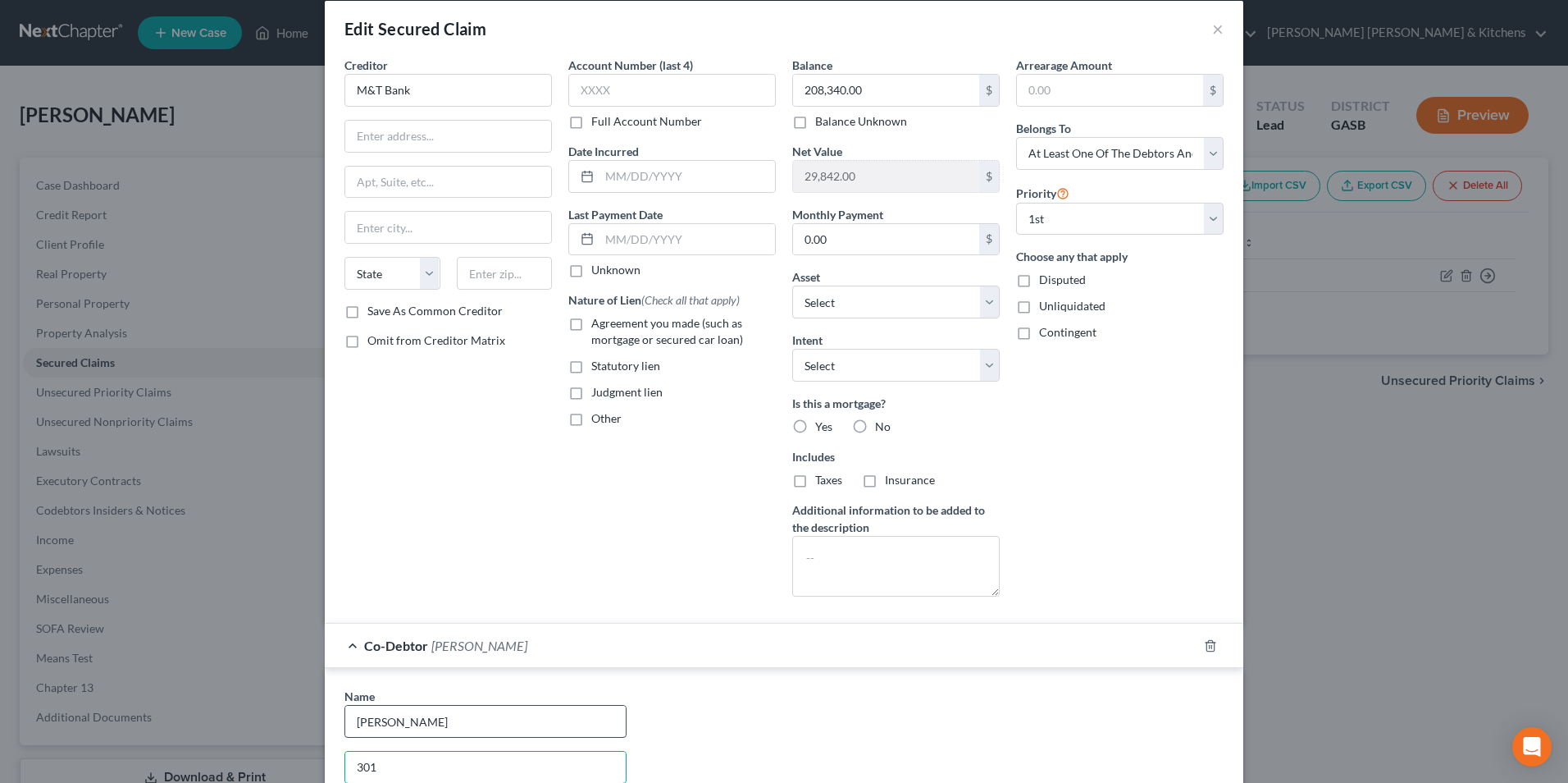
type input "301 Holly Drive"
type input "Dublin"
type input "31021"
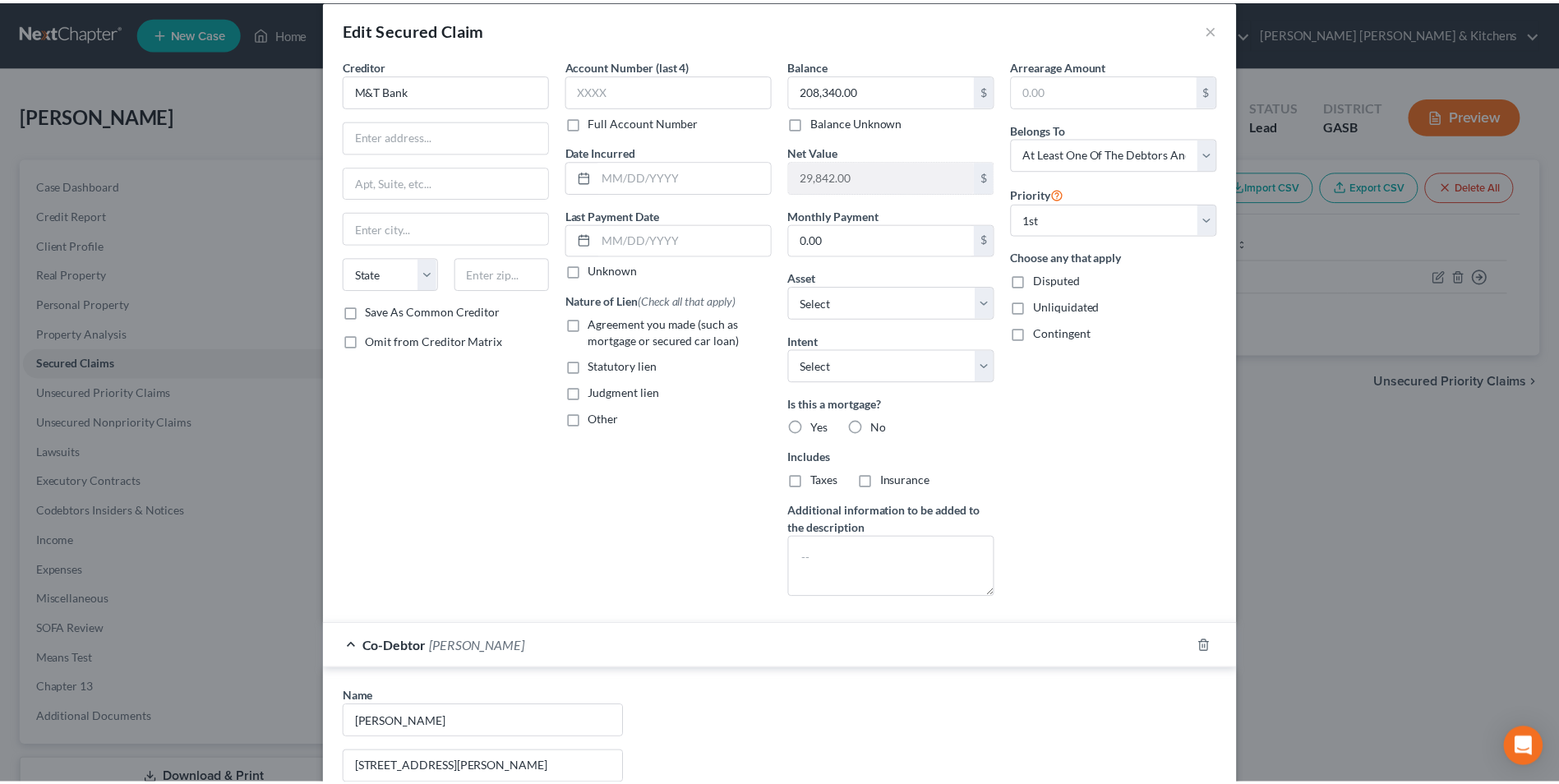
scroll to position [345, 0]
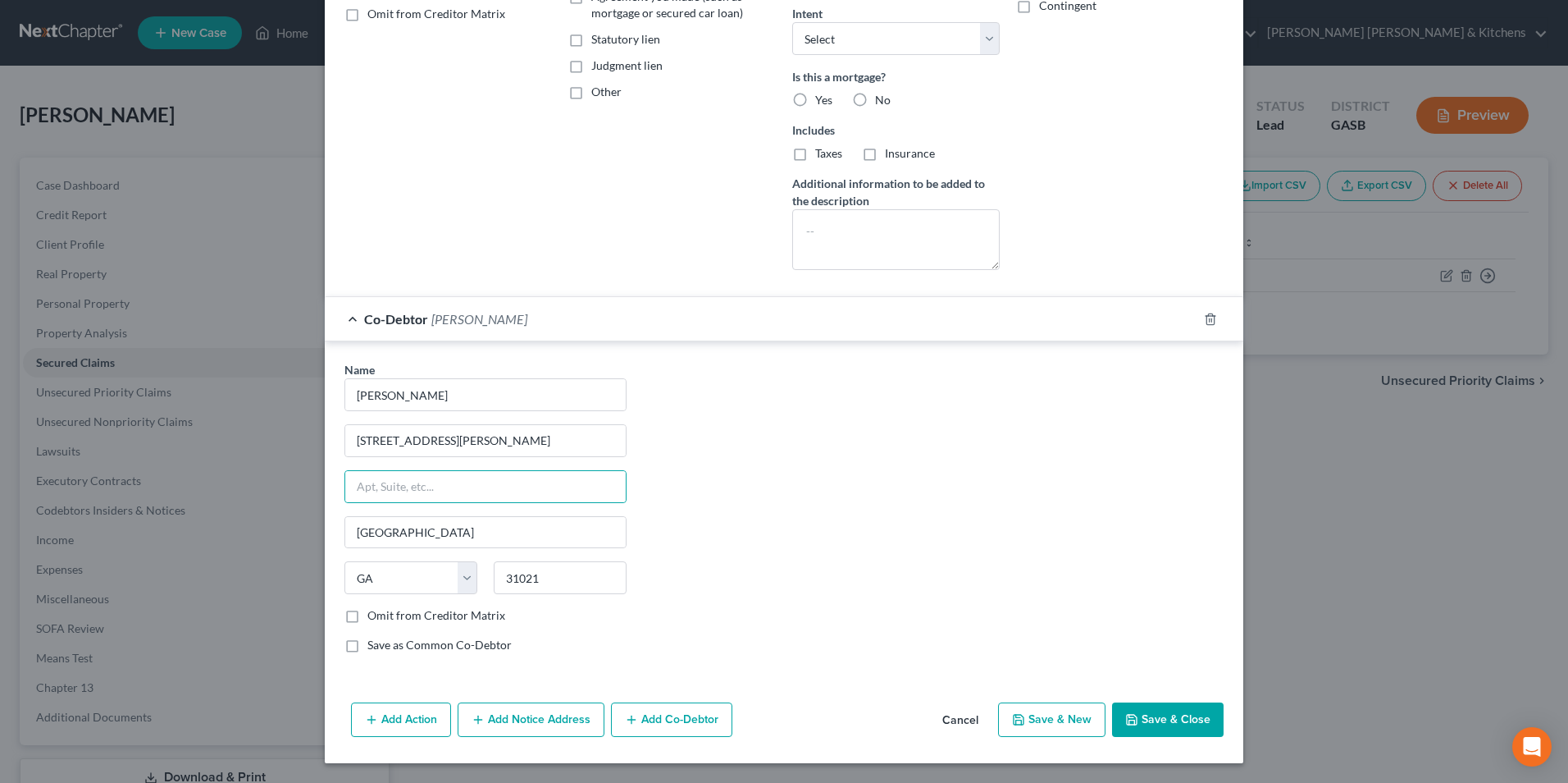
click at [1180, 722] on button "Save & Close" at bounding box center [1168, 719] width 112 height 34
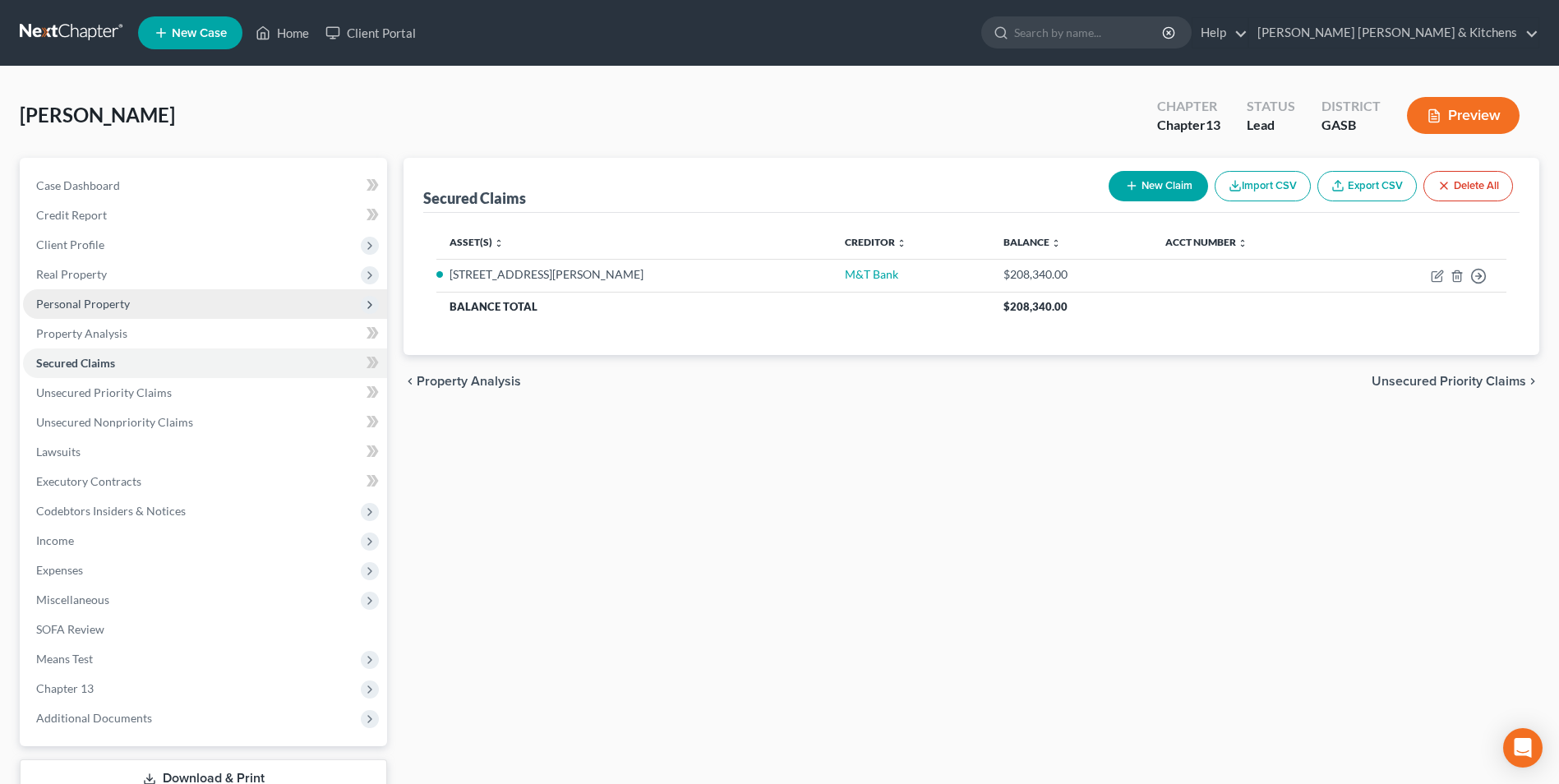
click at [57, 304] on span "Personal Property" at bounding box center [83, 304] width 94 height 14
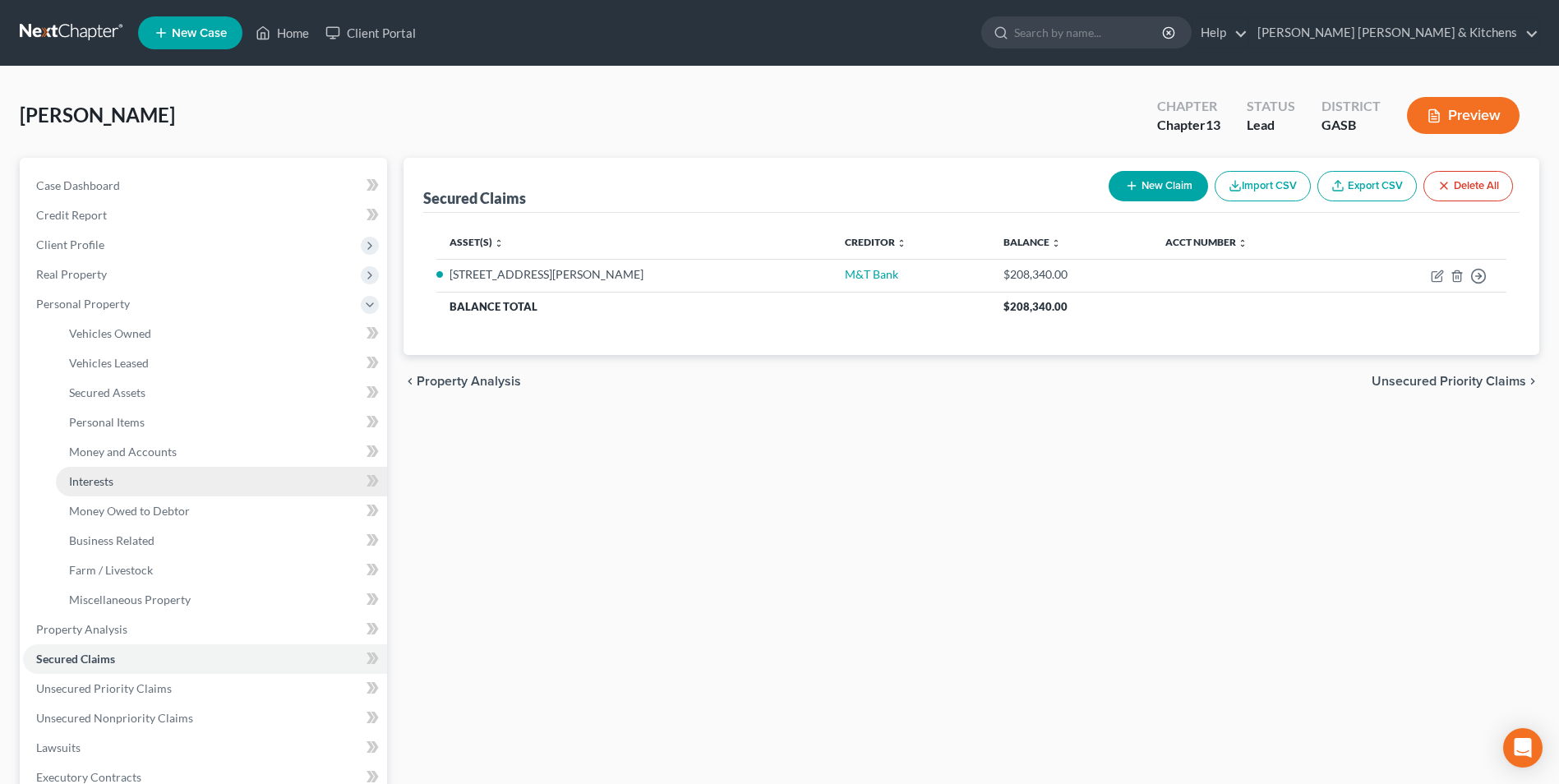
click at [97, 486] on span "Interests" at bounding box center [92, 480] width 44 height 14
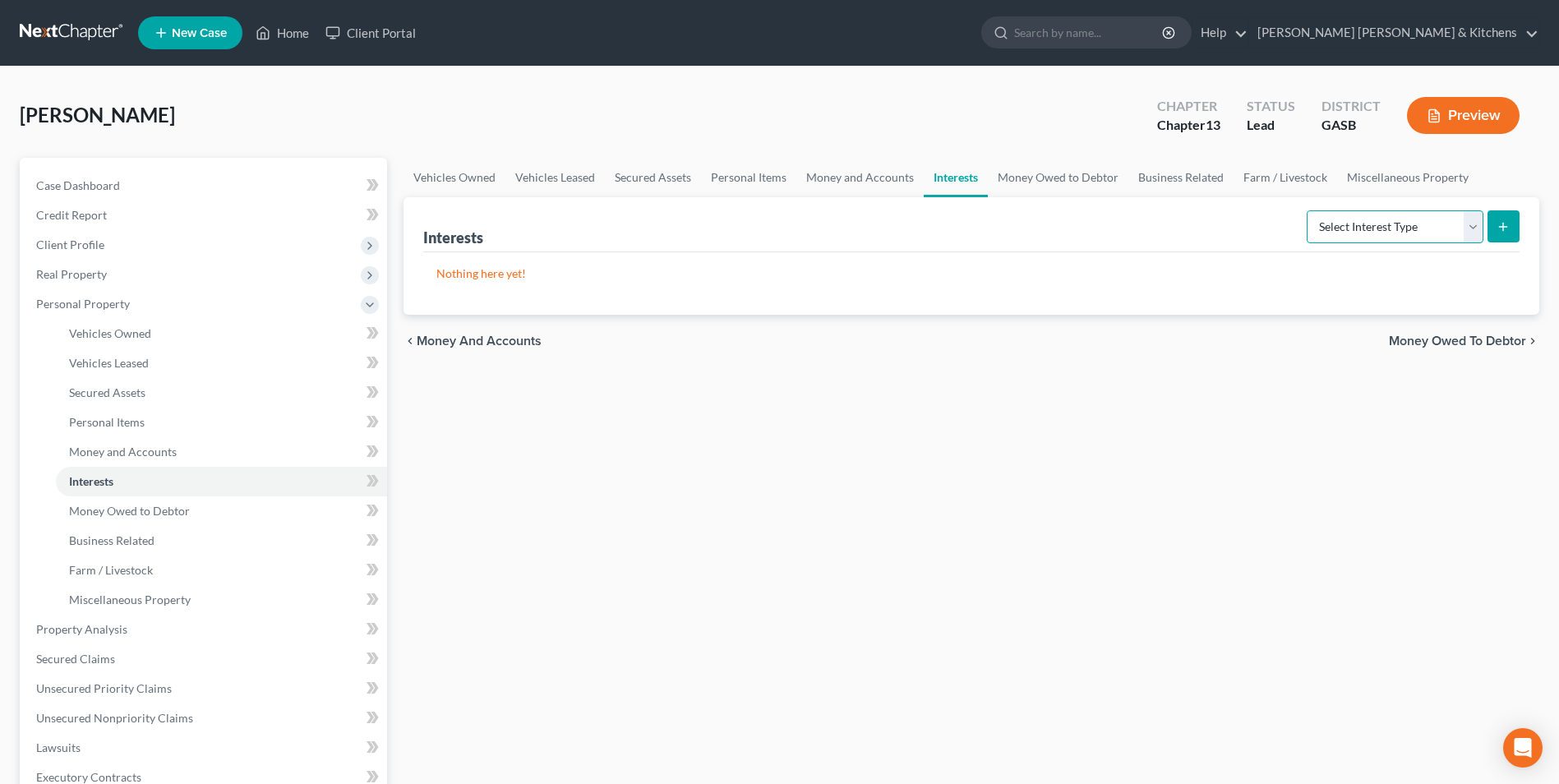
click at [1351, 227] on select "Select Interest Type 401K Annuity Bond Education IRA Government Bond Government…" at bounding box center [1395, 227] width 177 height 32
click at [1308, 210] on select "Select Interest Type 401K Annuity Bond Education IRA Government Bond Government…" at bounding box center [1395, 227] width 177 height 32
click at [1509, 232] on icon "submit" at bounding box center [1503, 226] width 13 height 13
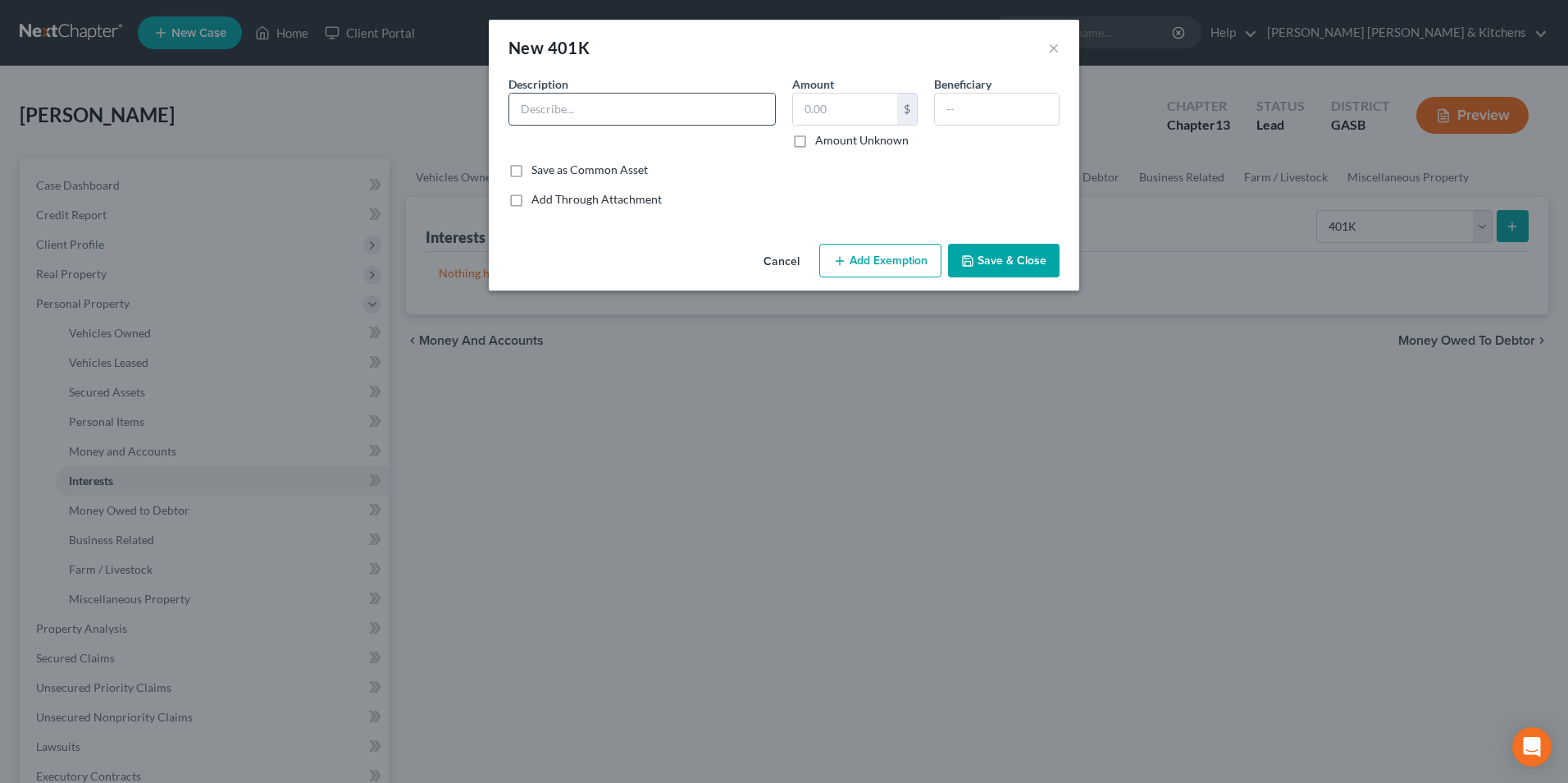
click at [593, 119] on input "text" at bounding box center [642, 109] width 265 height 32
click at [868, 116] on input "text" at bounding box center [845, 109] width 104 height 32
click at [900, 260] on button "Add Exemption" at bounding box center [880, 260] width 122 height 34
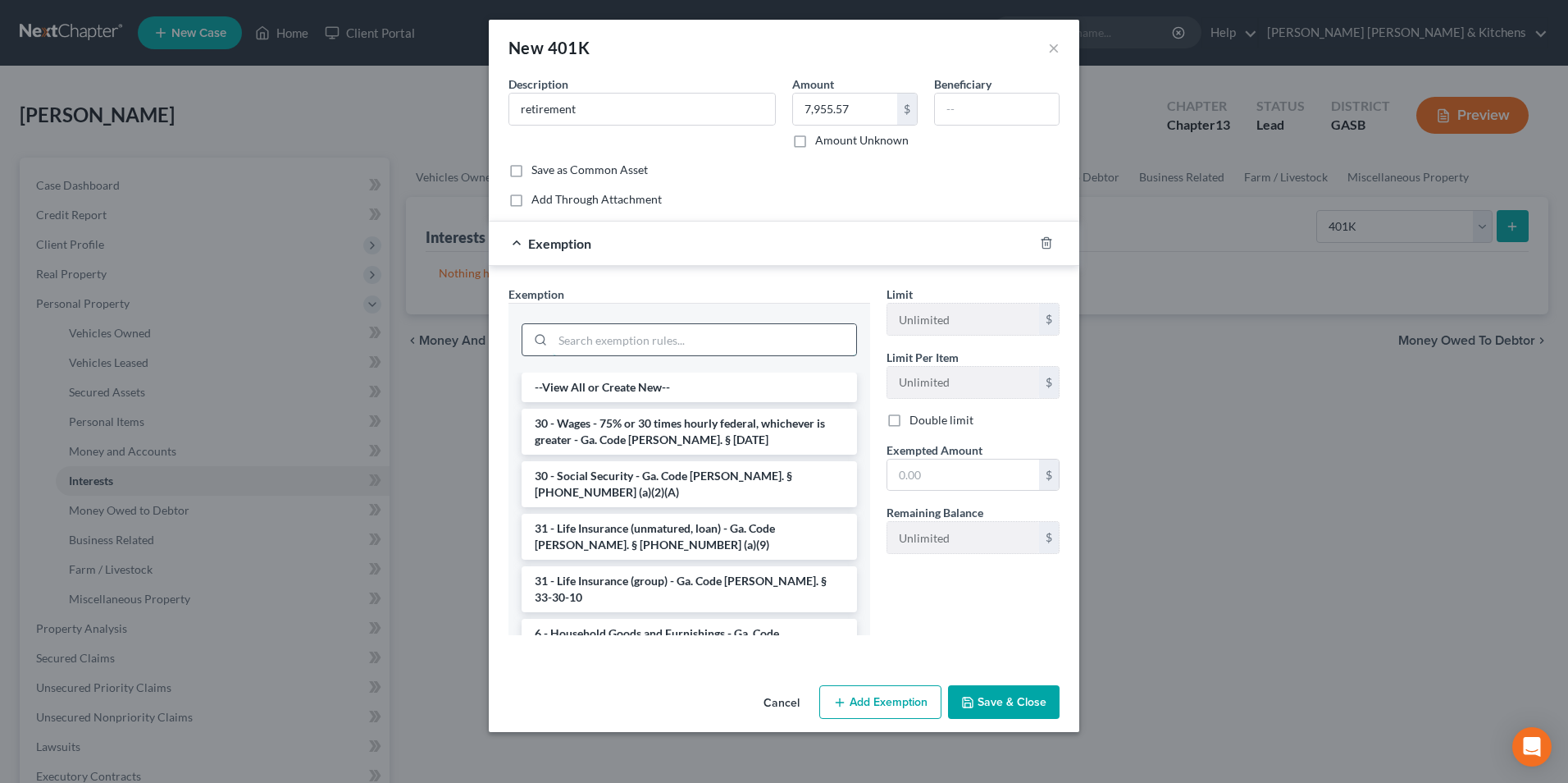
click at [652, 340] on input "search" at bounding box center [704, 340] width 303 height 32
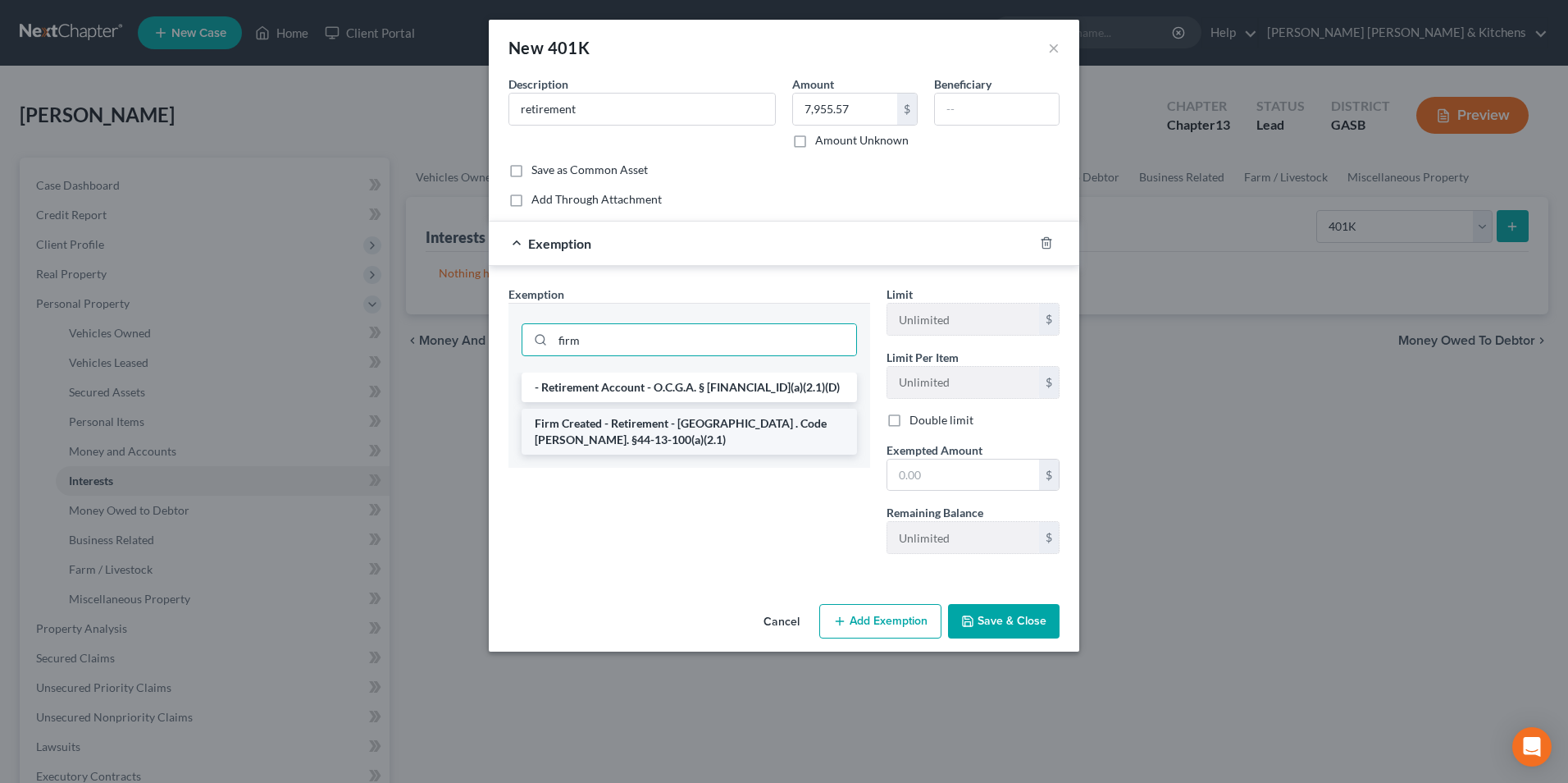
click at [581, 439] on li "Firm Created - Retirement - GA . Code Ann. §44-13-100(a)(2.1)" at bounding box center [689, 431] width 335 height 46
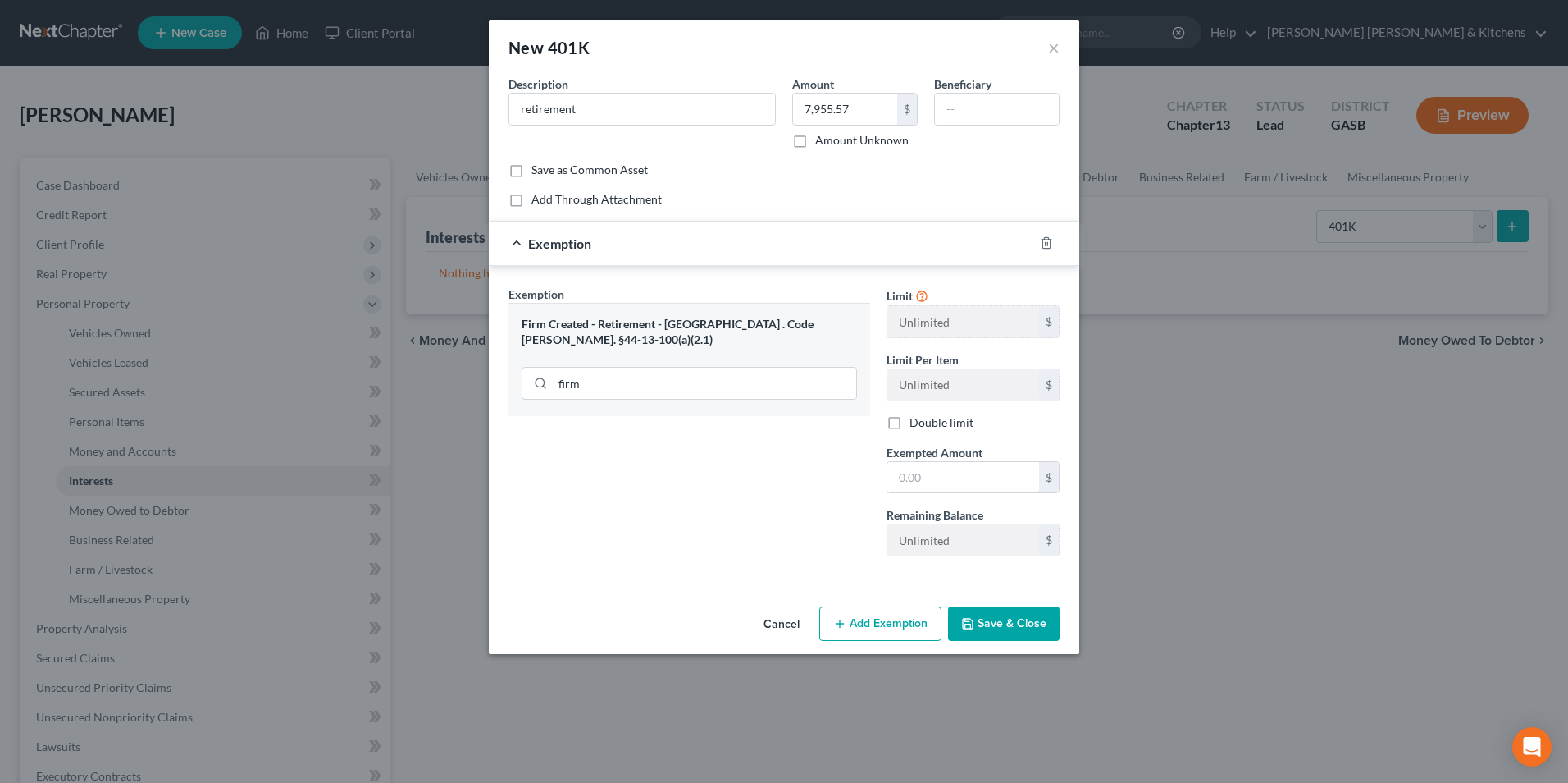
drag, startPoint x: 924, startPoint y: 473, endPoint x: 764, endPoint y: 453, distance: 161.2
click at [924, 473] on input "text" at bounding box center [964, 477] width 152 height 32
click at [1029, 628] on button "Save & Close" at bounding box center [1004, 623] width 112 height 34
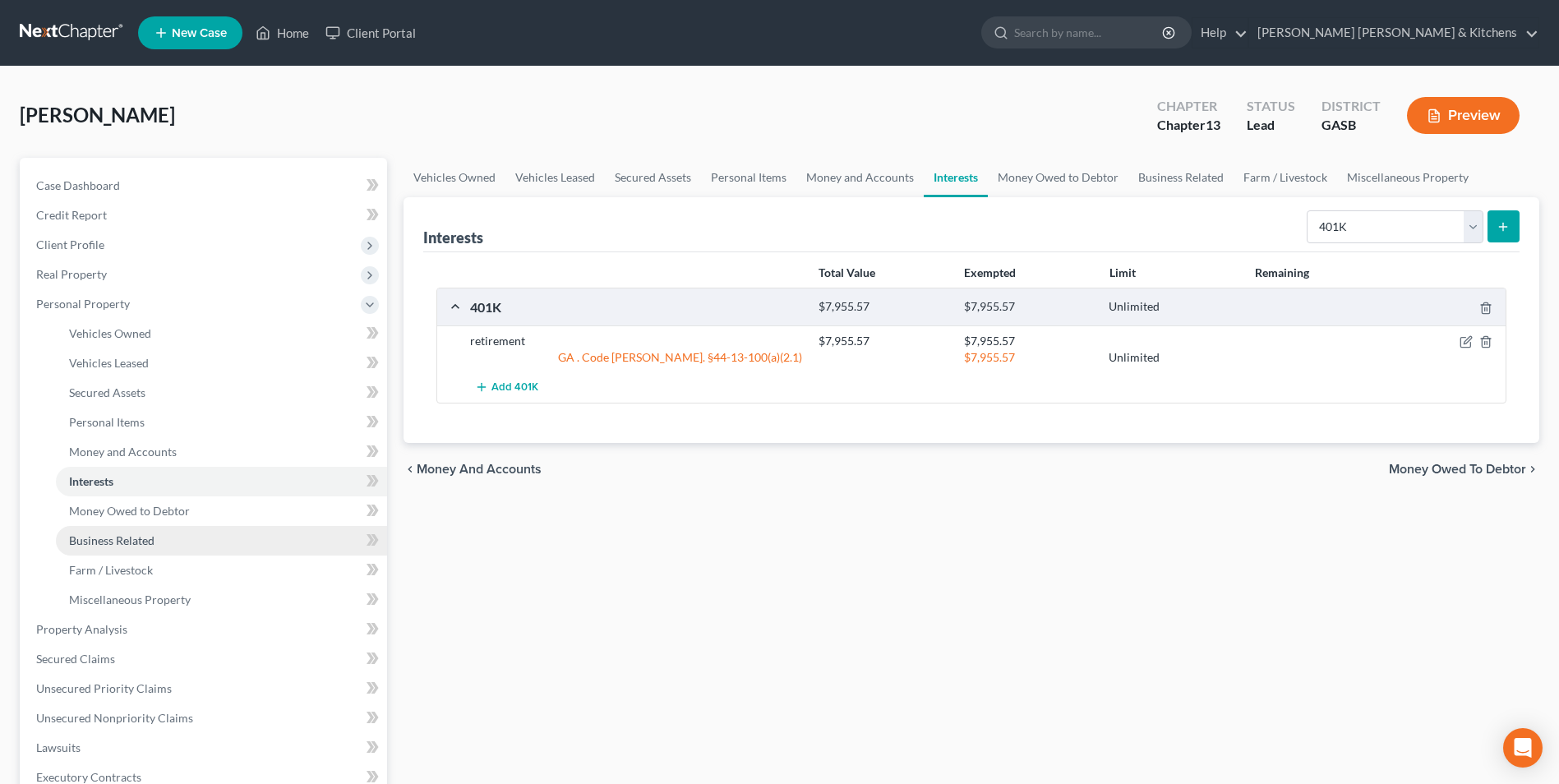
click at [112, 543] on span "Business Related" at bounding box center [112, 540] width 86 height 14
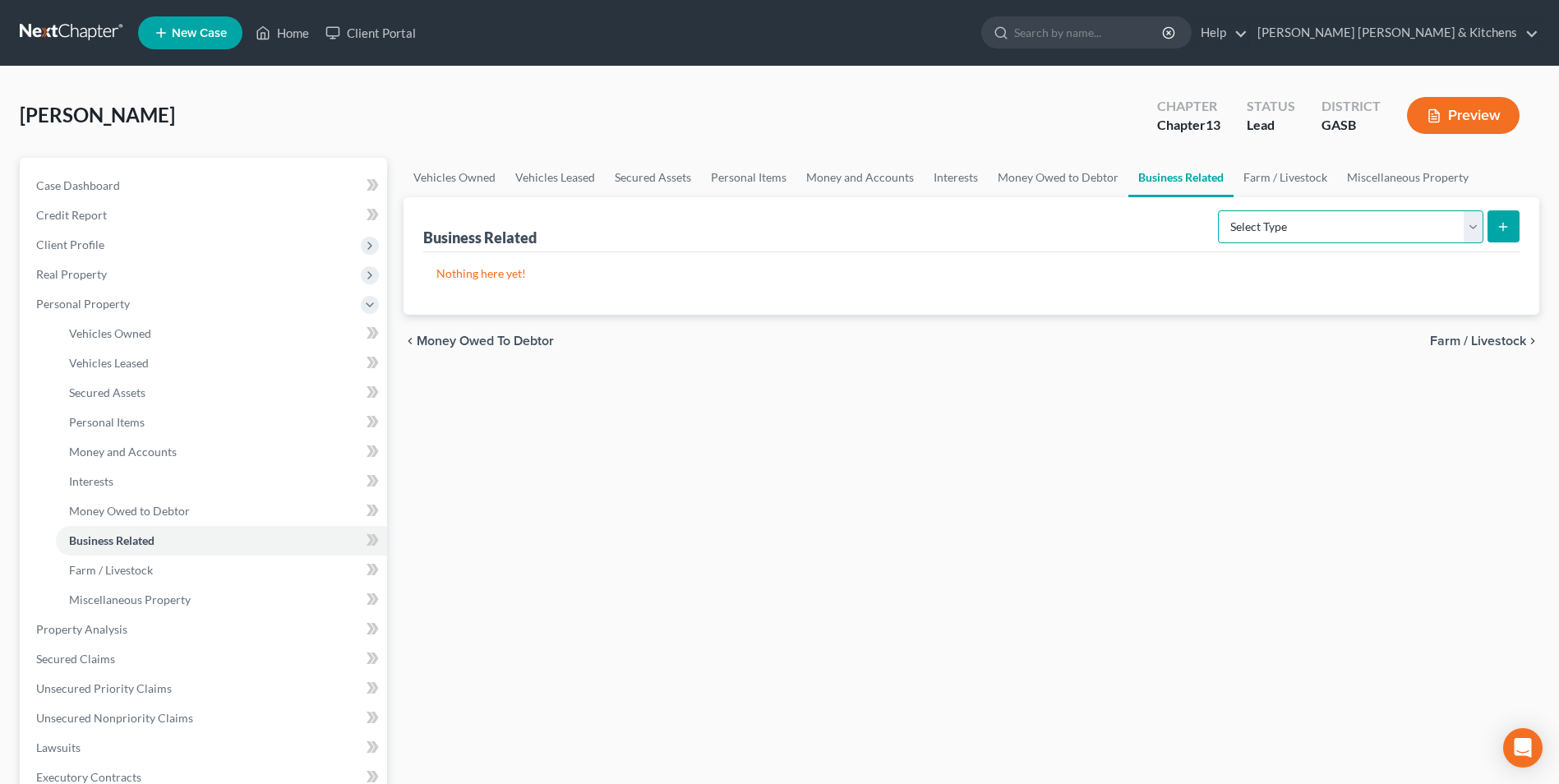
click at [1267, 228] on select "Select Type Customer Lists Franchises Inventory Licenses Machinery Office Equip…" at bounding box center [1350, 227] width 265 height 32
click at [1219, 210] on select "Select Type Customer Lists Franchises Inventory Licenses Machinery Office Equip…" at bounding box center [1350, 227] width 265 height 32
click at [1501, 227] on icon "submit" at bounding box center [1503, 226] width 13 height 13
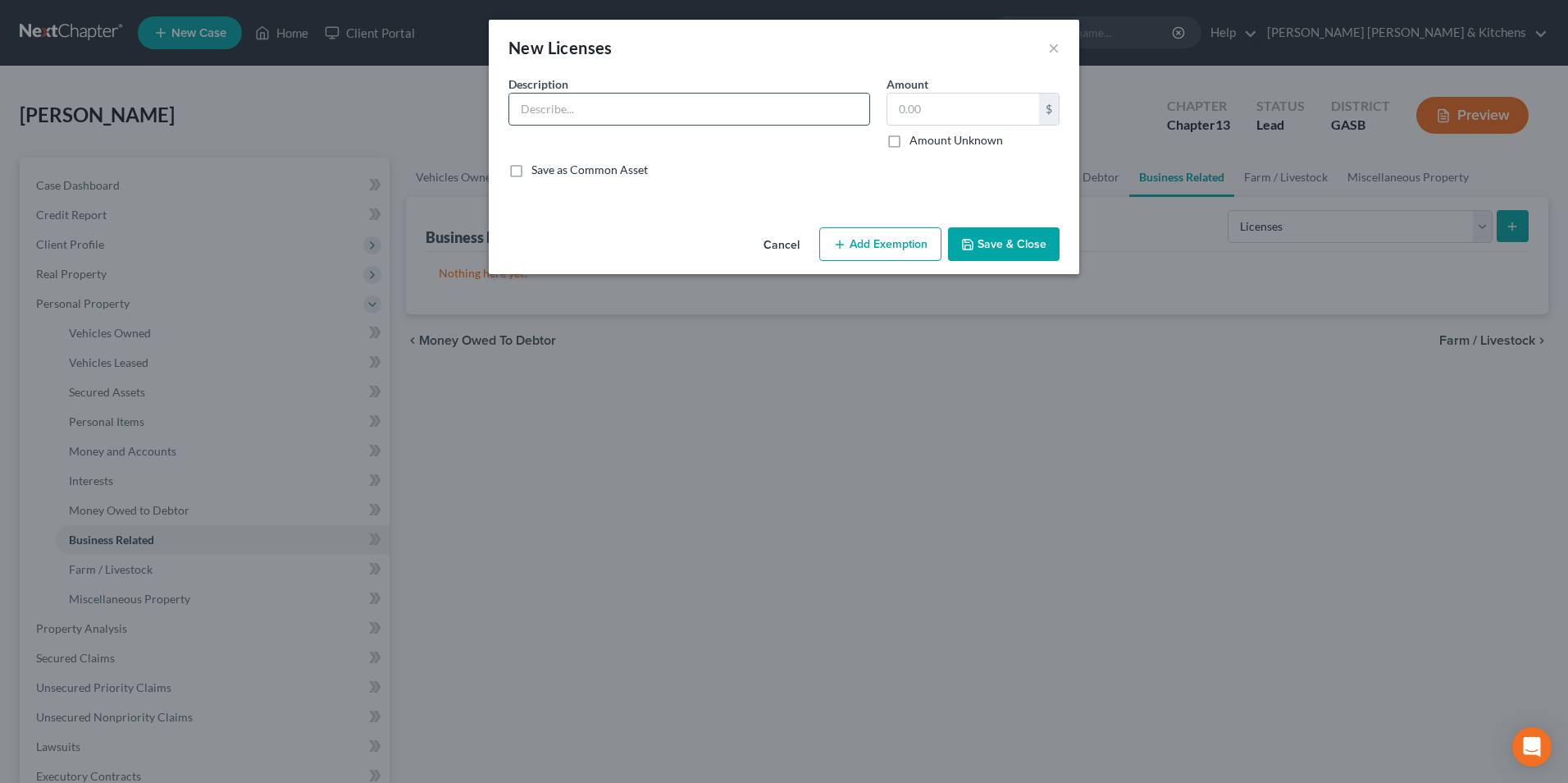
click at [575, 120] on input "text" at bounding box center [690, 109] width 360 height 32
click at [1000, 235] on button "Save & Close" at bounding box center [1004, 244] width 112 height 34
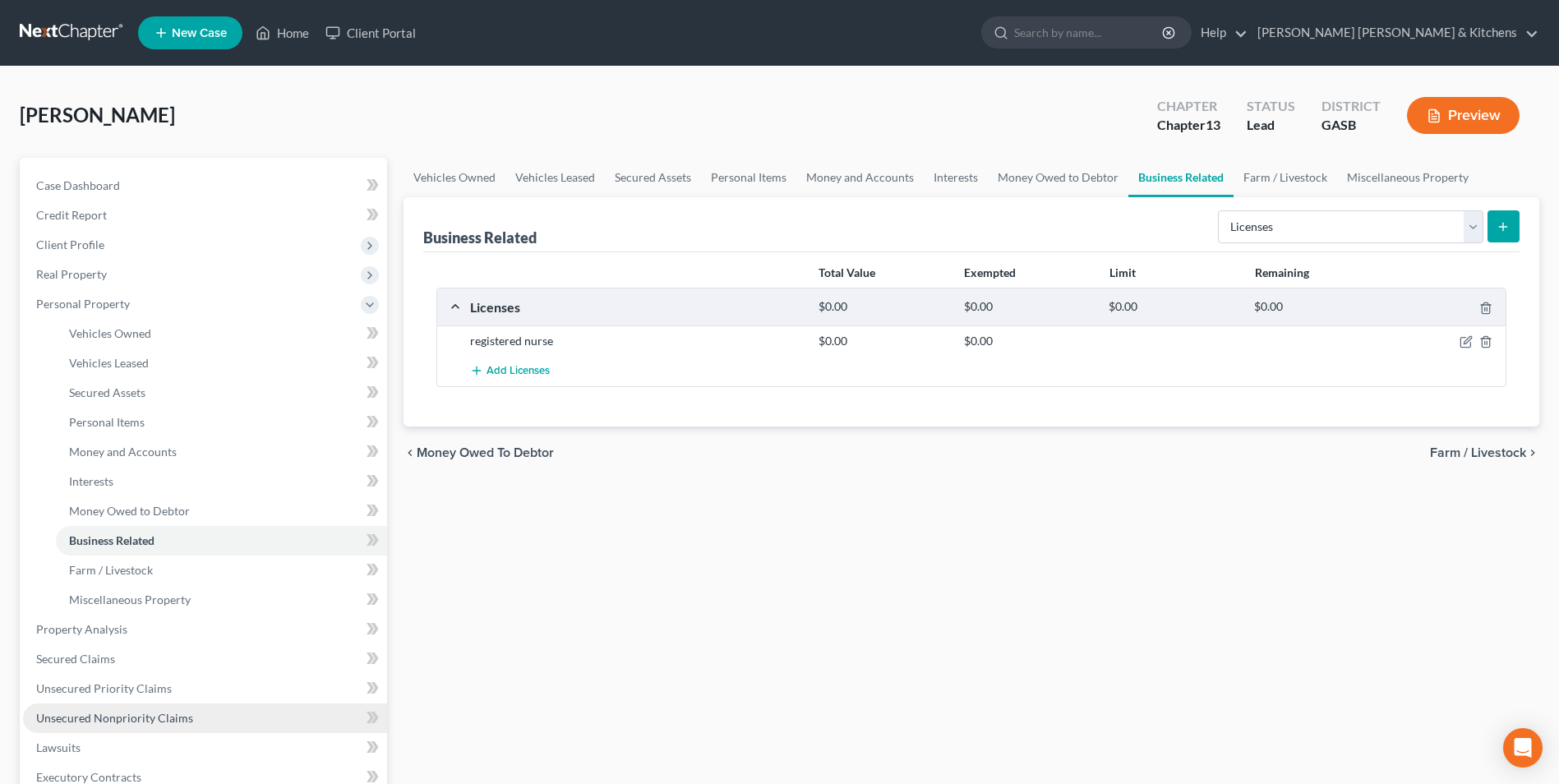
scroll to position [82, 0]
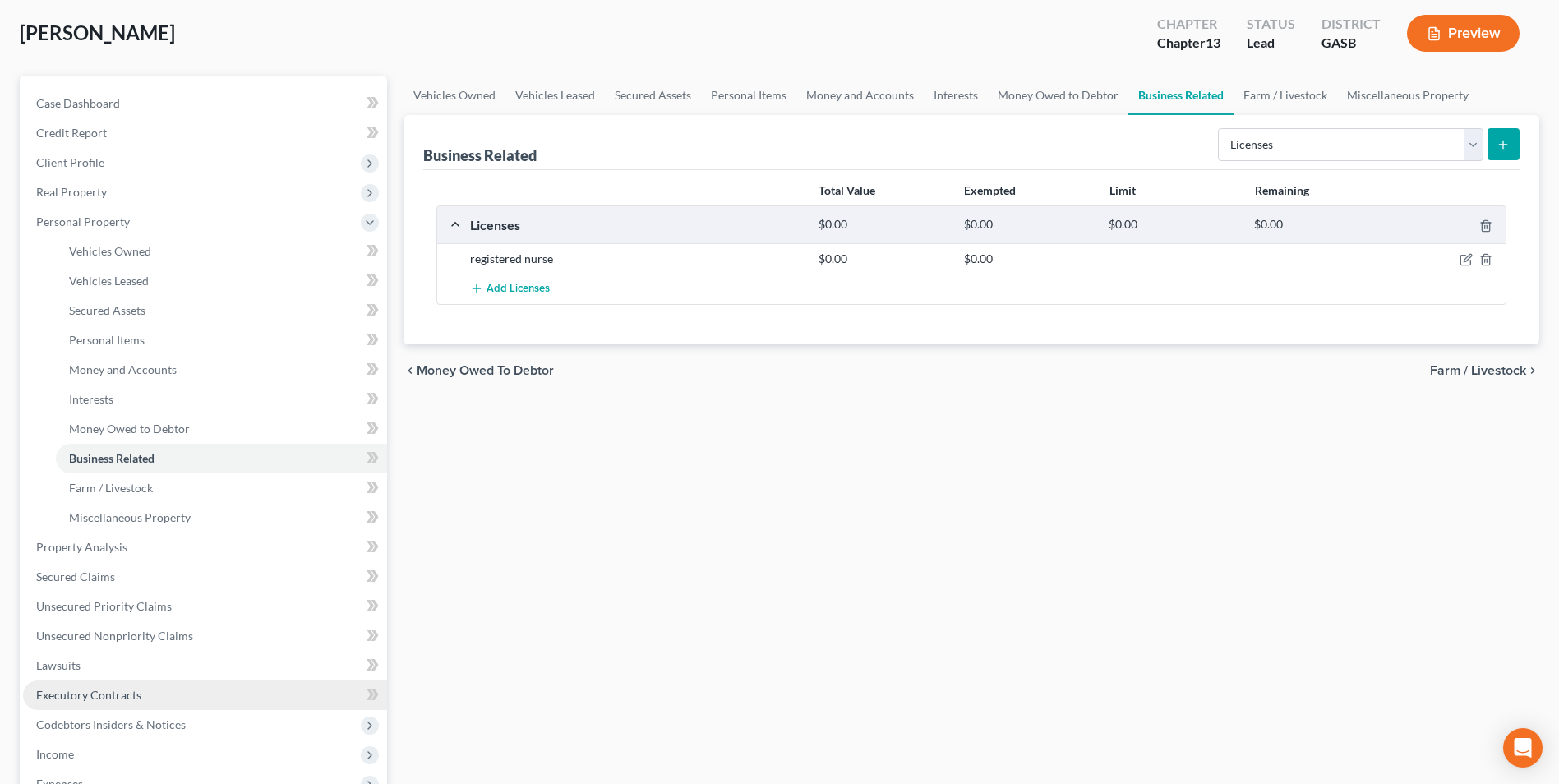
click at [111, 702] on link "Executory Contracts" at bounding box center [205, 695] width 364 height 30
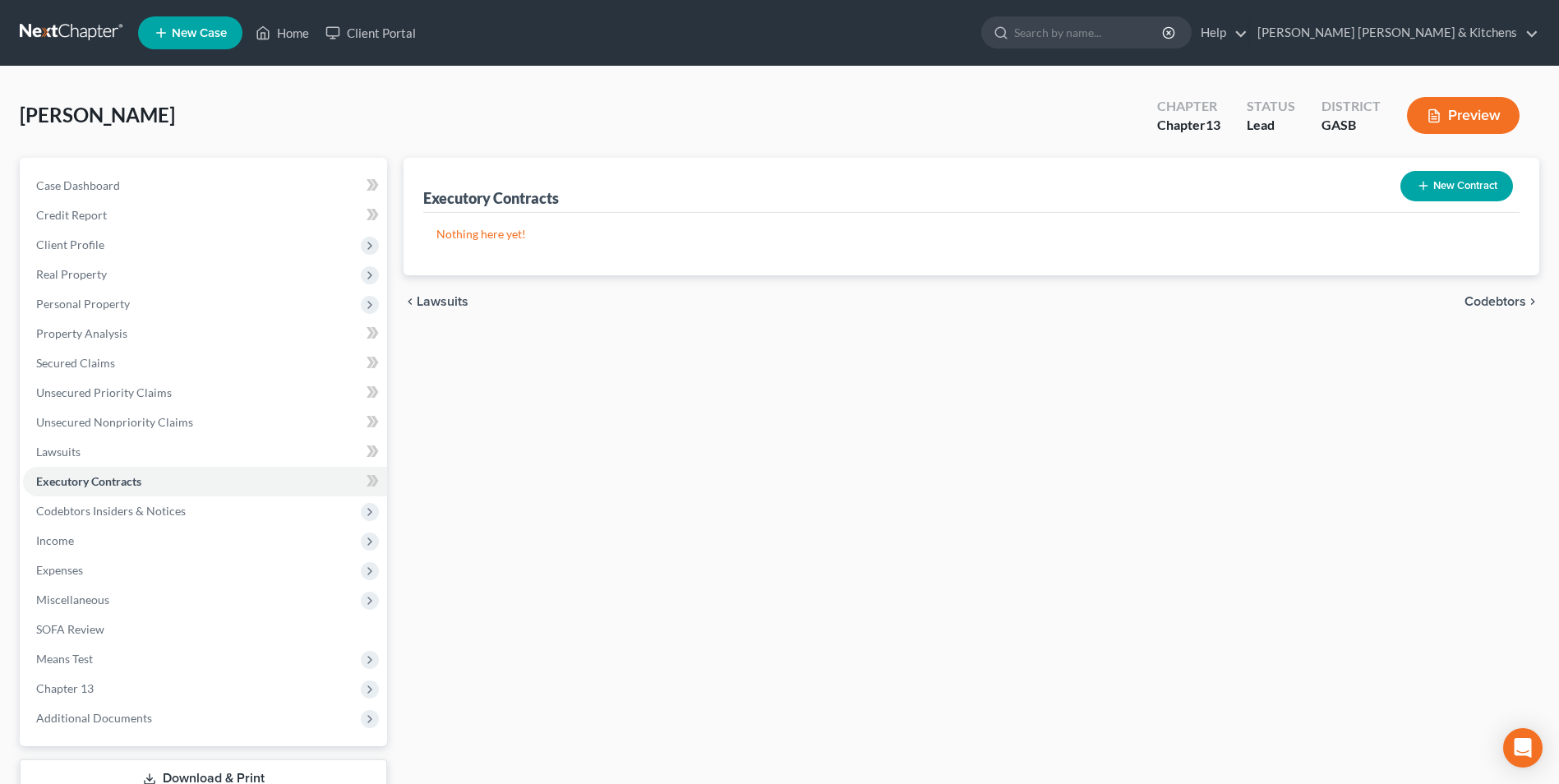
click at [1435, 189] on button "New Contract" at bounding box center [1456, 186] width 113 height 31
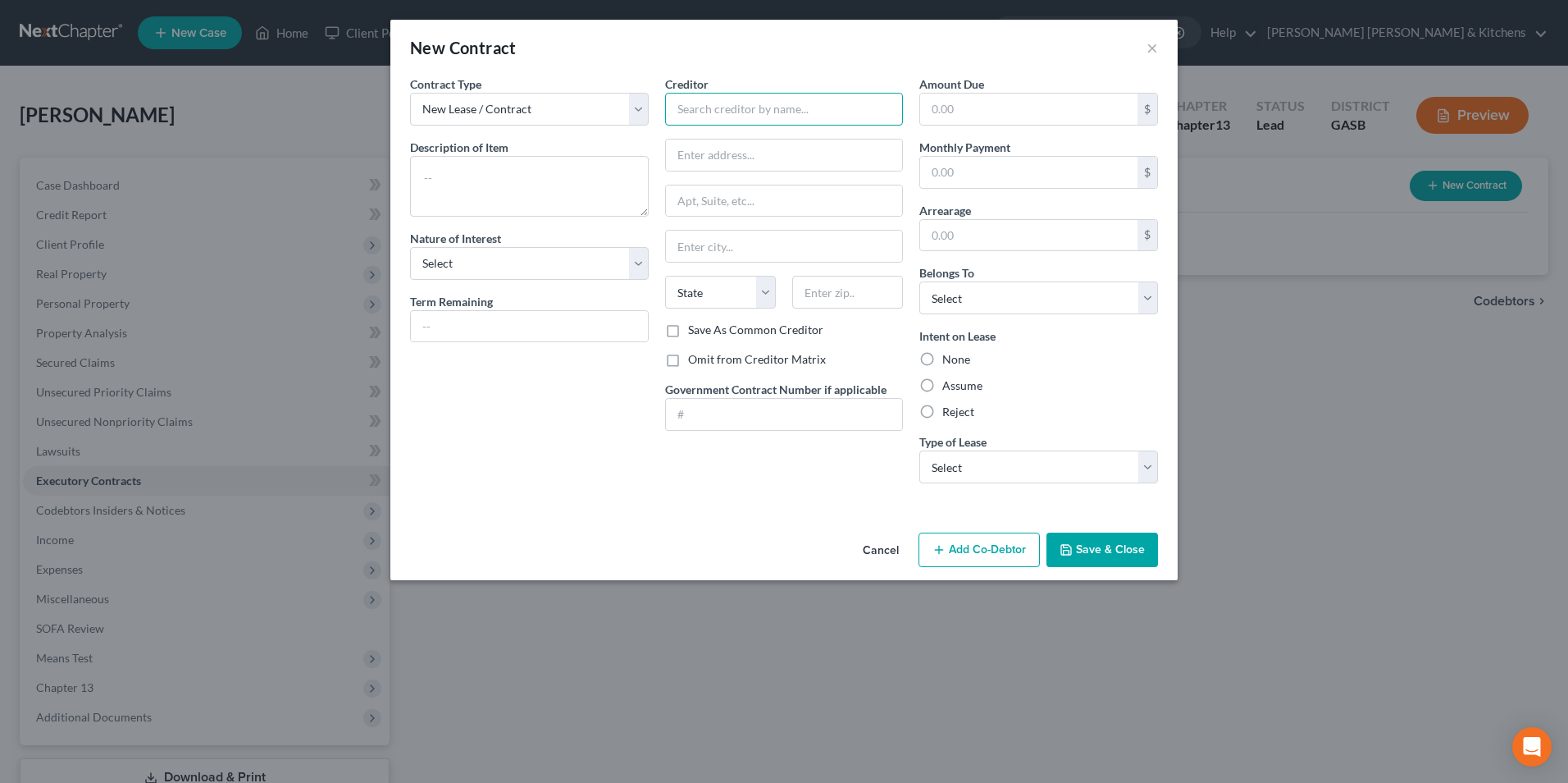
click at [741, 106] on input "text" at bounding box center [784, 109] width 239 height 32
click at [531, 175] on textarea at bounding box center [529, 186] width 239 height 61
click at [1006, 301] on select "Select Debtor 1 Only Debtor 2 Only Debtor 1 And Debtor 2 Only At Least One Of T…" at bounding box center [1039, 298] width 239 height 32
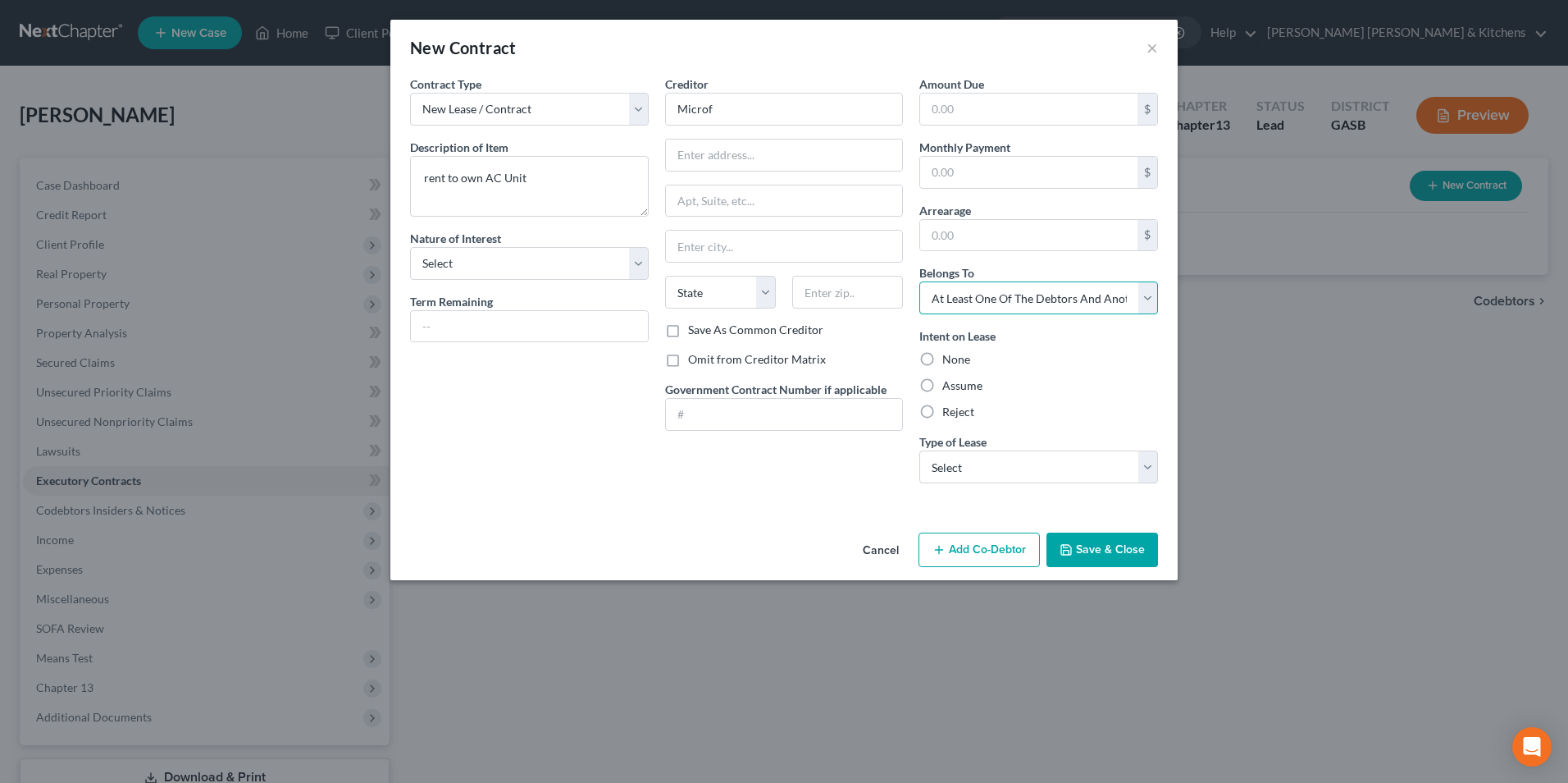
click at [919, 282] on select "Select Debtor 1 Only Debtor 2 Only Debtor 1 And Debtor 2 Only At Least One Of T…" at bounding box center [1039, 298] width 239 height 32
click at [995, 477] on select "Select Real Estate Car Other" at bounding box center [1039, 466] width 239 height 32
click at [919, 450] on select "Select Real Estate Car Other" at bounding box center [1039, 466] width 239 height 32
click at [1103, 541] on button "Save & Close" at bounding box center [1102, 550] width 112 height 34
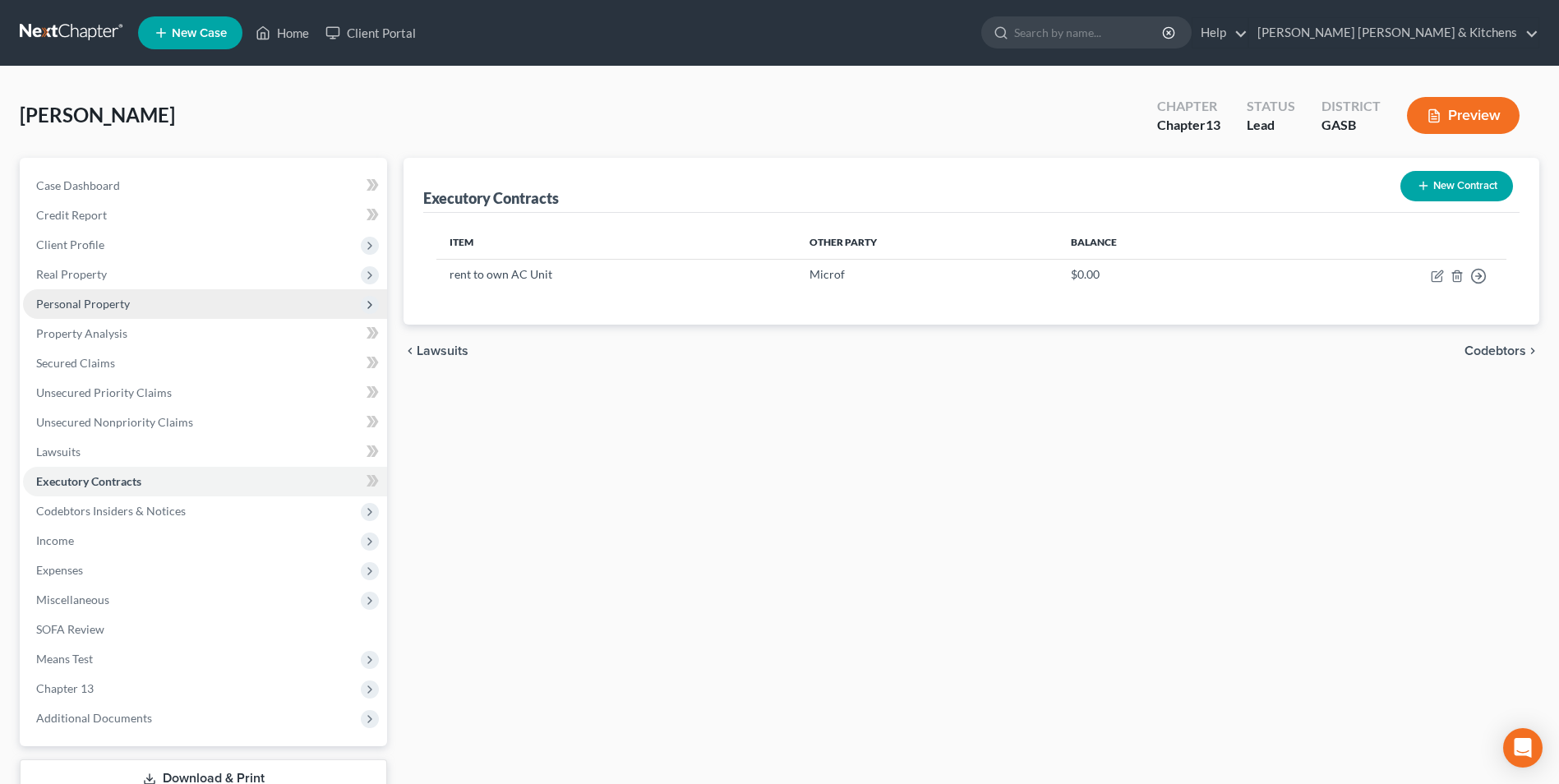
click at [105, 311] on span "Personal Property" at bounding box center [205, 304] width 364 height 30
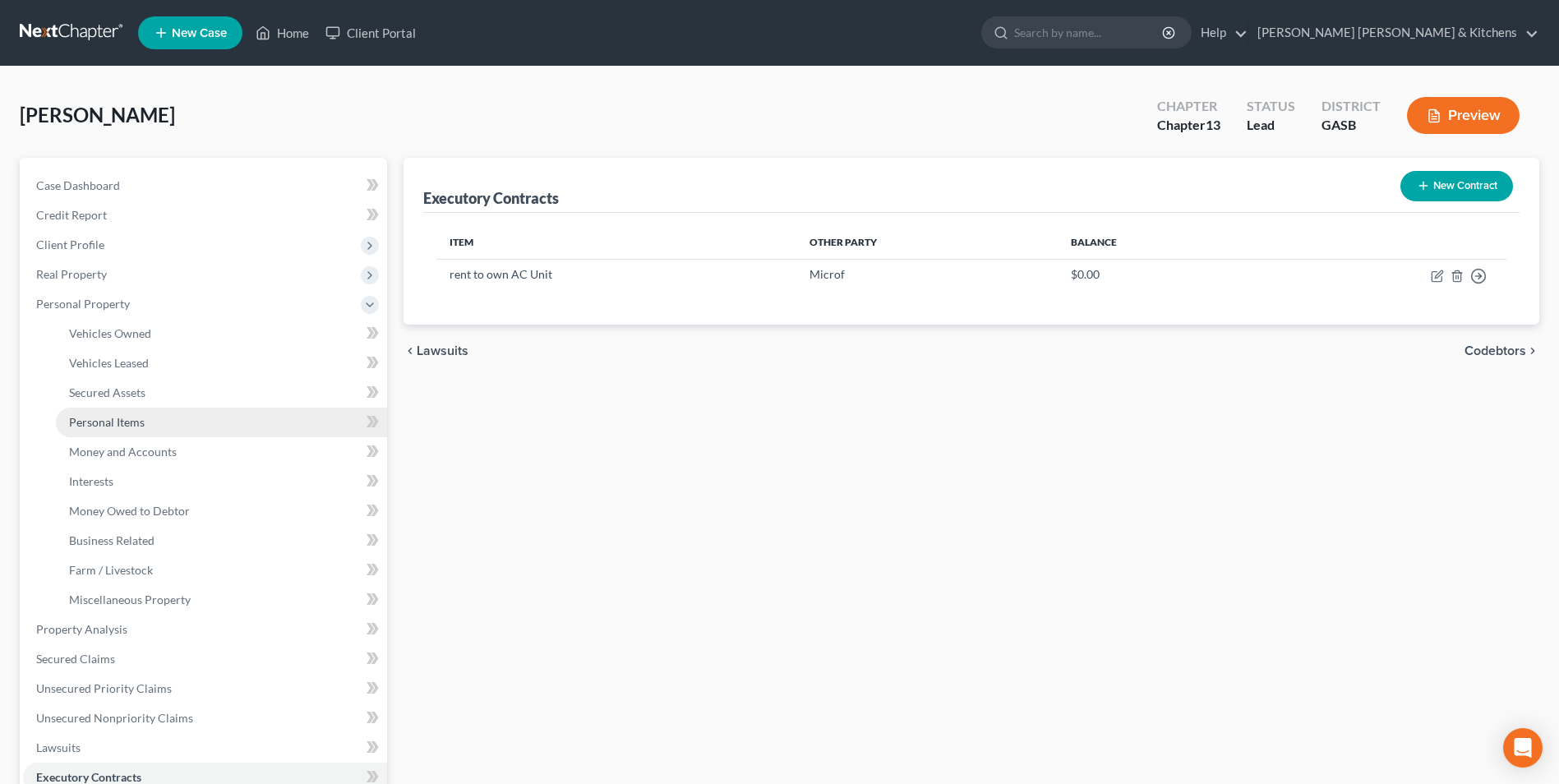
click at [107, 421] on span "Personal Items" at bounding box center [107, 421] width 75 height 14
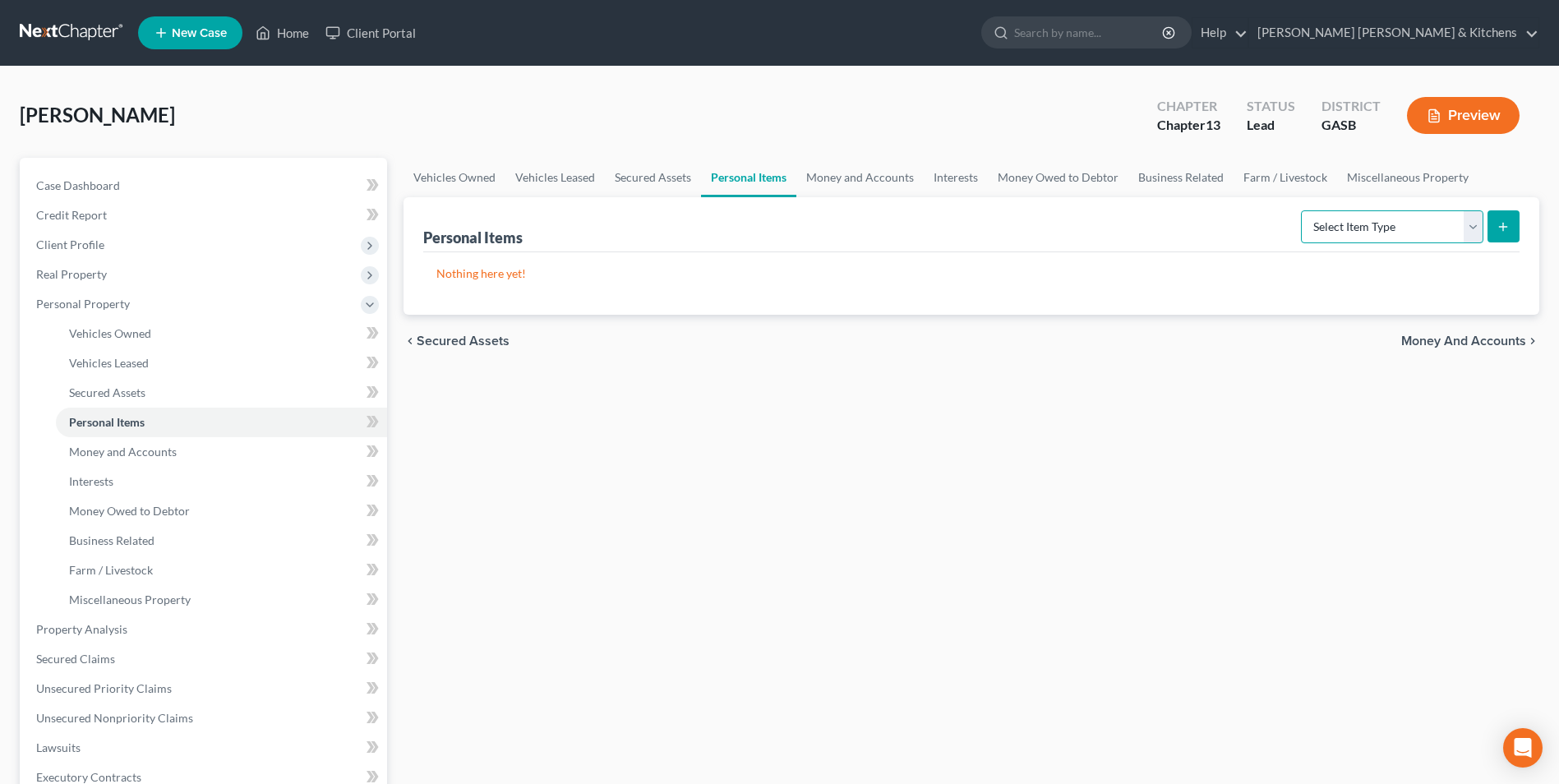
click at [1374, 233] on select "Select Item Type Clothing Collectibles Of Value Electronics Firearms Household …" at bounding box center [1391, 227] width 182 height 32
click at [1302, 210] on select "Select Item Type Clothing Collectibles Of Value Electronics Firearms Household …" at bounding box center [1391, 227] width 182 height 32
click at [1491, 226] on button "submit" at bounding box center [1503, 226] width 32 height 32
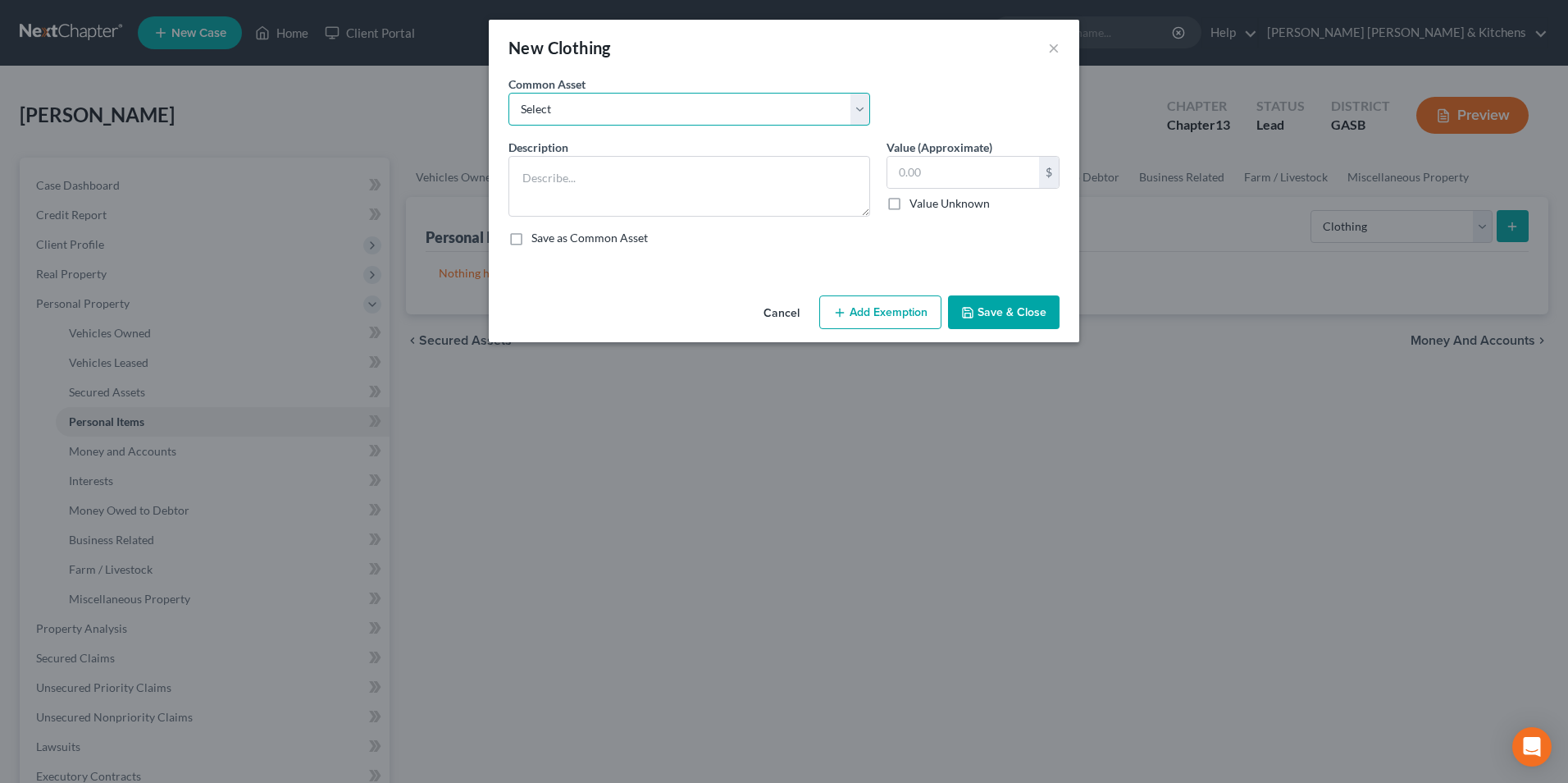
click at [540, 106] on select "Select misc wearing apparel on person & at residence" at bounding box center [690, 109] width 362 height 32
click at [509, 93] on select "Select misc wearing apparel on person & at residence" at bounding box center [690, 109] width 362 height 32
click at [973, 178] on input "400.00" at bounding box center [964, 172] width 152 height 32
click at [1025, 316] on button "Save & Close" at bounding box center [1004, 313] width 112 height 34
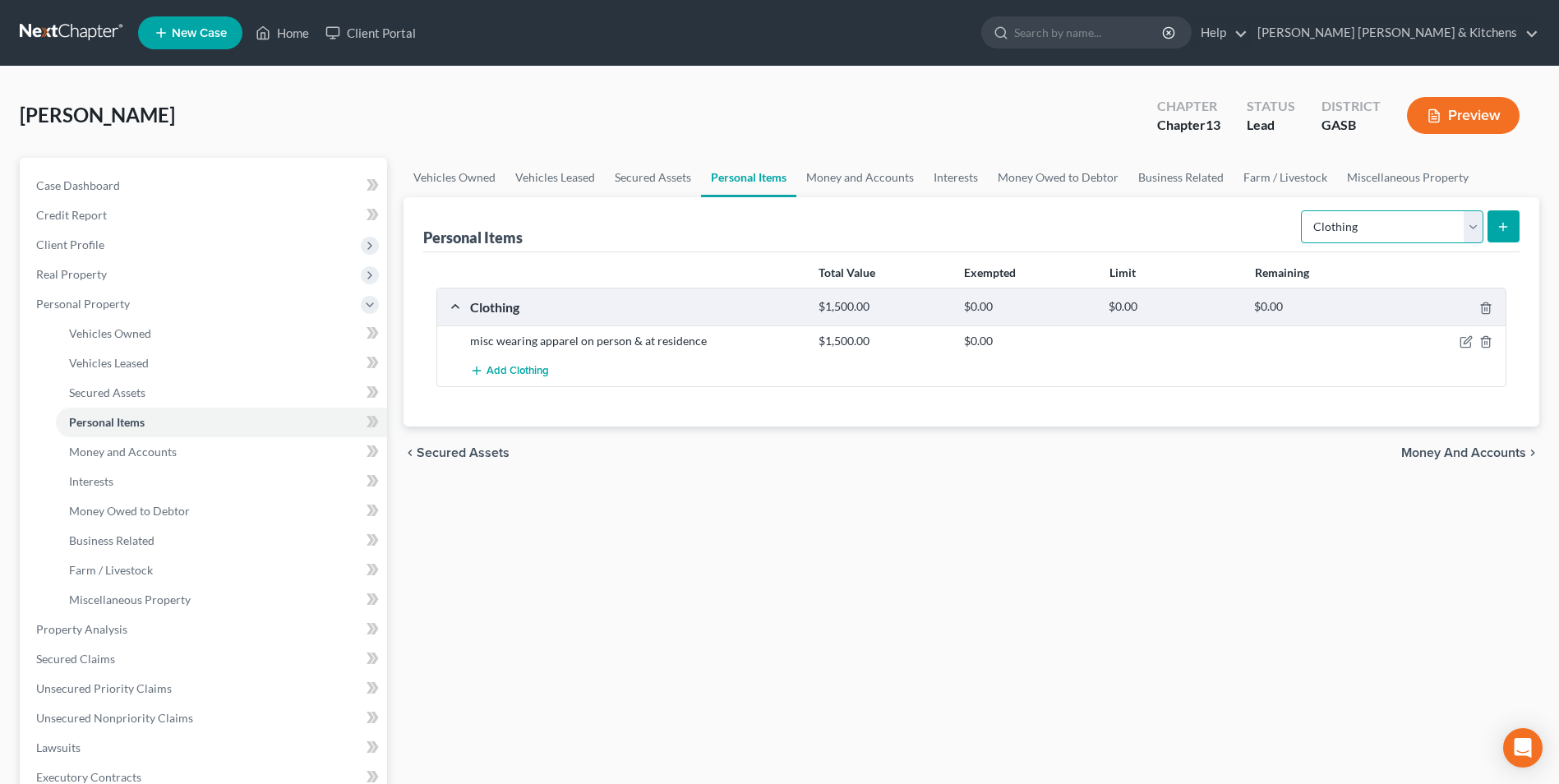
click at [1341, 238] on select "Select Item Type Clothing Collectibles Of Value Electronics Firearms Household …" at bounding box center [1391, 227] width 182 height 32
click at [1302, 210] on select "Select Item Type Clothing Collectibles Of Value Electronics Firearms Household …" at bounding box center [1391, 227] width 182 height 32
click at [1508, 238] on button "submit" at bounding box center [1503, 226] width 32 height 32
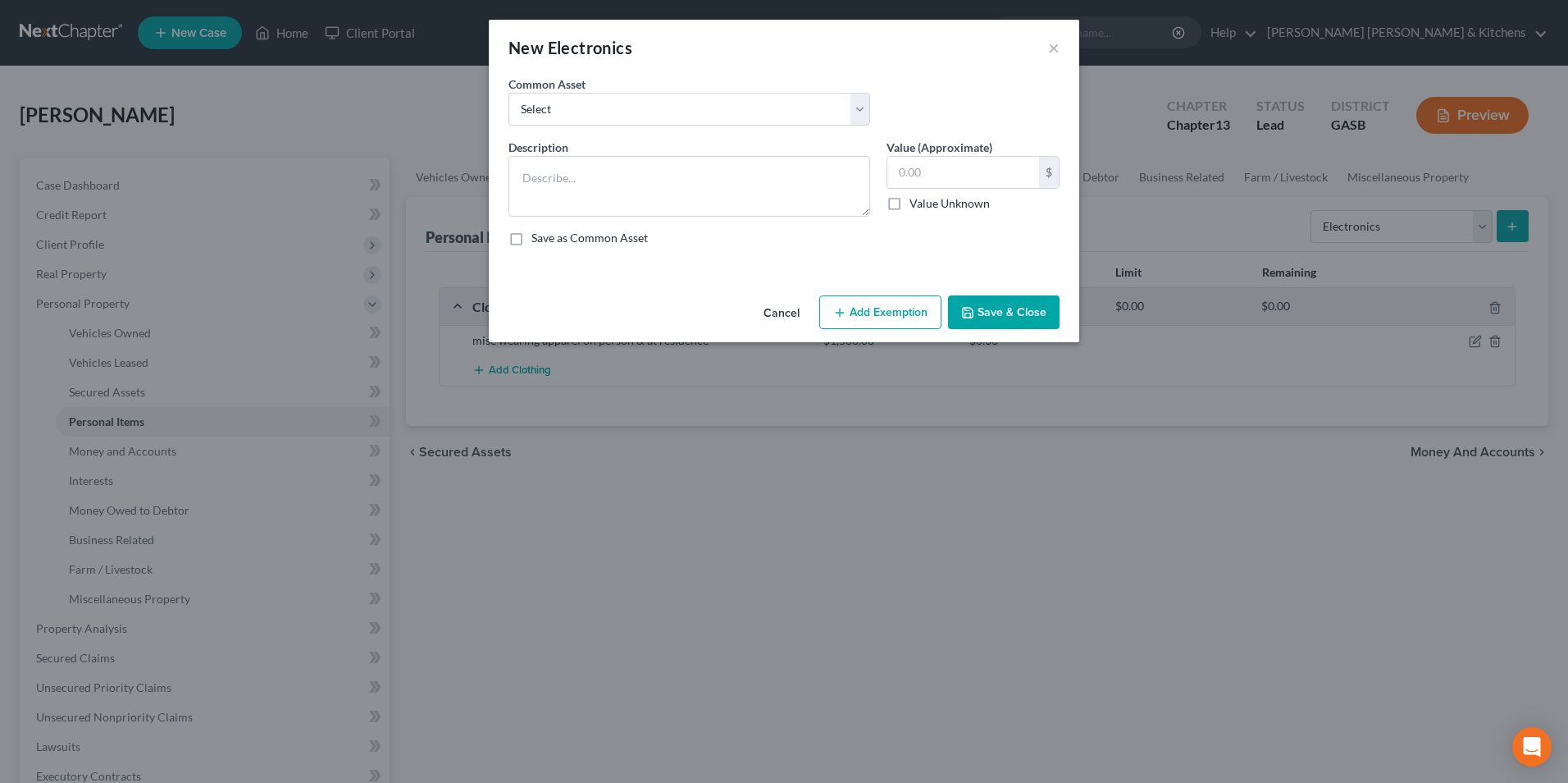
click at [608, 128] on div "Common Asset Select misc electronics located at residence 1/2 interest w/spouse…" at bounding box center [784, 107] width 568 height 63
click at [587, 119] on select "Select misc electronics located at residence 1/2 interest w/spouse - misc elect…" at bounding box center [690, 109] width 362 height 32
click at [509, 93] on select "Select misc electronics located at residence 1/2 interest w/spouse - misc elect…" at bounding box center [690, 109] width 362 height 32
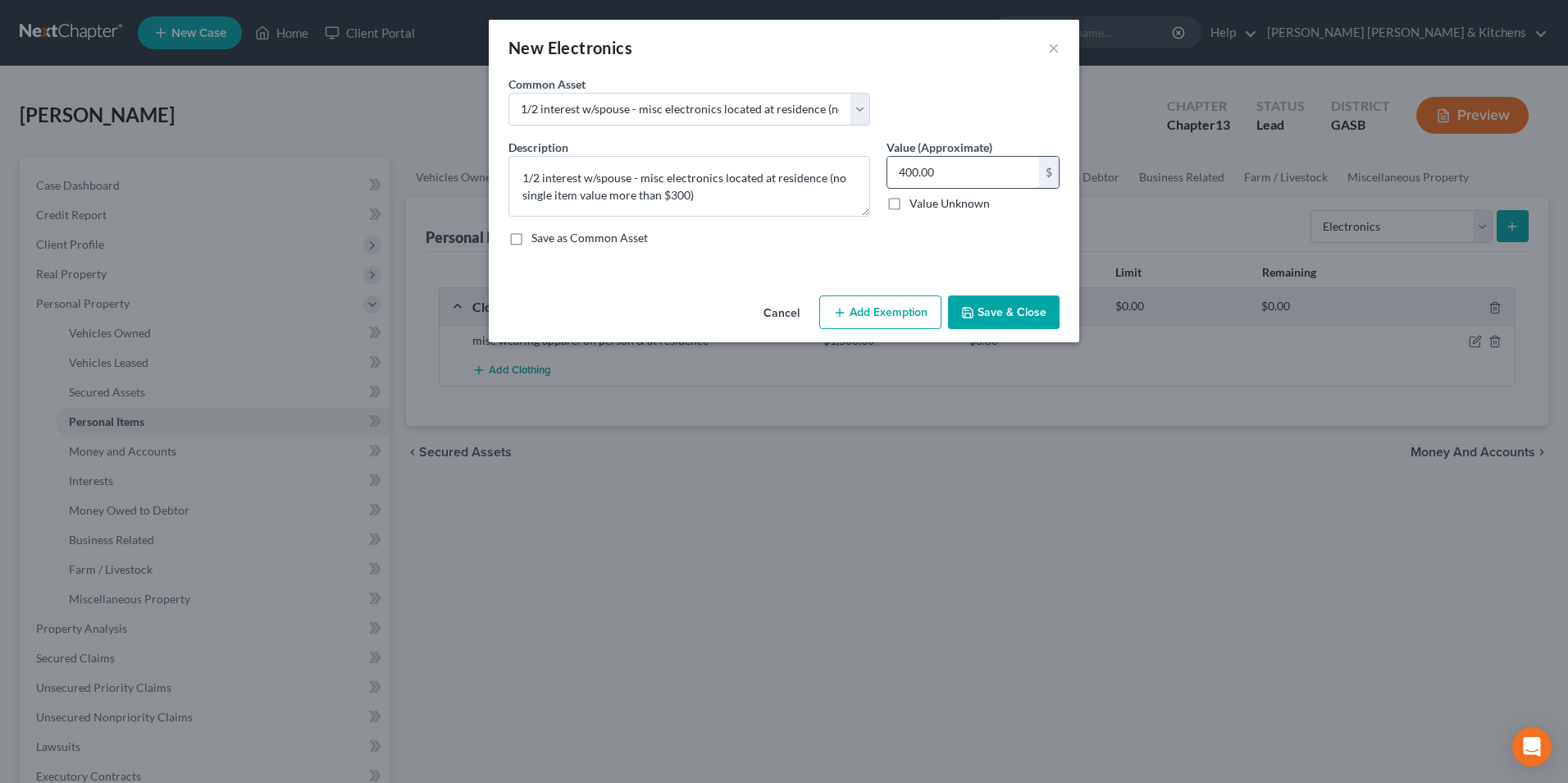
click at [1002, 177] on input "400.00" at bounding box center [964, 172] width 152 height 32
click at [1035, 307] on button "Save & Close" at bounding box center [1004, 313] width 112 height 34
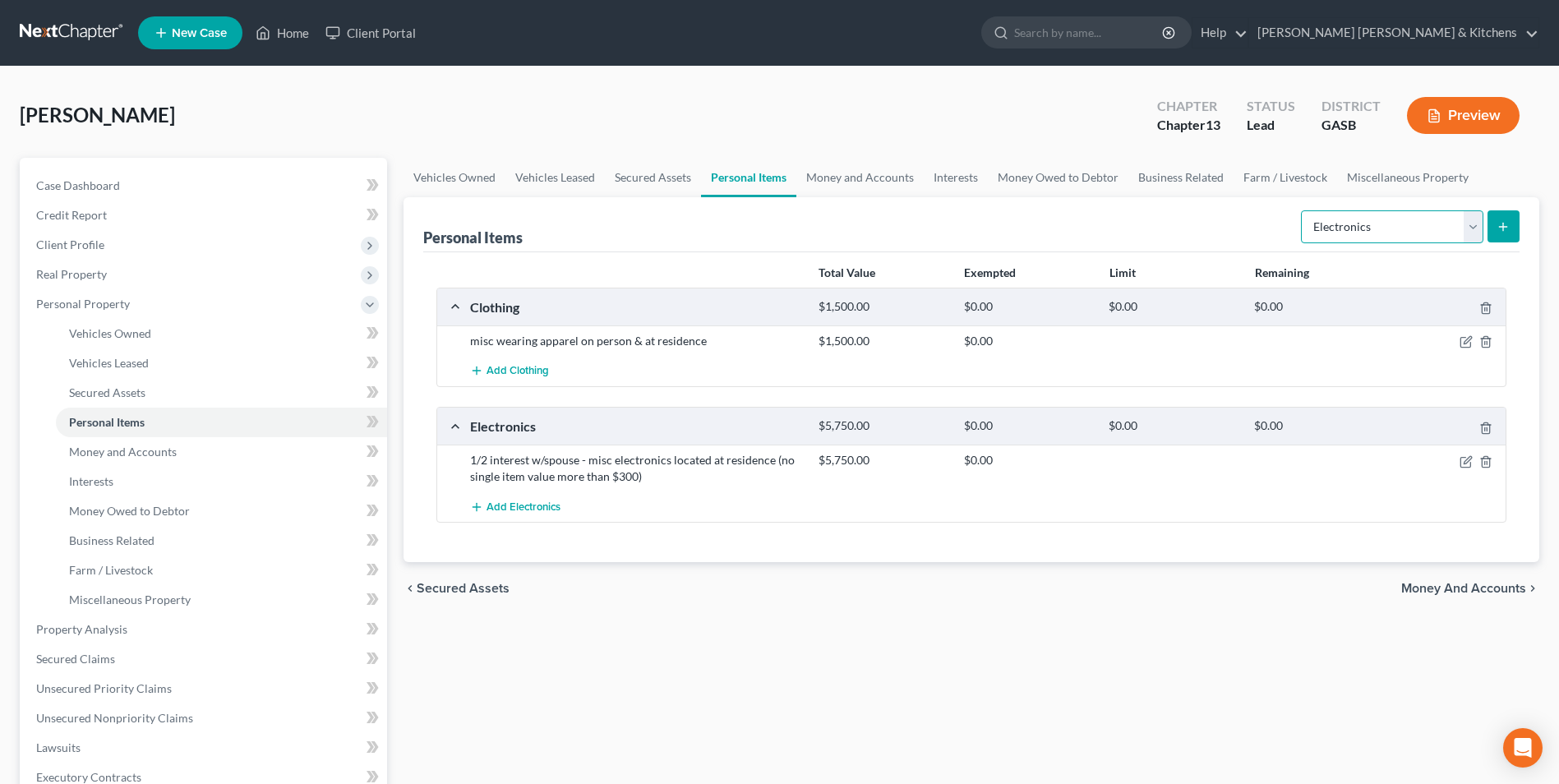
click at [1369, 228] on select "Select Item Type Clothing Collectibles Of Value Electronics Firearms Household …" at bounding box center [1391, 227] width 182 height 32
click at [1302, 210] on select "Select Item Type Clothing Collectibles Of Value Electronics Firearms Household …" at bounding box center [1391, 227] width 182 height 32
click at [1494, 224] on button "submit" at bounding box center [1503, 226] width 32 height 32
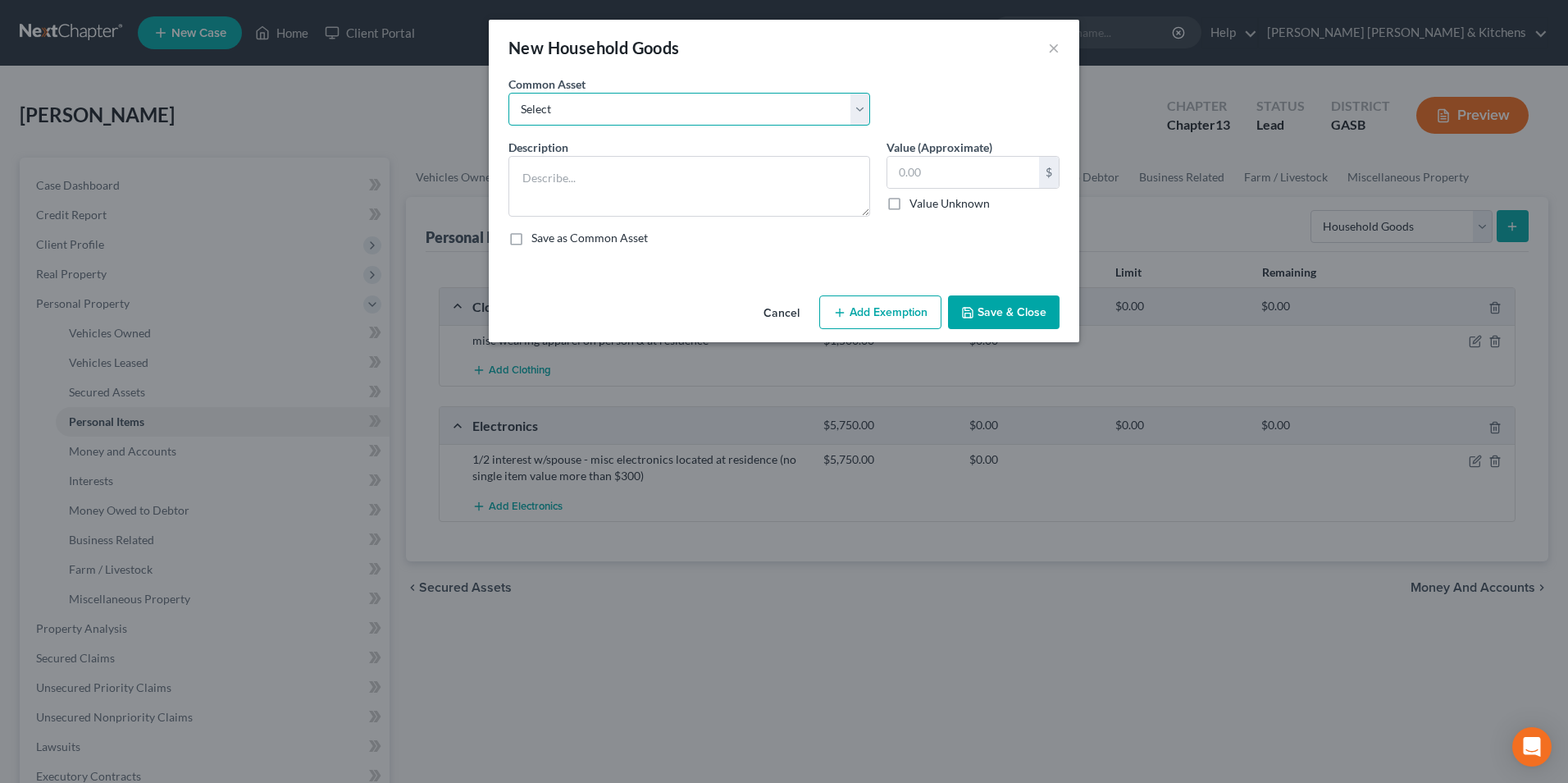
click at [571, 114] on select "Select misc furnishings & appliances at residence misc furnishings & appliances…" at bounding box center [690, 109] width 362 height 32
click at [509, 93] on select "Select misc furnishings & appliances at residence misc furnishings & appliances…" at bounding box center [690, 109] width 362 height 32
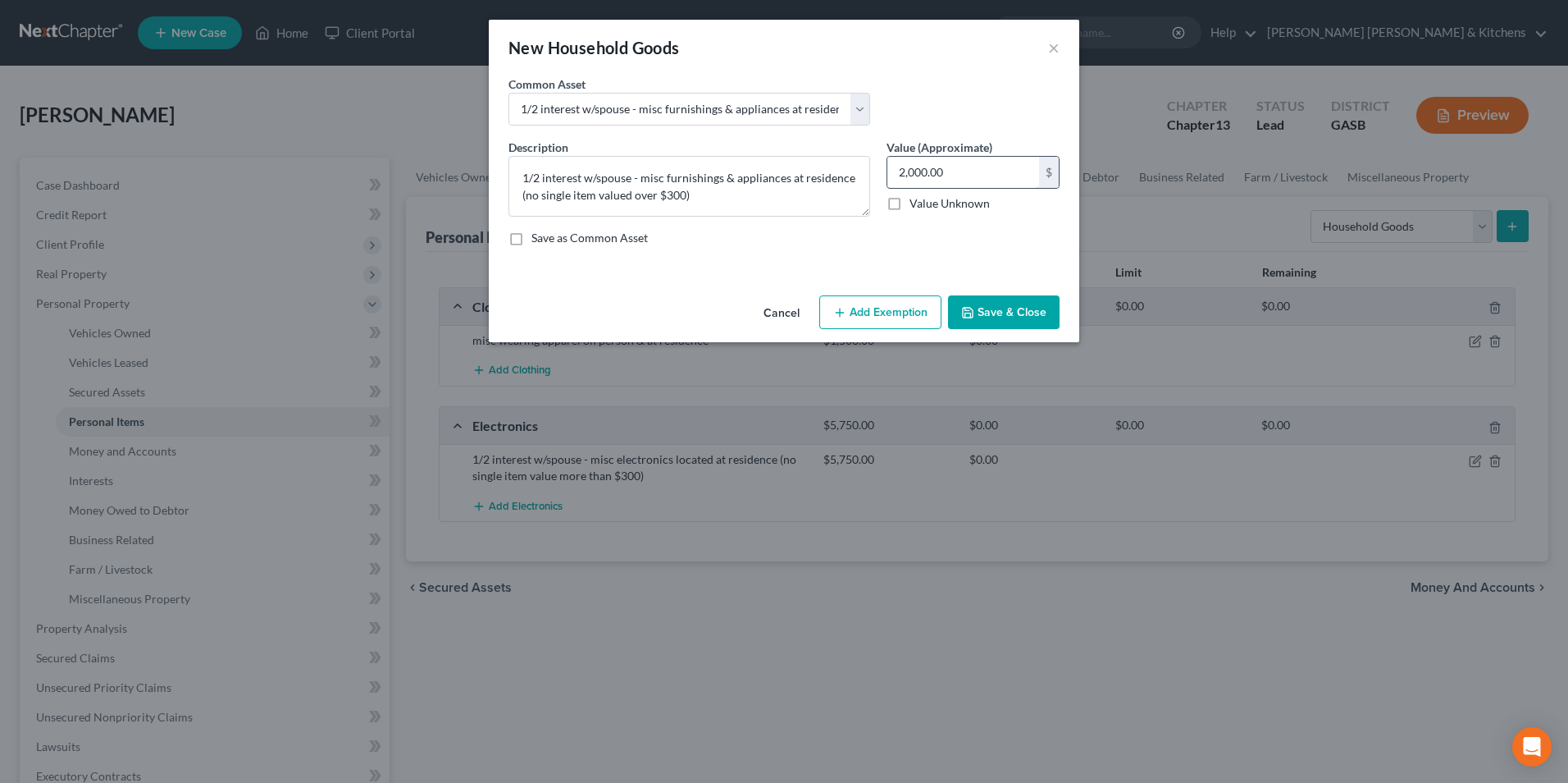
click at [965, 165] on input "2,000.00" at bounding box center [964, 172] width 152 height 32
click at [1012, 314] on button "Save & Close" at bounding box center [1004, 313] width 112 height 34
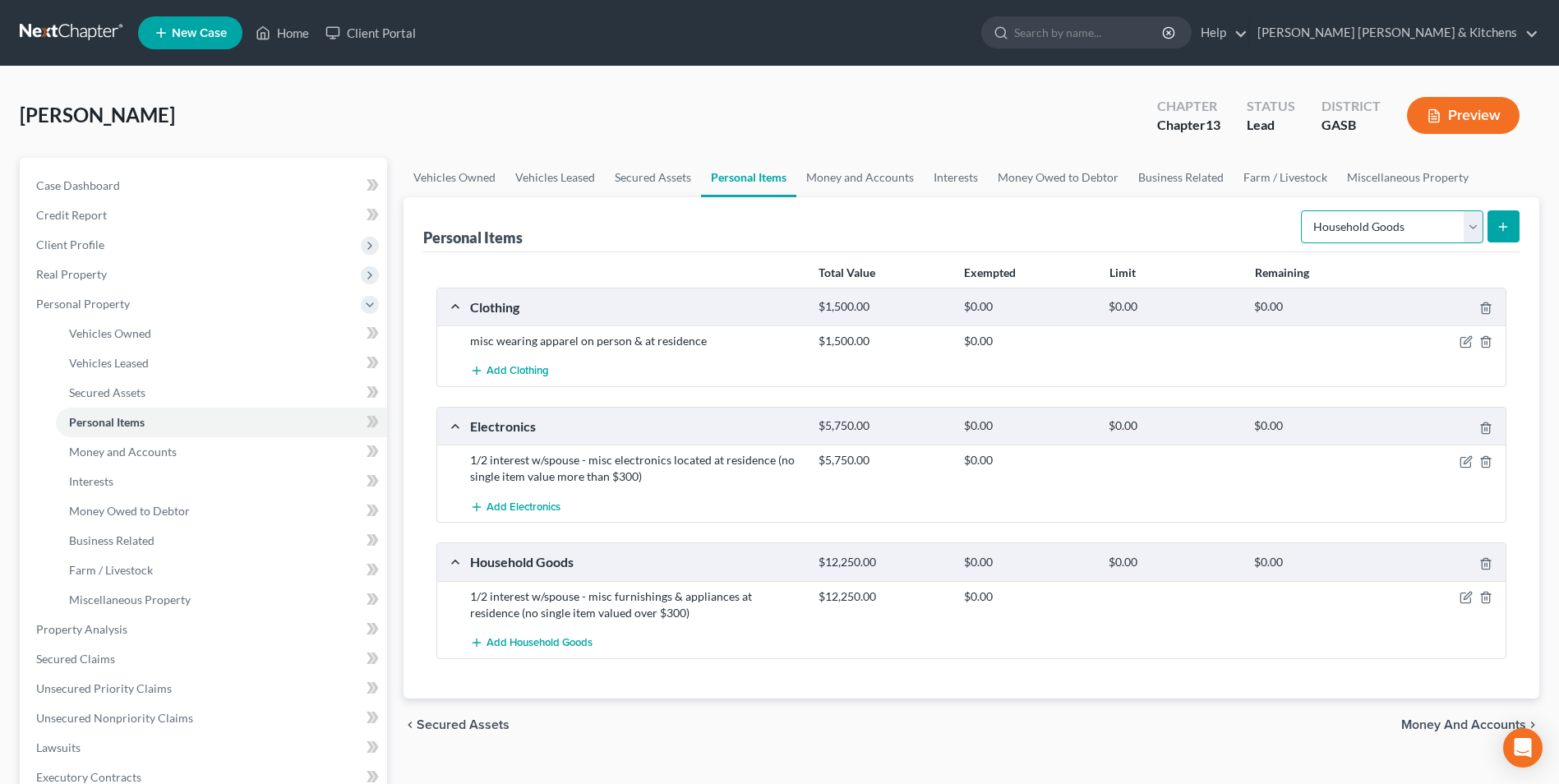
click at [1332, 220] on select "Select Item Type Clothing Collectibles Of Value Electronics Firearms Household …" at bounding box center [1391, 227] width 182 height 32
click at [1302, 210] on select "Select Item Type Clothing Collectibles Of Value Electronics Firearms Household …" at bounding box center [1391, 227] width 182 height 32
click at [1497, 224] on icon "submit" at bounding box center [1503, 226] width 13 height 13
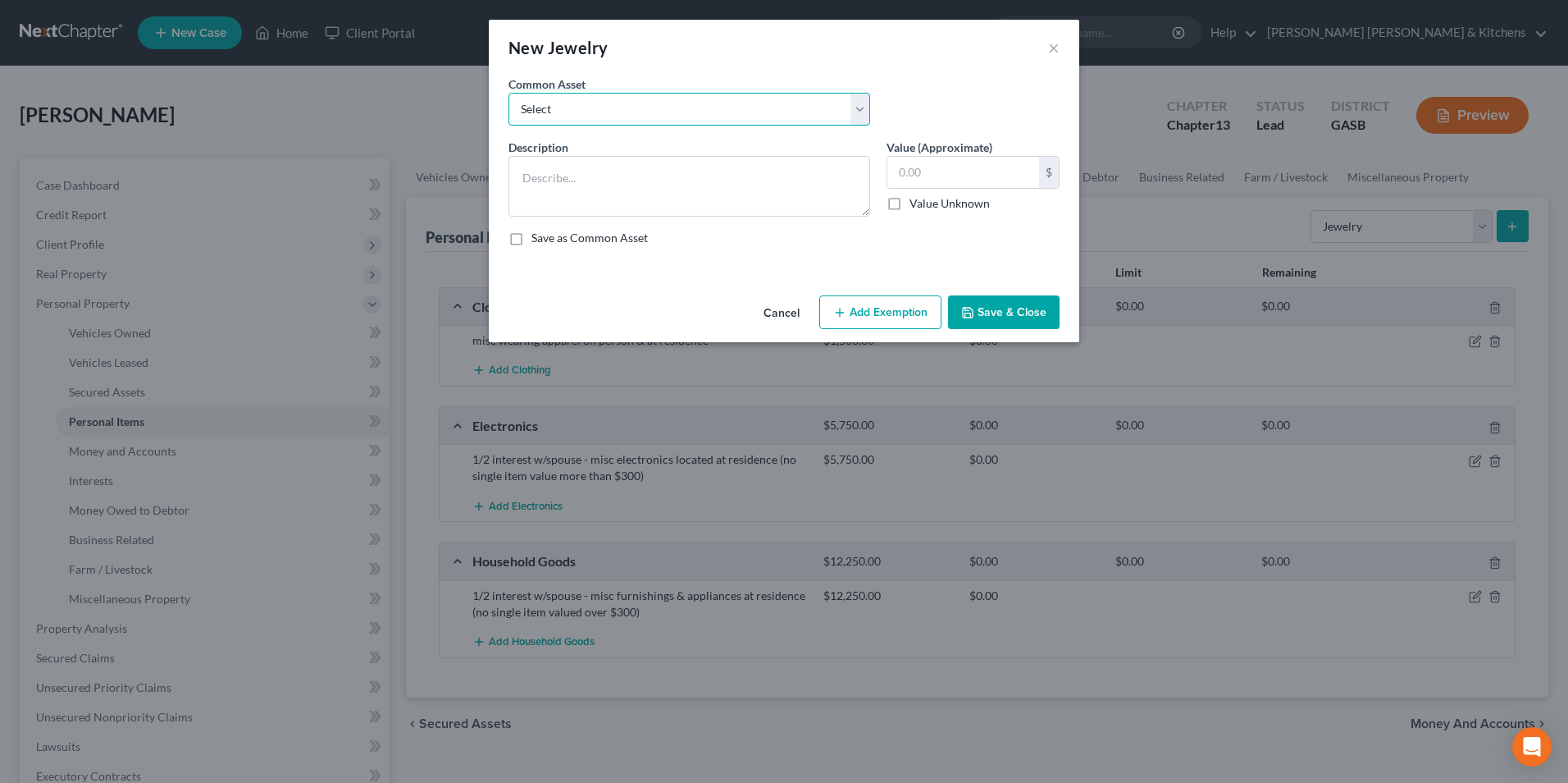
click at [558, 115] on select "Select misc jewelry on person & at residence" at bounding box center [690, 109] width 362 height 32
click at [509, 93] on select "Select misc jewelry on person & at residence" at bounding box center [690, 109] width 362 height 32
click at [993, 180] on input "100.00" at bounding box center [964, 172] width 152 height 32
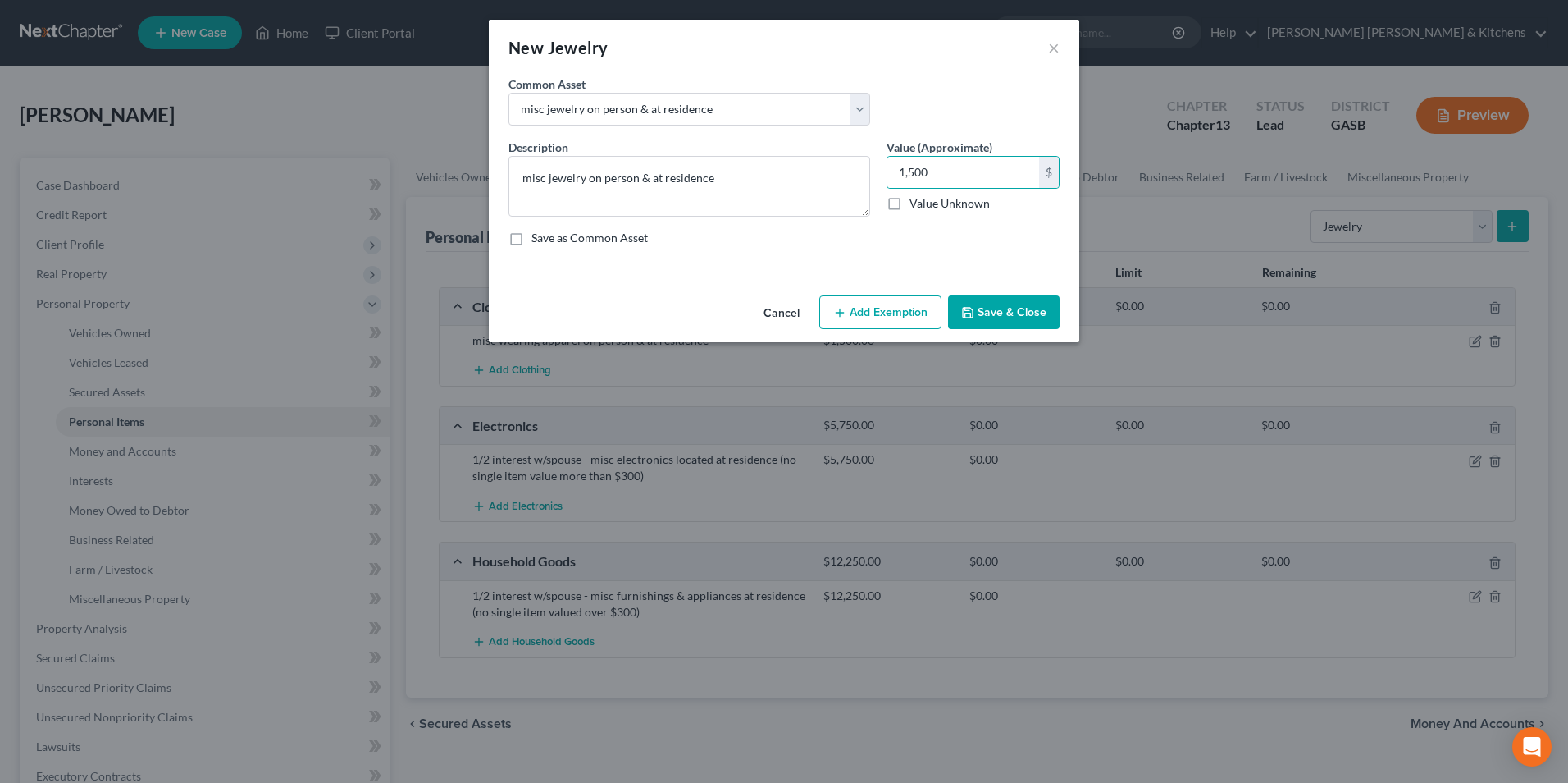
click at [901, 323] on button "Add Exemption" at bounding box center [880, 313] width 122 height 34
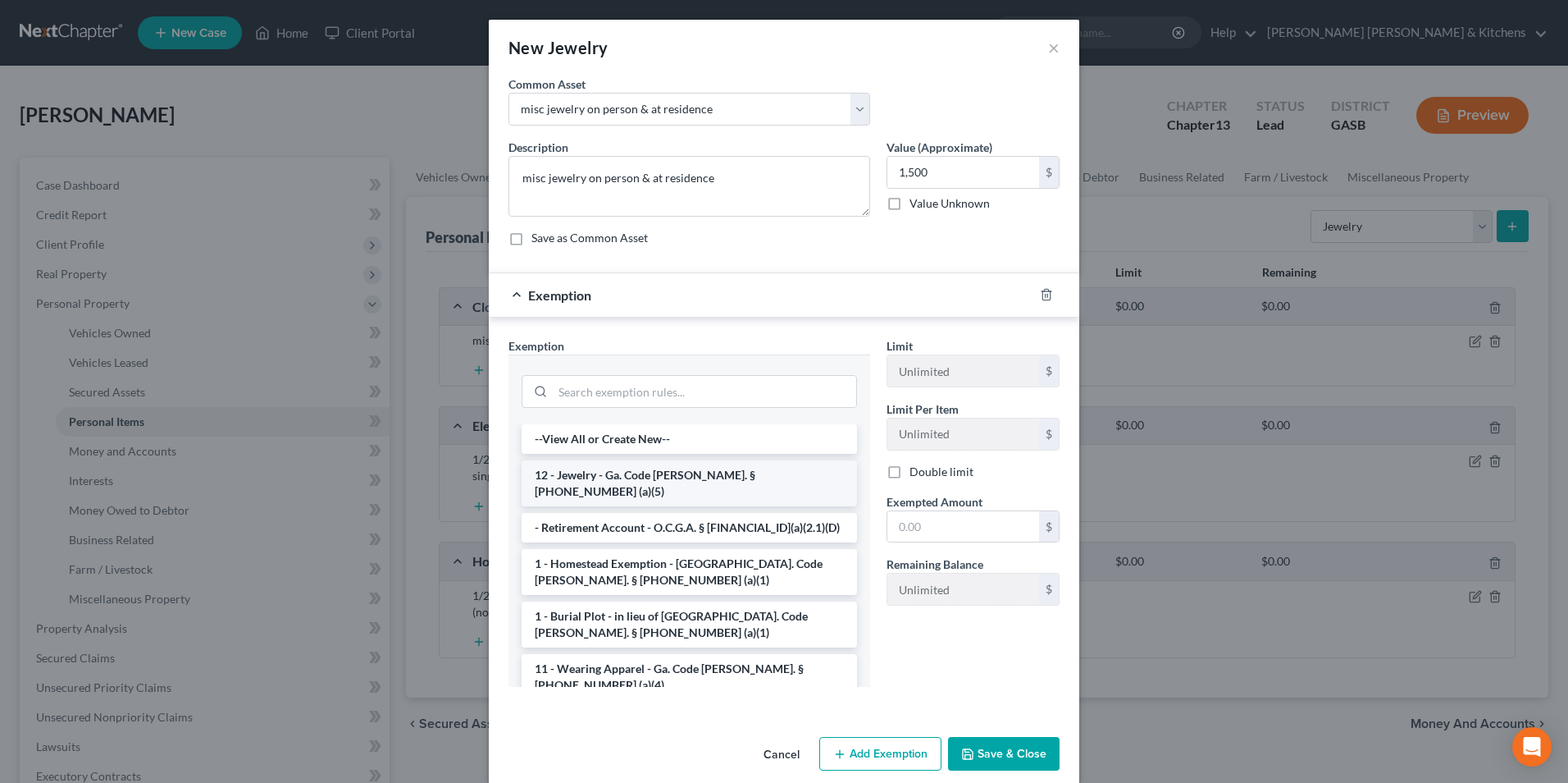
click at [644, 474] on li "12 - Jewelry - Ga. Code Ann. § 44-13-100 (a)(5)" at bounding box center [689, 483] width 335 height 46
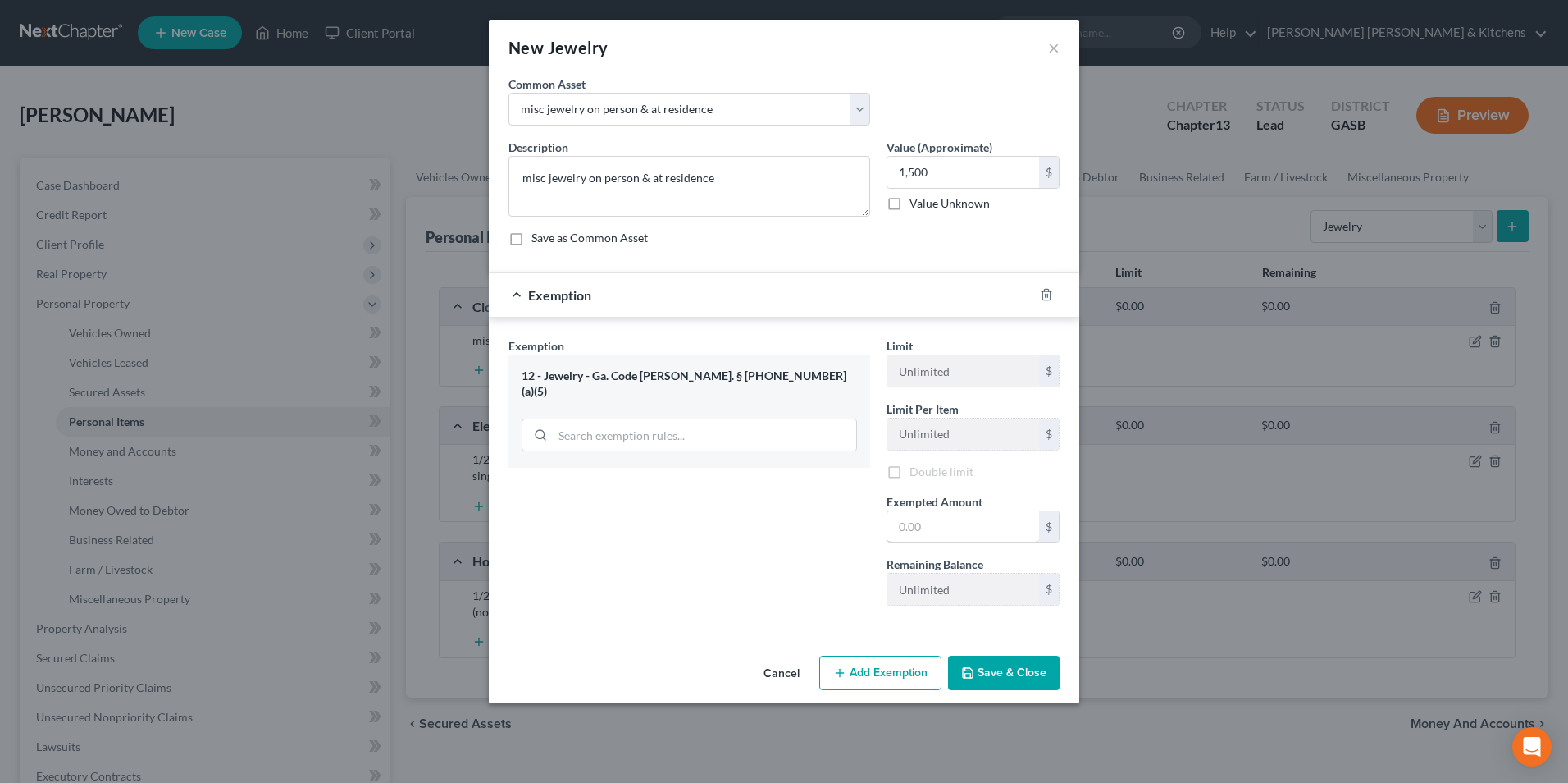
drag, startPoint x: 970, startPoint y: 529, endPoint x: 883, endPoint y: 388, distance: 165.7
click at [970, 529] on input "text" at bounding box center [964, 527] width 152 height 32
click at [905, 692] on button "Add Exemption" at bounding box center [880, 675] width 122 height 34
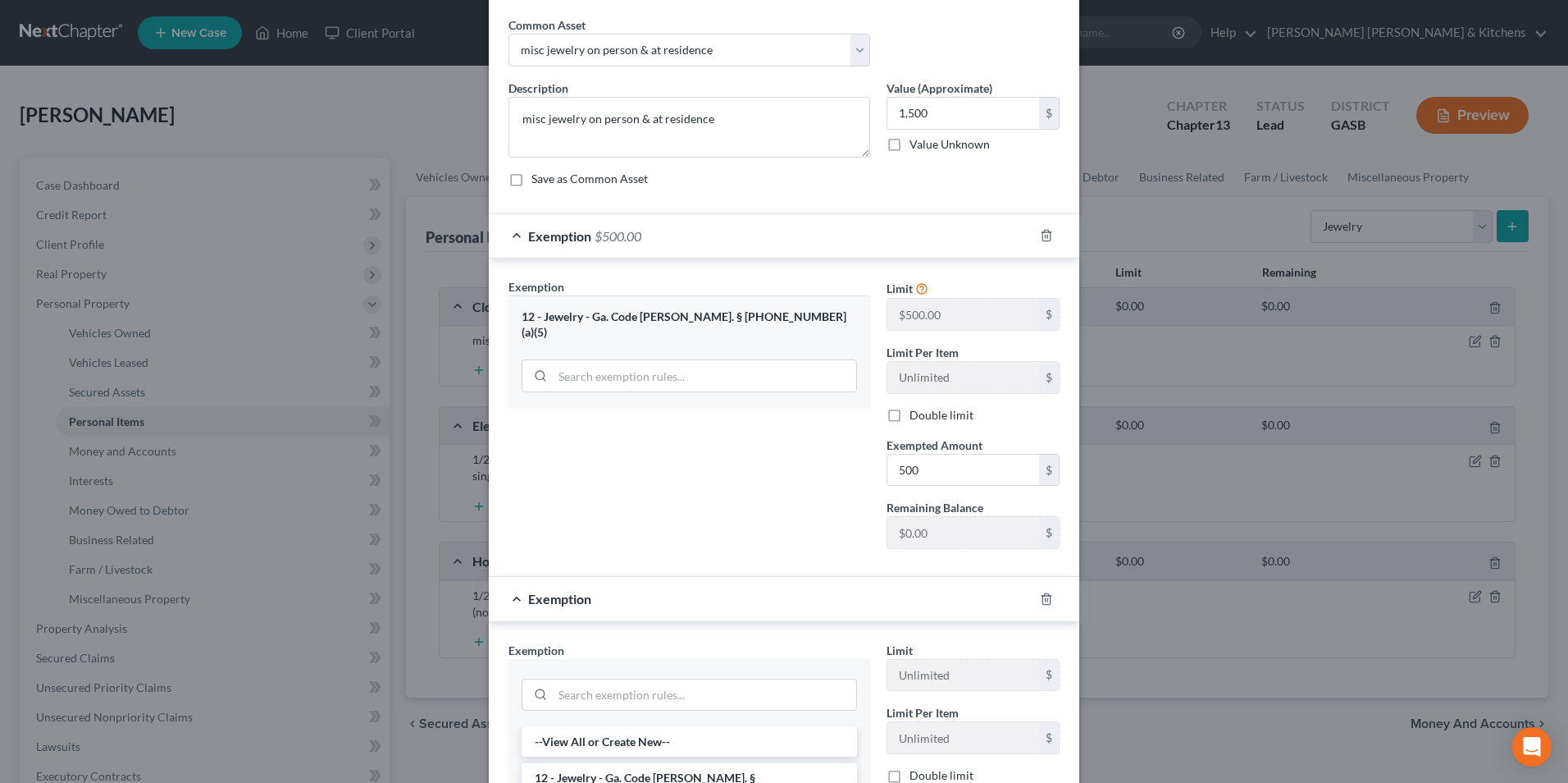
scroll to position [328, 0]
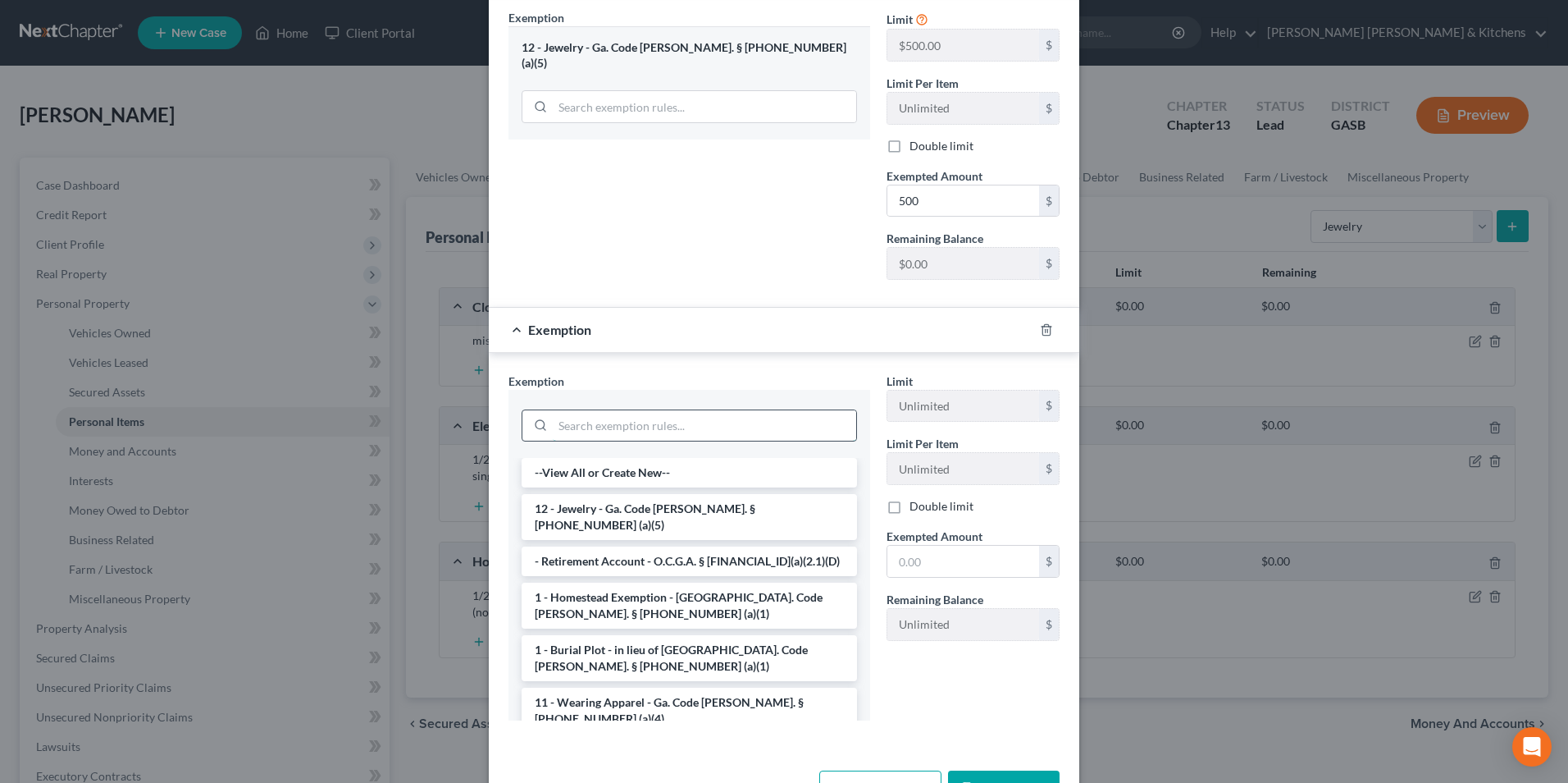
click at [591, 440] on input "search" at bounding box center [704, 425] width 303 height 32
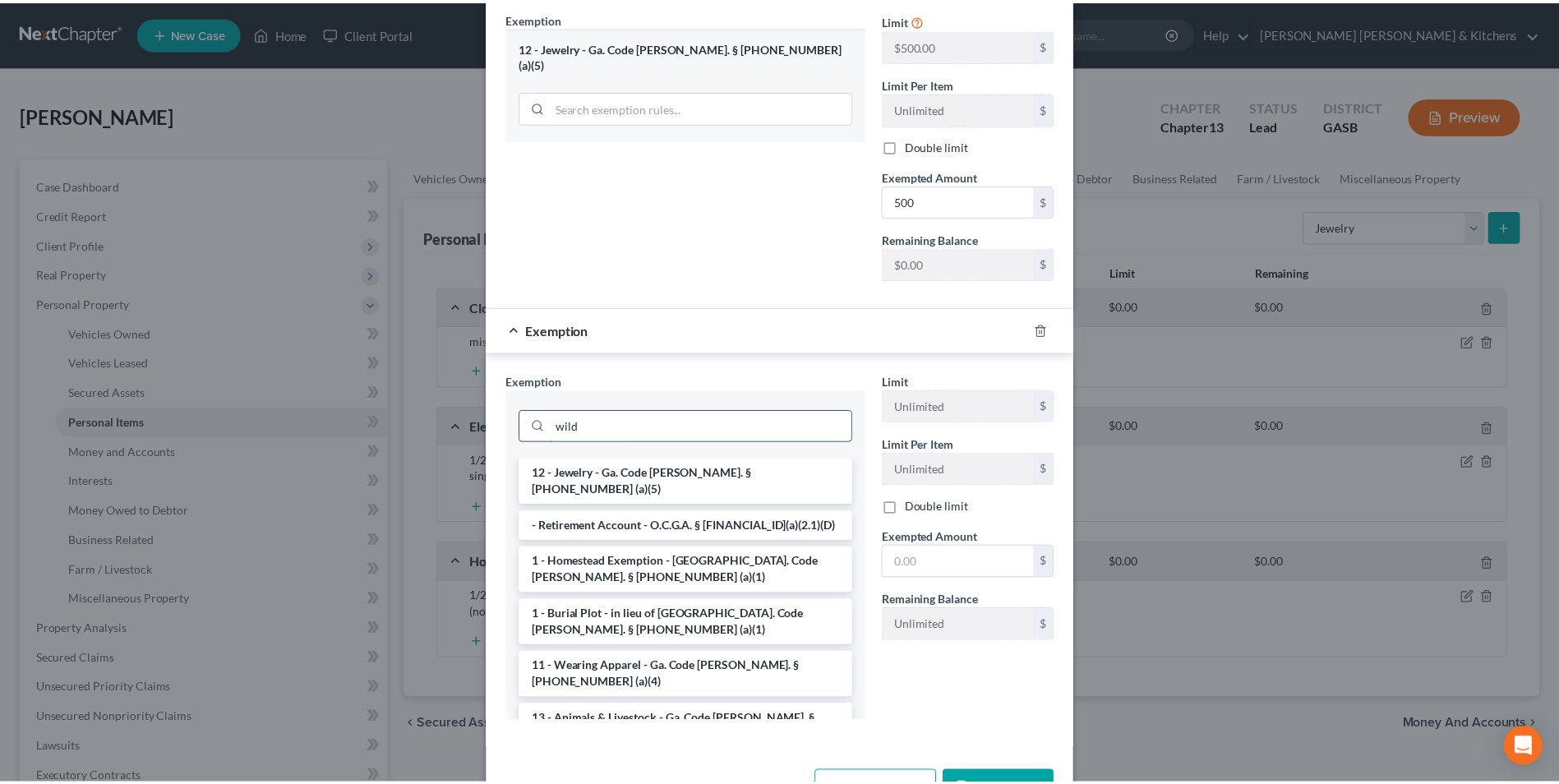
scroll to position [304, 0]
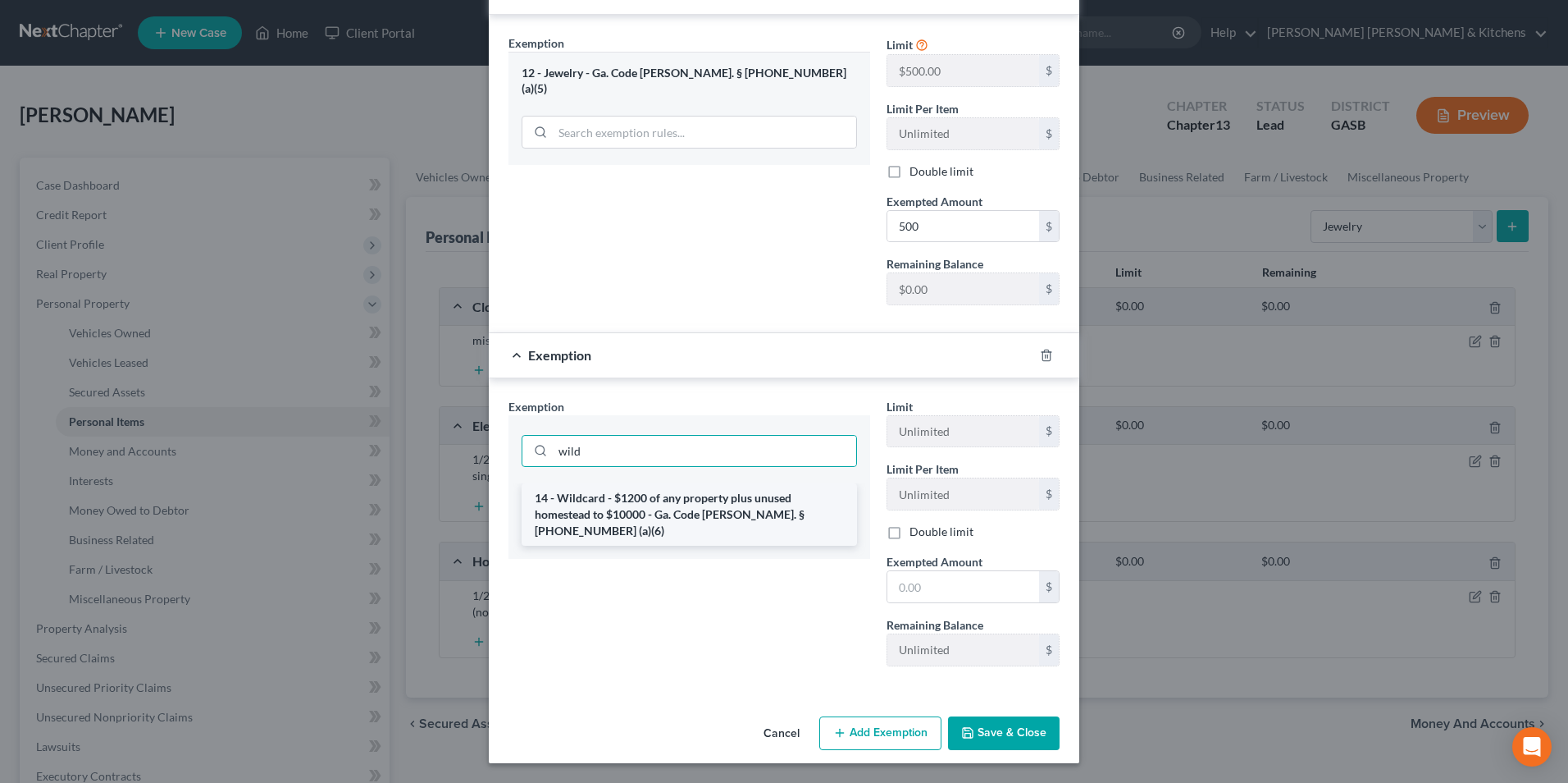
click at [628, 519] on li "14 - Wildcard - $1200 of any property plus unused homestead to $10000 - Ga. Cod…" at bounding box center [689, 514] width 335 height 62
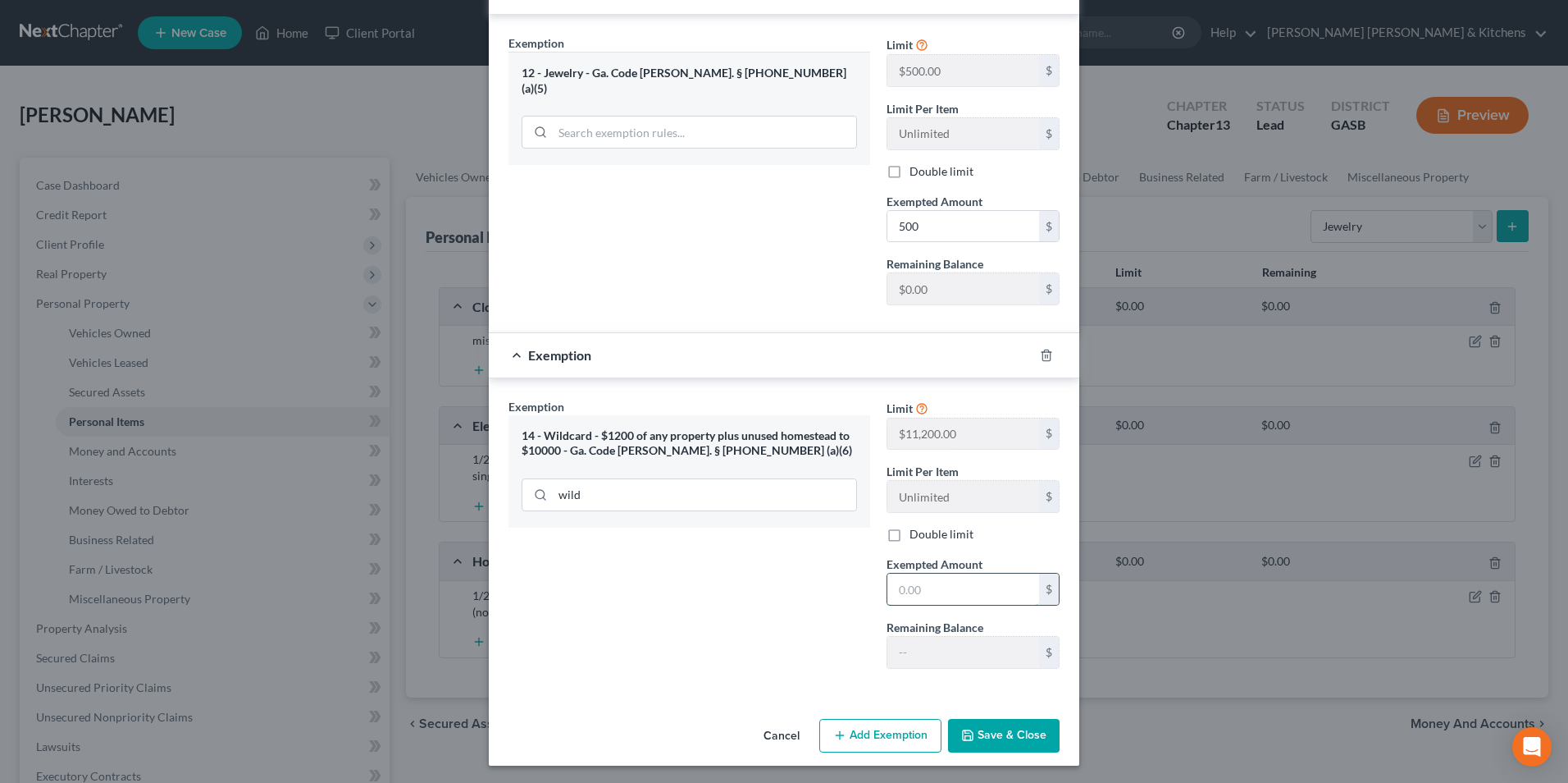
click at [953, 587] on input "text" at bounding box center [964, 589] width 152 height 32
click at [999, 749] on button "Save & Close" at bounding box center [1004, 736] width 112 height 34
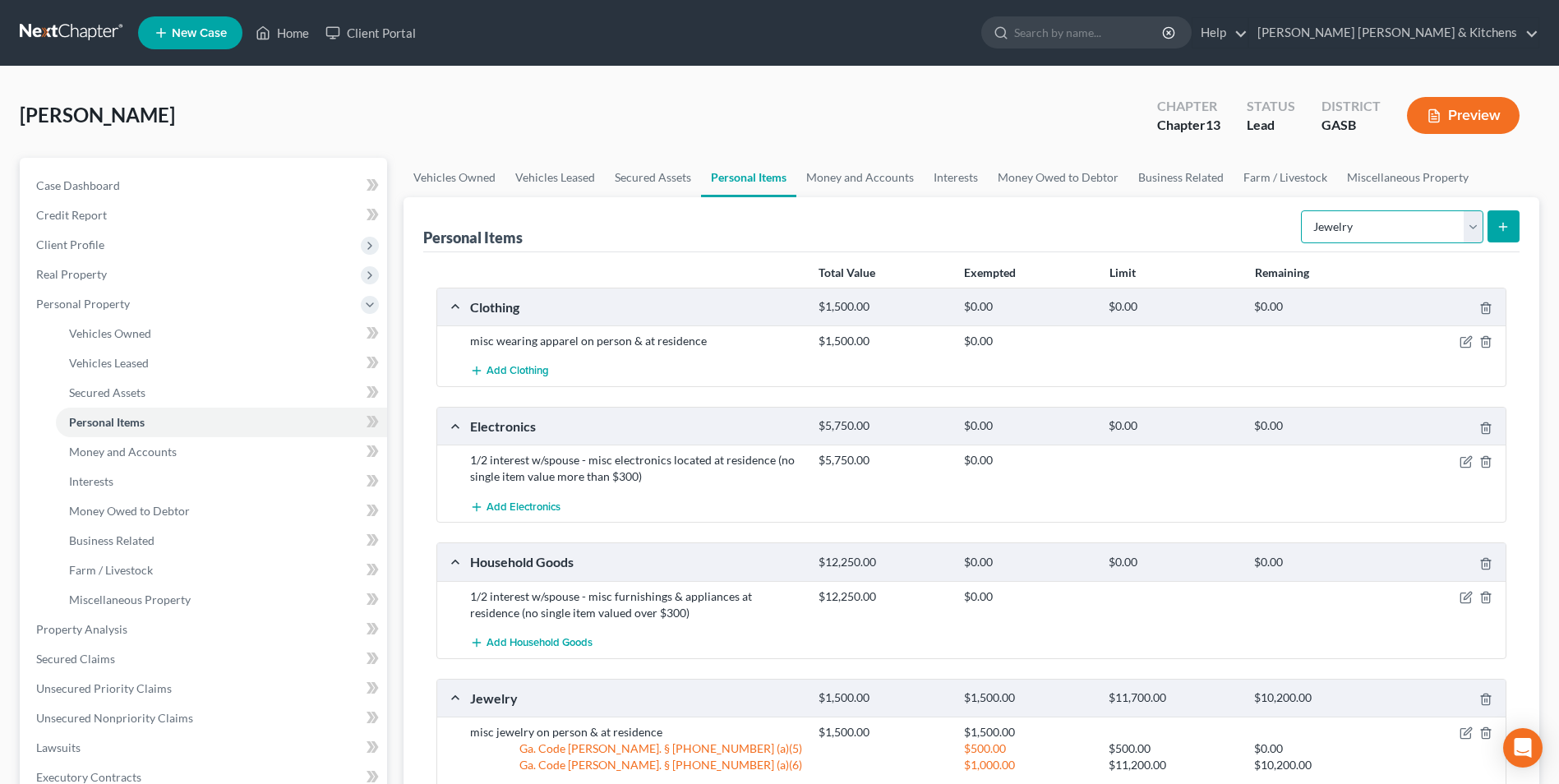
click at [1348, 232] on select "Select Item Type Clothing Collectibles Of Value Electronics Firearms Household …" at bounding box center [1391, 227] width 182 height 32
click at [108, 510] on span "Money Owed to Debtor" at bounding box center [129, 510] width 121 height 14
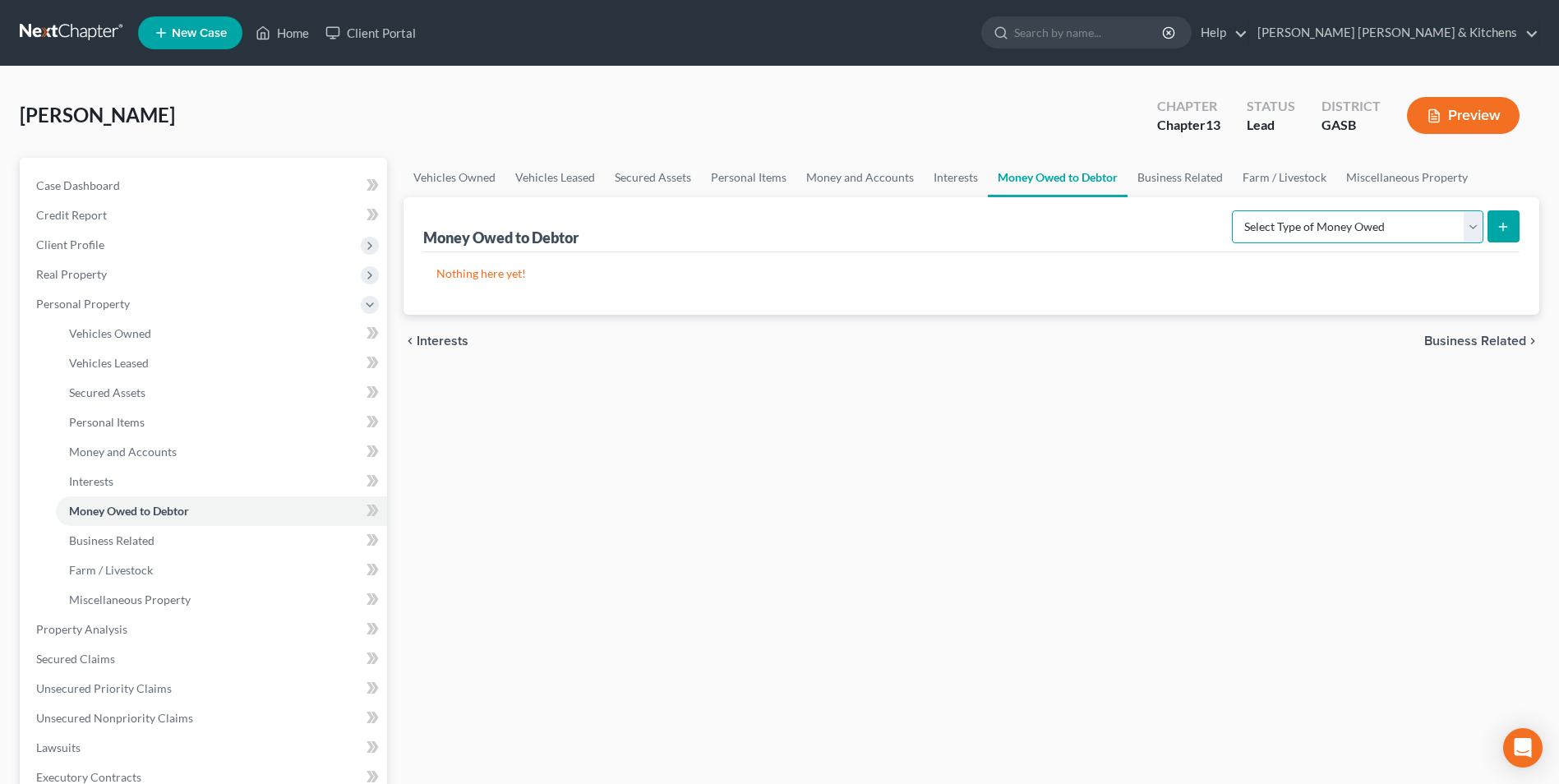
click at [1349, 233] on select "Select Type of Money Owed Accounts Receivable Alimony Child Support Claims Agai…" at bounding box center [1357, 227] width 251 height 32
click at [1234, 210] on select "Select Type of Money Owed Accounts Receivable Alimony Child Support Claims Agai…" at bounding box center [1357, 227] width 251 height 32
click at [1509, 227] on icon "submit" at bounding box center [1503, 226] width 13 height 13
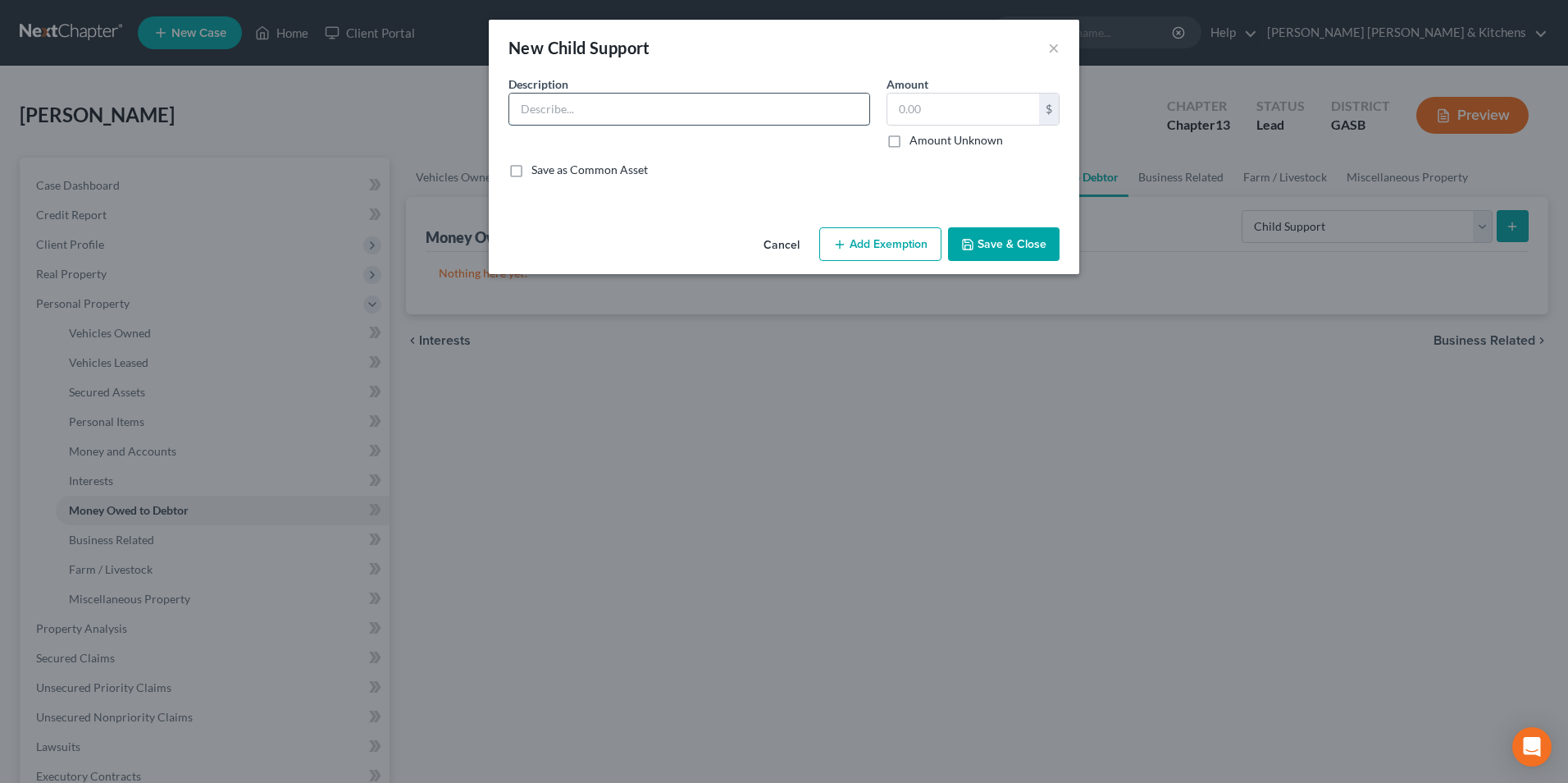
click at [584, 115] on input "text" at bounding box center [690, 109] width 360 height 32
click at [863, 239] on button "Add Exemption" at bounding box center [880, 244] width 122 height 34
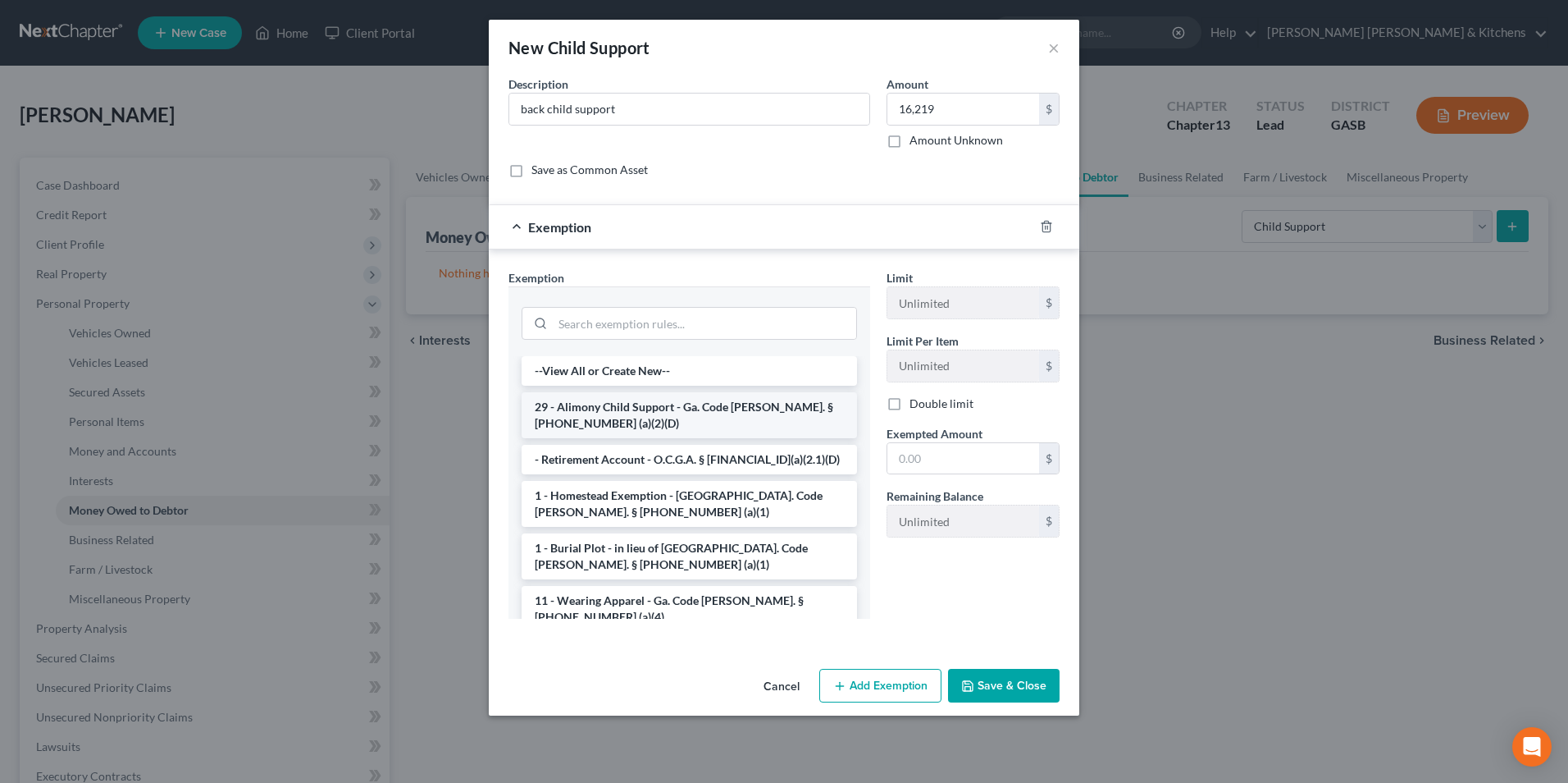
click at [697, 411] on li "29 - Alimony Child Support - Ga. Code Ann. § 44-13-100 (a)(2)(D)" at bounding box center [689, 415] width 335 height 46
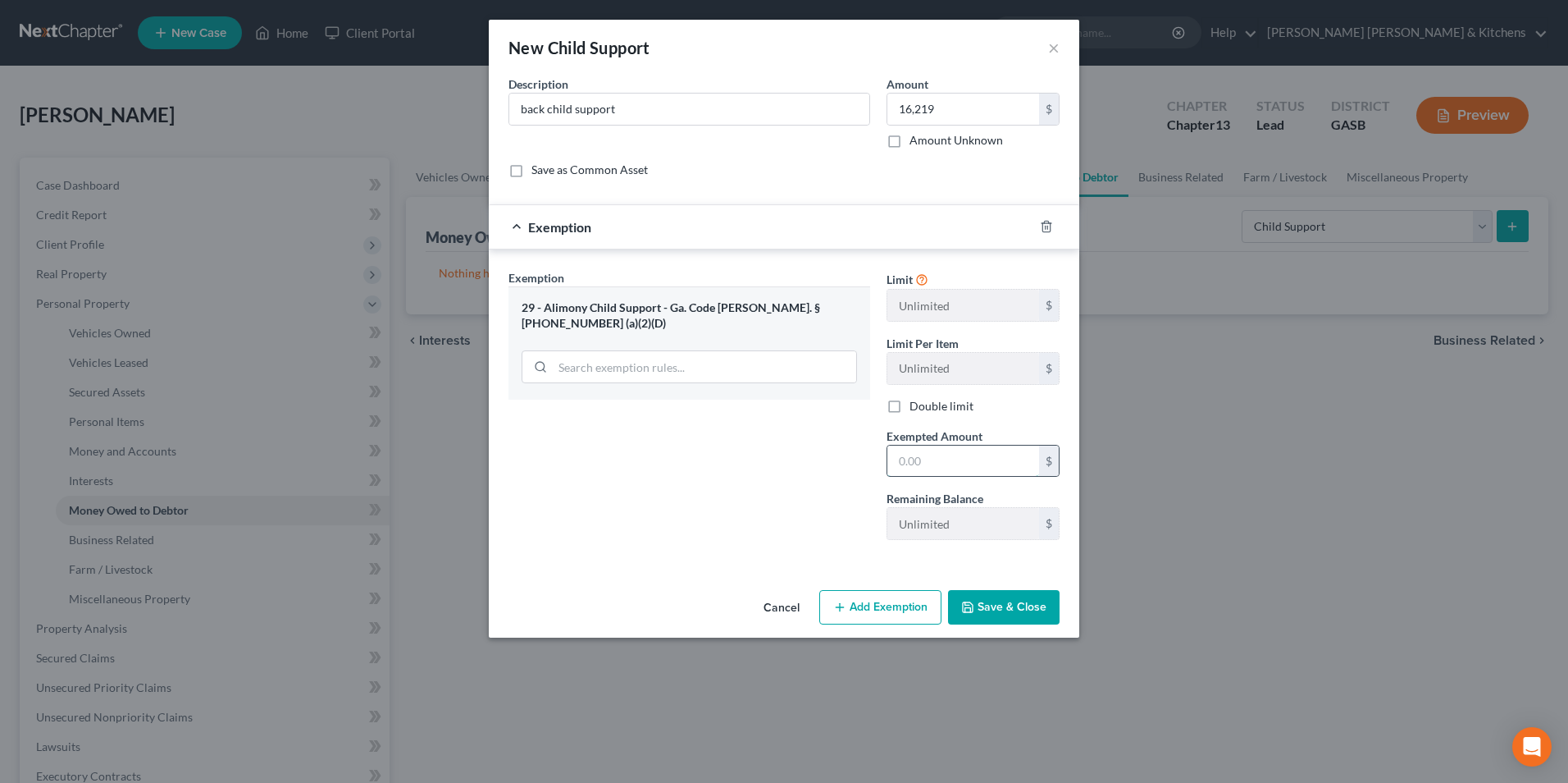
click at [954, 459] on input "text" at bounding box center [964, 461] width 152 height 32
click at [1010, 611] on button "Save & Close" at bounding box center [1004, 607] width 112 height 34
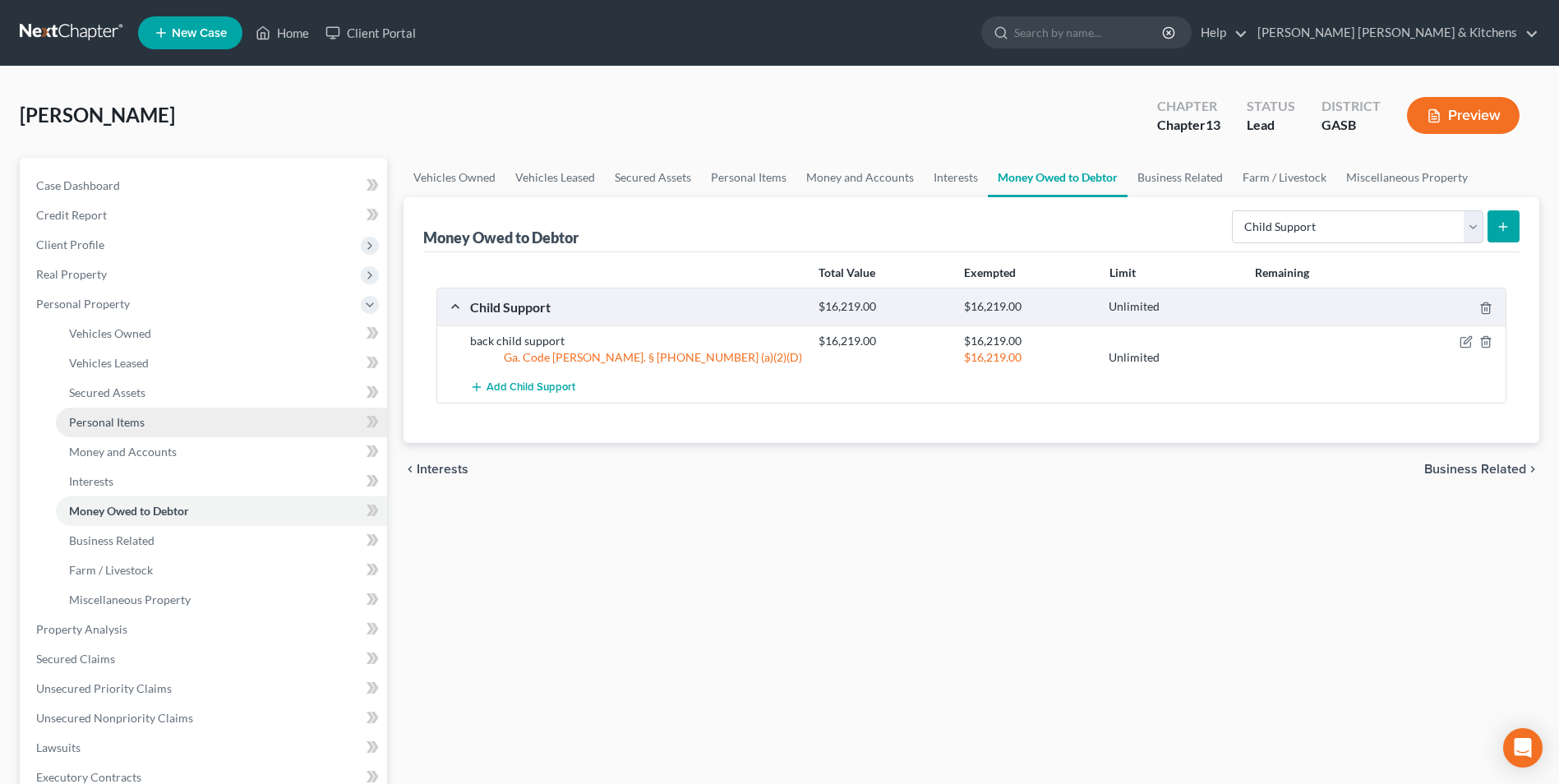
click at [118, 433] on link "Personal Items" at bounding box center [221, 422] width 331 height 30
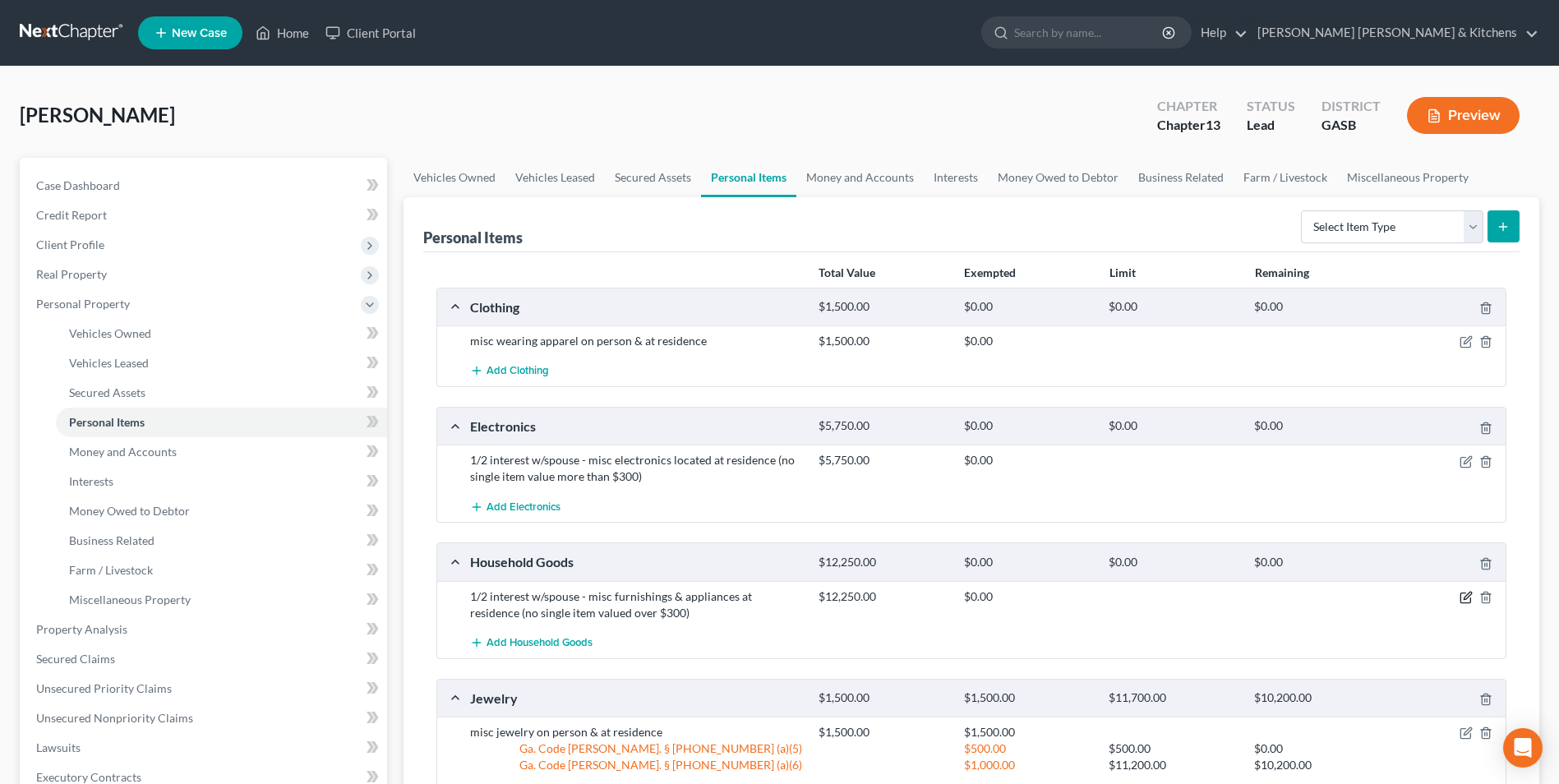
click at [1469, 598] on icon "button" at bounding box center [1465, 597] width 13 height 13
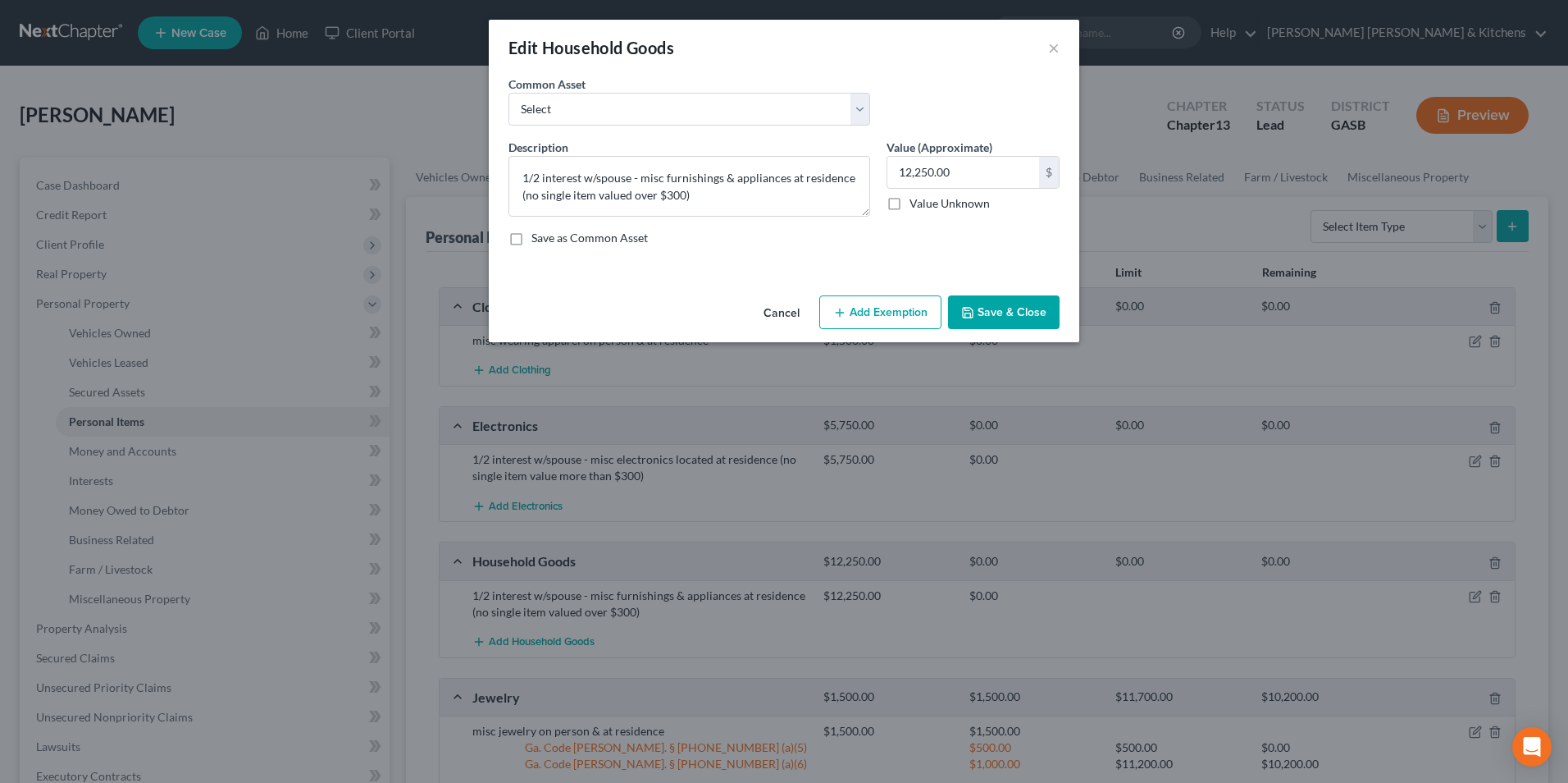
click at [852, 318] on button "Add Exemption" at bounding box center [880, 313] width 122 height 34
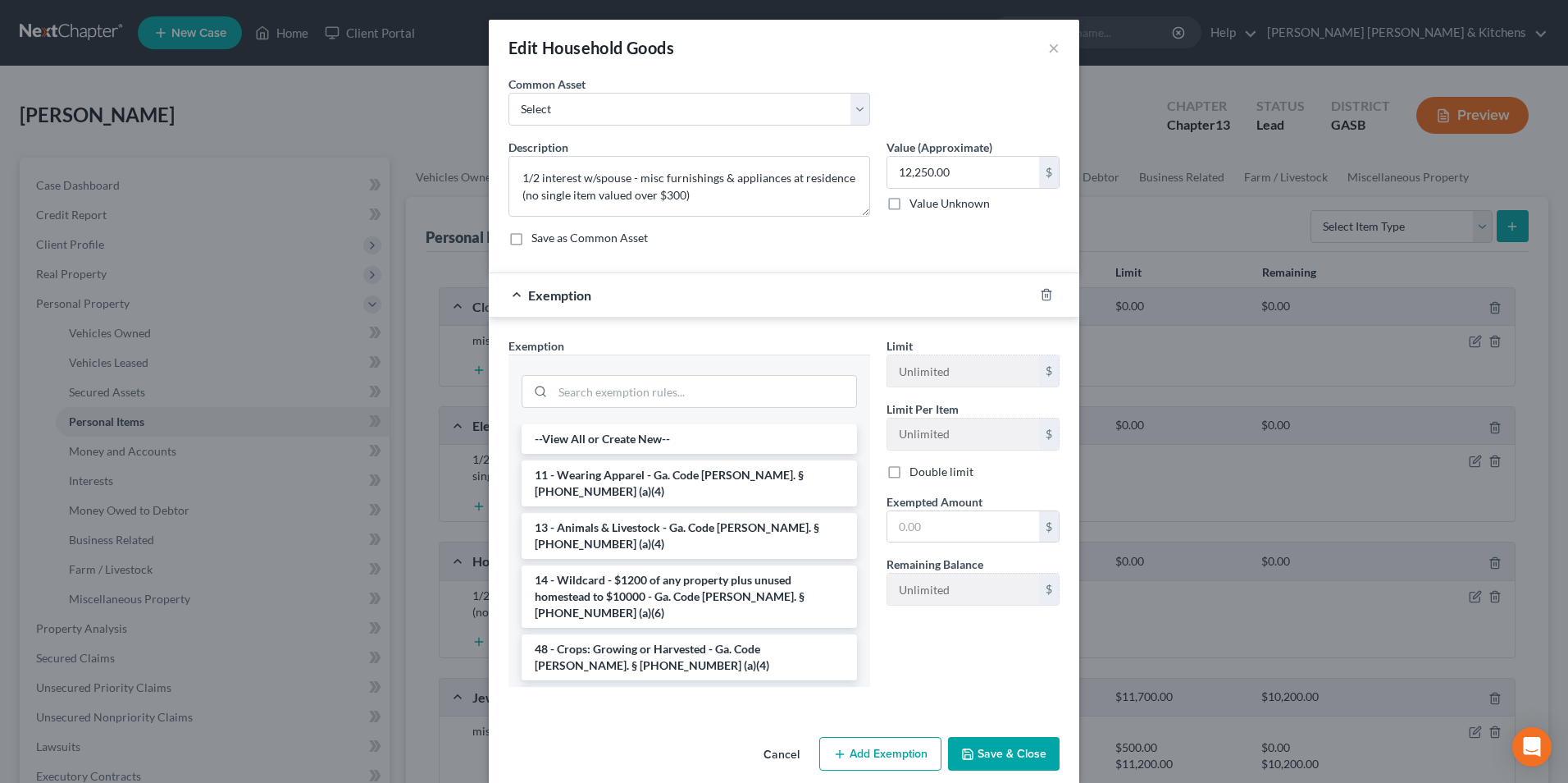
click at [677, 687] on li "6 - Household Goods and Furnishings - Ga. Code Ann. § 44-13-100 (a)(4)" at bounding box center [689, 710] width 335 height 46
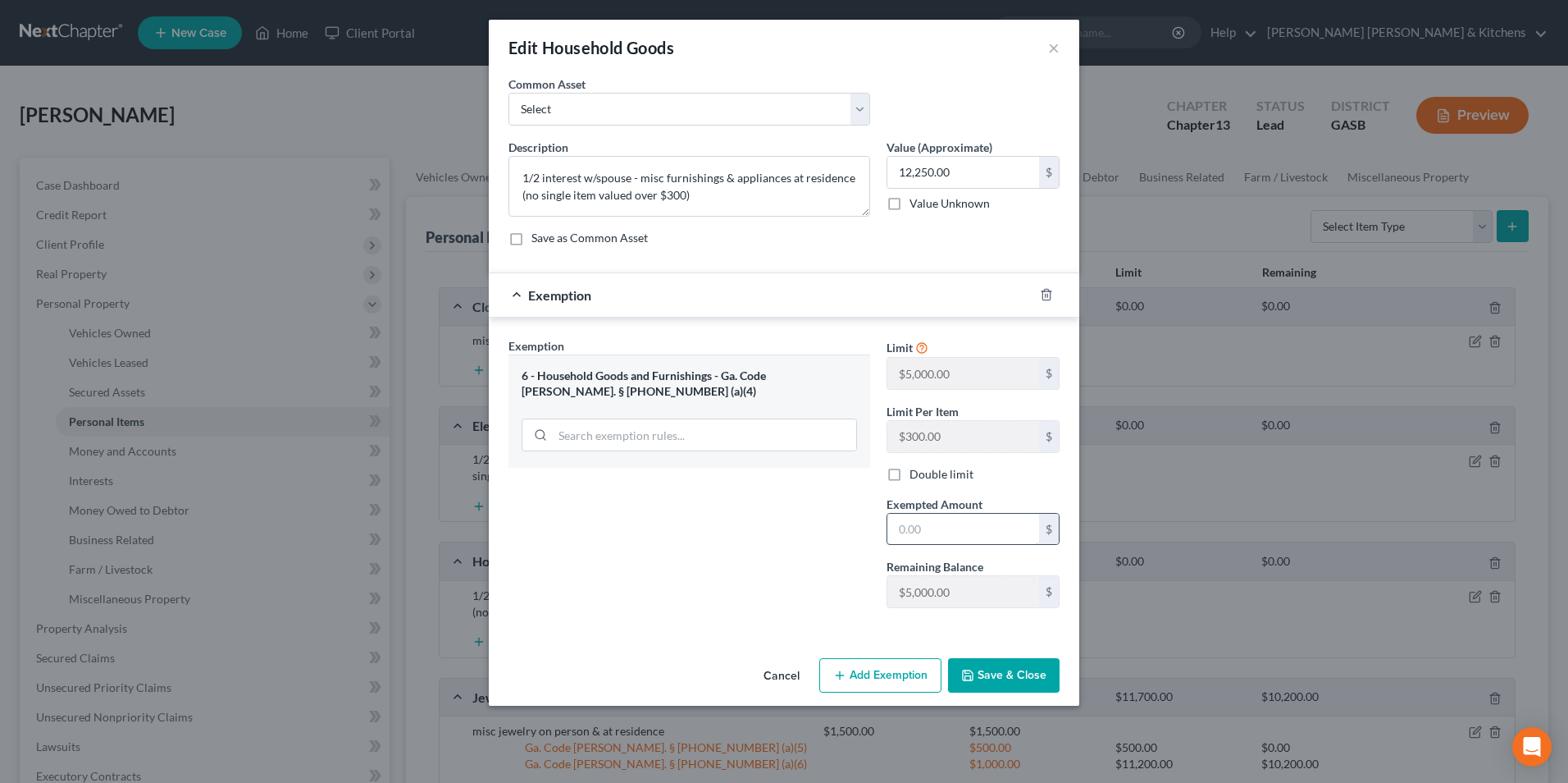
click at [948, 526] on input "text" at bounding box center [964, 529] width 152 height 32
click at [1035, 675] on button "Save & Close" at bounding box center [1004, 675] width 112 height 34
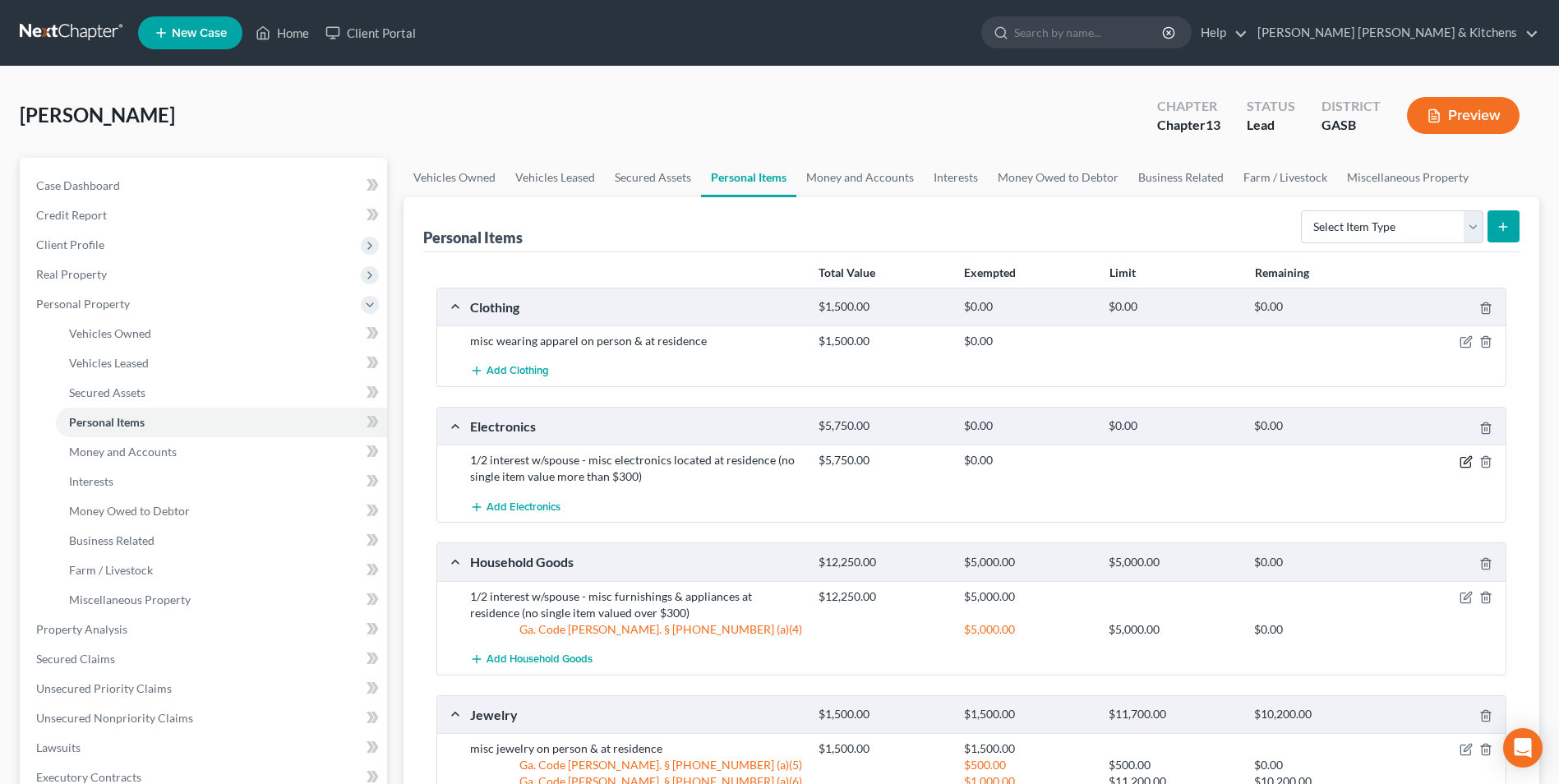
click at [1460, 459] on icon "button" at bounding box center [1465, 462] width 10 height 10
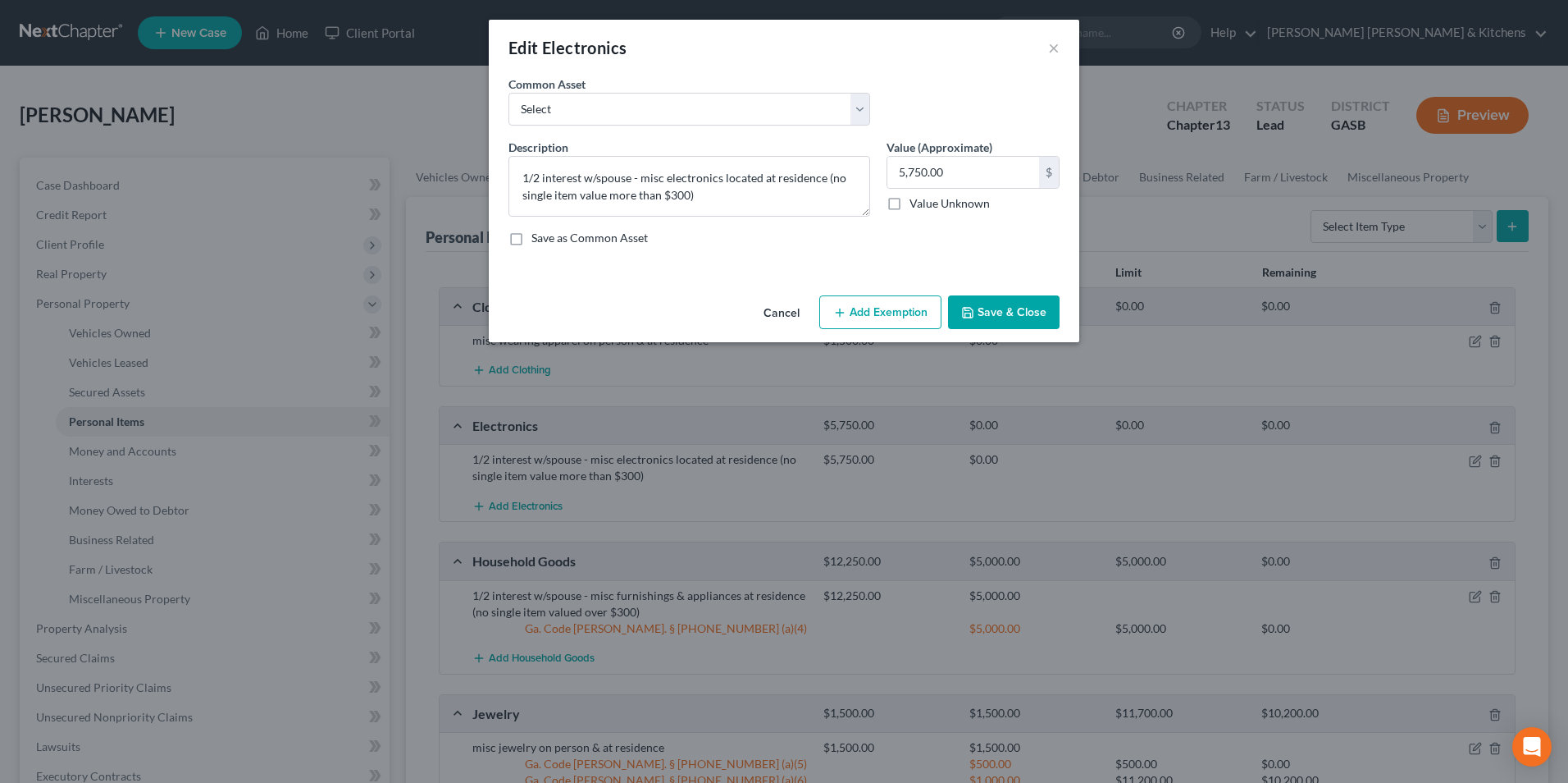
click at [877, 300] on button "Add Exemption" at bounding box center [880, 313] width 122 height 34
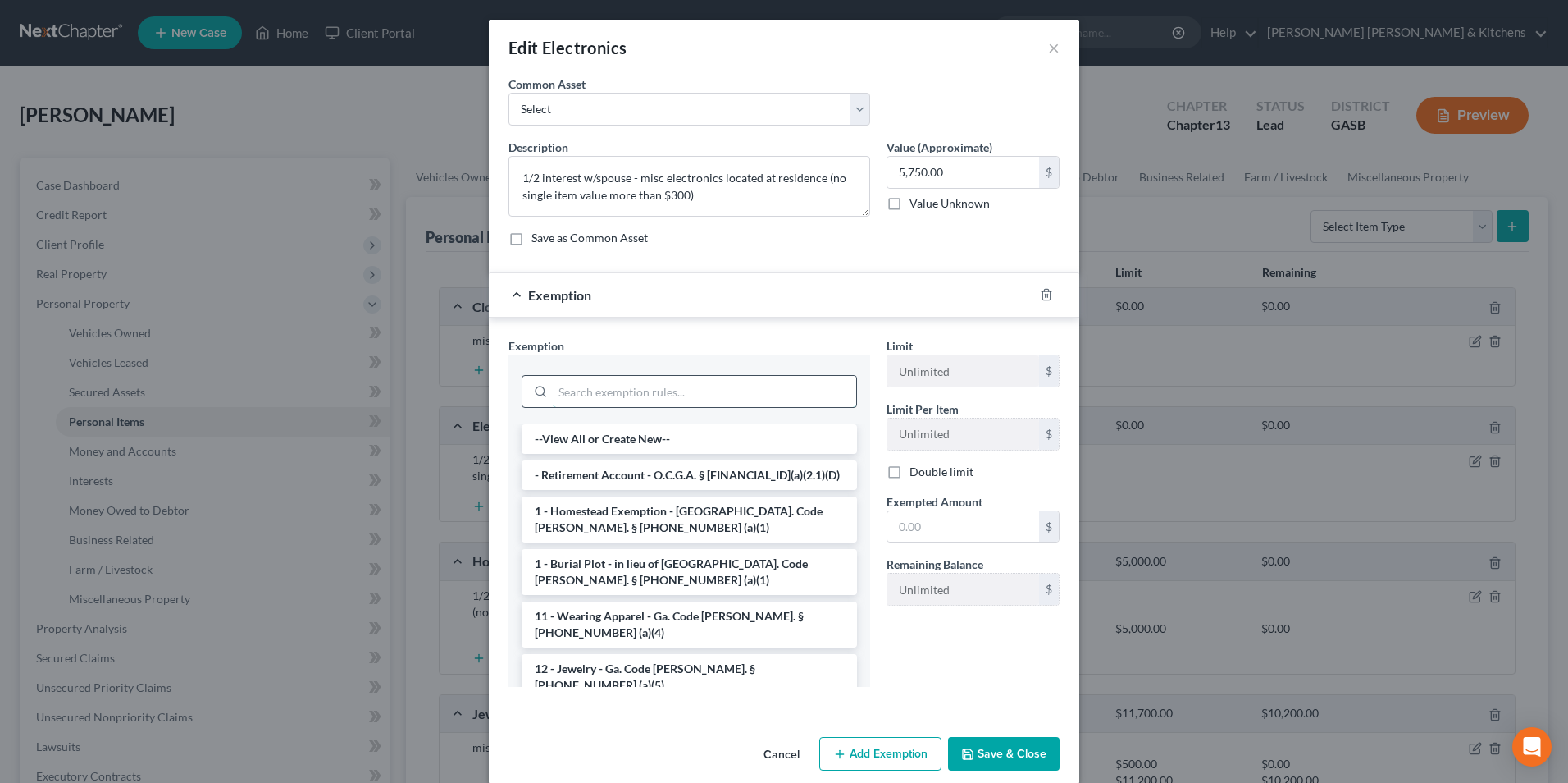
click at [631, 406] on input "search" at bounding box center [704, 391] width 303 height 32
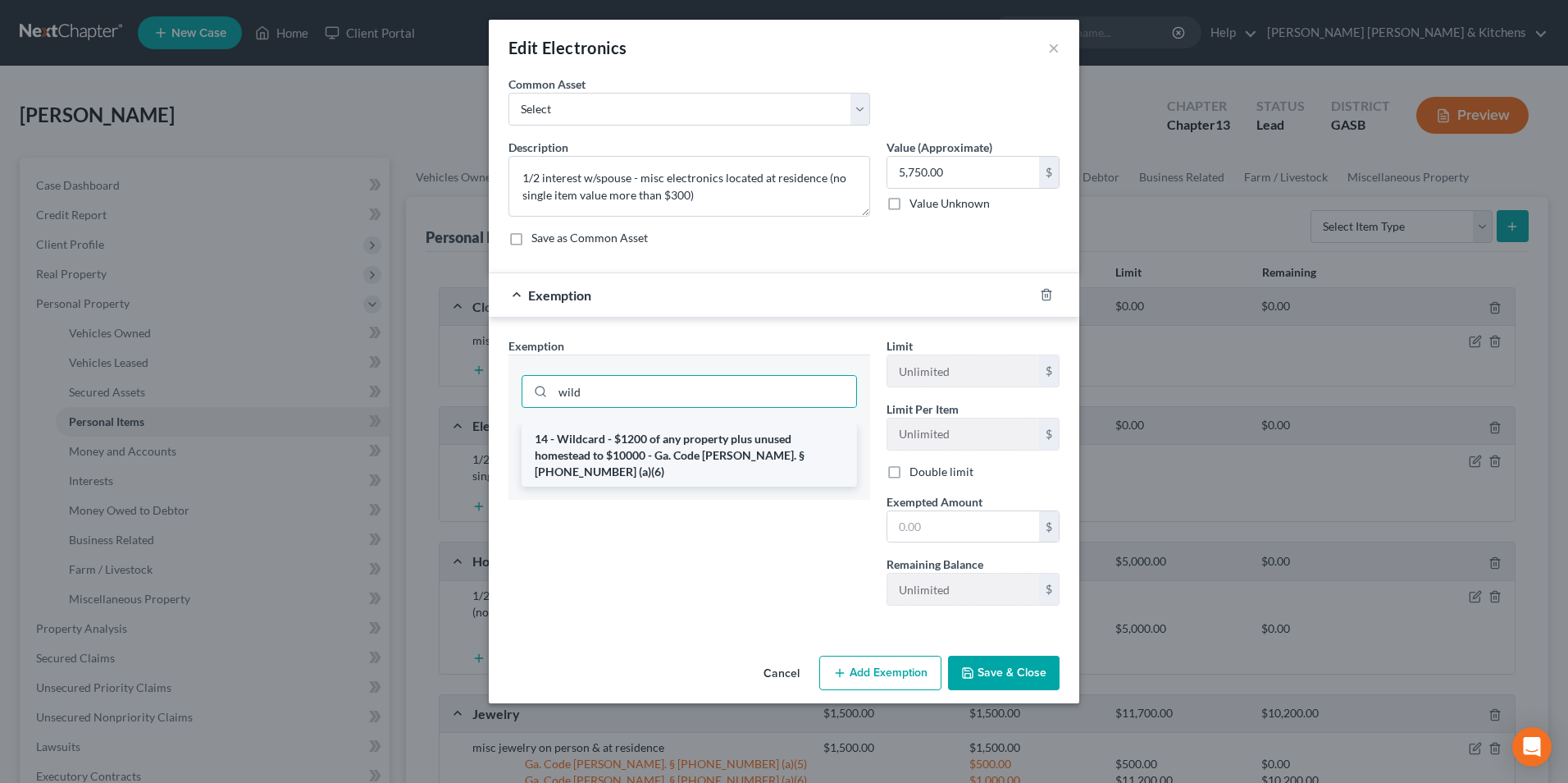
click at [648, 431] on li "14 - Wildcard - $1200 of any property plus unused homestead to $10000 - Ga. Cod…" at bounding box center [689, 455] width 335 height 62
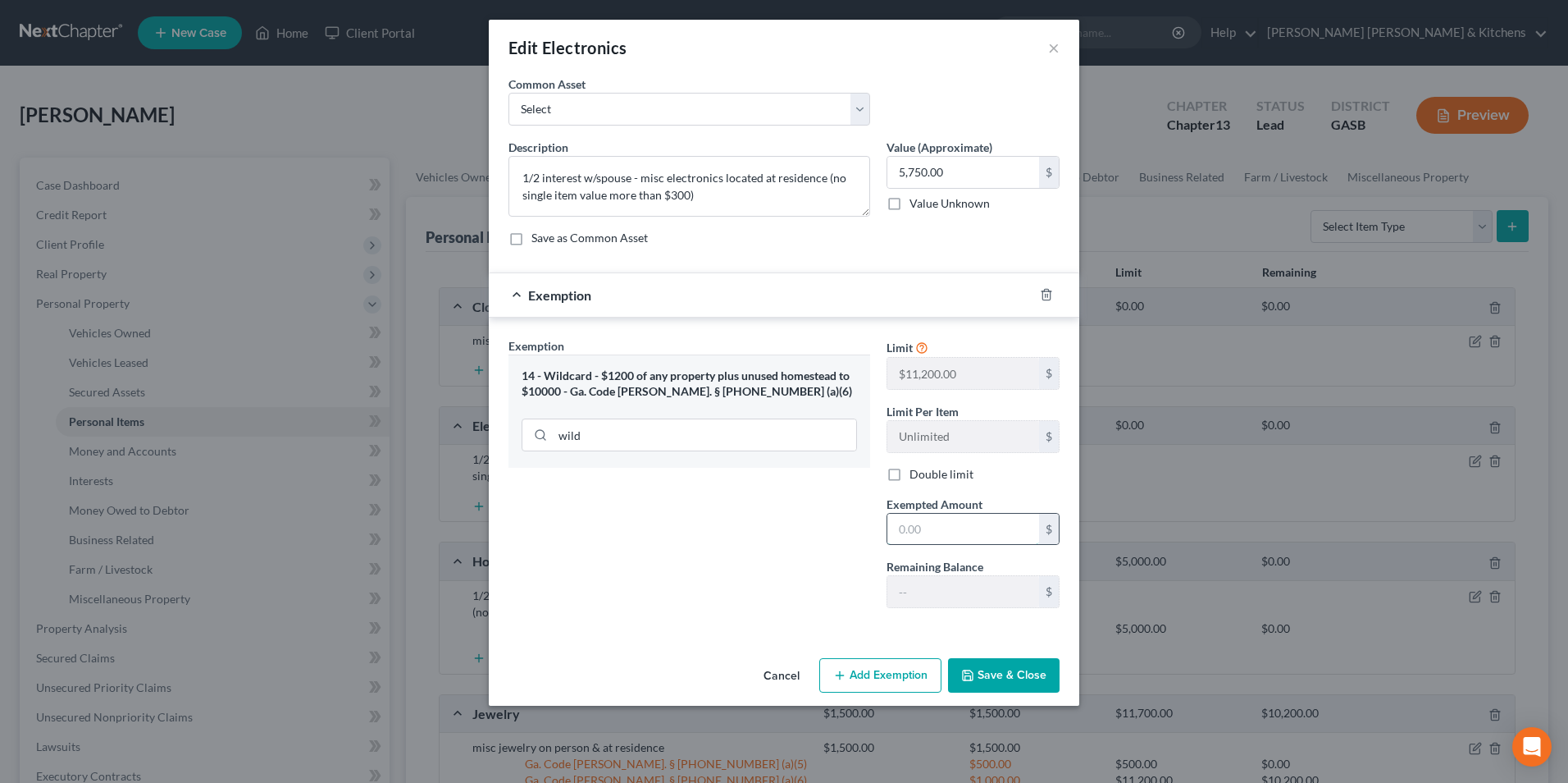
click at [931, 537] on input "text" at bounding box center [964, 529] width 152 height 32
click at [994, 674] on button "Save & Close" at bounding box center [1004, 675] width 112 height 34
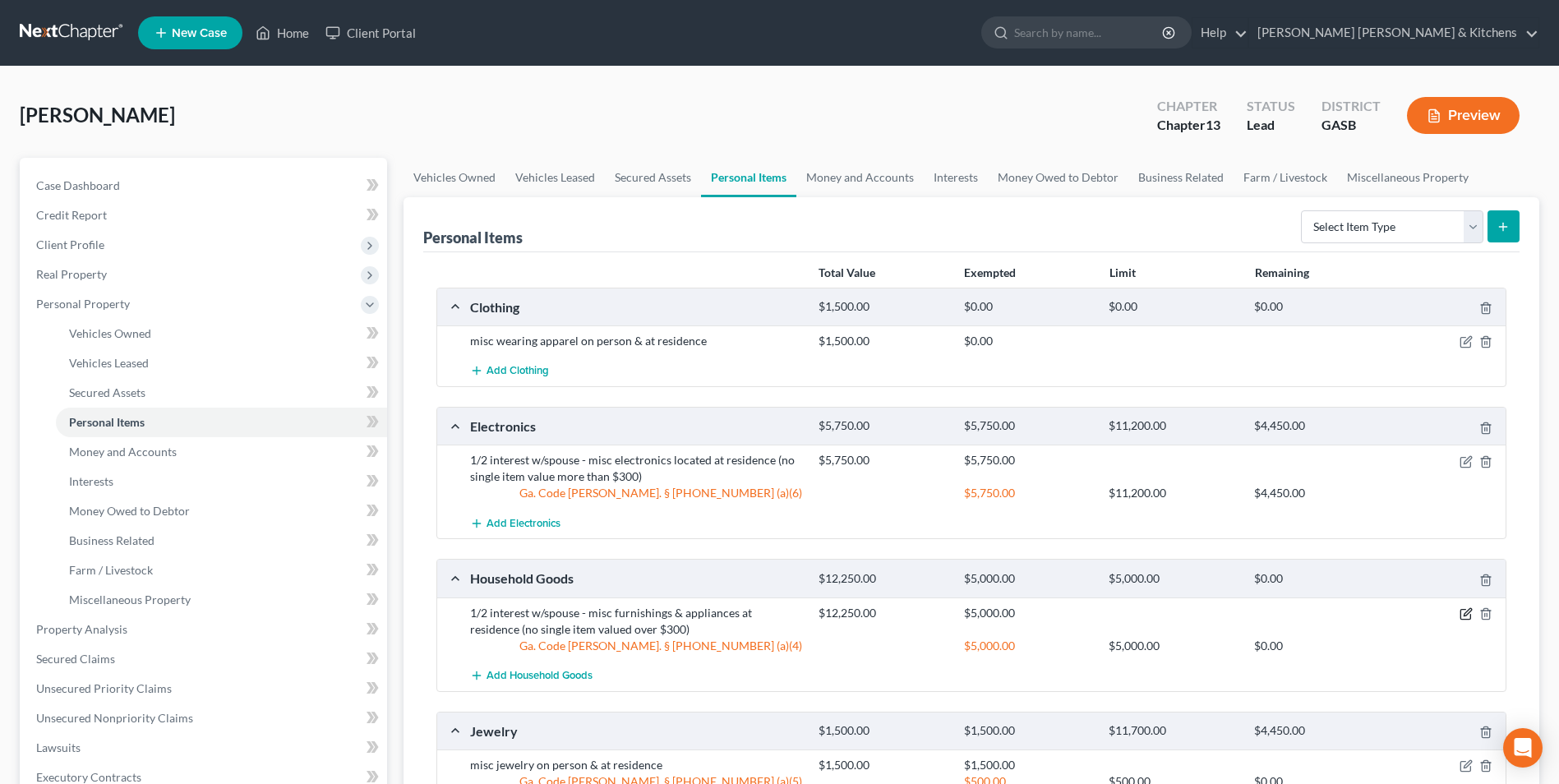
click at [1467, 618] on icon "button" at bounding box center [1465, 613] width 13 height 13
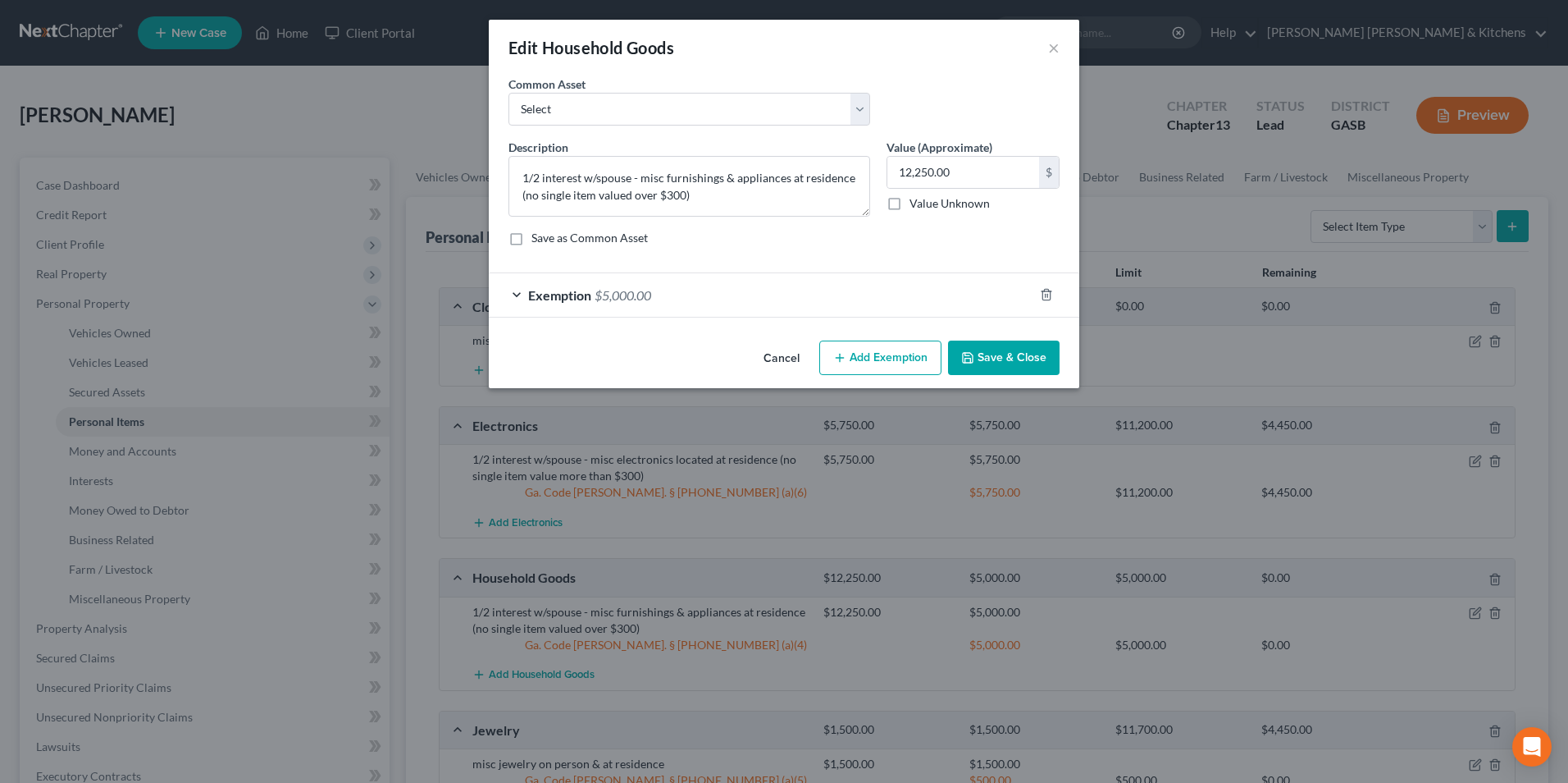
click at [913, 365] on button "Add Exemption" at bounding box center [880, 358] width 122 height 34
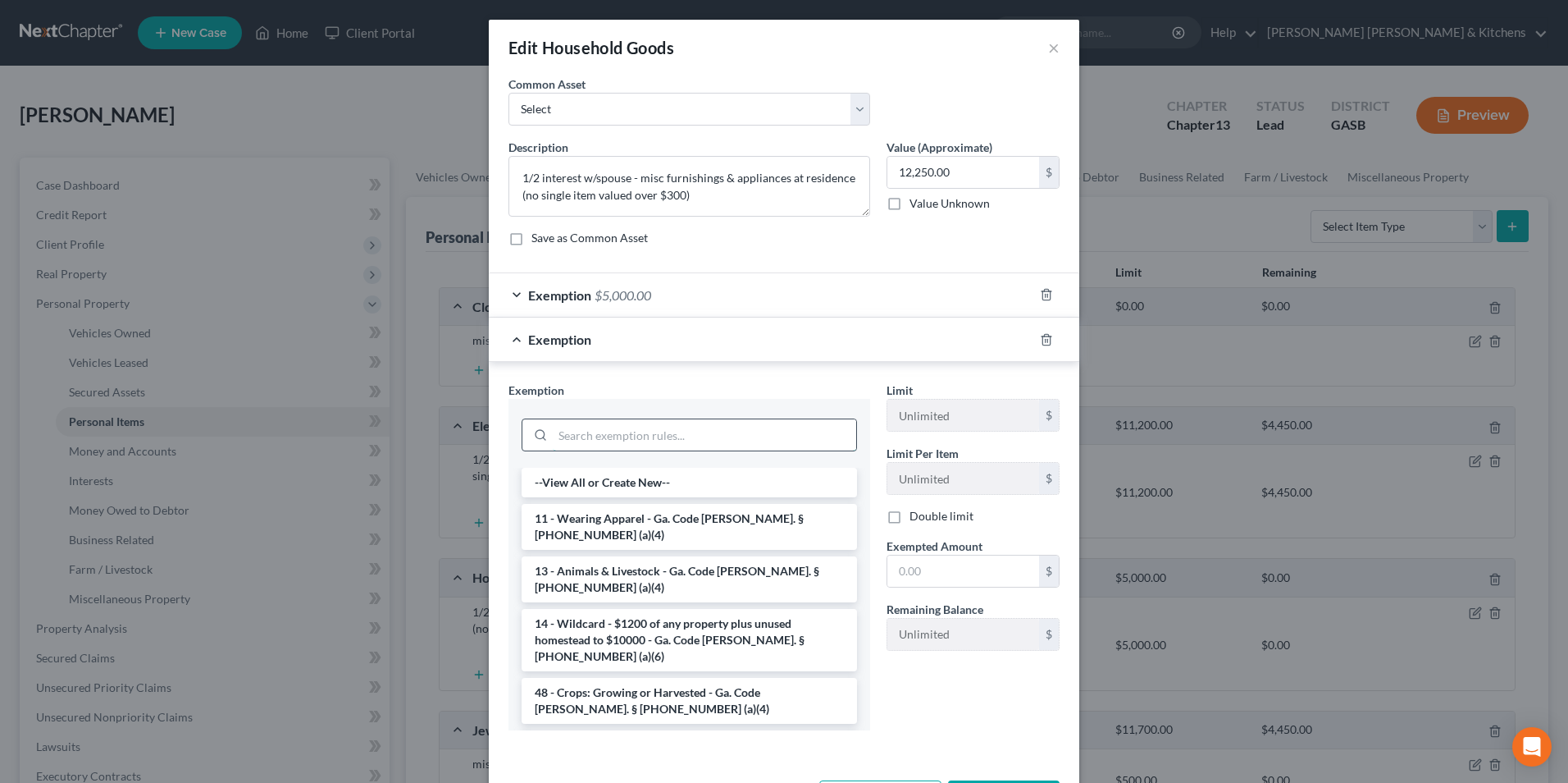
click at [696, 429] on input "search" at bounding box center [704, 435] width 303 height 32
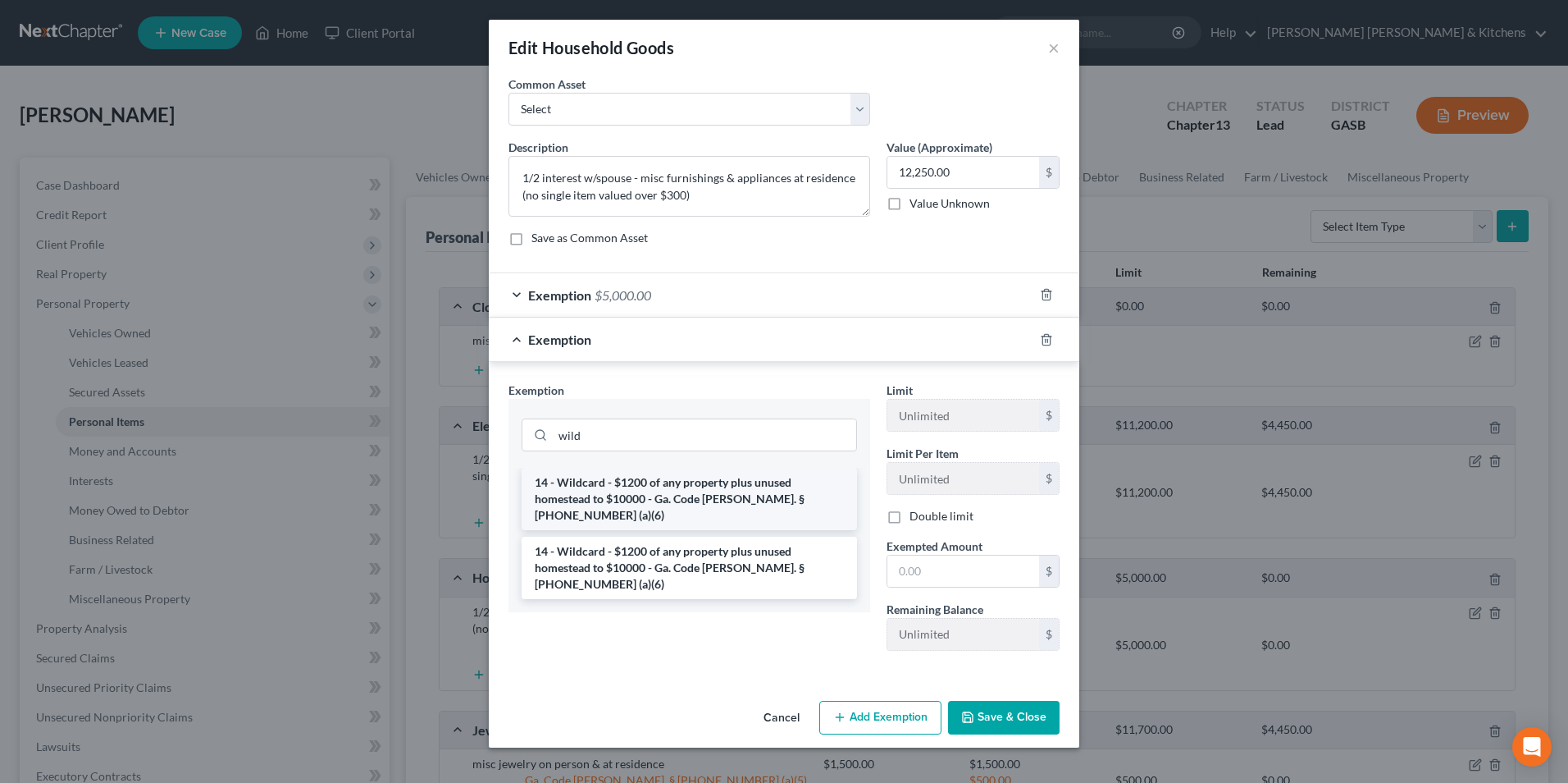
click at [680, 497] on li "14 - Wildcard - $1200 of any property plus unused homestead to $10000 - Ga. Cod…" at bounding box center [689, 499] width 335 height 62
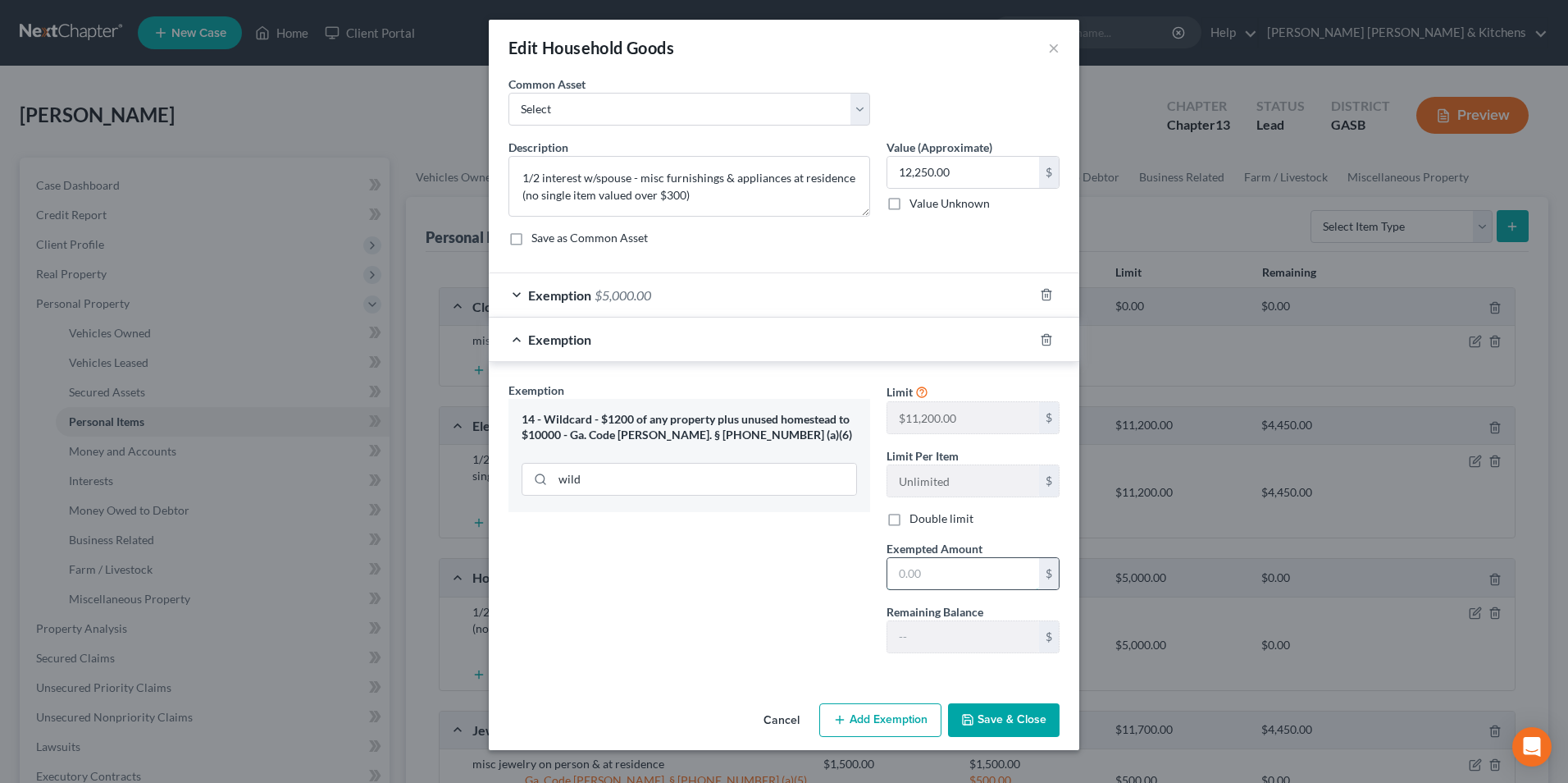
click at [905, 571] on input "text" at bounding box center [964, 573] width 152 height 32
click at [1037, 708] on button "Save & Close" at bounding box center [1004, 720] width 112 height 34
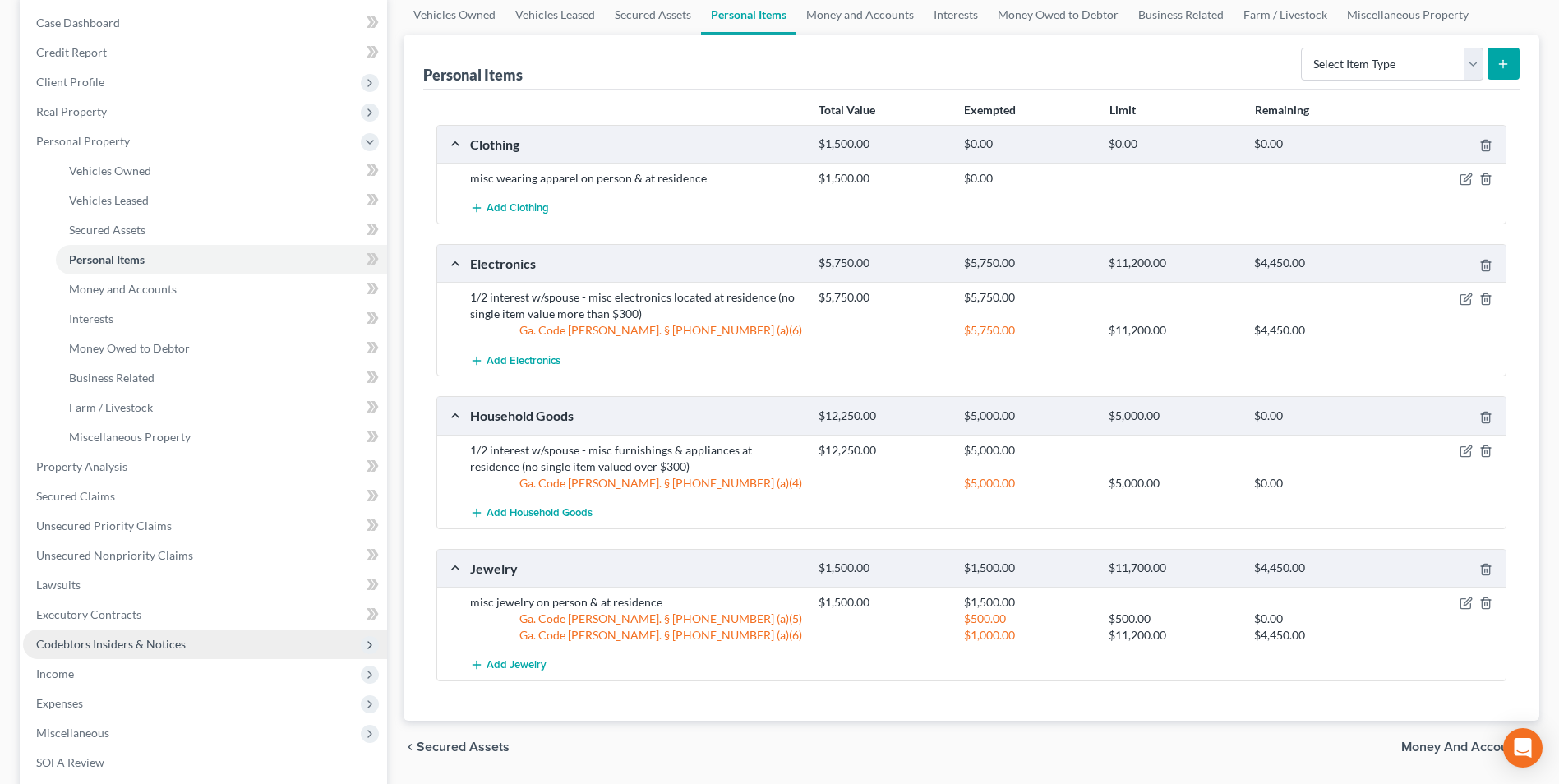
scroll to position [164, 0]
click at [109, 726] on span "Miscellaneous" at bounding box center [205, 731] width 364 height 30
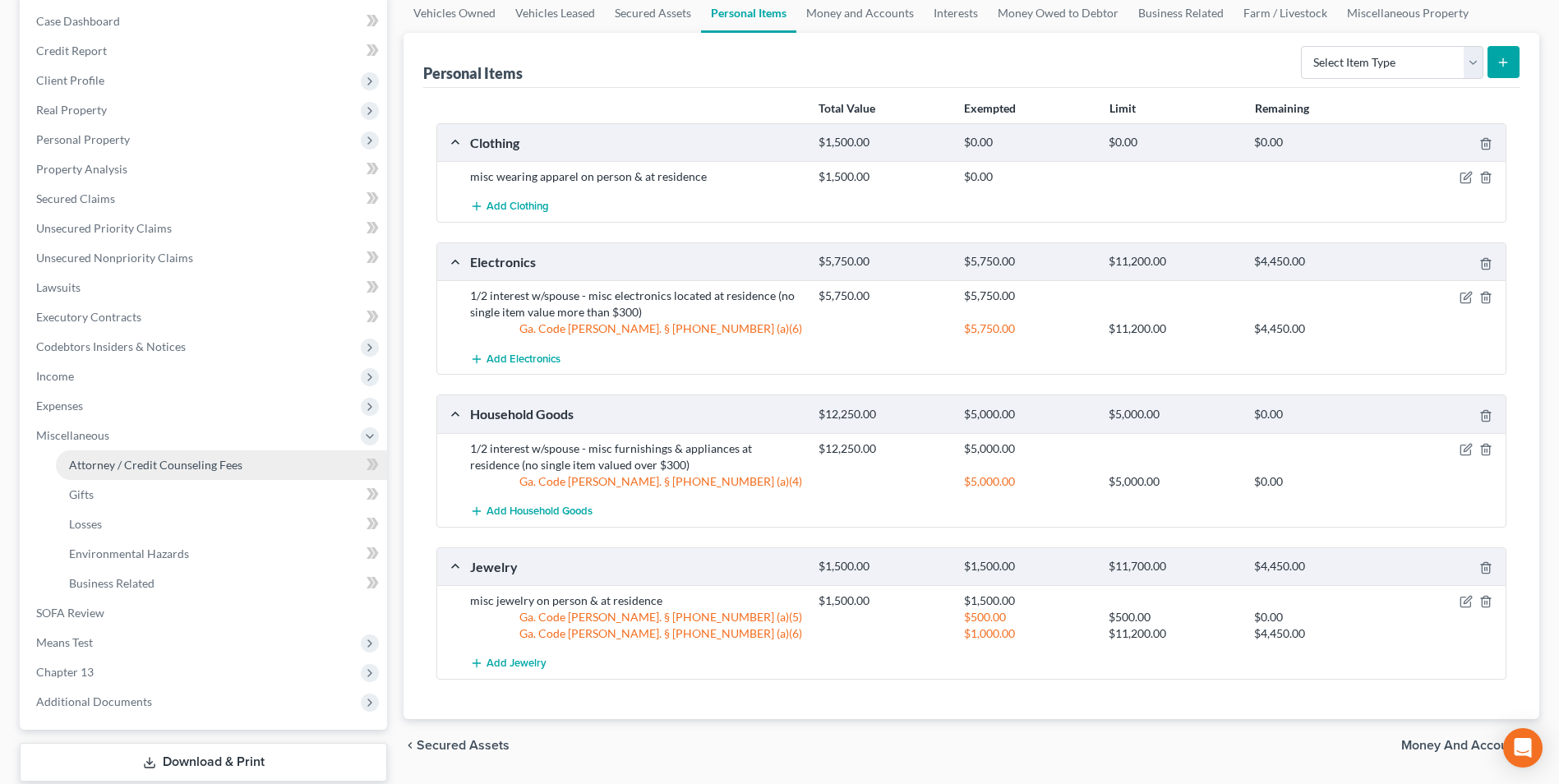
click at [133, 458] on span "Attorney / Credit Counseling Fees" at bounding box center [156, 464] width 174 height 14
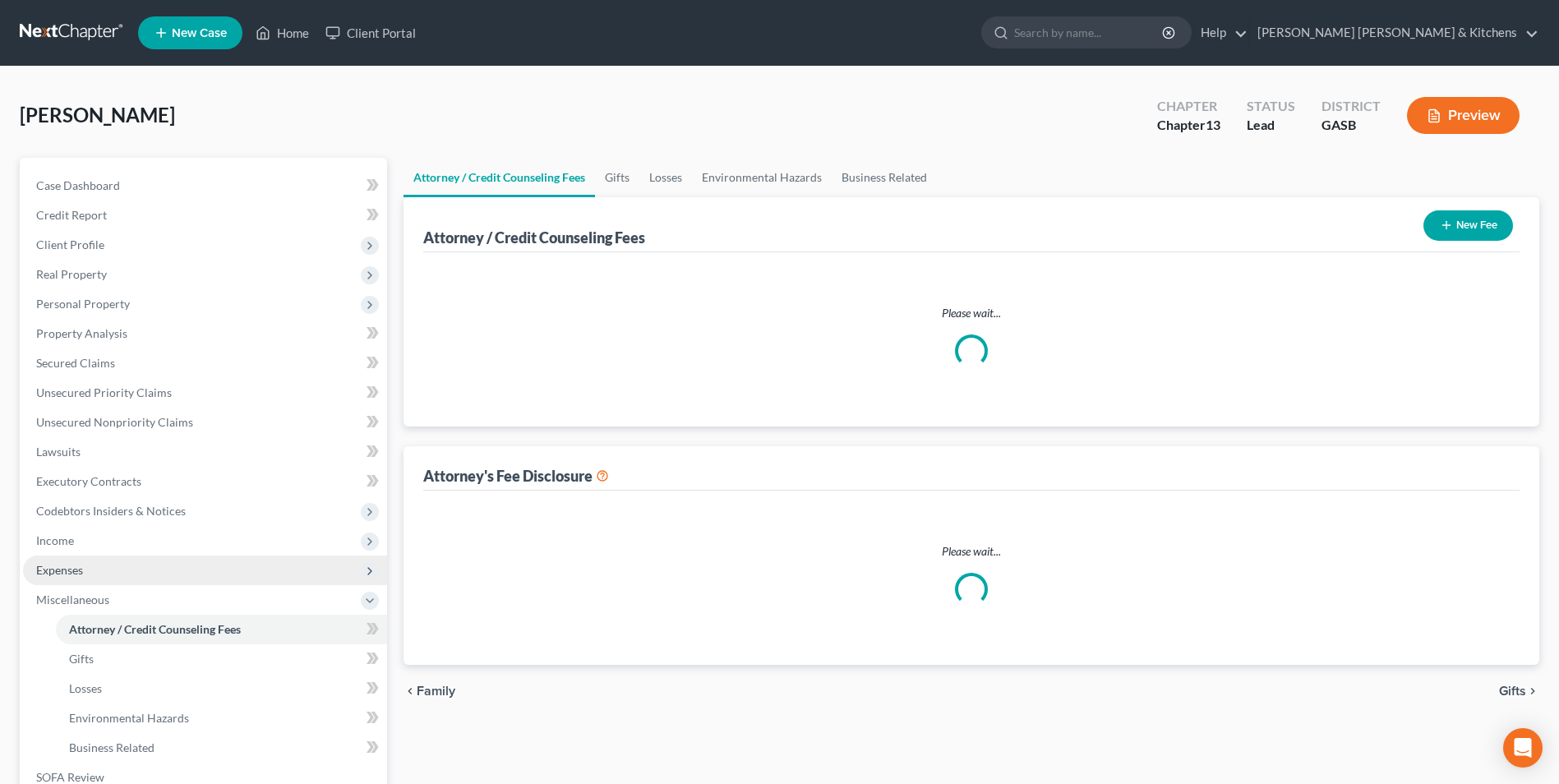
click at [90, 575] on span "Expenses" at bounding box center [205, 570] width 364 height 30
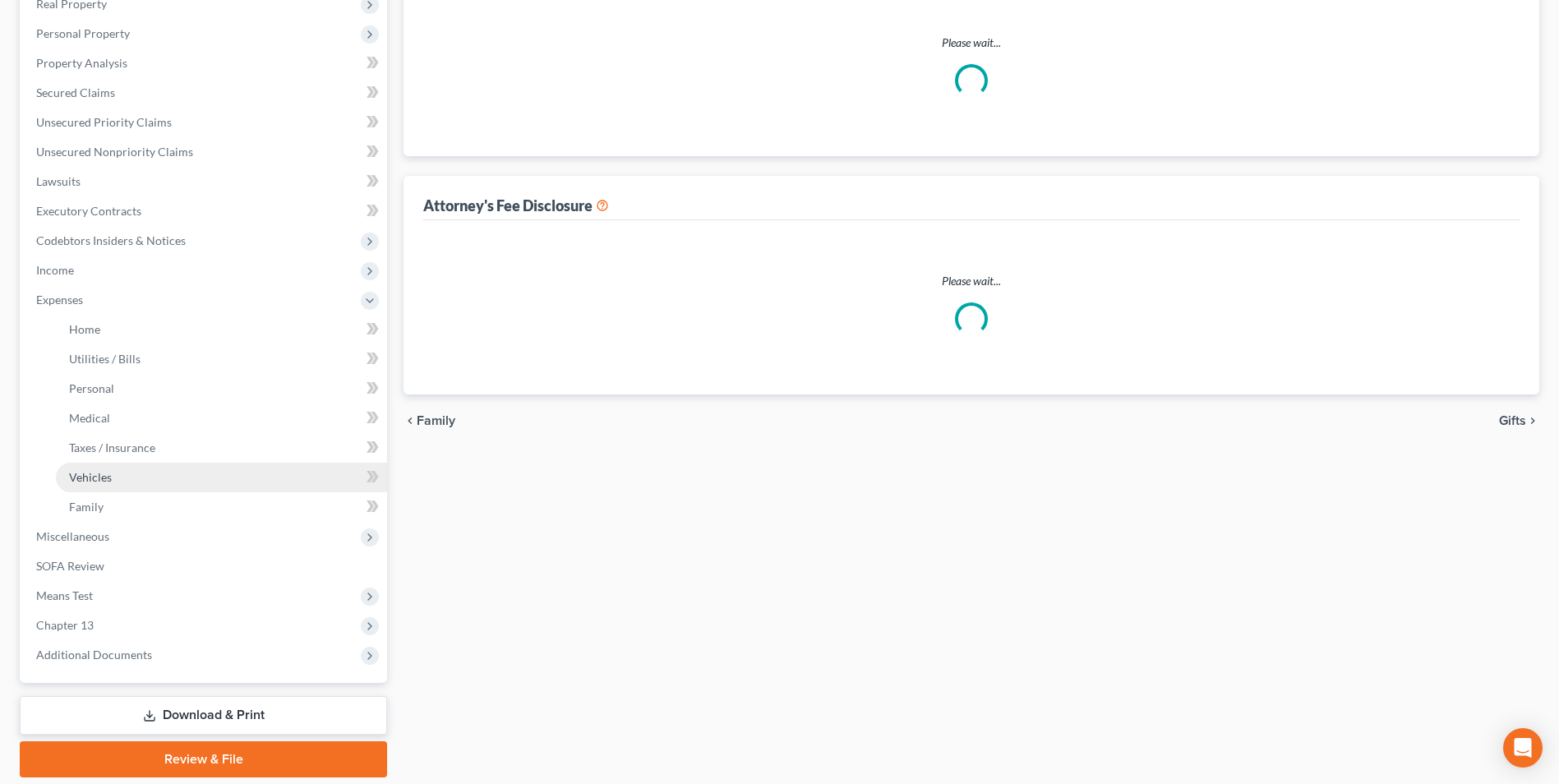
scroll to position [326, 0]
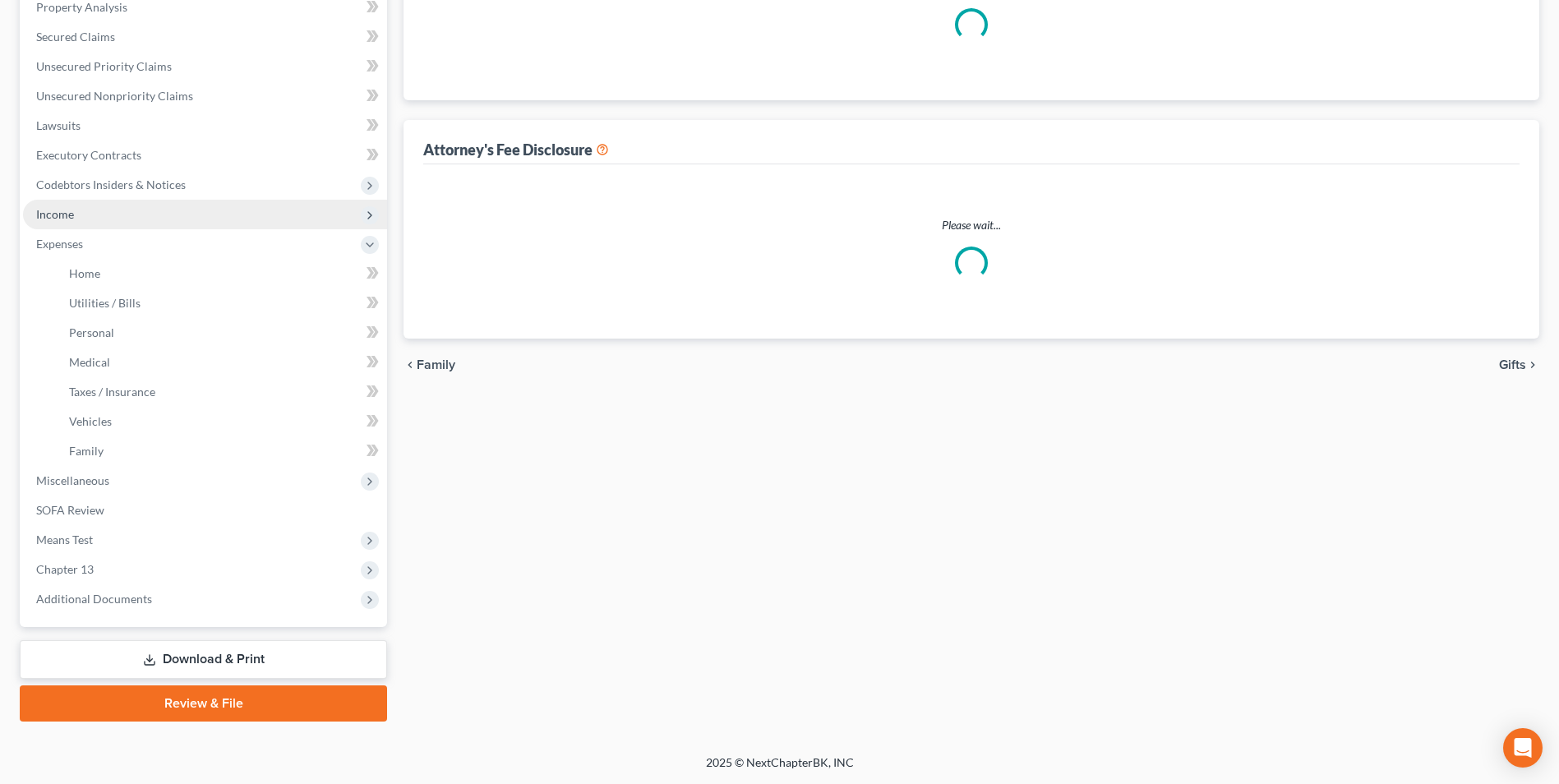
click at [68, 218] on span "Income" at bounding box center [55, 214] width 38 height 14
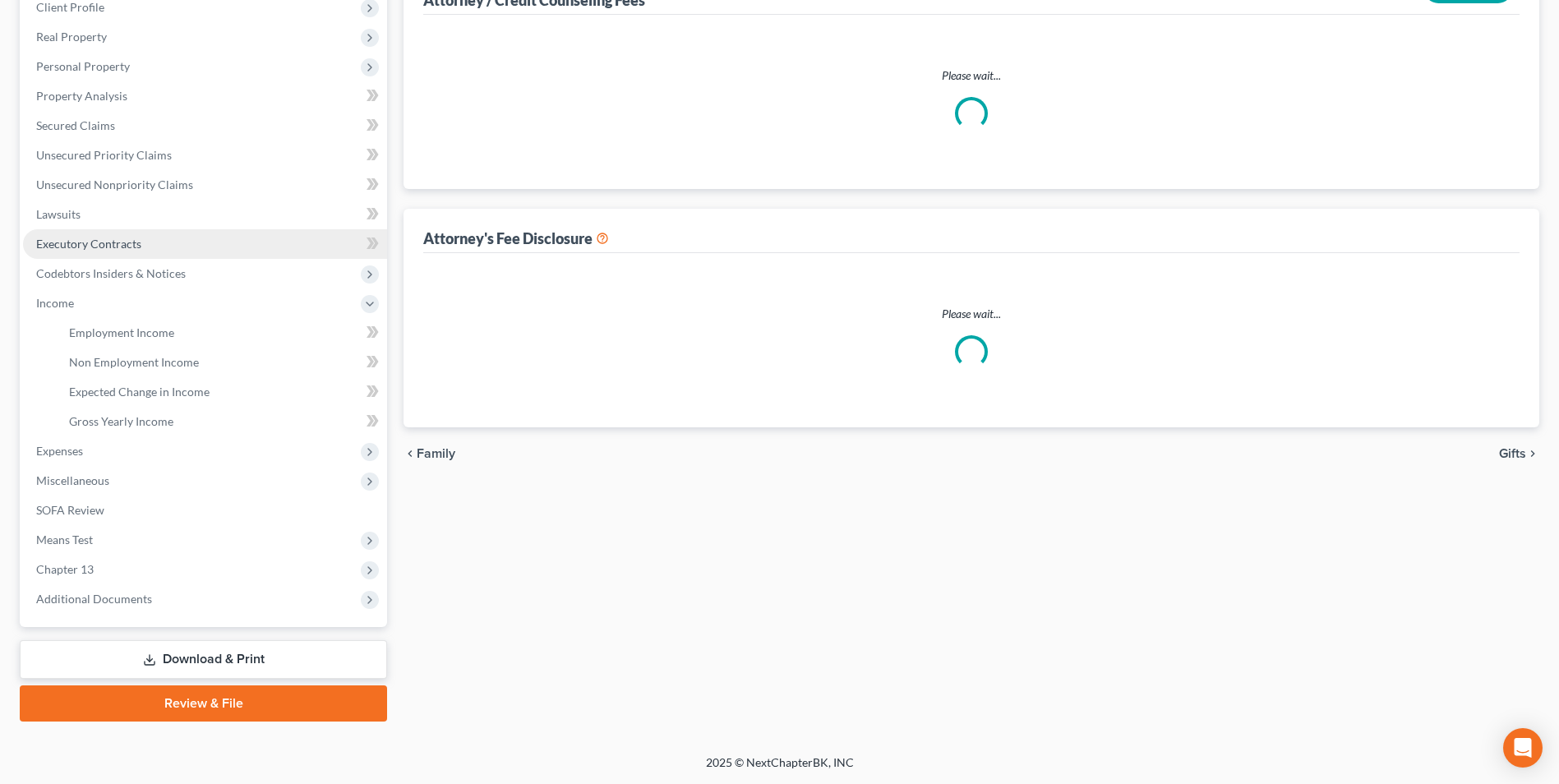
scroll to position [238, 0]
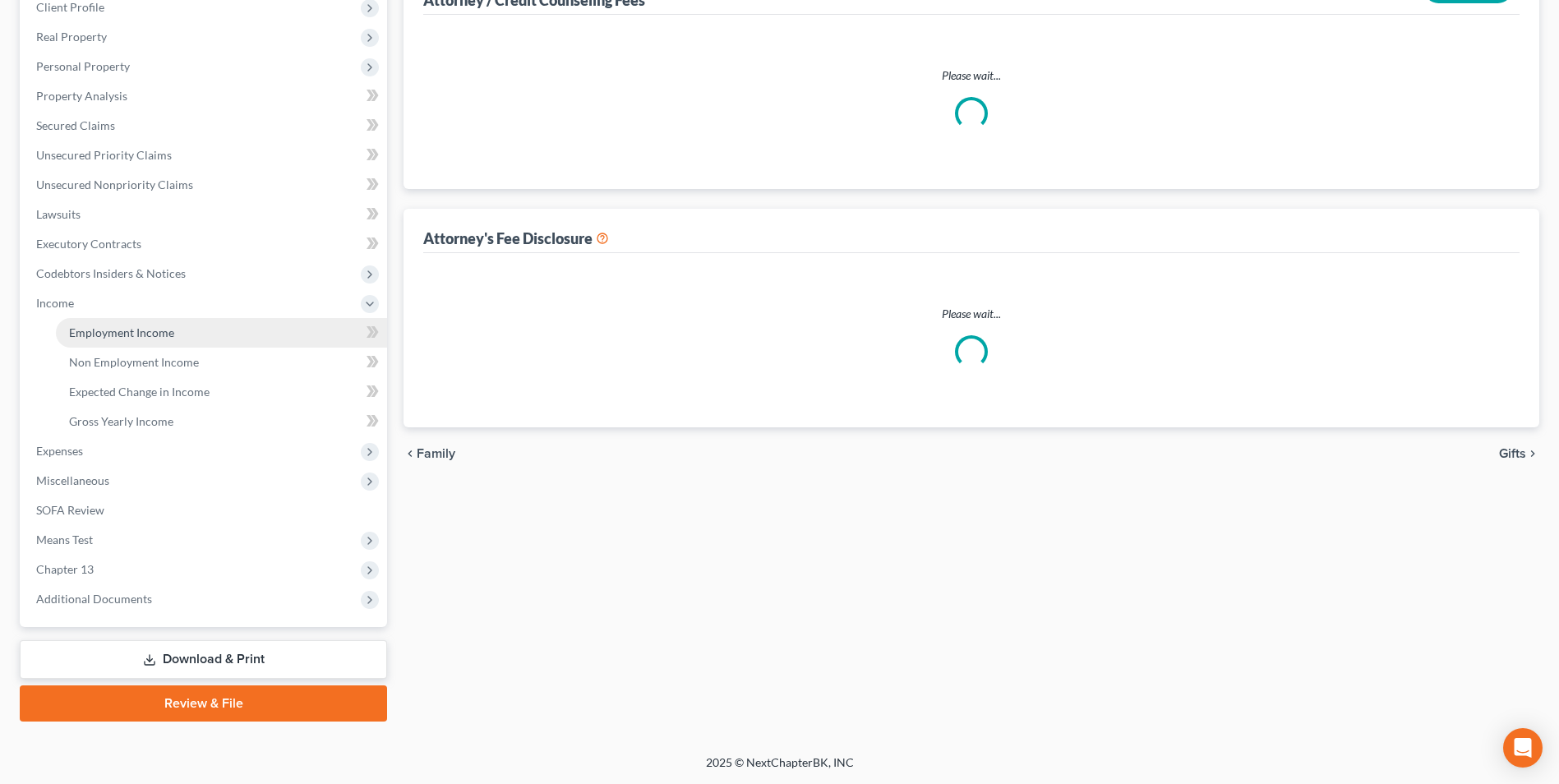
click at [105, 333] on span "Employment Income" at bounding box center [121, 332] width 105 height 14
